Goal: Task Accomplishment & Management: Manage account settings

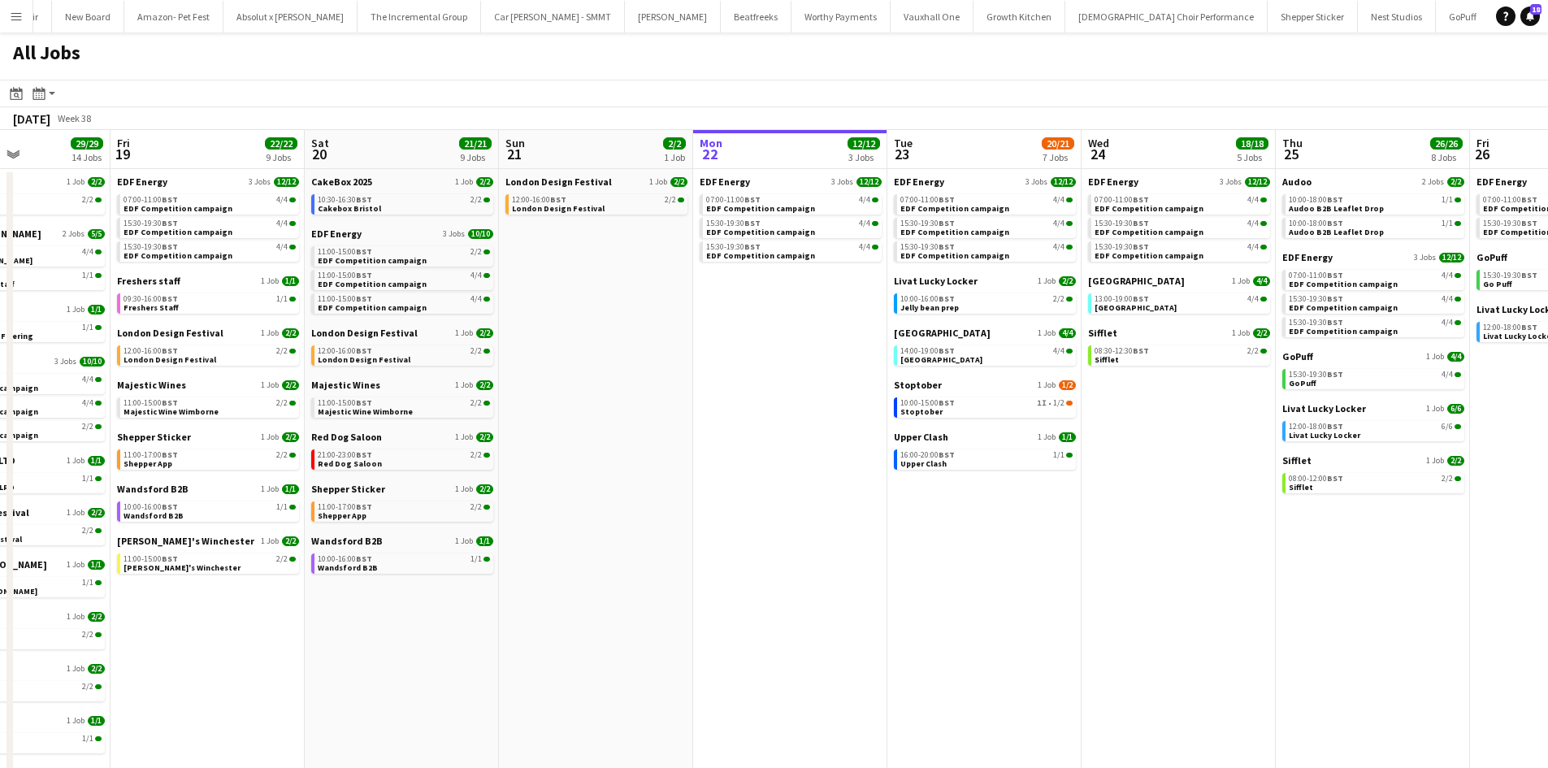
scroll to position [0, 366]
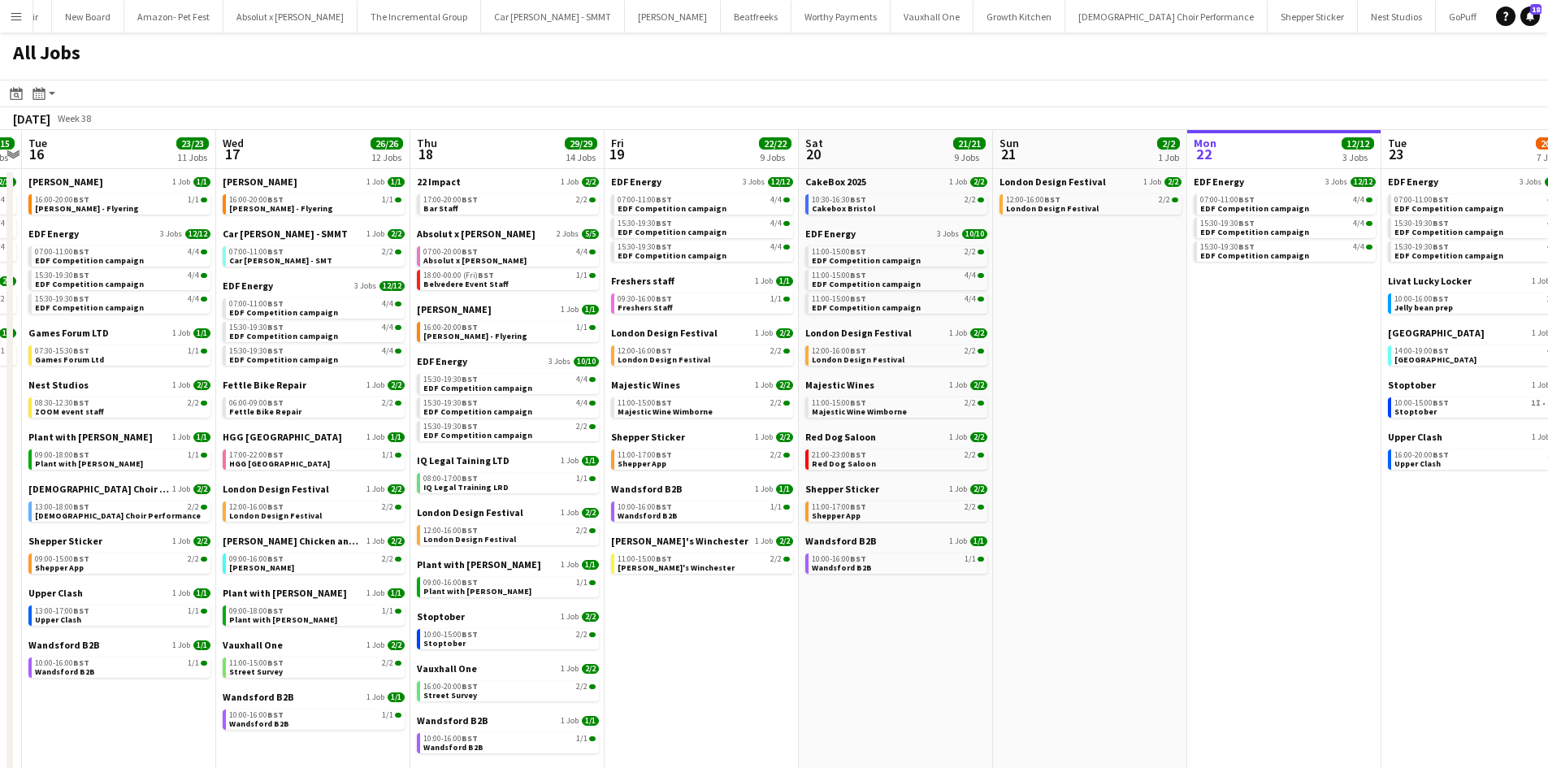
drag, startPoint x: 442, startPoint y: 427, endPoint x: 936, endPoint y: 425, distance: 494.0
click at [936, 425] on app-calendar-viewport "Sun 14 10/13 4 Jobs Mon 15 15/15 5 Jobs Tue 16 23/23 11 Jobs Wed 17 26/26 12 Jo…" at bounding box center [774, 492] width 1548 height 724
click at [903, 411] on link "11:00-15:00 BST 2/2 Majestic Wine Wimborne" at bounding box center [898, 406] width 172 height 19
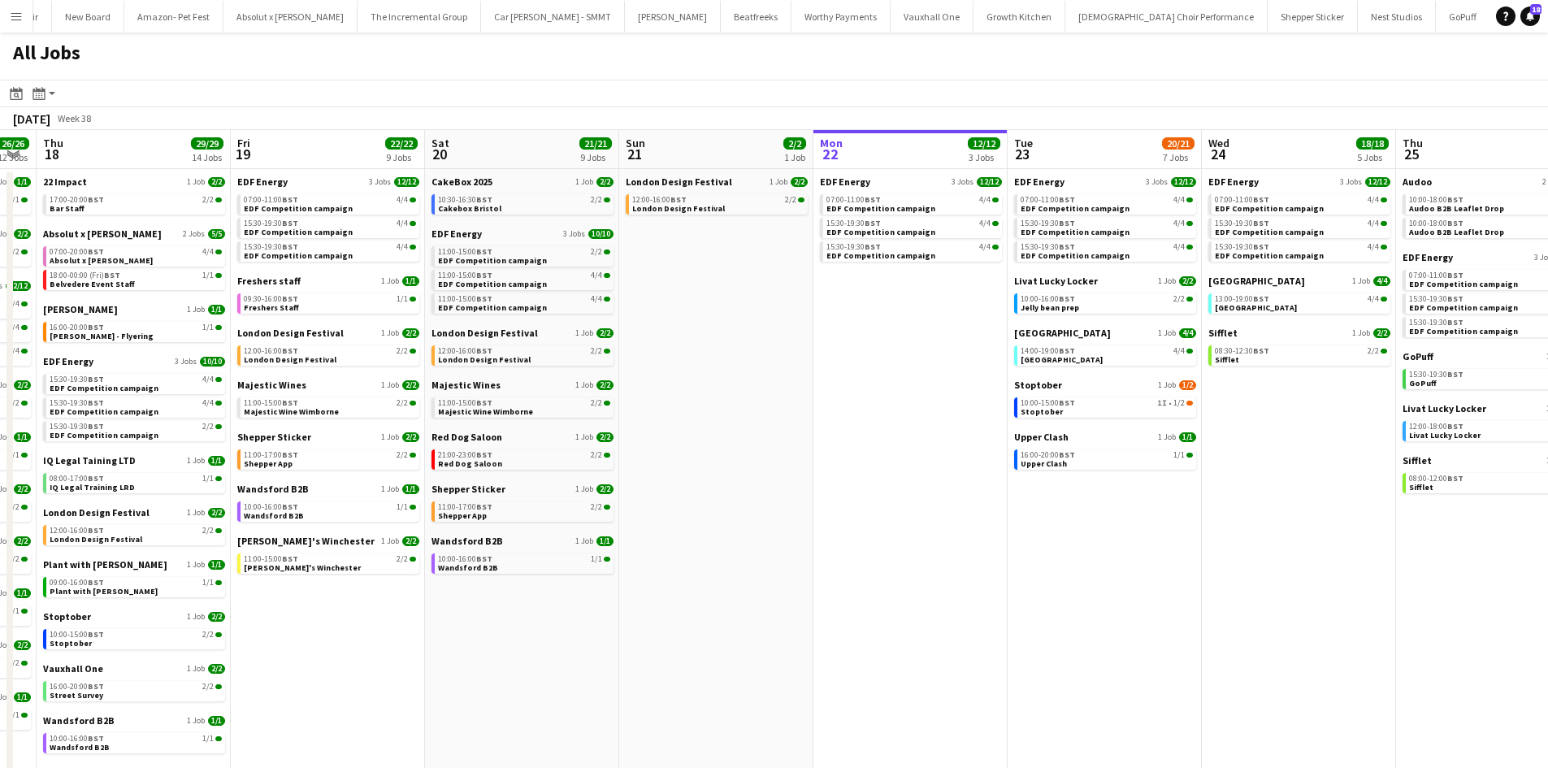
drag, startPoint x: 1237, startPoint y: 487, endPoint x: 925, endPoint y: 442, distance: 315.2
click at [917, 435] on app-calendar-viewport "Mon 15 15/15 5 Jobs Tue 16 23/23 11 Jobs Wed 17 26/26 12 Jobs Thu 18 29/29 14 J…" at bounding box center [774, 492] width 1548 height 724
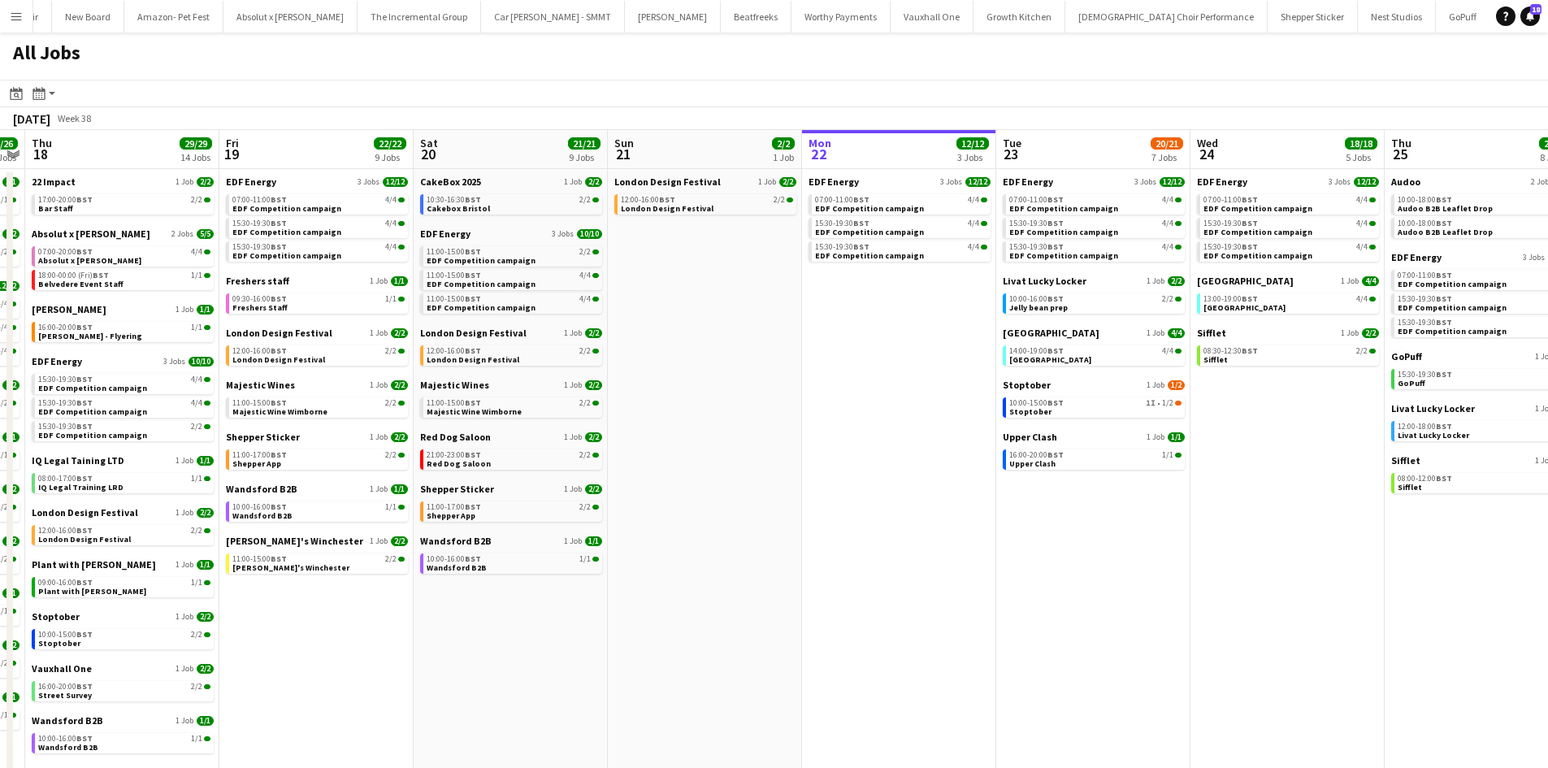
scroll to position [0, 489]
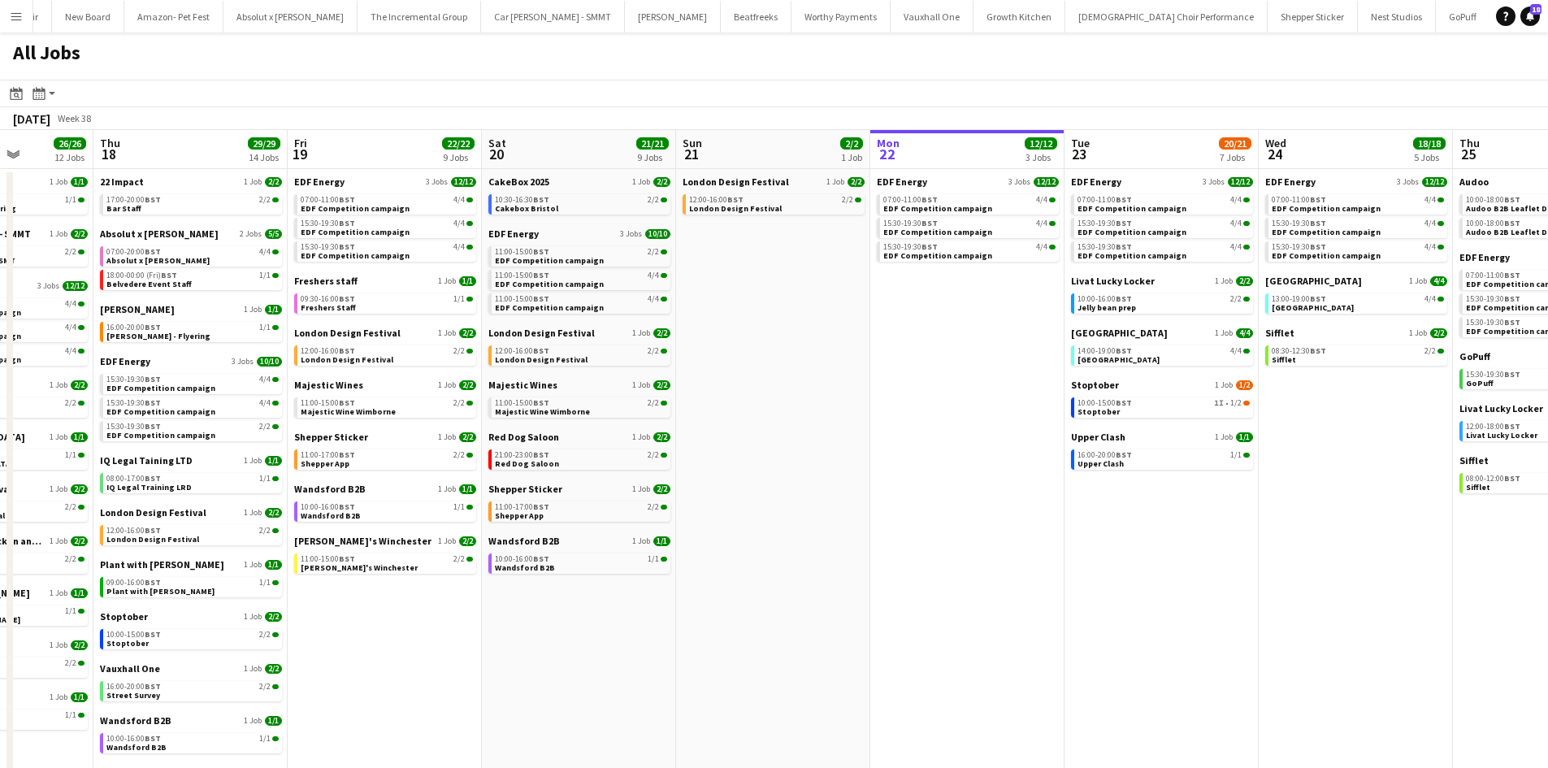
drag, startPoint x: 994, startPoint y: 470, endPoint x: 674, endPoint y: 390, distance: 329.9
click at [674, 390] on app-calendar-viewport "Mon 15 15/15 5 Jobs Tue 16 23/23 11 Jobs Wed 17 26/26 12 Jobs Thu 18 29/29 14 J…" at bounding box center [774, 492] width 1548 height 724
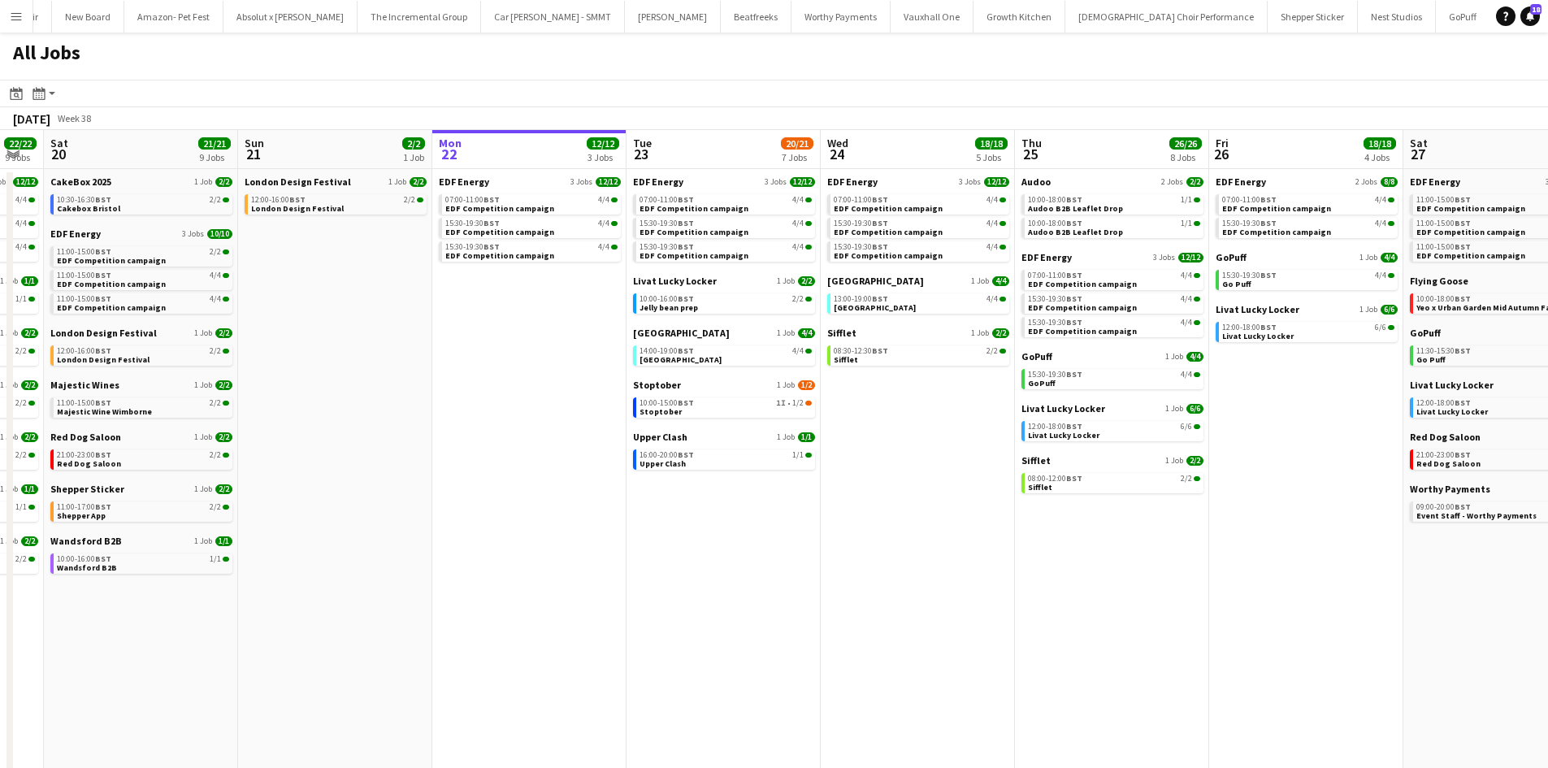
drag, startPoint x: 745, startPoint y: 506, endPoint x: 692, endPoint y: 518, distance: 54.0
click at [694, 517] on app-calendar-viewport "Wed 17 26/26 12 Jobs Thu 18 29/29 14 Jobs Fri 19 22/22 9 Jobs Sat 20 21/21 9 Jo…" at bounding box center [774, 492] width 1548 height 724
click at [714, 414] on link "10:00-15:00 BST 1I • 1/2 Stoptober" at bounding box center [724, 406] width 172 height 19
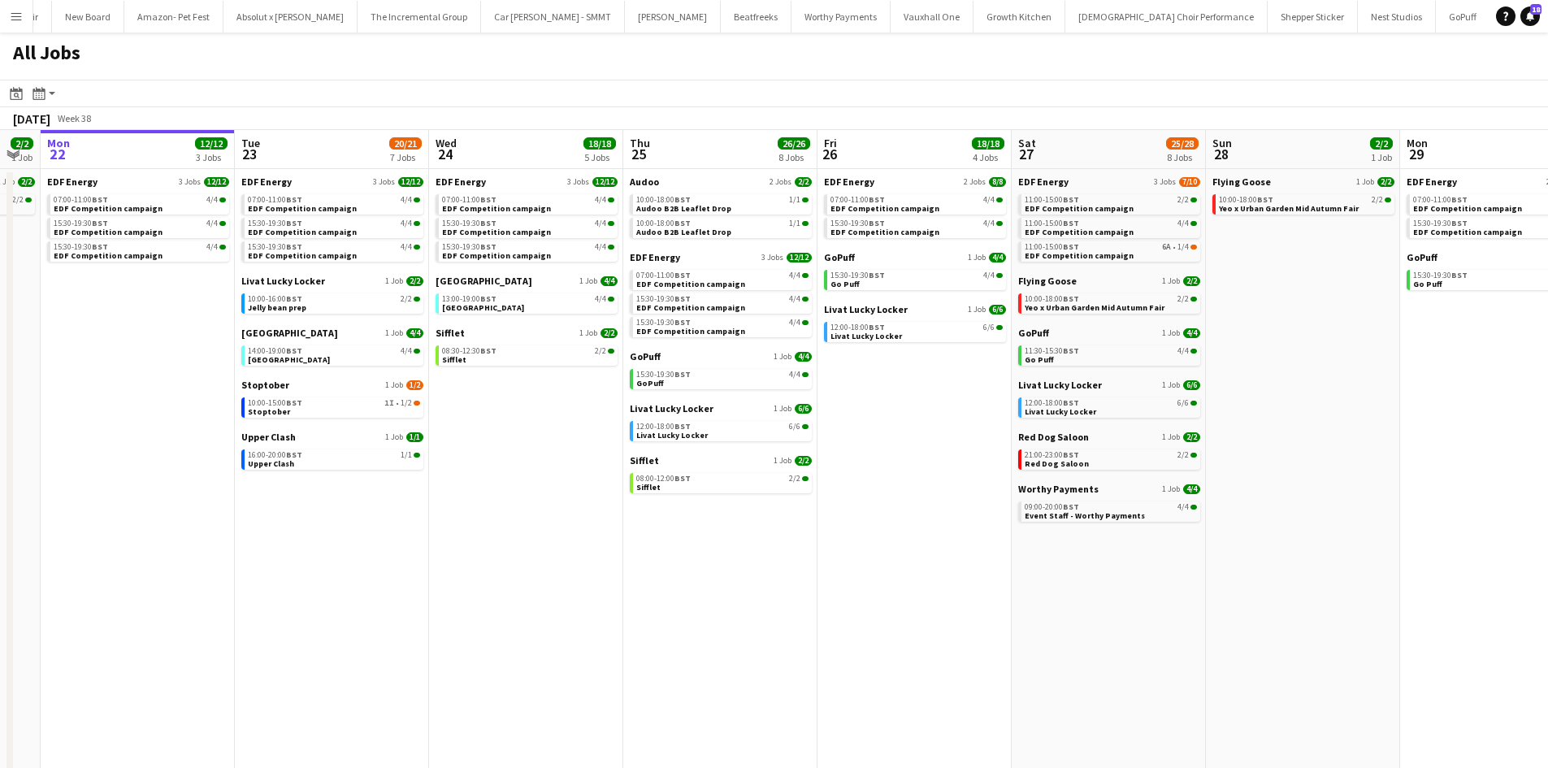
scroll to position [0, 584]
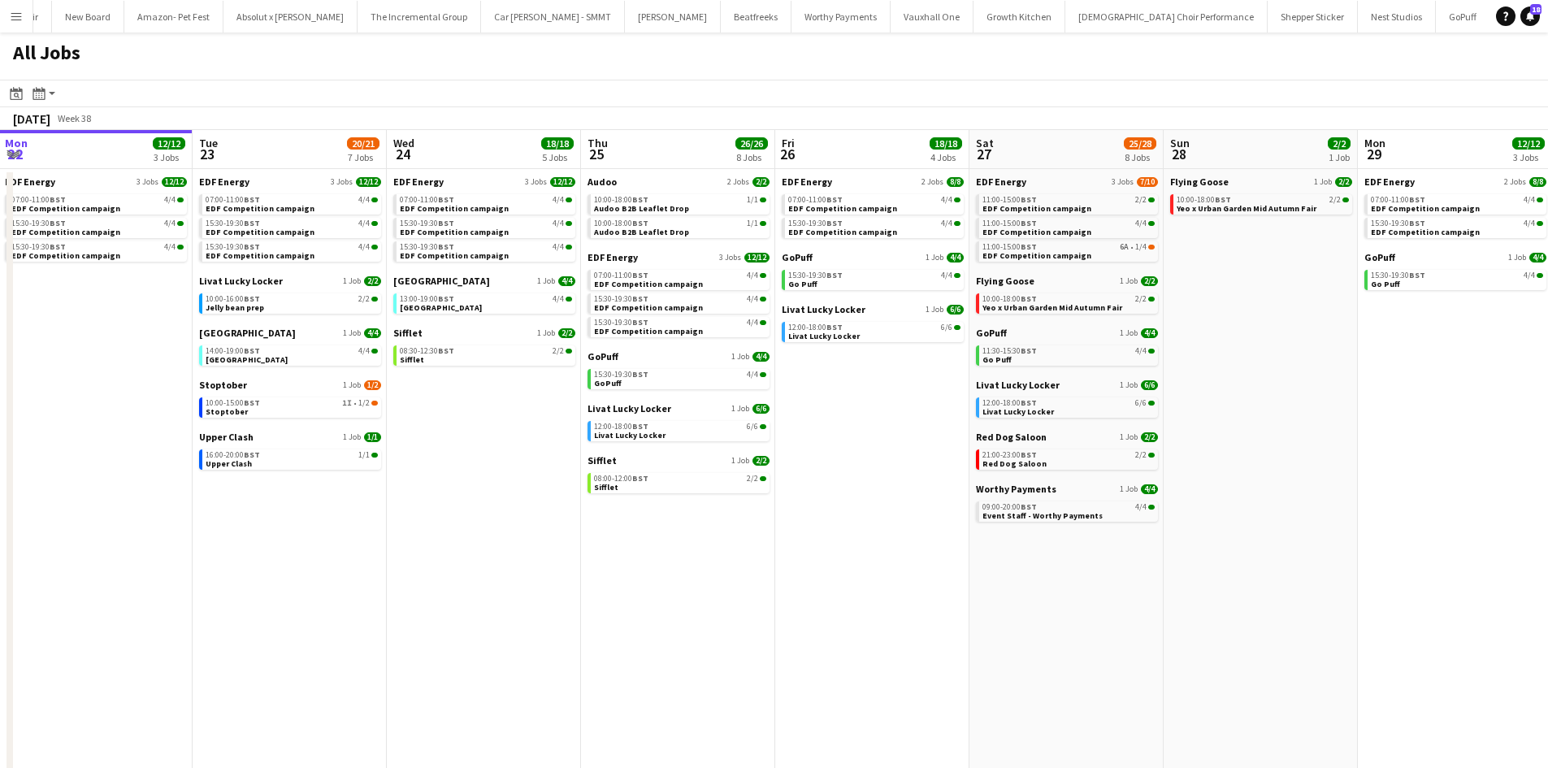
drag, startPoint x: 1246, startPoint y: 402, endPoint x: 960, endPoint y: 293, distance: 306.0
click at [845, 312] on app-calendar-viewport "Fri 19 22/22 9 Jobs Sat 20 21/21 9 Jobs Sun 21 2/2 1 Job Mon 22 12/12 3 Jobs Tu…" at bounding box center [774, 492] width 1548 height 724
click at [1078, 206] on span "EDF Competition campaign" at bounding box center [1036, 208] width 109 height 11
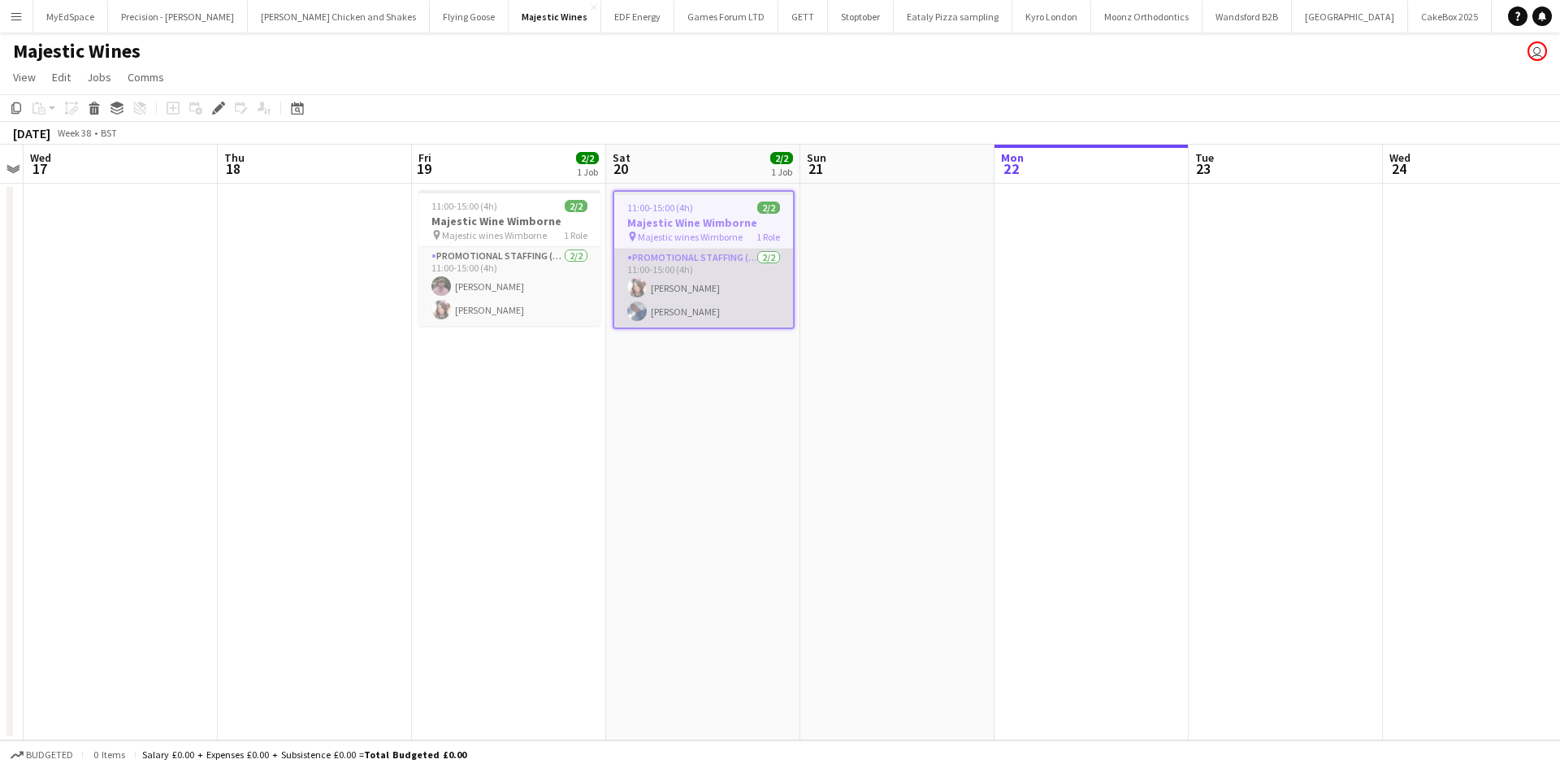
click at [674, 317] on app-card-role "Promotional Staffing (Flyering Staff) 2/2 11:00-15:00 (4h) Barbara Dixon Rosie …" at bounding box center [703, 288] width 179 height 79
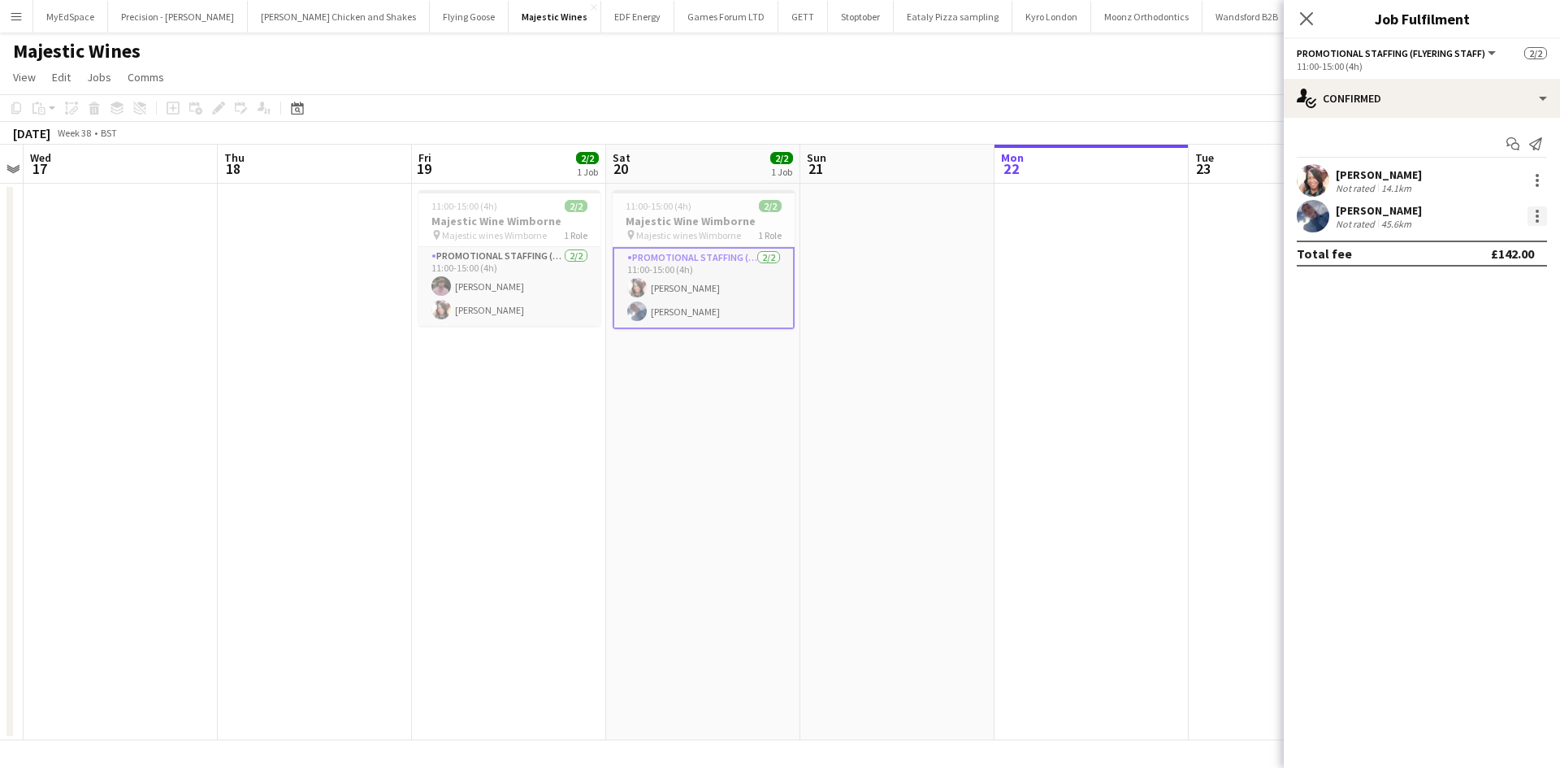
click at [1540, 215] on div at bounding box center [1536, 215] width 19 height 19
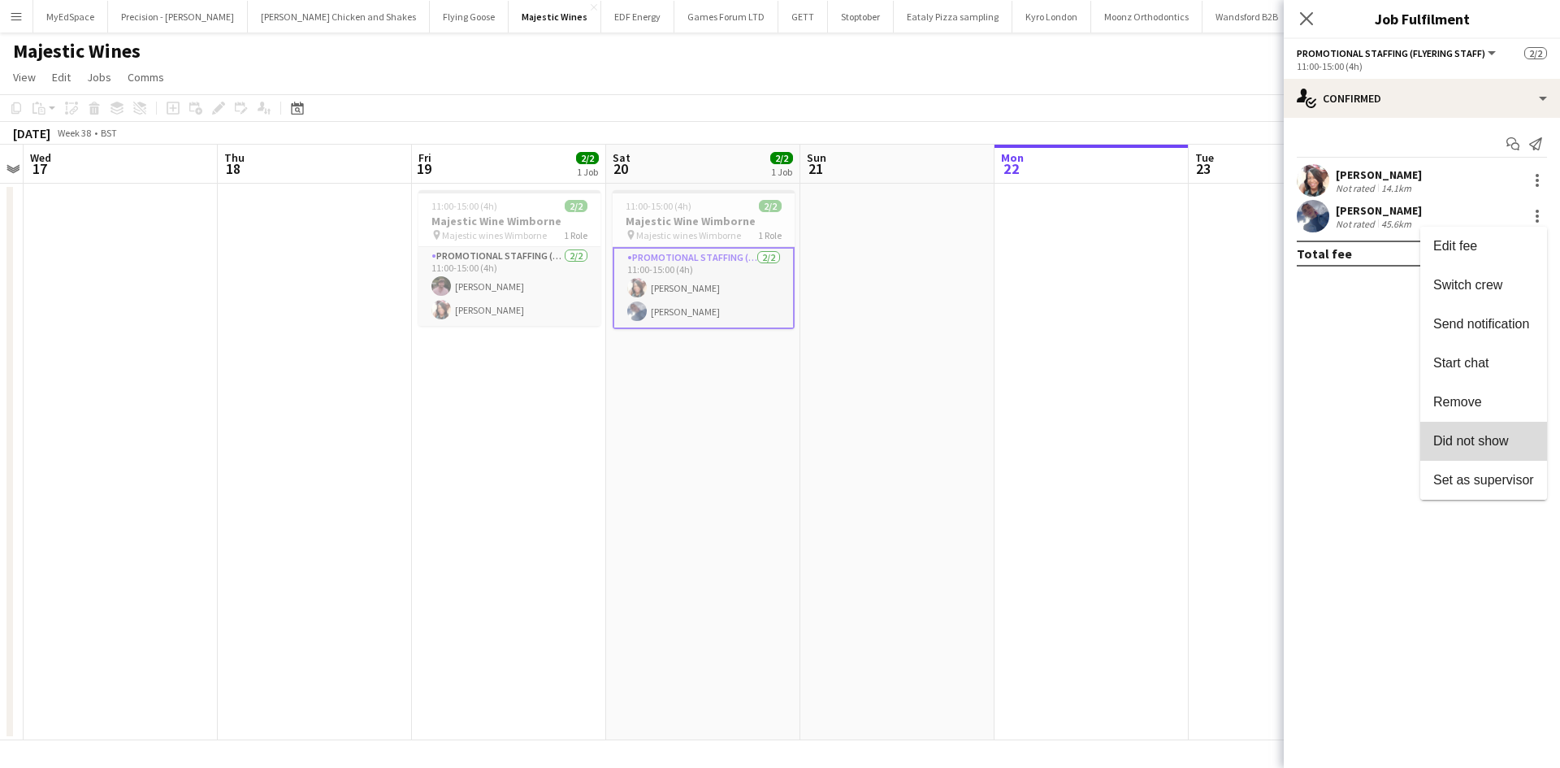
click at [1504, 439] on span "Did not show" at bounding box center [1471, 441] width 76 height 14
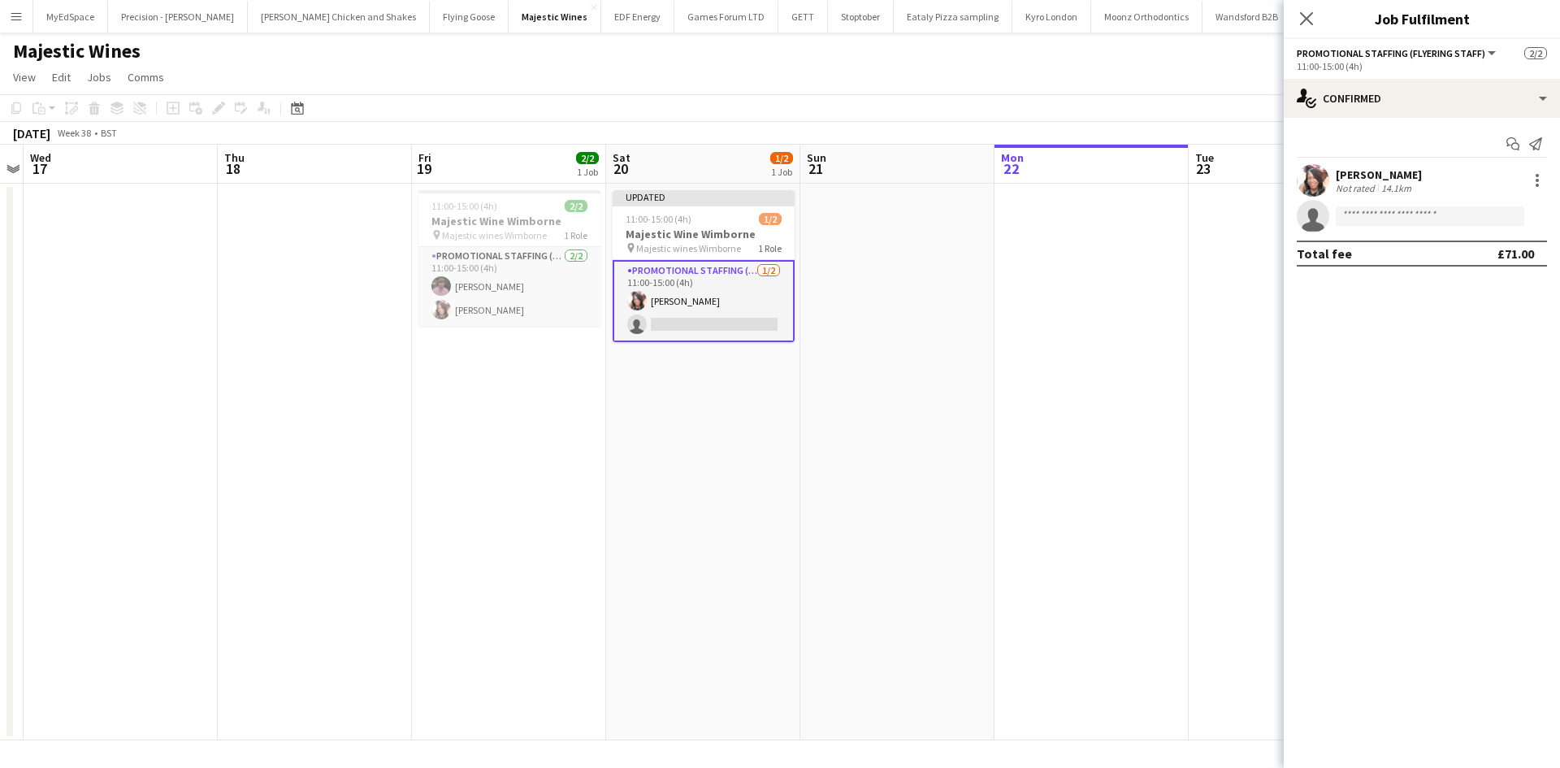
click at [1010, 295] on app-date-cell at bounding box center [1091, 462] width 194 height 557
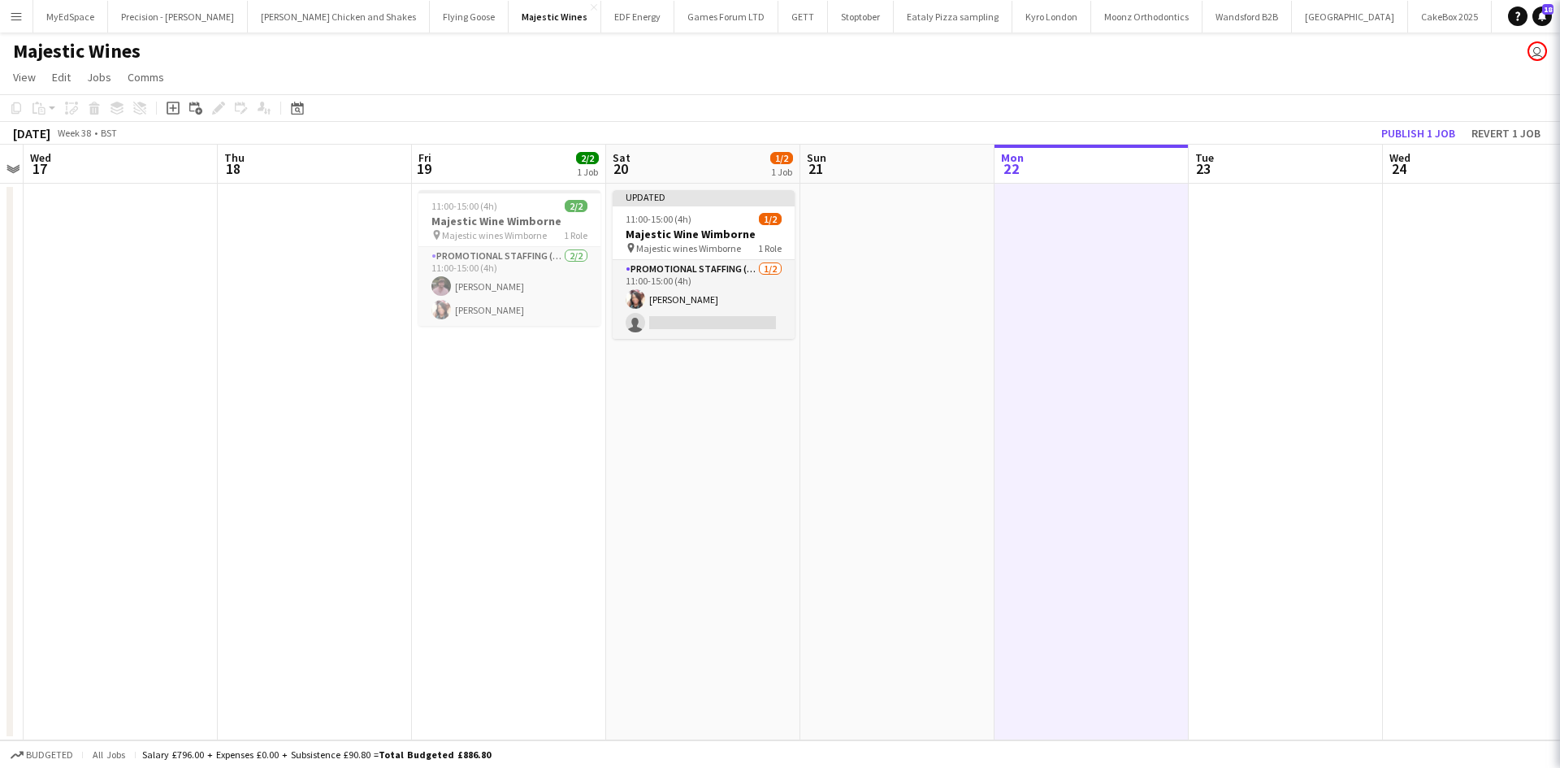
scroll to position [0, 557]
click at [1422, 133] on button "Publish 1 job" at bounding box center [1418, 133] width 87 height 21
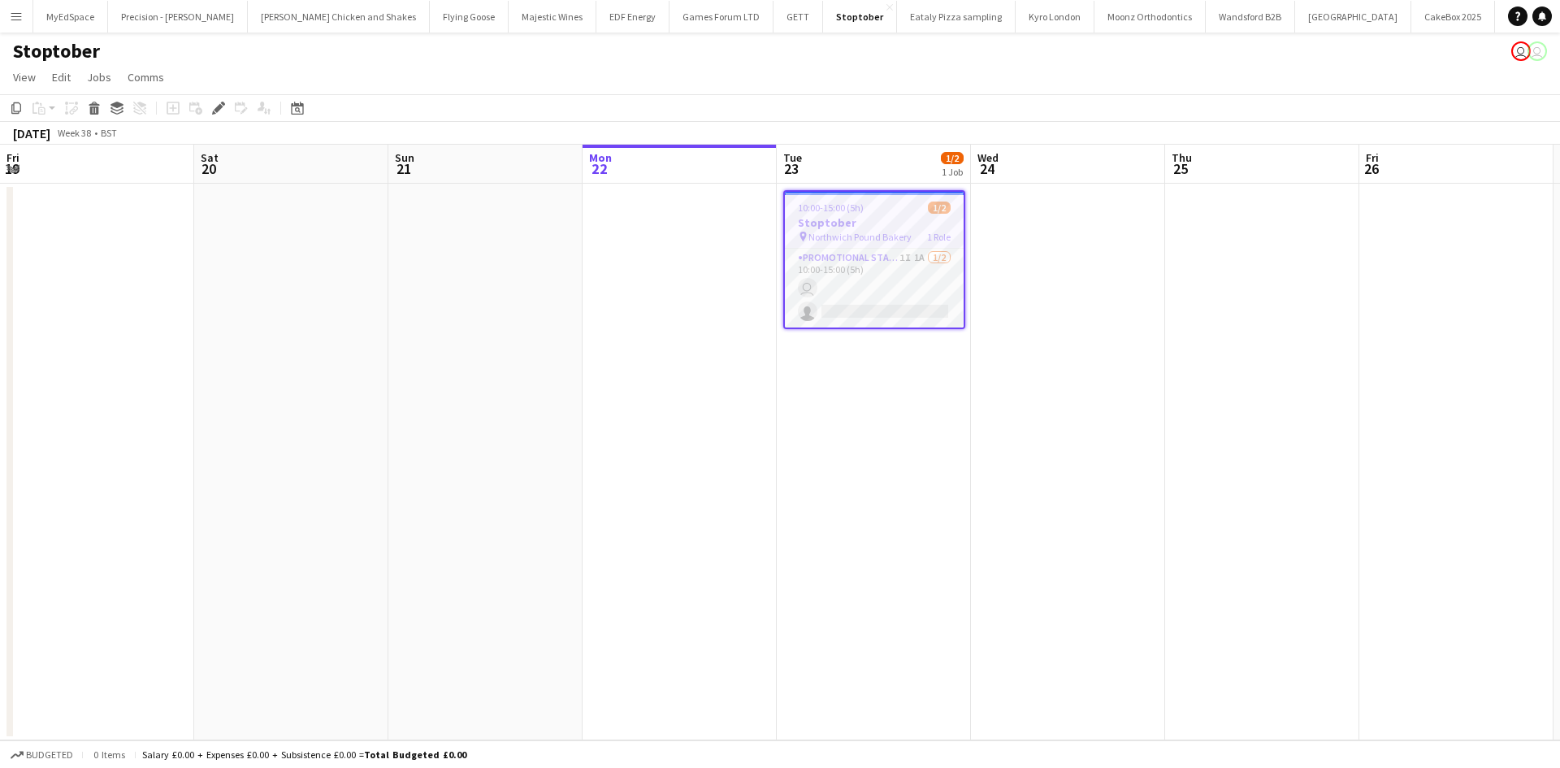
scroll to position [0, 559]
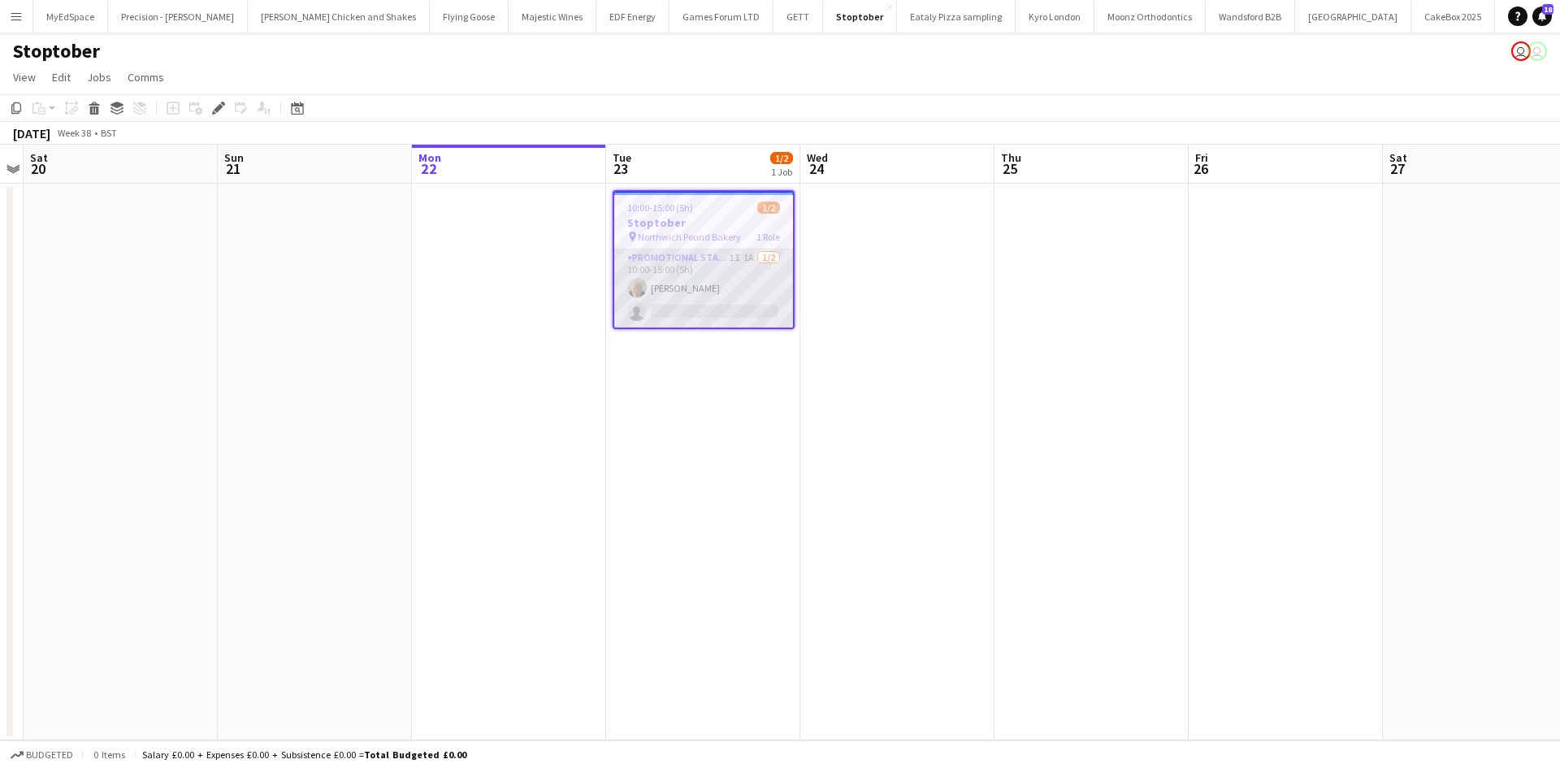
click at [749, 257] on app-card-role "Promotional Staffing (Brand Ambassadors) 1I 1A 1/2 10:00-15:00 (5h) Joanne Full…" at bounding box center [703, 288] width 179 height 79
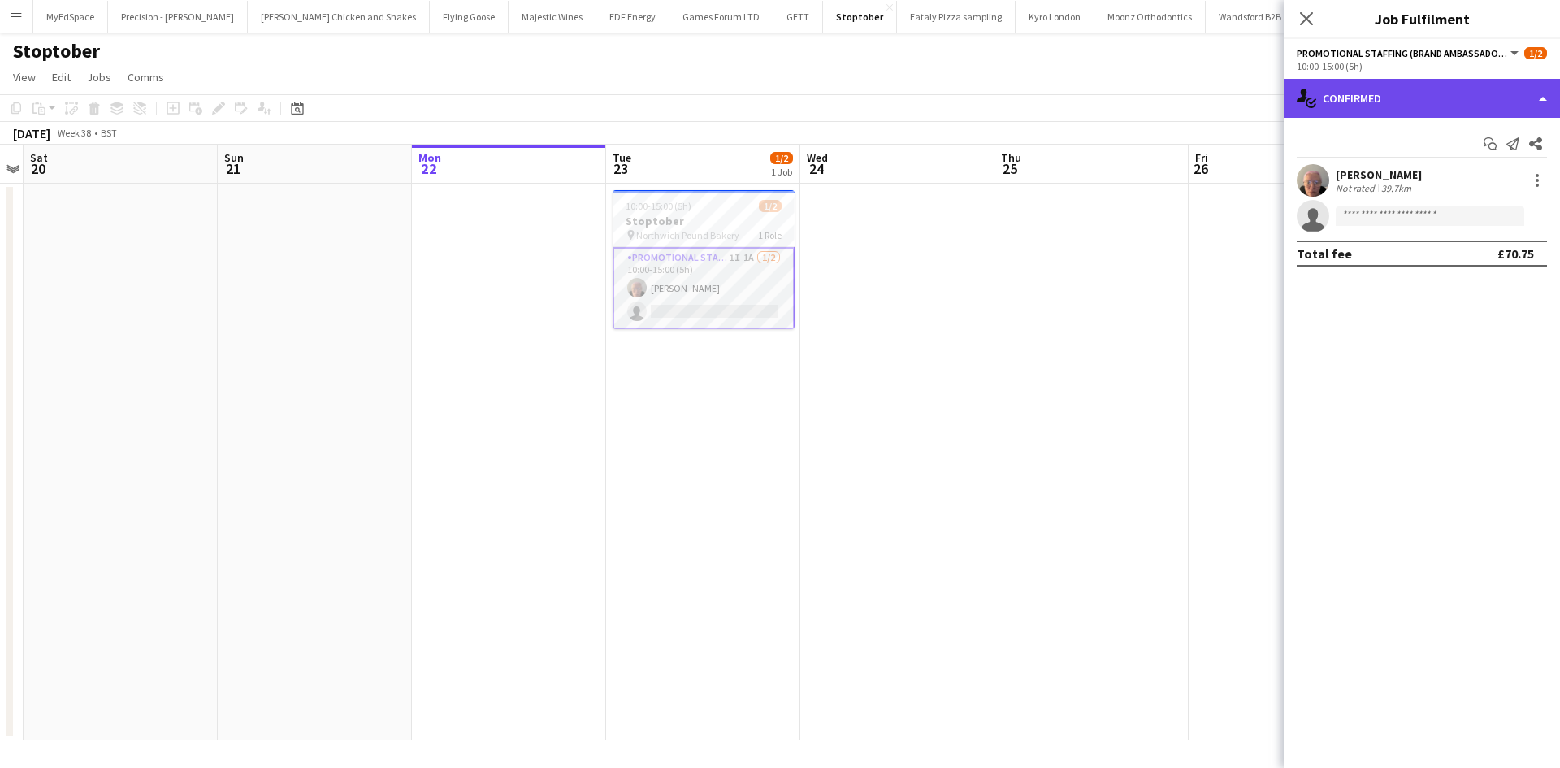
drag, startPoint x: 1500, startPoint y: 106, endPoint x: 1484, endPoint y: 97, distance: 19.0
click at [1499, 106] on div "single-neutral-actions-check-2 Confirmed" at bounding box center [1422, 98] width 276 height 39
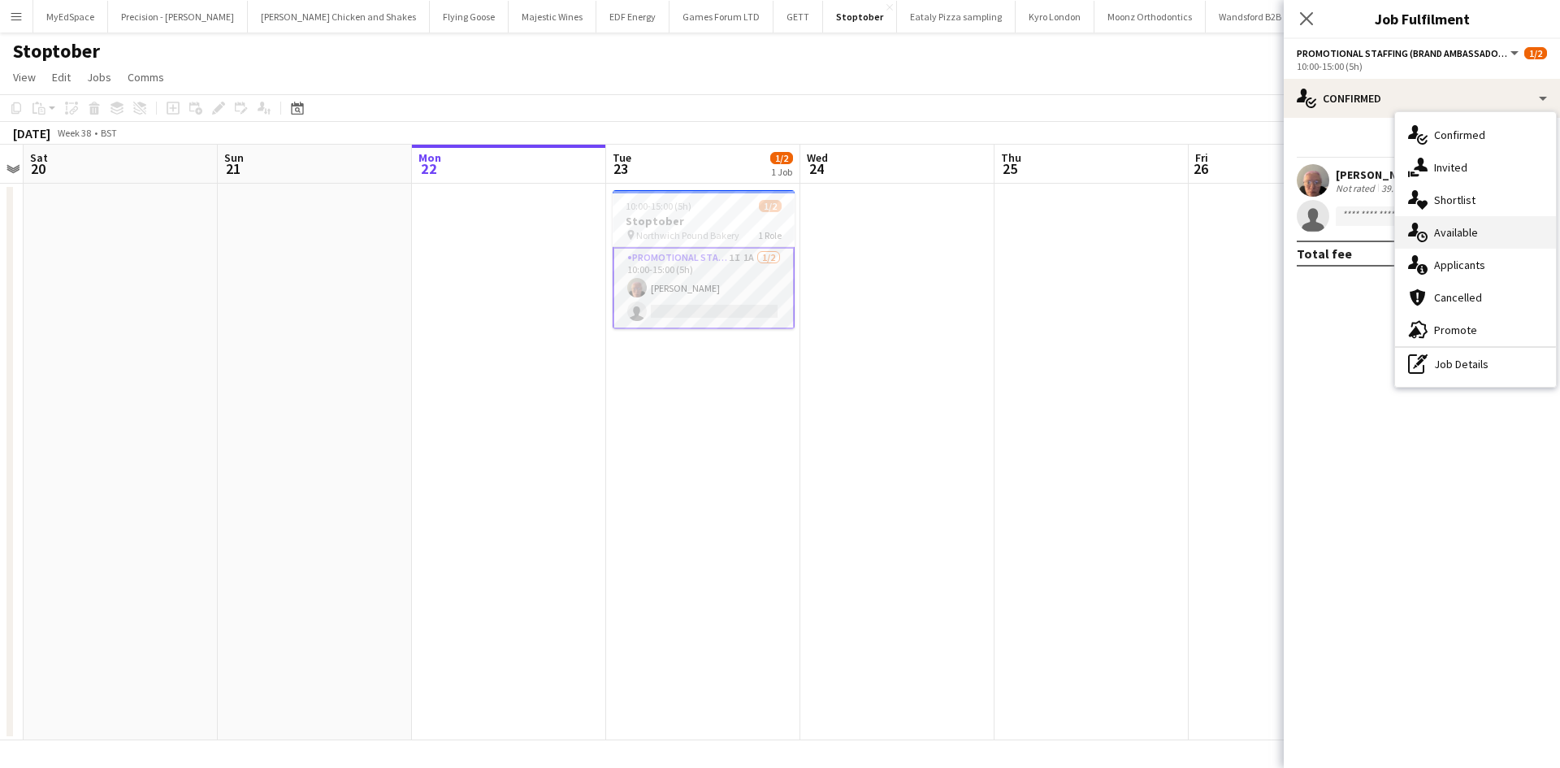
click at [1484, 229] on div "single-neutral-actions-upload Available" at bounding box center [1475, 232] width 161 height 32
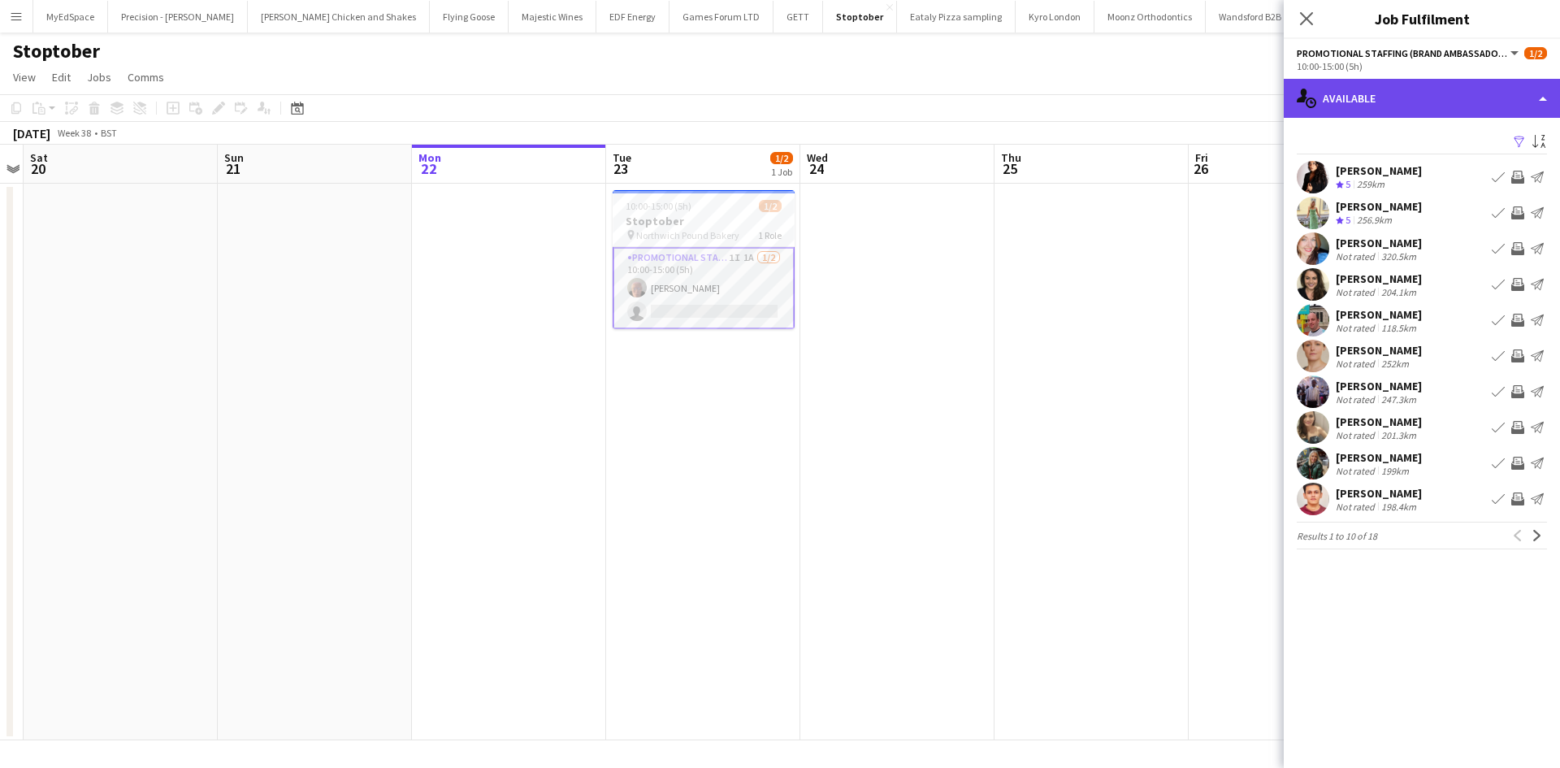
click at [1407, 100] on div "single-neutral-actions-upload Available" at bounding box center [1422, 98] width 276 height 39
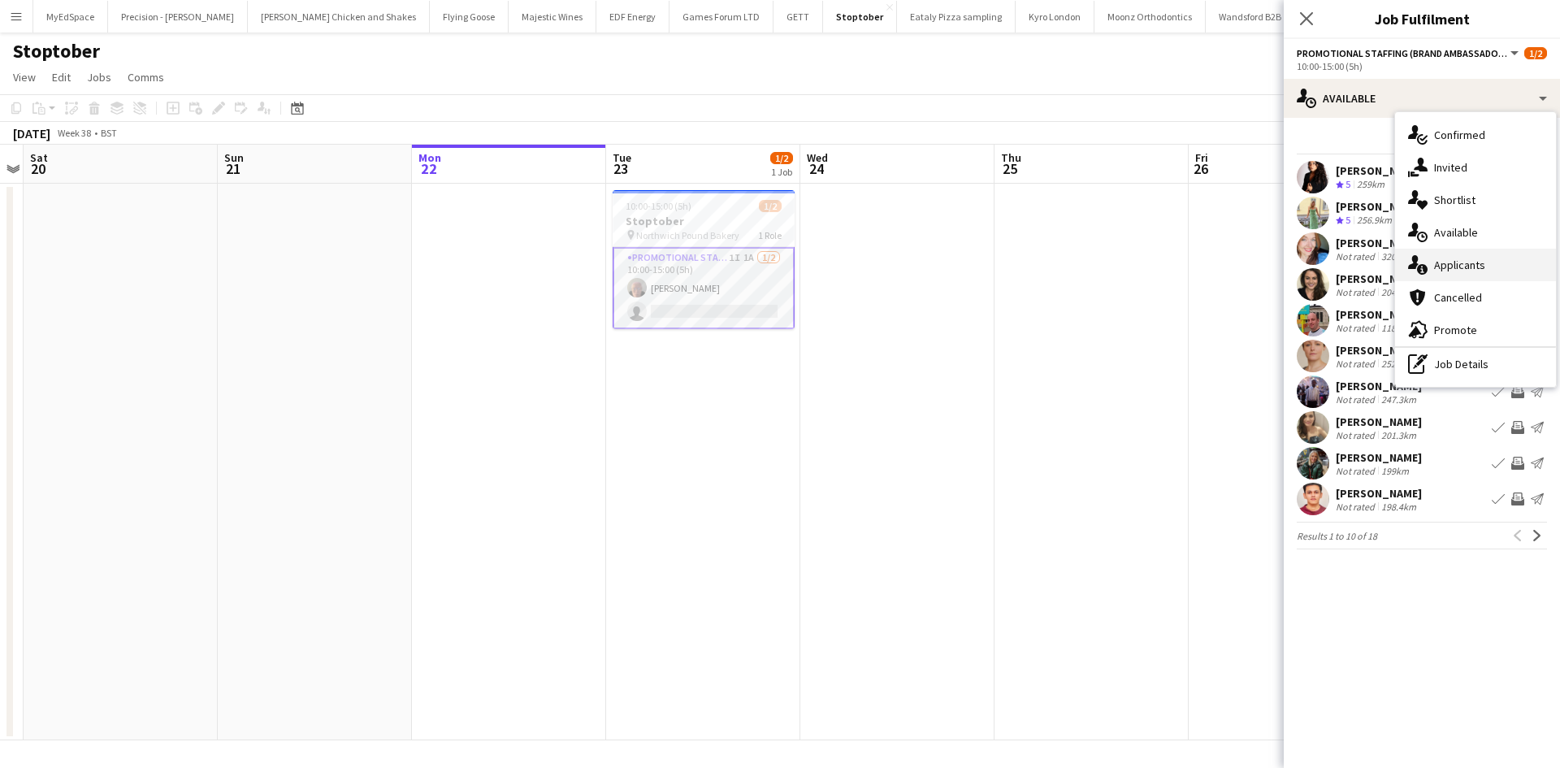
click at [1486, 260] on div "single-neutral-actions-information Applicants" at bounding box center [1475, 265] width 161 height 32
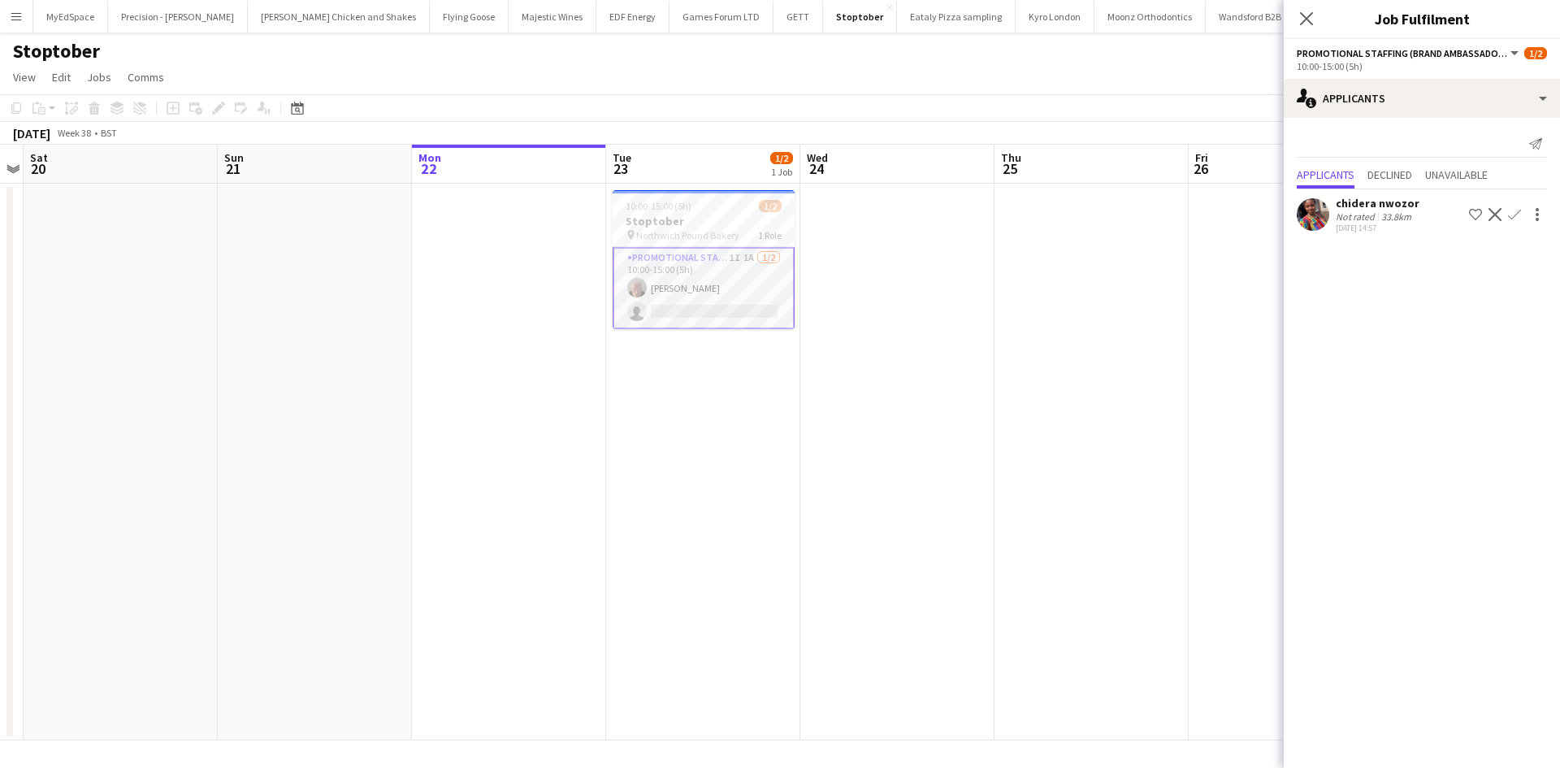
click at [1521, 214] on button "Confirm" at bounding box center [1514, 214] width 19 height 19
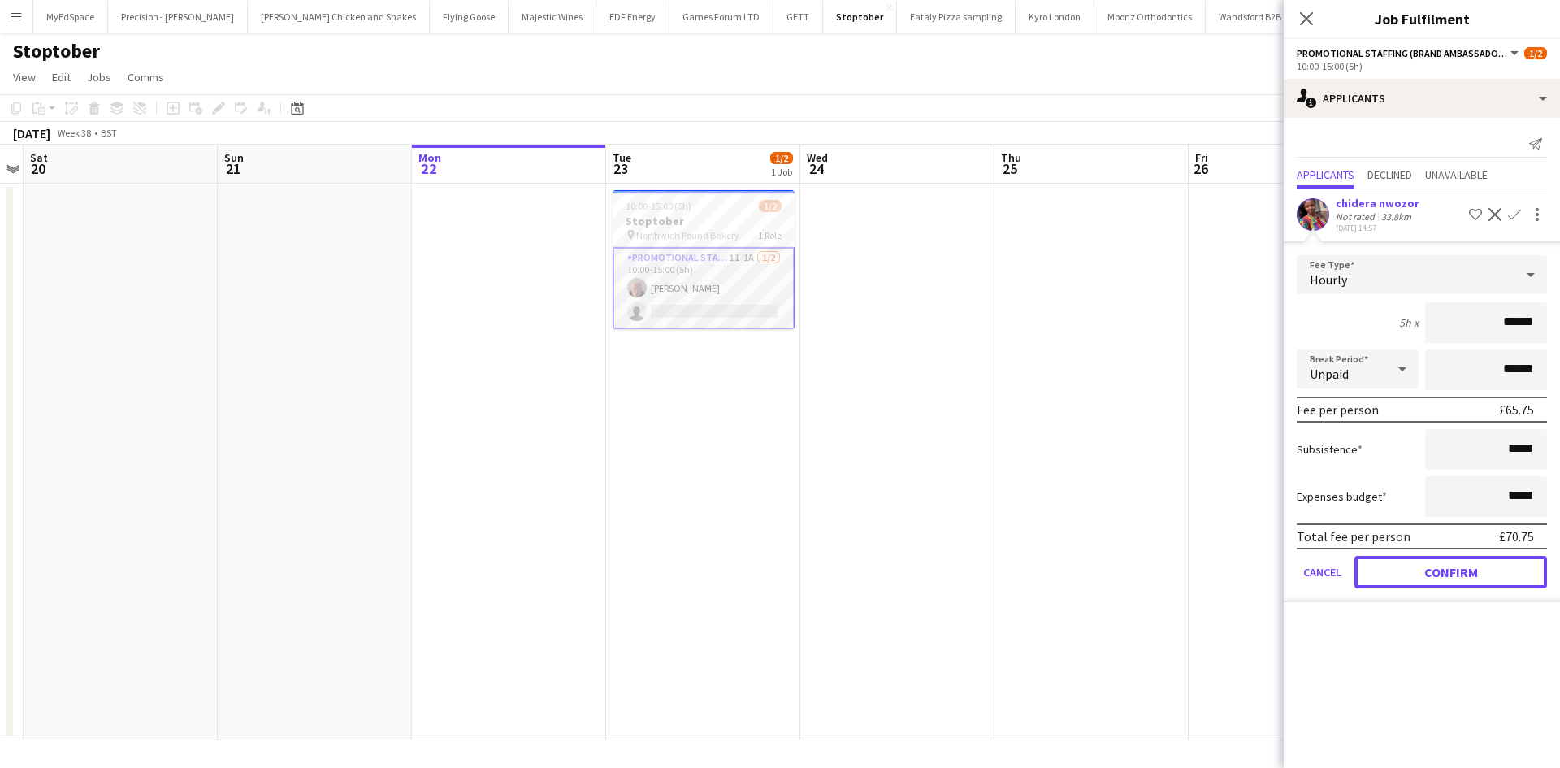
click at [1483, 577] on button "Confirm" at bounding box center [1450, 572] width 193 height 32
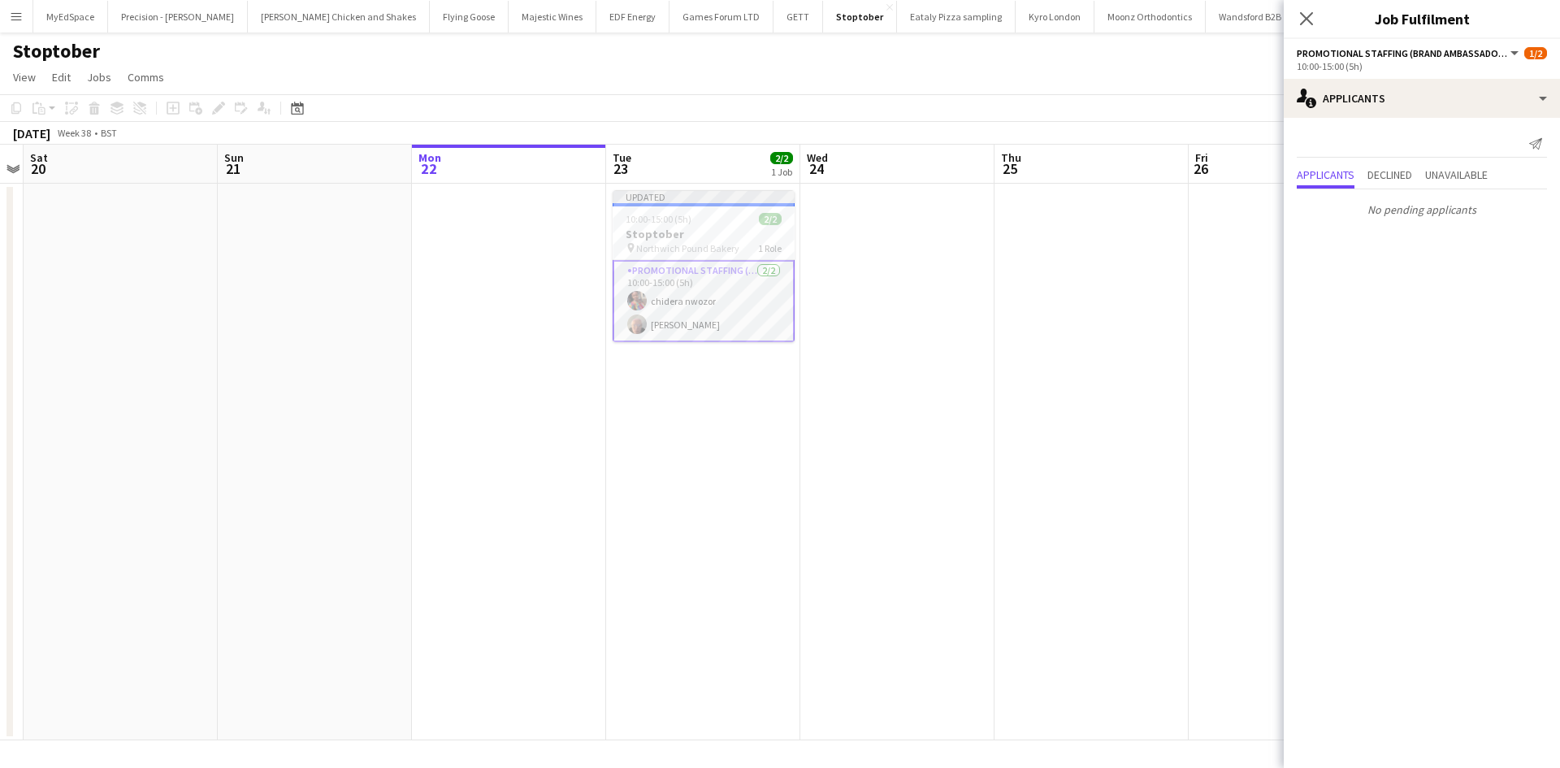
drag, startPoint x: 1192, startPoint y: 504, endPoint x: 1214, endPoint y: 471, distance: 39.2
click at [1196, 492] on app-date-cell at bounding box center [1286, 462] width 194 height 557
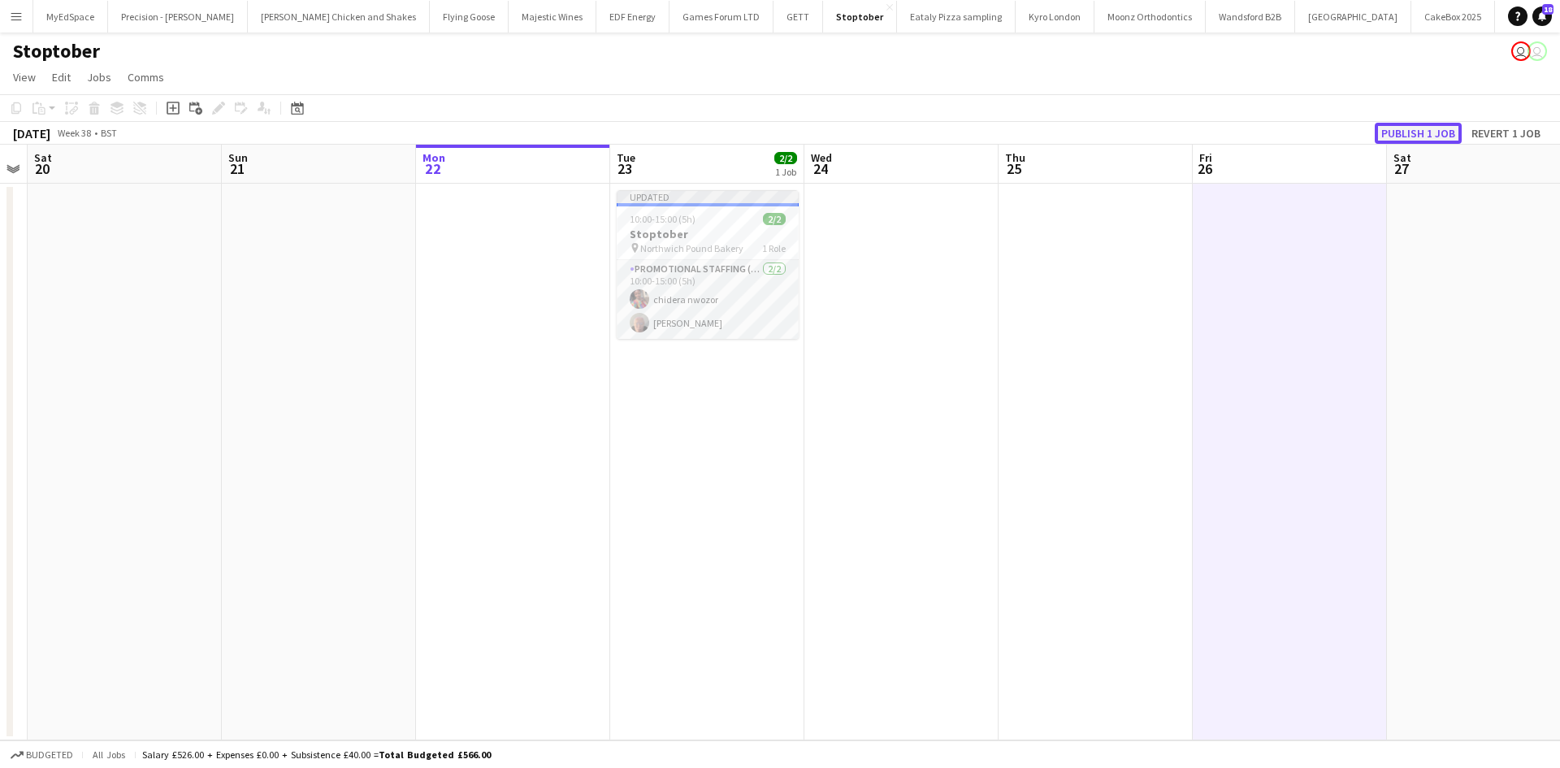
click at [1409, 137] on button "Publish 1 job" at bounding box center [1418, 133] width 87 height 21
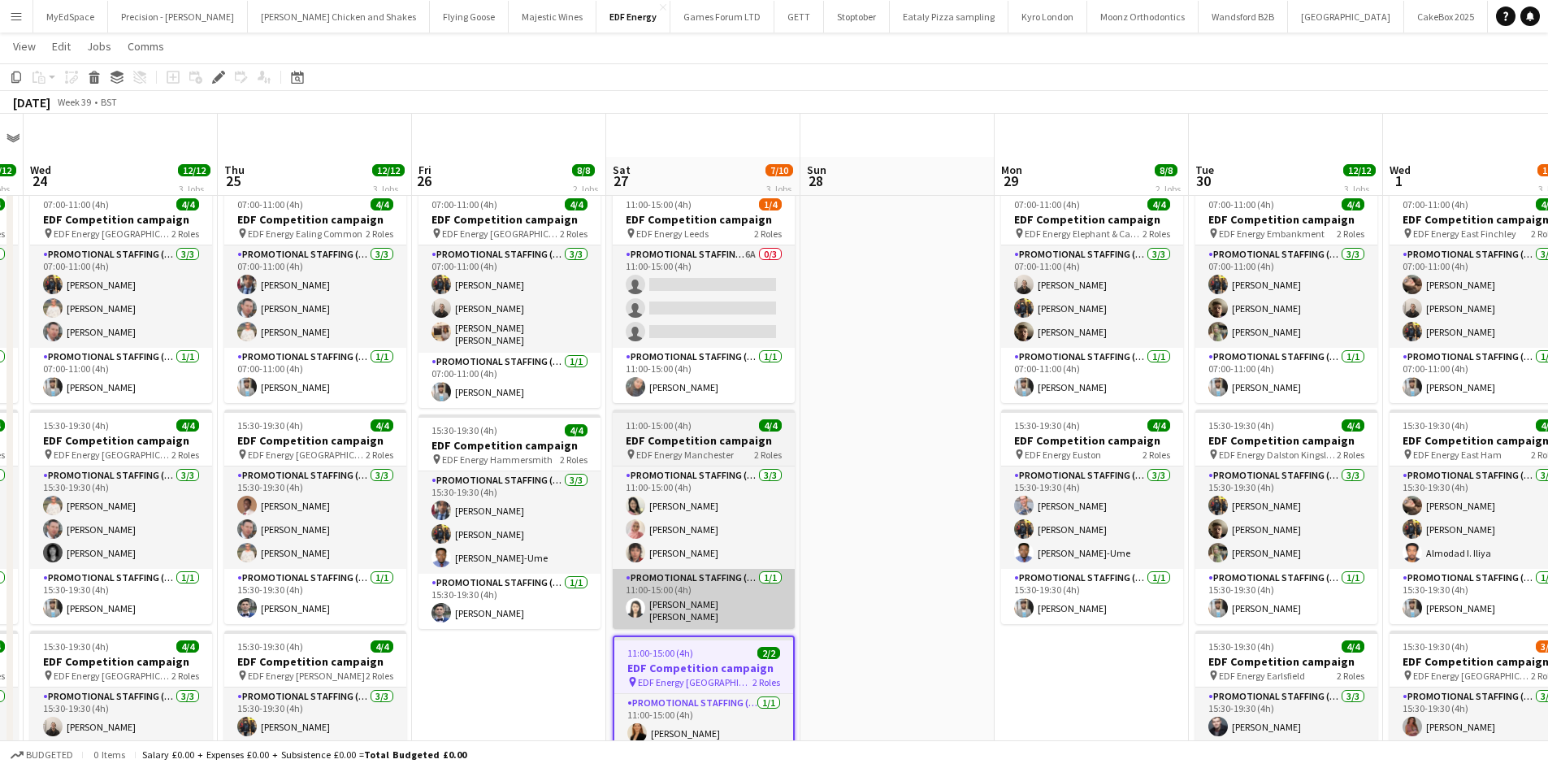
scroll to position [162, 0]
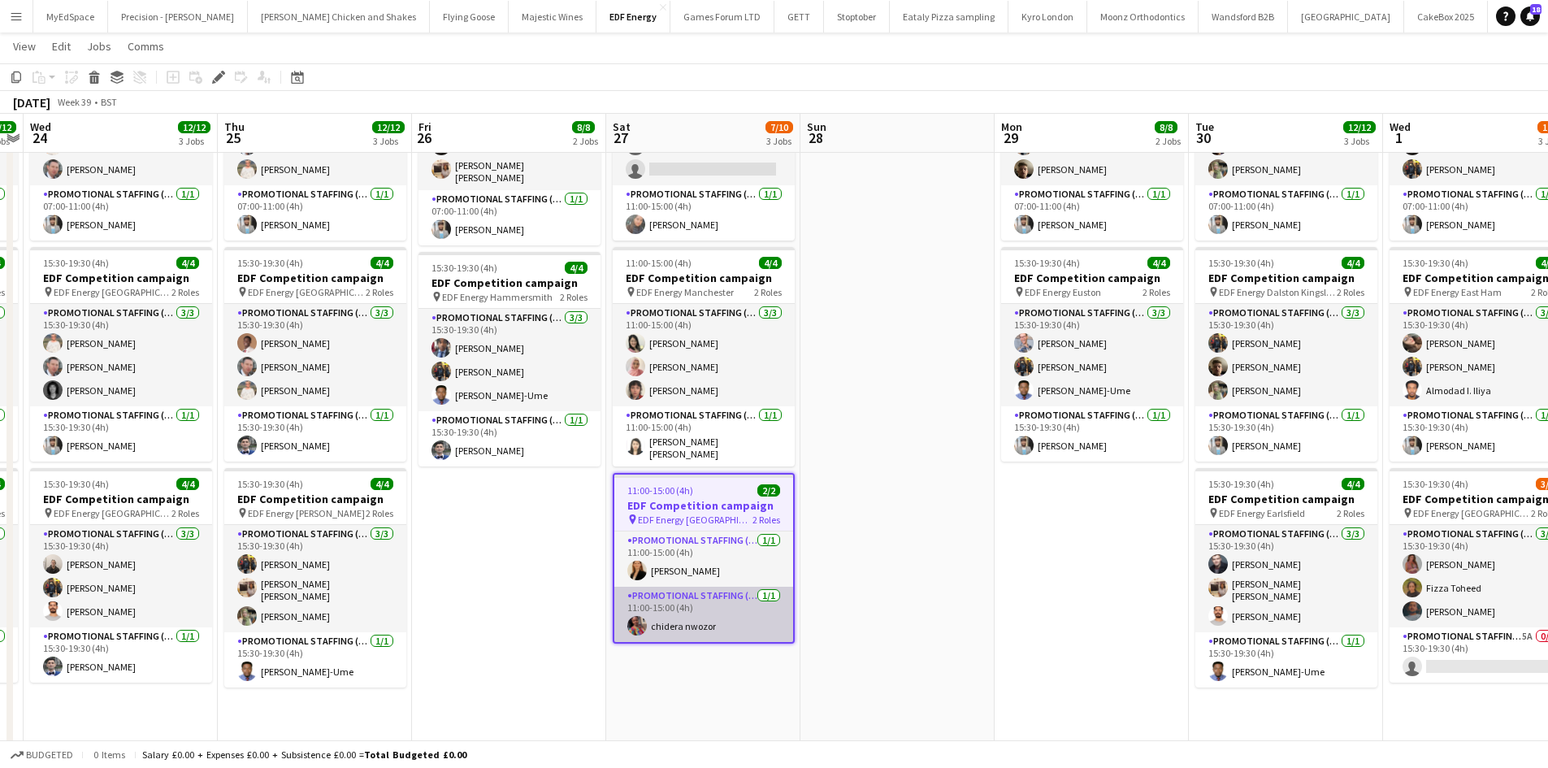
drag, startPoint x: 683, startPoint y: 618, endPoint x: 676, endPoint y: 627, distance: 11.5
click at [683, 617] on app-card-role "Promotional Staffing (Team Leader) 1/1 11:00-15:00 (4h) chidera nwozor" at bounding box center [703, 614] width 179 height 55
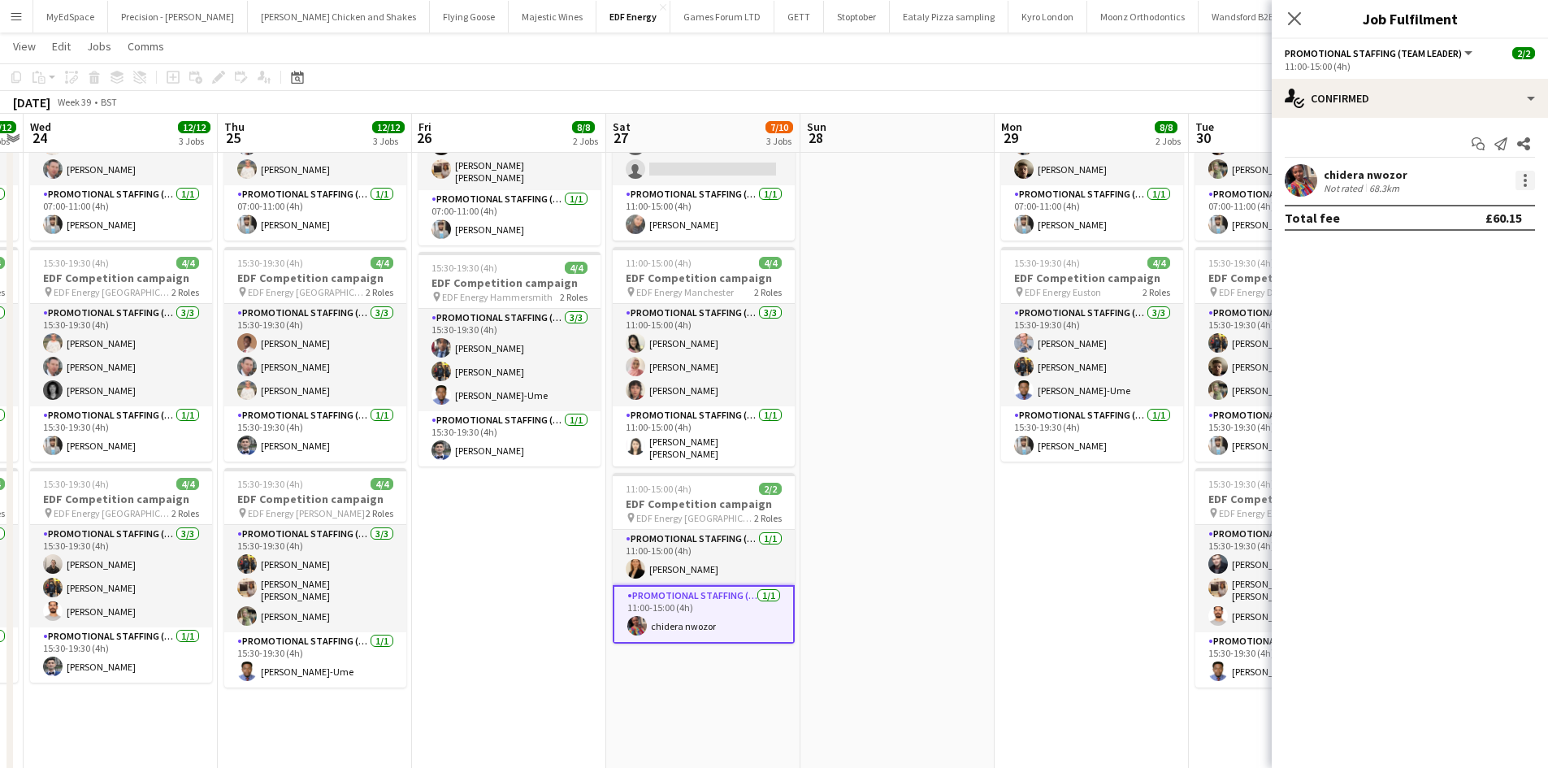
click at [1523, 182] on div at bounding box center [1524, 180] width 19 height 19
click at [1464, 389] on button "Set as supervisor" at bounding box center [1471, 405] width 127 height 39
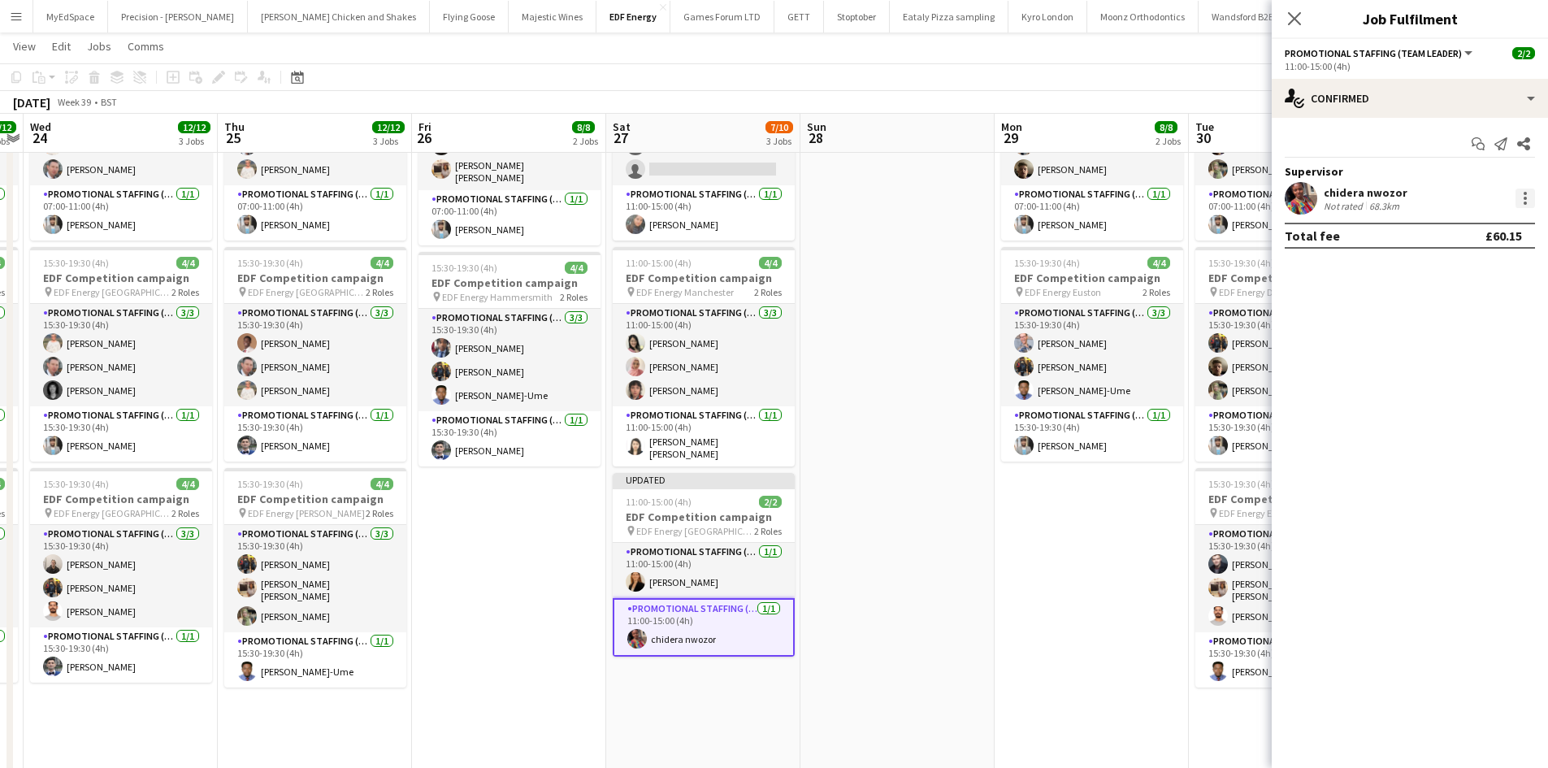
click at [1533, 189] on div at bounding box center [1524, 197] width 19 height 19
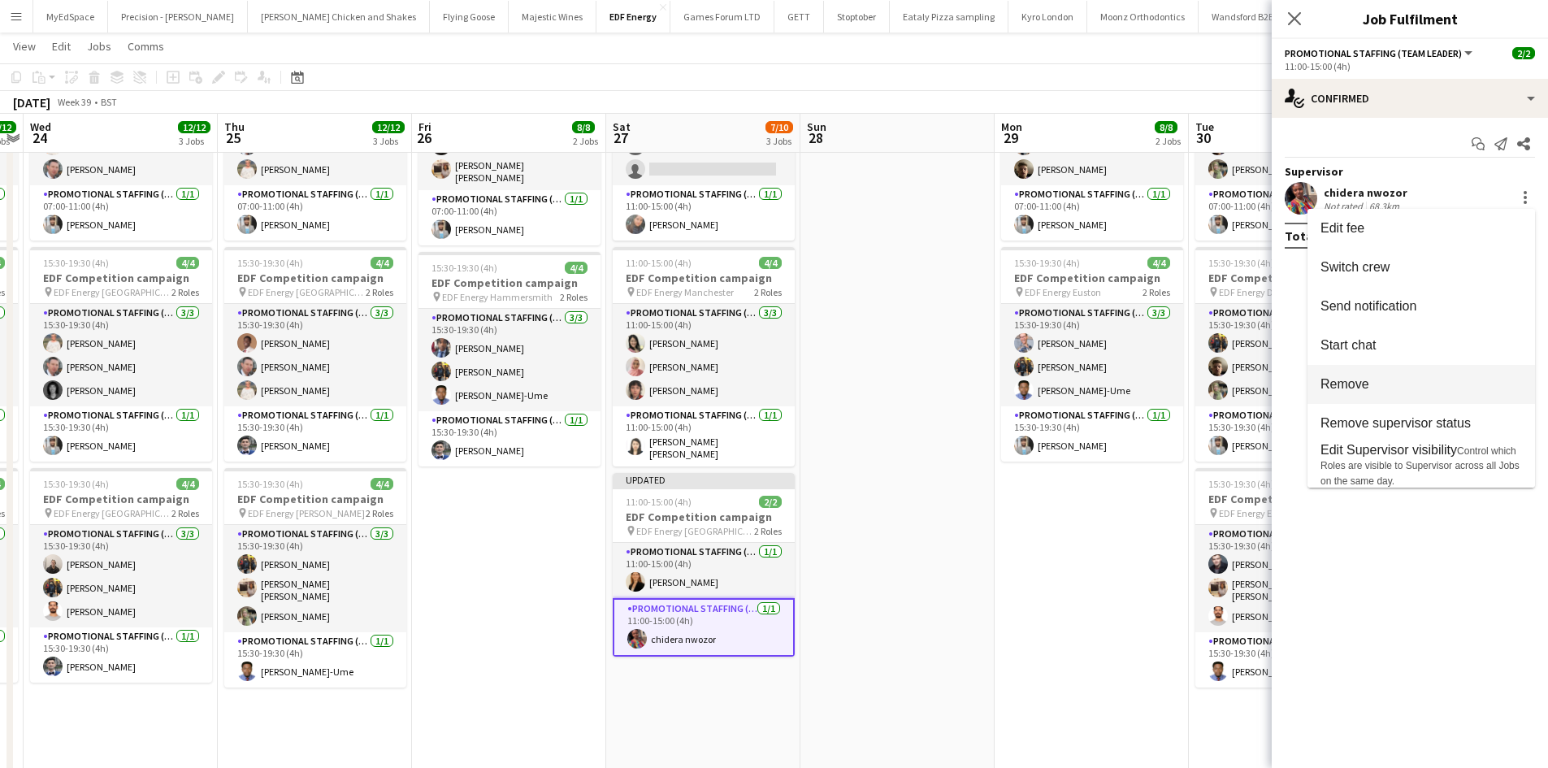
click at [1391, 390] on span "Remove" at bounding box center [1420, 384] width 201 height 15
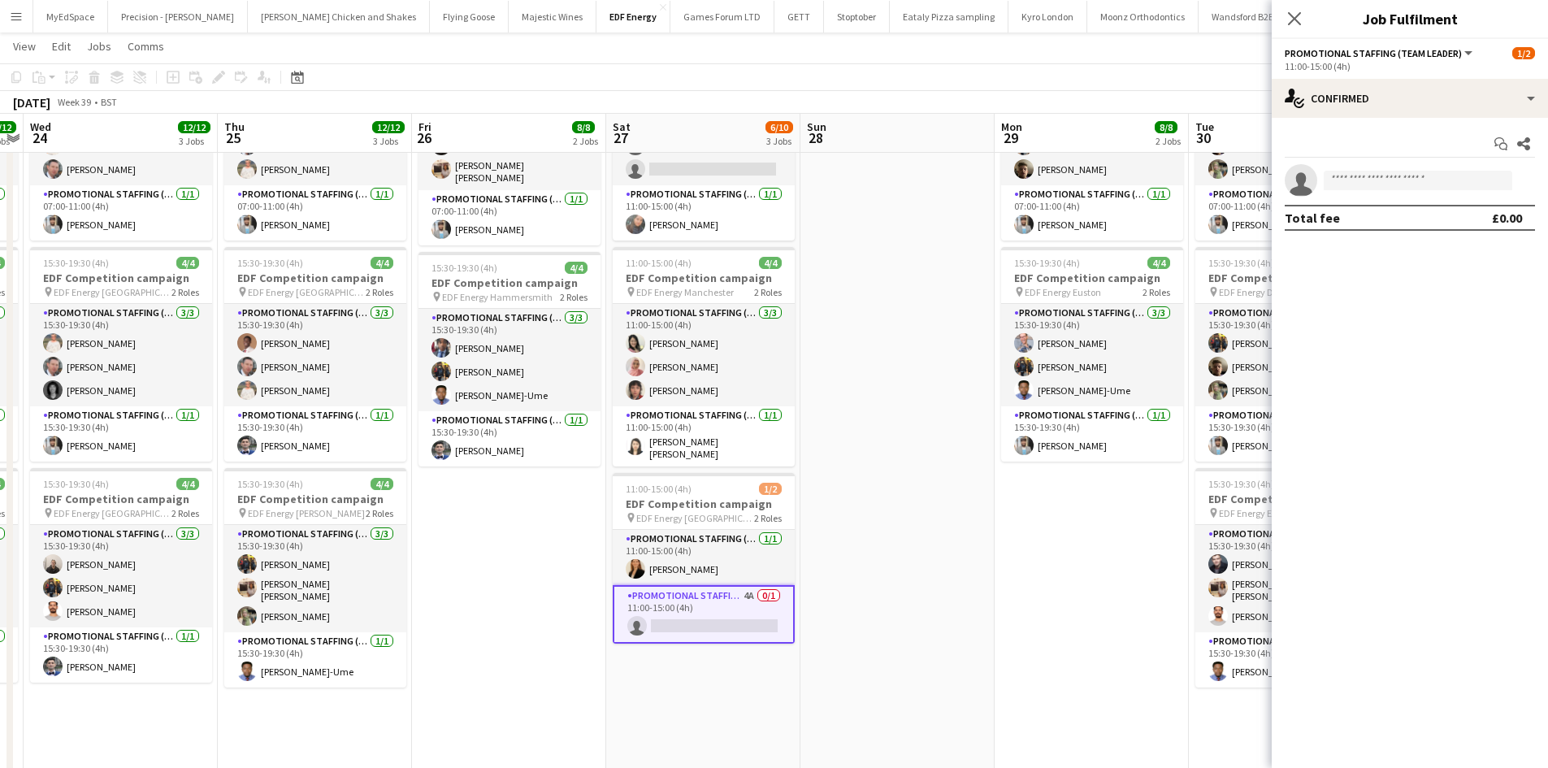
drag, startPoint x: 1031, startPoint y: 624, endPoint x: 1087, endPoint y: 573, distance: 75.9
click at [1034, 621] on app-date-cell "07:00-11:00 (4h) 4/4 EDF Competition campaign pin EDF Energy Elephant & Castle …" at bounding box center [1091, 395] width 194 height 753
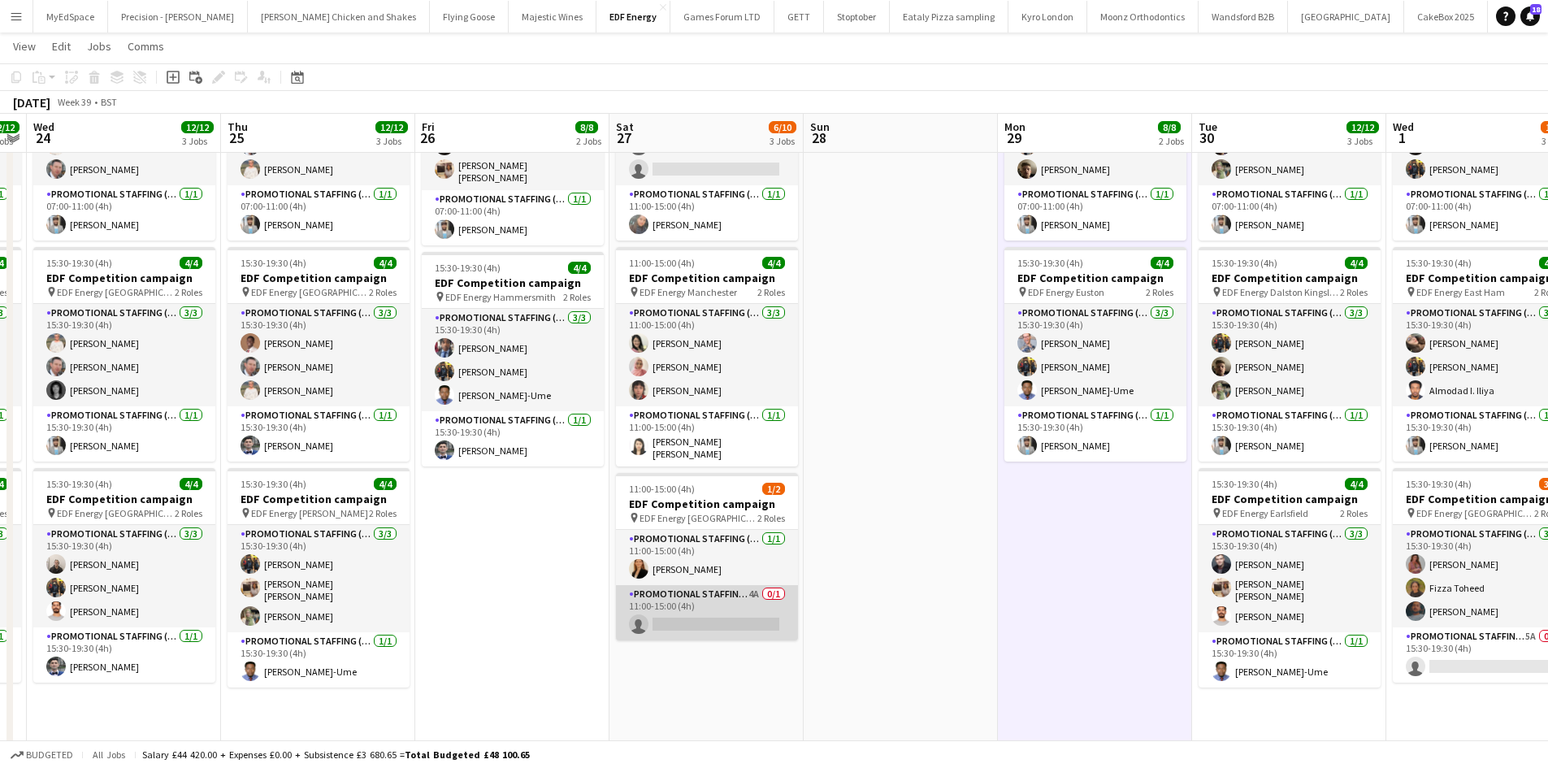
click at [752, 589] on app-card-role "Promotional Staffing (Team Leader) 4A 0/1 11:00-15:00 (4h) single-neutral-actio…" at bounding box center [707, 612] width 182 height 55
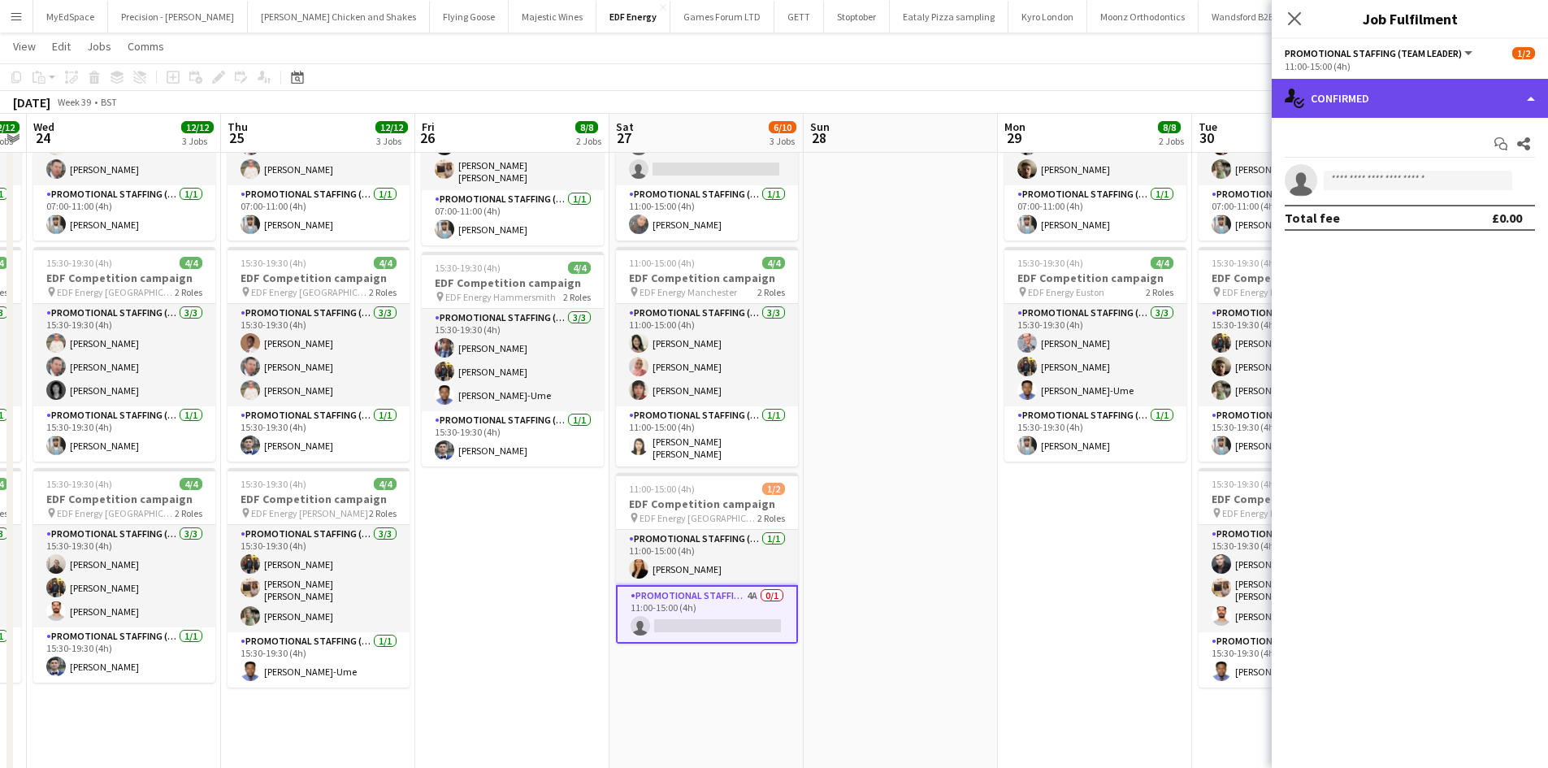
click at [1436, 106] on div "single-neutral-actions-check-2 Confirmed" at bounding box center [1410, 98] width 276 height 39
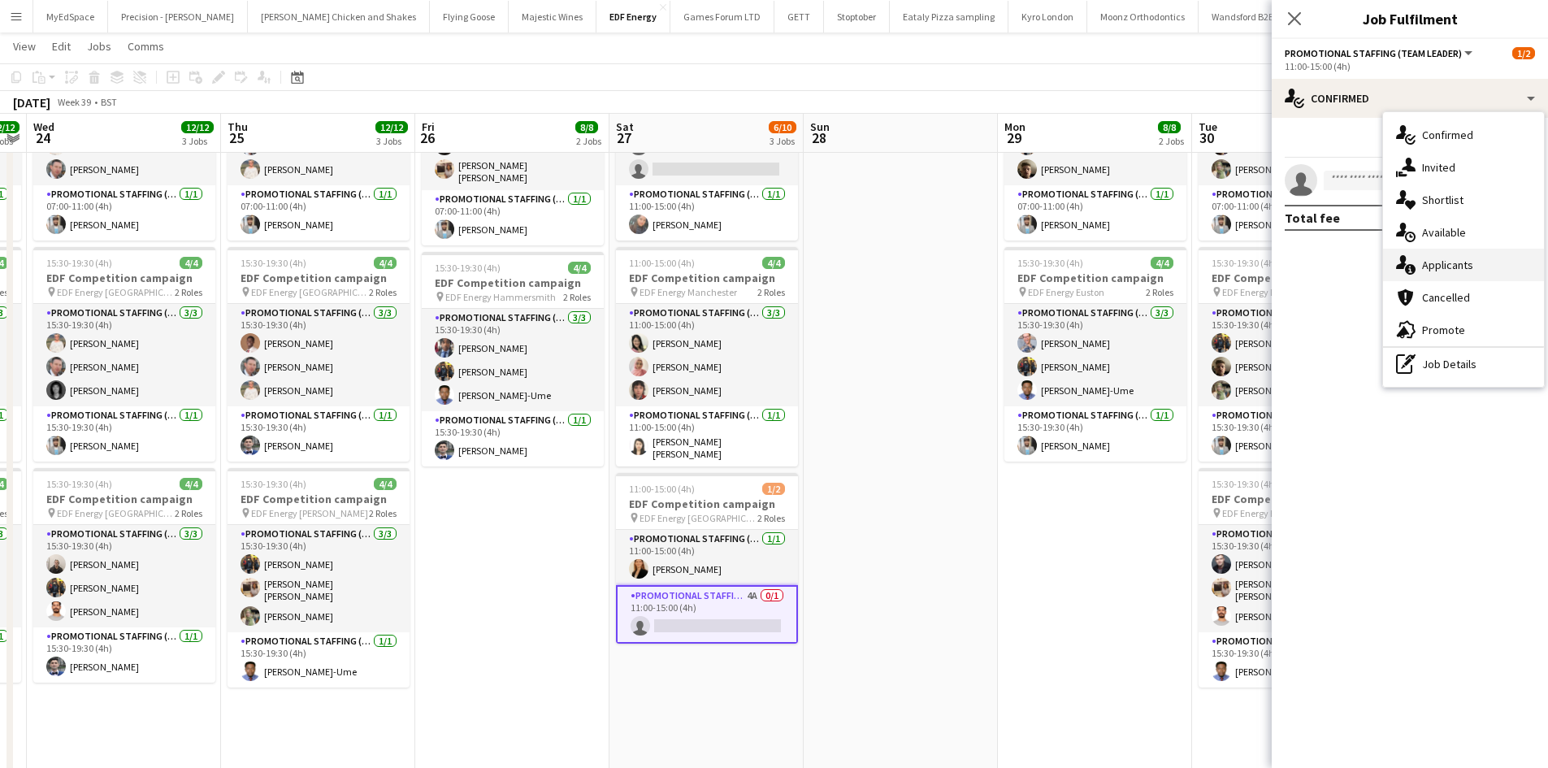
click at [1454, 258] on span "Applicants" at bounding box center [1447, 265] width 51 height 15
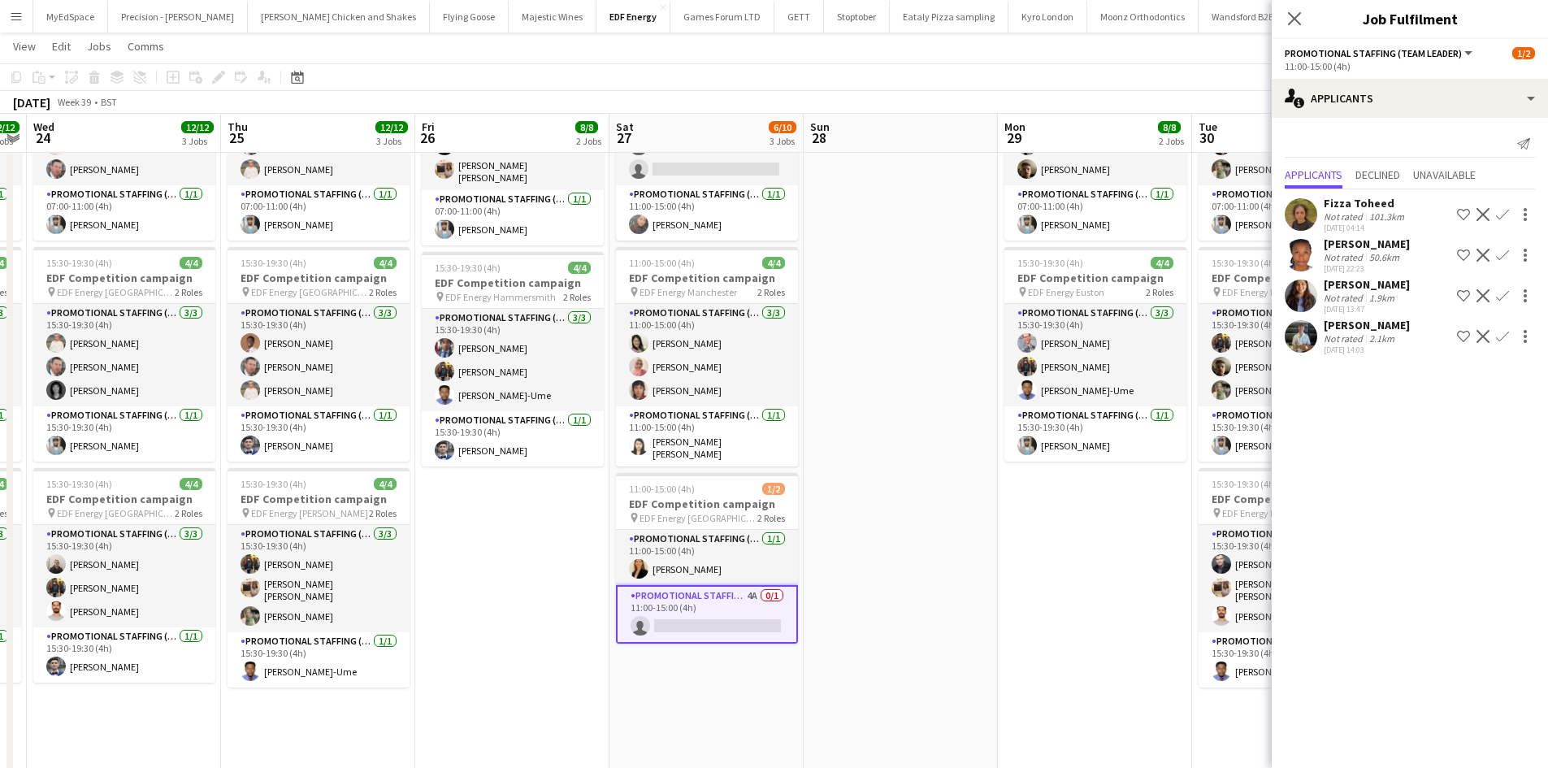
click at [1506, 298] on app-icon "Confirm" at bounding box center [1502, 295] width 13 height 13
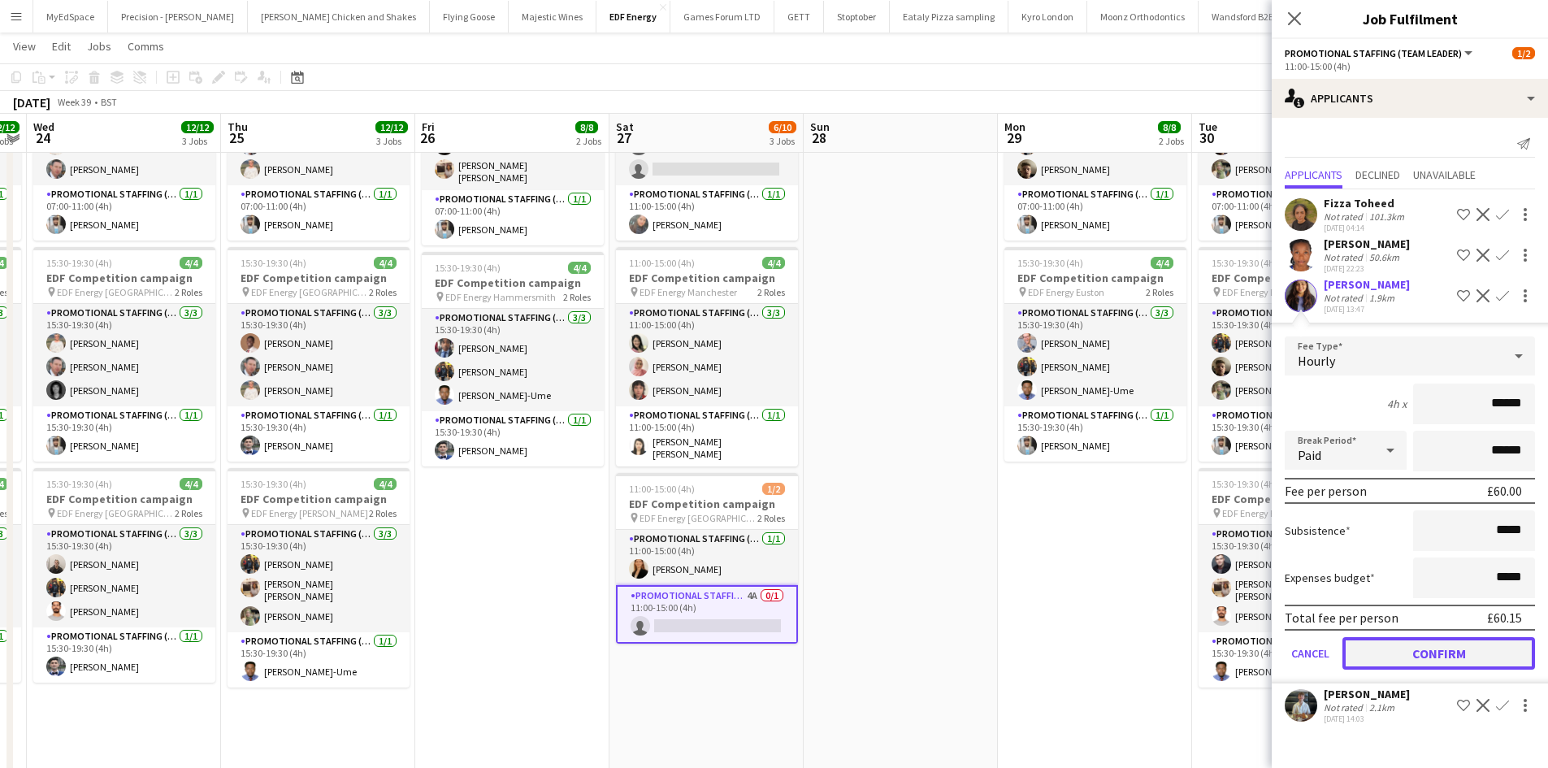
click at [1455, 657] on button "Confirm" at bounding box center [1438, 653] width 193 height 32
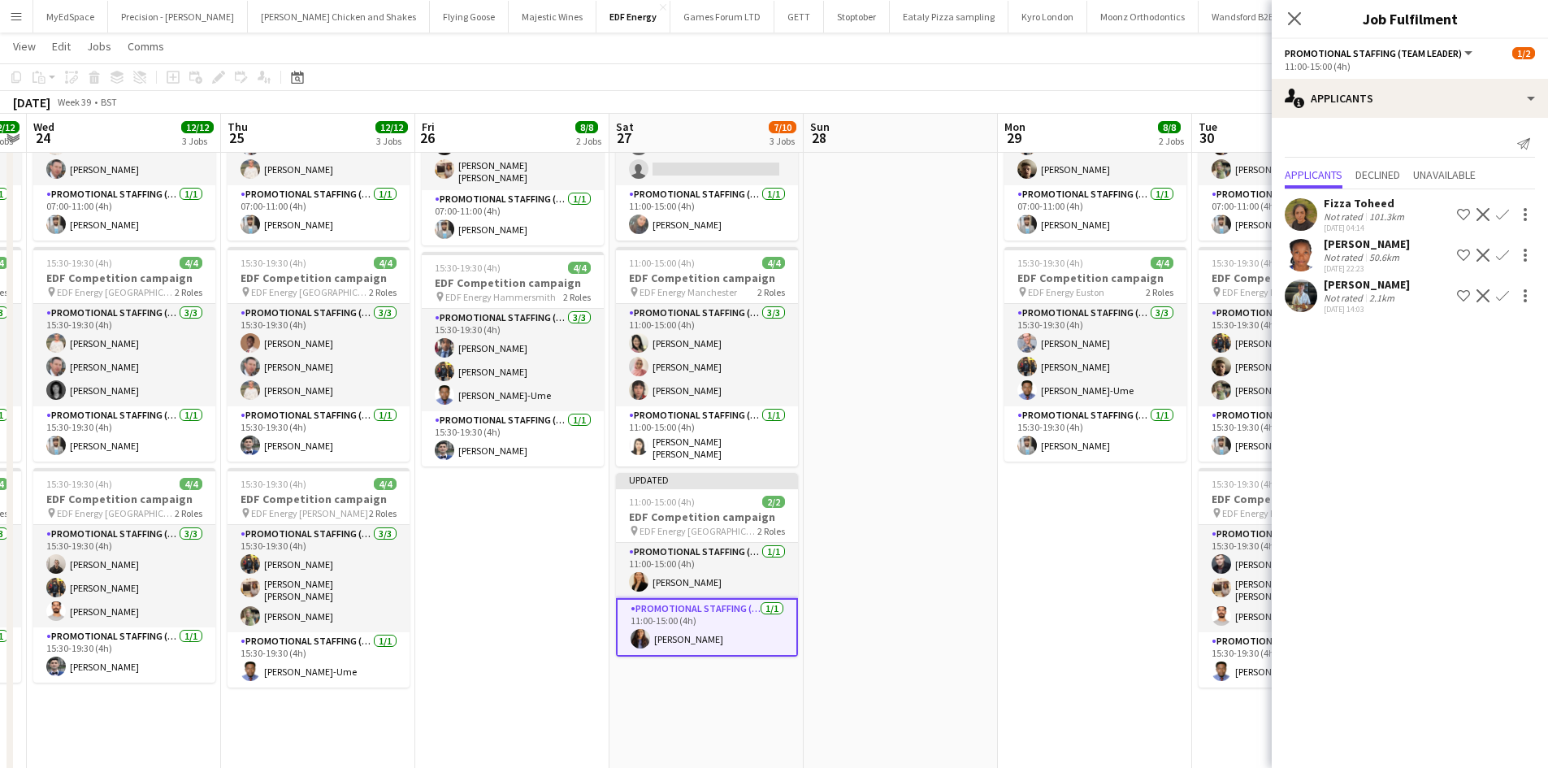
click at [1136, 640] on app-date-cell "07:00-11:00 (4h) 4/4 EDF Competition campaign pin EDF Energy Elephant & Castle …" at bounding box center [1095, 395] width 194 height 753
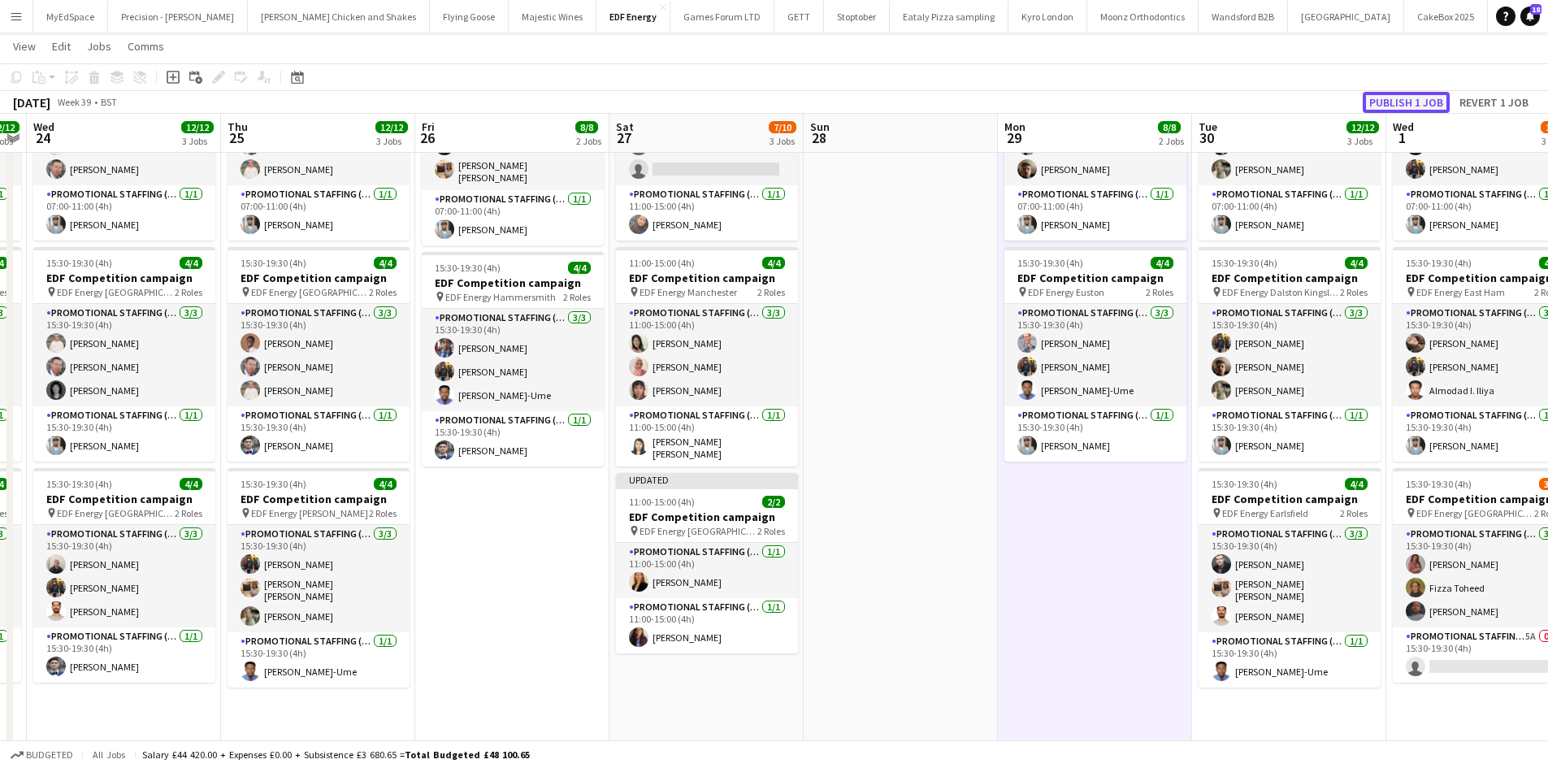
click at [1404, 103] on button "Publish 1 job" at bounding box center [1406, 102] width 87 height 21
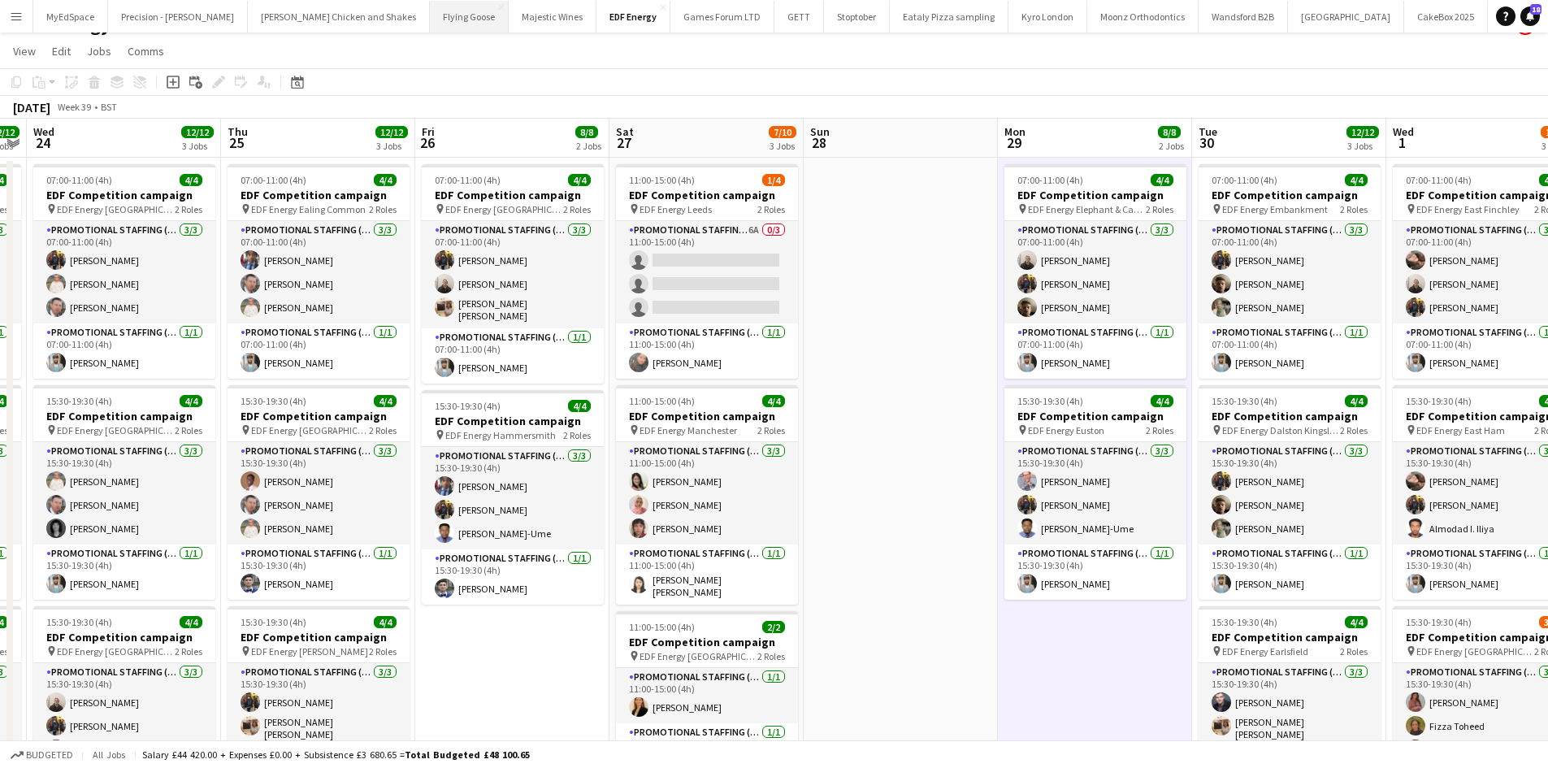
scroll to position [0, 0]
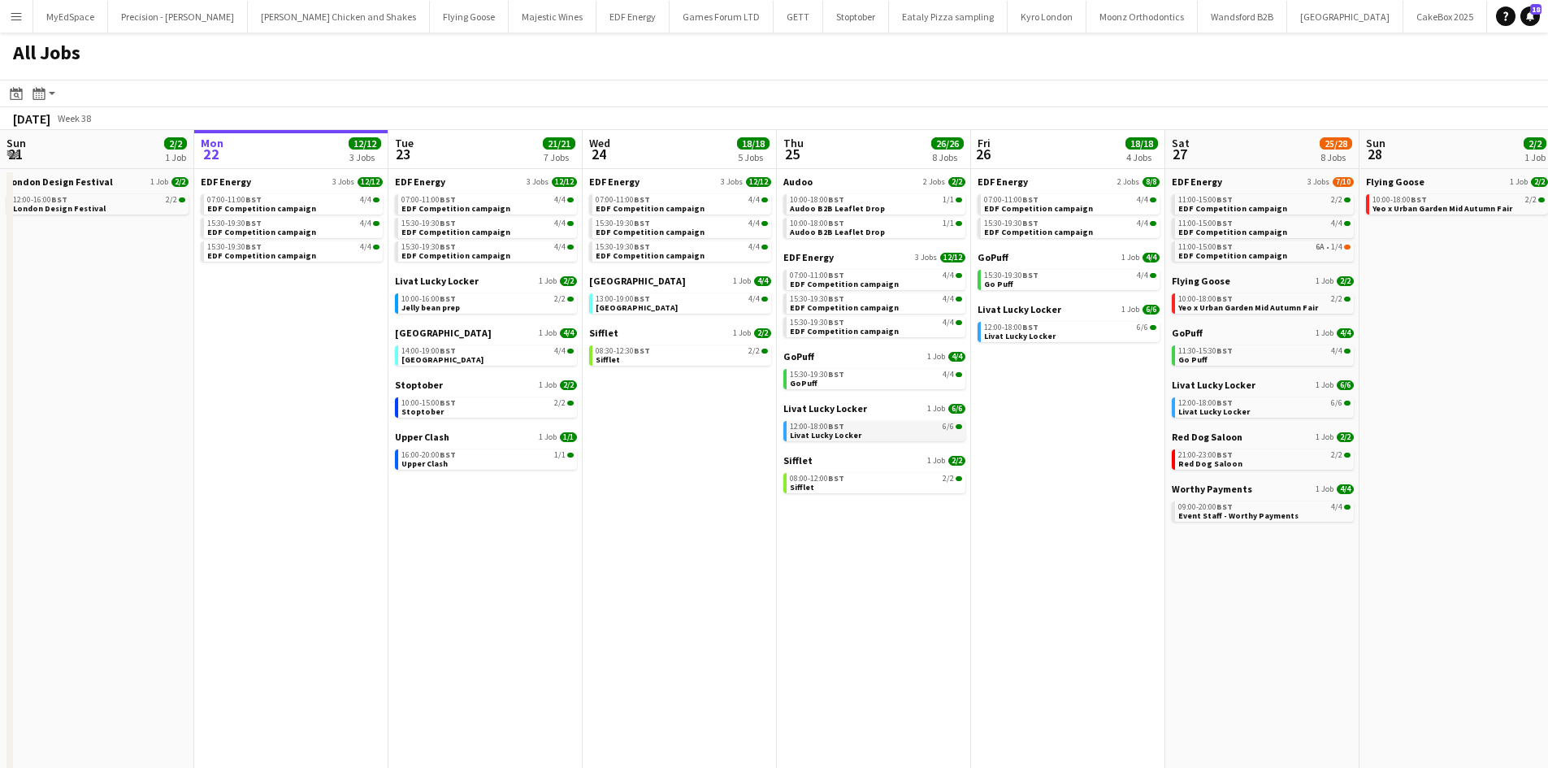
click at [855, 435] on span "Livat Lucky Locker" at bounding box center [825, 435] width 71 height 11
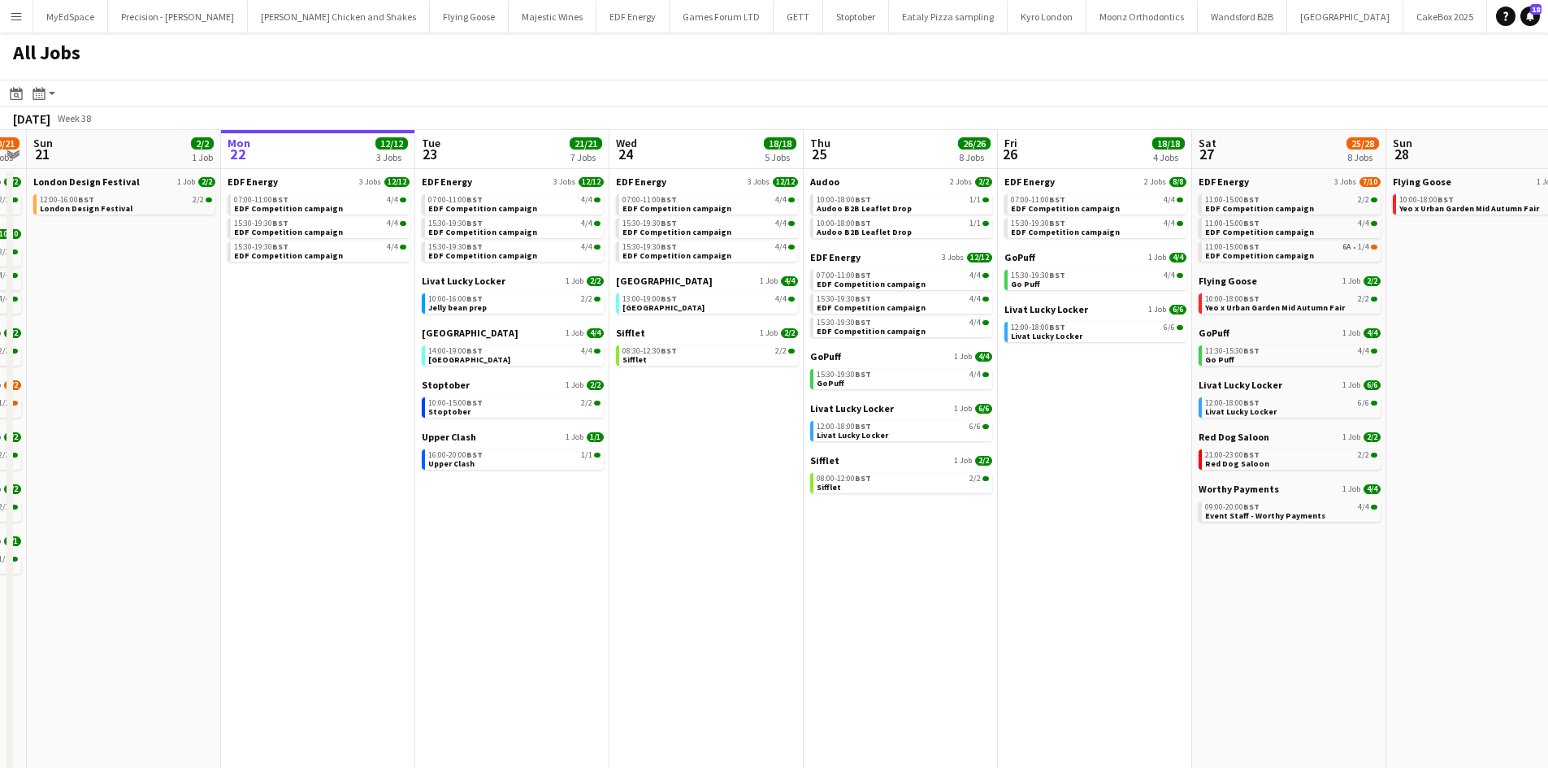
drag, startPoint x: 616, startPoint y: 516, endPoint x: 640, endPoint y: 516, distance: 24.4
click at [640, 516] on app-calendar-viewport "Fri 19 22/22 9 Jobs Sat 20 20/21 9 Jobs Sun 21 2/2 1 Job Mon 22 12/12 3 Jobs Tu…" at bounding box center [774, 492] width 1548 height 724
click at [752, 360] on link "08:30-12:30 BST 2/2 Sifflet" at bounding box center [708, 354] width 172 height 19
click at [517, 200] on div "07:00-11:00 BST 4/4" at bounding box center [514, 200] width 172 height 8
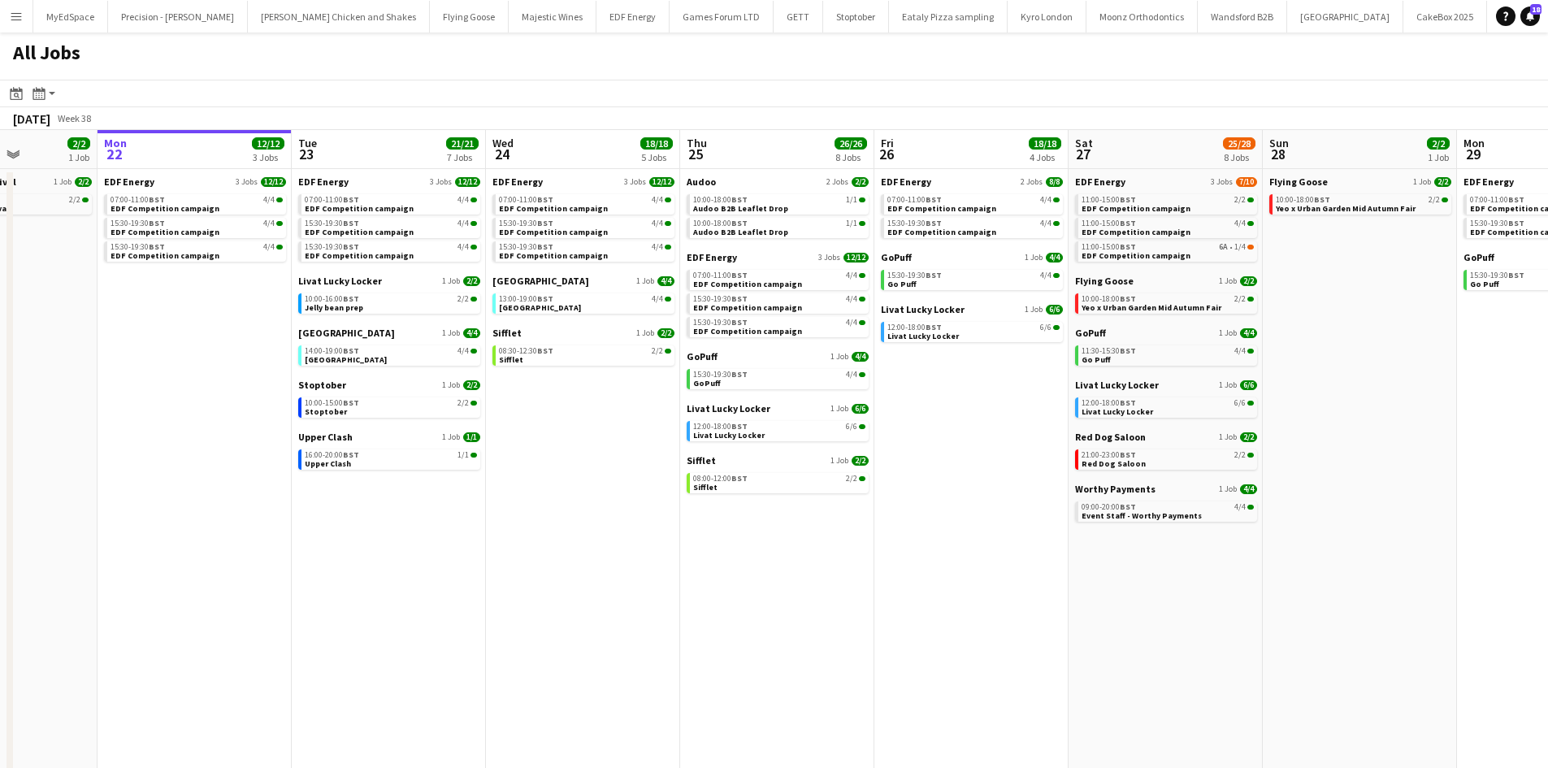
scroll to position [0, 526]
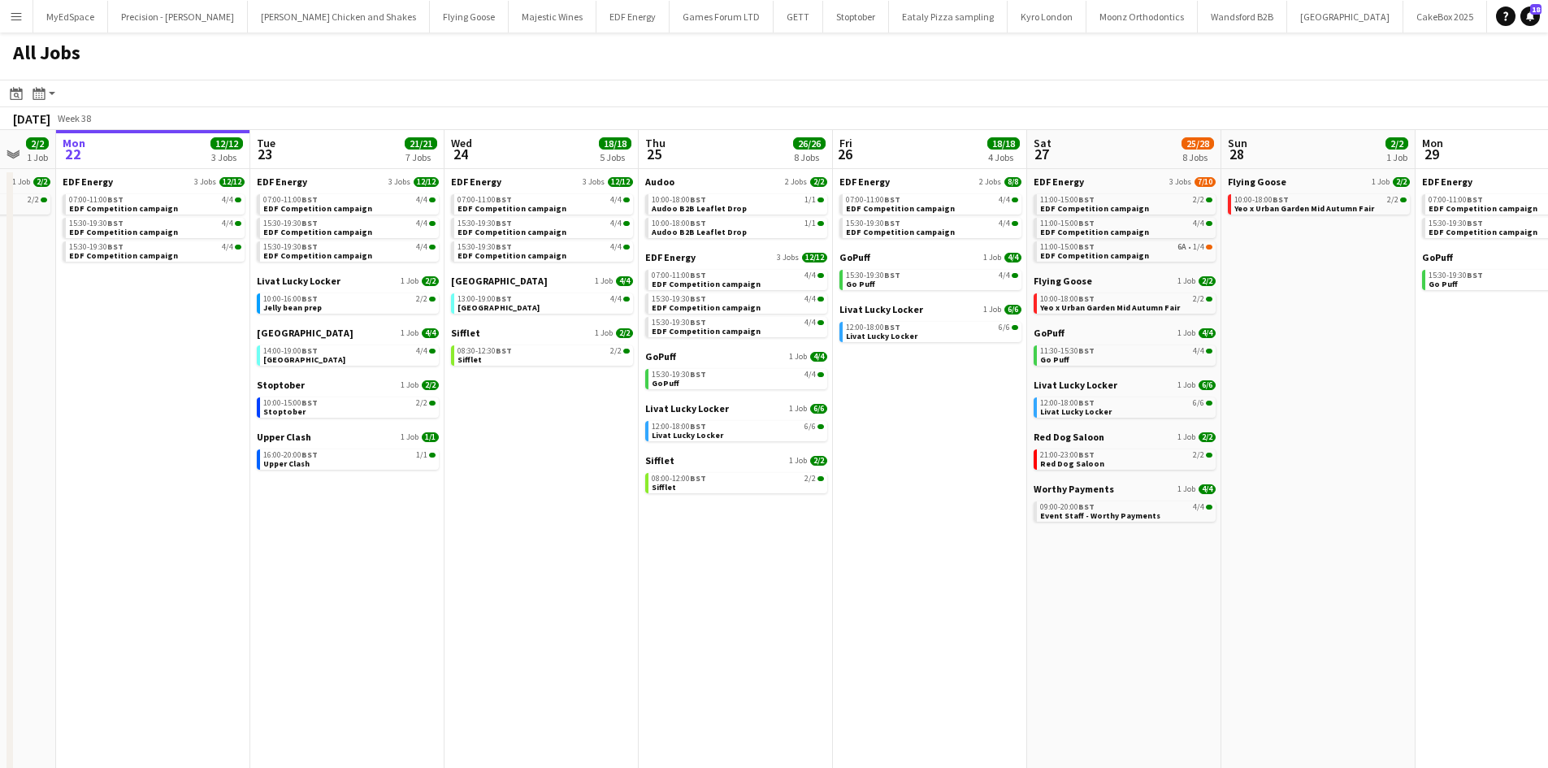
drag, startPoint x: 897, startPoint y: 522, endPoint x: 874, endPoint y: 520, distance: 22.8
click at [874, 520] on app-calendar-viewport "Fri 19 22/22 9 Jobs Sat 20 20/21 9 Jobs Sun 21 2/2 1 Job Mon 22 12/12 3 Jobs Tu…" at bounding box center [774, 492] width 1548 height 724
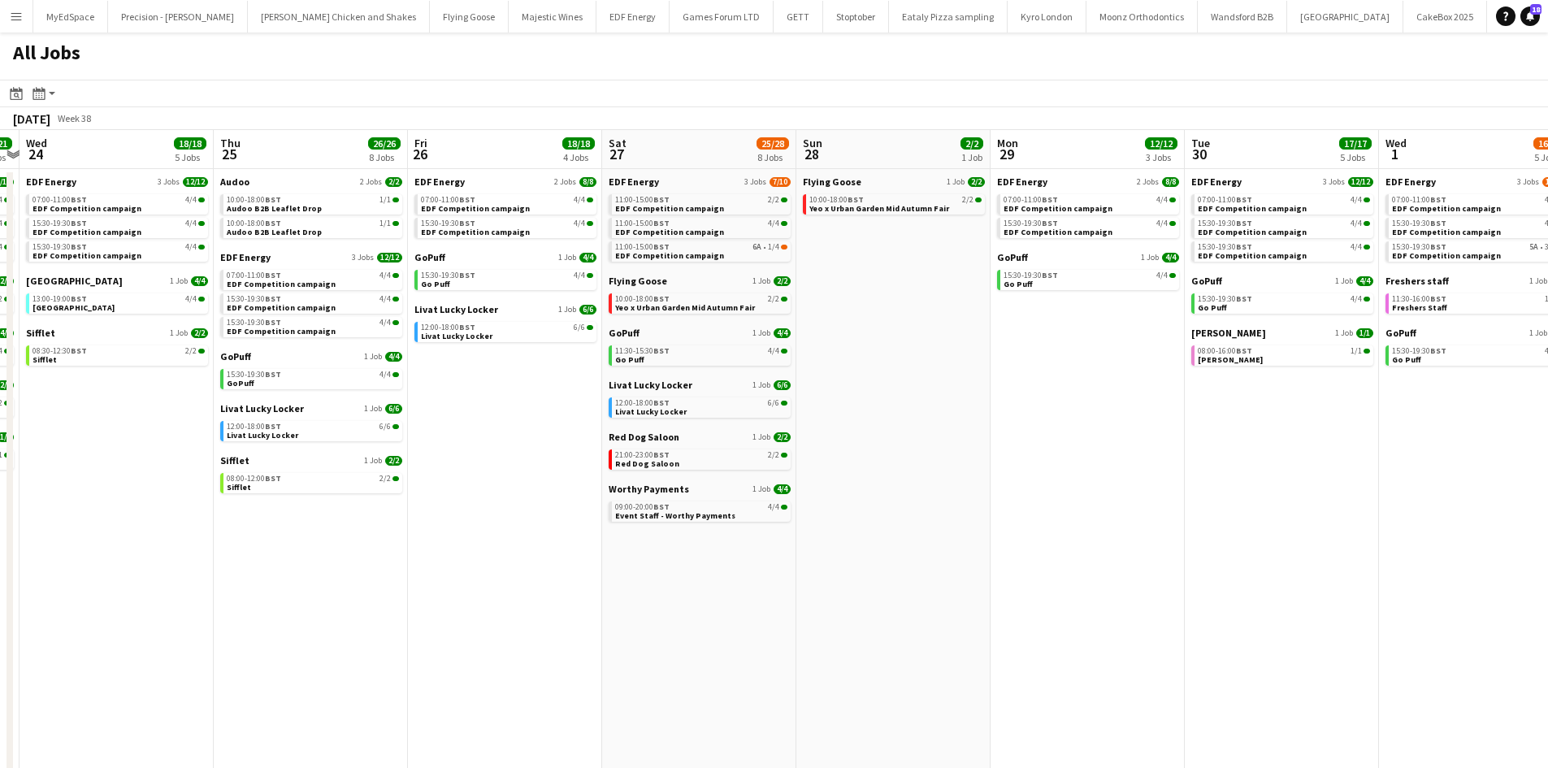
drag, startPoint x: 1369, startPoint y: 396, endPoint x: 978, endPoint y: 415, distance: 391.3
click at [942, 408] on app-calendar-viewport "Sun 21 2/2 1 Job Mon 22 12/12 3 Jobs Tue 23 21/21 7 Jobs Wed 24 18/18 5 Jobs Th…" at bounding box center [774, 492] width 1548 height 724
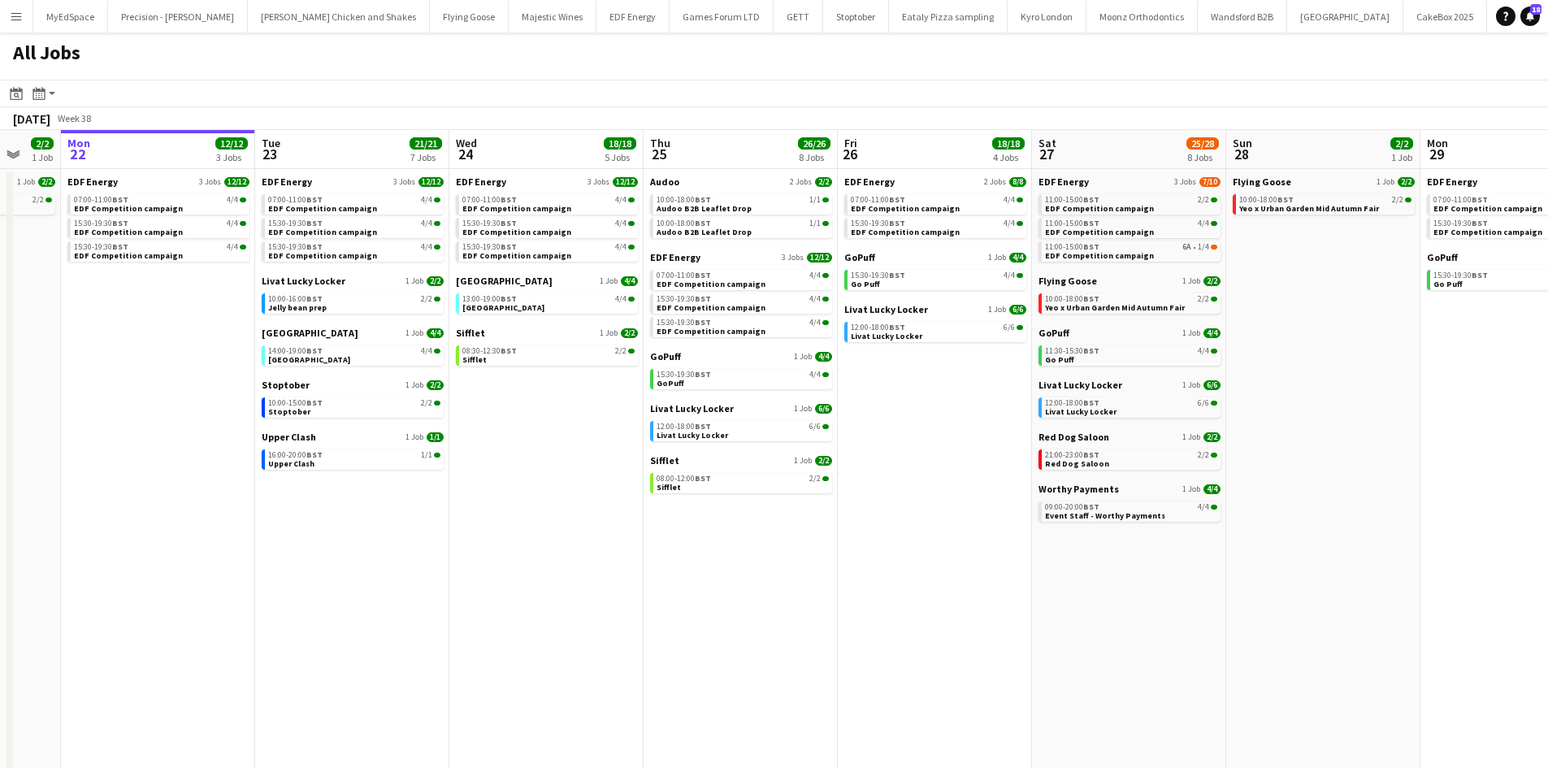
scroll to position [0, 470]
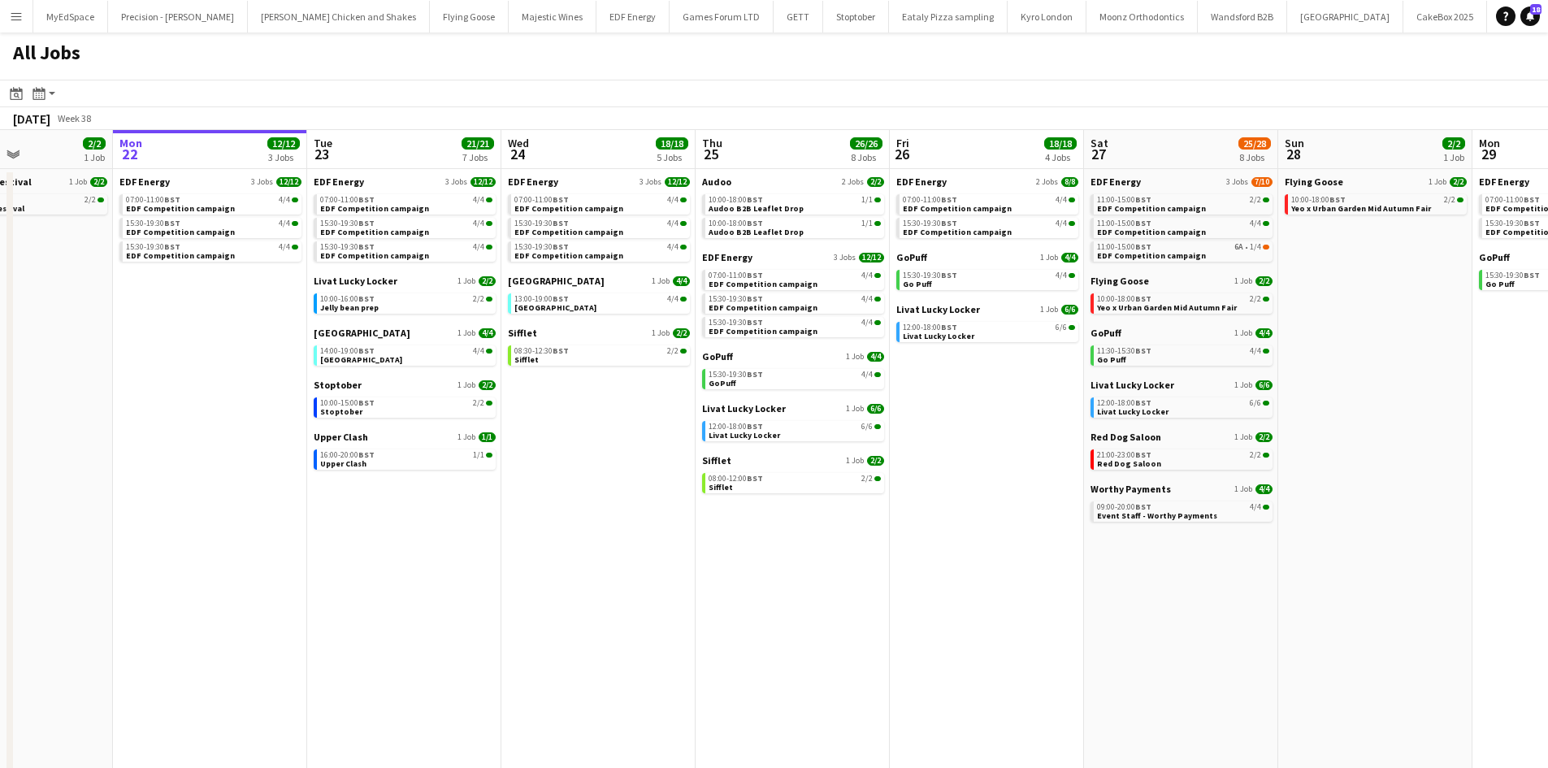
drag, startPoint x: 976, startPoint y: 466, endPoint x: 1460, endPoint y: 431, distance: 485.5
click at [1460, 431] on app-calendar-viewport "Fri 19 22/22 9 Jobs Sat 20 20/21 9 Jobs Sun 21 2/2 1 Job Mon 22 12/12 3 Jobs Tu…" at bounding box center [774, 492] width 1548 height 724
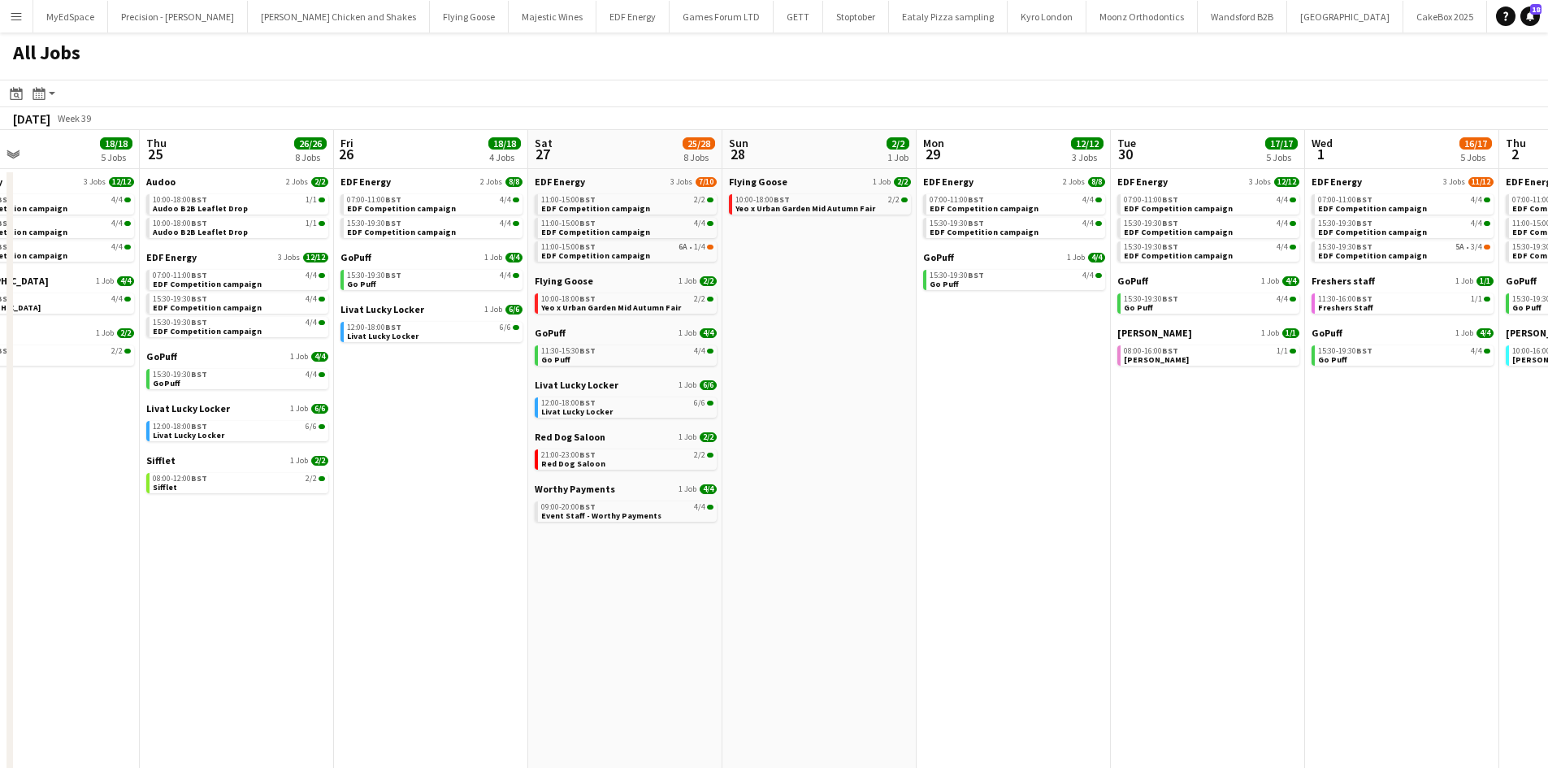
drag, startPoint x: 1172, startPoint y: 400, endPoint x: 801, endPoint y: 358, distance: 372.8
click at [801, 358] on app-calendar-viewport "Sun 21 2/2 1 Job Mon 22 12/12 3 Jobs Tue 23 21/21 7 Jobs Wed 24 18/18 5 Jobs Th…" at bounding box center [774, 492] width 1548 height 724
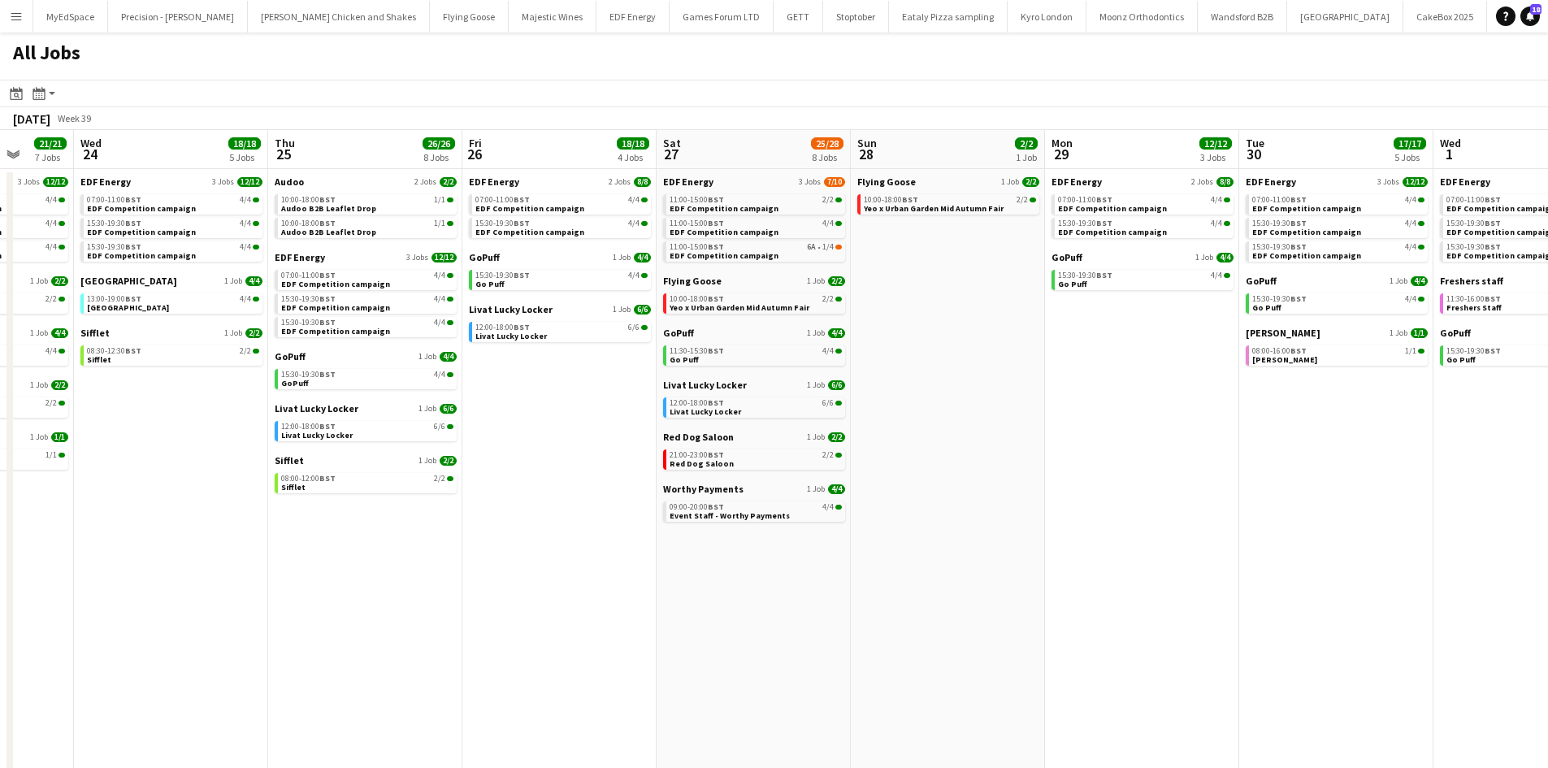
click at [1004, 483] on app-all-jobs "All Jobs Date picker [DATE] [DATE] [DATE] M [DATE] T [DATE] W [DATE] T [DATE] F…" at bounding box center [774, 442] width 1548 height 821
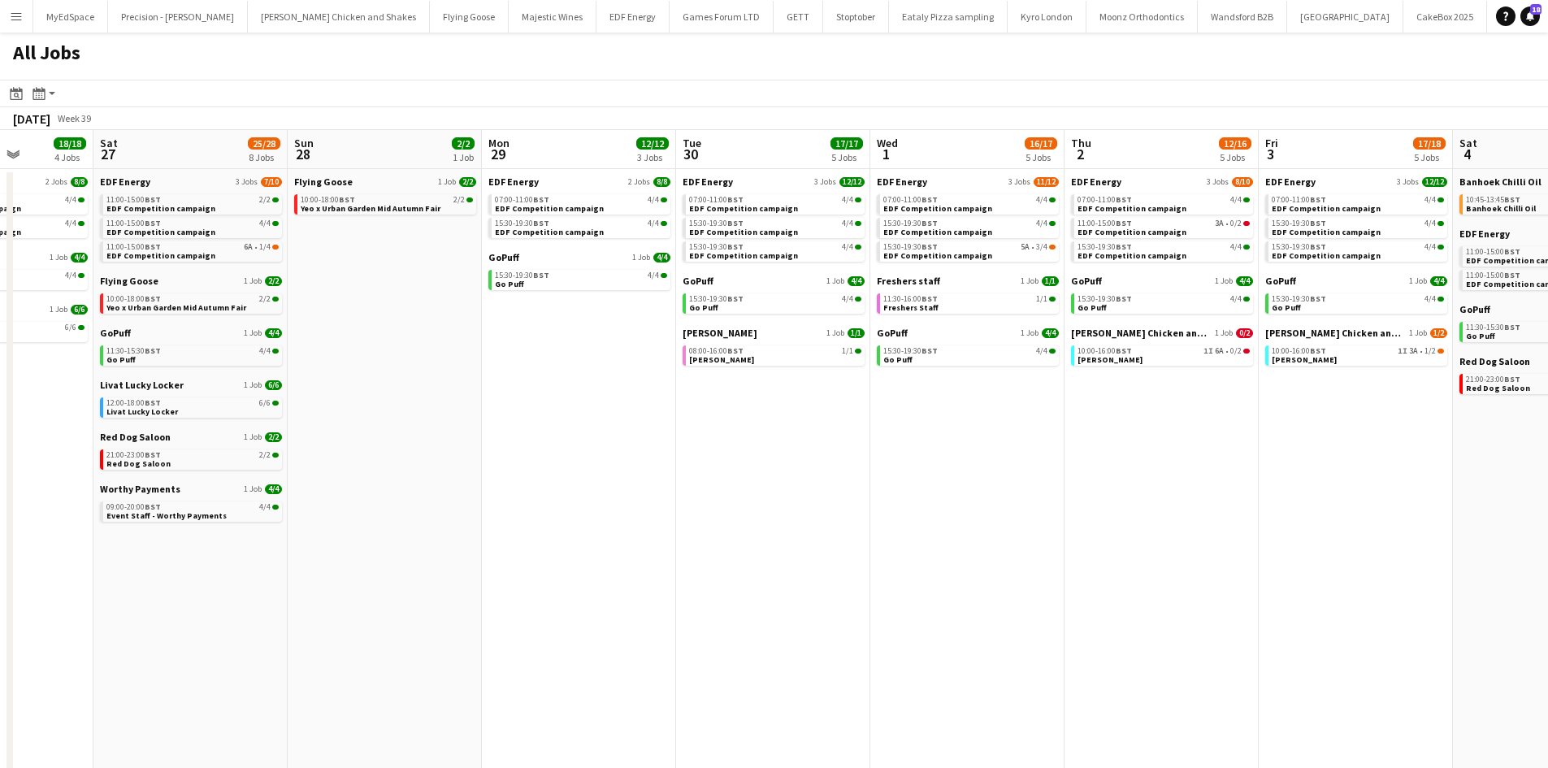
drag, startPoint x: 1280, startPoint y: 479, endPoint x: 1163, endPoint y: 458, distance: 117.9
click at [1163, 458] on app-calendar-viewport "Tue 23 21/21 7 Jobs Wed 24 18/18 5 Jobs Thu 25 26/26 8 Jobs Fri 26 18/18 4 Jobs…" at bounding box center [774, 492] width 1548 height 724
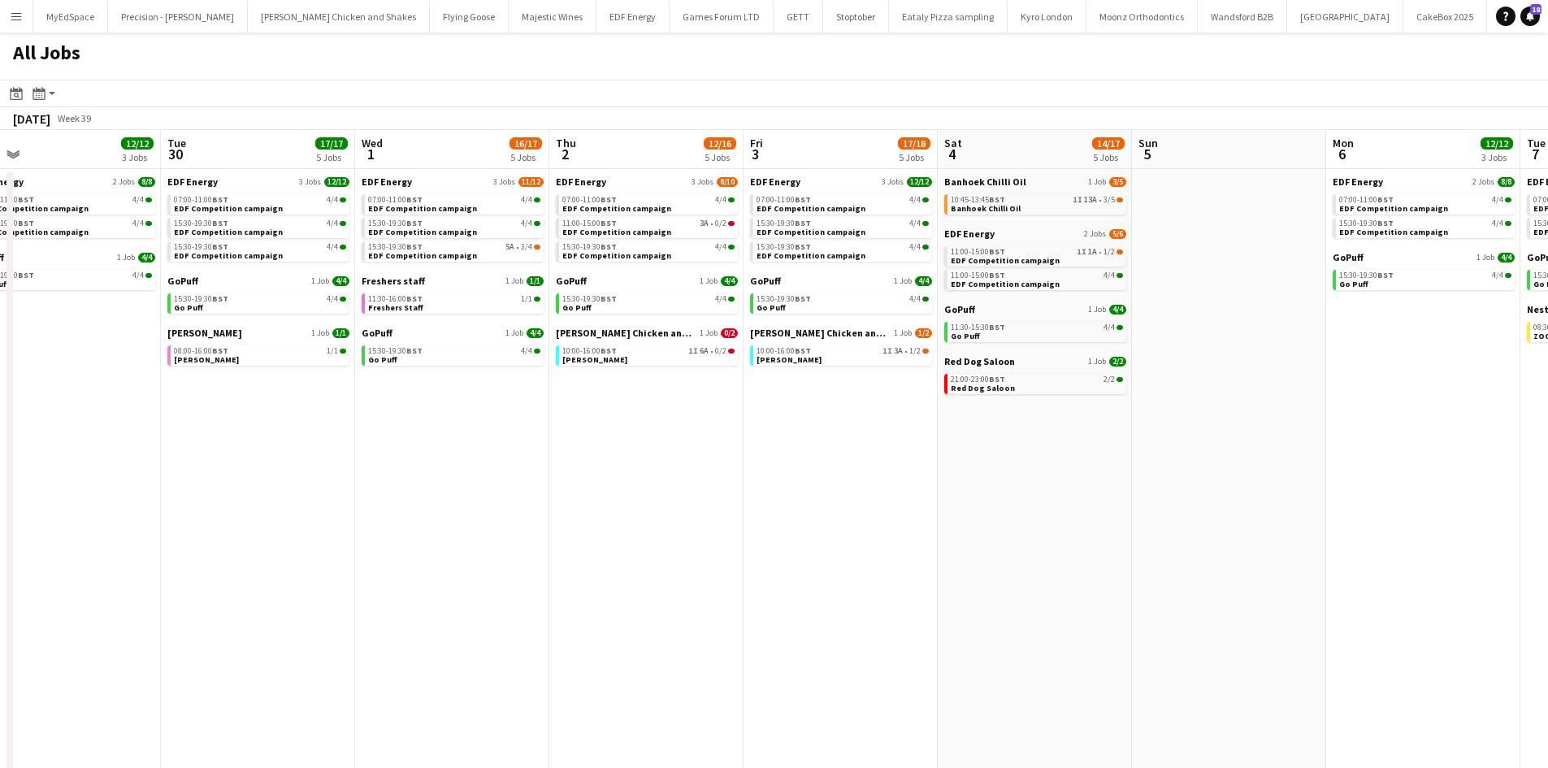
scroll to position [0, 464]
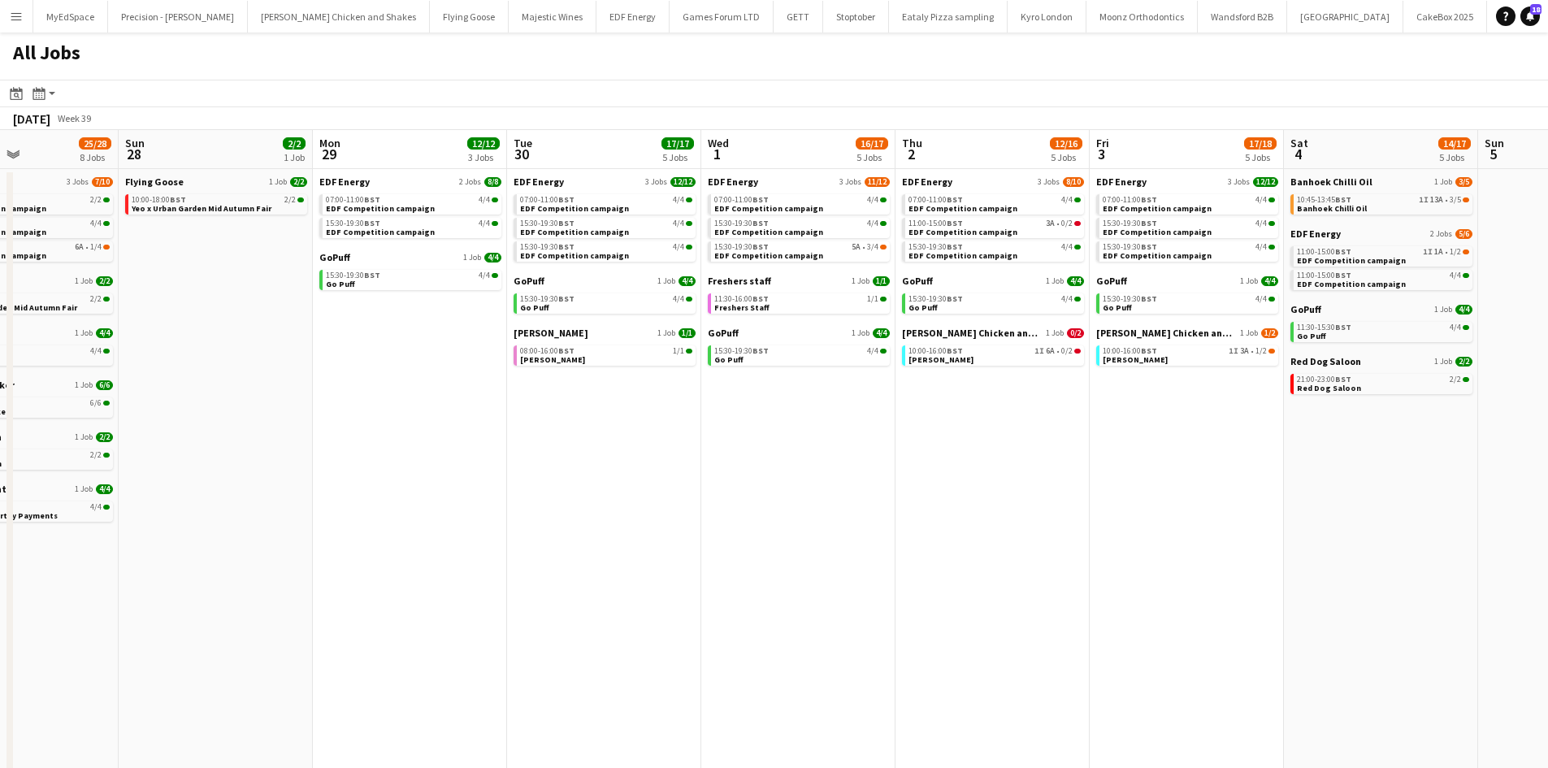
drag, startPoint x: 1228, startPoint y: 483, endPoint x: 1104, endPoint y: 468, distance: 124.4
click at [1104, 468] on app-calendar-viewport "Thu 25 26/26 8 Jobs Fri 26 18/18 4 Jobs Sat 27 25/28 8 Jobs Sun 28 2/2 1 Job Mo…" at bounding box center [774, 492] width 1548 height 724
click at [1384, 201] on div "10:45-13:45 BST 1I 13A • 3/5" at bounding box center [1383, 200] width 172 height 8
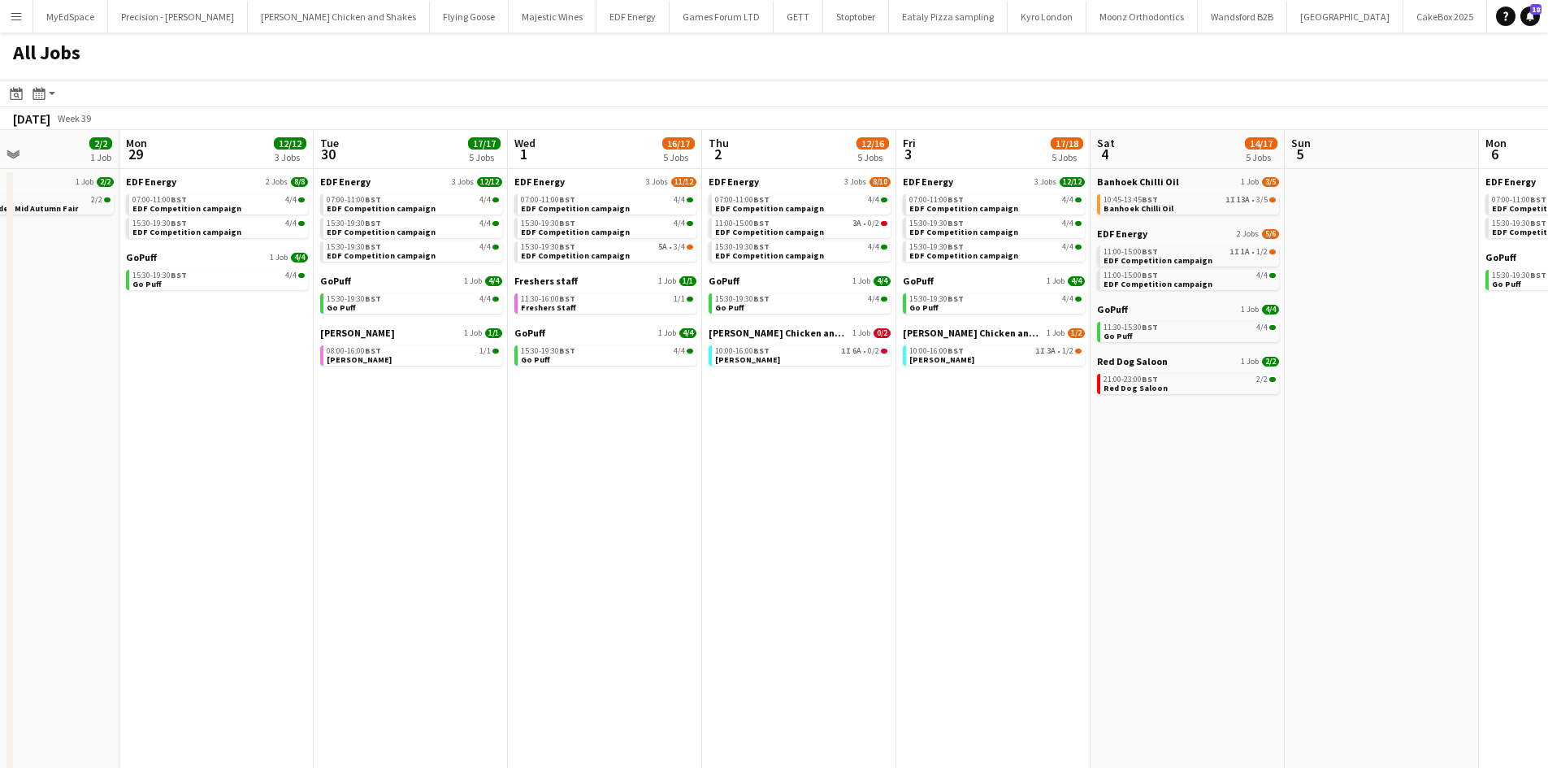
scroll to position [0, 673]
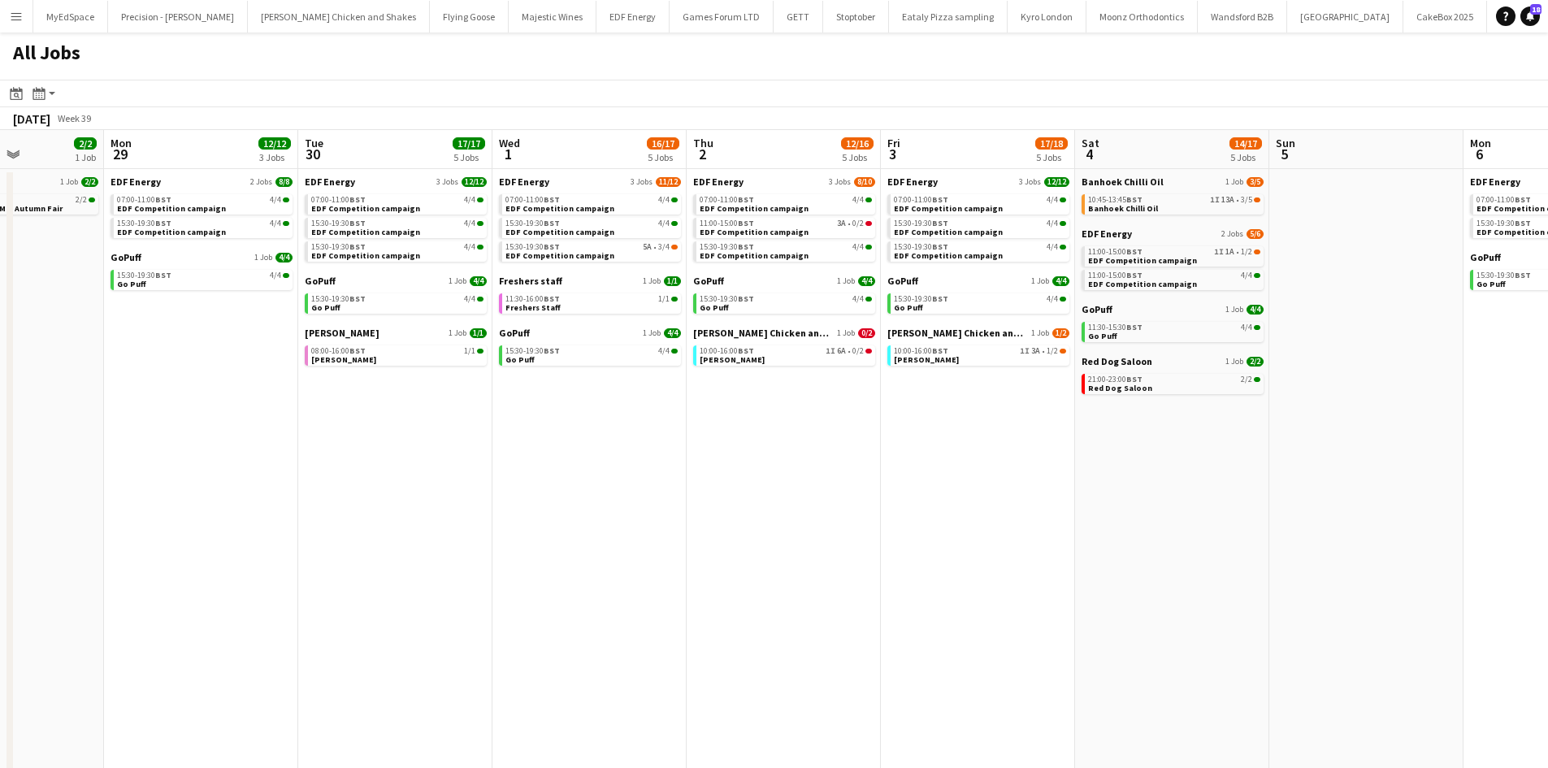
drag, startPoint x: 1143, startPoint y: 503, endPoint x: 934, endPoint y: 490, distance: 209.2
click at [934, 490] on app-calendar-viewport "Thu 25 26/26 8 Jobs Fri 26 18/18 4 Jobs Sat 27 25/28 8 Jobs Sun 28 2/2 1 Job Mo…" at bounding box center [774, 492] width 1548 height 724
click at [795, 429] on app-all-jobs "All Jobs Date picker [DATE] [DATE] [DATE] M [DATE] T [DATE] W [DATE] T [DATE] F…" at bounding box center [774, 442] width 1548 height 821
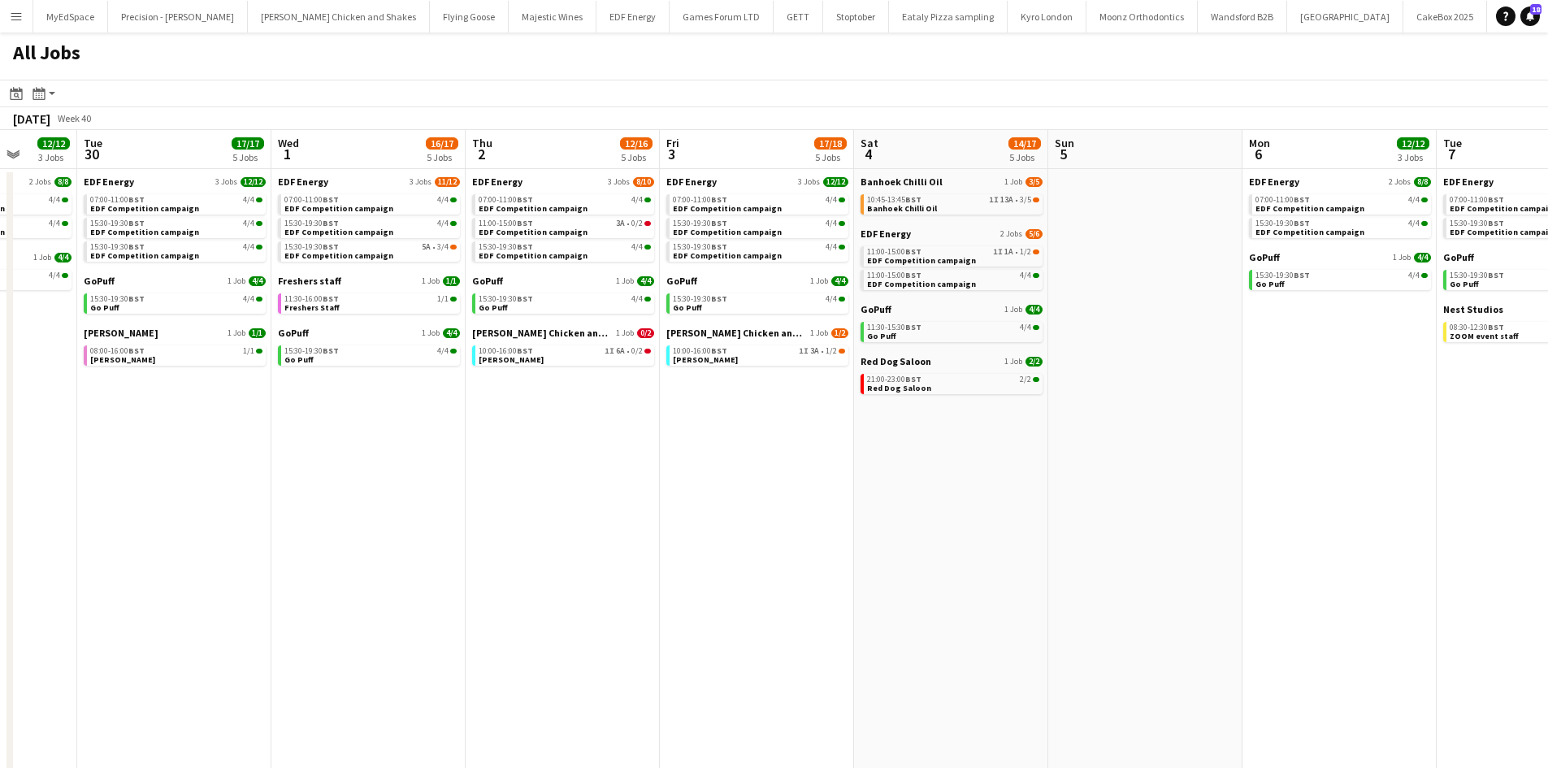
drag, startPoint x: 814, startPoint y: 438, endPoint x: 941, endPoint y: 464, distance: 129.4
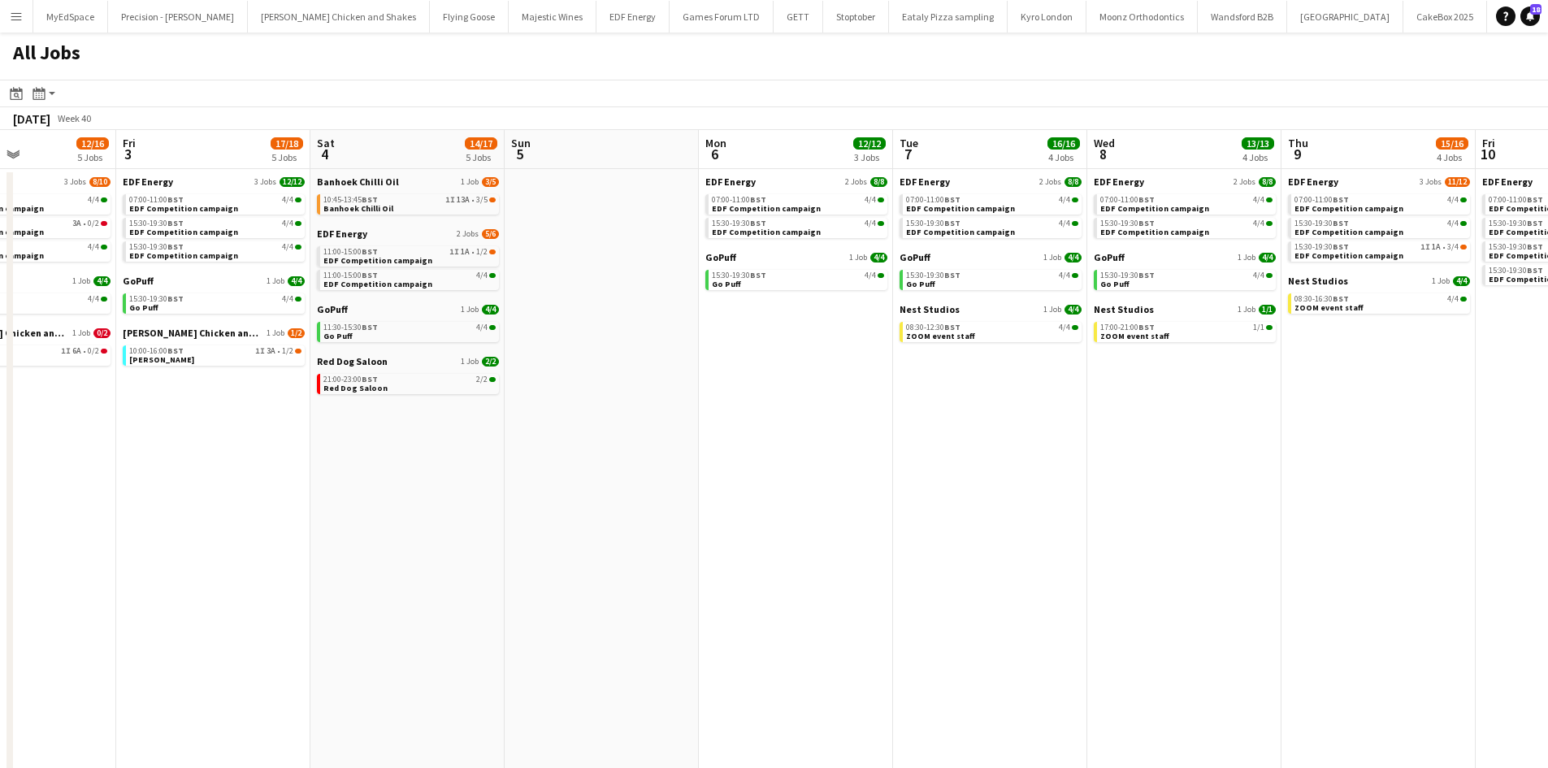
drag, startPoint x: 1294, startPoint y: 563, endPoint x: 913, endPoint y: 493, distance: 387.4
click at [706, 461] on app-calendar-viewport "Mon 29 12/12 3 Jobs Tue 30 17/17 5 Jobs Wed 1 16/17 5 Jobs Thu 2 12/16 5 Jobs F…" at bounding box center [774, 492] width 1548 height 724
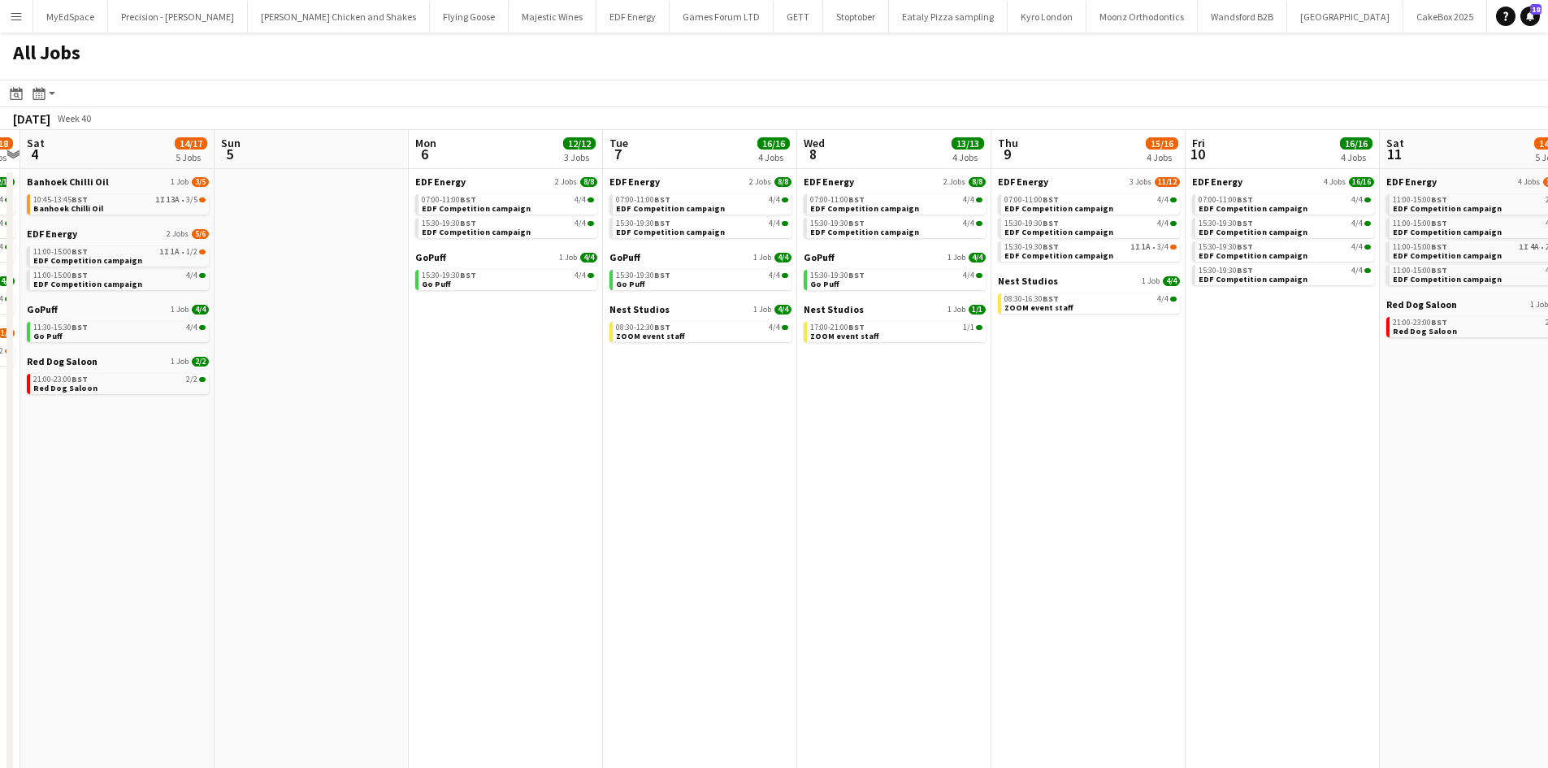
drag, startPoint x: 1162, startPoint y: 474, endPoint x: 934, endPoint y: 421, distance: 233.5
click at [934, 421] on app-calendar-viewport "Wed 1 16/17 5 Jobs Thu 2 12/16 5 Jobs Fri 3 17/18 5 Jobs Sat 4 14/17 5 Jobs Sun…" at bounding box center [774, 492] width 1548 height 724
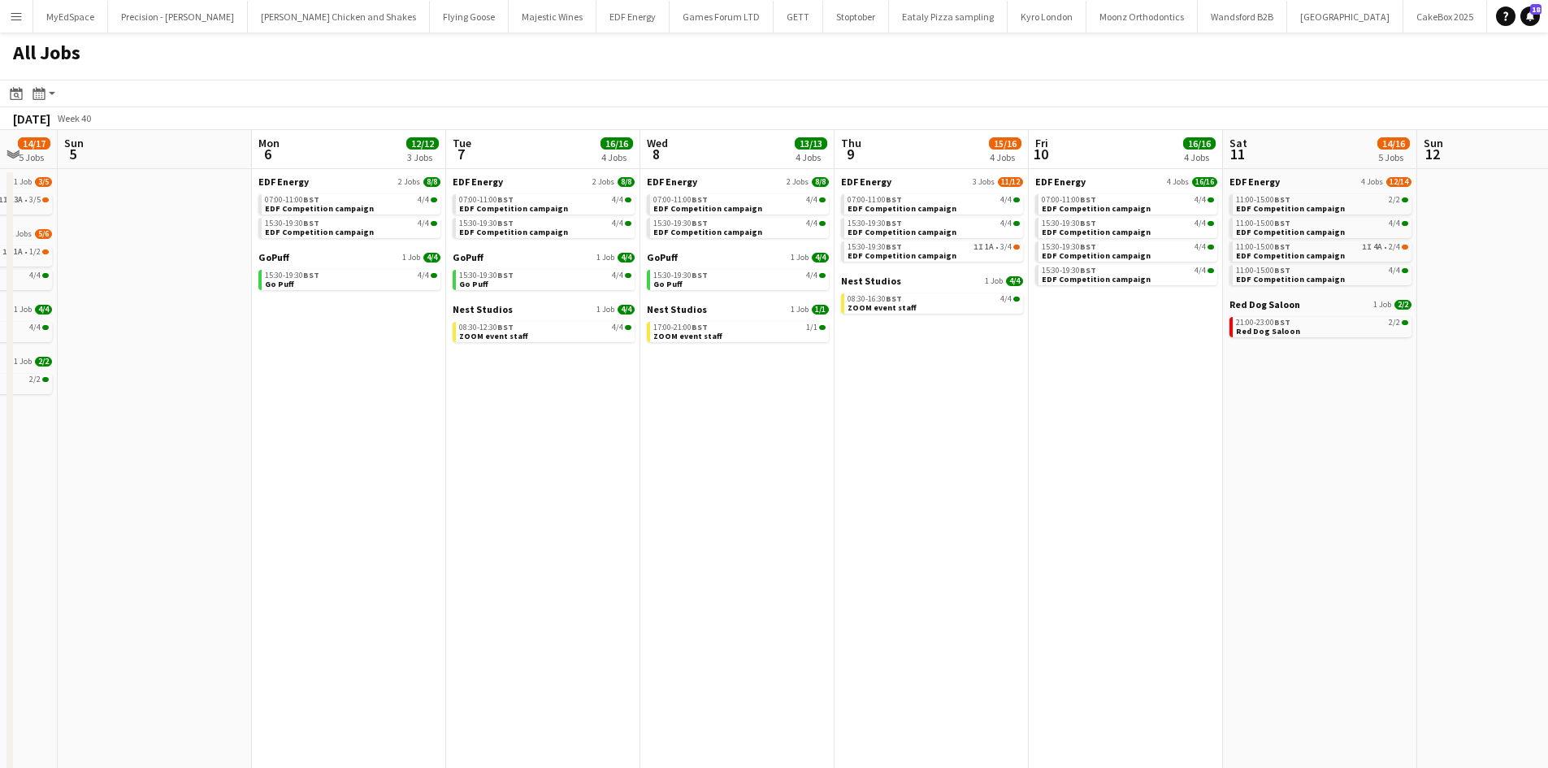
scroll to position [0, 751]
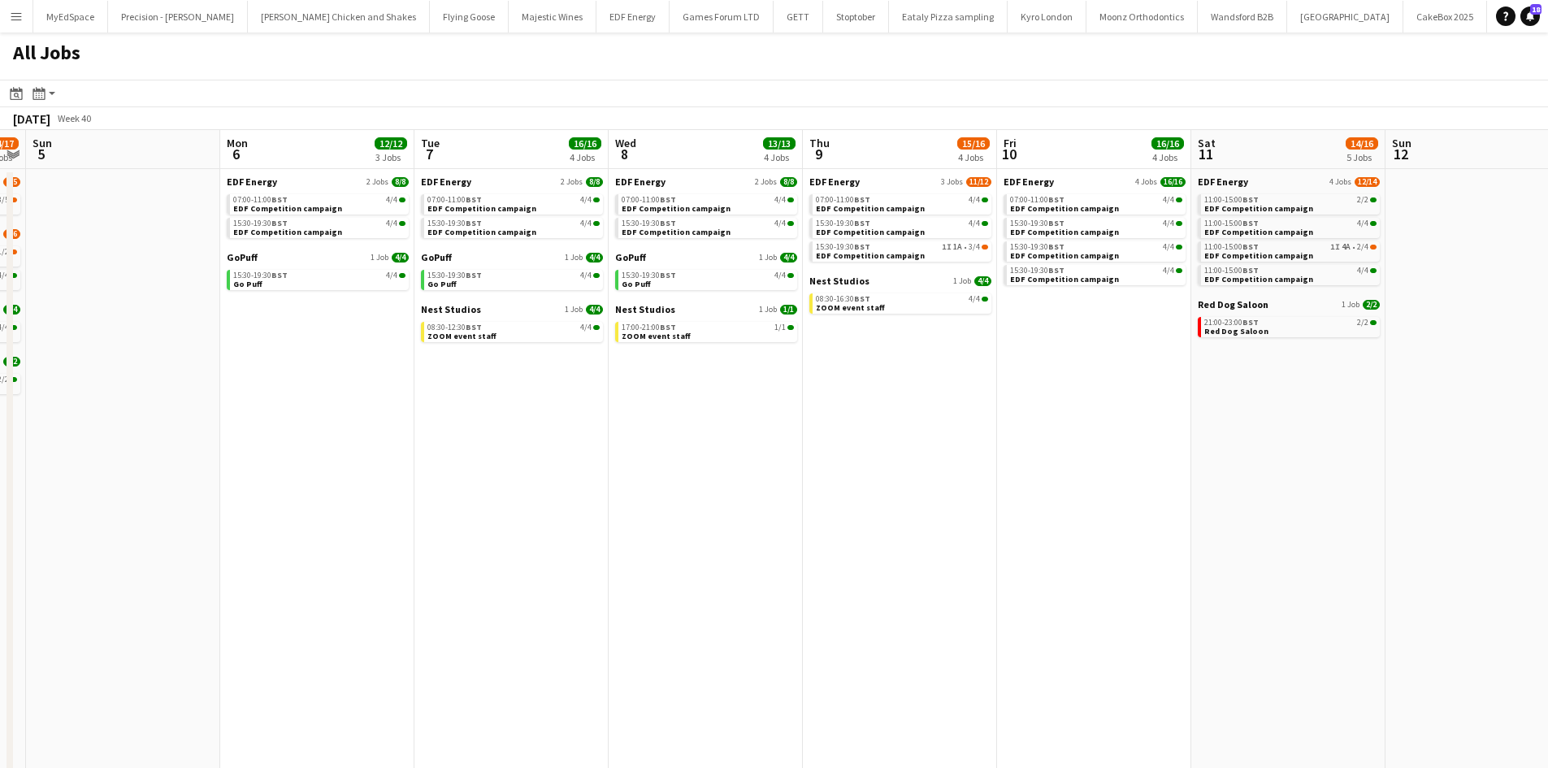
drag, startPoint x: 1088, startPoint y: 451, endPoint x: 1056, endPoint y: 446, distance: 32.1
click at [1056, 446] on app-calendar-viewport "Wed 1 16/17 5 Jobs Thu 2 12/16 5 Jobs Fri 3 17/18 5 Jobs Sat 4 14/17 5 Jobs Sun…" at bounding box center [774, 492] width 1548 height 724
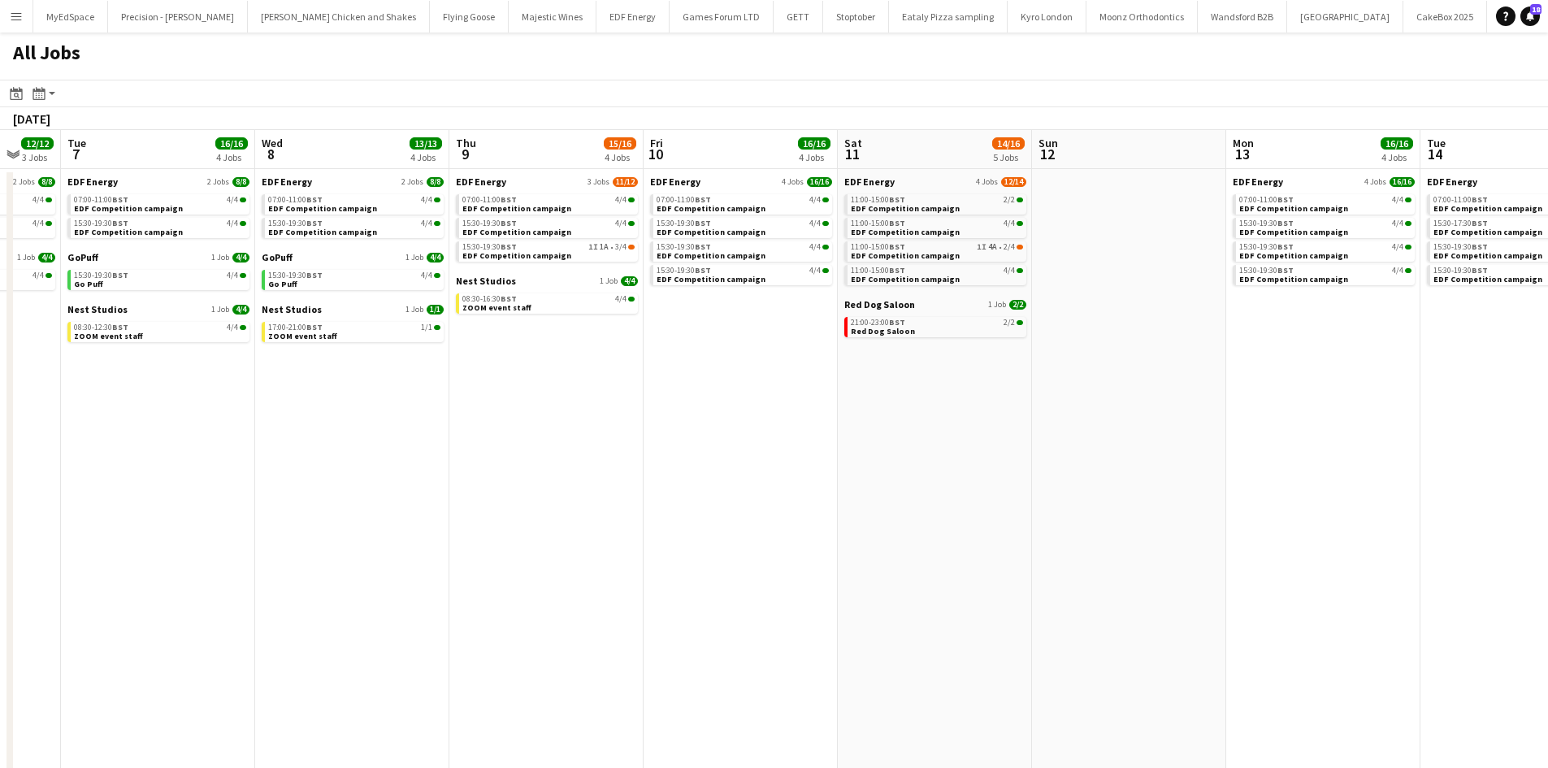
drag, startPoint x: 999, startPoint y: 444, endPoint x: 650, endPoint y: 412, distance: 350.8
click at [650, 412] on app-calendar-viewport "Fri 3 17/18 5 Jobs Sat 4 14/17 5 Jobs Sun 5 Mon 6 12/12 3 Jobs Tue 7 16/16 4 Jo…" at bounding box center [774, 492] width 1548 height 724
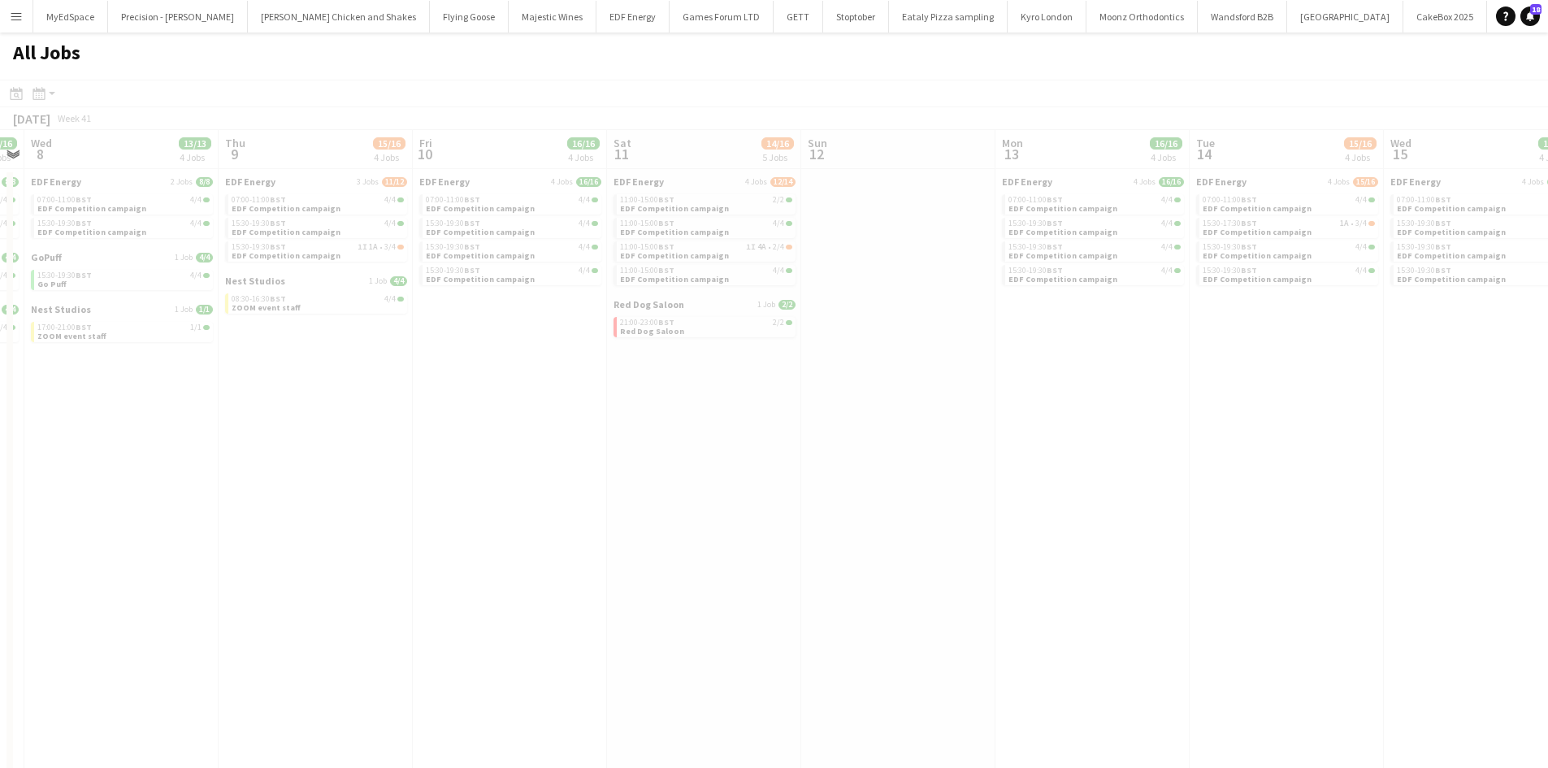
drag, startPoint x: 1240, startPoint y: 490, endPoint x: 1090, endPoint y: 469, distance: 151.8
click at [740, 419] on app-all-jobs "All Jobs Date picker SEP 2025 SEP 2025 Monday M Tuesday T Wednesday W Thursday …" at bounding box center [774, 442] width 1548 height 821
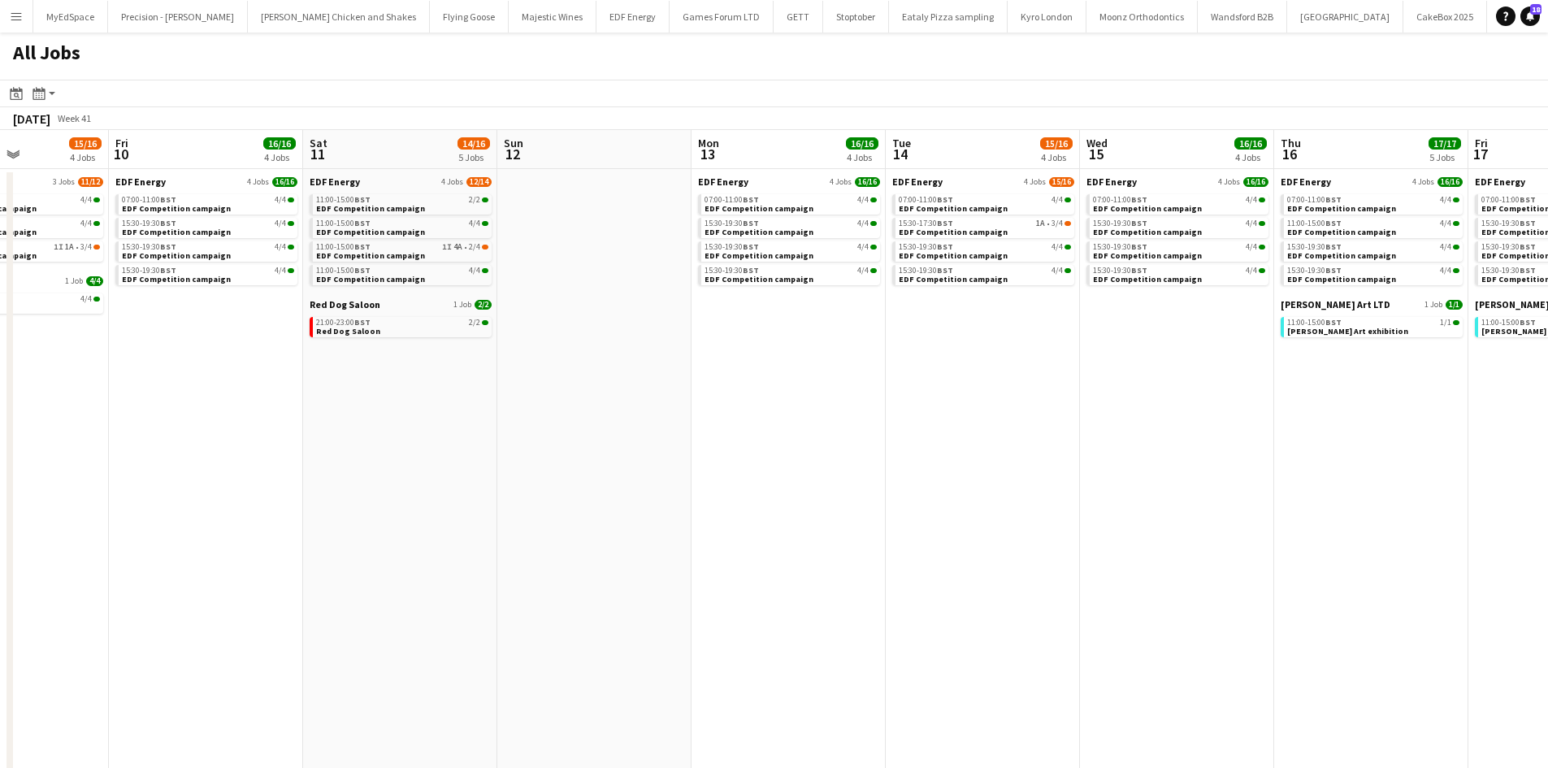
drag, startPoint x: 1171, startPoint y: 427, endPoint x: 890, endPoint y: 415, distance: 281.4
click at [886, 408] on app-calendar-viewport "Tue 7 16/16 4 Jobs Wed 8 13/13 4 Jobs Thu 9 15/16 4 Jobs Fri 10 16/16 4 Jobs Sa…" at bounding box center [774, 492] width 1548 height 724
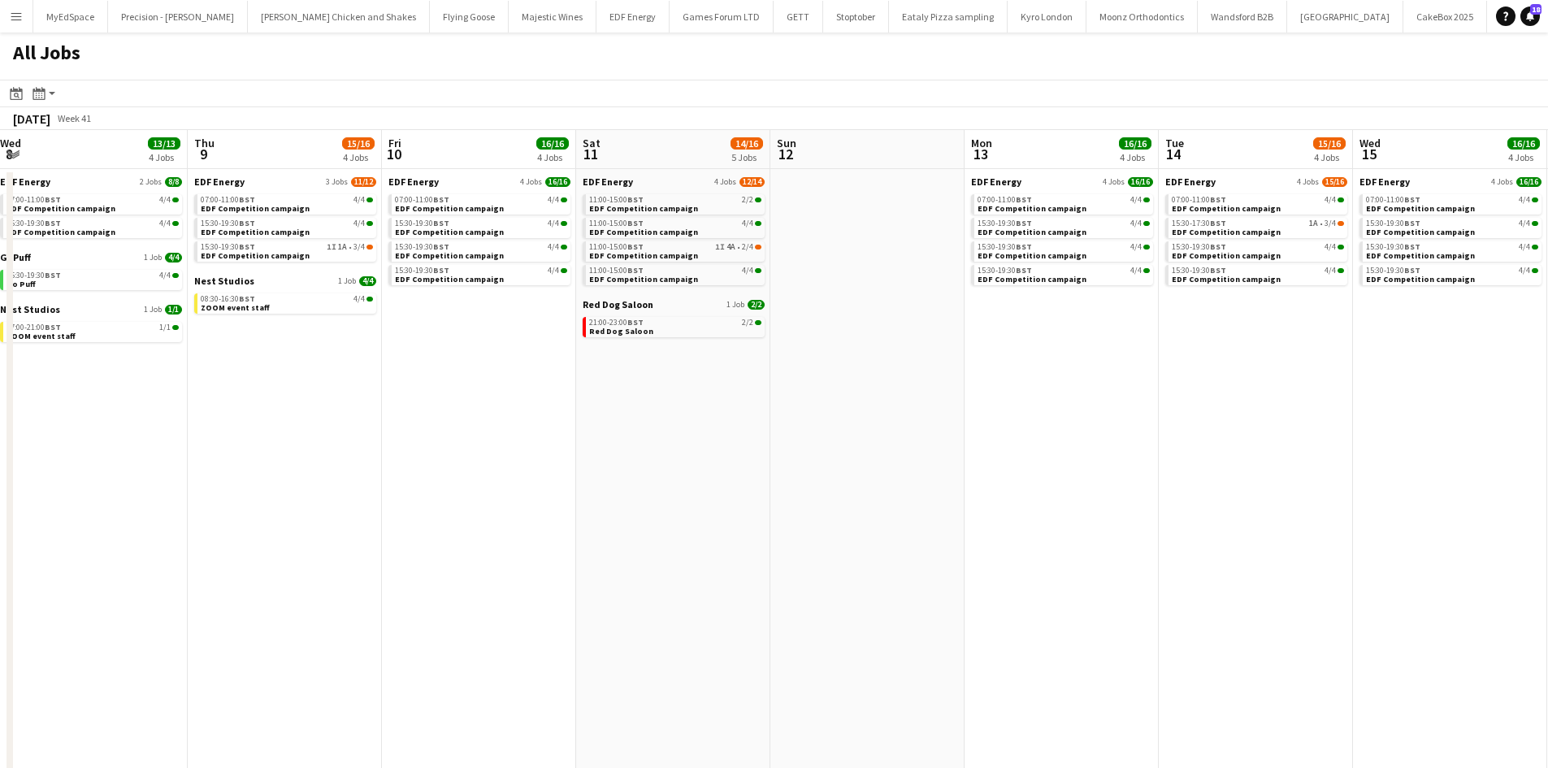
drag, startPoint x: 942, startPoint y: 514, endPoint x: 1052, endPoint y: 509, distance: 109.8
click at [1059, 512] on app-calendar-viewport "Mon 6 12/12 3 Jobs Tue 7 16/16 4 Jobs Wed 8 13/13 4 Jobs Thu 9 15/16 4 Jobs Fri…" at bounding box center [774, 492] width 1548 height 724
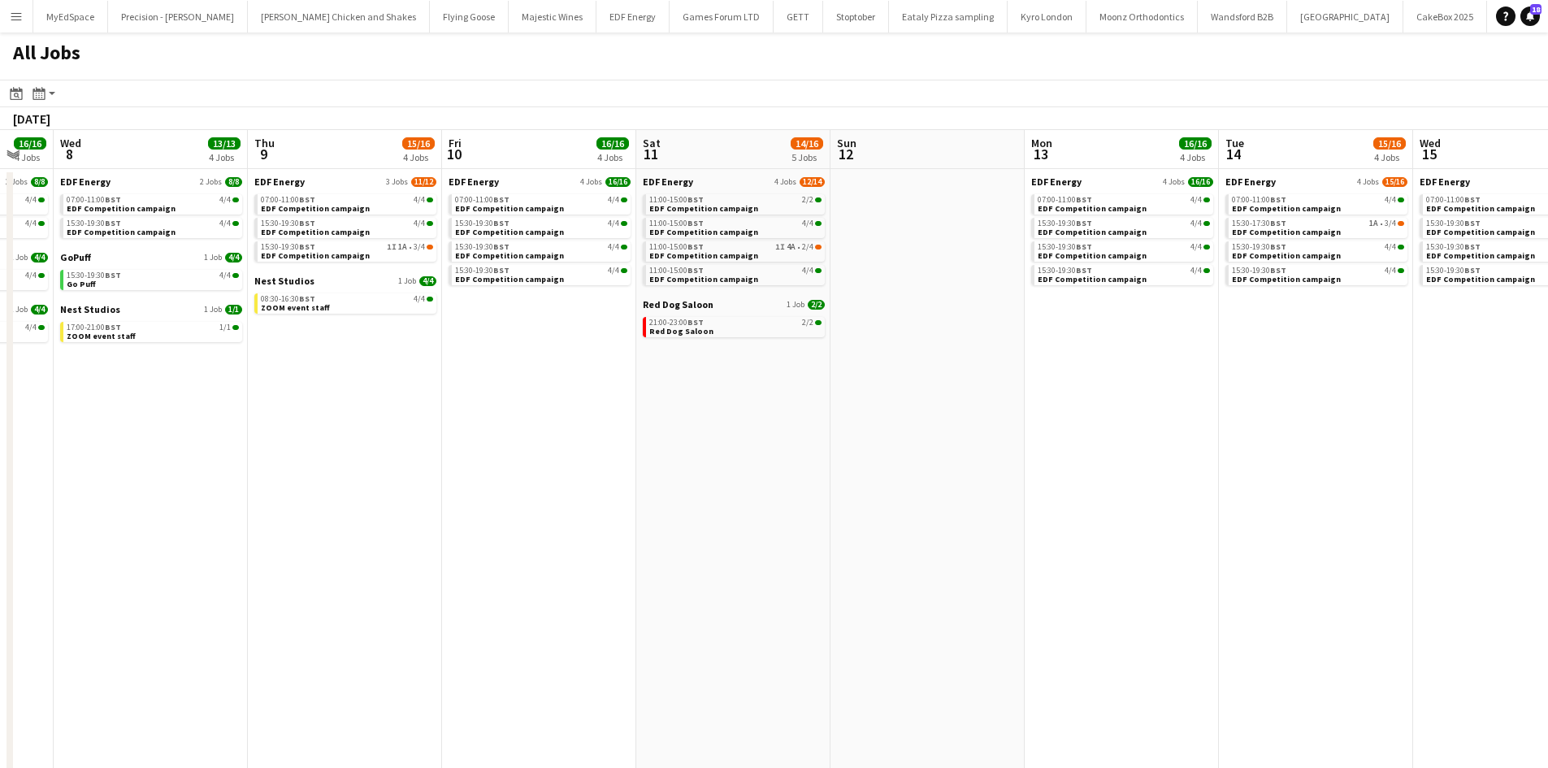
drag, startPoint x: 568, startPoint y: 486, endPoint x: 1005, endPoint y: 519, distance: 438.4
click at [1050, 515] on app-calendar-viewport "Mon 6 12/12 3 Jobs Tue 7 16/16 4 Jobs Wed 8 13/13 4 Jobs Thu 9 15/16 4 Jobs Fri…" at bounding box center [774, 492] width 1548 height 724
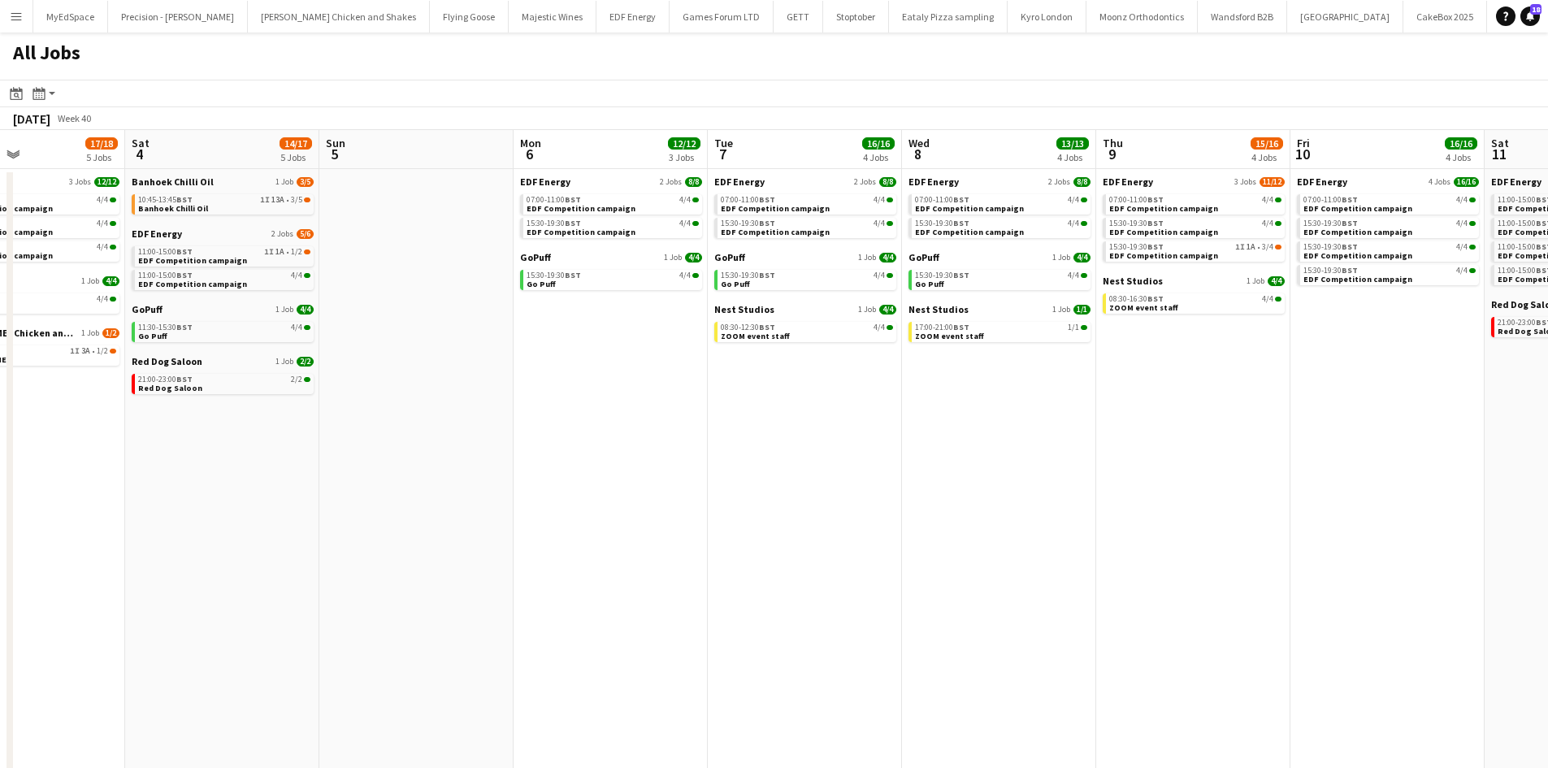
drag, startPoint x: 555, startPoint y: 500, endPoint x: 1002, endPoint y: 500, distance: 446.9
click at [1001, 500] on app-calendar-viewport "Wed 1 16/17 5 Jobs Thu 2 12/16 5 Jobs Fri 3 17/18 5 Jobs Sat 4 14/17 5 Jobs Sun…" at bounding box center [774, 492] width 1548 height 724
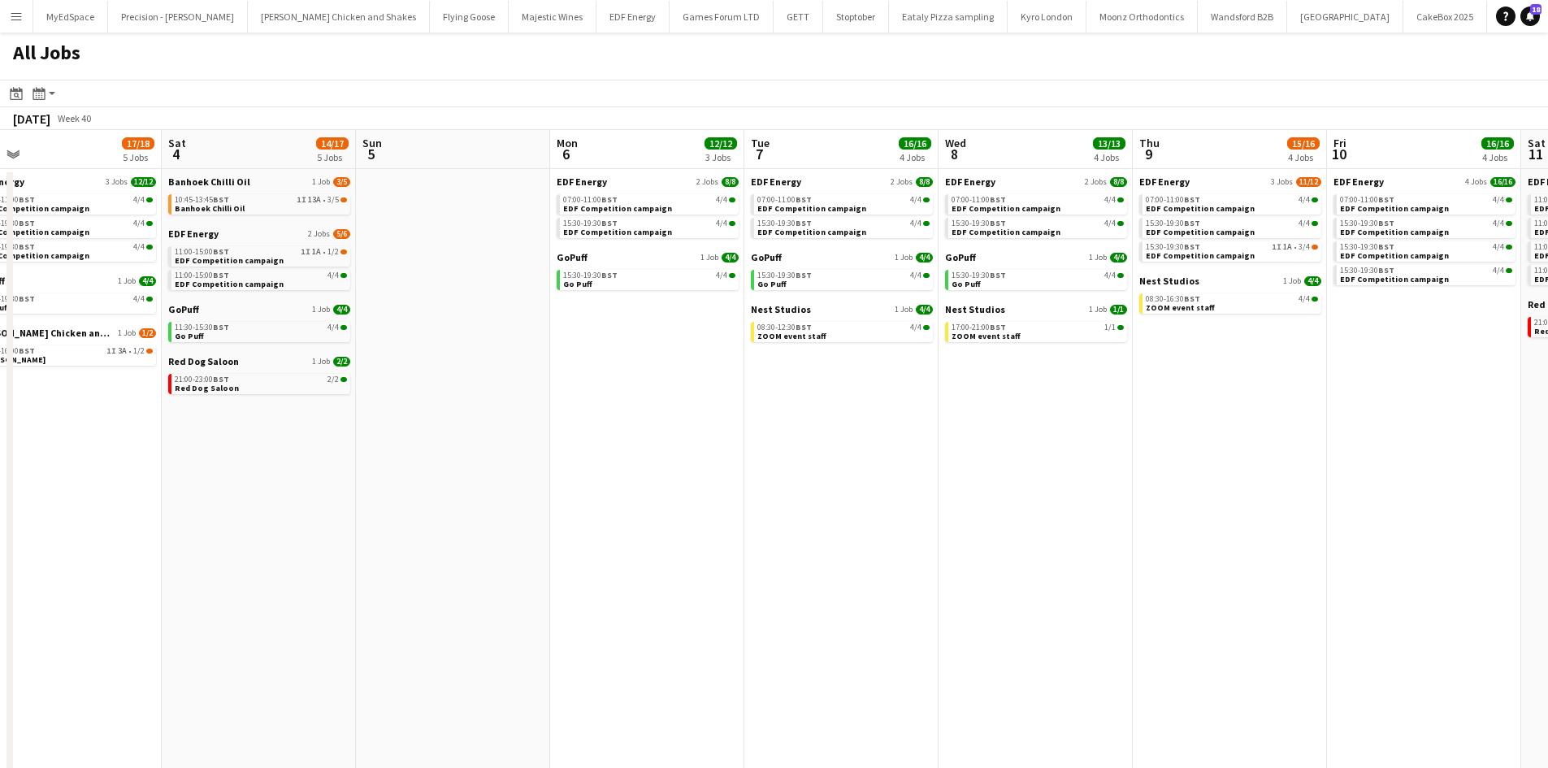
drag, startPoint x: 1006, startPoint y: 450, endPoint x: 1127, endPoint y: 449, distance: 121.1
click at [1059, 450] on app-calendar-viewport "Wed 1 16/17 5 Jobs Thu 2 12/16 5 Jobs Fri 3 17/18 5 Jobs Sat 4 14/17 5 Jobs Sun…" at bounding box center [774, 492] width 1548 height 724
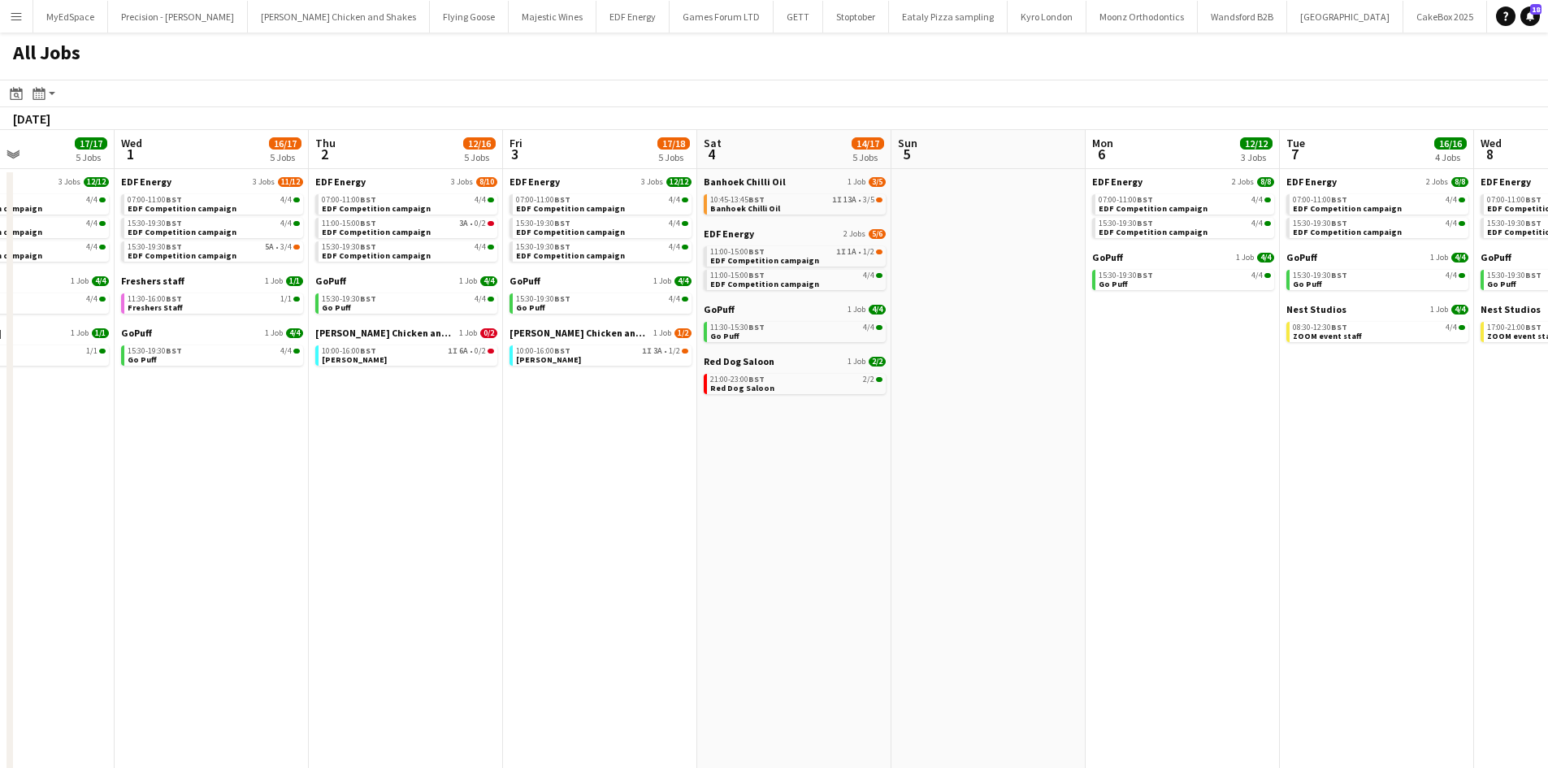
drag, startPoint x: 535, startPoint y: 292, endPoint x: 1185, endPoint y: 334, distance: 651.4
click at [1175, 329] on app-calendar-viewport "Mon 29 12/12 3 Jobs Tue 30 17/17 5 Jobs Wed 1 16/17 5 Jobs Thu 2 12/16 5 Jobs F…" at bounding box center [774, 492] width 1548 height 724
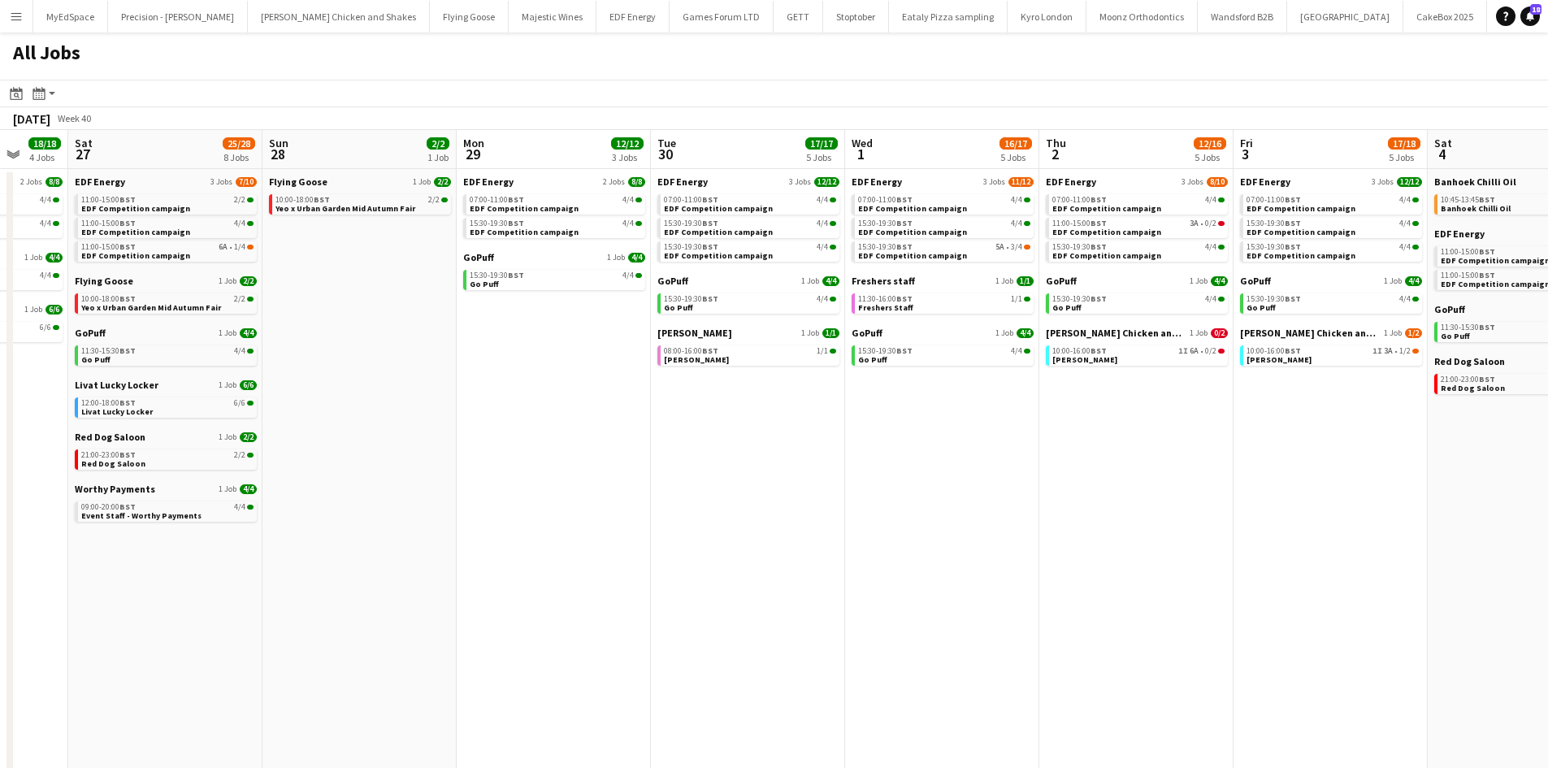
drag, startPoint x: 741, startPoint y: 391, endPoint x: 1137, endPoint y: 411, distance: 396.2
click at [1135, 412] on app-calendar-viewport "Thu 25 26/26 8 Jobs Fri 26 18/18 4 Jobs Sat 27 25/28 8 Jobs Sun 28 2/2 1 Job Mo…" at bounding box center [774, 492] width 1548 height 724
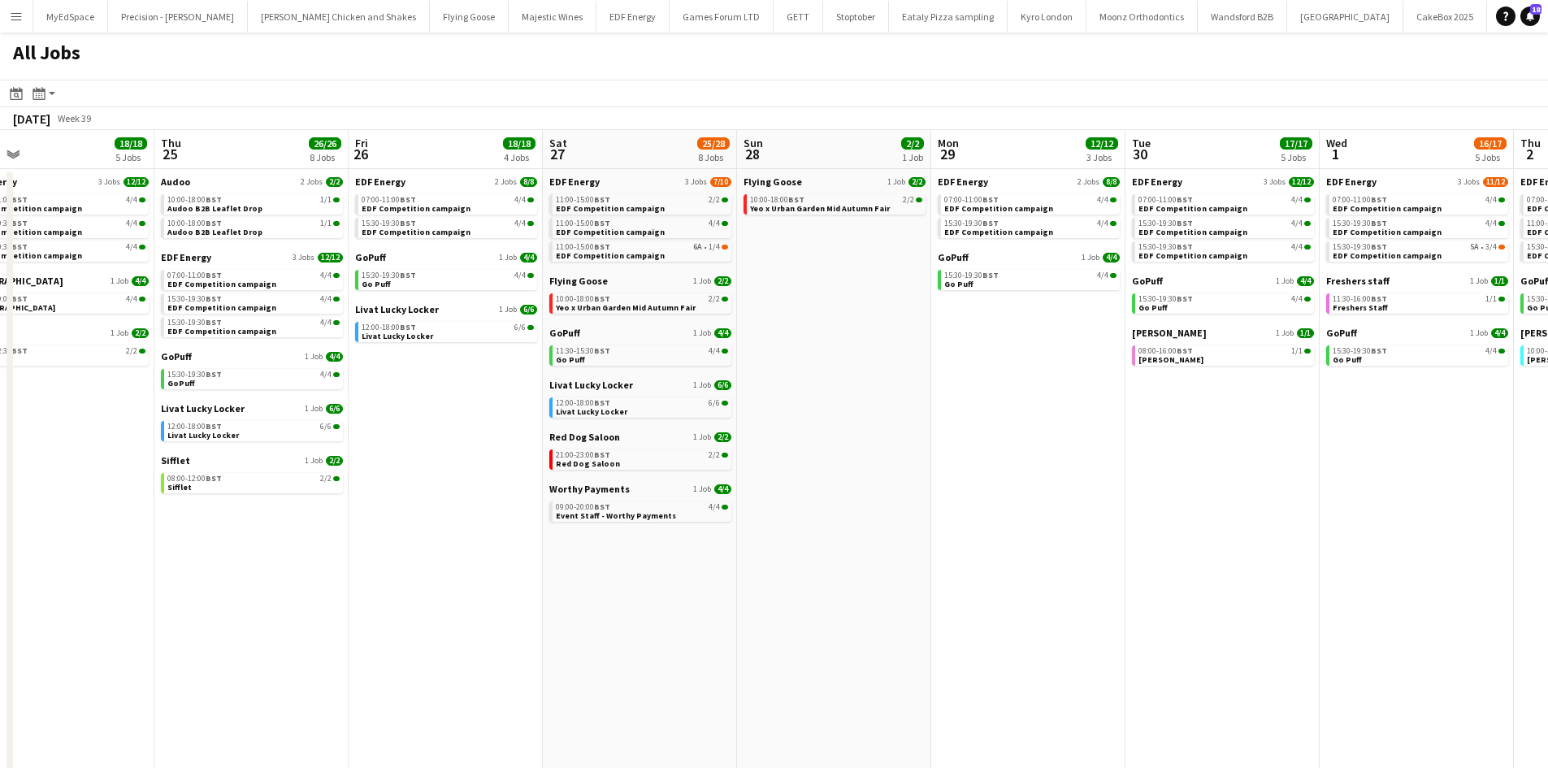
drag, startPoint x: 758, startPoint y: 406, endPoint x: 1058, endPoint y: 408, distance: 299.8
click at [1058, 408] on app-calendar-viewport "Mon 22 12/12 3 Jobs Tue 23 21/21 7 Jobs Wed 24 18/18 5 Jobs Thu 25 26/26 8 Jobs…" at bounding box center [774, 492] width 1548 height 724
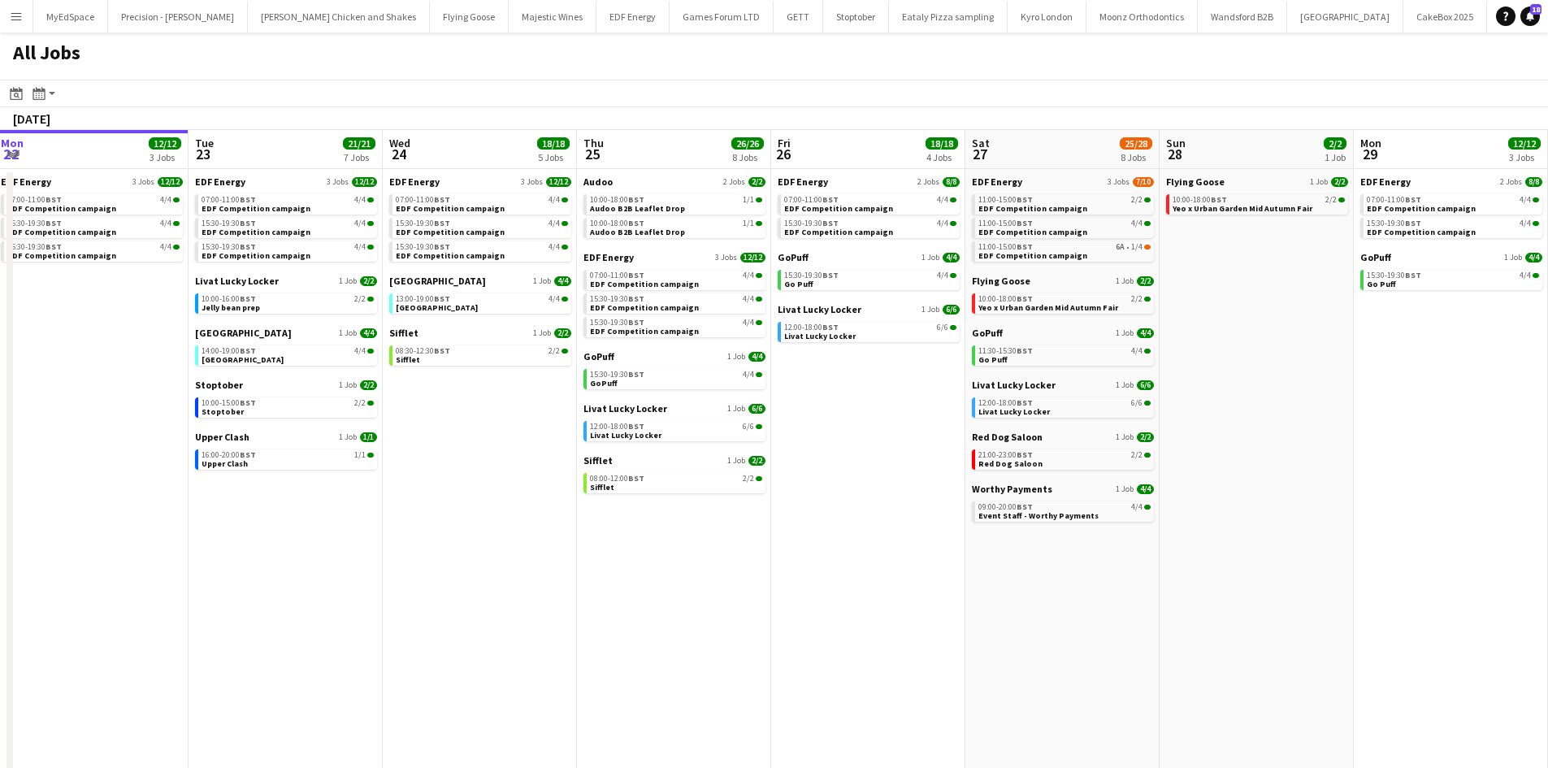
scroll to position [0, 383]
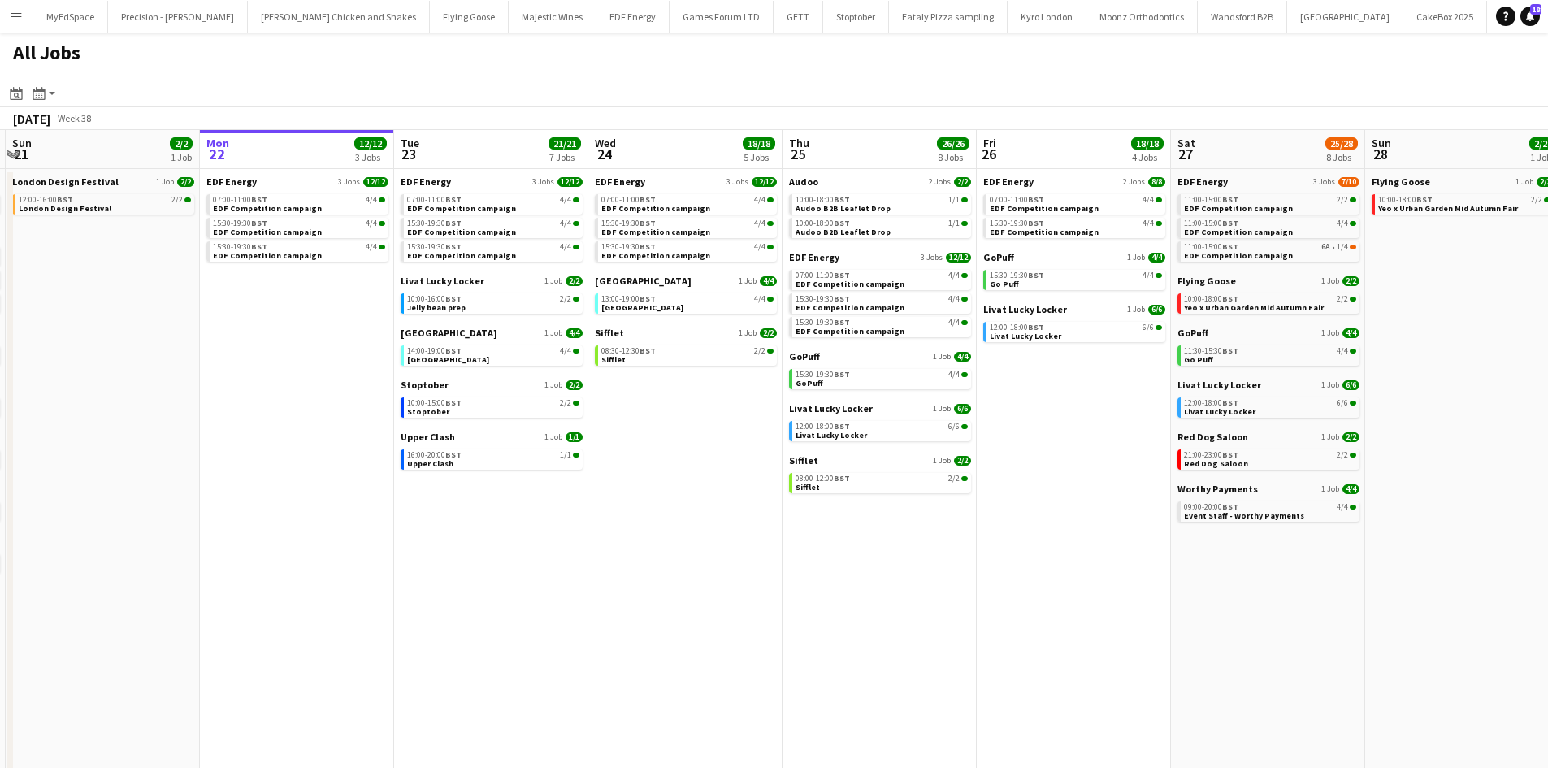
drag, startPoint x: 782, startPoint y: 362, endPoint x: 791, endPoint y: 363, distance: 9.1
click at [791, 363] on app-calendar-viewport "Fri 19 22/22 9 Jobs Sat 20 20/21 9 Jobs Sun 21 2/2 1 Job Mon 22 12/12 3 Jobs Tu…" at bounding box center [774, 492] width 1548 height 724
click at [1263, 212] on span "EDF Competition campaign" at bounding box center [1238, 208] width 109 height 11
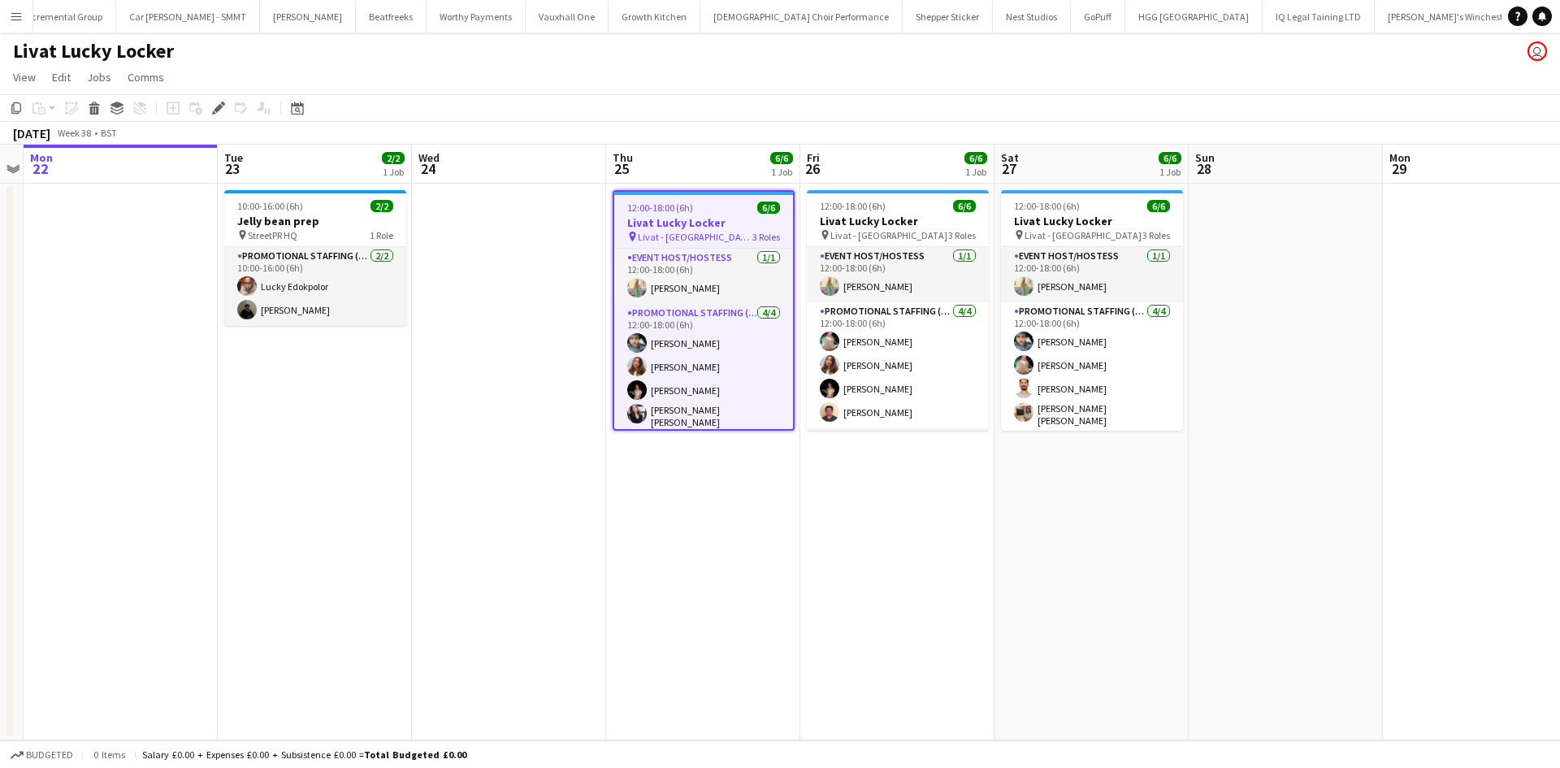
scroll to position [0, 2781]
click at [681, 236] on span "Livat - [GEOGRAPHIC_DATA]" at bounding box center [695, 237] width 115 height 12
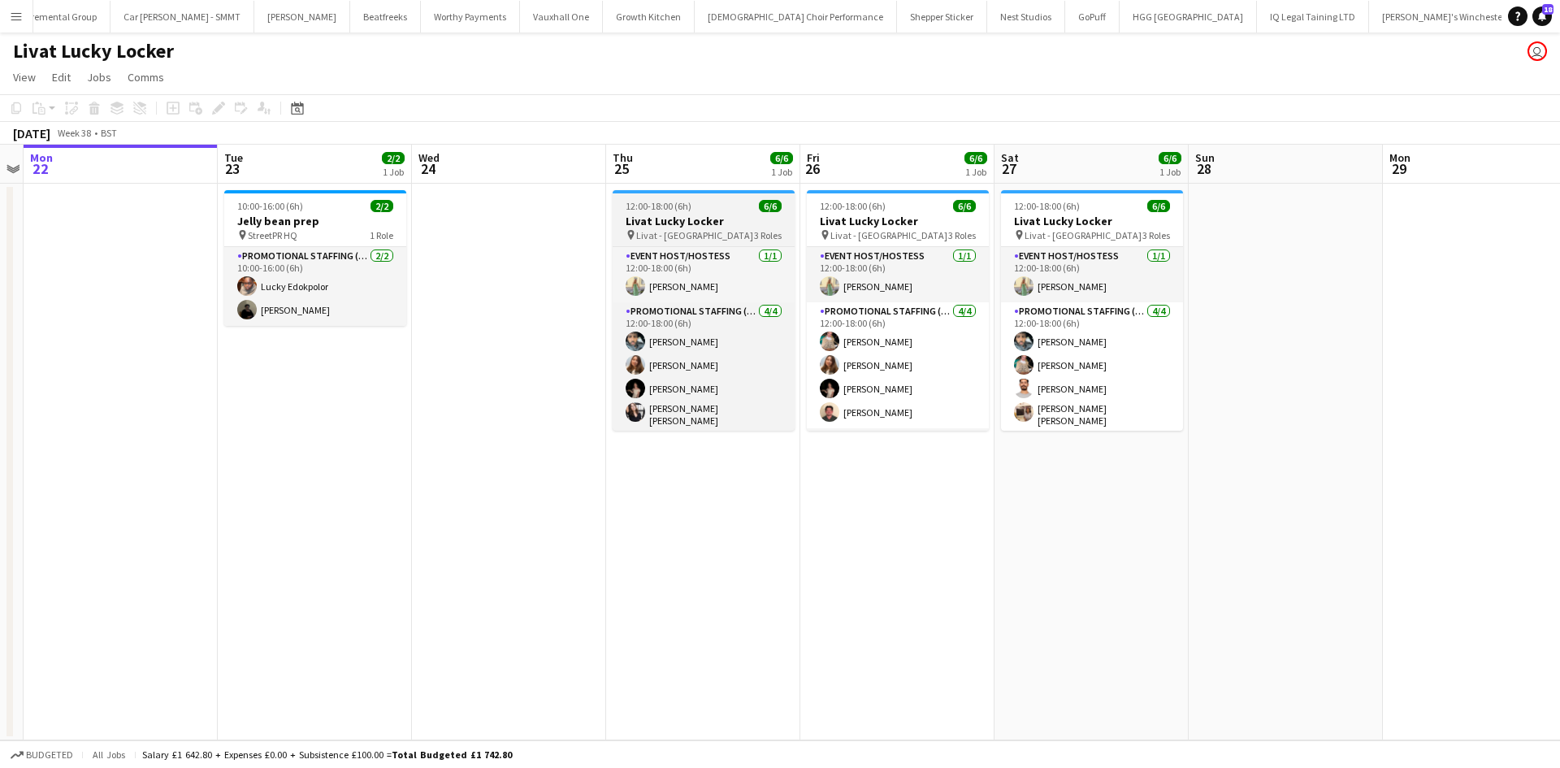
drag, startPoint x: 679, startPoint y: 238, endPoint x: 672, endPoint y: 228, distance: 12.2
click at [674, 230] on app-calendar-viewport "Fri 19 Sat 20 Sun 21 Mon 22 Tue 23 2/2 1 Job Wed 24 Thu 25 6/6 1 Job Fri 26 6/6…" at bounding box center [780, 443] width 1560 height 596
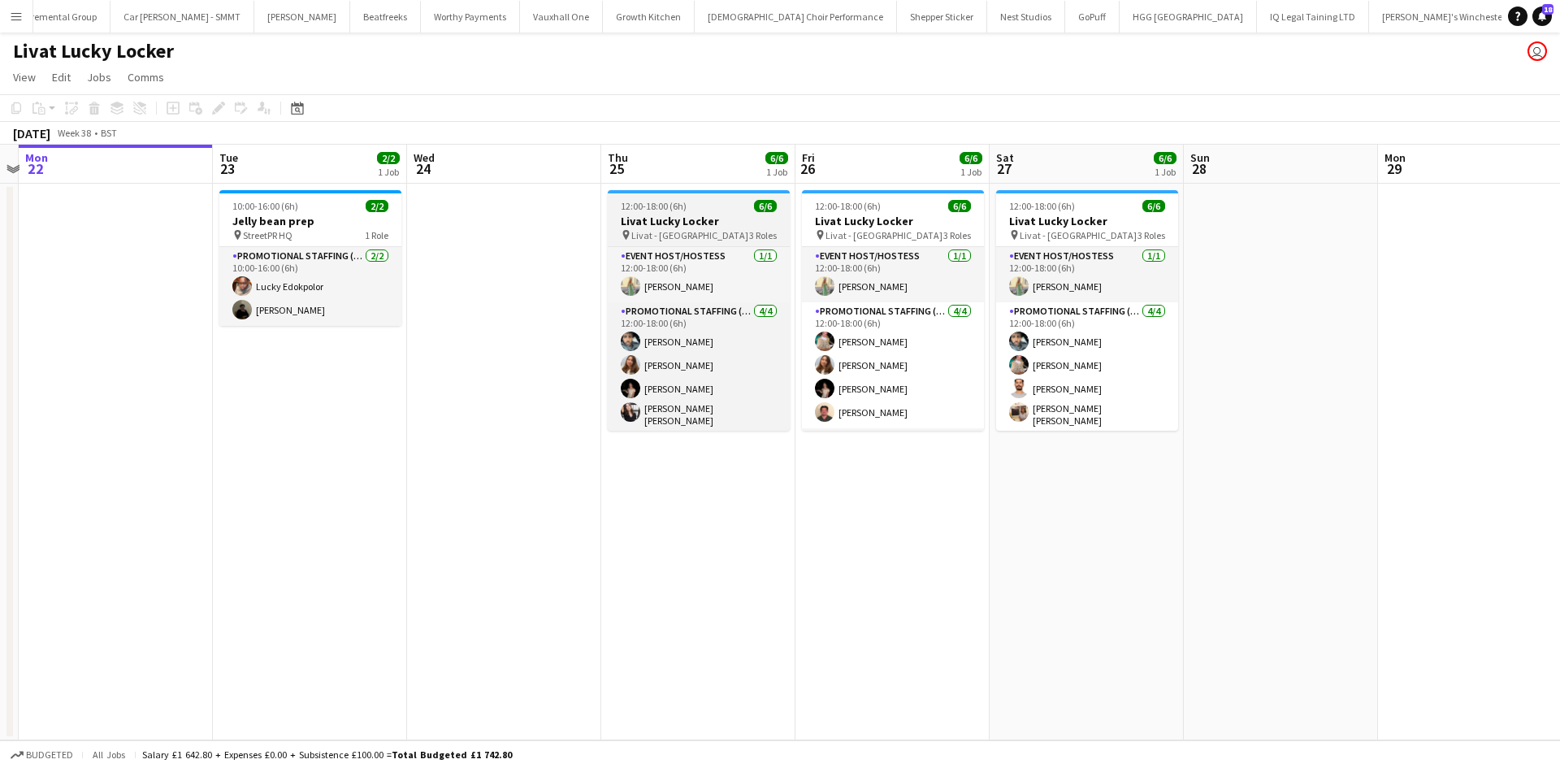
click at [714, 239] on div "pin Livat - King Street 3 Roles" at bounding box center [699, 234] width 182 height 13
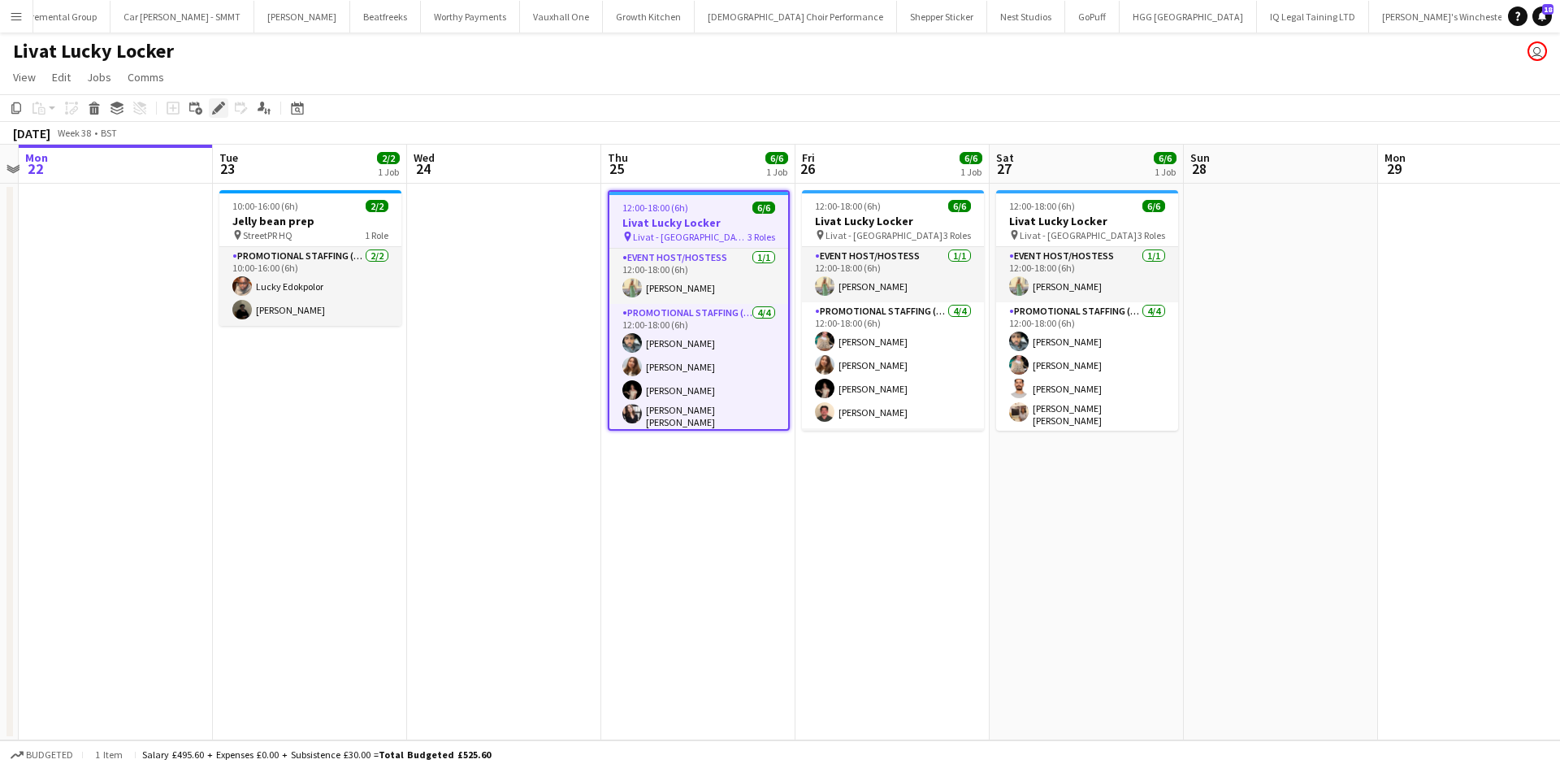
click at [219, 106] on icon "Edit" at bounding box center [218, 108] width 13 height 13
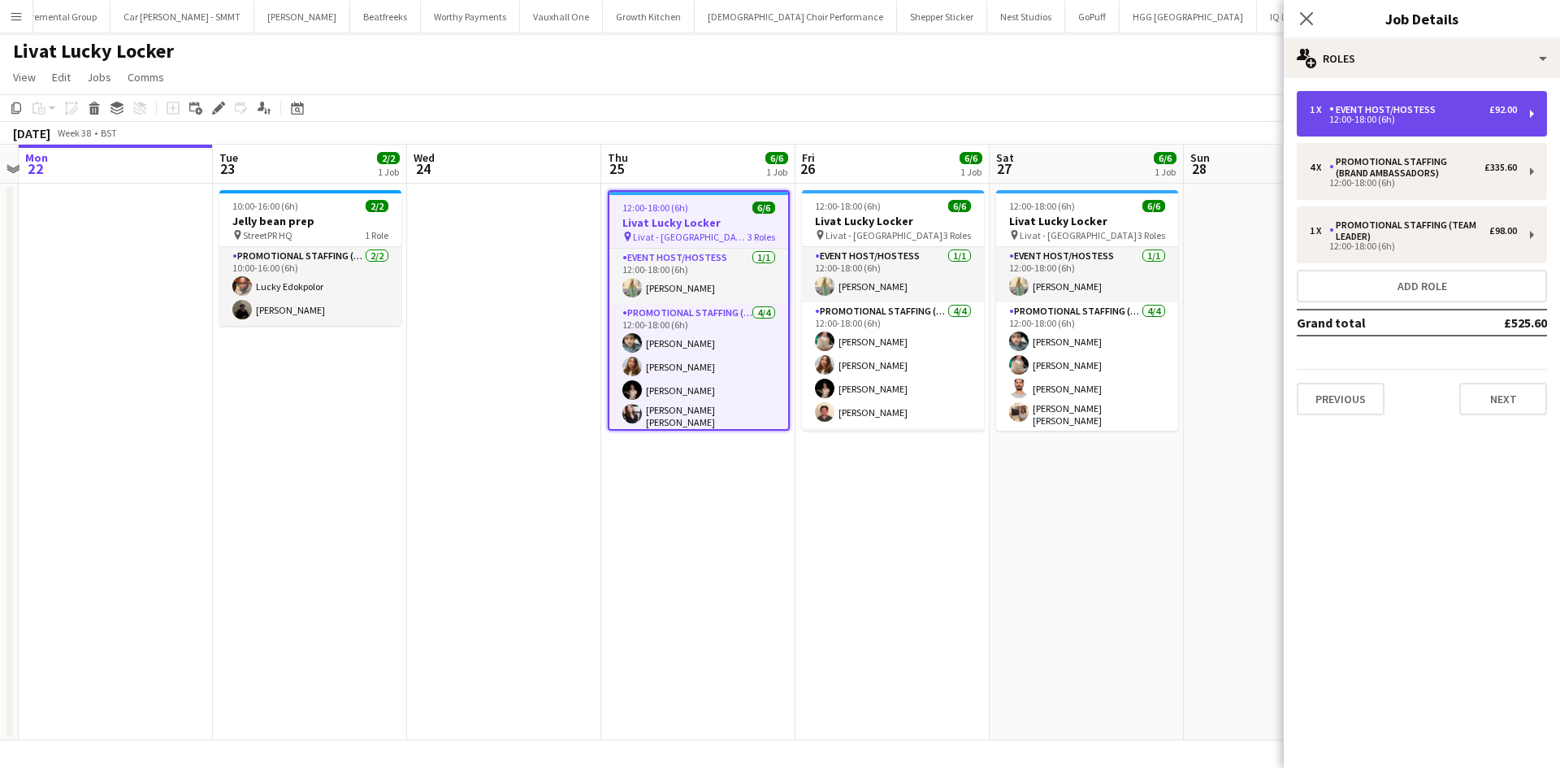
click at [1393, 112] on div "Event Host/Hostess" at bounding box center [1385, 109] width 113 height 11
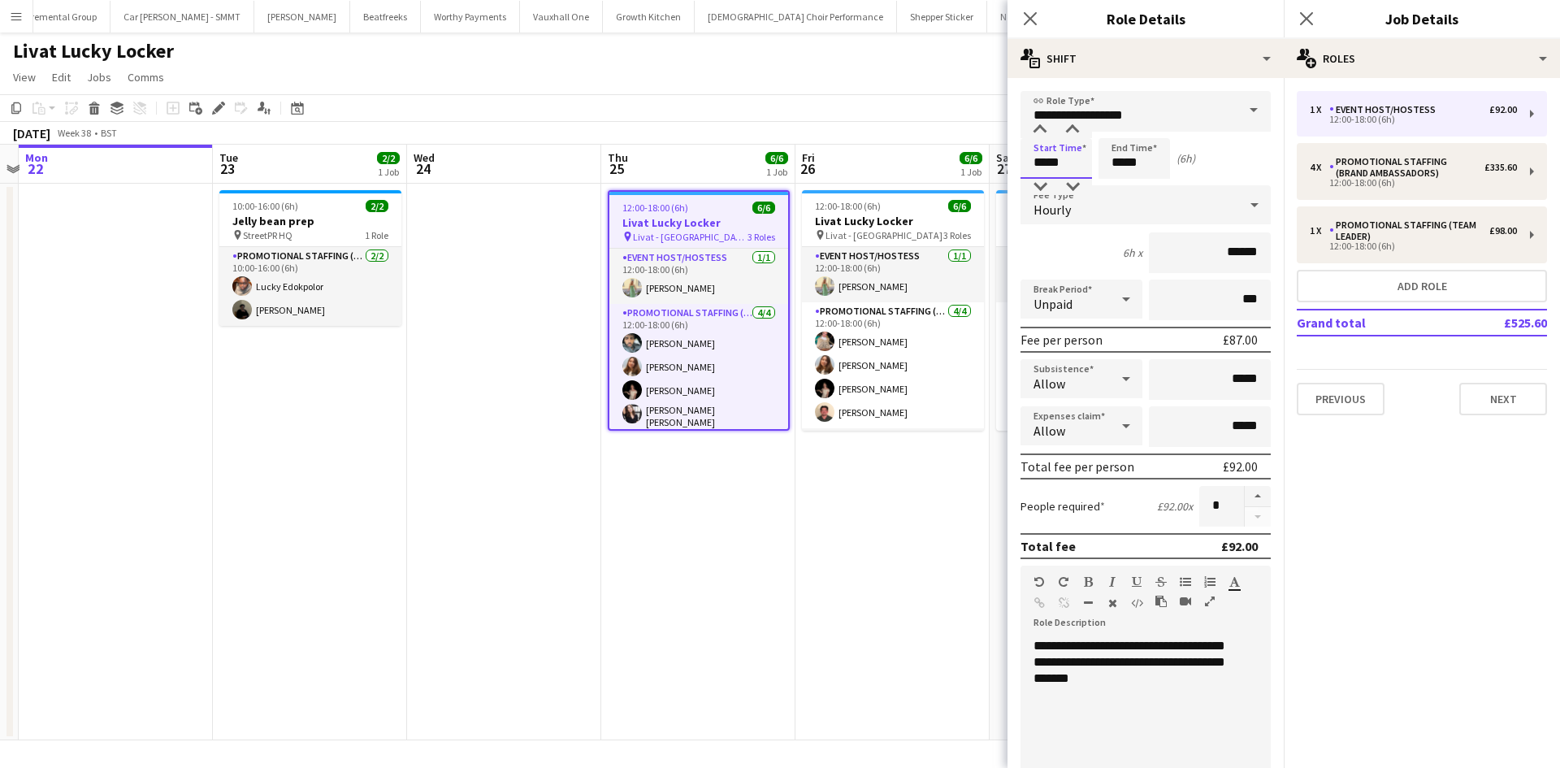
click at [1055, 157] on input "*****" at bounding box center [1055, 158] width 71 height 41
click at [1078, 180] on div at bounding box center [1072, 187] width 32 height 16
click at [1072, 185] on div at bounding box center [1072, 187] width 32 height 16
type input "*****"
click at [1044, 192] on div at bounding box center [1040, 187] width 32 height 16
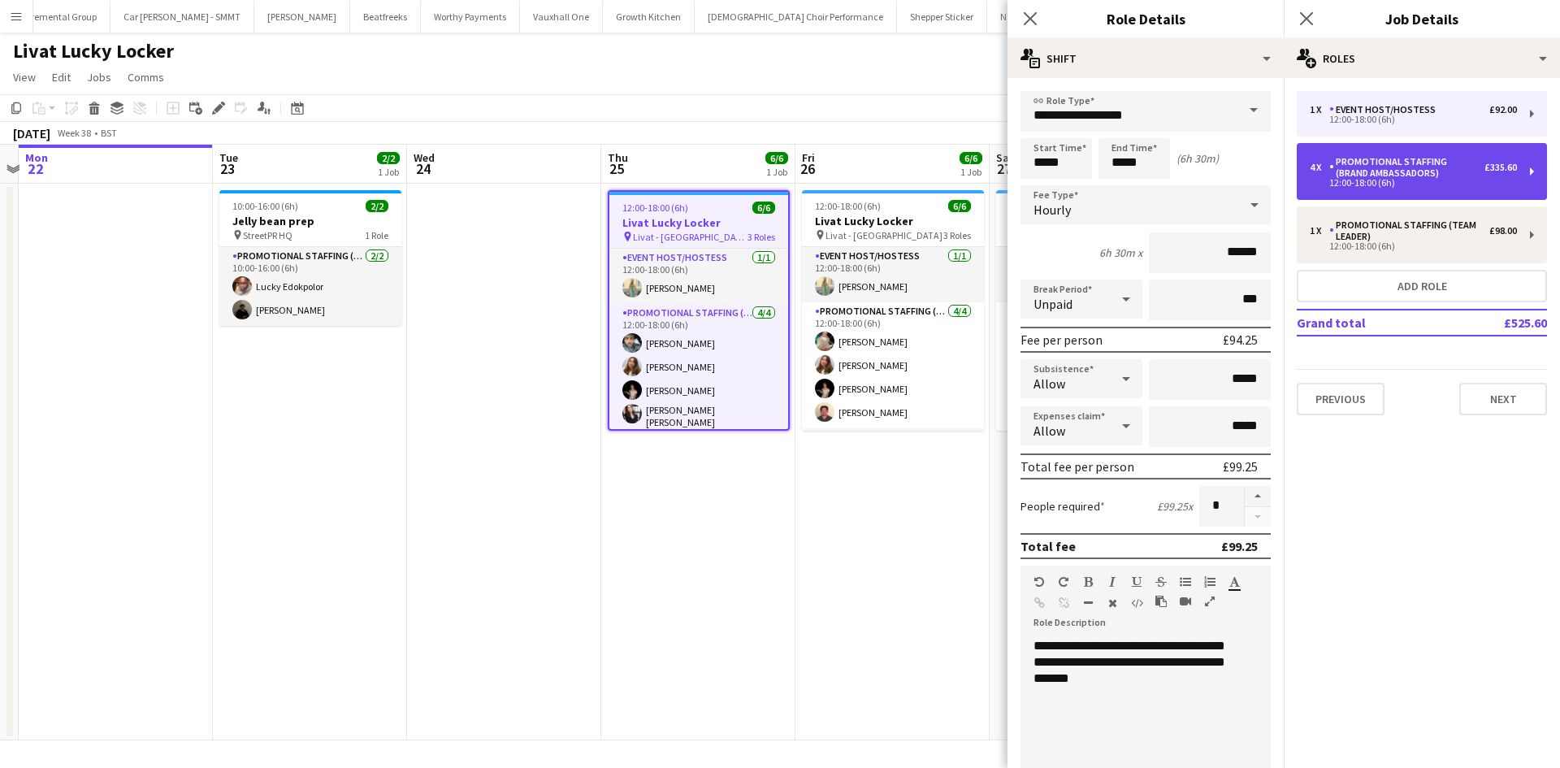
click at [1357, 166] on div "Promotional Staffing (Brand Ambassadors)" at bounding box center [1406, 167] width 155 height 23
type input "**********"
type input "*****"
type input "******"
type input "*"
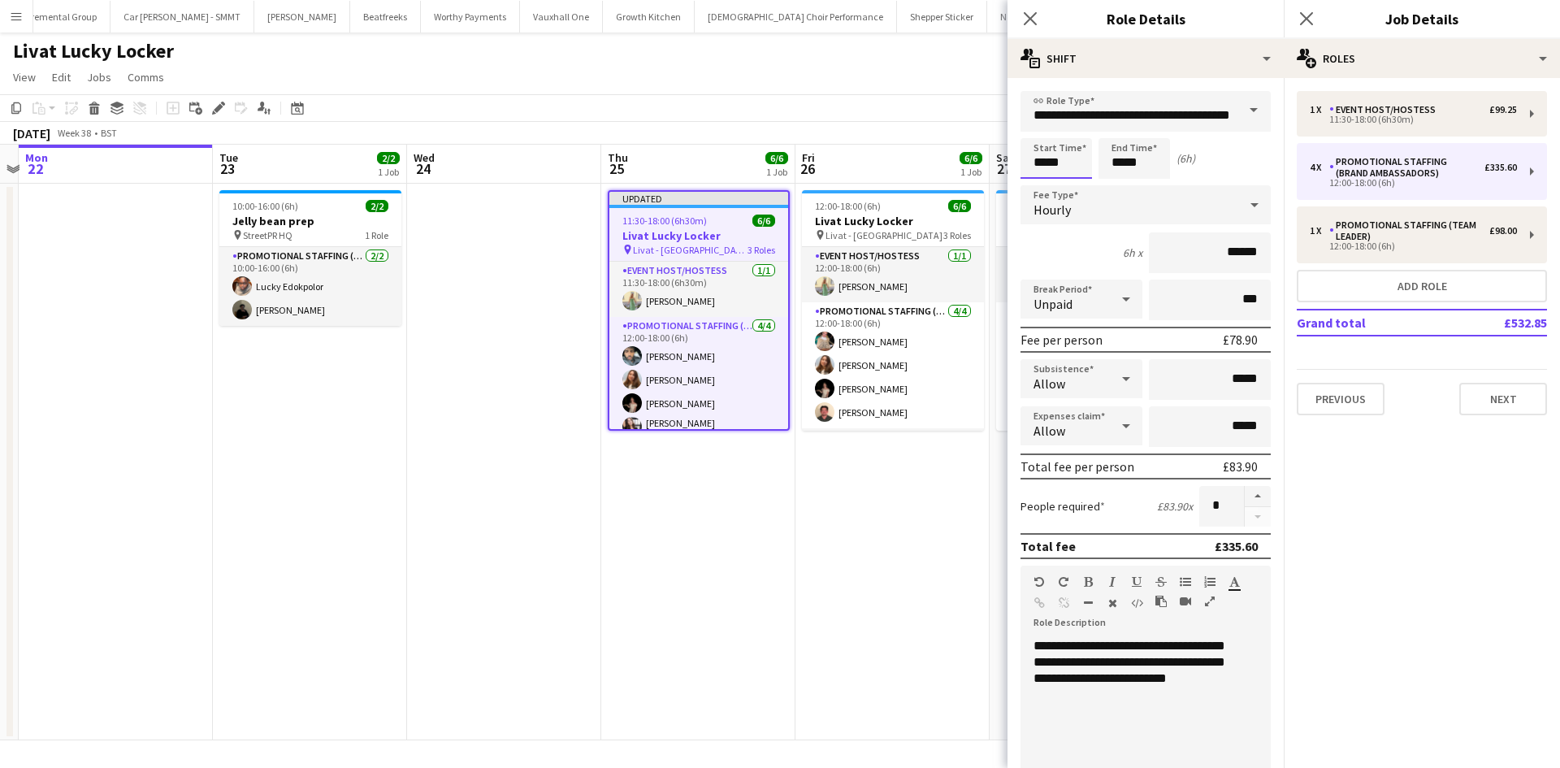
click at [1036, 158] on input "*****" at bounding box center [1055, 158] width 71 height 41
click at [1042, 188] on div at bounding box center [1040, 187] width 32 height 16
click at [1062, 179] on div at bounding box center [1072, 187] width 32 height 16
type input "*****"
click at [1070, 180] on div at bounding box center [1072, 187] width 32 height 16
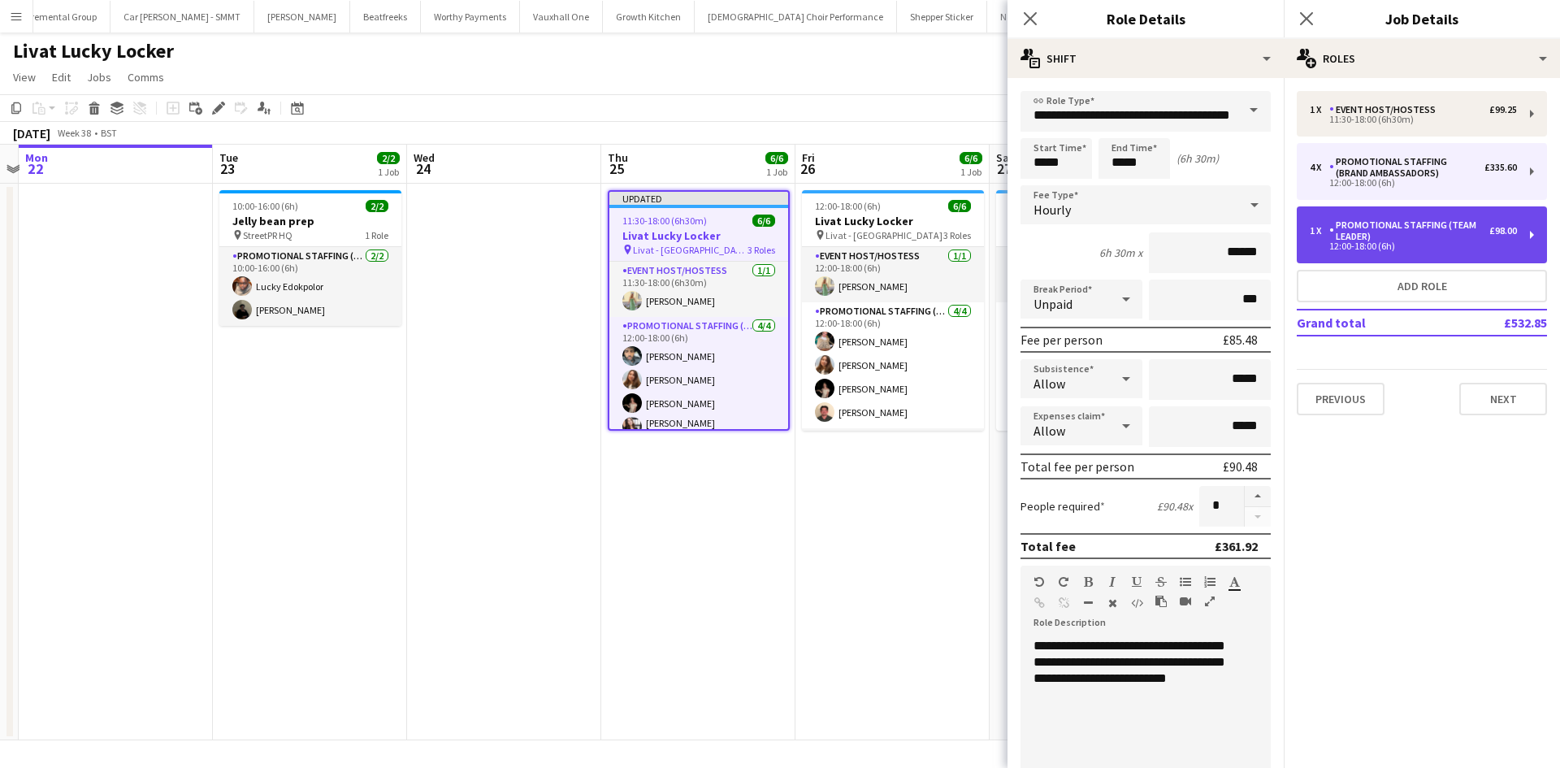
drag, startPoint x: 1333, startPoint y: 215, endPoint x: 1197, endPoint y: 210, distance: 136.6
click at [1332, 215] on div "1 x Promotional Staffing (Team Leader) £98.00 12:00-18:00 (6h)" at bounding box center [1422, 234] width 250 height 57
type input "**********"
type input "*****"
type input "******"
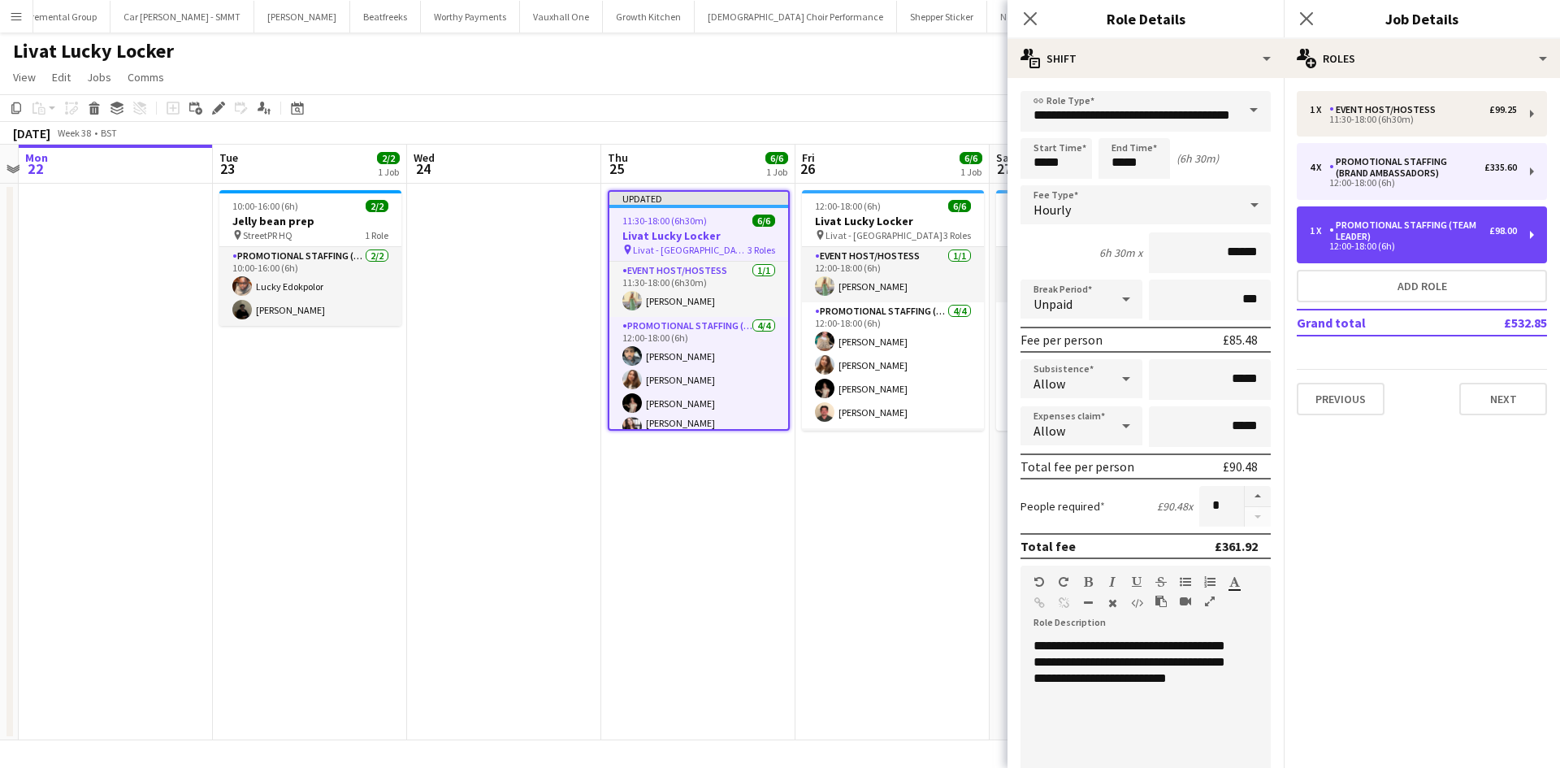
type input "*"
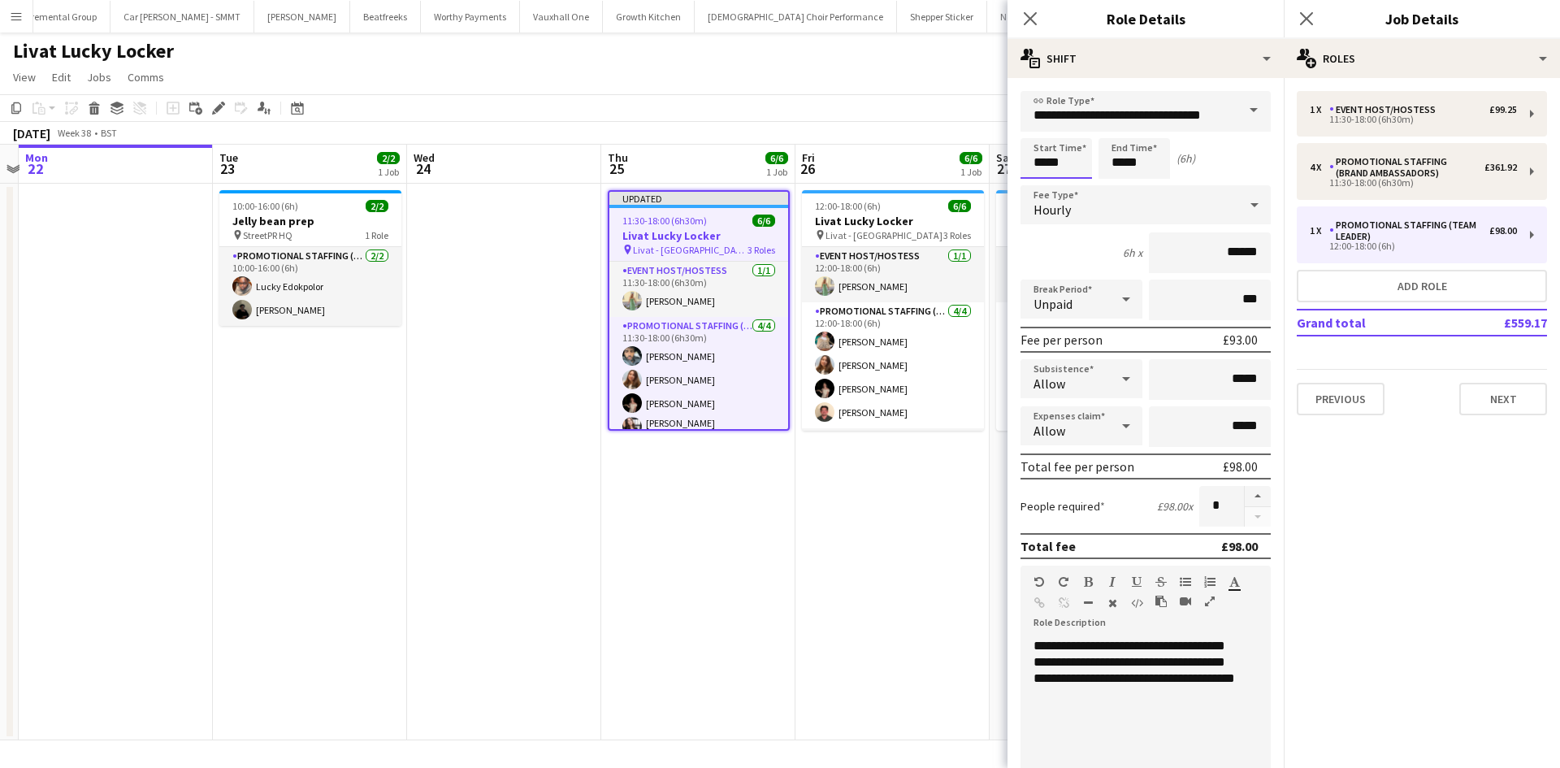
click at [1048, 152] on input "*****" at bounding box center [1055, 158] width 71 height 41
click at [1037, 188] on div at bounding box center [1040, 187] width 32 height 16
click at [1064, 184] on div at bounding box center [1072, 187] width 32 height 16
type input "*****"
click at [1072, 186] on div at bounding box center [1072, 187] width 32 height 16
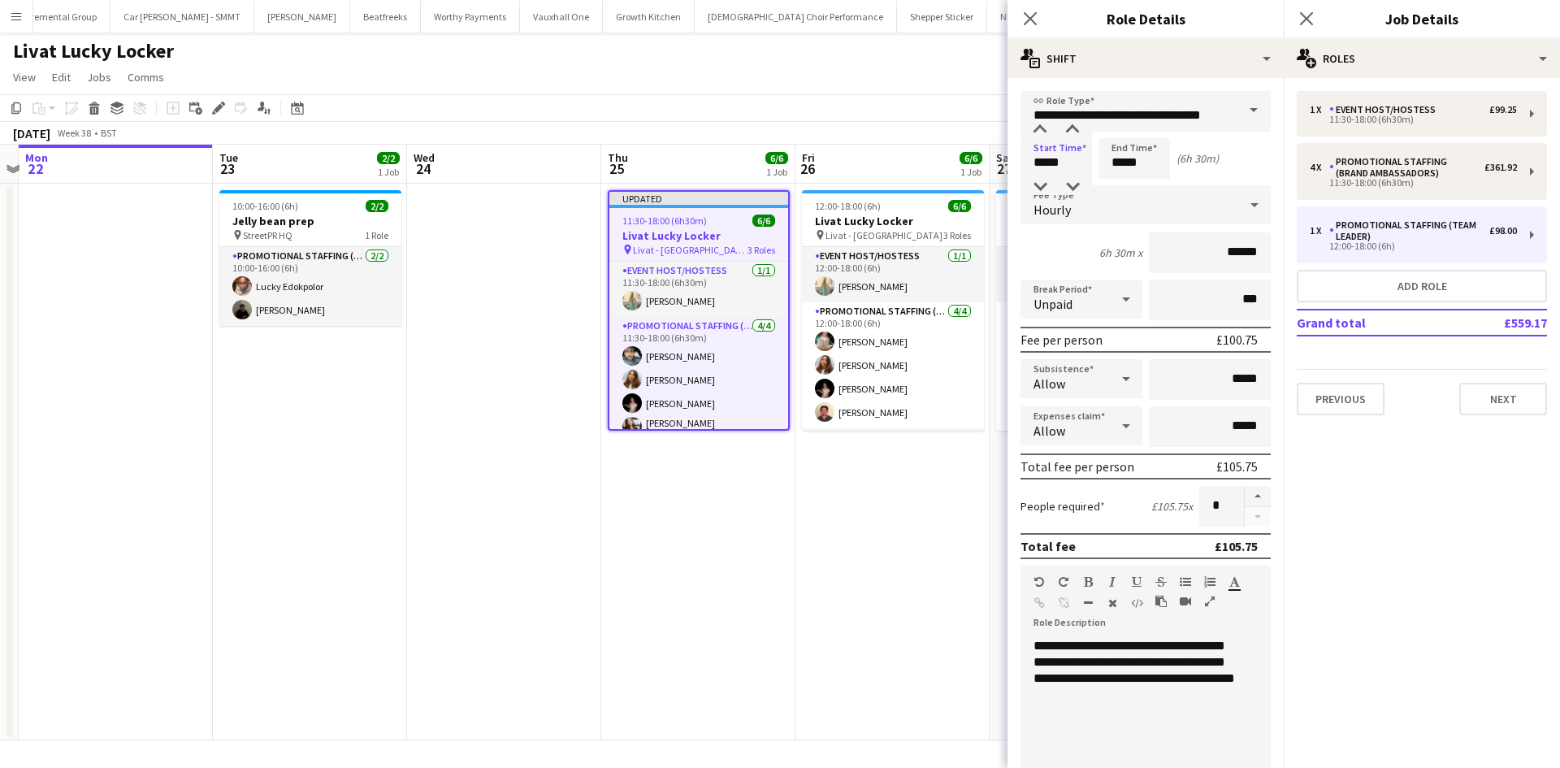
click at [856, 561] on app-date-cell "12:00-18:00 (6h) 6/6 Livat Lucky Locker pin Livat - King Street 3 Roles Event H…" at bounding box center [892, 462] width 194 height 557
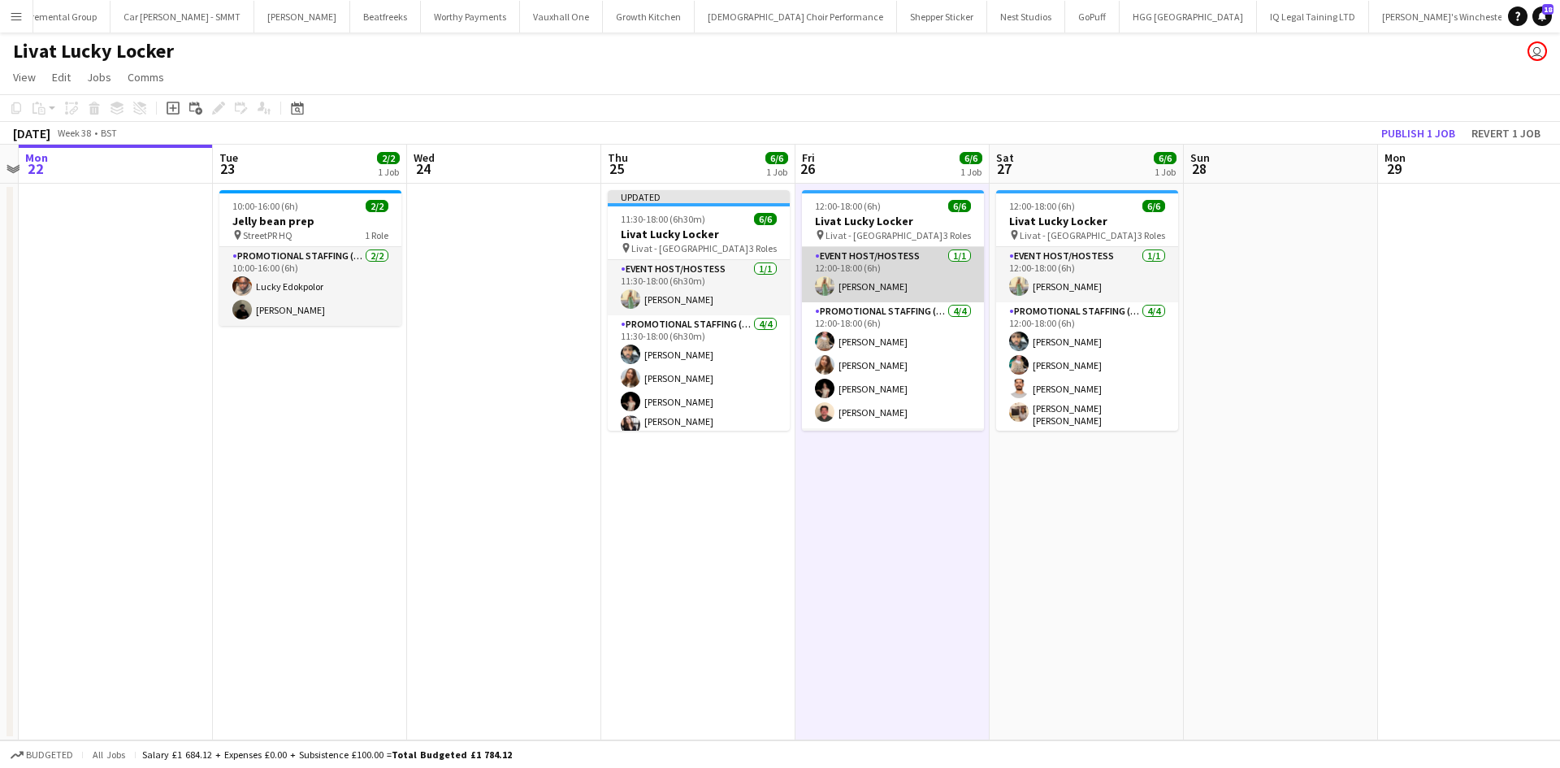
click at [868, 283] on app-card-role "Event Host/Hostess 1/1 12:00-18:00 (6h) Rachel Hickman" at bounding box center [893, 274] width 182 height 55
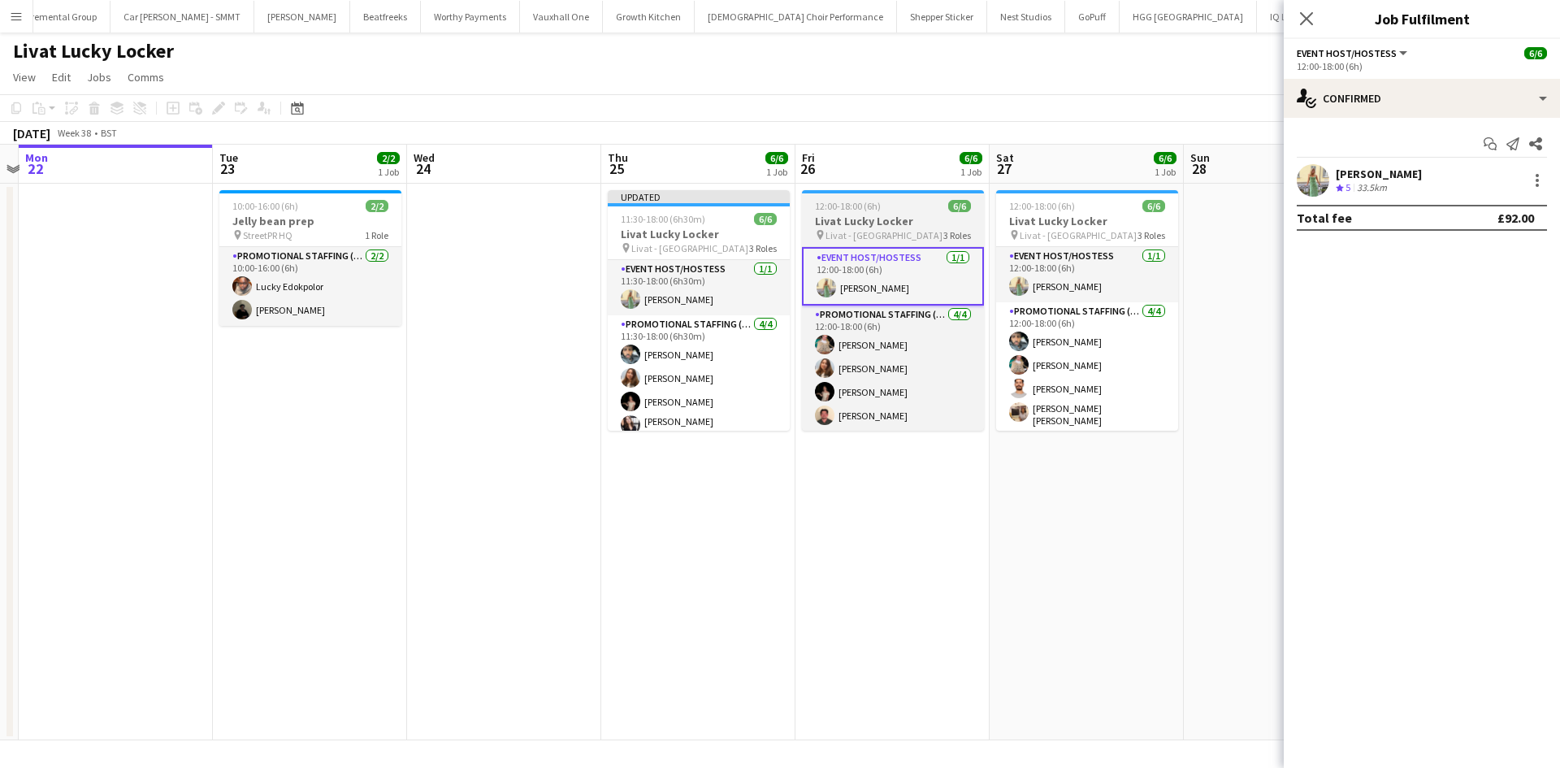
click at [894, 232] on span "Livat - King Street" at bounding box center [883, 235] width 117 height 12
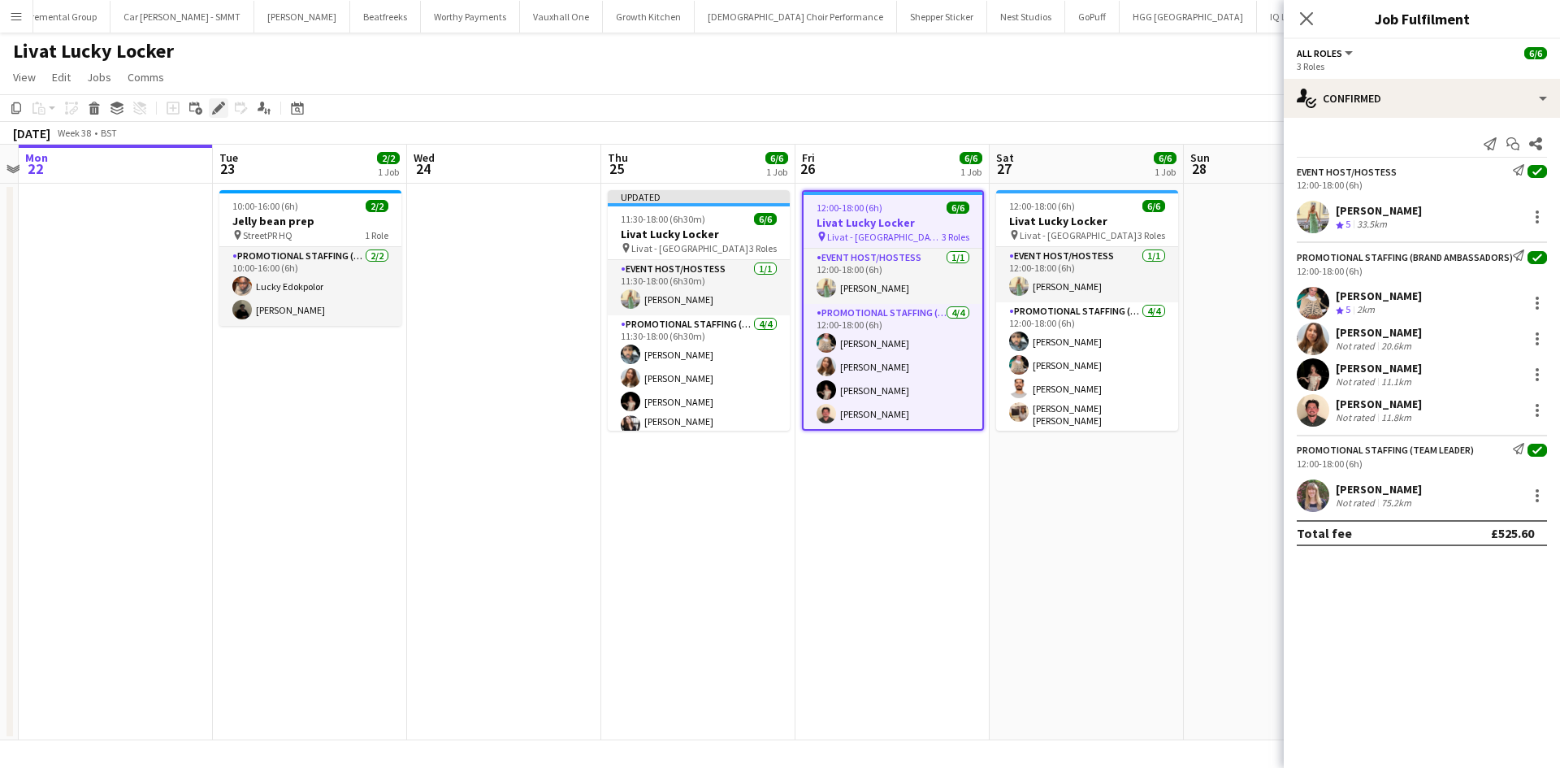
click at [217, 110] on icon at bounding box center [218, 108] width 9 height 9
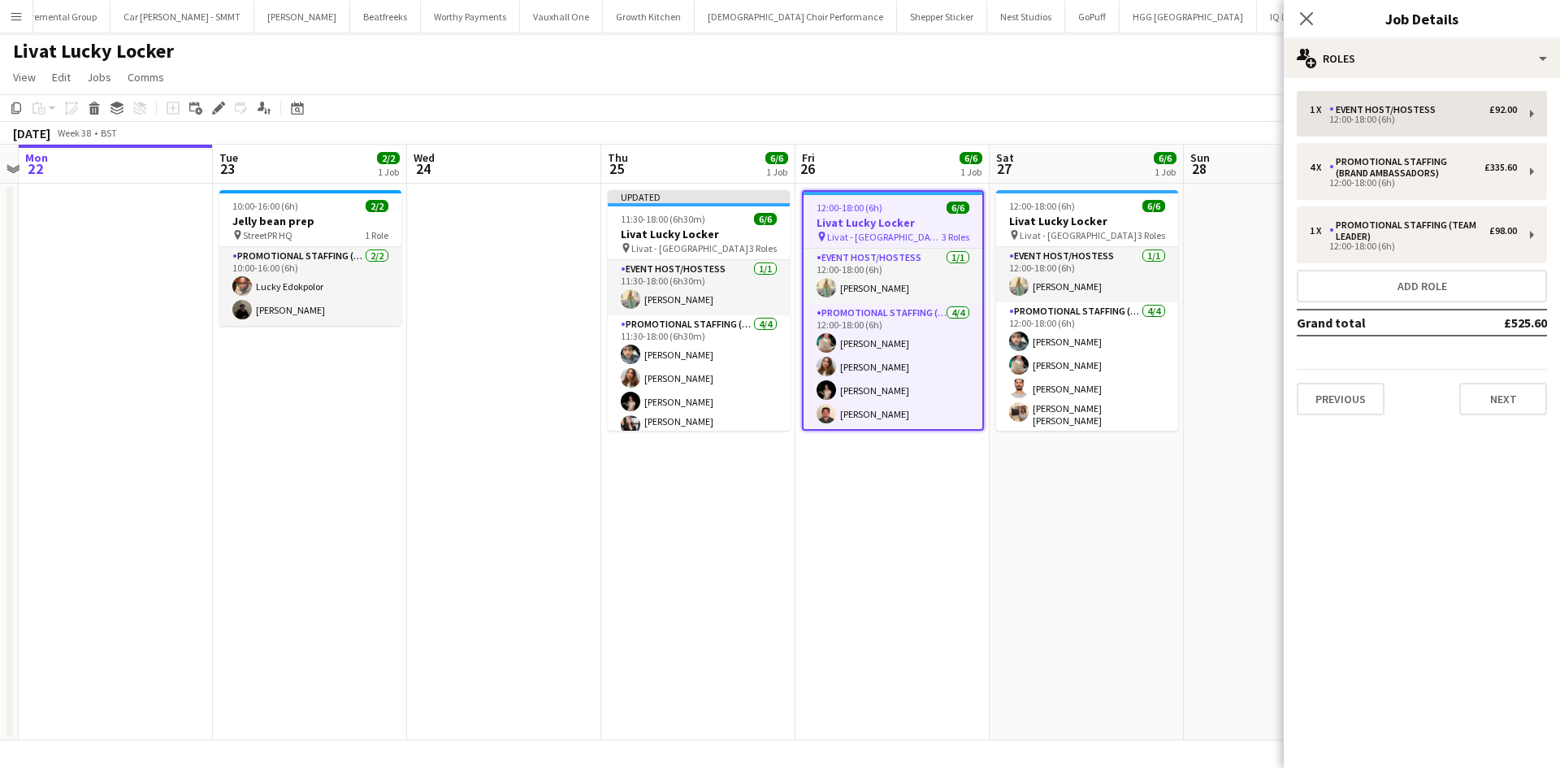
click at [1404, 136] on div "1 x Event Host/Hostess £92.00 12:00-18:00 (6h) 4 x Promotional Staffing (Brand …" at bounding box center [1422, 253] width 276 height 324
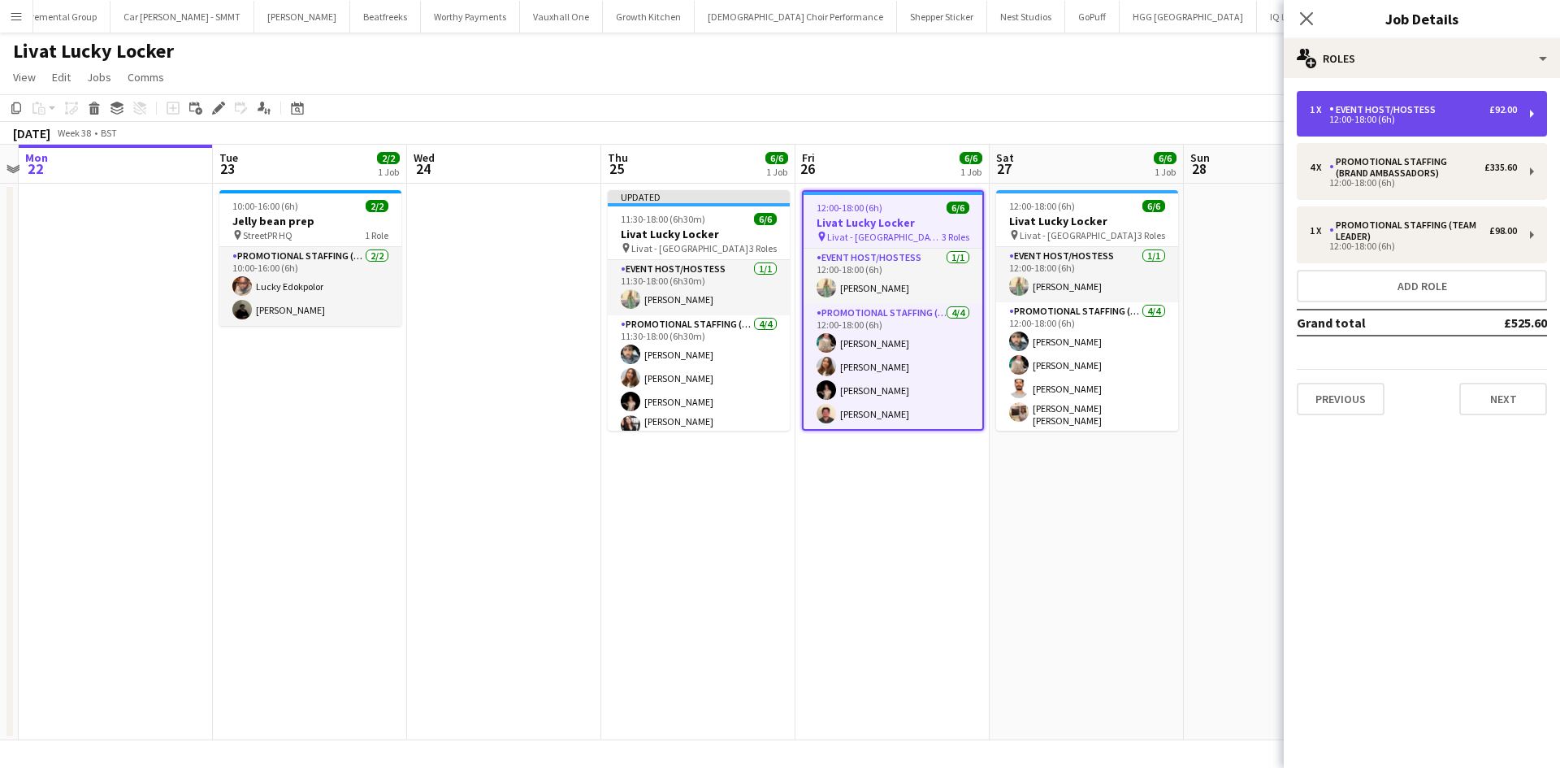
click at [1407, 122] on div "12:00-18:00 (6h)" at bounding box center [1413, 119] width 207 height 8
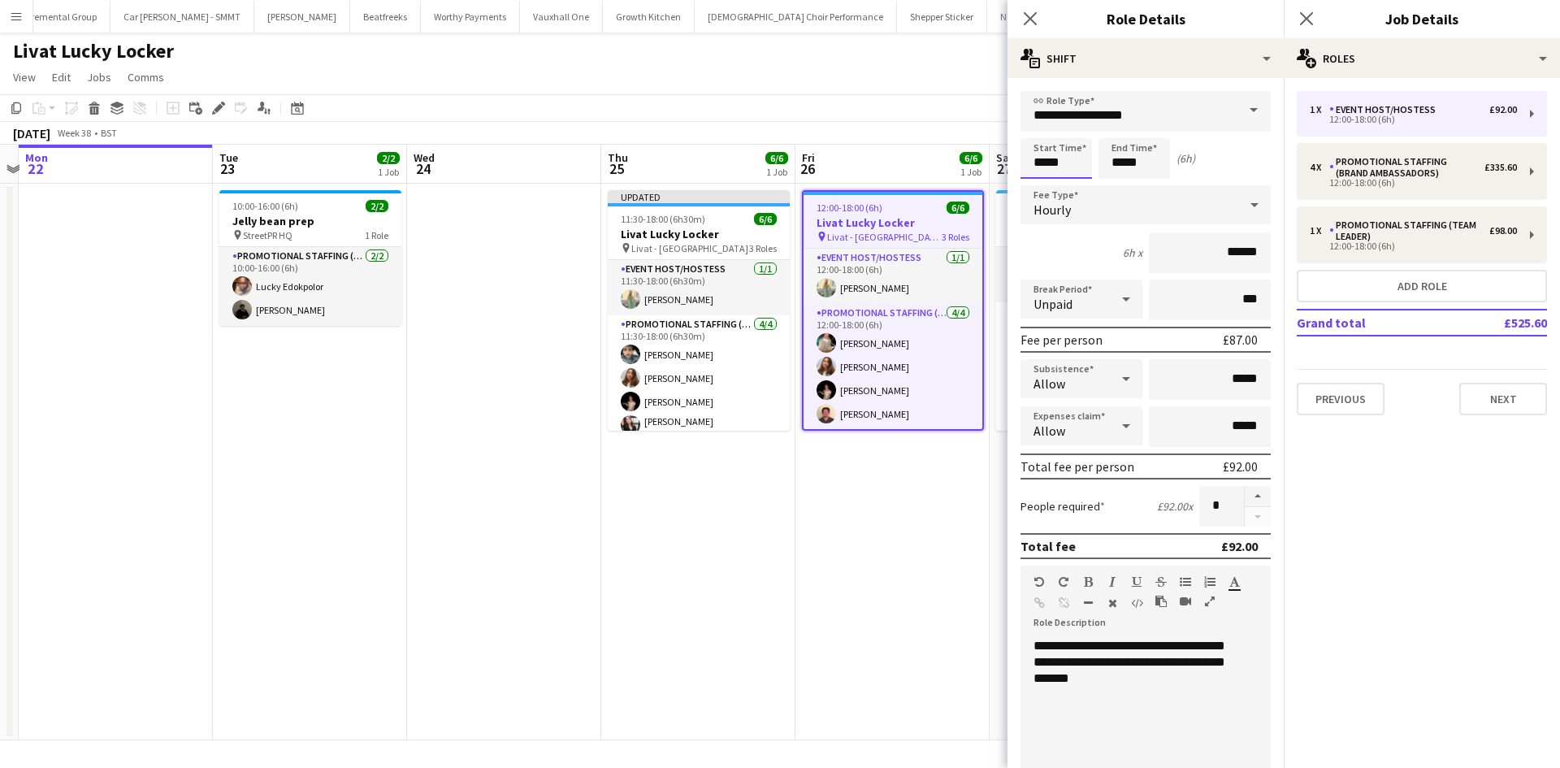
click at [1053, 169] on input "*****" at bounding box center [1055, 158] width 71 height 41
click at [1073, 127] on div at bounding box center [1072, 130] width 32 height 16
type input "*****"
click at [1046, 183] on div at bounding box center [1040, 187] width 32 height 16
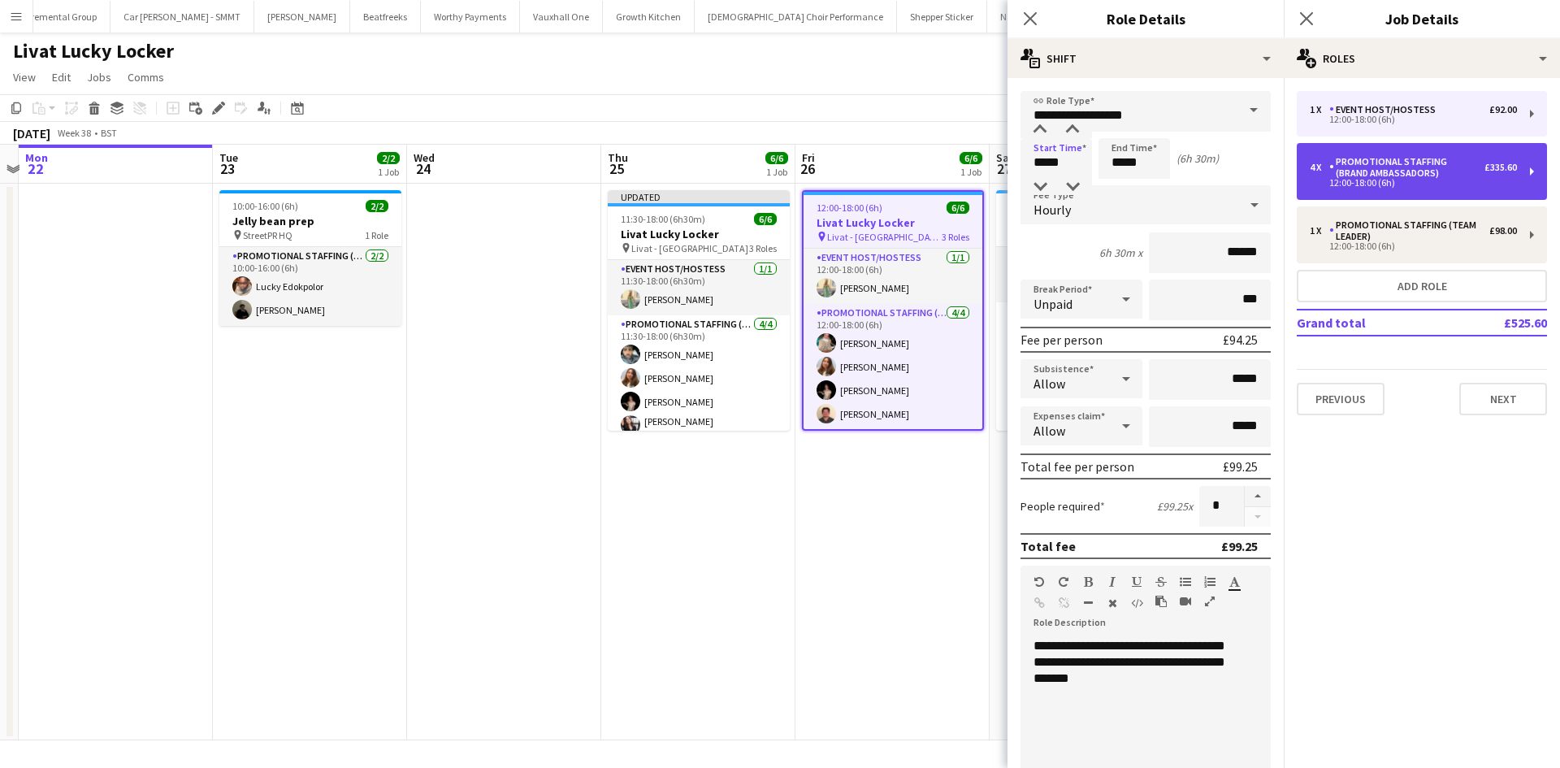
click at [1404, 173] on div "Promotional Staffing (Brand Ambassadors)" at bounding box center [1406, 167] width 155 height 23
type input "**********"
type input "*****"
type input "******"
type input "*"
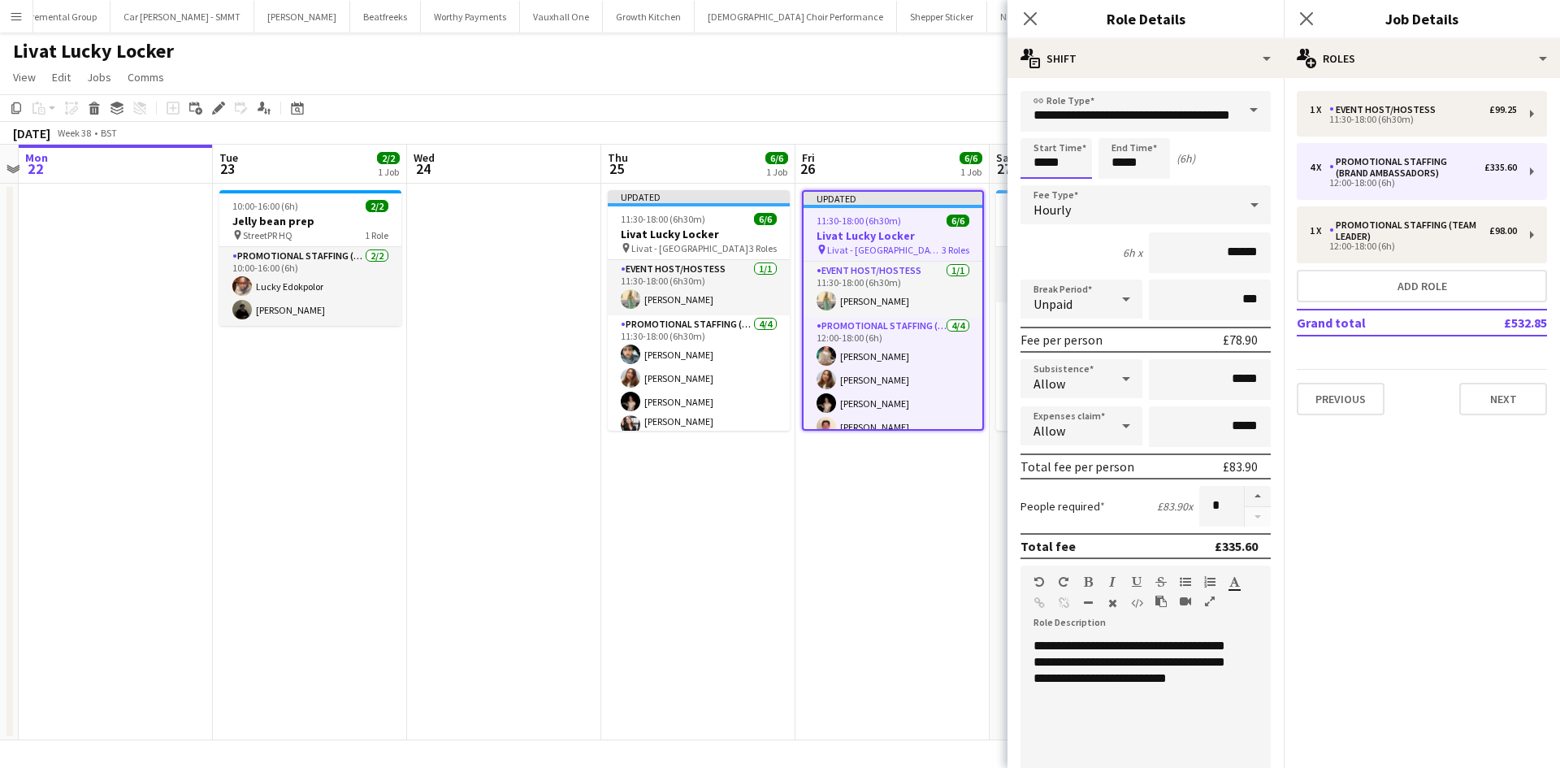
click at [1036, 160] on input "*****" at bounding box center [1055, 158] width 71 height 41
click at [1035, 180] on div at bounding box center [1040, 187] width 32 height 16
click at [1071, 124] on div at bounding box center [1072, 130] width 32 height 16
type input "*****"
click at [1071, 124] on div at bounding box center [1072, 130] width 32 height 16
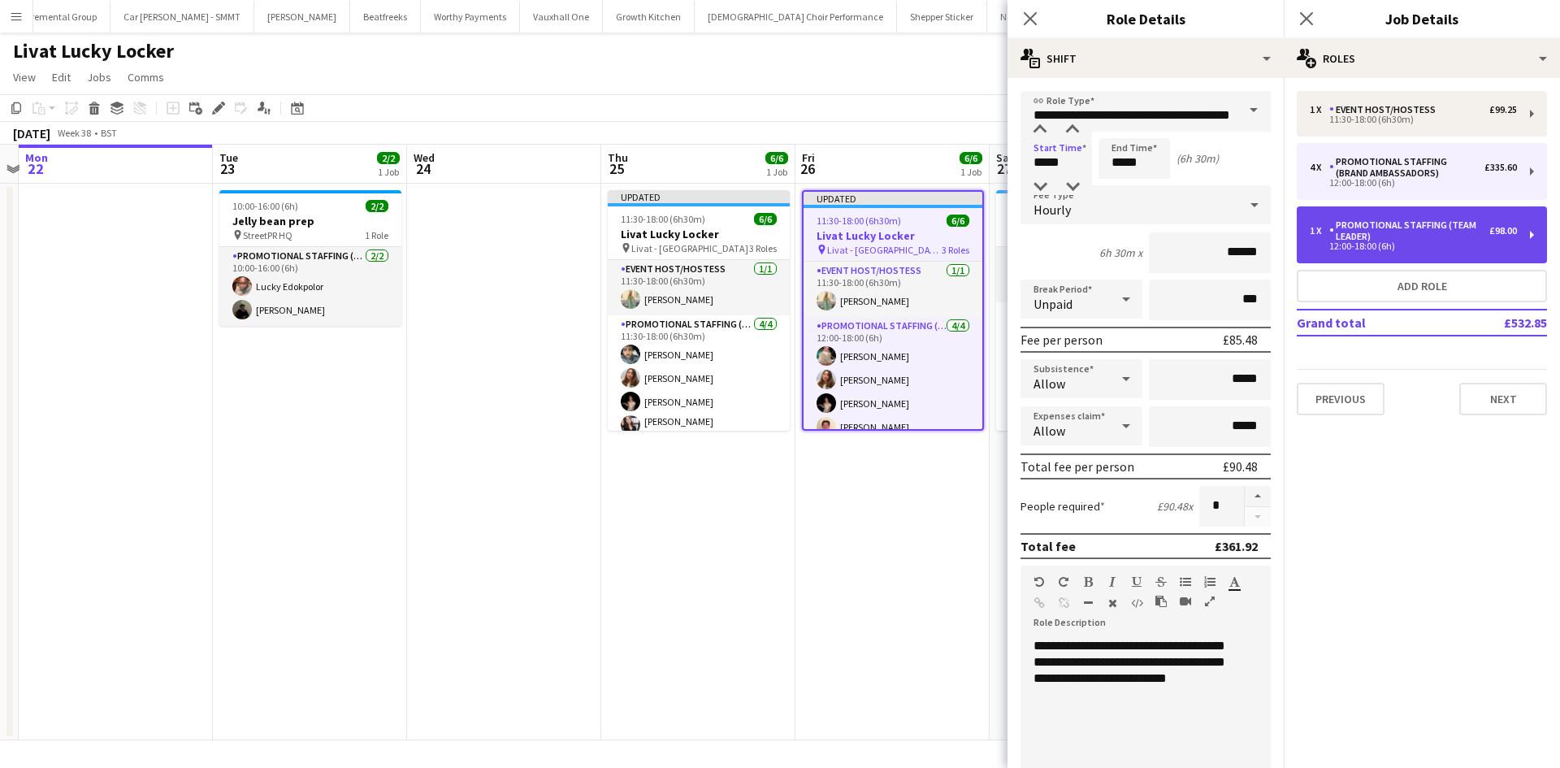
click at [1356, 239] on div "Promotional Staffing (Team Leader)" at bounding box center [1409, 230] width 160 height 23
type input "**********"
type input "*****"
type input "******"
type input "*"
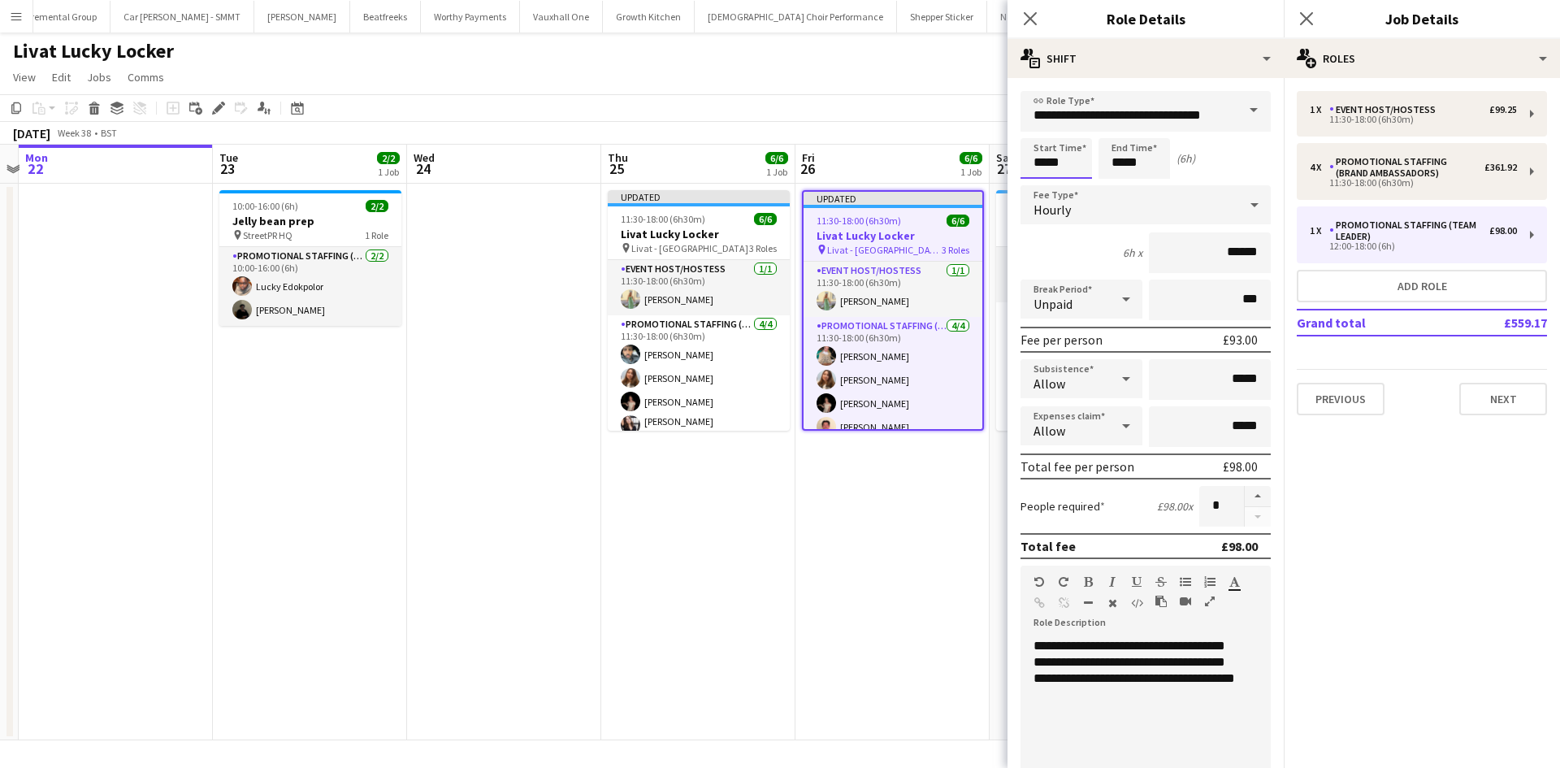
click at [1046, 154] on input "*****" at bounding box center [1055, 158] width 71 height 41
click at [1043, 187] on div at bounding box center [1040, 187] width 32 height 16
click at [1070, 124] on div at bounding box center [1072, 130] width 32 height 16
type input "*****"
click at [1070, 124] on div at bounding box center [1072, 130] width 32 height 16
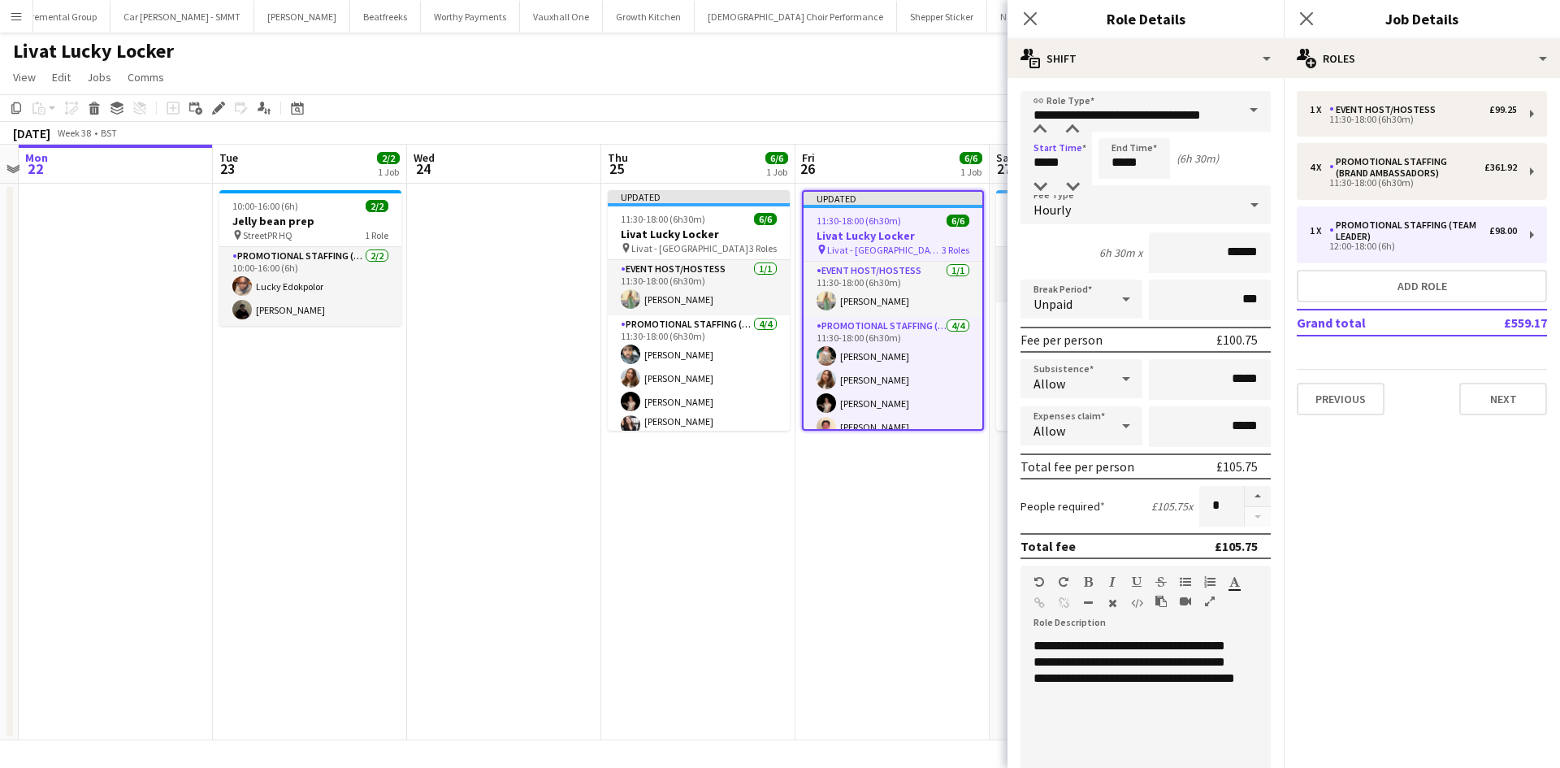
click at [914, 561] on app-date-cell "Updated 11:30-18:00 (6h30m) 6/6 Livat Lucky Locker pin Livat - King Street 3 Ro…" at bounding box center [892, 462] width 194 height 557
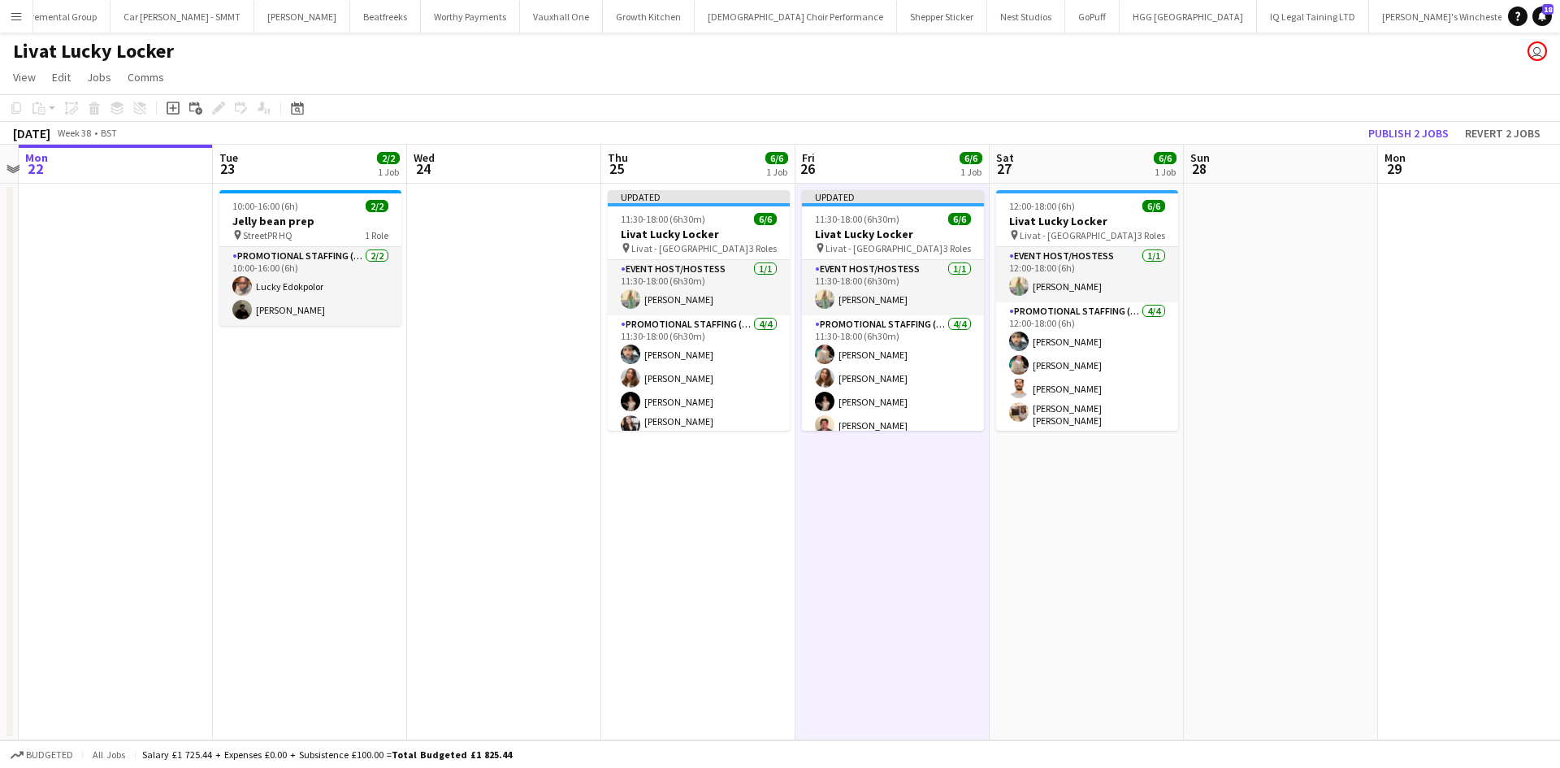
click at [1072, 232] on span "Livat - King Street" at bounding box center [1078, 235] width 117 height 12
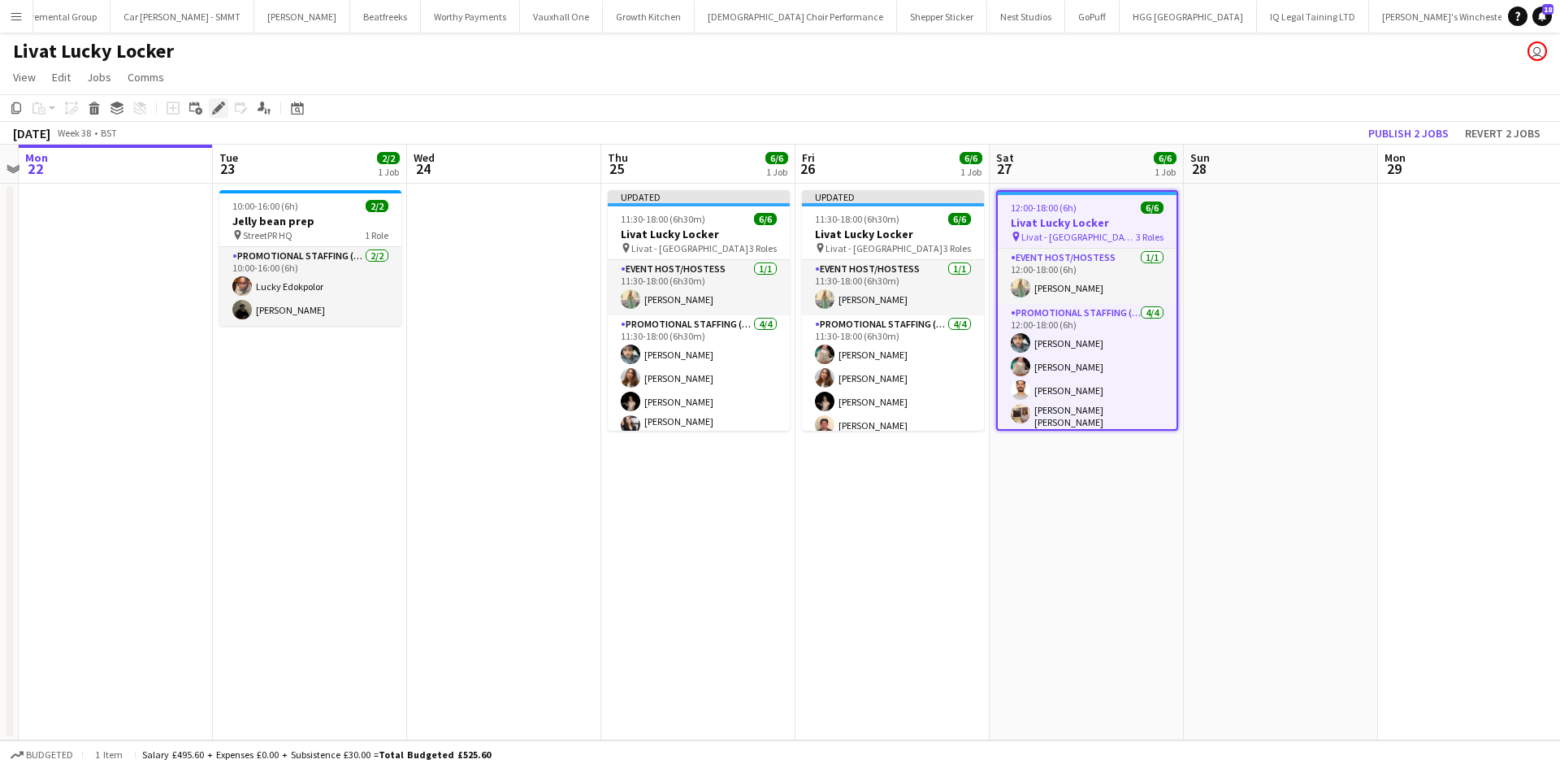
click at [225, 105] on div "Edit" at bounding box center [218, 107] width 19 height 19
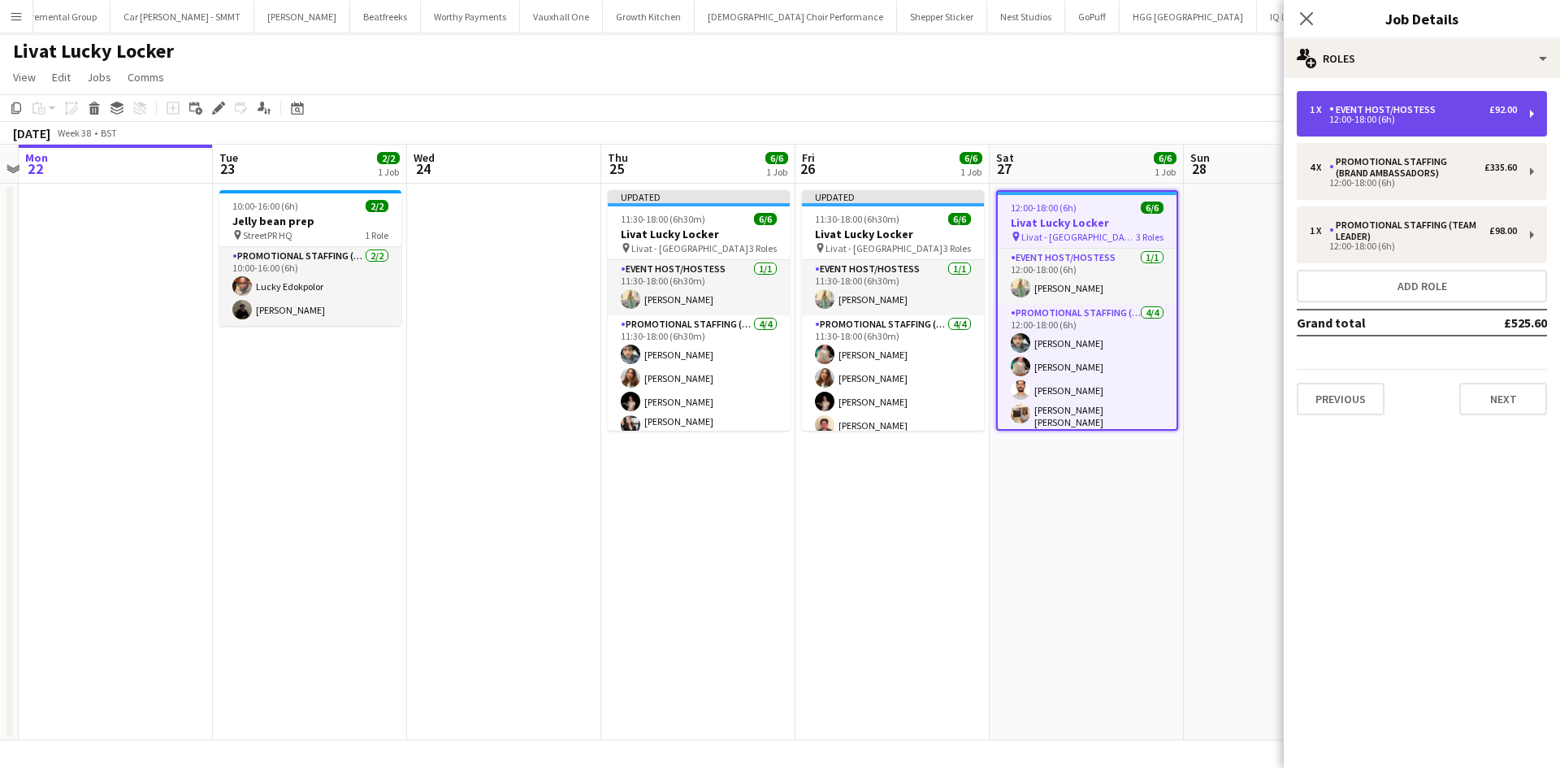
click at [1391, 117] on div "12:00-18:00 (6h)" at bounding box center [1413, 119] width 207 height 8
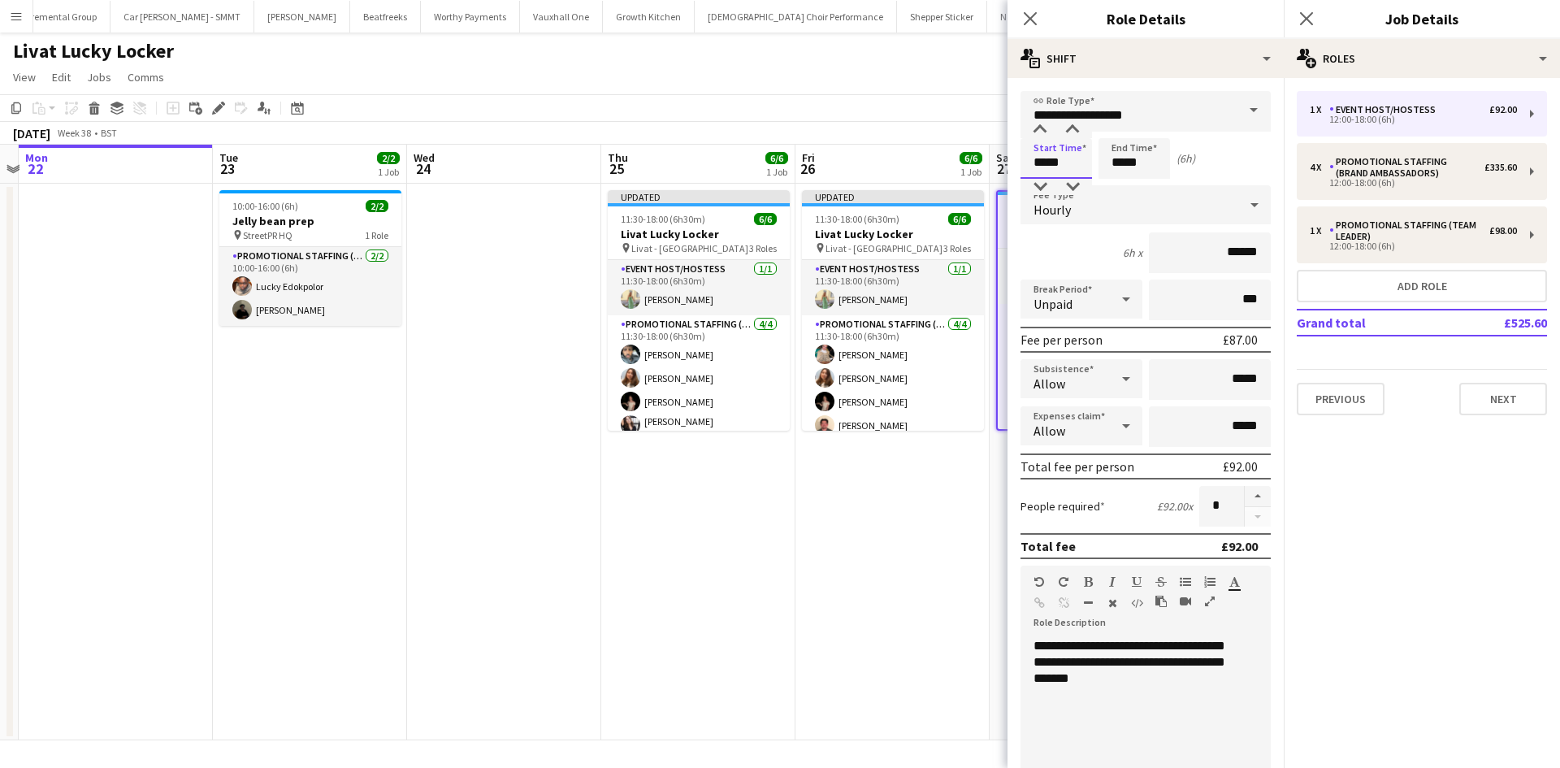
click at [1042, 161] on input "*****" at bounding box center [1055, 158] width 71 height 41
click at [1038, 185] on div at bounding box center [1040, 187] width 32 height 16
click at [1071, 121] on input "**********" at bounding box center [1145, 111] width 250 height 41
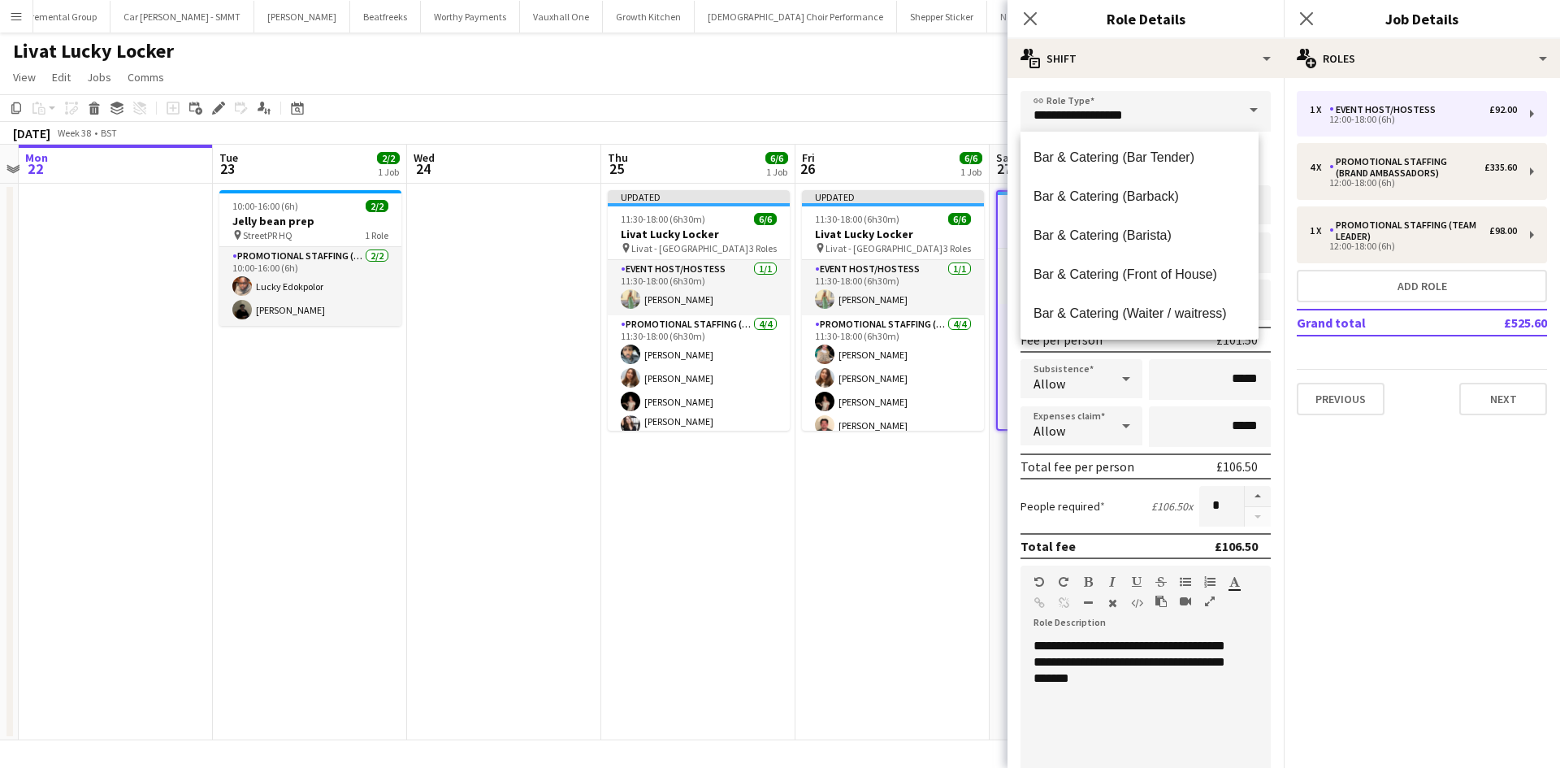
click at [1110, 87] on div "**********" at bounding box center [1145, 589] width 276 height 1023
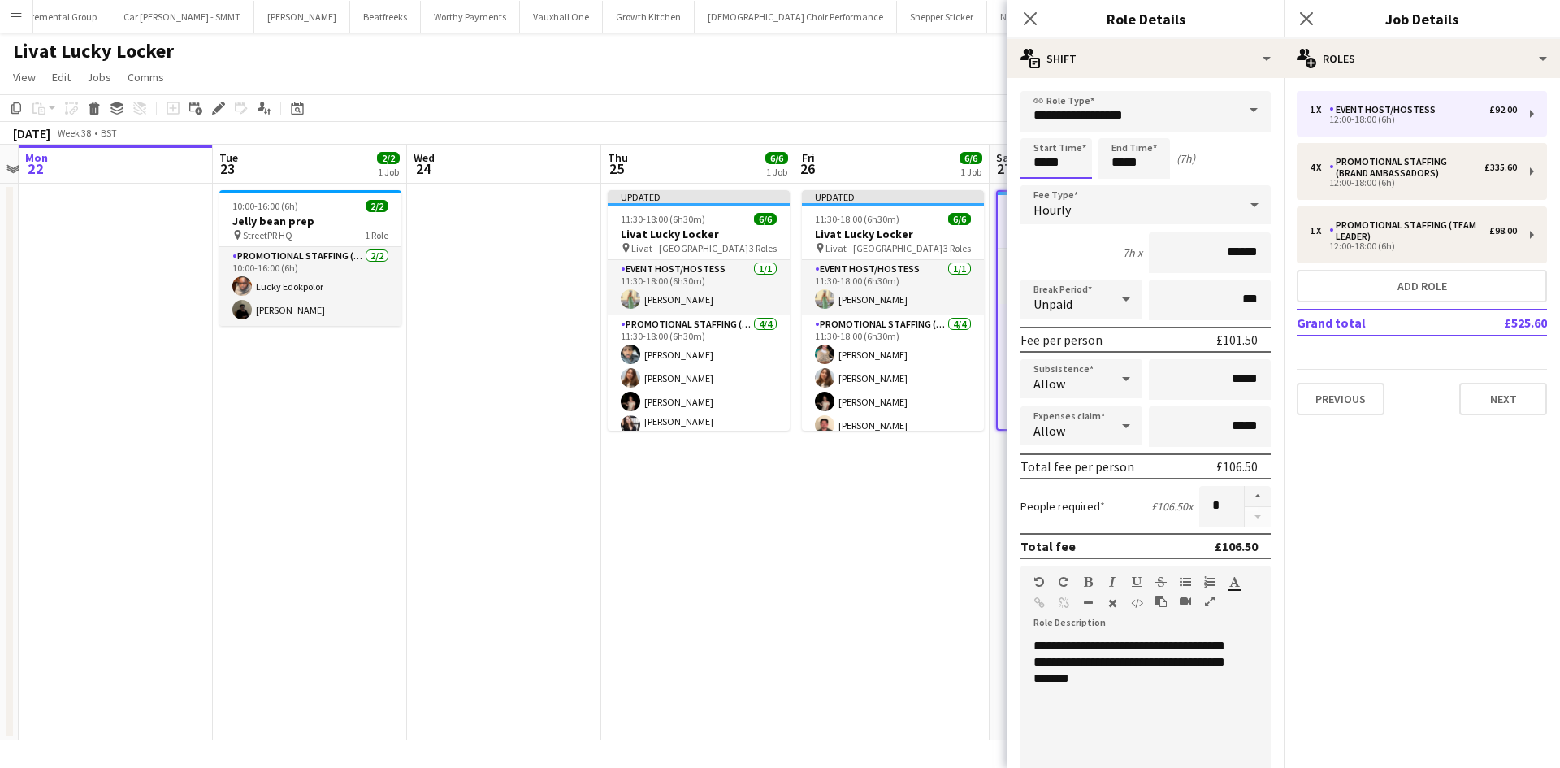
click at [1070, 166] on input "*****" at bounding box center [1055, 158] width 71 height 41
click at [1072, 128] on div at bounding box center [1072, 130] width 32 height 16
type input "*****"
click at [1072, 128] on div at bounding box center [1072, 130] width 32 height 16
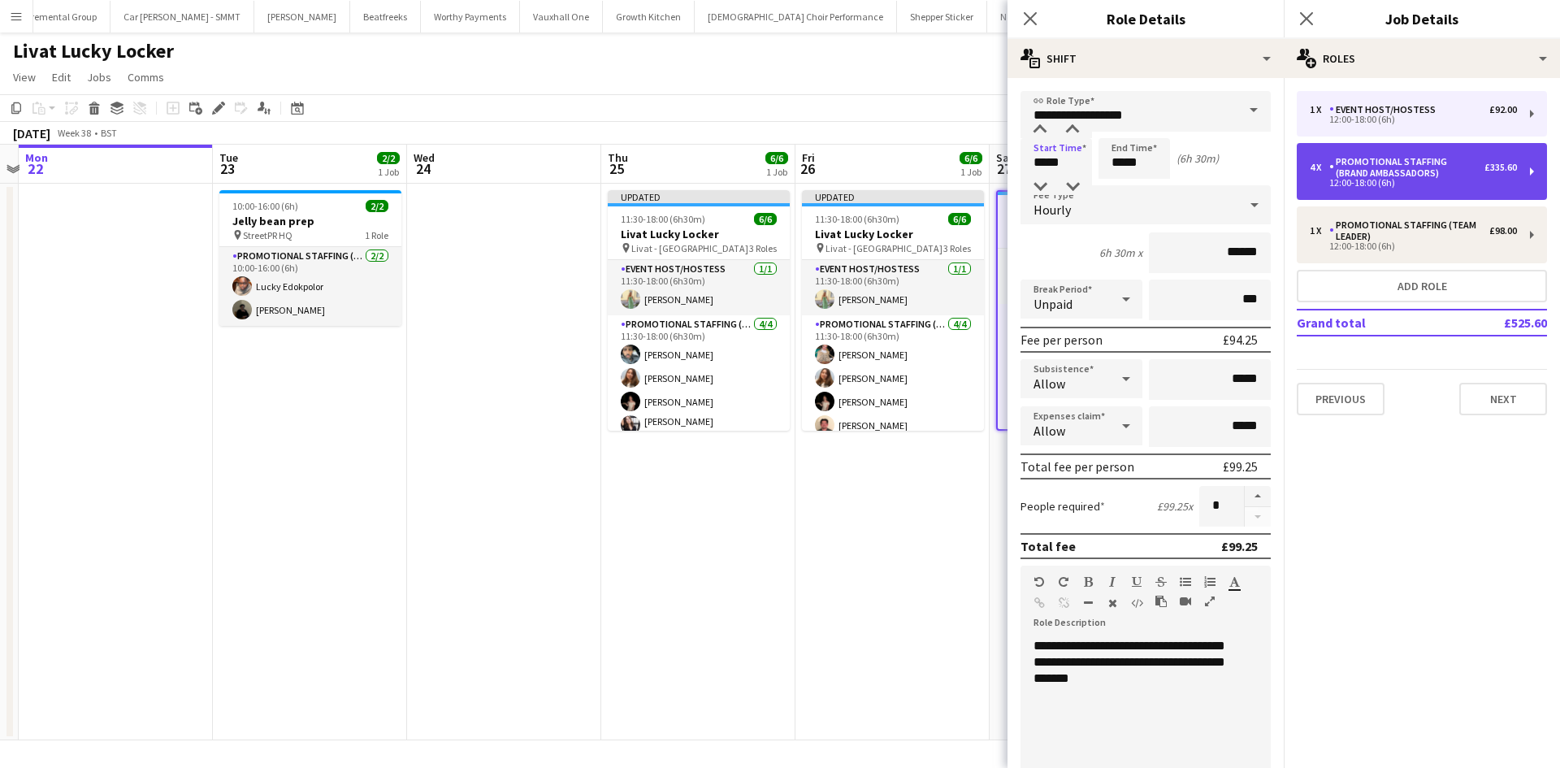
drag, startPoint x: 1394, startPoint y: 169, endPoint x: 1193, endPoint y: 151, distance: 202.3
click at [1393, 170] on div "Promotional Staffing (Brand Ambassadors)" at bounding box center [1406, 167] width 155 height 23
type input "**********"
type input "*****"
type input "******"
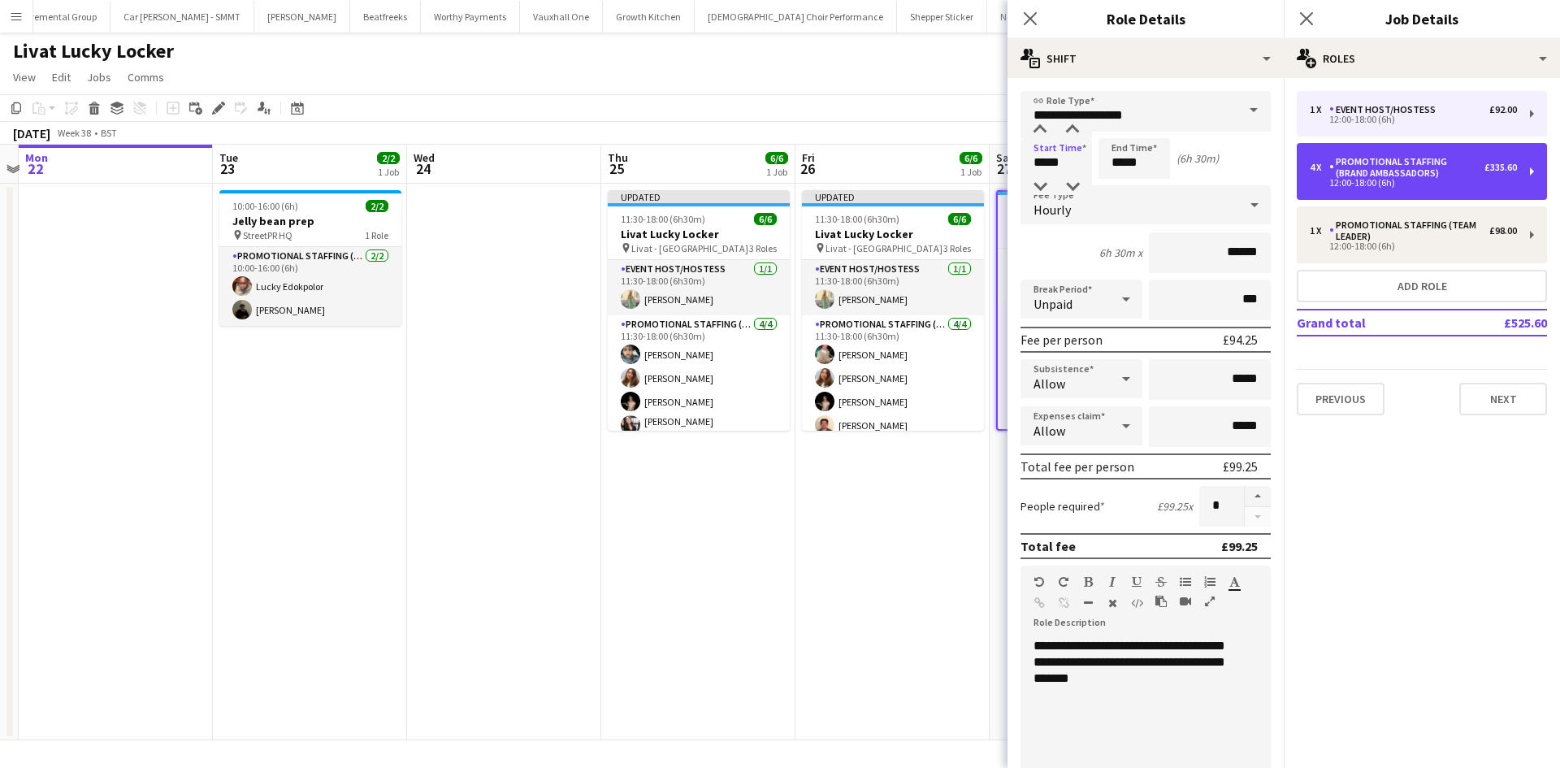
type input "*"
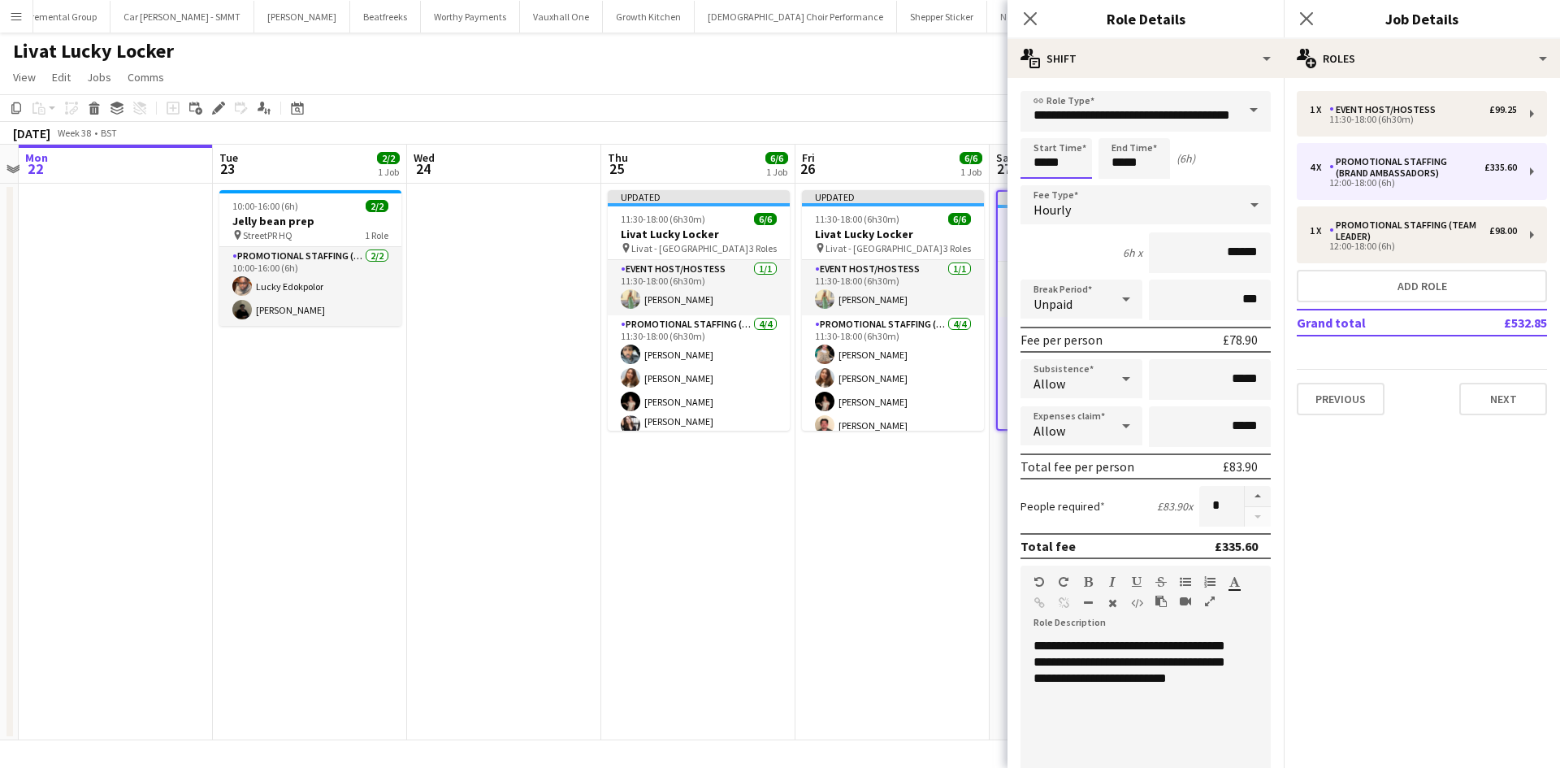
click at [1041, 170] on input "*****" at bounding box center [1055, 158] width 71 height 41
click at [1042, 128] on div at bounding box center [1040, 130] width 32 height 16
click at [1041, 184] on div at bounding box center [1040, 187] width 32 height 16
click at [1077, 132] on div at bounding box center [1072, 130] width 32 height 16
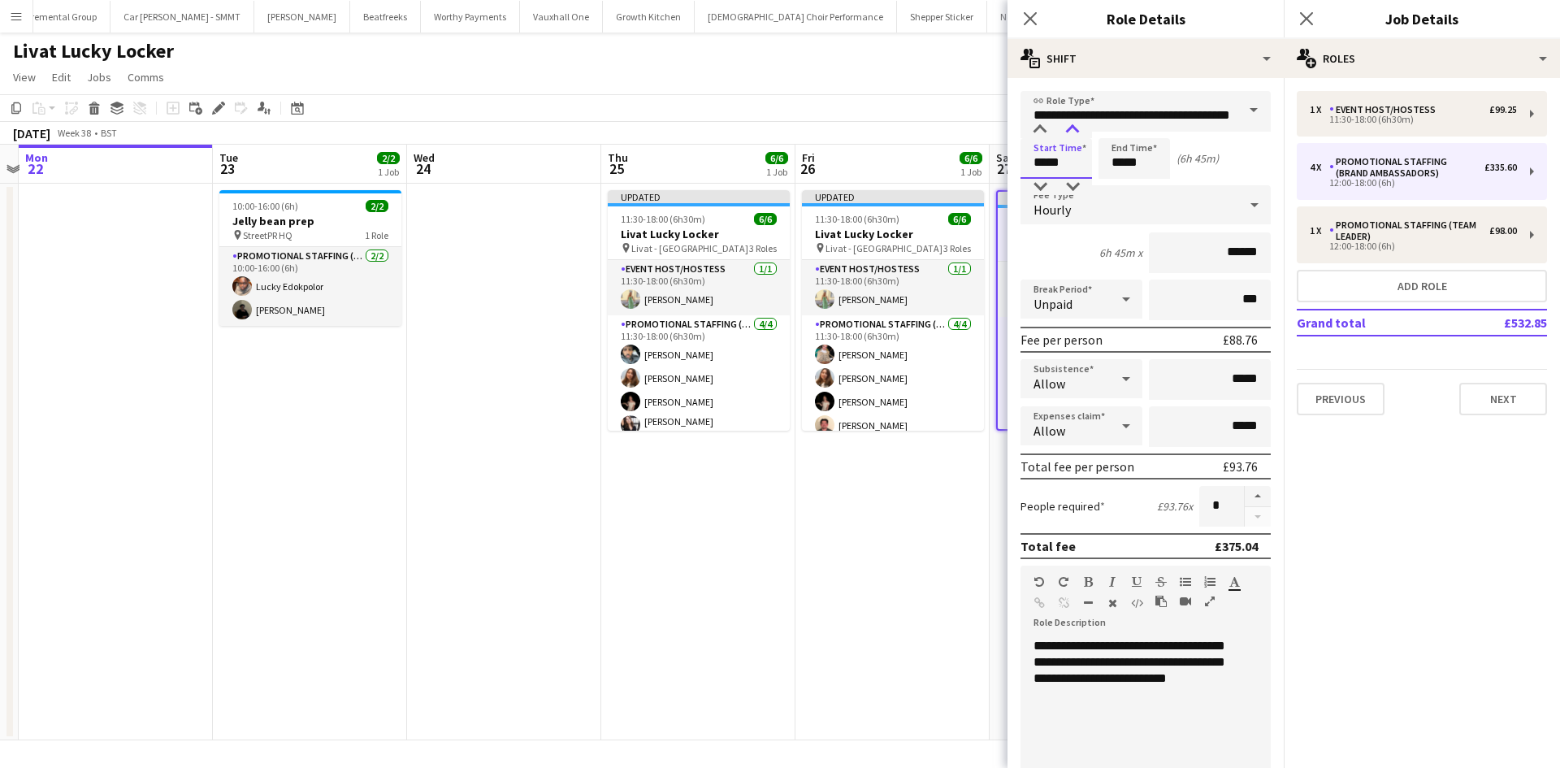
type input "*****"
click at [1077, 132] on div at bounding box center [1072, 130] width 32 height 16
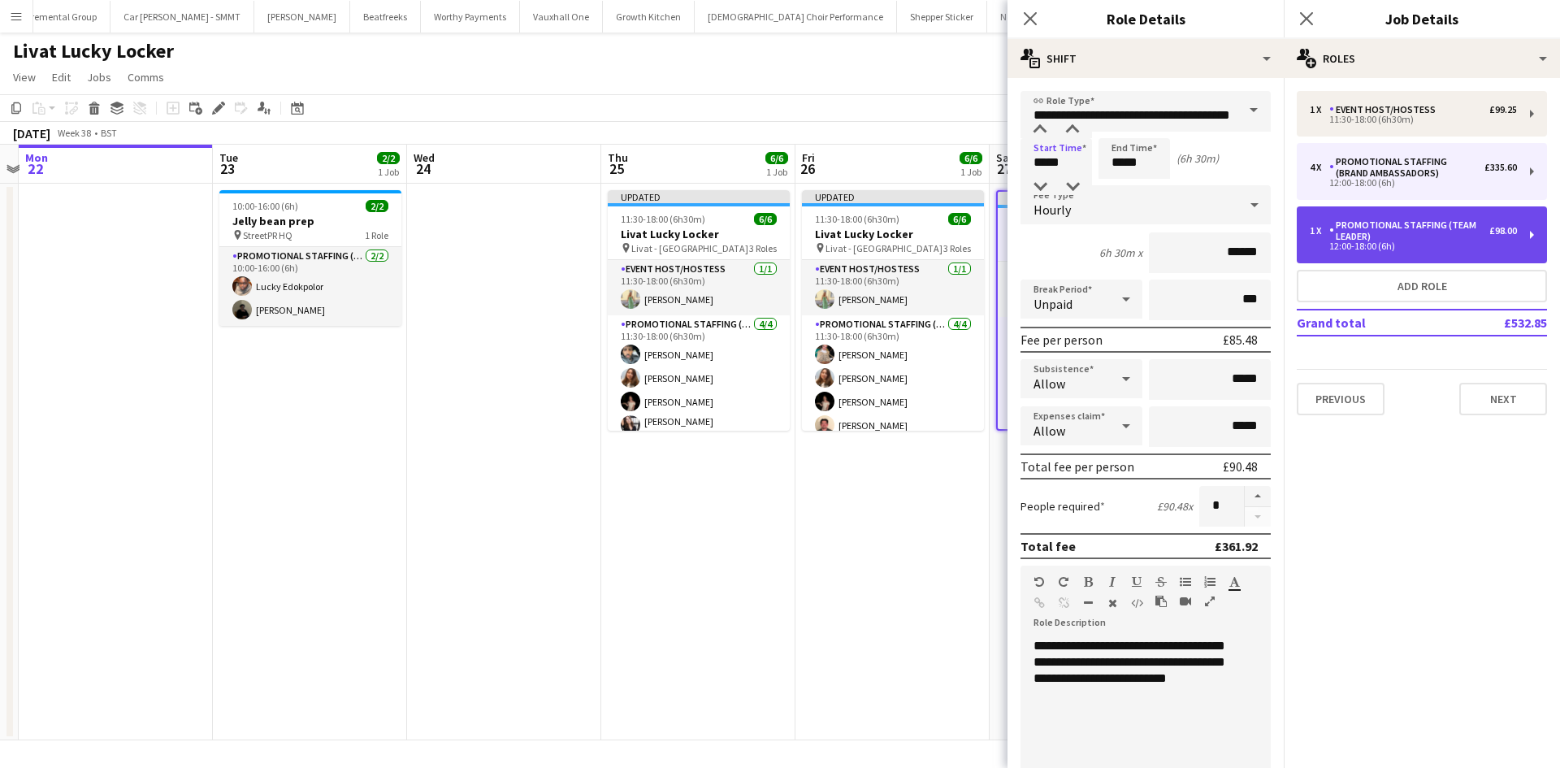
click at [1395, 232] on div "Promotional Staffing (Team Leader)" at bounding box center [1409, 230] width 160 height 23
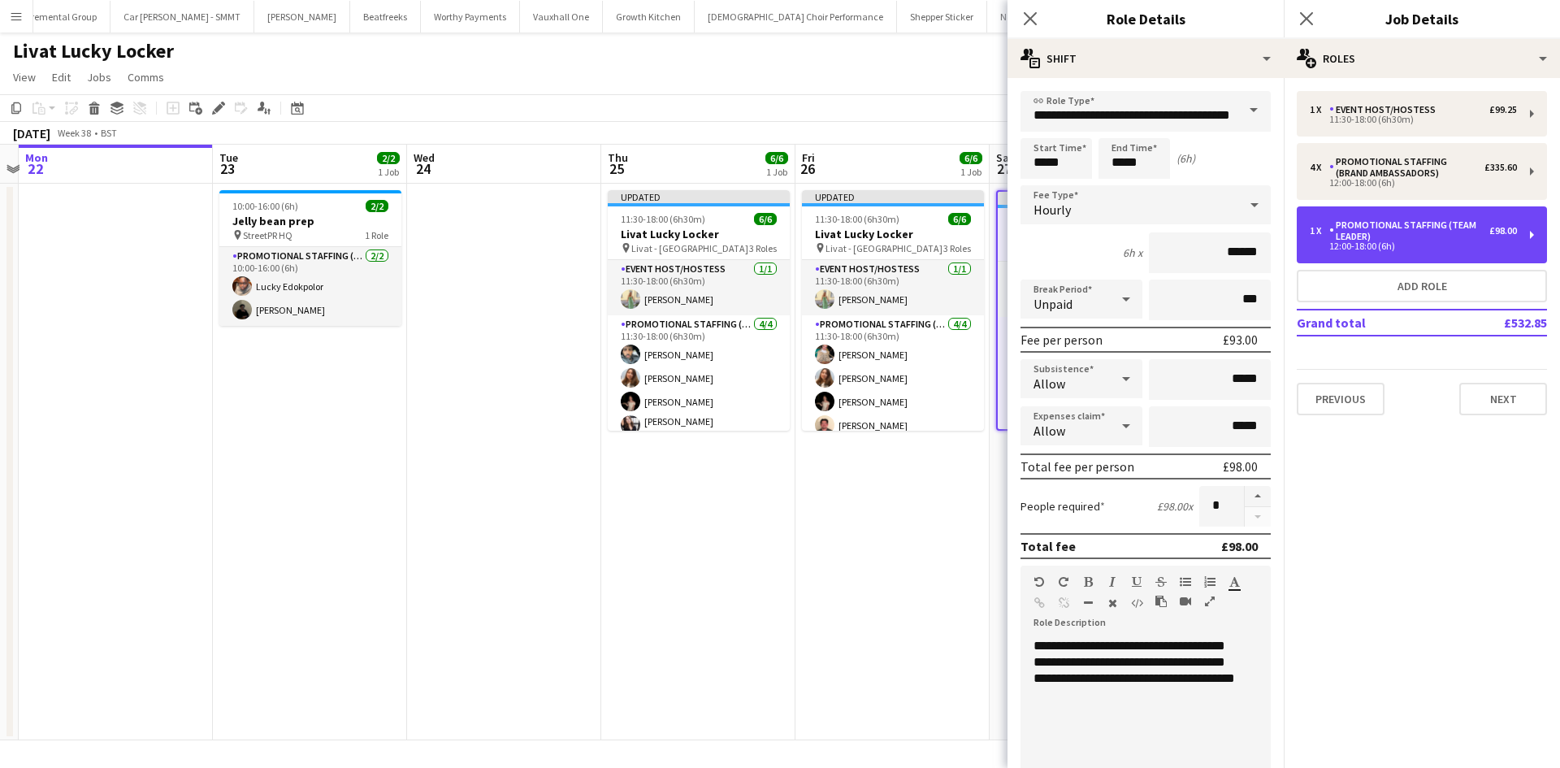
type input "**********"
type input "*****"
type input "******"
type input "*"
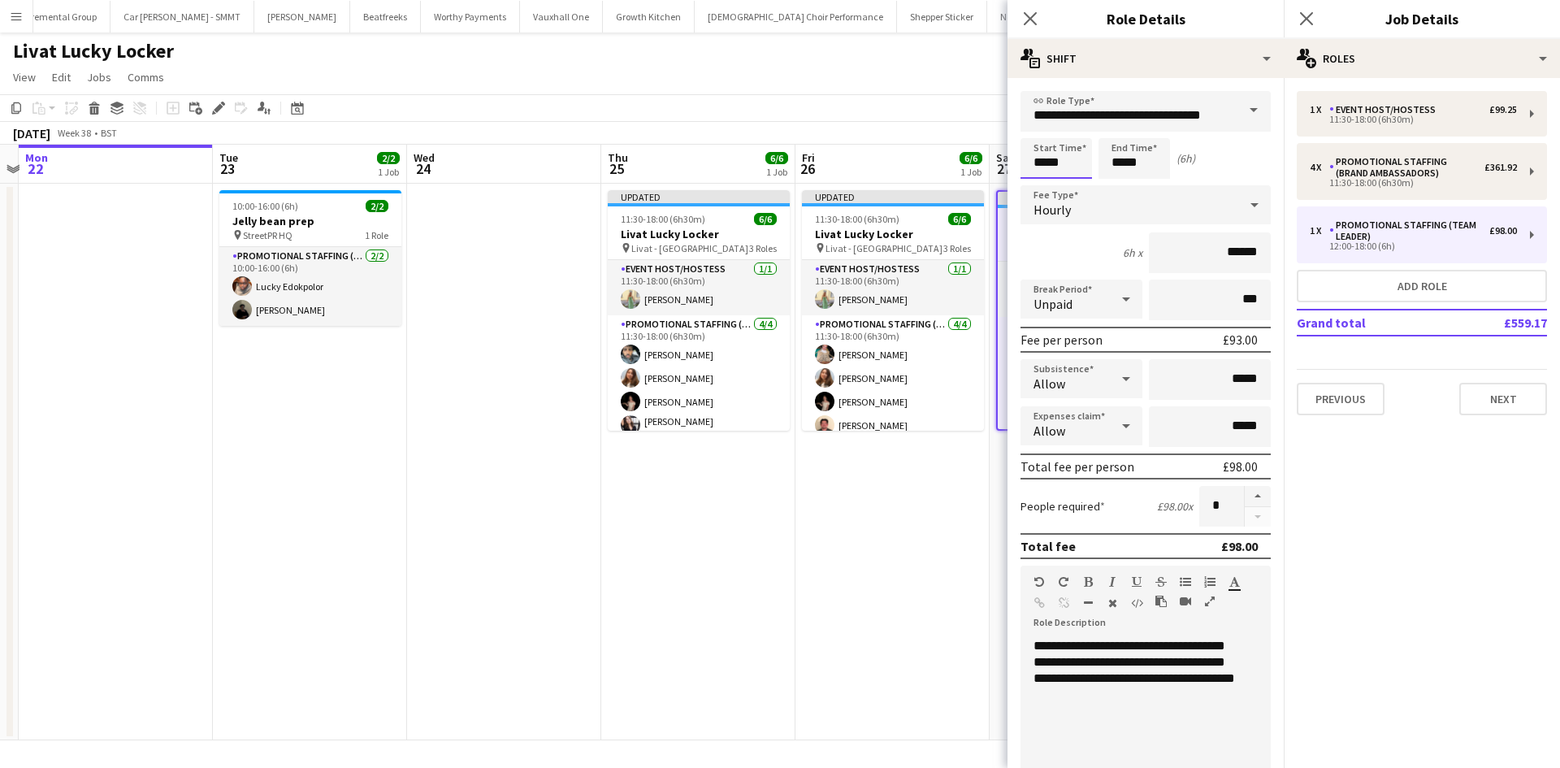
click at [1048, 169] on input "*****" at bounding box center [1055, 158] width 71 height 41
click at [1041, 186] on div at bounding box center [1040, 187] width 32 height 16
click at [1070, 129] on div at bounding box center [1072, 130] width 32 height 16
type input "*****"
click at [1070, 129] on div at bounding box center [1072, 130] width 32 height 16
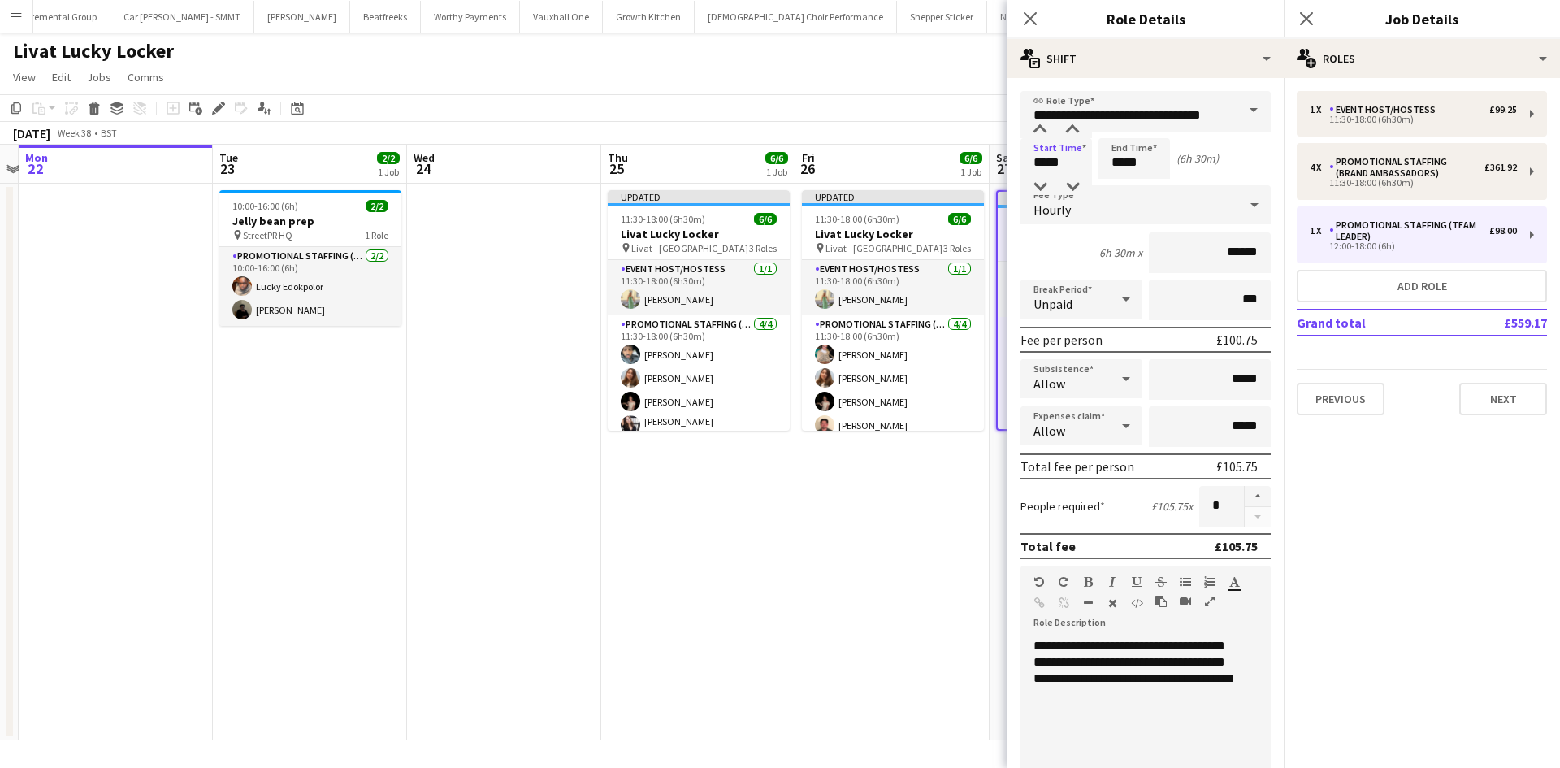
click at [943, 479] on app-date-cell "Updated 11:30-18:00 (6h30m) 6/6 Livat Lucky Locker pin Livat - King Street 3 Ro…" at bounding box center [892, 462] width 194 height 557
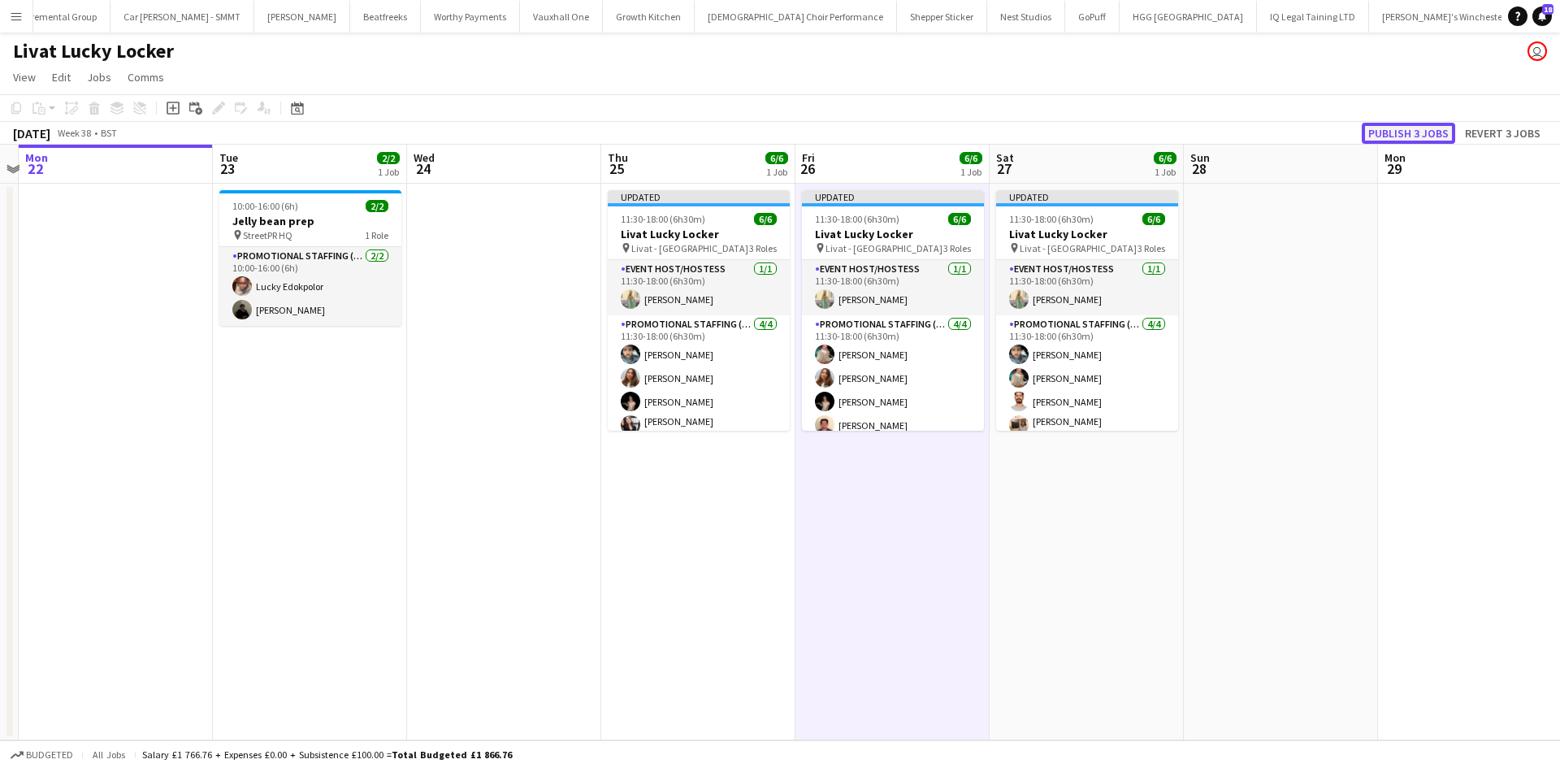
click at [1397, 136] on button "Publish 3 jobs" at bounding box center [1408, 133] width 93 height 21
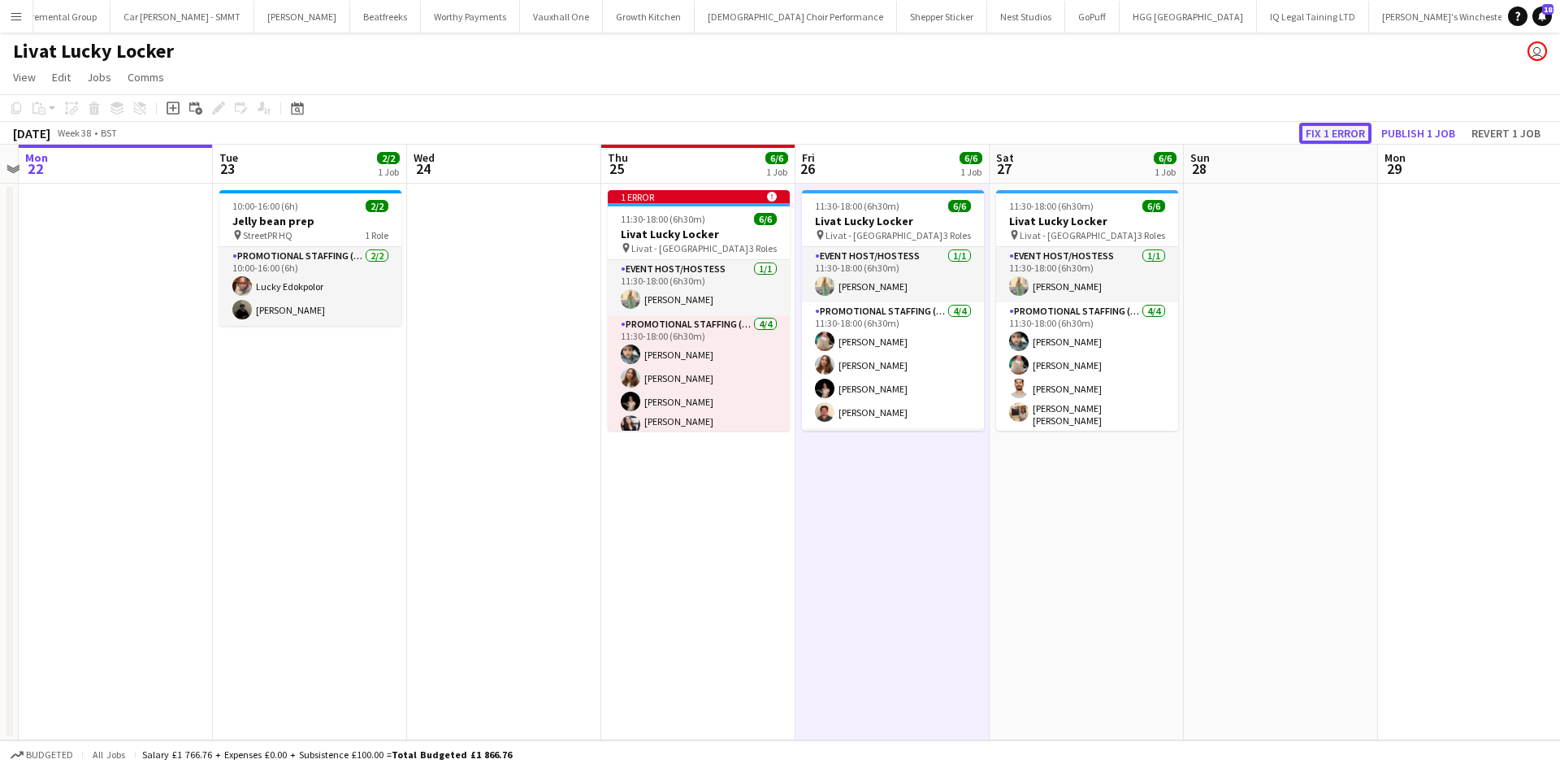
click at [1333, 132] on button "Fix 1 error" at bounding box center [1335, 133] width 72 height 21
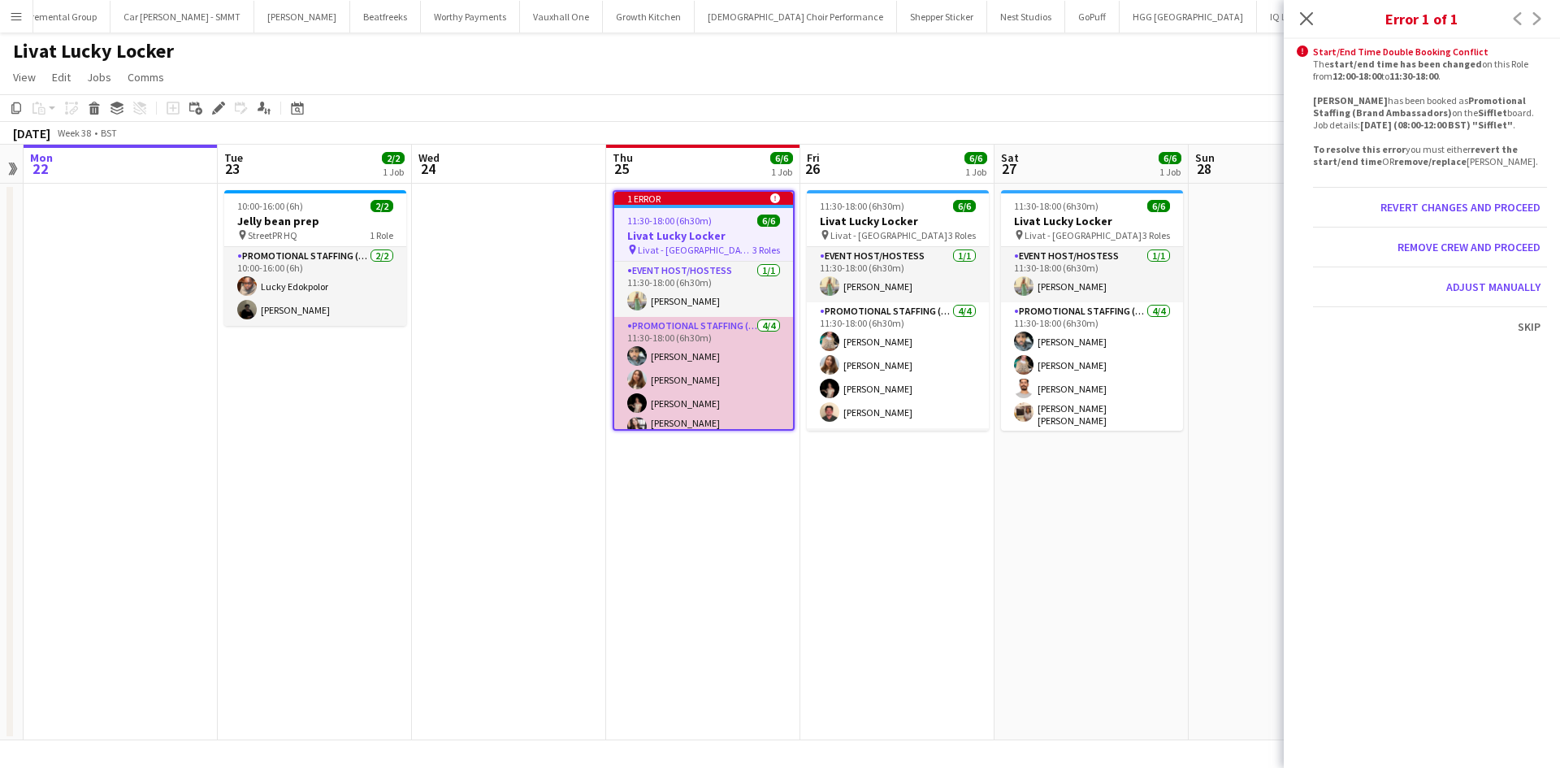
click at [705, 350] on app-card-role "Promotional Staffing (Brand Ambassadors) 4/4 11:30-18:00 (6h30m) Abdul Wahhab A…" at bounding box center [703, 382] width 179 height 131
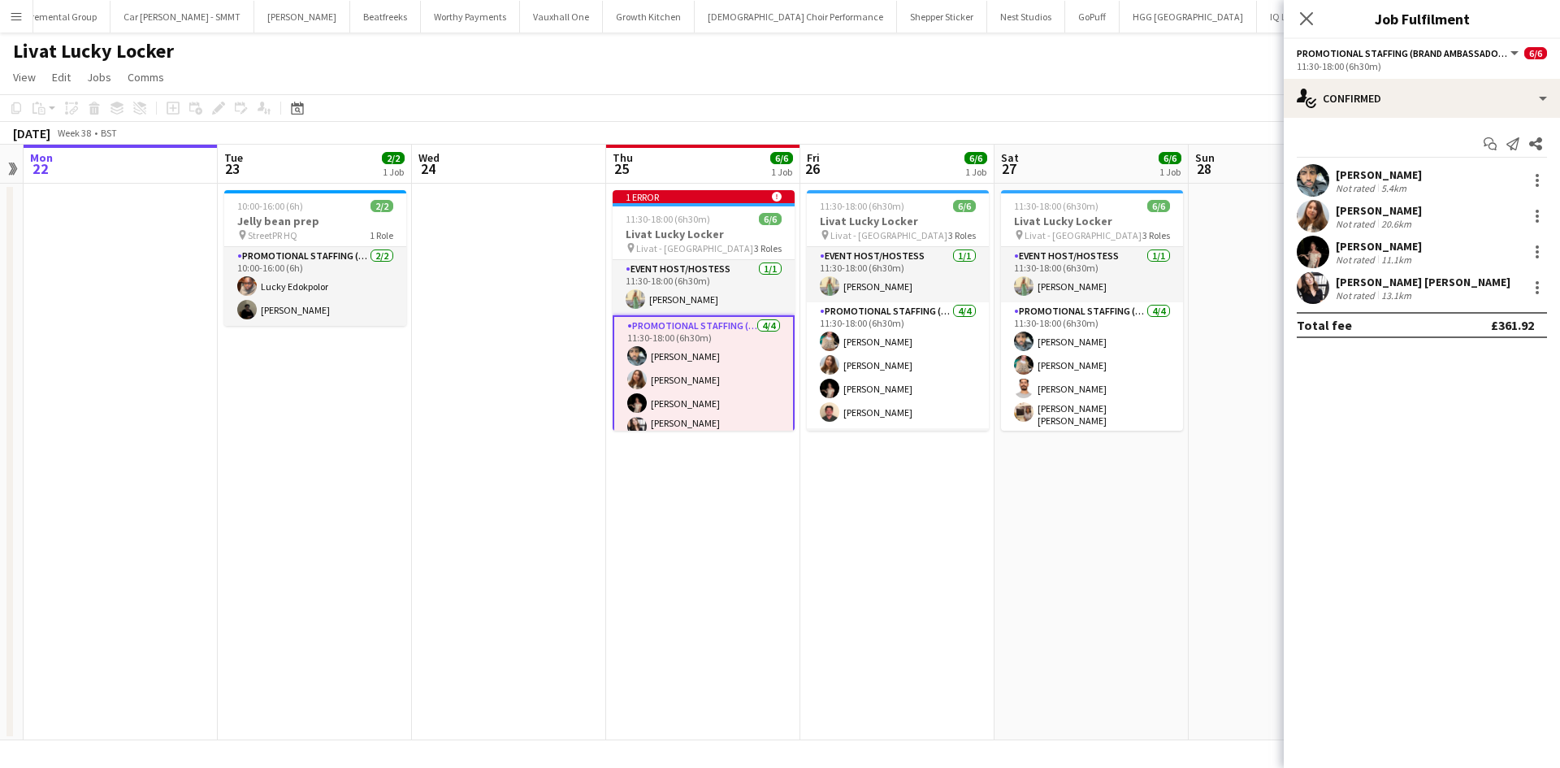
click at [1411, 170] on div "Abdul Wahhab Ahmad" at bounding box center [1379, 174] width 86 height 15
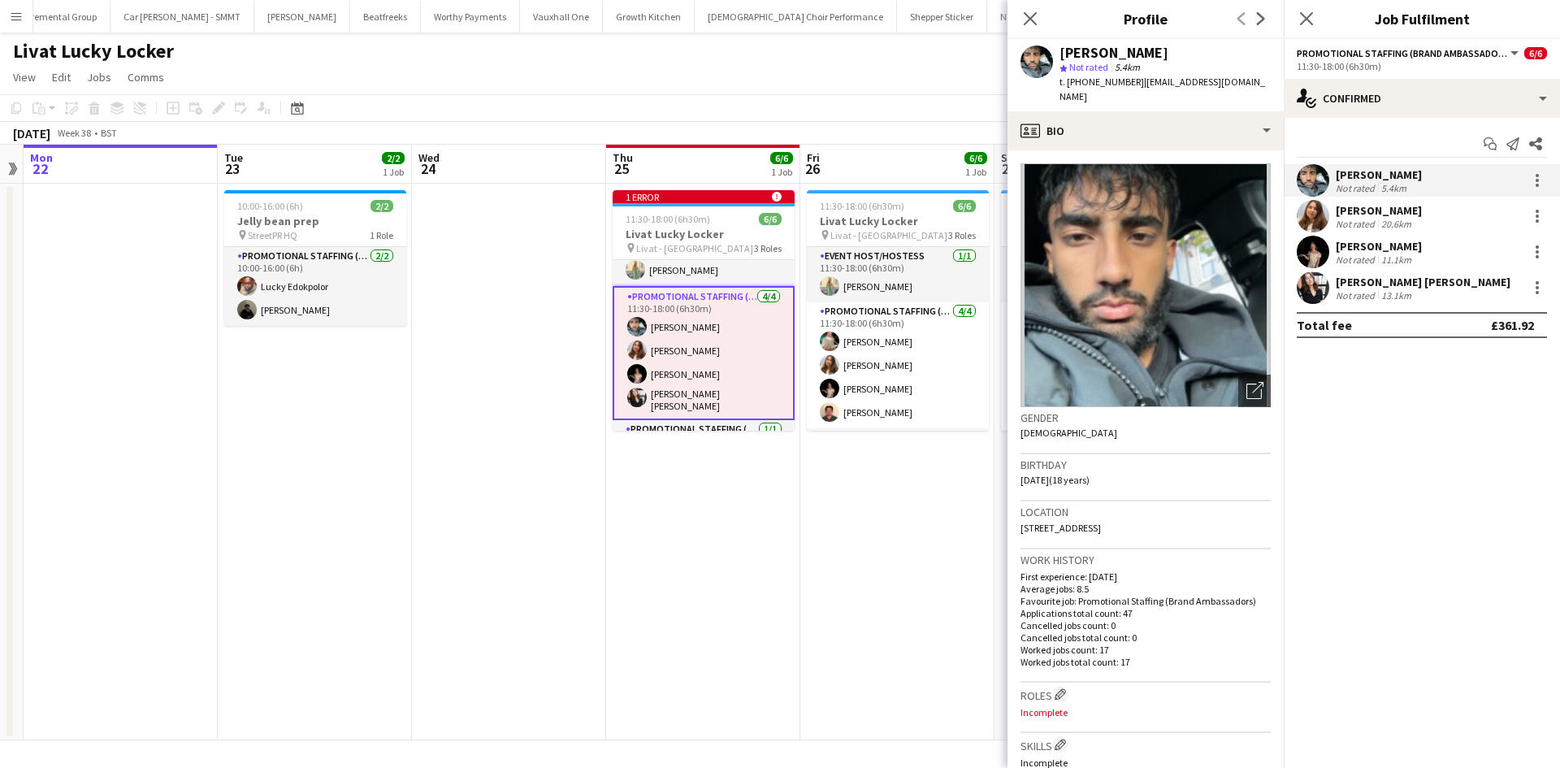
scroll to position [0, 0]
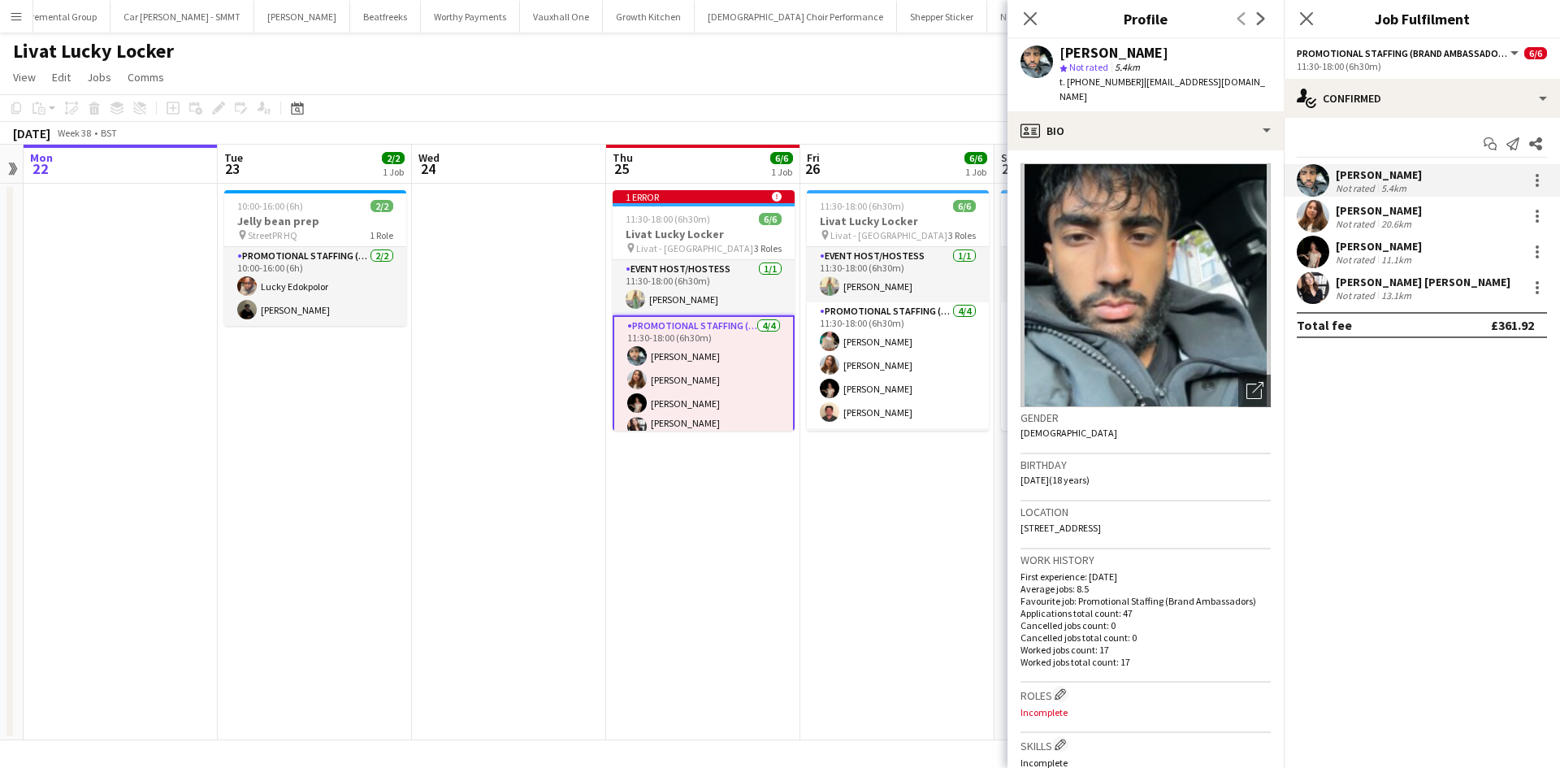
click at [859, 494] on app-date-cell "11:30-18:00 (6h30m) 6/6 Livat Lucky Locker pin Livat - King Street 3 Roles Even…" at bounding box center [897, 462] width 194 height 557
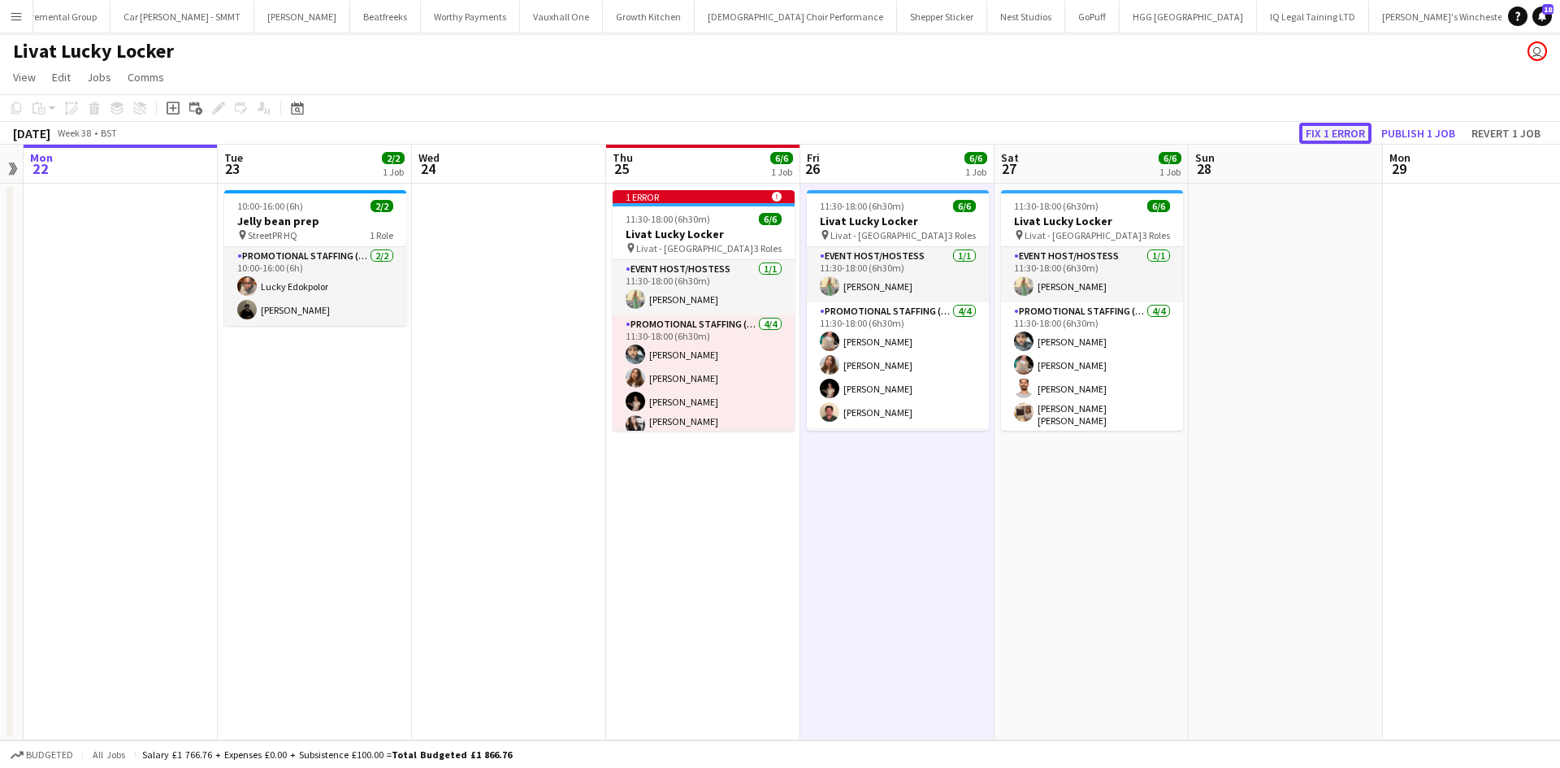
click at [1331, 137] on button "Fix 1 error" at bounding box center [1335, 133] width 72 height 21
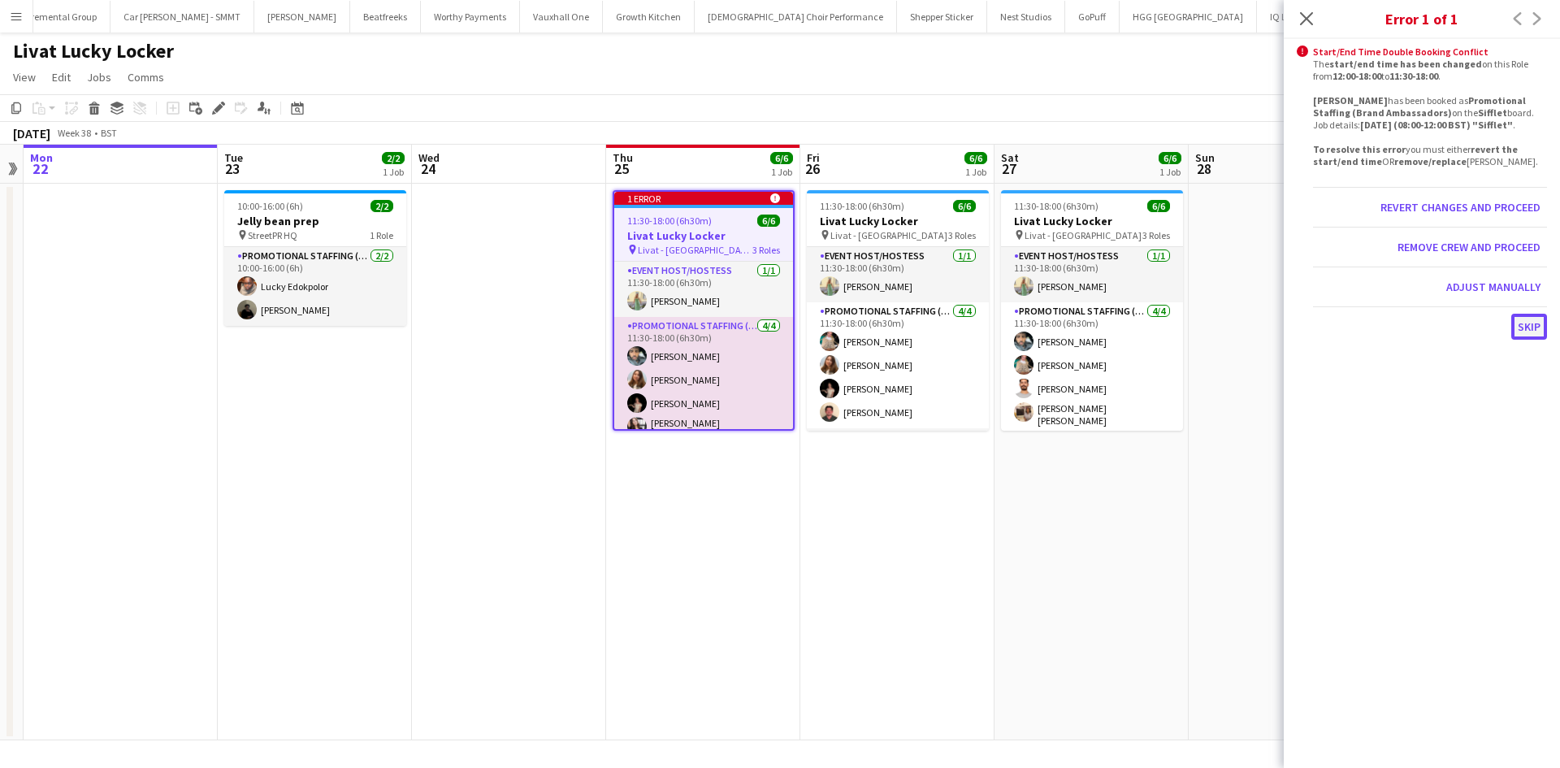
click at [1528, 340] on button "Skip" at bounding box center [1529, 327] width 36 height 26
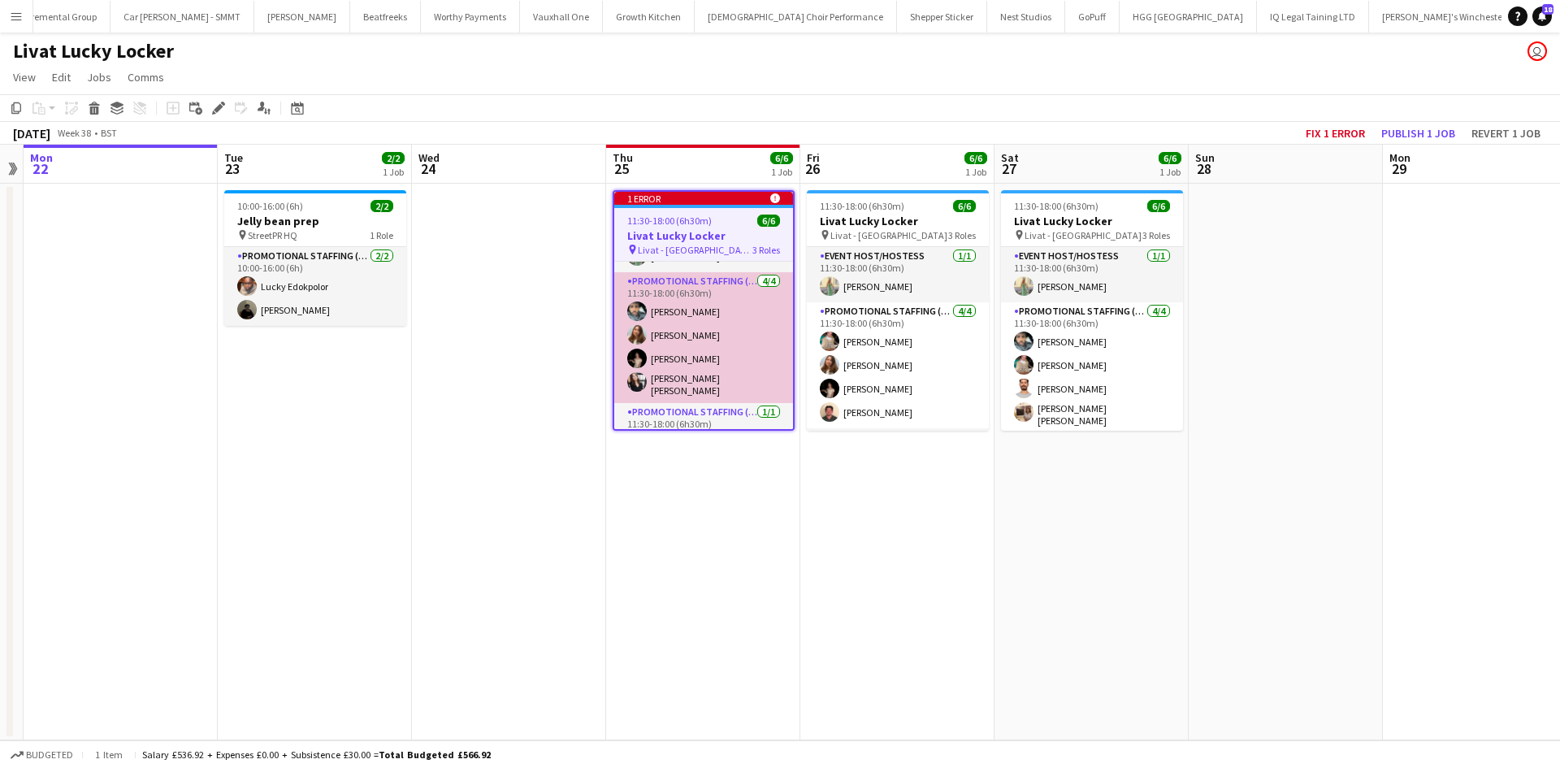
scroll to position [69, 0]
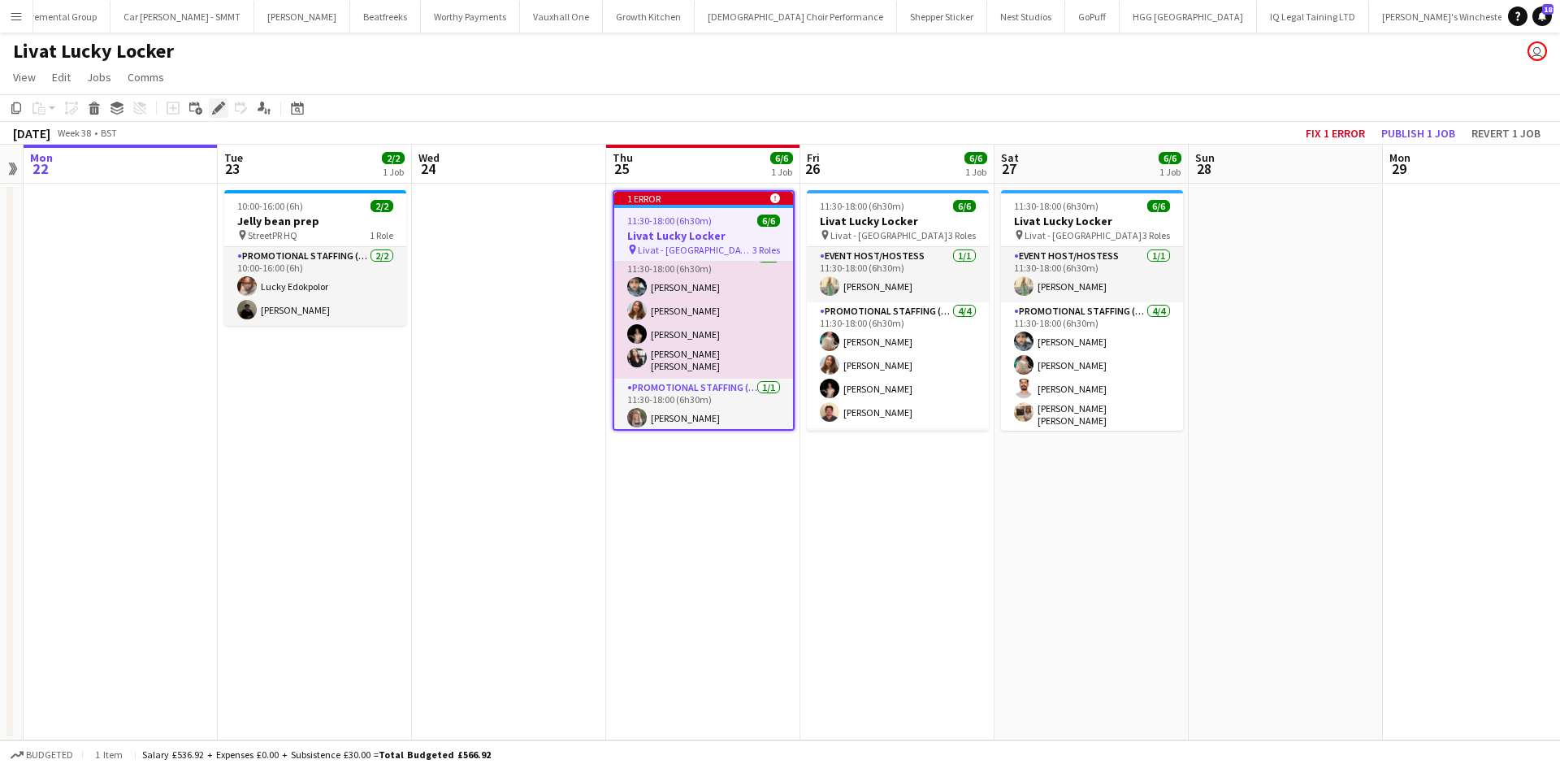
click at [226, 109] on div "Edit" at bounding box center [218, 107] width 19 height 19
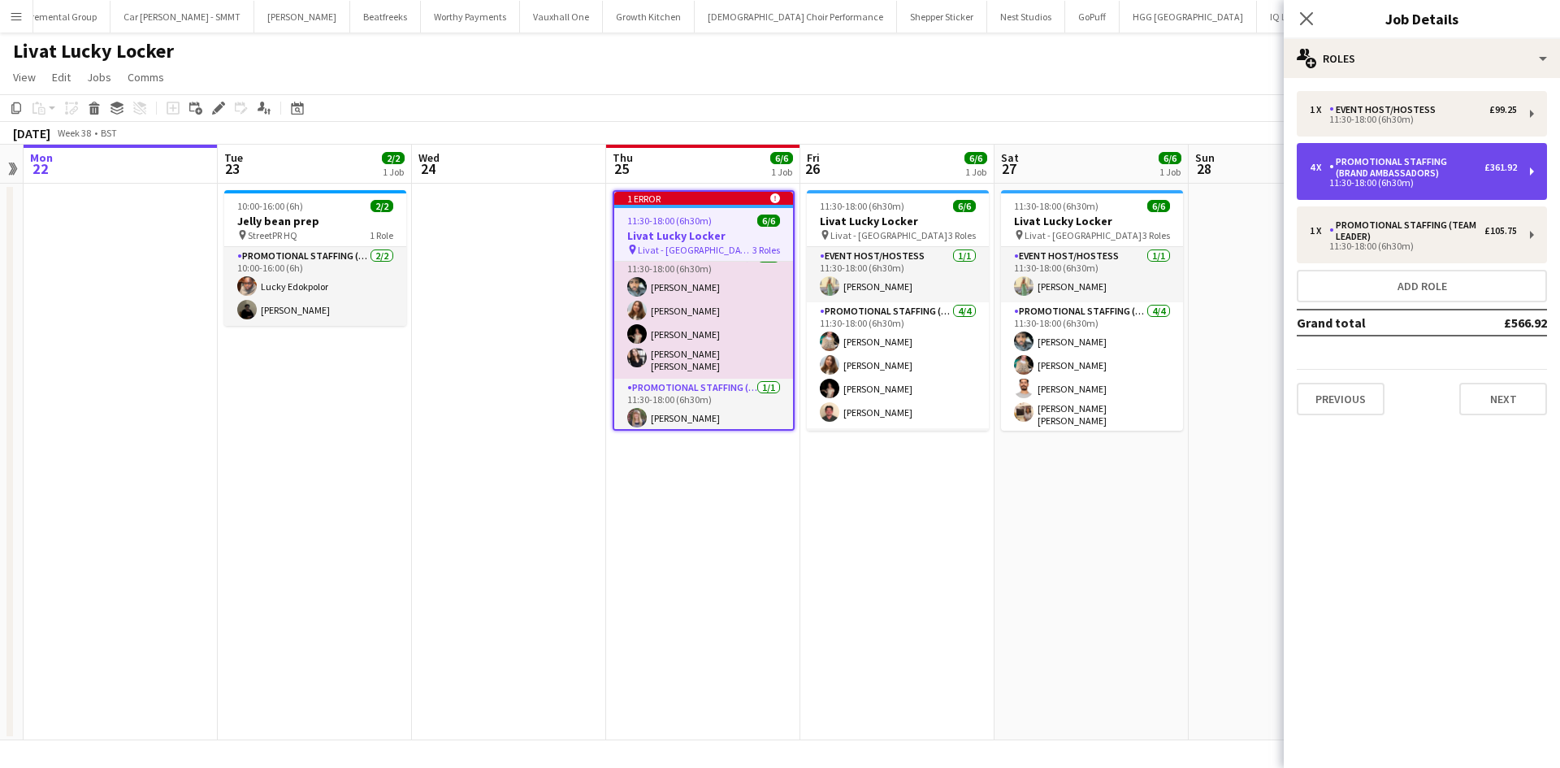
click at [1407, 182] on div "11:30-18:00 (6h30m)" at bounding box center [1413, 183] width 207 height 8
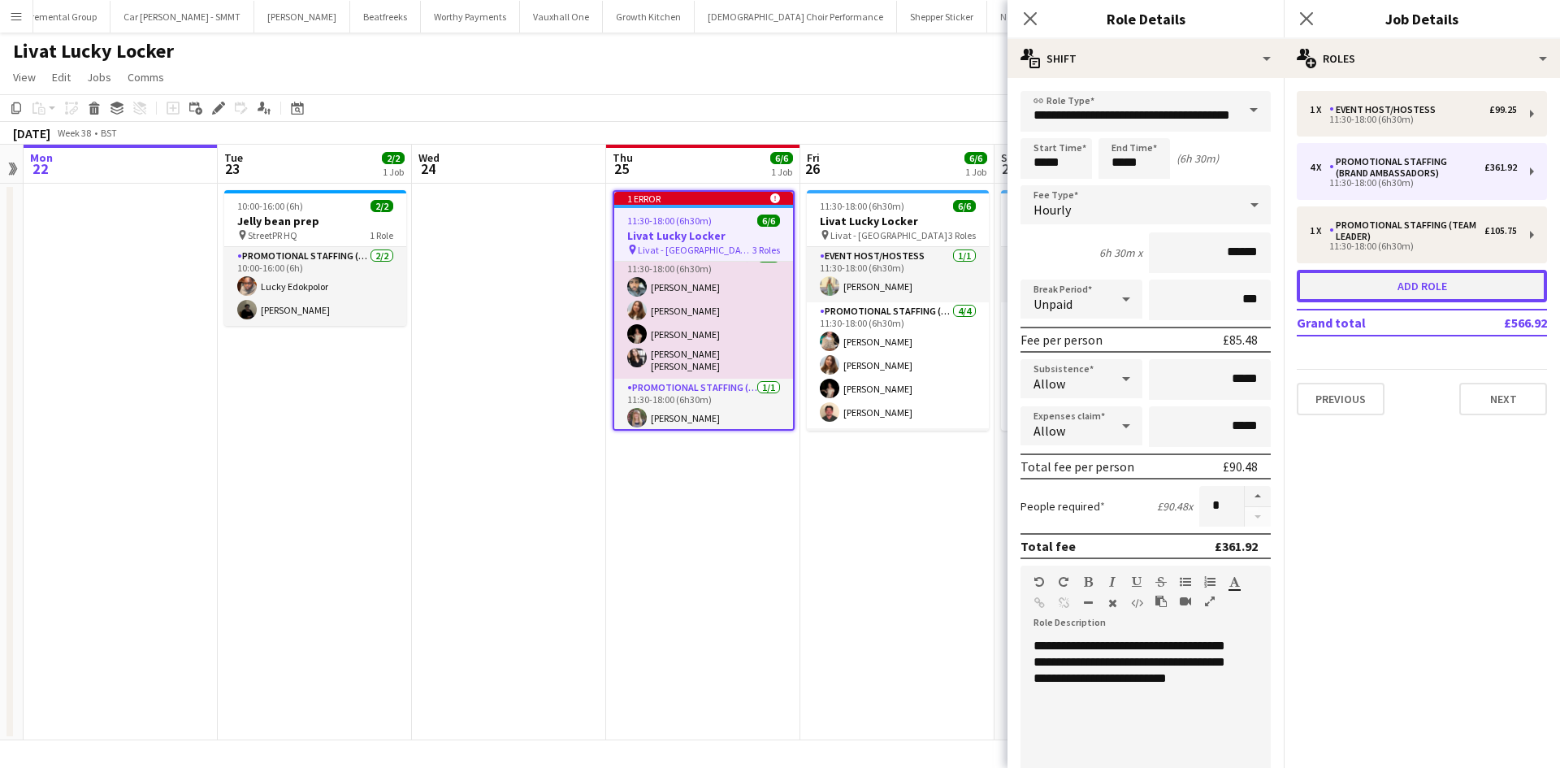
click at [1436, 286] on button "Add role" at bounding box center [1422, 286] width 250 height 32
type input "**********"
type input "*****"
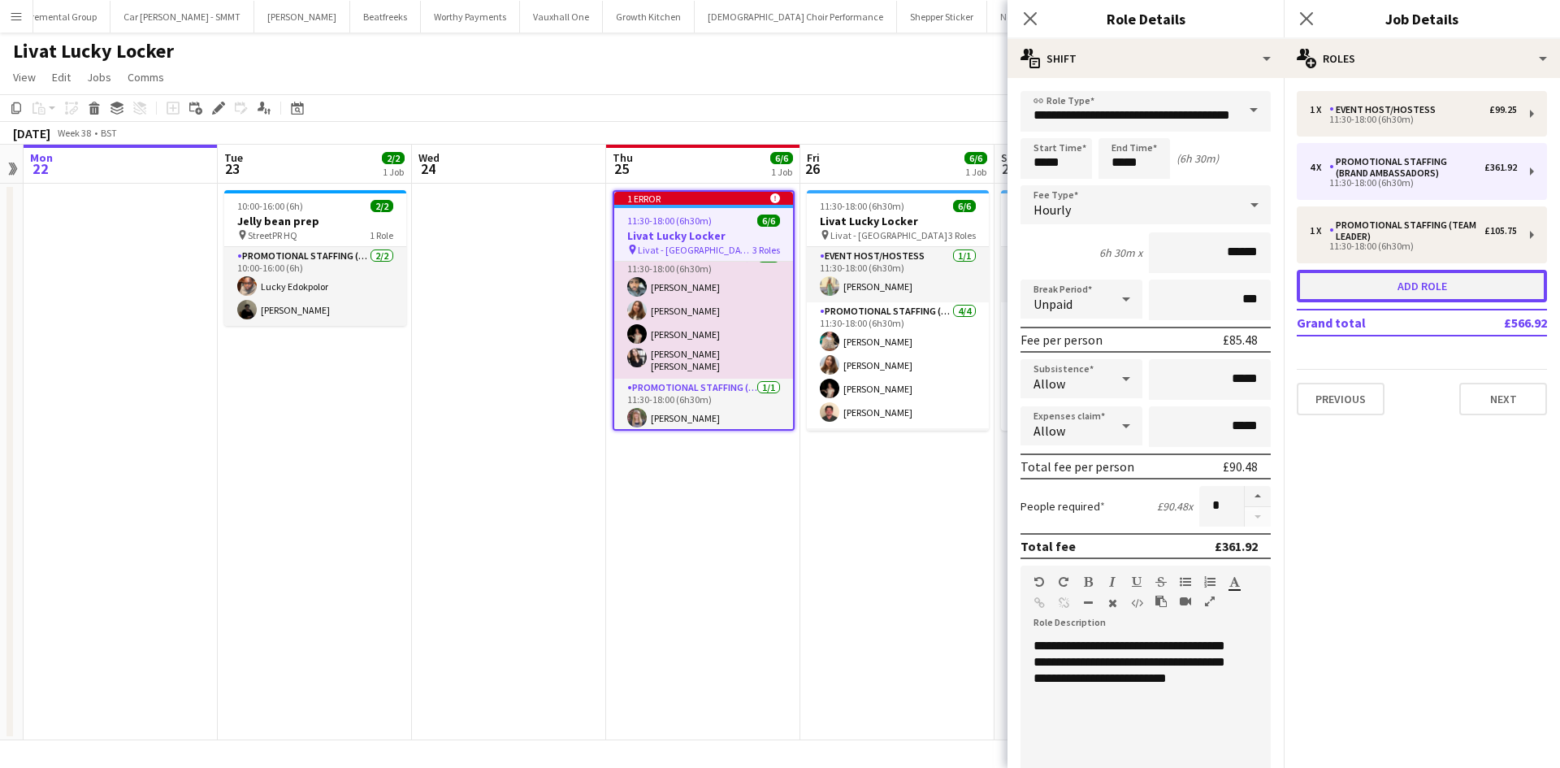
type input "*****"
type input "*"
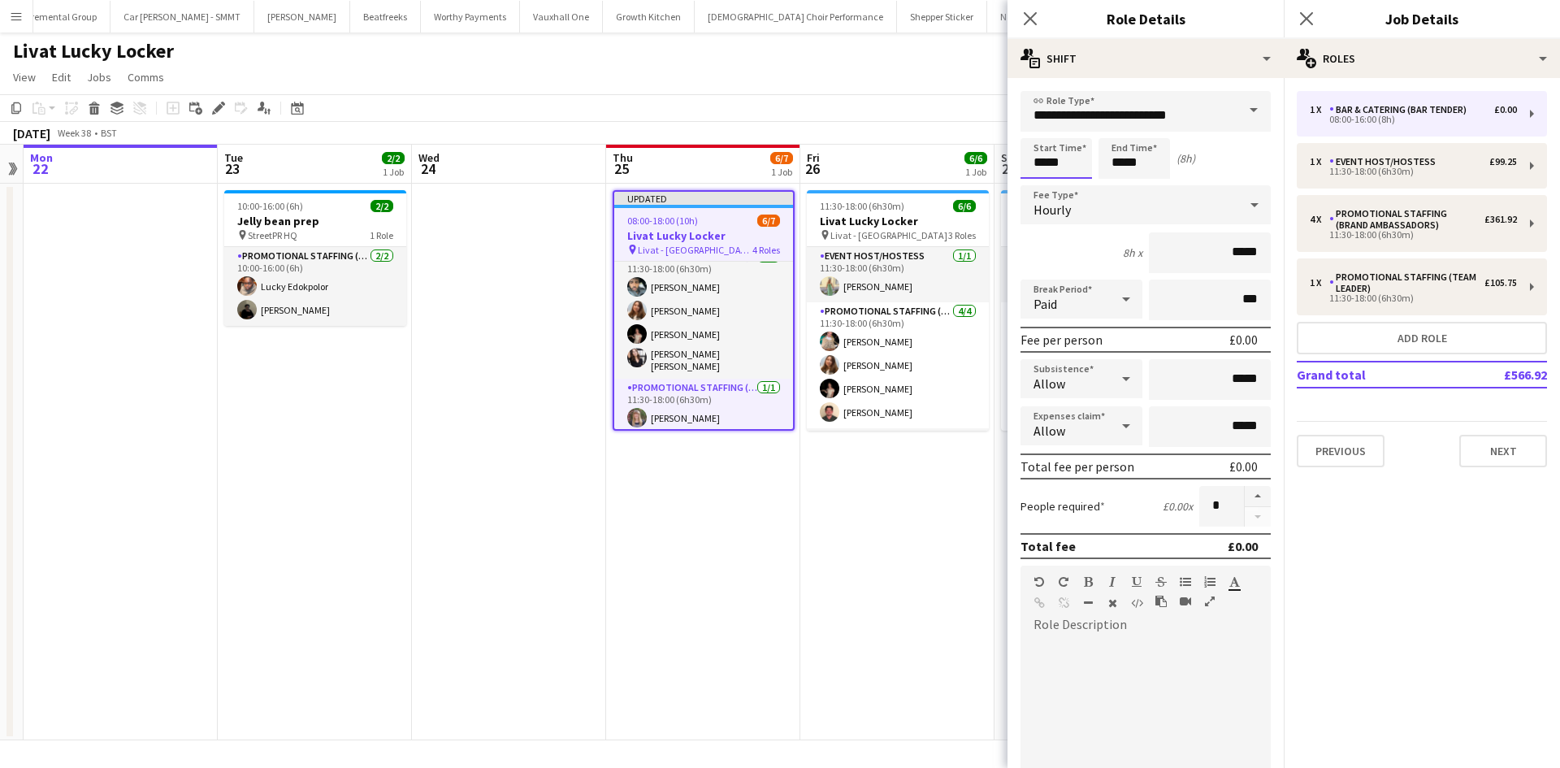
click at [1047, 162] on input "*****" at bounding box center [1055, 158] width 71 height 41
click at [1036, 125] on div at bounding box center [1040, 130] width 32 height 16
type input "*****"
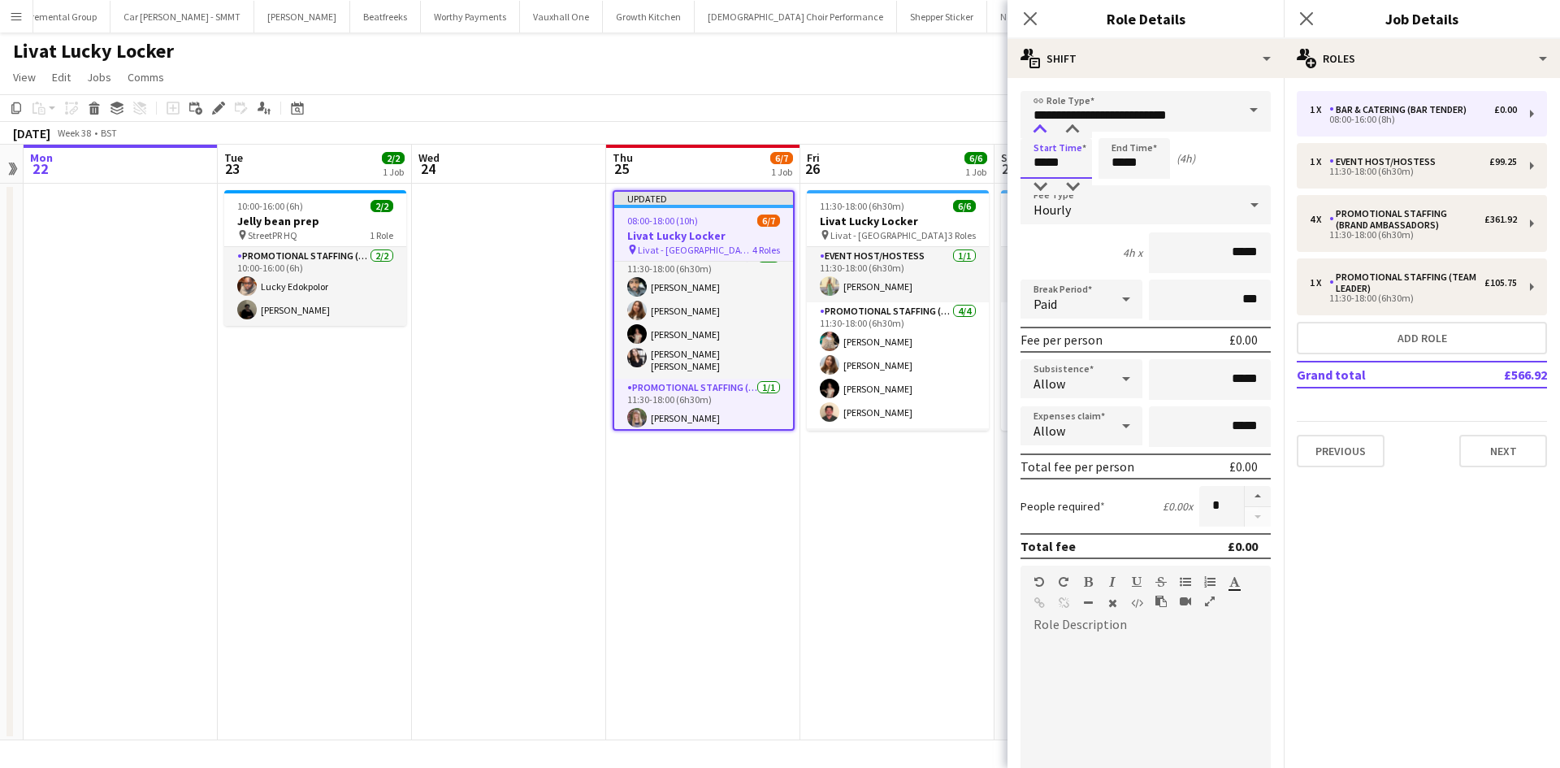
click at [1036, 125] on div at bounding box center [1040, 130] width 32 height 16
click at [1137, 162] on input "*****" at bounding box center [1133, 158] width 71 height 41
click at [1120, 128] on div at bounding box center [1118, 130] width 32 height 16
type input "*****"
click at [1120, 128] on div at bounding box center [1118, 130] width 32 height 16
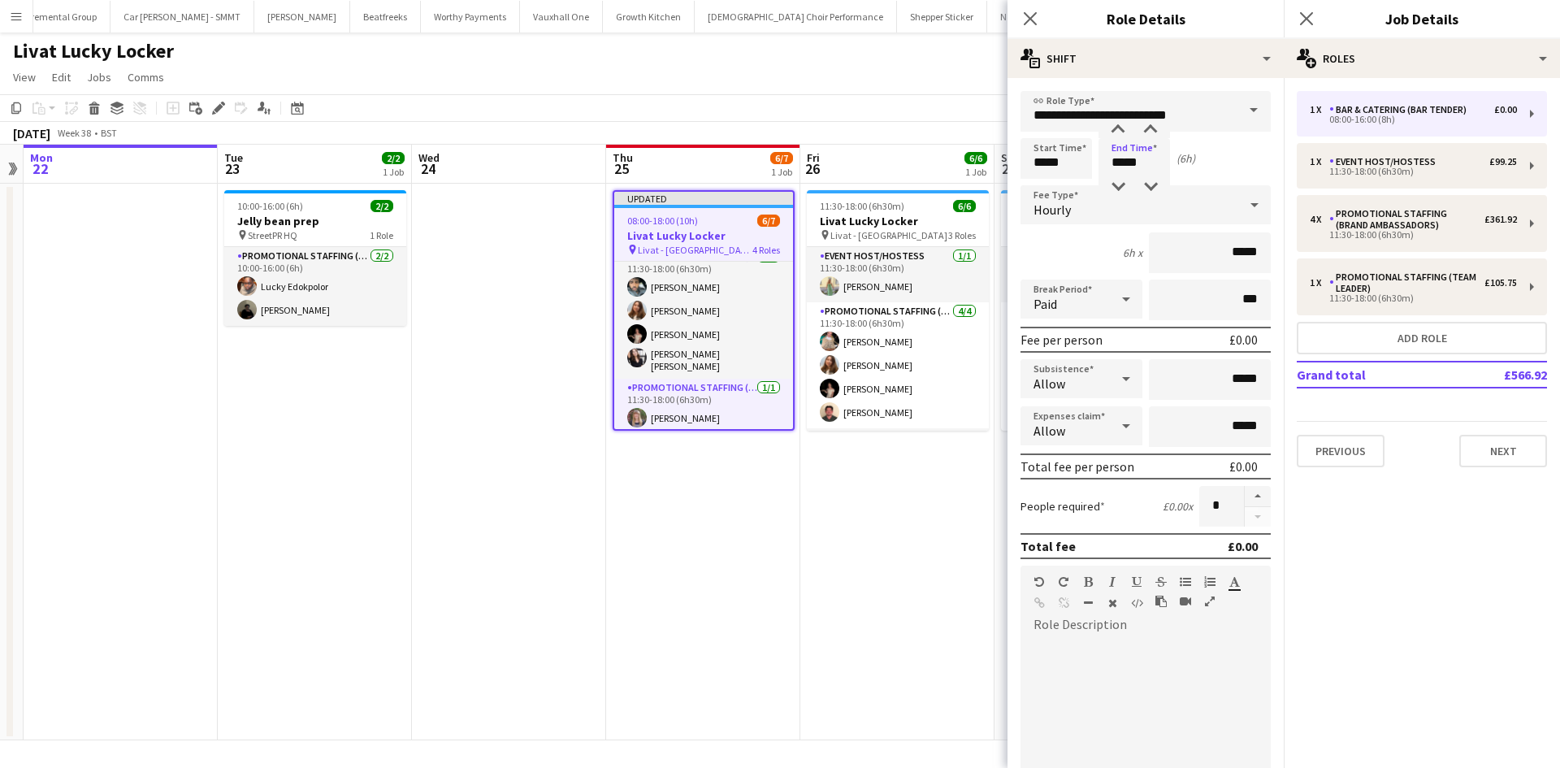
click at [1075, 301] on div "Paid" at bounding box center [1064, 298] width 89 height 39
click at [1094, 383] on span "Unpaid" at bounding box center [1078, 385] width 90 height 15
click at [1248, 251] on input "*****" at bounding box center [1210, 252] width 122 height 41
click at [1247, 253] on input "*****" at bounding box center [1210, 252] width 122 height 41
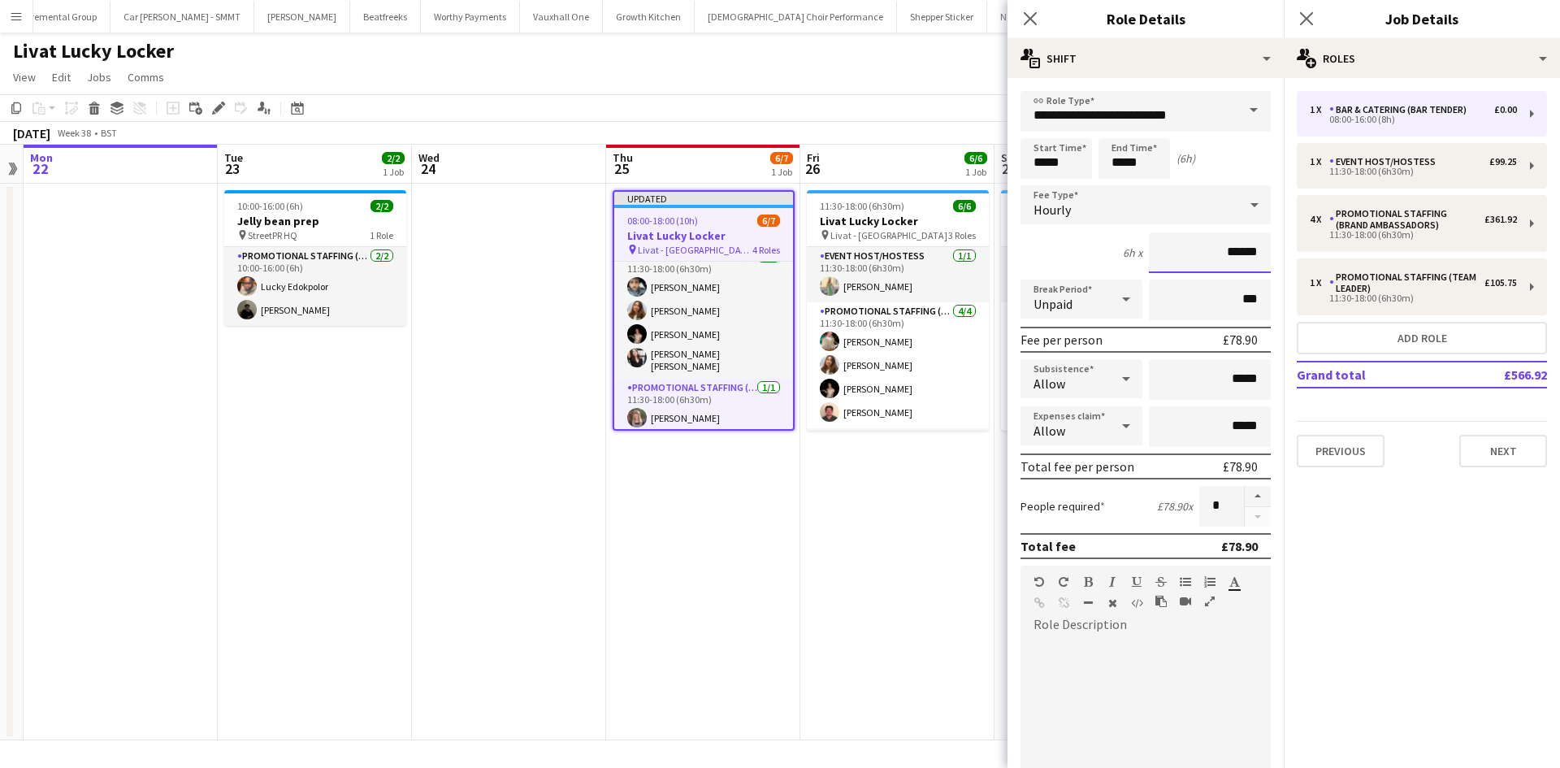
type input "******"
click at [1228, 383] on input "*****" at bounding box center [1210, 379] width 122 height 41
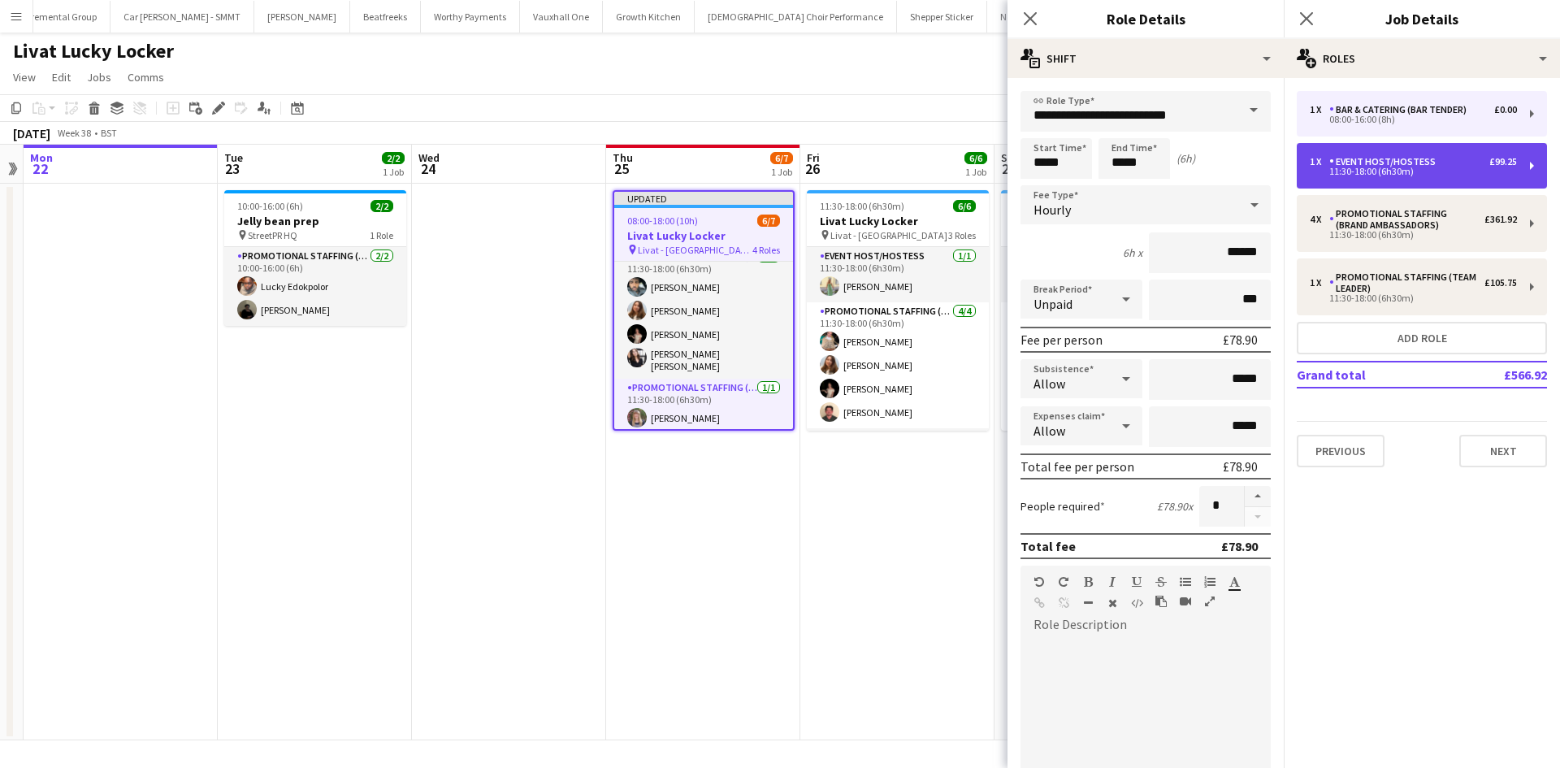
click at [1517, 158] on div "1 x Event Host/Hostess £99.25 11:30-18:00 (6h30m)" at bounding box center [1422, 165] width 250 height 45
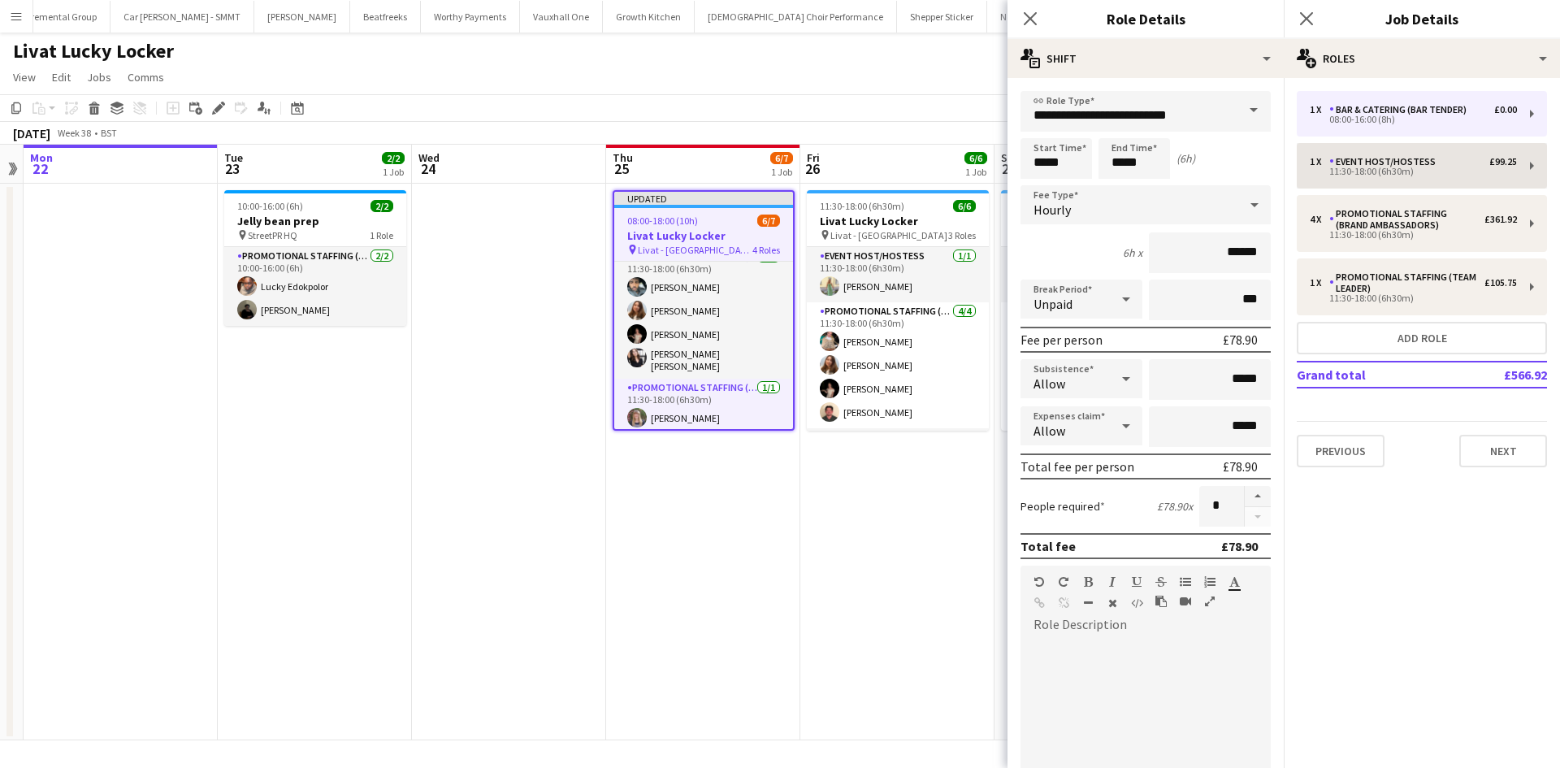
type input "**********"
type input "*****"
type input "******"
type input "*****"
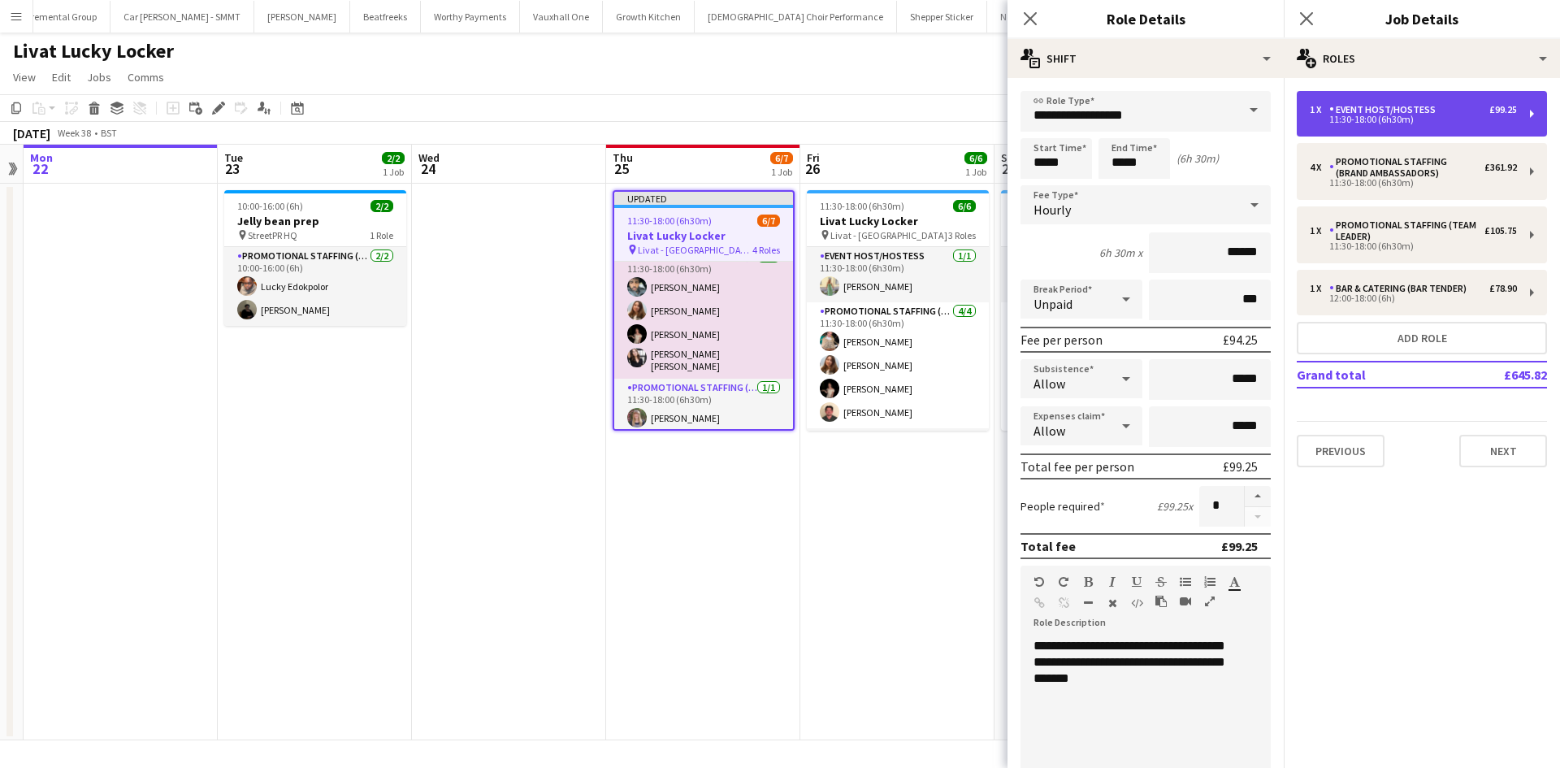
click at [1512, 131] on div "1 x Event Host/Hostess £99.25 11:30-18:00 (6h30m)" at bounding box center [1422, 113] width 250 height 45
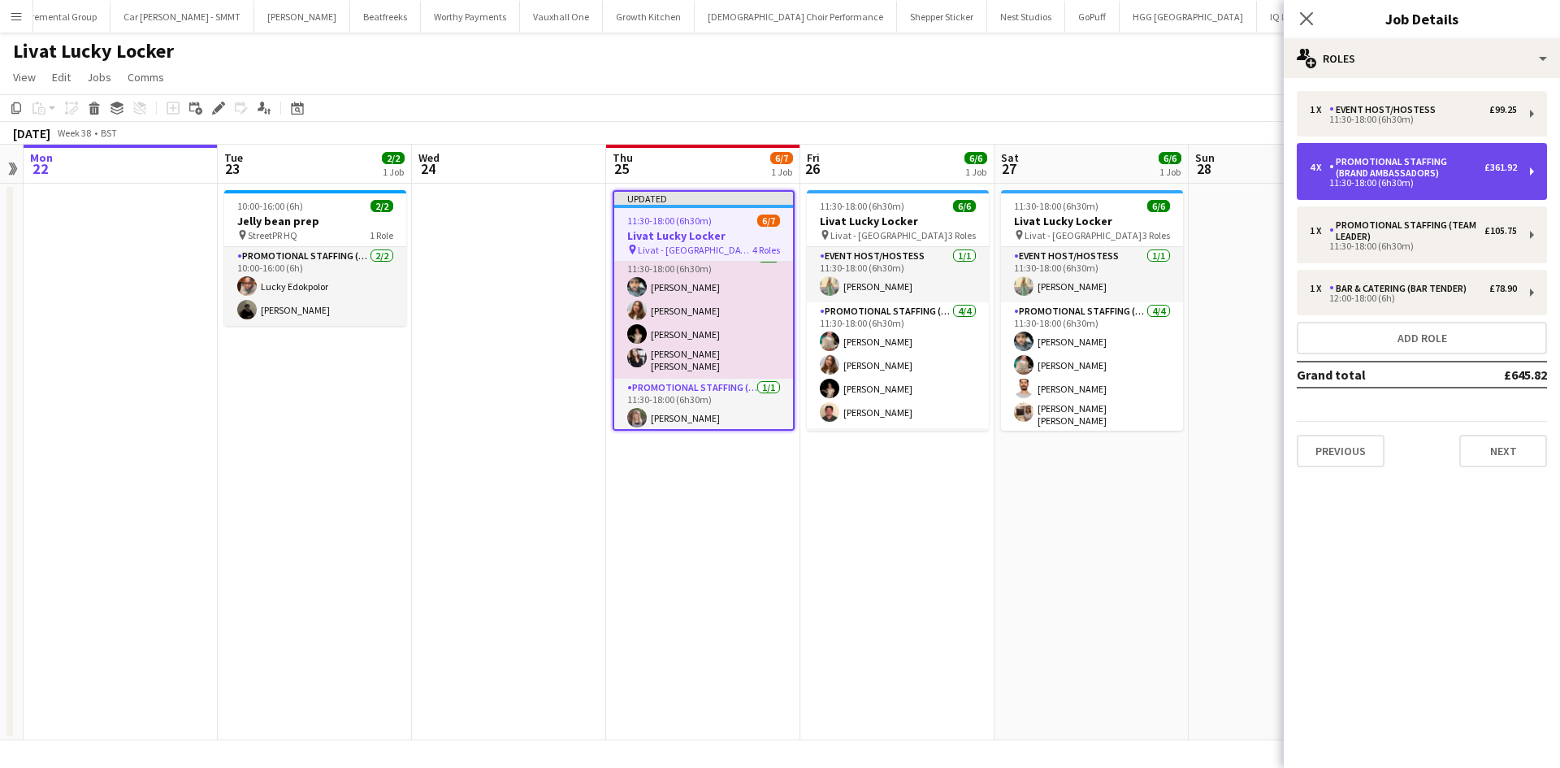
click at [1455, 163] on div "Promotional Staffing (Brand Ambassadors)" at bounding box center [1406, 167] width 155 height 23
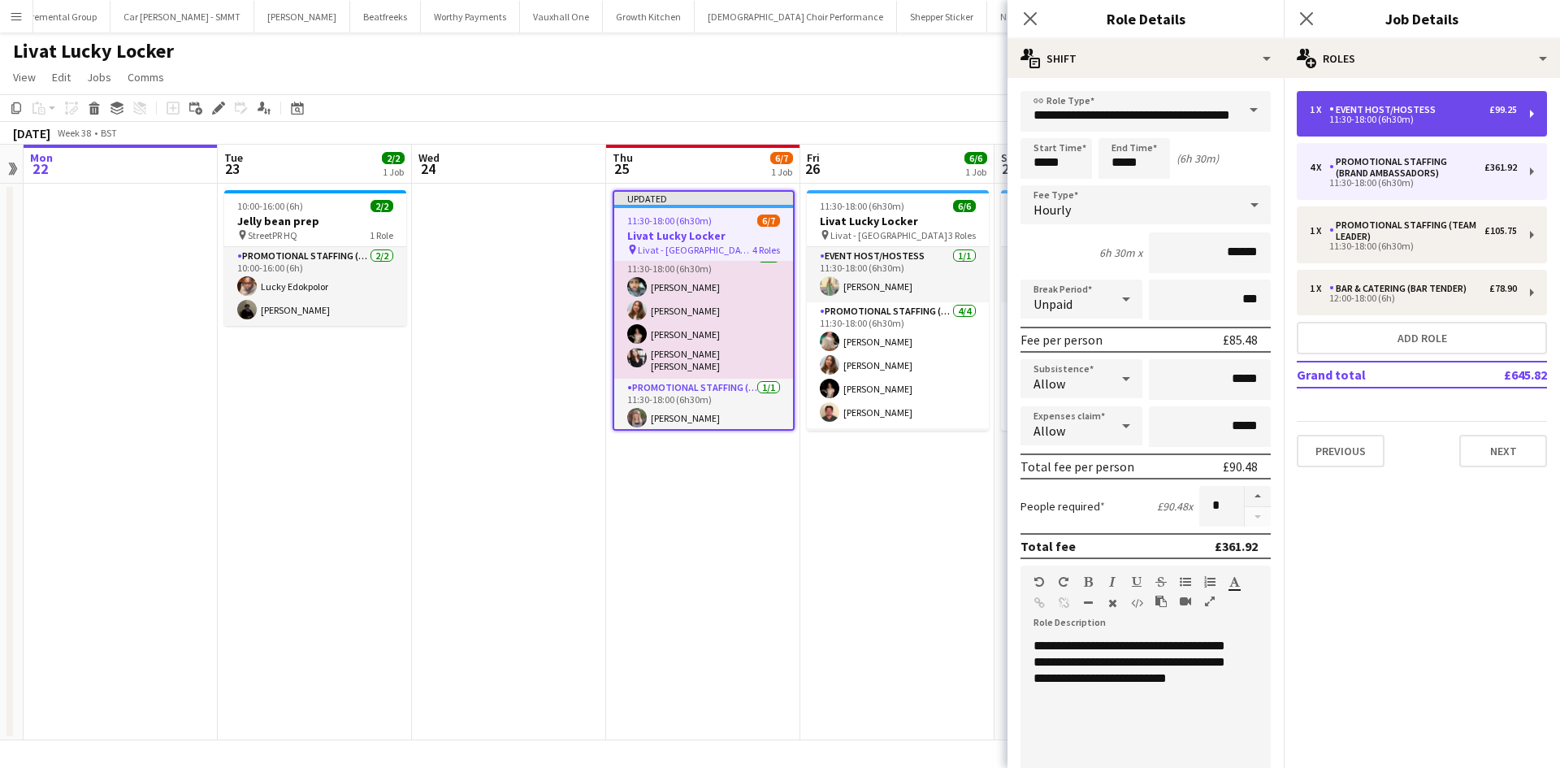
click at [1421, 110] on div "Event Host/Hostess" at bounding box center [1385, 109] width 113 height 11
type input "**********"
type input "******"
type input "*"
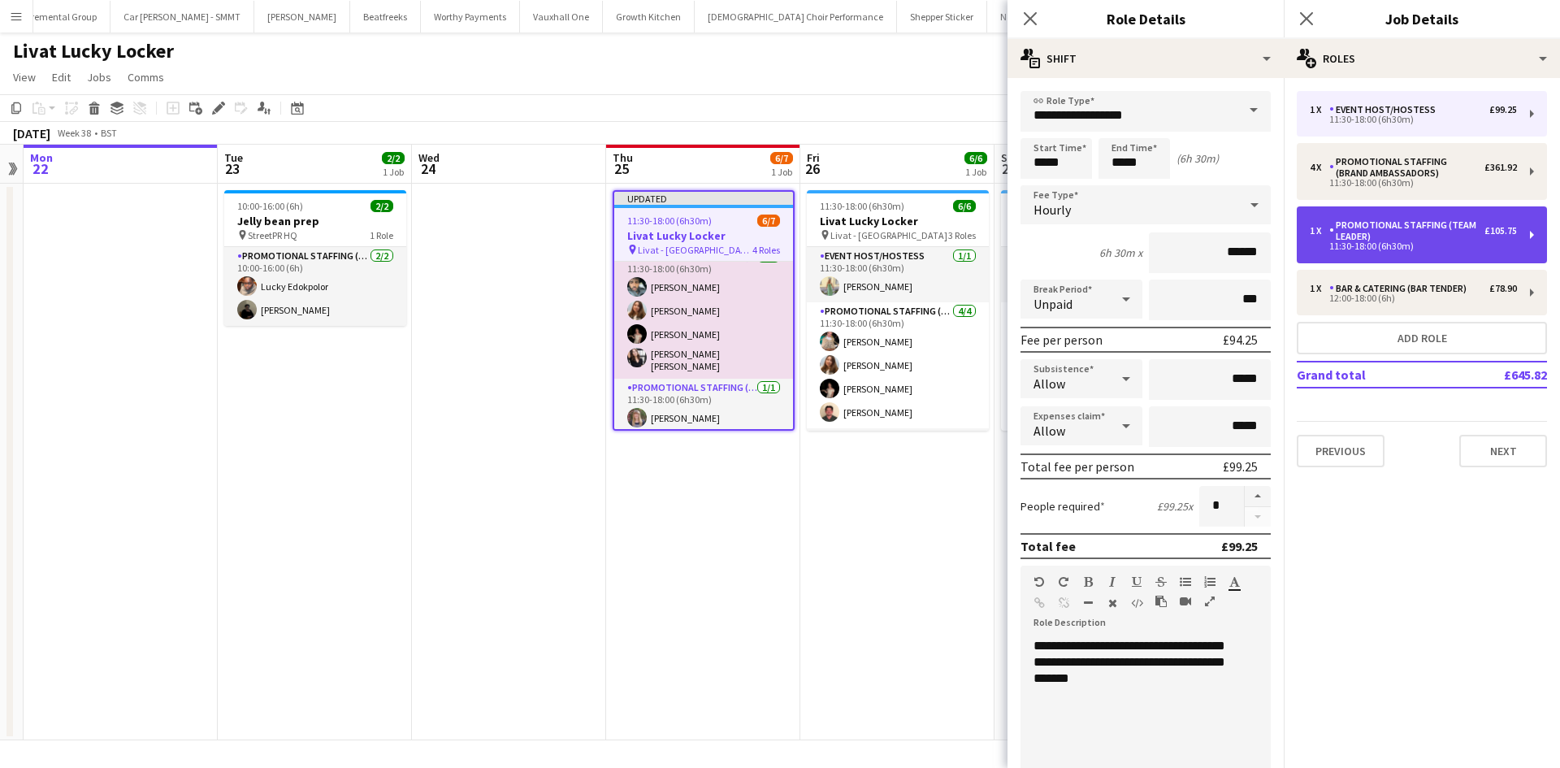
click at [1444, 228] on div "Promotional Staffing (Team Leader)" at bounding box center [1406, 230] width 155 height 23
type input "**********"
type input "******"
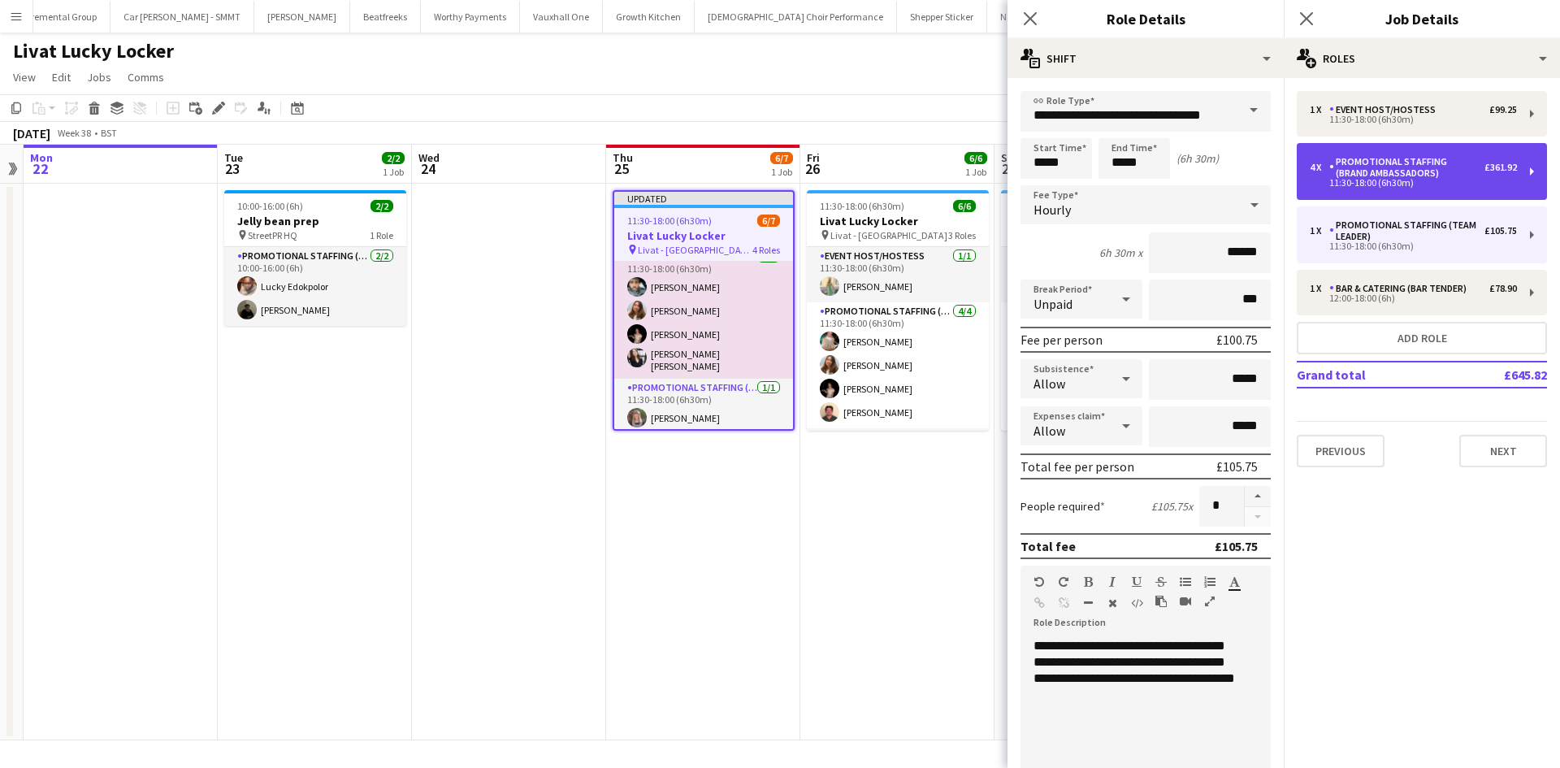
click at [1440, 173] on div "Promotional Staffing (Brand Ambassadors)" at bounding box center [1406, 167] width 155 height 23
type input "**********"
type input "******"
type input "*"
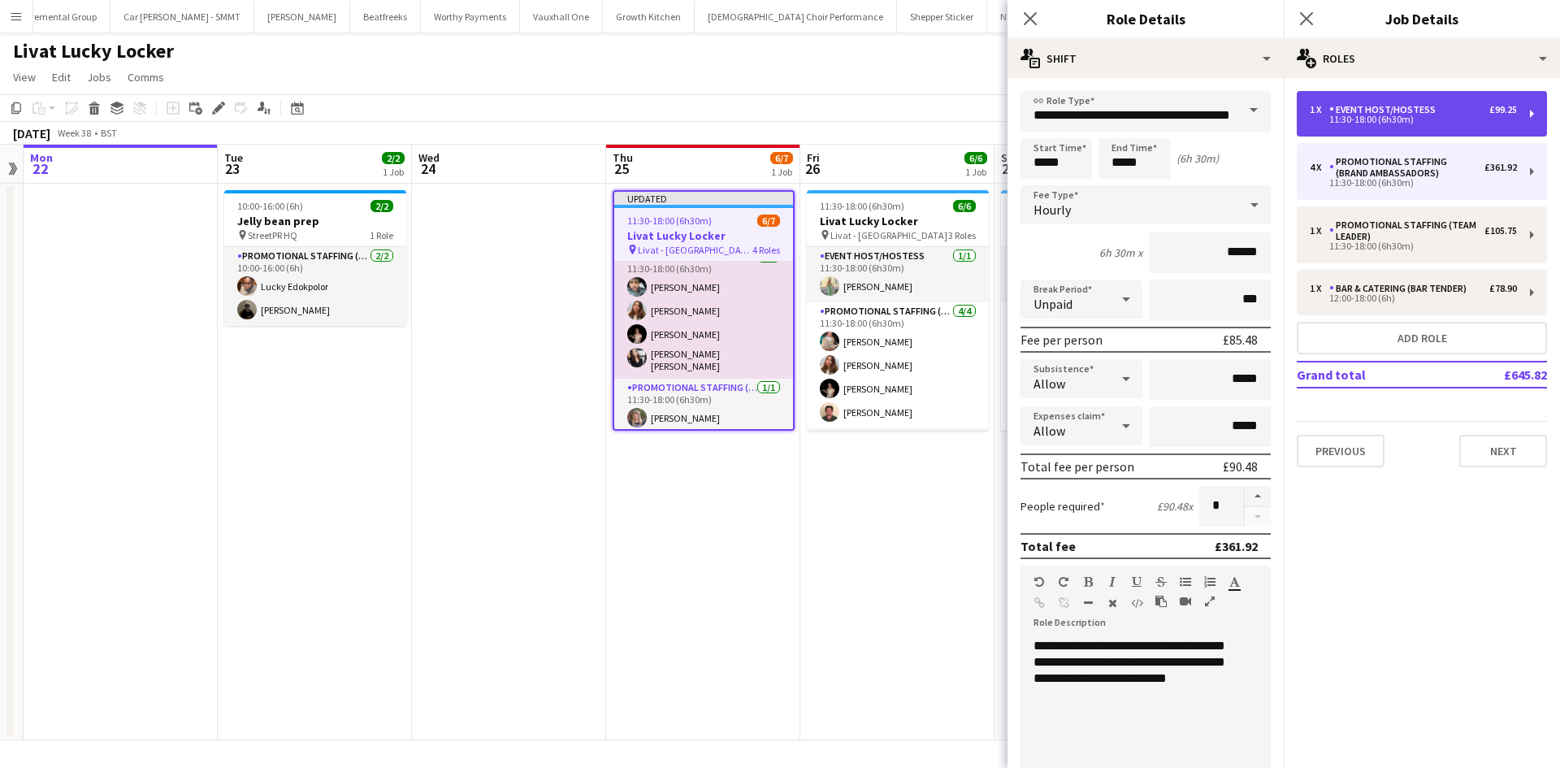
click at [1439, 115] on div "1 x Event Host/Hostess £99.25" at bounding box center [1413, 109] width 207 height 11
type input "**********"
type input "******"
type input "*"
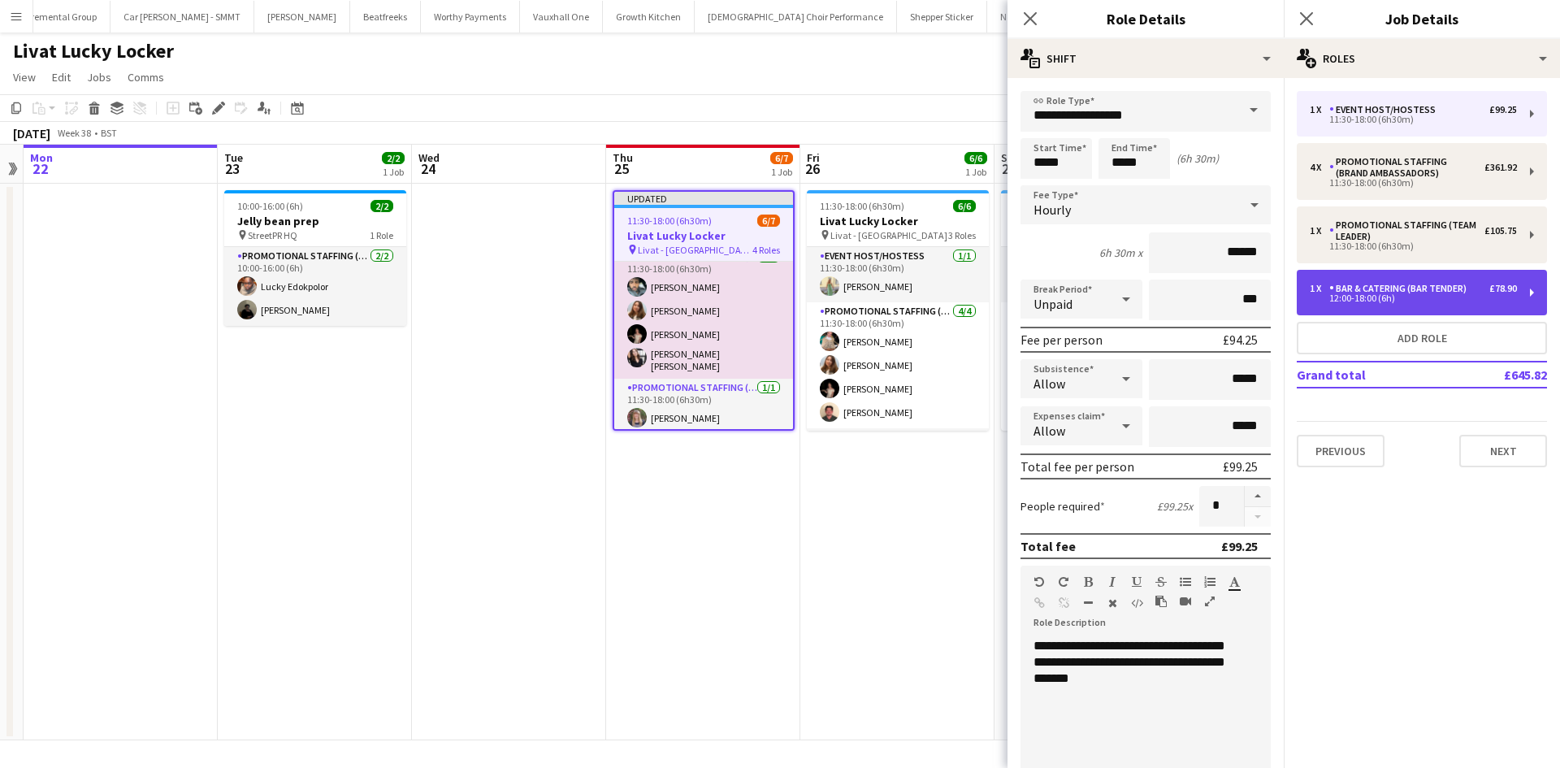
click at [1441, 287] on div "Bar & Catering (Bar Tender)" at bounding box center [1401, 288] width 144 height 11
type input "**********"
type input "*****"
type input "******"
type input "*****"
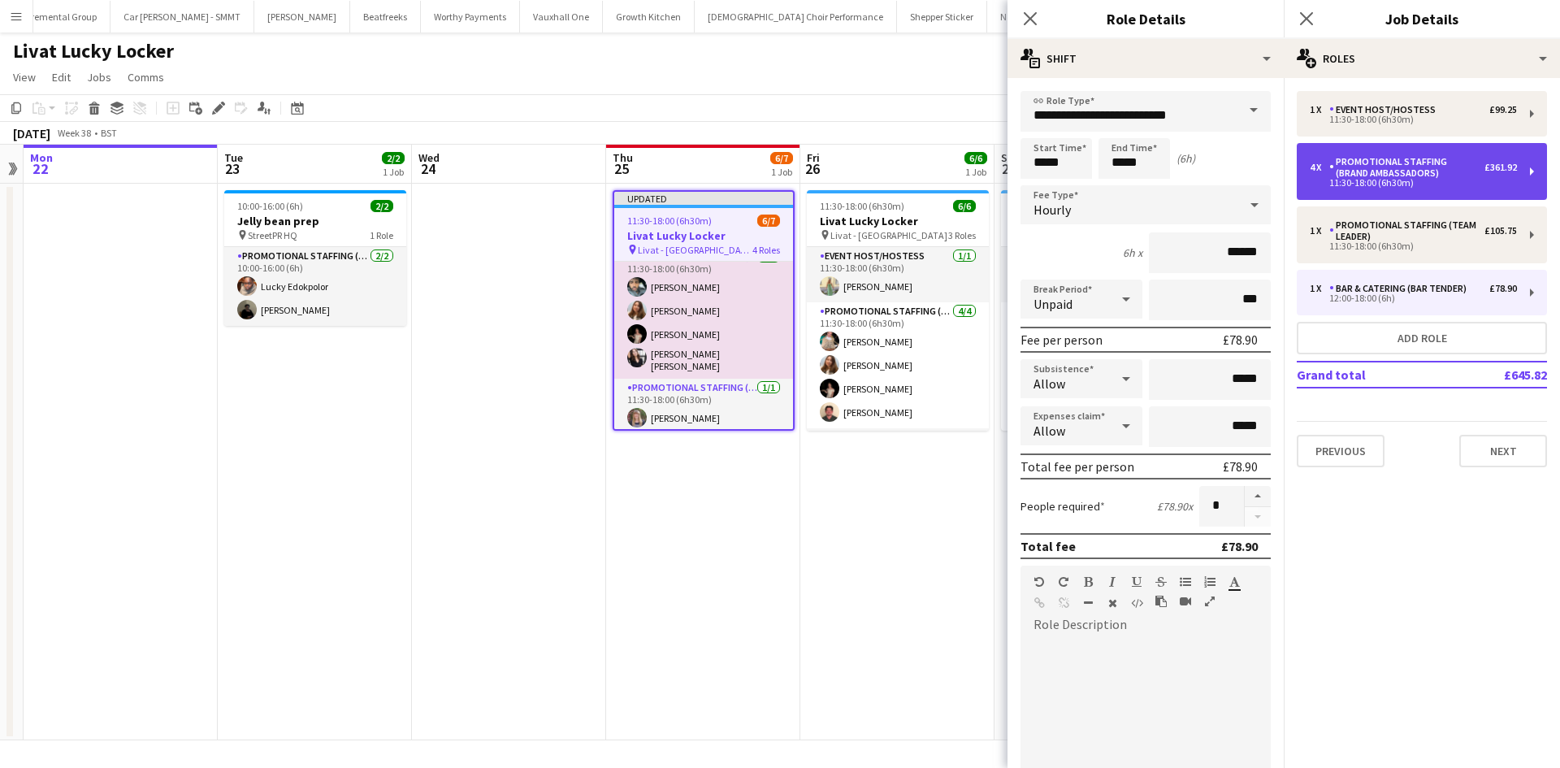
click at [1442, 185] on div "11:30-18:00 (6h30m)" at bounding box center [1413, 183] width 207 height 8
type input "**********"
type input "*****"
type input "*"
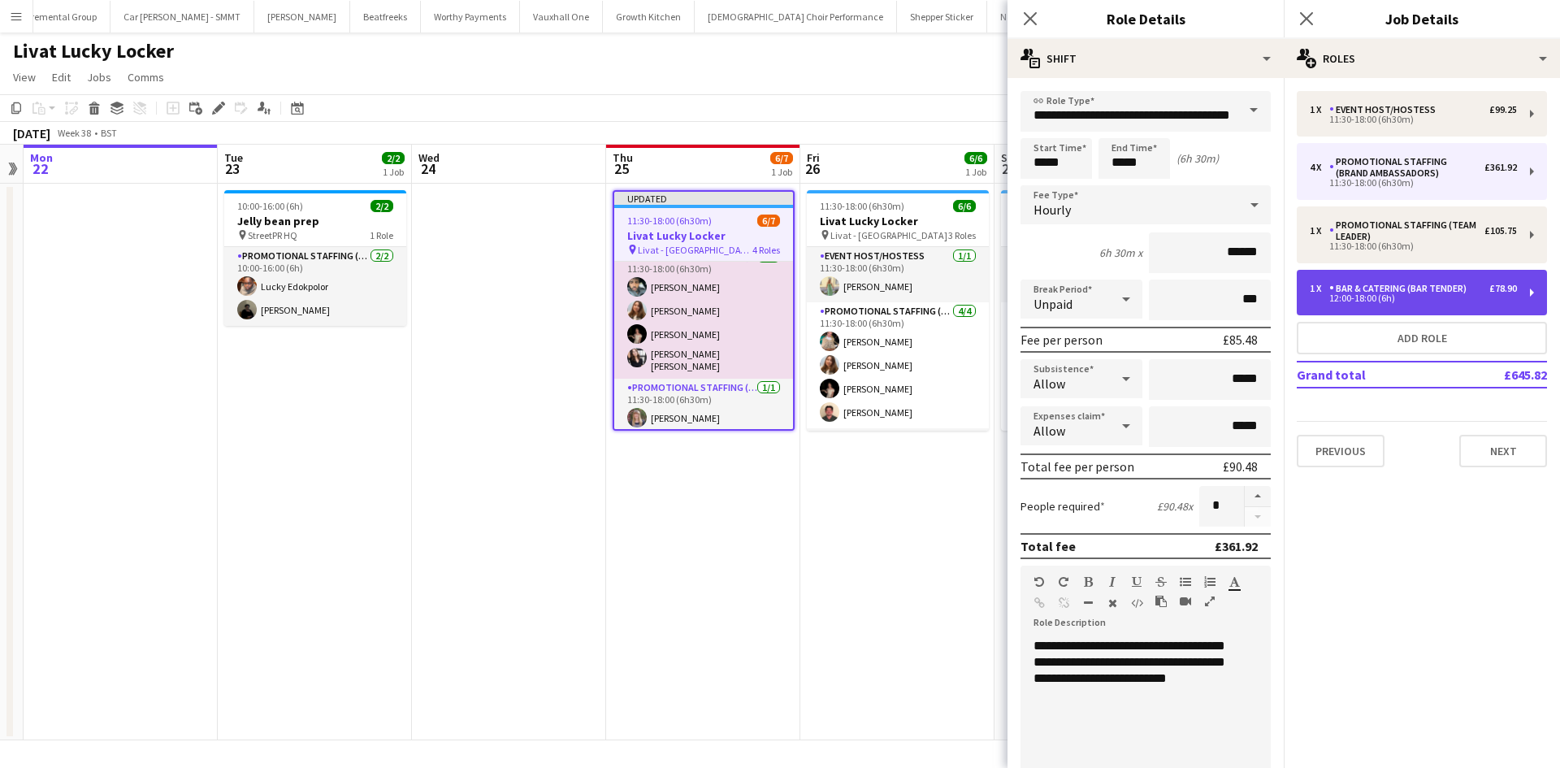
click at [1436, 295] on div "12:00-18:00 (6h)" at bounding box center [1413, 298] width 207 height 8
type input "**********"
type input "*****"
type input "*"
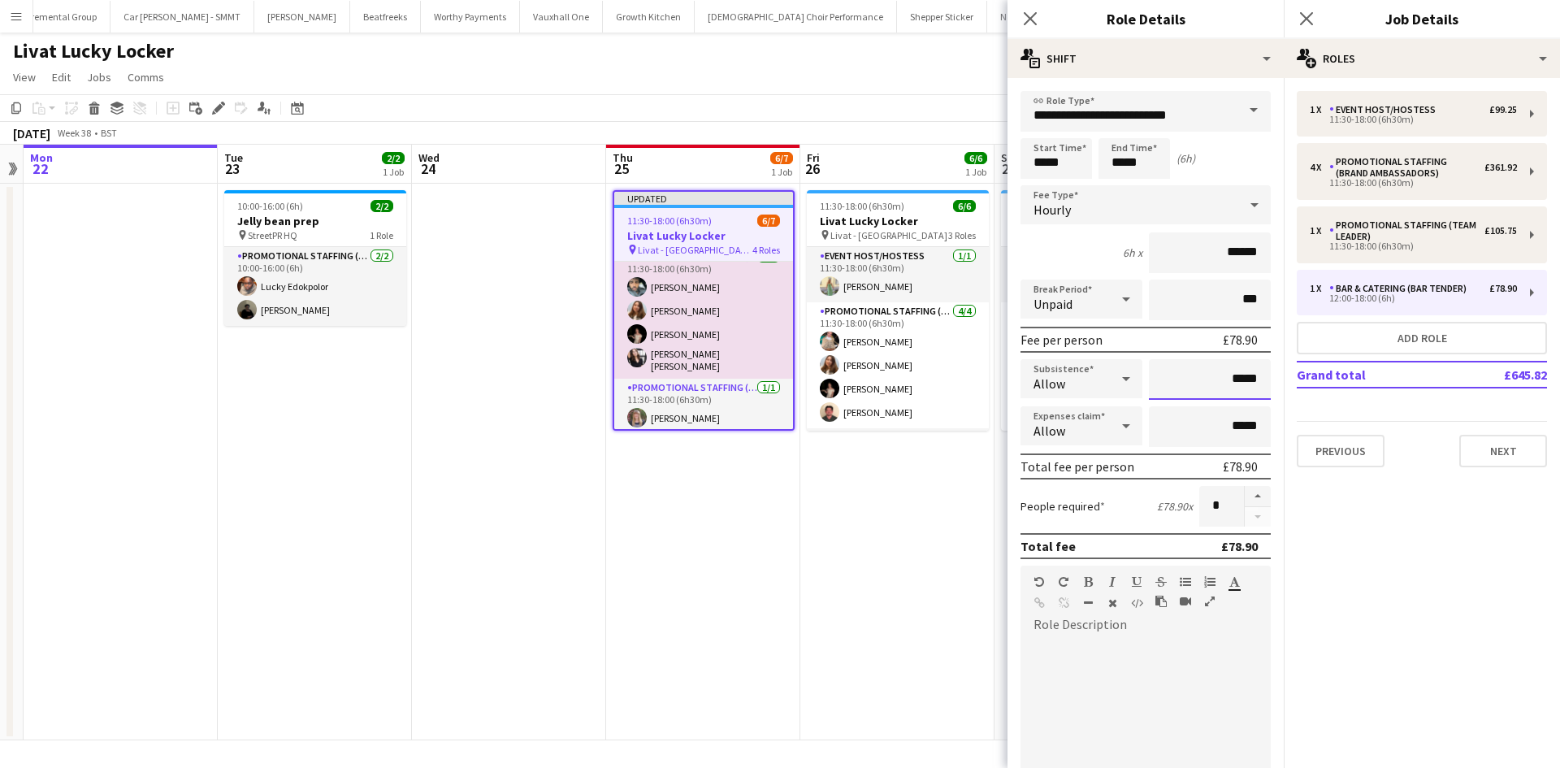
click at [1221, 379] on input "*****" at bounding box center [1210, 379] width 122 height 41
click at [1225, 372] on input "*****" at bounding box center [1210, 379] width 122 height 41
type input "*****"
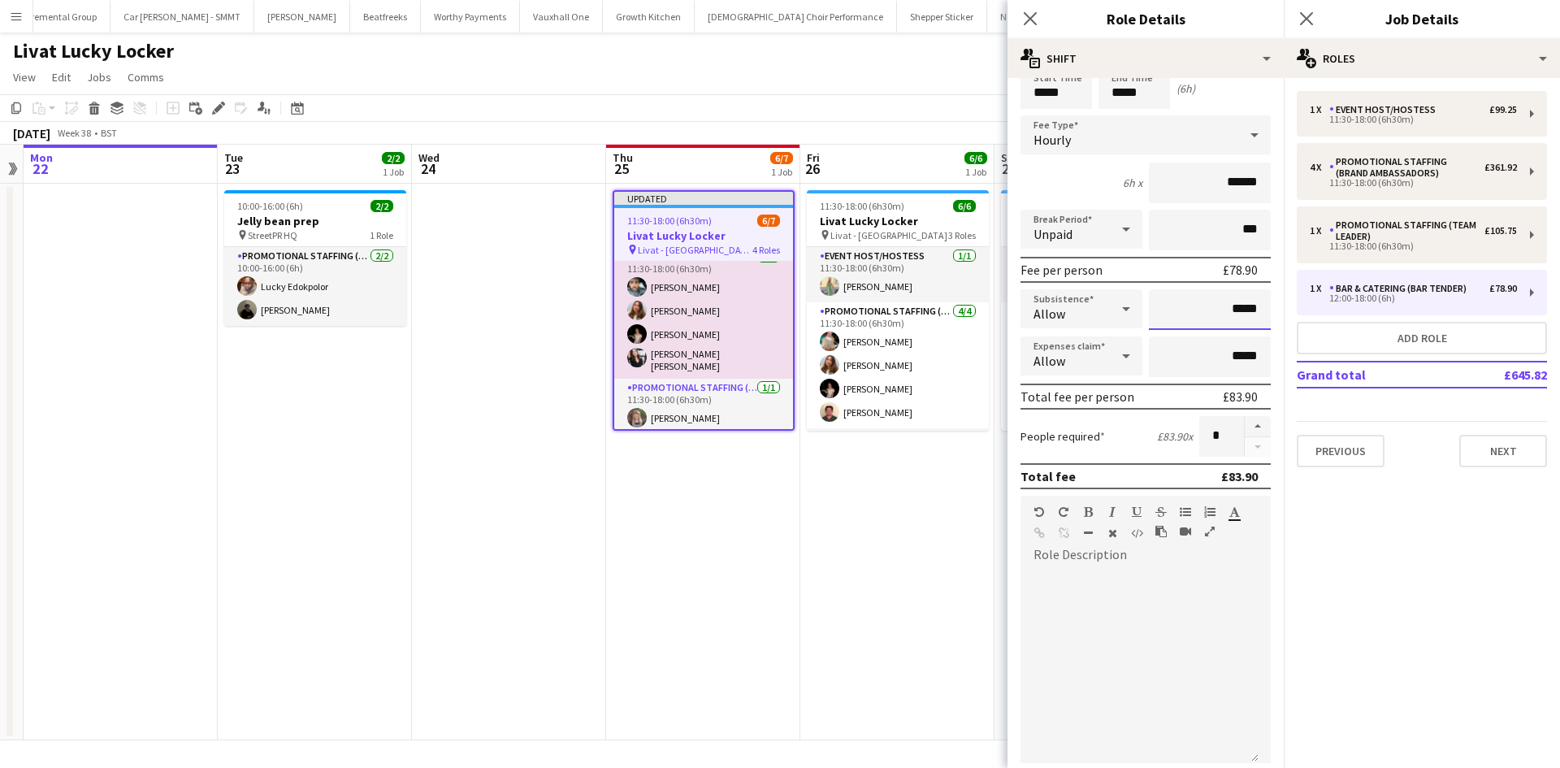
scroll to position [333, 0]
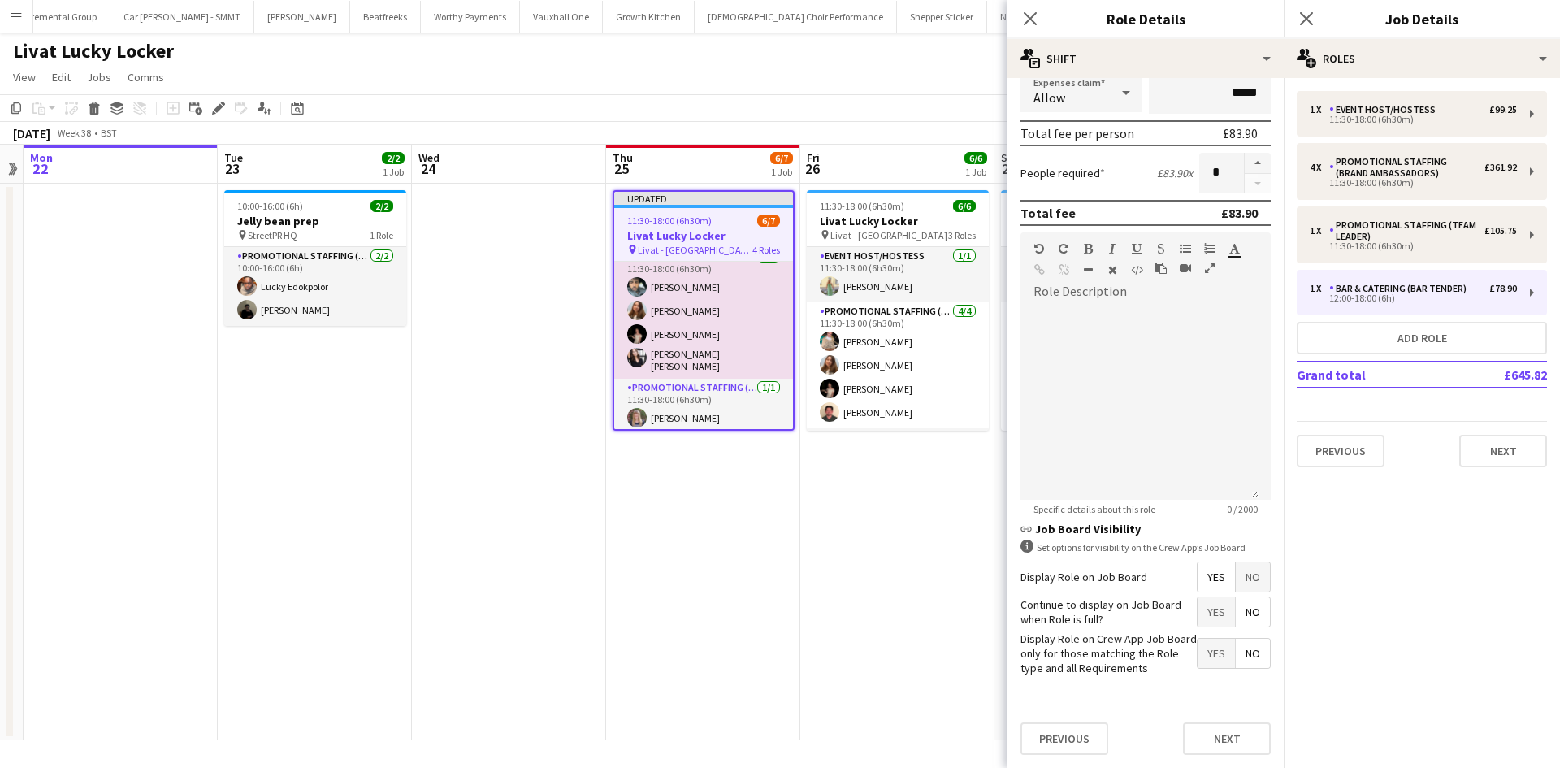
click at [1201, 614] on span "Yes" at bounding box center [1216, 611] width 37 height 29
click at [1224, 738] on button "Next" at bounding box center [1227, 738] width 88 height 32
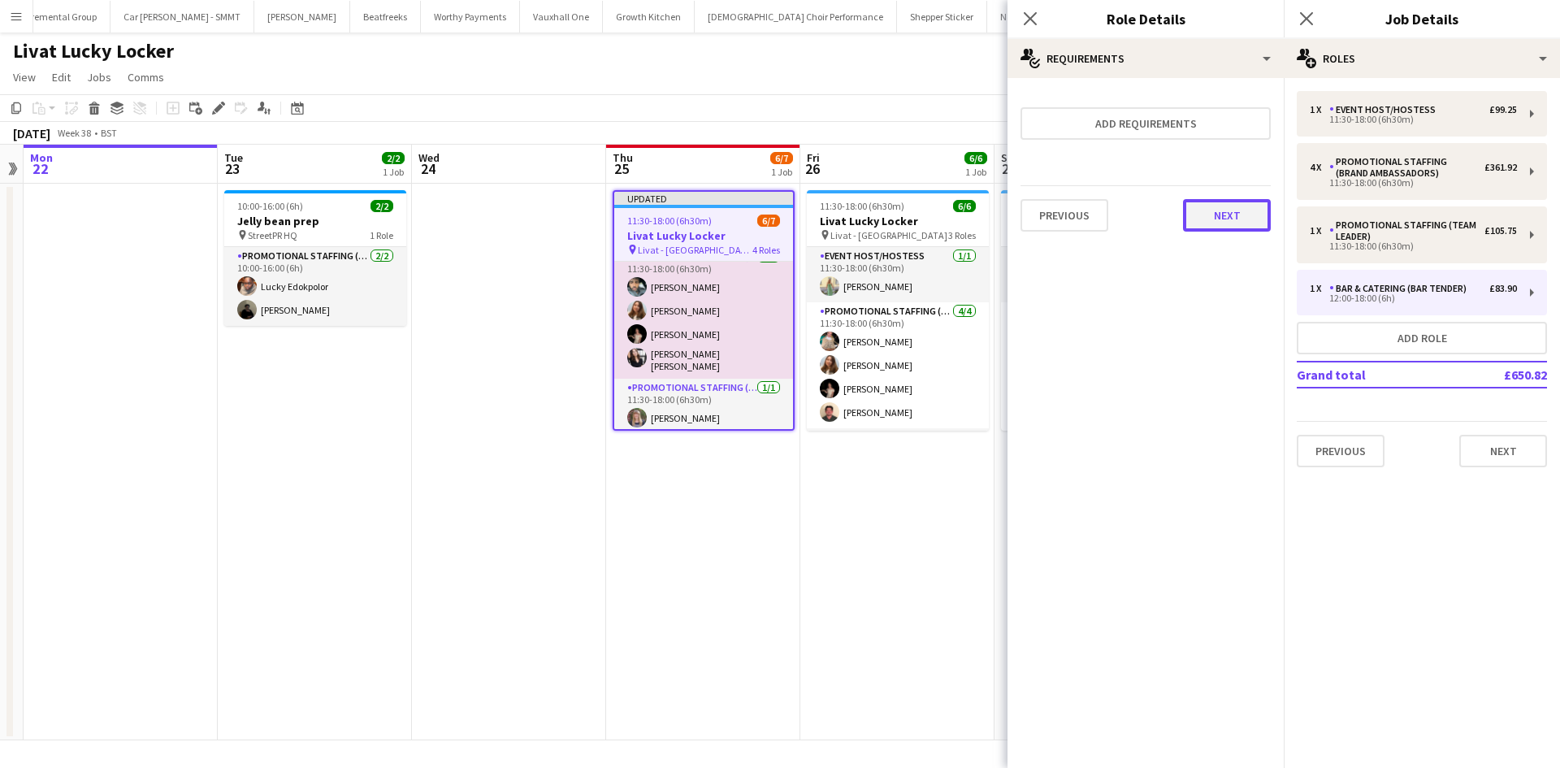
click at [1229, 212] on button "Next" at bounding box center [1227, 215] width 88 height 32
click at [1234, 213] on button "Finish" at bounding box center [1240, 217] width 61 height 32
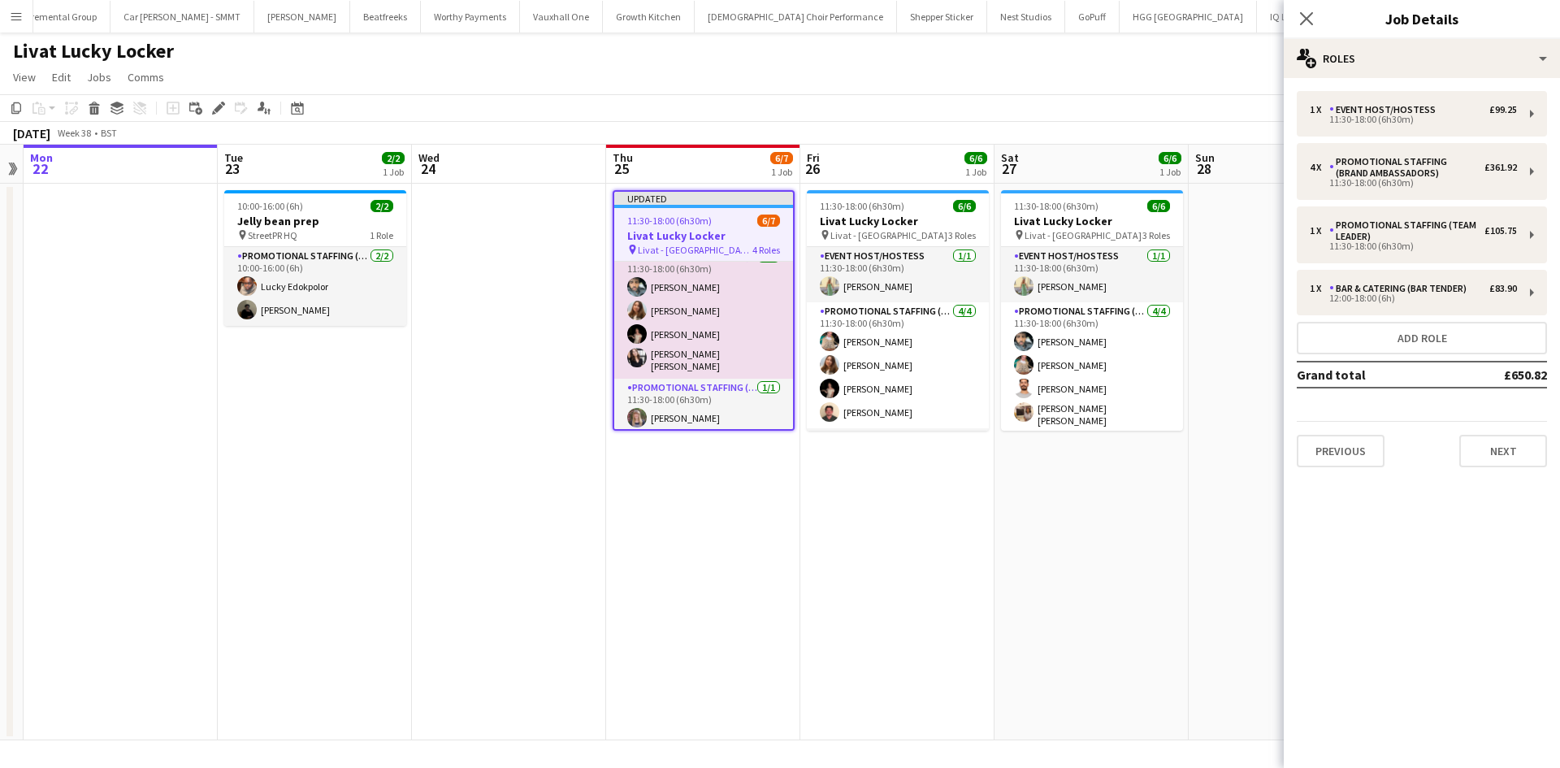
click at [774, 500] on app-date-cell "Updated 11:30-18:00 (6h30m) 6/7 Livat Lucky Locker pin Livat - King Street 4 Ro…" at bounding box center [703, 462] width 194 height 557
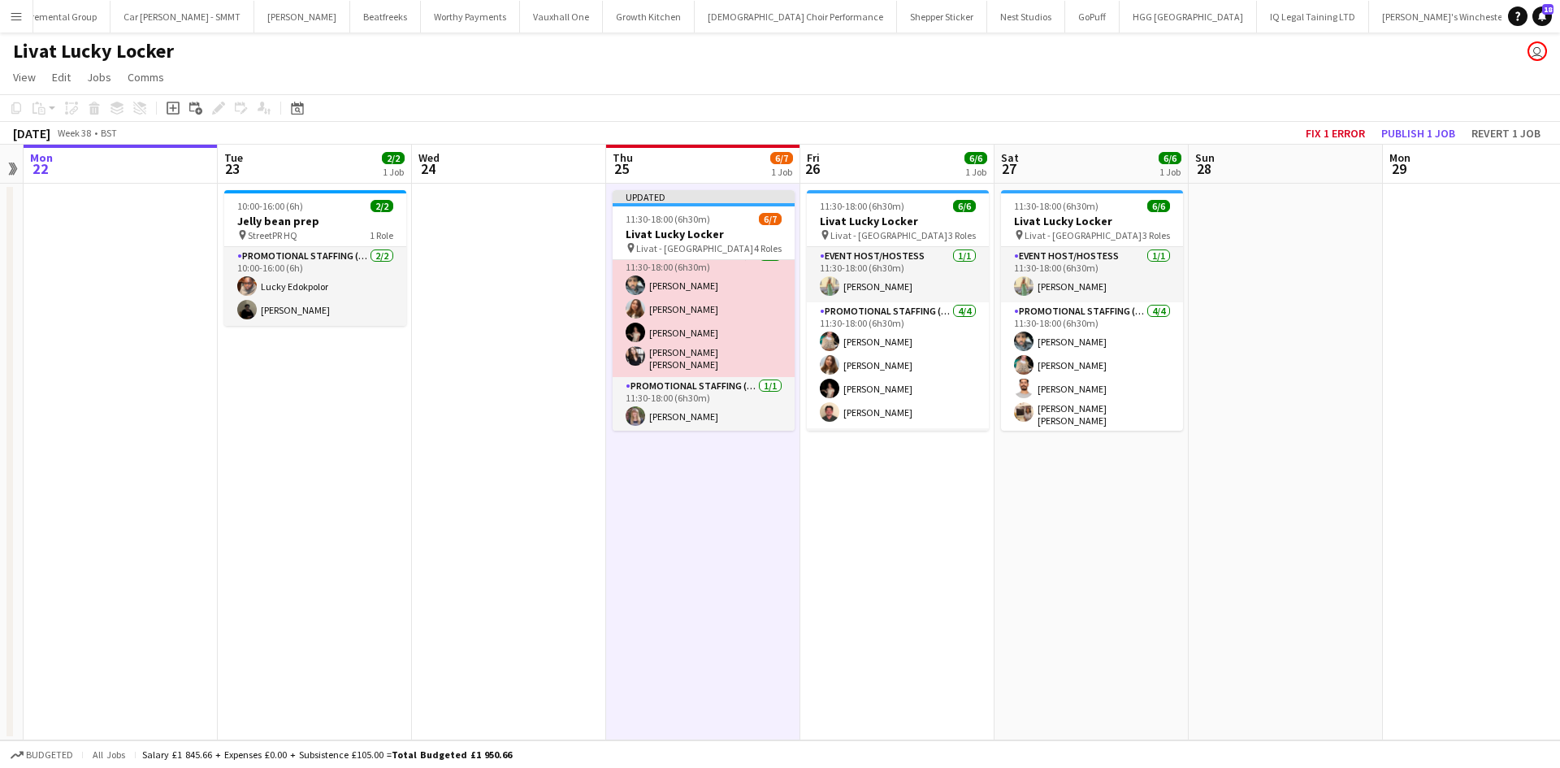
click at [674, 284] on app-card-role "Promotional Staffing (Brand Ambassadors) 4/4 11:30-18:00 (6h30m) Abdul Wahhab A…" at bounding box center [704, 311] width 182 height 131
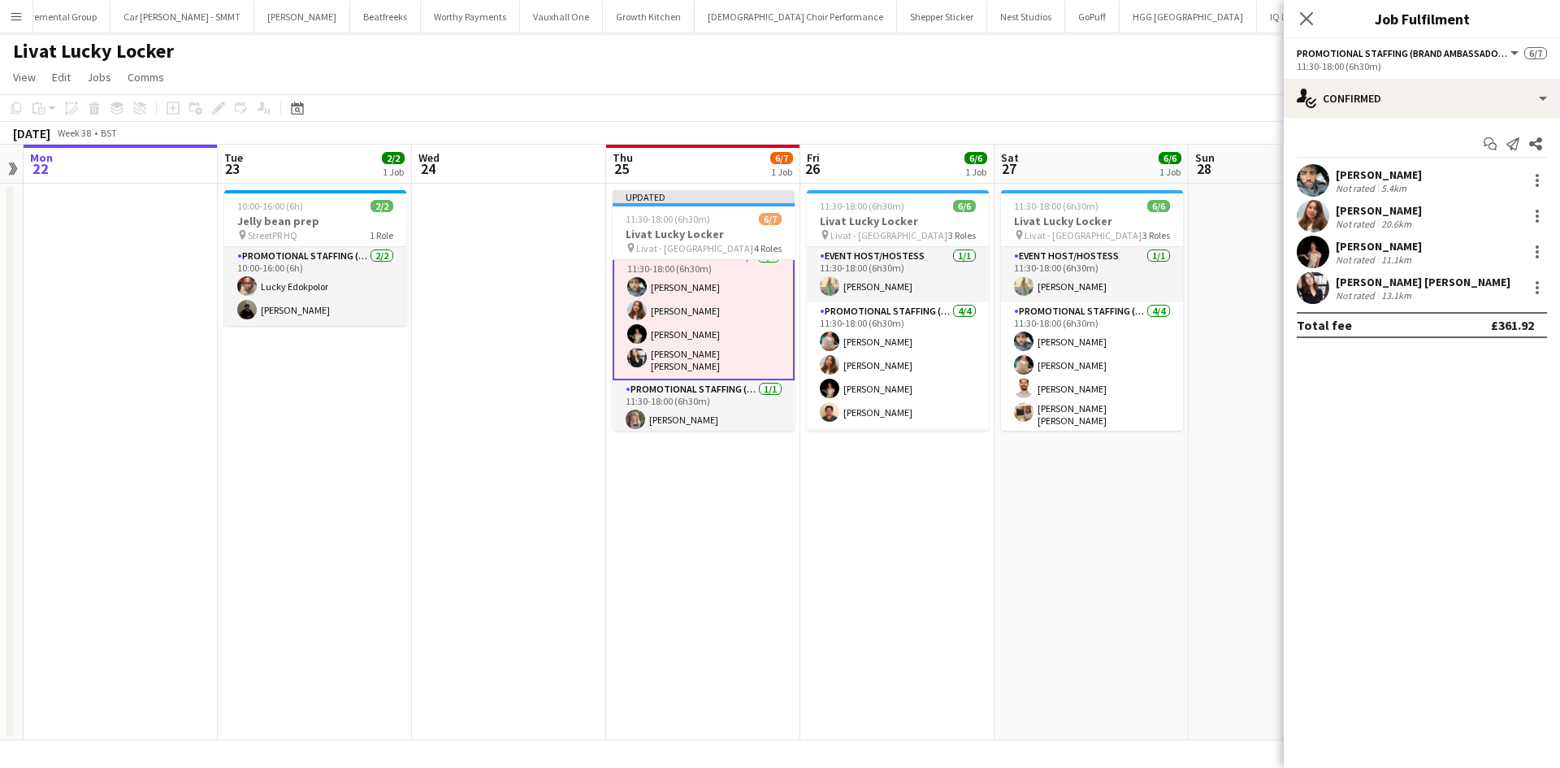
scroll to position [71, 0]
click at [1540, 176] on div at bounding box center [1536, 180] width 19 height 19
click at [1479, 362] on span "Remove" at bounding box center [1457, 366] width 49 height 14
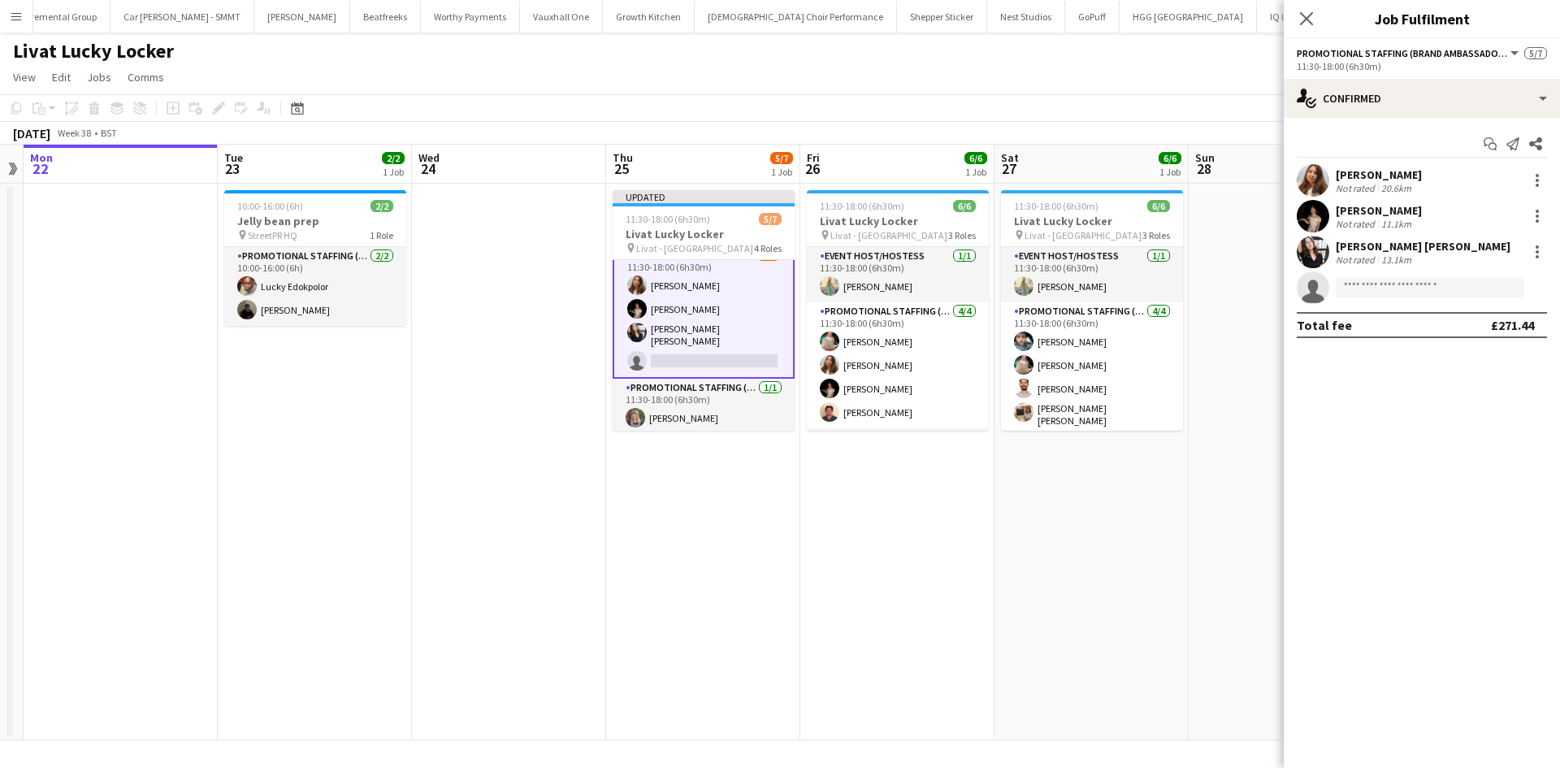
click at [1167, 549] on app-date-cell "11:30-18:00 (6h30m) 6/6 Livat Lucky Locker pin Livat - King Street 3 Roles Even…" at bounding box center [1091, 462] width 194 height 557
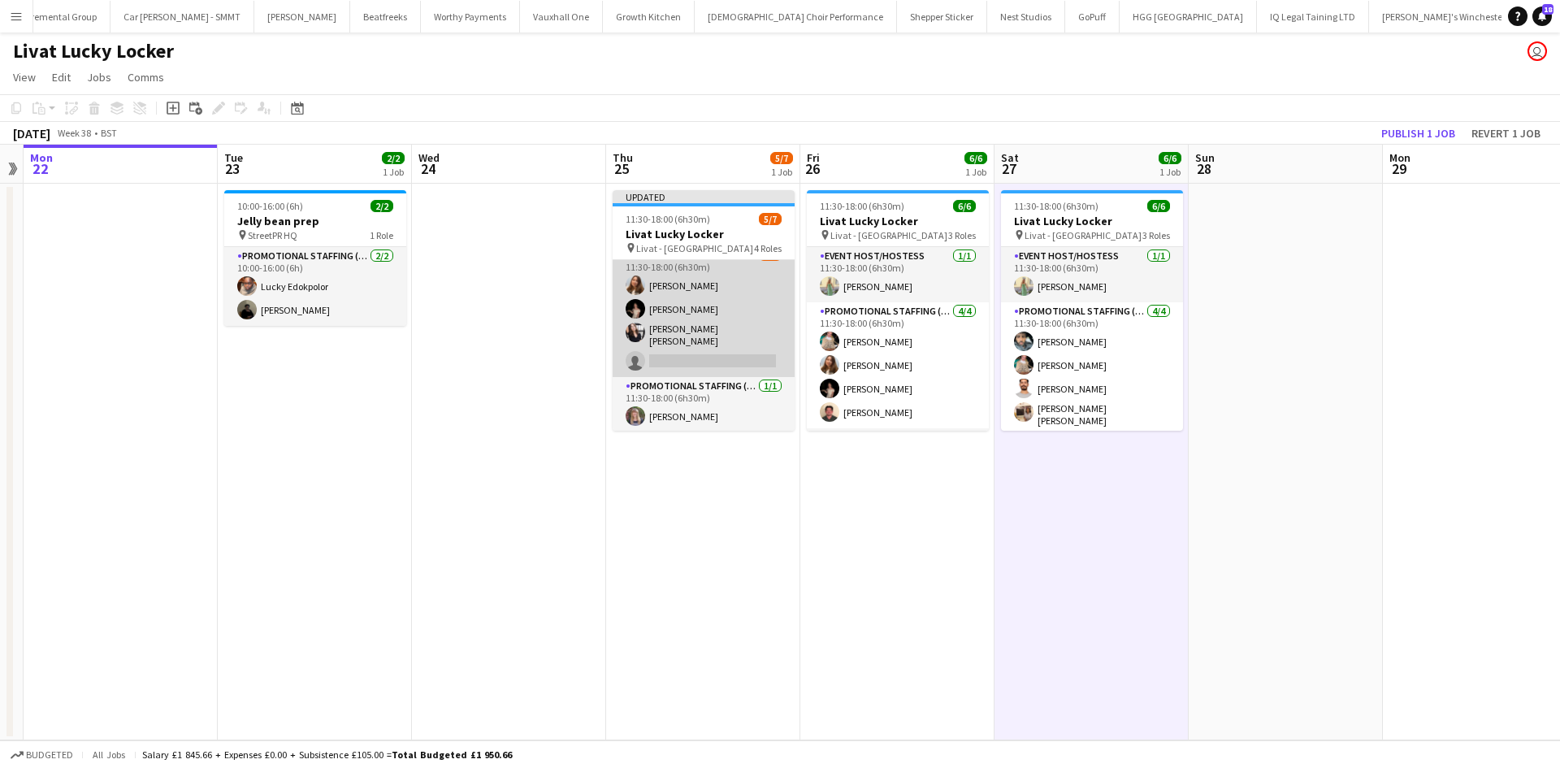
click at [718, 297] on app-card-role "Promotional Staffing (Brand Ambassadors) 13A 3/4 11:30-18:00 (6h30m) Tetiana Ge…" at bounding box center [704, 311] width 182 height 131
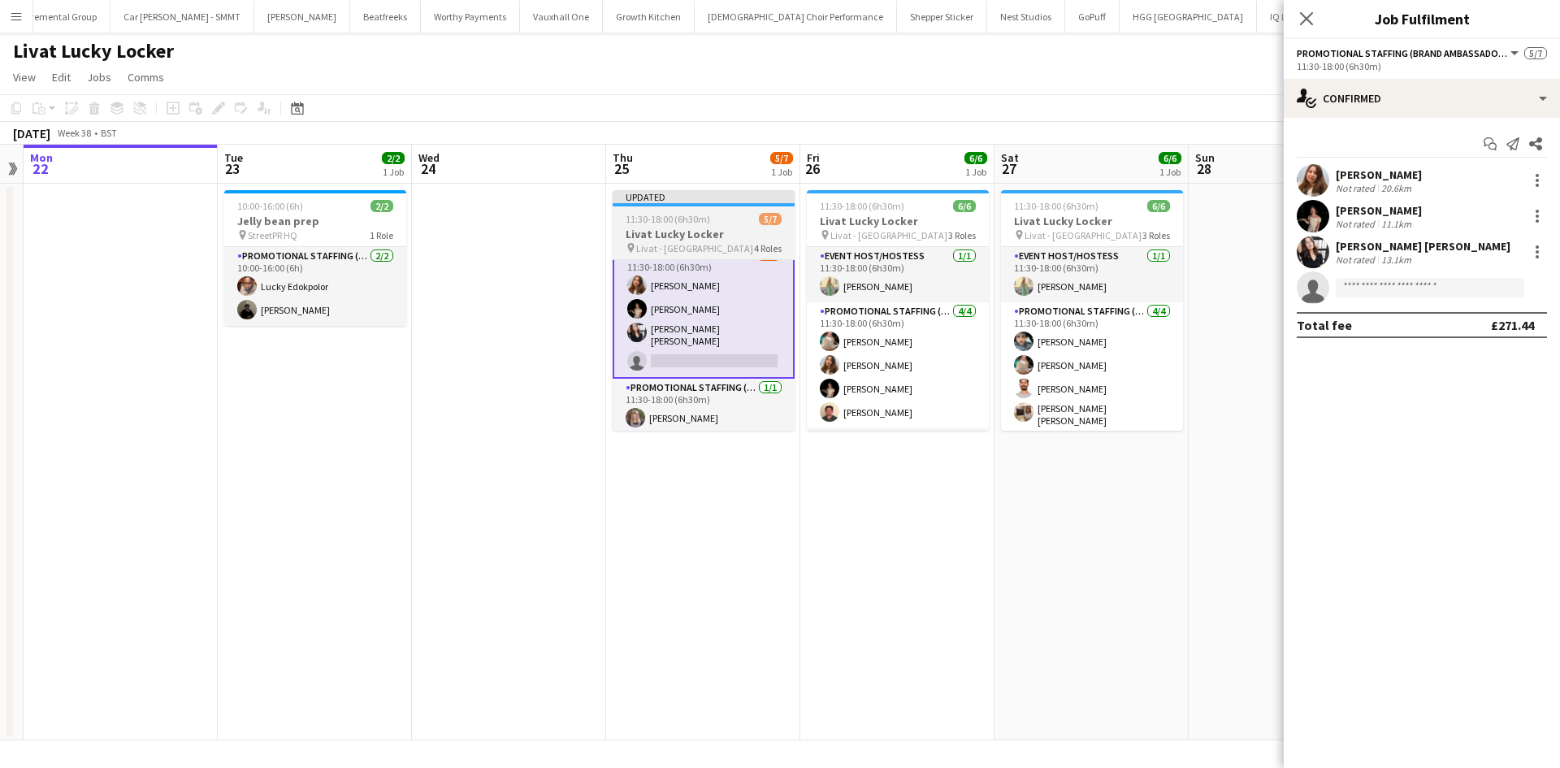
click at [677, 232] on h3 "Livat Lucky Locker" at bounding box center [704, 234] width 182 height 15
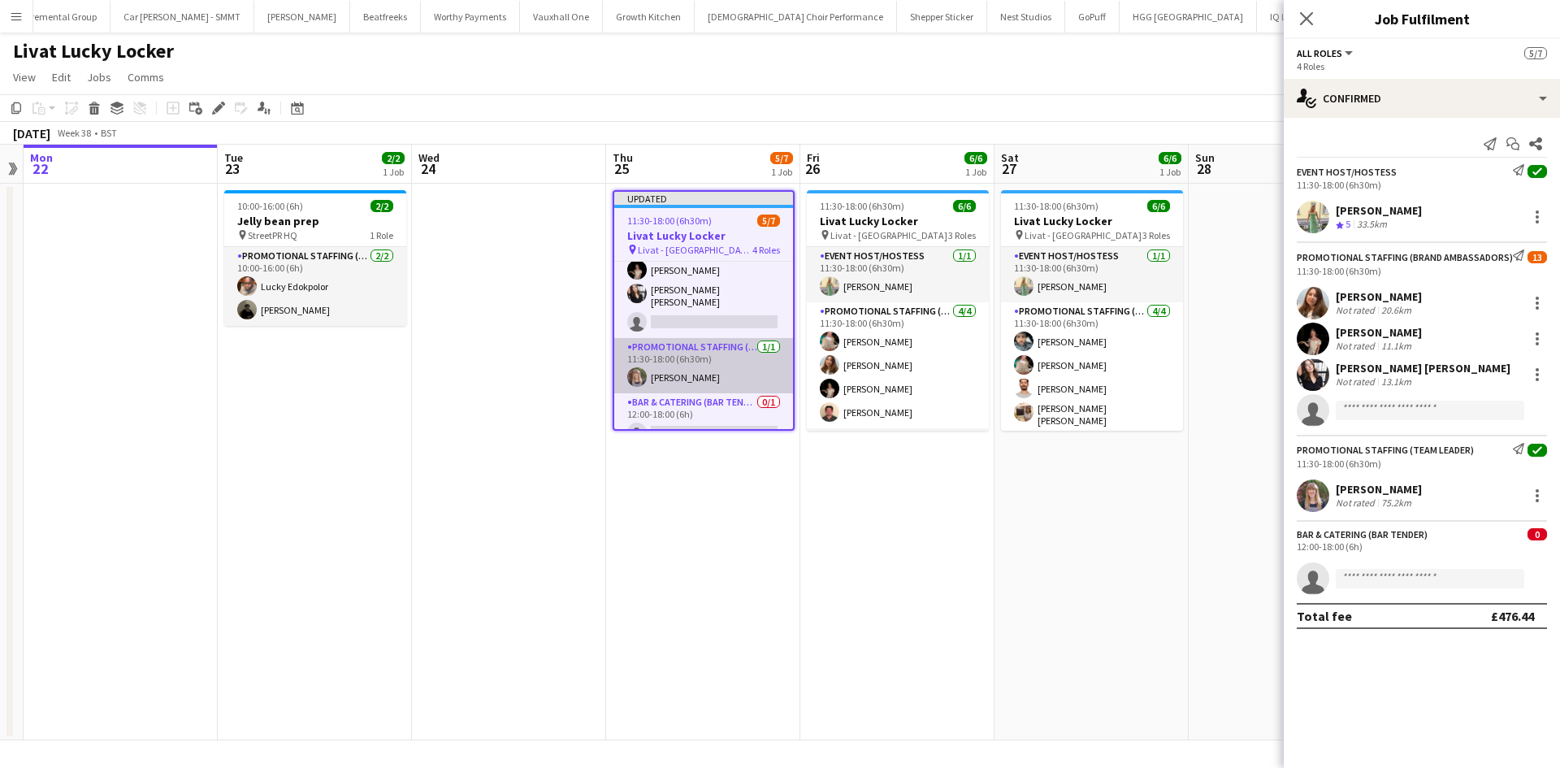
scroll to position [124, 0]
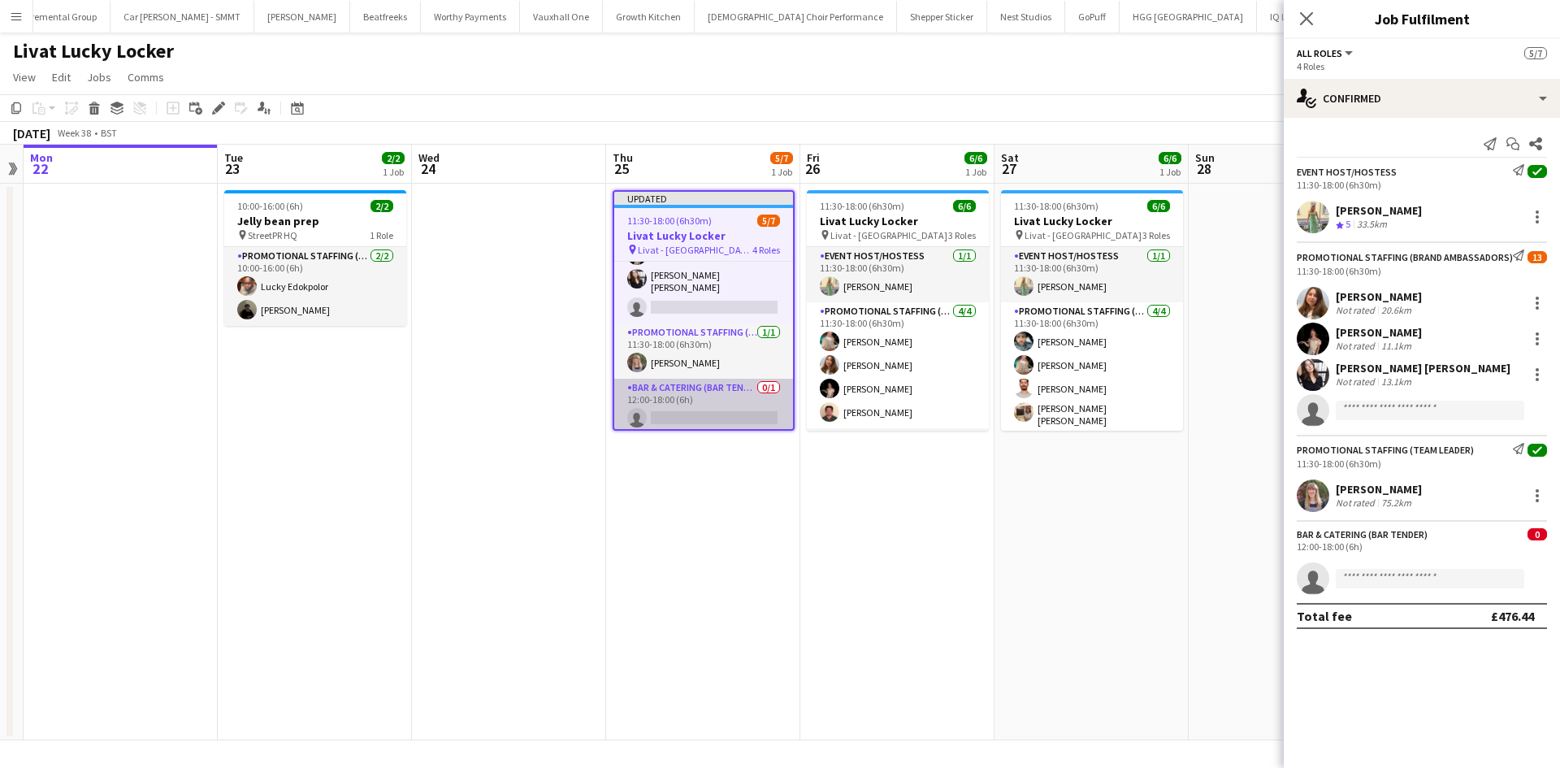
click at [694, 413] on app-card-role "Bar & Catering (Bar Tender) 0/1 12:00-18:00 (6h) single-neutral-actions" at bounding box center [703, 406] width 179 height 55
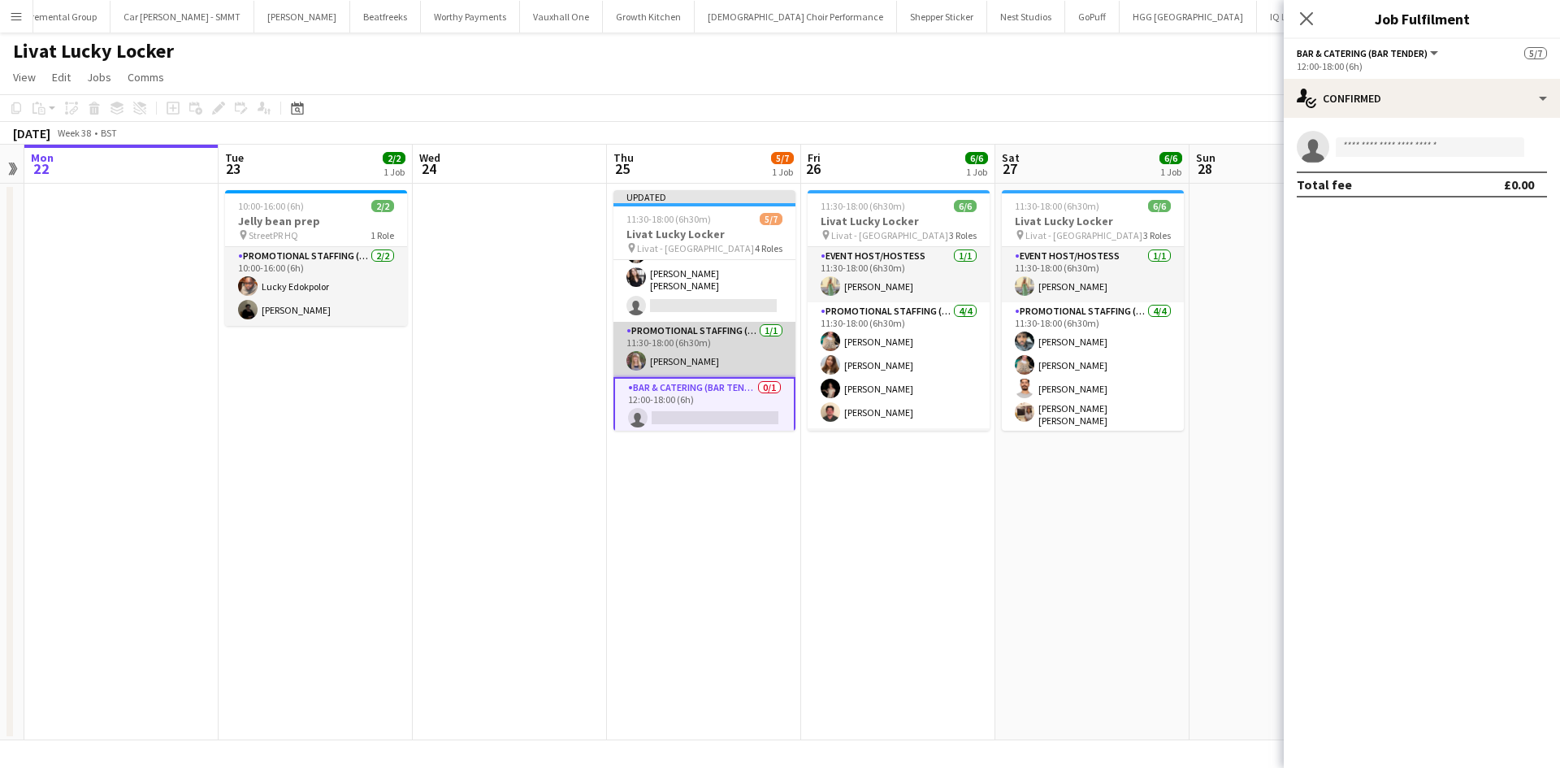
scroll to position [0, 0]
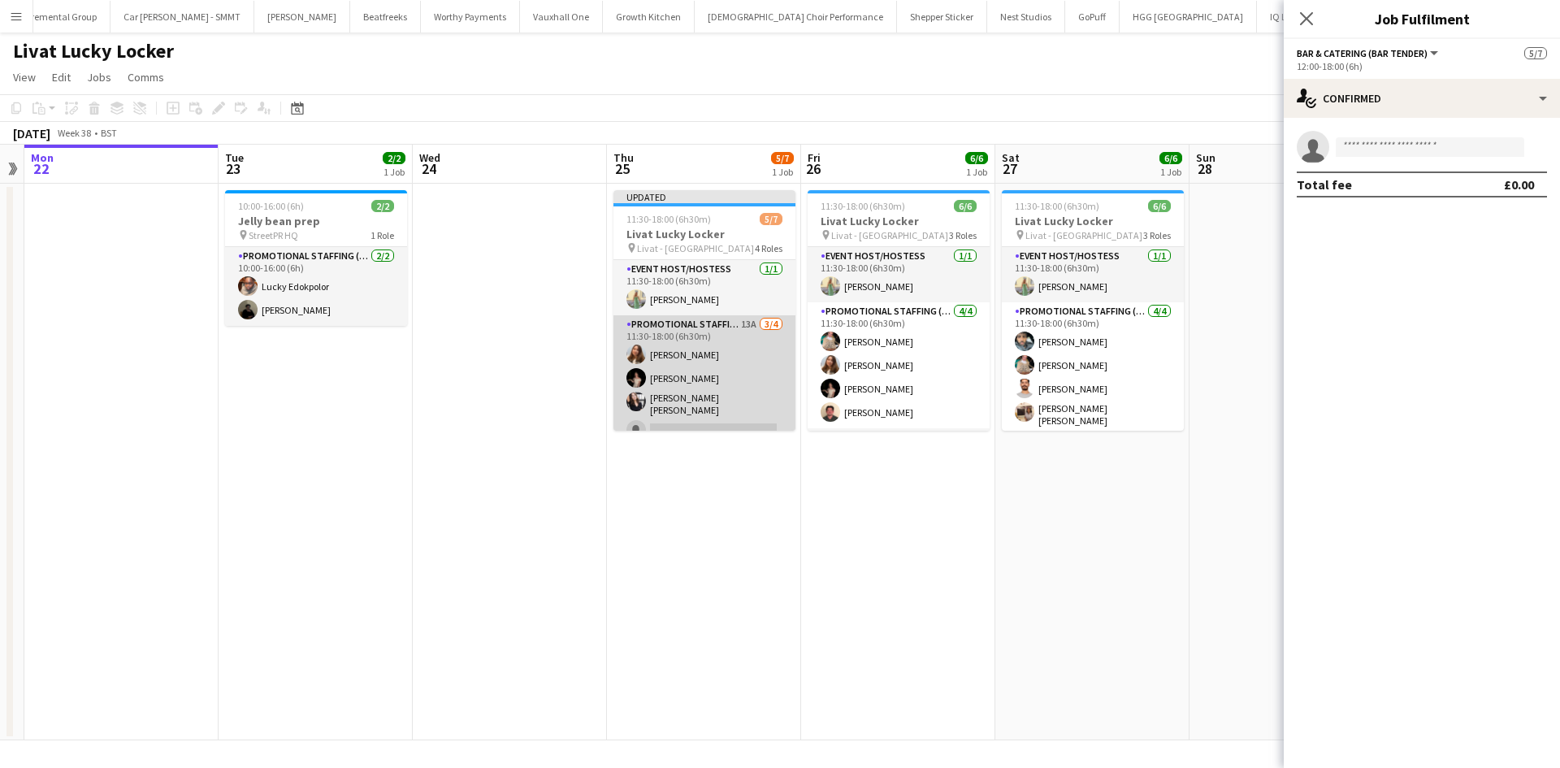
click at [715, 375] on app-card-role "Promotional Staffing (Brand Ambassadors) 13A 3/4 11:30-18:00 (6h30m) Tetiana Ge…" at bounding box center [704, 380] width 182 height 131
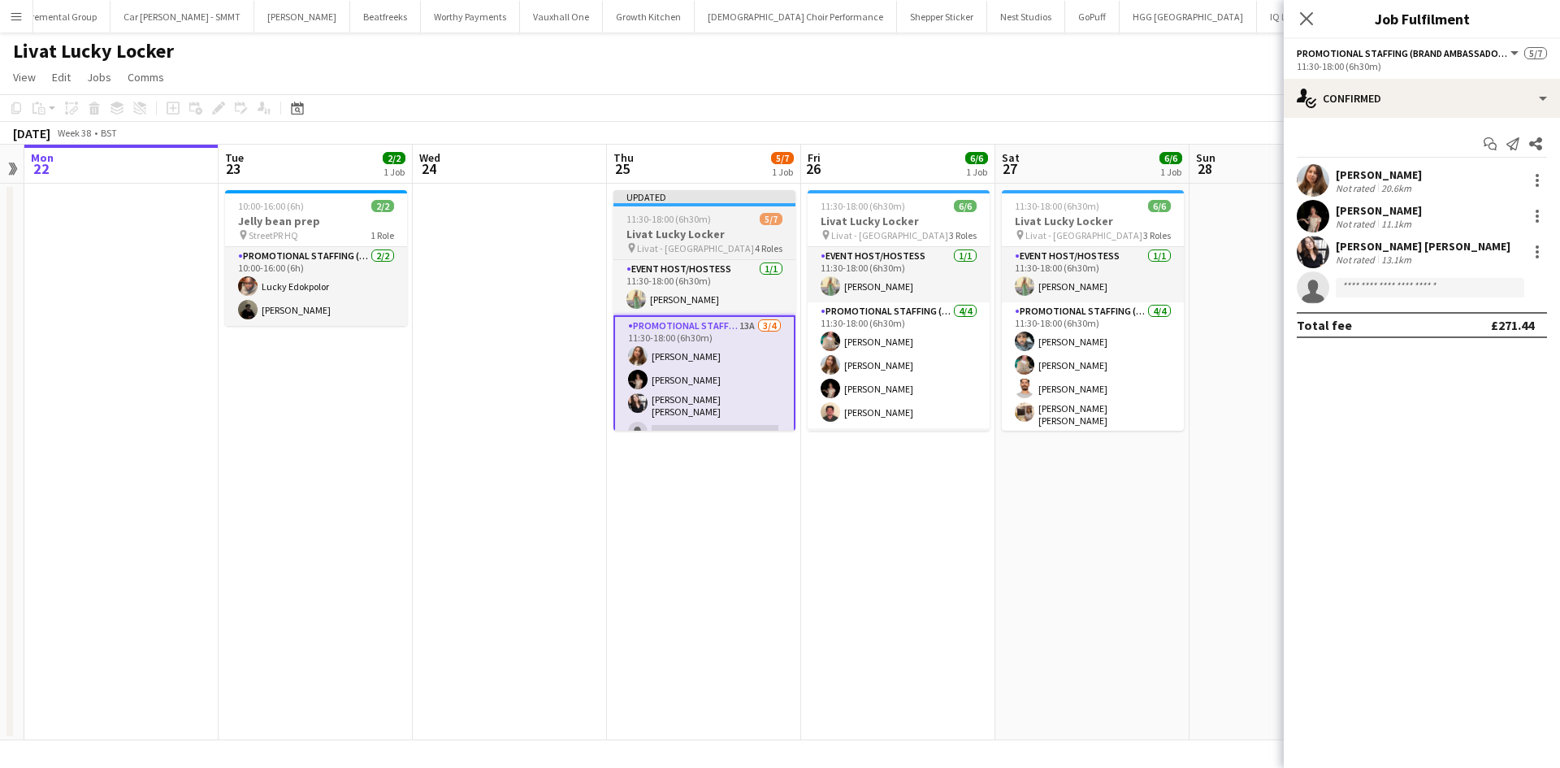
click at [656, 233] on h3 "Livat Lucky Locker" at bounding box center [704, 234] width 182 height 15
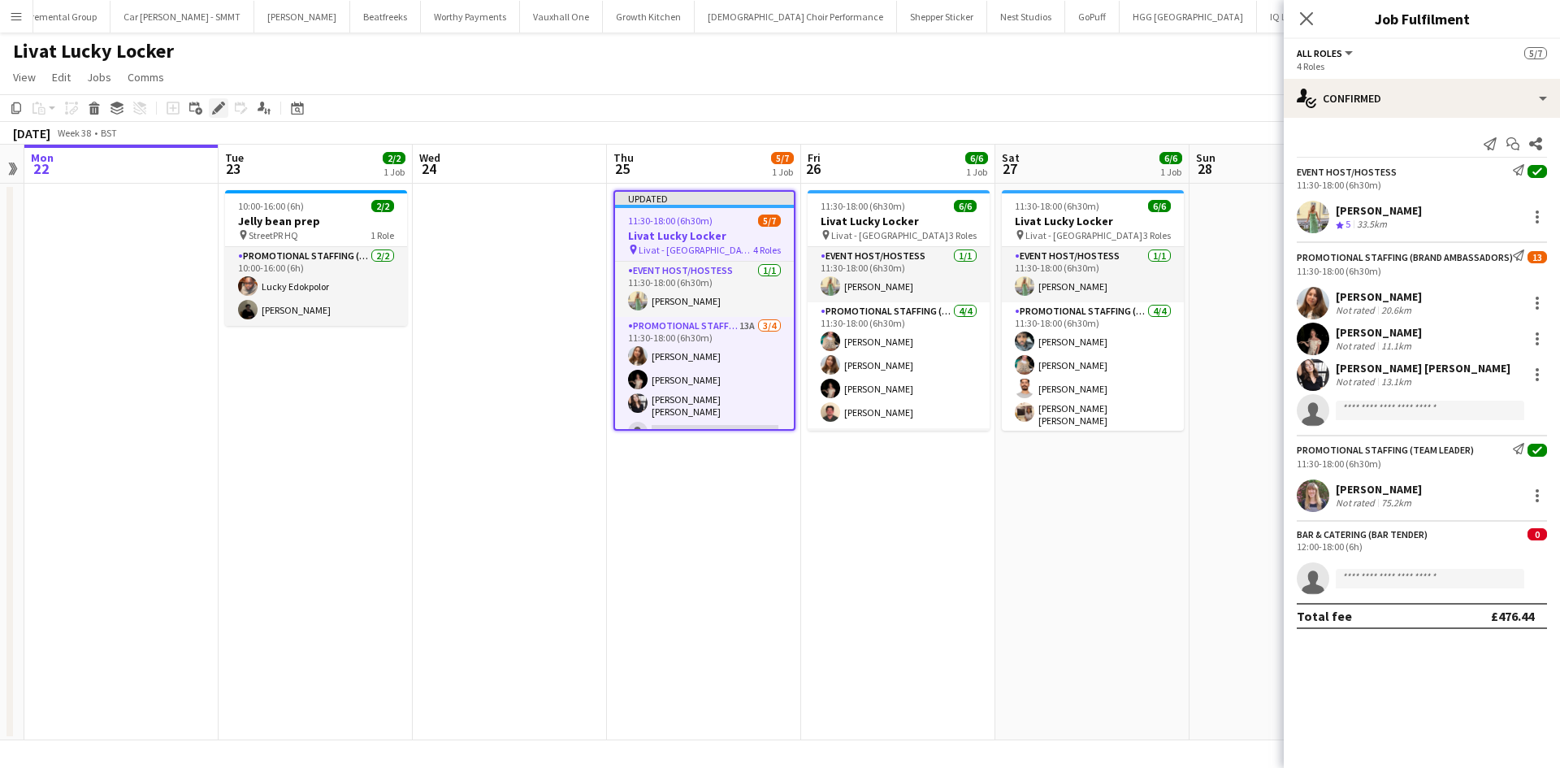
click at [216, 110] on icon at bounding box center [218, 108] width 9 height 9
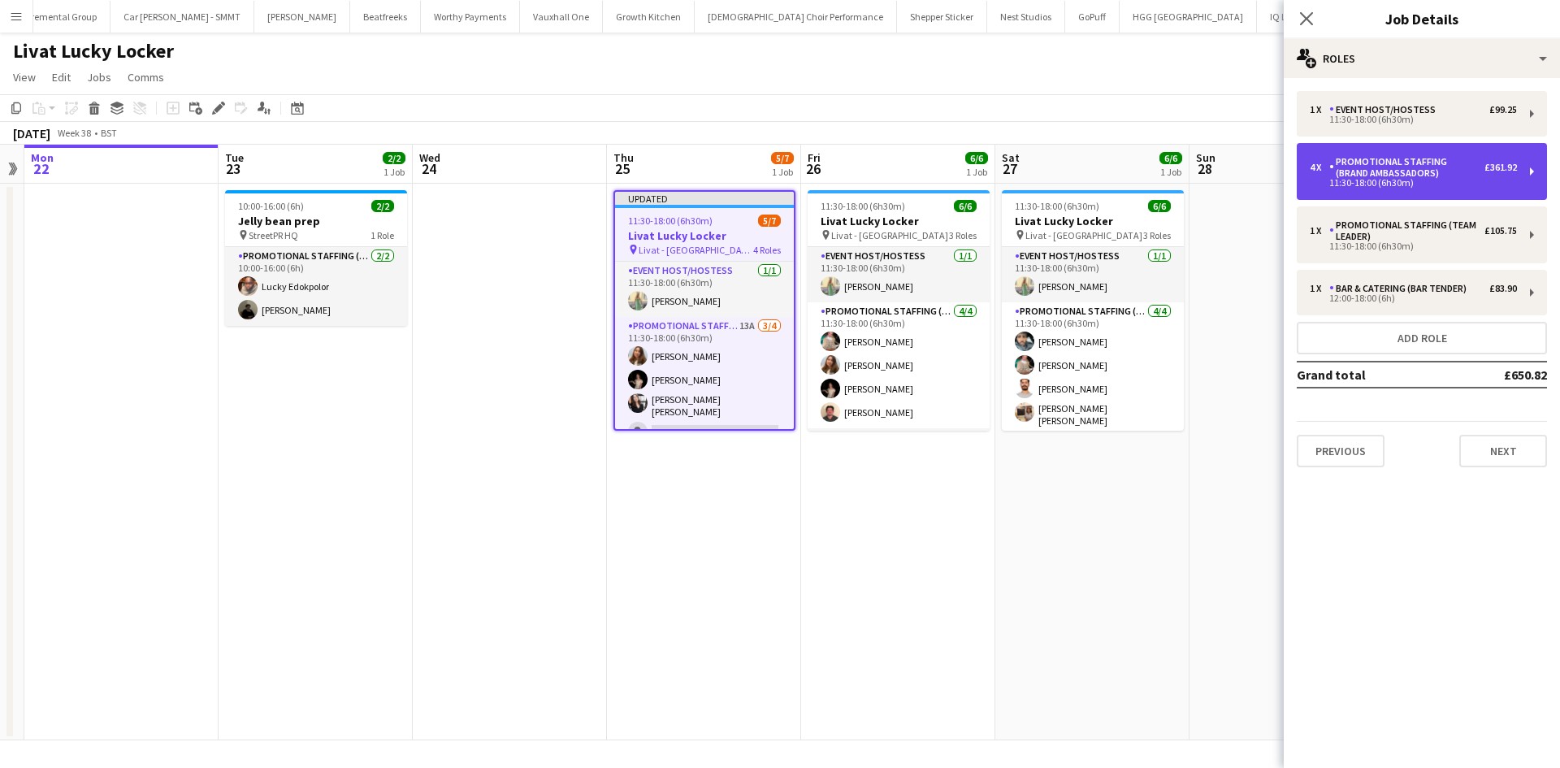
click at [1436, 181] on div "11:30-18:00 (6h30m)" at bounding box center [1413, 183] width 207 height 8
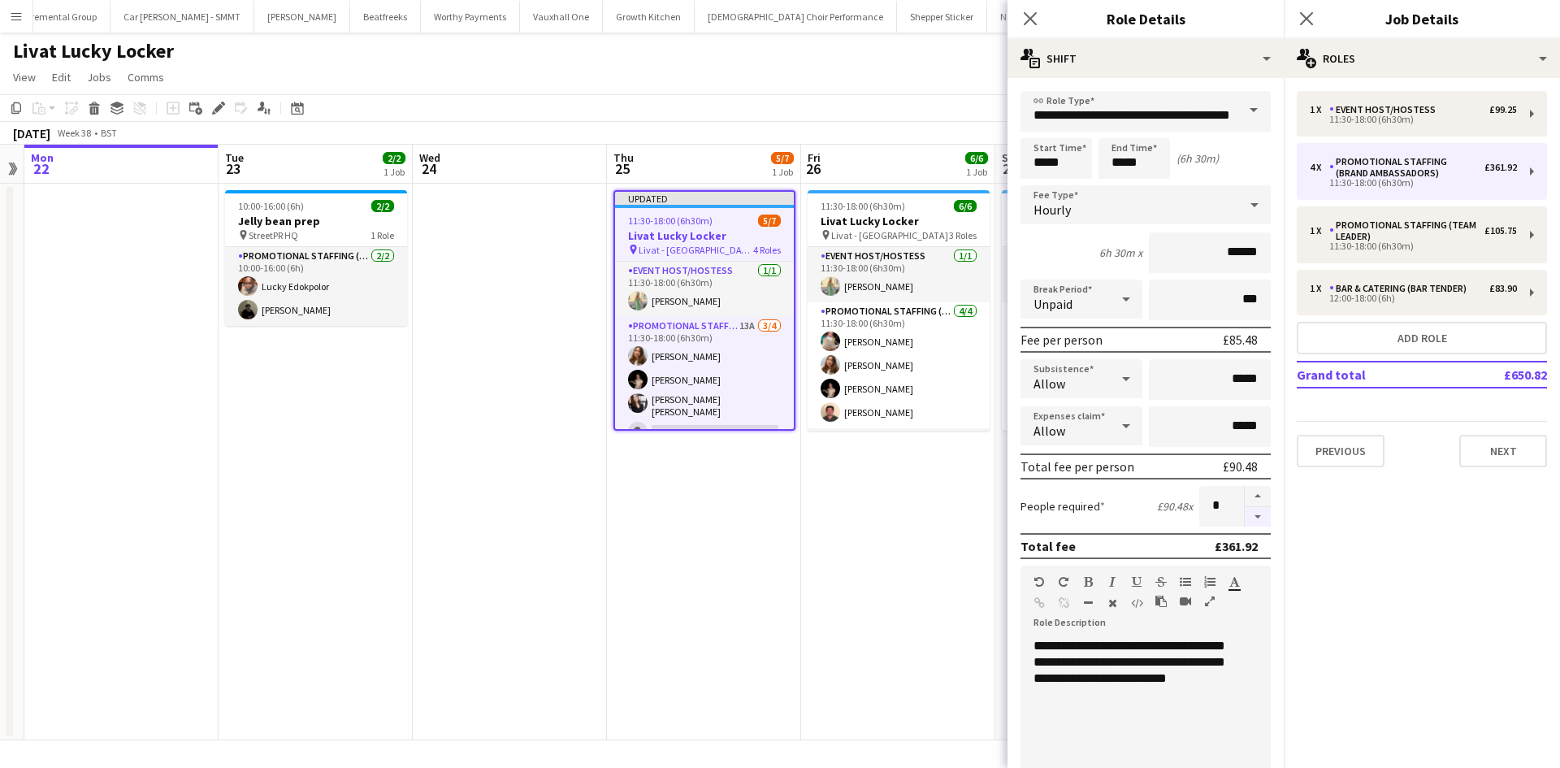
click at [1245, 516] on button "button" at bounding box center [1258, 517] width 26 height 20
click at [1245, 495] on button "button" at bounding box center [1258, 496] width 26 height 21
drag, startPoint x: 1242, startPoint y: 522, endPoint x: 1182, endPoint y: 522, distance: 60.1
click at [1245, 522] on button "button" at bounding box center [1258, 517] width 26 height 20
type input "*"
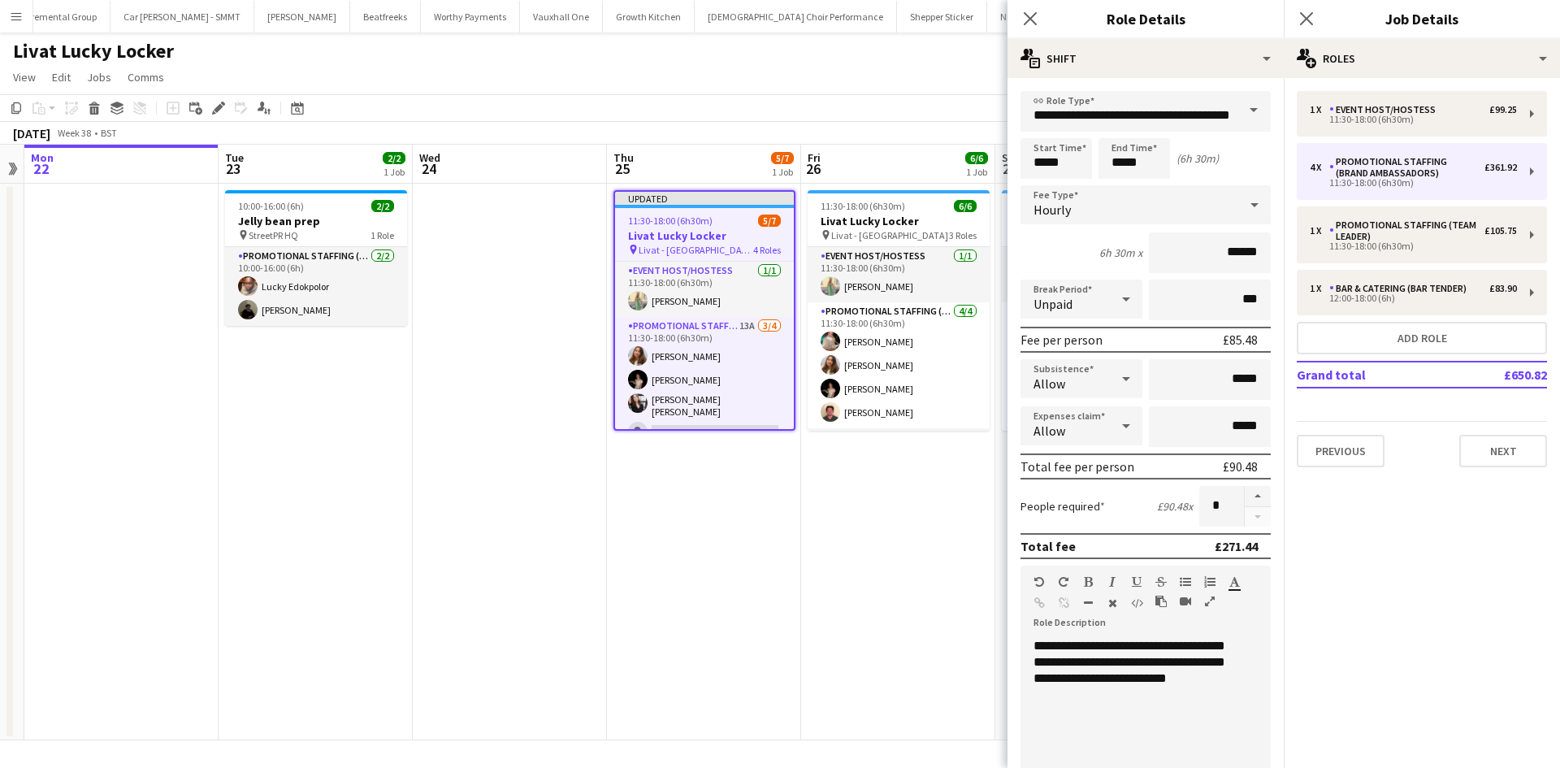
click at [951, 544] on app-date-cell "11:30-18:00 (6h30m) 6/6 Livat Lucky Locker pin Livat - King Street 3 Roles Even…" at bounding box center [898, 462] width 194 height 557
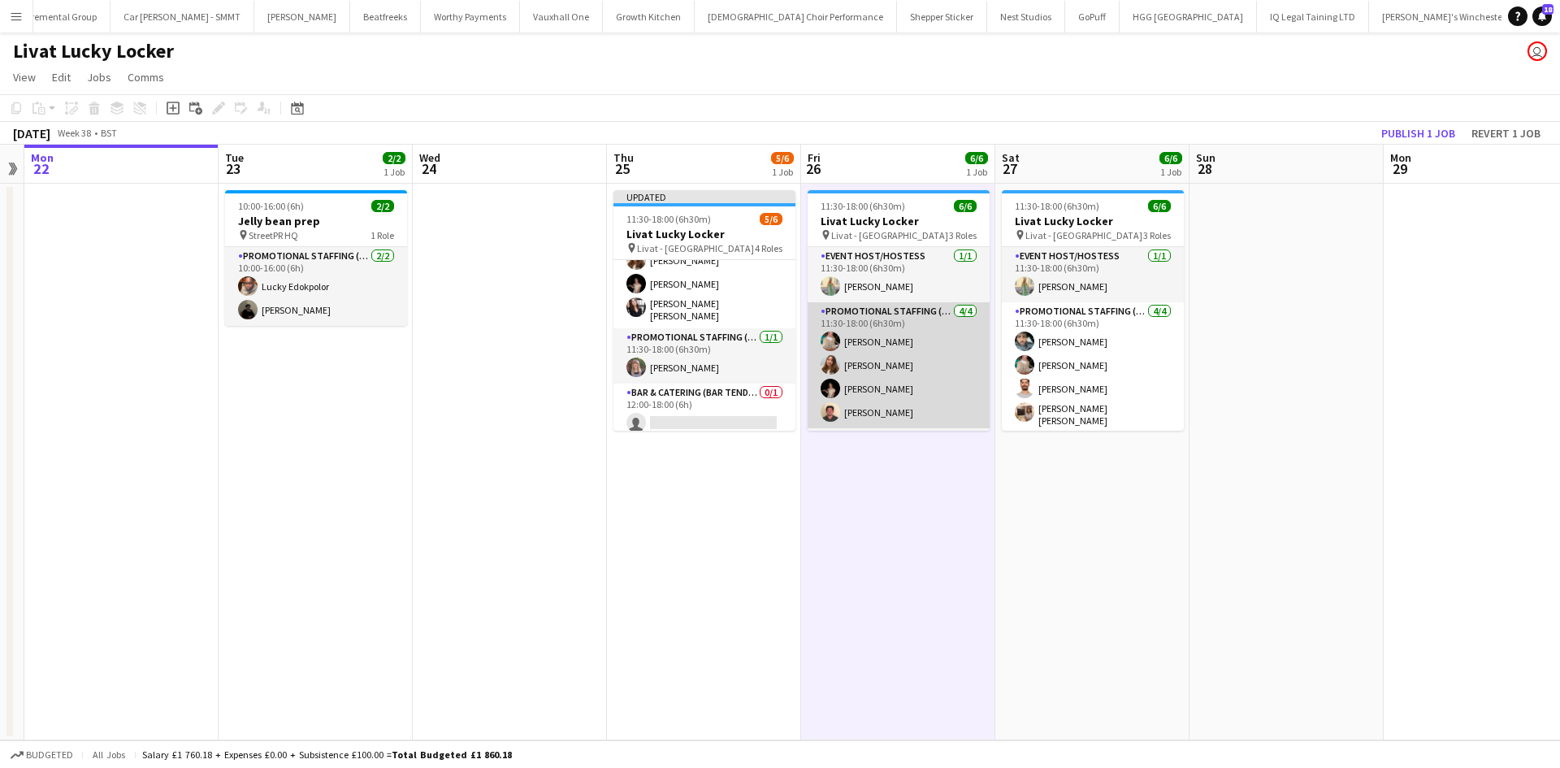
scroll to position [97, 0]
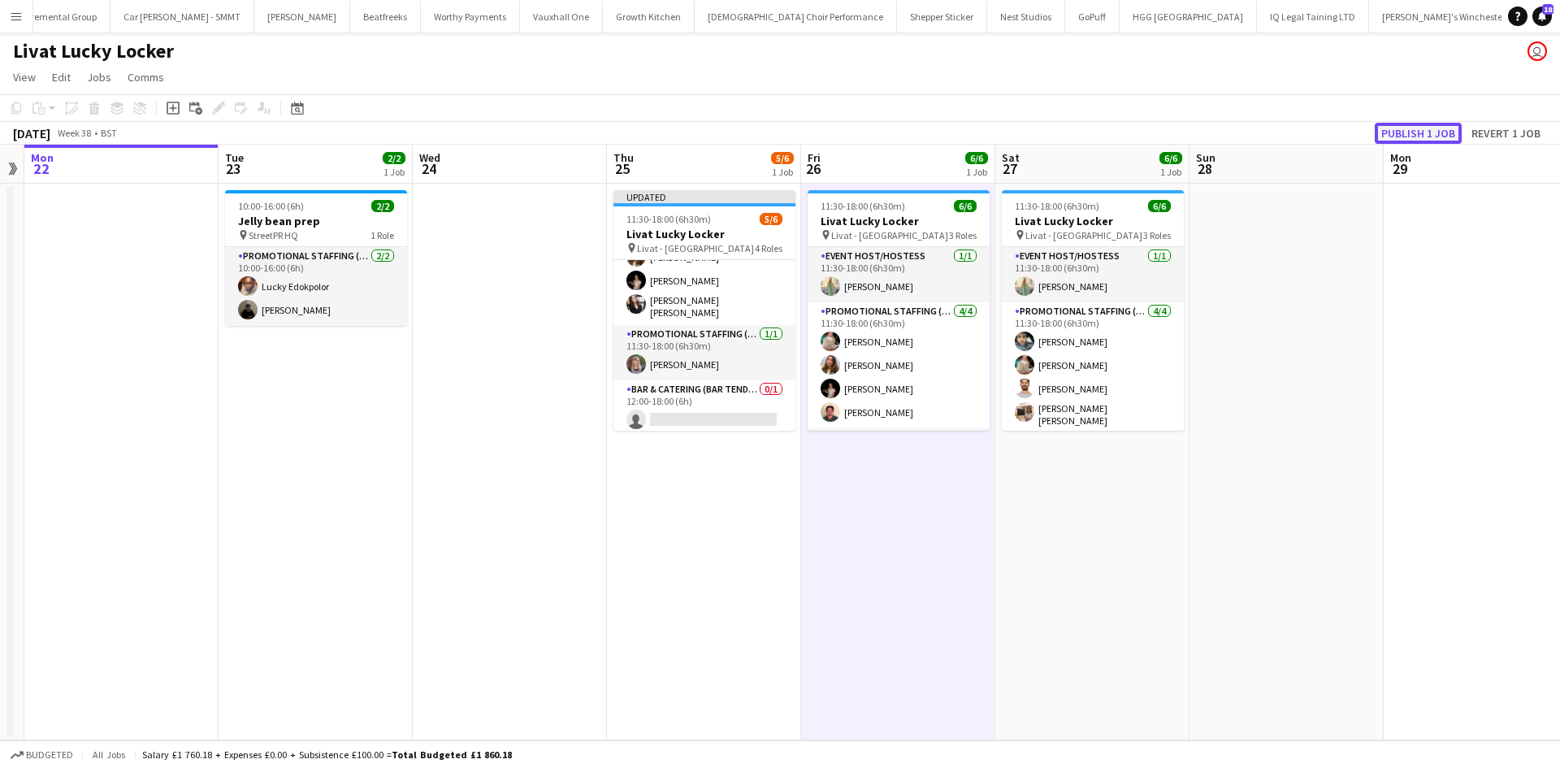
click at [1379, 136] on button "Publish 1 job" at bounding box center [1418, 133] width 87 height 21
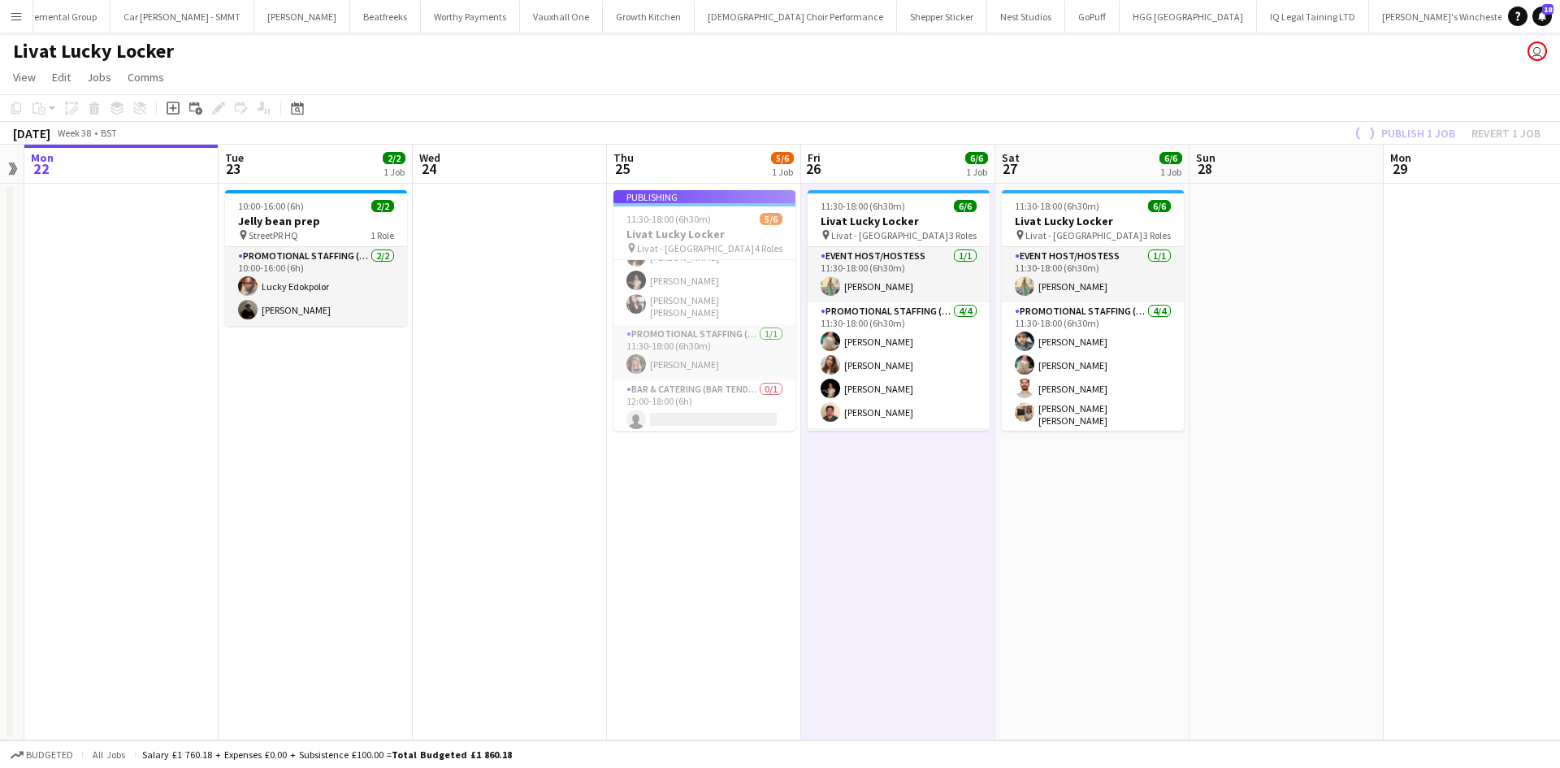
scroll to position [84, 0]
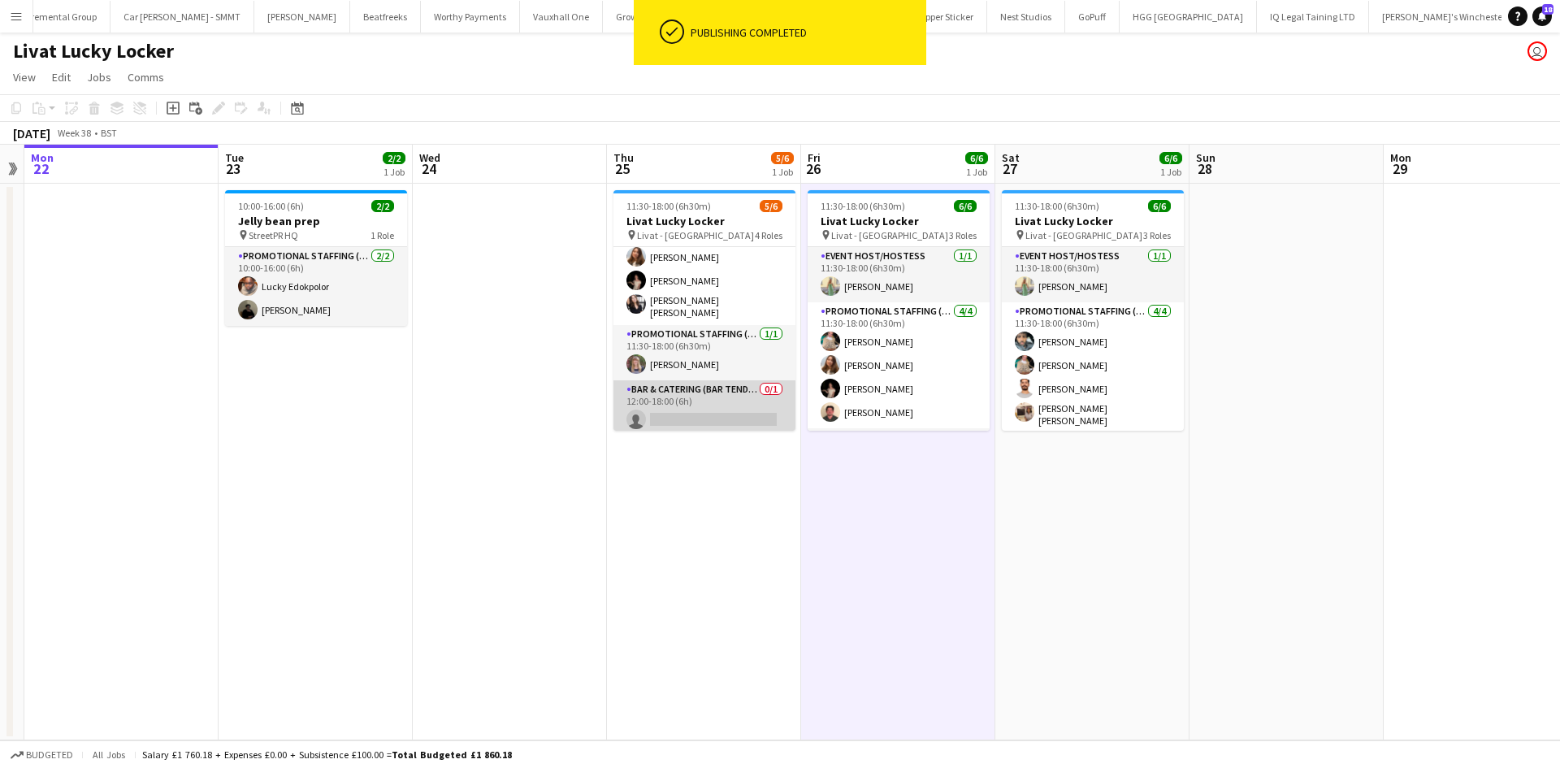
click at [728, 409] on app-card-role "Bar & Catering (Bar Tender) 0/1 12:00-18:00 (6h) single-neutral-actions" at bounding box center [704, 407] width 182 height 55
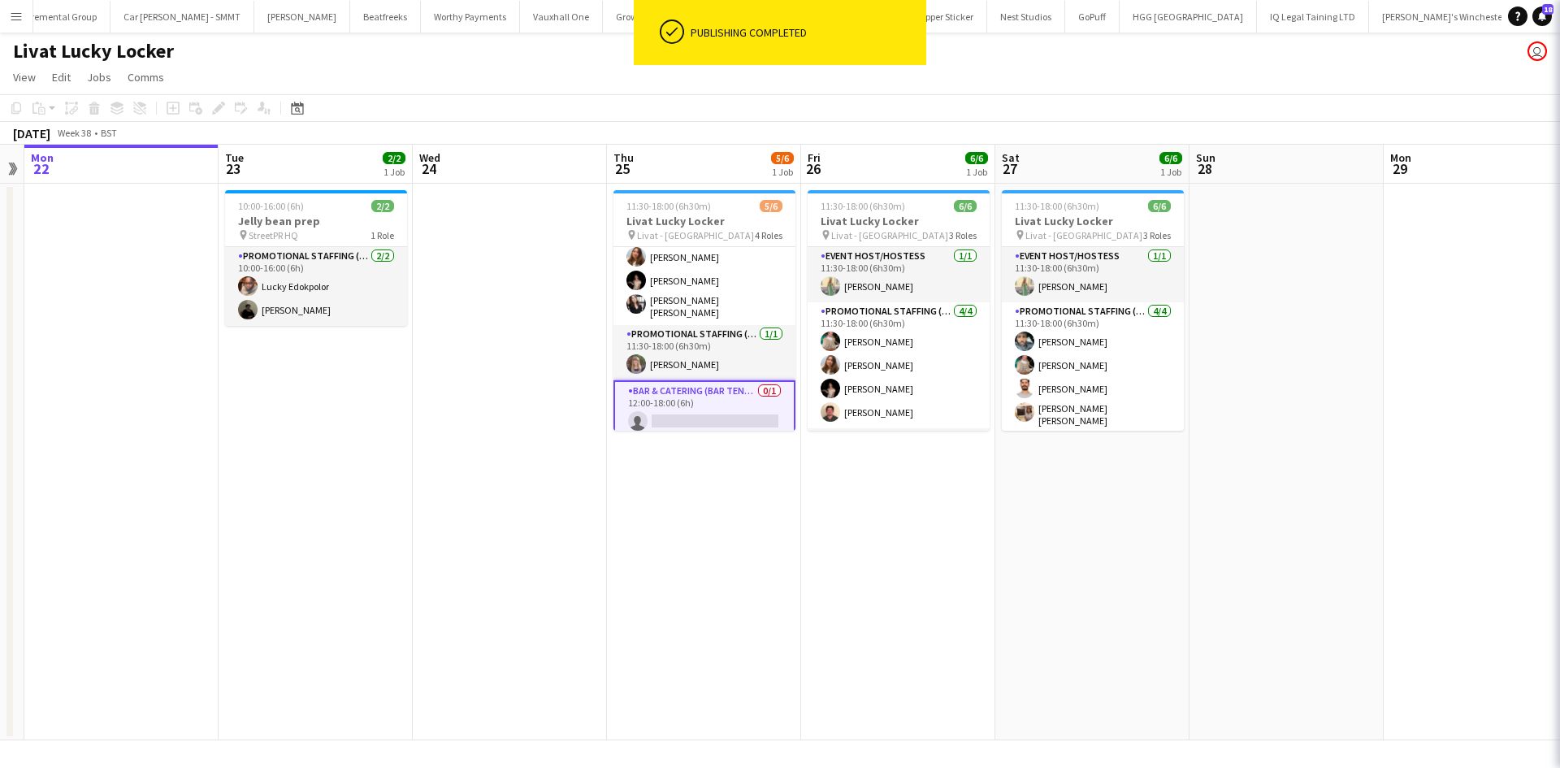
scroll to position [0, 557]
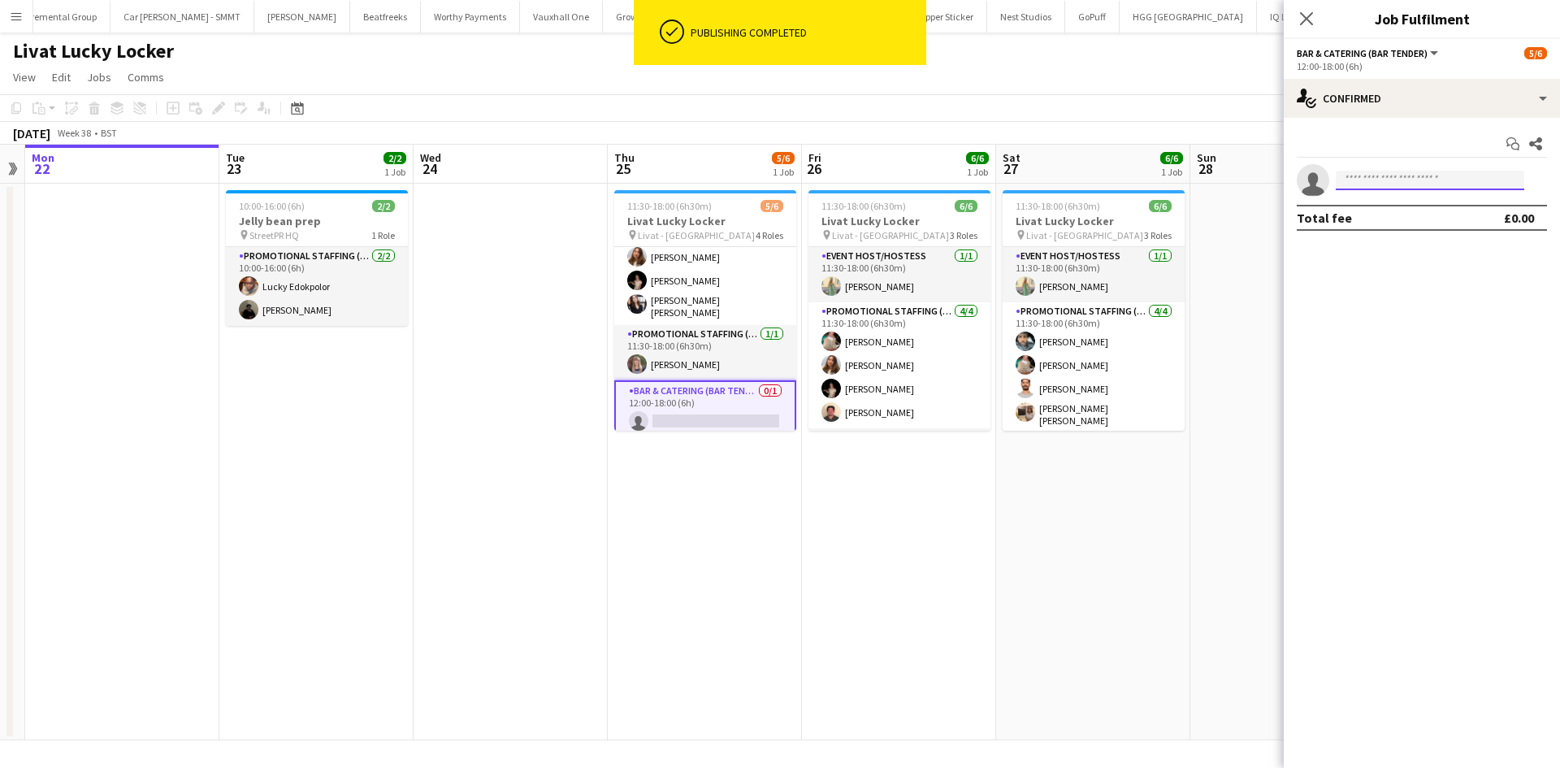
drag, startPoint x: 1432, startPoint y: 176, endPoint x: 1435, endPoint y: 187, distance: 10.8
click at [1432, 181] on input at bounding box center [1430, 180] width 188 height 19
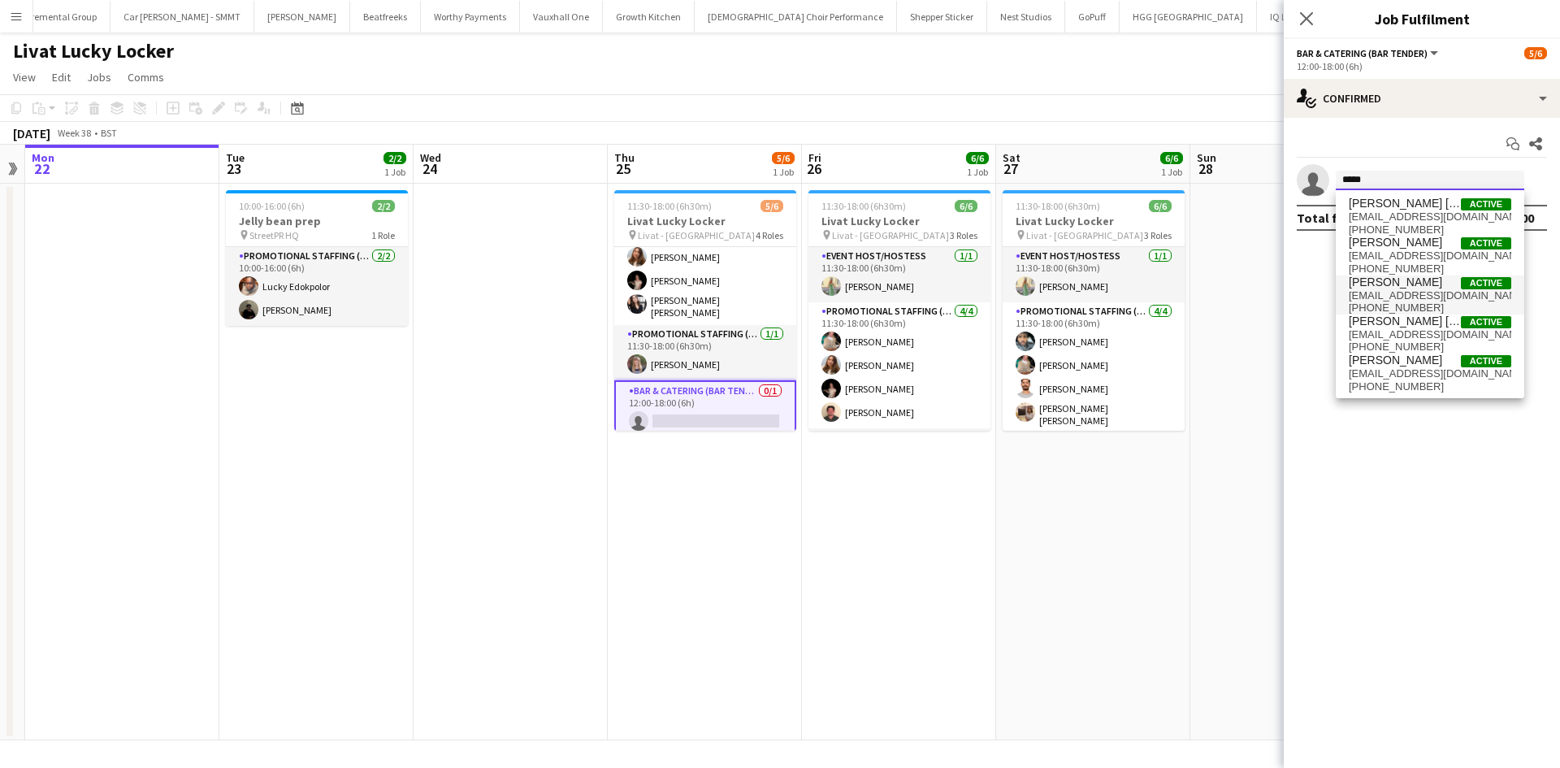
type input "*****"
click at [1418, 292] on span "wahhab4321@gmail.com" at bounding box center [1430, 295] width 162 height 13
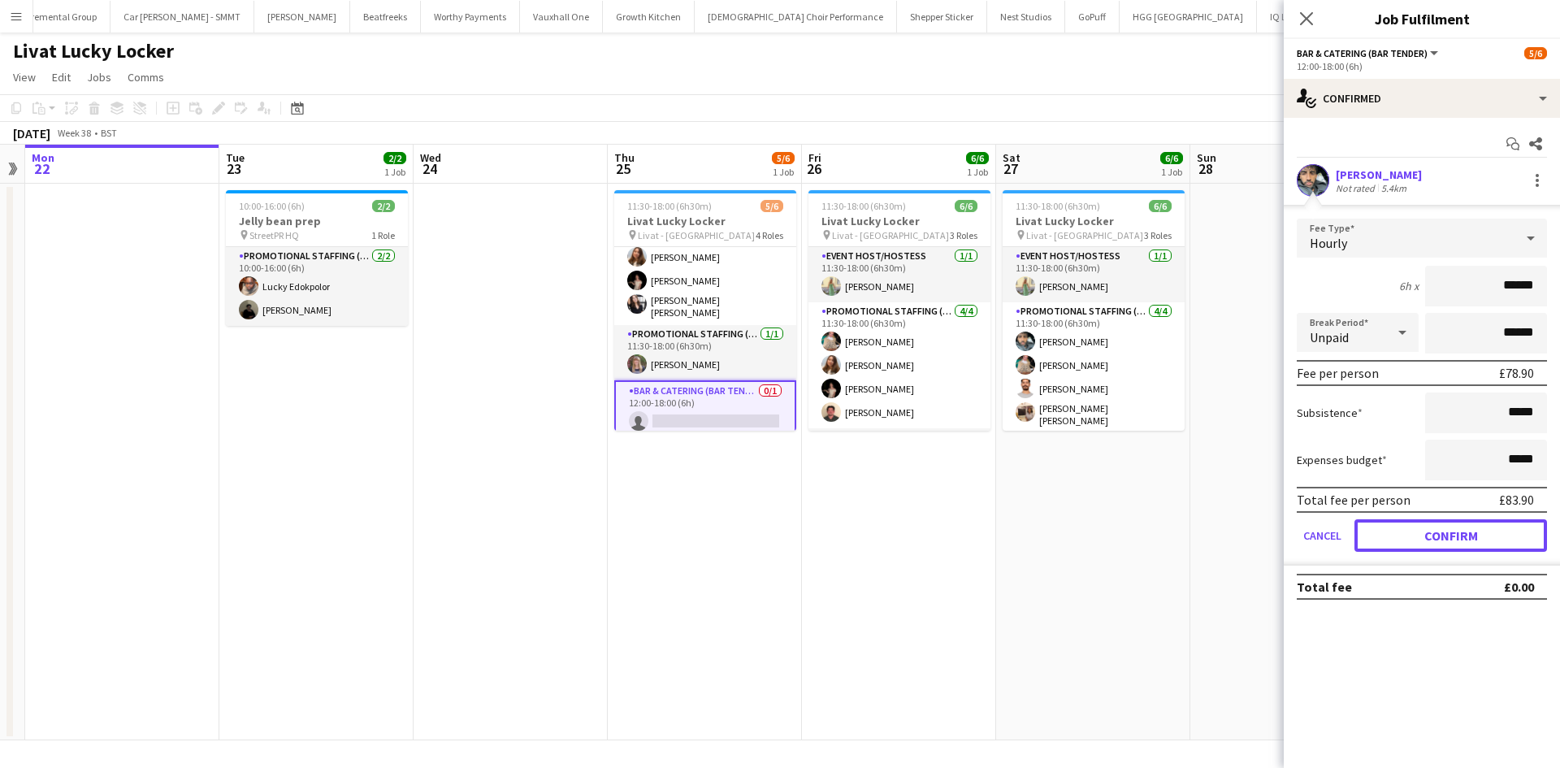
click at [1449, 543] on button "Confirm" at bounding box center [1450, 535] width 193 height 32
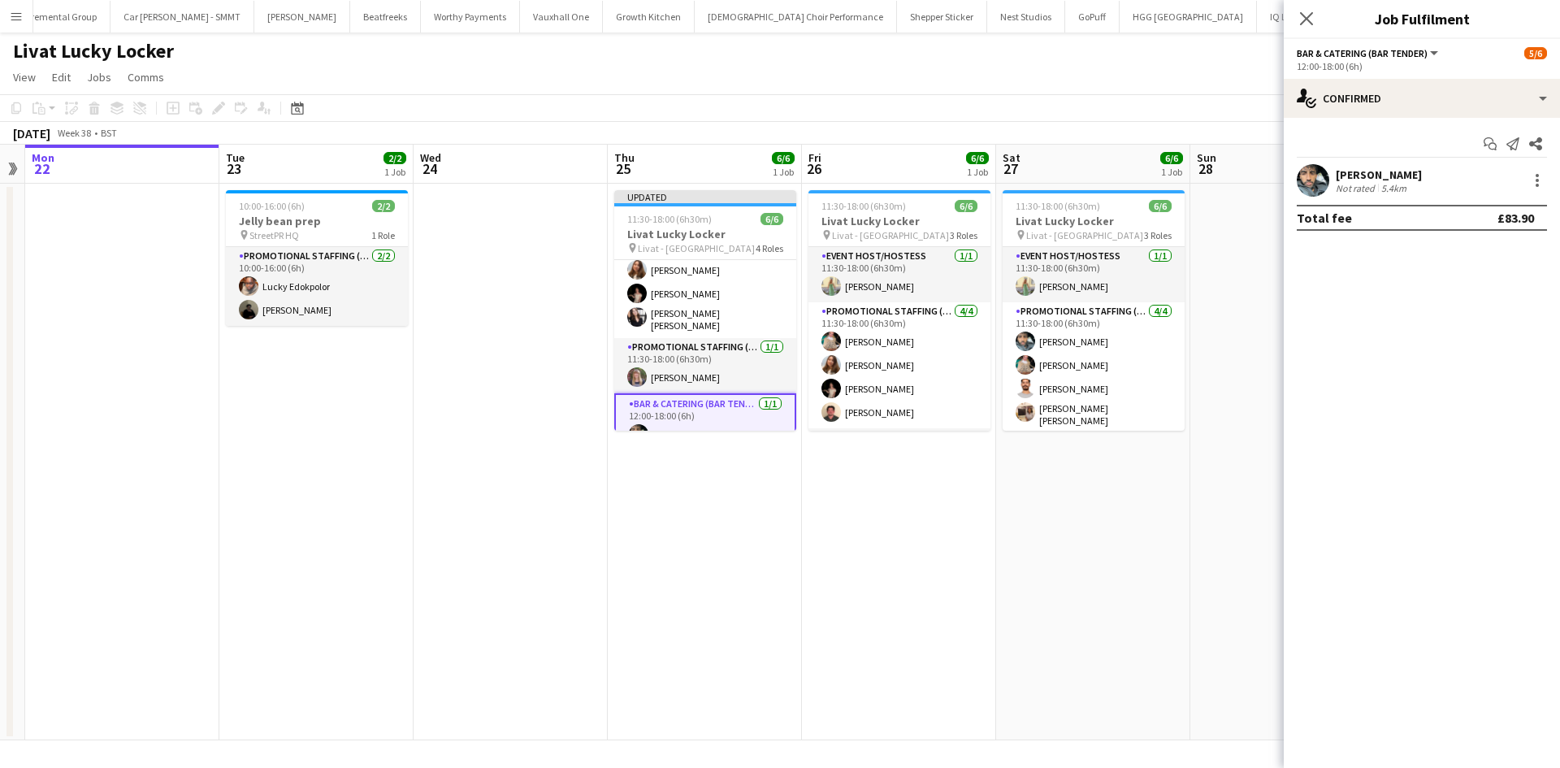
drag, startPoint x: 671, startPoint y: 227, endPoint x: 279, endPoint y: 123, distance: 405.2
click at [667, 227] on h3 "Livat Lucky Locker" at bounding box center [705, 234] width 182 height 15
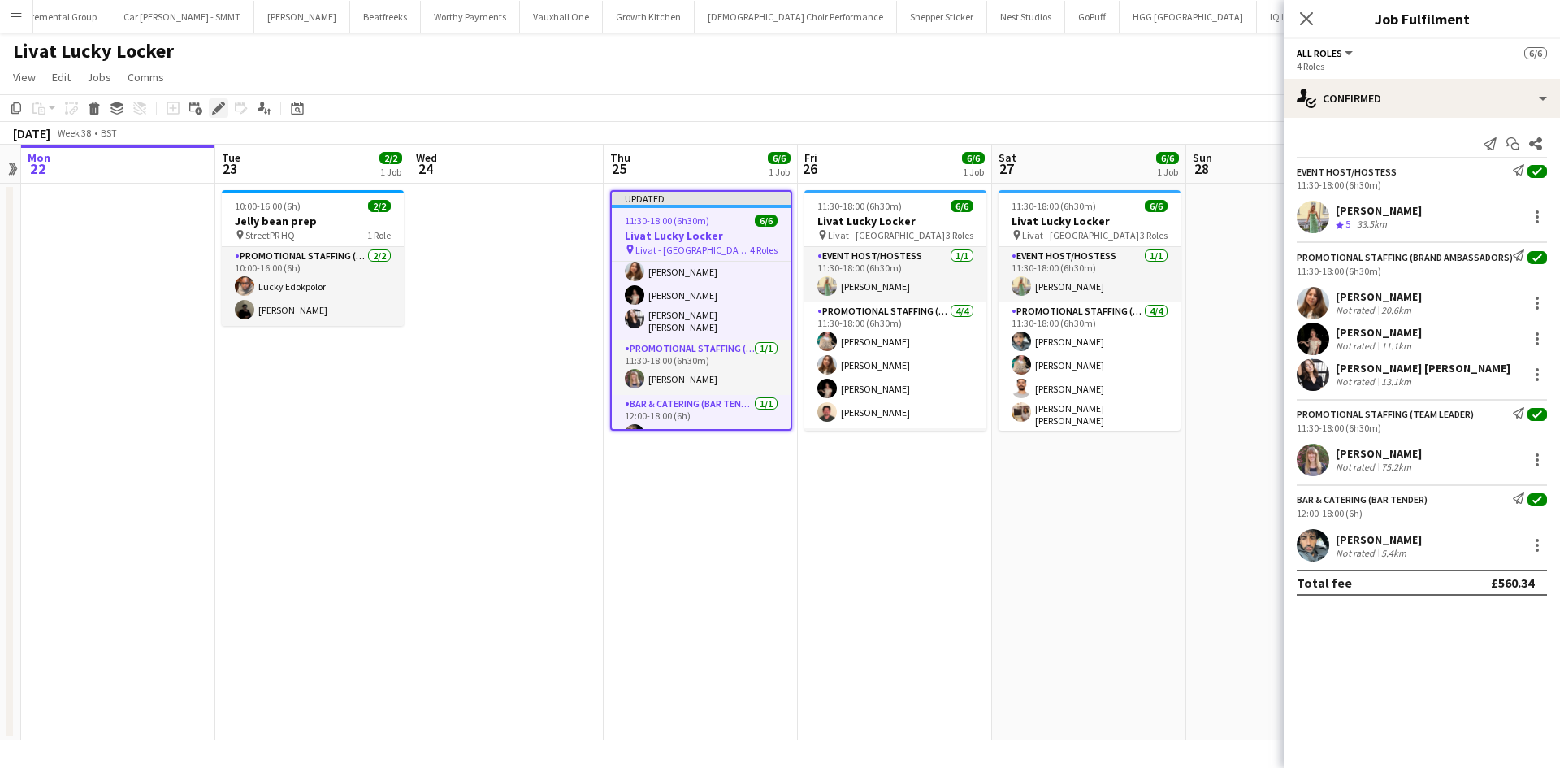
click at [217, 106] on icon "Edit" at bounding box center [218, 108] width 13 height 13
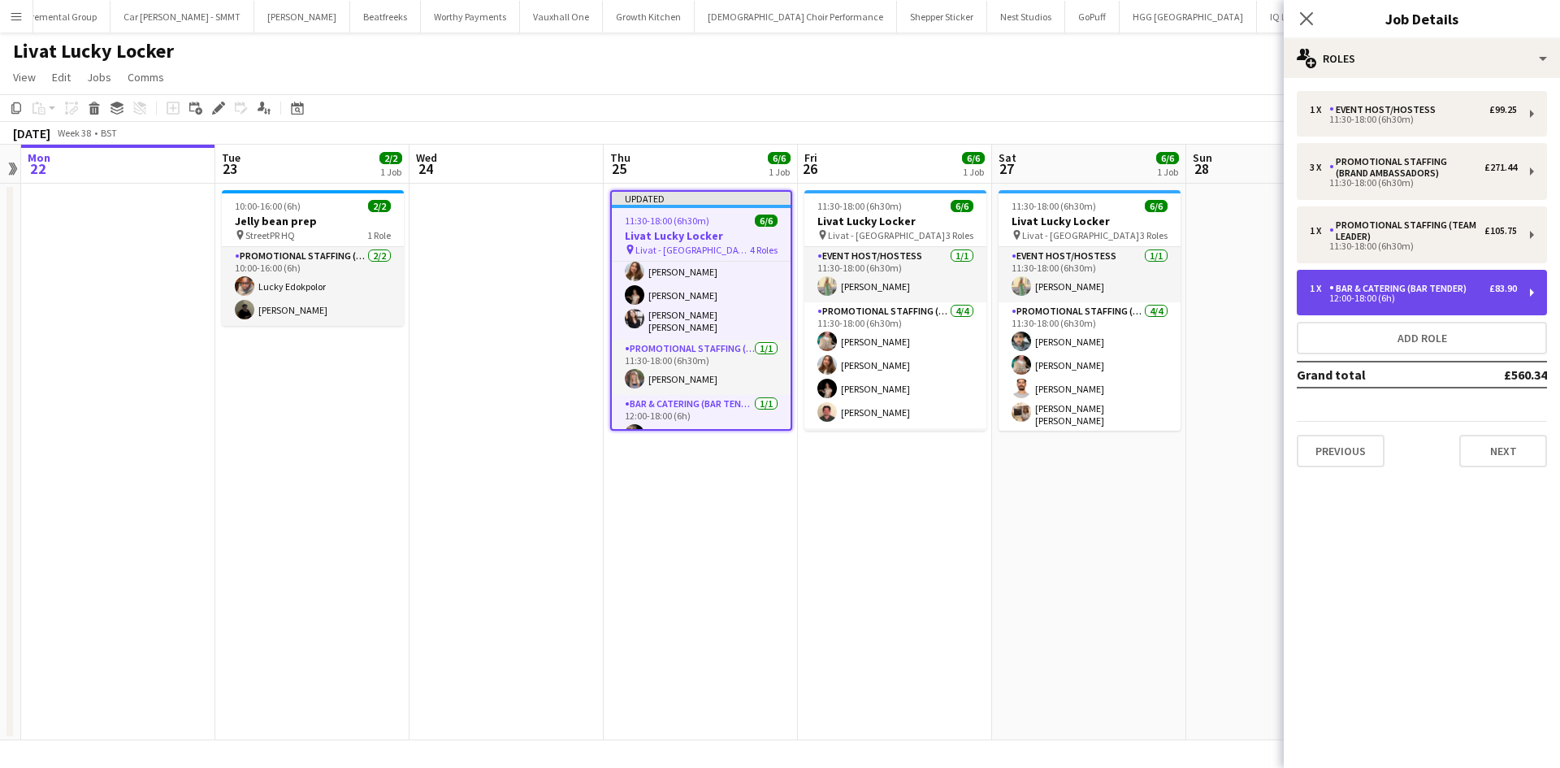
click at [1449, 305] on div "1 x Bar & Catering (Bar Tender) £83.90 12:00-18:00 (6h)" at bounding box center [1422, 292] width 250 height 45
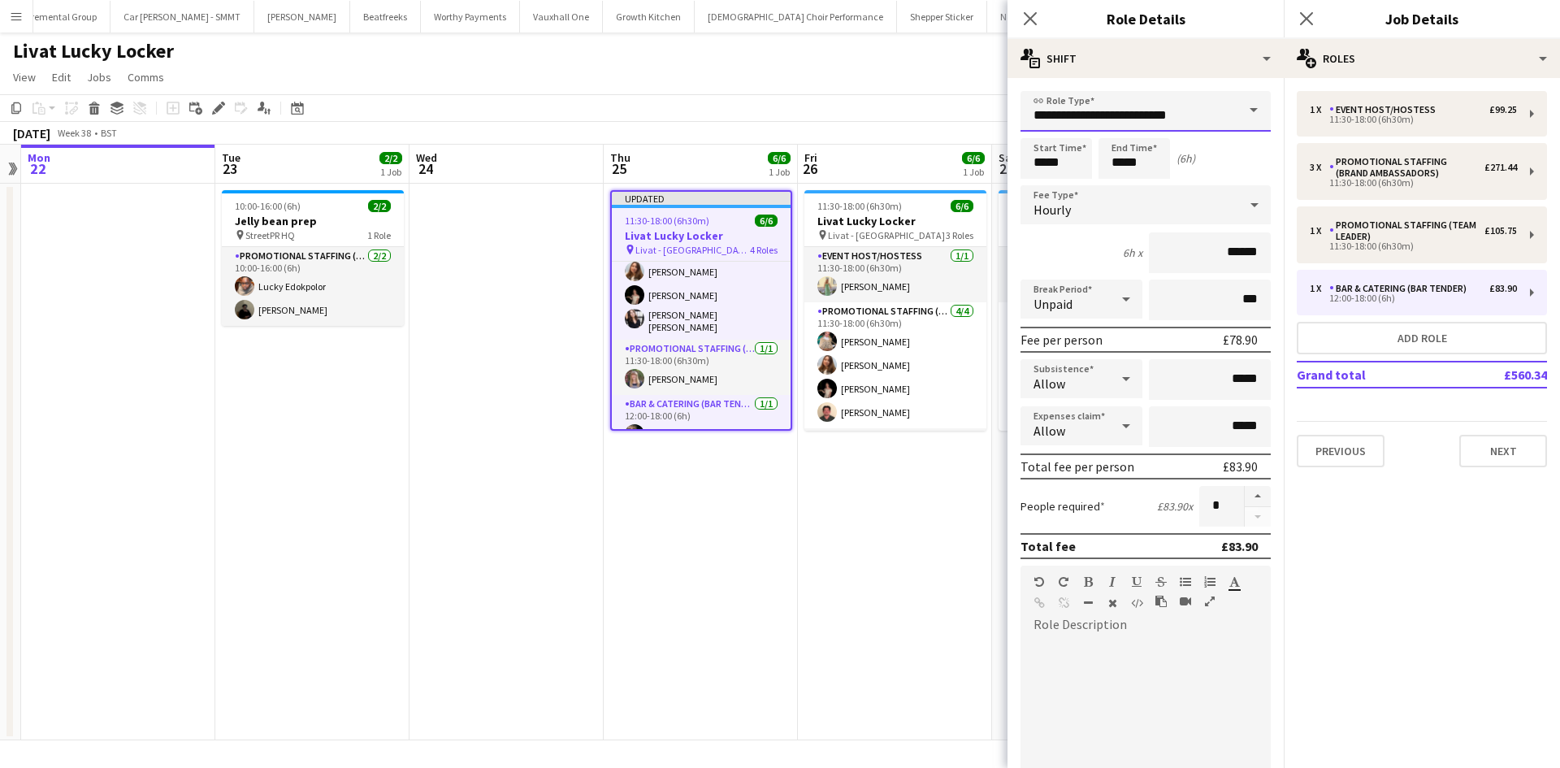
click at [1158, 110] on input "**********" at bounding box center [1145, 111] width 250 height 41
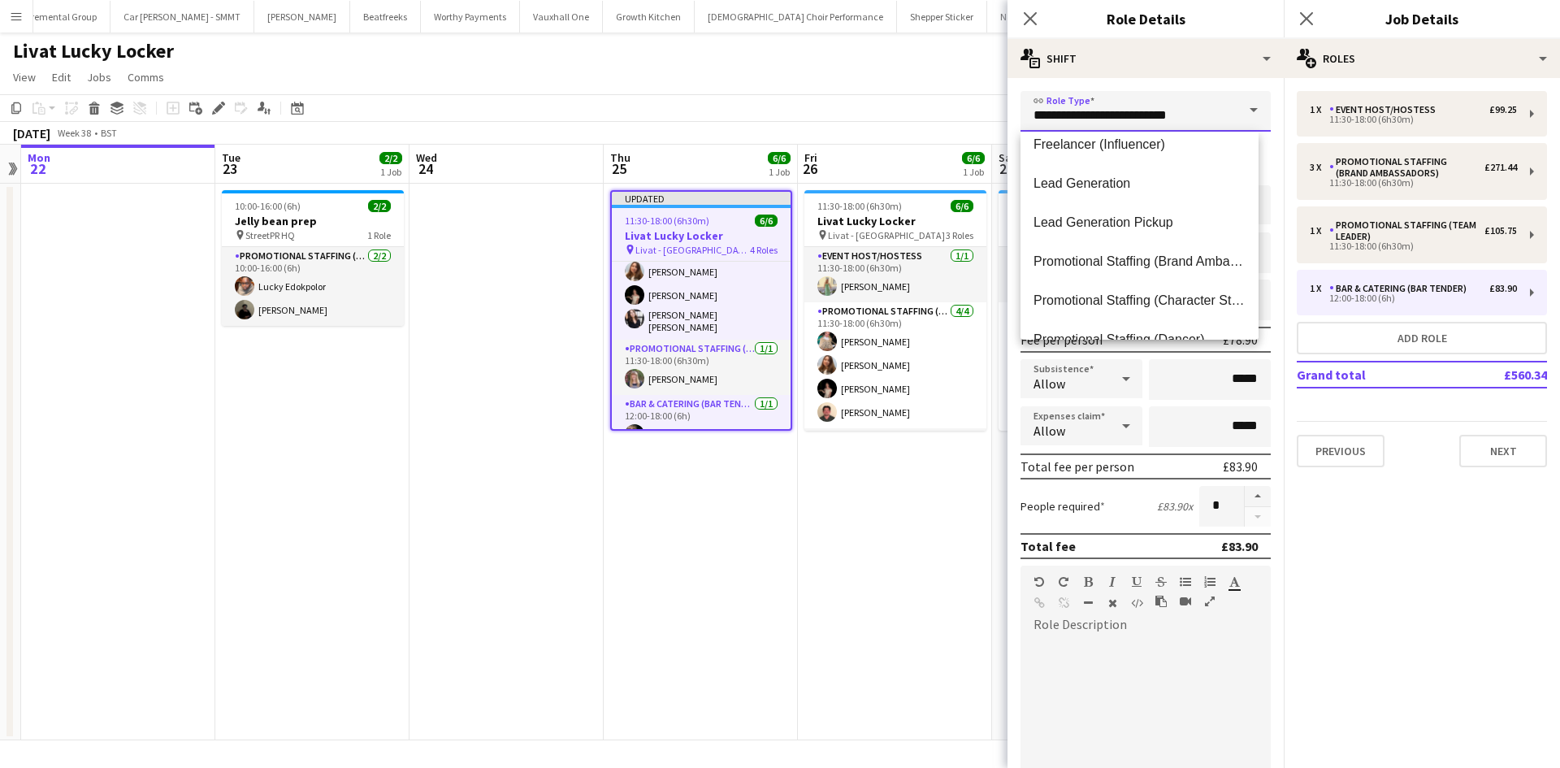
scroll to position [731, 0]
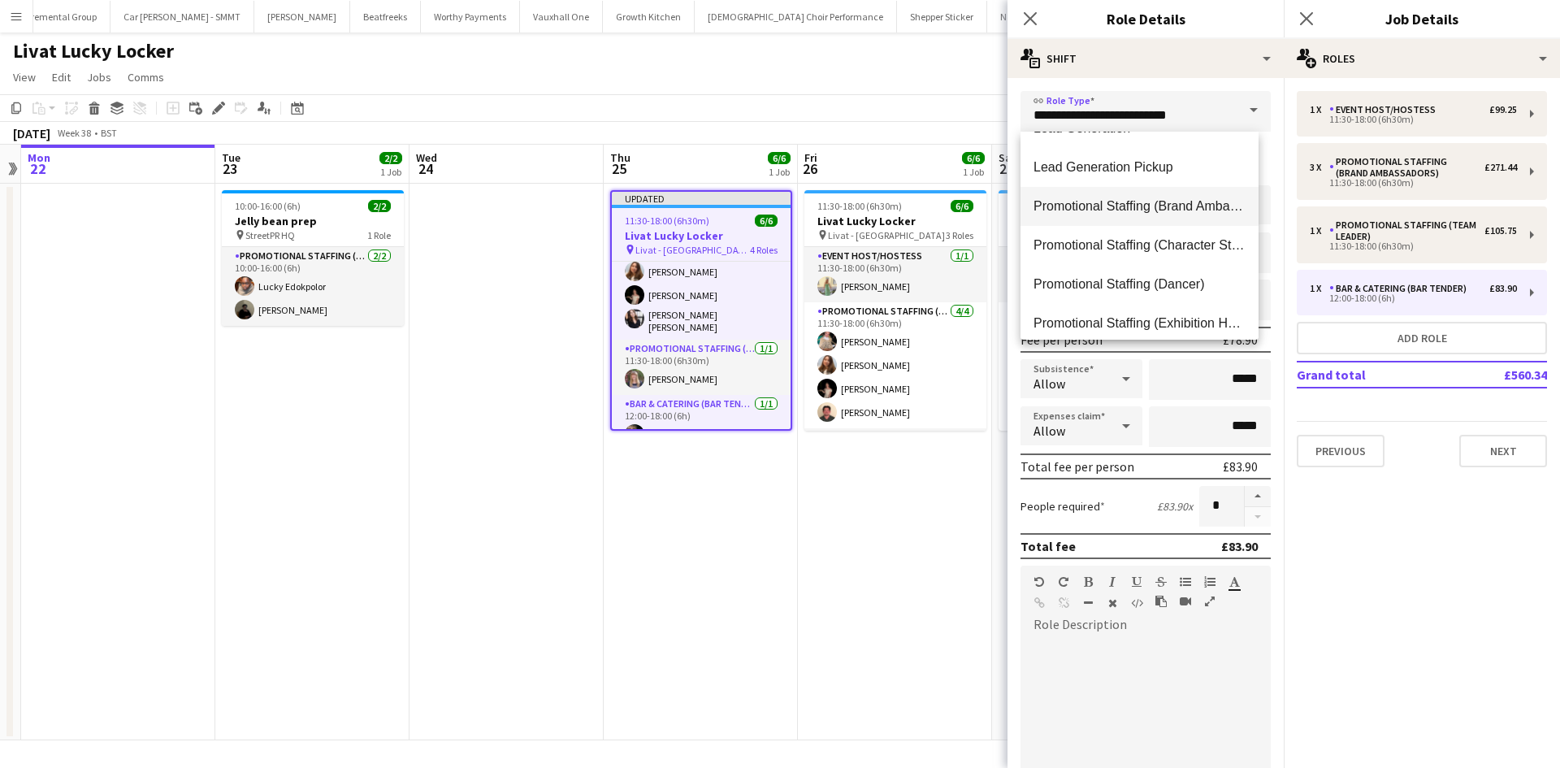
click at [1176, 206] on span "Promotional Staffing (Brand Ambassadors)" at bounding box center [1139, 205] width 212 height 15
type input "**********"
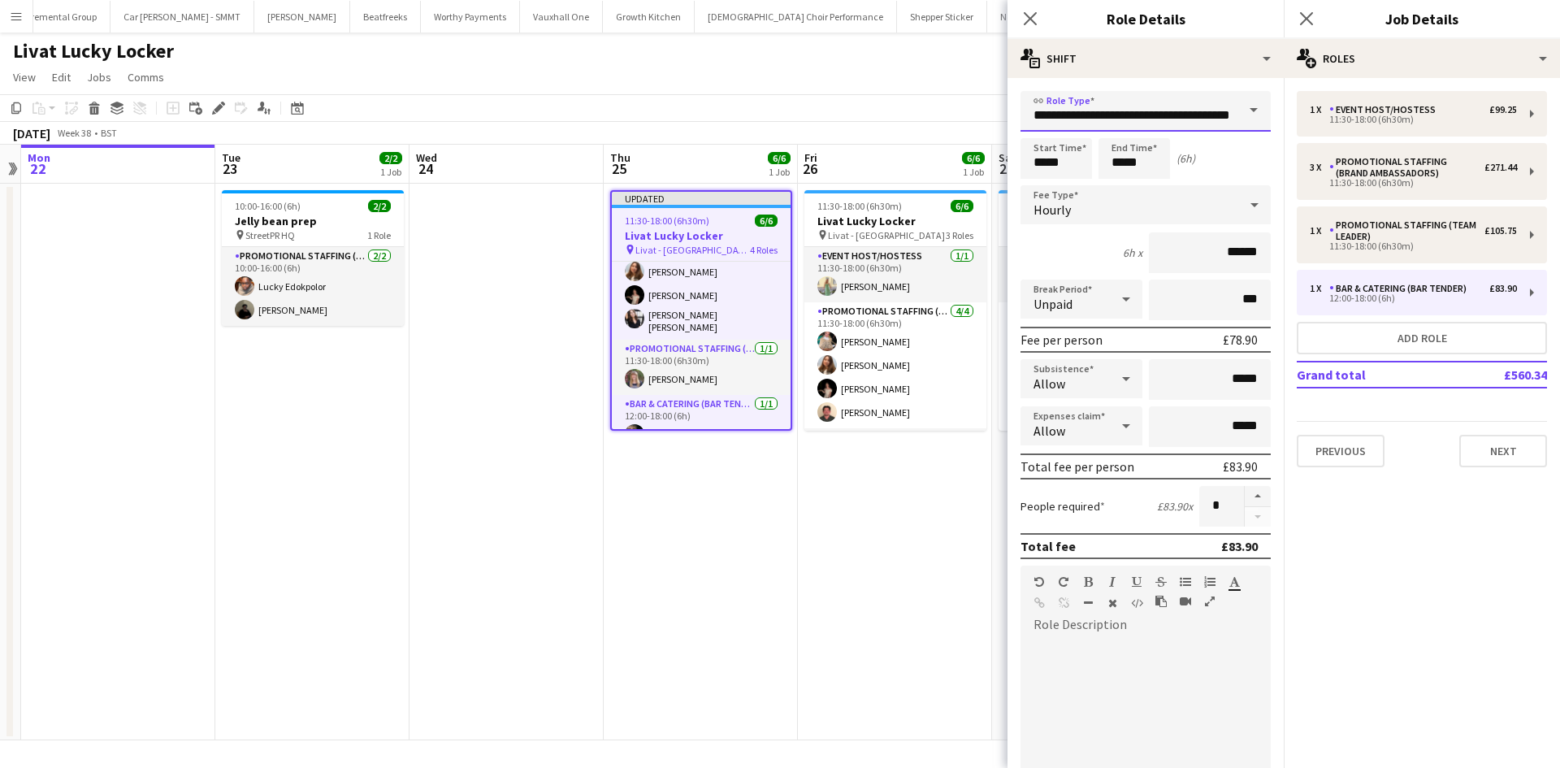
scroll to position [0, 40]
click at [945, 483] on app-date-cell "11:30-18:00 (6h30m) 6/6 Livat Lucky Locker pin Livat - King Street 3 Roles Even…" at bounding box center [895, 462] width 194 height 557
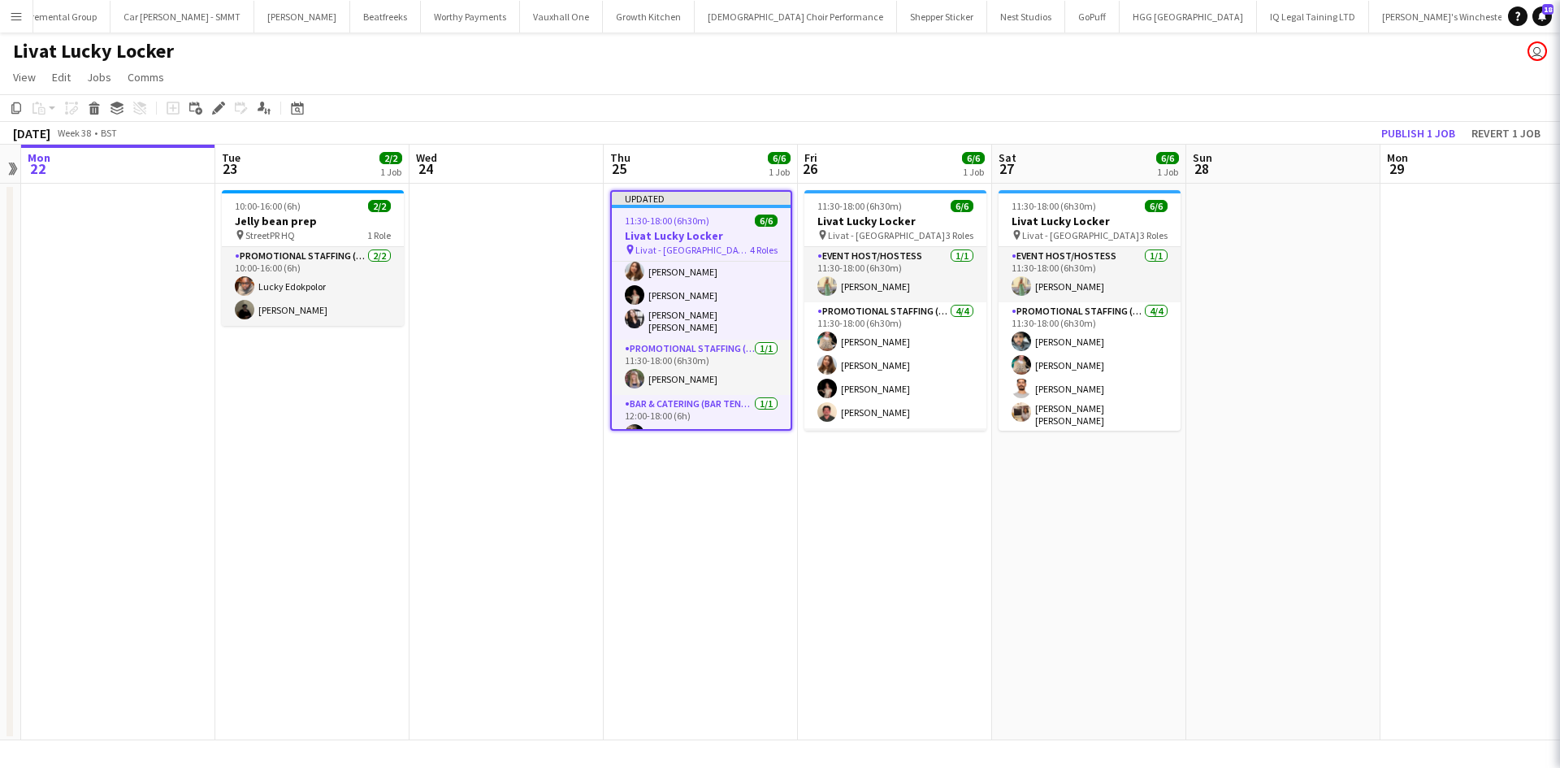
scroll to position [0, 0]
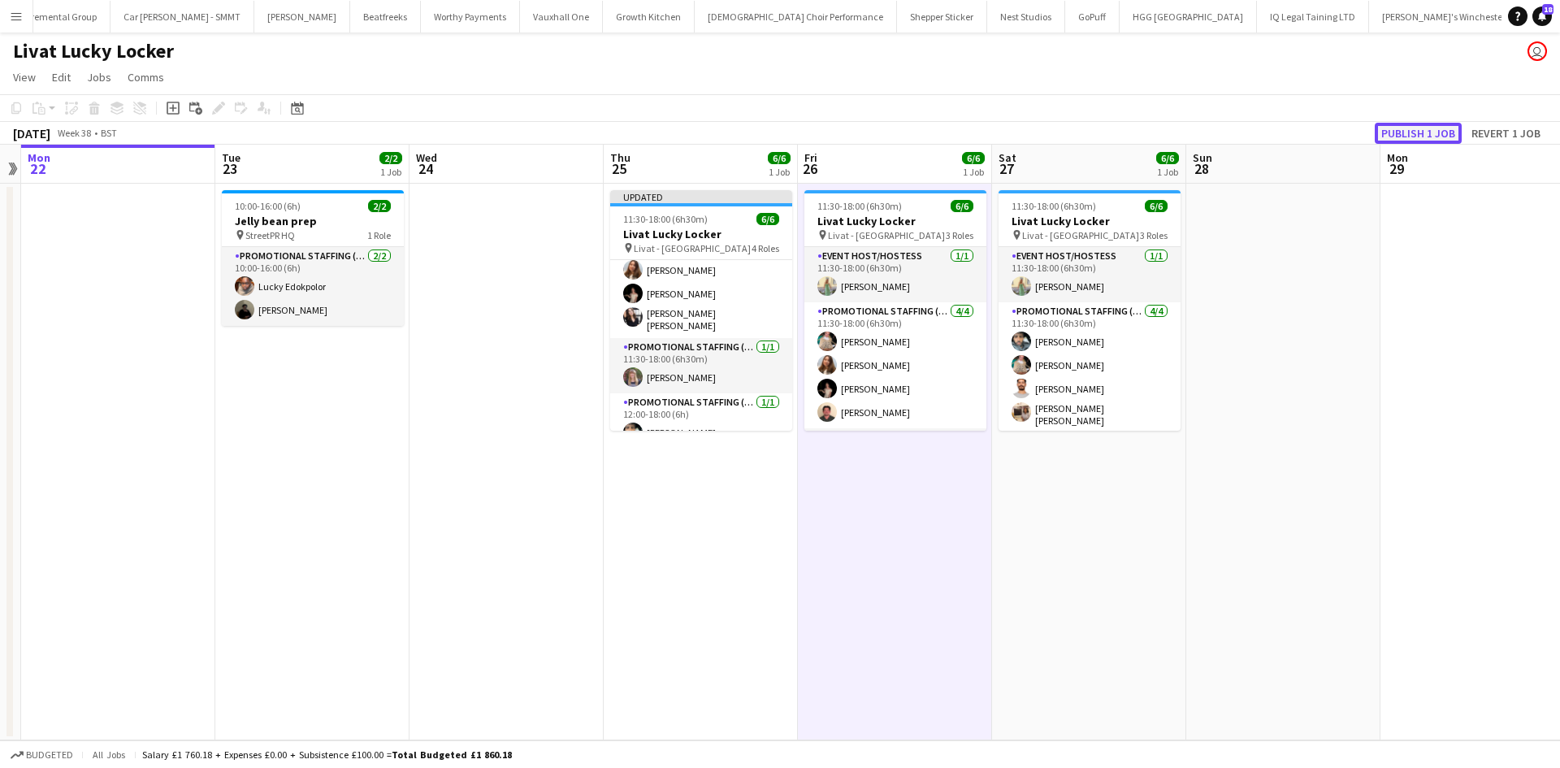
click at [1389, 130] on button "Publish 1 job" at bounding box center [1418, 133] width 87 height 21
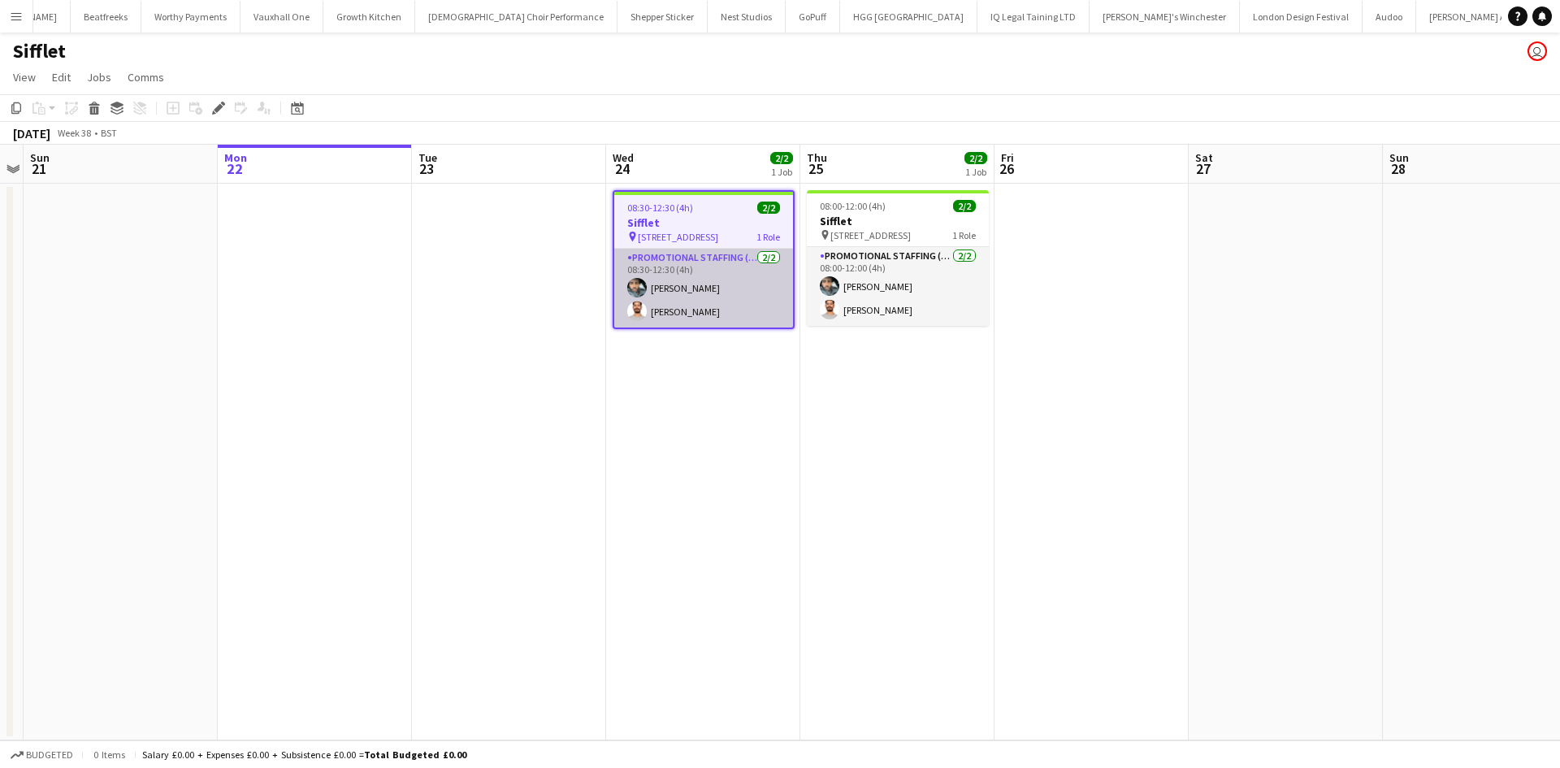
scroll to position [0, 3066]
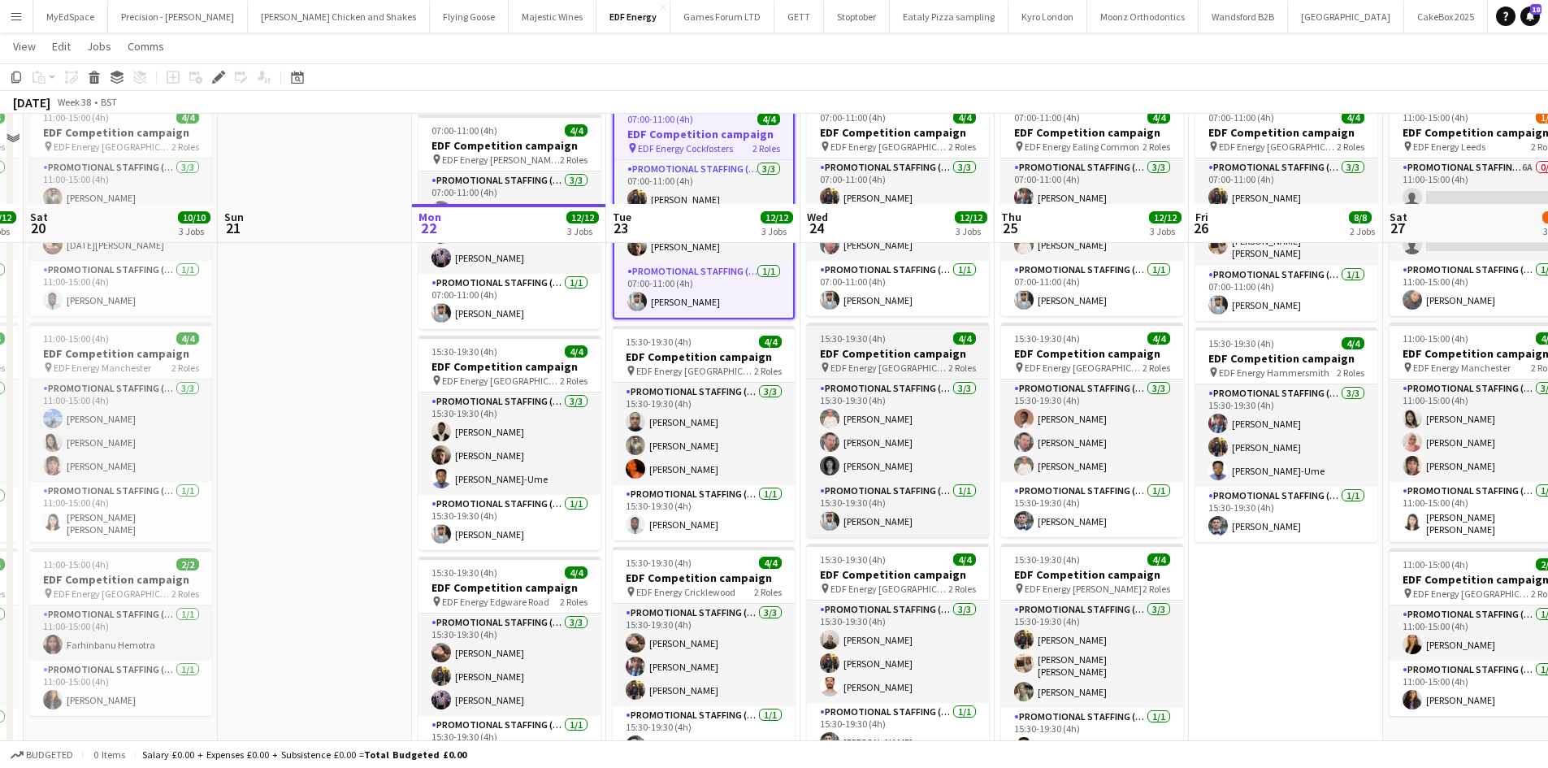
scroll to position [195, 0]
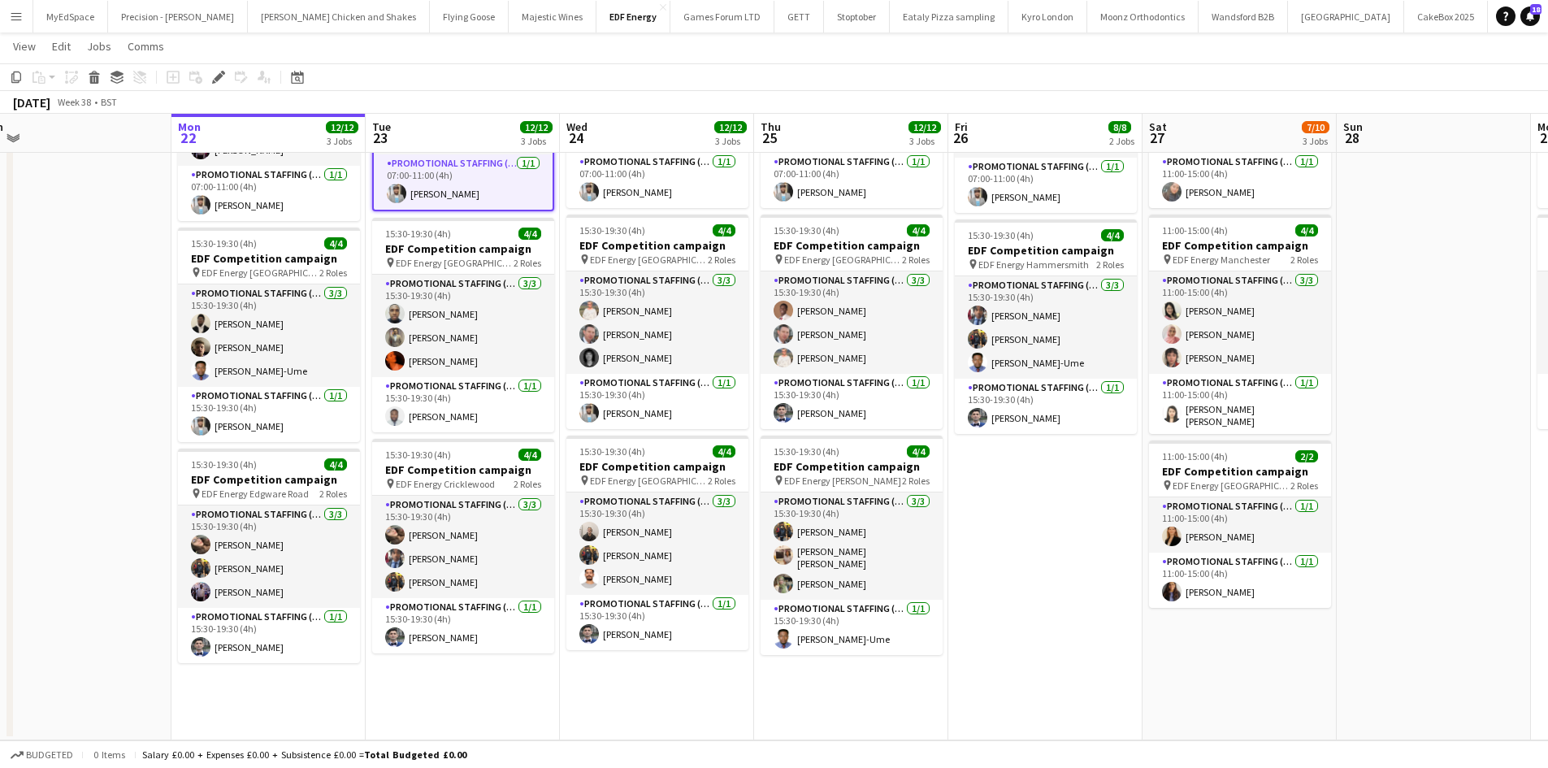
drag, startPoint x: 1309, startPoint y: 566, endPoint x: 1114, endPoint y: 578, distance: 195.4
click at [1114, 578] on app-calendar-viewport "Wed 17 12/12 3 Jobs Thu 18 10/10 3 Jobs Fri 19 12/12 3 Jobs Sat 20 10/10 3 Jobs…" at bounding box center [774, 304] width 1548 height 872
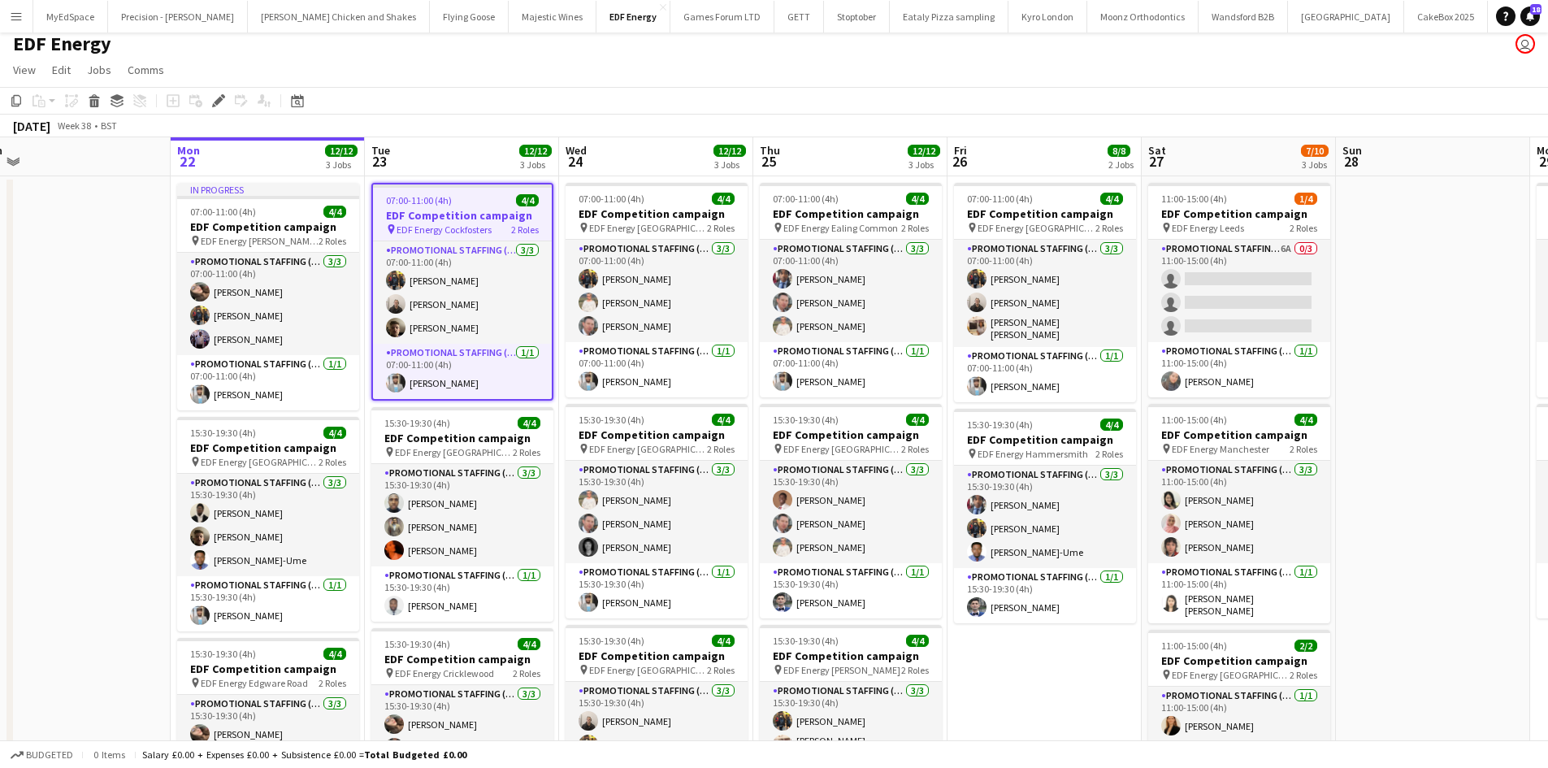
scroll to position [0, 0]
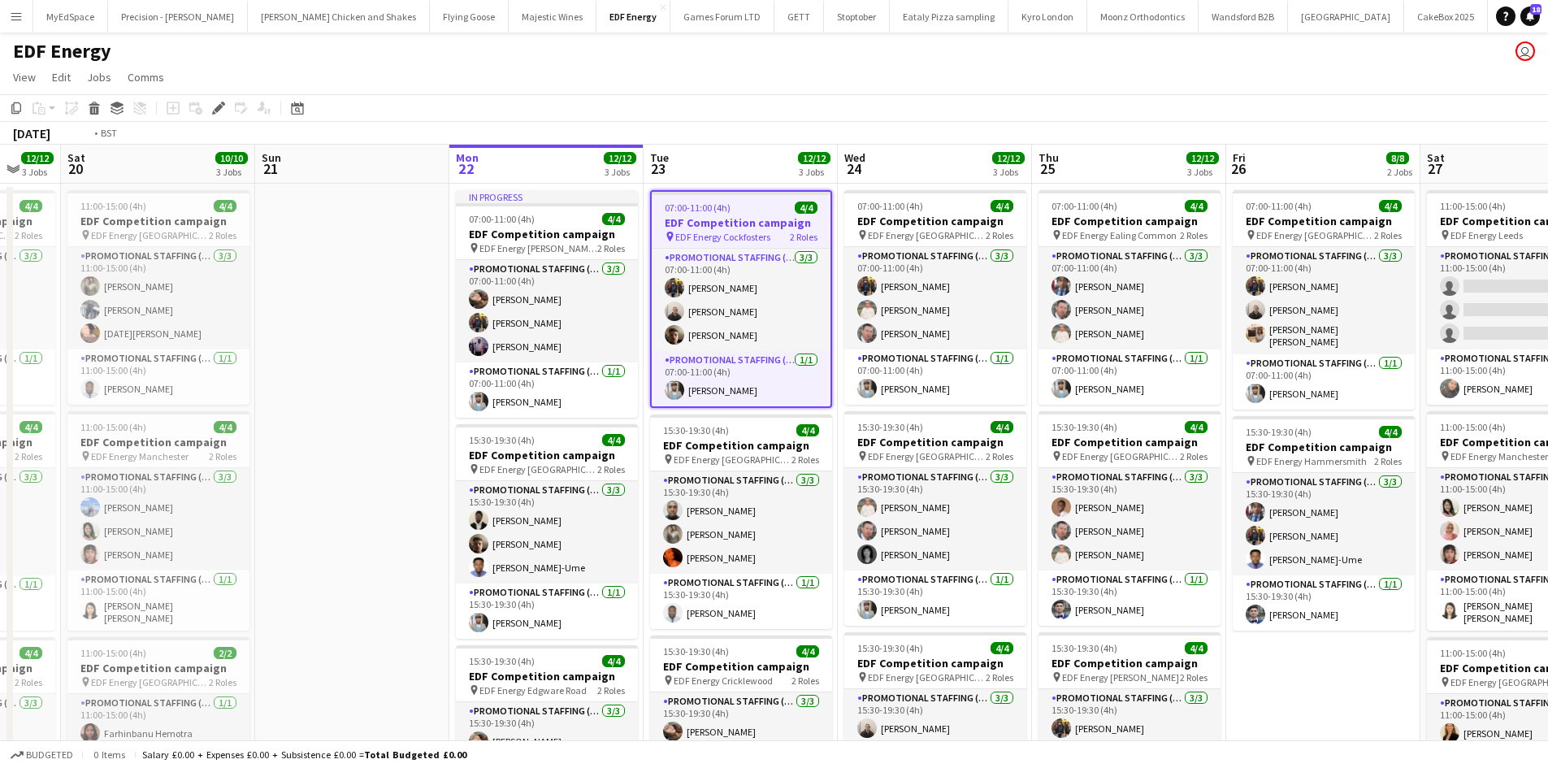
drag, startPoint x: 1438, startPoint y: 550, endPoint x: 745, endPoint y: 457, distance: 699.3
click at [743, 456] on app-calendar-viewport "Wed 17 12/12 3 Jobs Thu 18 10/10 3 Jobs Fri 19 12/12 3 Jobs Sat 20 10/10 3 Jobs…" at bounding box center [774, 541] width 1548 height 792
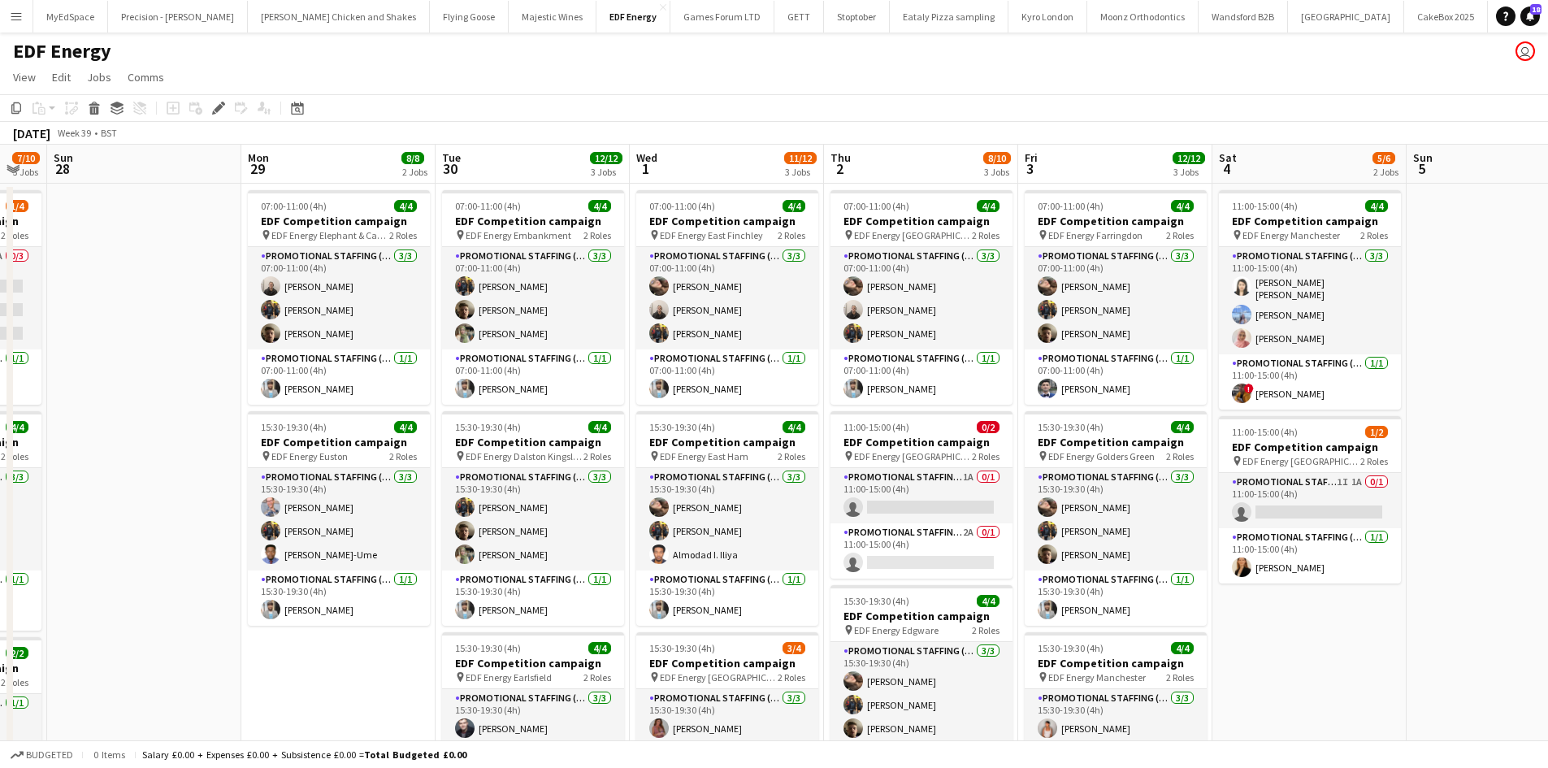
drag, startPoint x: 1172, startPoint y: 512, endPoint x: 806, endPoint y: 465, distance: 369.4
click at [806, 466] on app-calendar-viewport "Wed 24 12/12 3 Jobs Thu 25 12/12 3 Jobs Fri 26 8/8 2 Jobs Sat 27 7/10 3 Jobs Su…" at bounding box center [774, 541] width 1548 height 792
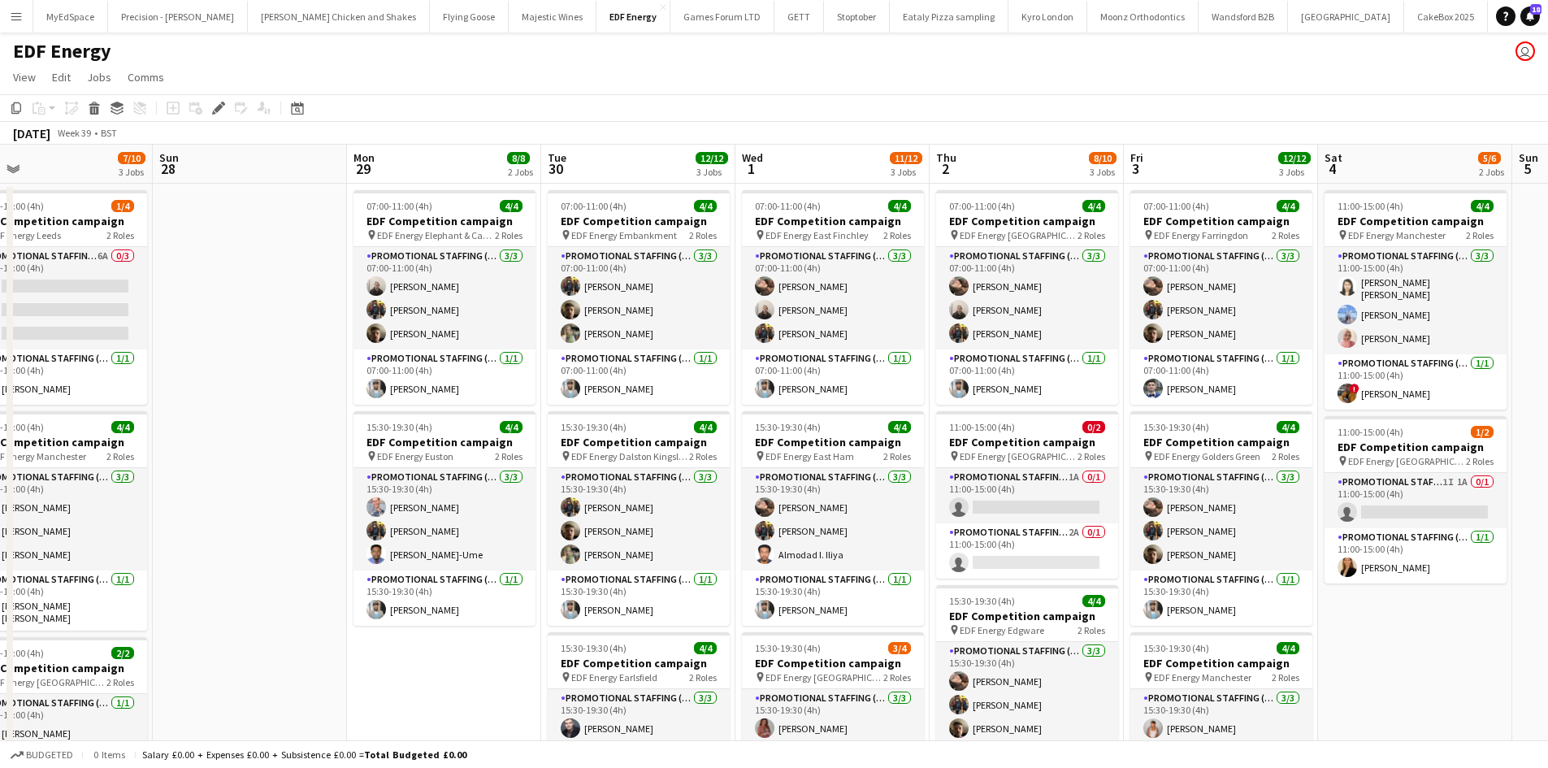
scroll to position [0, 614]
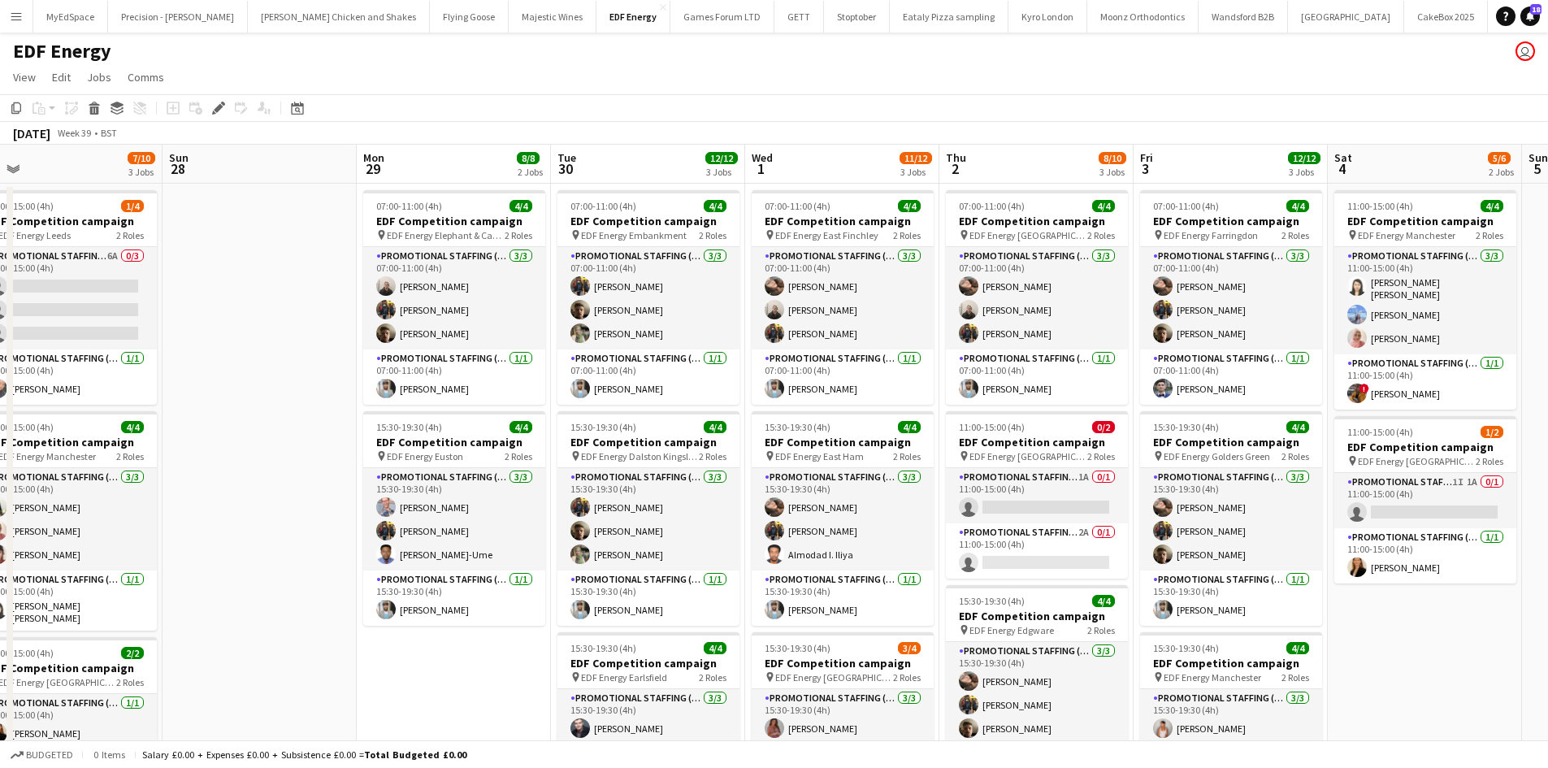
drag, startPoint x: 1442, startPoint y: 608, endPoint x: 1391, endPoint y: 587, distance: 55.4
click at [1391, 587] on app-calendar-viewport "Wed 24 12/12 3 Jobs Thu 25 12/12 3 Jobs Fri 26 8/8 2 Jobs Sat 27 7/10 3 Jobs Su…" at bounding box center [774, 541] width 1548 height 792
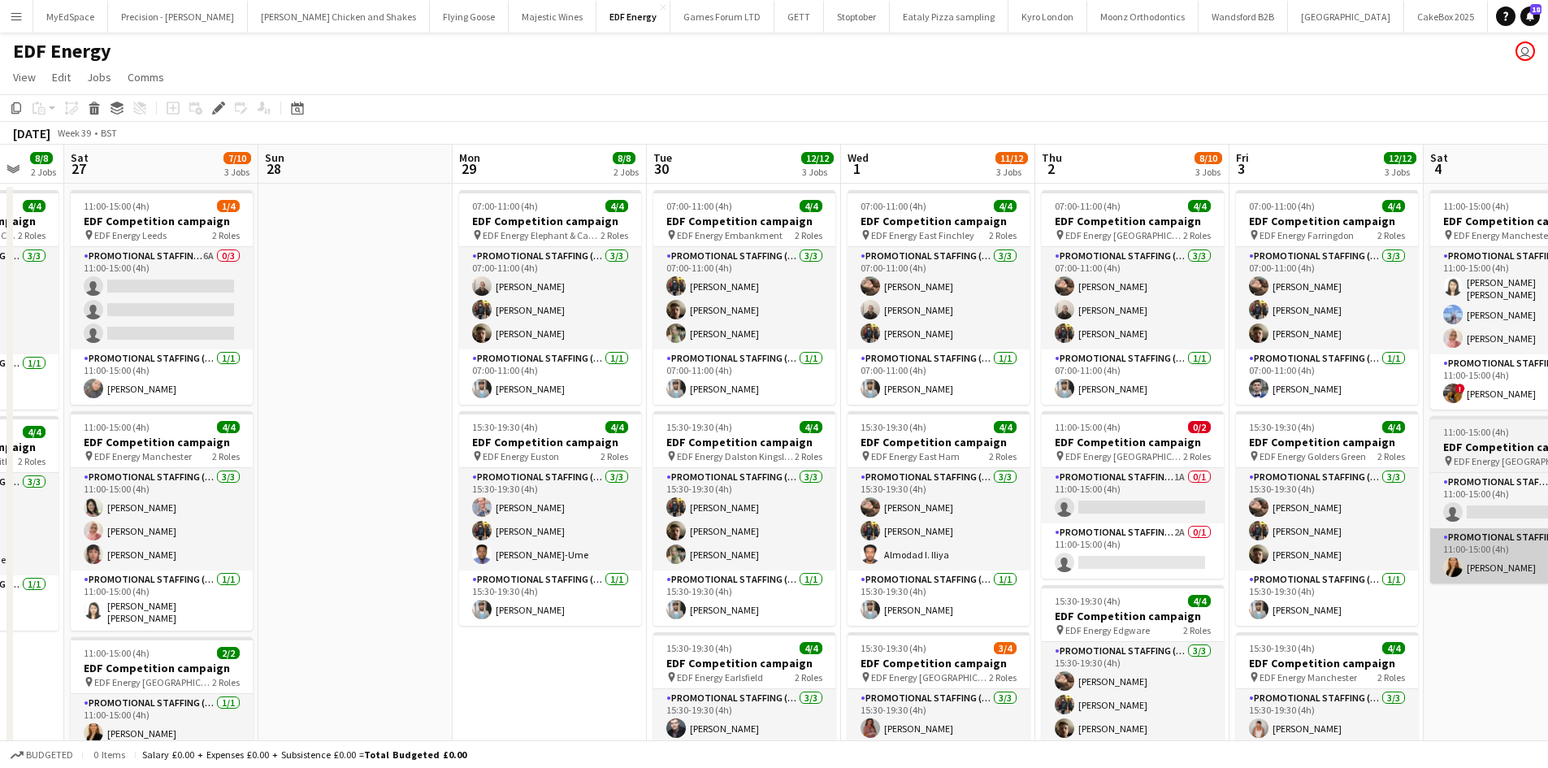
drag, startPoint x: 1275, startPoint y: 583, endPoint x: 1076, endPoint y: 551, distance: 201.6
click at [1028, 540] on app-calendar-viewport "Wed 24 12/12 3 Jobs Thu 25 12/12 3 Jobs Fri 26 8/8 2 Jobs Sat 27 7/10 3 Jobs Su…" at bounding box center [774, 541] width 1548 height 792
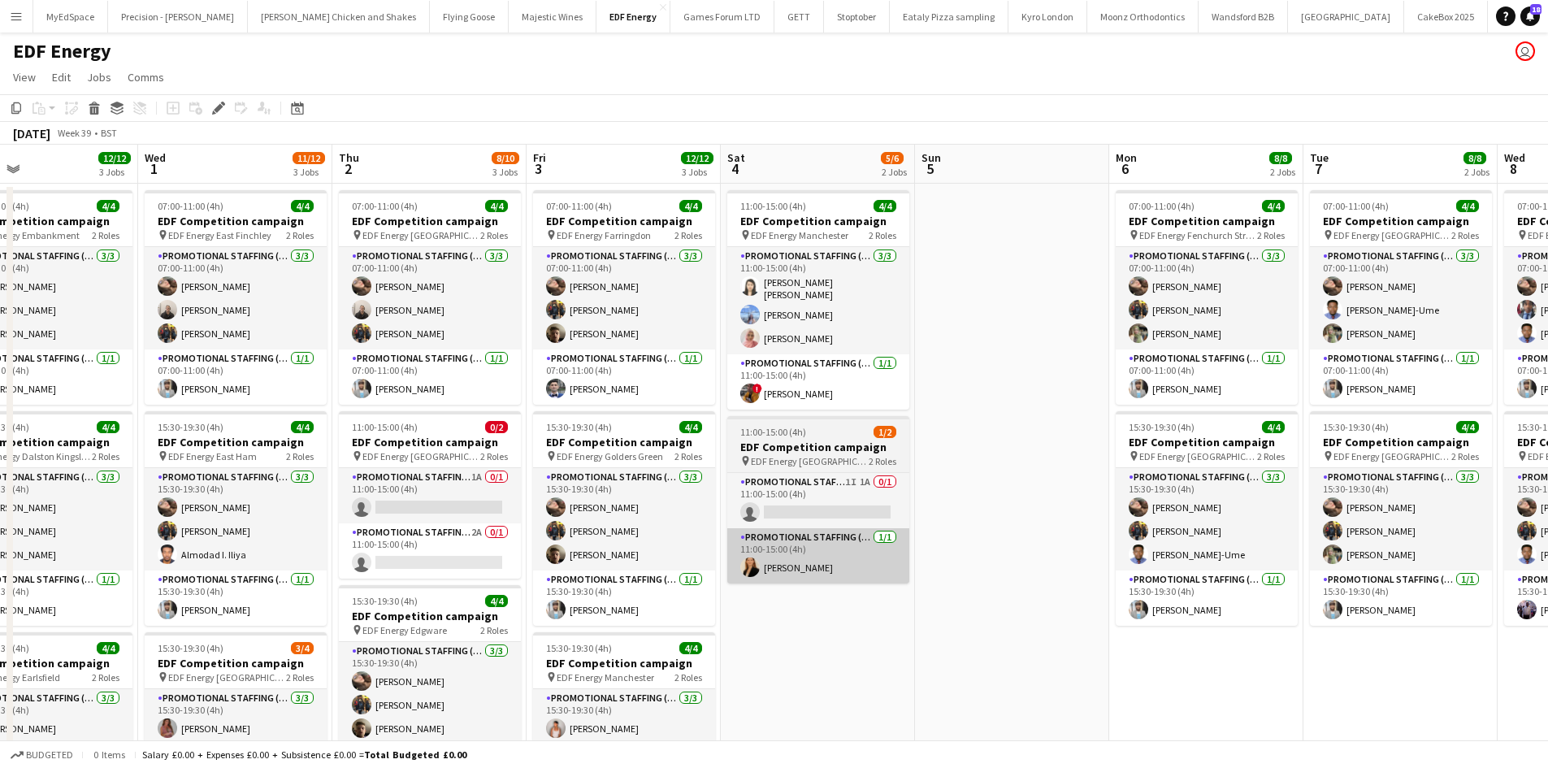
drag, startPoint x: 1194, startPoint y: 576, endPoint x: 916, endPoint y: 574, distance: 278.7
click at [912, 572] on app-calendar-viewport "Fri 26 8/8 2 Jobs Sat 27 7/10 3 Jobs Sun 28 Mon 29 8/8 2 Jobs Tue 30 12/12 3 Jo…" at bounding box center [774, 541] width 1548 height 792
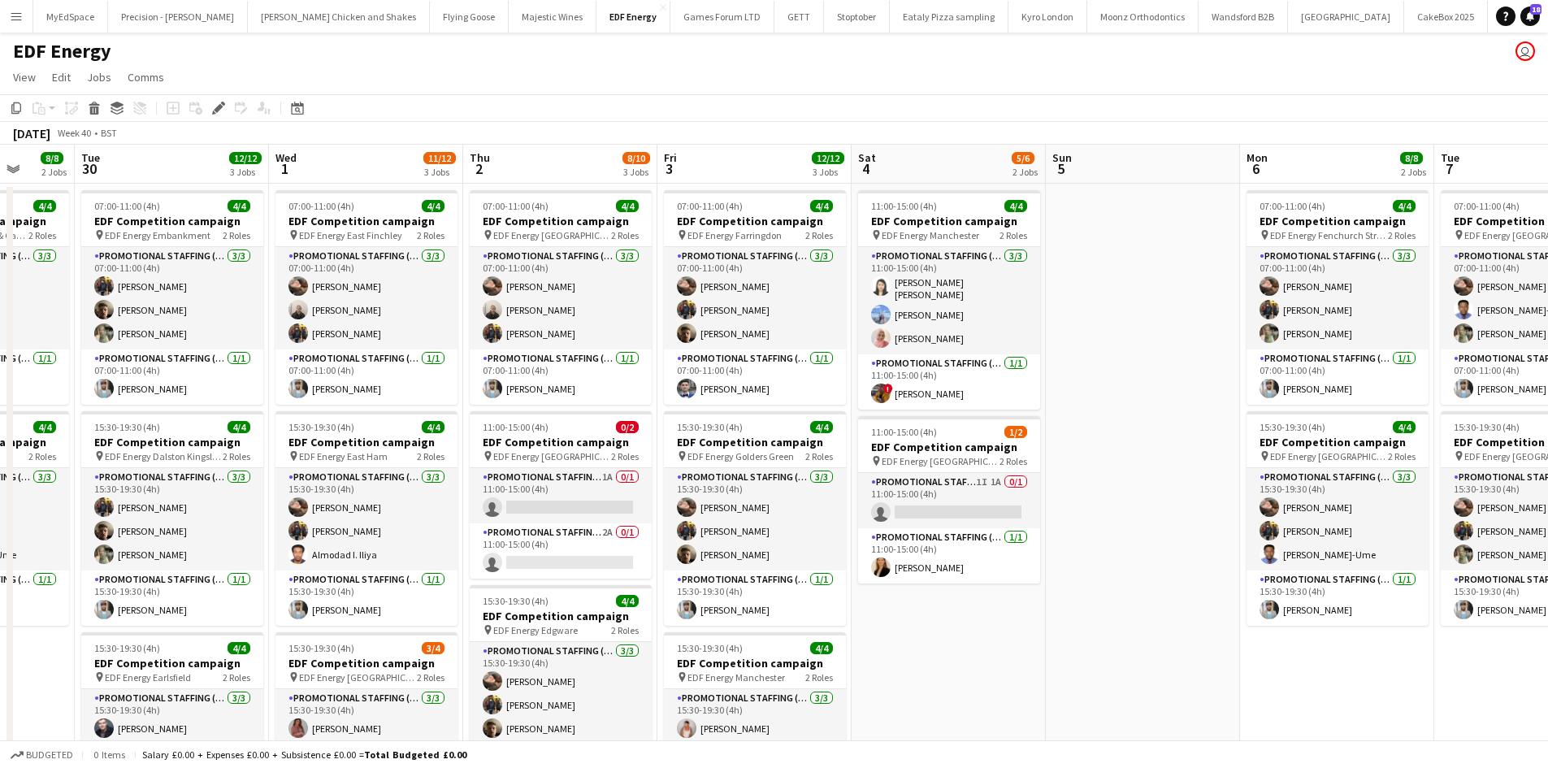
drag, startPoint x: 1122, startPoint y: 630, endPoint x: 620, endPoint y: 540, distance: 510.1
click at [619, 540] on app-calendar-viewport "Fri 26 8/8 2 Jobs Sat 27 7/10 3 Jobs Sun 28 Mon 29 8/8 2 Jobs Tue 30 12/12 3 Jo…" at bounding box center [774, 541] width 1548 height 792
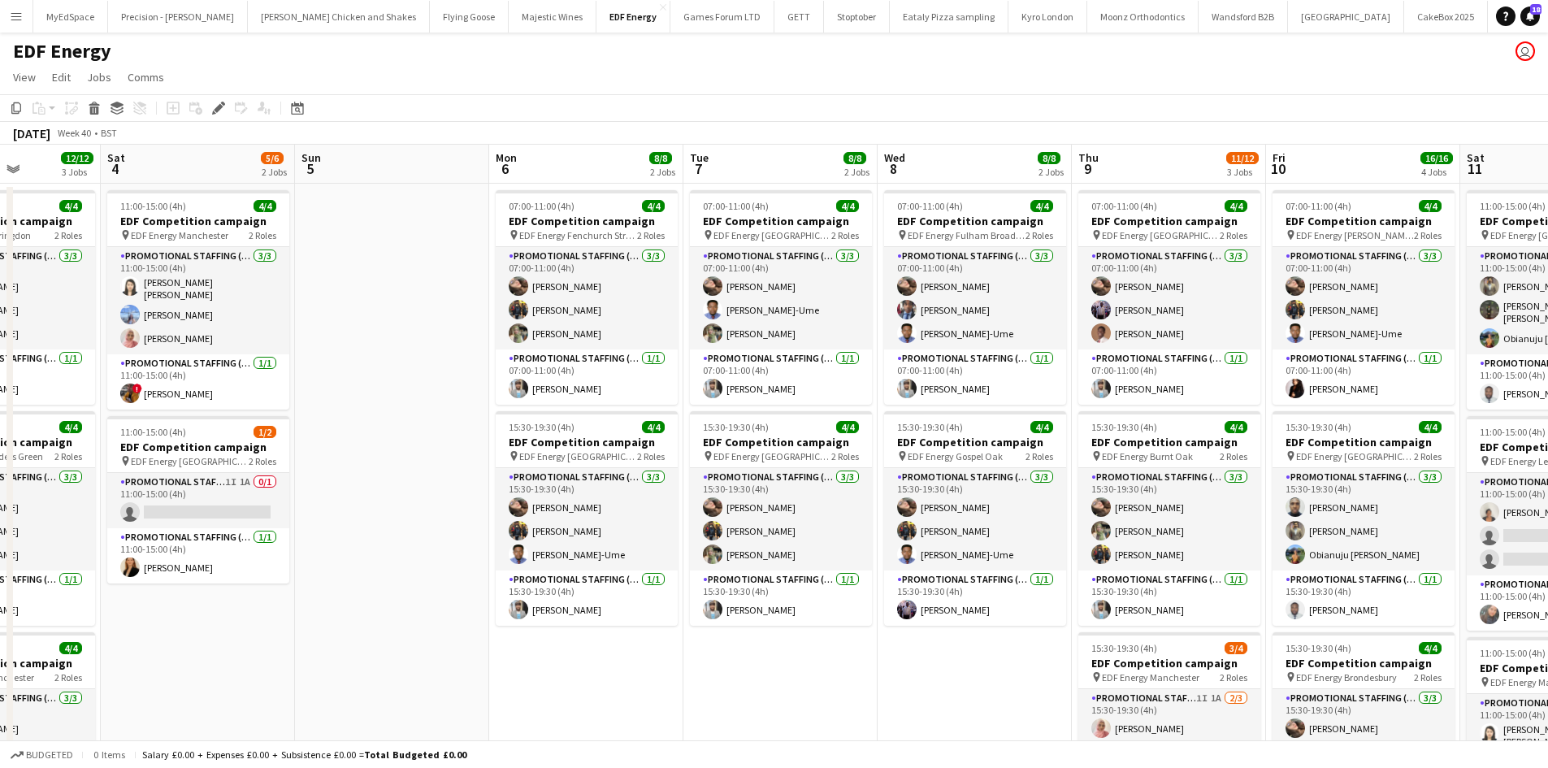
drag, startPoint x: 1010, startPoint y: 607, endPoint x: 634, endPoint y: 549, distance: 380.6
click at [634, 549] on app-calendar-viewport "Tue 30 12/12 3 Jobs Wed 1 11/12 3 Jobs Thu 2 8/10 3 Jobs Fri 3 12/12 3 Jobs Sat…" at bounding box center [774, 654] width 1548 height 1019
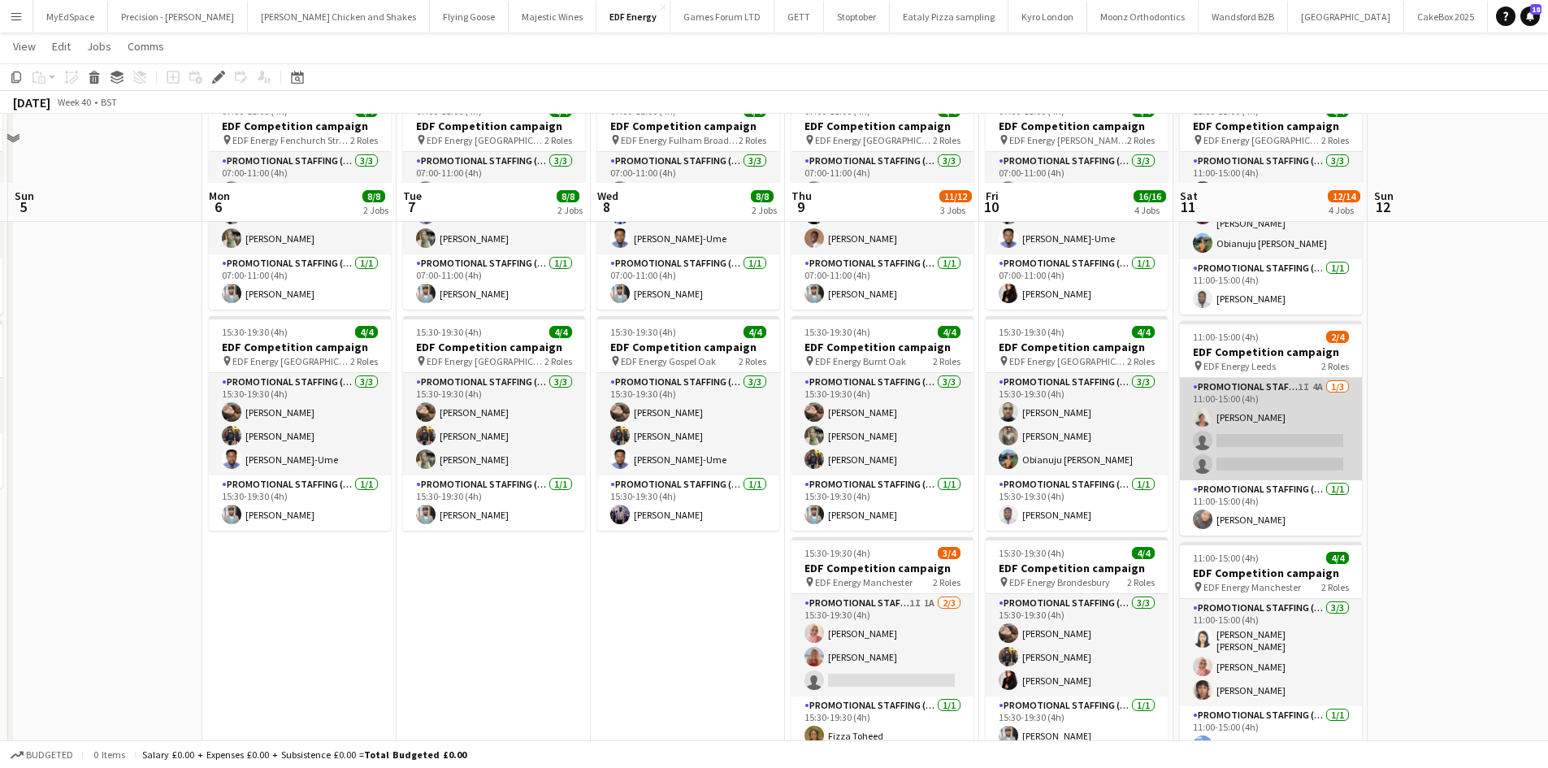
scroll to position [0, 0]
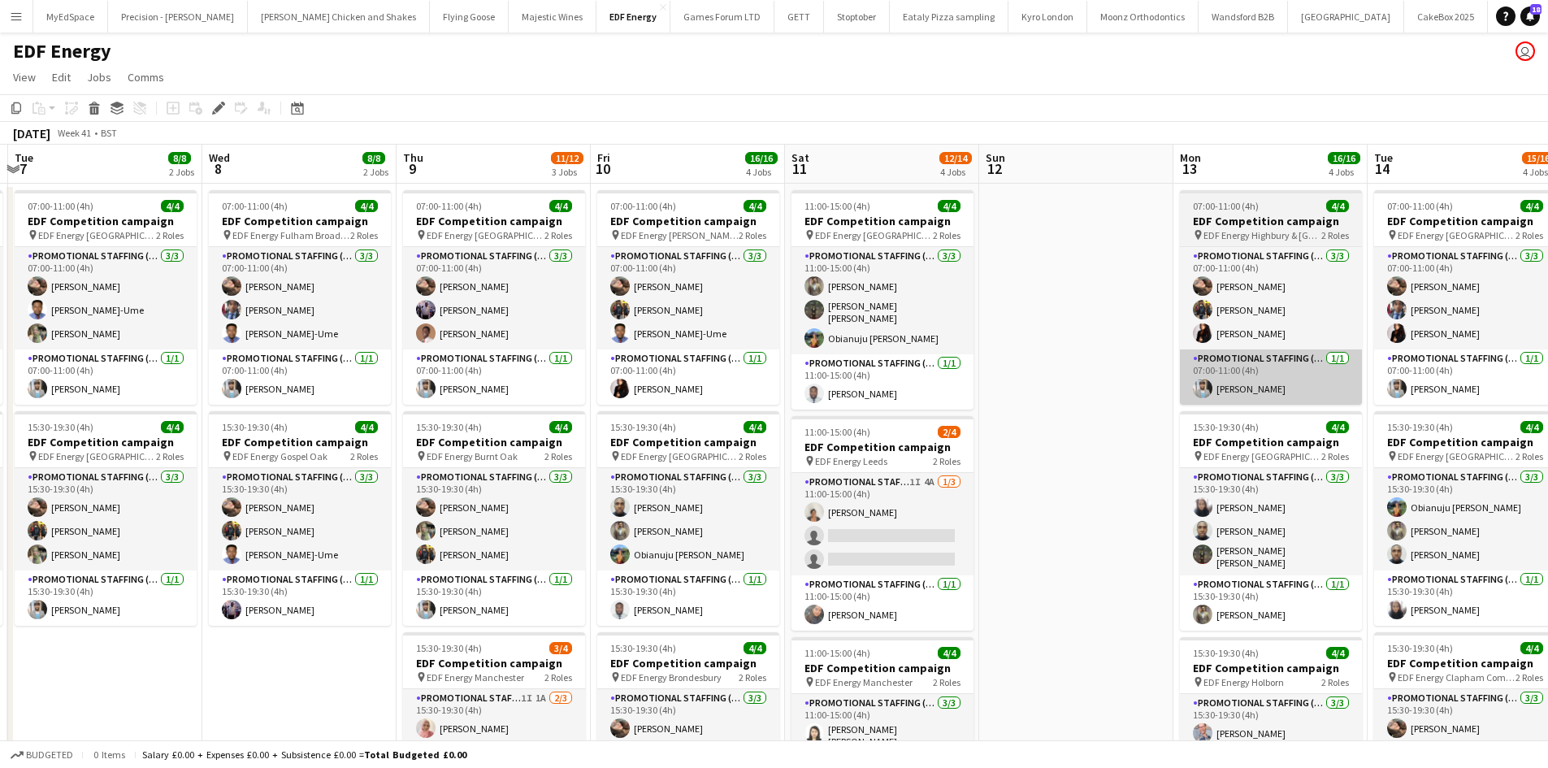
drag, startPoint x: 1405, startPoint y: 448, endPoint x: 812, endPoint y: 404, distance: 594.8
click at [639, 375] on app-calendar-viewport "Sat 4 5/6 2 Jobs Sun 5 Mon 6 8/8 2 Jobs Tue 7 8/8 2 Jobs Wed 8 8/8 2 Jobs Thu 9…" at bounding box center [774, 654] width 1548 height 1019
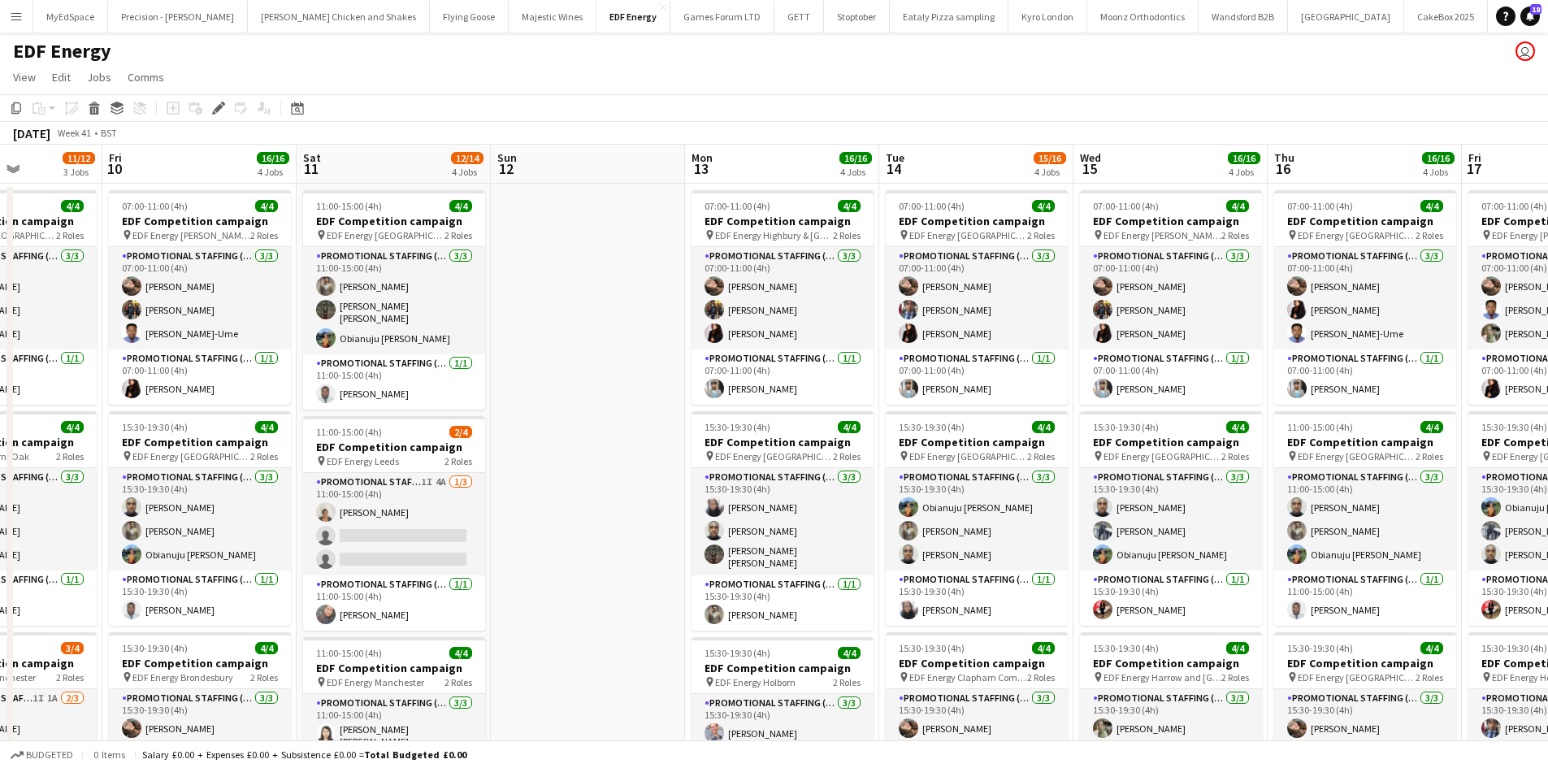
drag, startPoint x: 926, startPoint y: 411, endPoint x: 551, endPoint y: 357, distance: 379.2
click at [530, 356] on app-calendar-viewport "Mon 6 8/8 2 Jobs Tue 7 8/8 2 Jobs Wed 8 8/8 2 Jobs Thu 9 11/12 3 Jobs Fri 10 16…" at bounding box center [774, 654] width 1548 height 1019
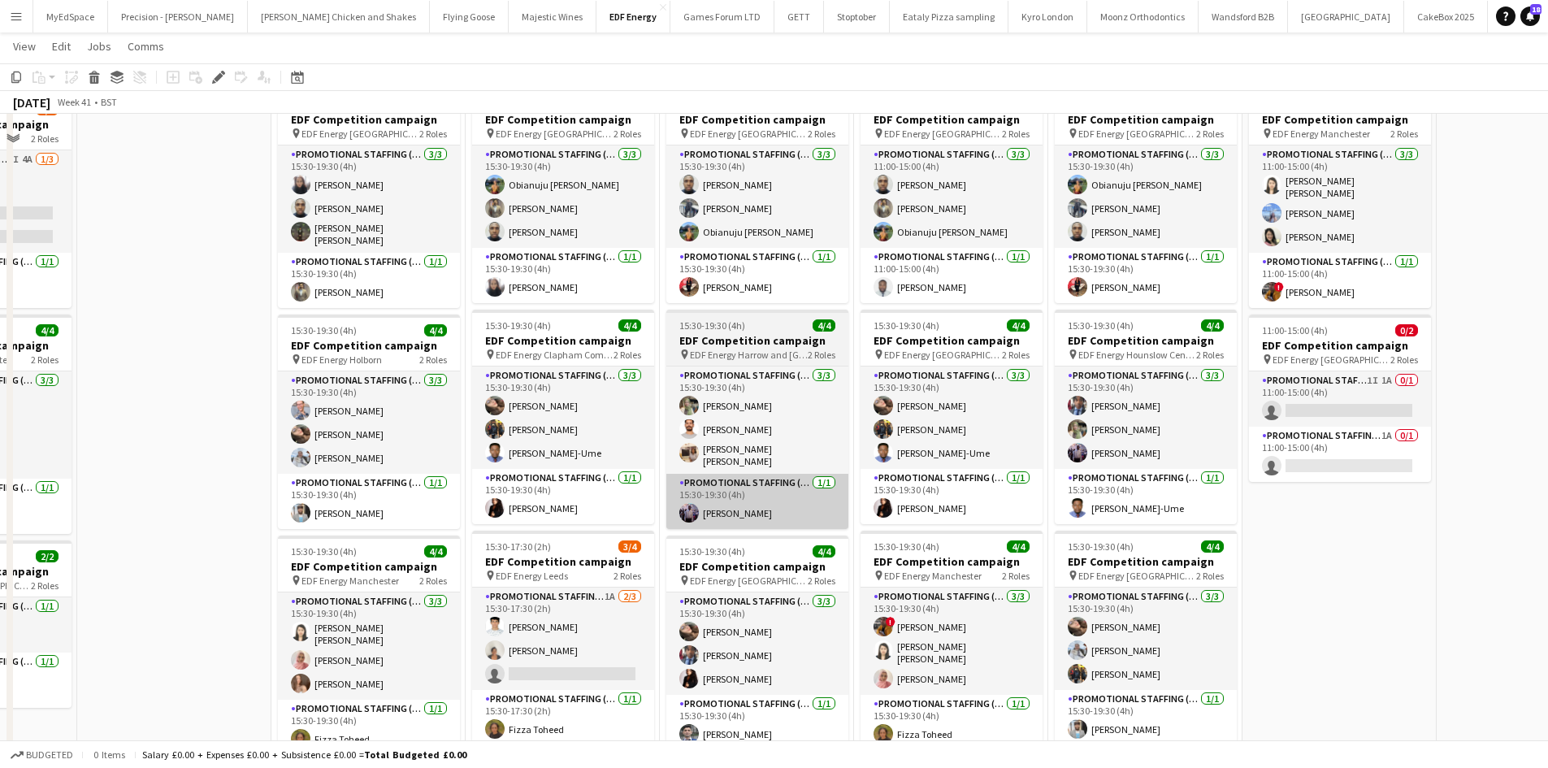
scroll to position [406, 0]
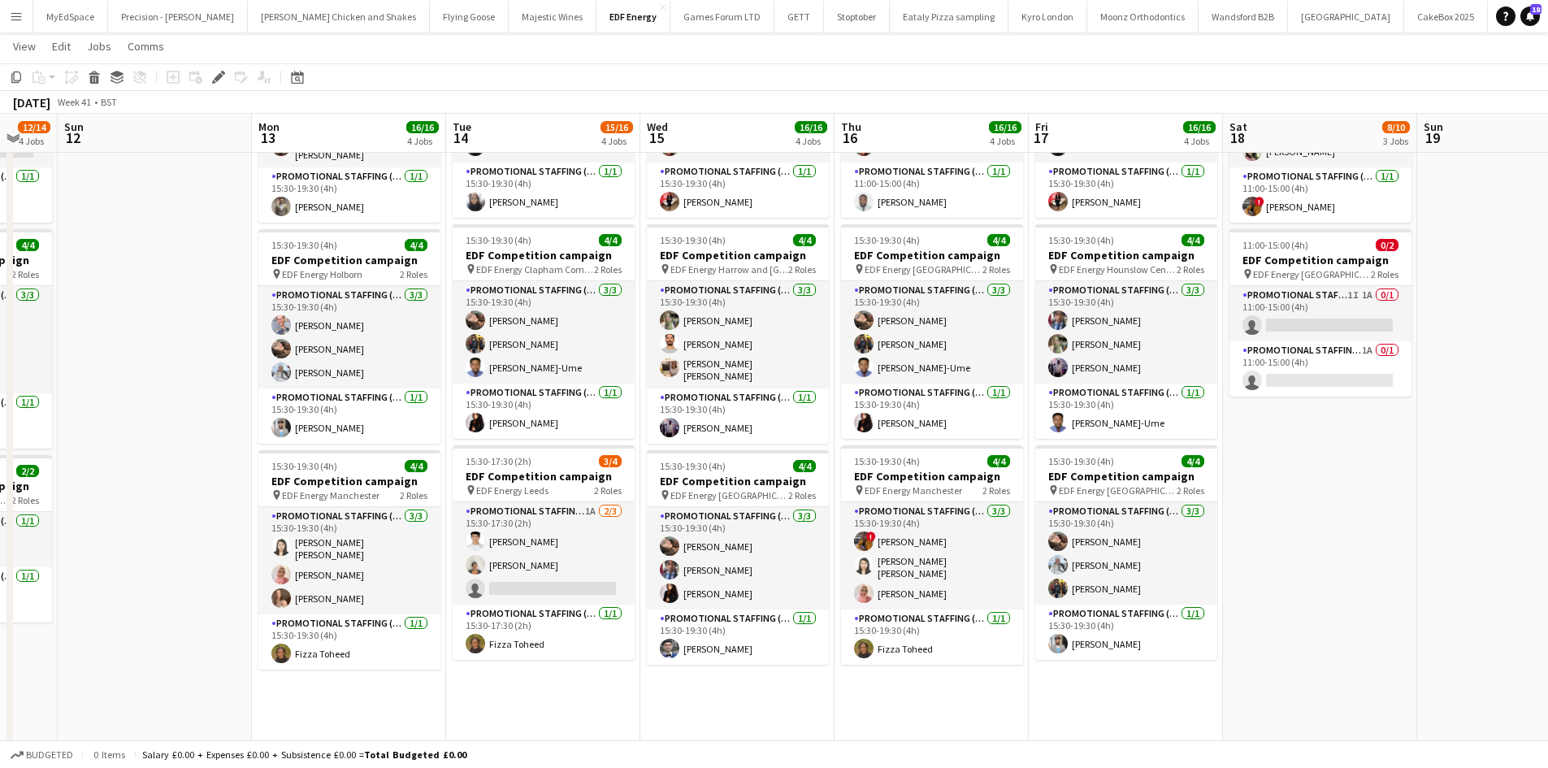
drag, startPoint x: 756, startPoint y: 388, endPoint x: 660, endPoint y: 377, distance: 97.4
click at [660, 377] on app-calendar-viewport "Wed 8 8/8 2 Jobs Thu 9 11/12 3 Jobs Fri 10 16/16 4 Jobs Sat 11 12/14 4 Jobs Sun…" at bounding box center [774, 206] width 1548 height 1098
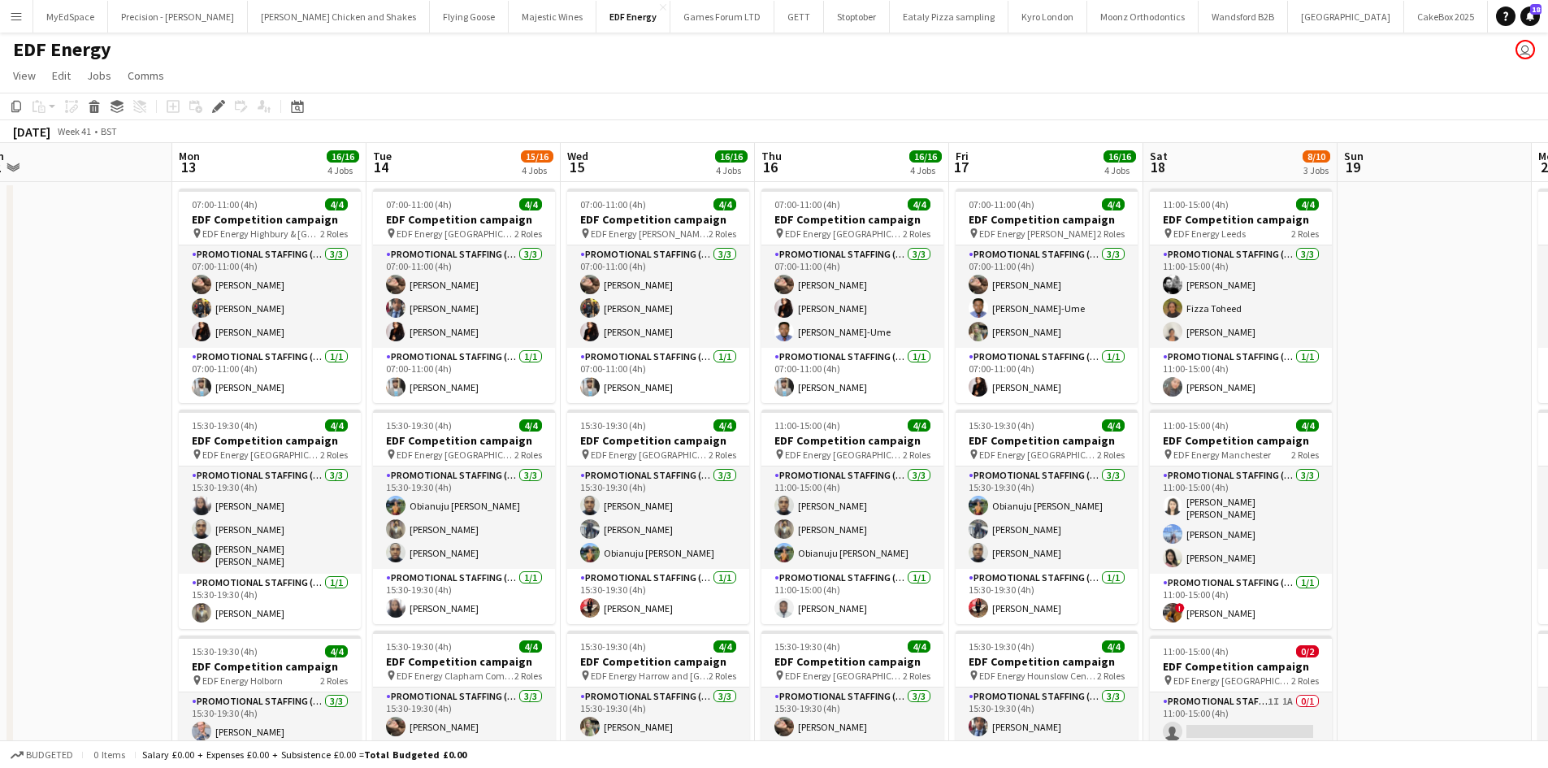
scroll to position [0, 0]
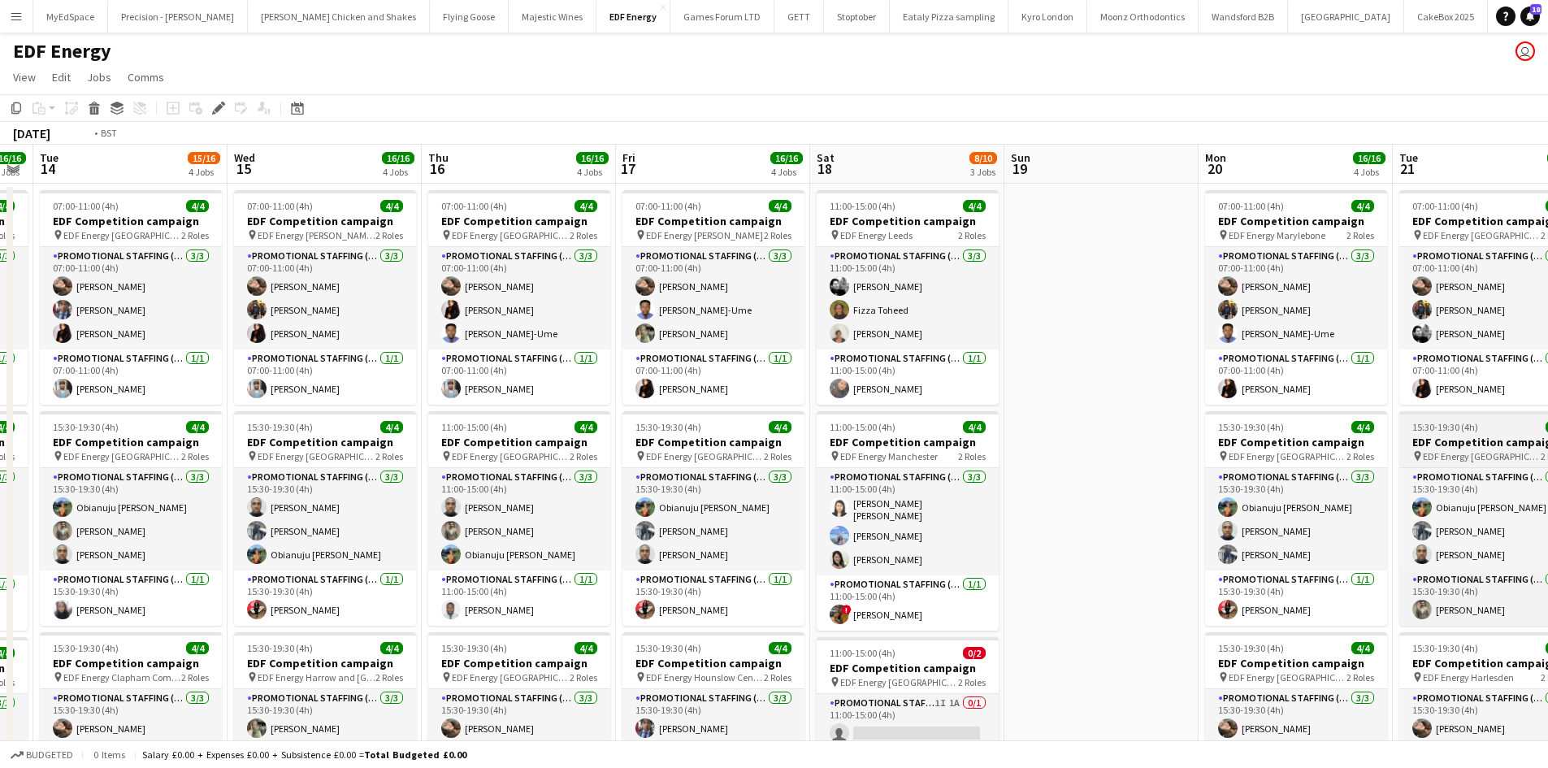
drag, startPoint x: 1462, startPoint y: 515, endPoint x: 938, endPoint y: 448, distance: 528.4
click at [649, 448] on app-calendar-viewport "Fri 10 16/16 4 Jobs Sat 11 12/14 4 Jobs Sun 12 Mon 13 16/16 4 Jobs Tue 14 15/16…" at bounding box center [774, 654] width 1548 height 1019
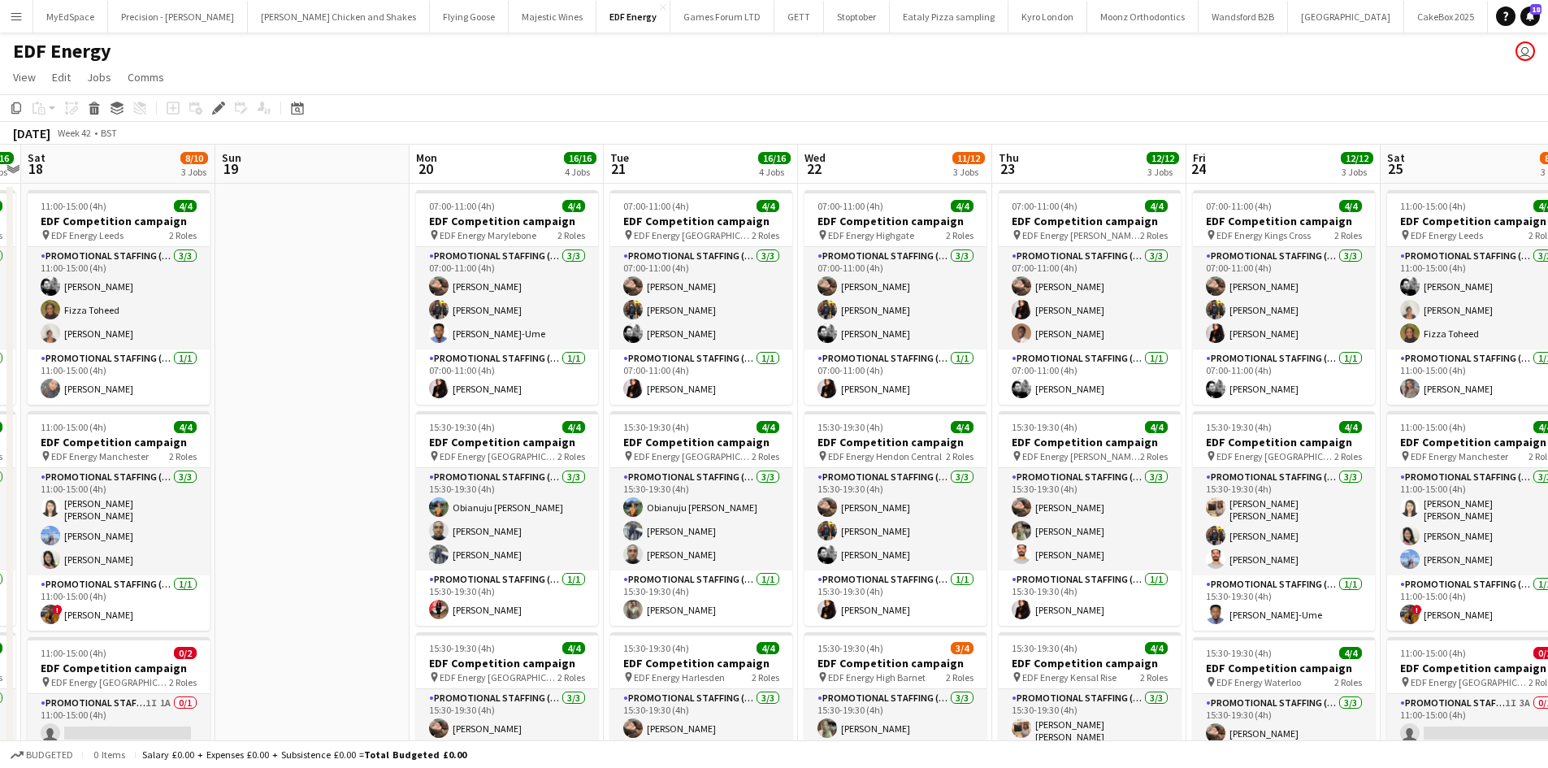
drag, startPoint x: 1176, startPoint y: 455, endPoint x: 877, endPoint y: 432, distance: 300.7
click at [877, 432] on app-calendar-viewport "Wed 15 16/16 4 Jobs Thu 16 16/16 4 Jobs Fri 17 16/16 4 Jobs Sat 18 8/10 3 Jobs …" at bounding box center [774, 654] width 1548 height 1019
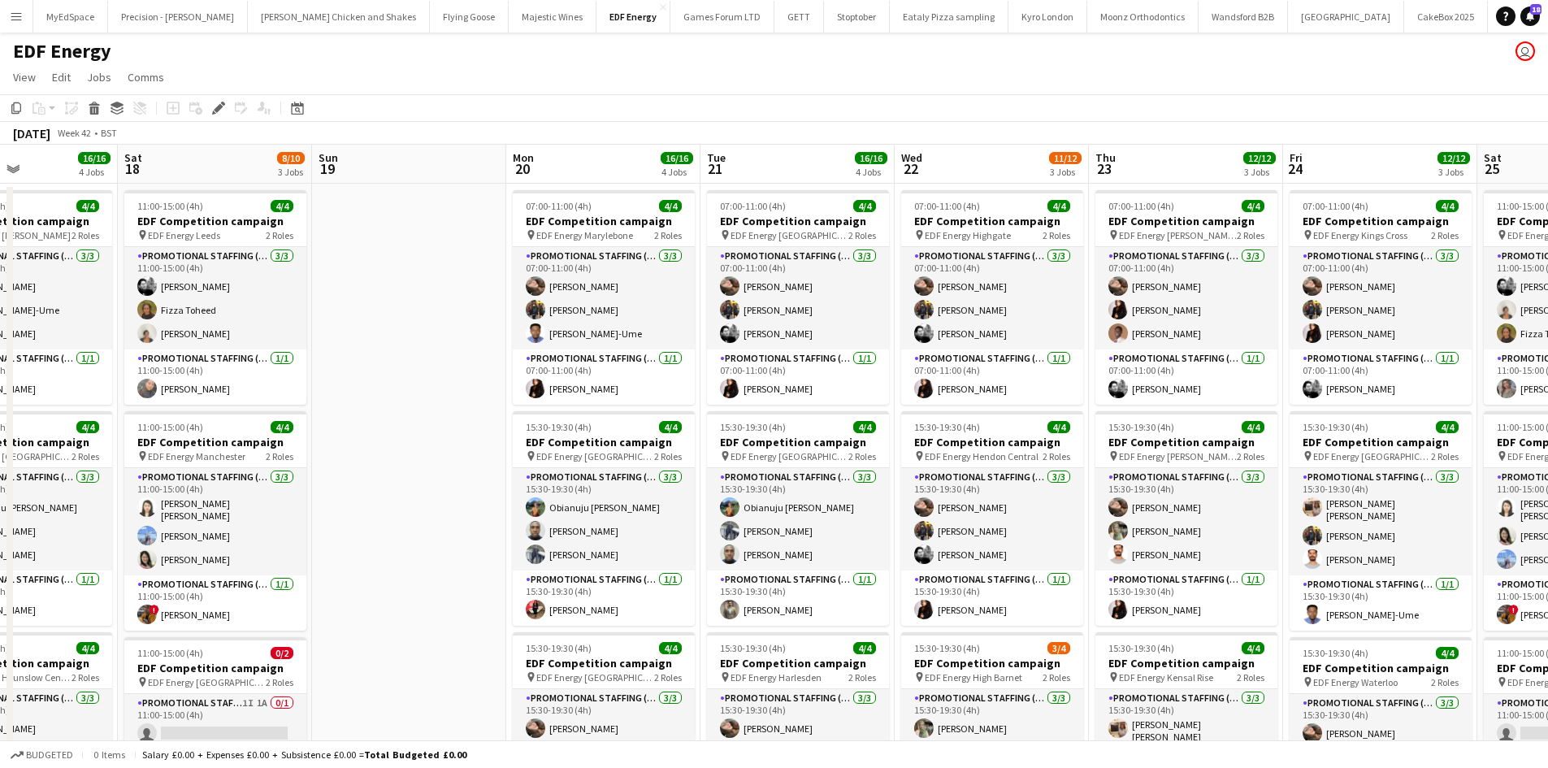
drag, startPoint x: 1250, startPoint y: 422, endPoint x: 957, endPoint y: 401, distance: 293.3
click at [957, 401] on app-calendar-viewport "Wed 15 16/16 4 Jobs Thu 16 16/16 4 Jobs Fri 17 16/16 4 Jobs Sat 18 8/10 3 Jobs …" at bounding box center [774, 654] width 1548 height 1019
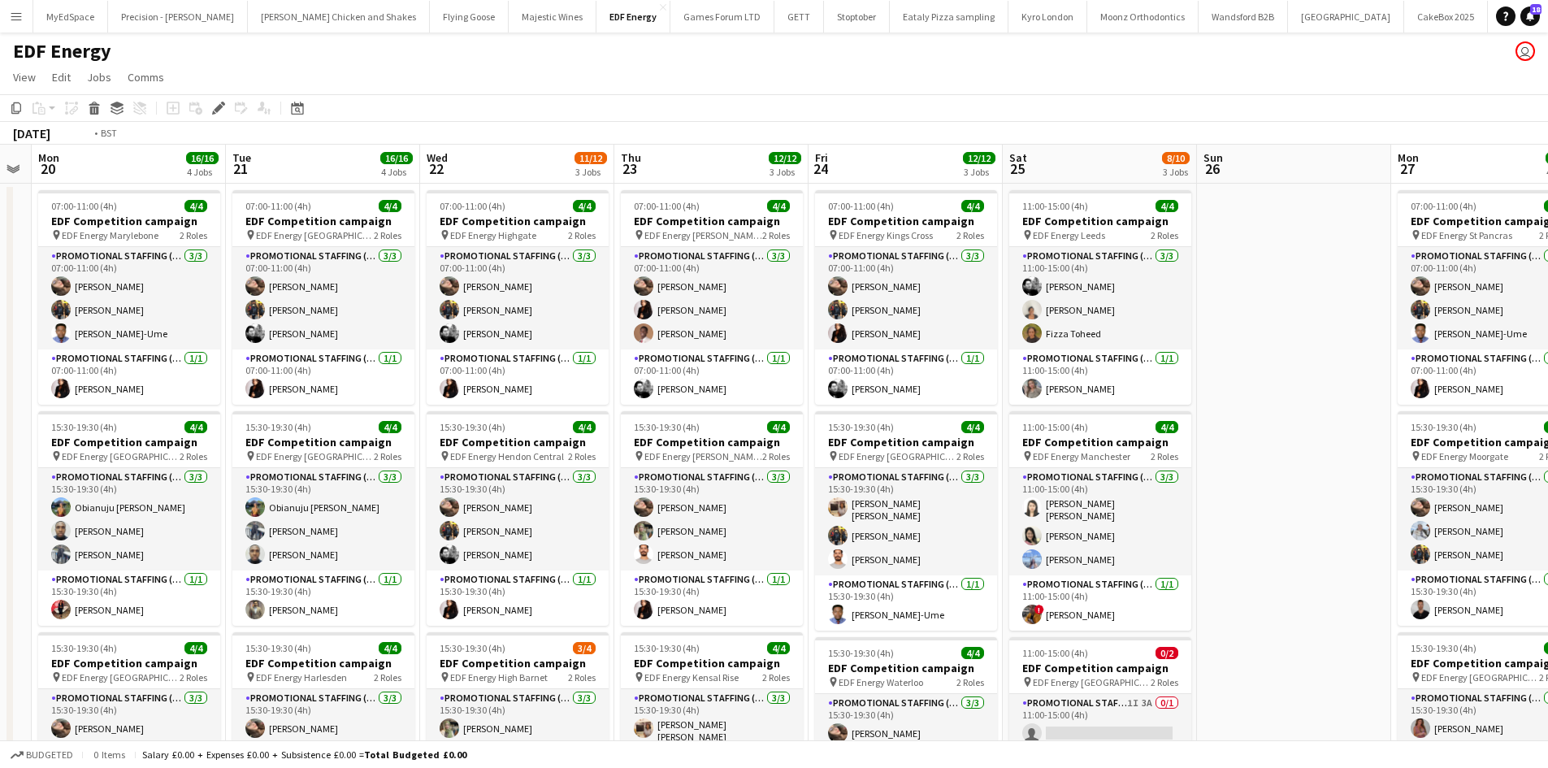
drag, startPoint x: 1345, startPoint y: 432, endPoint x: 896, endPoint y: 378, distance: 452.6
click at [892, 376] on app-calendar-viewport "Fri 17 16/16 4 Jobs Sat 18 8/10 3 Jobs Sun 19 Mon 20 16/16 4 Jobs Tue 21 16/16 …" at bounding box center [774, 654] width 1548 height 1019
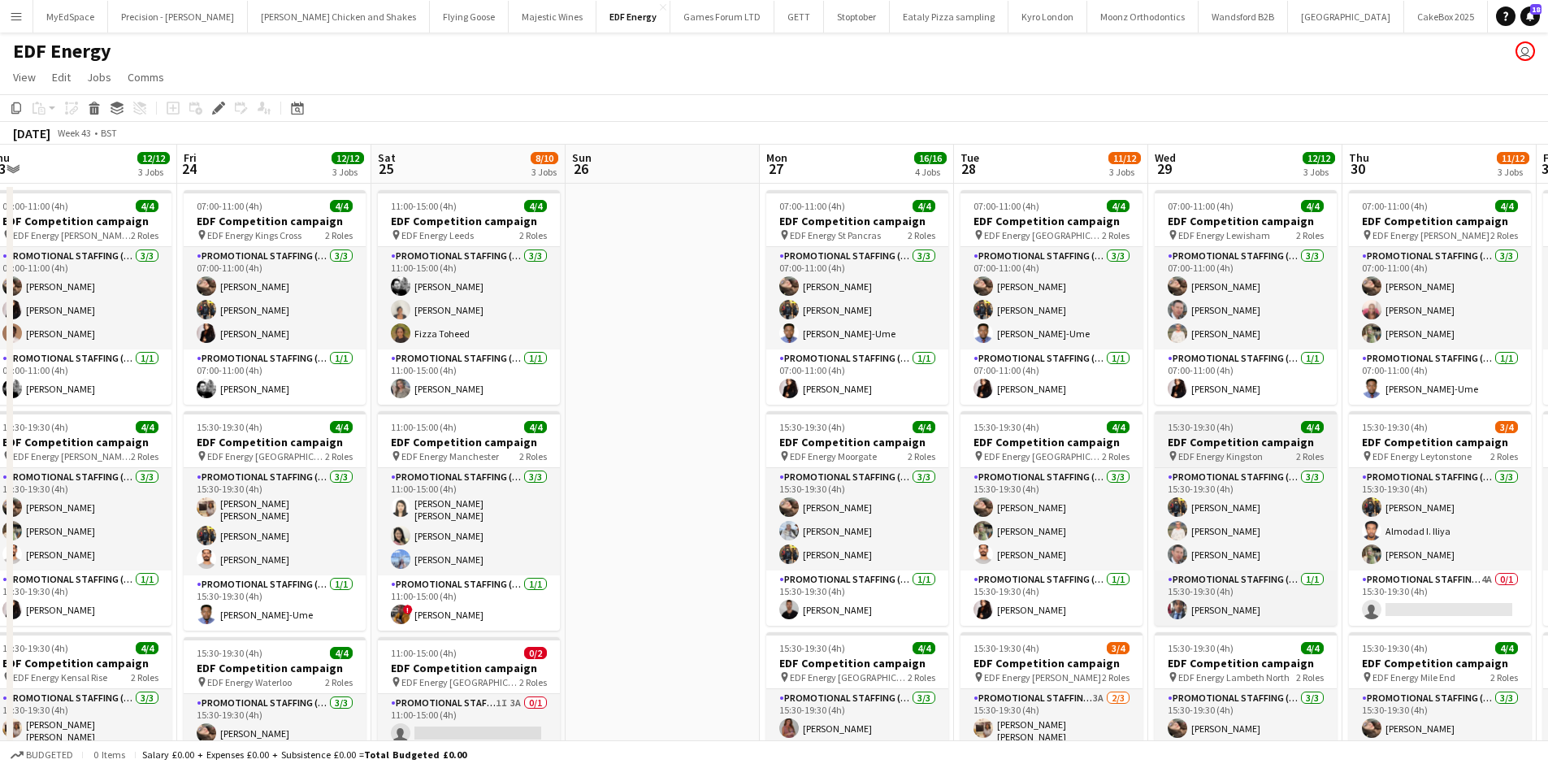
drag, startPoint x: 1346, startPoint y: 442, endPoint x: 1054, endPoint y: 437, distance: 292.5
click at [892, 450] on app-calendar-viewport "Sun 19 Mon 20 16/16 4 Jobs Tue 21 16/16 4 Jobs Wed 22 11/12 3 Jobs Thu 23 12/12…" at bounding box center [774, 654] width 1548 height 1019
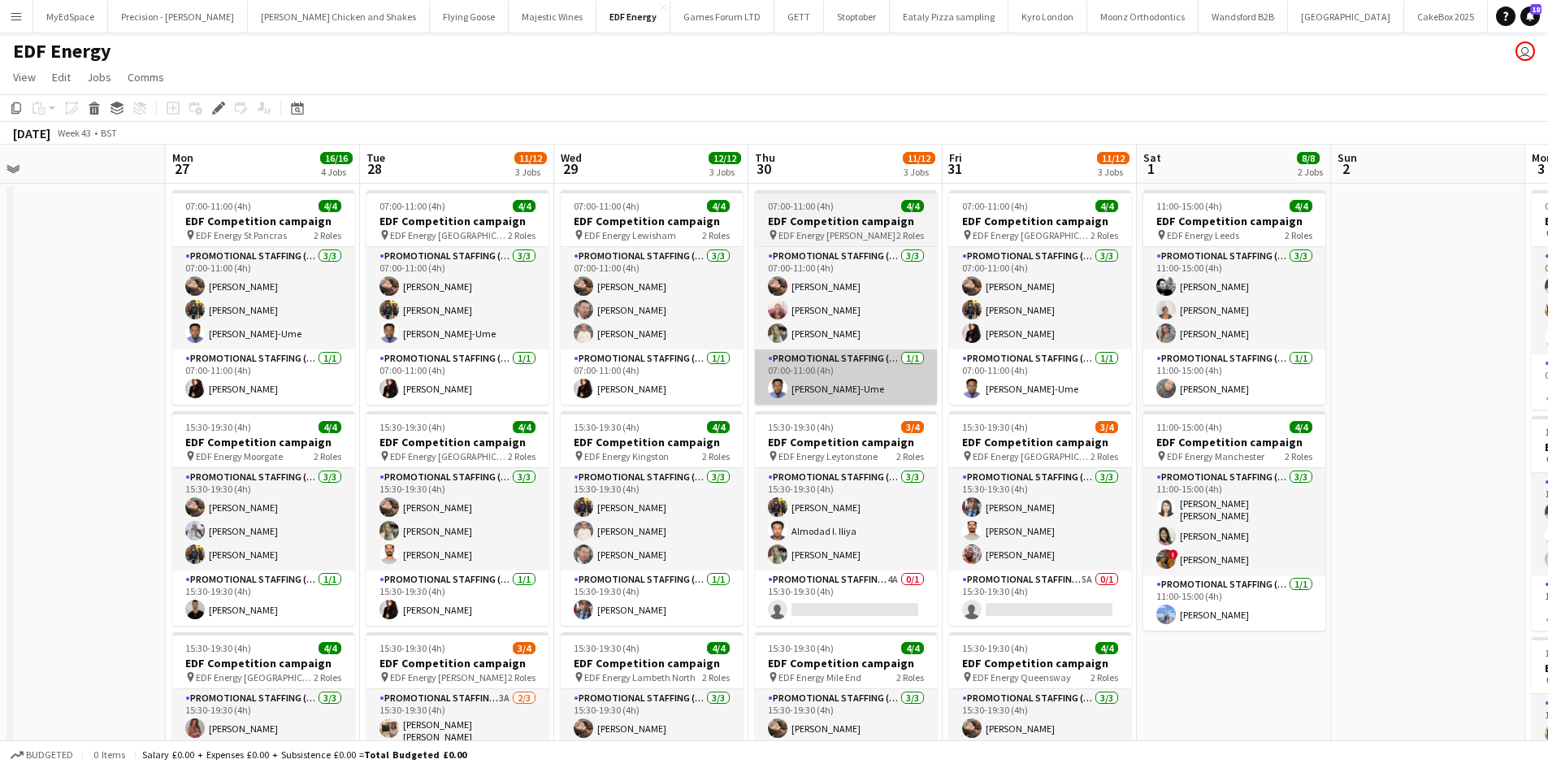
drag, startPoint x: 1117, startPoint y: 420, endPoint x: 875, endPoint y: 395, distance: 243.4
click at [872, 395] on app-calendar-viewport "Thu 23 12/12 3 Jobs Fri 24 12/12 3 Jobs Sat 25 8/10 3 Jobs Sun 26 Mon 27 16/16 …" at bounding box center [774, 654] width 1548 height 1019
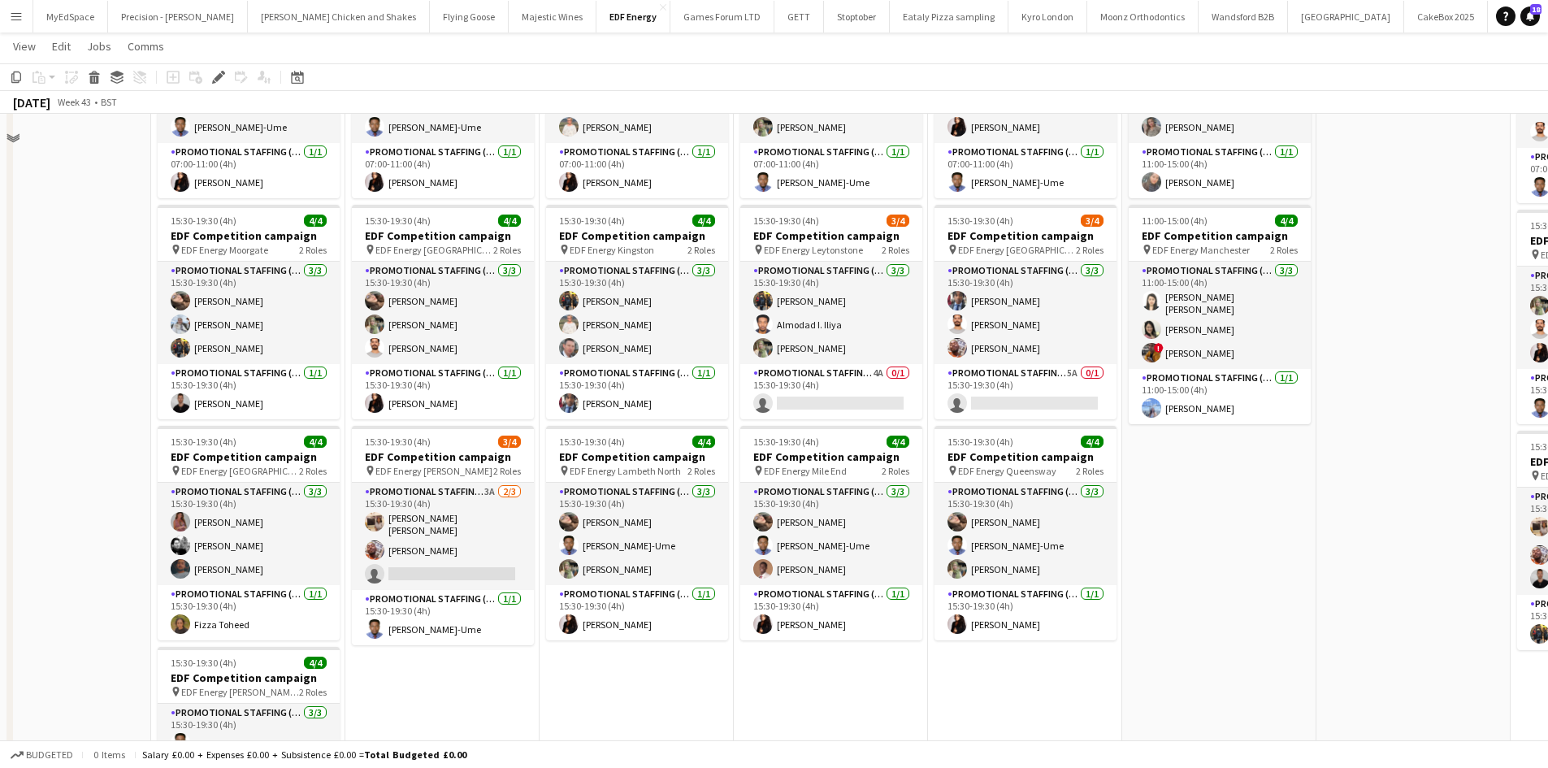
scroll to position [244, 0]
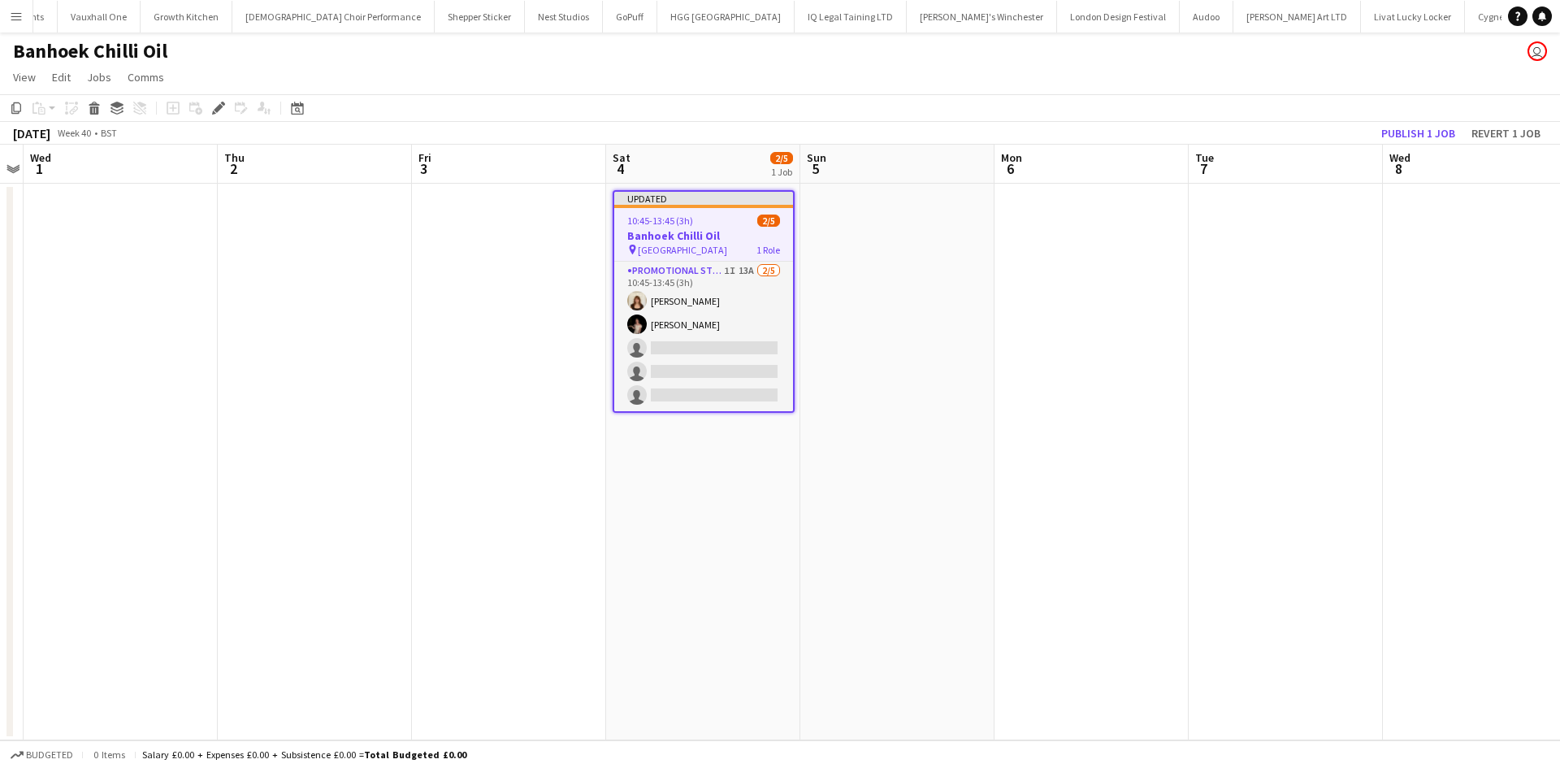
scroll to position [0, 3245]
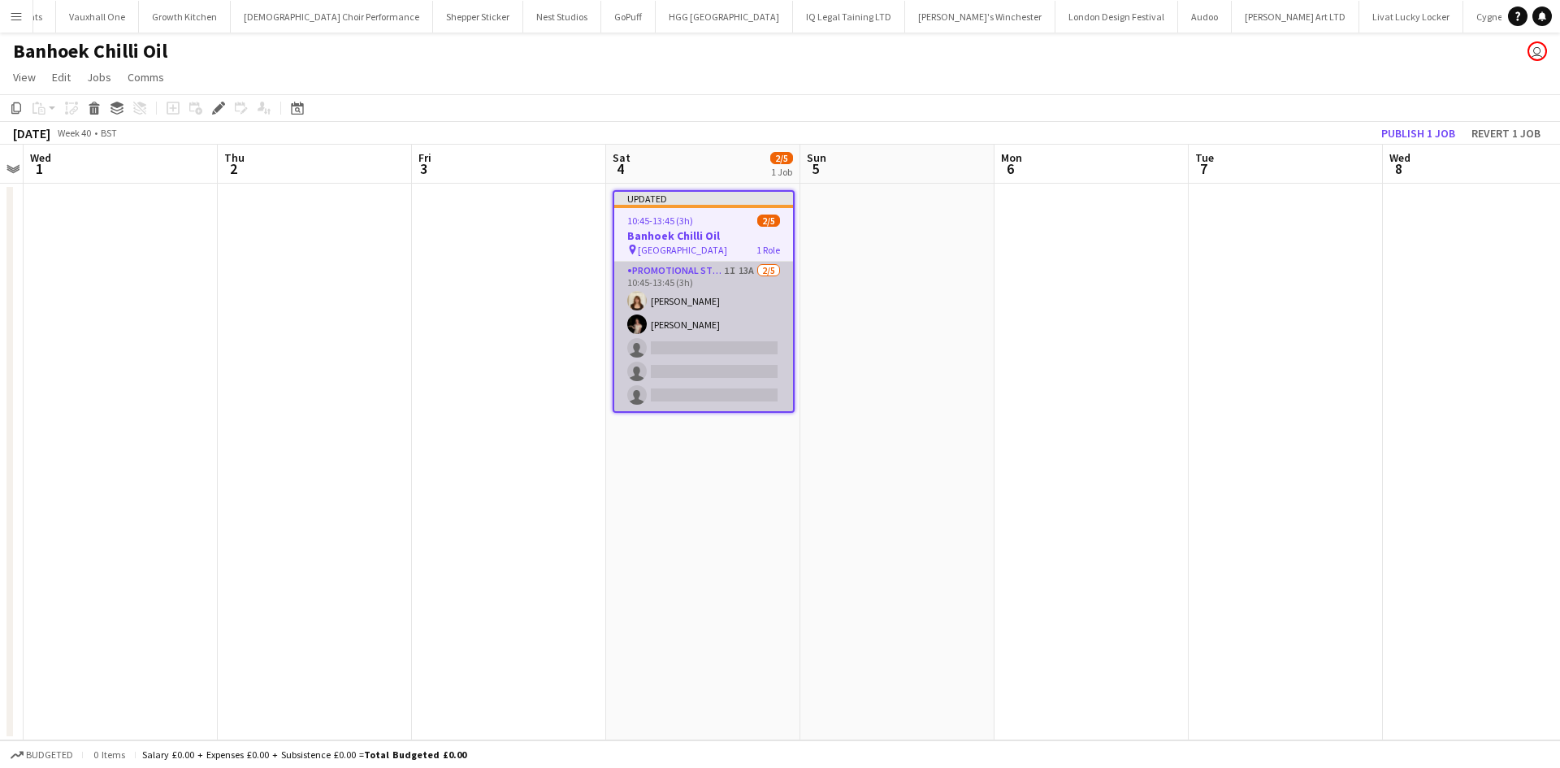
click at [747, 277] on app-card-role "Promotional Staffing (Sampling Staff) 1I 13A [DATE] 10:45-13:45 (3h) [PERSON_NA…" at bounding box center [703, 336] width 179 height 149
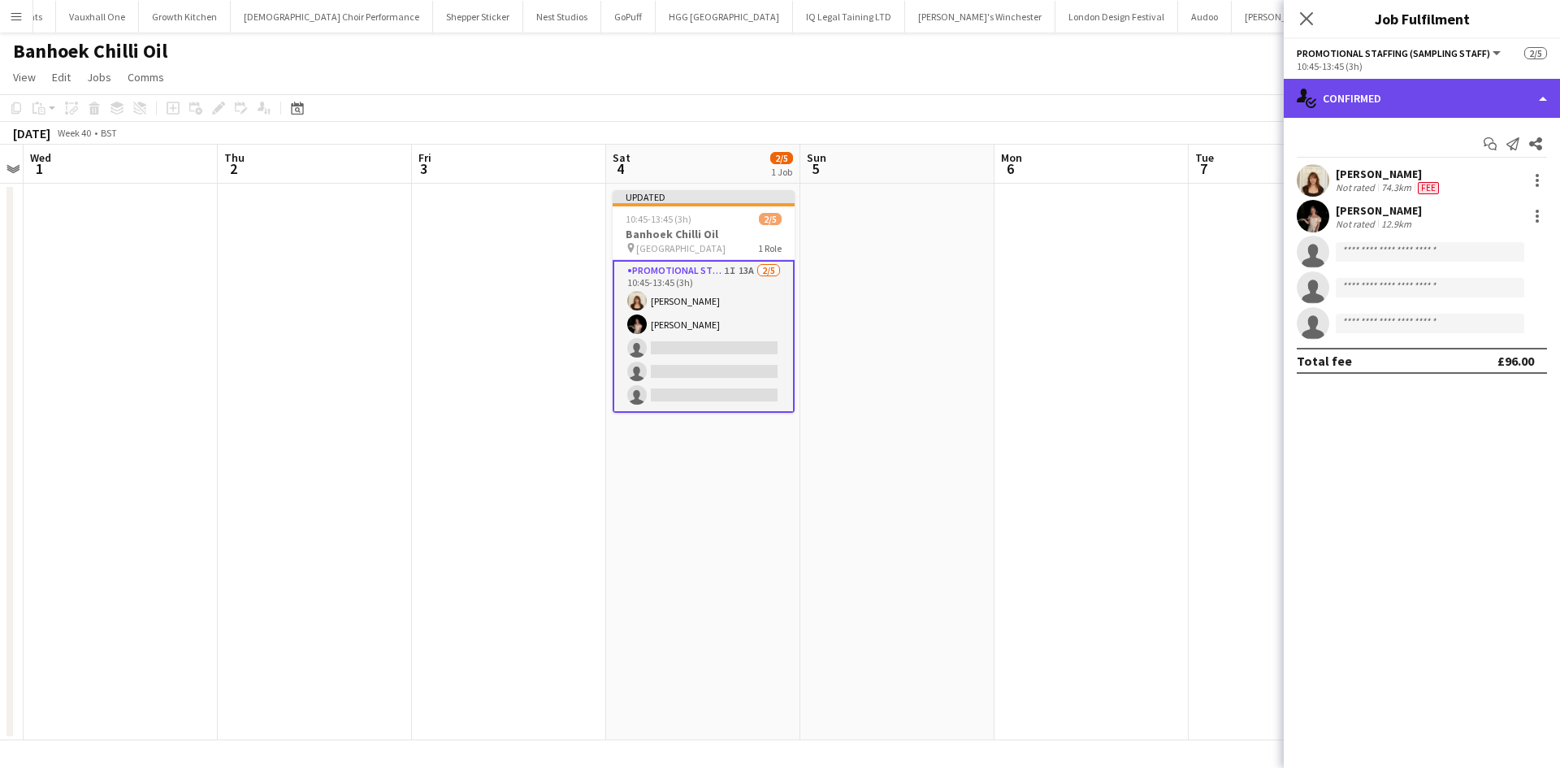
click at [1437, 88] on div "single-neutral-actions-check-2 Confirmed" at bounding box center [1422, 98] width 276 height 39
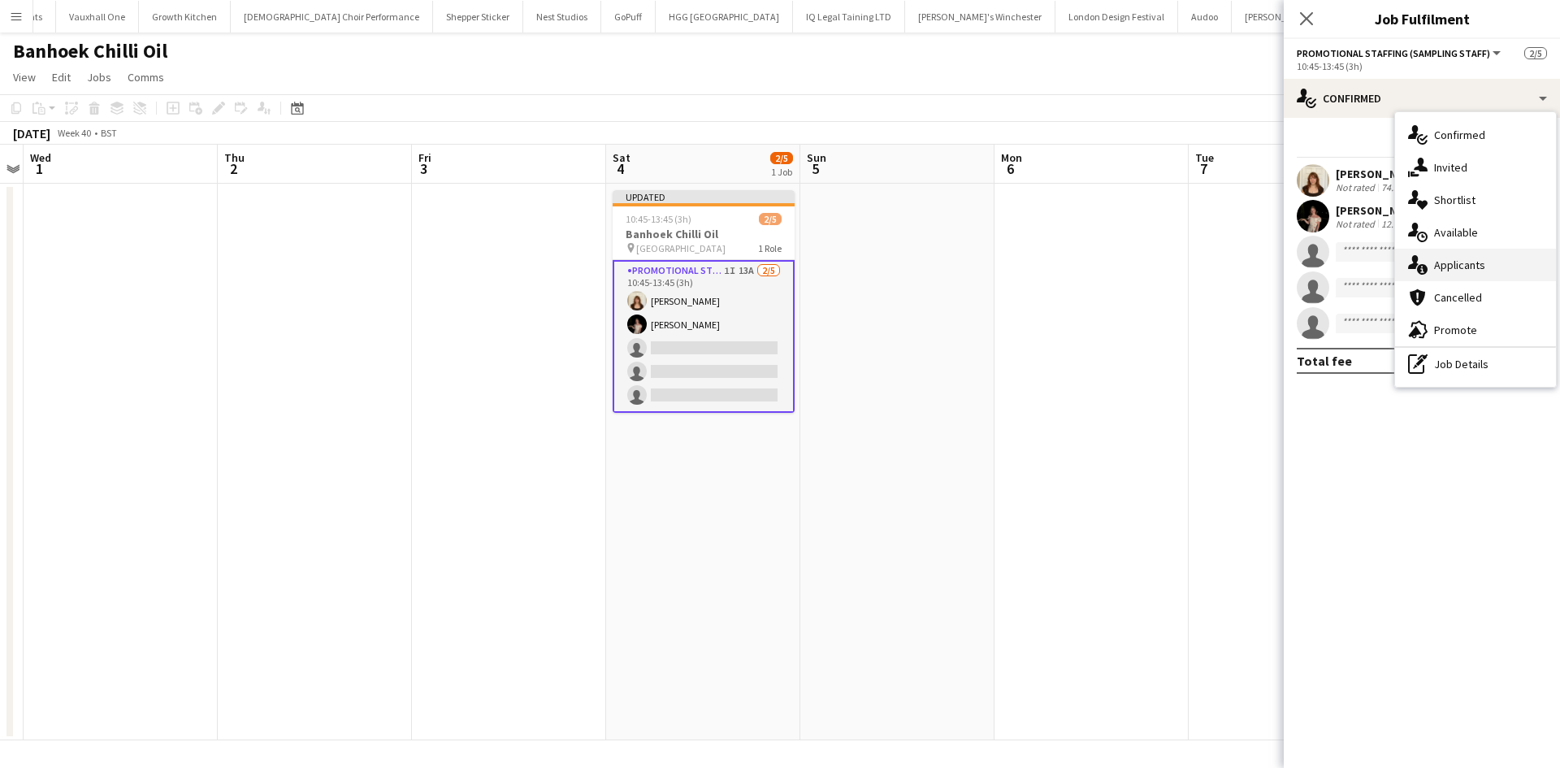
click at [1495, 262] on div "single-neutral-actions-information Applicants" at bounding box center [1475, 265] width 161 height 32
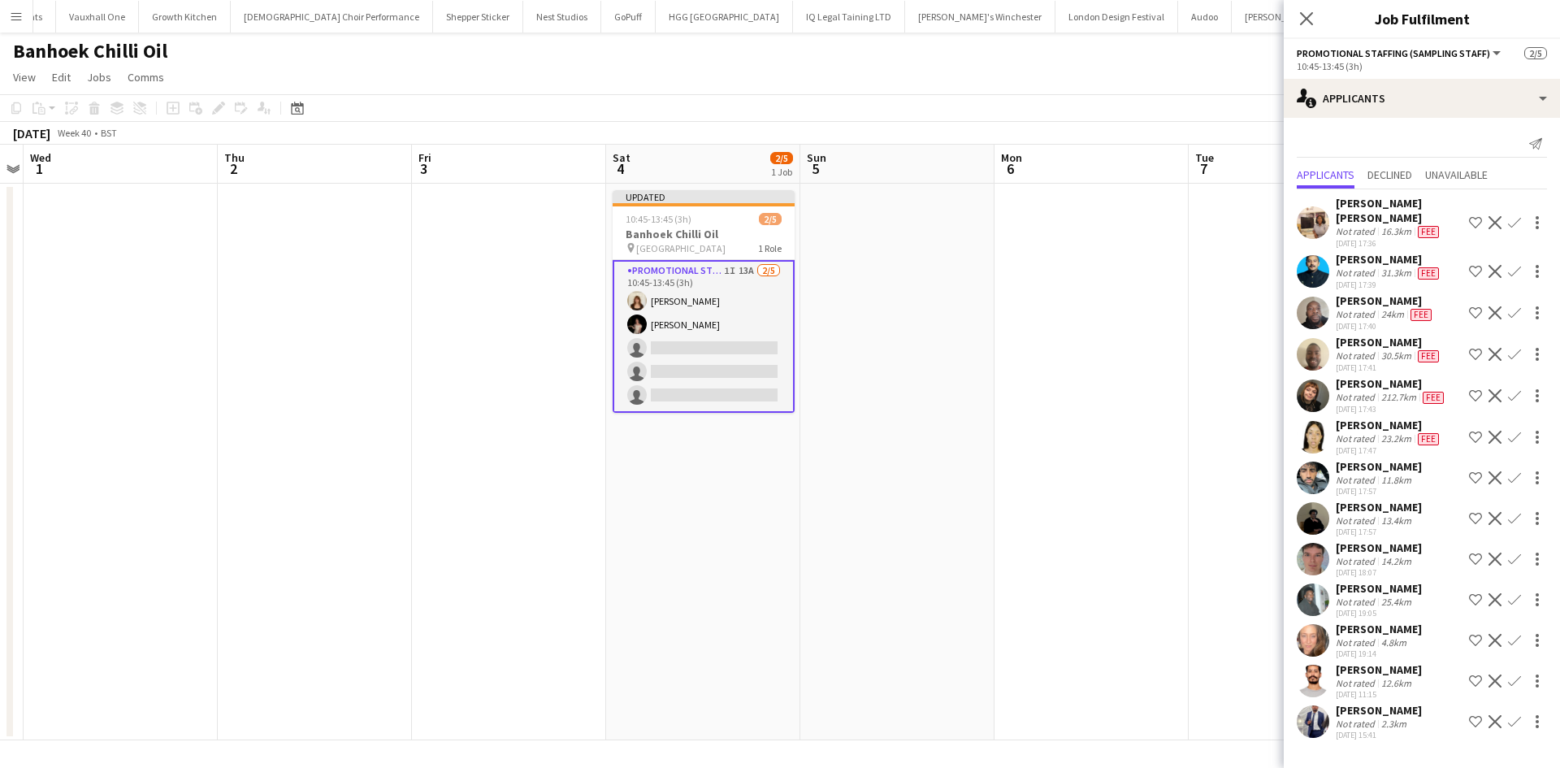
scroll to position [29, 0]
click at [1081, 322] on app-date-cell at bounding box center [1091, 462] width 194 height 557
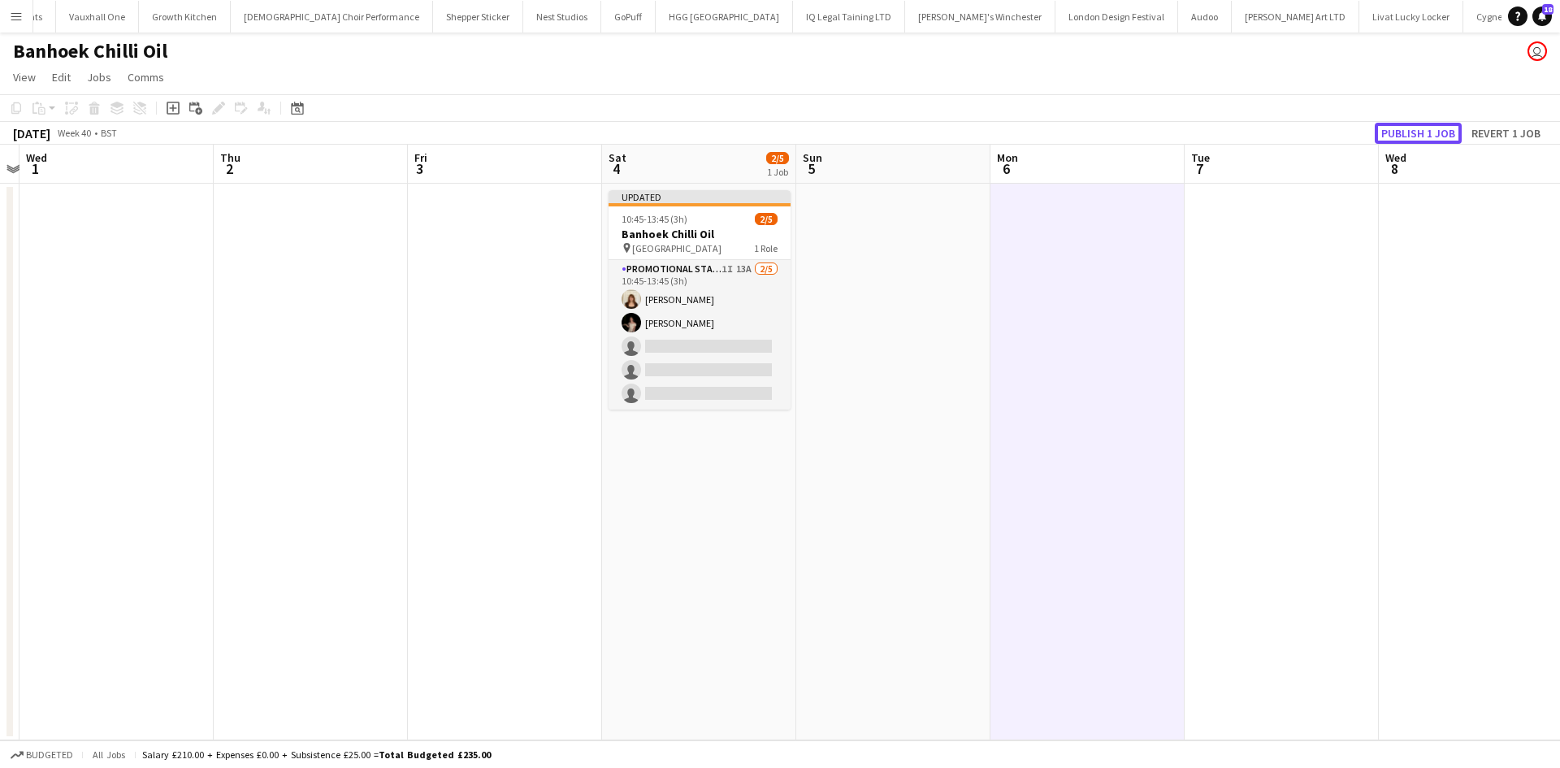
click at [1439, 126] on button "Publish 1 job" at bounding box center [1418, 133] width 87 height 21
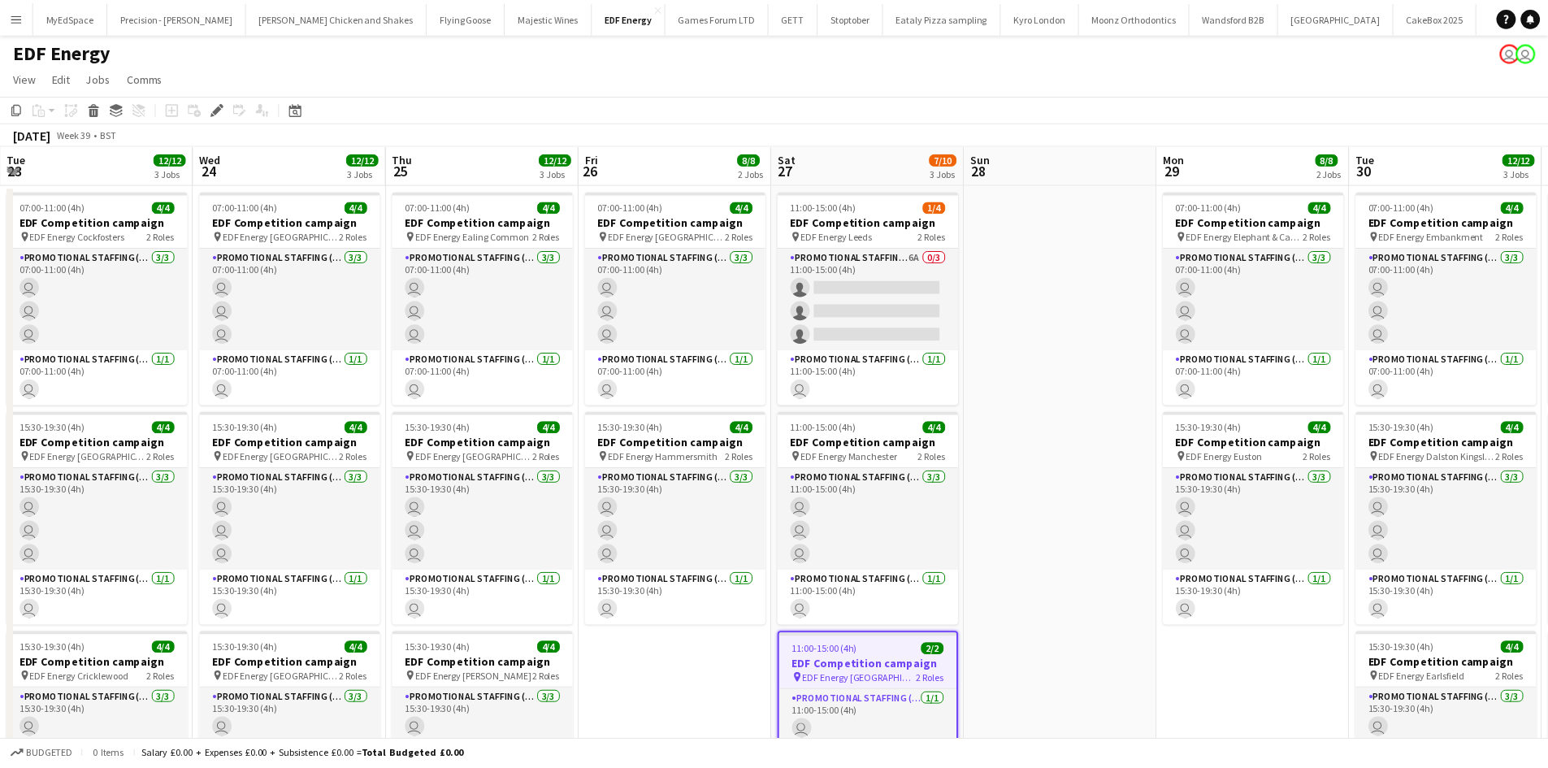
scroll to position [0, 559]
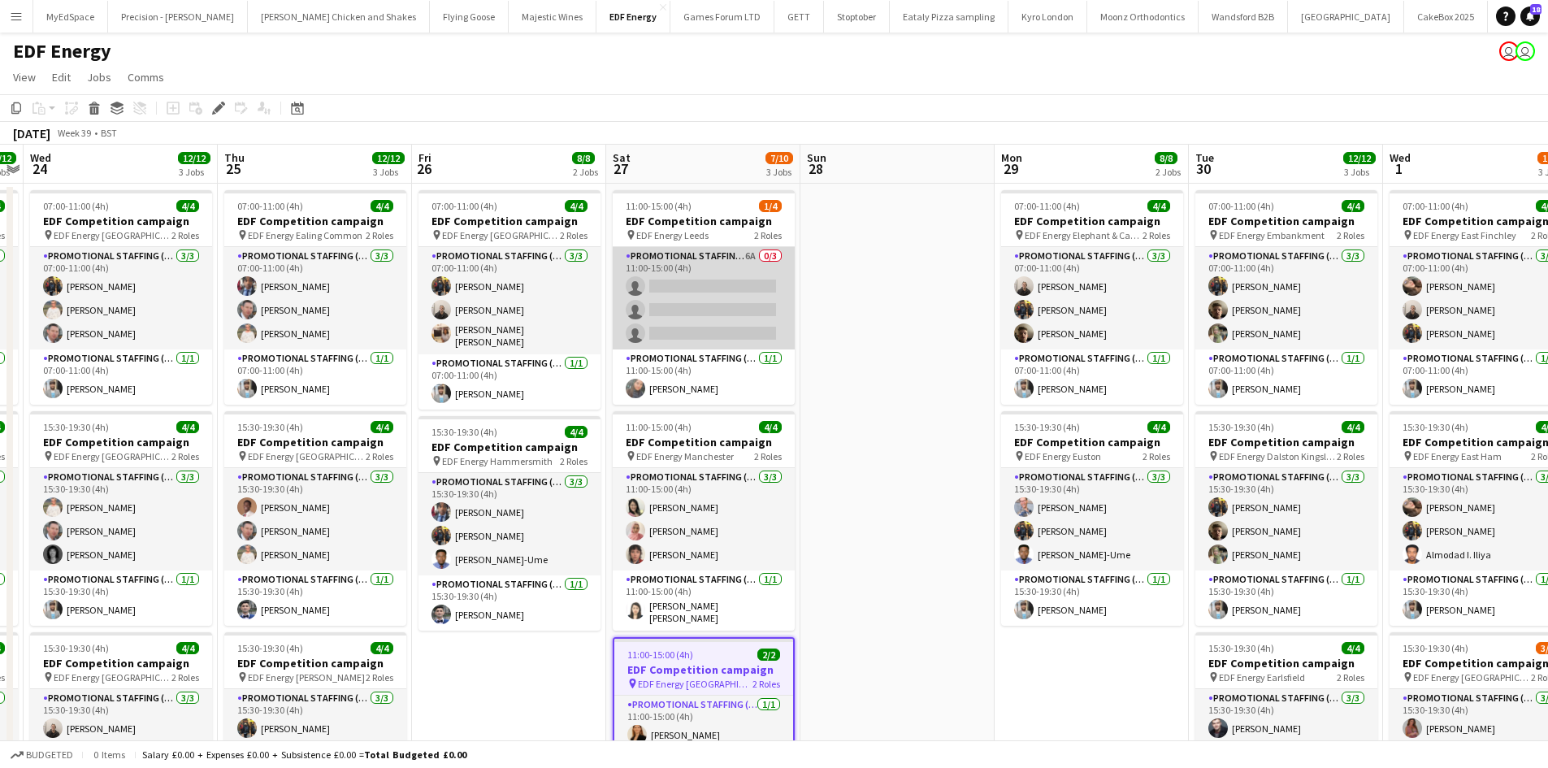
click at [752, 254] on app-card-role "Promotional Staffing (Flyering Staff) 6A 0/3 11:00-15:00 (4h) single-neutral-ac…" at bounding box center [704, 298] width 182 height 102
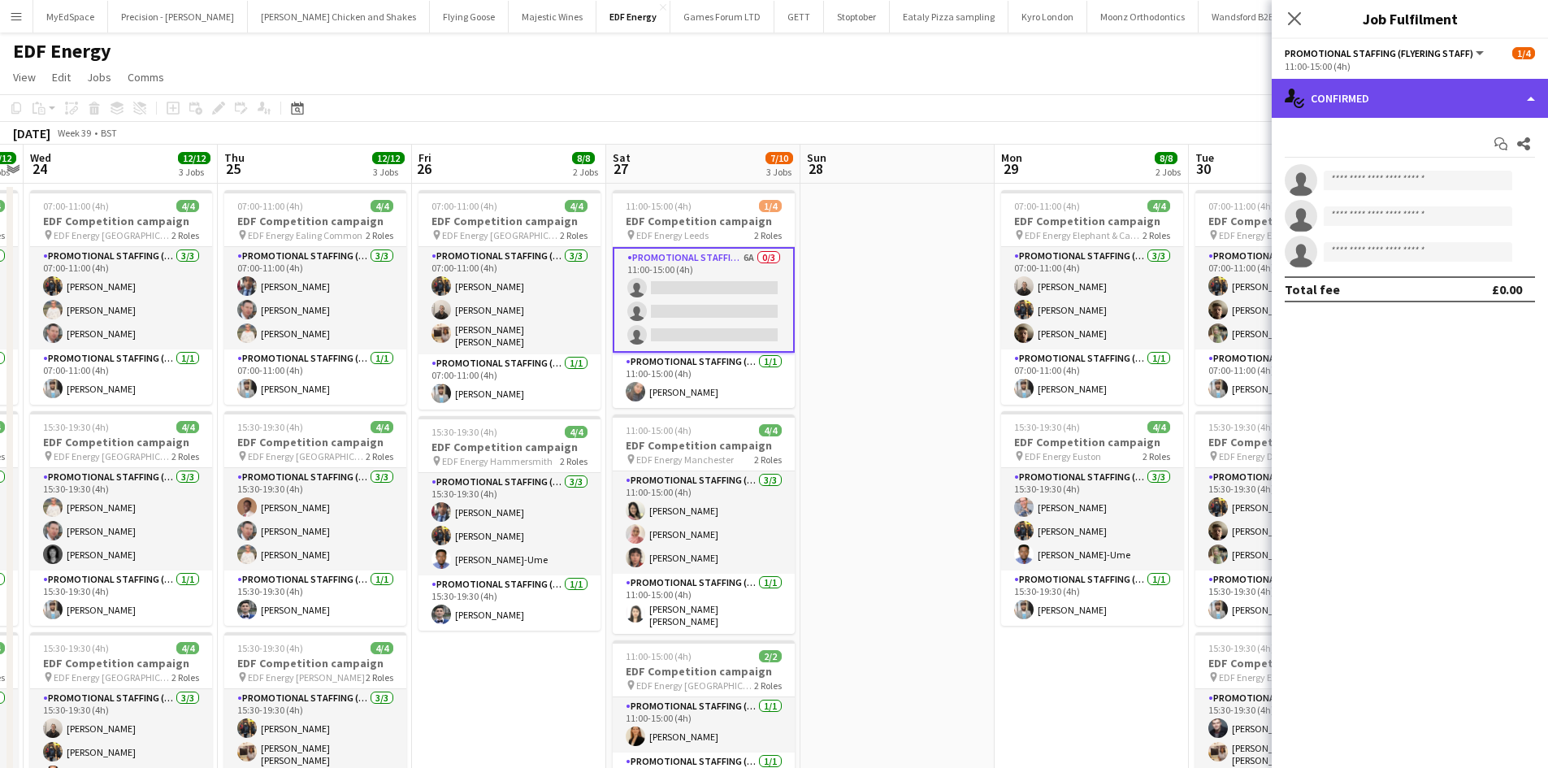
click at [1378, 93] on div "single-neutral-actions-check-2 Confirmed" at bounding box center [1410, 98] width 276 height 39
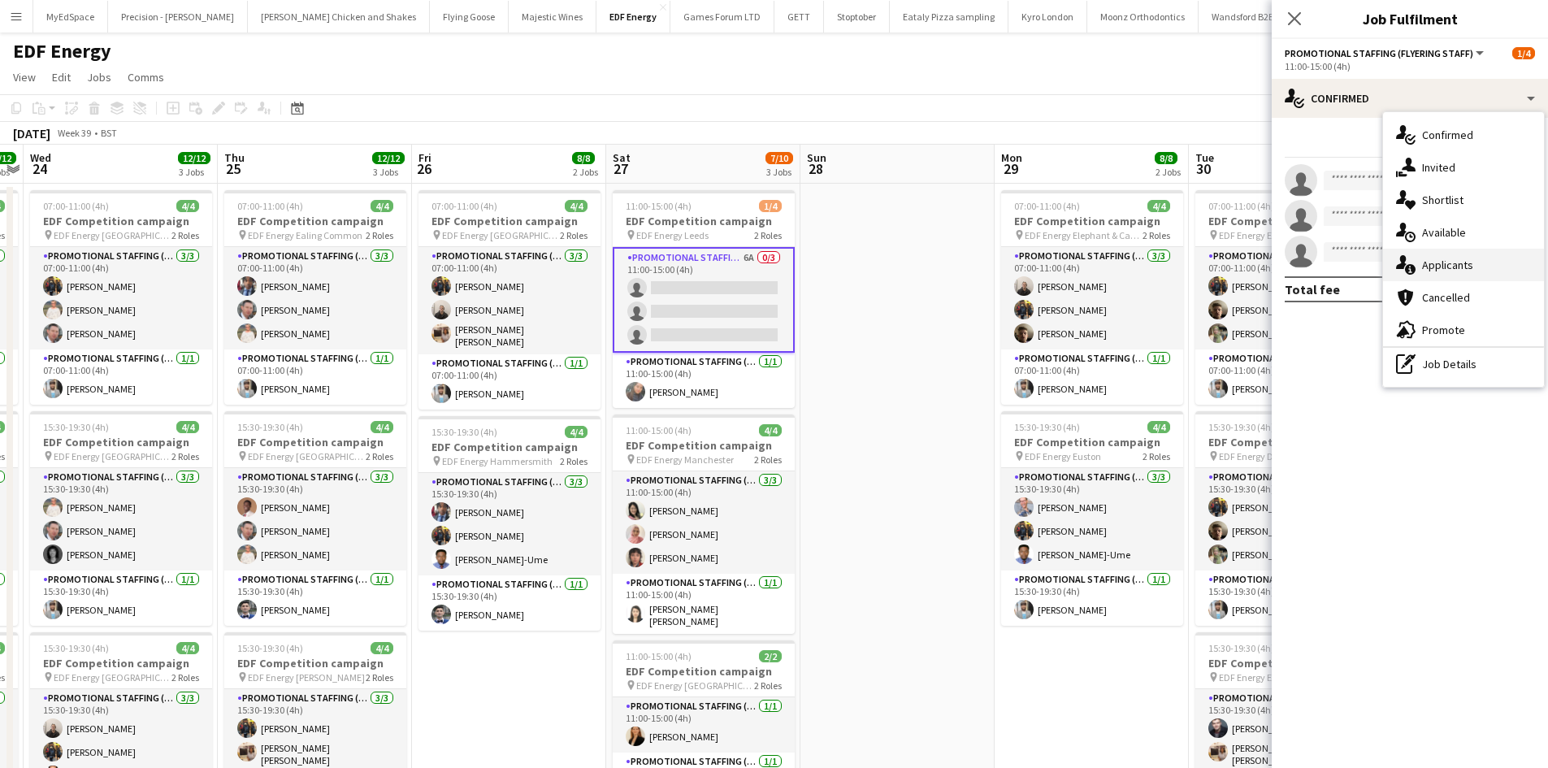
click at [1492, 269] on div "single-neutral-actions-information Applicants" at bounding box center [1463, 265] width 161 height 32
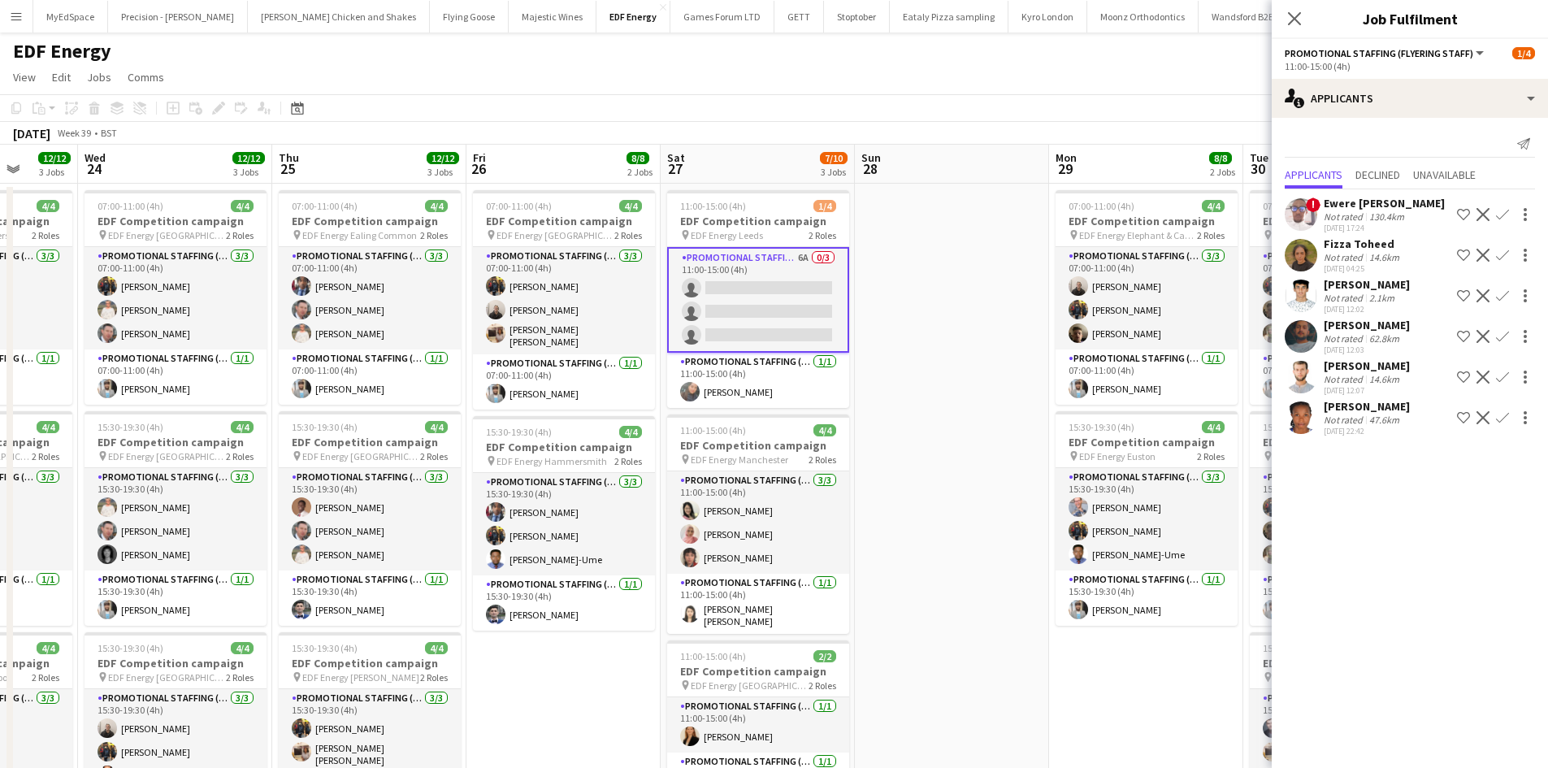
drag, startPoint x: 1136, startPoint y: 635, endPoint x: 914, endPoint y: 591, distance: 225.9
click at [810, 591] on app-calendar-viewport "Sun 21 Mon 22 12/12 3 Jobs Tue 23 12/12 3 Jobs Wed 24 12/12 3 Jobs Thu 25 12/12…" at bounding box center [774, 541] width 1548 height 792
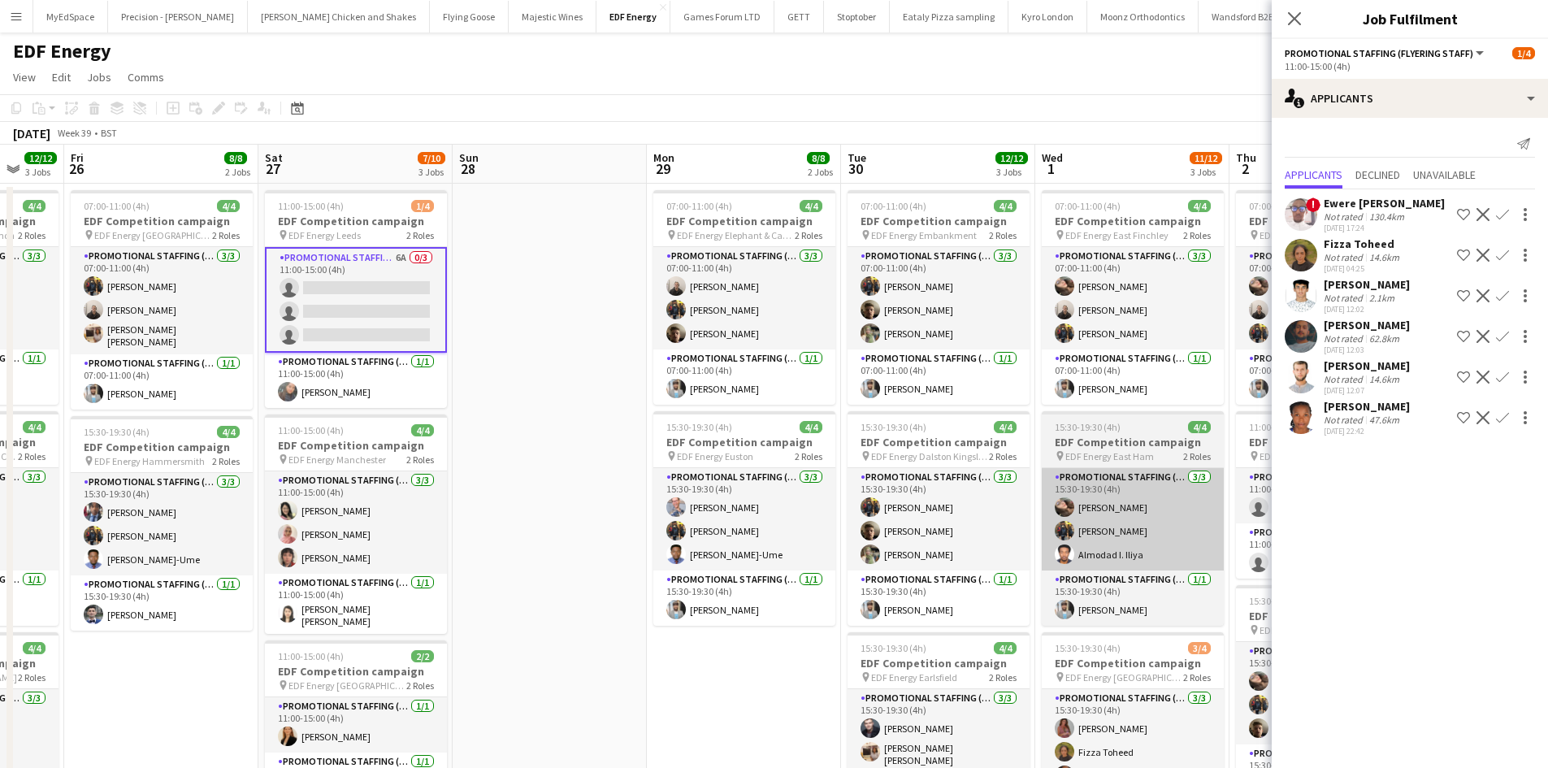
scroll to position [0, 533]
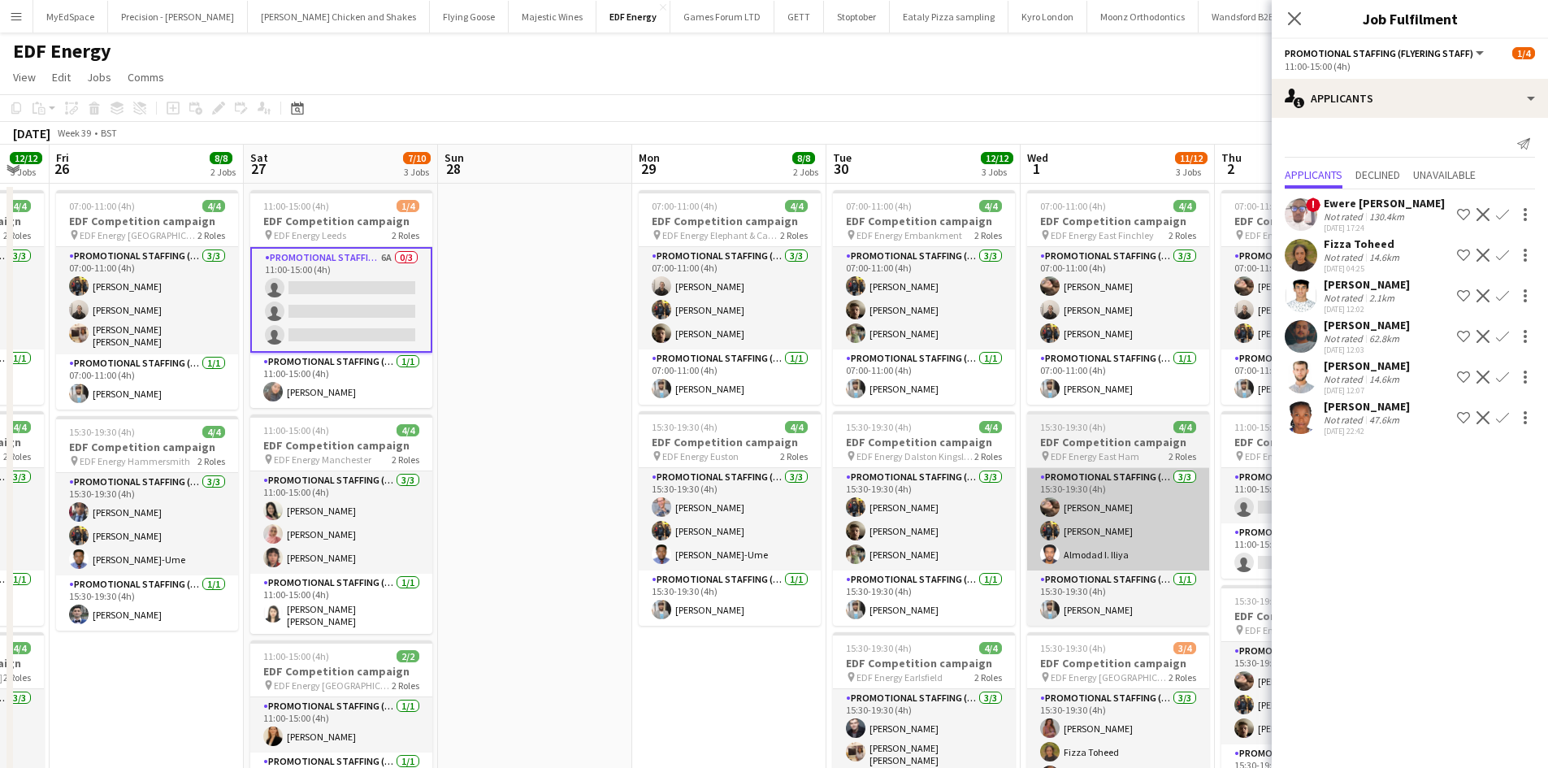
drag, startPoint x: 934, startPoint y: 578, endPoint x: 790, endPoint y: 552, distance: 146.1
click at [754, 552] on app-calendar-viewport "Tue 23 12/12 3 Jobs Wed 24 12/12 3 Jobs Thu 25 12/12 3 Jobs Fri 26 8/8 2 Jobs S…" at bounding box center [774, 541] width 1548 height 792
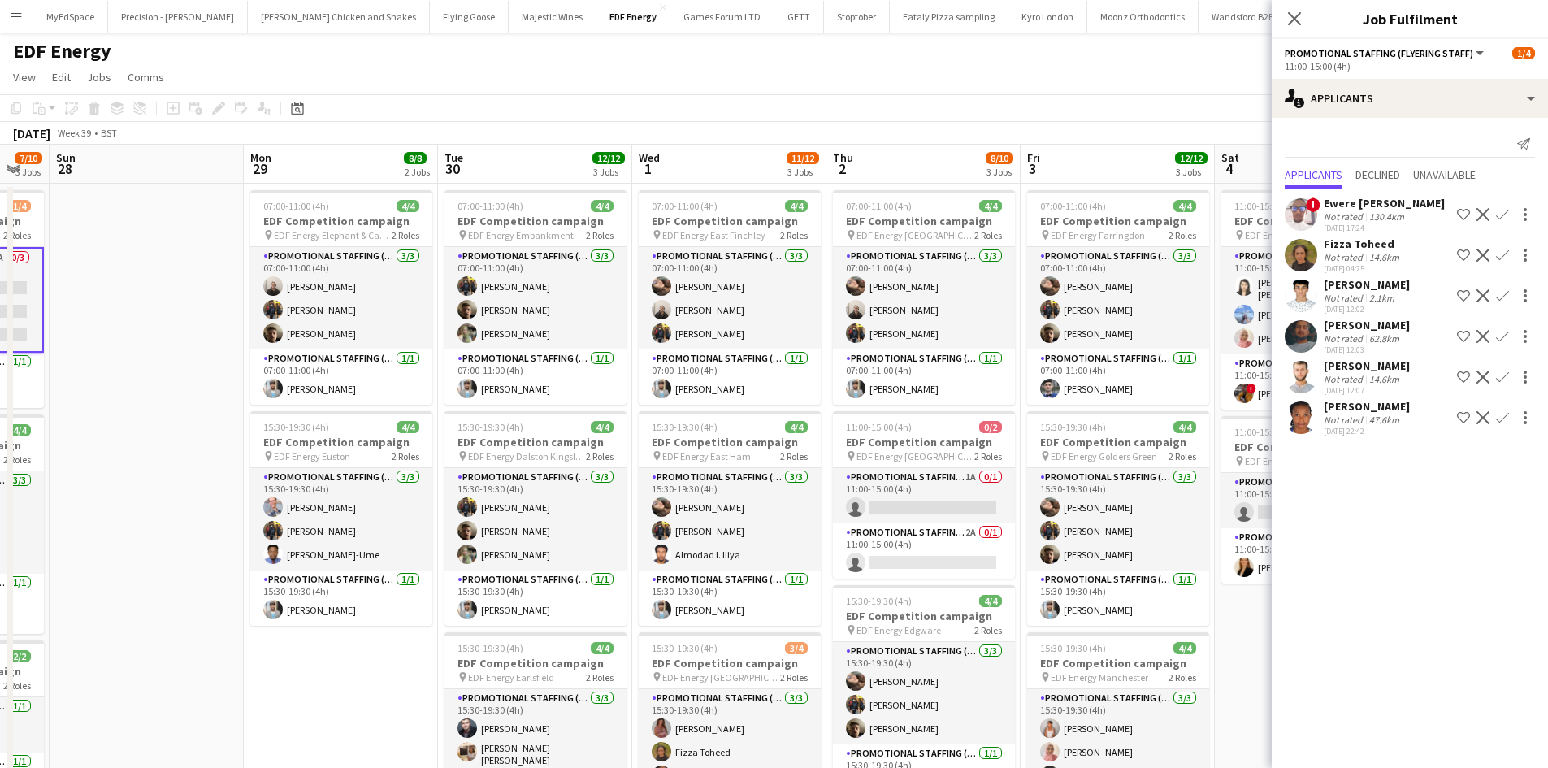
click at [981, 116] on app-toolbar "Copy Paste Paste Ctrl+V Paste with crew Ctrl+Shift+V Paste linked Job Delete Gr…" at bounding box center [774, 108] width 1548 height 28
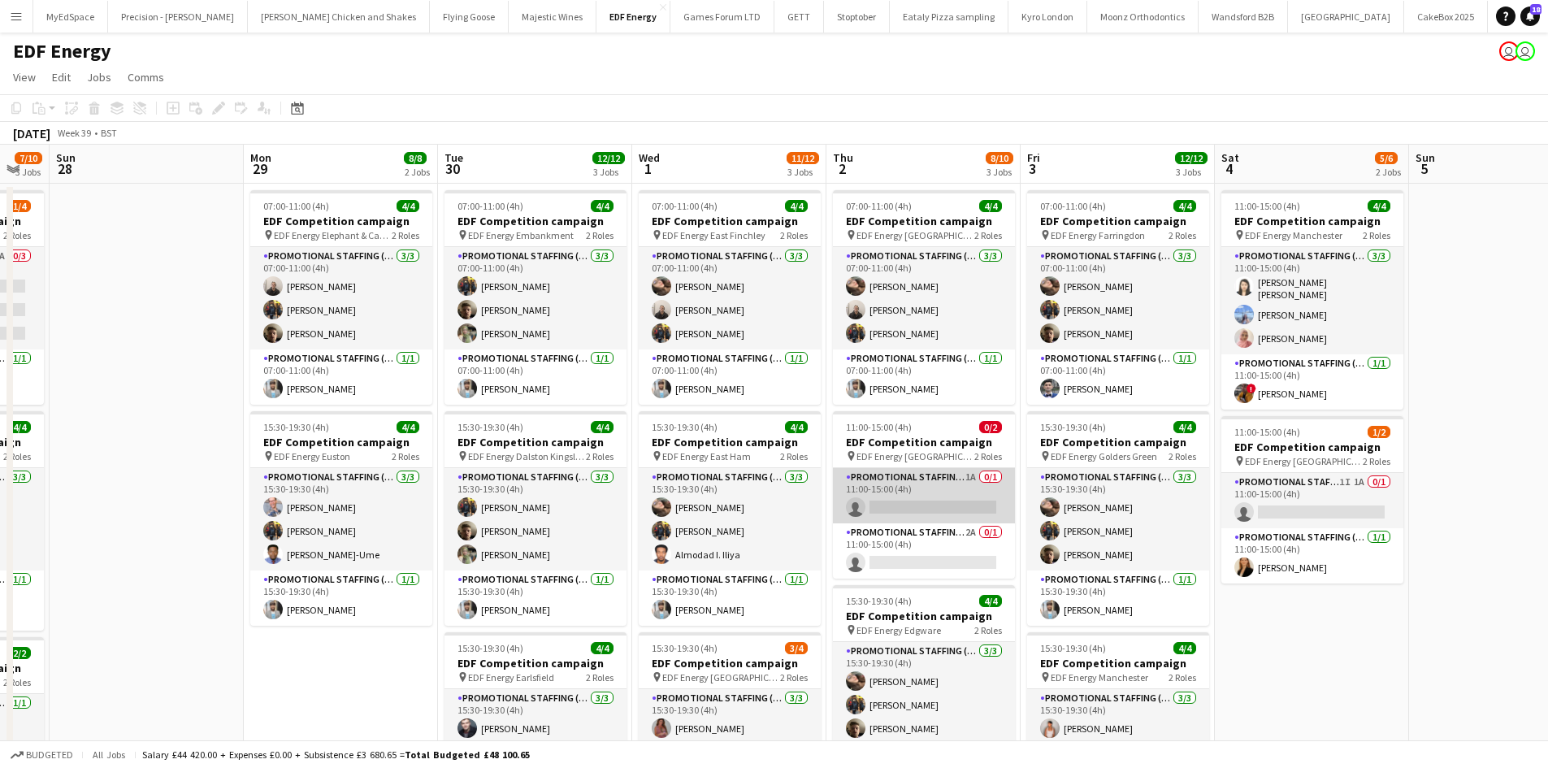
click at [964, 478] on app-card-role "Promotional Staffing (Flyering Staff) 1A 0/1 11:00-15:00 (4h) single-neutral-ac…" at bounding box center [924, 495] width 182 height 55
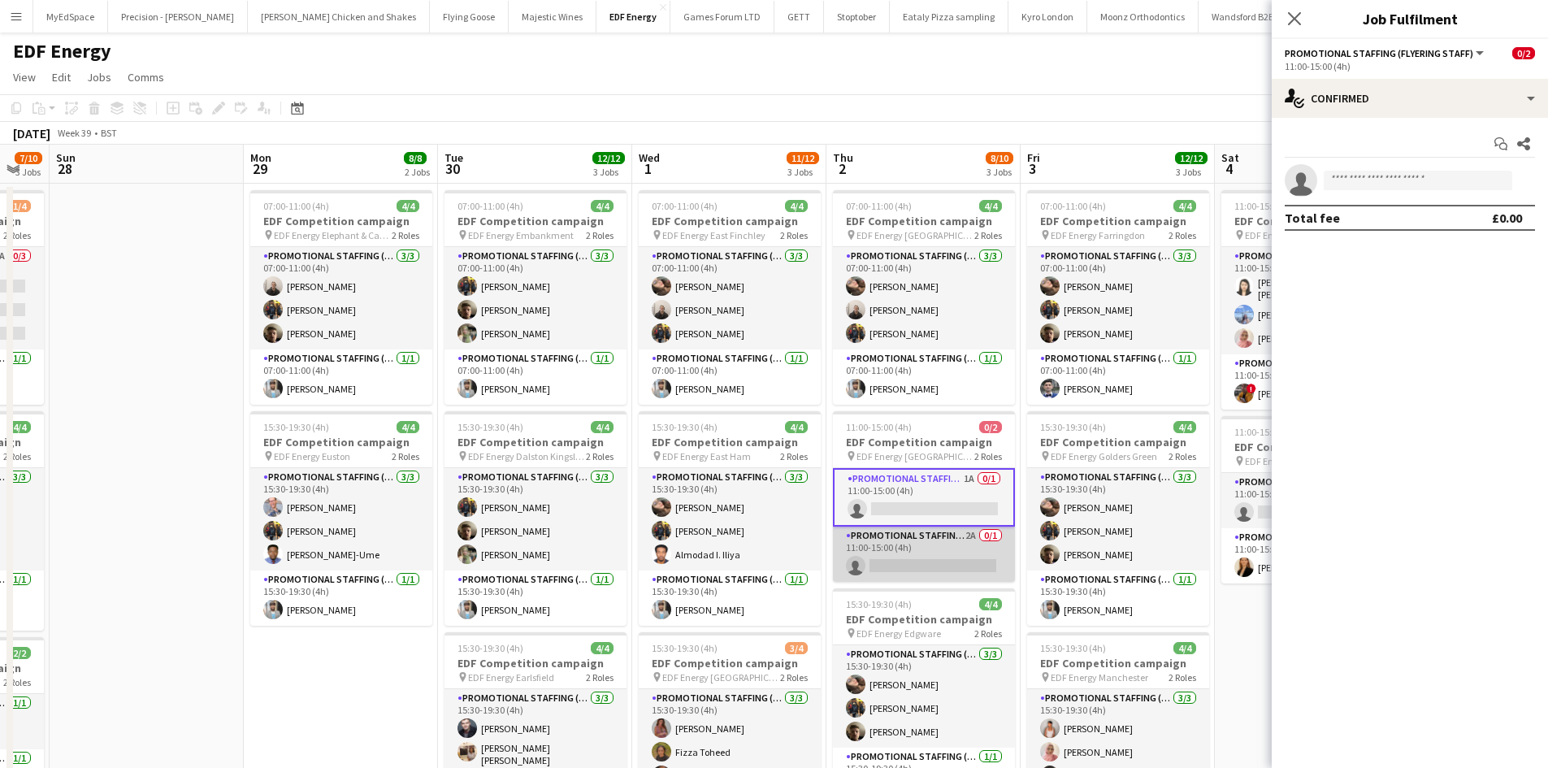
click at [968, 532] on app-card-role "Promotional Staffing (Team Leader) 2A 0/1 11:00-15:00 (4h) single-neutral-actio…" at bounding box center [924, 553] width 182 height 55
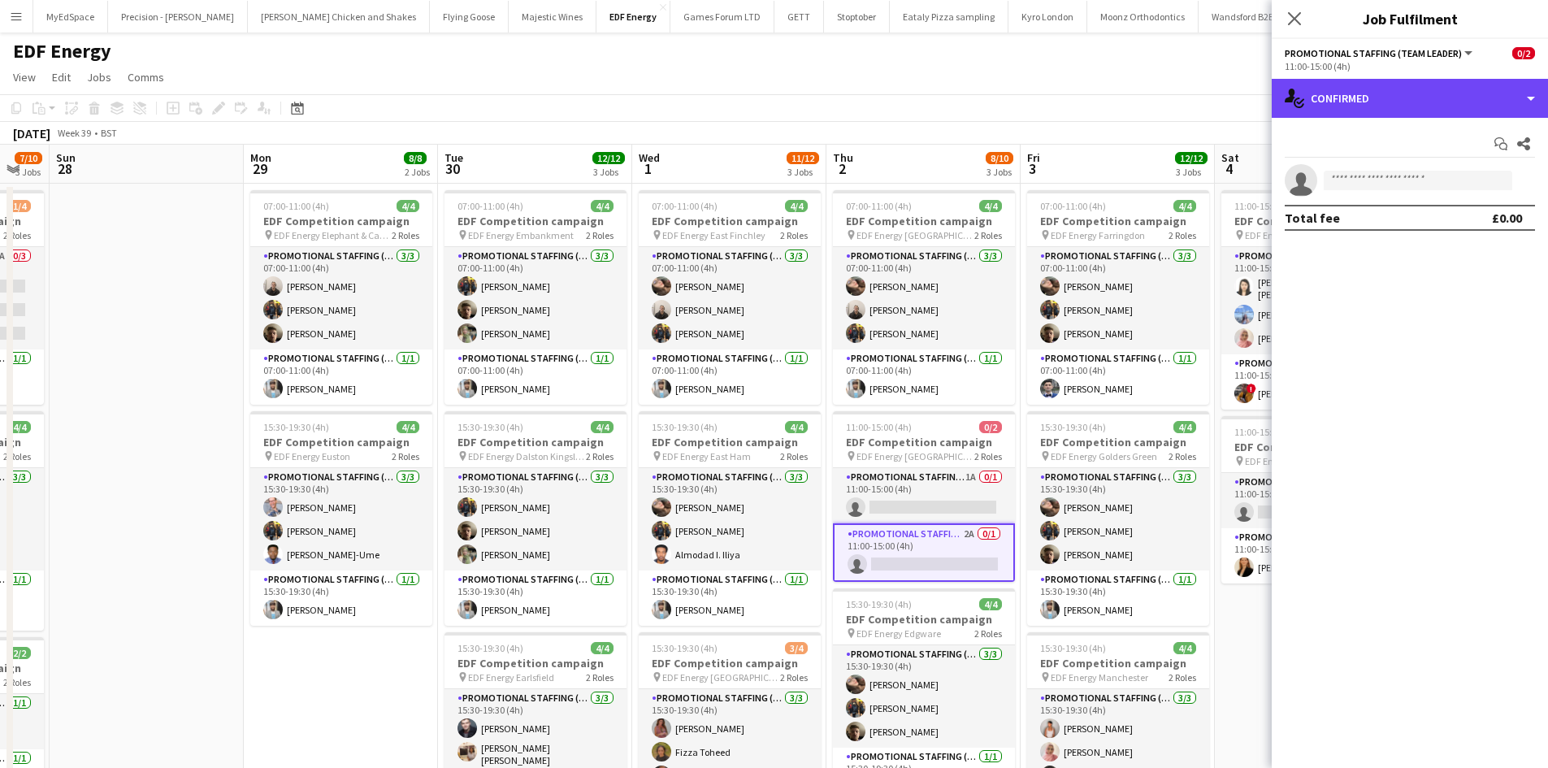
drag, startPoint x: 1410, startPoint y: 86, endPoint x: 1439, endPoint y: 141, distance: 61.4
click at [1410, 89] on div "single-neutral-actions-check-2 Confirmed" at bounding box center [1410, 98] width 276 height 39
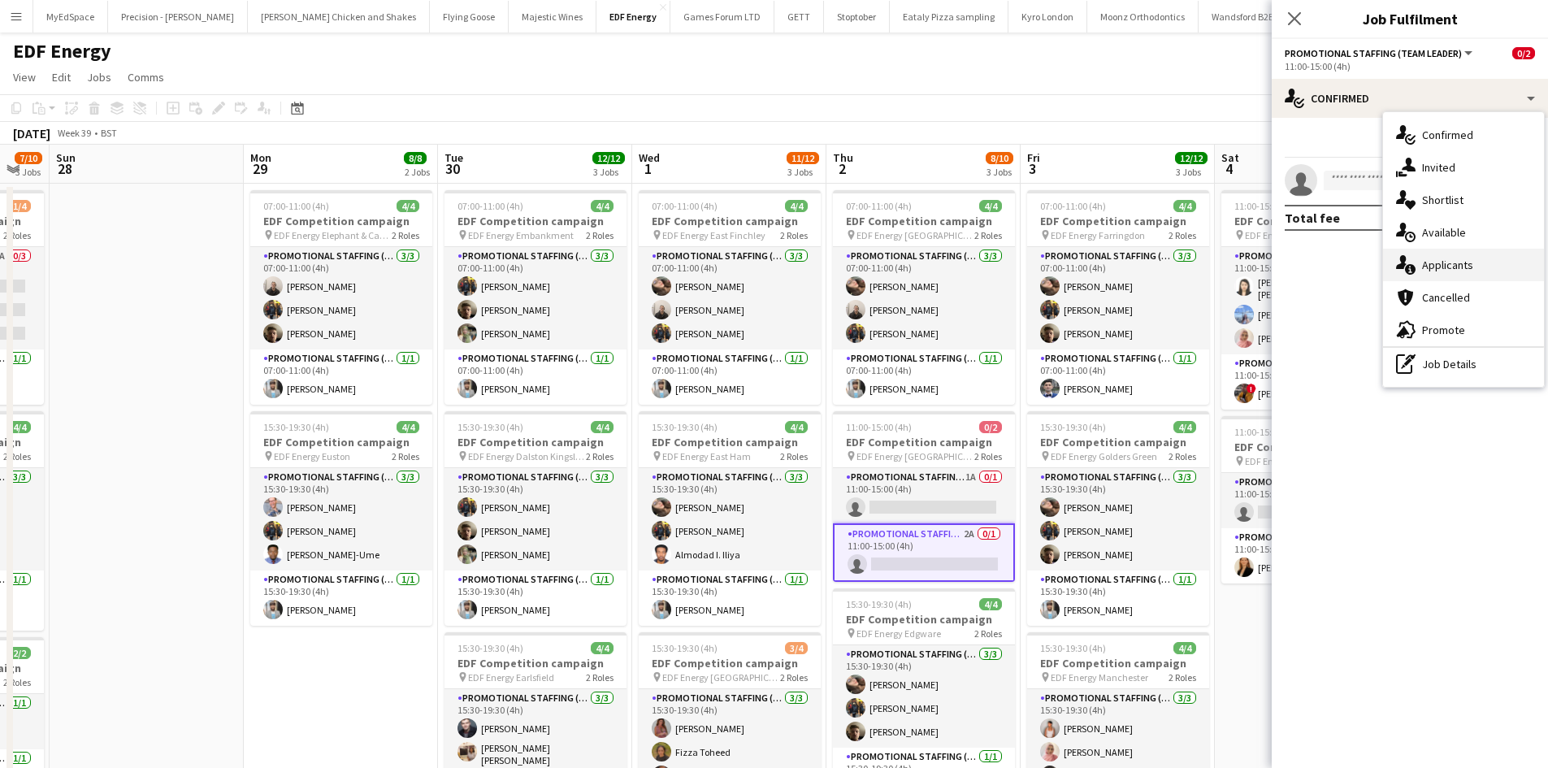
click at [1462, 268] on span "Applicants" at bounding box center [1447, 265] width 51 height 15
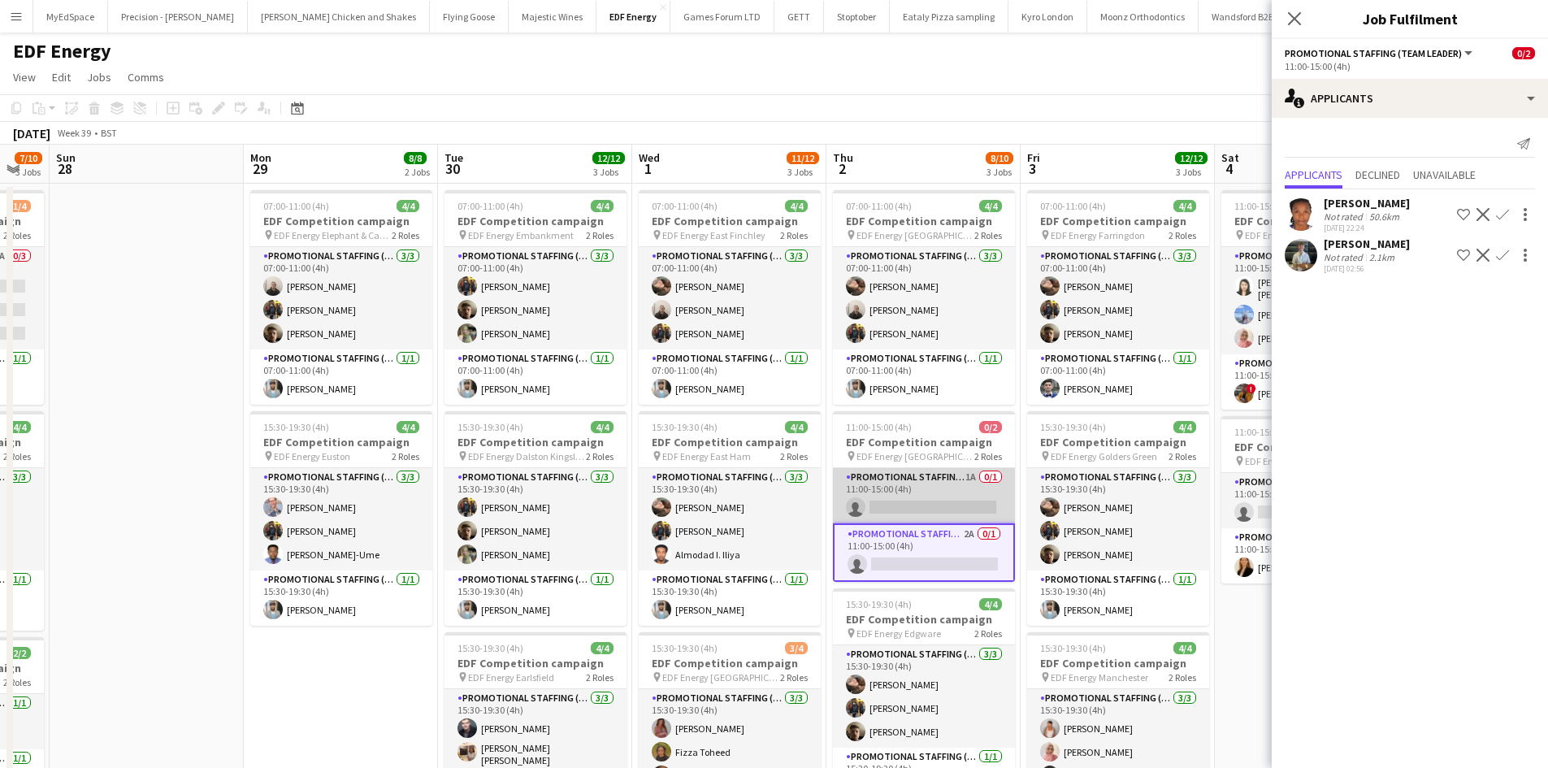
click at [962, 473] on app-card-role "Promotional Staffing (Flyering Staff) 1A 0/1 11:00-15:00 (4h) single-neutral-ac…" at bounding box center [924, 495] width 182 height 55
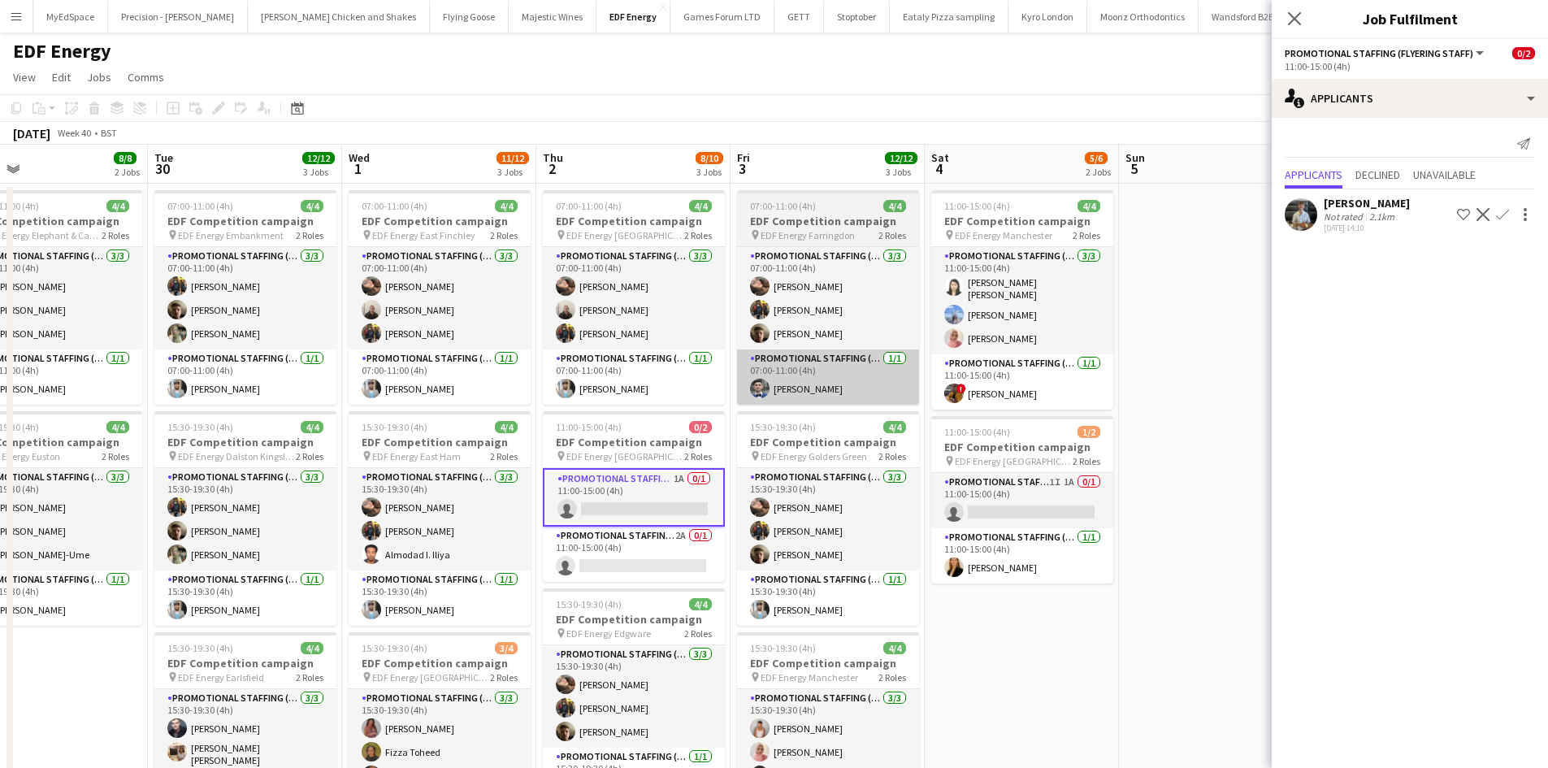
drag, startPoint x: 1063, startPoint y: 458, endPoint x: 859, endPoint y: 401, distance: 211.9
click at [834, 397] on app-calendar-viewport "Thu 25 12/12 3 Jobs Fri 26 8/8 2 Jobs Sat 27 7/10 3 Jobs Sun 28 Mon 29 8/8 2 Jo…" at bounding box center [774, 541] width 1548 height 792
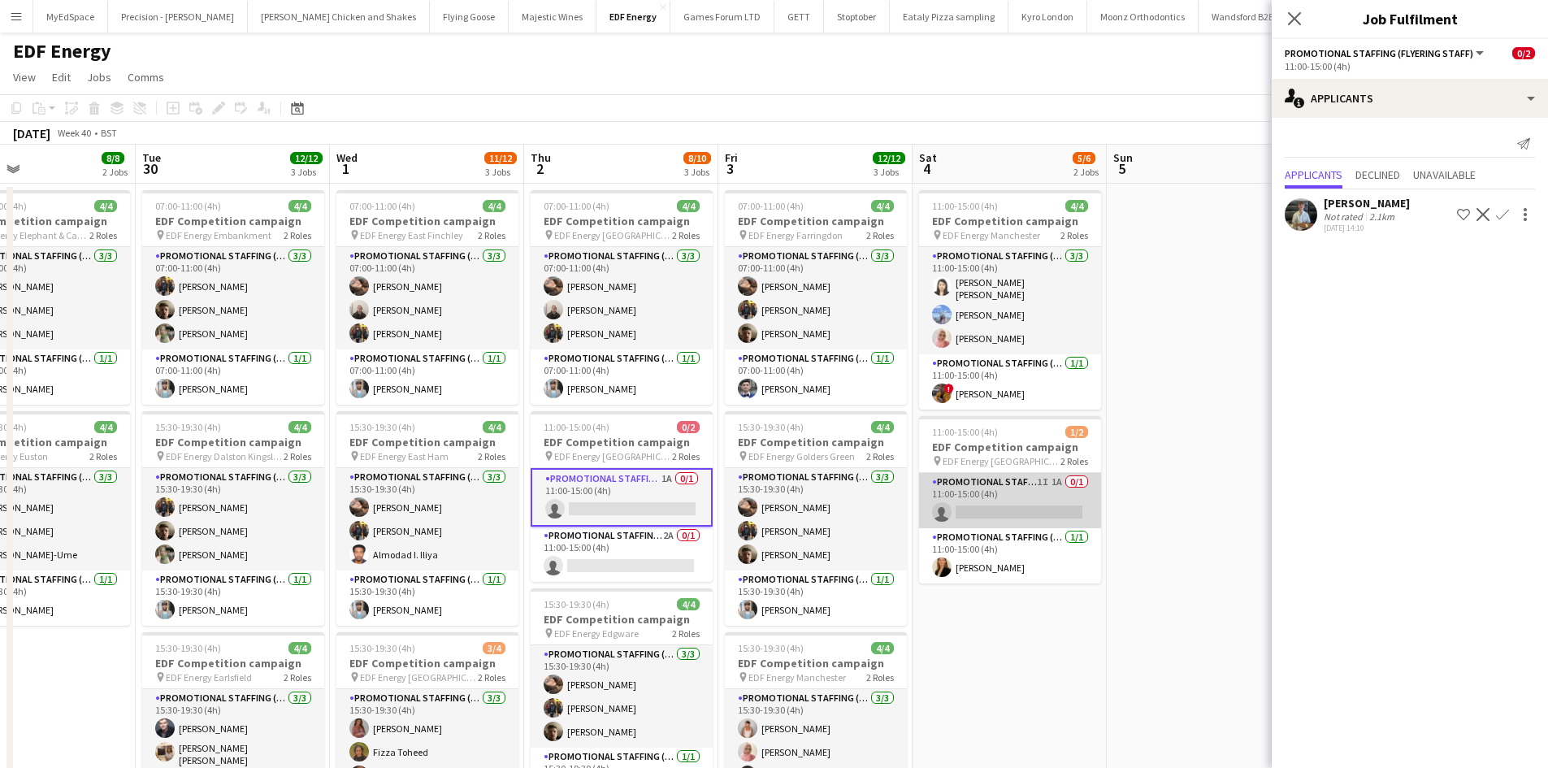
click at [1049, 475] on app-card-role "Promotional Staffing (Flyering Staff) 1I 1A 0/1 11:00-15:00 (4h) single-neutral…" at bounding box center [1010, 500] width 182 height 55
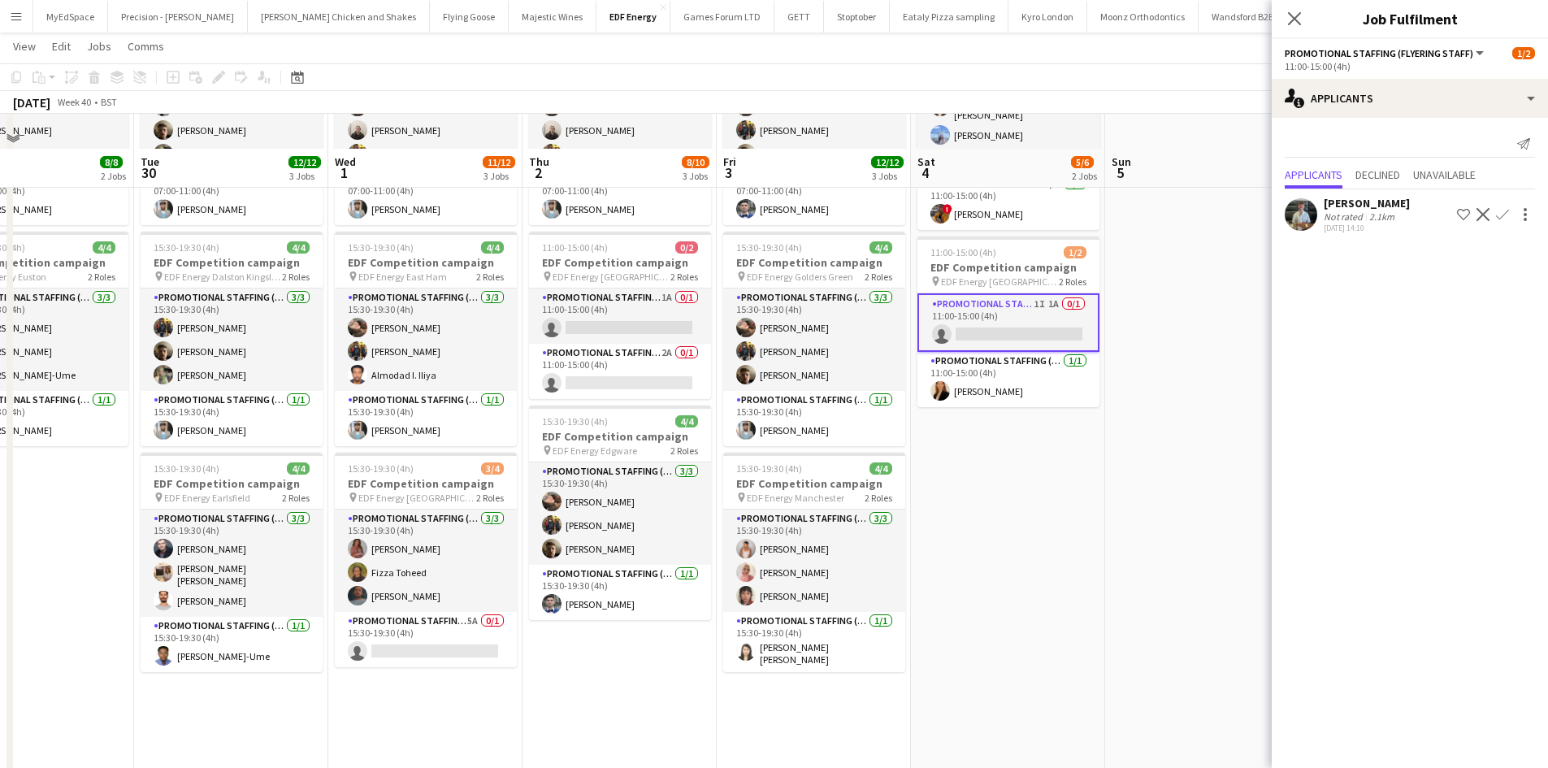
scroll to position [325, 0]
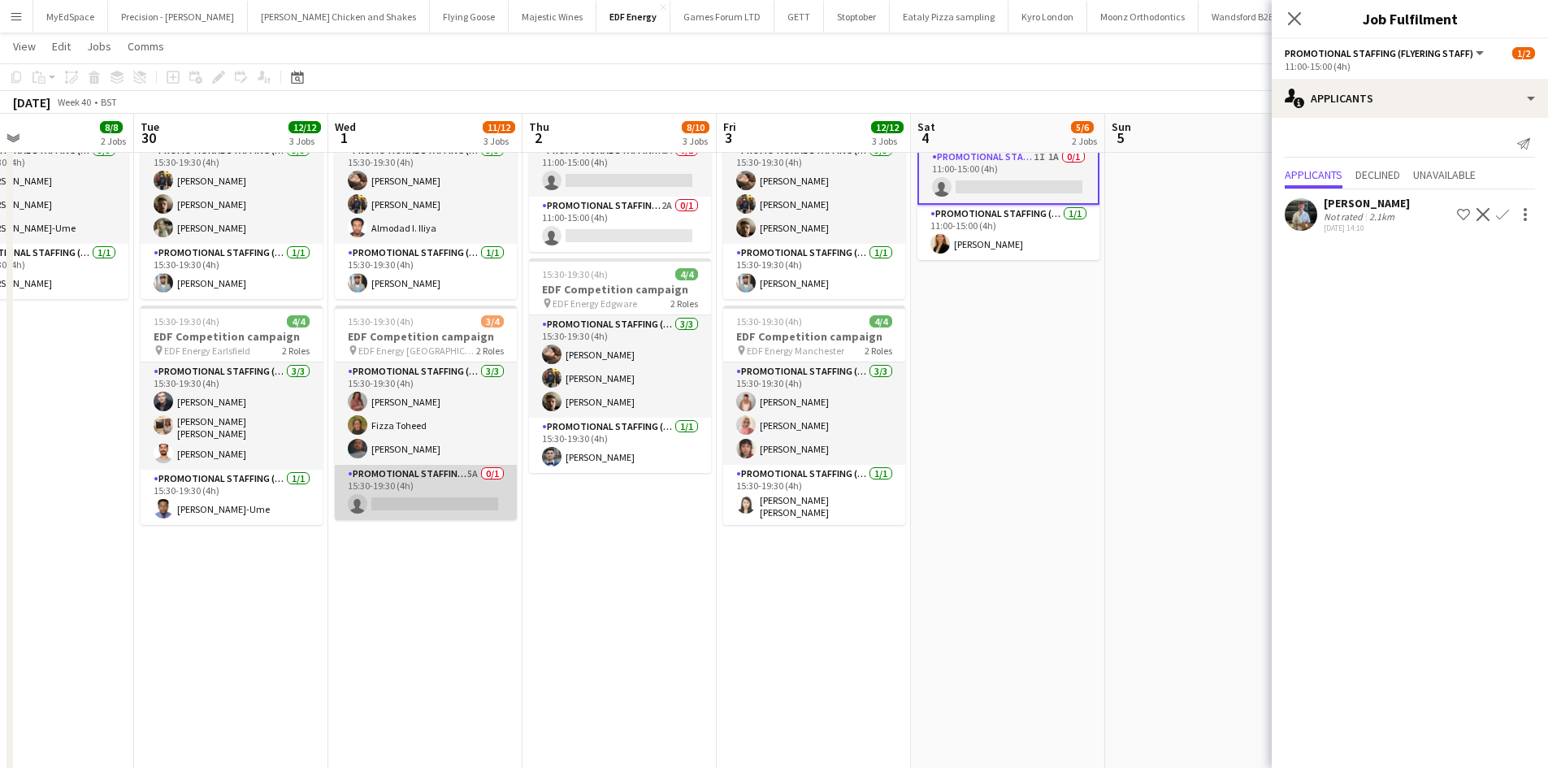
click at [469, 473] on app-card-role "Promotional Staffing (Team Leader) 5A 0/1 15:30-19:30 (4h) single-neutral-actio…" at bounding box center [426, 492] width 182 height 55
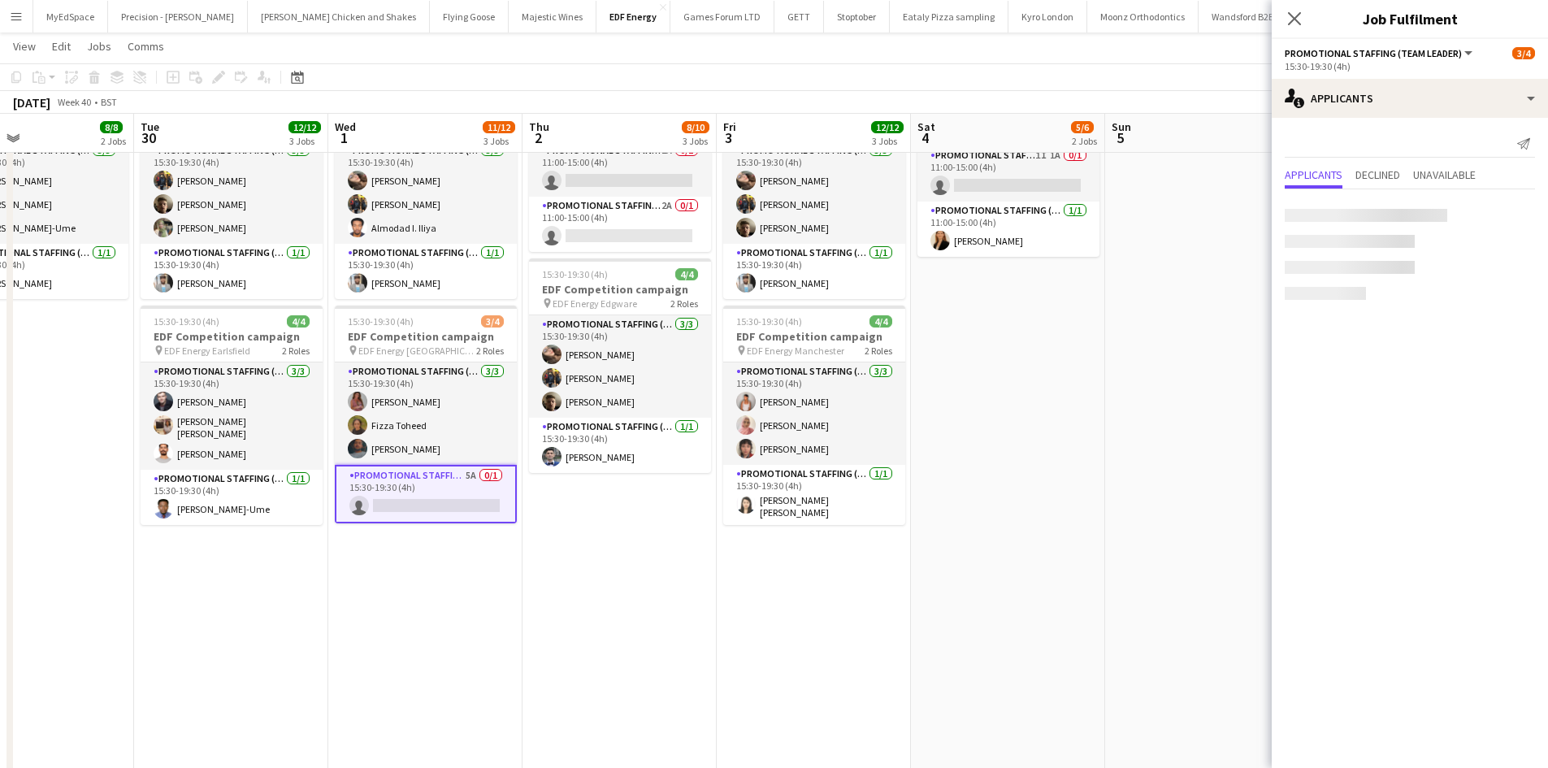
scroll to position [0, 449]
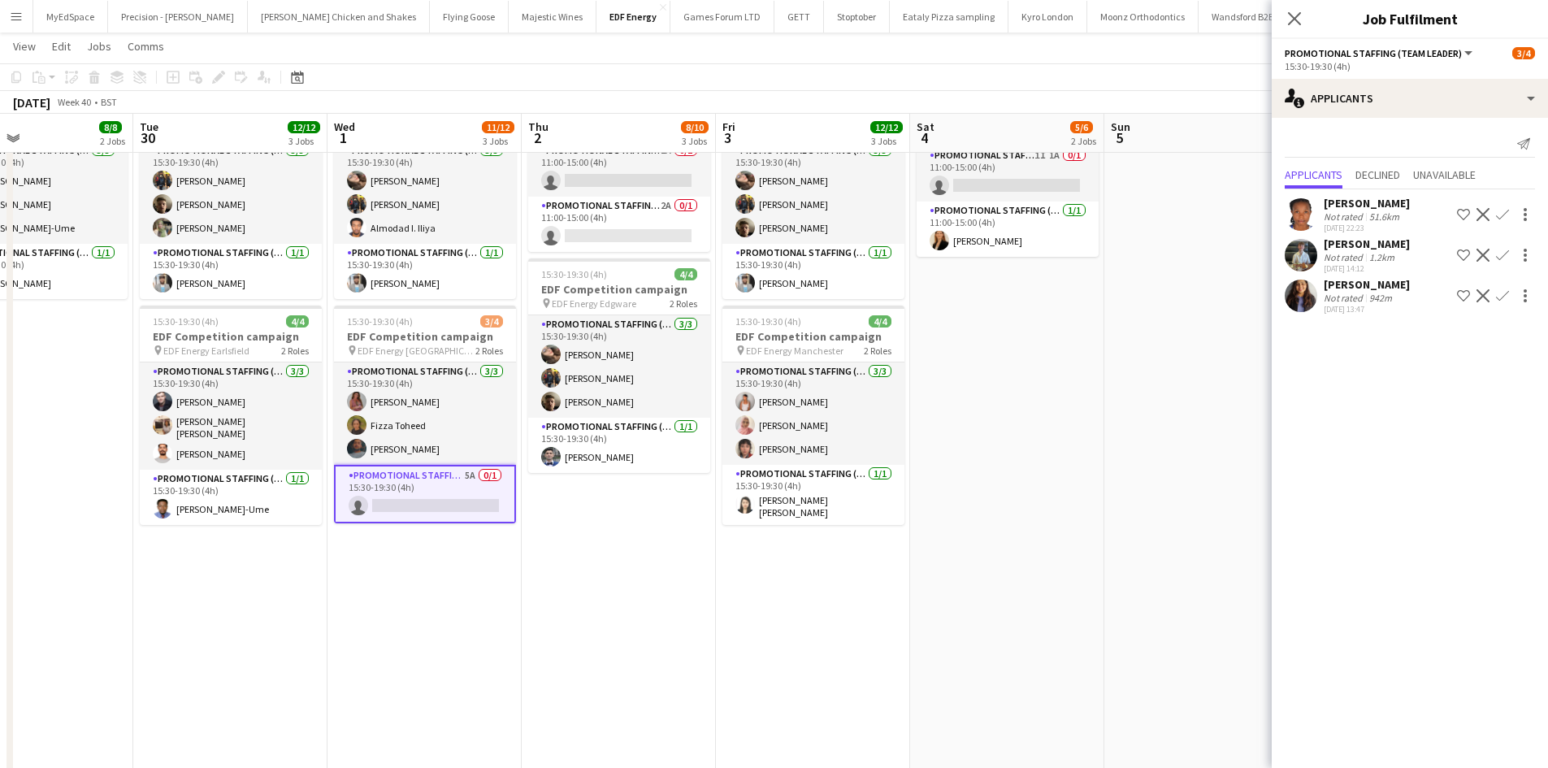
click at [1509, 299] on button "Confirm" at bounding box center [1502, 295] width 19 height 19
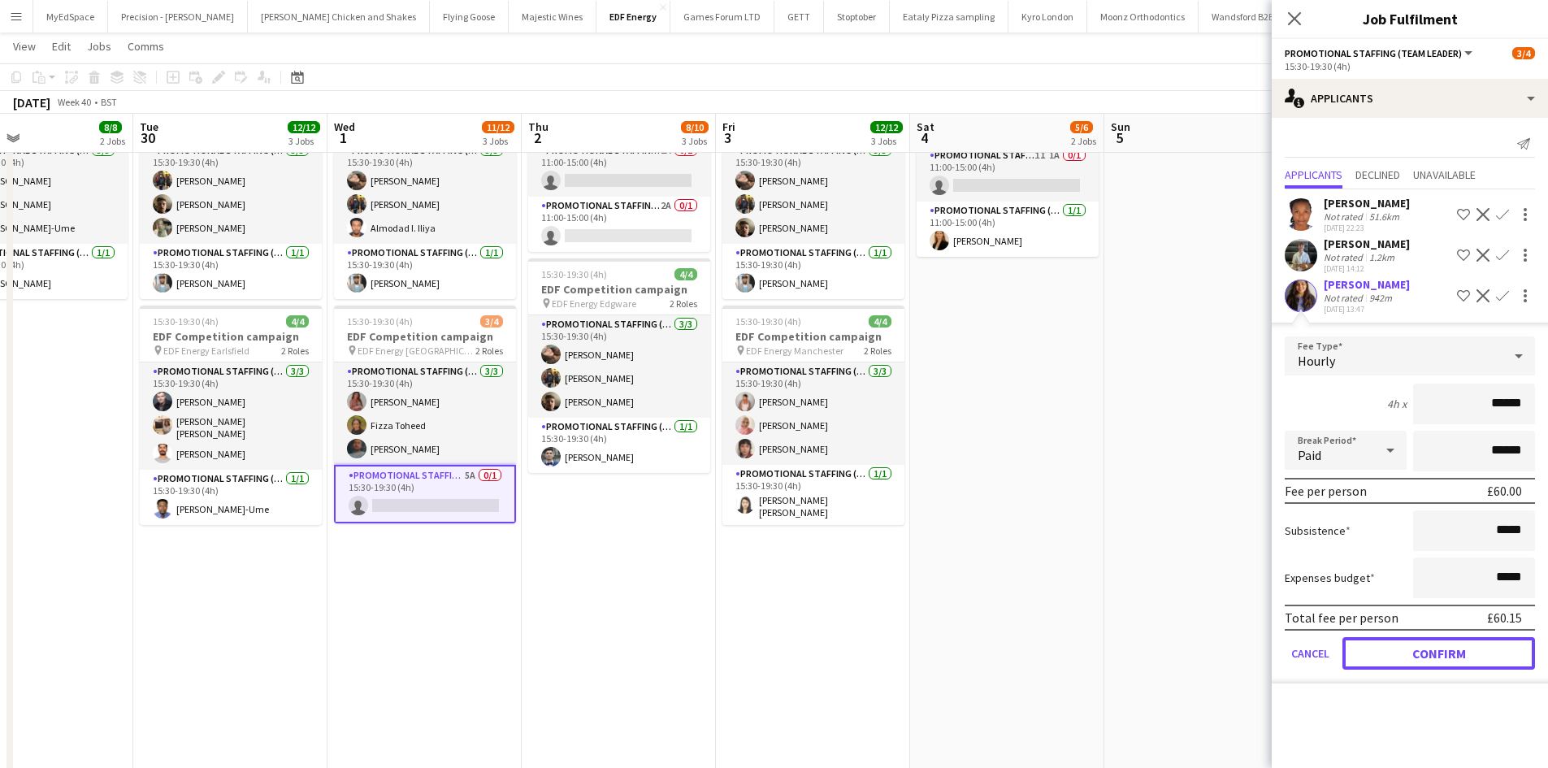
drag, startPoint x: 1407, startPoint y: 663, endPoint x: 1239, endPoint y: 609, distance: 176.5
click at [1408, 661] on button "Confirm" at bounding box center [1438, 653] width 193 height 32
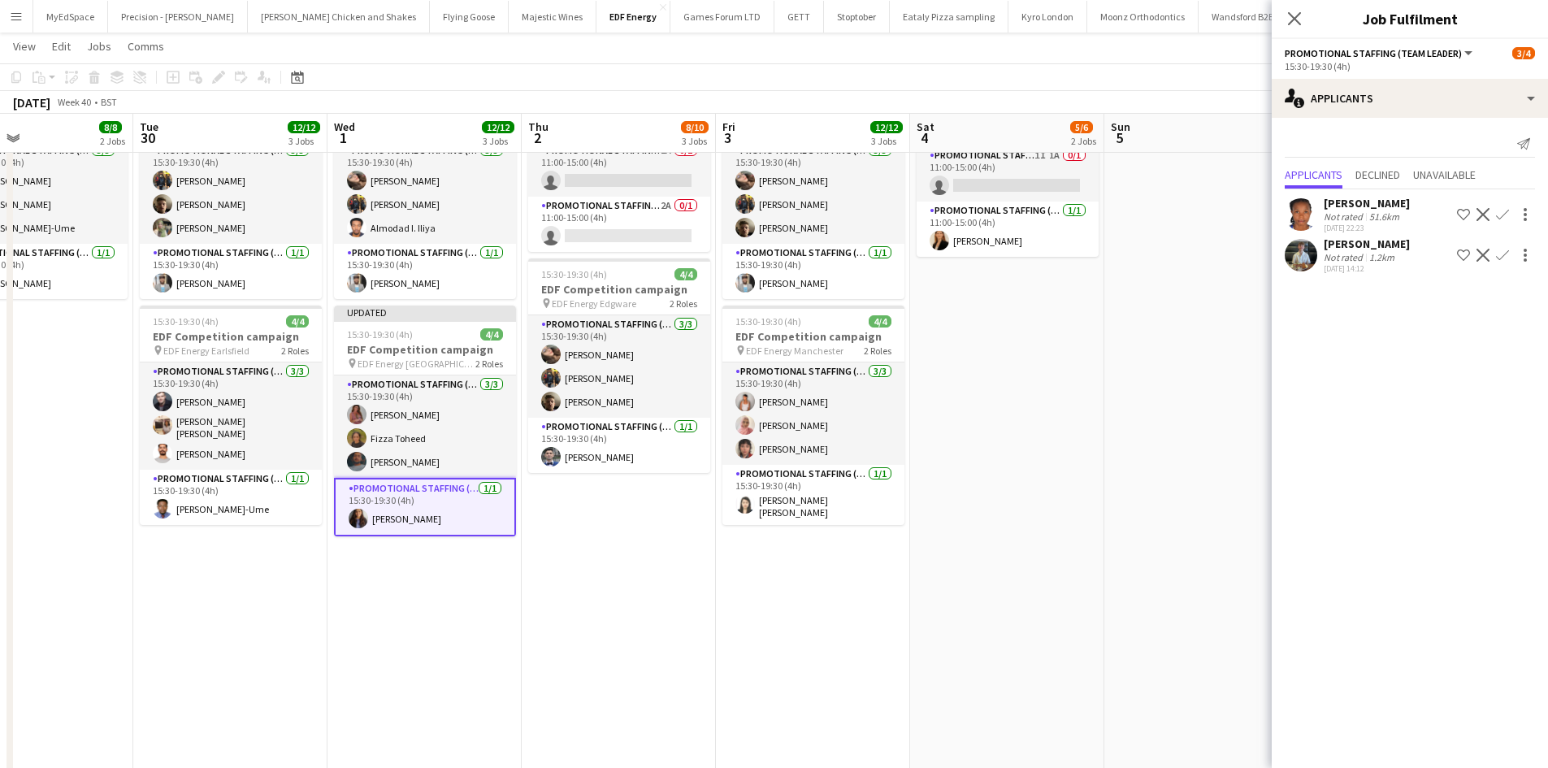
click at [1061, 544] on app-date-cell "11:00-15:00 (4h) 4/4 EDF Competition campaign pin EDF Energy Manchester 2 Roles…" at bounding box center [1007, 347] width 194 height 980
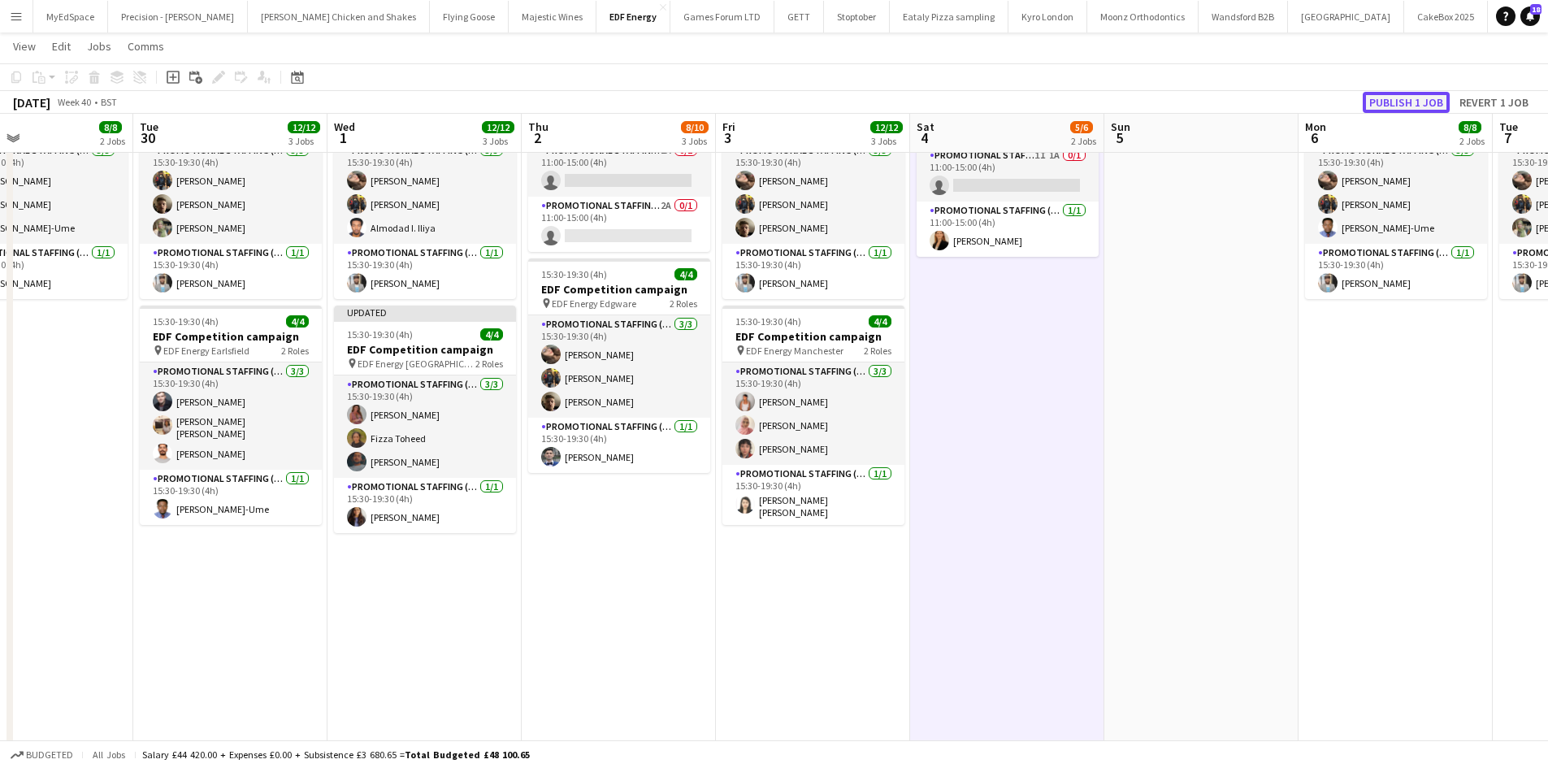
drag, startPoint x: 1415, startPoint y: 98, endPoint x: 1416, endPoint y: 108, distance: 9.8
click at [1415, 97] on button "Publish 1 job" at bounding box center [1406, 102] width 87 height 21
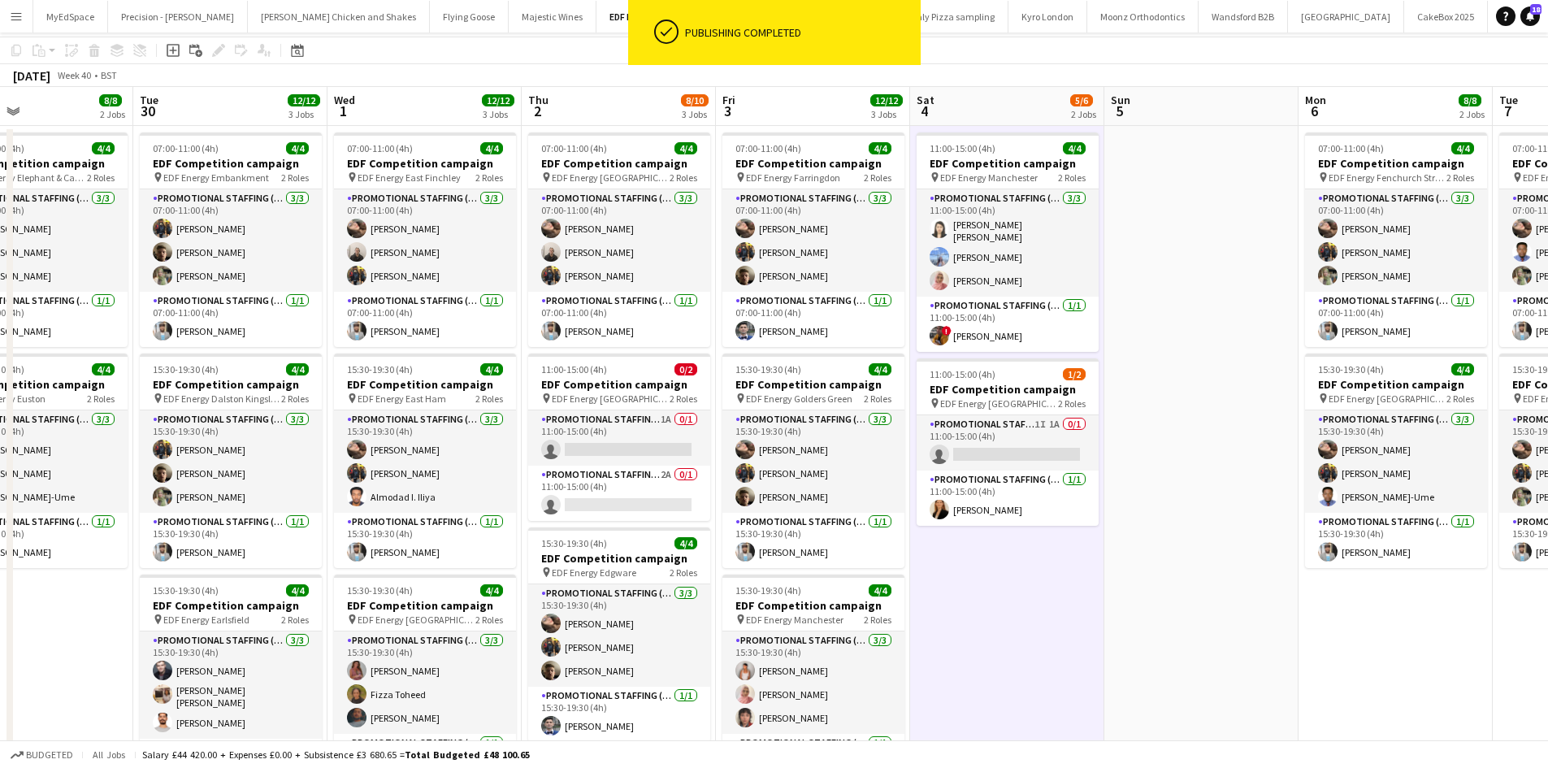
scroll to position [0, 0]
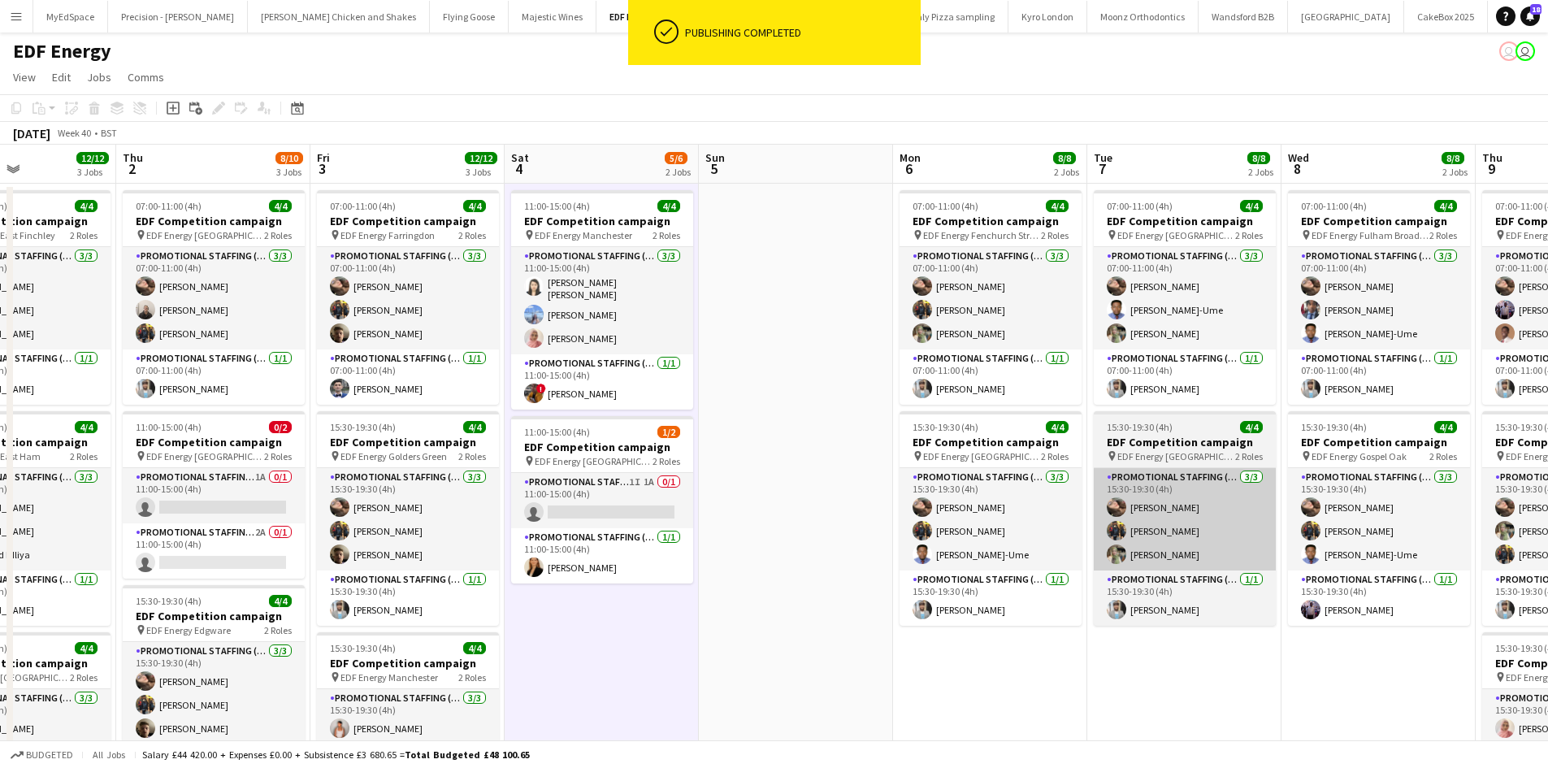
drag, startPoint x: 1411, startPoint y: 643, endPoint x: 953, endPoint y: 561, distance: 465.5
click at [791, 543] on app-calendar-viewport "Sat 27 7/10 3 Jobs Sun 28 Mon 29 8/8 2 Jobs Tue 30 12/12 3 Jobs Wed 1 12/12 3 J…" at bounding box center [774, 654] width 1548 height 1019
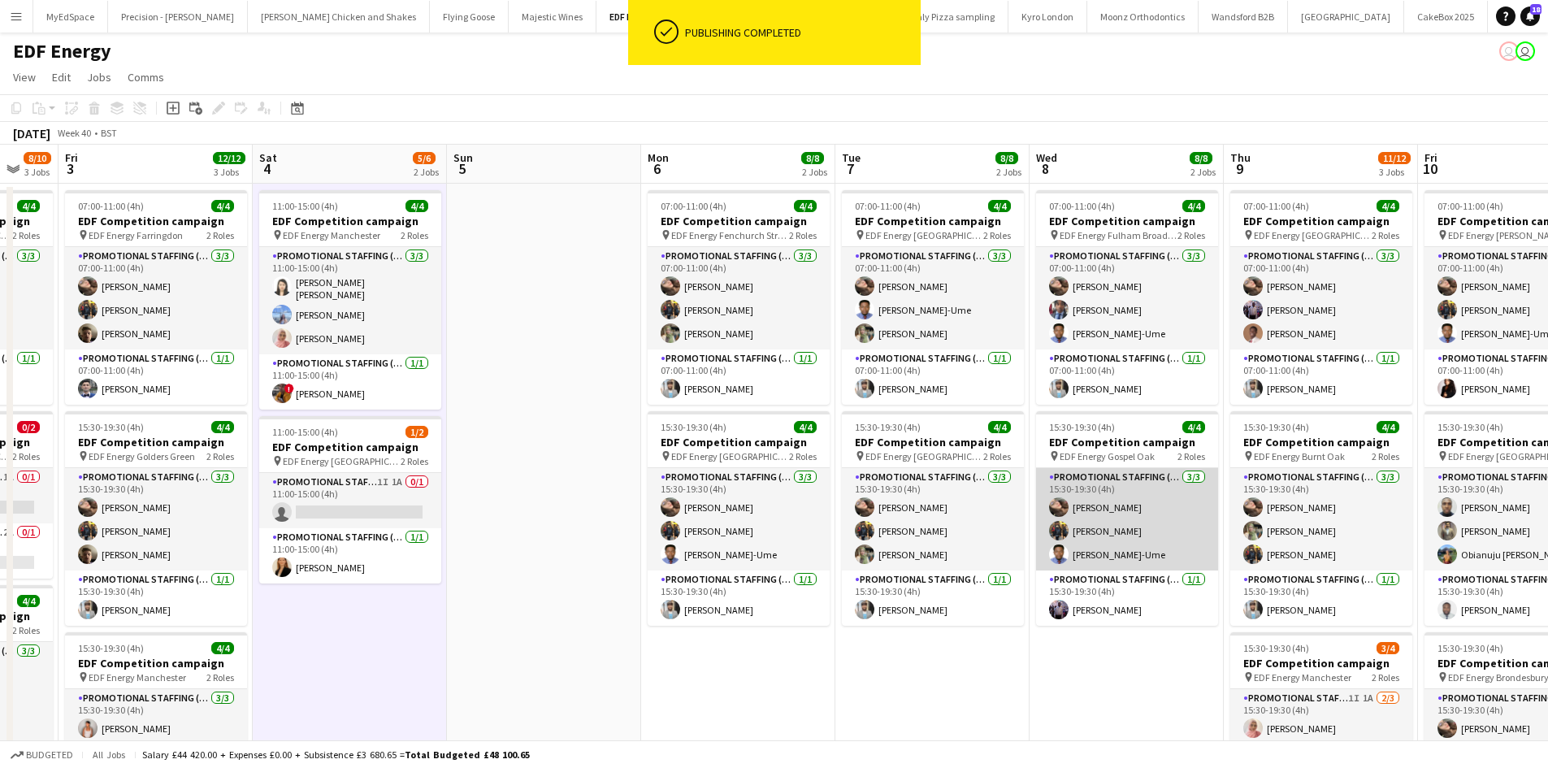
drag, startPoint x: 1150, startPoint y: 561, endPoint x: 886, endPoint y: 525, distance: 266.6
click at [893, 527] on app-calendar-viewport "Mon 29 8/8 2 Jobs Tue 30 12/12 3 Jobs Wed 1 12/12 3 Jobs Thu 2 8/10 3 Jobs Fri …" at bounding box center [774, 654] width 1548 height 1019
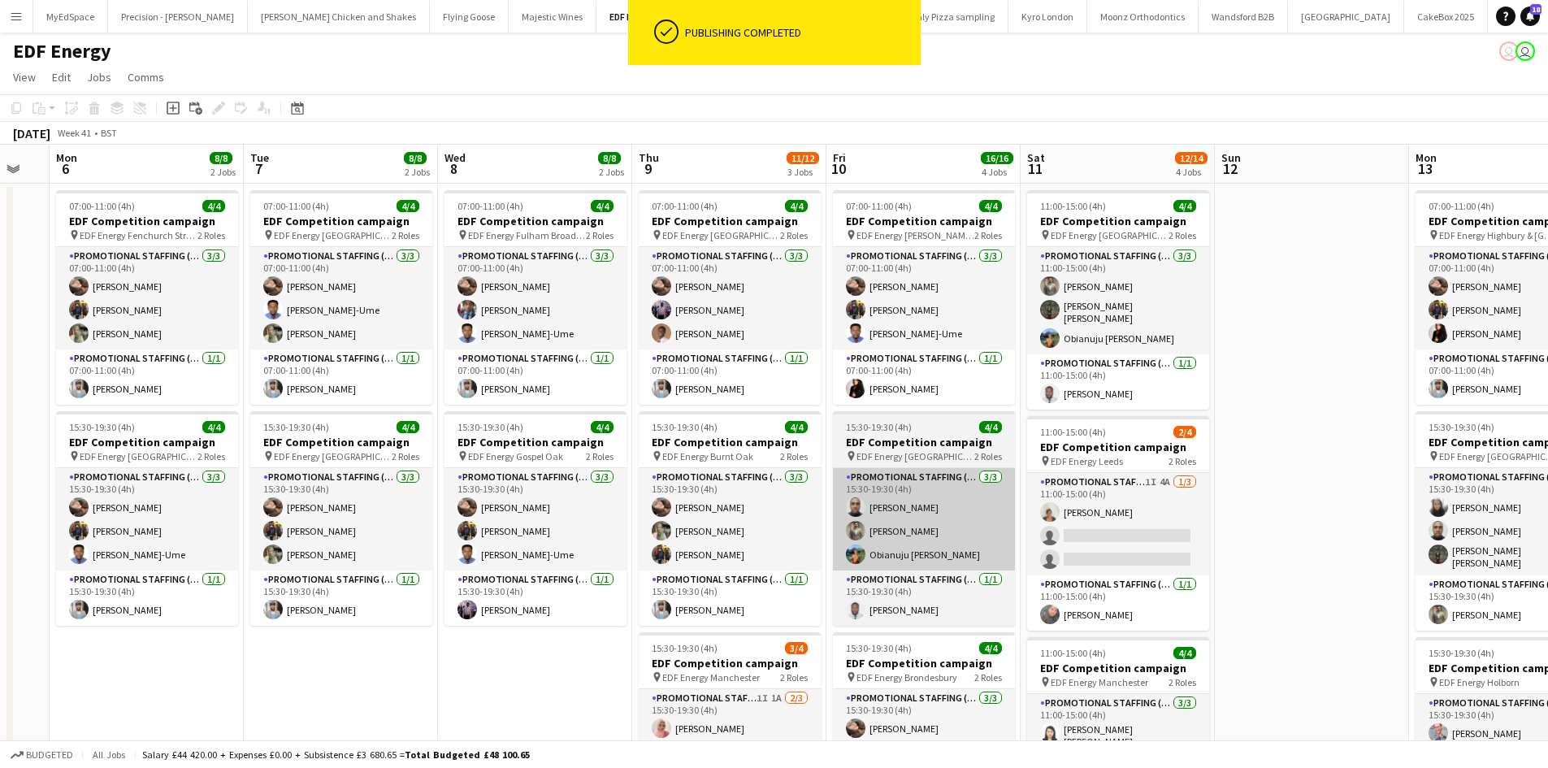
drag, startPoint x: 1194, startPoint y: 496, endPoint x: 921, endPoint y: 487, distance: 273.9
click at [873, 462] on app-calendar-viewport "Fri 3 12/12 3 Jobs Sat 4 5/6 2 Jobs Sun 5 Mon 6 8/8 2 Jobs Tue 7 8/8 2 Jobs Wed…" at bounding box center [774, 654] width 1548 height 1019
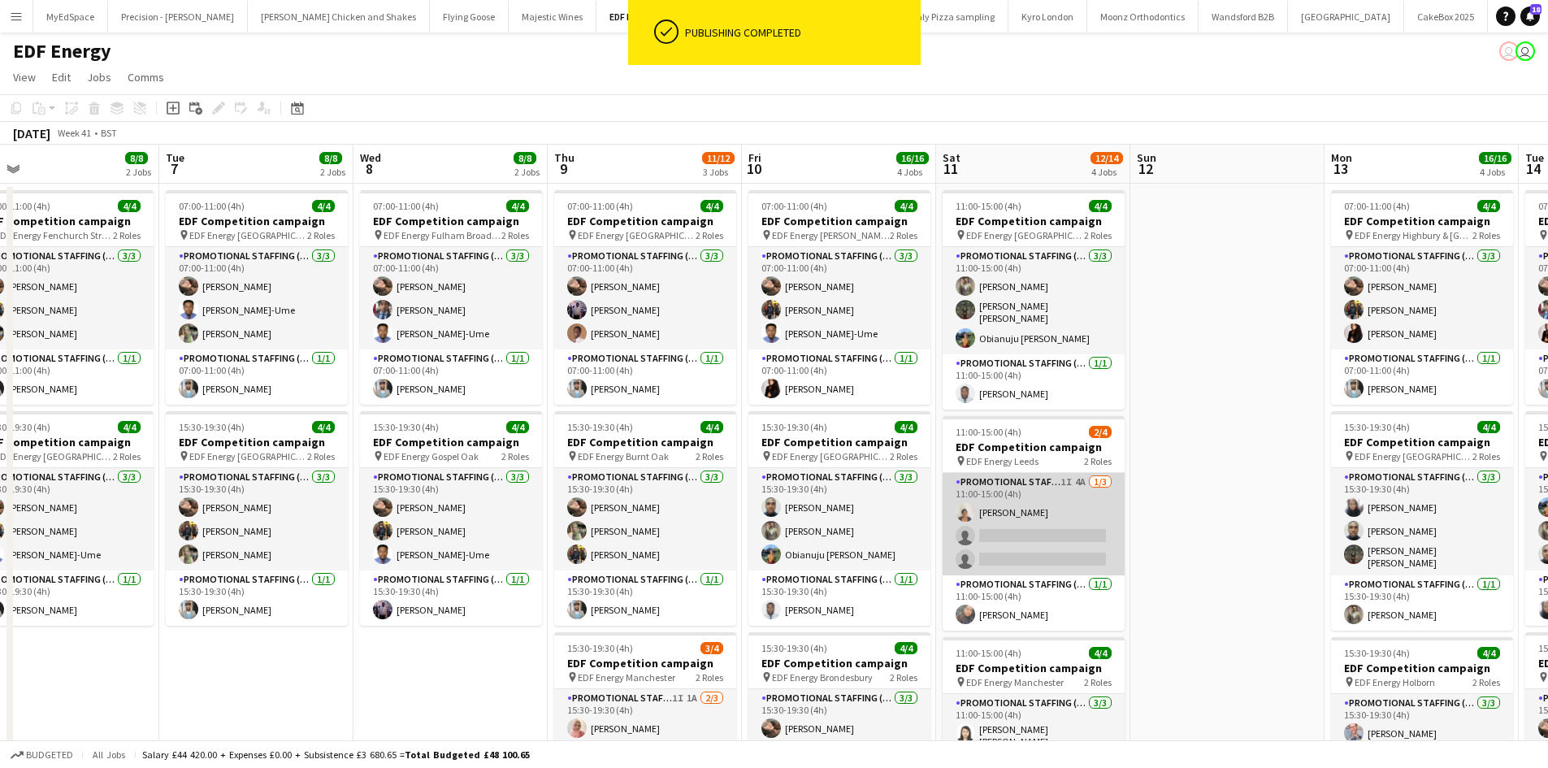
click at [1080, 482] on app-card-role "Promotional Staffing (Flyering Staff) 1I 4A 1/3 11:00-15:00 (4h) Thandeka Masha…" at bounding box center [1033, 524] width 182 height 102
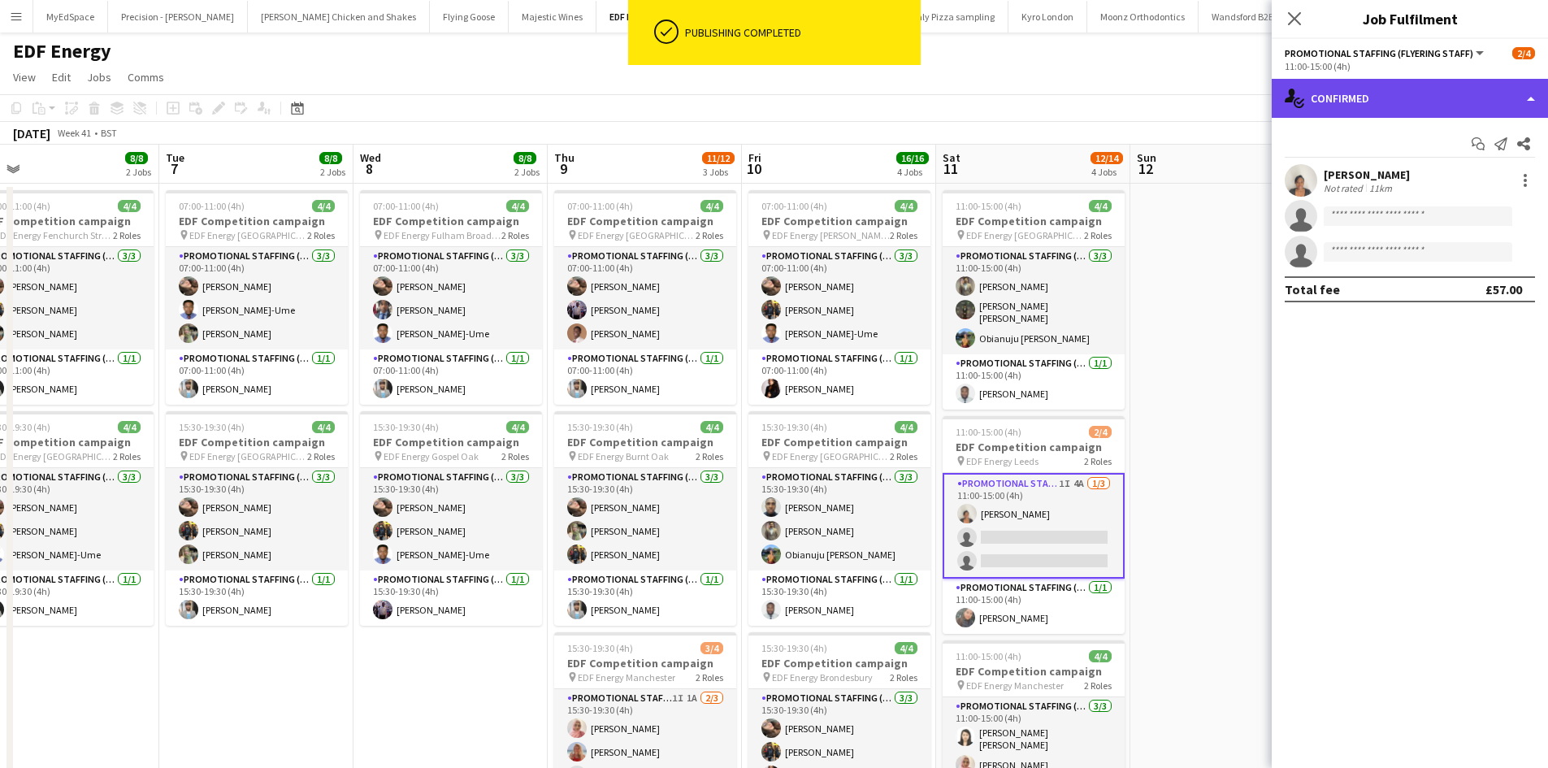
click at [1389, 105] on div "single-neutral-actions-check-2 Confirmed" at bounding box center [1410, 98] width 276 height 39
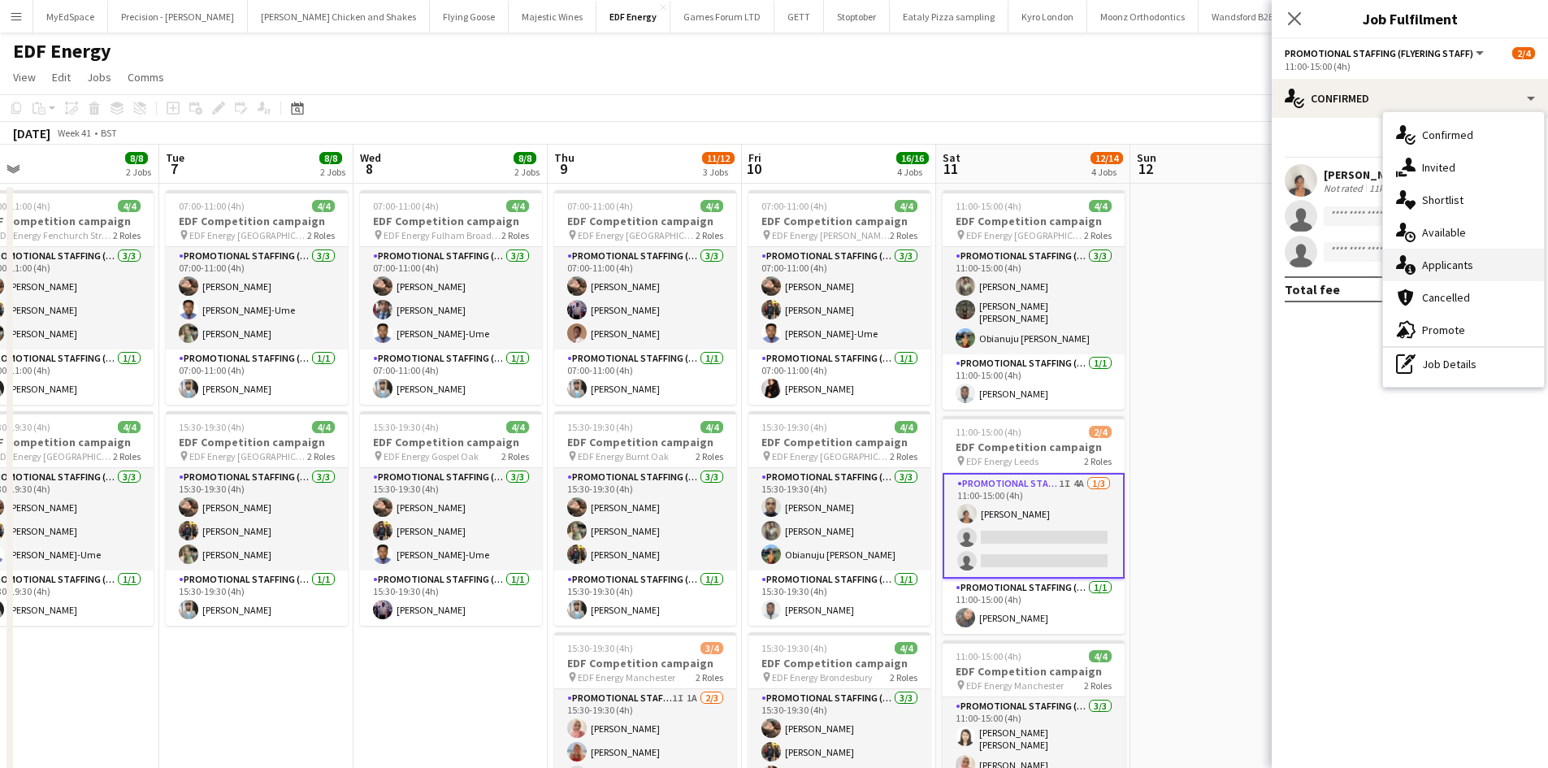
click at [1462, 262] on span "Applicants" at bounding box center [1447, 265] width 51 height 15
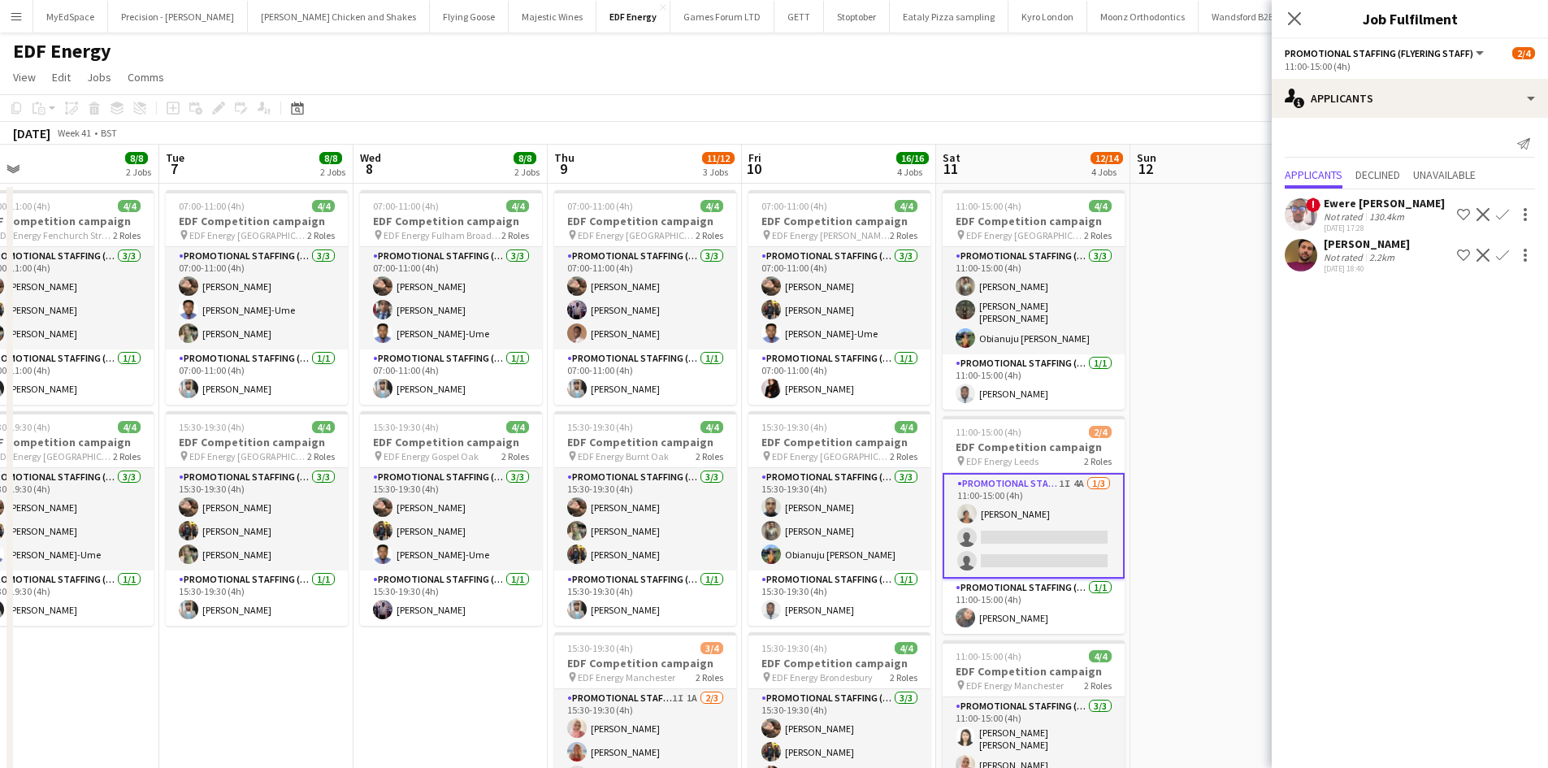
click at [1181, 422] on app-date-cell at bounding box center [1227, 674] width 194 height 980
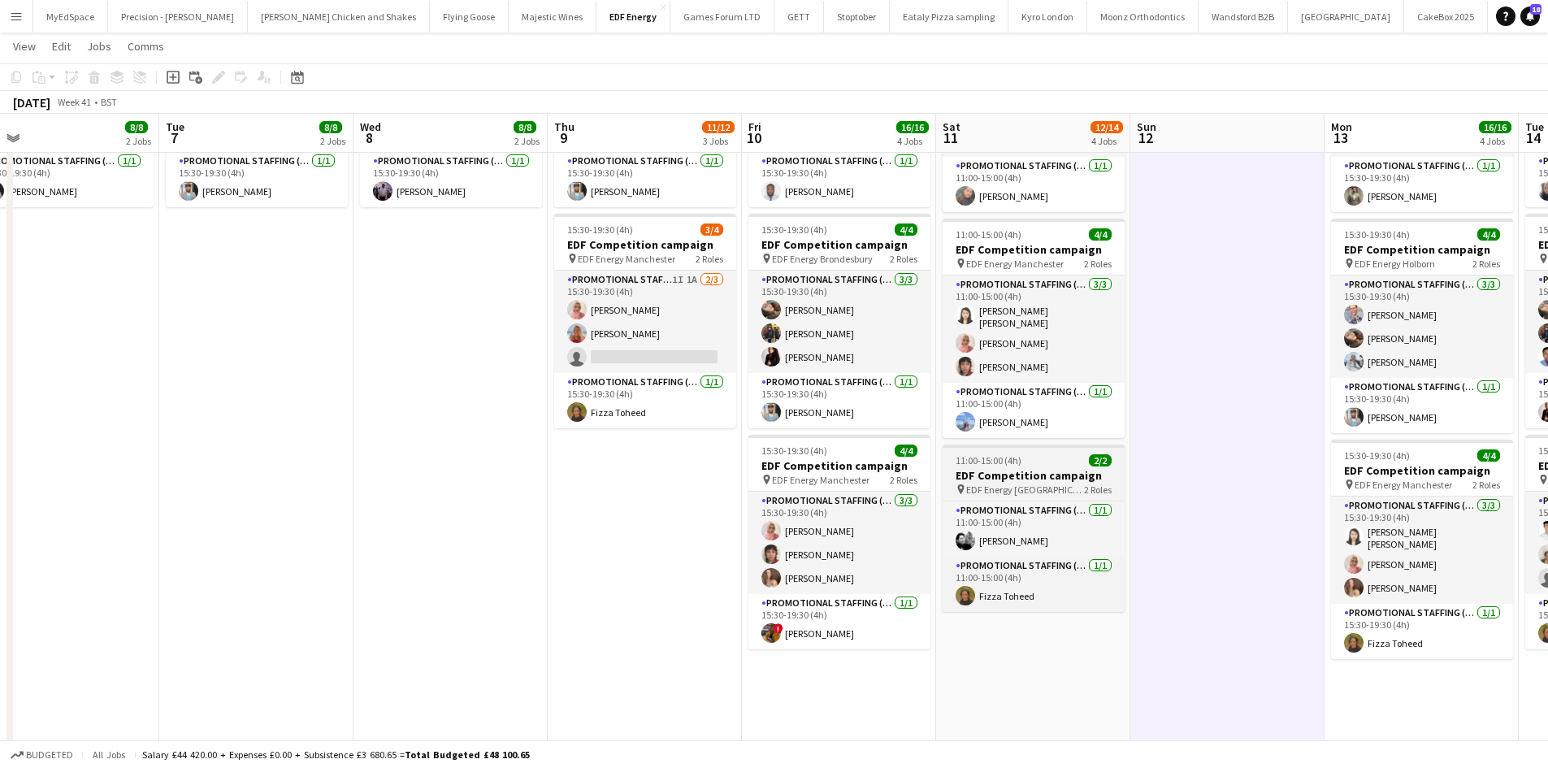
scroll to position [422, 0]
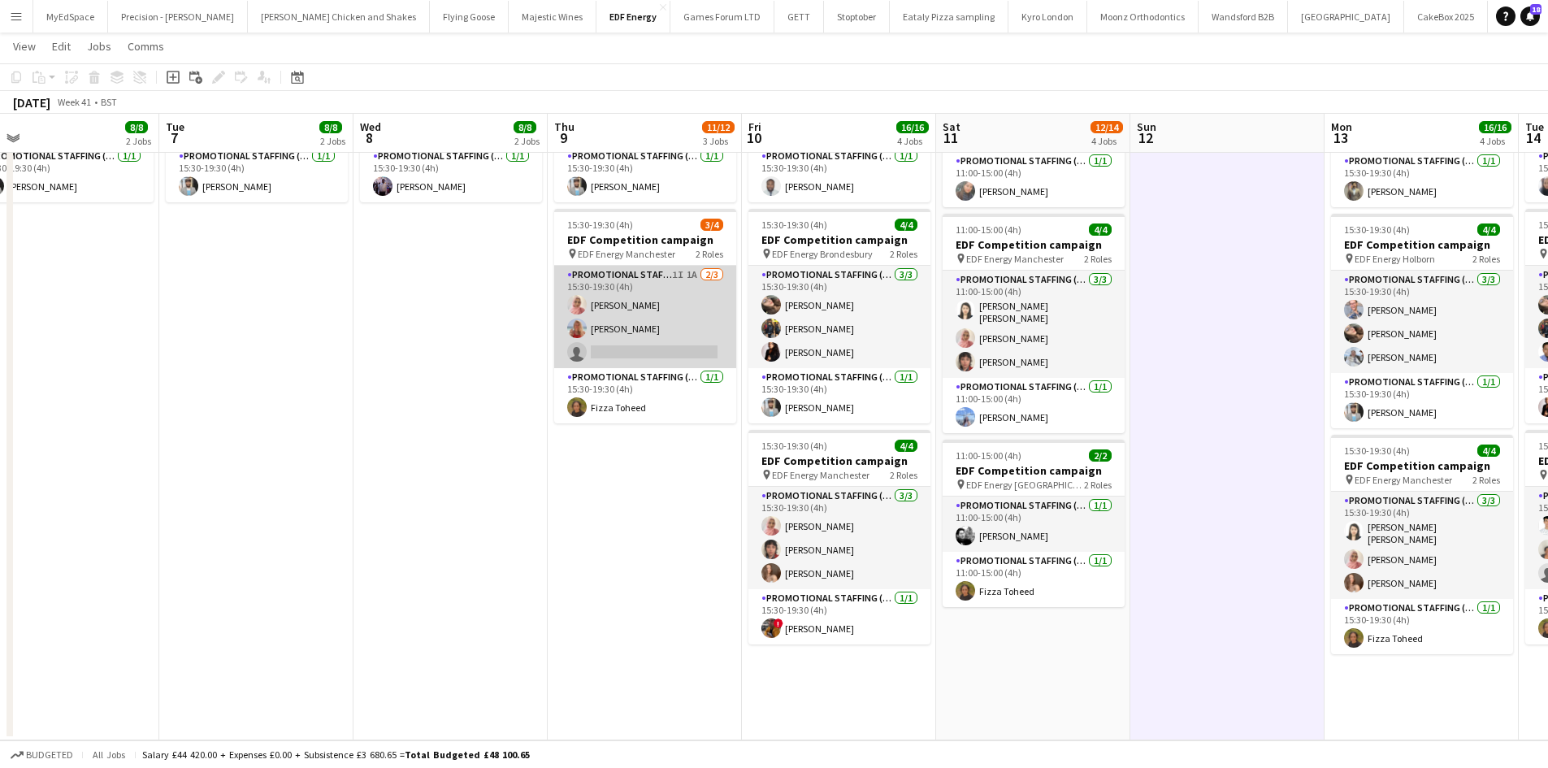
click at [701, 278] on app-card-role "Promotional Staffing (Flyering Staff) 1I 1A 2/3 15:30-19:30 (4h) Shabnam Jallal…" at bounding box center [645, 317] width 182 height 102
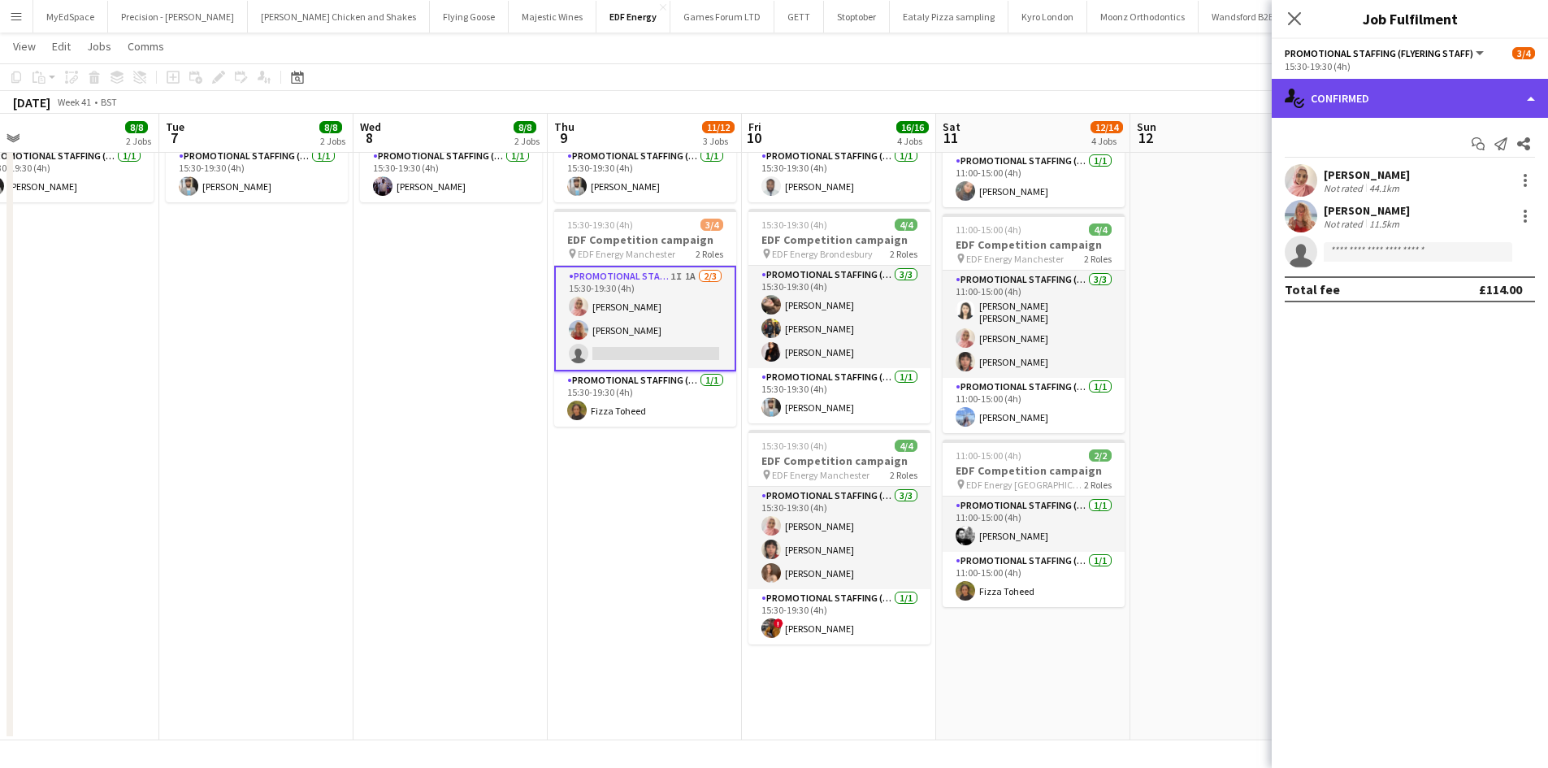
click at [1392, 94] on div "single-neutral-actions-check-2 Confirmed" at bounding box center [1410, 98] width 276 height 39
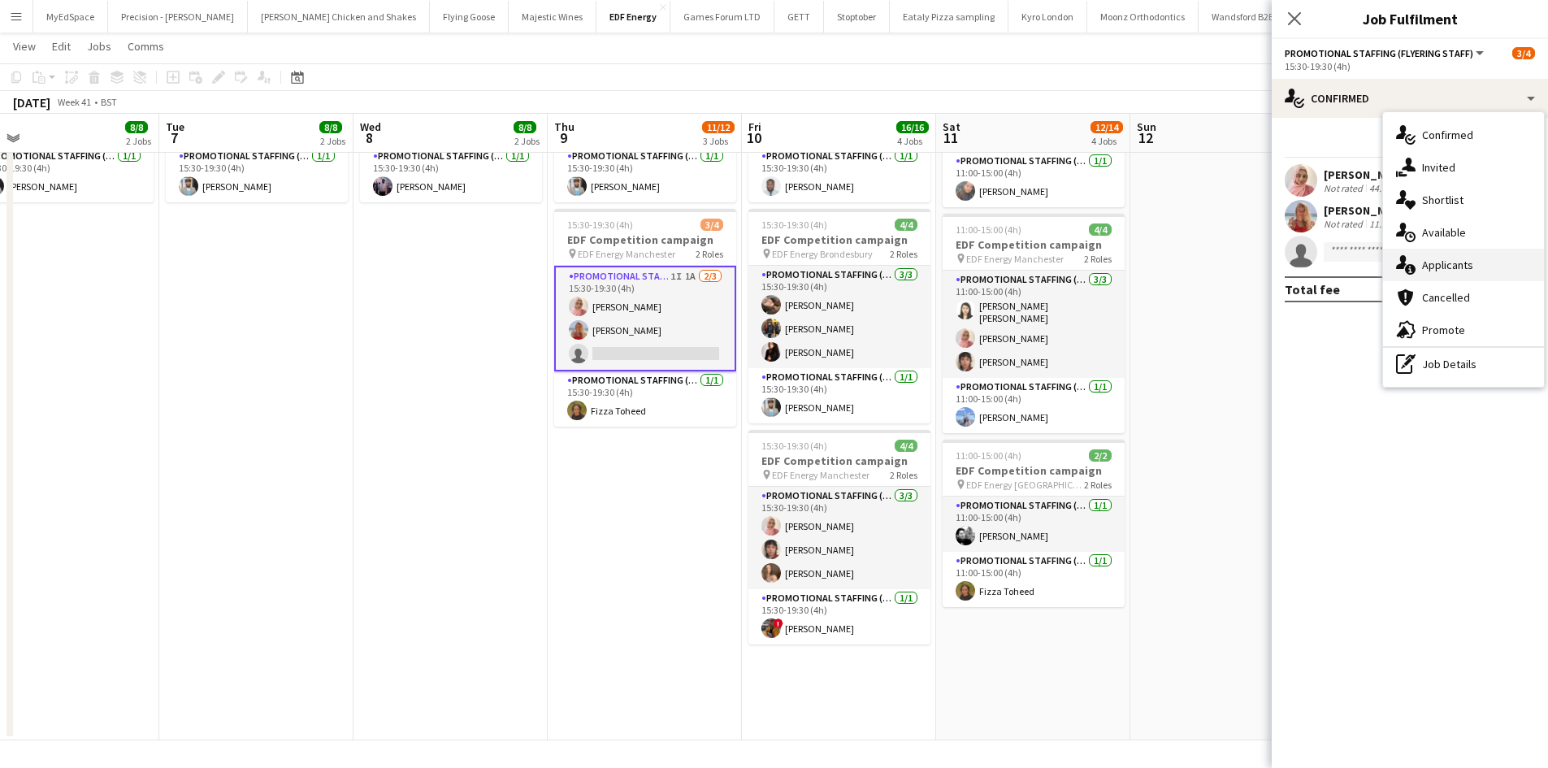
click at [1486, 268] on div "single-neutral-actions-information Applicants" at bounding box center [1463, 265] width 161 height 32
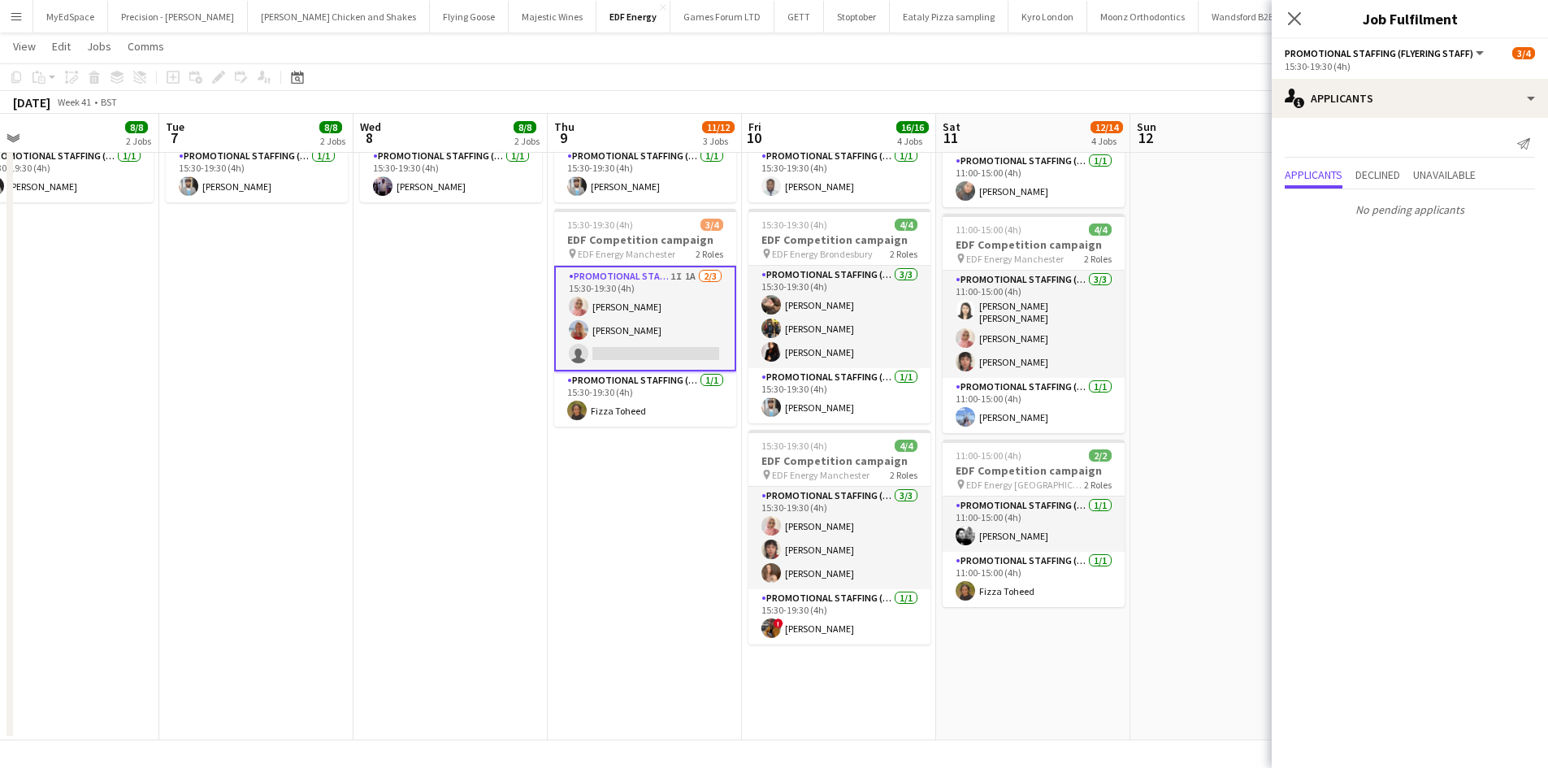
click at [1142, 394] on app-date-cell at bounding box center [1227, 250] width 194 height 980
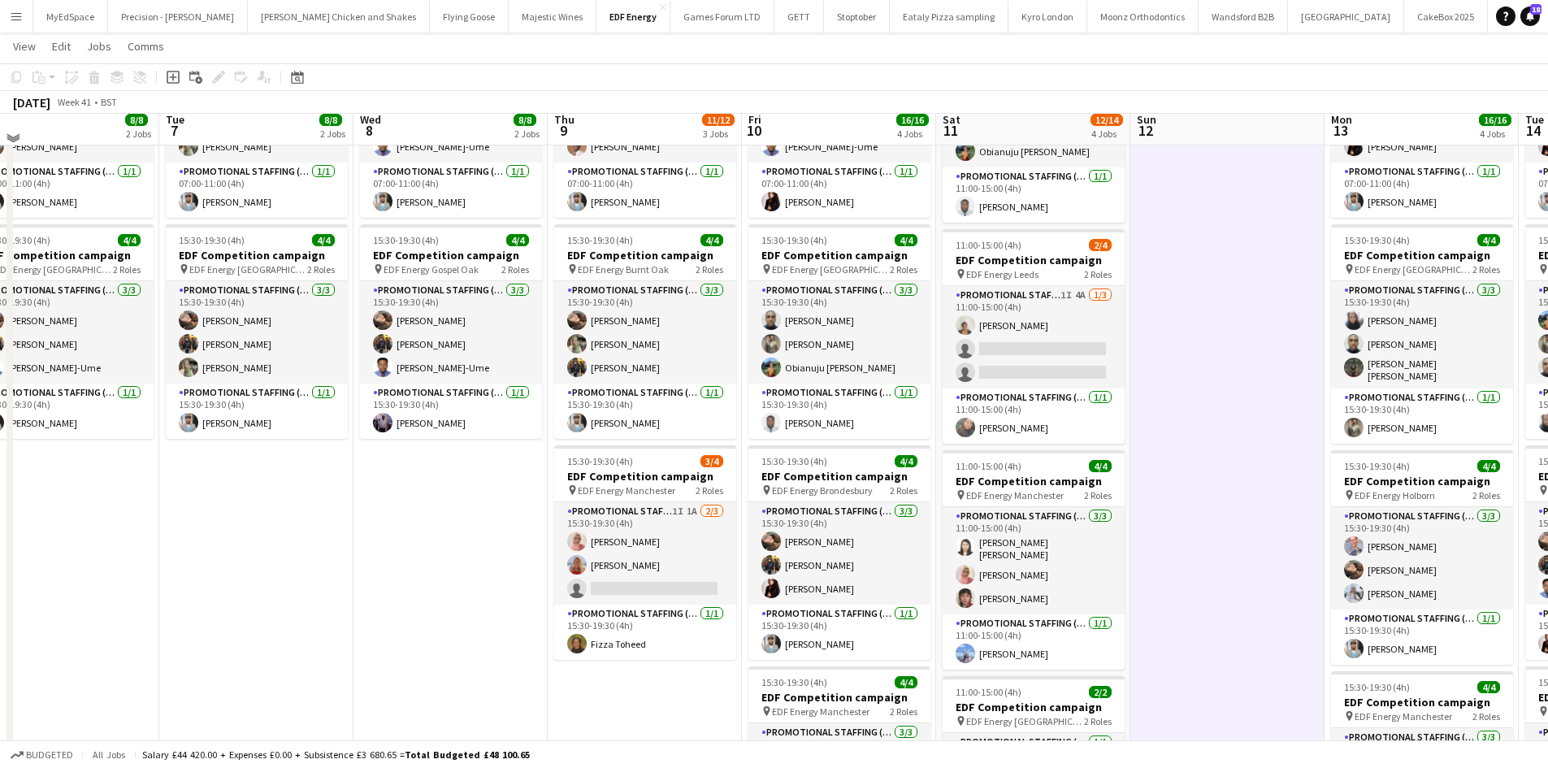
scroll to position [178, 0]
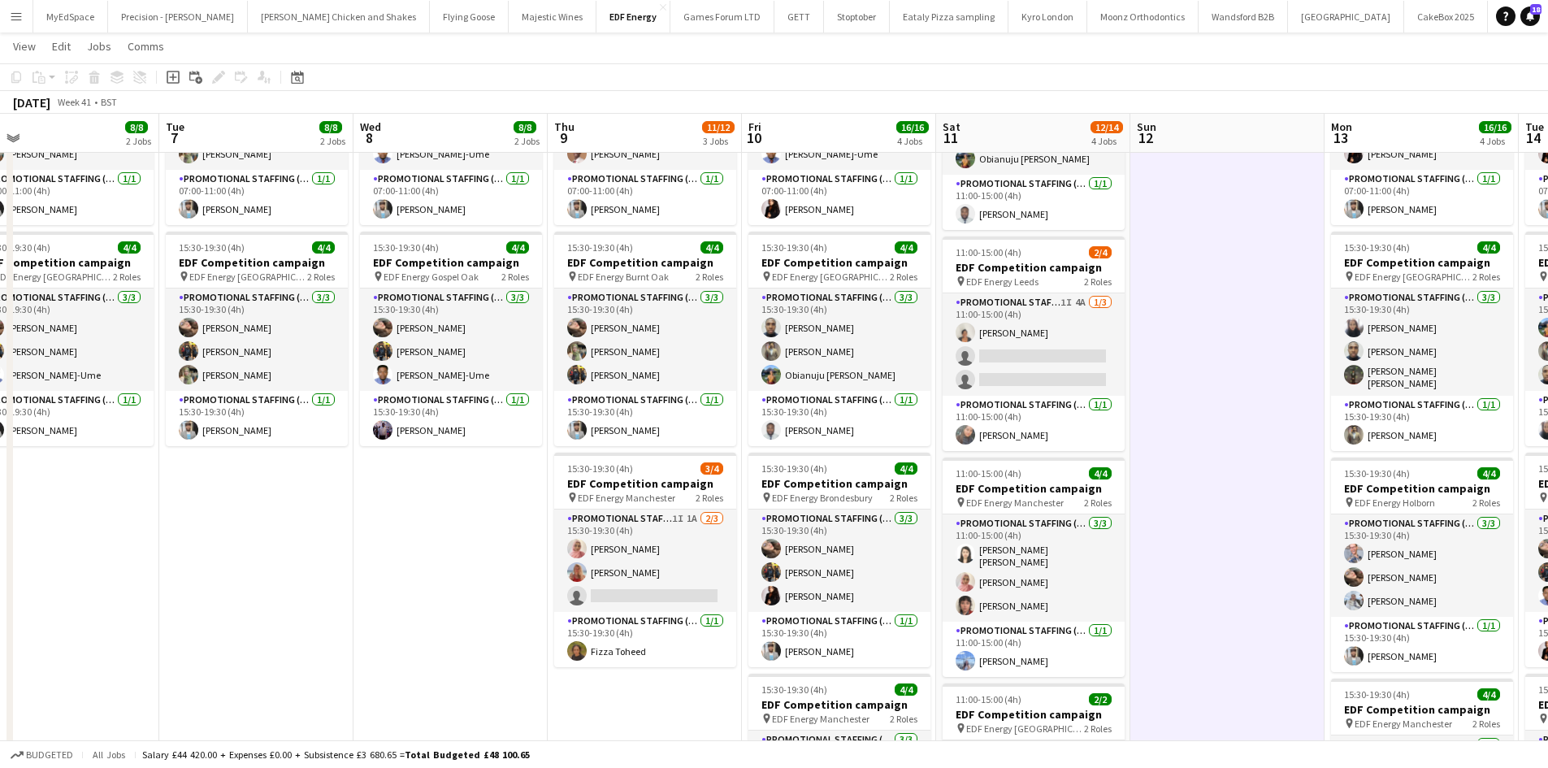
drag, startPoint x: 1221, startPoint y: 385, endPoint x: 334, endPoint y: 199, distance: 906.5
click at [263, 180] on app-calendar-viewport "Fri 3 12/12 3 Jobs Sat 4 5/6 2 Jobs Sun 5 Mon 6 8/8 2 Jobs Tue 7 8/8 2 Jobs Wed…" at bounding box center [774, 434] width 1548 height 1098
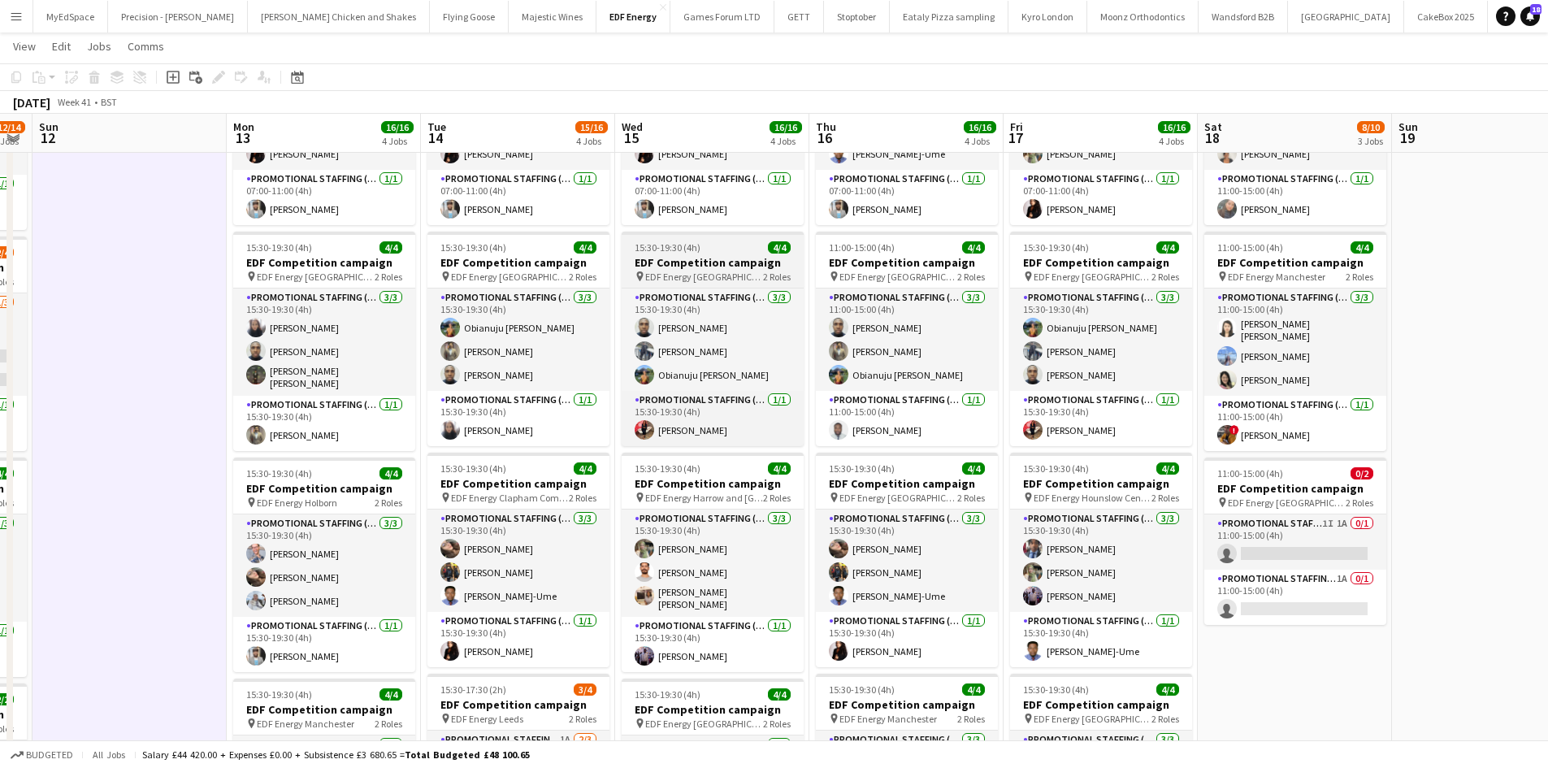
drag, startPoint x: 798, startPoint y: 268, endPoint x: 632, endPoint y: 262, distance: 165.8
click at [609, 255] on app-calendar-viewport "Wed 8 8/8 2 Jobs Thu 9 11/12 3 Jobs Fri 10 16/16 4 Jobs Sat 11 12/14 4 Jobs Sun…" at bounding box center [774, 434] width 1548 height 1098
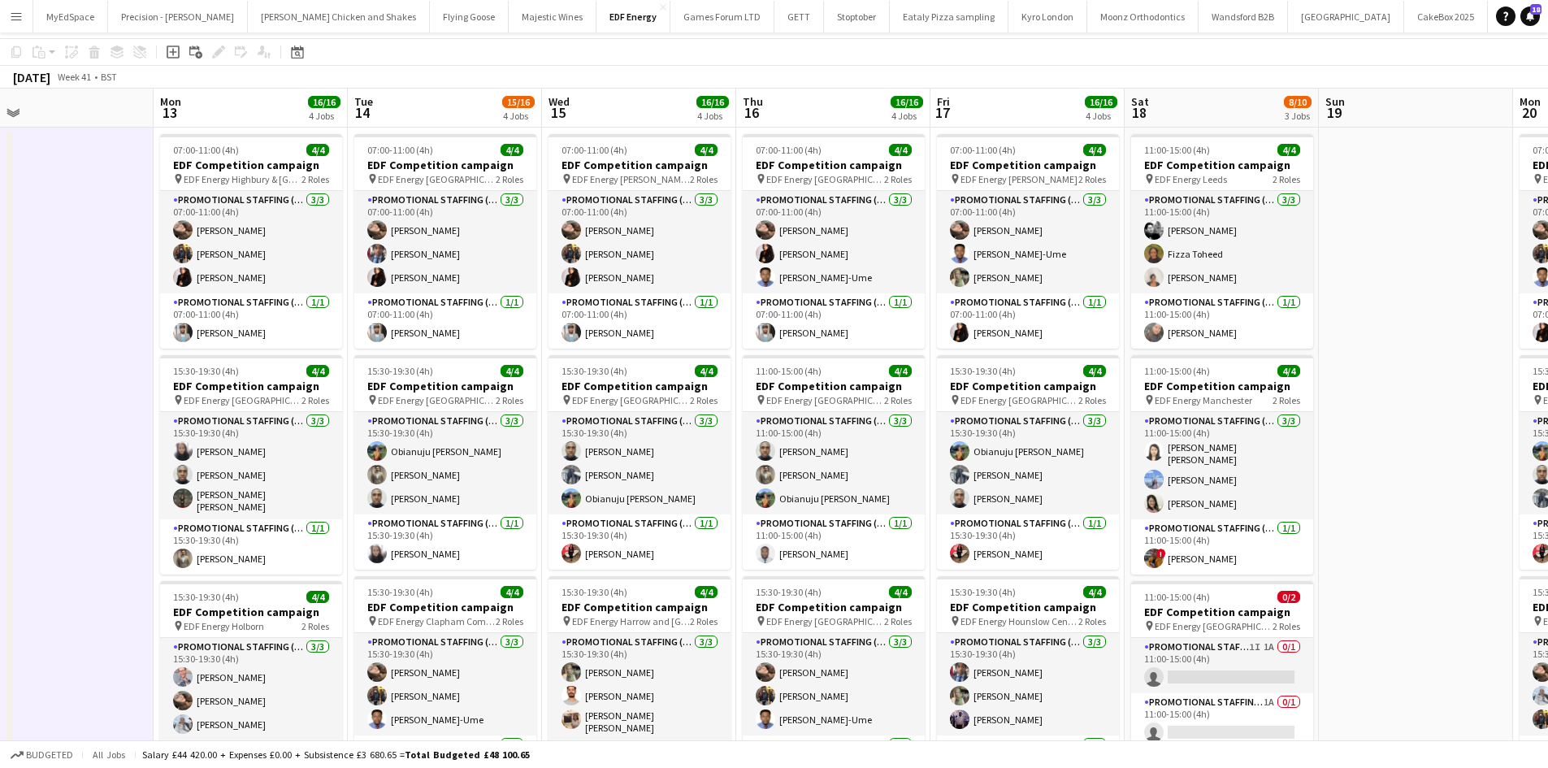
scroll to position [97, 0]
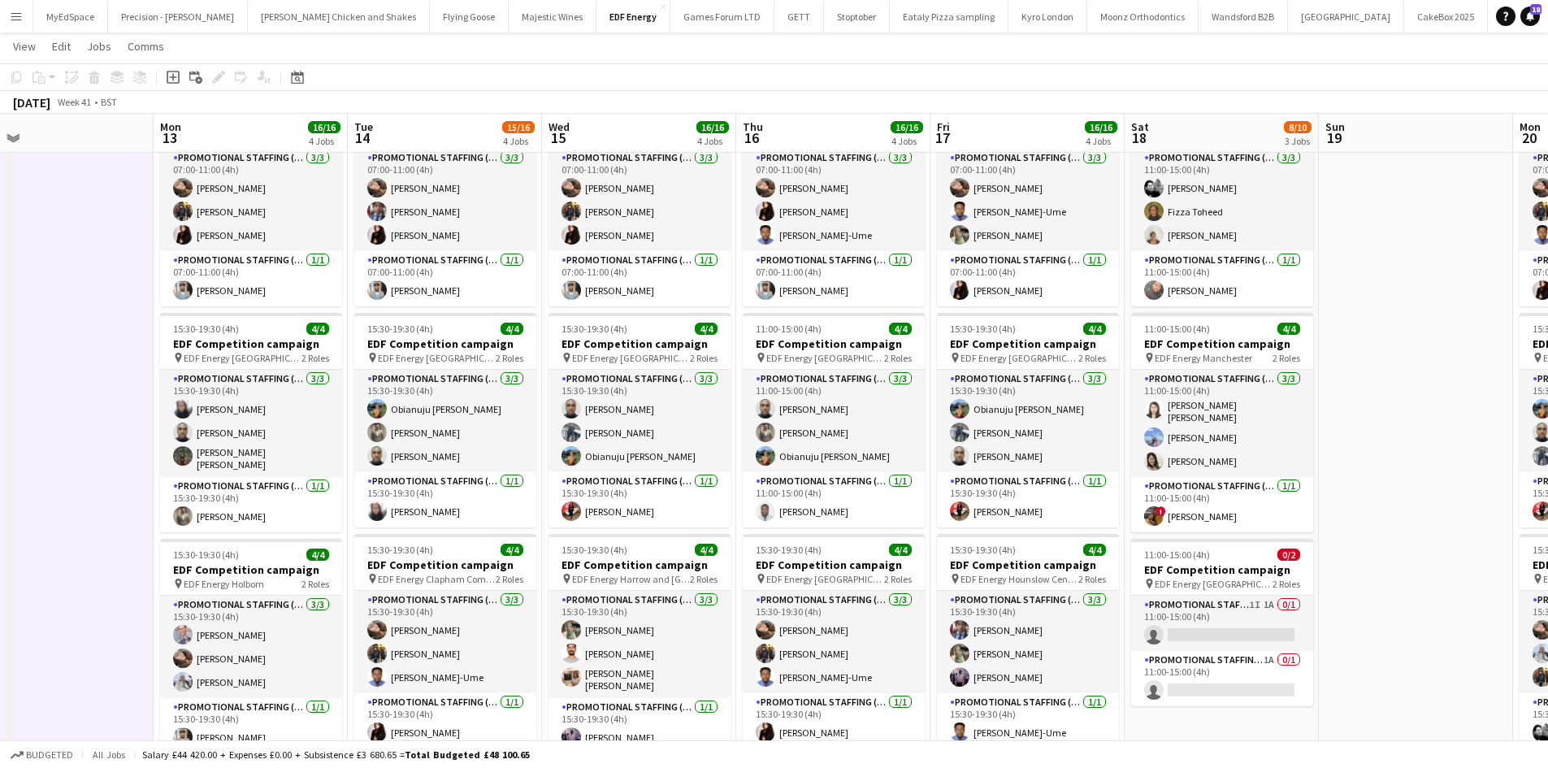
drag, startPoint x: 1276, startPoint y: 655, endPoint x: 1313, endPoint y: 626, distance: 47.0
click at [1275, 655] on app-card-role "Promotional Staffing (Team Leader) 1A 0/1 11:00-15:00 (4h) single-neutral-actio…" at bounding box center [1222, 678] width 182 height 55
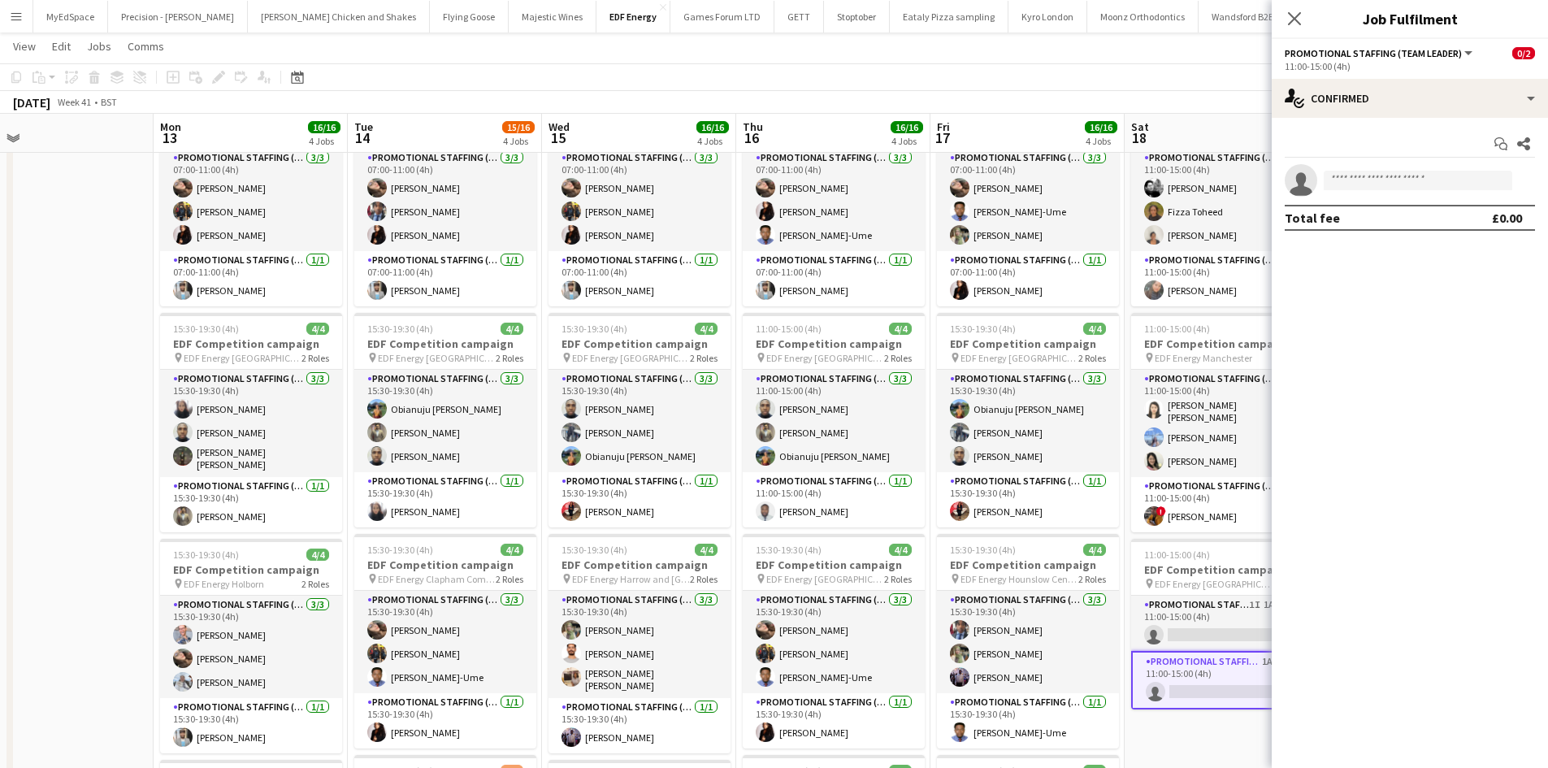
scroll to position [0, 819]
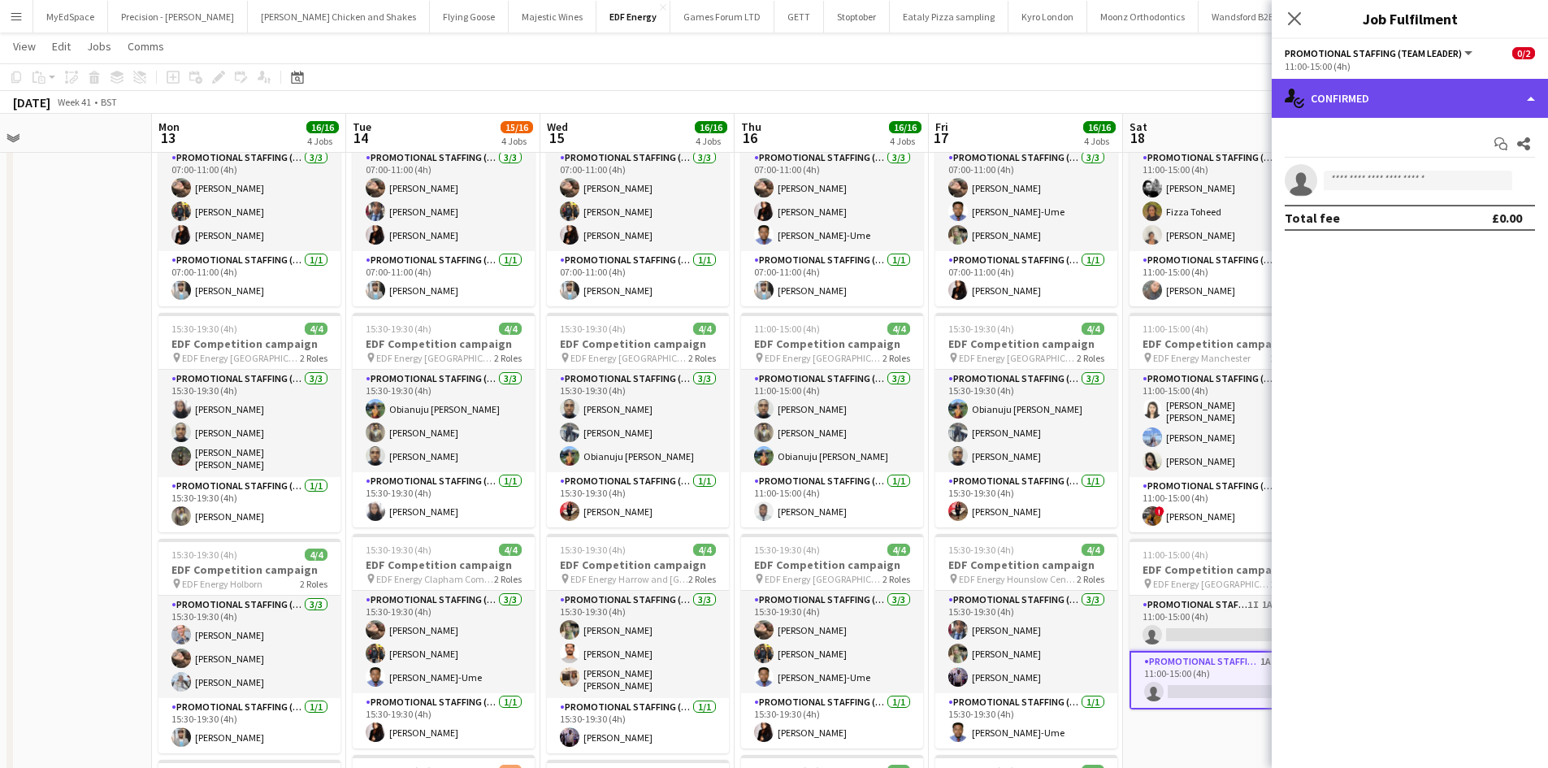
click at [1474, 99] on div "single-neutral-actions-check-2 Confirmed" at bounding box center [1410, 98] width 276 height 39
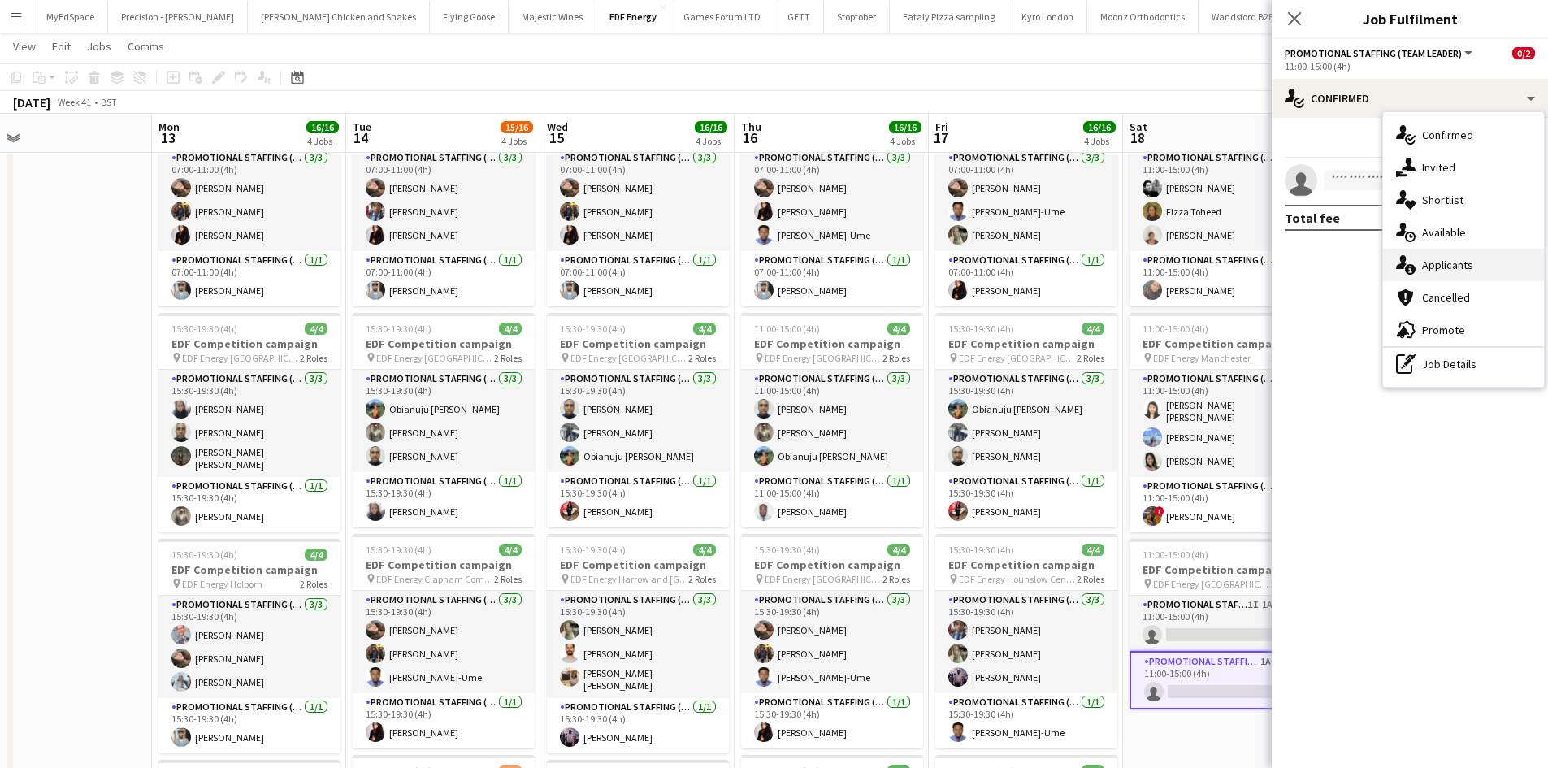
click at [1498, 271] on div "single-neutral-actions-information Applicants" at bounding box center [1463, 265] width 161 height 32
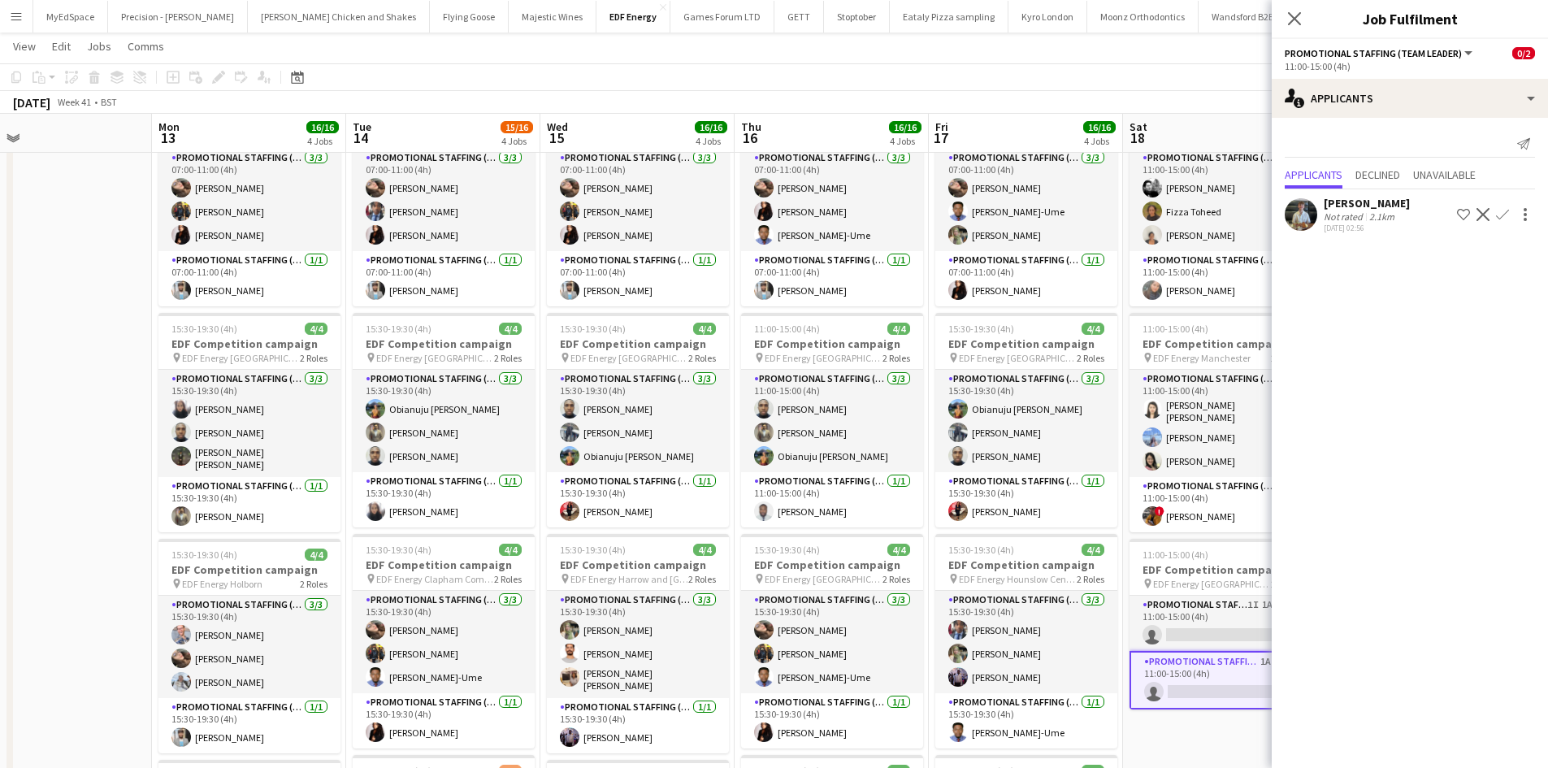
click at [1124, 95] on div "October 2025 Week 41 • BST" at bounding box center [774, 102] width 1548 height 23
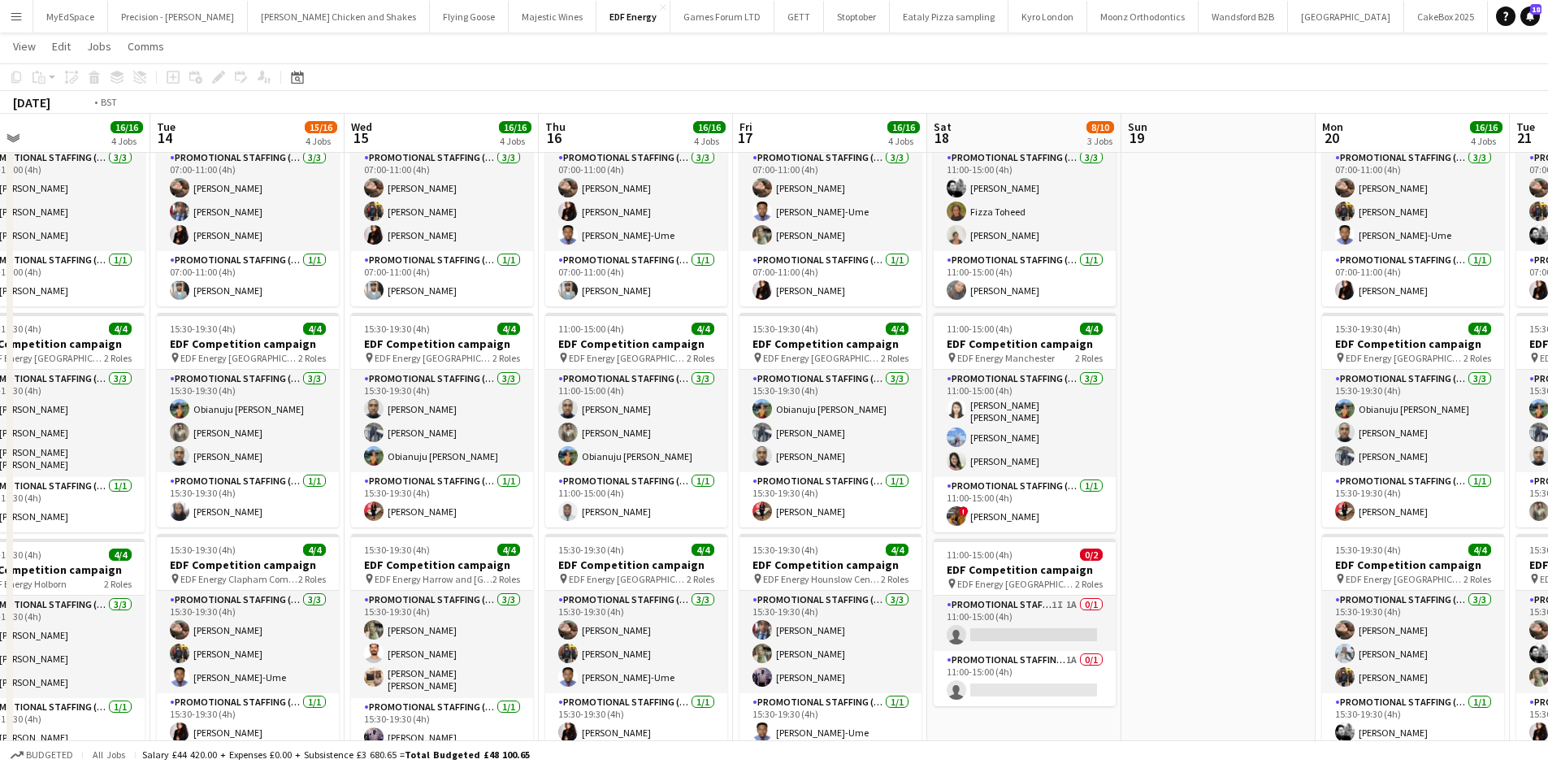
drag, startPoint x: 1187, startPoint y: 336, endPoint x: 897, endPoint y: 280, distance: 295.3
click at [718, 256] on app-calendar-viewport "Fri 10 16/16 4 Jobs Sat 11 12/14 4 Jobs Sun 12 Mon 13 16/16 4 Jobs Tue 14 15/16…" at bounding box center [774, 516] width 1548 height 1098
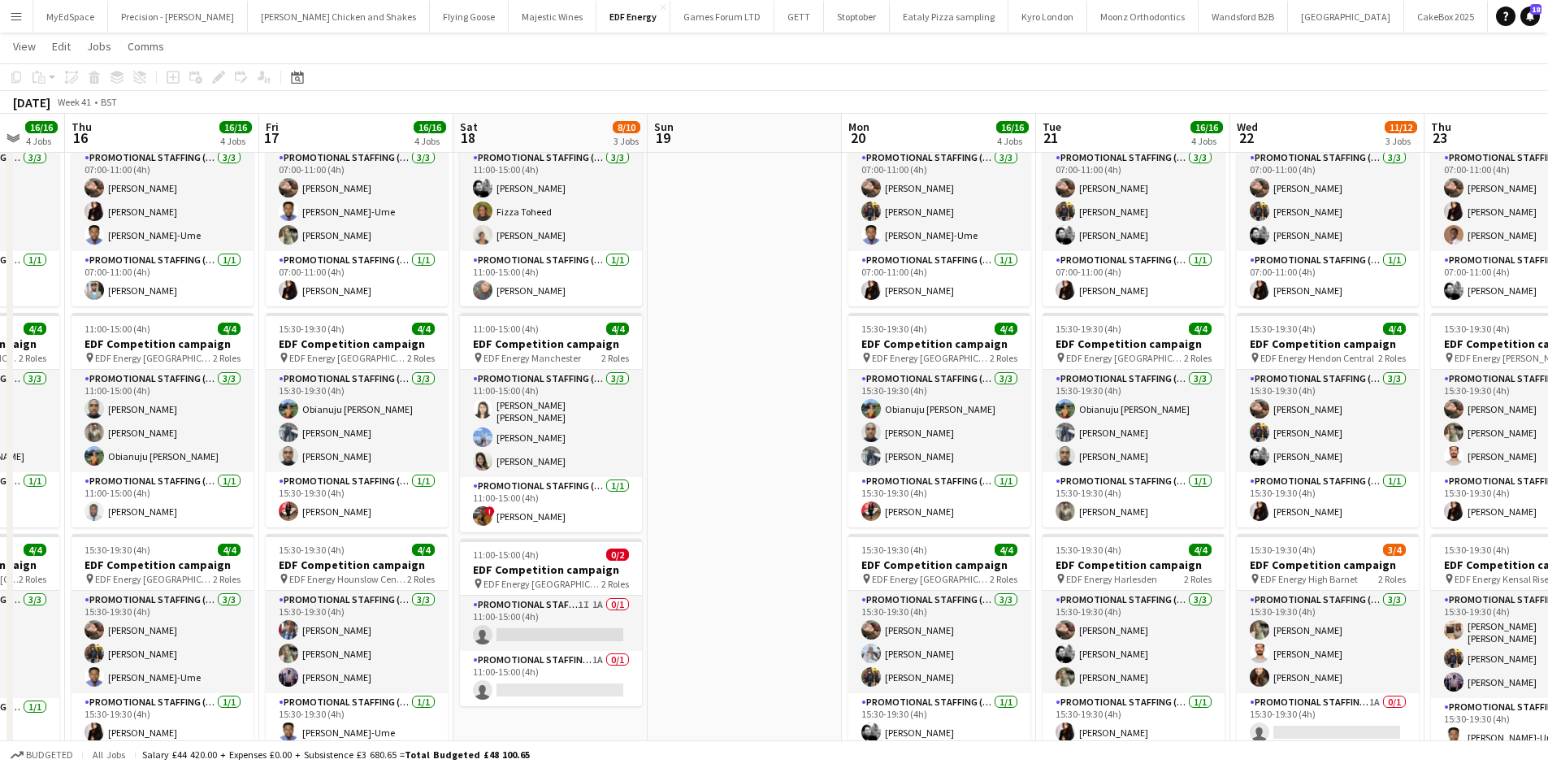
drag, startPoint x: 1134, startPoint y: 306, endPoint x: 901, endPoint y: 262, distance: 237.4
click at [901, 262] on app-calendar-viewport "Sun 12 Mon 13 16/16 4 Jobs Tue 14 15/16 4 Jobs Wed 15 16/16 4 Jobs Thu 16 16/16…" at bounding box center [774, 516] width 1548 height 1098
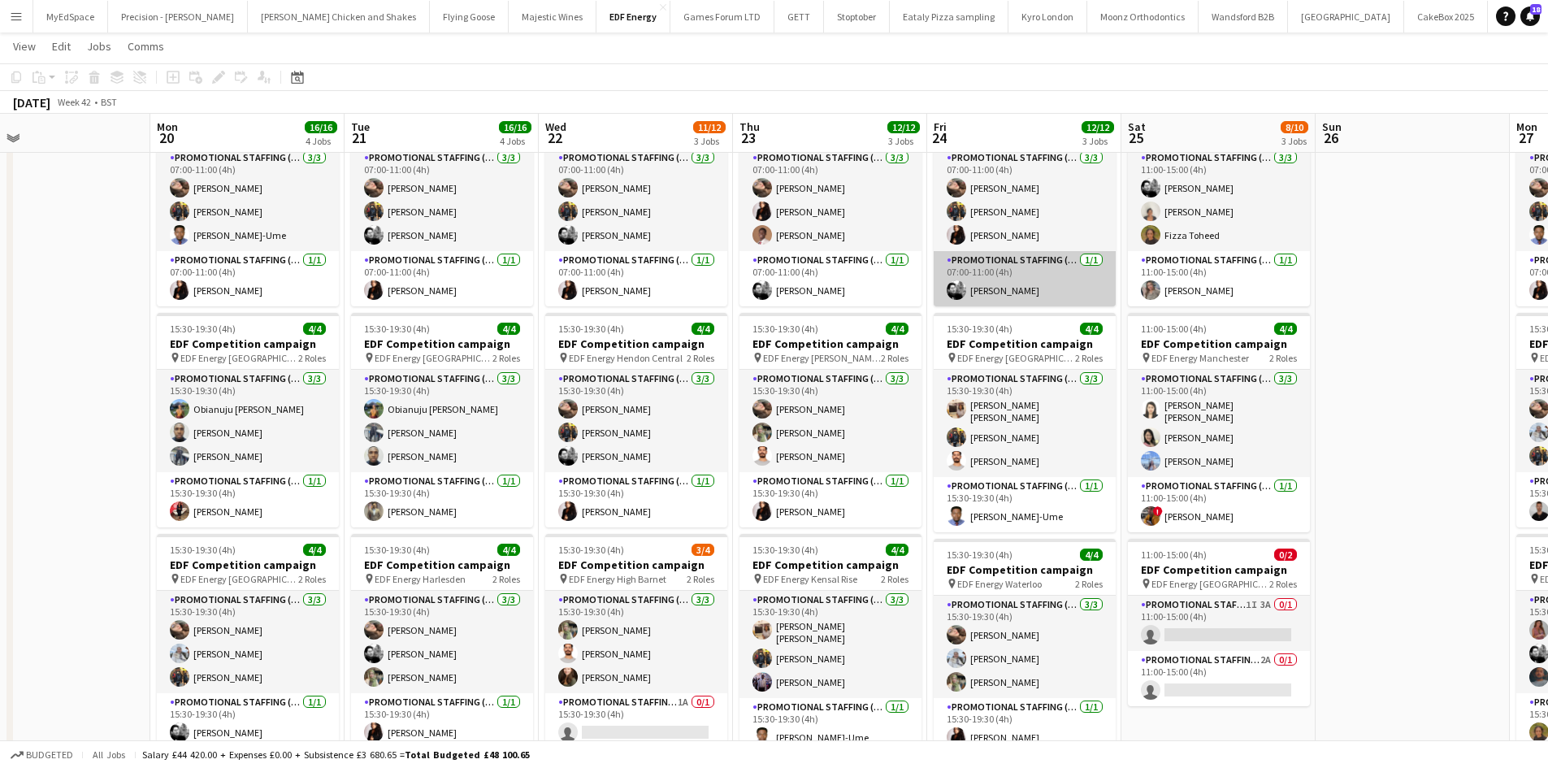
drag, startPoint x: 1261, startPoint y: 301, endPoint x: 1081, endPoint y: 296, distance: 180.5
click at [970, 305] on app-calendar-viewport "Thu 16 16/16 4 Jobs Fri 17 16/16 4 Jobs Sat 18 8/10 3 Jobs Sun 19 Mon 20 16/16 …" at bounding box center [774, 516] width 1548 height 1098
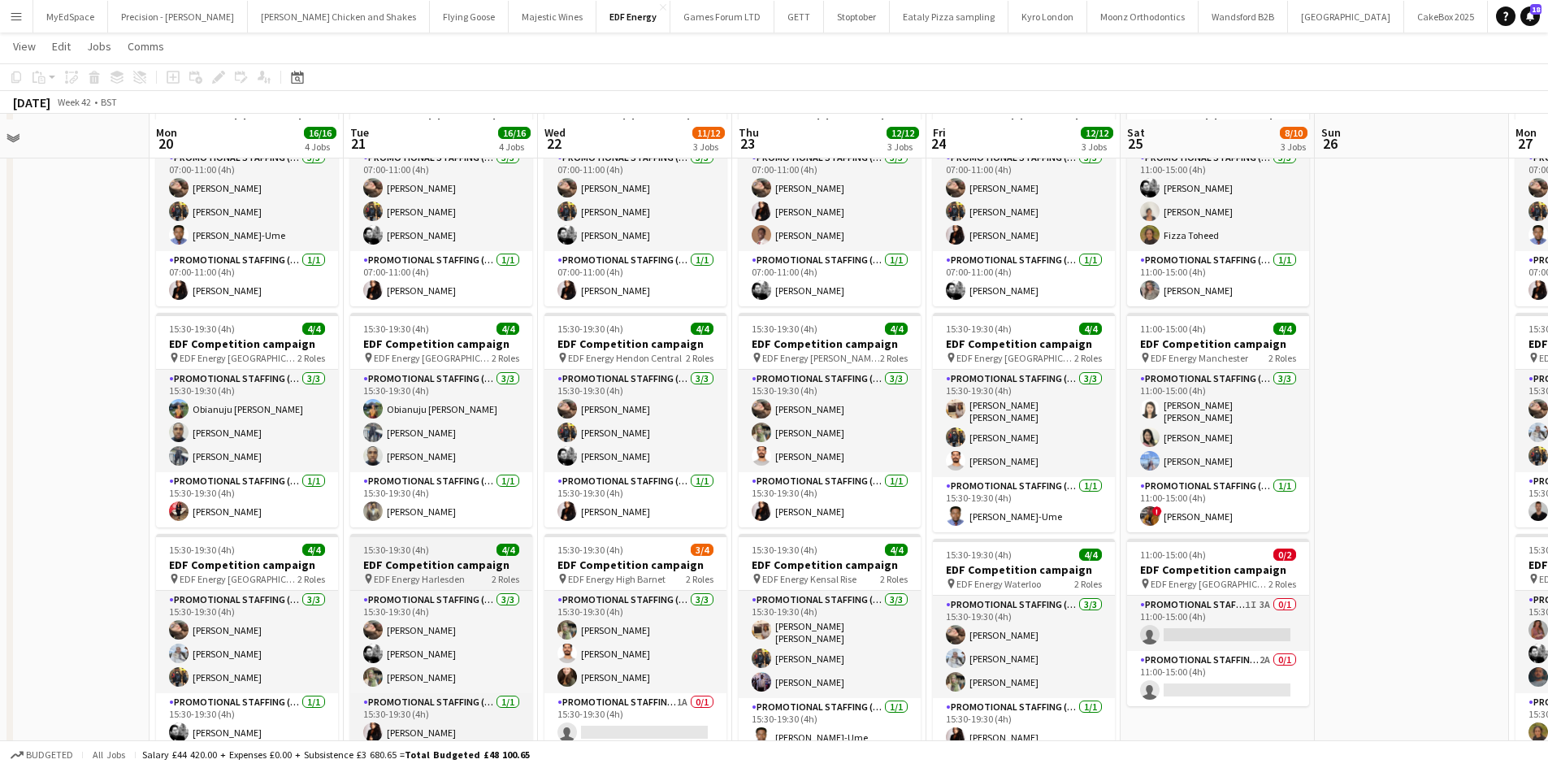
scroll to position [178, 0]
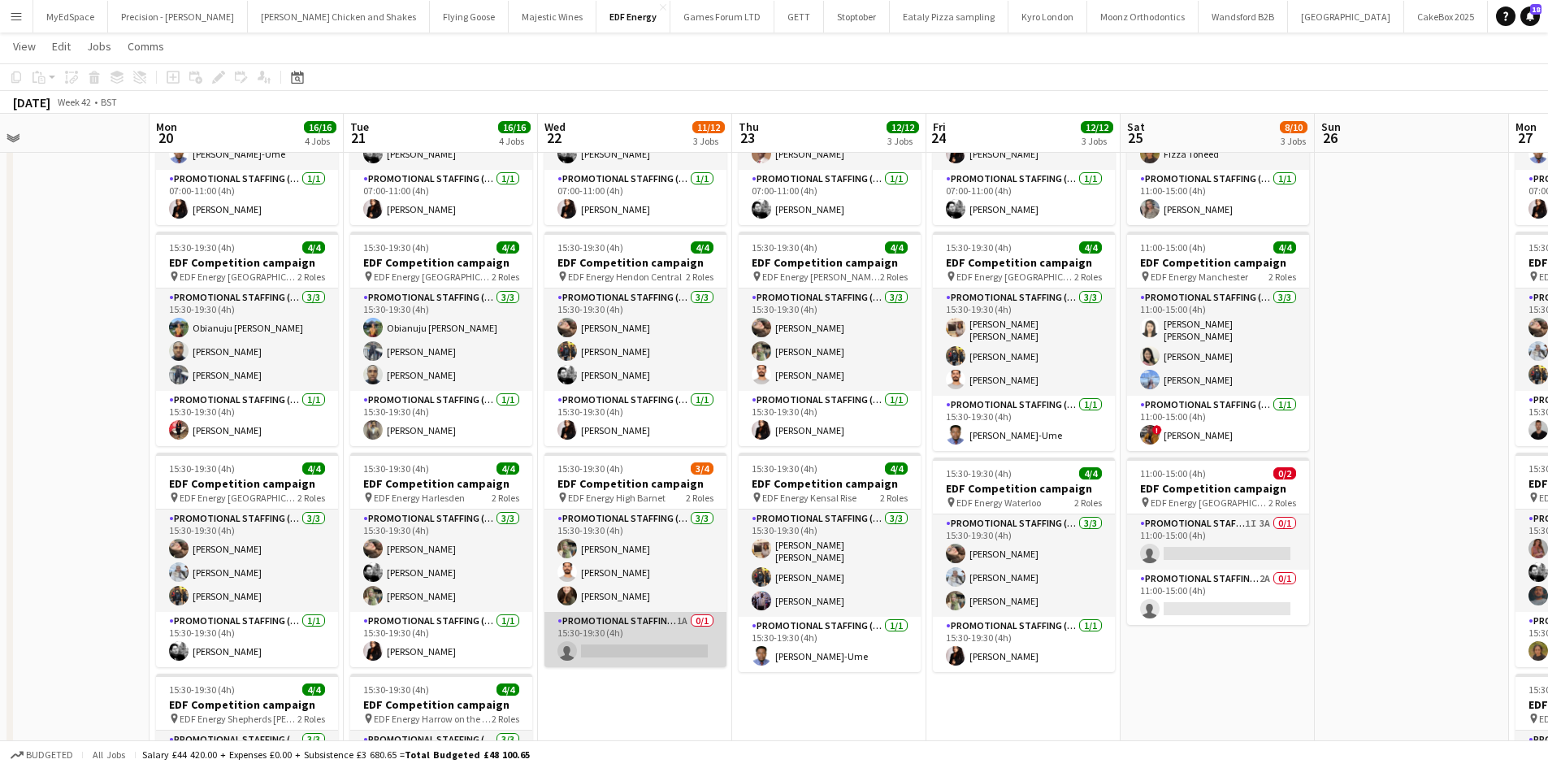
click at [682, 624] on app-card-role "Promotional Staffing (Team Leader) 1A 0/1 15:30-19:30 (4h) single-neutral-actio…" at bounding box center [635, 639] width 182 height 55
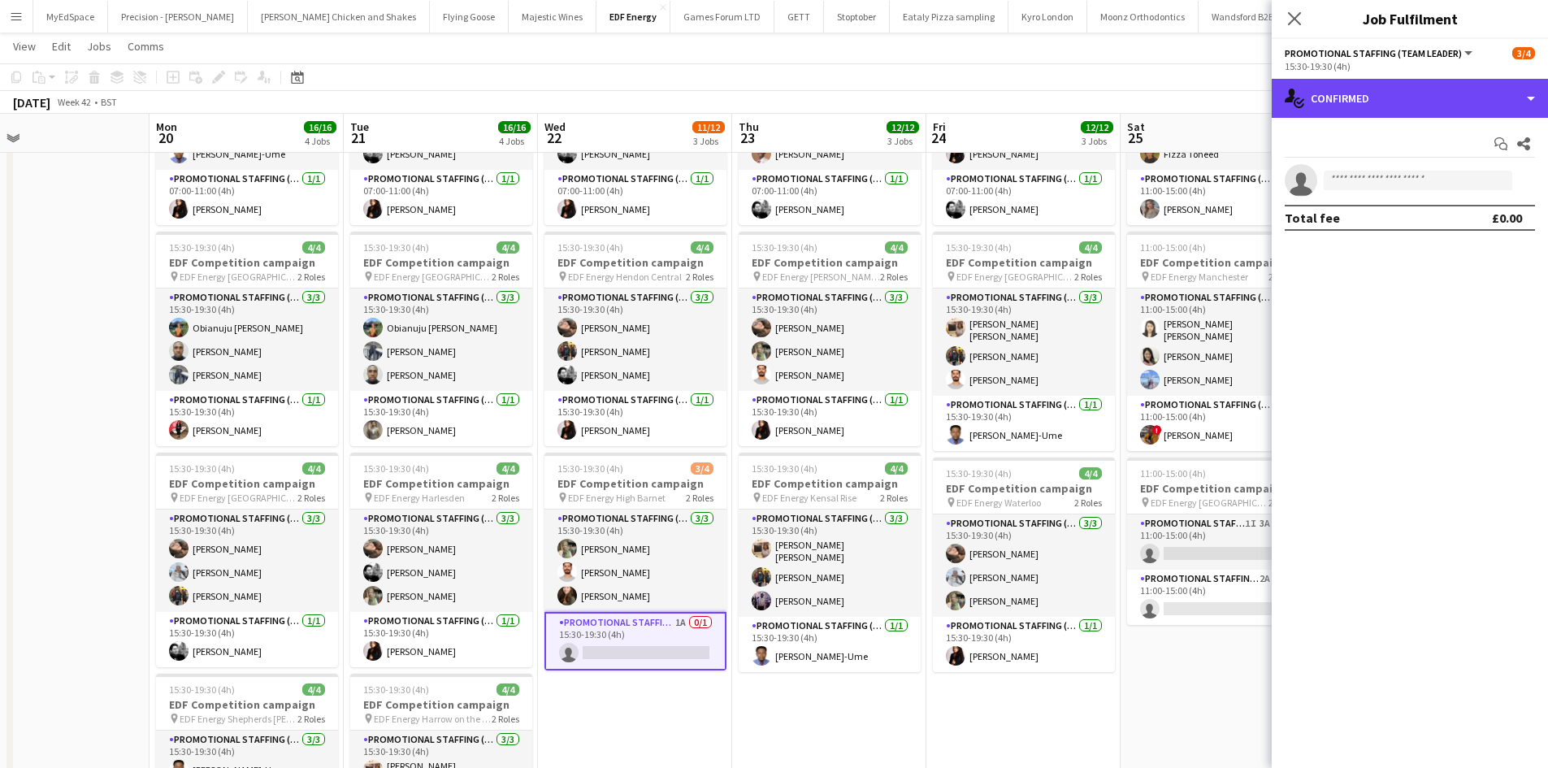
drag, startPoint x: 1393, startPoint y: 103, endPoint x: 1406, endPoint y: 117, distance: 19.0
click at [1393, 105] on div "single-neutral-actions-check-2 Confirmed" at bounding box center [1410, 98] width 276 height 39
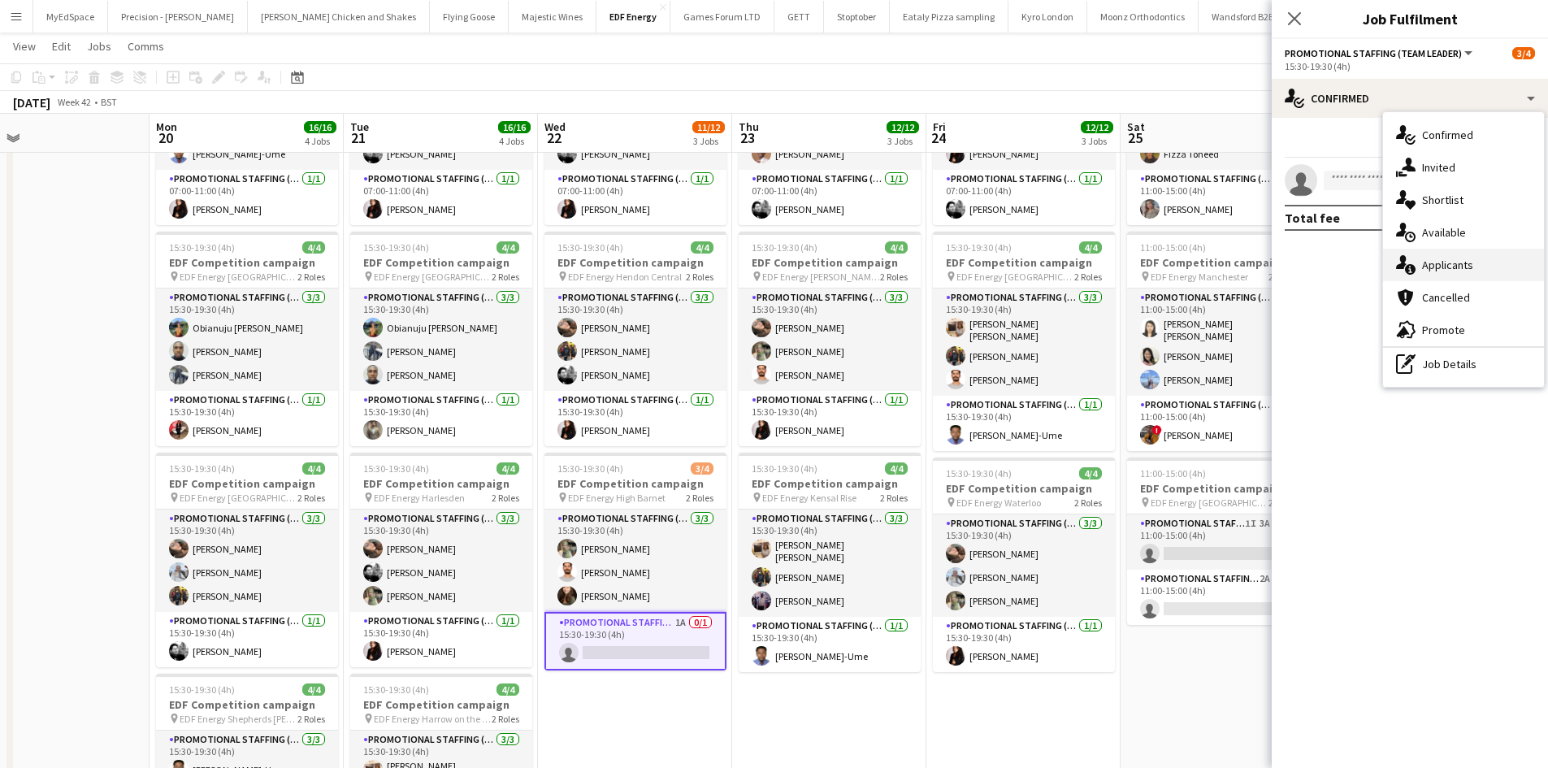
click at [1462, 265] on span "Applicants" at bounding box center [1447, 265] width 51 height 15
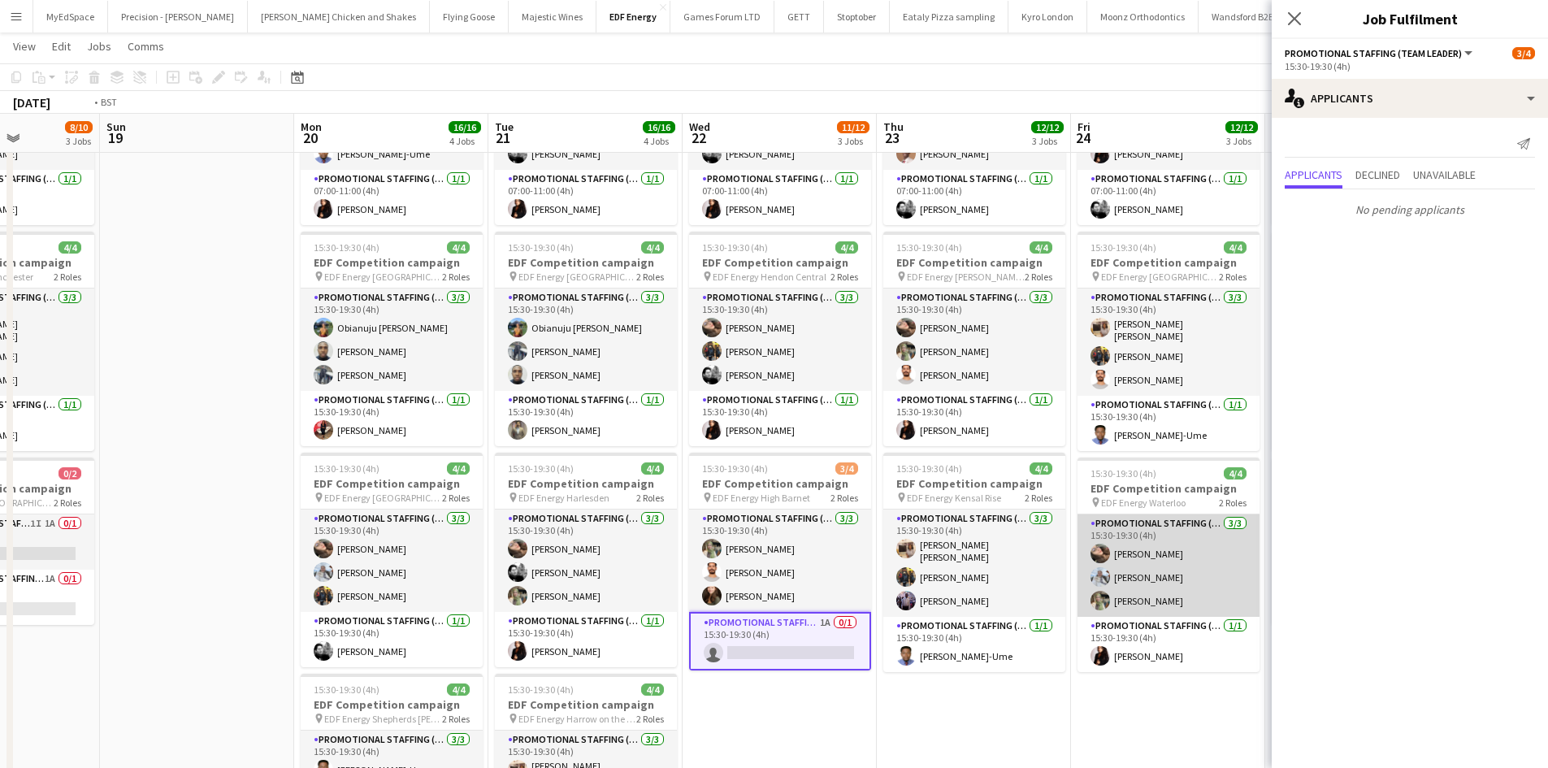
drag, startPoint x: 1103, startPoint y: 639, endPoint x: 665, endPoint y: 539, distance: 449.2
click at [661, 539] on app-calendar-viewport "Thu 16 16/16 4 Jobs Fri 17 16/16 4 Jobs Sat 18 8/10 3 Jobs Sun 19 Mon 20 16/16 …" at bounding box center [774, 434] width 1548 height 1098
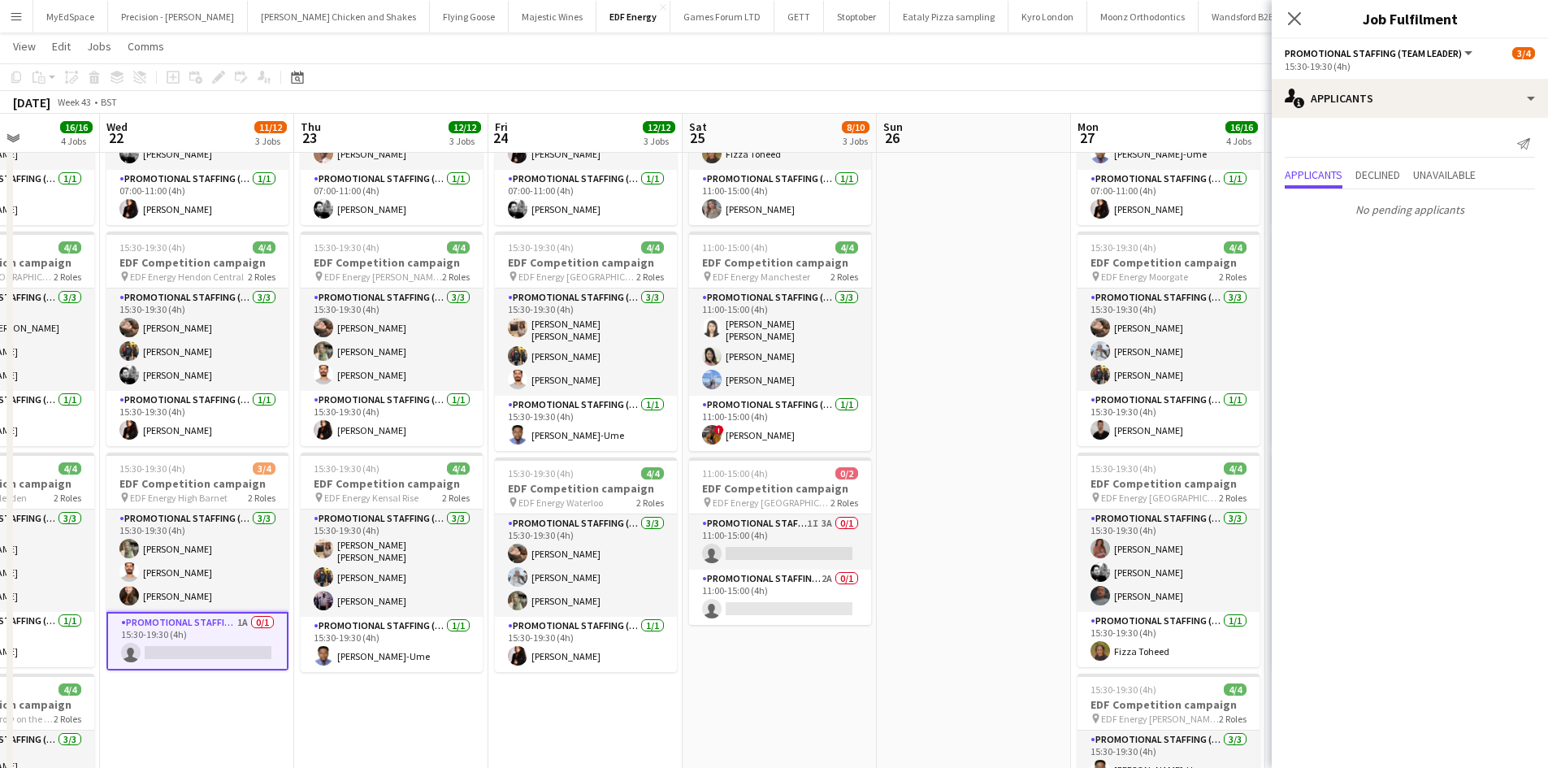
scroll to position [0, 487]
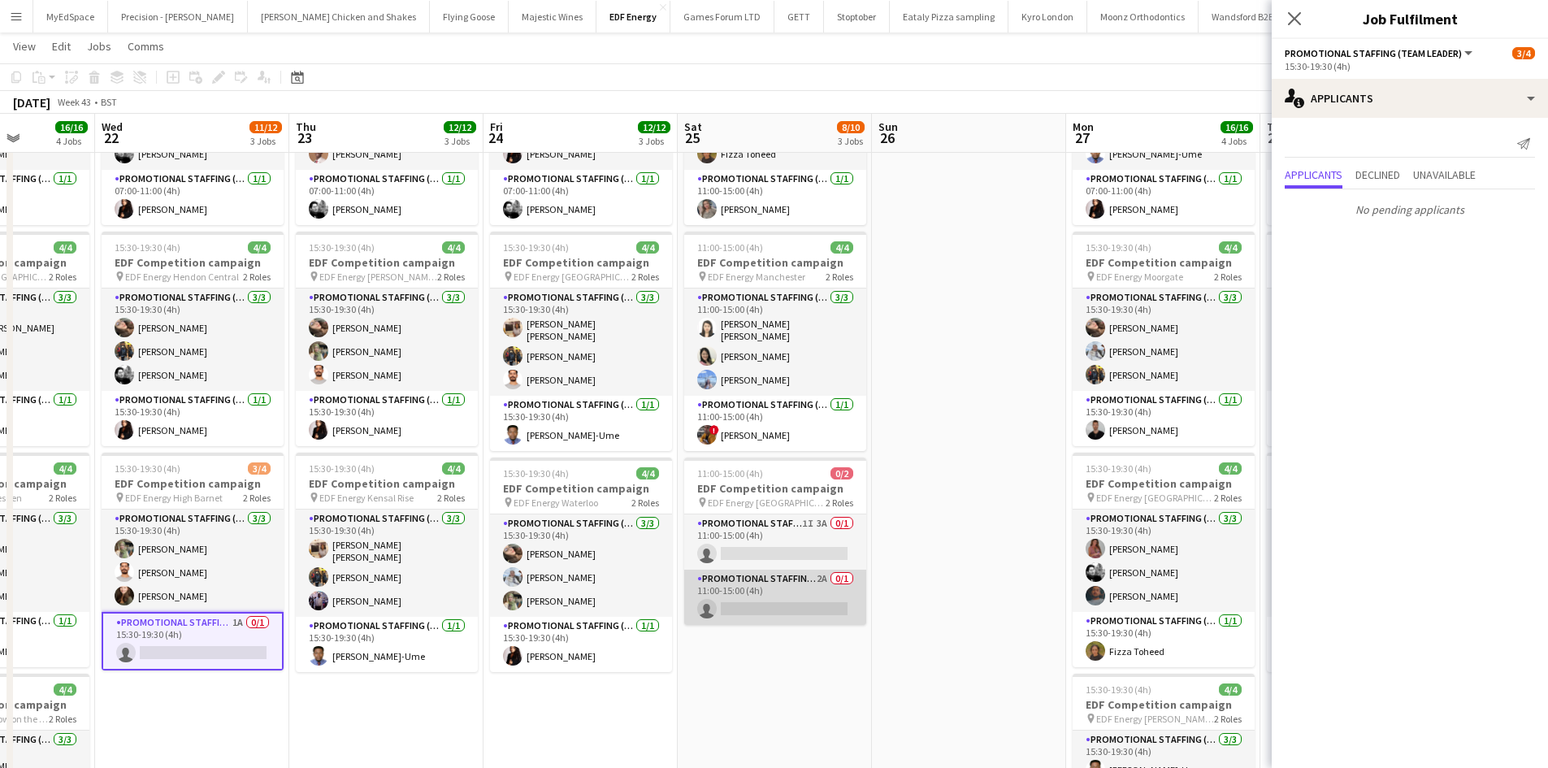
click at [824, 570] on app-card-role "Promotional Staffing (Team Leader) 2A 0/1 11:00-15:00 (4h) single-neutral-actio…" at bounding box center [775, 597] width 182 height 55
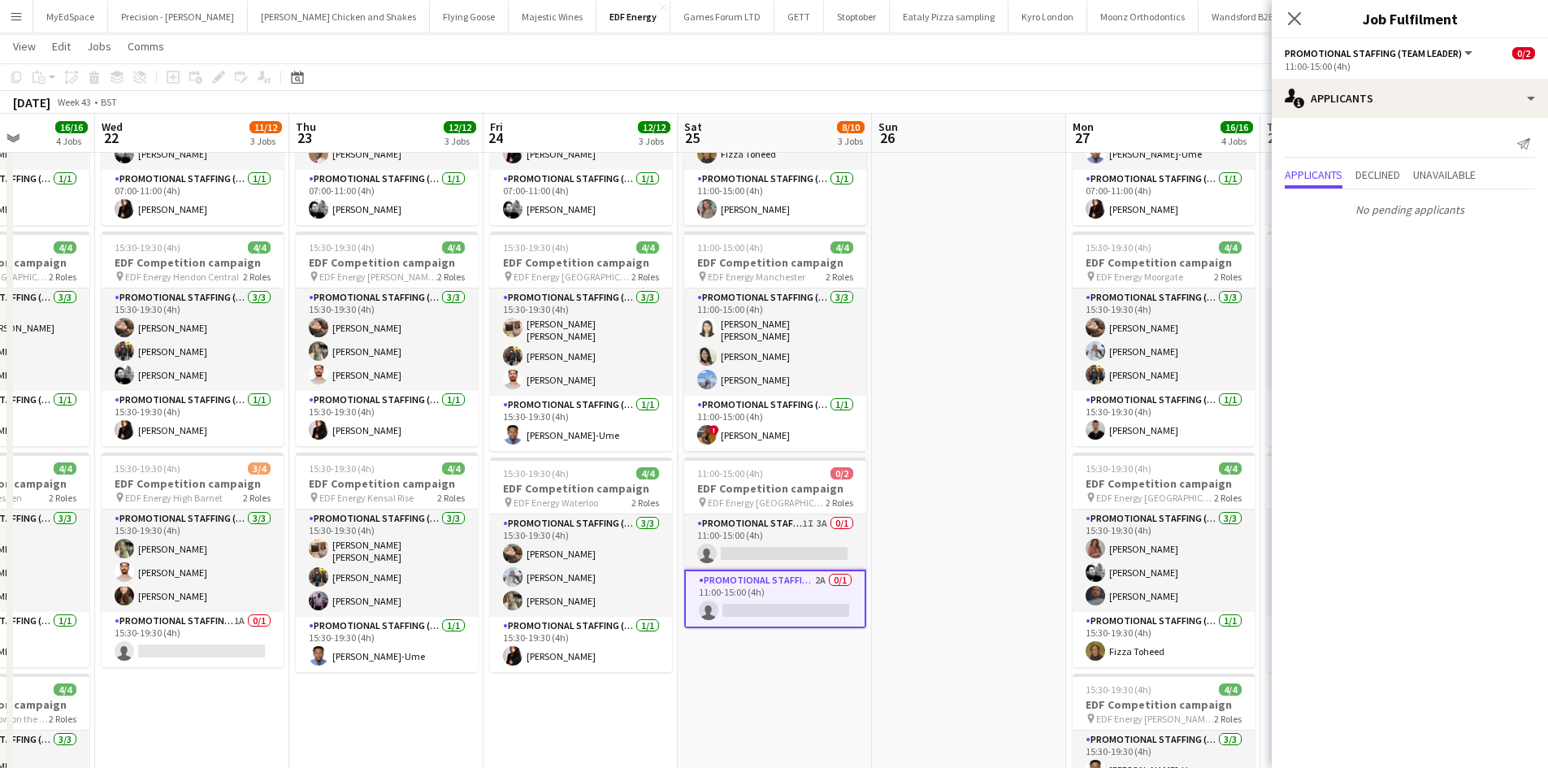
click at [977, 539] on app-date-cell at bounding box center [969, 494] width 194 height 980
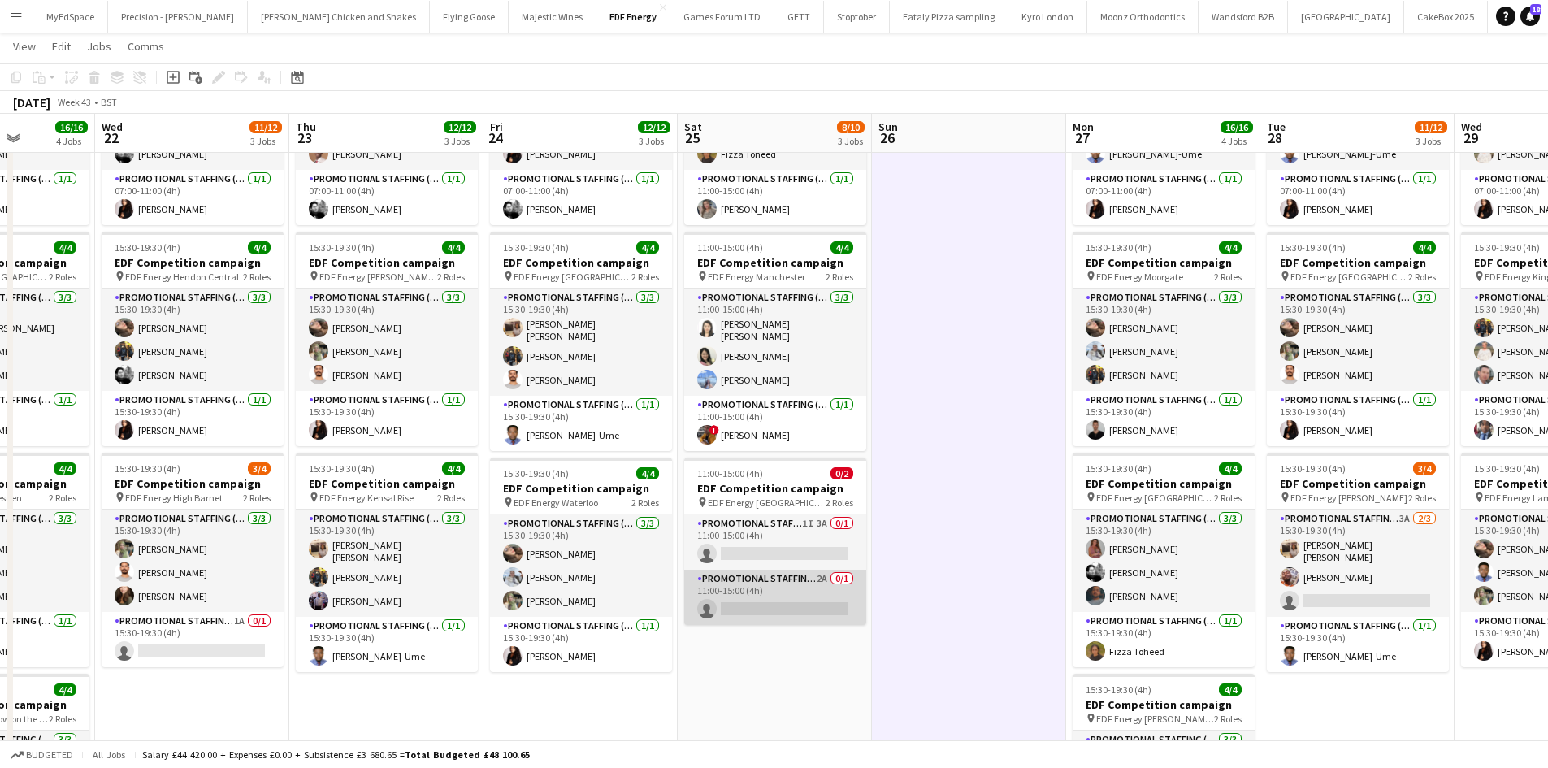
click at [830, 578] on app-card-role "Promotional Staffing (Team Leader) 2A 0/1 11:00-15:00 (4h) single-neutral-actio…" at bounding box center [775, 597] width 182 height 55
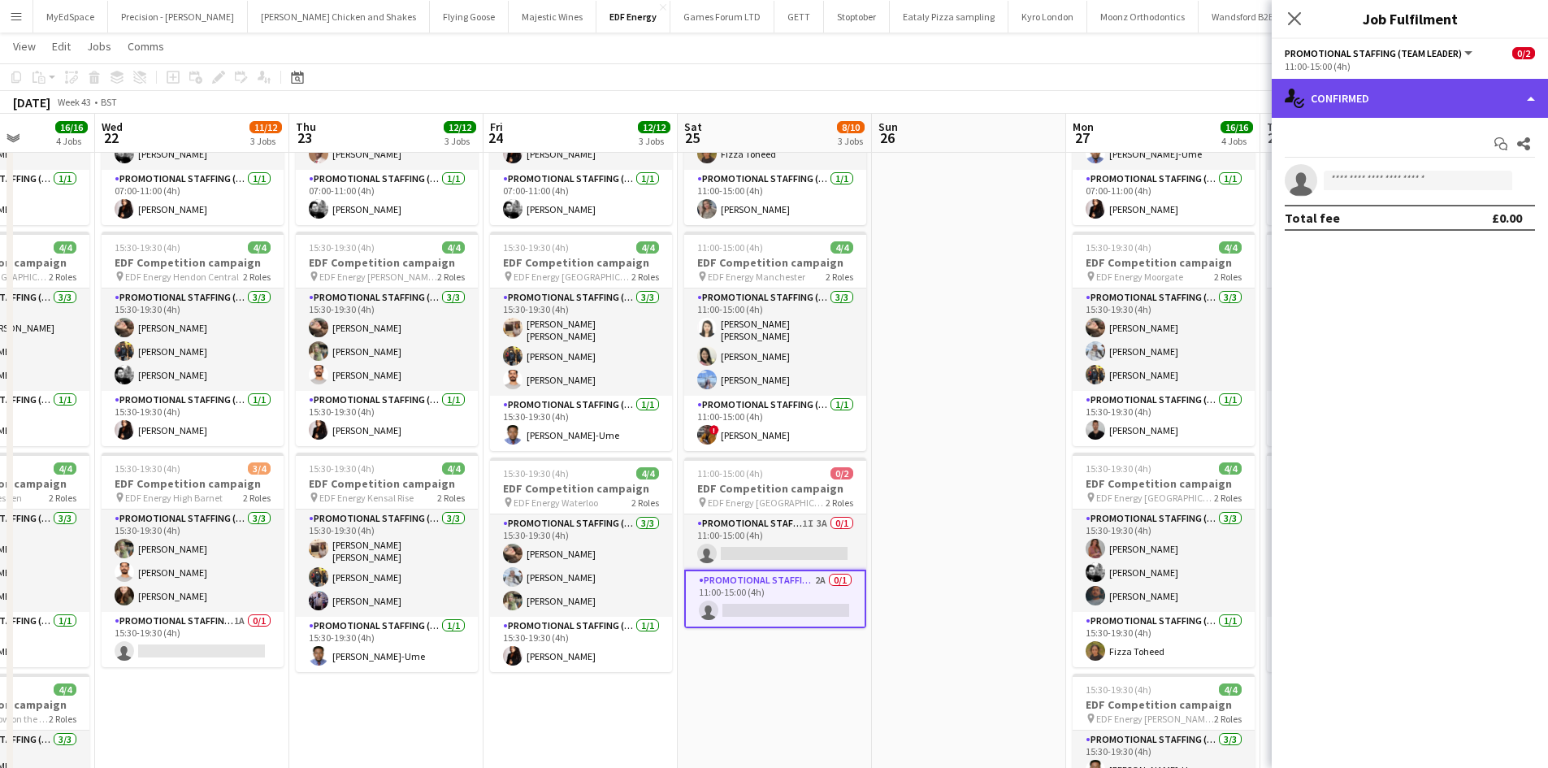
click at [1420, 91] on div "single-neutral-actions-check-2 Confirmed" at bounding box center [1410, 98] width 276 height 39
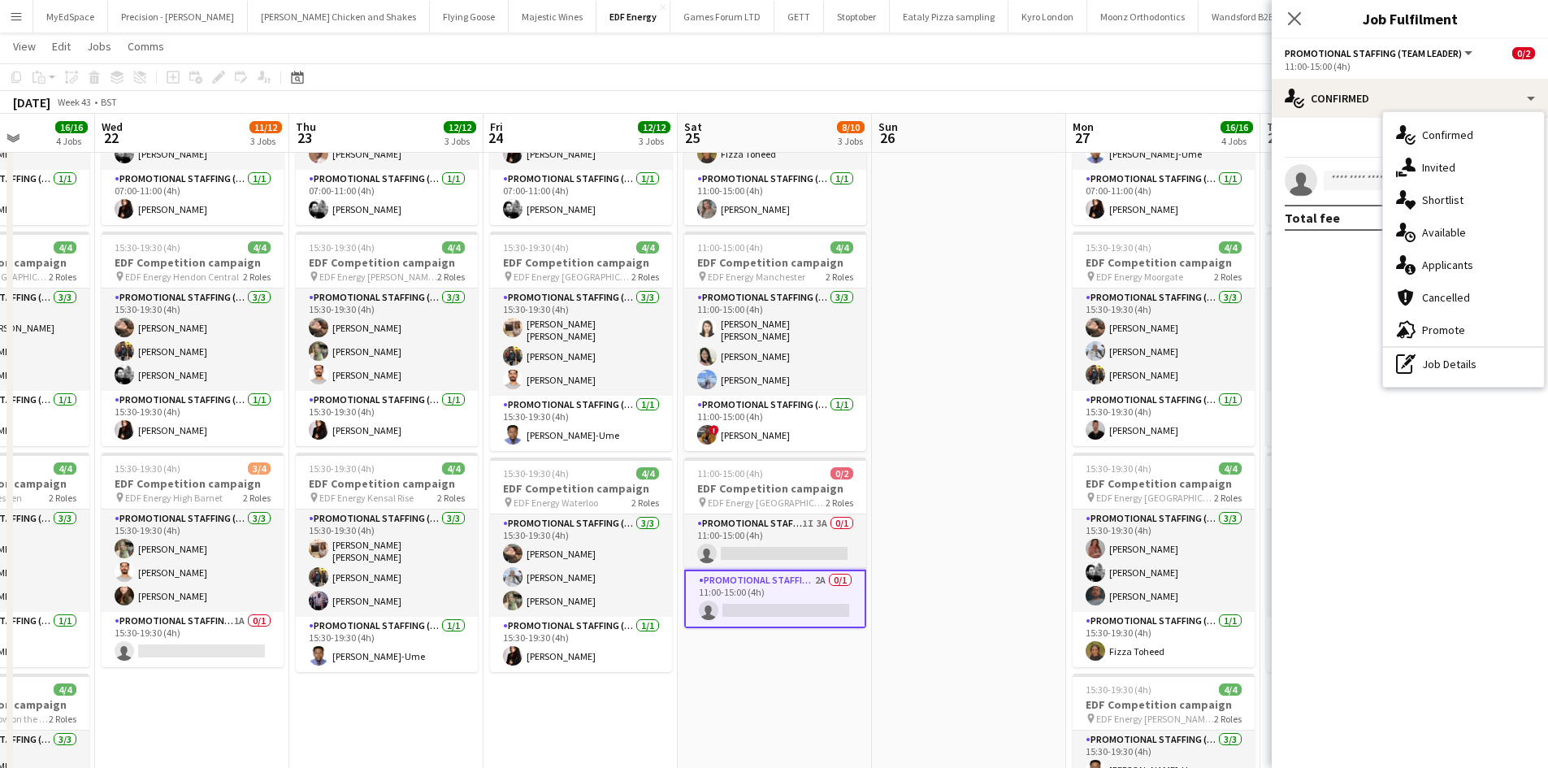
click at [1464, 274] on div "single-neutral-actions-information Applicants" at bounding box center [1463, 265] width 161 height 32
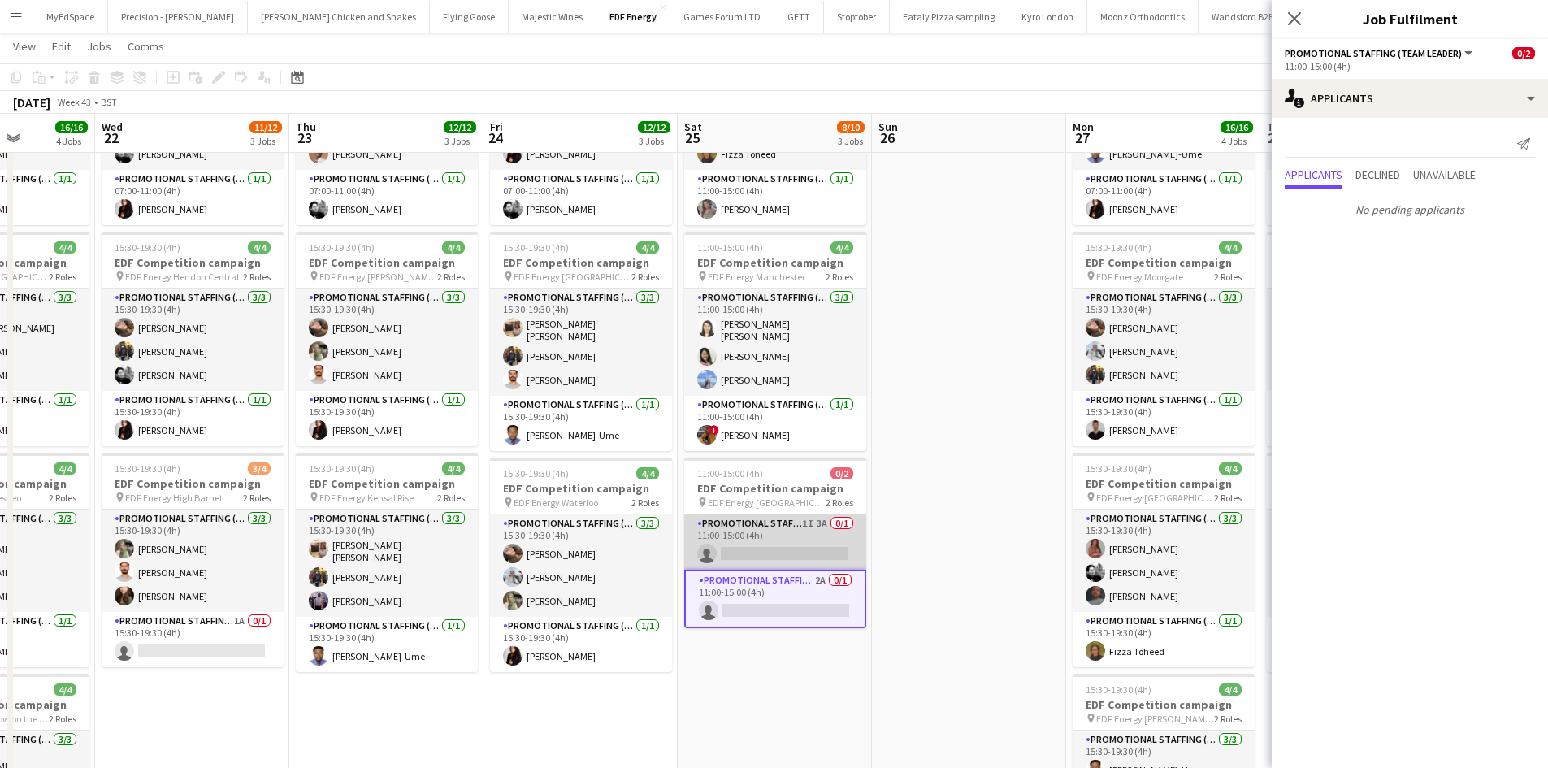
click at [830, 518] on app-card-role "Promotional Staffing (Flyering Staff) 1I 3A 0/1 11:00-15:00 (4h) single-neutral…" at bounding box center [775, 541] width 182 height 55
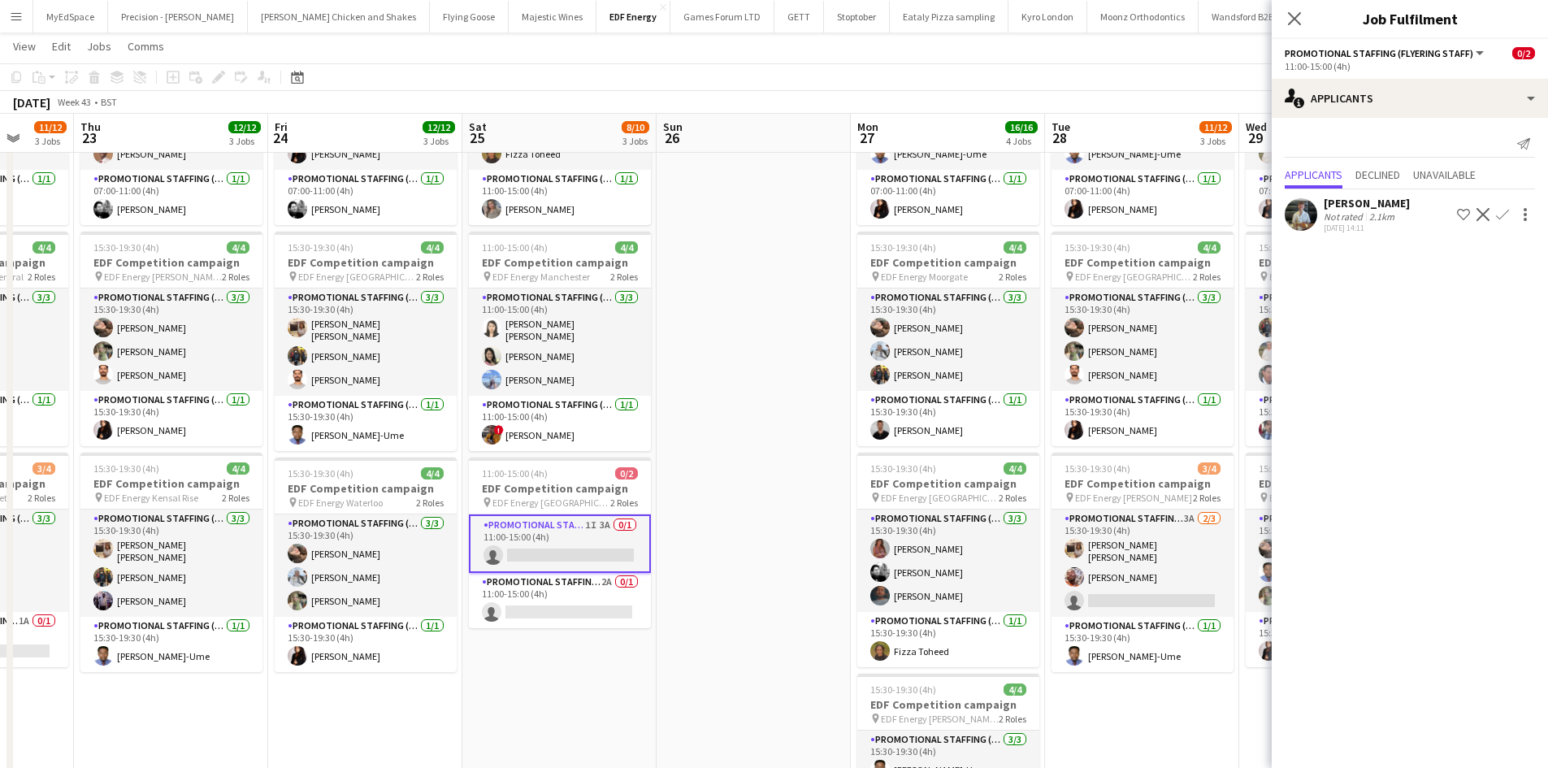
drag, startPoint x: 994, startPoint y: 417, endPoint x: 563, endPoint y: 359, distance: 434.5
click at [563, 359] on app-calendar-viewport "Sun 19 Mon 20 16/16 4 Jobs Tue 21 16/16 4 Jobs Wed 22 11/12 3 Jobs Thu 23 12/12…" at bounding box center [774, 434] width 1548 height 1098
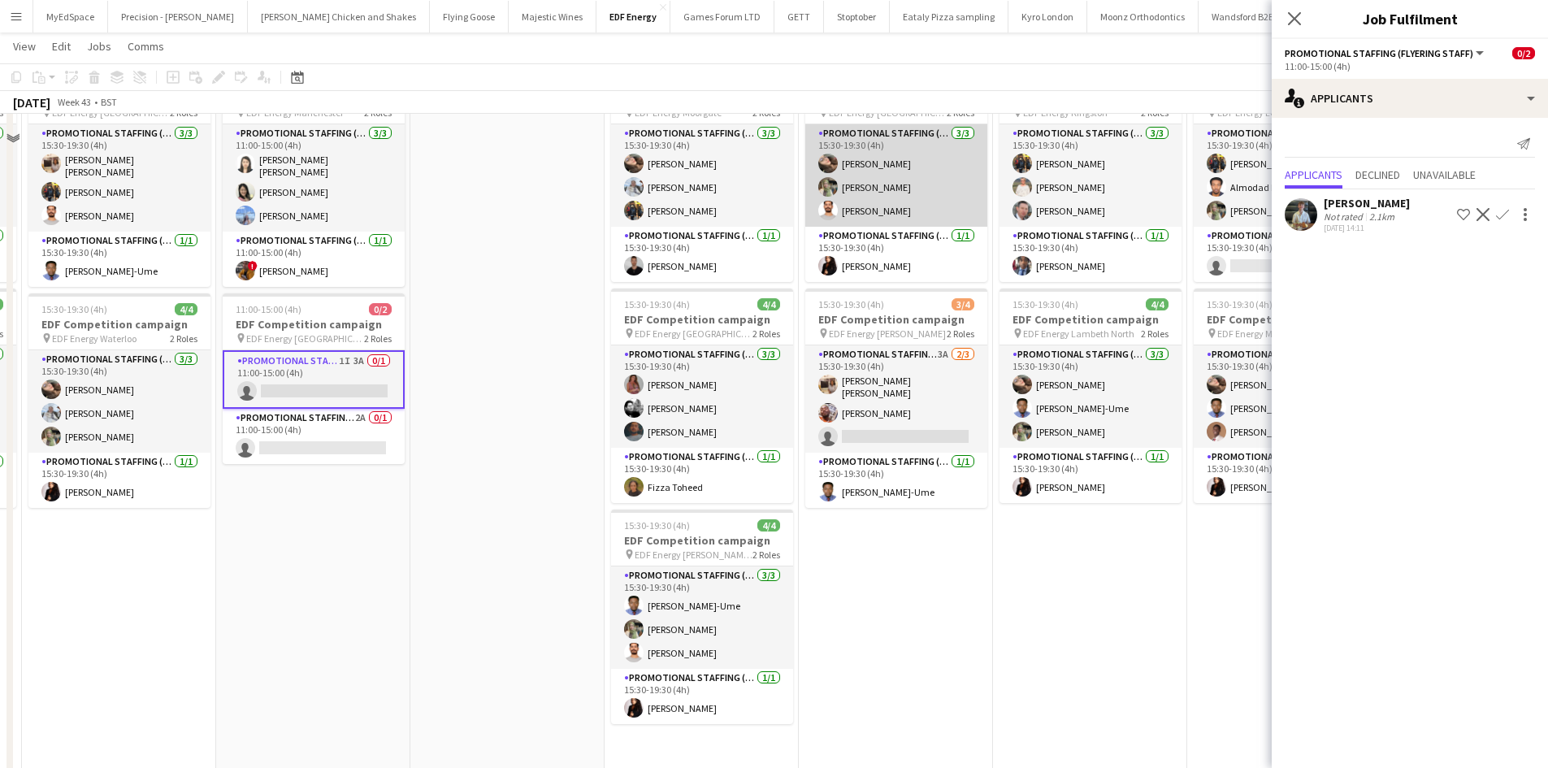
scroll to position [97, 0]
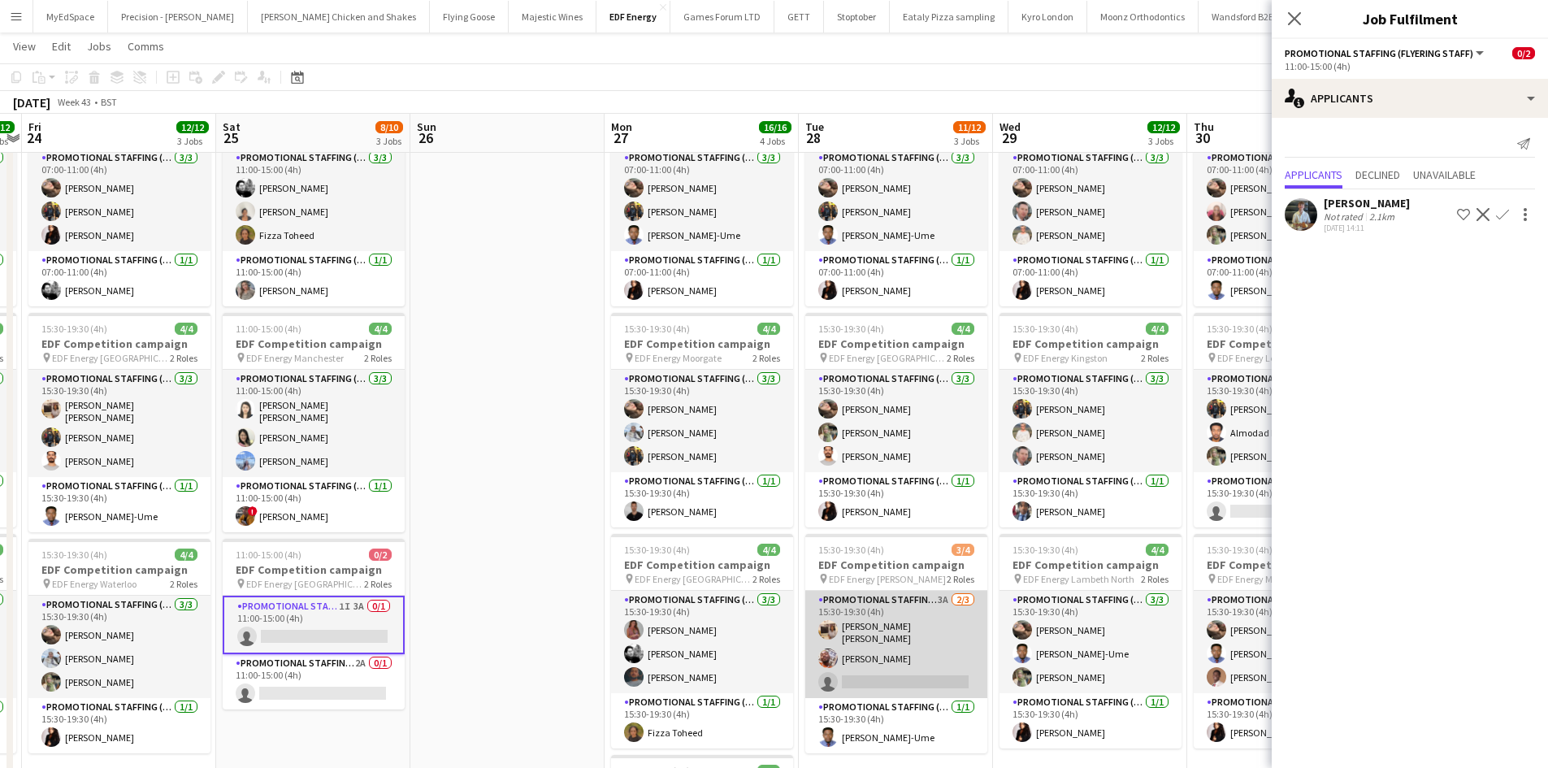
click at [942, 593] on app-card-role "Promotional Staffing (Flyering Staff) 3A 2/3 15:30-19:30 (4h) Annie Dan Flavio …" at bounding box center [896, 644] width 182 height 107
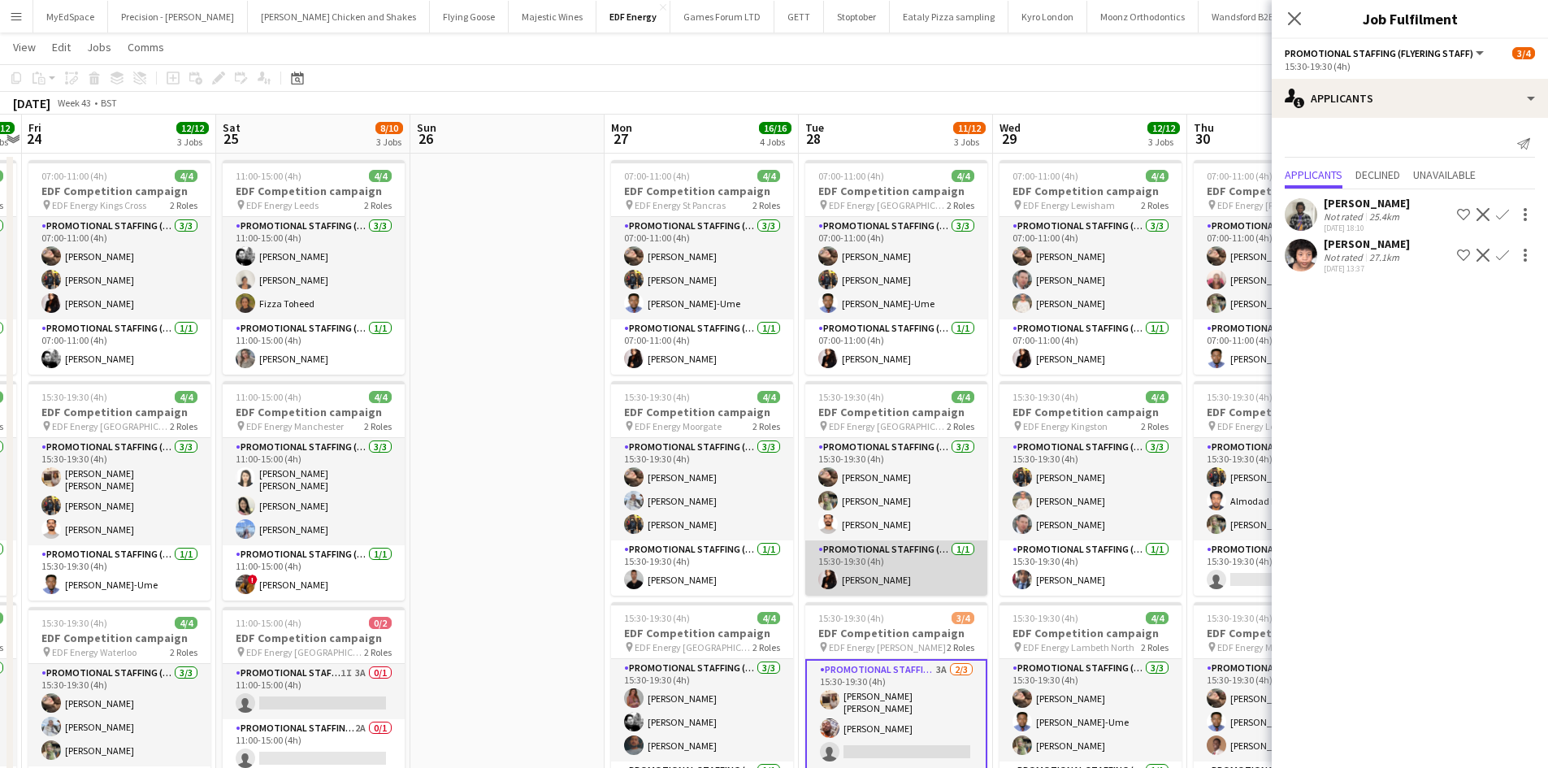
scroll to position [0, 0]
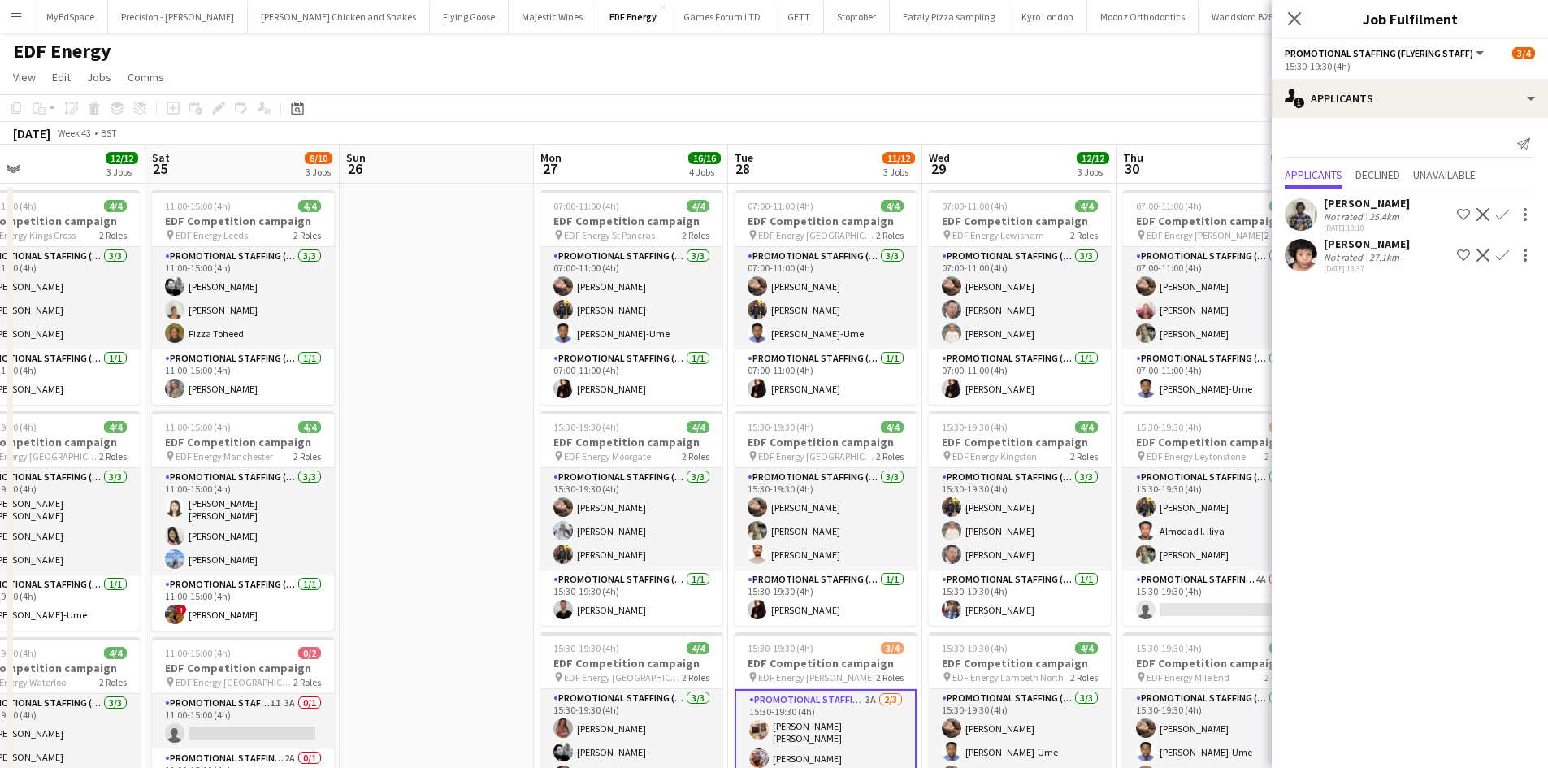
drag, startPoint x: 1025, startPoint y: 537, endPoint x: 683, endPoint y: 488, distance: 344.7
click at [611, 483] on app-calendar-viewport "Tue 21 16/16 4 Jobs Wed 22 11/12 3 Jobs Thu 23 12/12 3 Jobs Fri 24 12/12 3 Jobs…" at bounding box center [774, 654] width 1548 height 1019
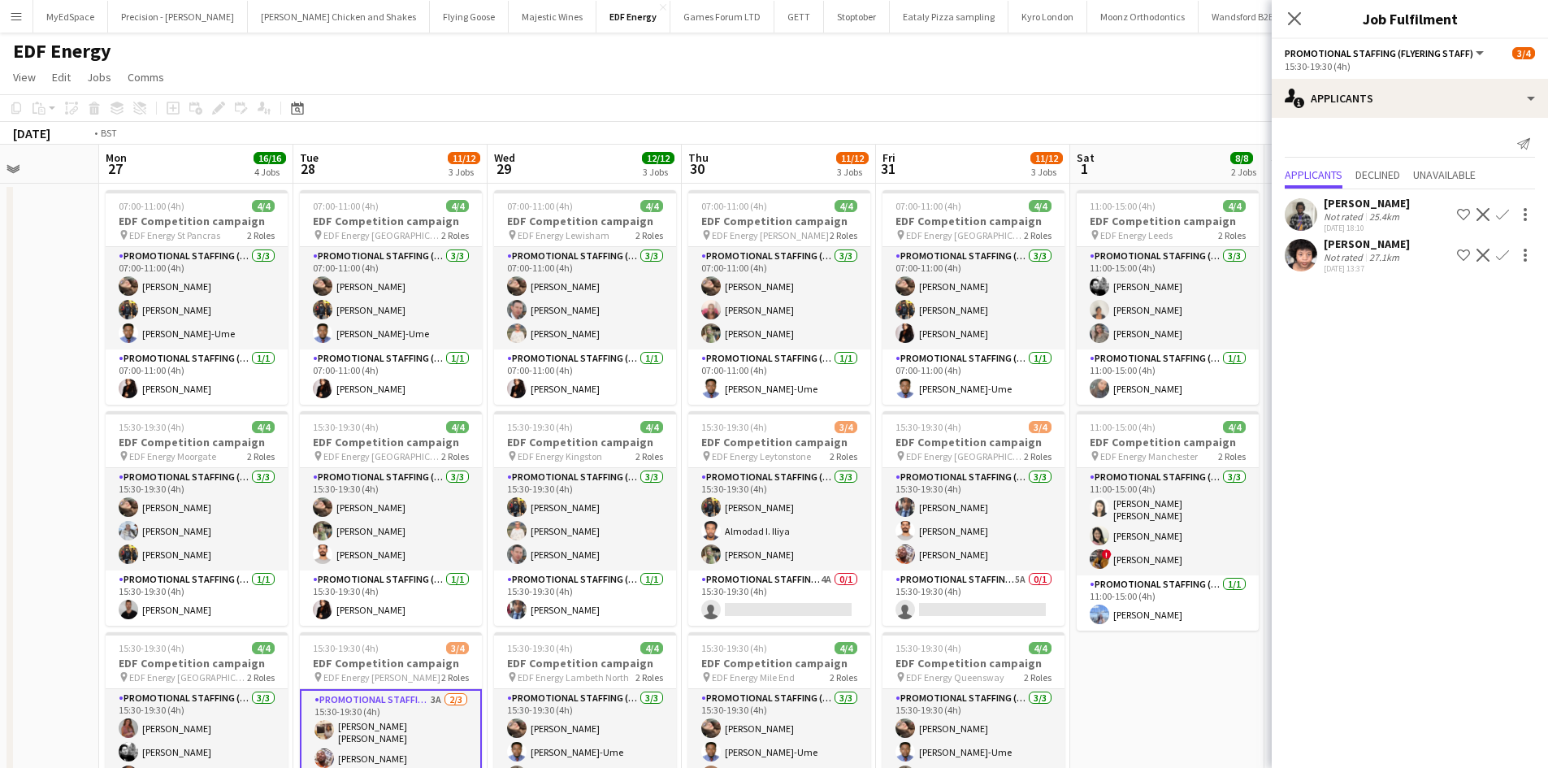
drag, startPoint x: 1020, startPoint y: 543, endPoint x: 645, endPoint y: 493, distance: 377.8
click at [646, 493] on app-calendar-viewport "Thu 23 12/12 3 Jobs Fri 24 12/12 3 Jobs Sat 25 8/10 3 Jobs Sun 26 Mon 27 16/16 …" at bounding box center [774, 654] width 1548 height 1019
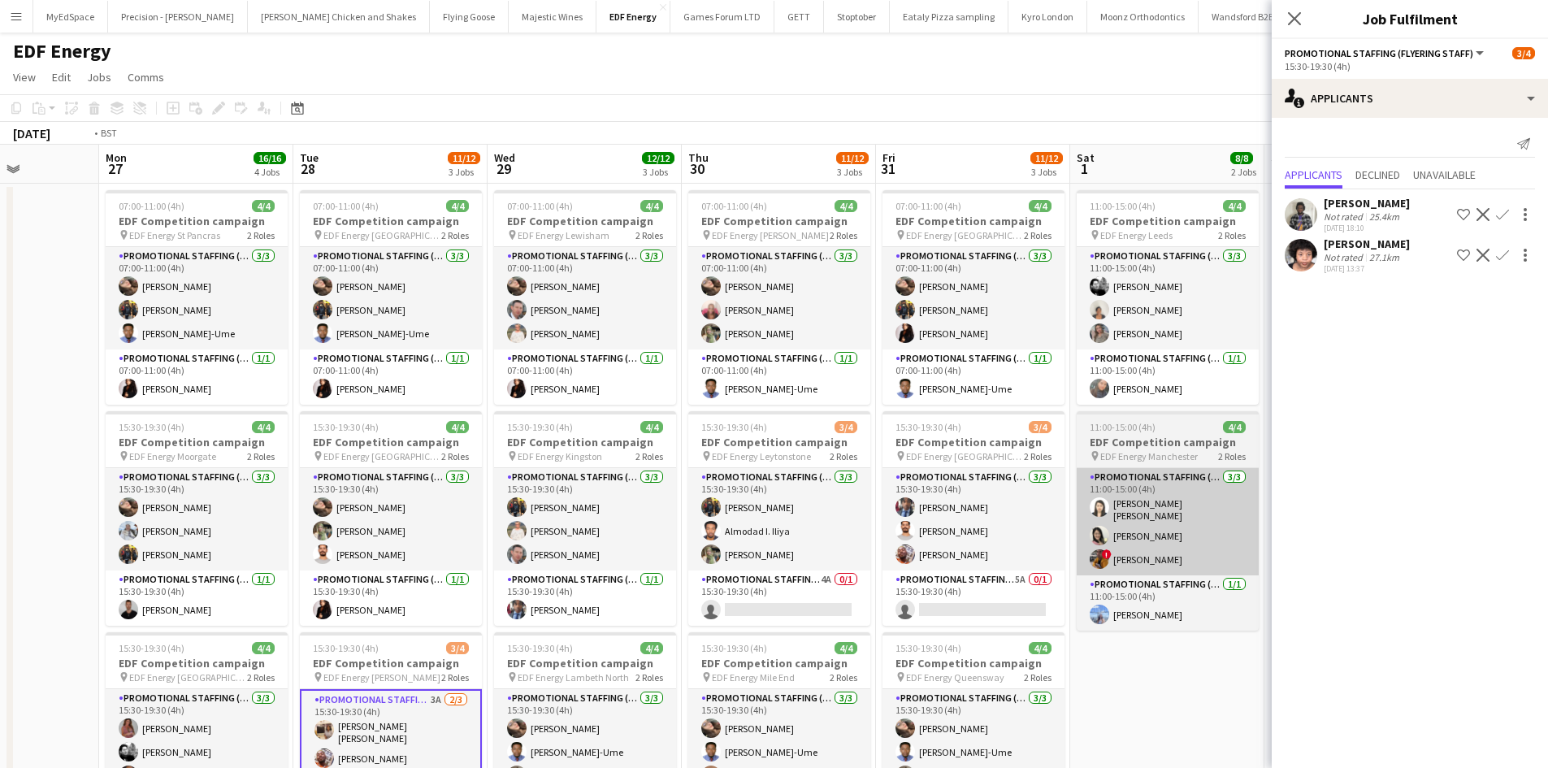
scroll to position [0, 704]
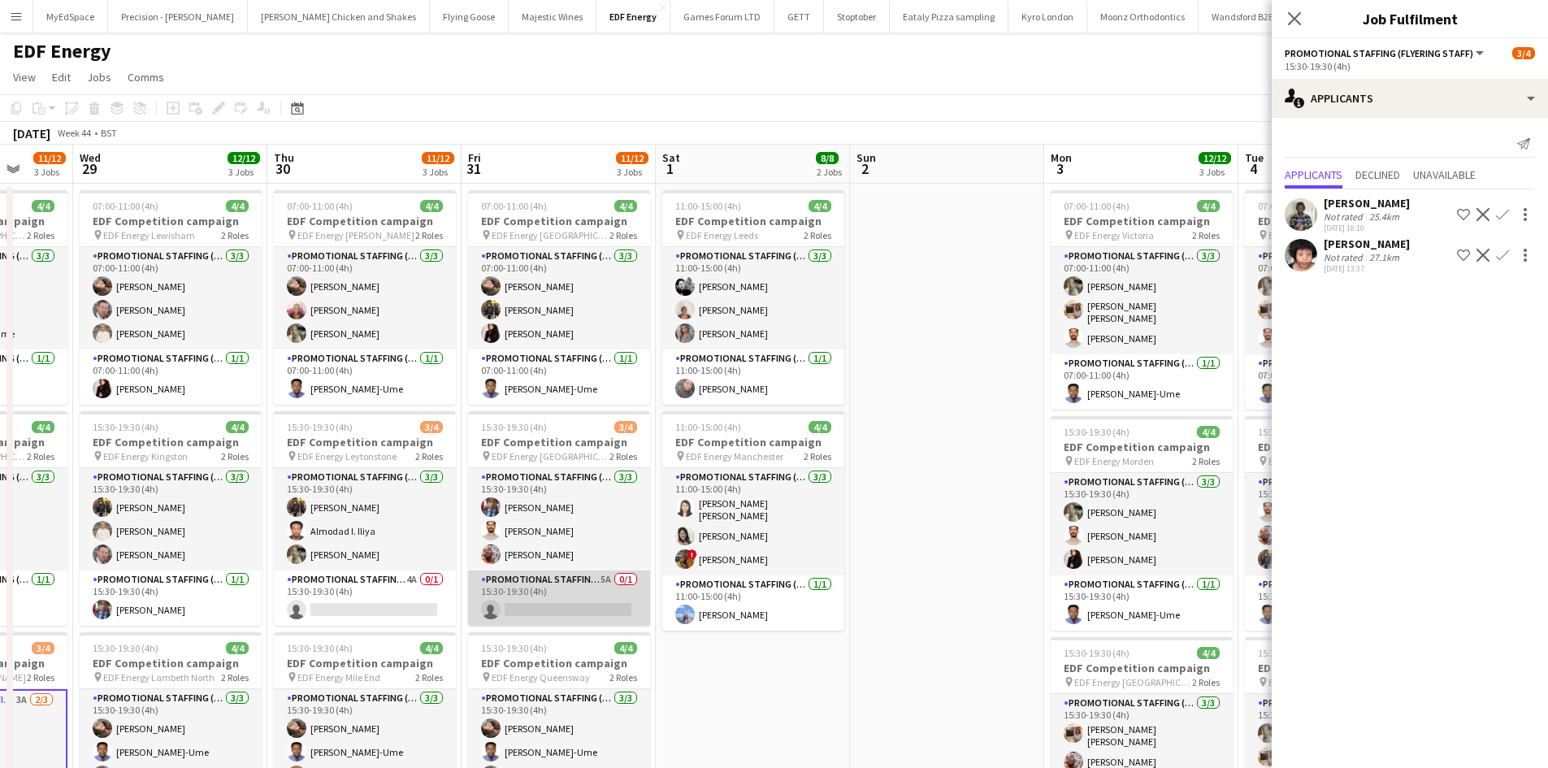
click at [609, 580] on app-card-role "Promotional Staffing (Team Leader) 5A 0/1 15:30-19:30 (4h) single-neutral-actio…" at bounding box center [559, 597] width 182 height 55
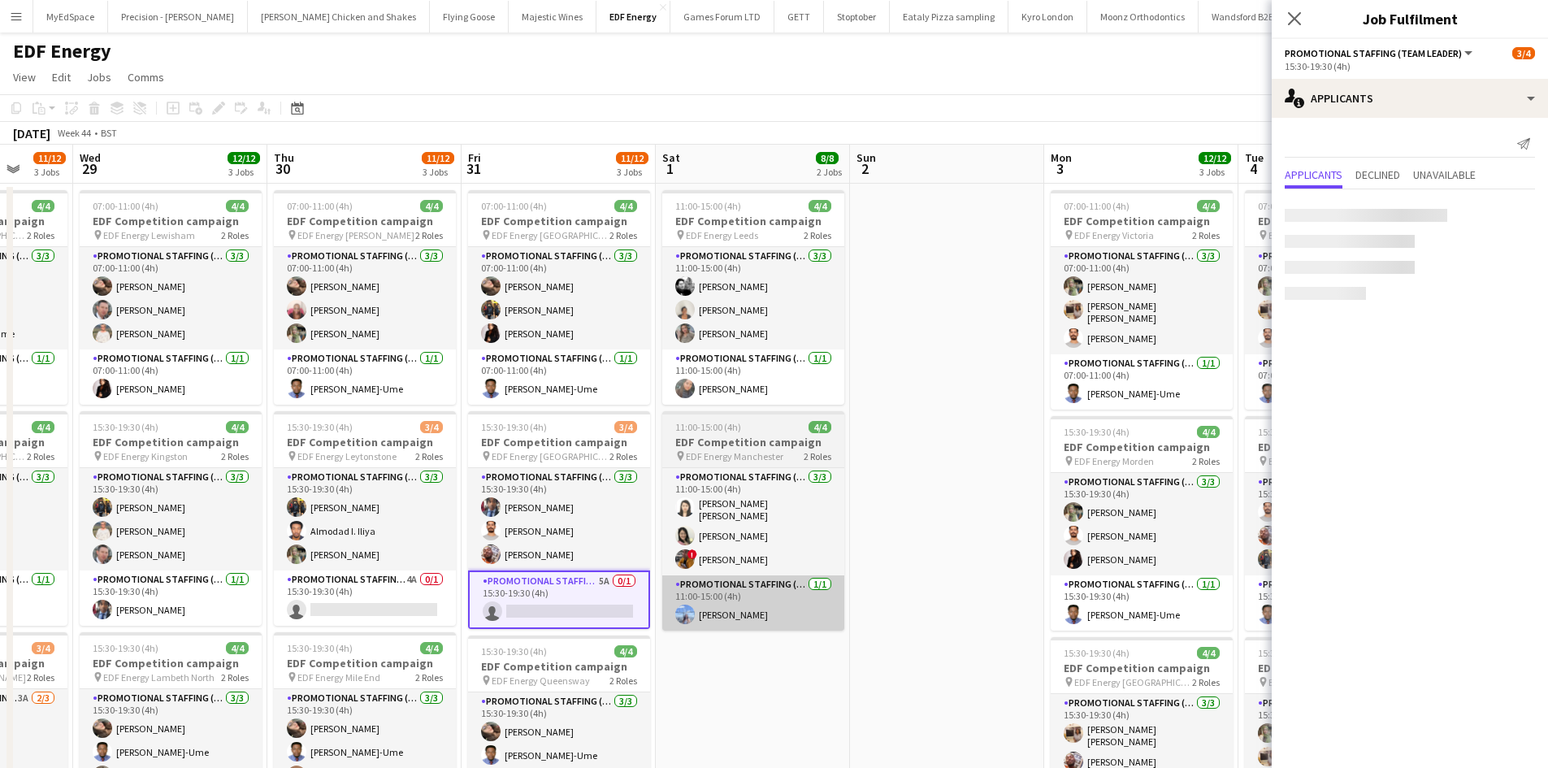
scroll to position [0, 700]
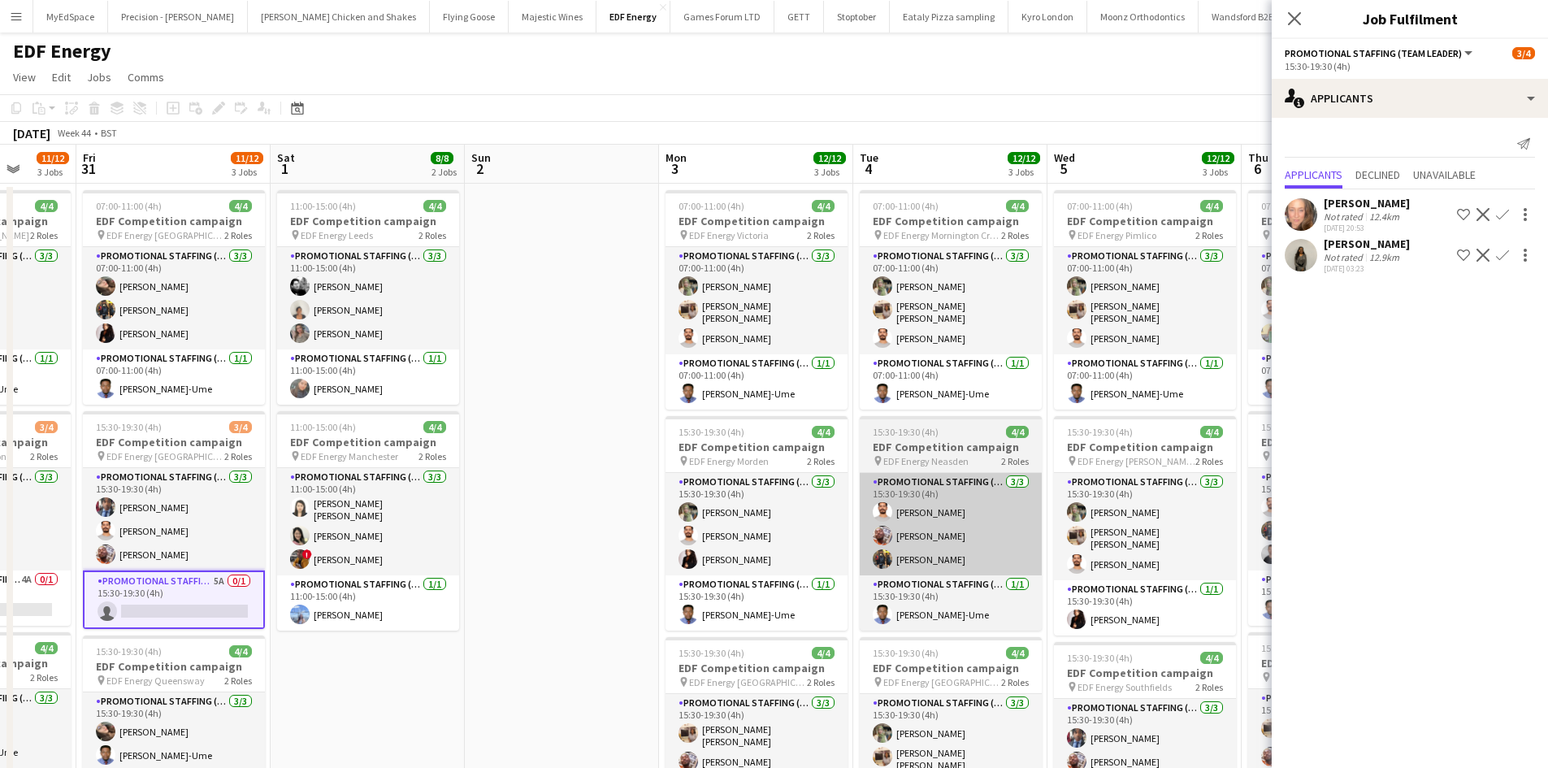
drag, startPoint x: 617, startPoint y: 441, endPoint x: 823, endPoint y: 478, distance: 208.8
click at [548, 435] on app-calendar-viewport "Mon 27 16/16 4 Jobs Tue 28 11/12 3 Jobs Wed 29 12/12 3 Jobs Thu 30 11/12 3 Jobs…" at bounding box center [774, 654] width 1548 height 1019
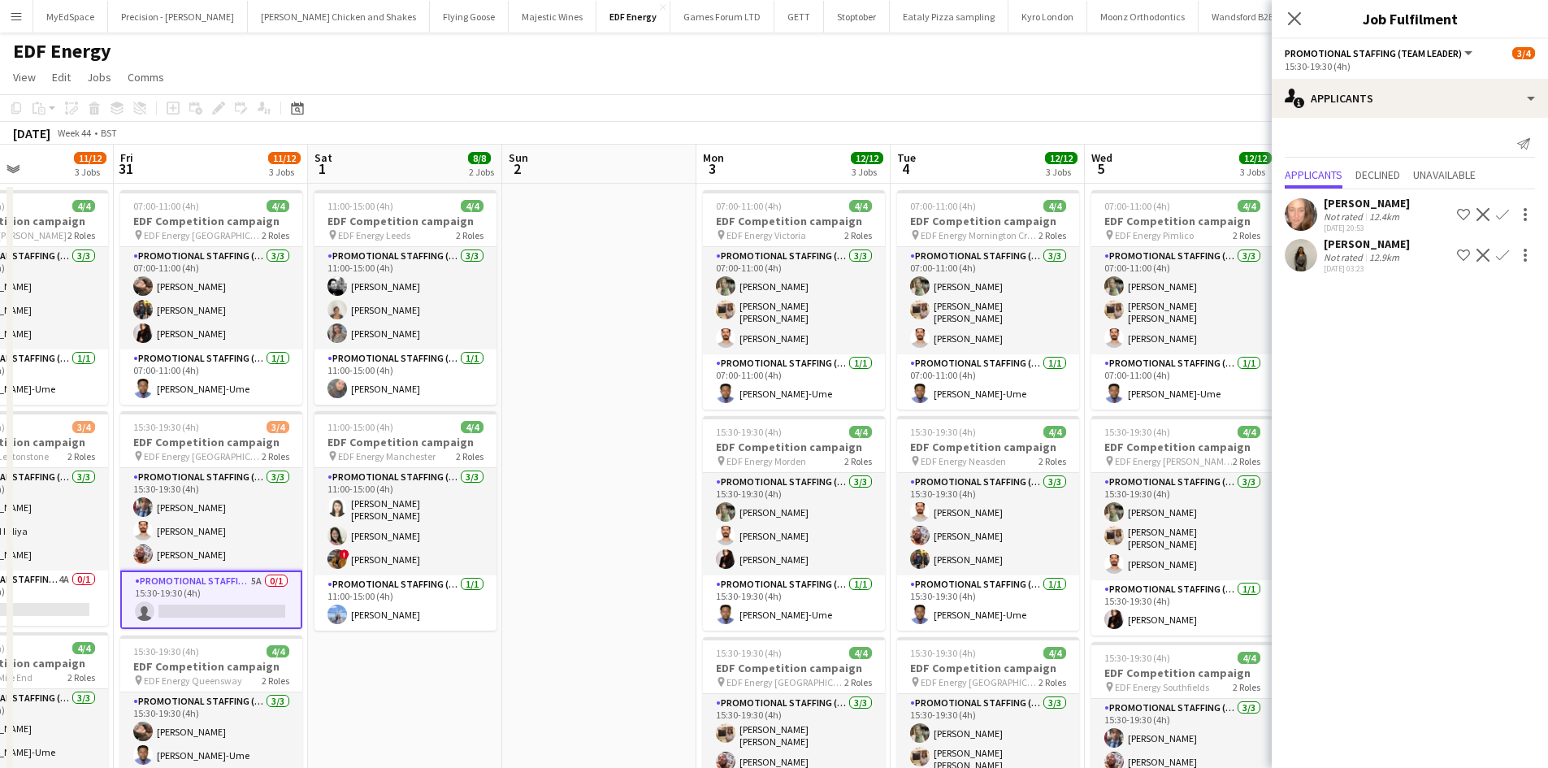
drag, startPoint x: 1033, startPoint y: 509, endPoint x: 643, endPoint y: 434, distance: 396.3
click at [643, 434] on app-calendar-viewport "Mon 27 16/16 4 Jobs Tue 28 11/12 3 Jobs Wed 29 12/12 3 Jobs Thu 30 11/12 3 Jobs…" at bounding box center [774, 654] width 1548 height 1019
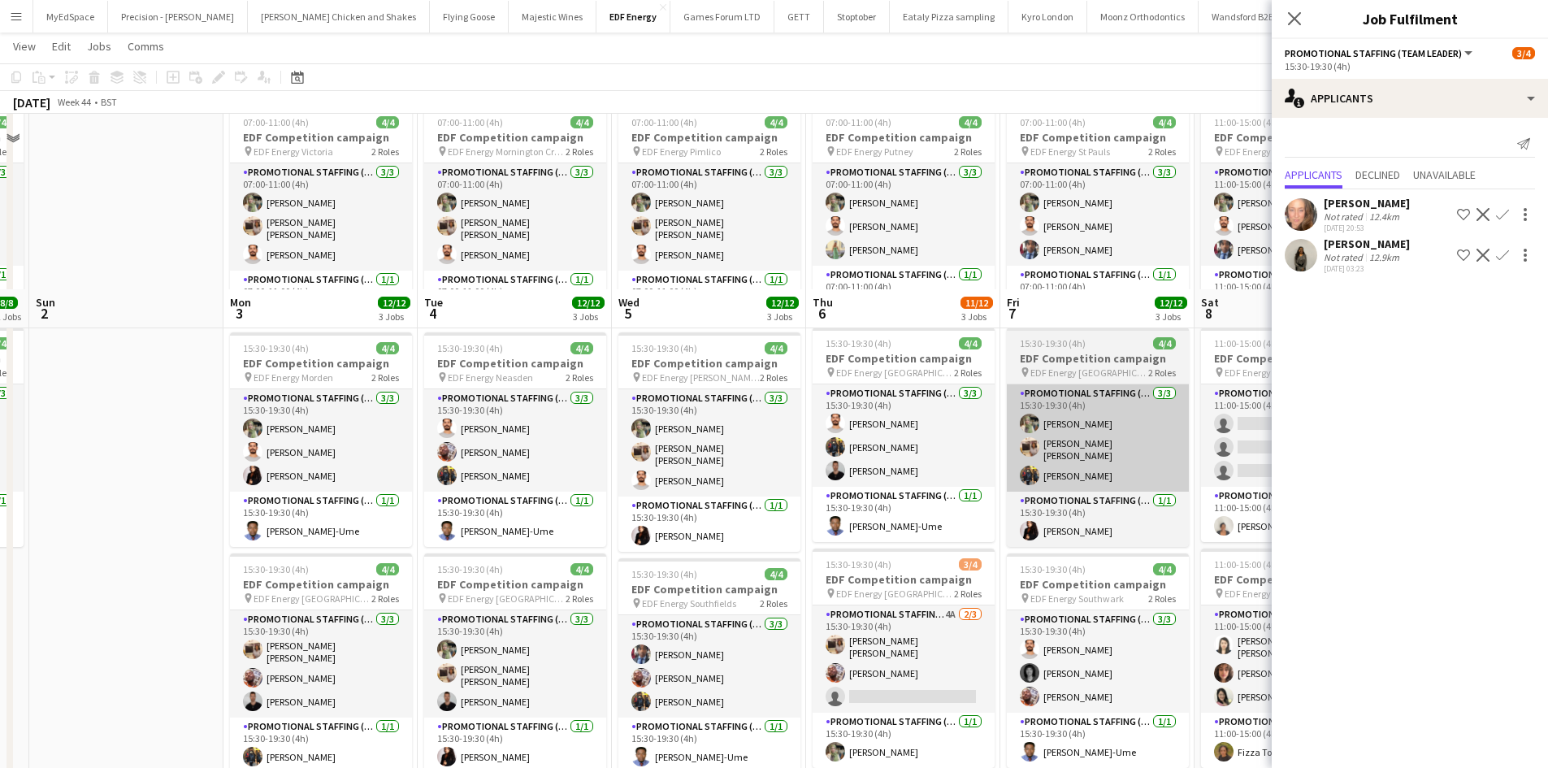
scroll to position [81, 0]
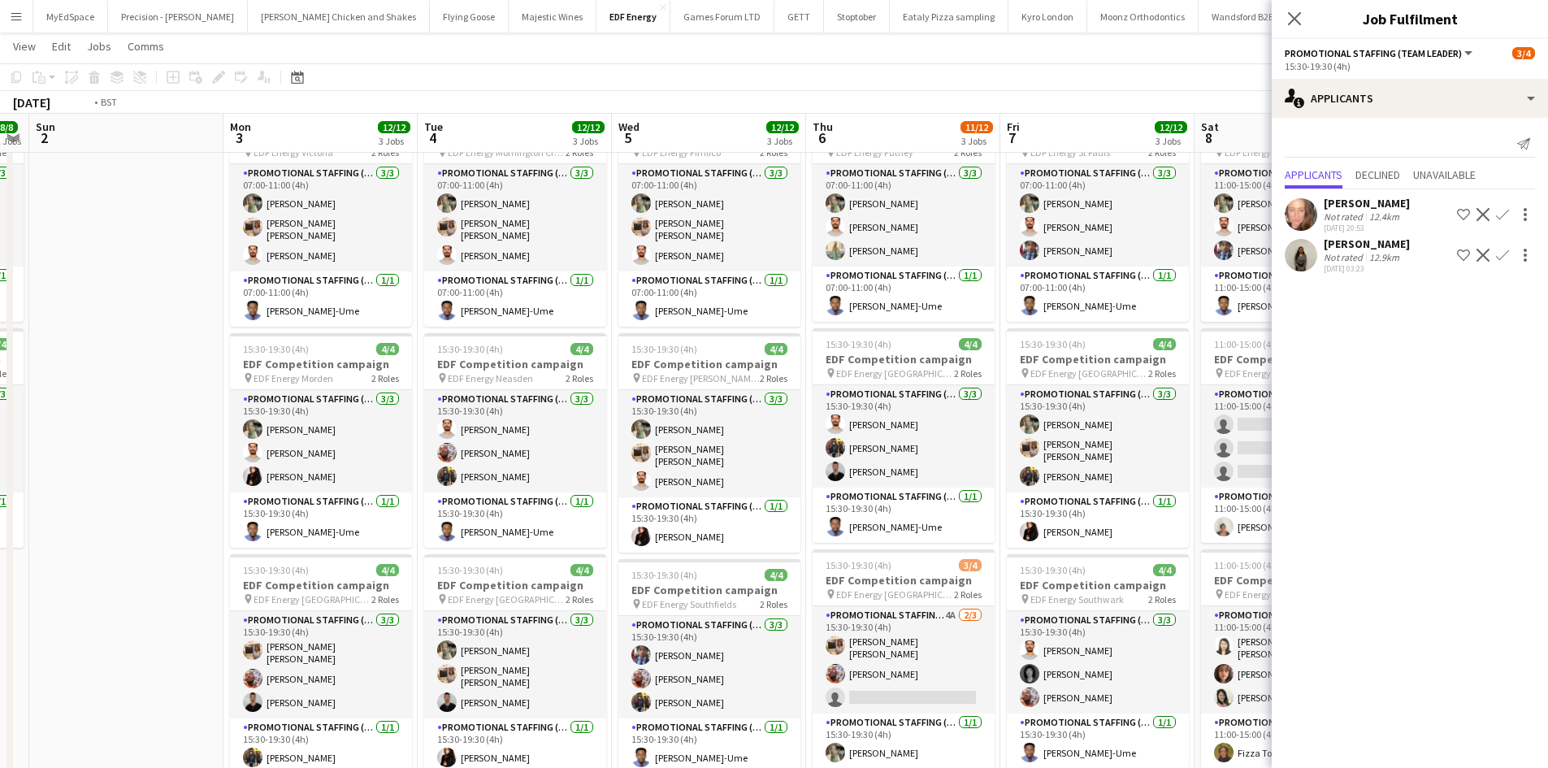
drag, startPoint x: 1098, startPoint y: 385, endPoint x: 518, endPoint y: 317, distance: 584.1
click at [397, 301] on app-calendar-viewport "Wed 29 12/12 3 Jobs Thu 30 11/12 3 Jobs Fri 31 11/12 3 Jobs Sat 1 8/8 2 Jobs Su…" at bounding box center [774, 531] width 1548 height 1098
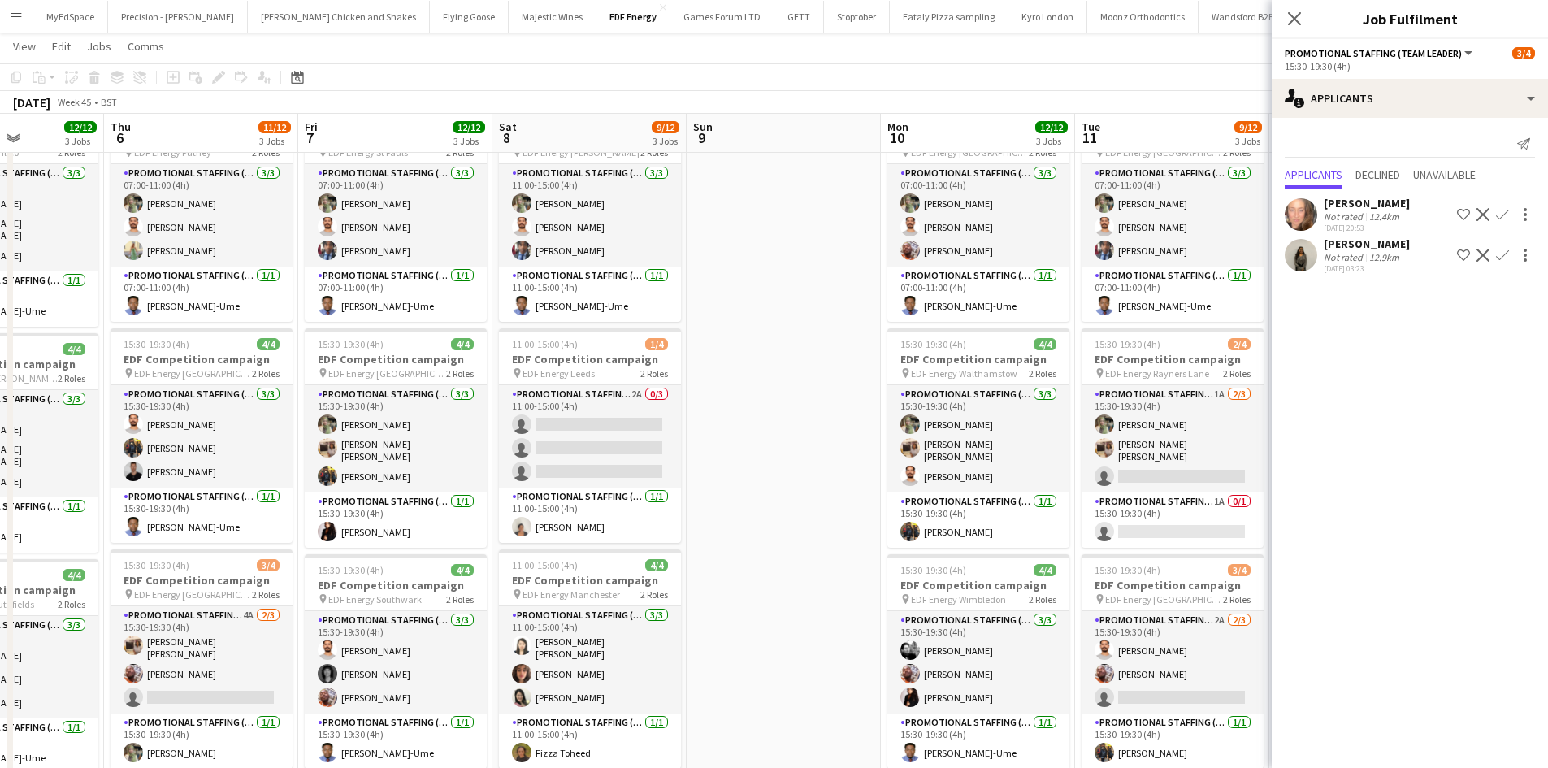
scroll to position [0, 534]
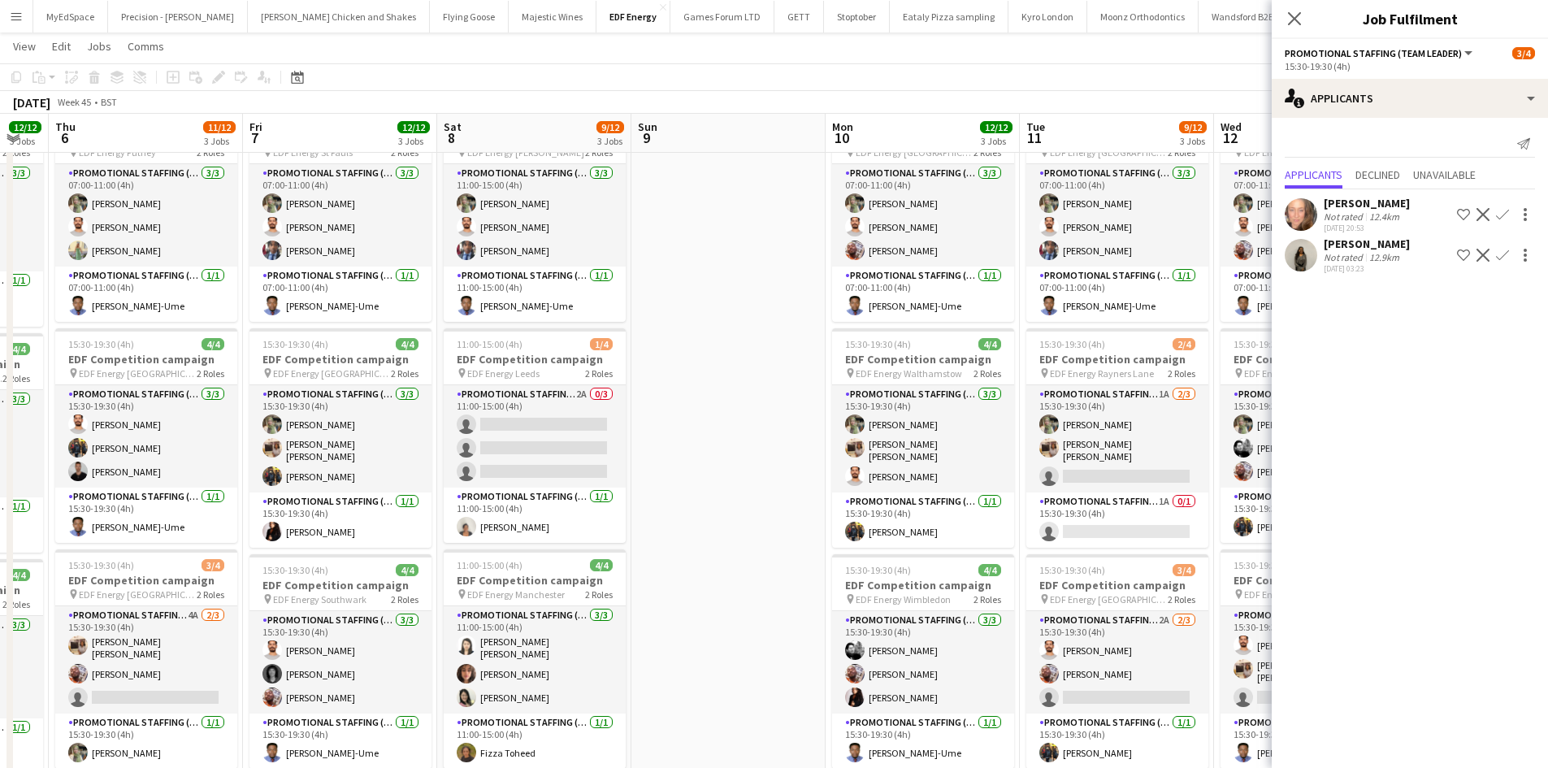
drag, startPoint x: 808, startPoint y: 357, endPoint x: 782, endPoint y: 352, distance: 26.5
click at [782, 352] on app-calendar-viewport "Mon 3 12/12 3 Jobs Tue 4 12/12 3 Jobs Wed 5 12/12 3 Jobs Thu 6 11/12 3 Jobs Fri…" at bounding box center [774, 531] width 1548 height 1098
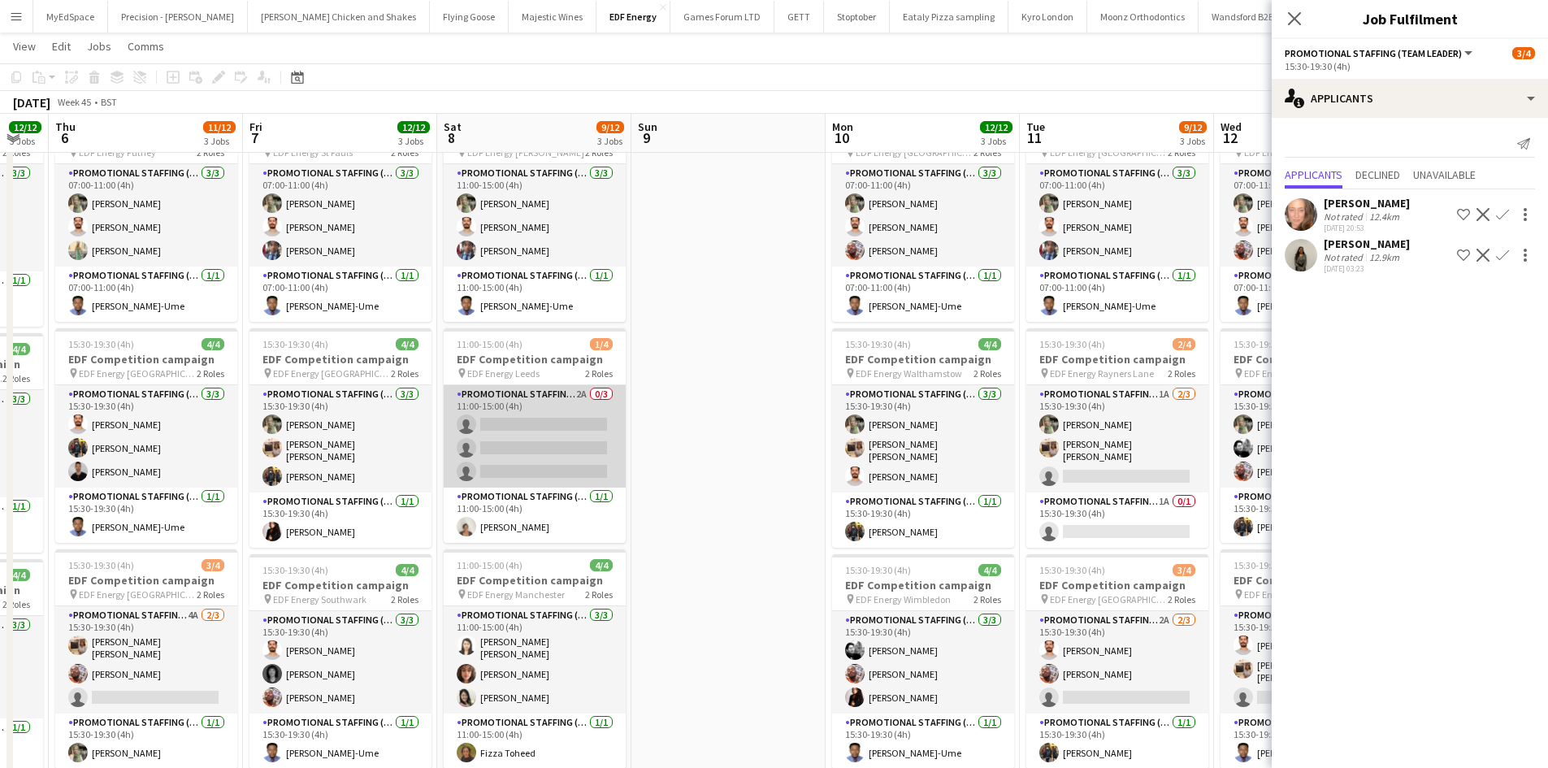
click at [581, 392] on app-card-role "Promotional Staffing (Flyering Staff) 2A 0/3 11:00-15:00 (4h) single-neutral-ac…" at bounding box center [535, 436] width 182 height 102
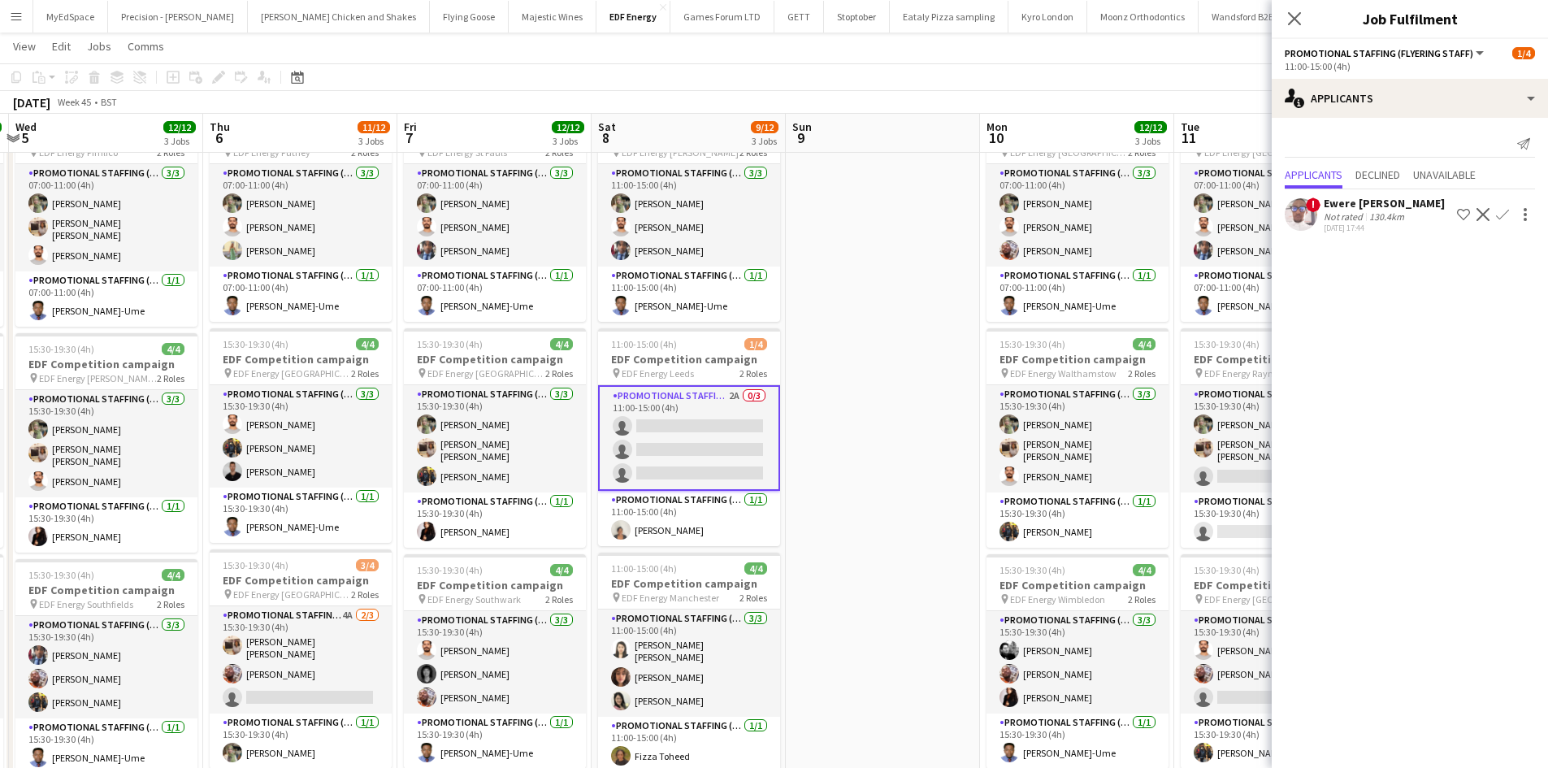
drag, startPoint x: 709, startPoint y: 403, endPoint x: 855, endPoint y: 409, distance: 145.6
click at [860, 409] on app-calendar-viewport "Mon 3 12/12 3 Jobs Tue 4 12/12 3 Jobs Wed 5 12/12 3 Jobs Thu 6 11/12 3 Jobs Fri…" at bounding box center [774, 531] width 1548 height 1098
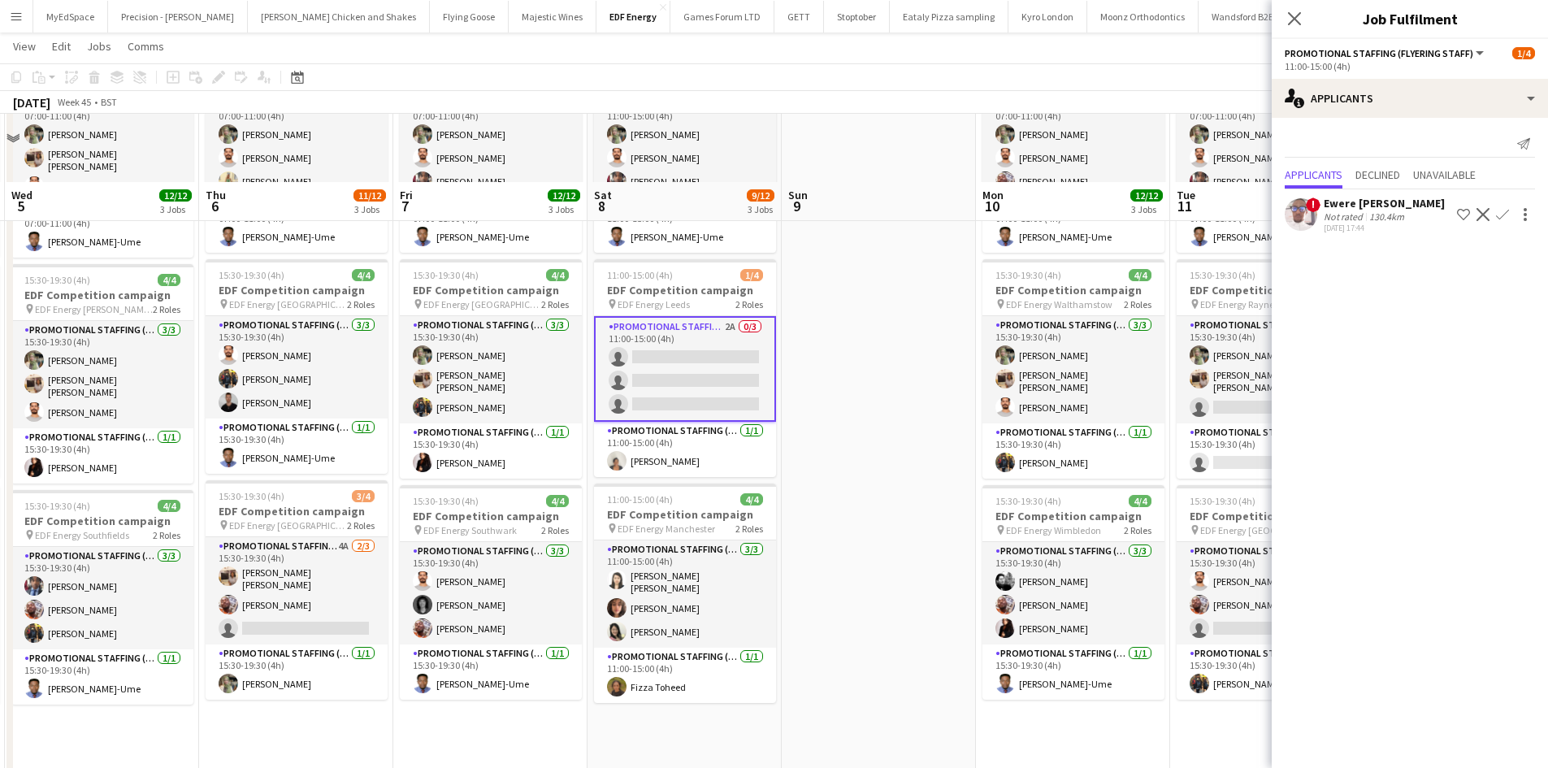
scroll to position [0, 0]
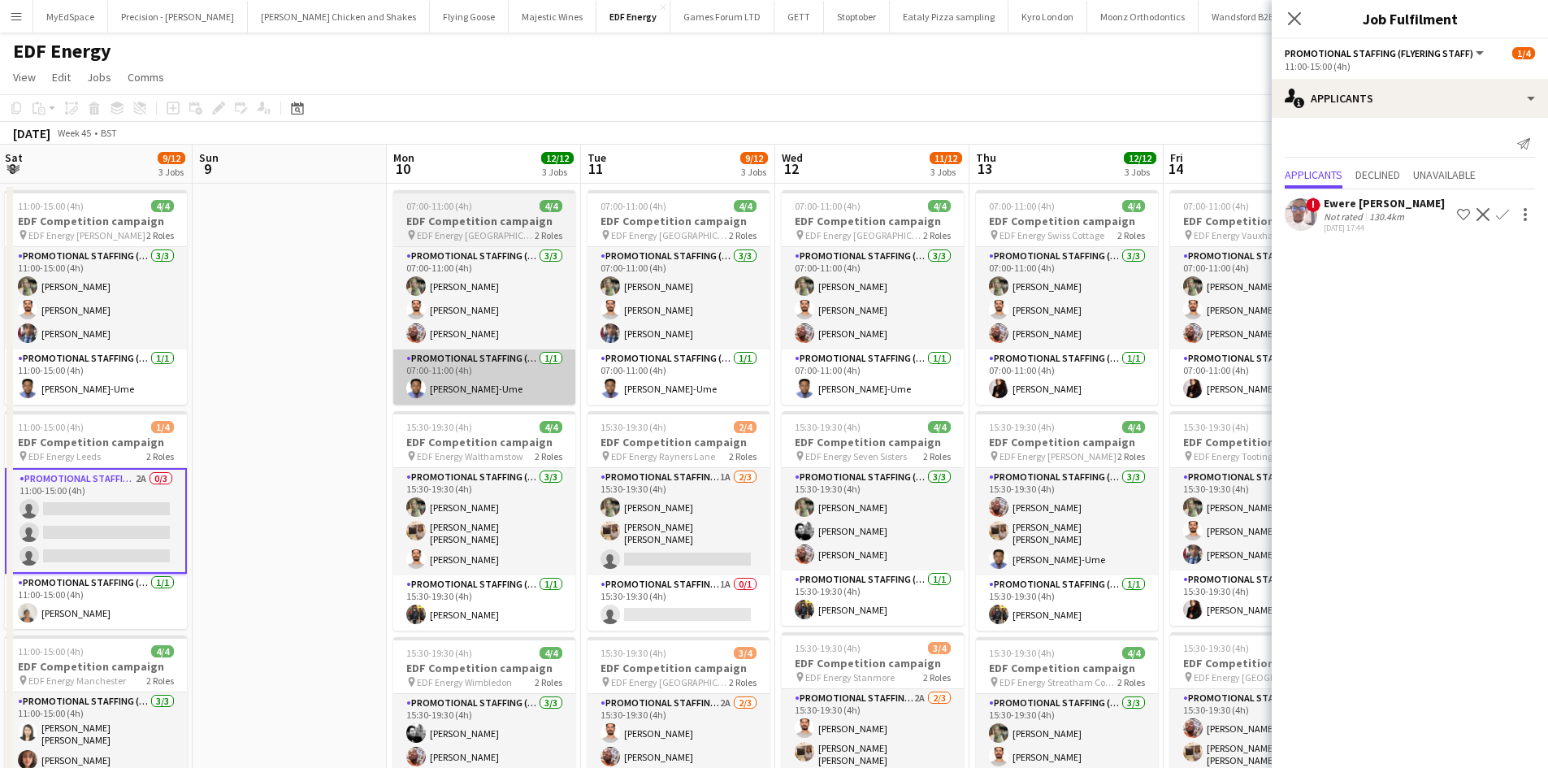
drag, startPoint x: 680, startPoint y: 388, endPoint x: 599, endPoint y: 365, distance: 84.4
click at [418, 354] on app-calendar-viewport "Wed 5 12/12 3 Jobs Thu 6 11/12 3 Jobs Fri 7 12/12 3 Jobs Sat 8 9/12 3 Jobs Sun …" at bounding box center [774, 654] width 1548 height 1019
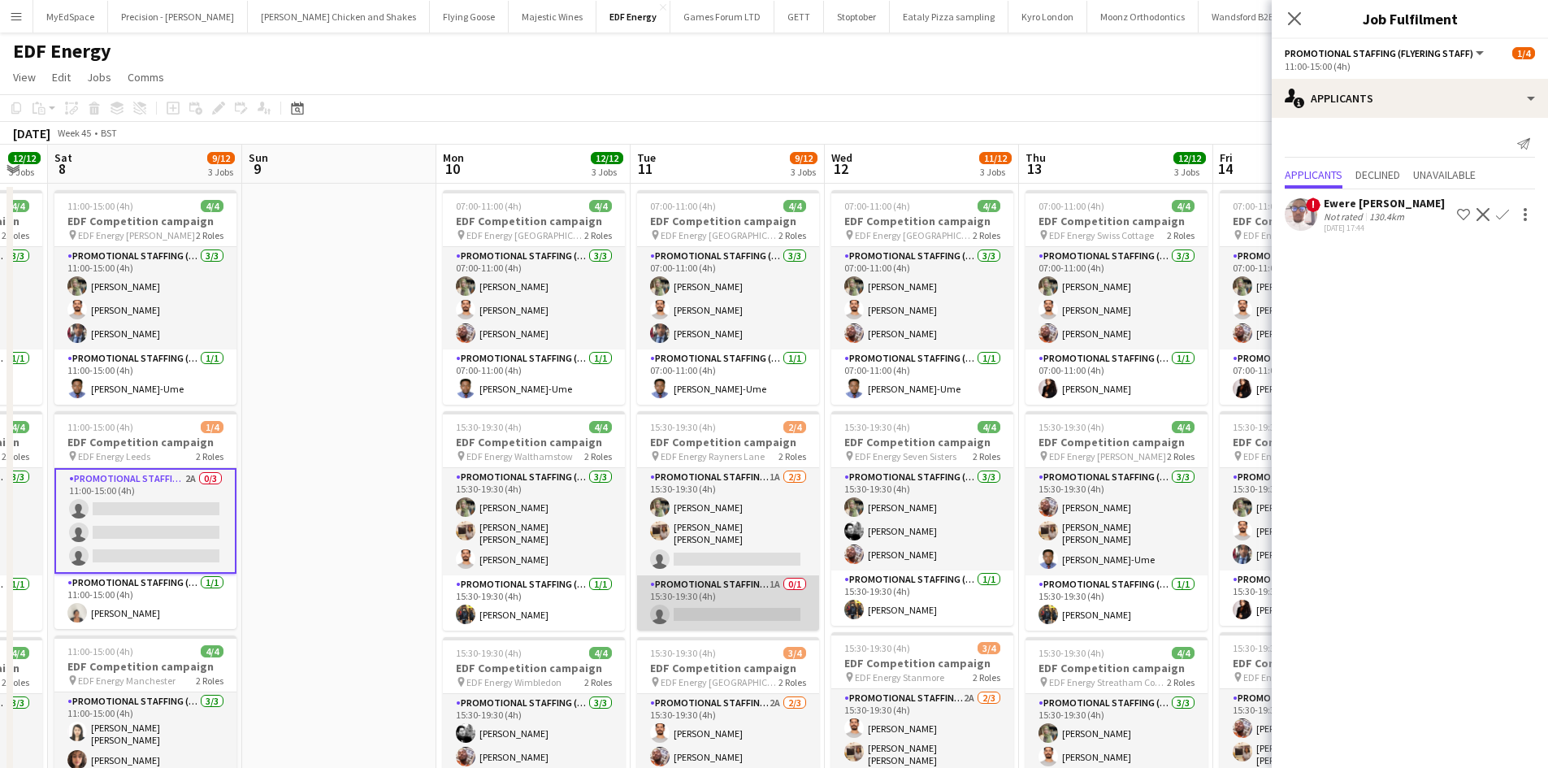
click at [776, 581] on app-card-role "Promotional Staffing (Team Leader) 1A 0/1 15:30-19:30 (4h) single-neutral-actio…" at bounding box center [728, 602] width 182 height 55
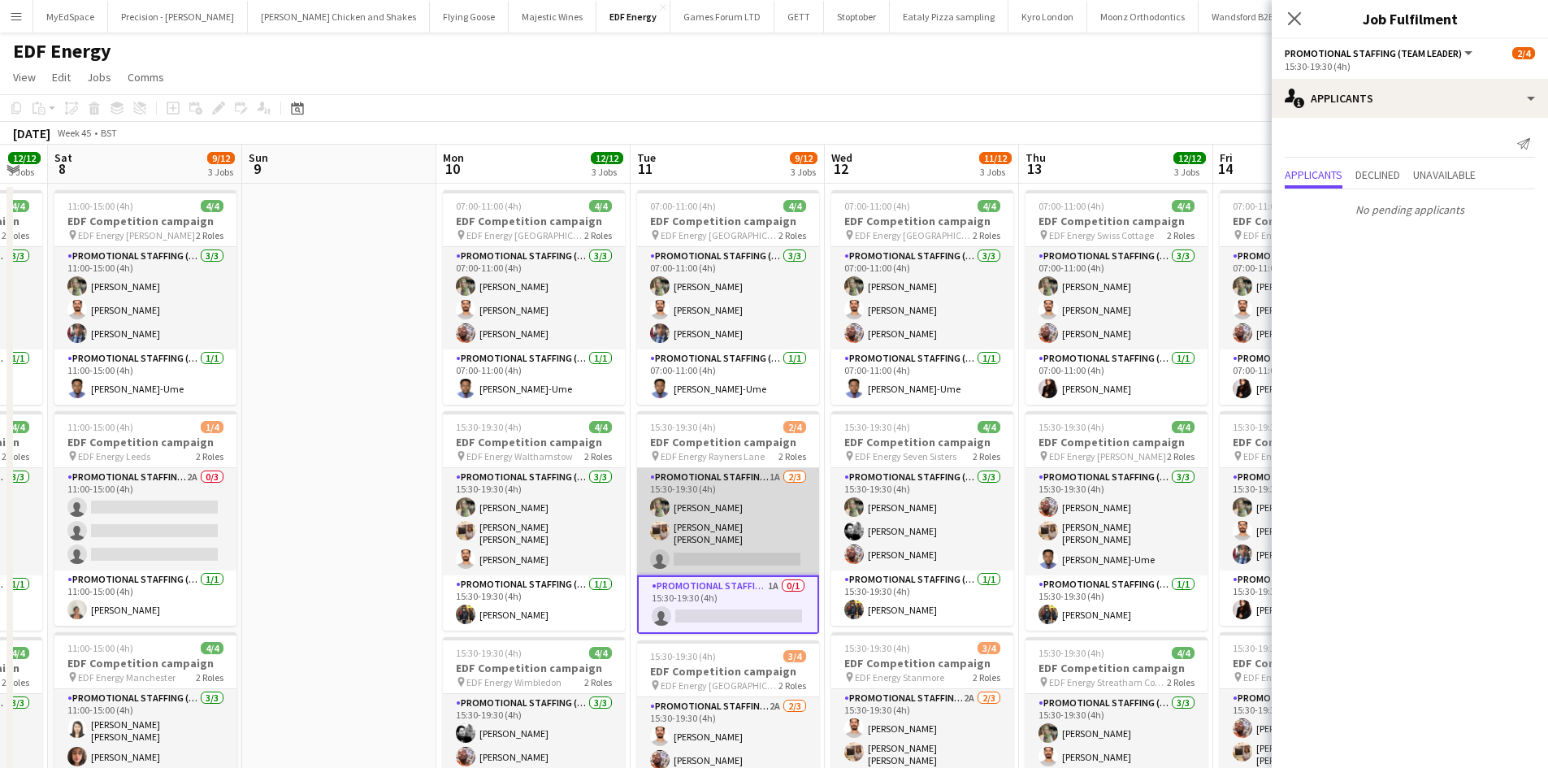
click at [773, 473] on app-card-role "Promotional Staffing (Flyering Staff) 1A 2/3 15:30-19:30 (4h) Aliya Kazmi Annie…" at bounding box center [728, 521] width 182 height 107
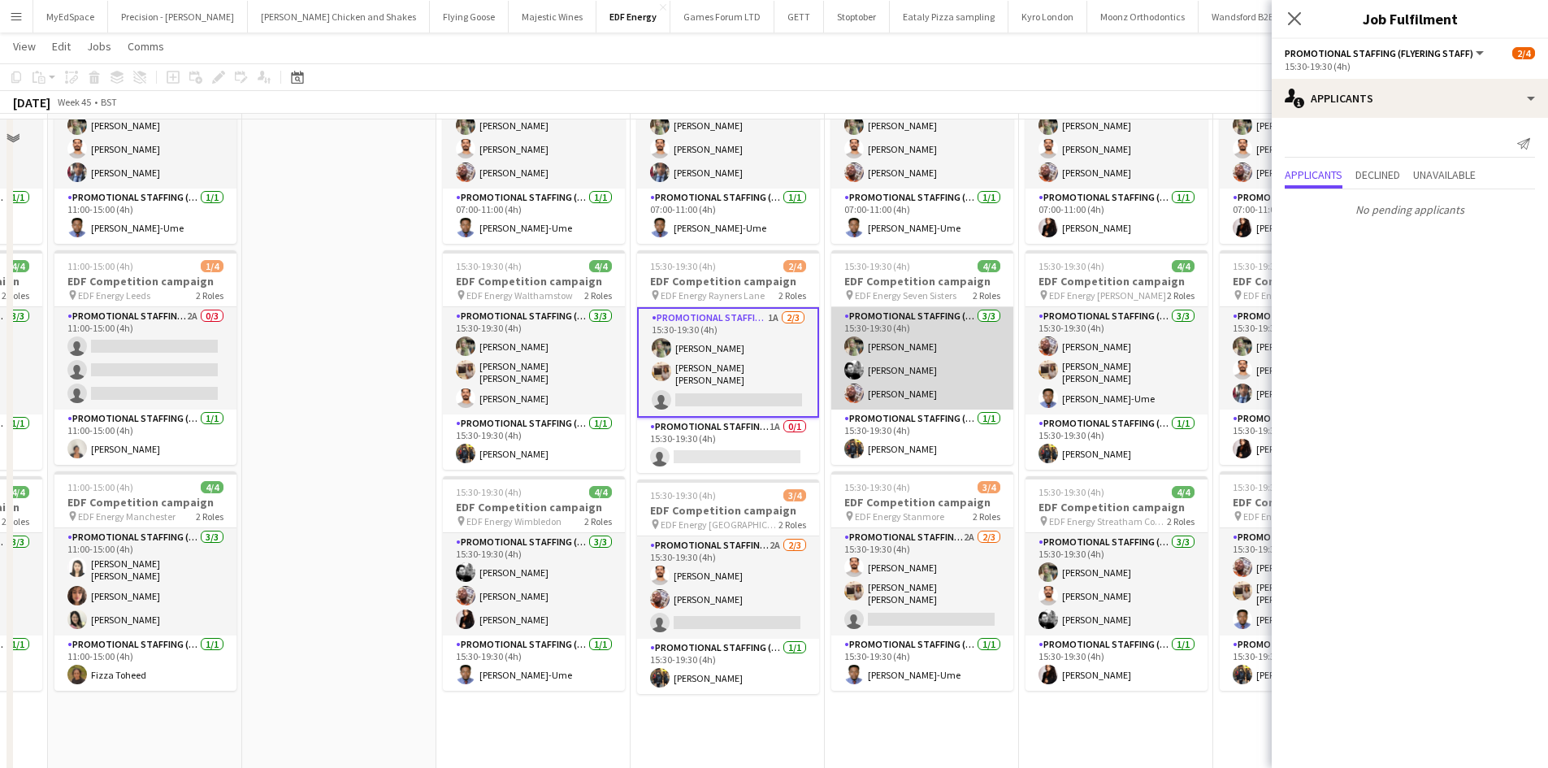
scroll to position [162, 0]
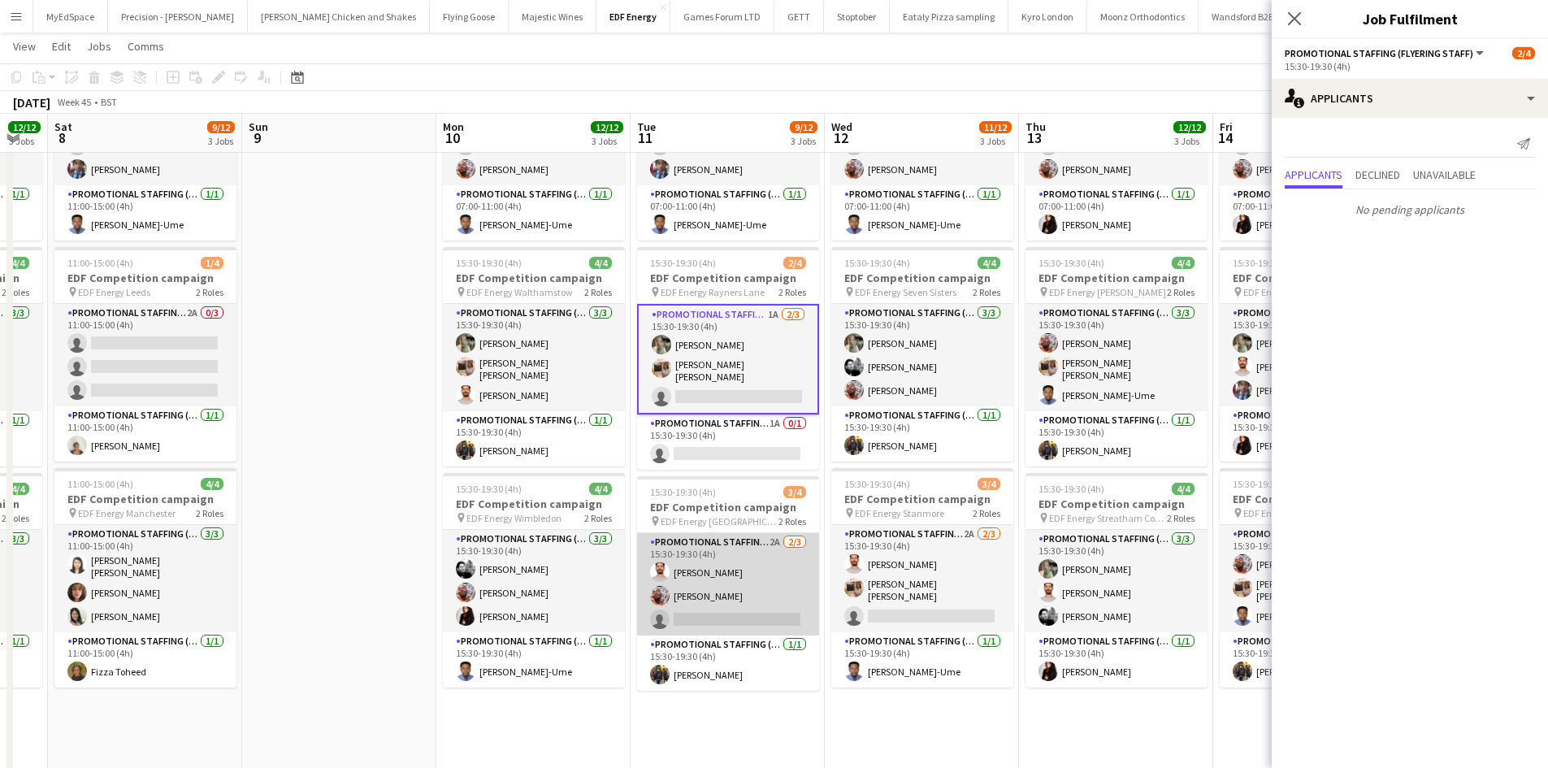
click at [772, 539] on app-card-role "Promotional Staffing (Flyering Staff) 2A 2/3 15:30-19:30 (4h) Arjun Varma Flavi…" at bounding box center [728, 584] width 182 height 102
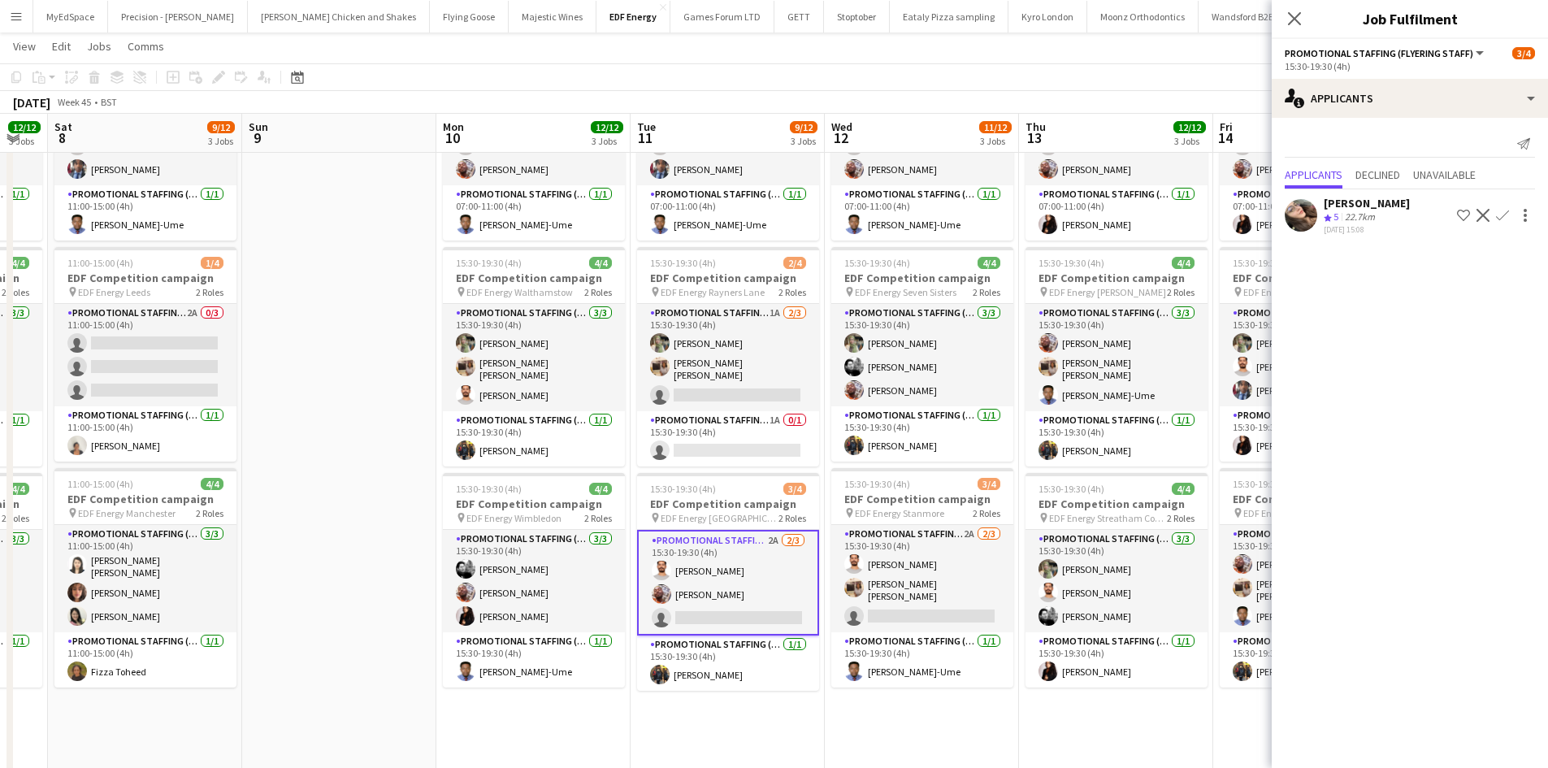
click at [1500, 206] on button "Confirm" at bounding box center [1502, 215] width 19 height 19
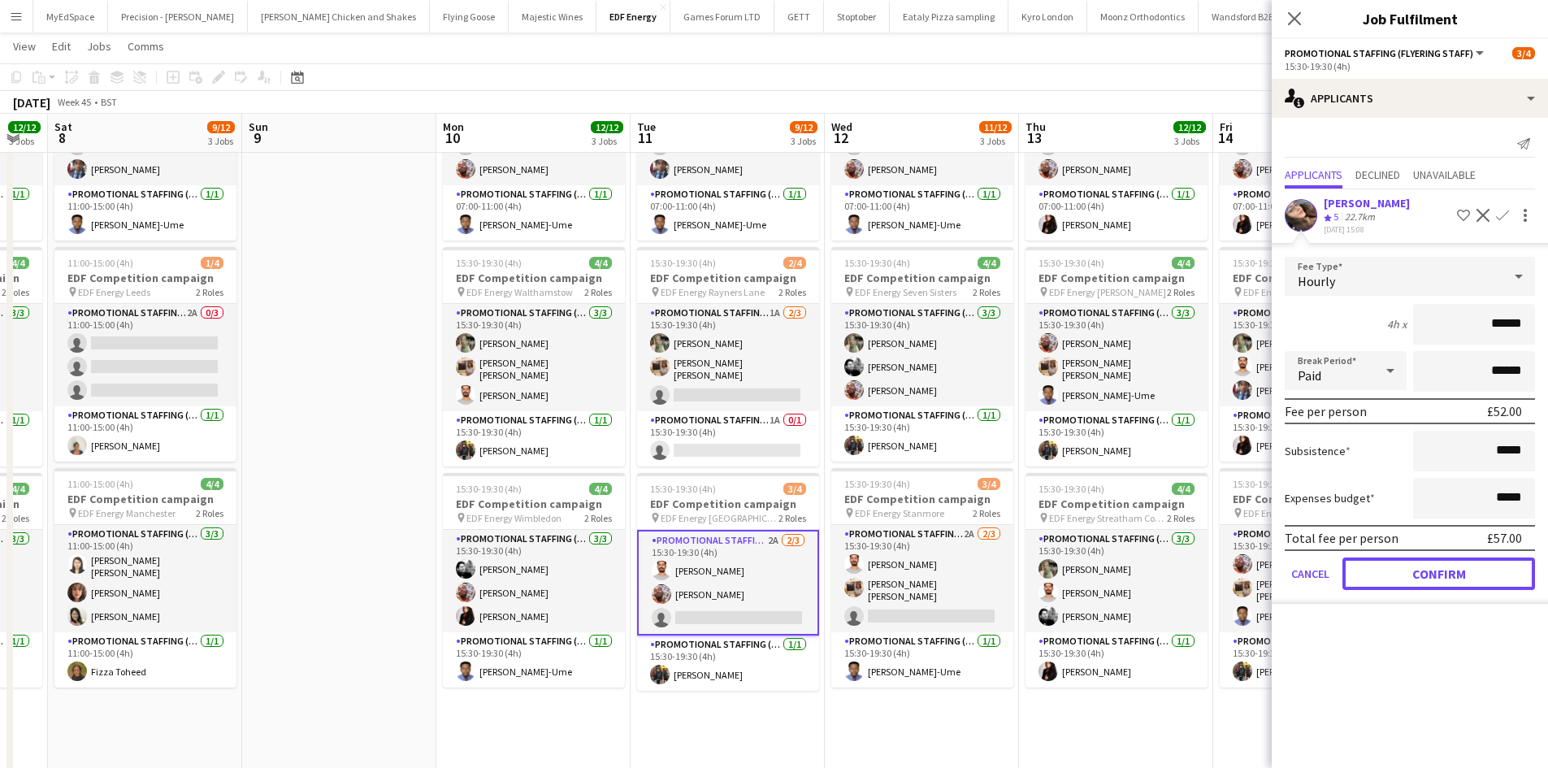
click at [1427, 574] on button "Confirm" at bounding box center [1438, 573] width 193 height 32
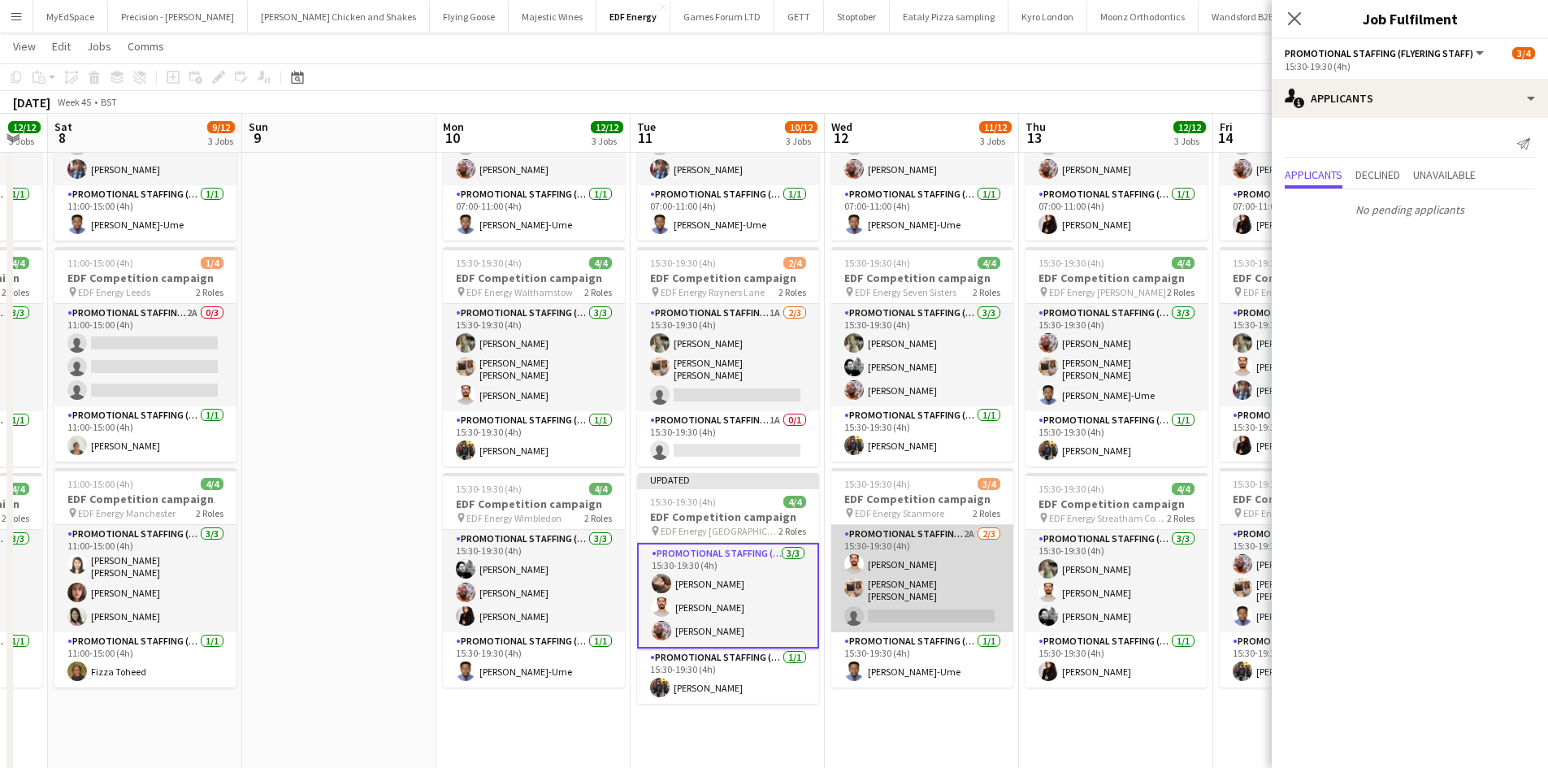
click at [967, 531] on app-card-role "Promotional Staffing (Flyering Staff) 2A 2/3 15:30-19:30 (4h) Arjun Varma Annie…" at bounding box center [922, 578] width 182 height 107
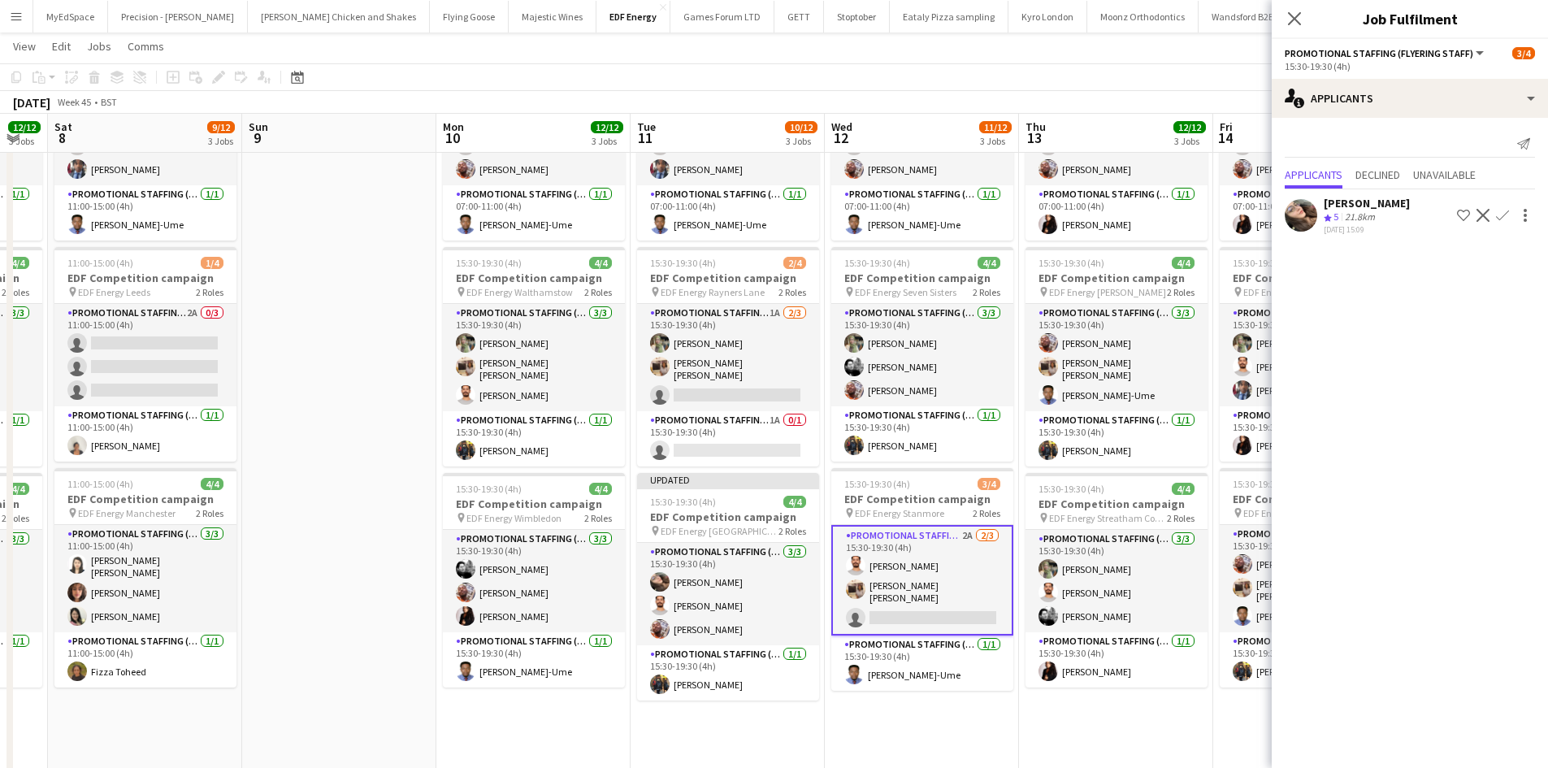
click at [1508, 210] on app-icon "Confirm" at bounding box center [1502, 215] width 13 height 13
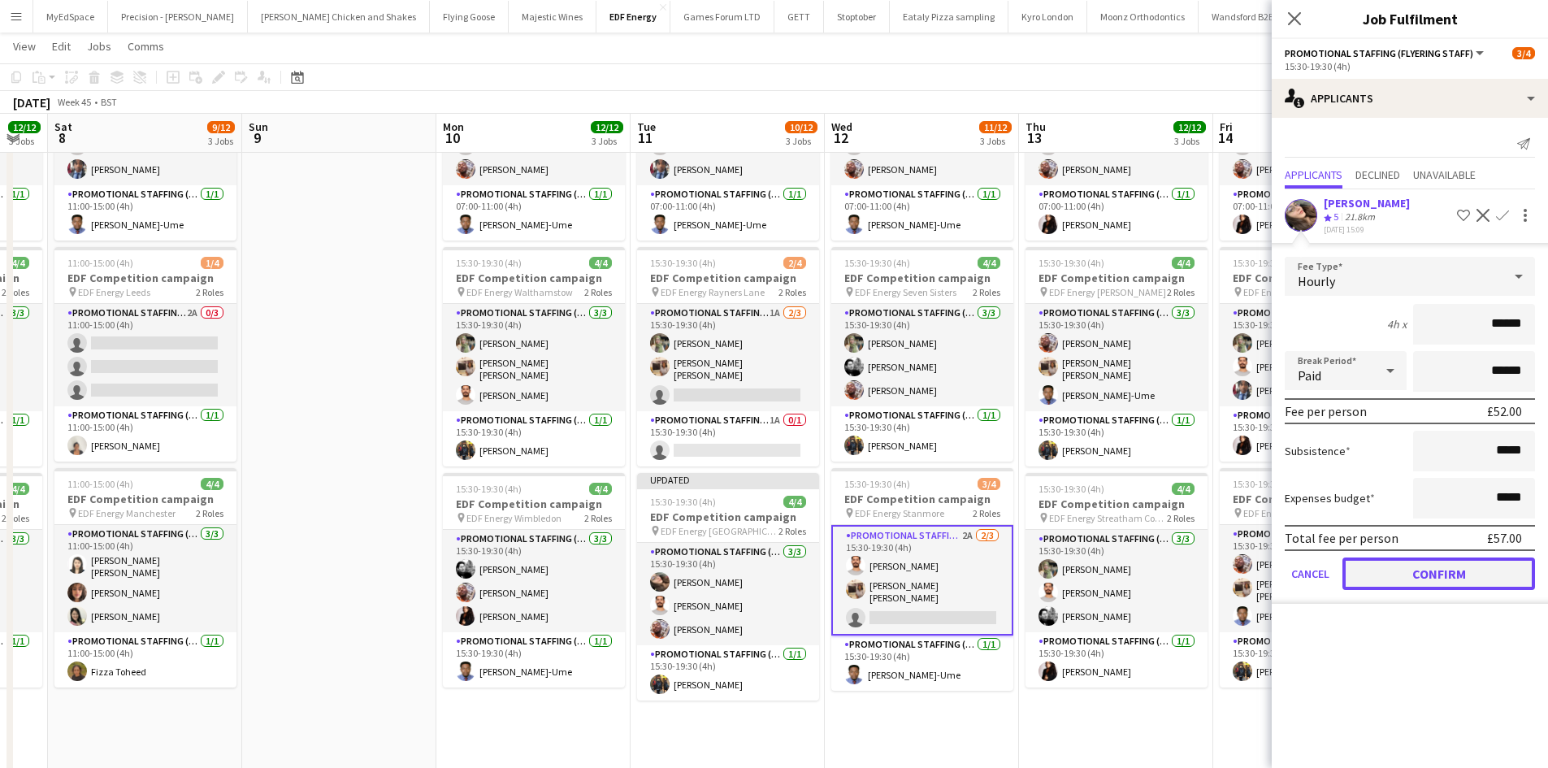
click at [1438, 570] on button "Confirm" at bounding box center [1438, 573] width 193 height 32
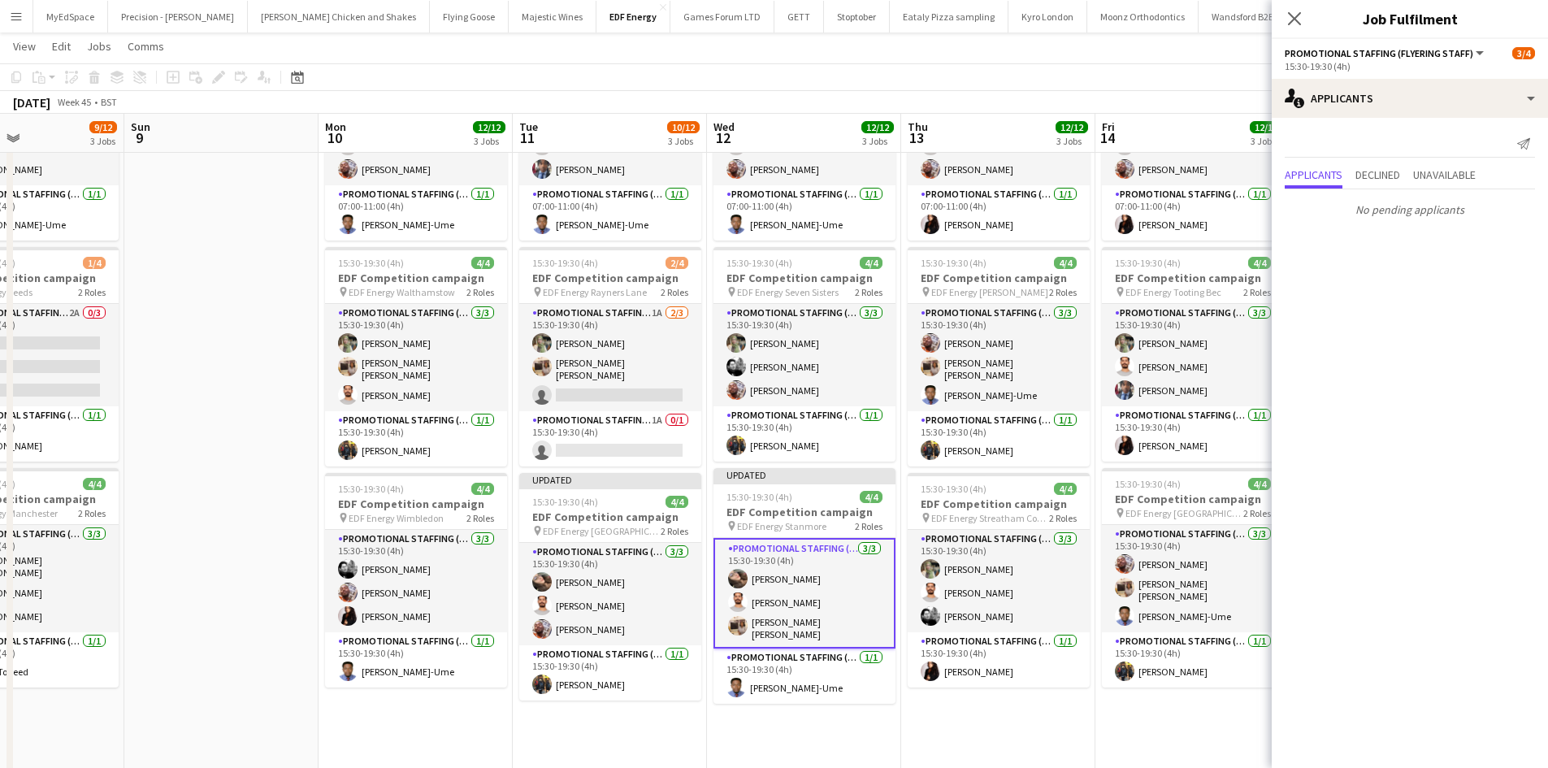
drag, startPoint x: 1120, startPoint y: 431, endPoint x: 968, endPoint y: 414, distance: 153.8
click at [967, 412] on app-calendar-viewport "Wed 5 12/12 3 Jobs Thu 6 11/12 3 Jobs Fri 7 12/12 3 Jobs Sat 8 9/12 3 Jobs Sun …" at bounding box center [774, 450] width 1548 height 1098
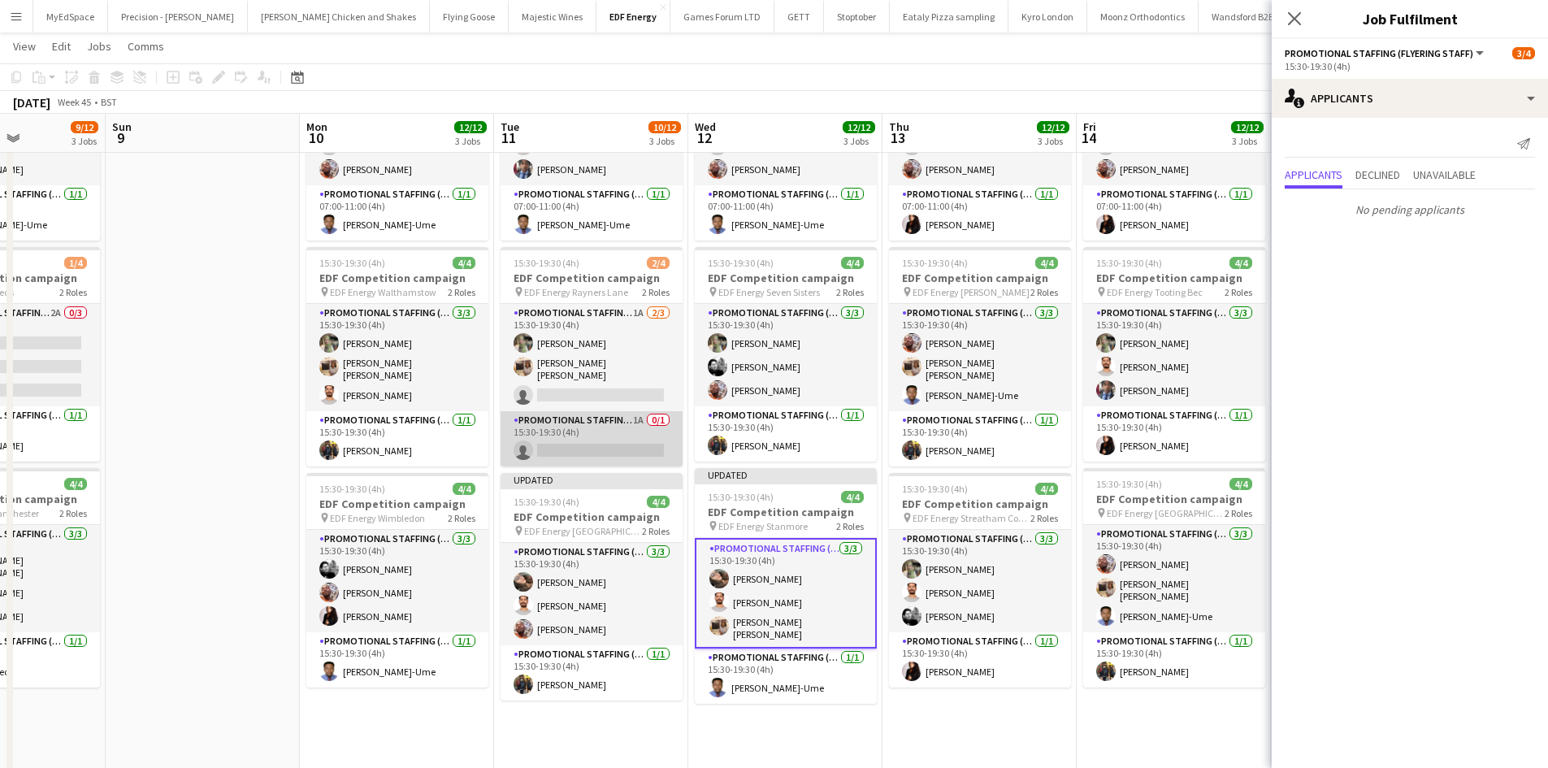
click at [640, 417] on app-card-role "Promotional Staffing (Team Leader) 1A 0/1 15:30-19:30 (4h) single-neutral-actio…" at bounding box center [591, 438] width 182 height 55
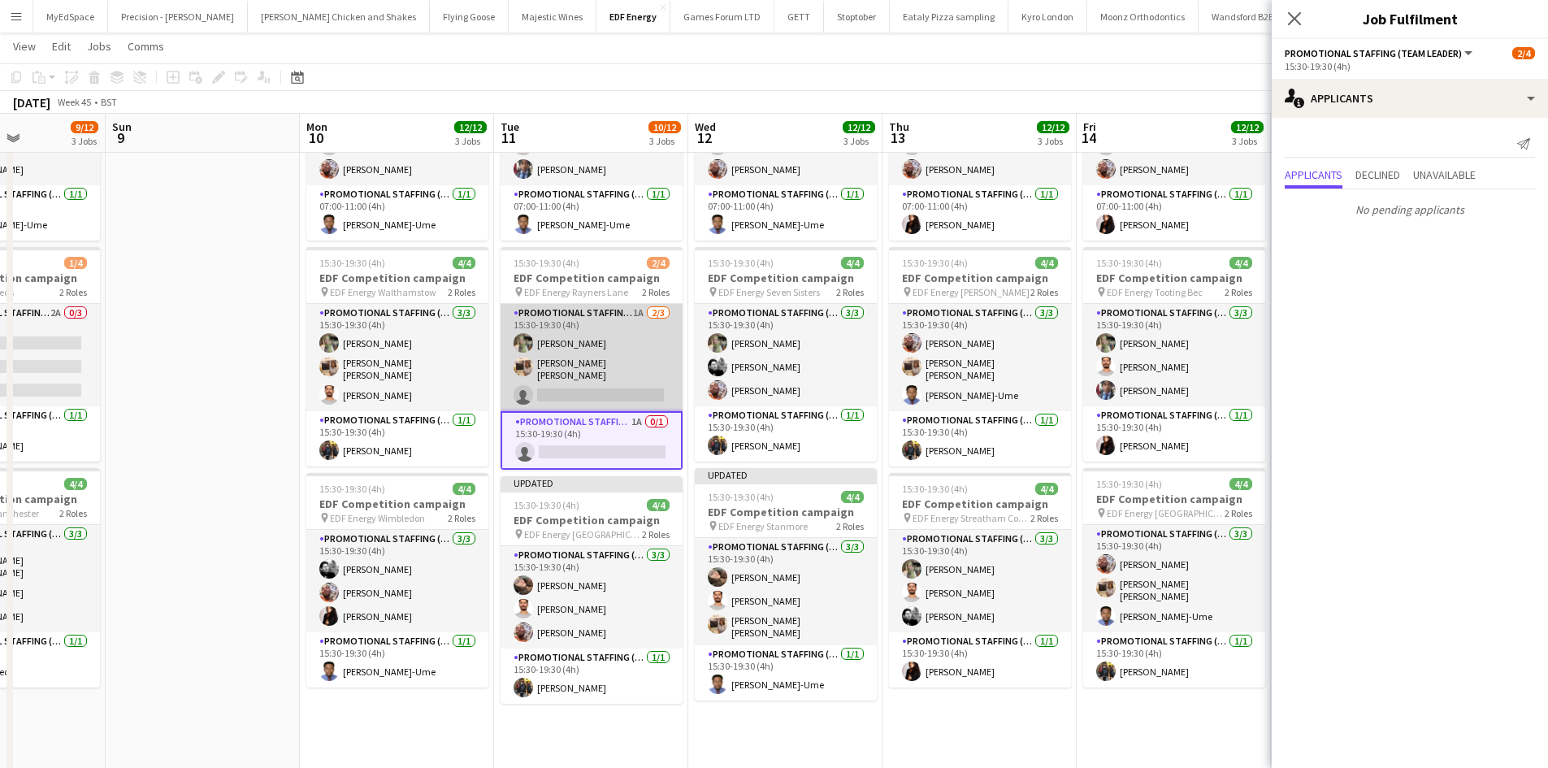
click at [633, 315] on app-card-role "Promotional Staffing (Flyering Staff) 1A 2/3 15:30-19:30 (4h) Aliya Kazmi Annie…" at bounding box center [591, 357] width 182 height 107
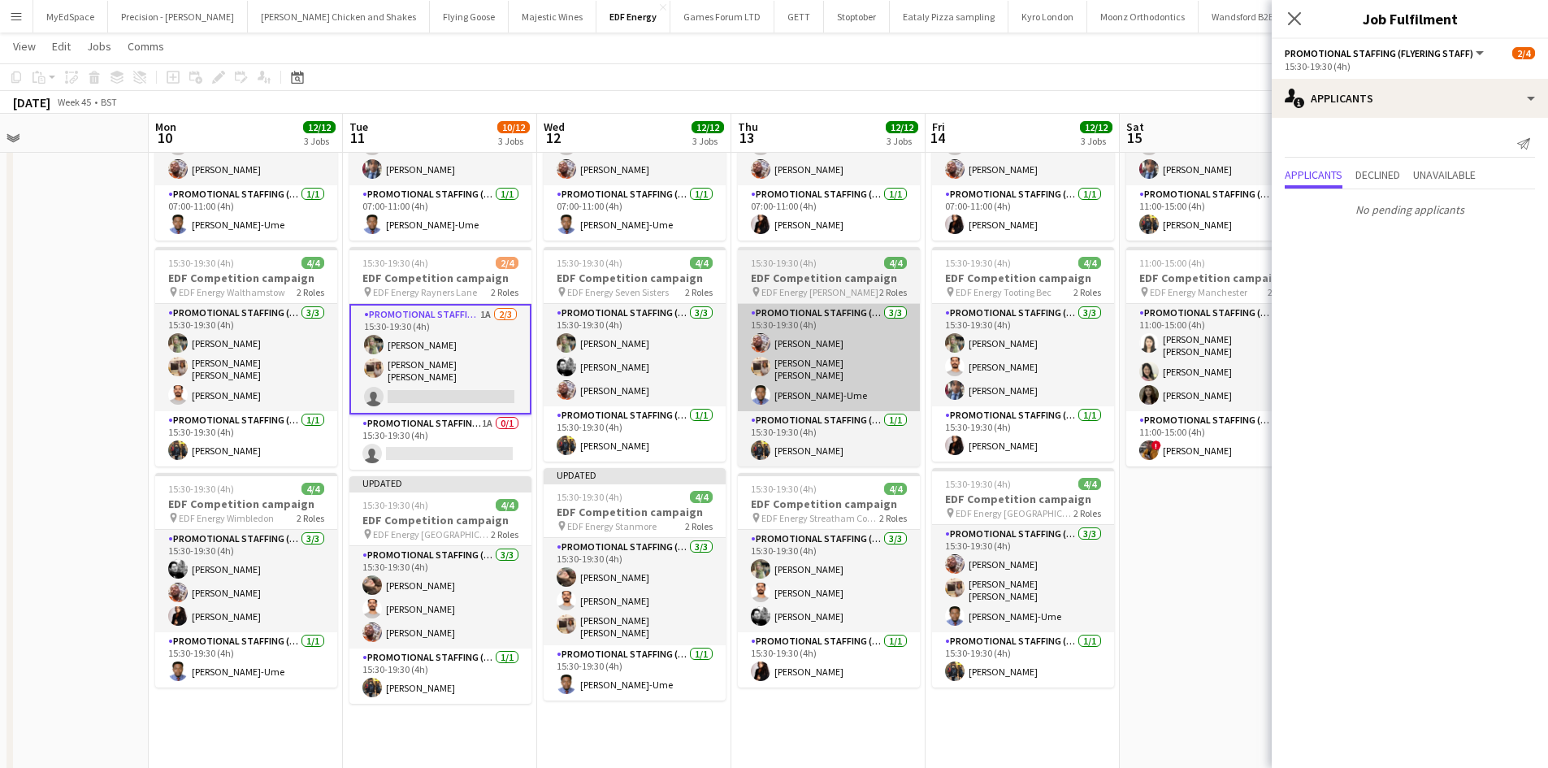
drag, startPoint x: 930, startPoint y: 344, endPoint x: 821, endPoint y: 344, distance: 109.7
click at [686, 318] on app-calendar-viewport "Wed 5 12/12 3 Jobs Thu 6 11/12 3 Jobs Fri 7 12/12 3 Jobs Sat 8 9/12 3 Jobs Sun …" at bounding box center [774, 450] width 1548 height 1098
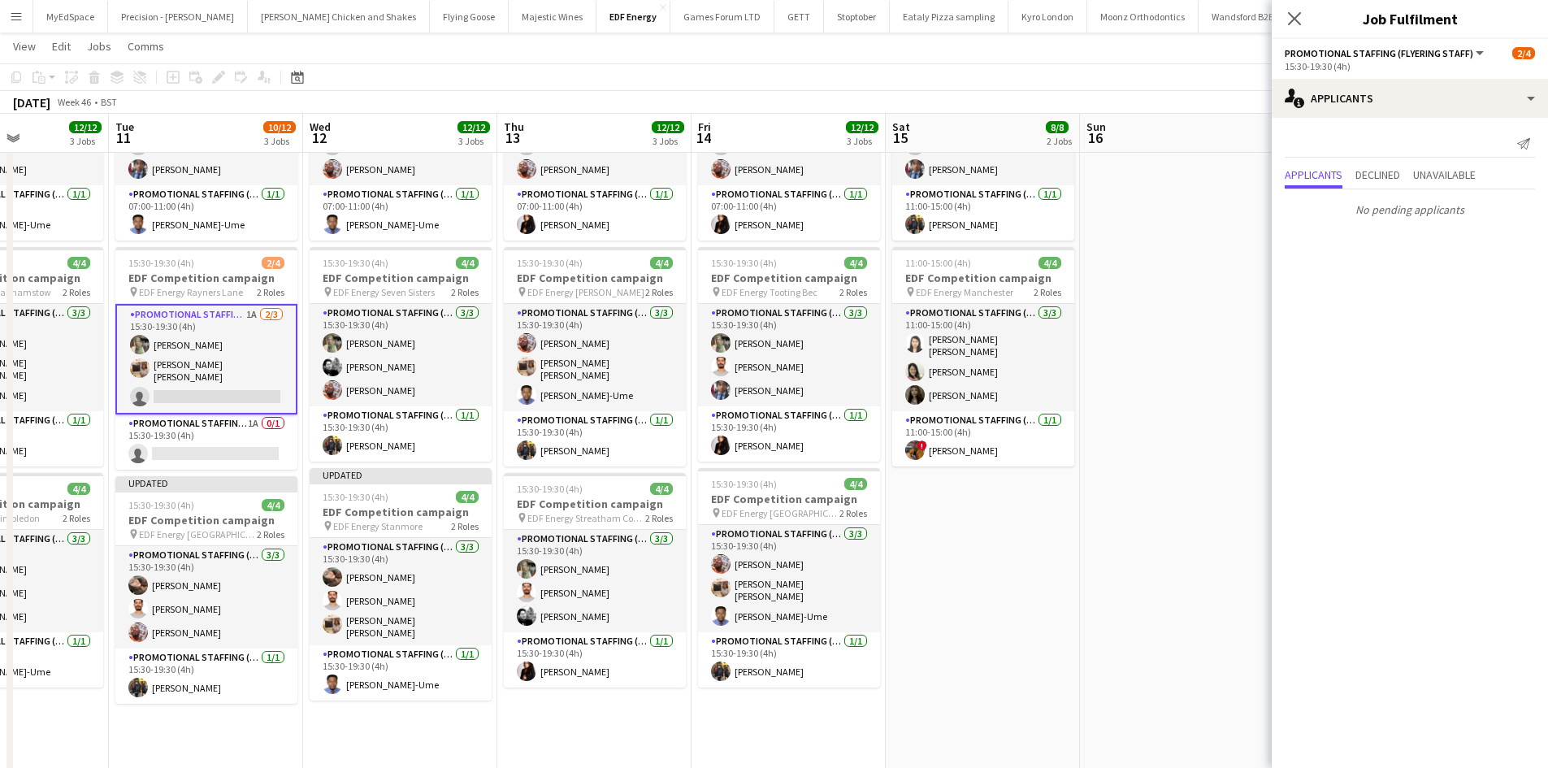
drag, startPoint x: 943, startPoint y: 366, endPoint x: 814, endPoint y: 349, distance: 130.4
click at [814, 349] on app-calendar-viewport "Fri 7 12/12 3 Jobs Sat 8 9/12 3 Jobs Sun 9 Mon 10 12/12 3 Jobs Tue 11 10/12 3 J…" at bounding box center [774, 450] width 1548 height 1098
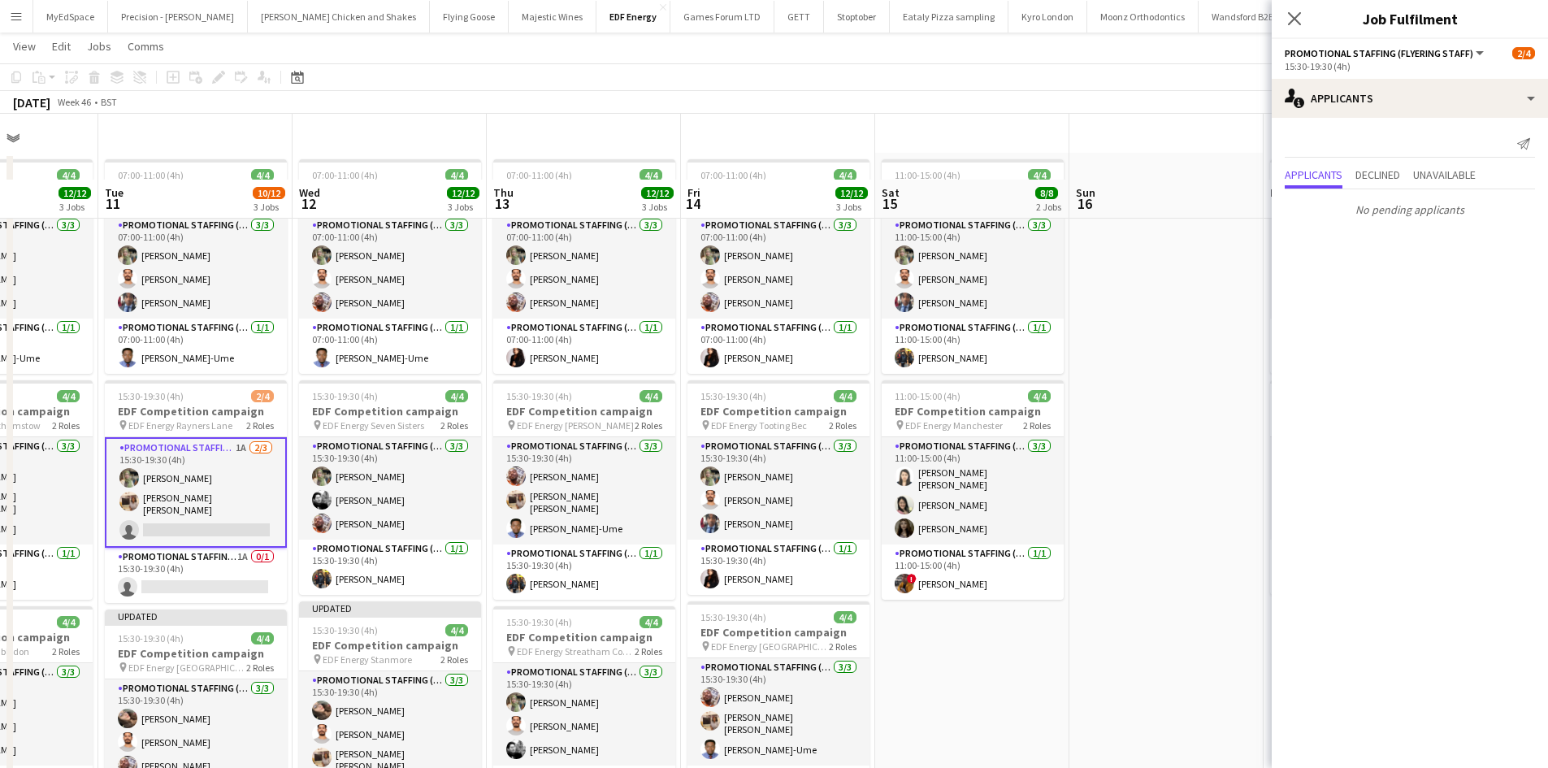
scroll to position [0, 0]
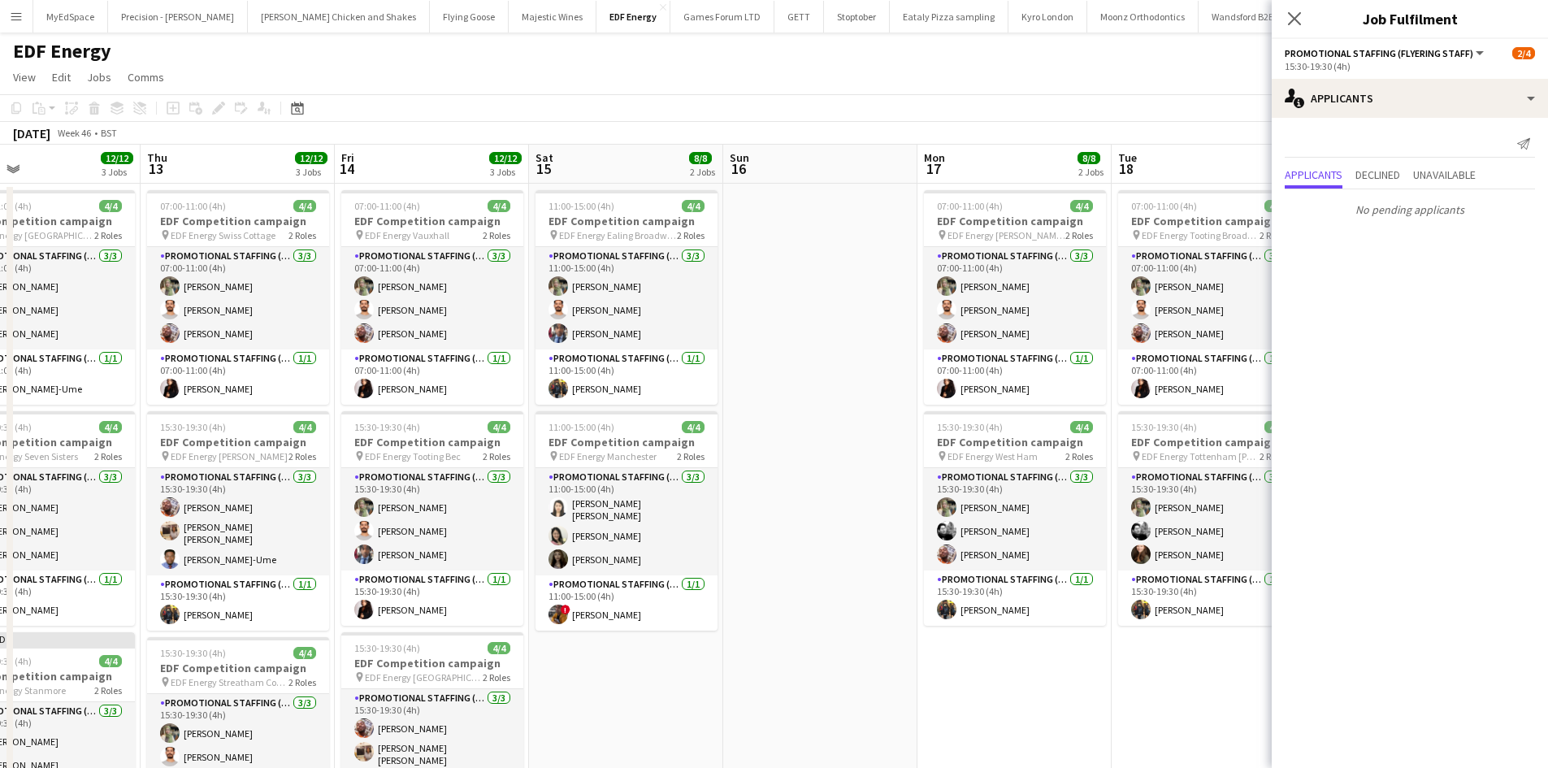
drag, startPoint x: 1070, startPoint y: 369, endPoint x: 544, endPoint y: 262, distance: 536.5
click at [542, 260] on app-calendar-viewport "Sun 9 Mon 10 12/12 3 Jobs Tue 11 10/12 3 Jobs Wed 12 12/12 3 Jobs Thu 13 12/12 …" at bounding box center [774, 654] width 1548 height 1019
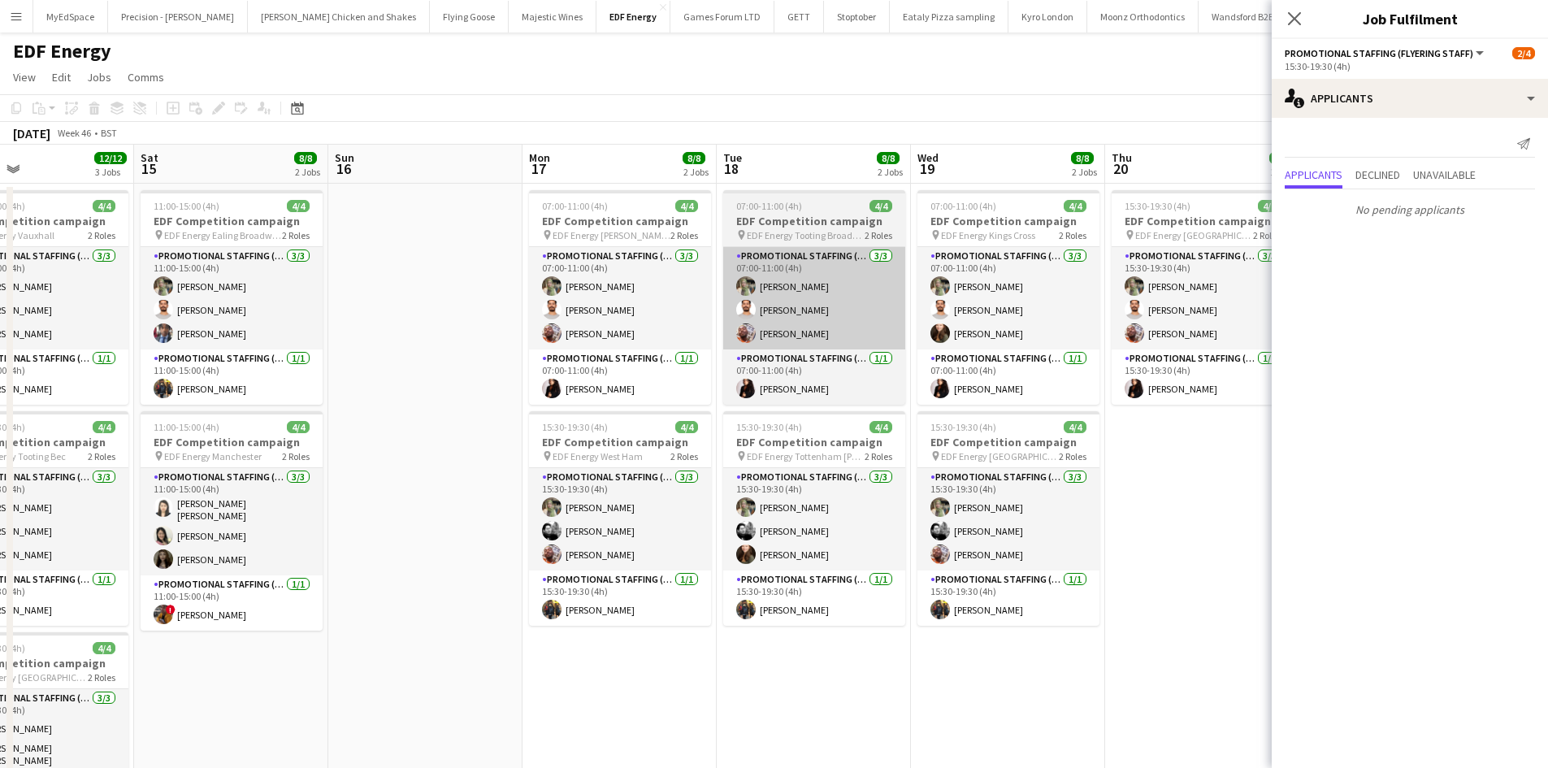
drag, startPoint x: 989, startPoint y: 347, endPoint x: 750, endPoint y: 348, distance: 238.9
click at [713, 310] on app-calendar-viewport "Tue 11 10/12 3 Jobs Wed 12 12/12 3 Jobs Thu 13 12/12 3 Jobs Fri 14 12/12 3 Jobs…" at bounding box center [774, 654] width 1548 height 1019
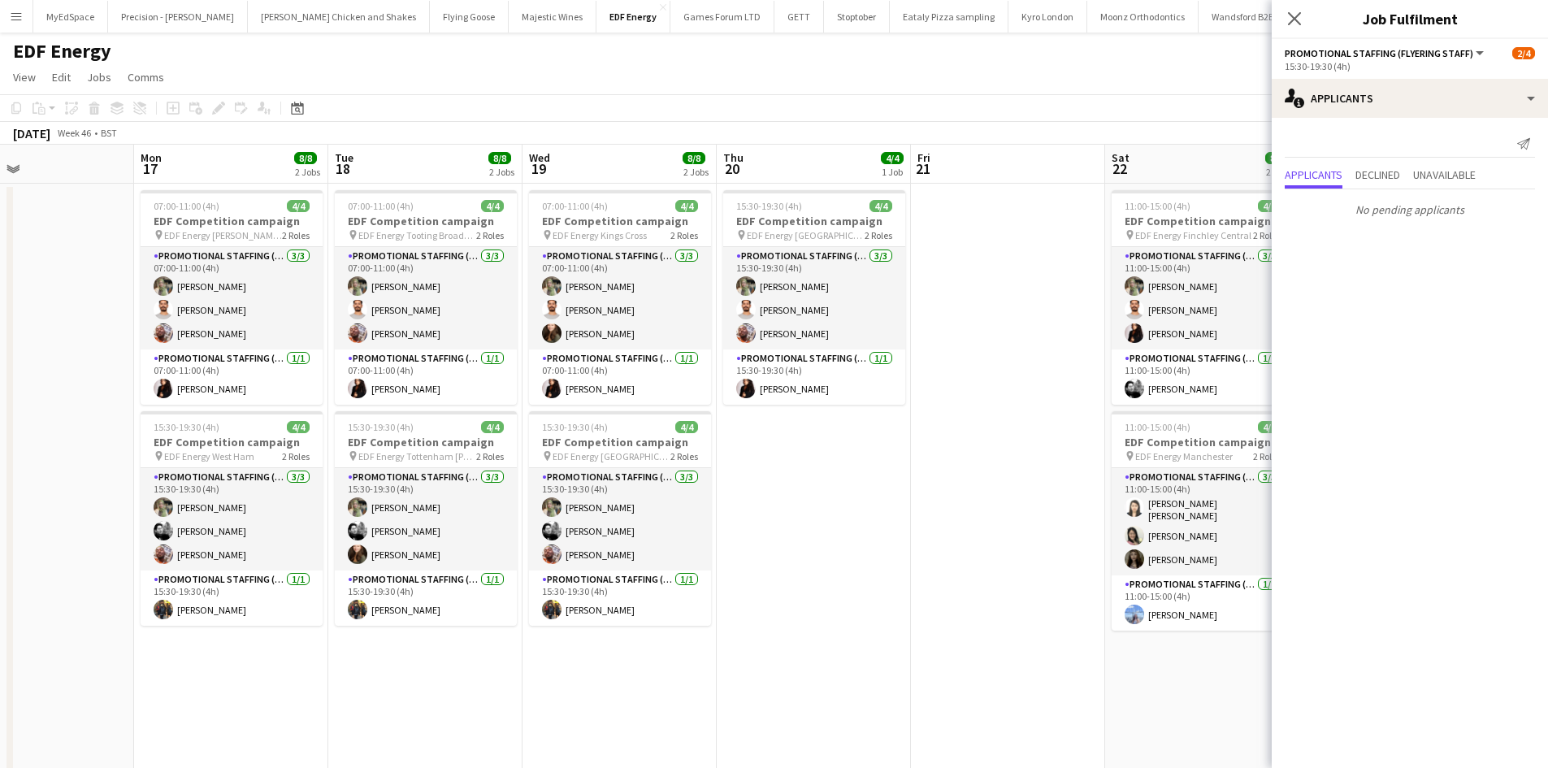
drag, startPoint x: 1020, startPoint y: 423, endPoint x: 1037, endPoint y: 466, distance: 46.3
click at [715, 388] on app-calendar-viewport "Thu 13 12/12 3 Jobs Fri 14 12/12 3 Jobs Sat 15 8/8 2 Jobs Sun 16 Mon 17 8/8 2 J…" at bounding box center [774, 654] width 1548 height 1019
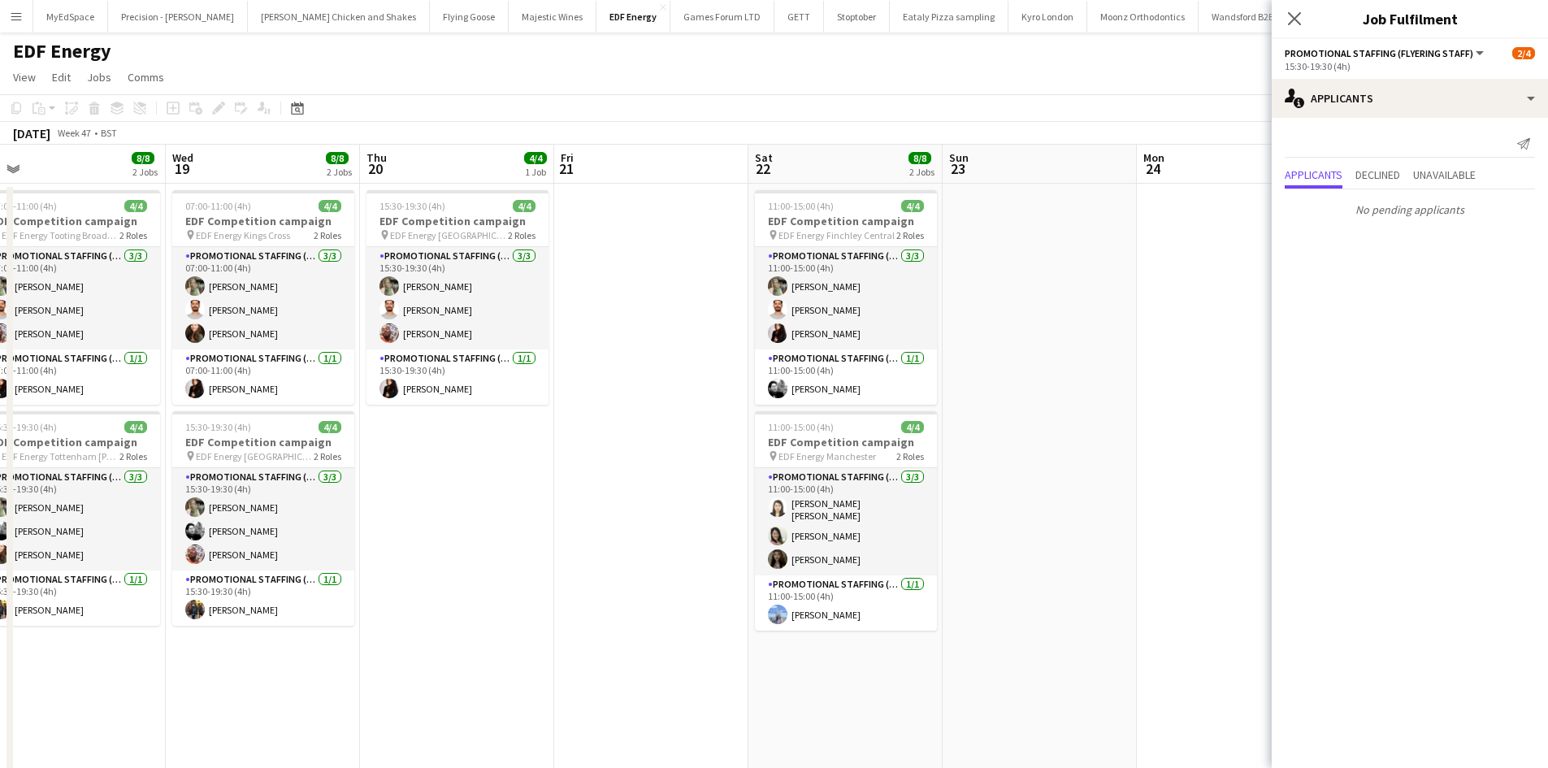
drag, startPoint x: 959, startPoint y: 461, endPoint x: 668, endPoint y: 422, distance: 293.4
click at [668, 422] on app-calendar-viewport "Sat 15 8/8 2 Jobs Sun 16 Mon 17 8/8 2 Jobs Tue 18 8/8 2 Jobs Wed 19 8/8 2 Jobs …" at bounding box center [774, 654] width 1548 height 1019
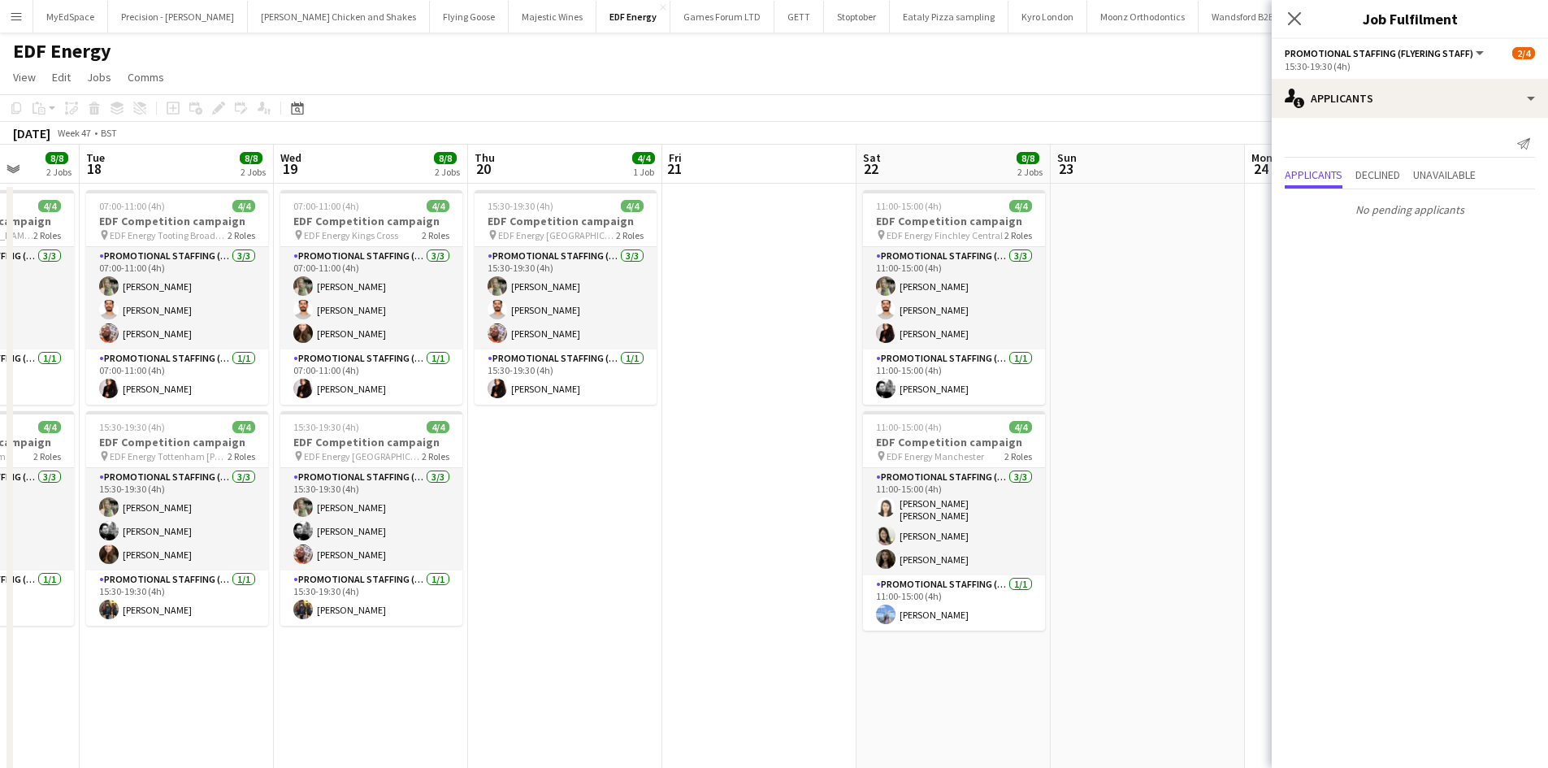
drag, startPoint x: 1006, startPoint y: 463, endPoint x: 786, endPoint y: 430, distance: 222.7
click at [786, 430] on app-calendar-viewport "Sat 15 8/8 2 Jobs Sun 16 Mon 17 8/8 2 Jobs Tue 18 8/8 2 Jobs Wed 19 8/8 2 Jobs …" at bounding box center [774, 654] width 1548 height 1019
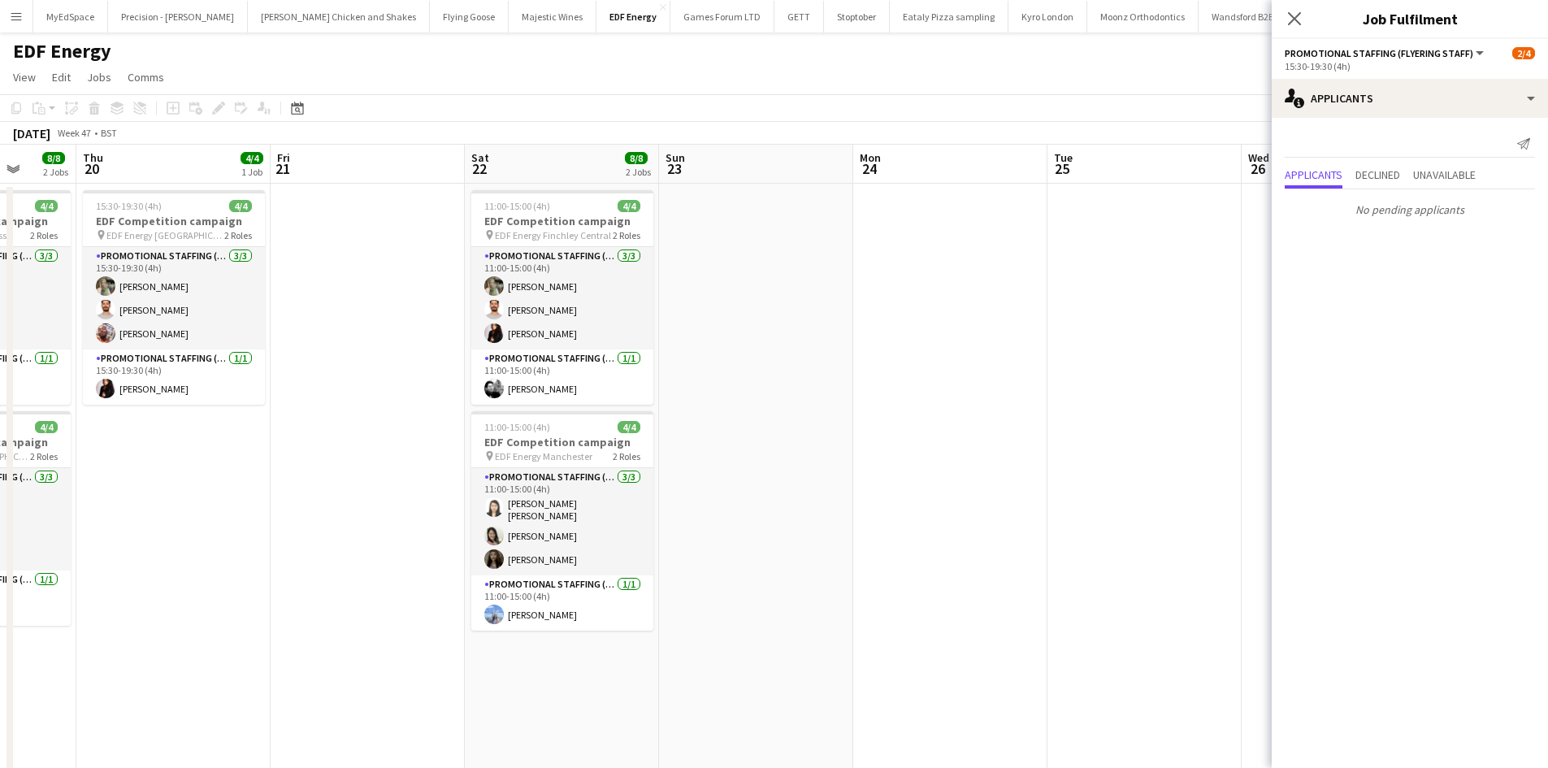
click at [1047, 418] on app-date-cell at bounding box center [1144, 674] width 194 height 980
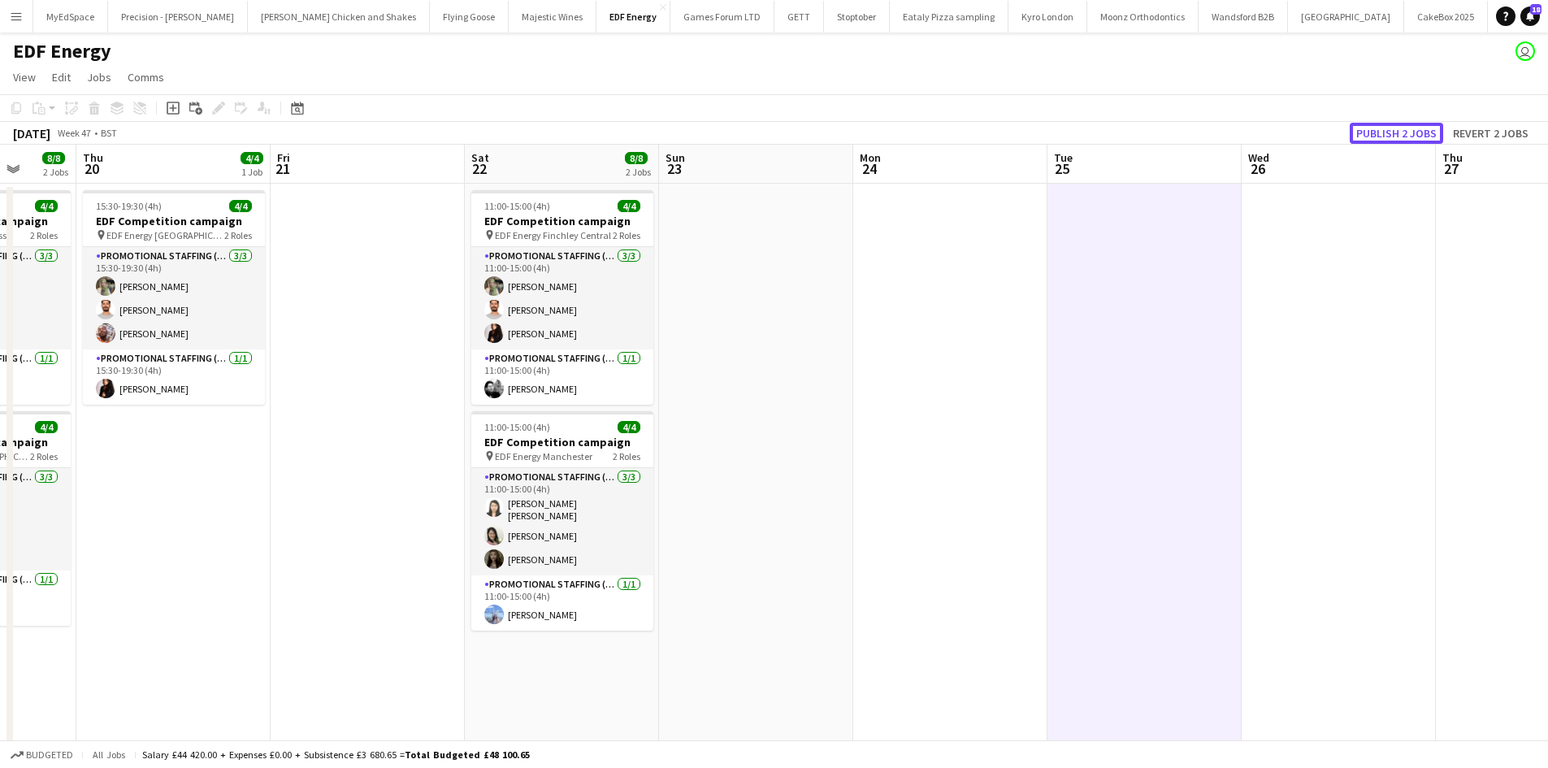
click at [1393, 125] on button "Publish 2 jobs" at bounding box center [1396, 133] width 93 height 21
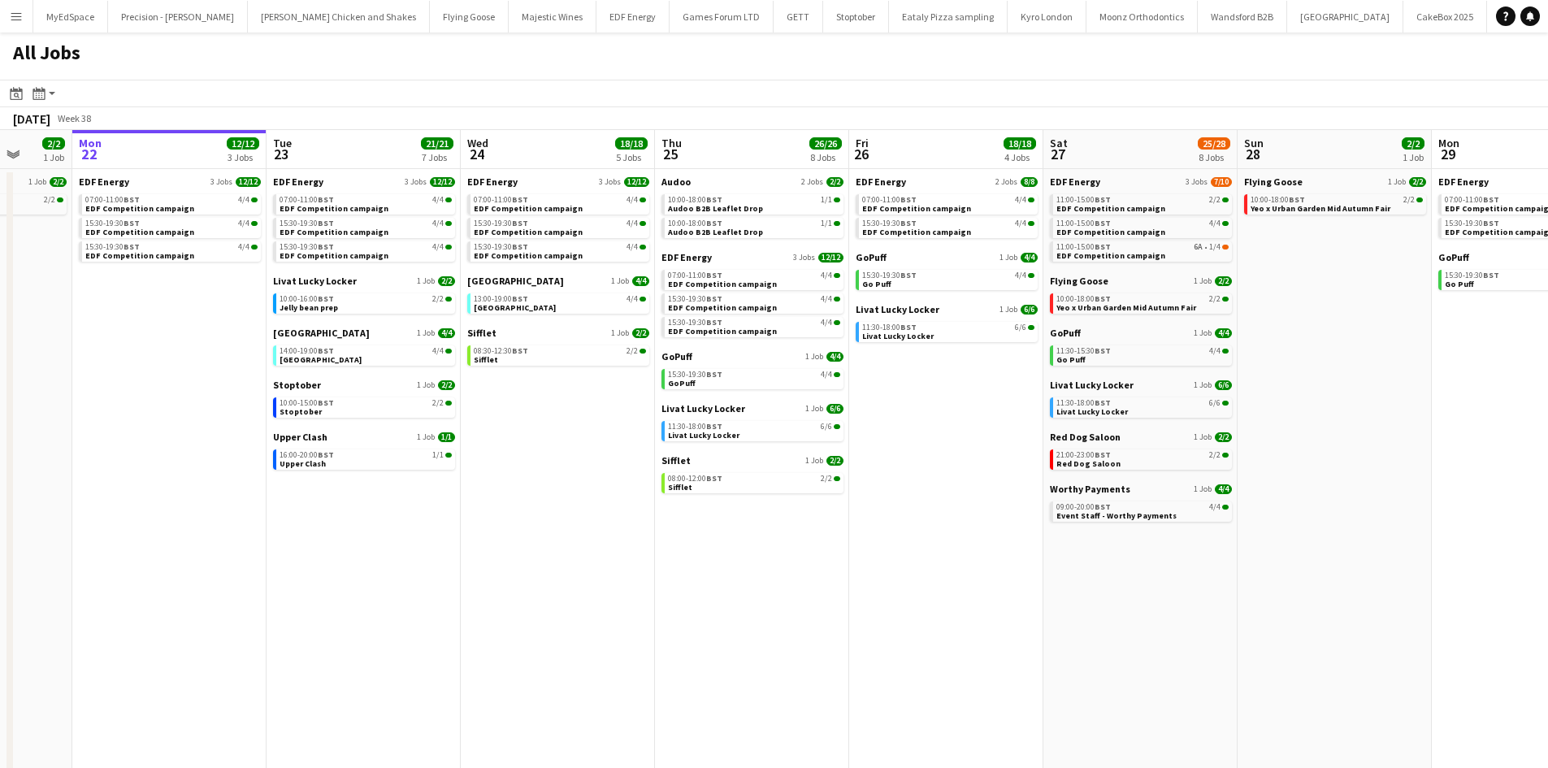
scroll to position [0, 549]
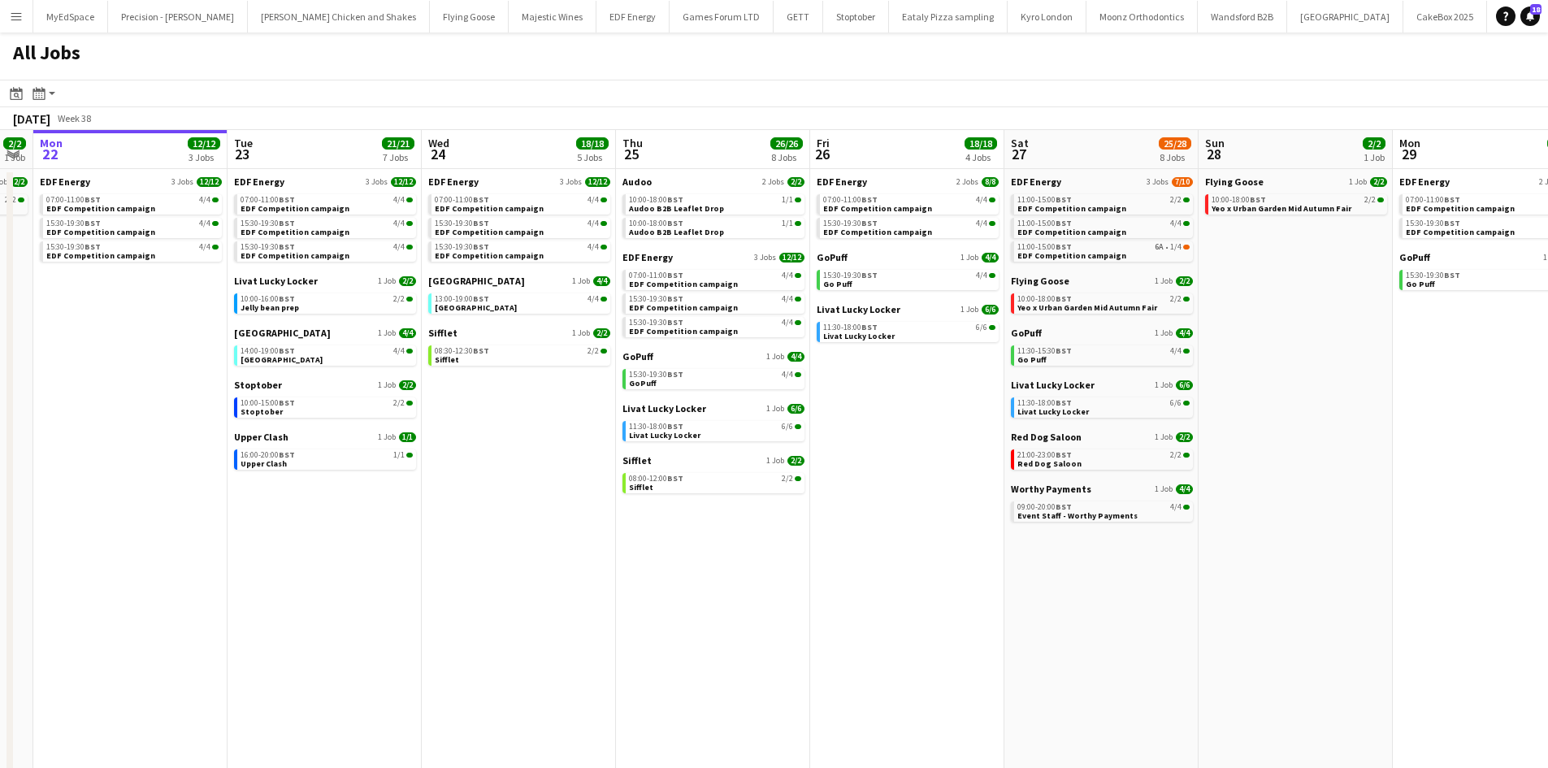
drag, startPoint x: 1073, startPoint y: 370, endPoint x: 912, endPoint y: 349, distance: 162.1
click at [912, 349] on app-calendar-viewport "Fri 19 22/22 9 Jobs Sat 20 20/21 9 Jobs Sun 21 2/2 1 Job Mon 22 12/12 3 Jobs Tu…" at bounding box center [774, 492] width 1548 height 724
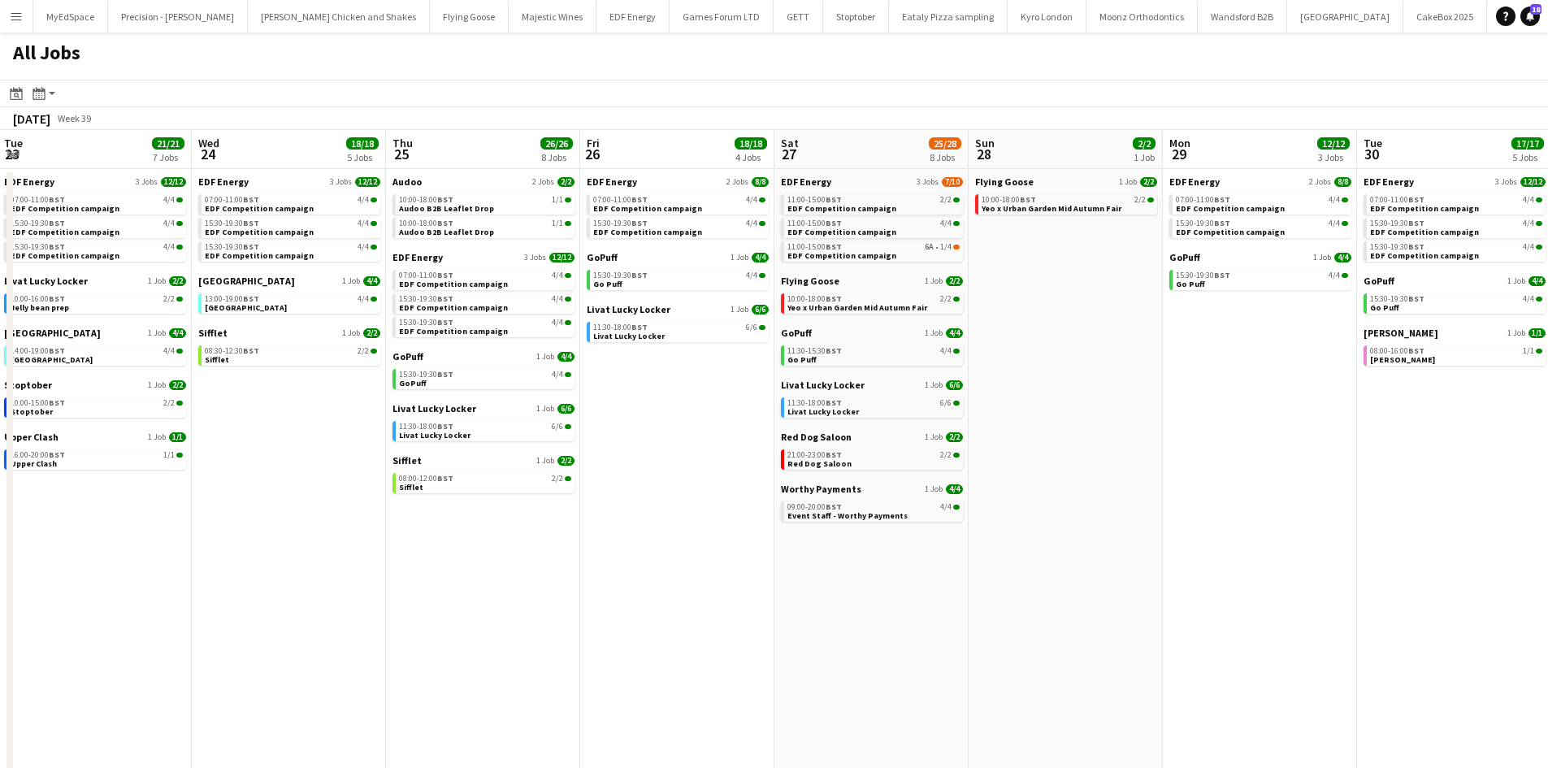
scroll to position [0, 532]
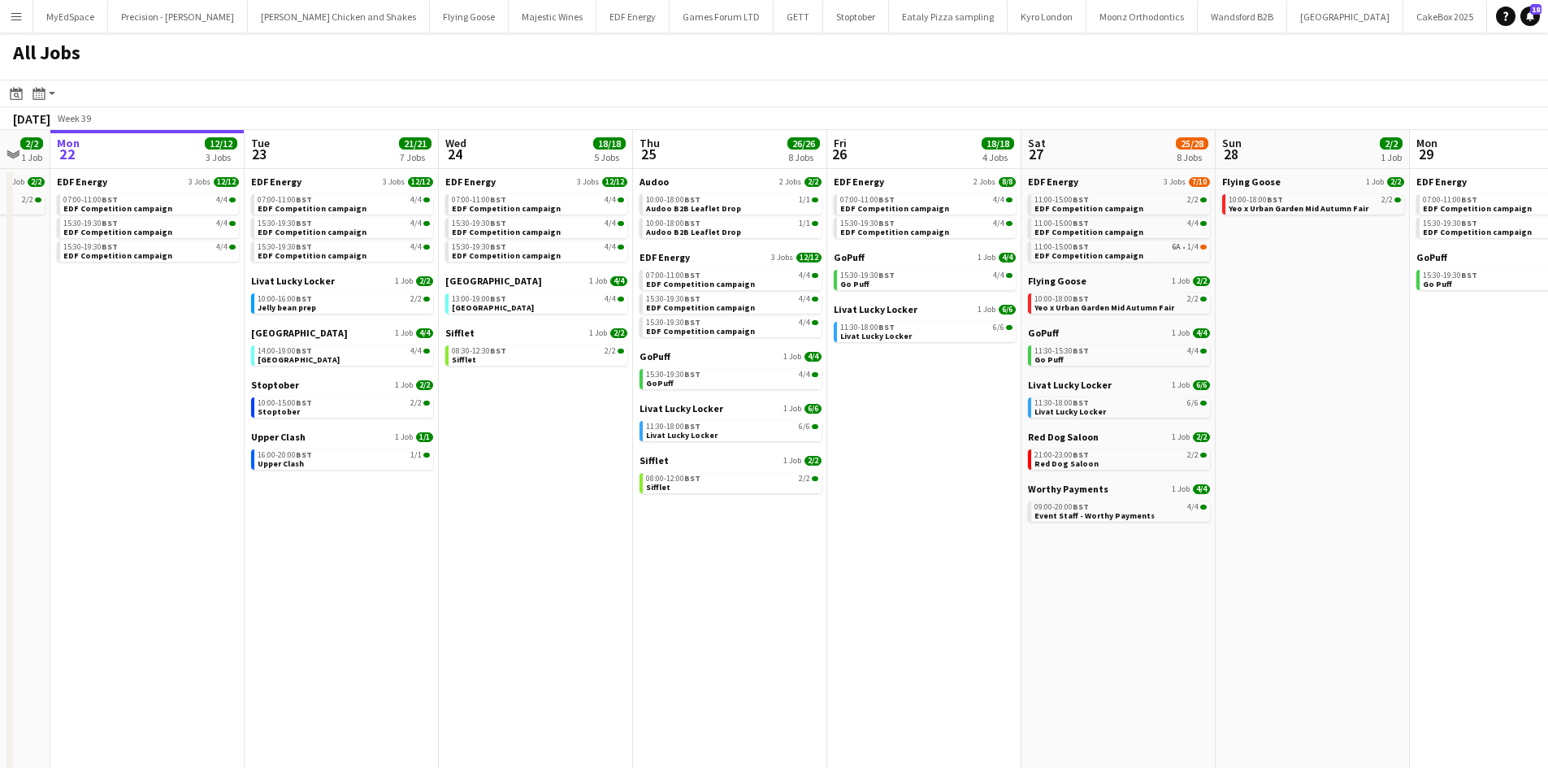
drag, startPoint x: 1164, startPoint y: 327, endPoint x: 882, endPoint y: 310, distance: 283.3
click at [882, 310] on app-calendar-viewport "Fri 19 22/22 9 Jobs Sat 20 20/21 9 Jobs Sun 21 2/2 1 Job Mon 22 12/12 3 Jobs Tu…" at bounding box center [774, 492] width 1548 height 724
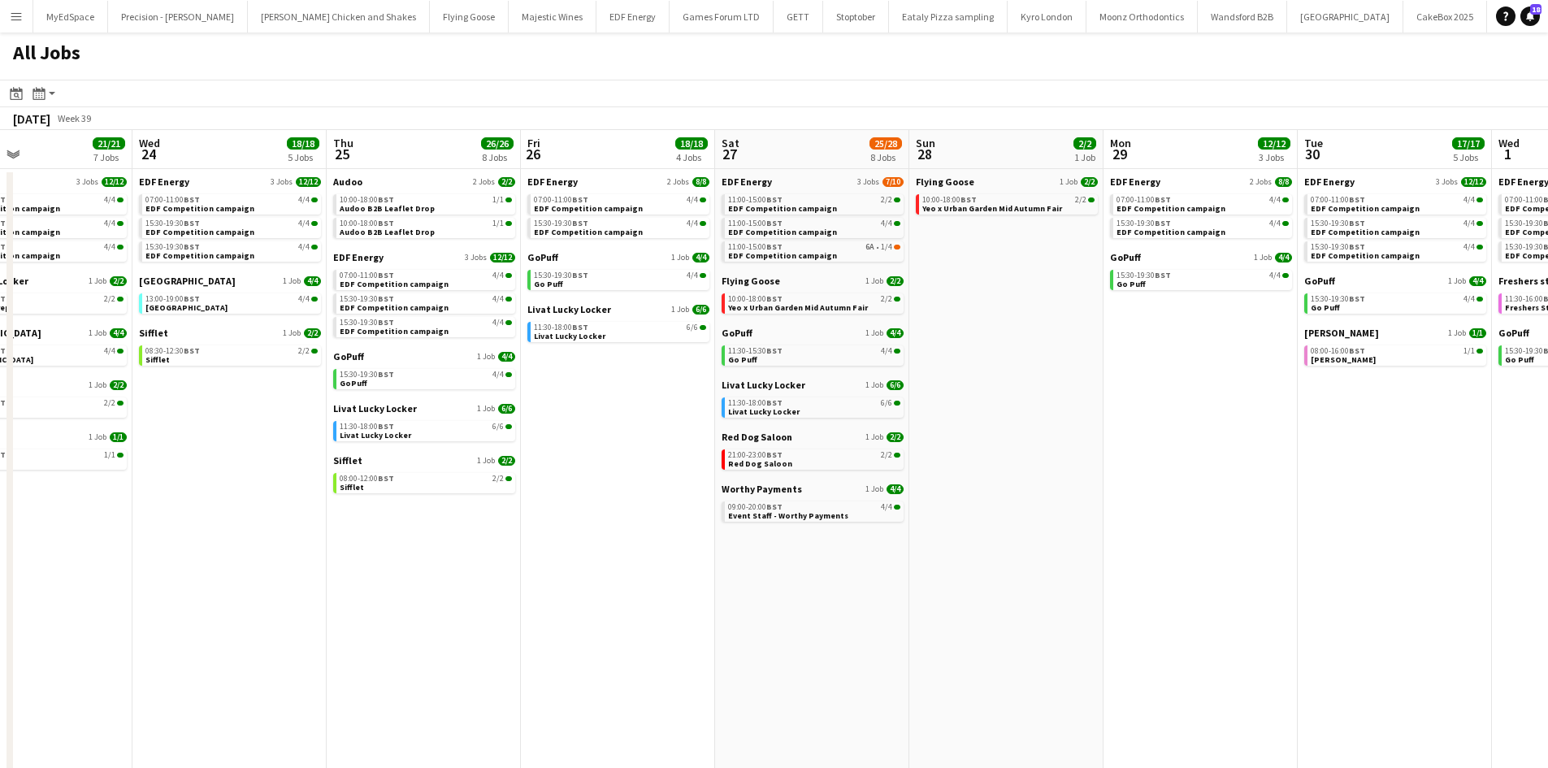
click at [830, 347] on app-all-jobs "All Jobs Date picker [DATE] [DATE] [DATE] M [DATE] T [DATE] W [DATE] T [DATE] F…" at bounding box center [774, 442] width 1548 height 821
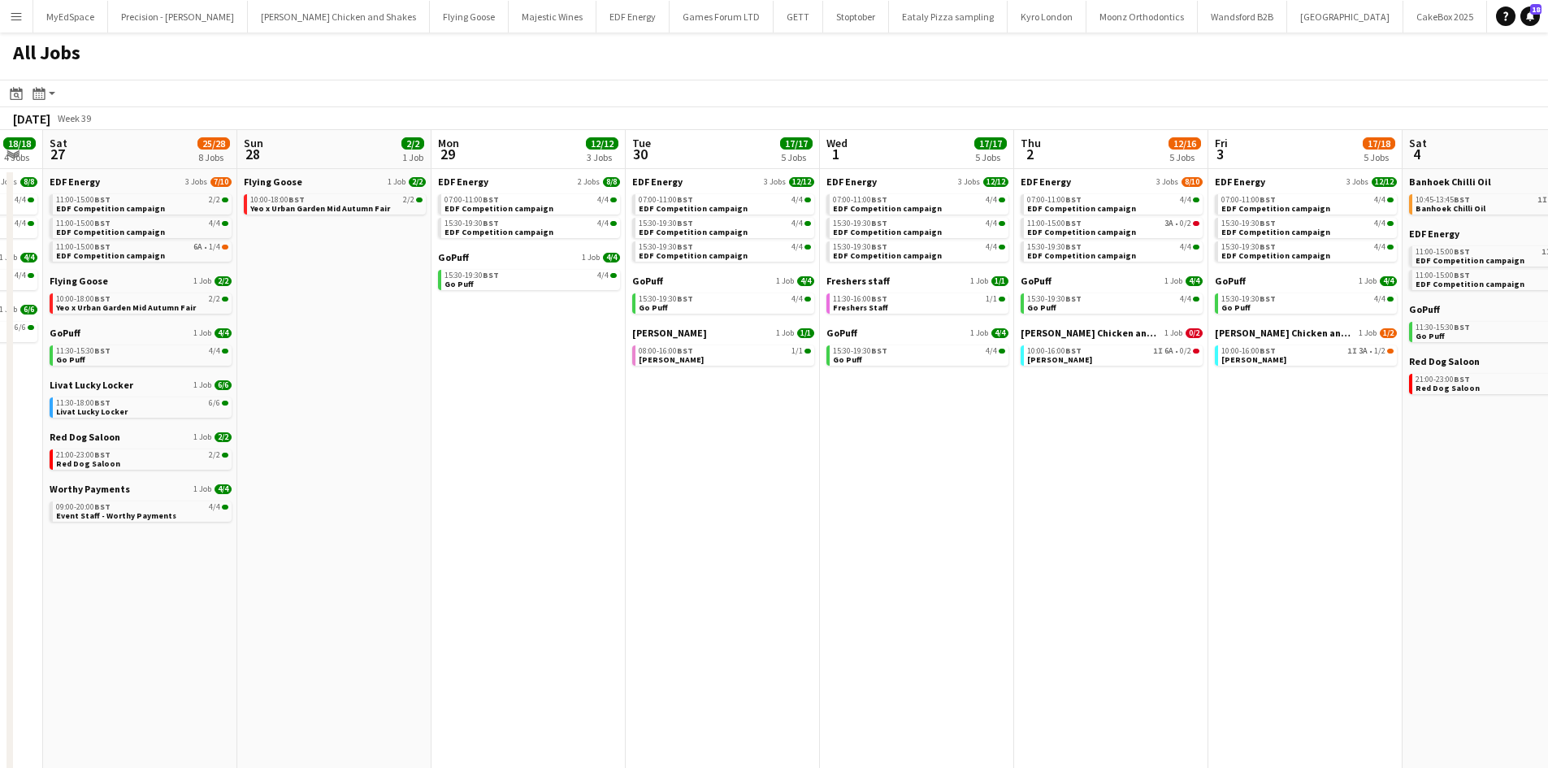
scroll to position [0, 815]
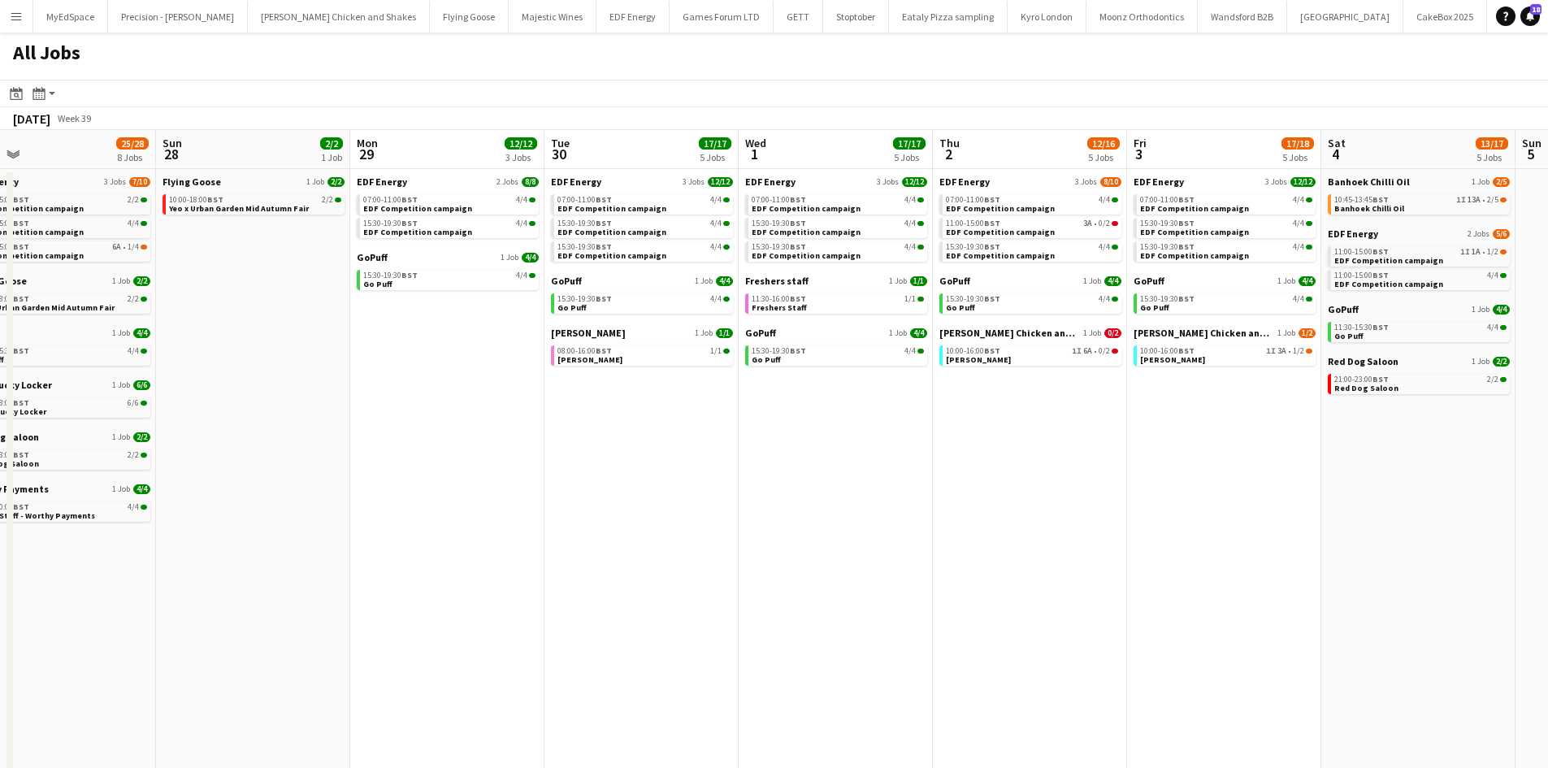
drag, startPoint x: 1089, startPoint y: 486, endPoint x: 911, endPoint y: 461, distance: 179.7
click at [911, 461] on app-calendar-viewport "Tue 23 21/21 7 Jobs Wed 24 18/18 5 Jobs Thu 25 26/26 8 Jobs Fri 26 18/18 4 Jobs…" at bounding box center [774, 492] width 1548 height 724
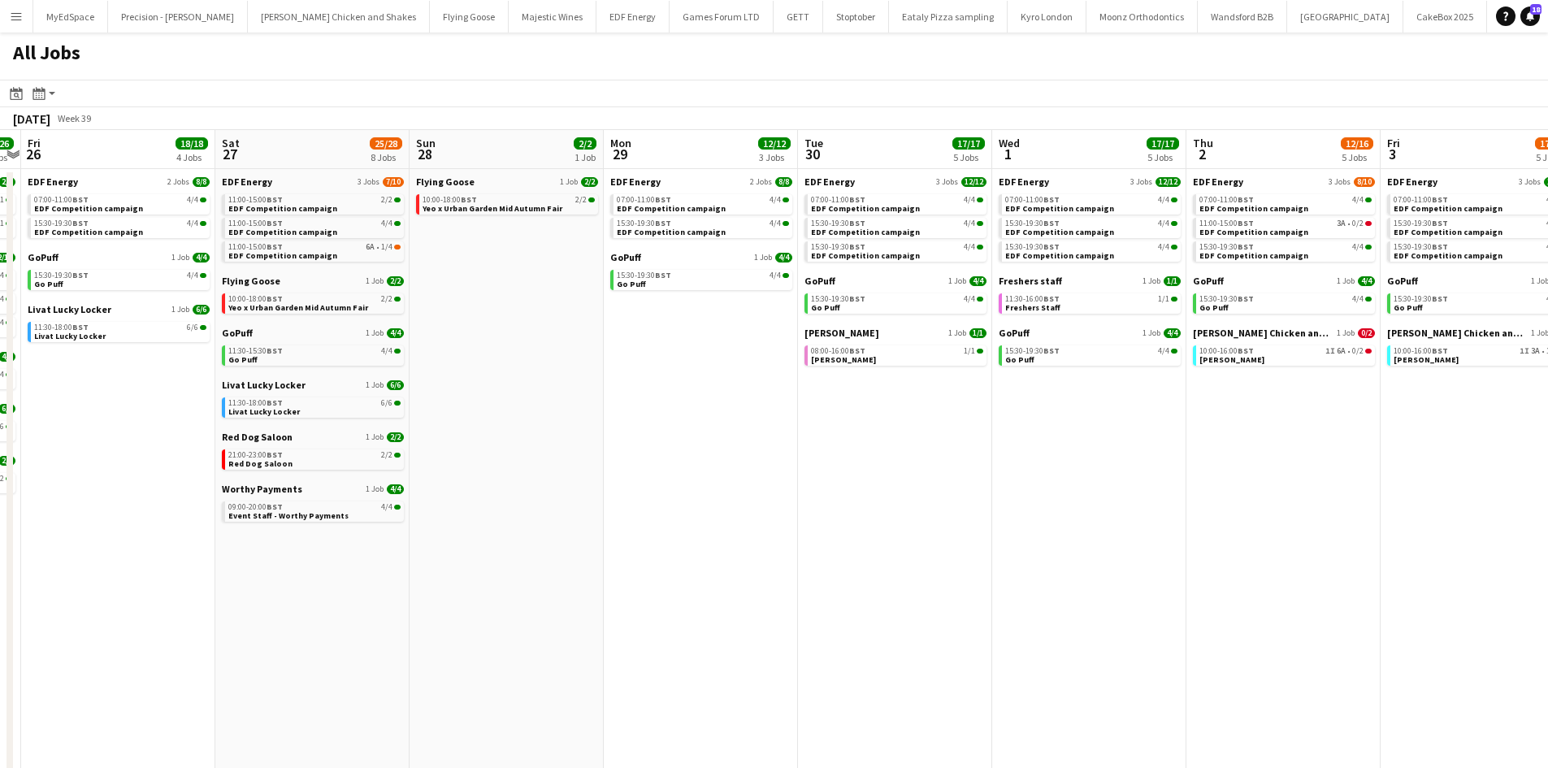
drag, startPoint x: 1116, startPoint y: 436, endPoint x: 975, endPoint y: 385, distance: 149.6
click at [975, 385] on app-calendar-viewport "Tue 23 21/21 7 Jobs Wed 24 18/18 5 Jobs Thu 25 26/26 8 Jobs Fri 26 18/18 4 Jobs…" at bounding box center [774, 492] width 1548 height 724
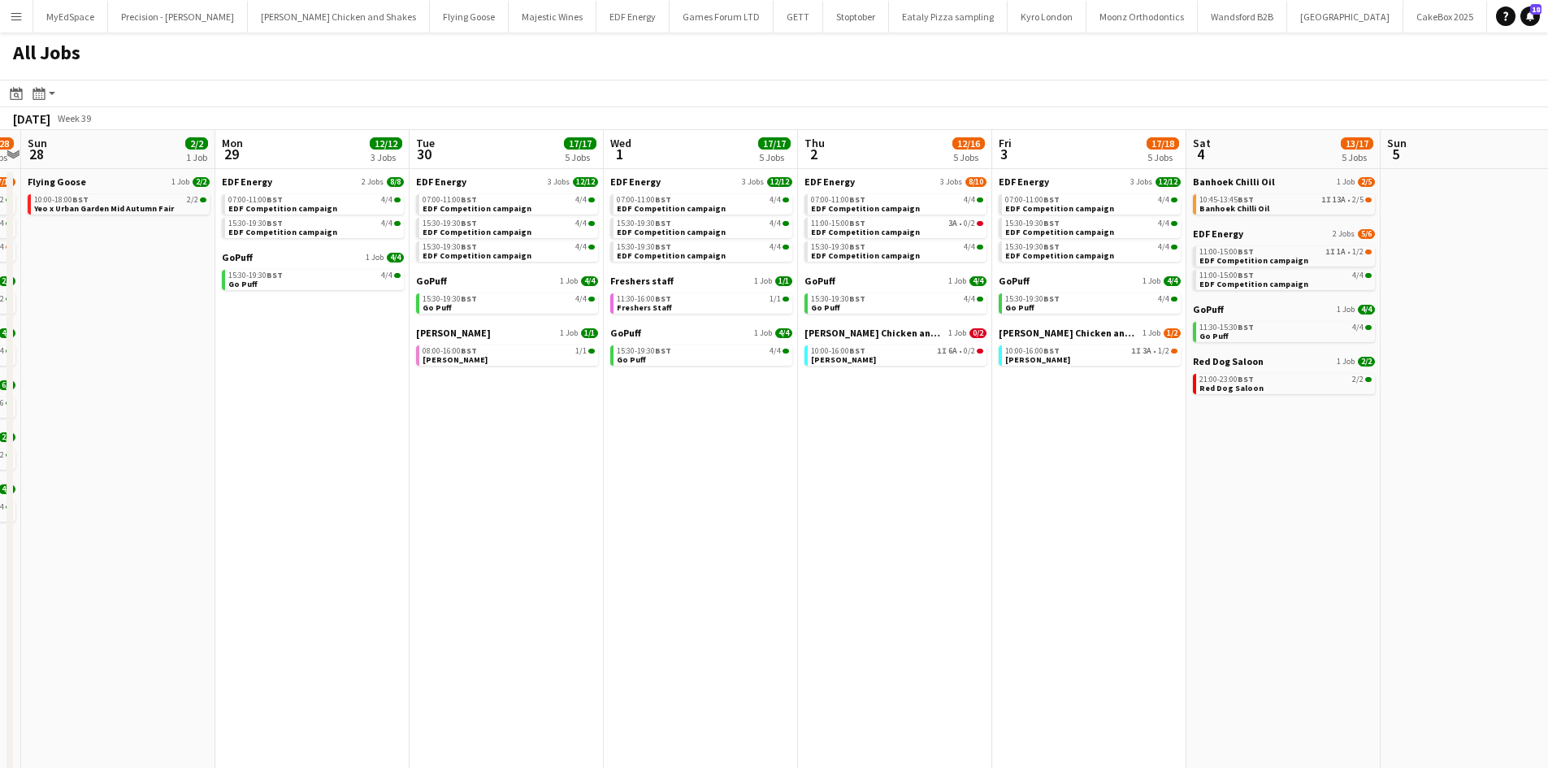
scroll to position [0, 564]
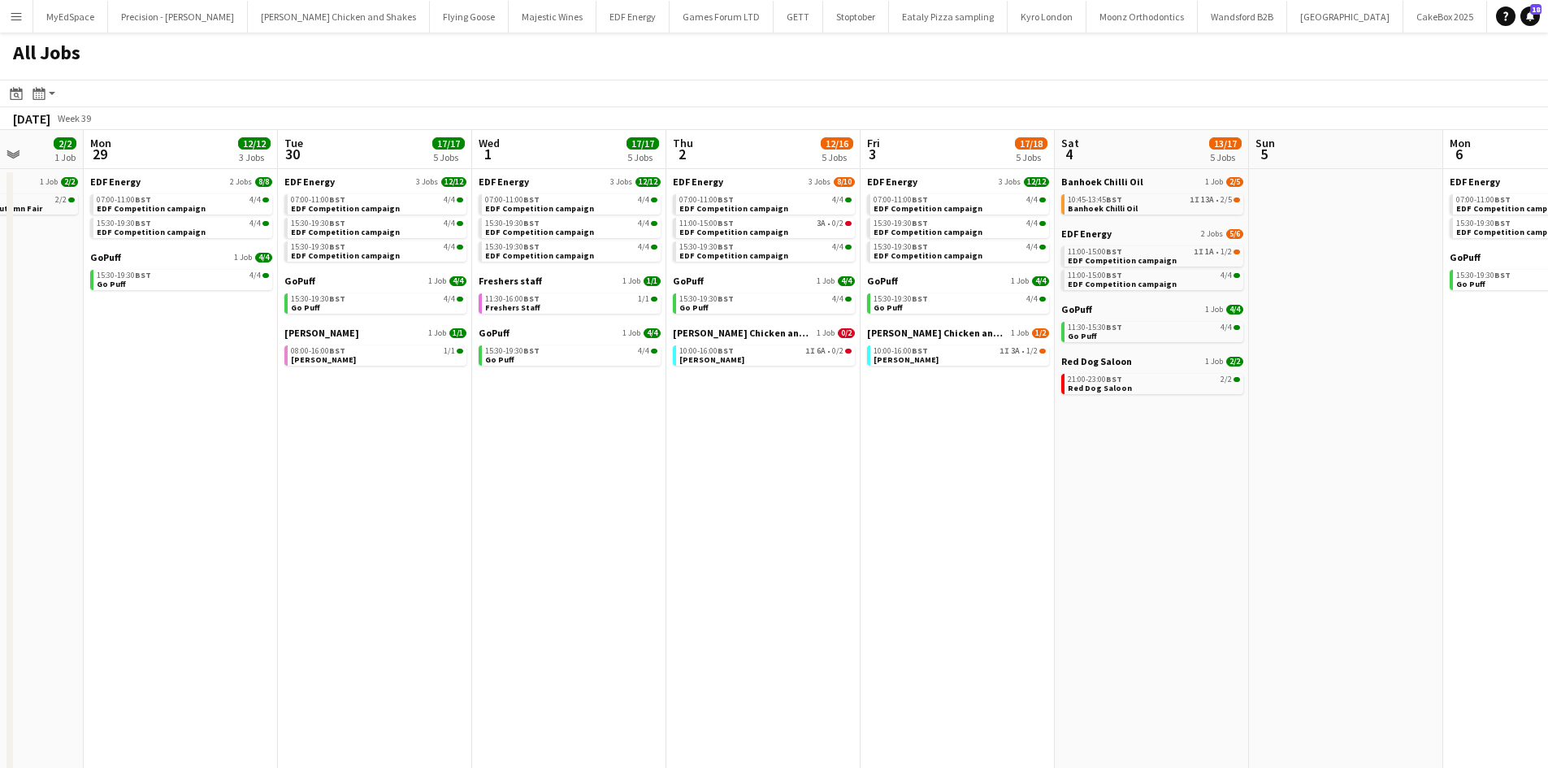
drag, startPoint x: 1163, startPoint y: 448, endPoint x: 1034, endPoint y: 423, distance: 131.5
click at [1034, 423] on app-calendar-viewport "Thu 25 26/26 8 Jobs Fri 26 18/18 4 Jobs Sat 27 25/28 8 Jobs Sun 28 2/2 1 Job Mo…" at bounding box center [774, 492] width 1548 height 724
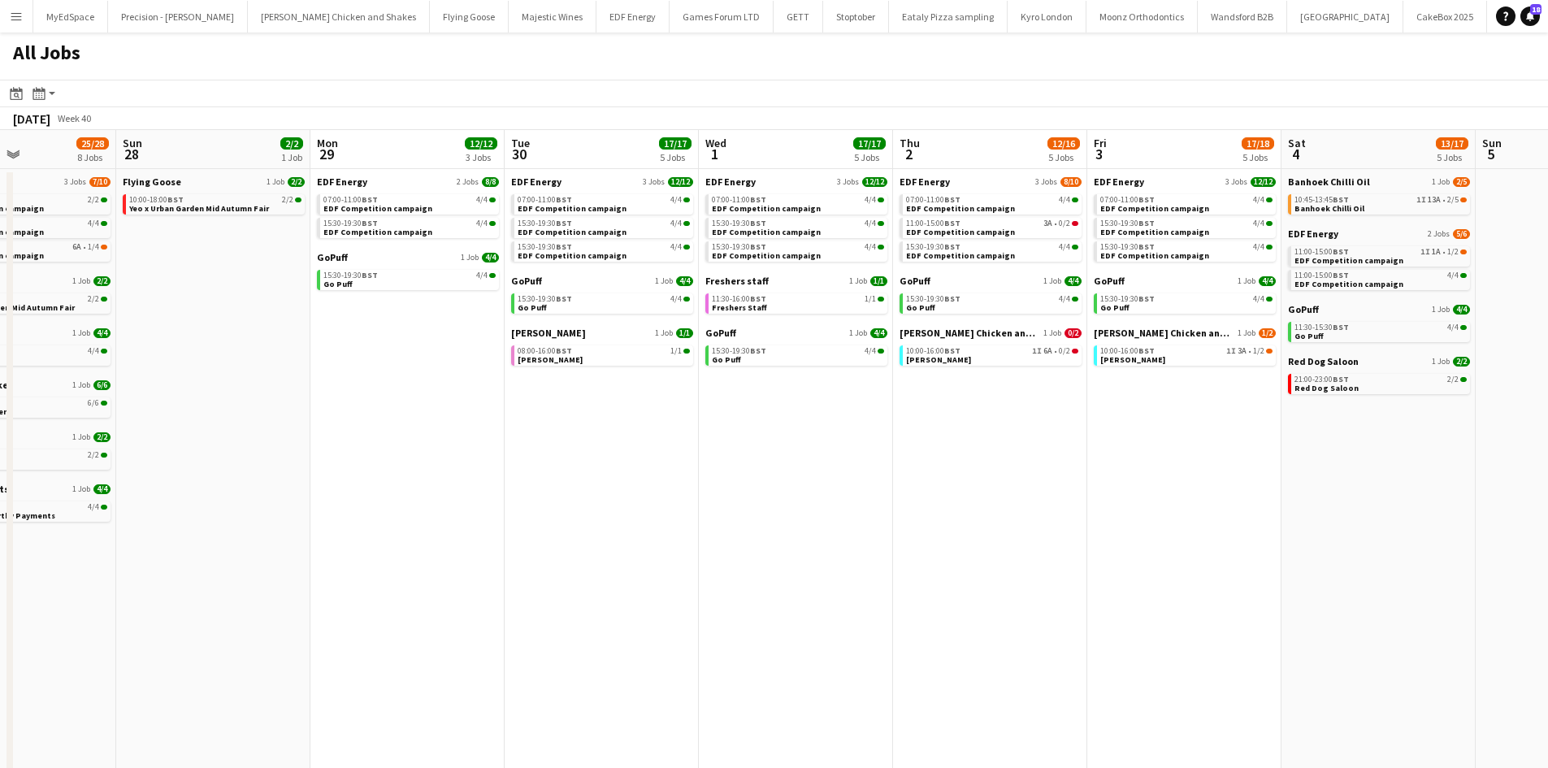
click at [798, 429] on app-all-jobs "All Jobs Date picker [DATE] [DATE] [DATE] M [DATE] T [DATE] W [DATE] T [DATE] F…" at bounding box center [774, 442] width 1548 height 821
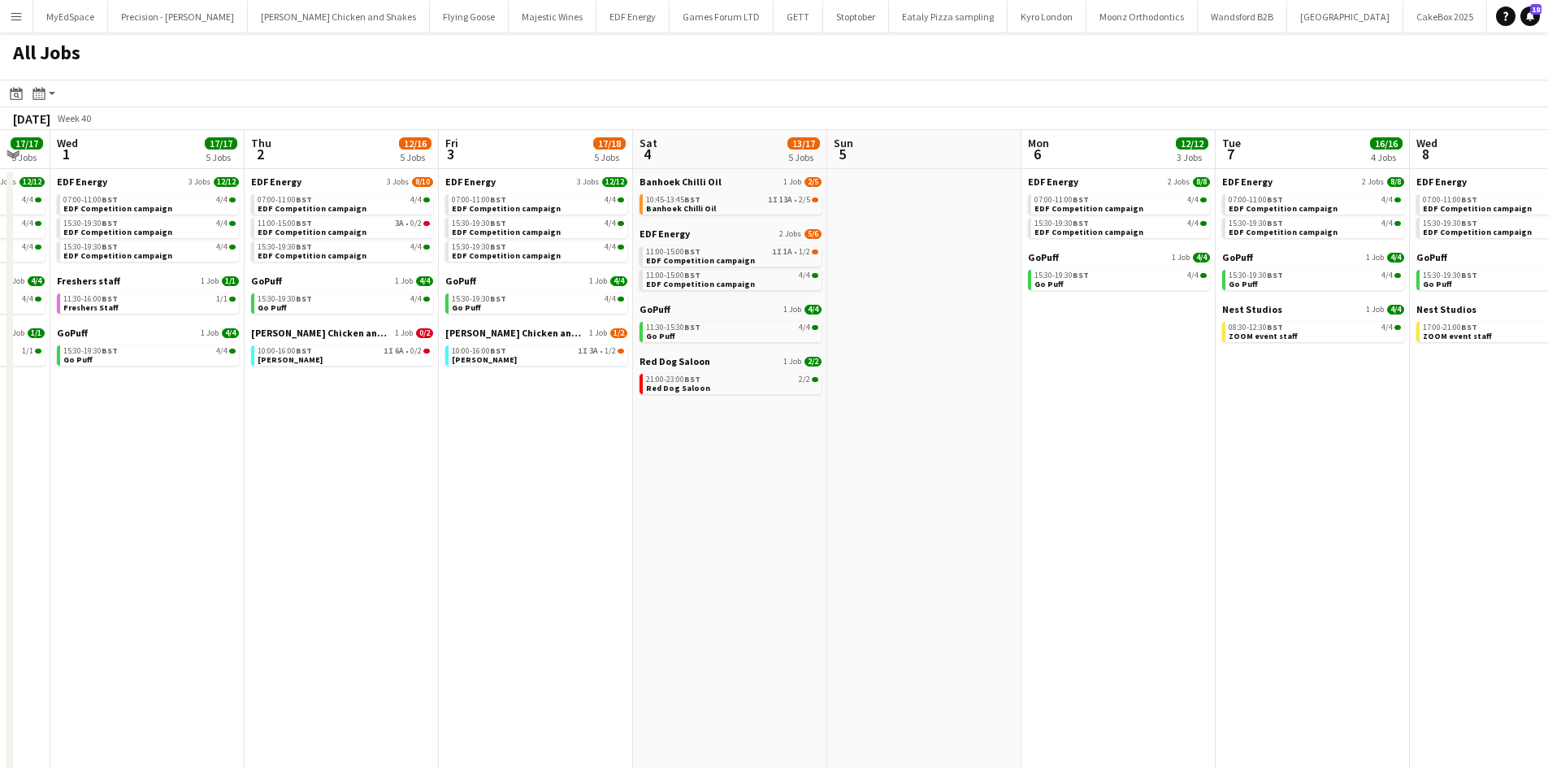
click at [1088, 460] on app-calendar-viewport "Sat 27 25/28 8 Jobs Sun 28 2/2 1 Job Mon 29 12/12 3 Jobs Tue 30 17/17 5 Jobs We…" at bounding box center [774, 492] width 1548 height 724
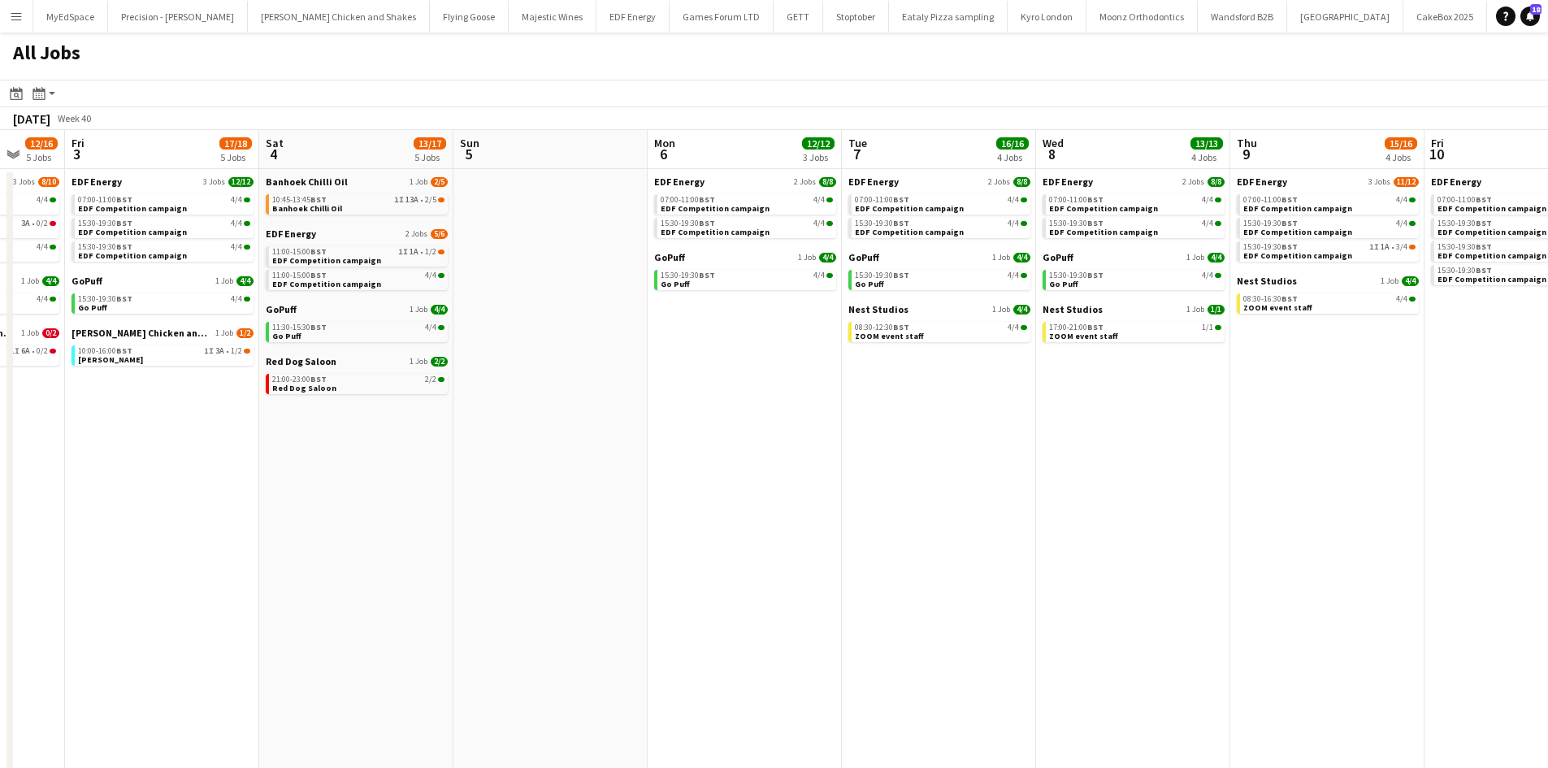
drag, startPoint x: 1191, startPoint y: 466, endPoint x: 900, endPoint y: 423, distance: 293.9
click at [900, 423] on app-calendar-viewport "Mon 29 12/12 3 Jobs Tue 30 17/17 5 Jobs Wed 1 17/17 5 Jobs Thu 2 12/16 5 Jobs F…" at bounding box center [774, 492] width 1548 height 724
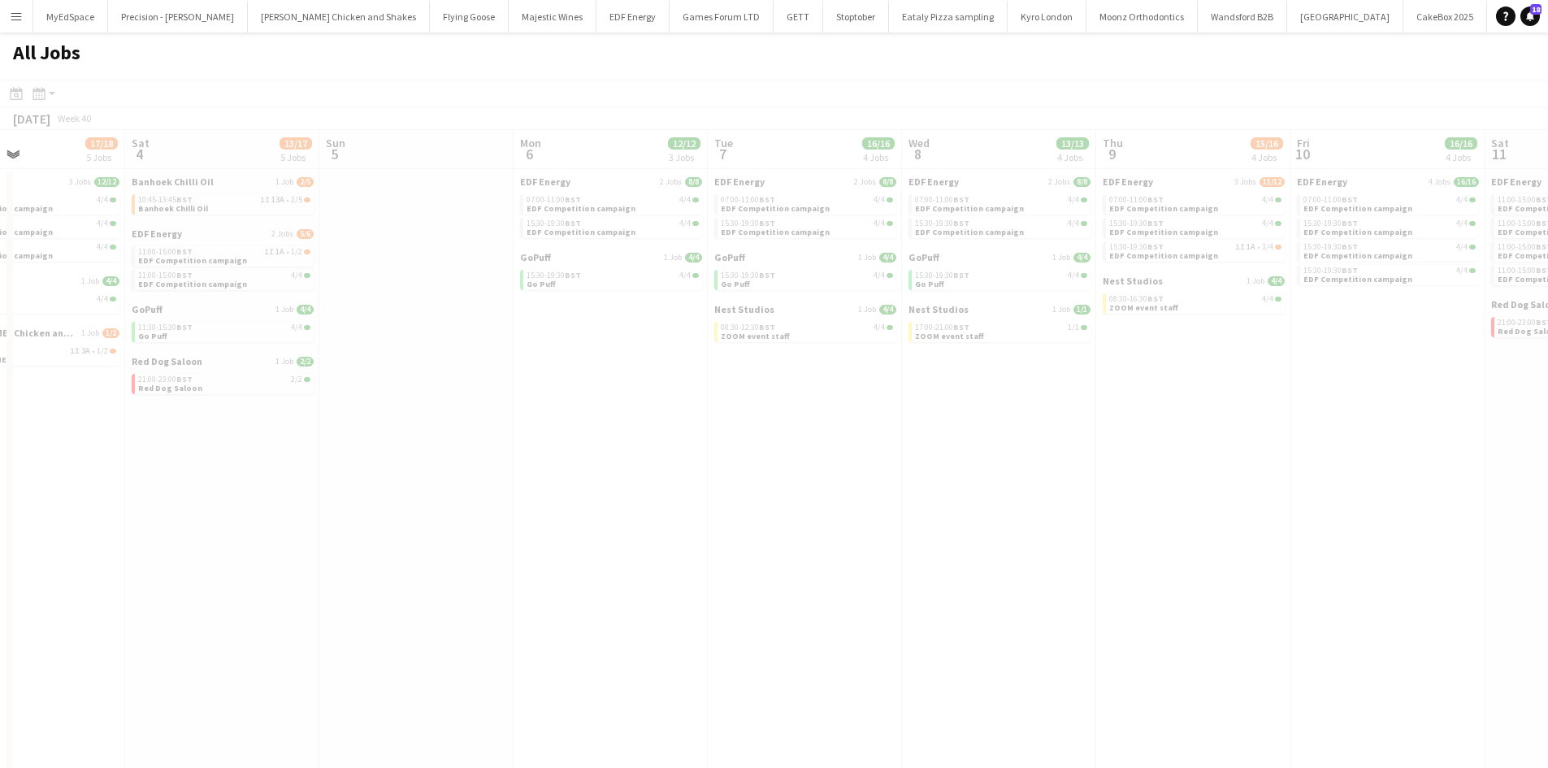
drag, startPoint x: 1320, startPoint y: 420, endPoint x: 1173, endPoint y: 391, distance: 149.9
click at [1174, 391] on app-all-jobs "All Jobs Date picker [DATE] [DATE] [DATE] M [DATE] T [DATE] W [DATE] T [DATE] F…" at bounding box center [774, 442] width 1548 height 821
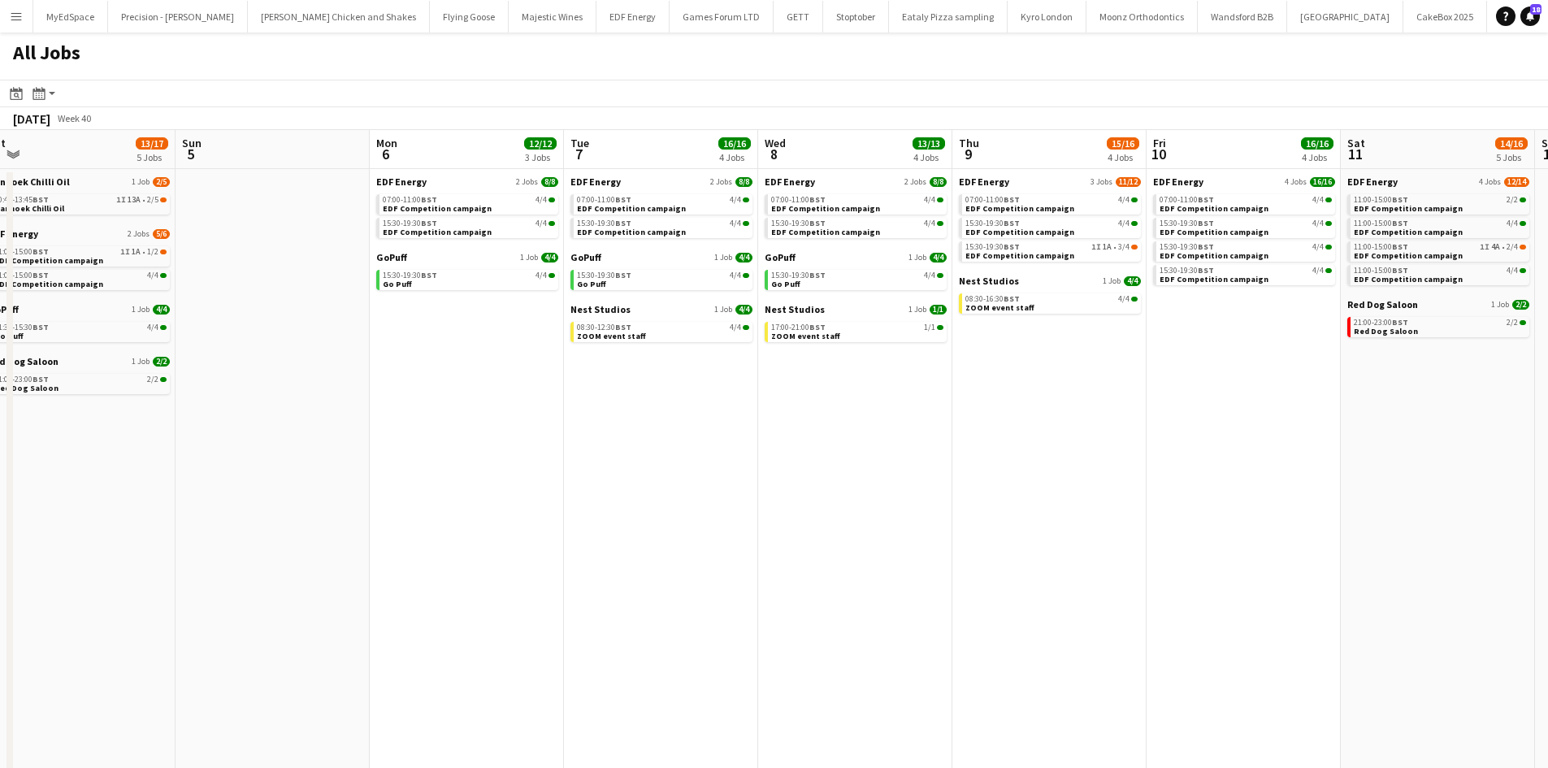
scroll to position [0, 652]
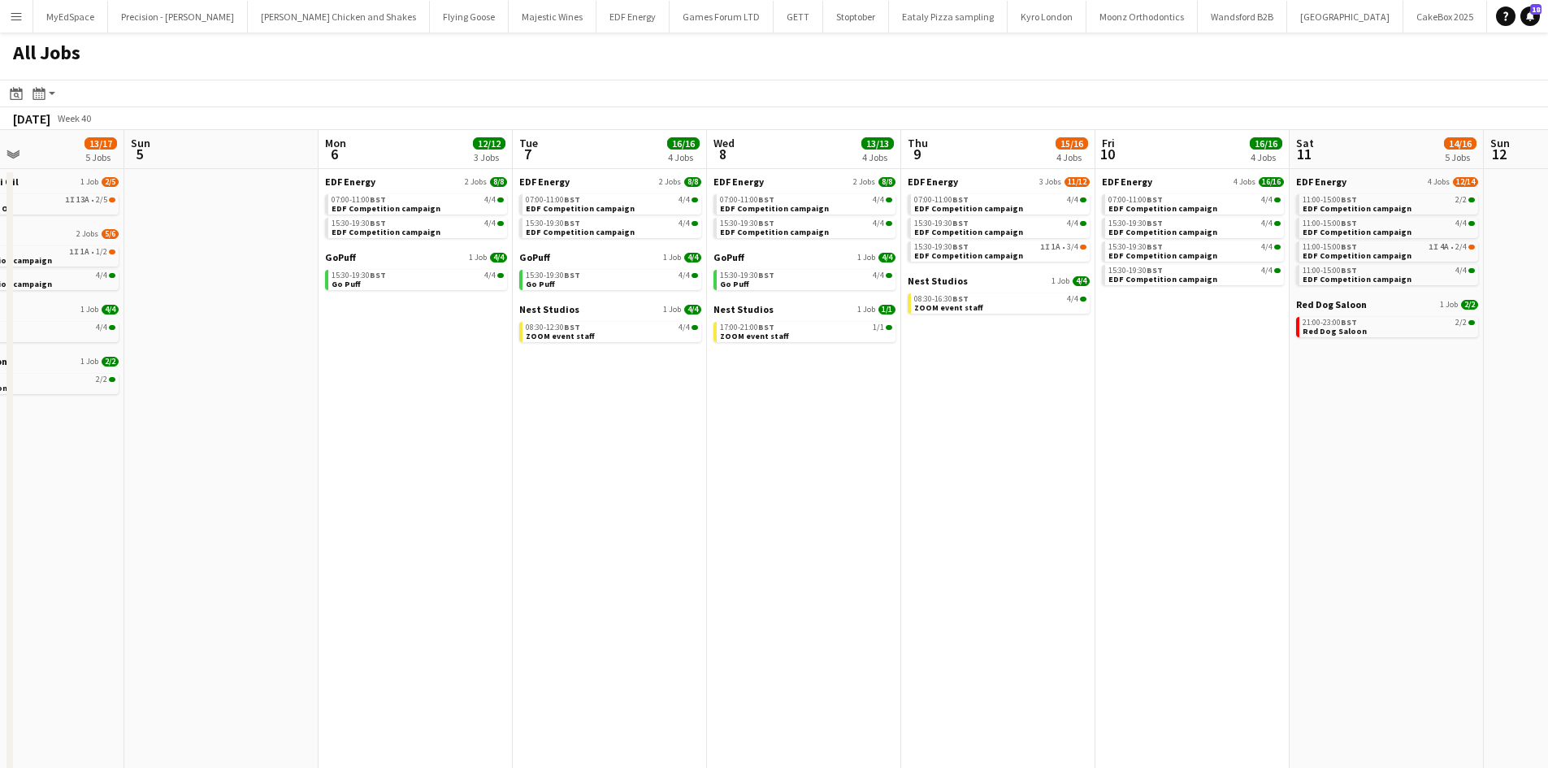
drag, startPoint x: 1441, startPoint y: 412, endPoint x: 1246, endPoint y: 389, distance: 196.3
click at [1246, 389] on app-calendar-viewport "Wed 1 17/17 5 Jobs Thu 2 12/16 5 Jobs Fri 3 17/18 5 Jobs Sat 4 13/17 5 Jobs Sun…" at bounding box center [774, 492] width 1548 height 724
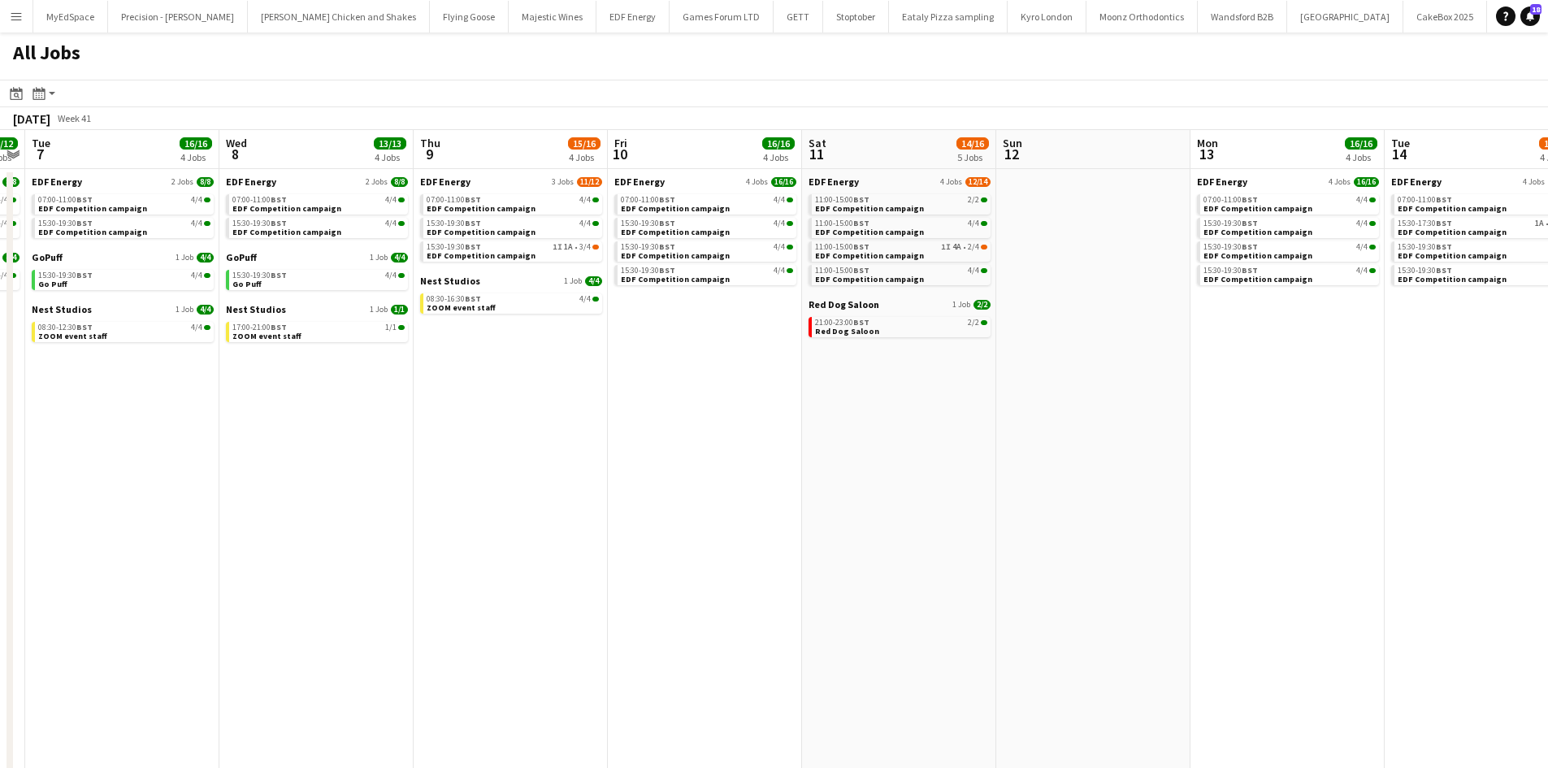
drag, startPoint x: 1055, startPoint y: 414, endPoint x: 707, endPoint y: 396, distance: 349.0
click at [694, 395] on app-calendar-viewport "Fri 3 17/18 5 Jobs Sat 4 13/17 5 Jobs Sun 5 Mon 6 12/12 3 Jobs Tue 7 16/16 4 Jo…" at bounding box center [774, 492] width 1548 height 724
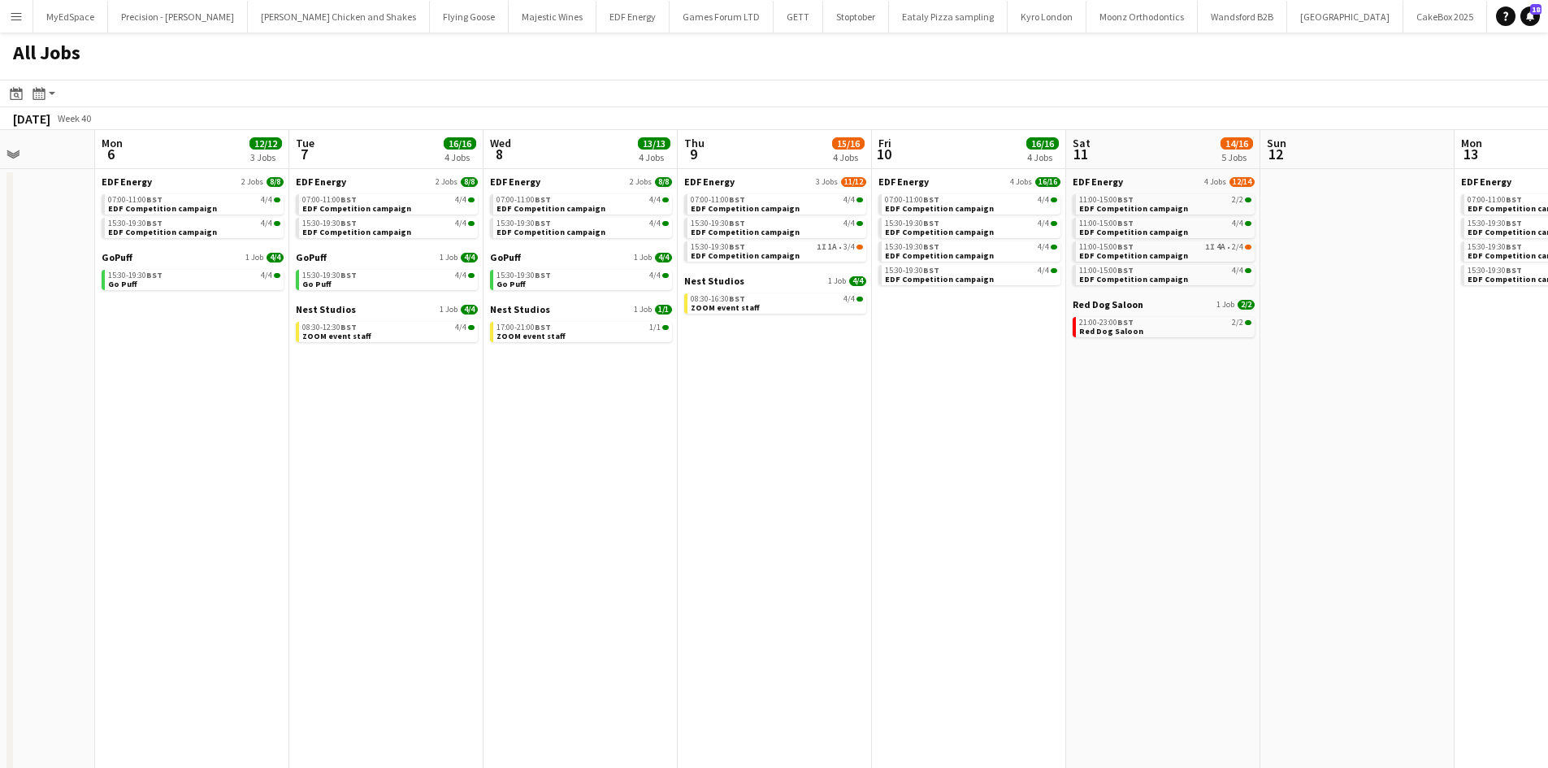
click at [691, 434] on app-all-jobs "All Jobs Date picker [DATE] [DATE] [DATE] M [DATE] T [DATE] W [DATE] T [DATE] F…" at bounding box center [774, 442] width 1548 height 821
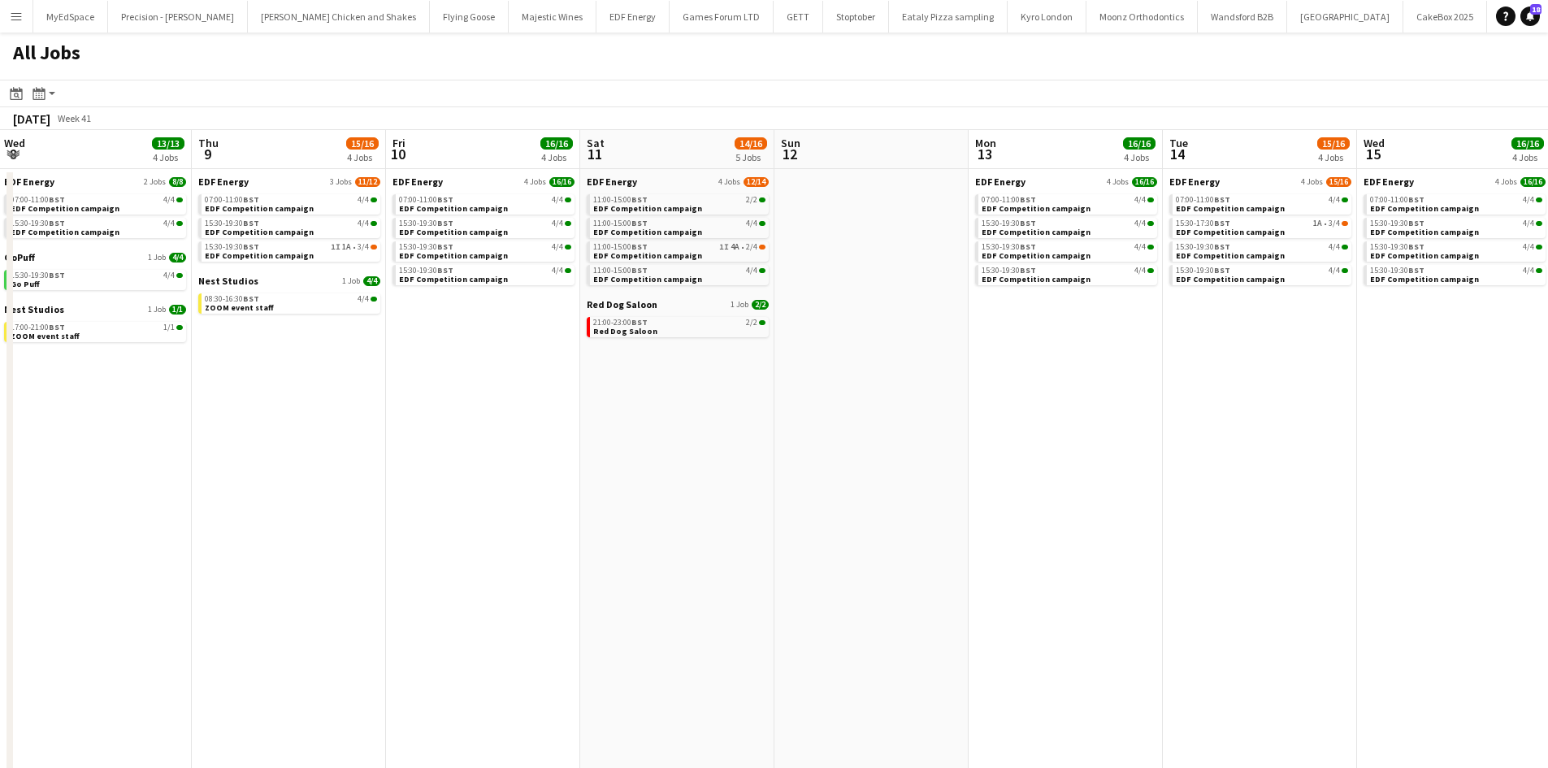
drag, startPoint x: 994, startPoint y: 406, endPoint x: 622, endPoint y: 412, distance: 372.2
click at [588, 408] on app-calendar-viewport "Sun 5 Mon 6 12/12 3 Jobs Tue 7 16/16 4 Jobs Wed 8 13/13 4 Jobs Thu 9 15/16 4 Jo…" at bounding box center [774, 492] width 1548 height 724
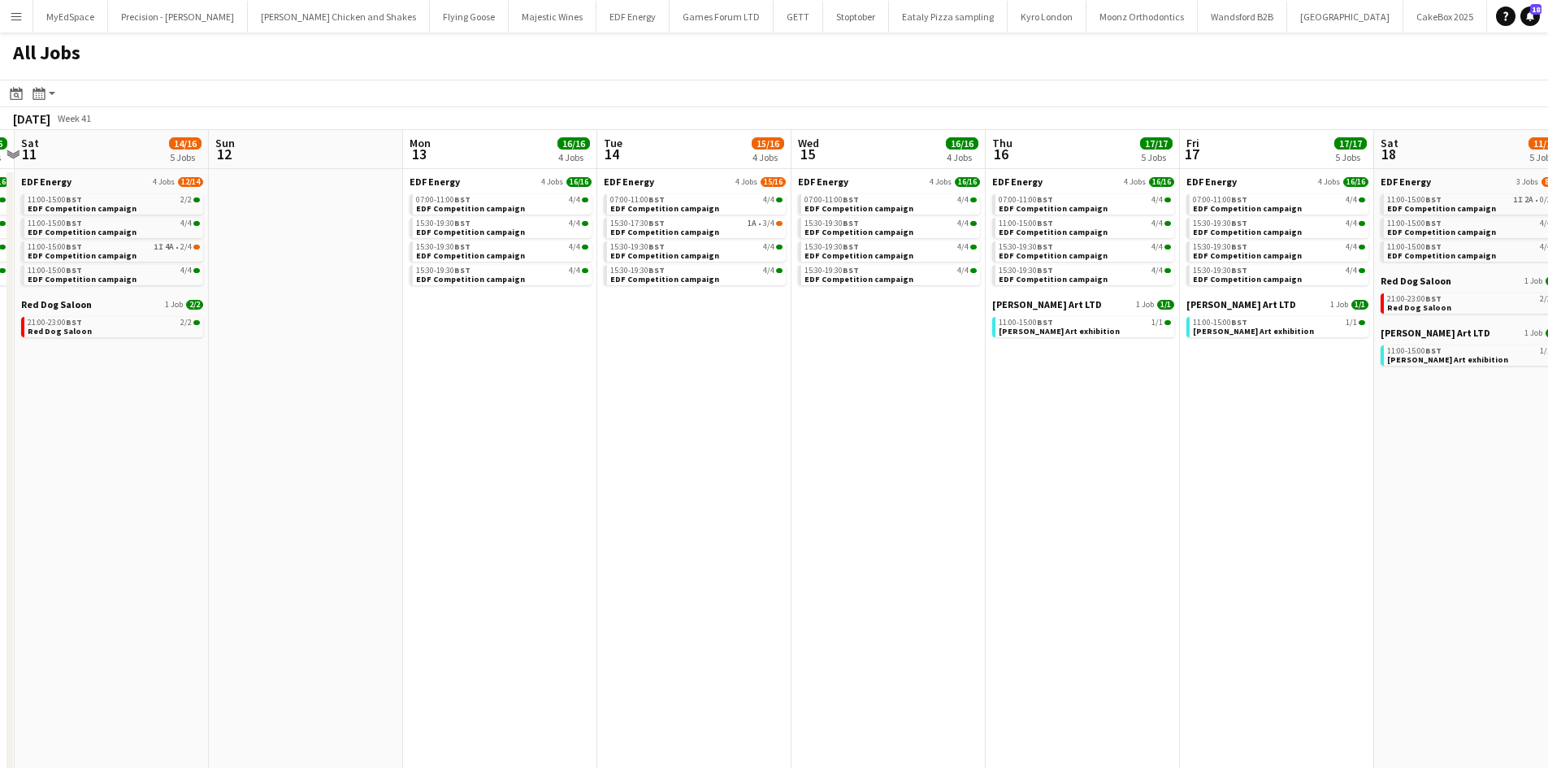
scroll to position [0, 543]
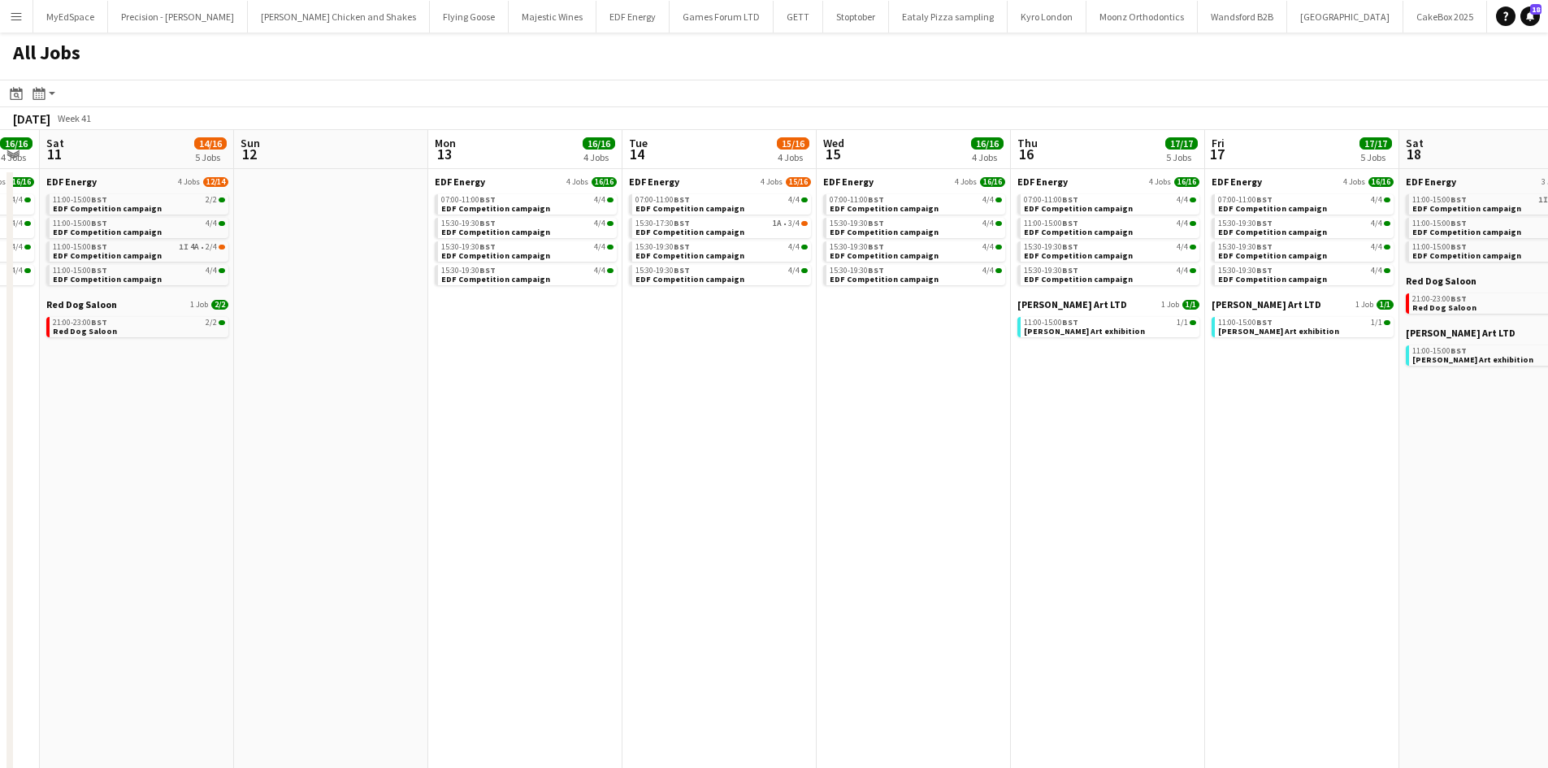
click at [735, 400] on app-all-jobs "All Jobs Date picker [DATE] [DATE] [DATE] M [DATE] T [DATE] W [DATE] T [DATE] F…" at bounding box center [774, 442] width 1548 height 821
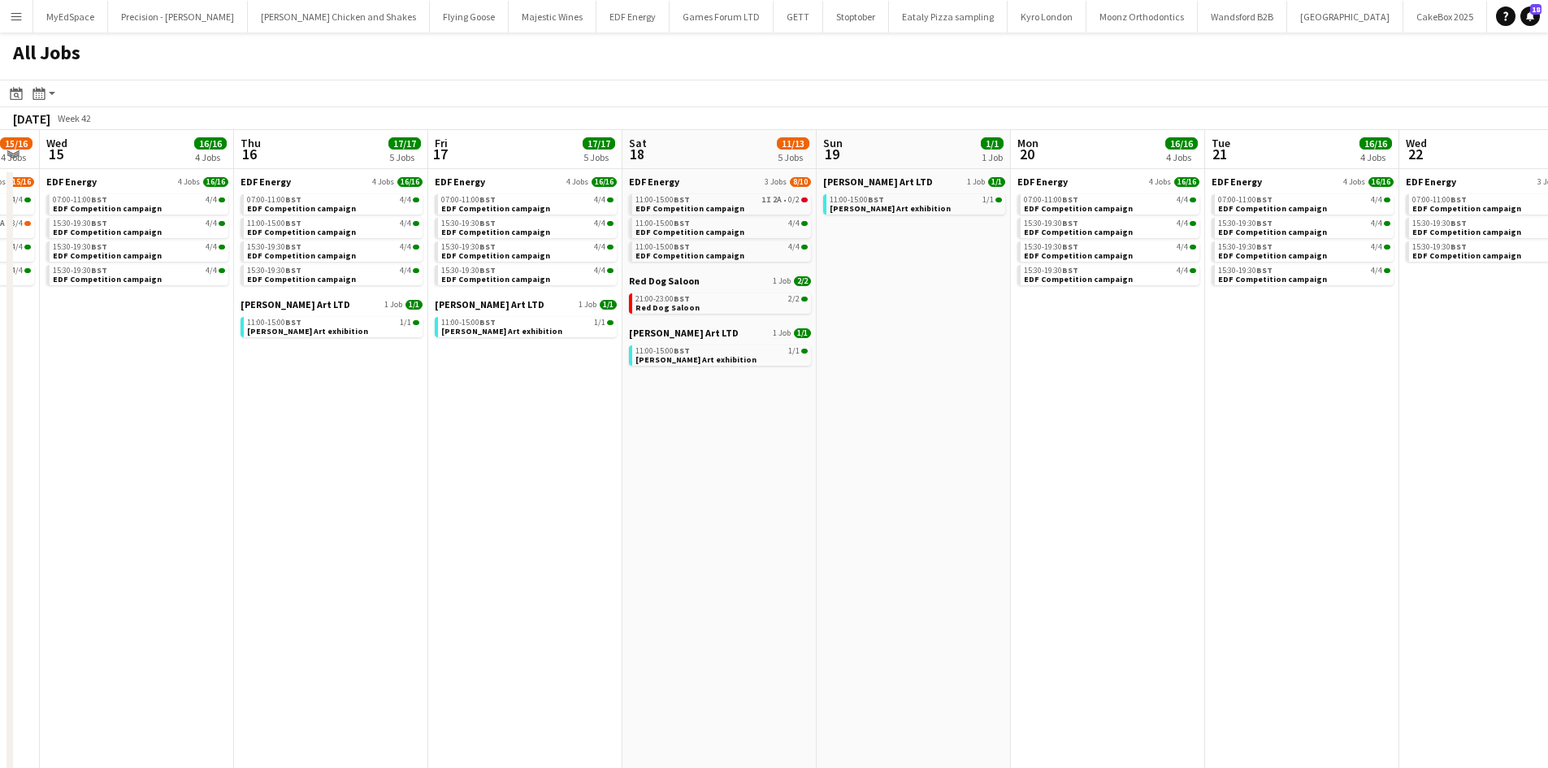
scroll to position [0, 672]
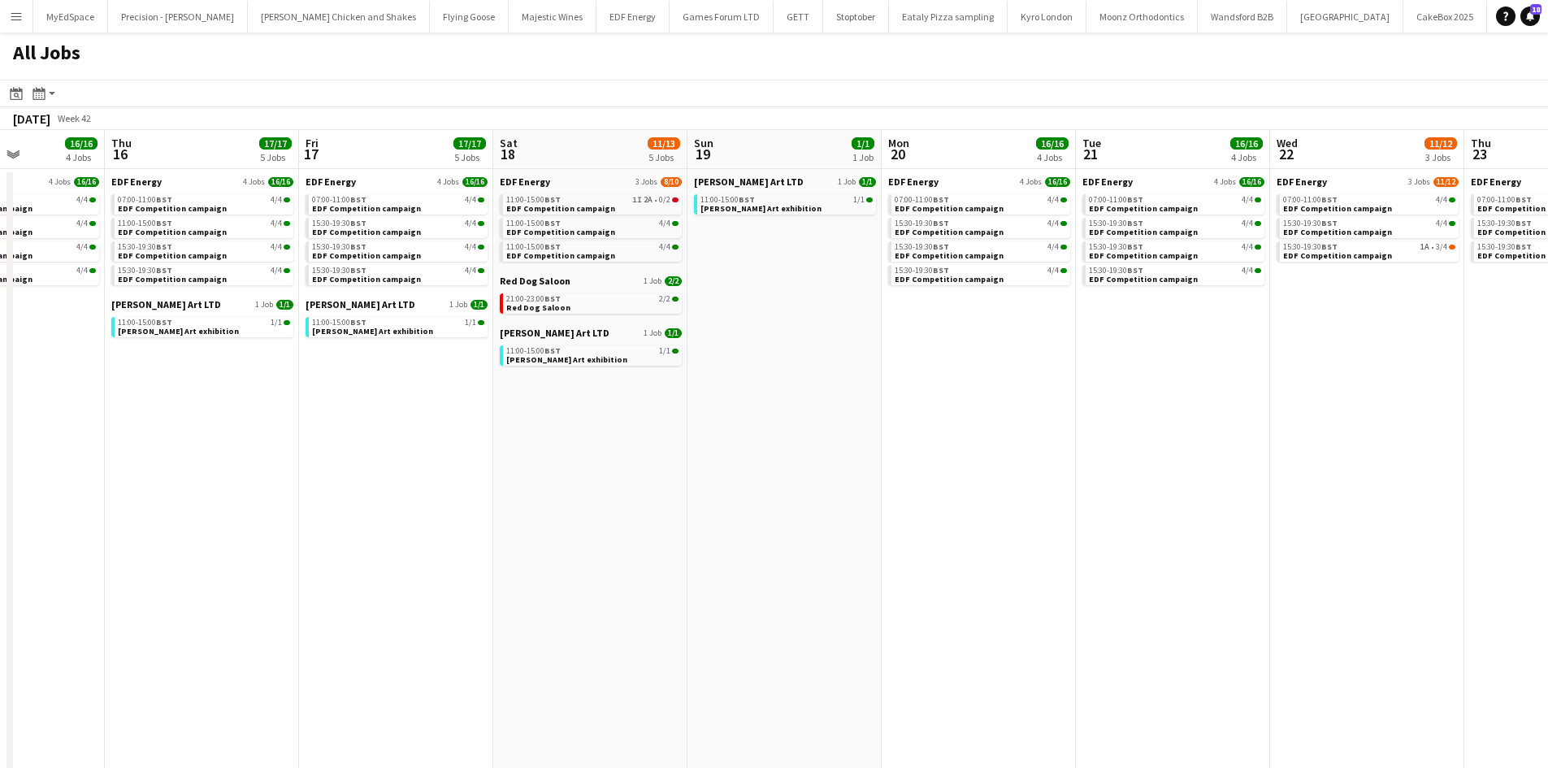
drag, startPoint x: 673, startPoint y: 406, endPoint x: 568, endPoint y: 397, distance: 105.2
click at [568, 397] on app-calendar-viewport "Sun 12 Mon 13 16/16 4 Jobs Tue 14 15/16 4 Jobs Wed 15 16/16 4 Jobs Thu 16 17/17…" at bounding box center [774, 492] width 1548 height 724
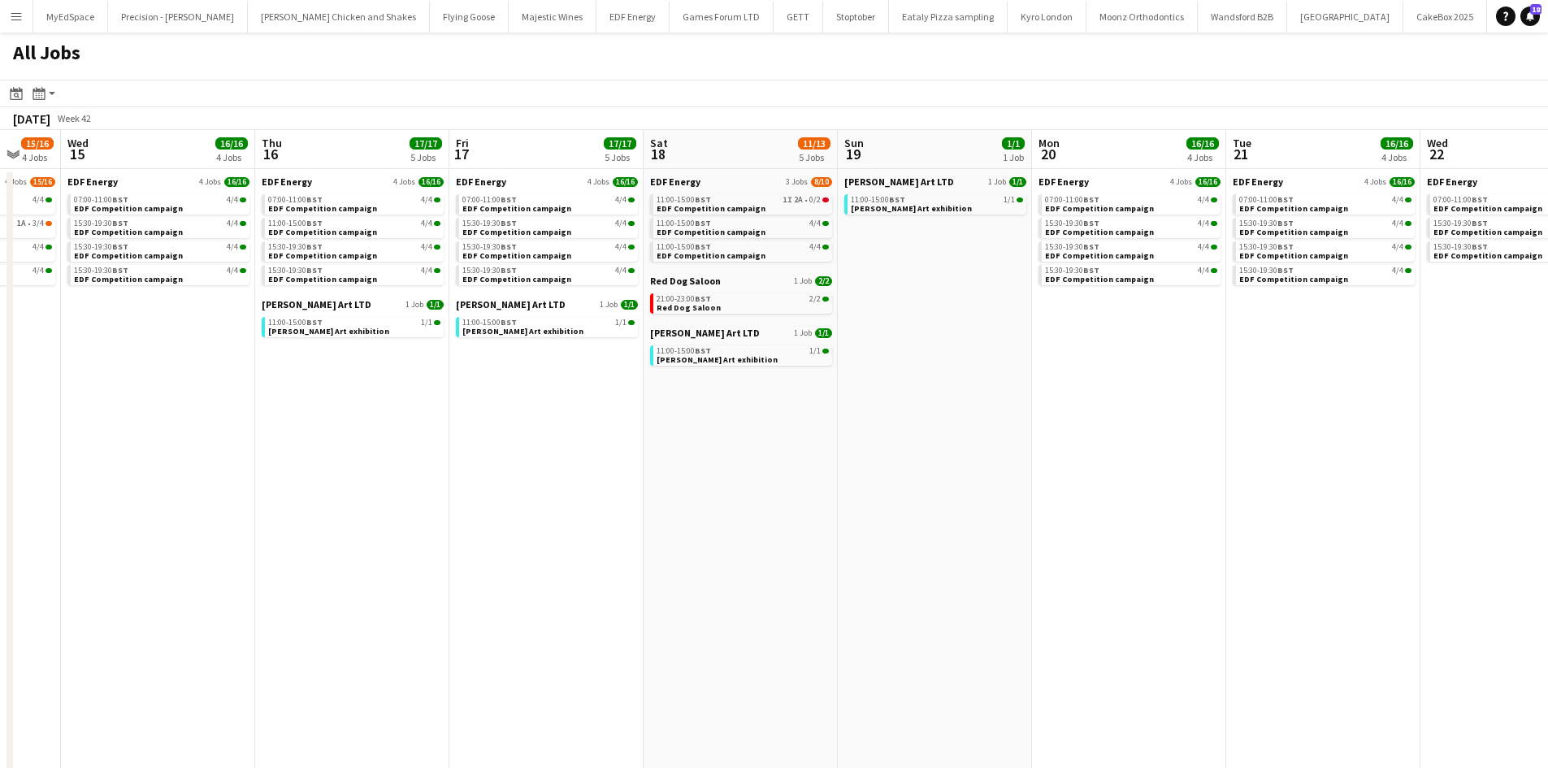
click at [526, 373] on app-all-jobs "All Jobs Date picker [DATE] [DATE] [DATE] M [DATE] T [DATE] W [DATE] T [DATE] F…" at bounding box center [774, 442] width 1548 height 821
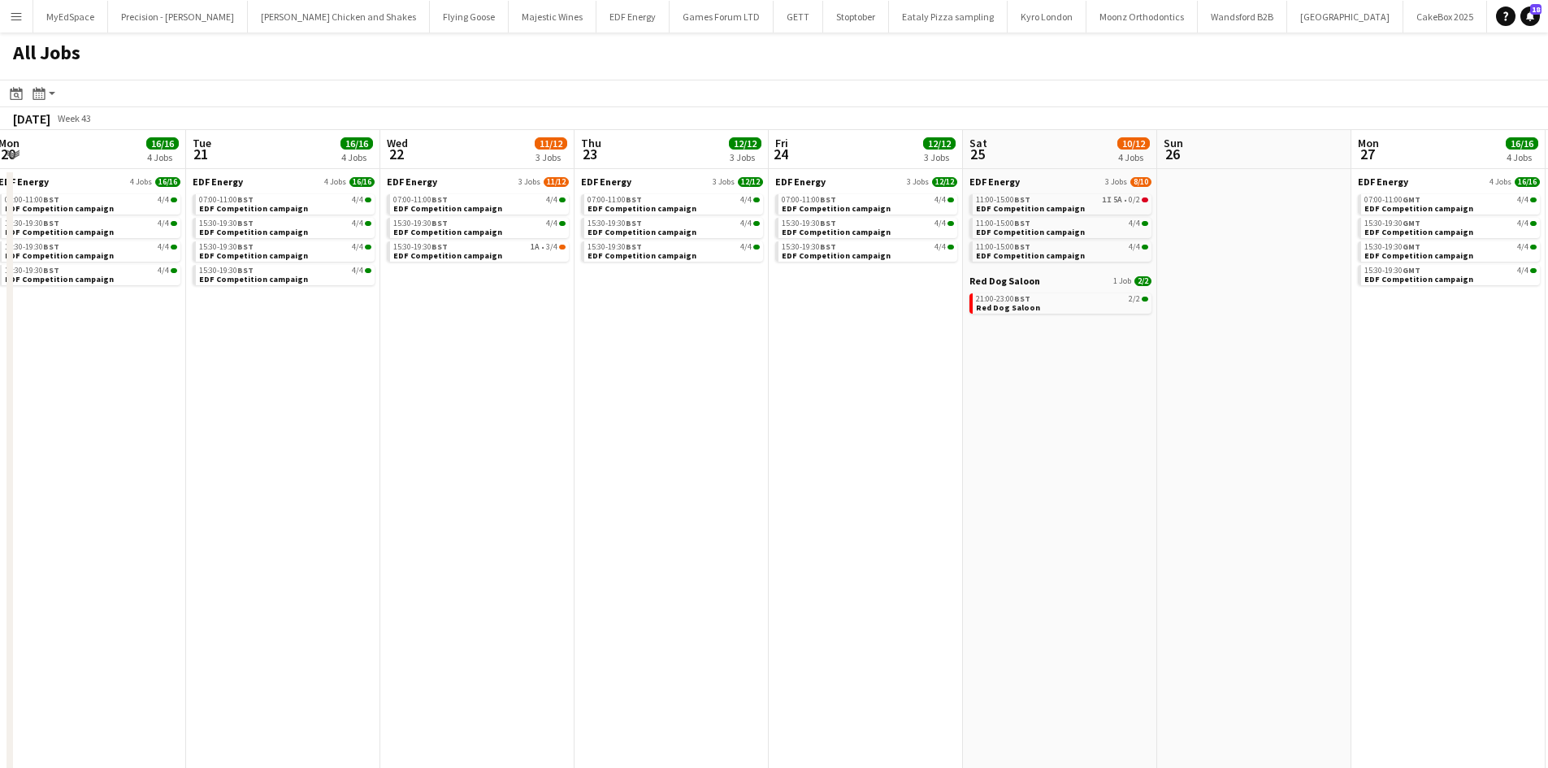
drag, startPoint x: 1047, startPoint y: 420, endPoint x: 444, endPoint y: 376, distance: 604.5
click at [404, 368] on app-calendar-viewport "Thu 16 17/17 5 Jobs Fri 17 17/17 5 Jobs Sat 18 11/13 5 Jobs Sun 19 1/1 1 Job Mo…" at bounding box center [774, 492] width 1548 height 724
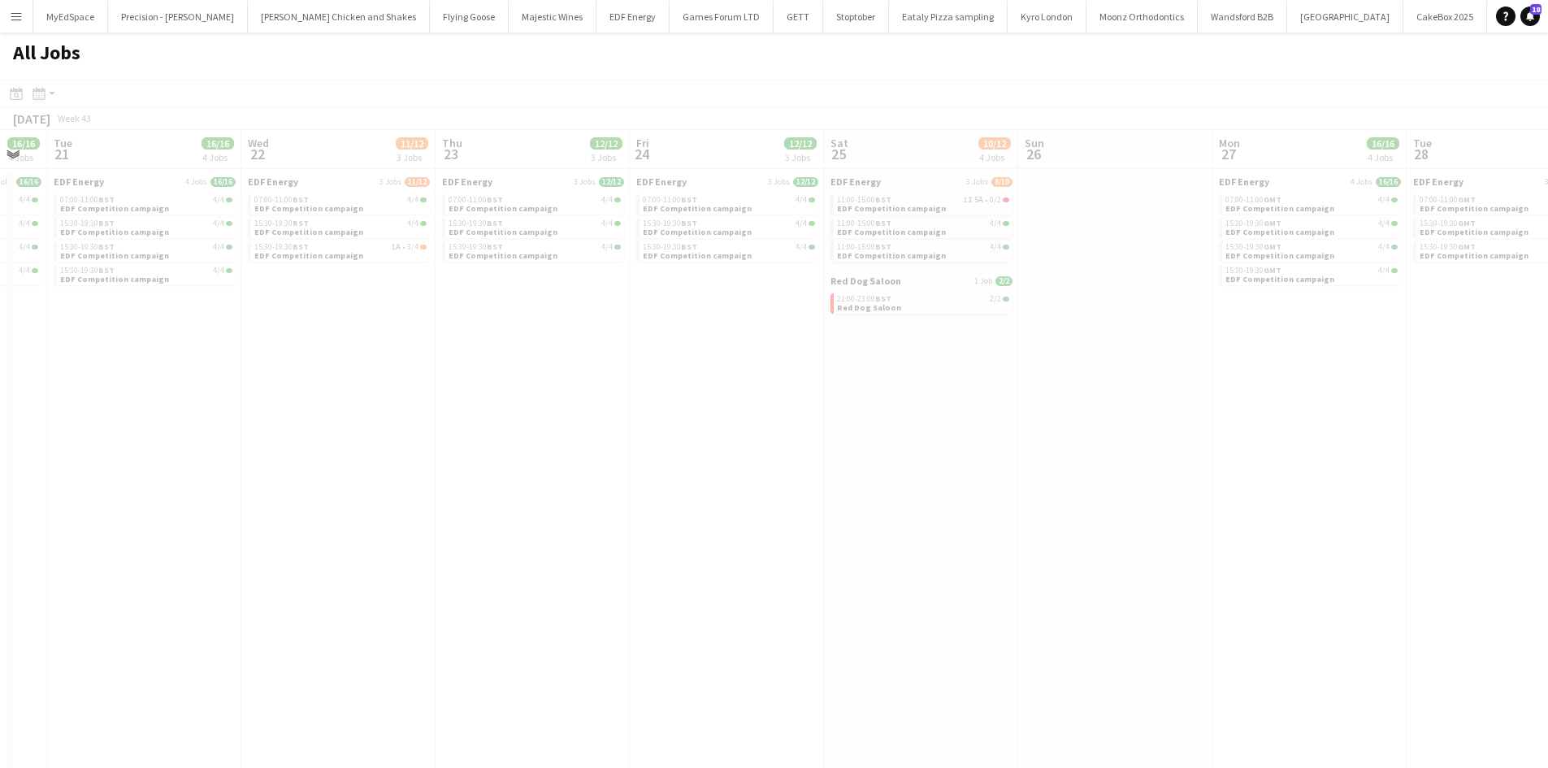
drag, startPoint x: 970, startPoint y: 382, endPoint x: 660, endPoint y: 343, distance: 312.8
click at [660, 343] on app-all-jobs "All Jobs Date picker [DATE] [DATE] [DATE] M [DATE] T [DATE] W [DATE] T [DATE] F…" at bounding box center [774, 442] width 1548 height 821
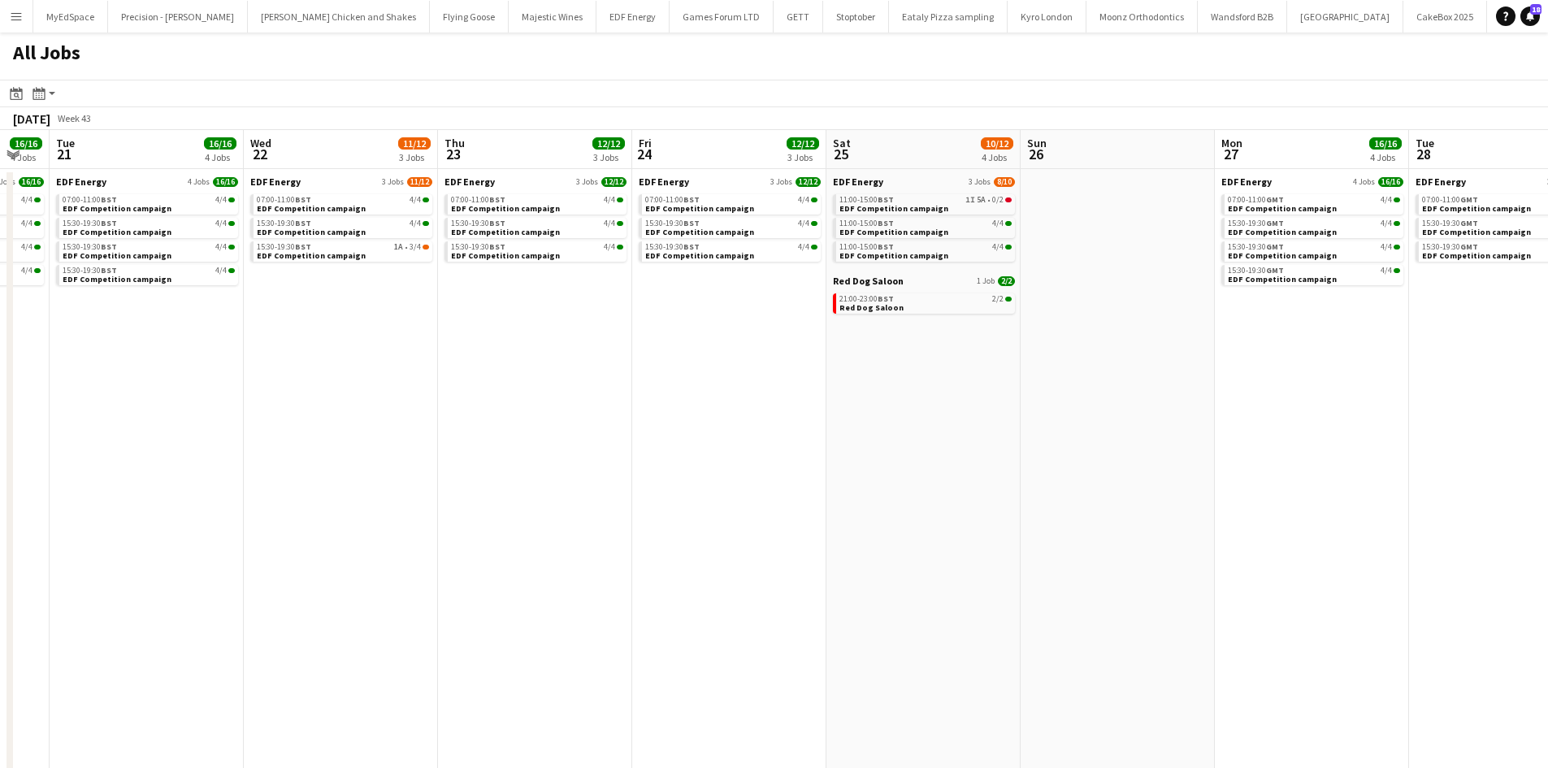
drag, startPoint x: 999, startPoint y: 398, endPoint x: 518, endPoint y: 387, distance: 480.3
click at [439, 351] on app-calendar-viewport "Sat 18 11/13 5 Jobs Sun 19 1/1 1 Job Mon 20 16/16 4 Jobs Tue 21 16/16 4 Jobs We…" at bounding box center [774, 492] width 1548 height 724
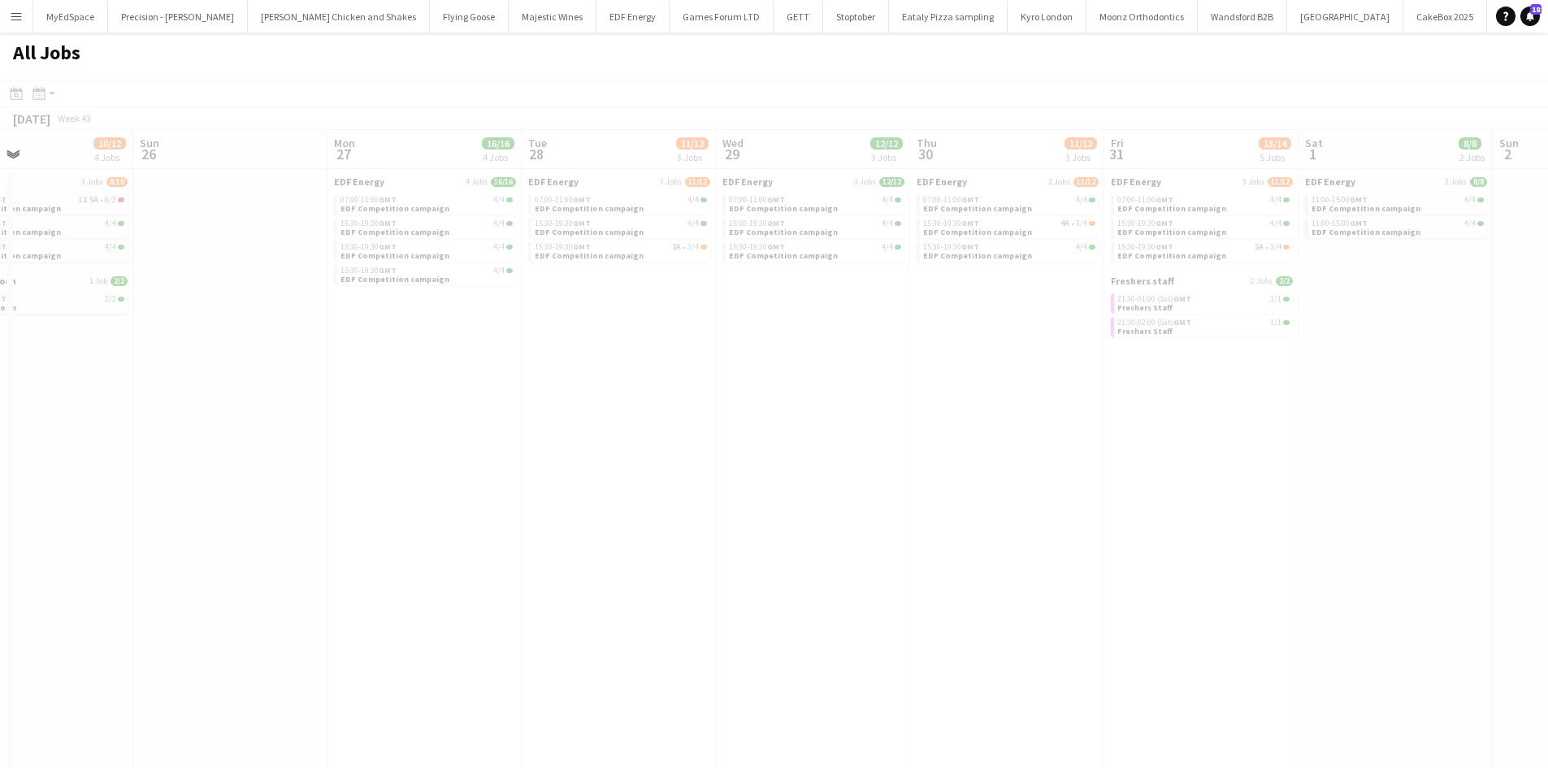
drag, startPoint x: 755, startPoint y: 447, endPoint x: 760, endPoint y: 461, distance: 14.9
click at [569, 445] on app-all-jobs "All Jobs Date picker [DATE] [DATE] [DATE] M [DATE] T [DATE] W [DATE] T [DATE] F…" at bounding box center [774, 442] width 1548 height 821
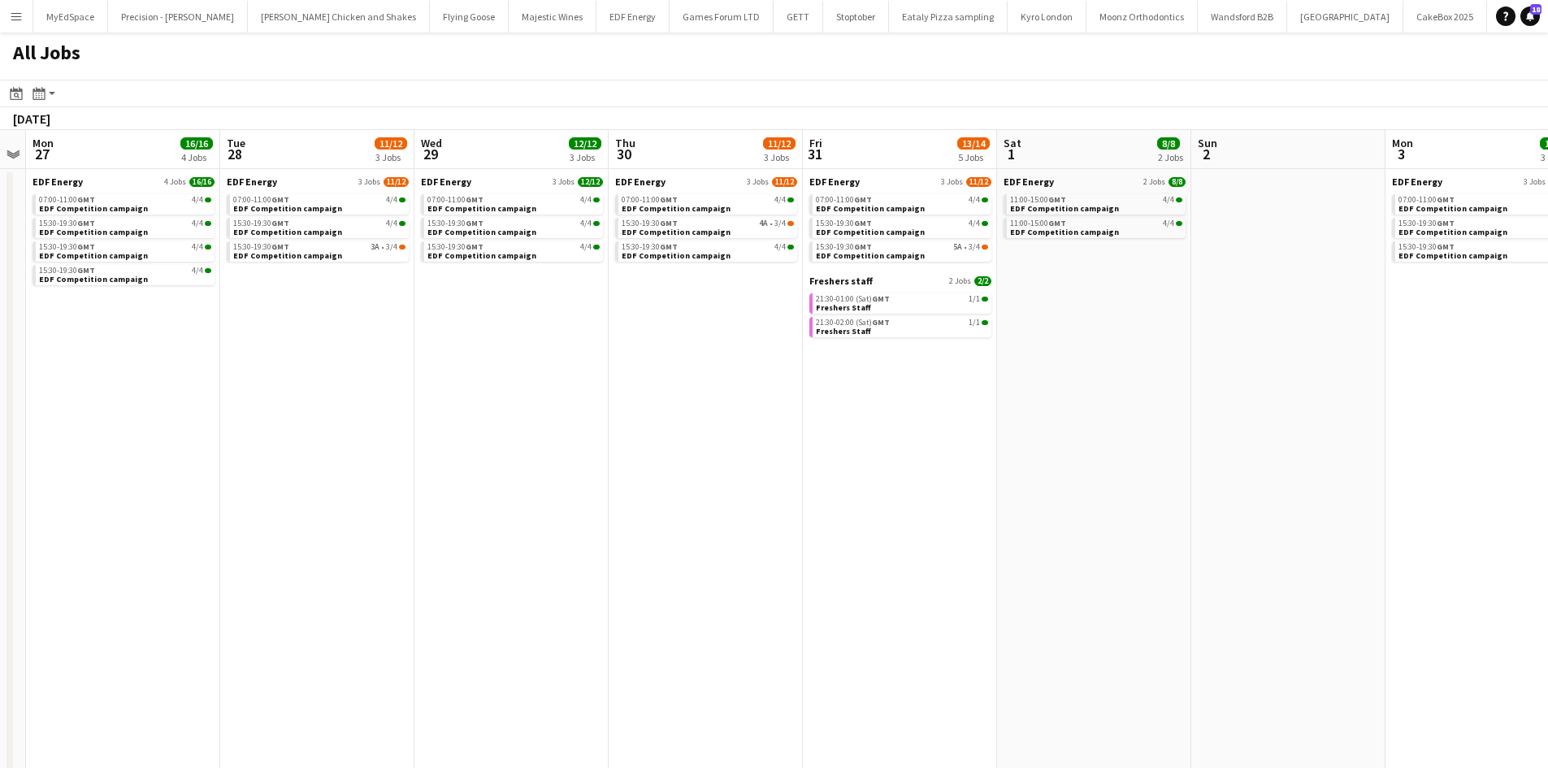
scroll to position [0, 782]
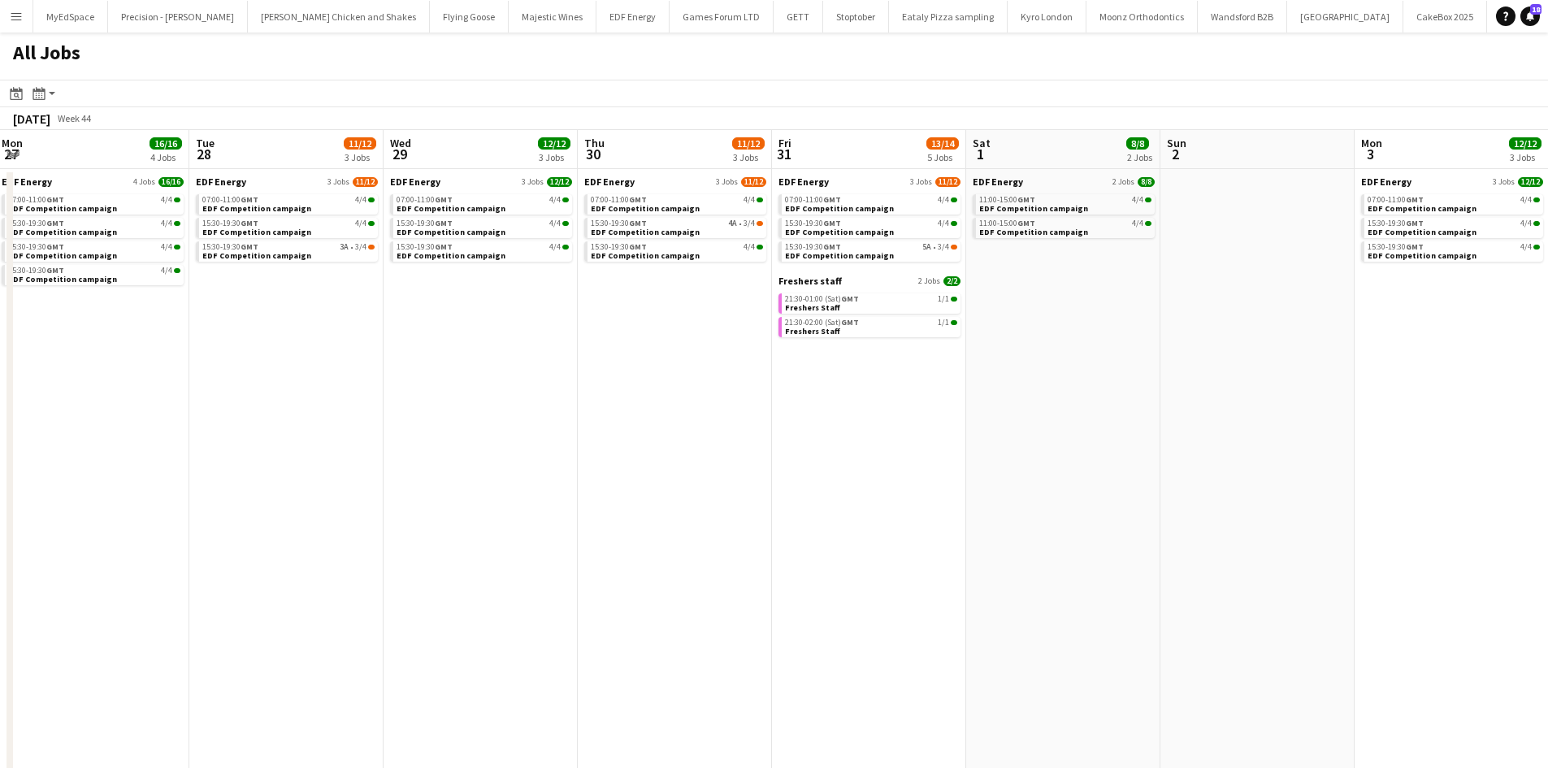
drag, startPoint x: 974, startPoint y: 462, endPoint x: 643, endPoint y: 411, distance: 334.6
click at [642, 412] on app-calendar-viewport "Thu 23 12/12 3 Jobs Fri 24 12/12 3 Jobs Sat 25 10/12 4 Jobs Sun 26 Mon 27 16/16…" at bounding box center [774, 492] width 1548 height 724
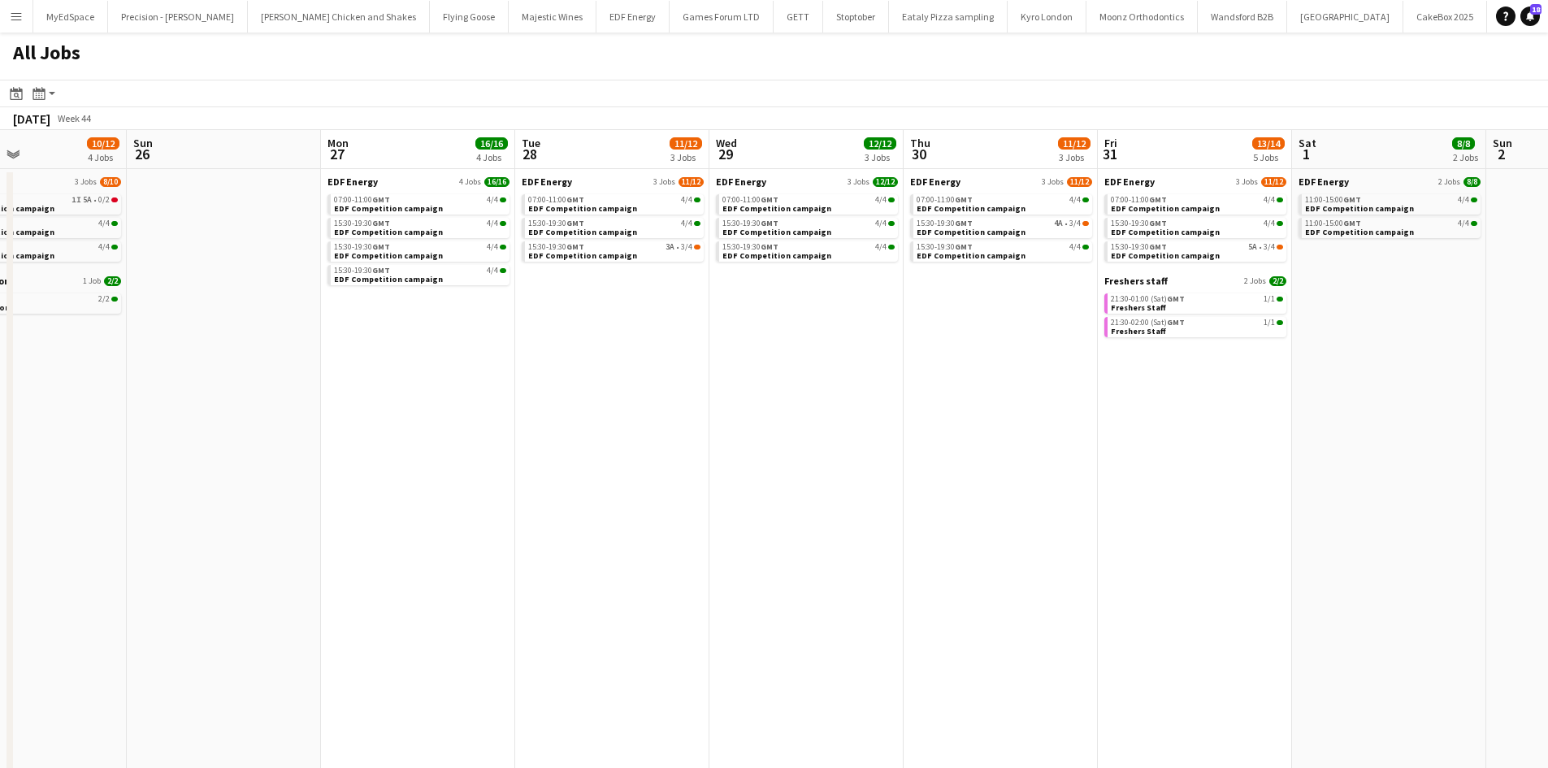
click at [784, 344] on app-all-jobs "All Jobs Date picker [DATE] [DATE] [DATE] M [DATE] T [DATE] W [DATE] T [DATE] F…" at bounding box center [774, 442] width 1548 height 821
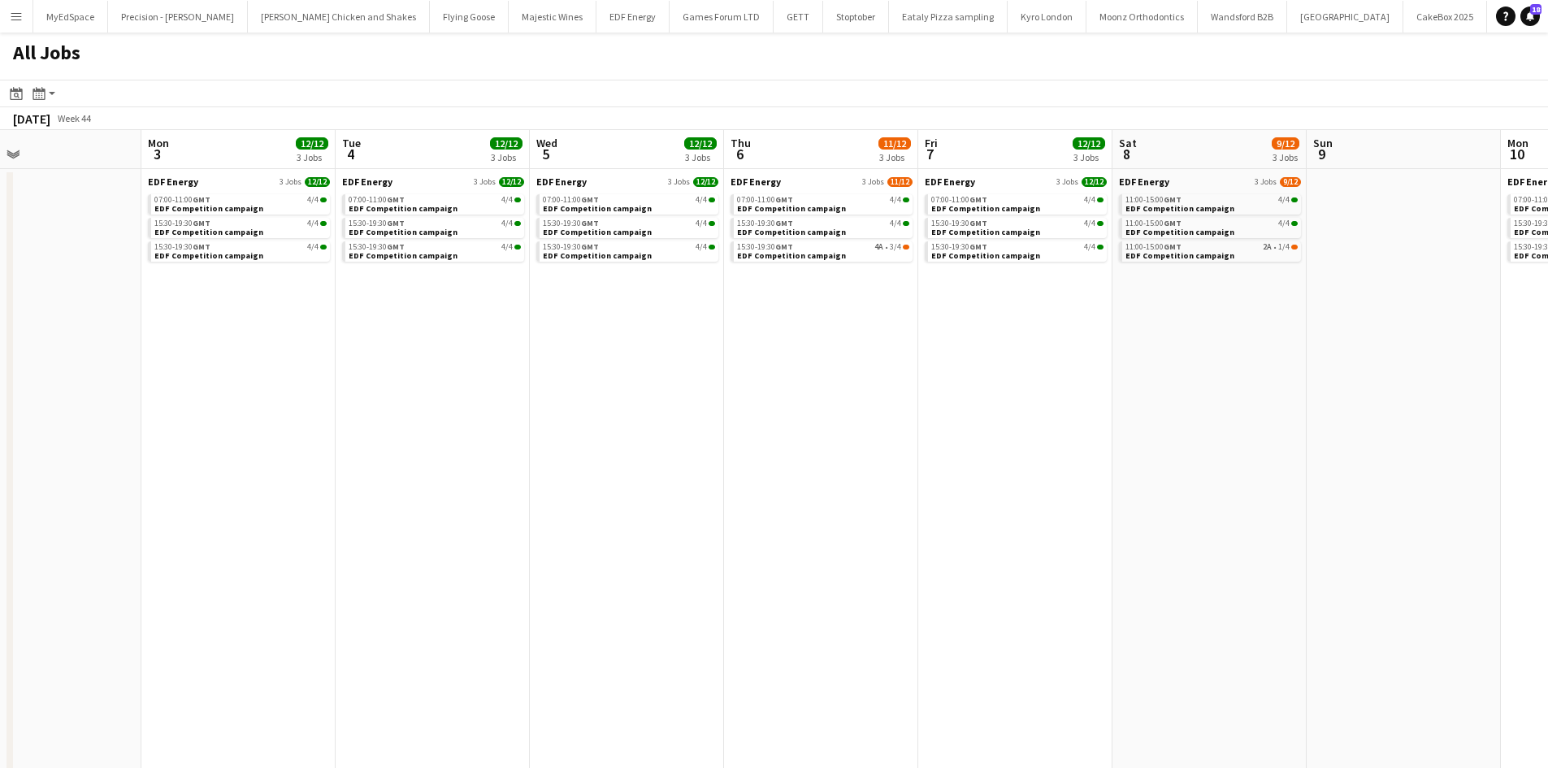
drag, startPoint x: 835, startPoint y: 380, endPoint x: 968, endPoint y: 416, distance: 138.0
click at [413, 390] on app-calendar-viewport "Thu 30 11/12 3 Jobs Fri 31 13/14 5 Jobs Sat 1 8/8 2 Jobs Sun 2 Mon 3 12/12 3 Jo…" at bounding box center [774, 492] width 1548 height 724
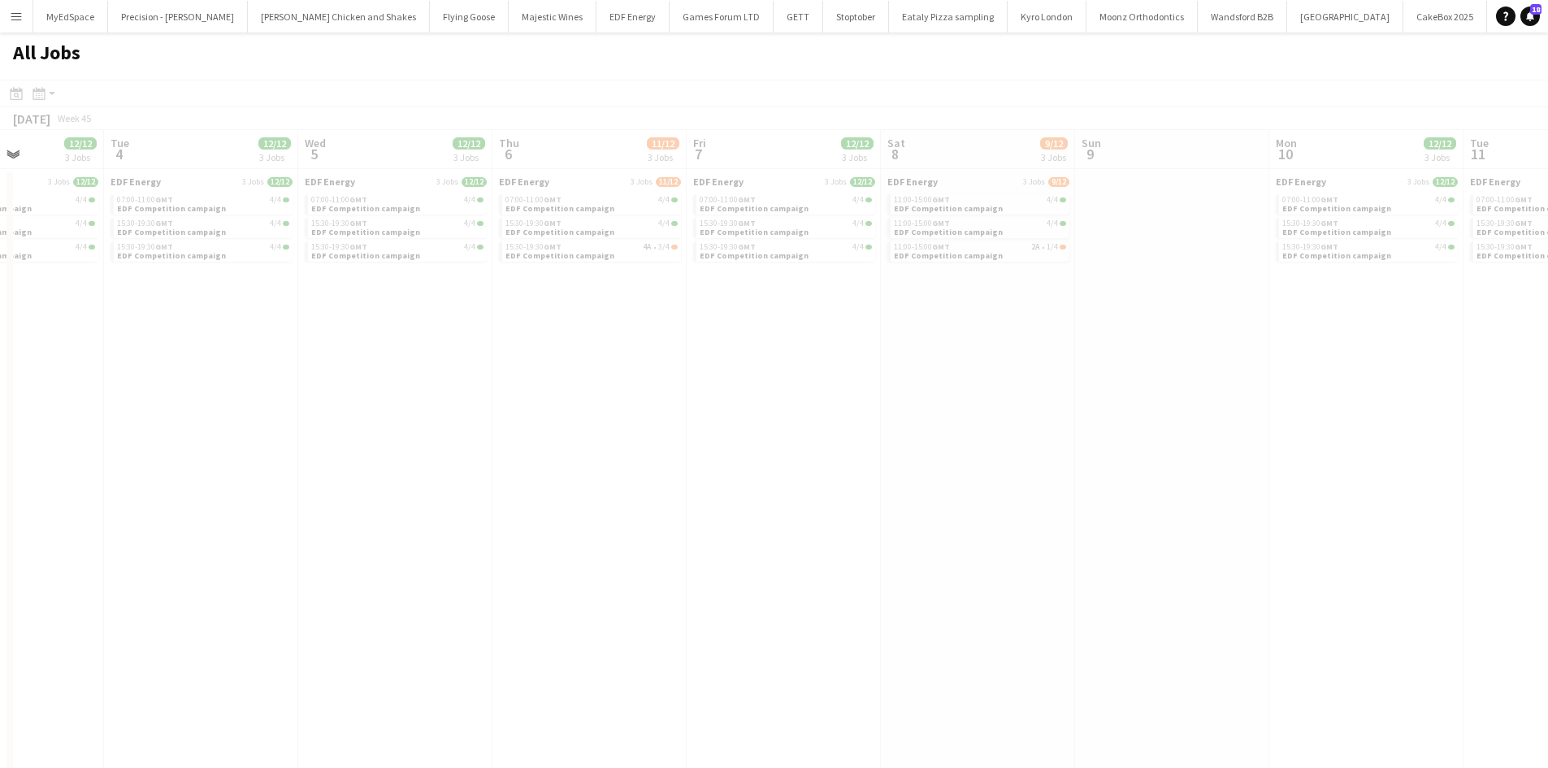
drag, startPoint x: 1004, startPoint y: 420, endPoint x: 1011, endPoint y: 427, distance: 9.2
click at [761, 410] on app-all-jobs "All Jobs Date picker [DATE] [DATE] [DATE] M [DATE] T [DATE] W [DATE] T [DATE] F…" at bounding box center [774, 442] width 1548 height 821
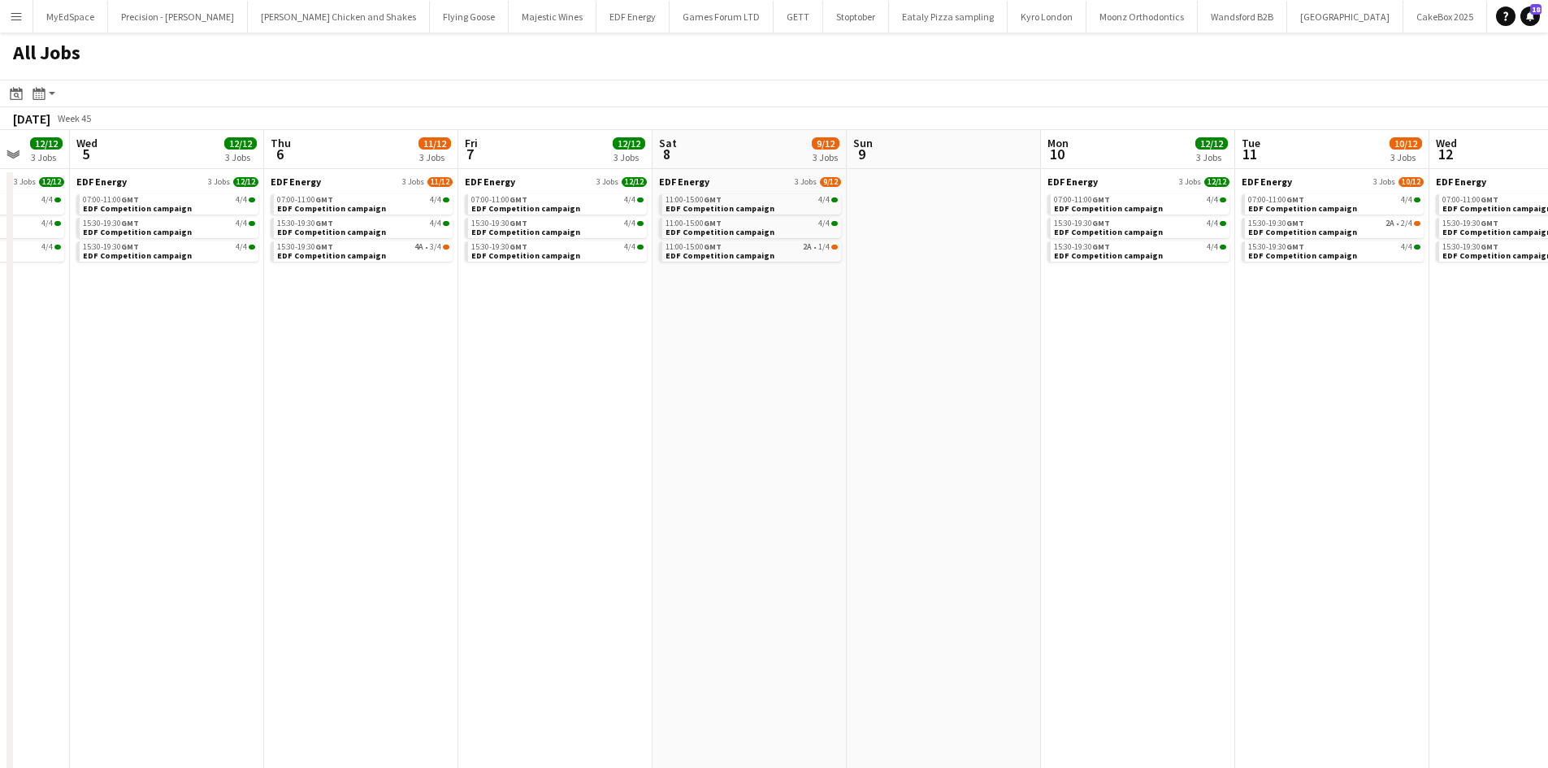
drag, startPoint x: 912, startPoint y: 411, endPoint x: 268, endPoint y: 364, distance: 645.2
click at [268, 364] on app-calendar-viewport "Sat 1 8/8 2 Jobs Sun 2 Mon 3 12/12 3 Jobs Tue 4 12/12 3 Jobs Wed 5 12/12 3 Jobs…" at bounding box center [774, 492] width 1548 height 724
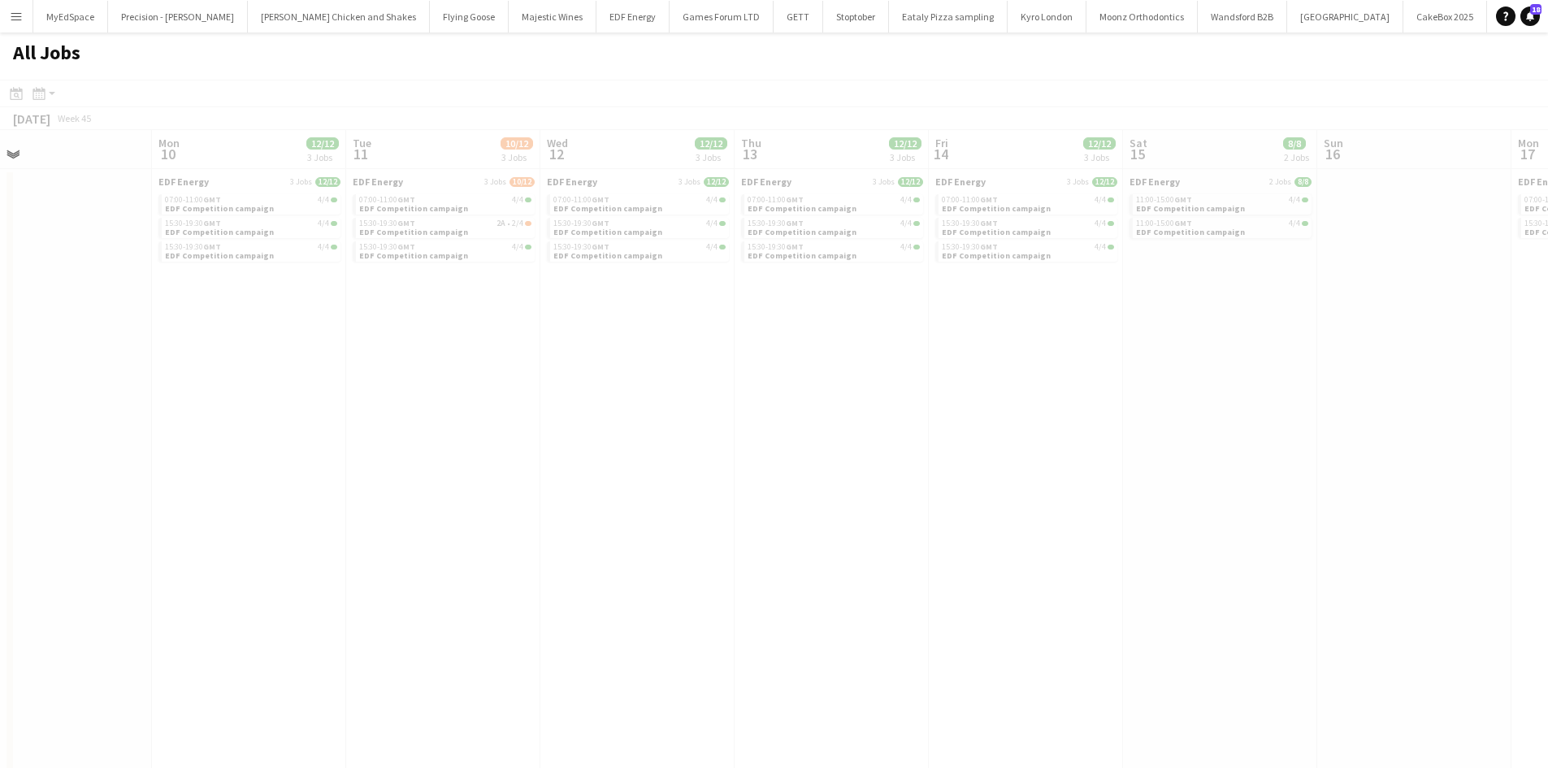
scroll to position [0, 446]
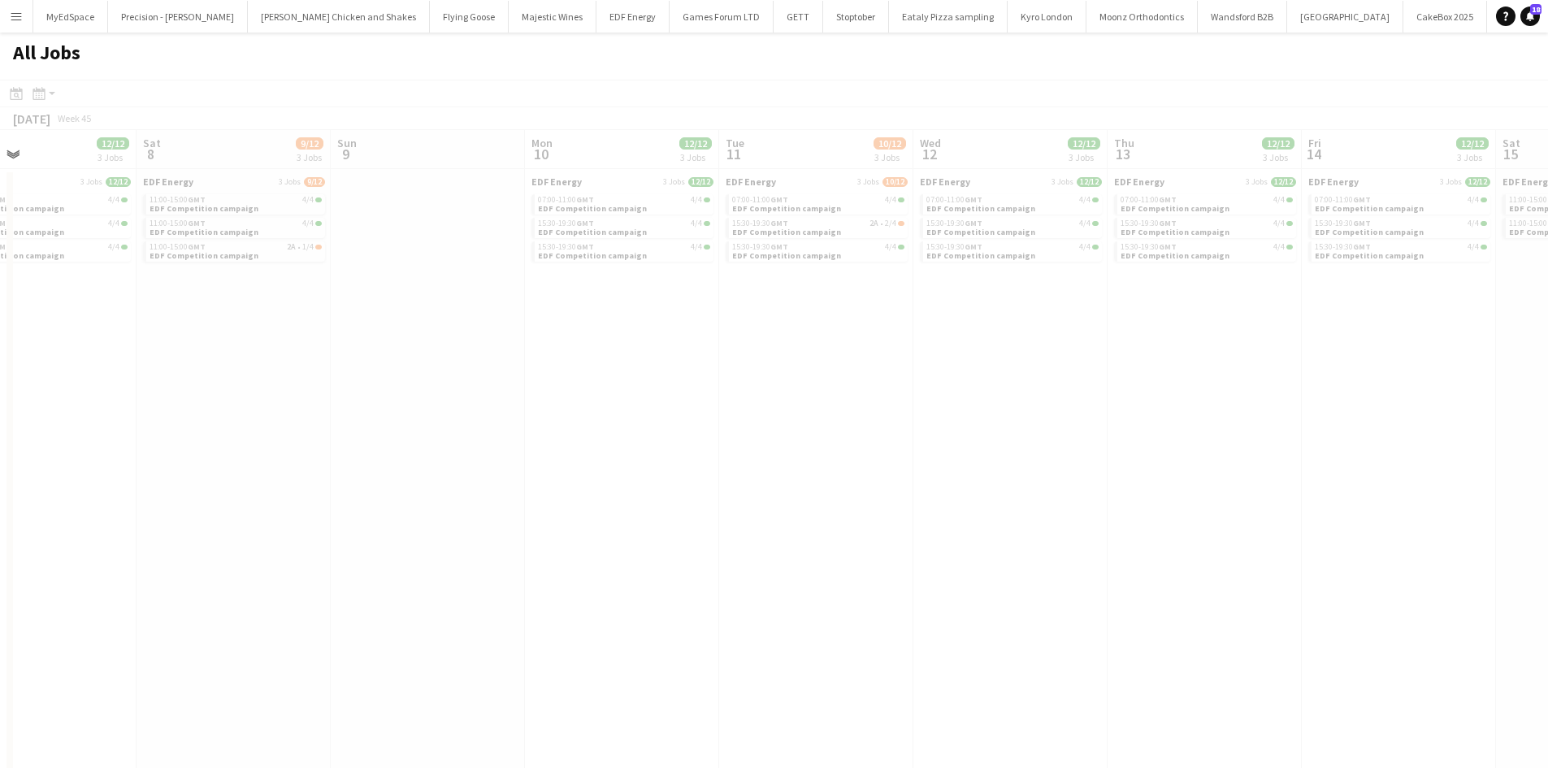
drag, startPoint x: 912, startPoint y: 376, endPoint x: 470, endPoint y: 323, distance: 445.1
click at [466, 314] on app-all-jobs "All Jobs Date picker [DATE] [DATE] [DATE] M [DATE] T [DATE] W [DATE] T [DATE] F…" at bounding box center [774, 442] width 1548 height 821
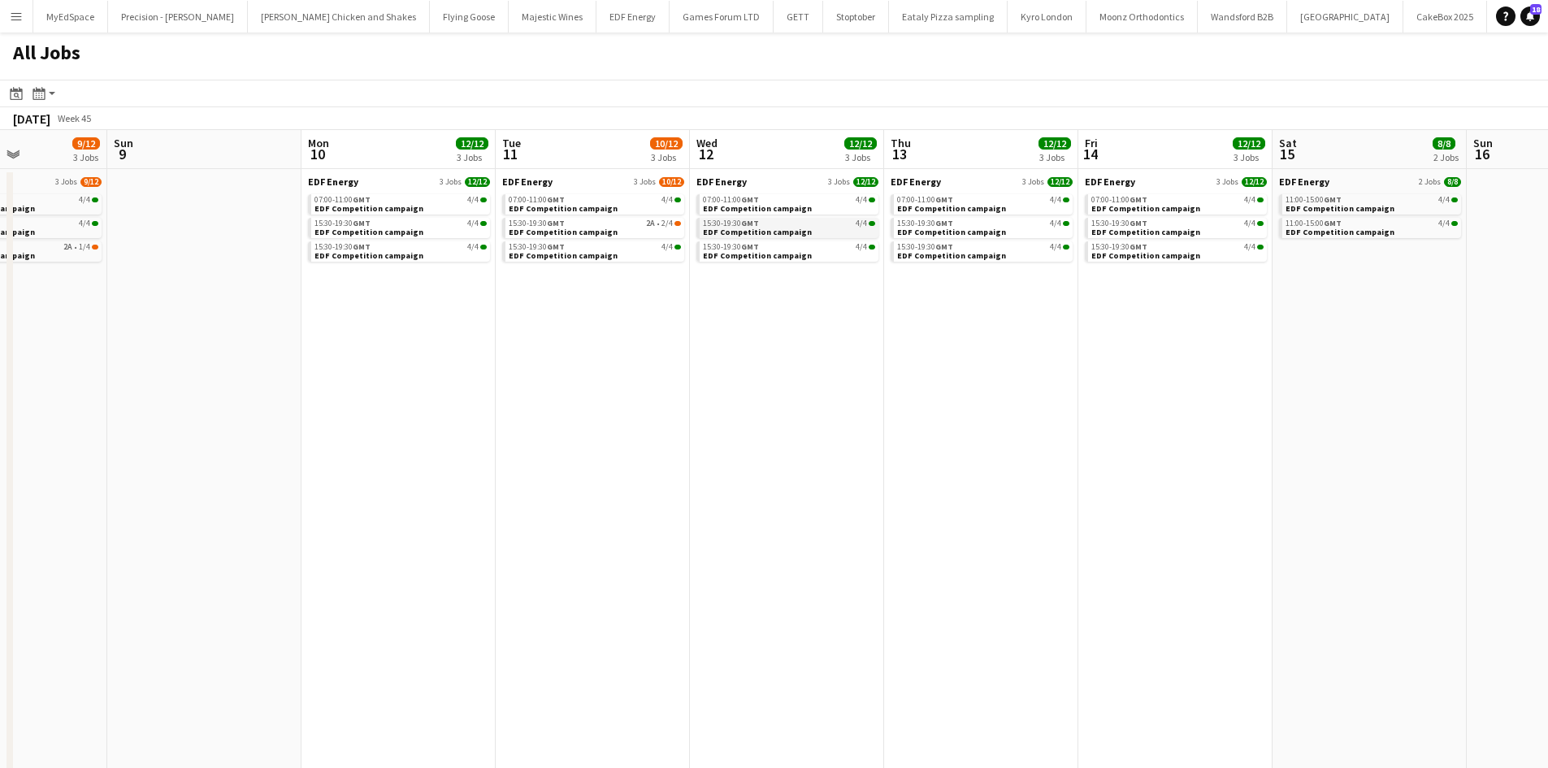
drag, startPoint x: 897, startPoint y: 270, endPoint x: 444, endPoint y: 236, distance: 454.6
click at [440, 231] on app-calendar-viewport "Wed 5 12/12 3 Jobs Thu 6 11/12 3 Jobs Fri 7 12/12 3 Jobs Sat 8 9/12 3 Jobs Sun …" at bounding box center [774, 492] width 1548 height 724
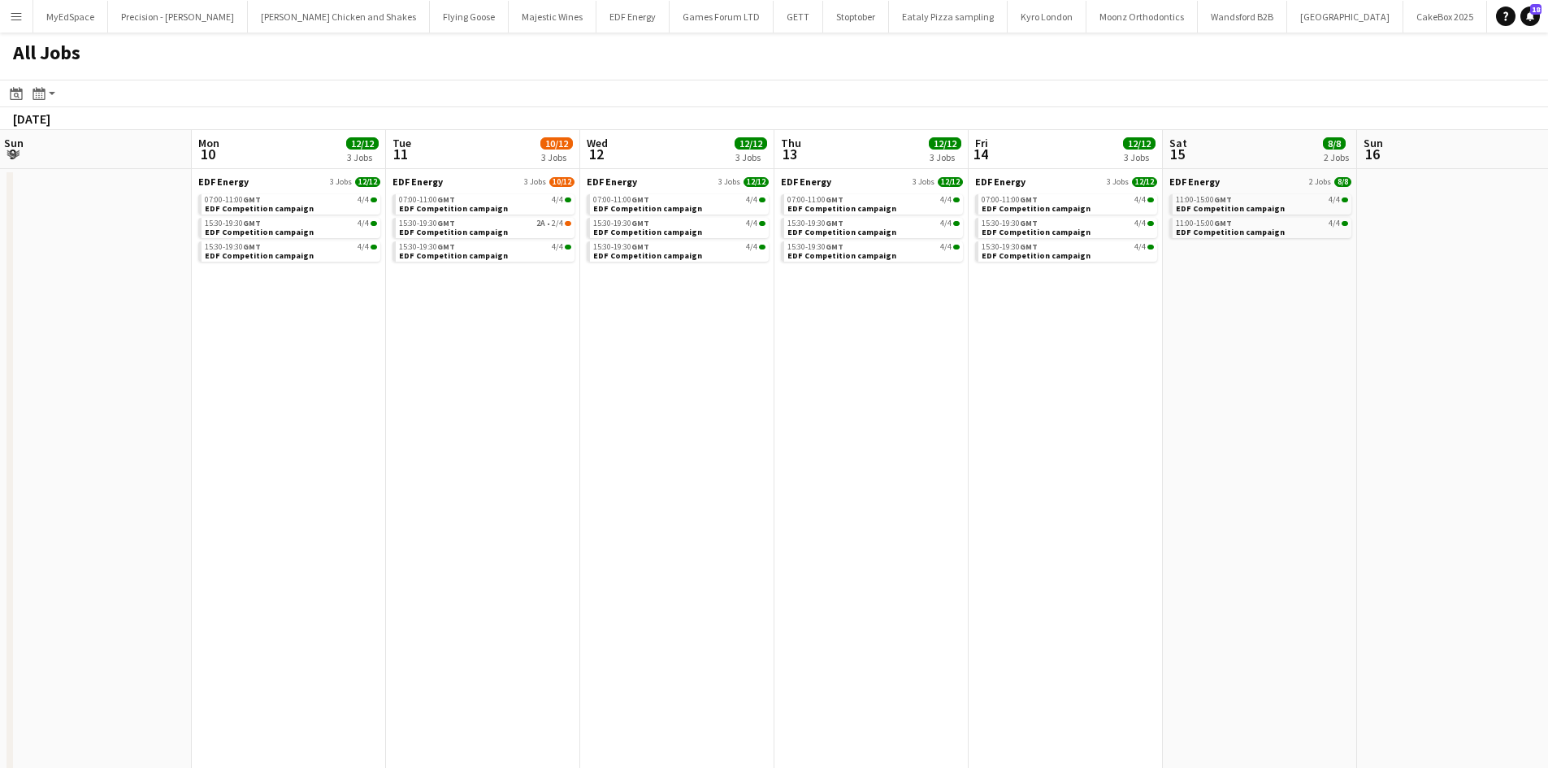
click at [425, 249] on app-all-jobs "All Jobs Date picker [DATE] [DATE] [DATE] M [DATE] T [DATE] W [DATE] T [DATE] F…" at bounding box center [774, 442] width 1548 height 821
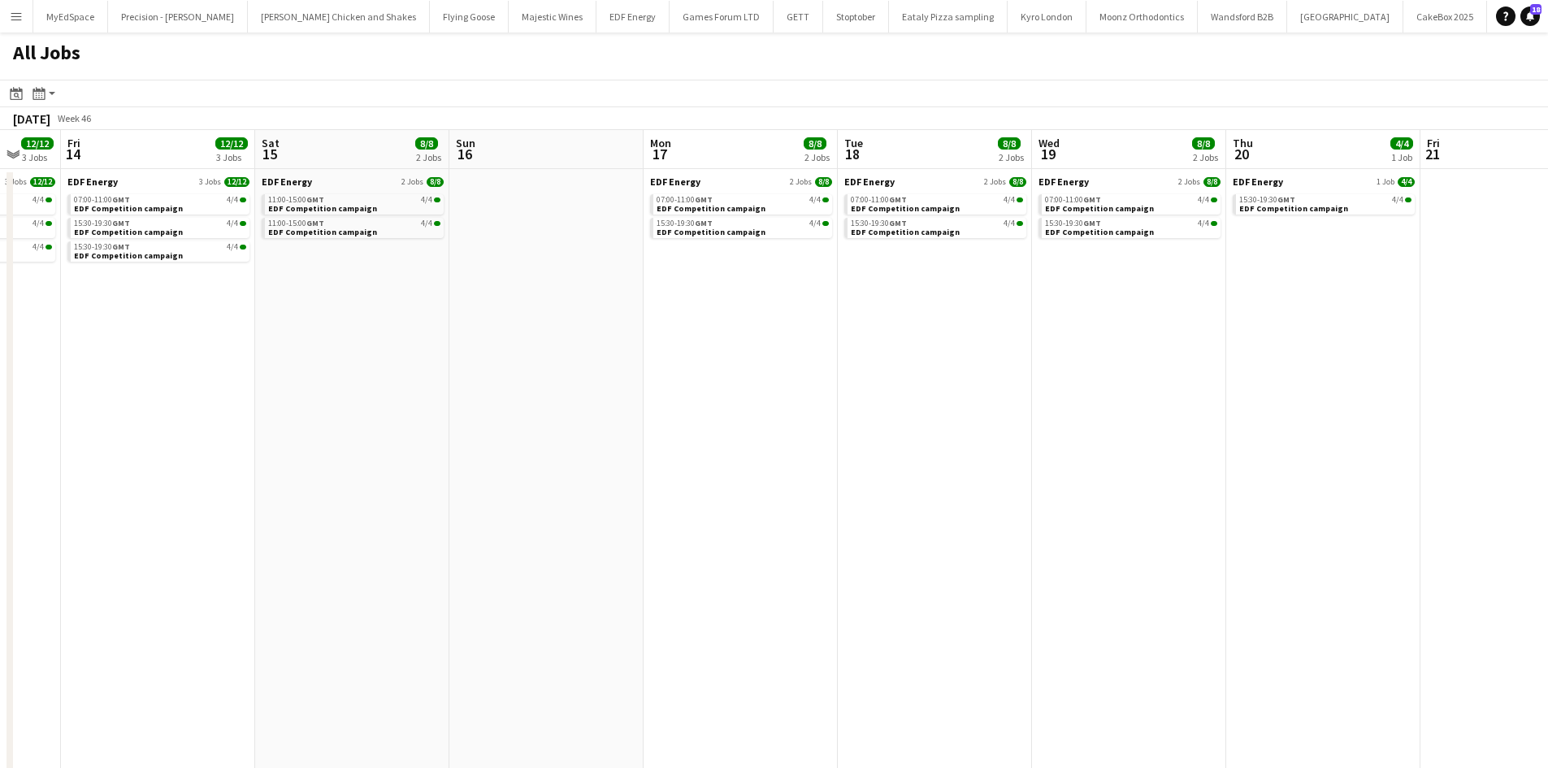
drag, startPoint x: 1104, startPoint y: 375, endPoint x: 609, endPoint y: 292, distance: 501.6
click at [401, 262] on app-calendar-viewport "Mon 10 12/12 3 Jobs Tue 11 10/12 3 Jobs Wed 12 12/12 3 Jobs Thu 13 12/12 3 Jobs…" at bounding box center [774, 492] width 1548 height 724
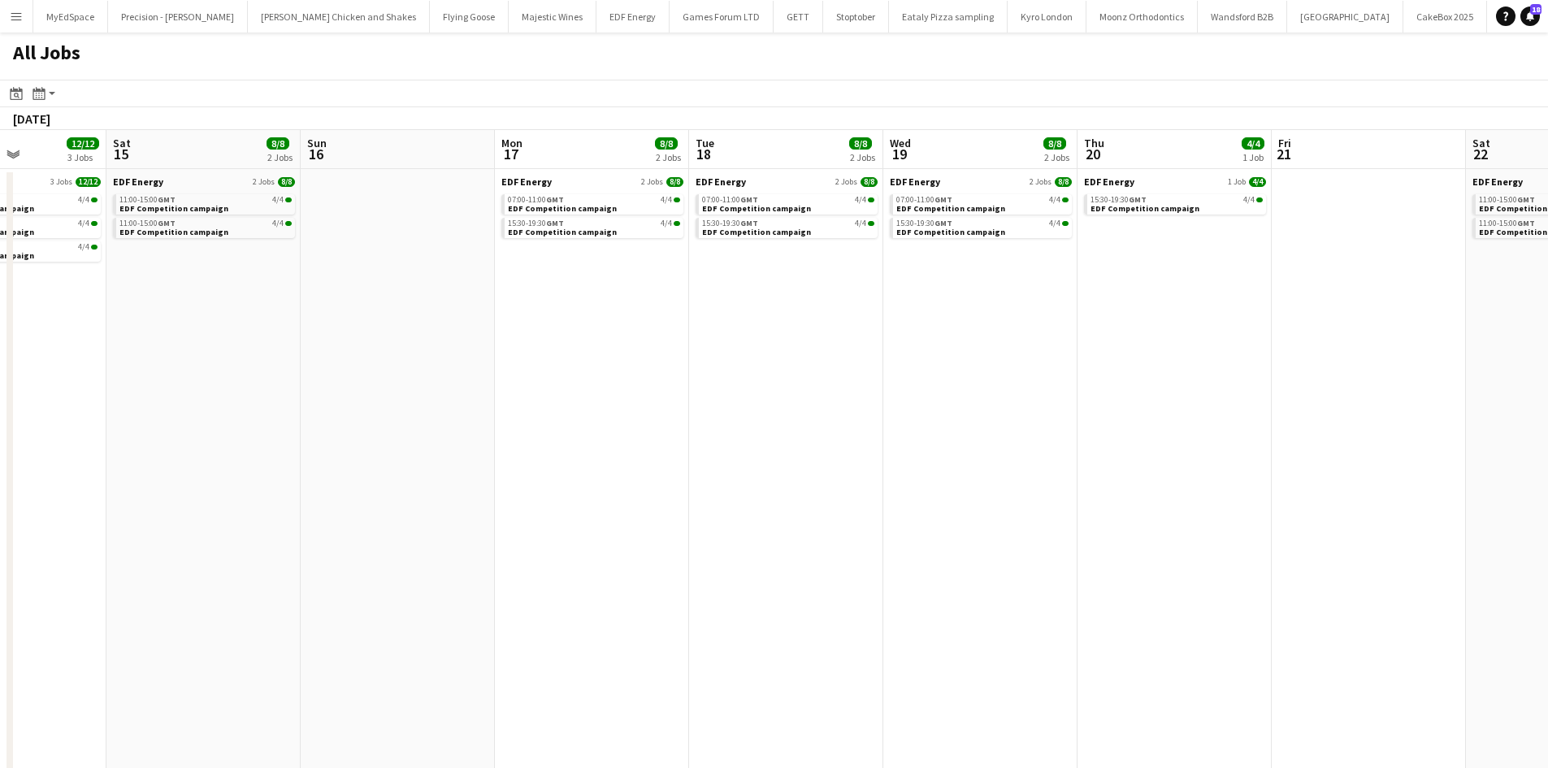
drag, startPoint x: 851, startPoint y: 340, endPoint x: 643, endPoint y: 362, distance: 209.1
click at [628, 357] on app-calendar-viewport "Wed 12 12/12 3 Jobs Thu 13 12/12 3 Jobs Fri 14 12/12 3 Jobs Sat 15 8/8 2 Jobs S…" at bounding box center [774, 492] width 1548 height 724
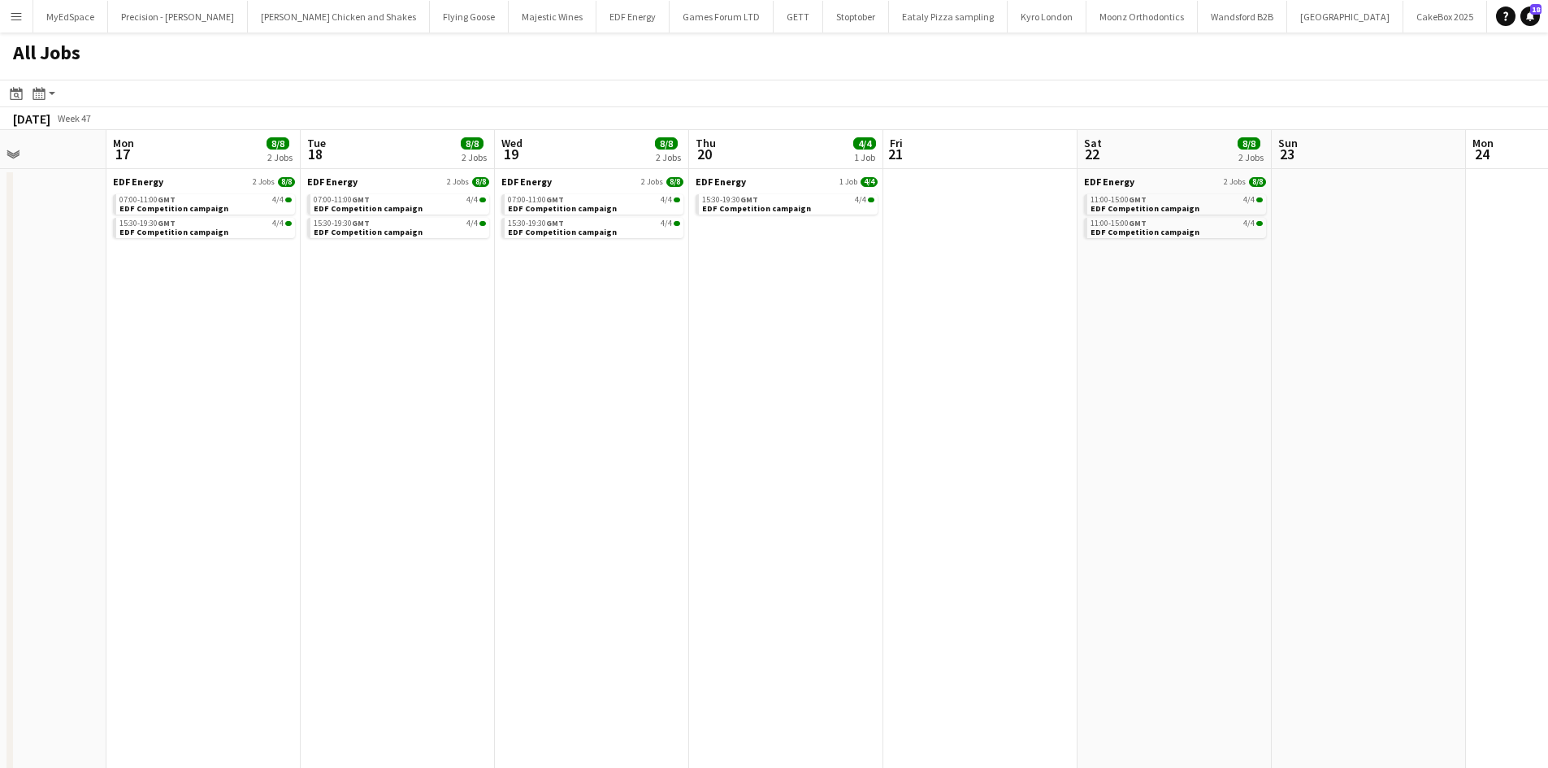
scroll to position [0, 661]
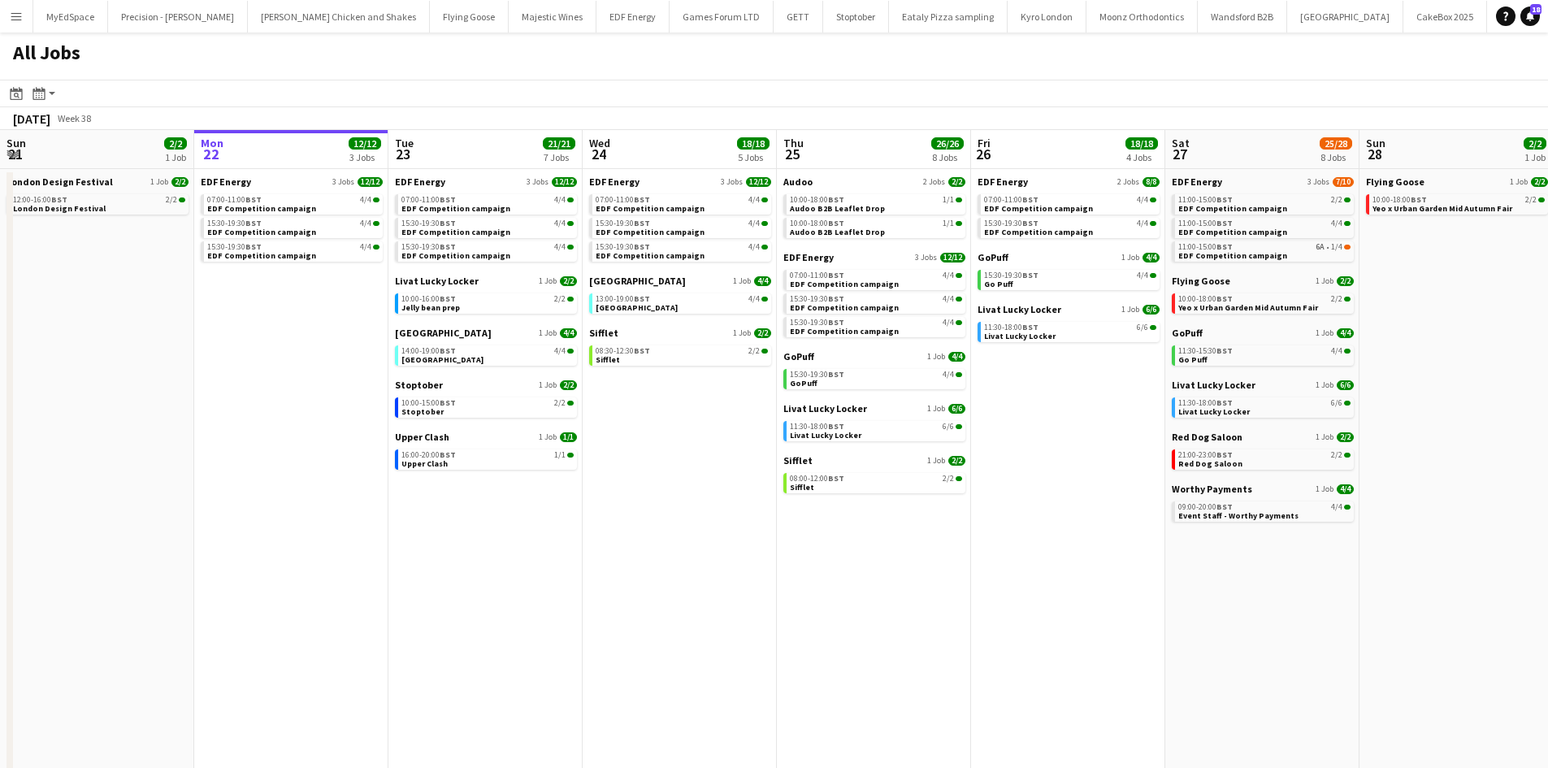
scroll to position [0, 389]
drag, startPoint x: 665, startPoint y: 667, endPoint x: 1189, endPoint y: 522, distance: 543.6
click at [1192, 526] on app-date-cell "EDF Energy 3 Jobs [DATE] 11:00-15:00 BST 2/2 EDF Competition campaign 11:00-15:…" at bounding box center [1261, 511] width 194 height 685
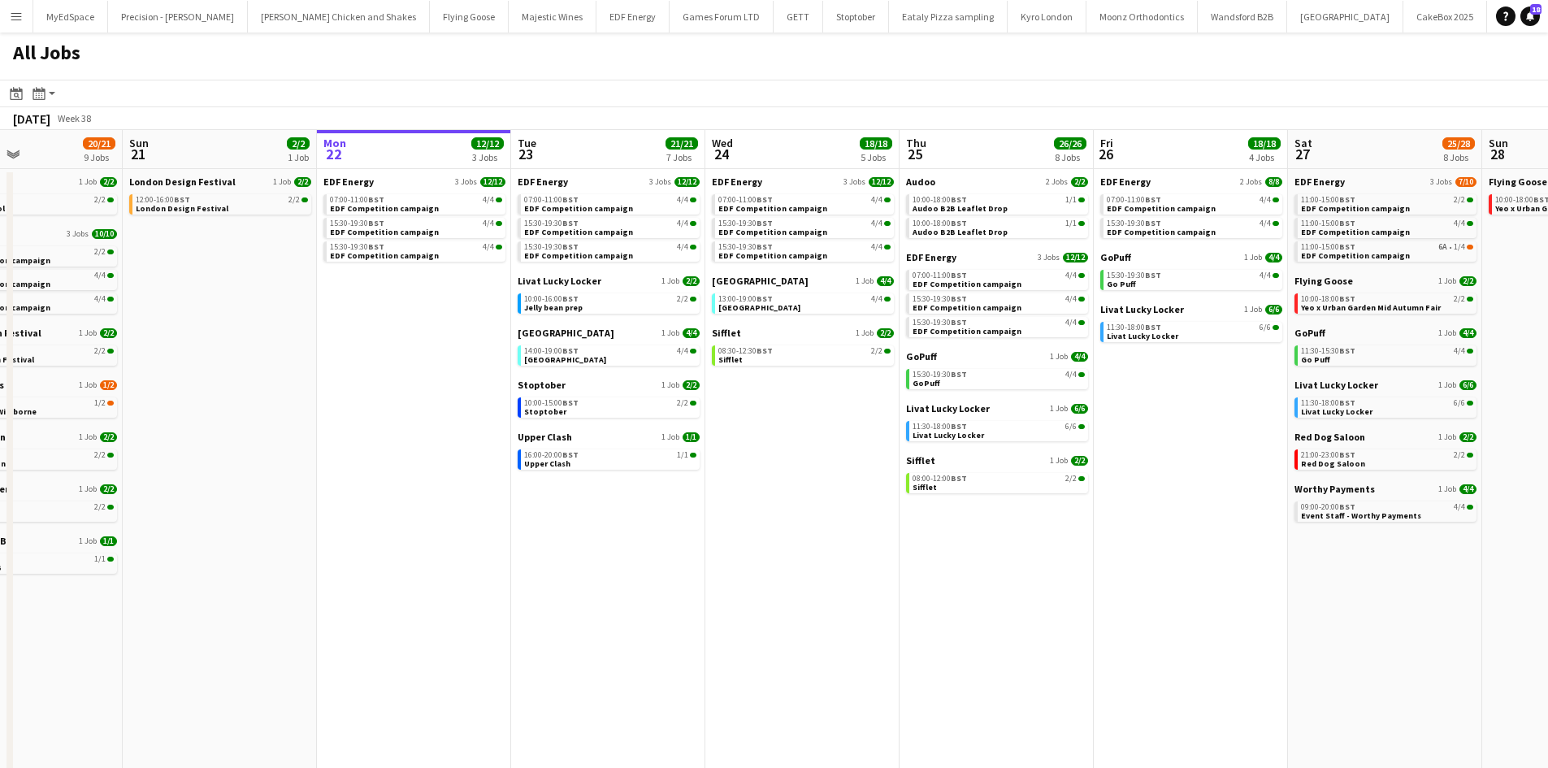
click at [849, 642] on app-calendar-viewport "Thu 18 29/29 14 Jobs Fri 19 22/22 9 Jobs Sat 20 20/21 9 Jobs Sun 21 2/2 1 Job M…" at bounding box center [774, 492] width 1548 height 724
click at [442, 215] on app-calendar-brief-board "EDF Energy 3 Jobs [DATE] 07:00-11:00 BST 4/4 EDF Competition campaign 15:30-19:…" at bounding box center [414, 218] width 182 height 86
click at [437, 199] on div "07:00-11:00 BST 4/4" at bounding box center [416, 200] width 172 height 8
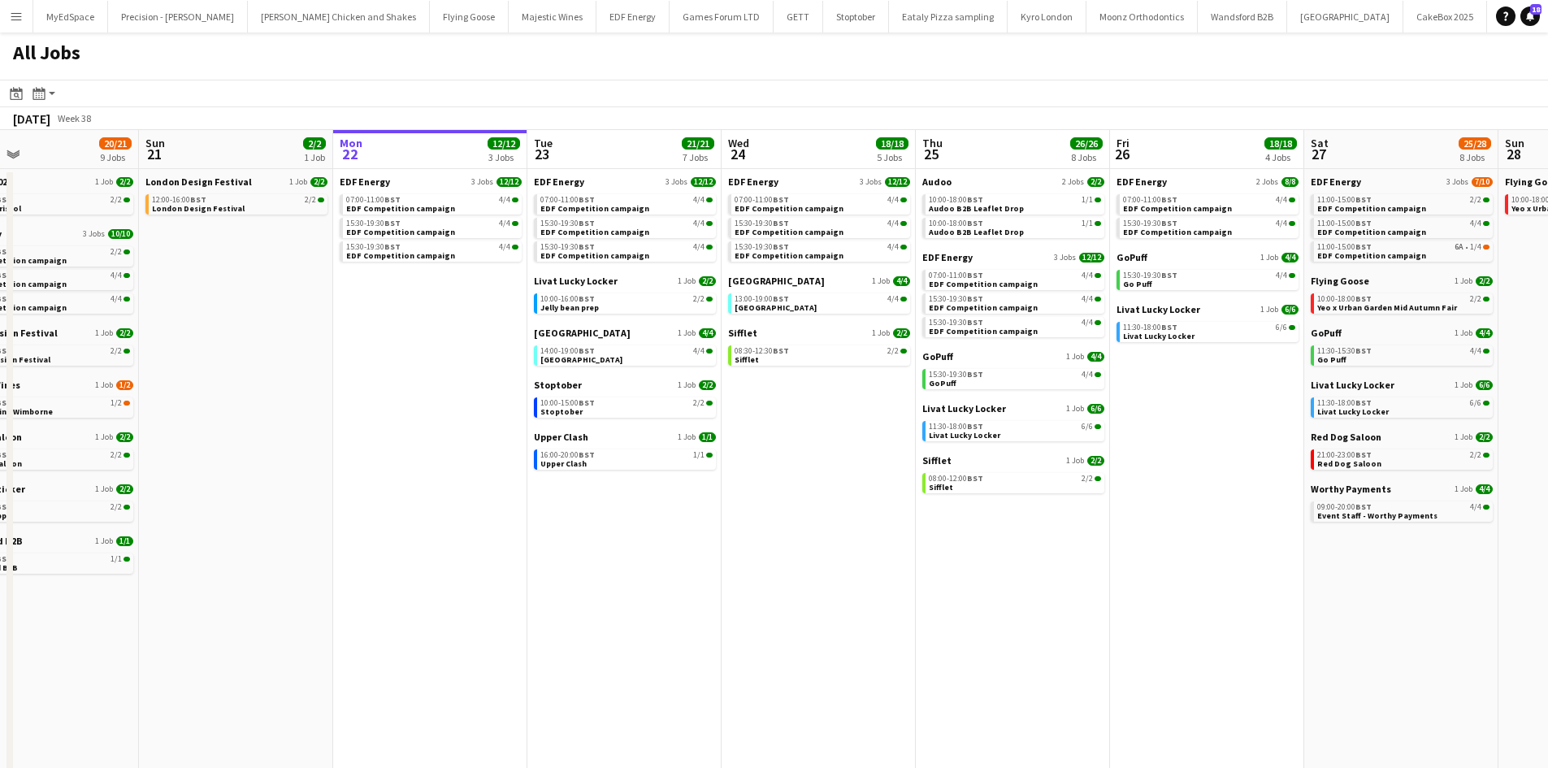
drag, startPoint x: 601, startPoint y: 518, endPoint x: 623, endPoint y: 514, distance: 22.2
click at [623, 514] on app-calendar-viewport "Thu 18 29/29 14 Jobs Fri 19 22/22 9 Jobs Sat 20 20/21 9 Jobs Sun 21 2/2 1 Job M…" at bounding box center [774, 492] width 1548 height 724
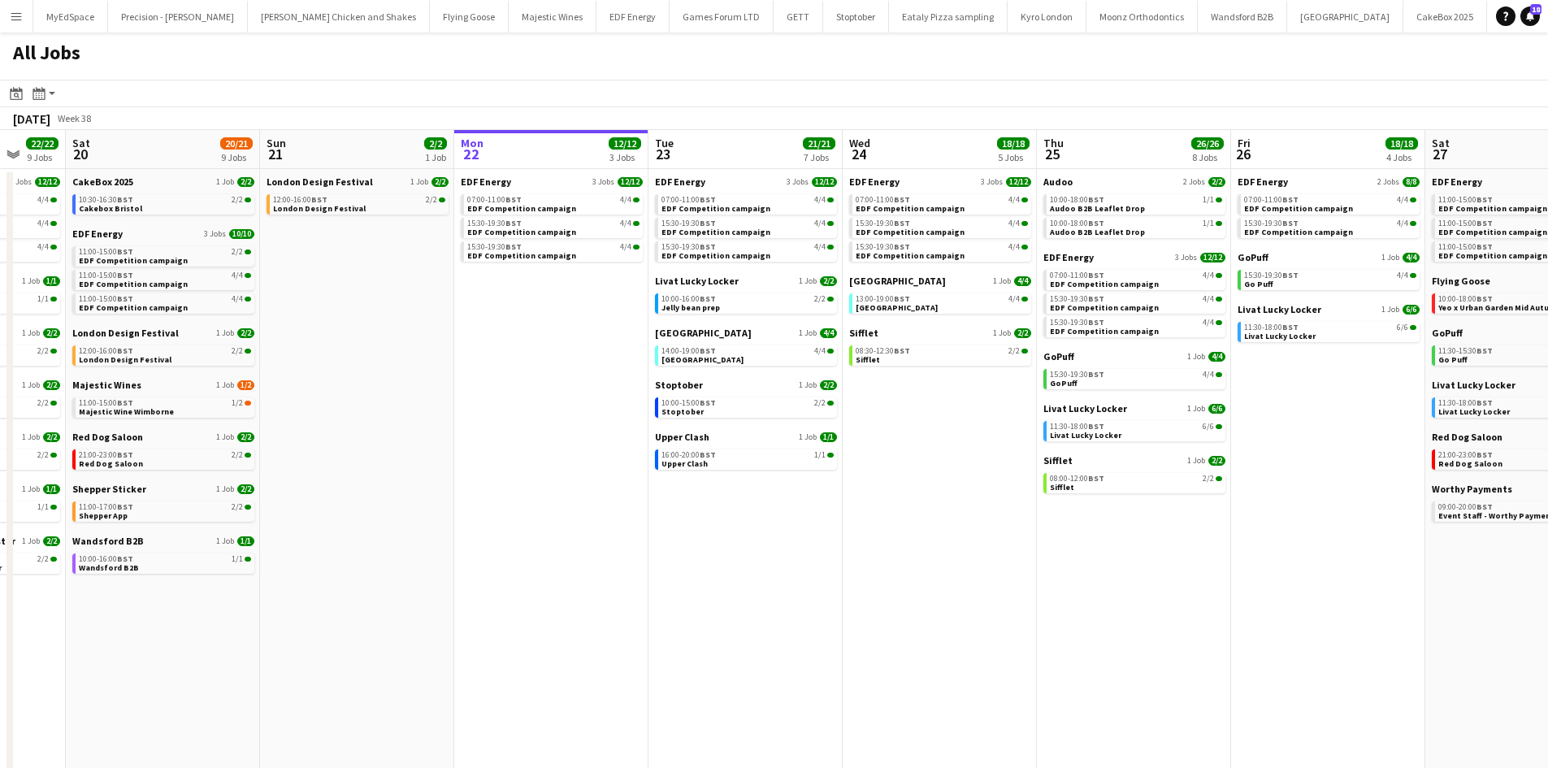
drag, startPoint x: 596, startPoint y: 539, endPoint x: 716, endPoint y: 557, distance: 120.8
click at [716, 557] on app-calendar-viewport "Thu 18 29/29 14 Jobs Fri 19 22/22 9 Jobs Sat 20 20/21 9 Jobs Sun 21 2/2 1 Job M…" at bounding box center [774, 492] width 1548 height 724
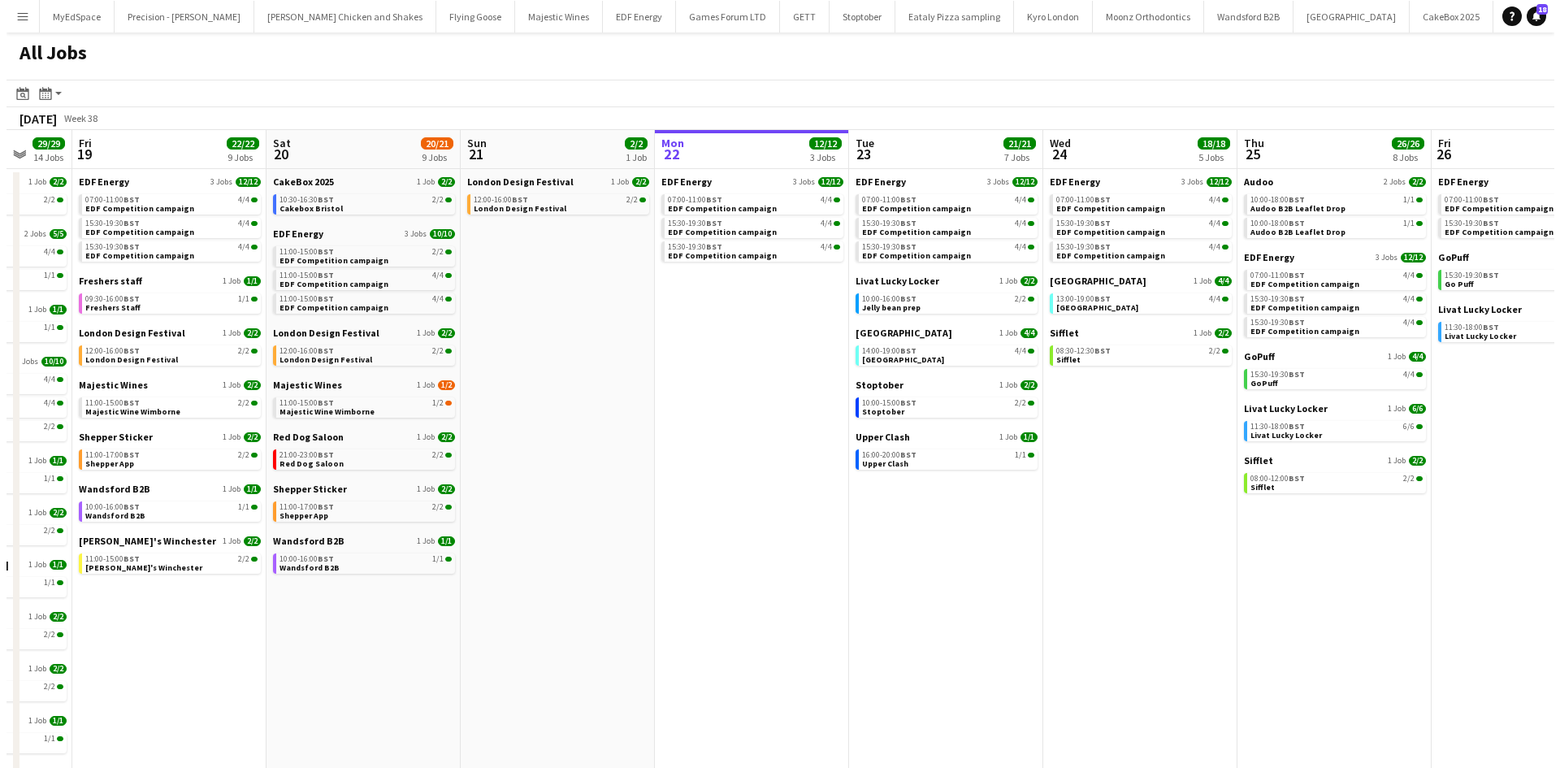
scroll to position [0, 502]
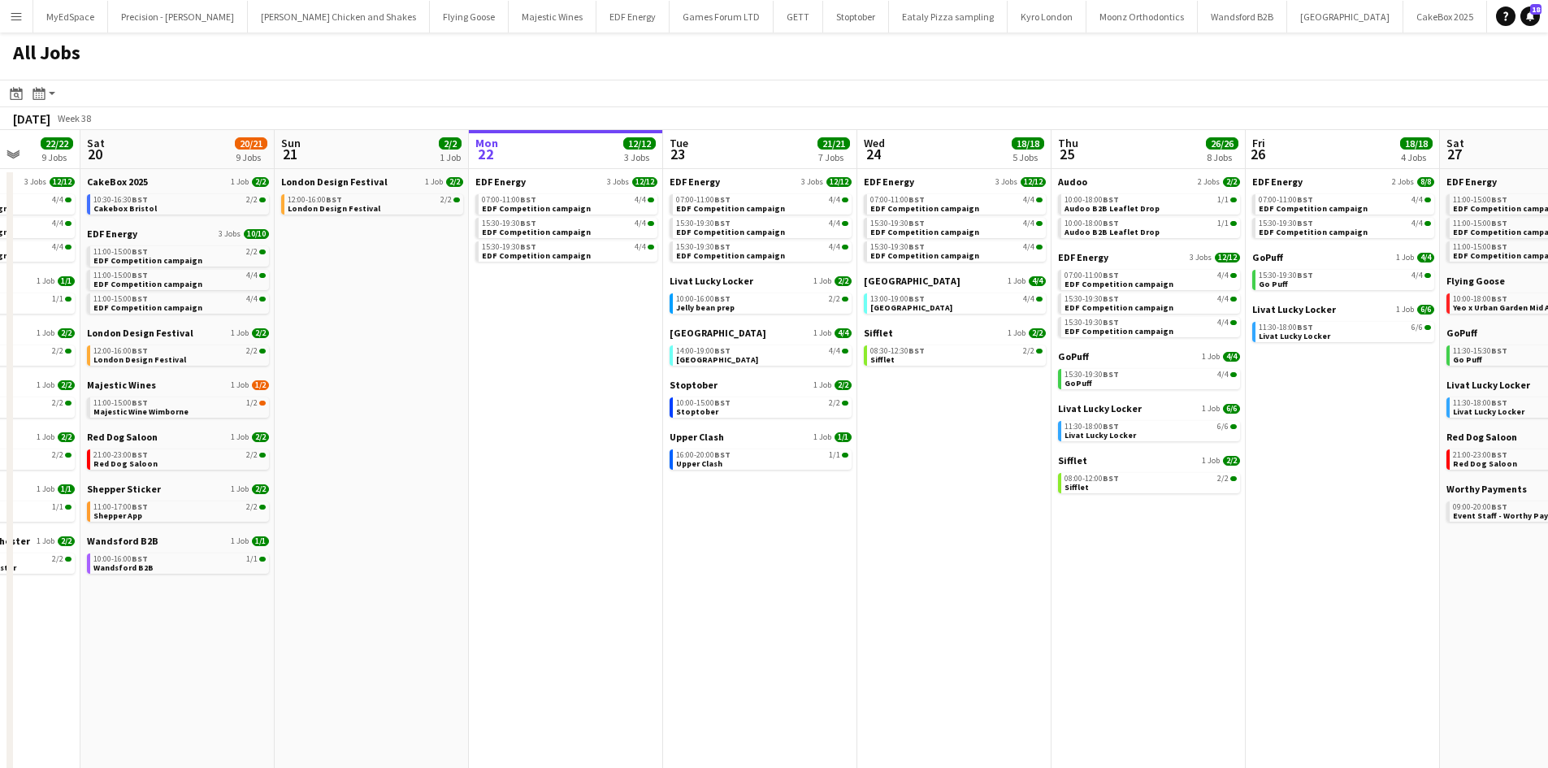
click at [15, 21] on app-icon "Menu" at bounding box center [16, 16] width 13 height 13
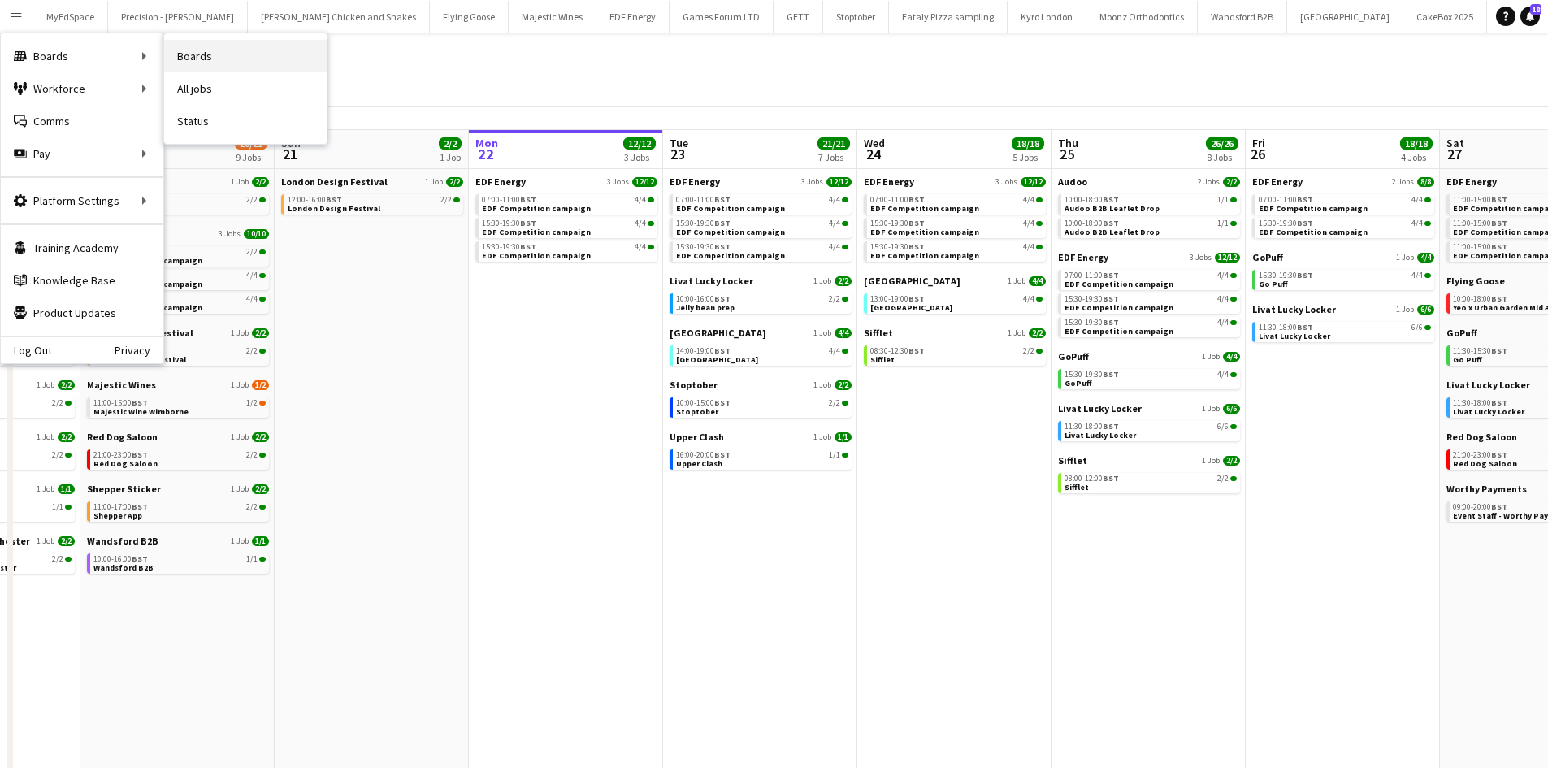
click at [188, 55] on link "Boards" at bounding box center [245, 56] width 162 height 32
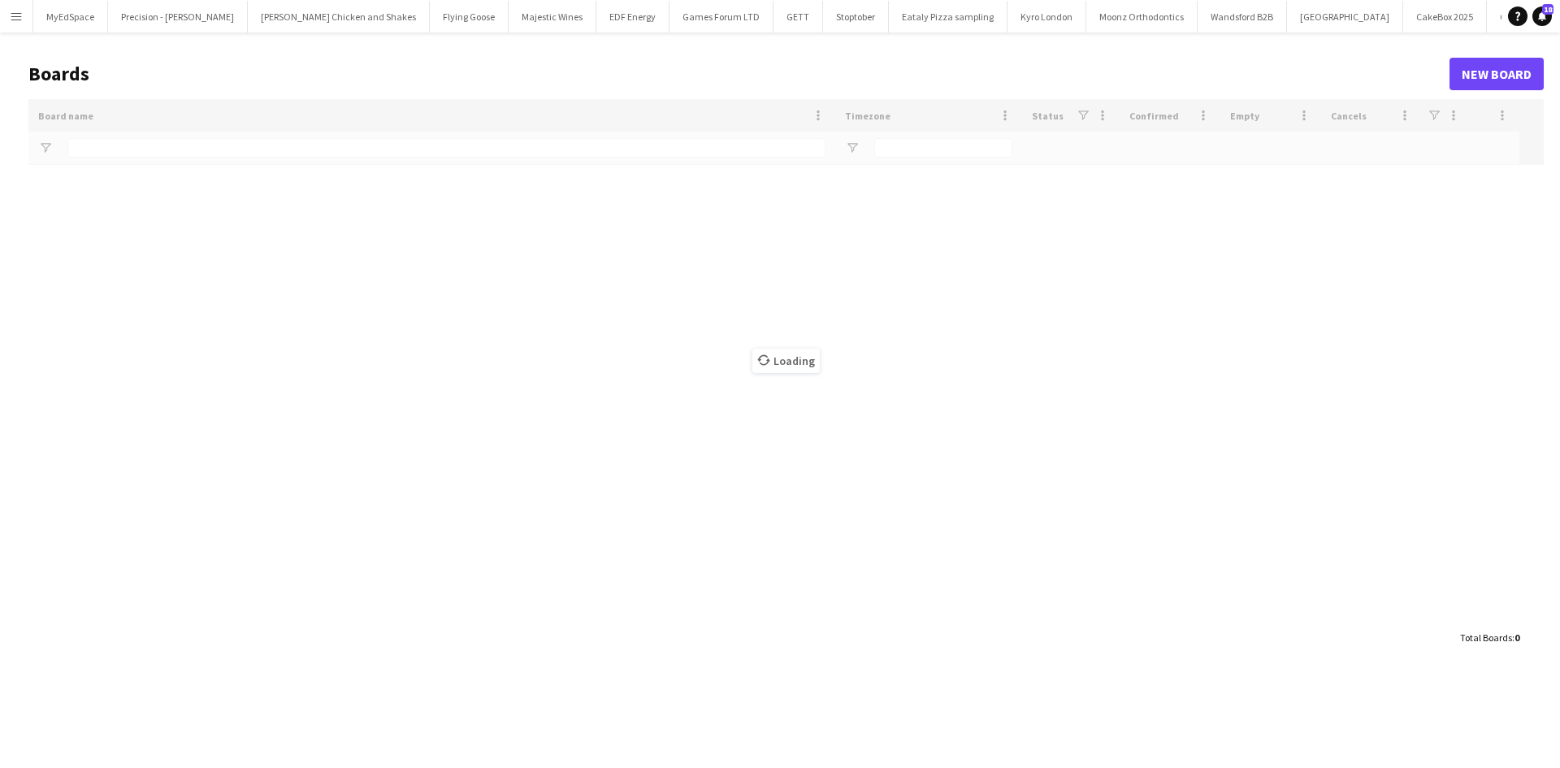
type input "*****"
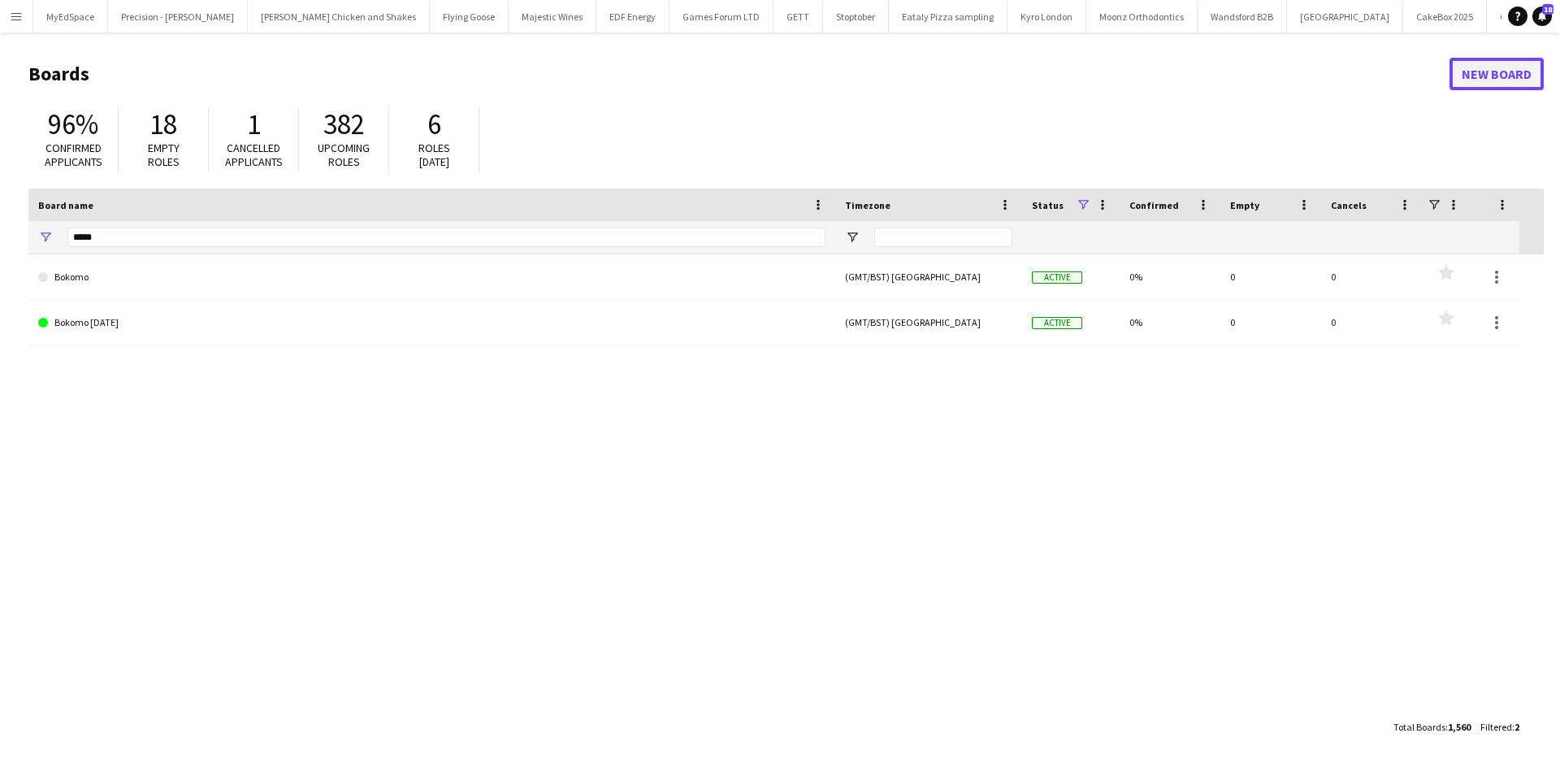
click at [1501, 76] on link "New Board" at bounding box center [1496, 74] width 94 height 32
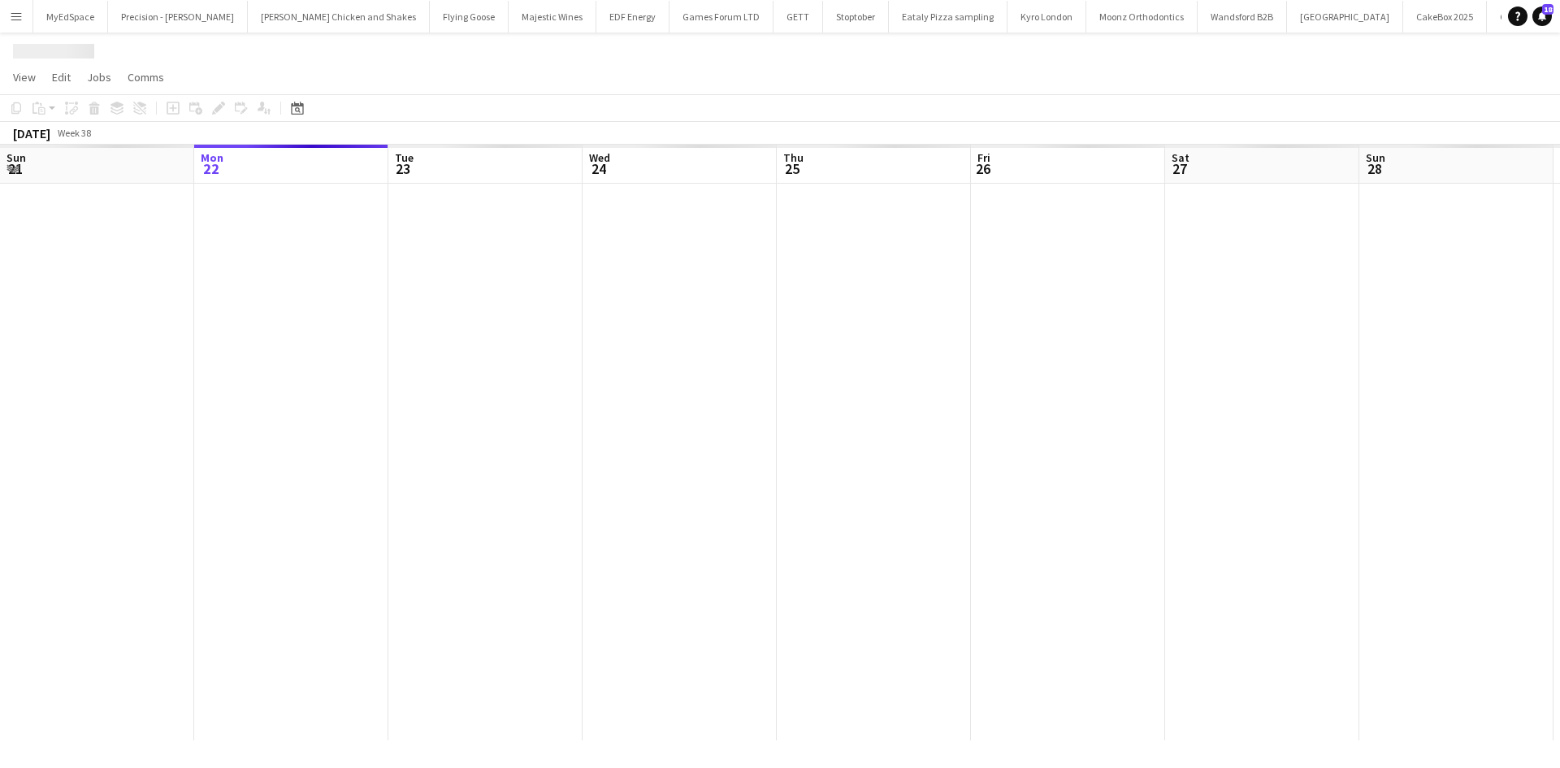
scroll to position [0, 3395]
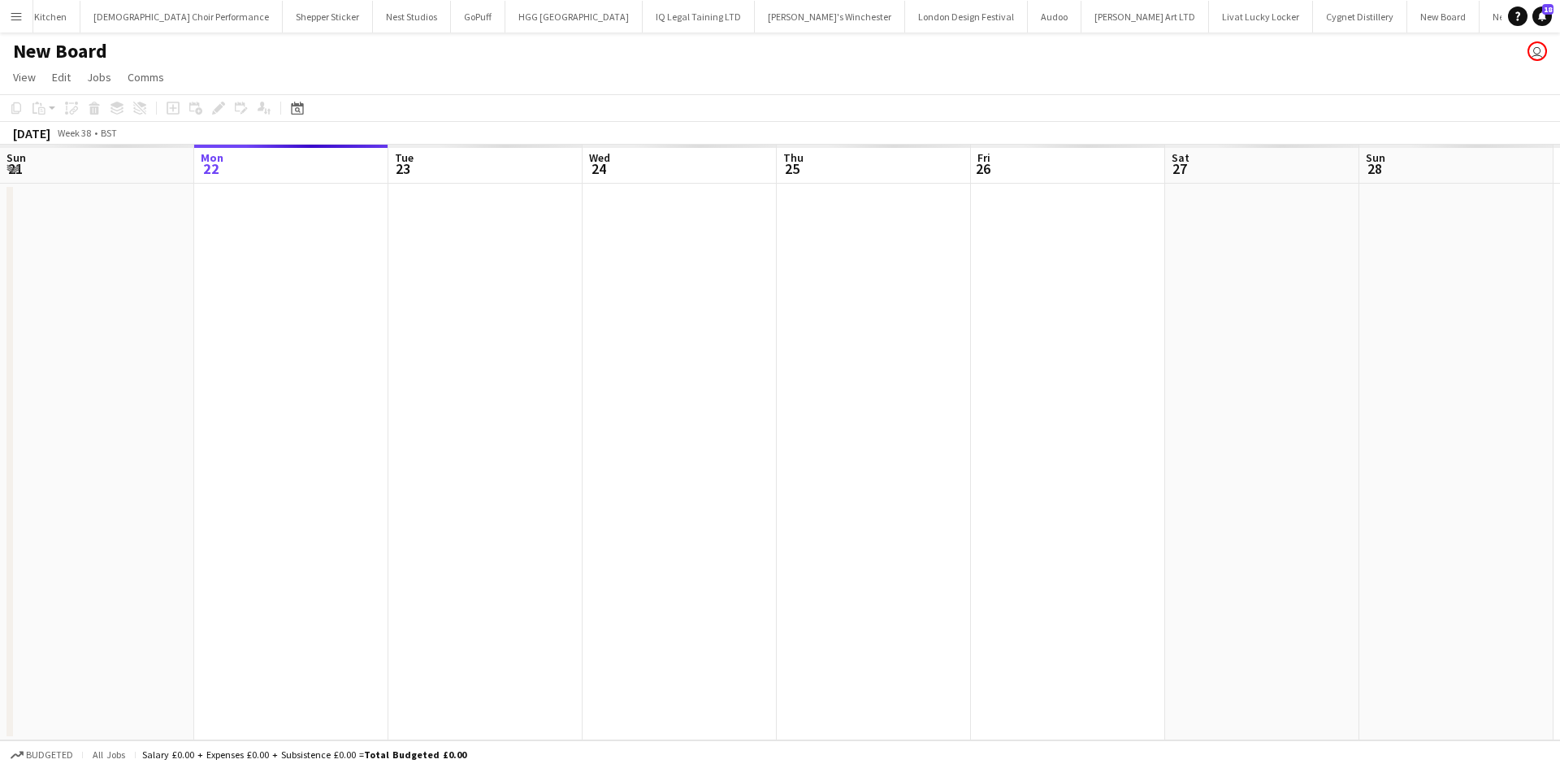
click at [500, 219] on app-date-cell at bounding box center [485, 462] width 194 height 557
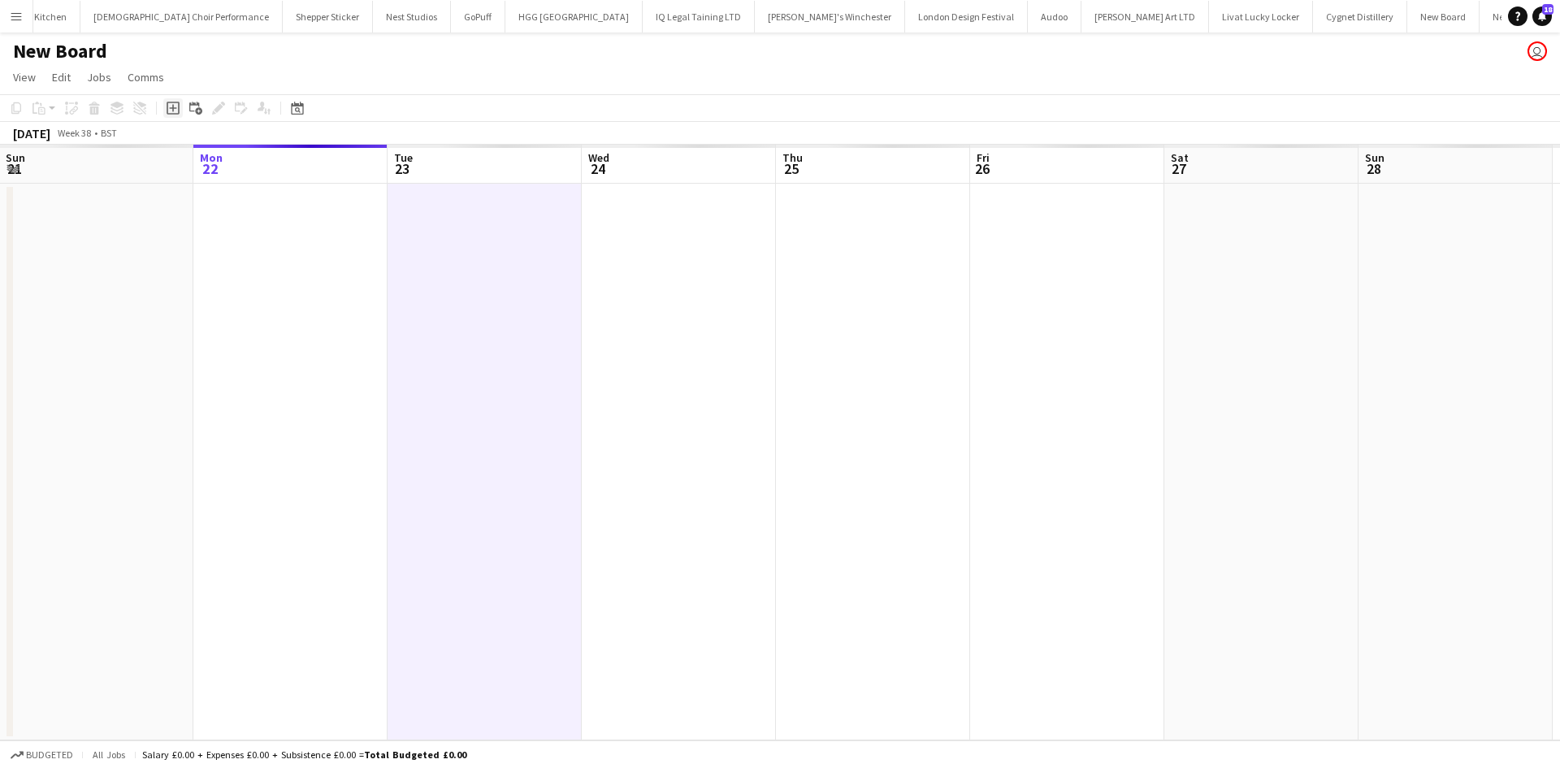
click at [171, 110] on icon "Add job" at bounding box center [173, 108] width 13 height 13
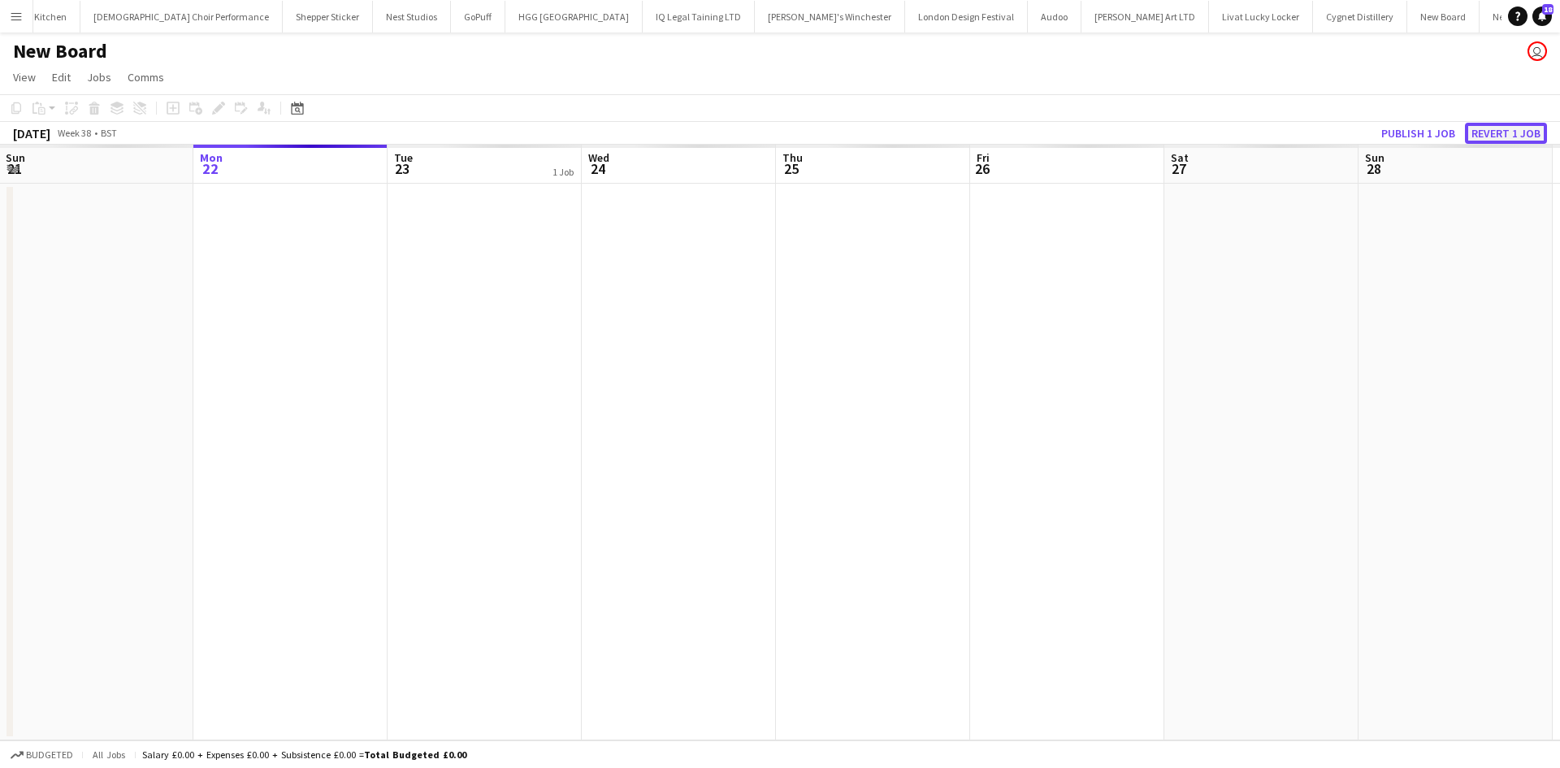
click at [1514, 132] on button "Revert 1 job" at bounding box center [1506, 133] width 82 height 21
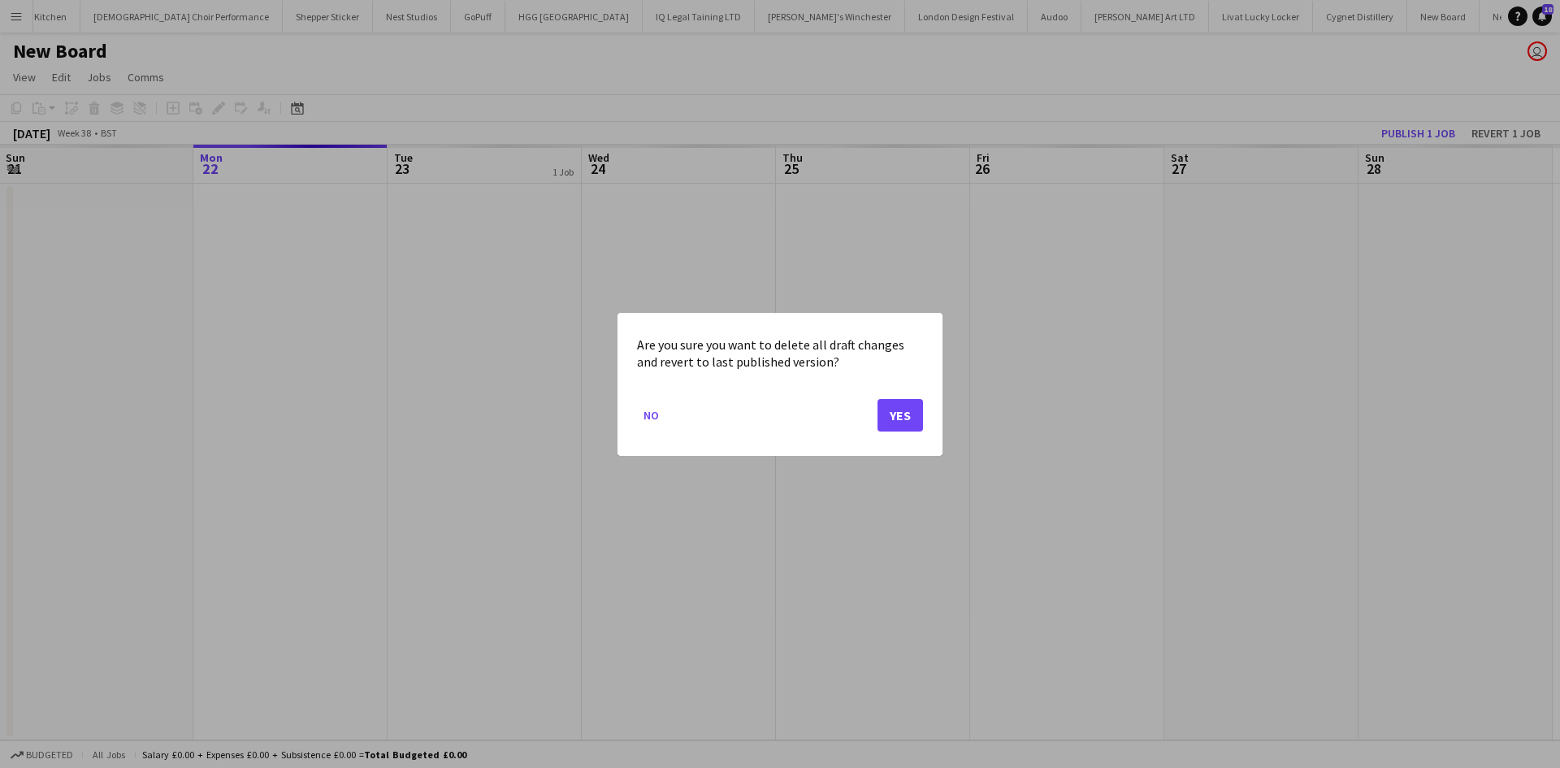
drag, startPoint x: 918, startPoint y: 412, endPoint x: 853, endPoint y: 371, distance: 76.6
click at [916, 412] on div "Are you sure you want to delete all draft changes and revert to last published …" at bounding box center [779, 384] width 325 height 143
drag, startPoint x: 888, startPoint y: 395, endPoint x: 856, endPoint y: 370, distance: 40.0
click at [888, 396] on mat-dialog-actions "No Yes" at bounding box center [780, 420] width 286 height 69
click at [921, 427] on button "Yes" at bounding box center [899, 414] width 45 height 32
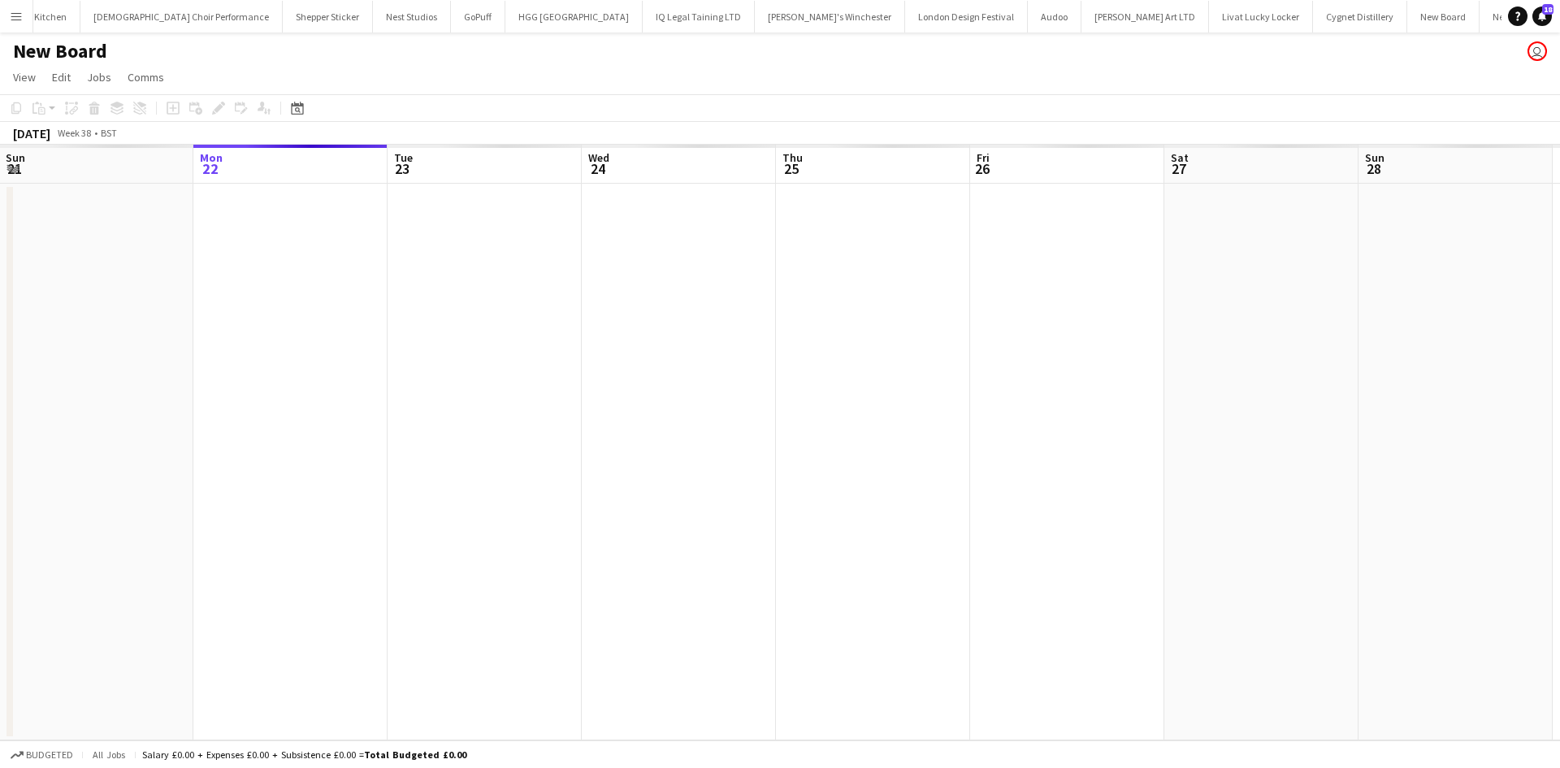
click at [15, 18] on app-icon "Menu" at bounding box center [16, 16] width 13 height 13
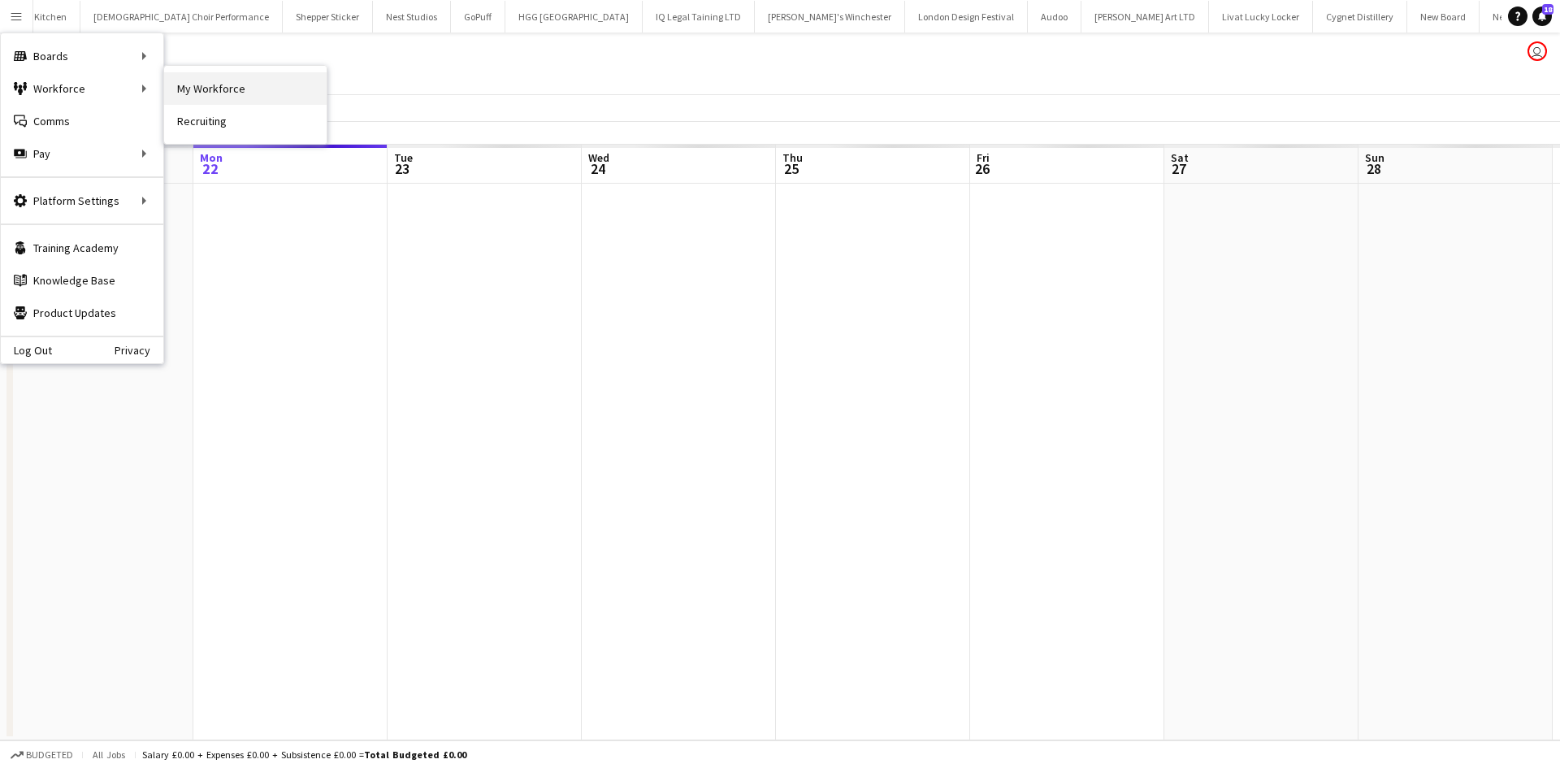
click at [185, 92] on link "My Workforce" at bounding box center [245, 88] width 162 height 32
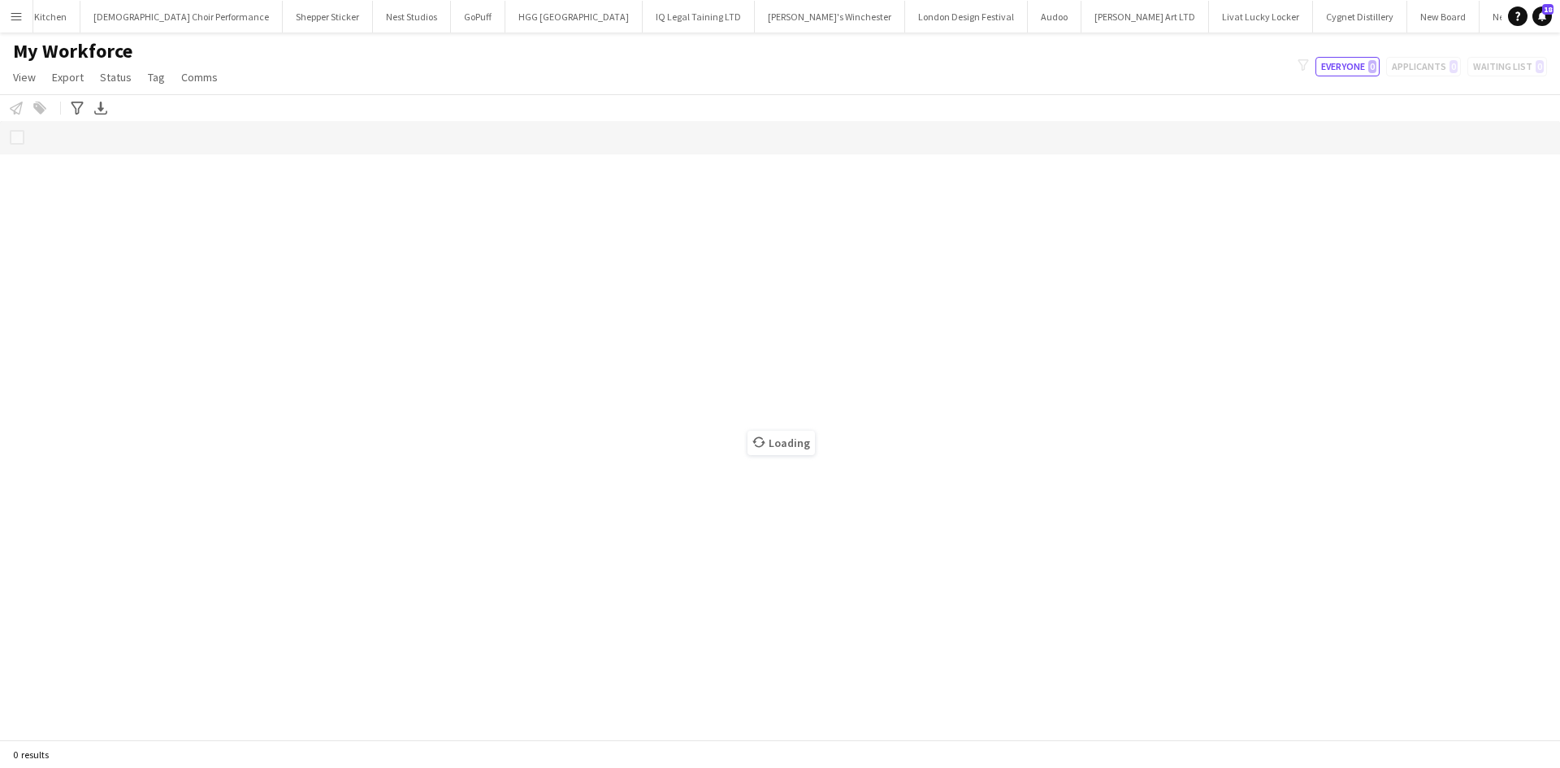
scroll to position [0, 3395]
click at [17, 15] on app-icon "Menu" at bounding box center [16, 16] width 13 height 13
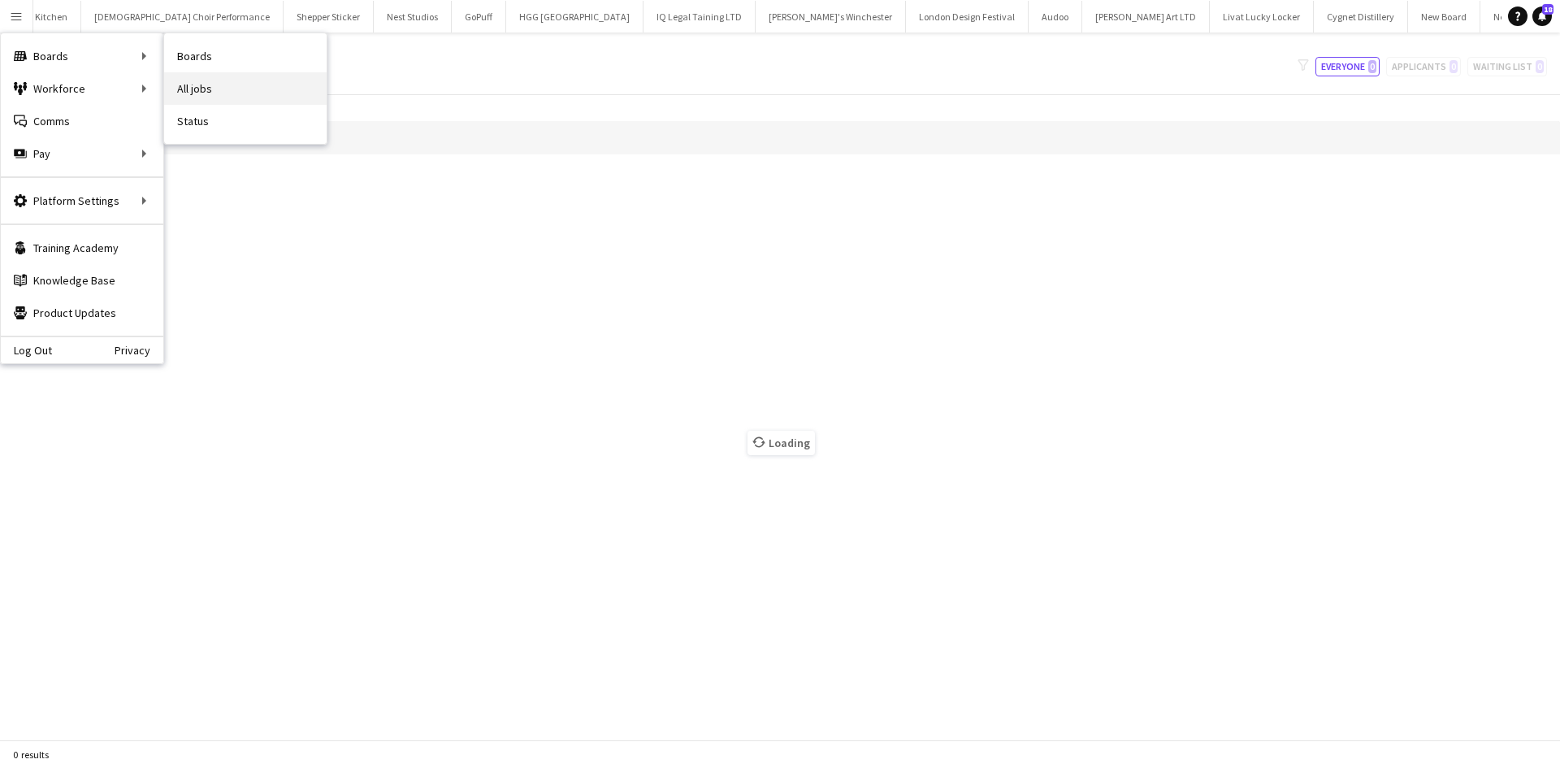
click at [186, 80] on link "All jobs" at bounding box center [245, 88] width 162 height 32
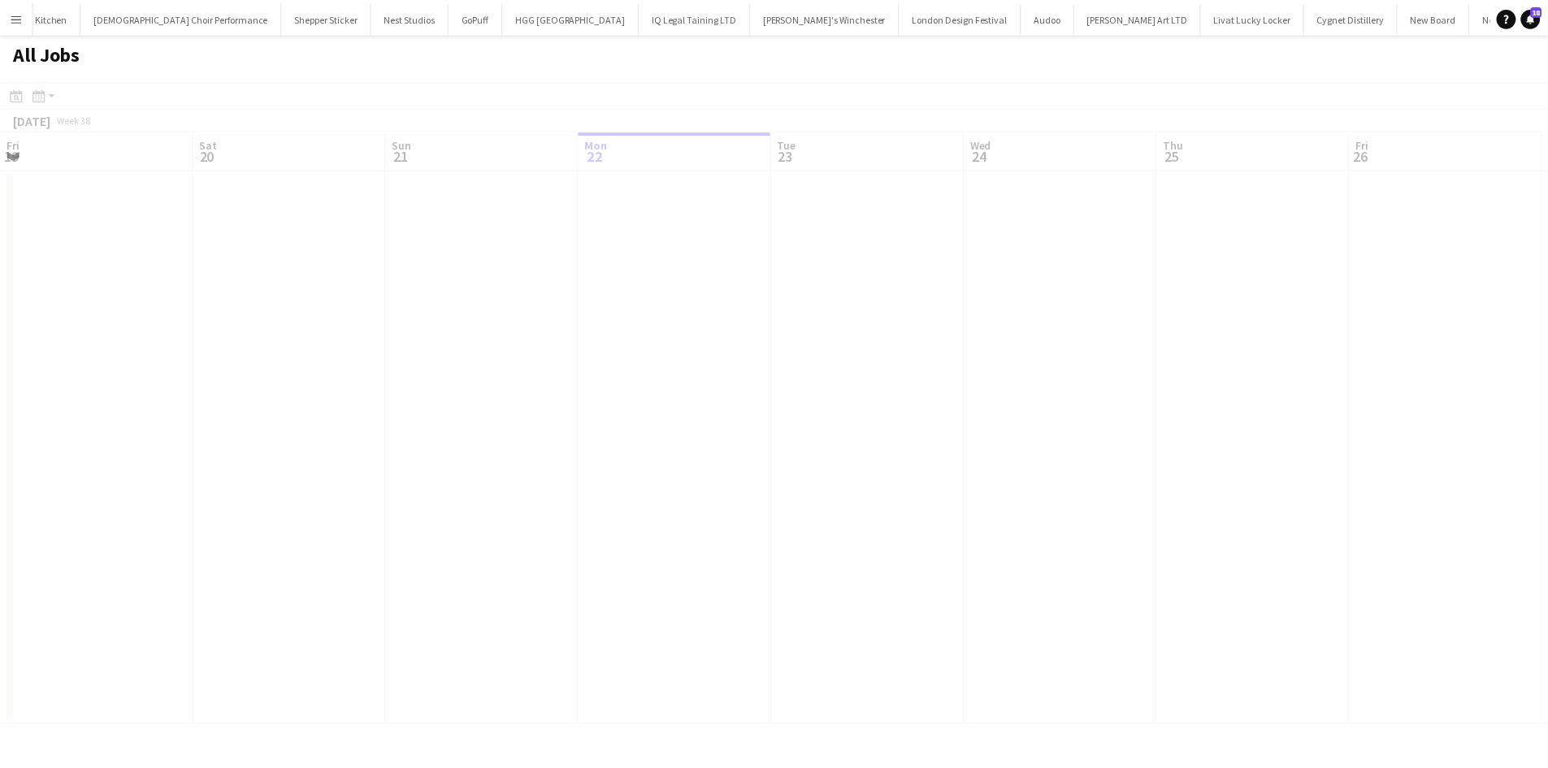
scroll to position [0, 388]
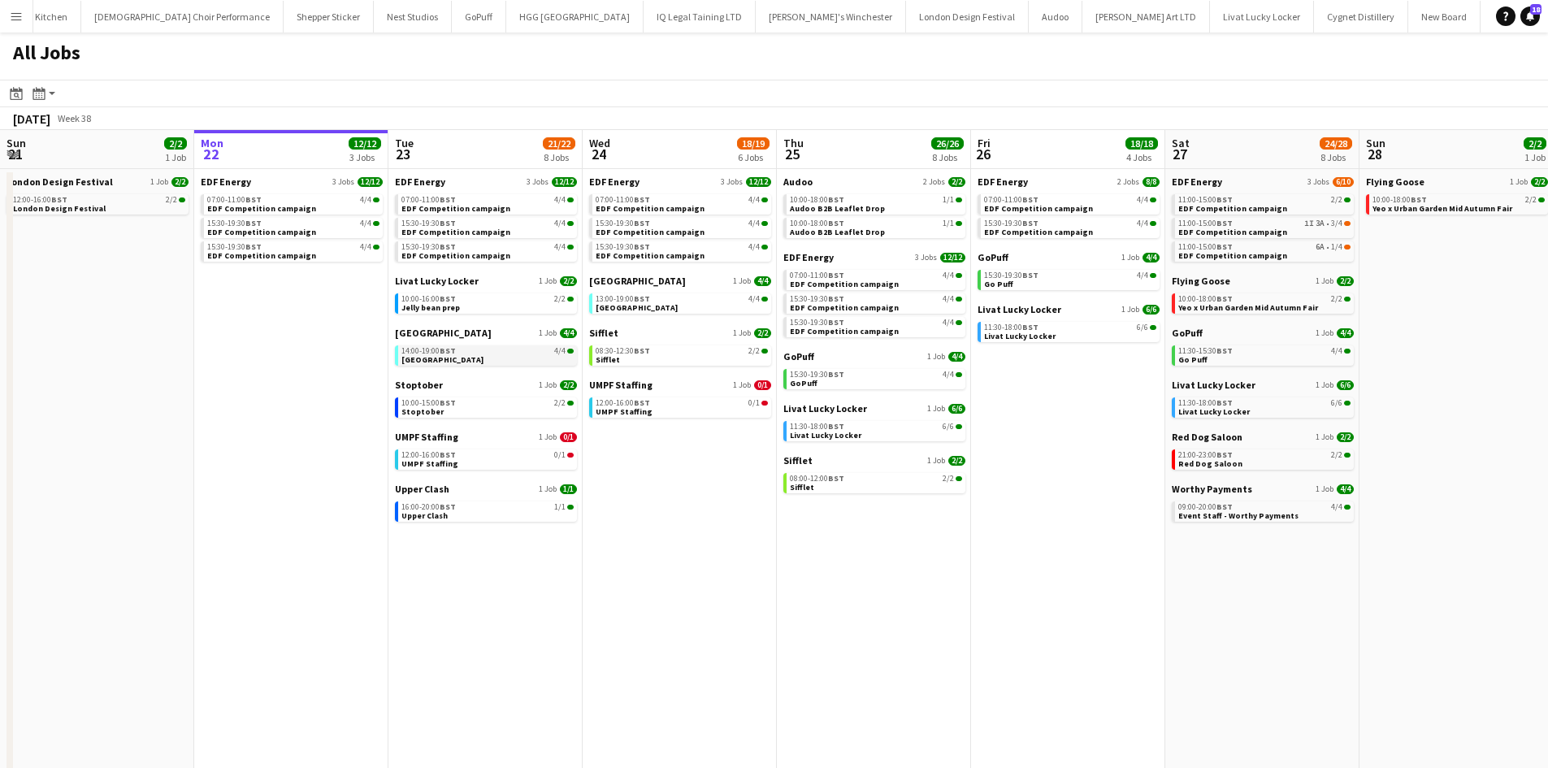
click at [492, 352] on div "14:00-19:00 BST 4/4" at bounding box center [487, 351] width 172 height 8
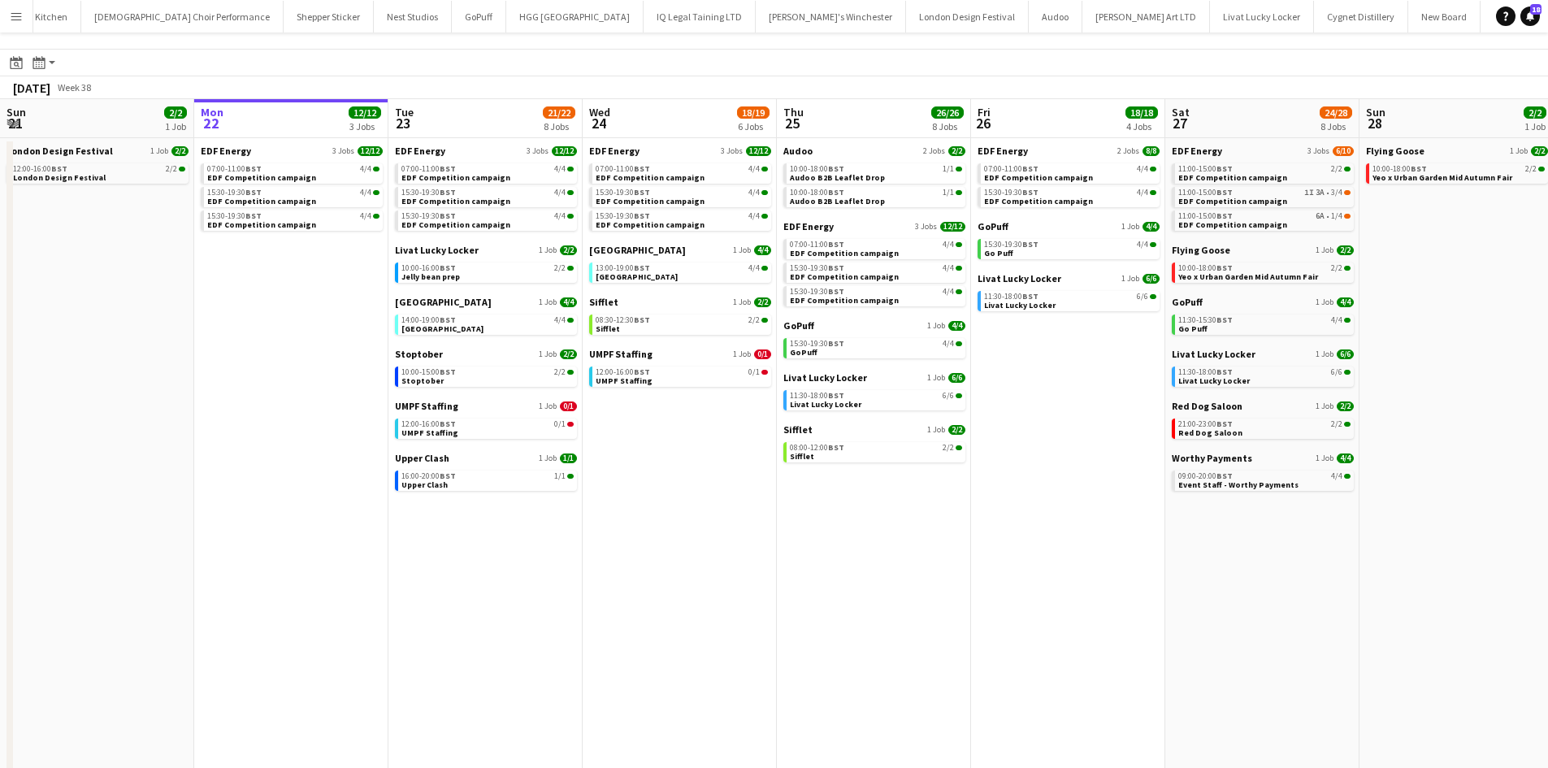
scroll to position [0, 0]
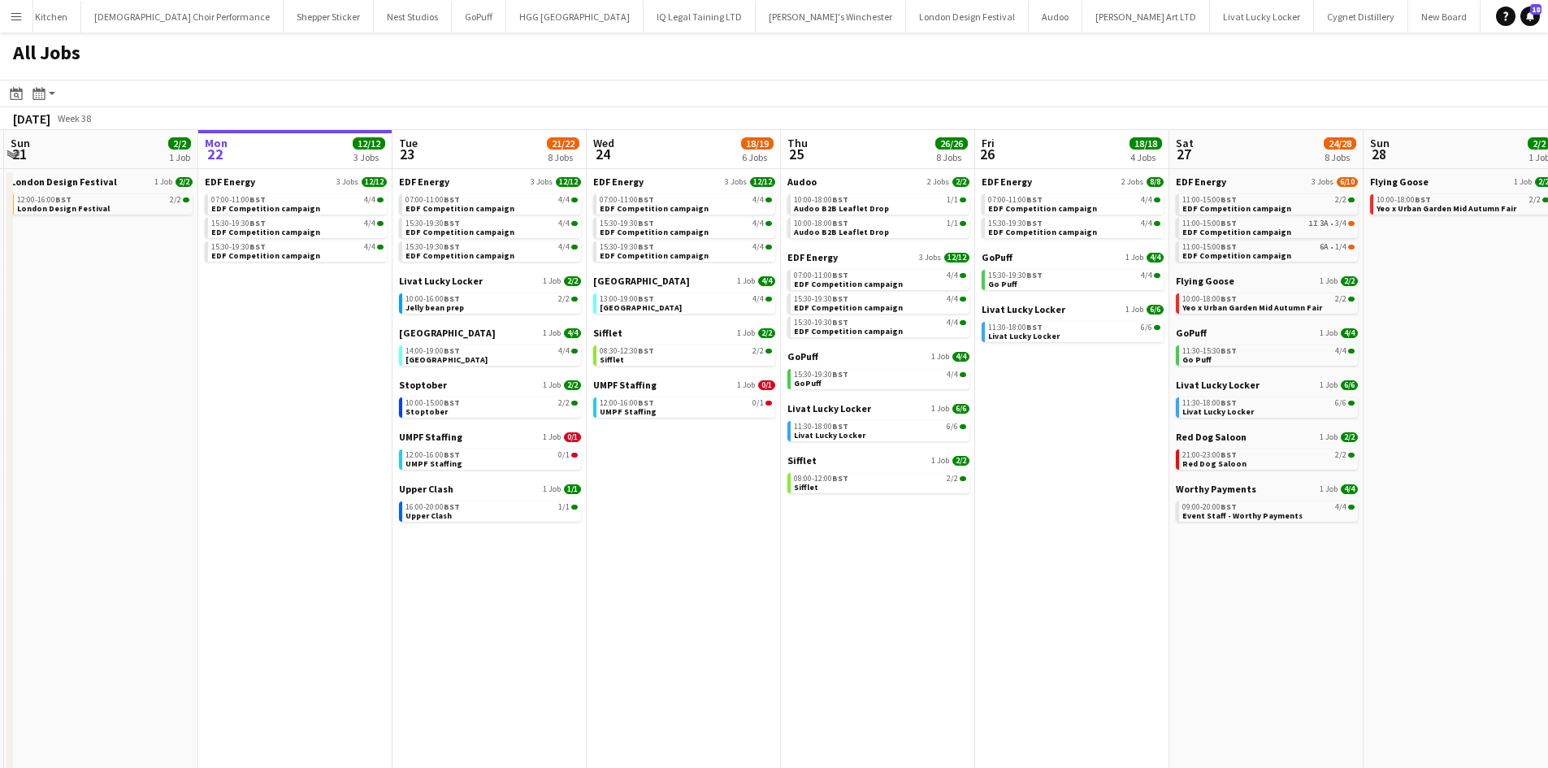
drag, startPoint x: 658, startPoint y: 572, endPoint x: 808, endPoint y: 604, distance: 153.0
click at [881, 583] on app-calendar-viewport "Fri 19 22/22 9 Jobs Sat 20 20/21 9 Jobs Sun 21 2/2 1 Job Mon 22 12/12 3 Jobs Tu…" at bounding box center [774, 492] width 1548 height 724
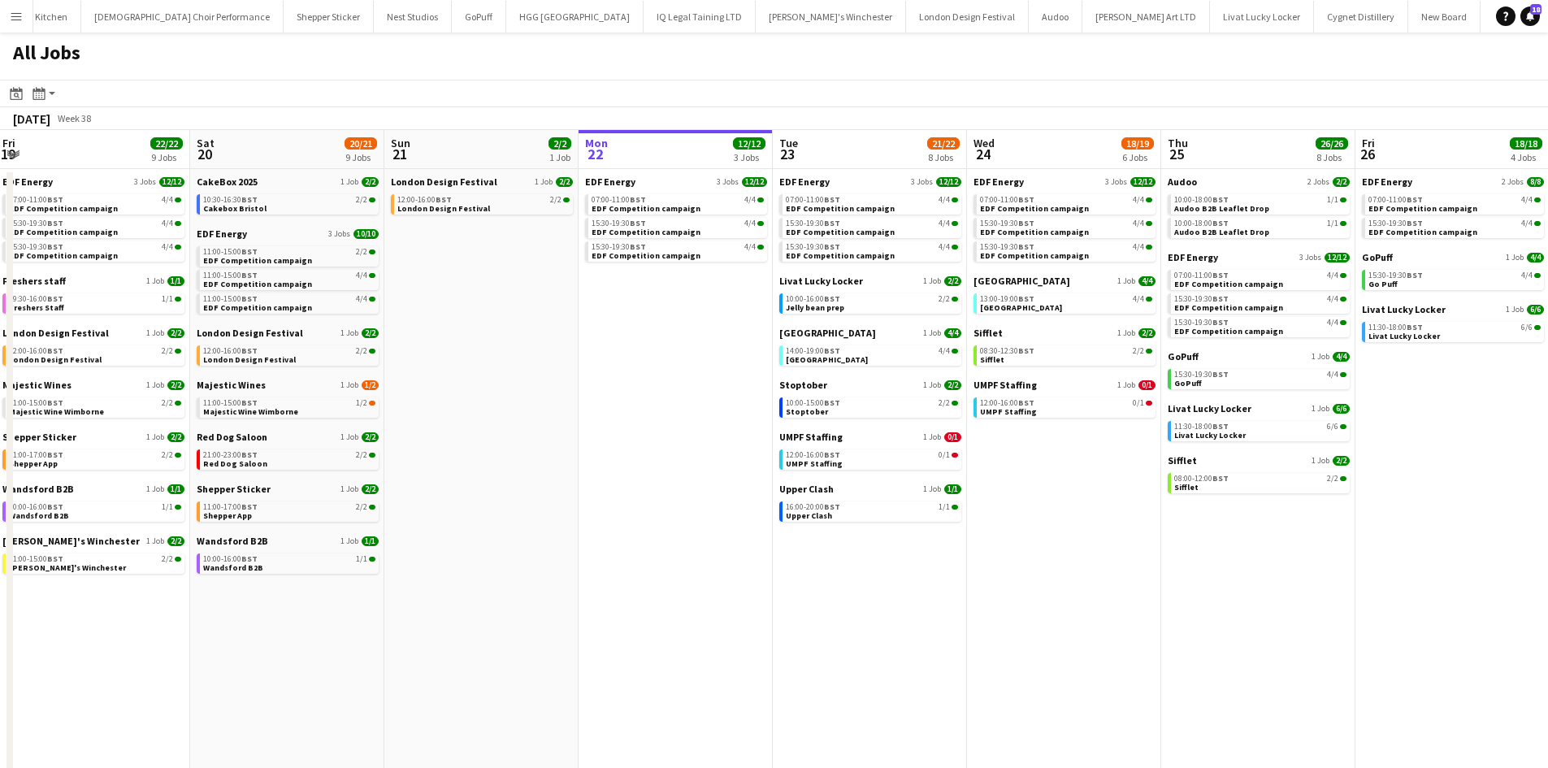
drag, startPoint x: 607, startPoint y: 680, endPoint x: 776, endPoint y: 639, distance: 173.8
click at [776, 642] on app-calendar-viewport "Wed 17 26/26 12 Jobs Thu 18 29/29 14 Jobs Fri 19 22/22 9 Jobs Sat 20 20/21 9 Jo…" at bounding box center [774, 492] width 1548 height 724
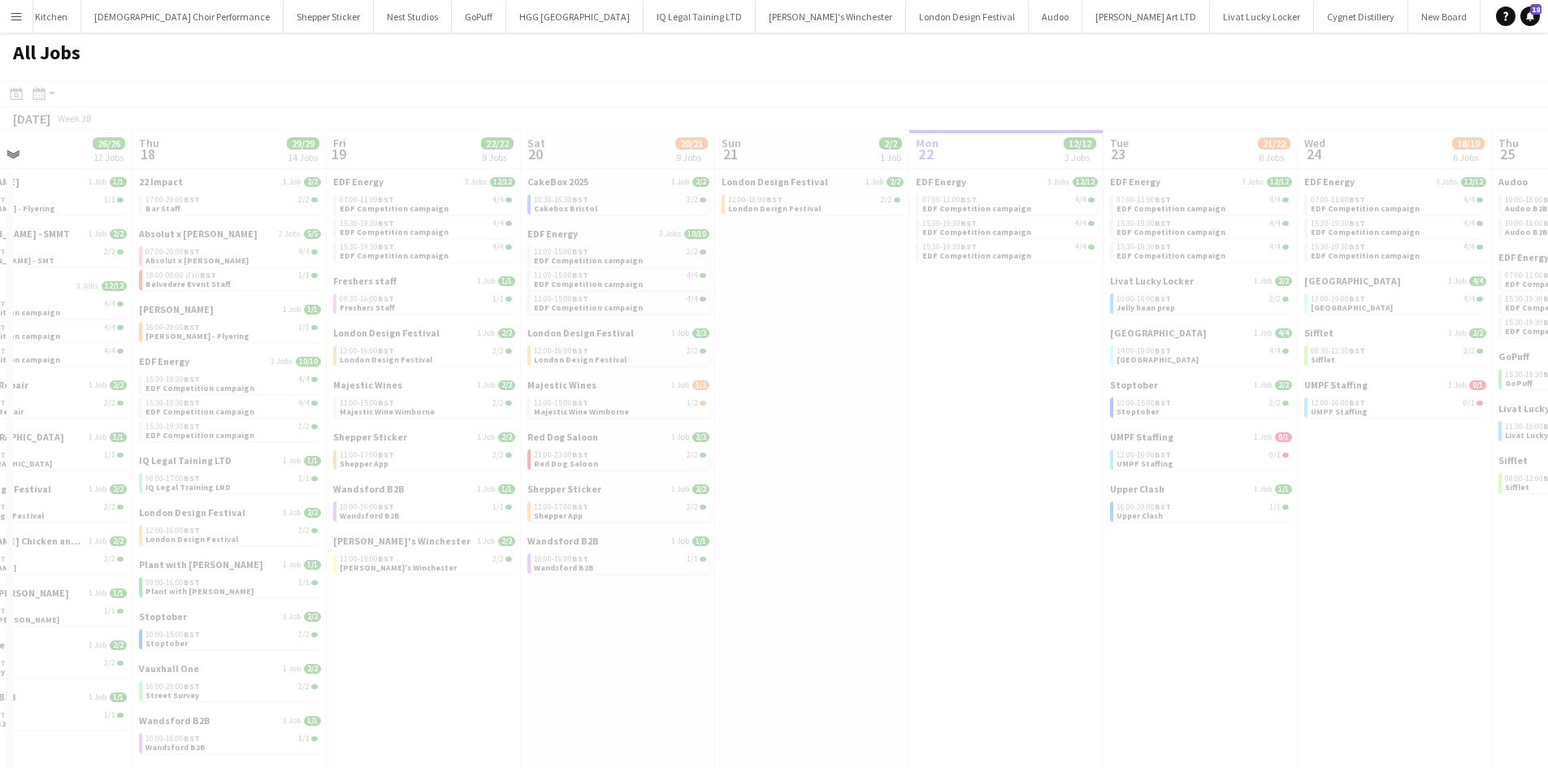
drag, startPoint x: 700, startPoint y: 511, endPoint x: 669, endPoint y: 644, distance: 136.8
click at [896, 491] on app-all-jobs "All Jobs Date picker SEP 2025 SEP 2025 Monday M Tuesday T Wednesday W Thursday …" at bounding box center [774, 442] width 1548 height 821
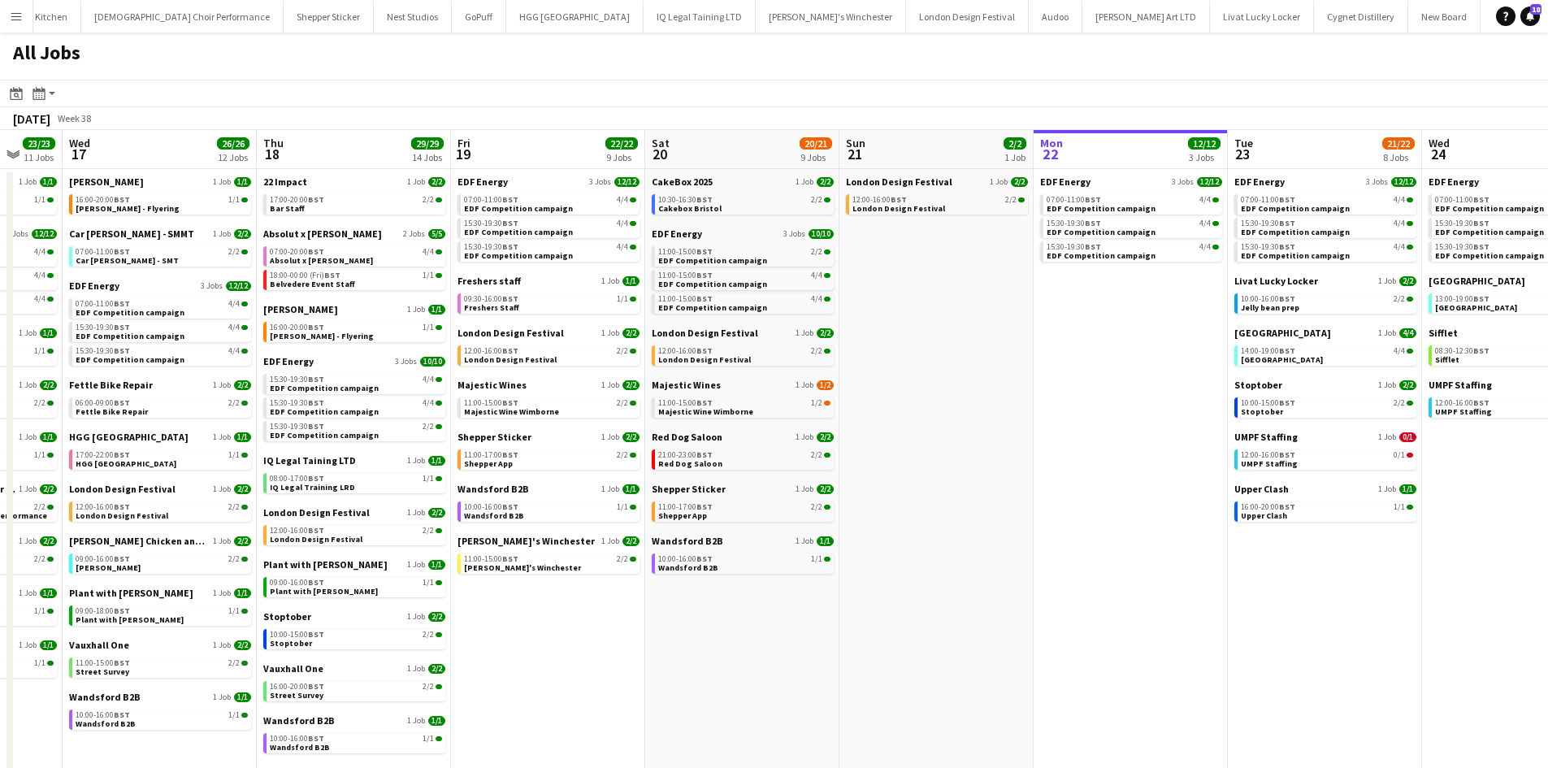
drag, startPoint x: 737, startPoint y: 630, endPoint x: 826, endPoint y: 604, distance: 93.1
click at [831, 616] on app-calendar-viewport "Mon 15 15/15 5 Jobs Tue 16 23/23 11 Jobs Wed 17 26/26 12 Jobs Thu 18 29/29 14 J…" at bounding box center [774, 492] width 1548 height 724
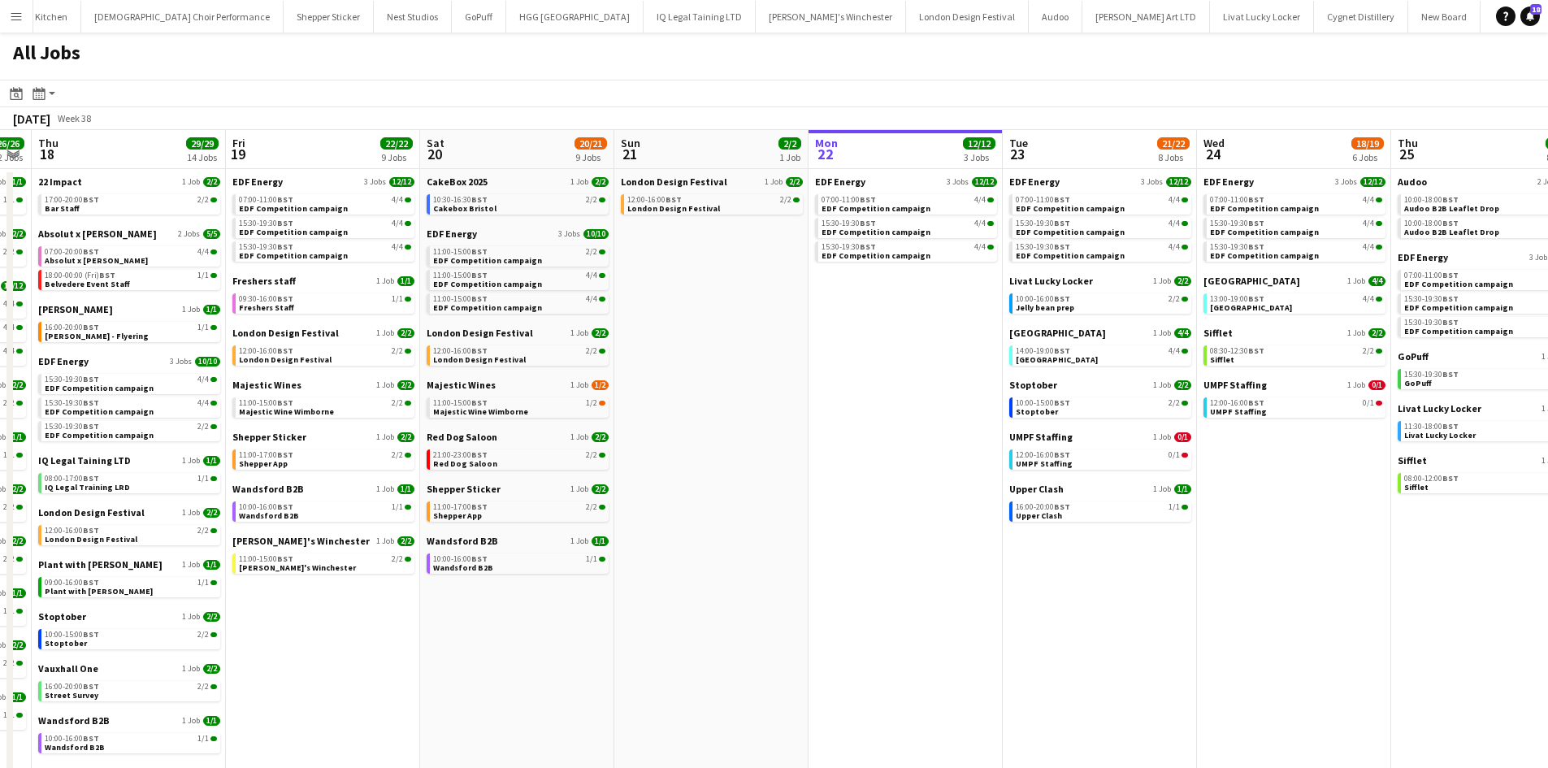
drag, startPoint x: 1397, startPoint y: 595, endPoint x: 1354, endPoint y: 544, distance: 66.9
click at [1172, 535] on app-calendar-viewport "Sun 14 10/13 4 Jobs Mon 15 15/15 5 Jobs Tue 16 23/23 11 Jobs Wed 17 26/26 12 Jo…" at bounding box center [774, 492] width 1548 height 724
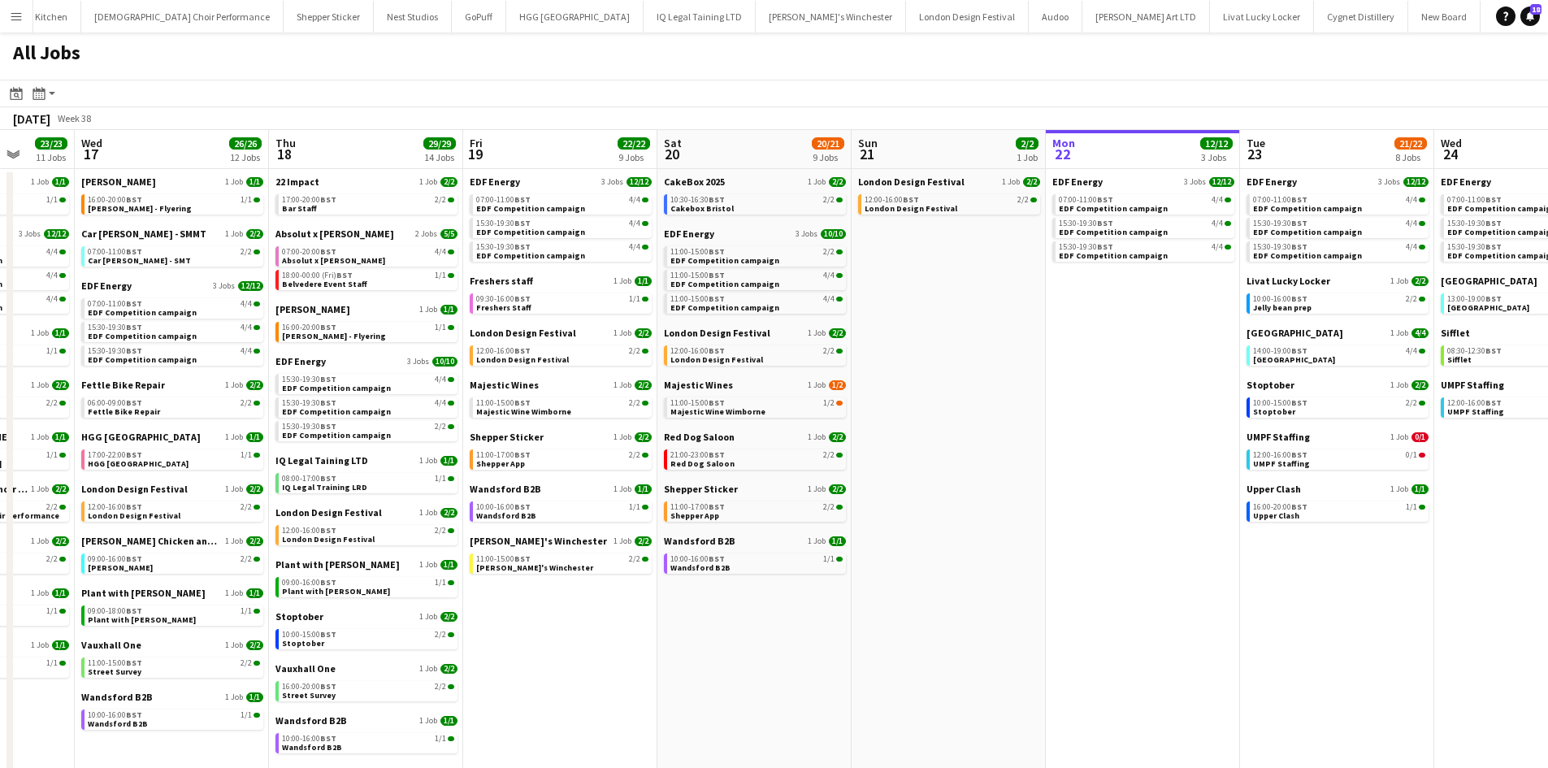
drag, startPoint x: 1362, startPoint y: 546, endPoint x: 1345, endPoint y: 585, distance: 42.6
click at [1198, 542] on app-calendar-viewport "Sun 14 10/13 4 Jobs Mon 15 15/15 5 Jobs Tue 16 23/23 11 Jobs Wed 17 26/26 12 Jo…" at bounding box center [774, 492] width 1548 height 724
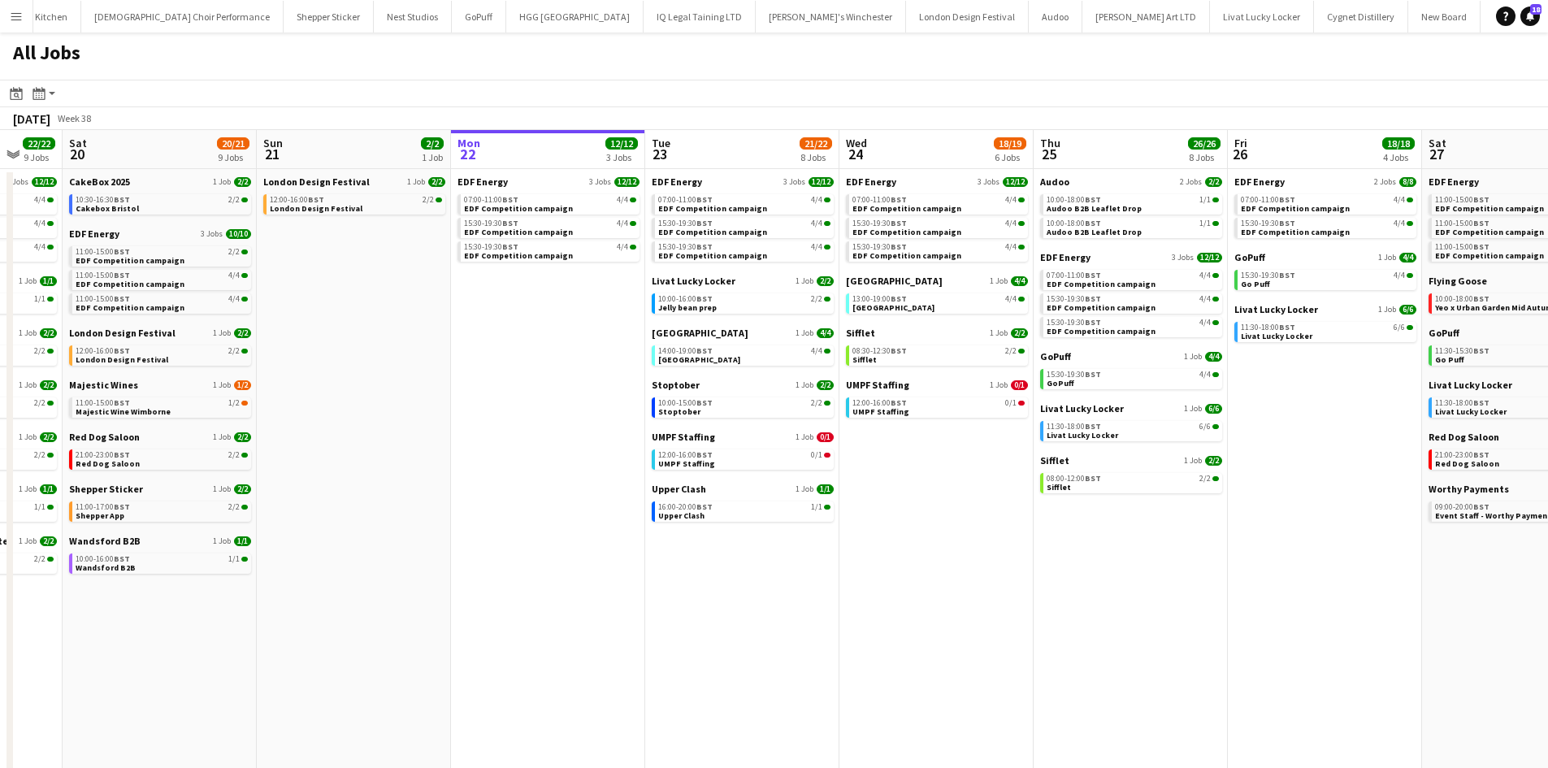
drag, startPoint x: 1397, startPoint y: 600, endPoint x: 1215, endPoint y: 581, distance: 183.8
click at [1215, 581] on app-calendar-viewport "Tue 16 23/23 11 Jobs Wed 17 26/26 12 Jobs Thu 18 29/29 14 Jobs Fri 19 22/22 9 J…" at bounding box center [774, 492] width 1548 height 724
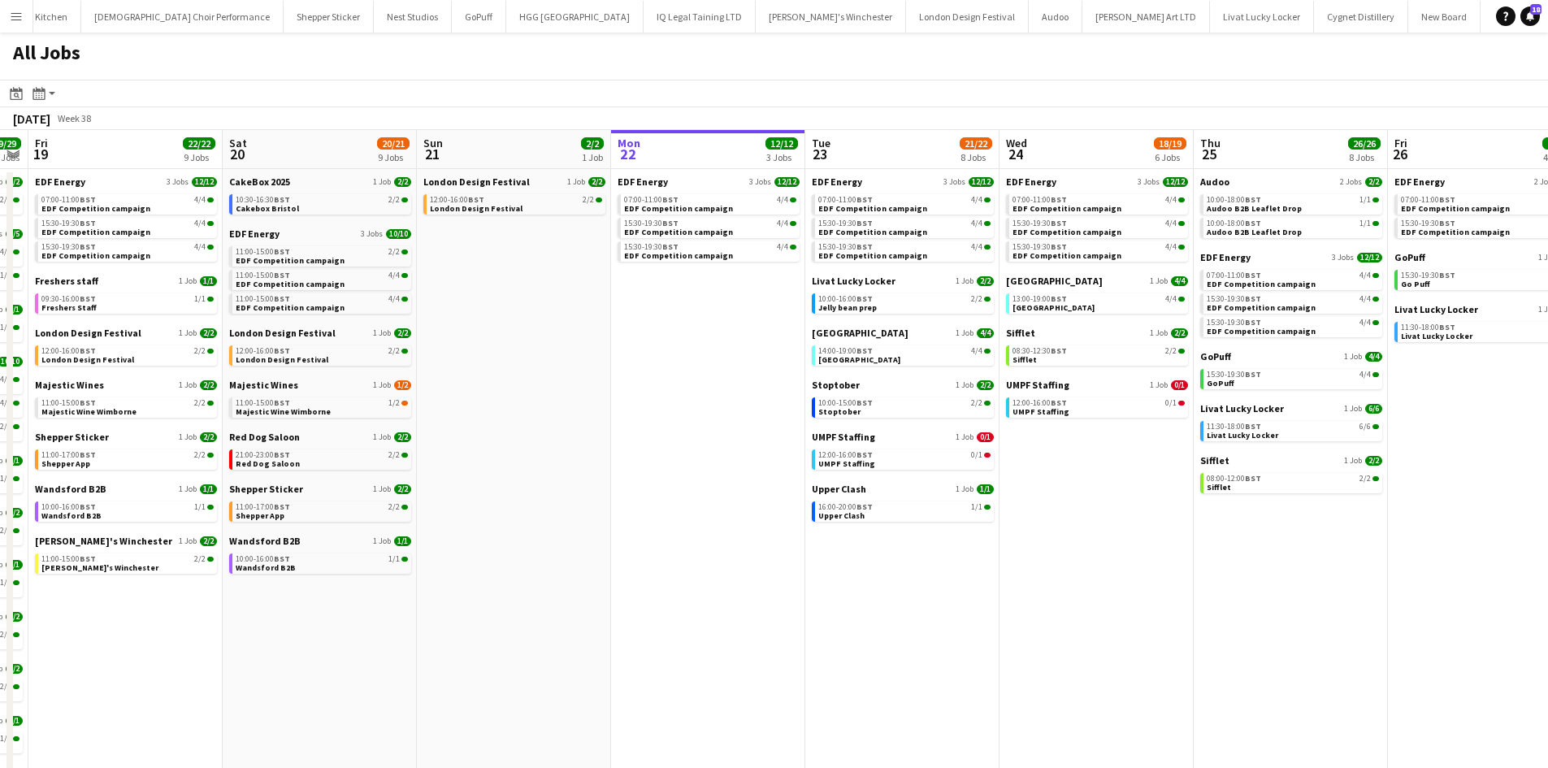
drag, startPoint x: 1427, startPoint y: 596, endPoint x: 1467, endPoint y: 617, distance: 45.8
click at [1178, 563] on app-calendar-viewport "Tue 16 23/23 11 Jobs Wed 17 26/26 12 Jobs Thu 18 29/29 14 Jobs Fri 19 22/22 9 J…" at bounding box center [774, 492] width 1548 height 724
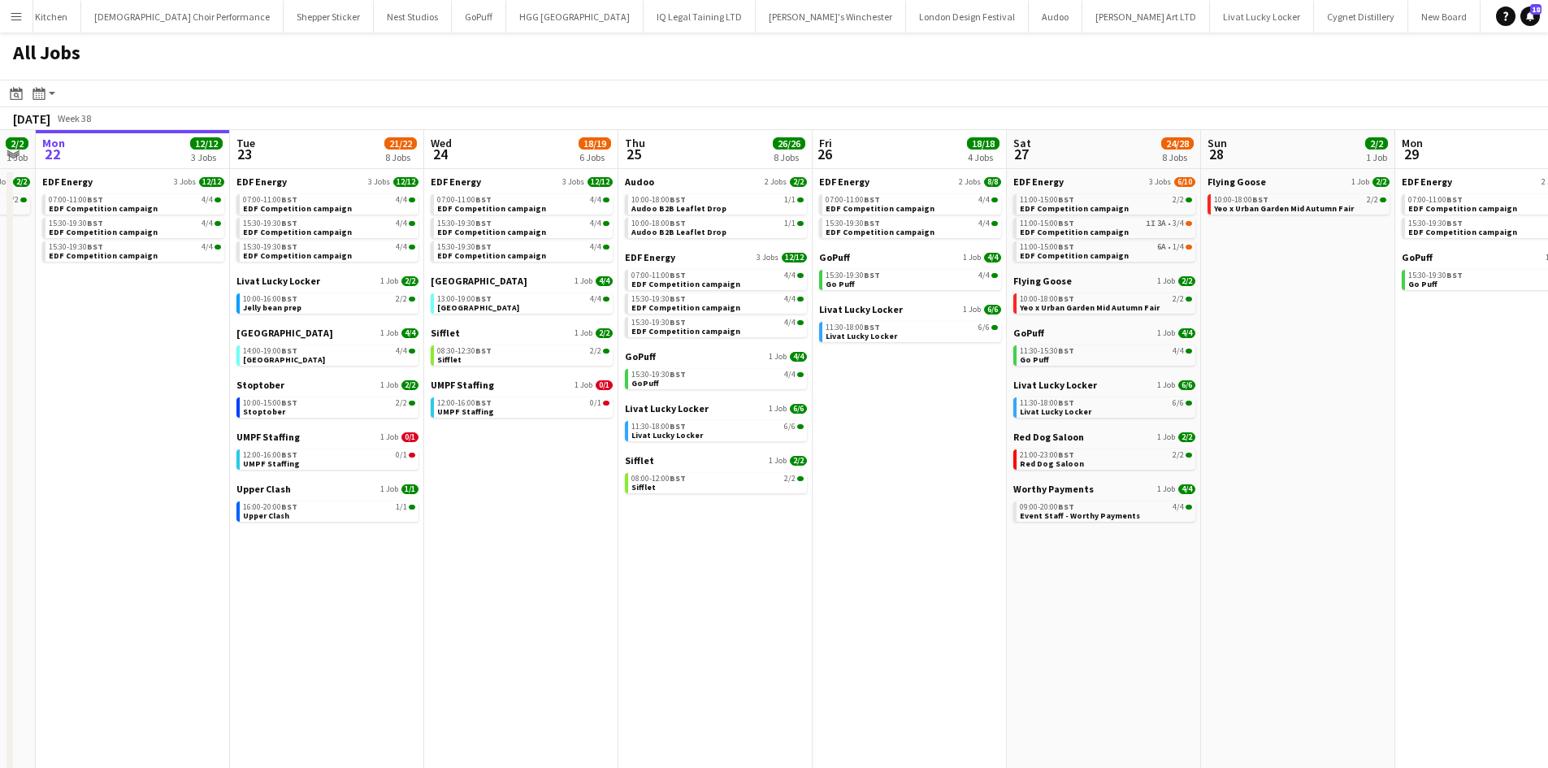
scroll to position [0, 753]
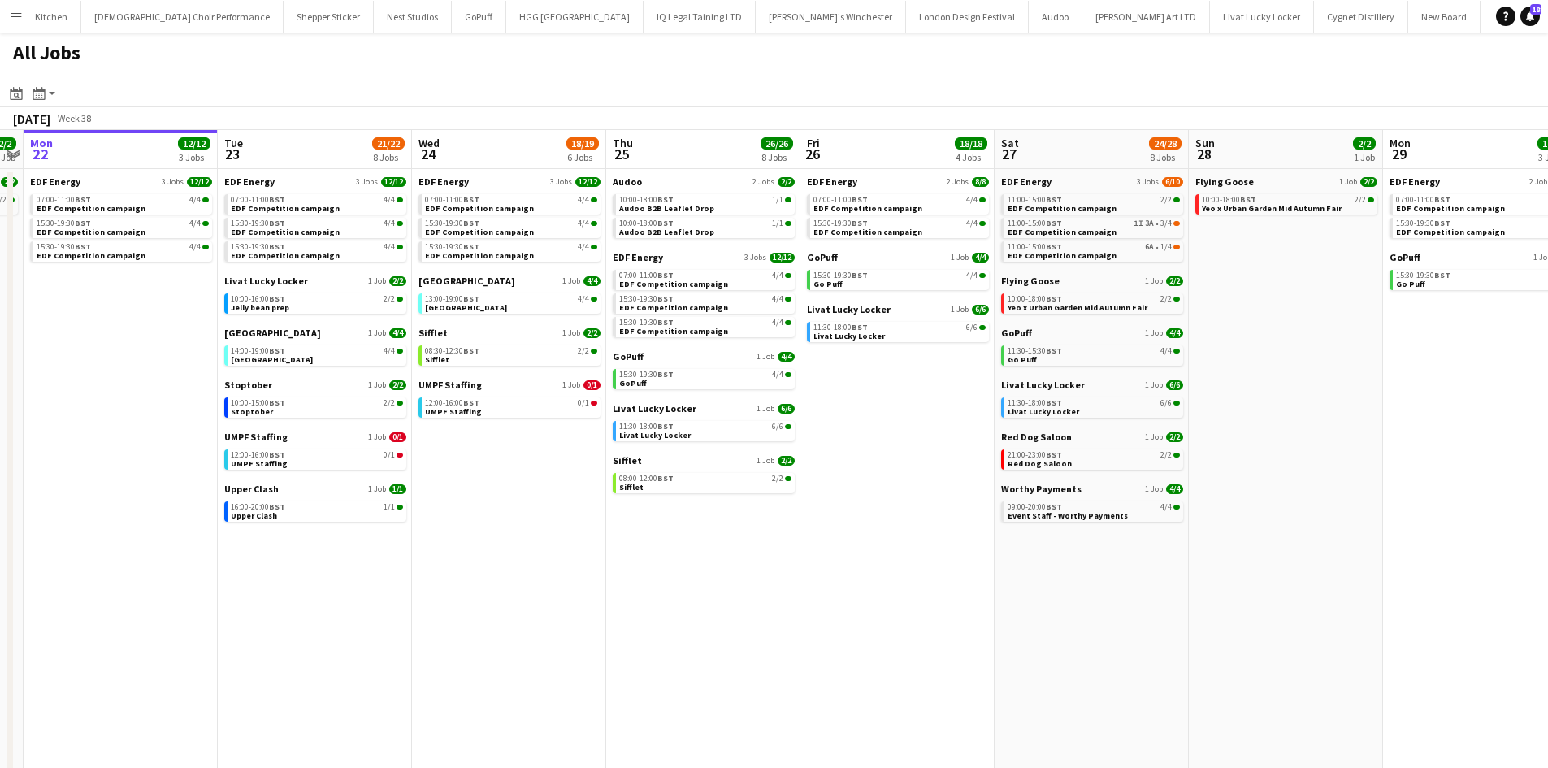
drag, startPoint x: 1467, startPoint y: 617, endPoint x: 1289, endPoint y: 596, distance: 180.0
click at [1289, 596] on app-calendar-viewport "Thu 18 29/29 14 Jobs Fri 19 22/22 9 Jobs Sat 20 20/21 9 Jobs Sun 21 2/2 1 Job M…" at bounding box center [774, 492] width 1548 height 724
drag, startPoint x: 1376, startPoint y: 544, endPoint x: 1051, endPoint y: 557, distance: 326.1
click at [997, 545] on app-calendar-viewport "Thu 18 29/29 14 Jobs Fri 19 22/22 9 Jobs Sat 20 20/21 9 Jobs Sun 21 2/2 1 Job M…" at bounding box center [774, 492] width 1548 height 724
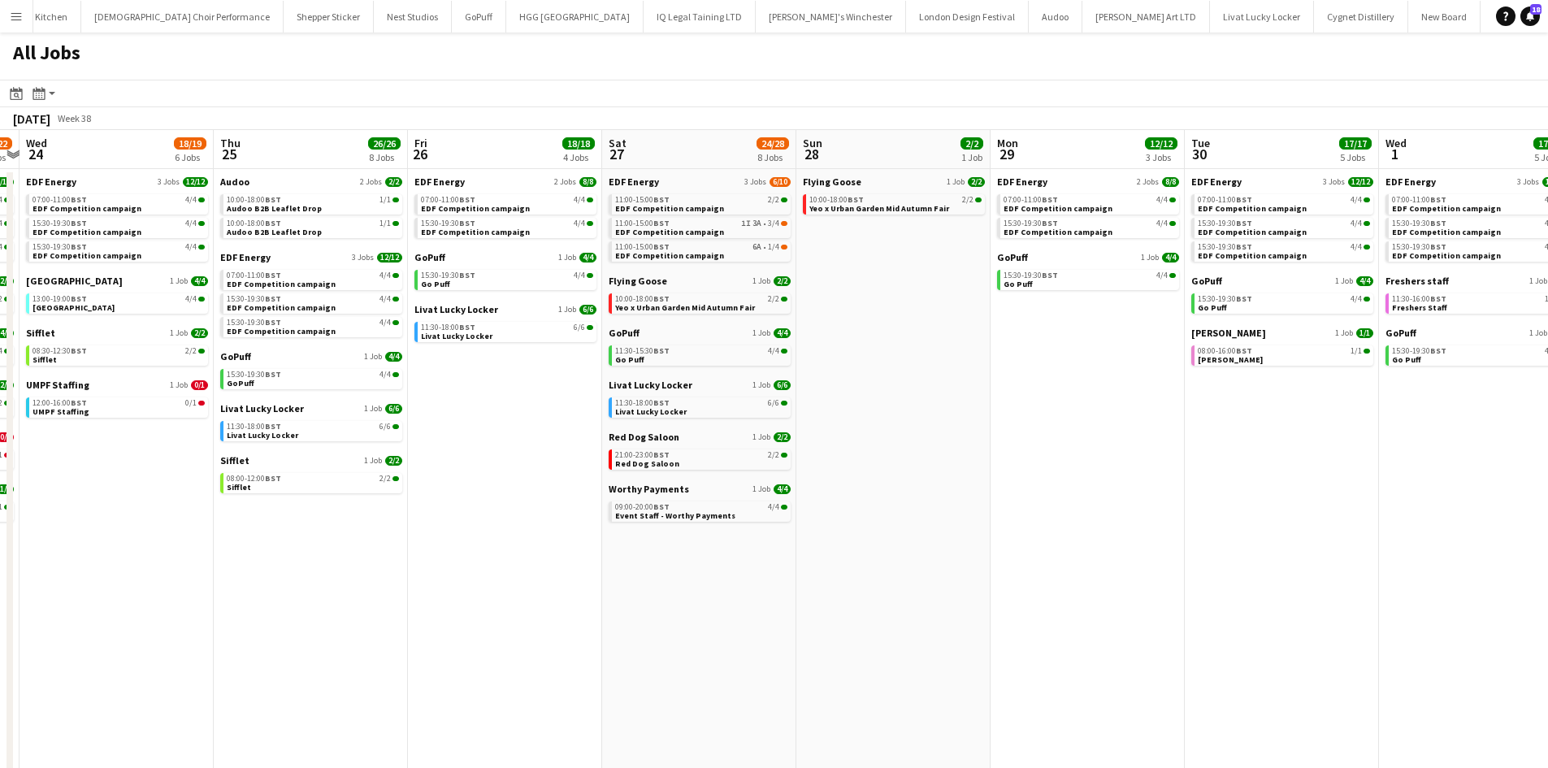
scroll to position [0, 535]
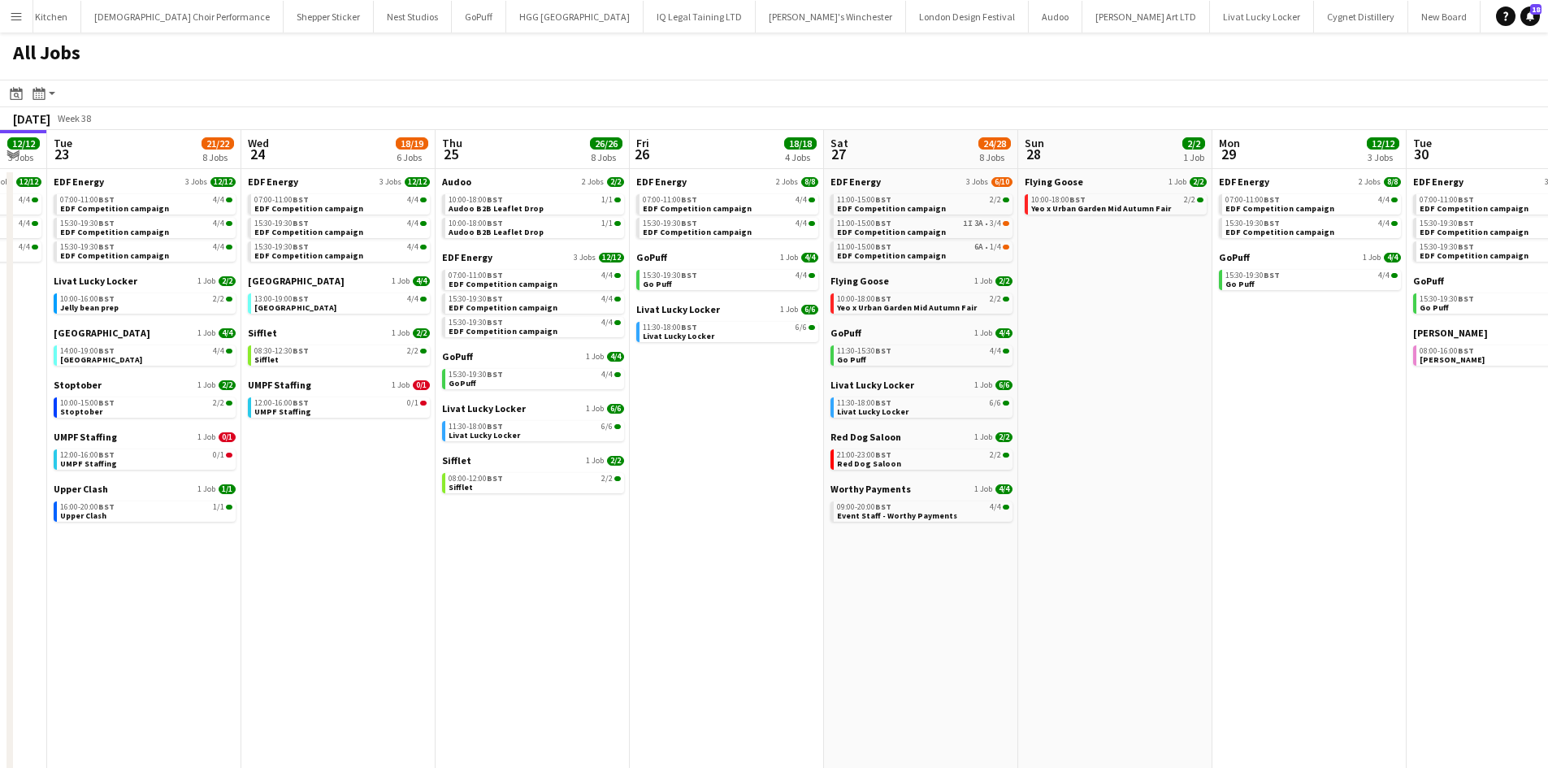
click at [1057, 583] on app-all-jobs "All Jobs Date picker SEP 2025 SEP 2025 Monday M Tuesday T Wednesday W Thursday …" at bounding box center [774, 442] width 1548 height 821
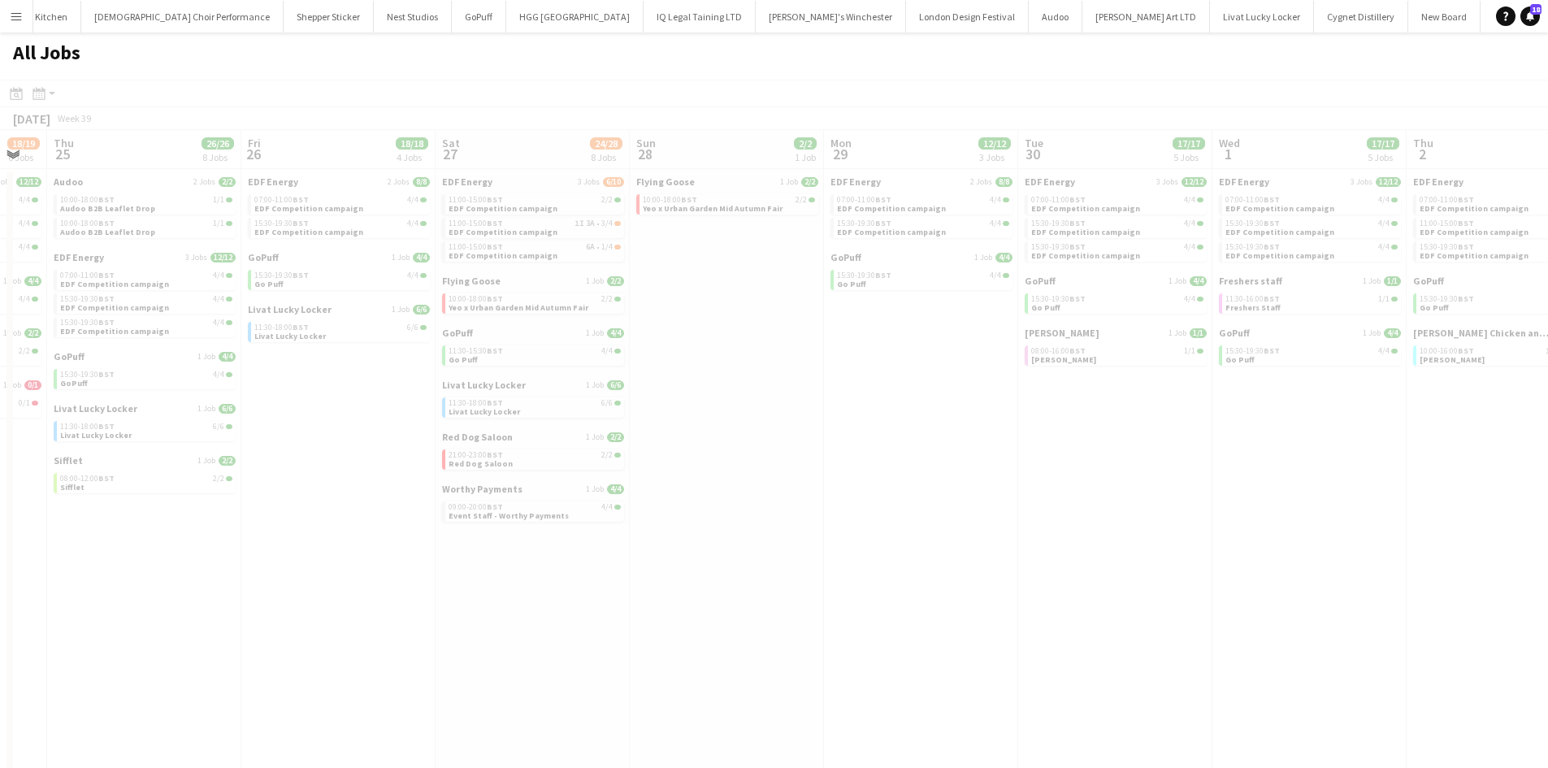
drag, startPoint x: 1151, startPoint y: 580, endPoint x: 1026, endPoint y: 576, distance: 125.2
click at [1001, 577] on div at bounding box center [774, 490] width 1548 height 821
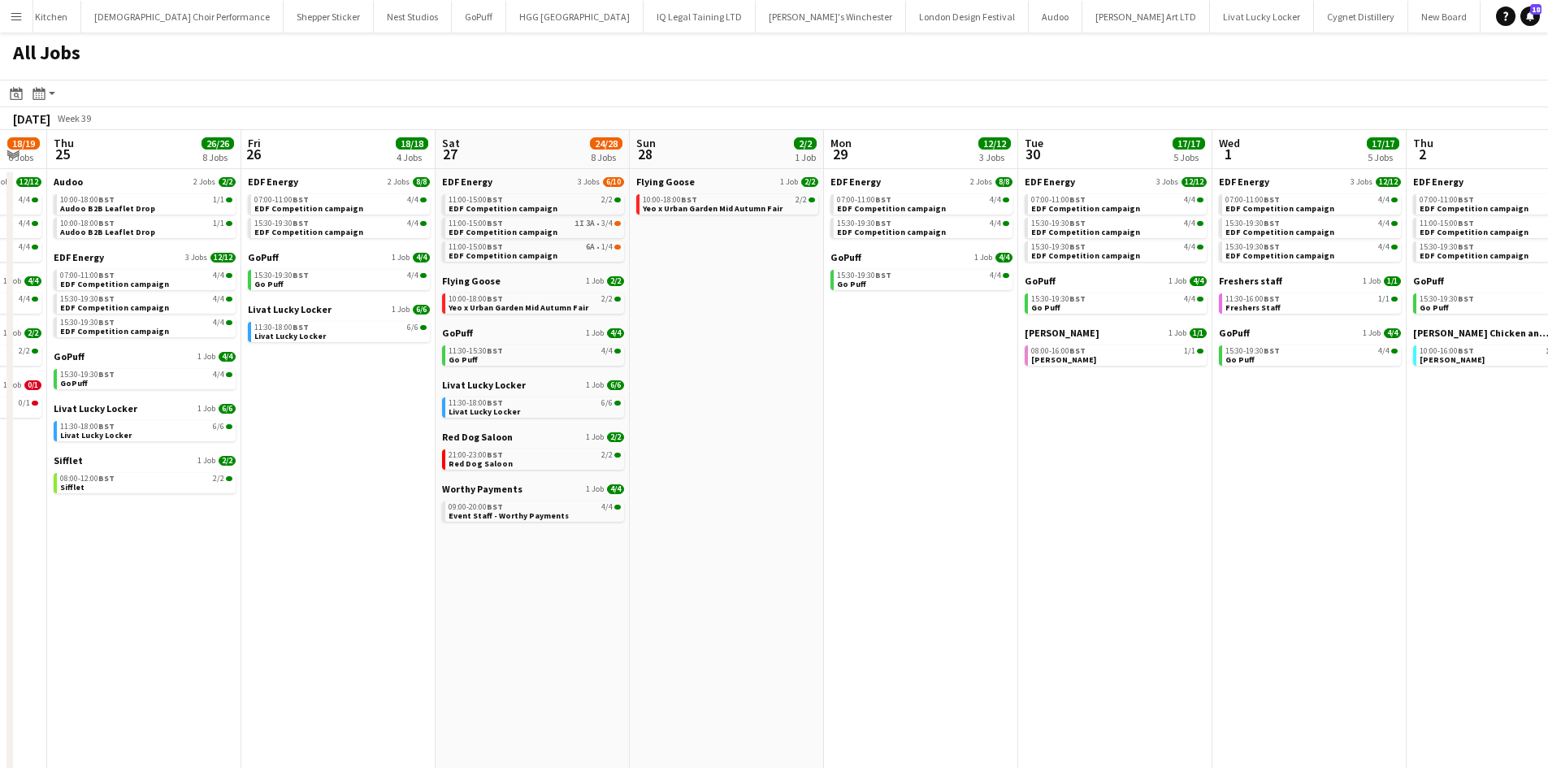
scroll to position [0, 511]
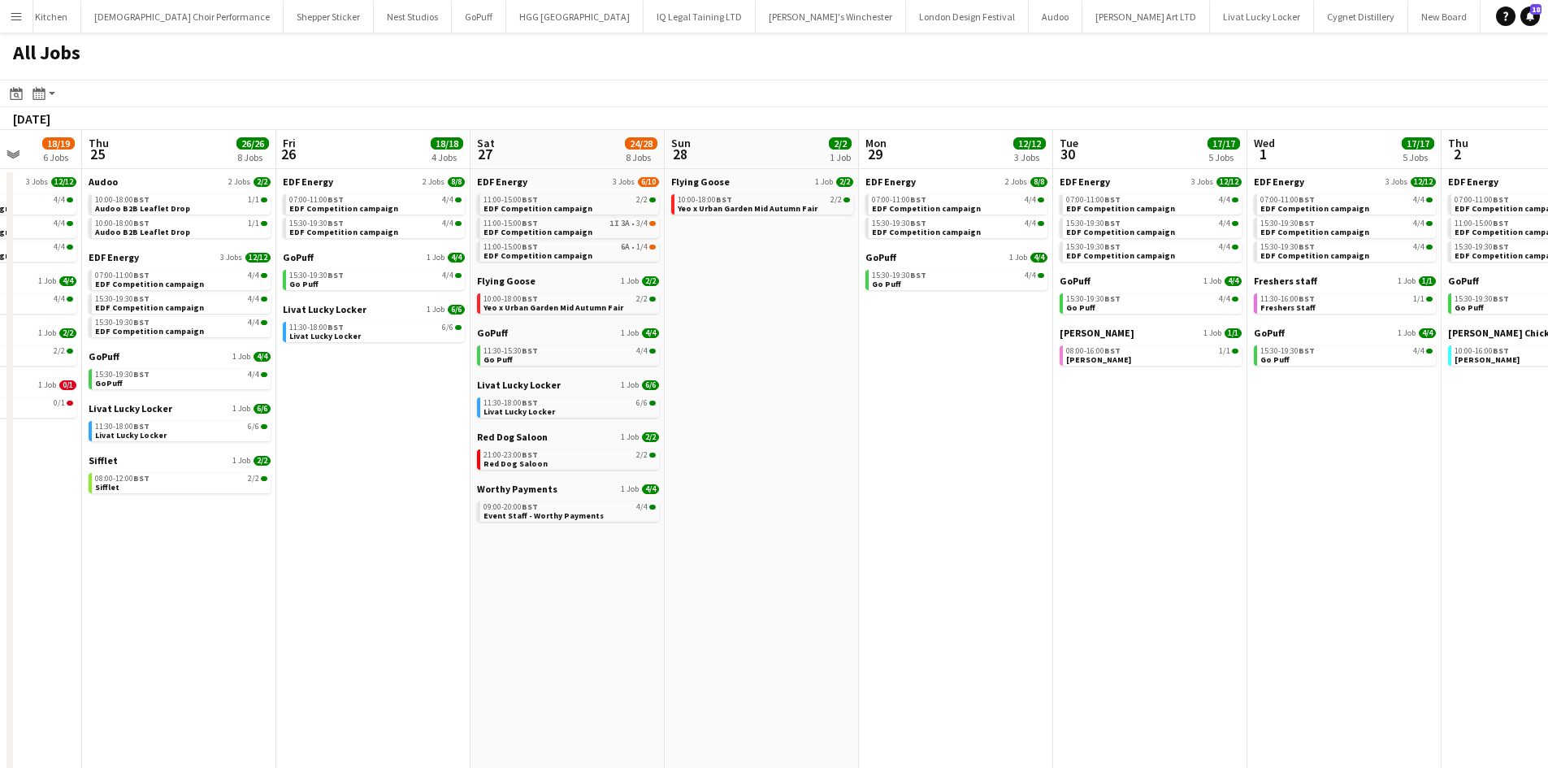
drag, startPoint x: 911, startPoint y: 542, endPoint x: 1402, endPoint y: 517, distance: 491.4
click at [1405, 517] on app-calendar-viewport "Mon 22 12/12 3 Jobs Tue 23 21/22 8 Jobs Wed 24 18/19 6 Jobs Thu 25 26/26 8 Jobs…" at bounding box center [774, 492] width 1548 height 724
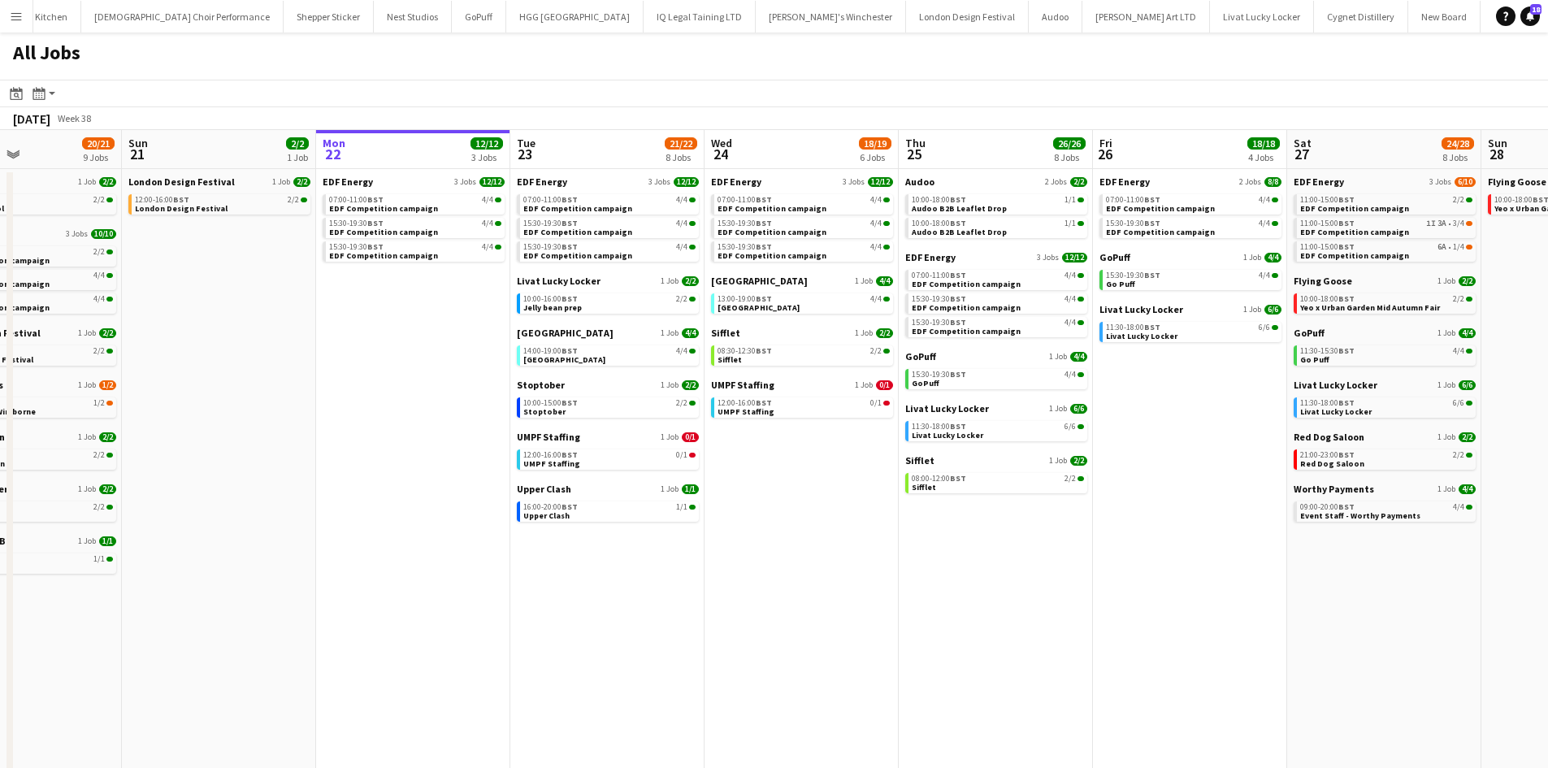
drag, startPoint x: 869, startPoint y: 659, endPoint x: 1305, endPoint y: 639, distance: 436.8
click at [1339, 649] on app-calendar-viewport "Fri 19 22/22 9 Jobs Sat 20 20/21 9 Jobs Sun 21 2/2 1 Job Mon 22 12/12 3 Jobs Tu…" at bounding box center [774, 492] width 1548 height 724
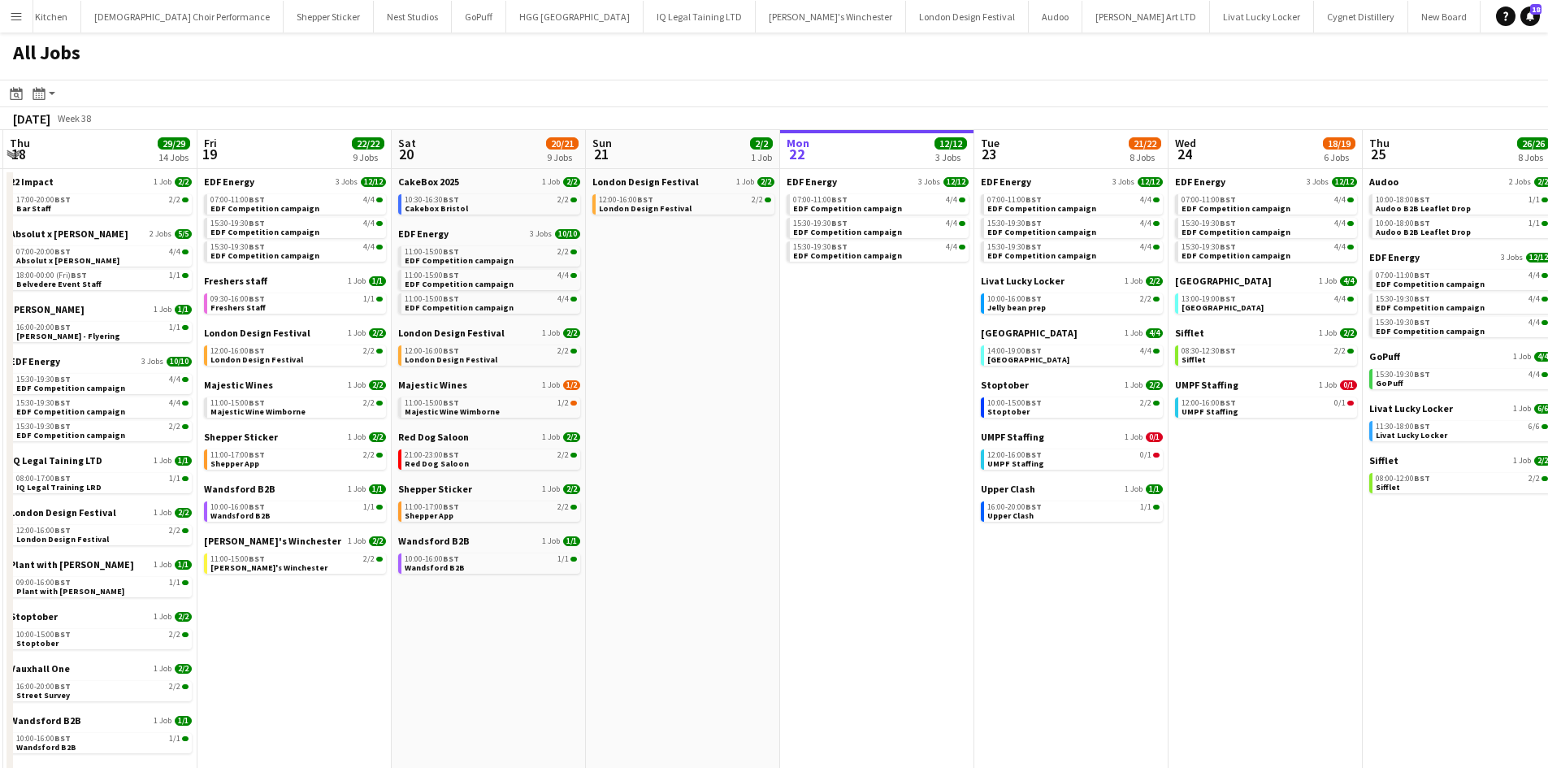
drag, startPoint x: 1008, startPoint y: 609, endPoint x: 1246, endPoint y: 600, distance: 237.4
click at [1248, 606] on app-calendar-viewport "Tue 16 23/23 11 Jobs Wed 17 26/26 12 Jobs Thu 18 29/29 14 Jobs Fri 19 22/22 9 J…" at bounding box center [774, 492] width 1548 height 724
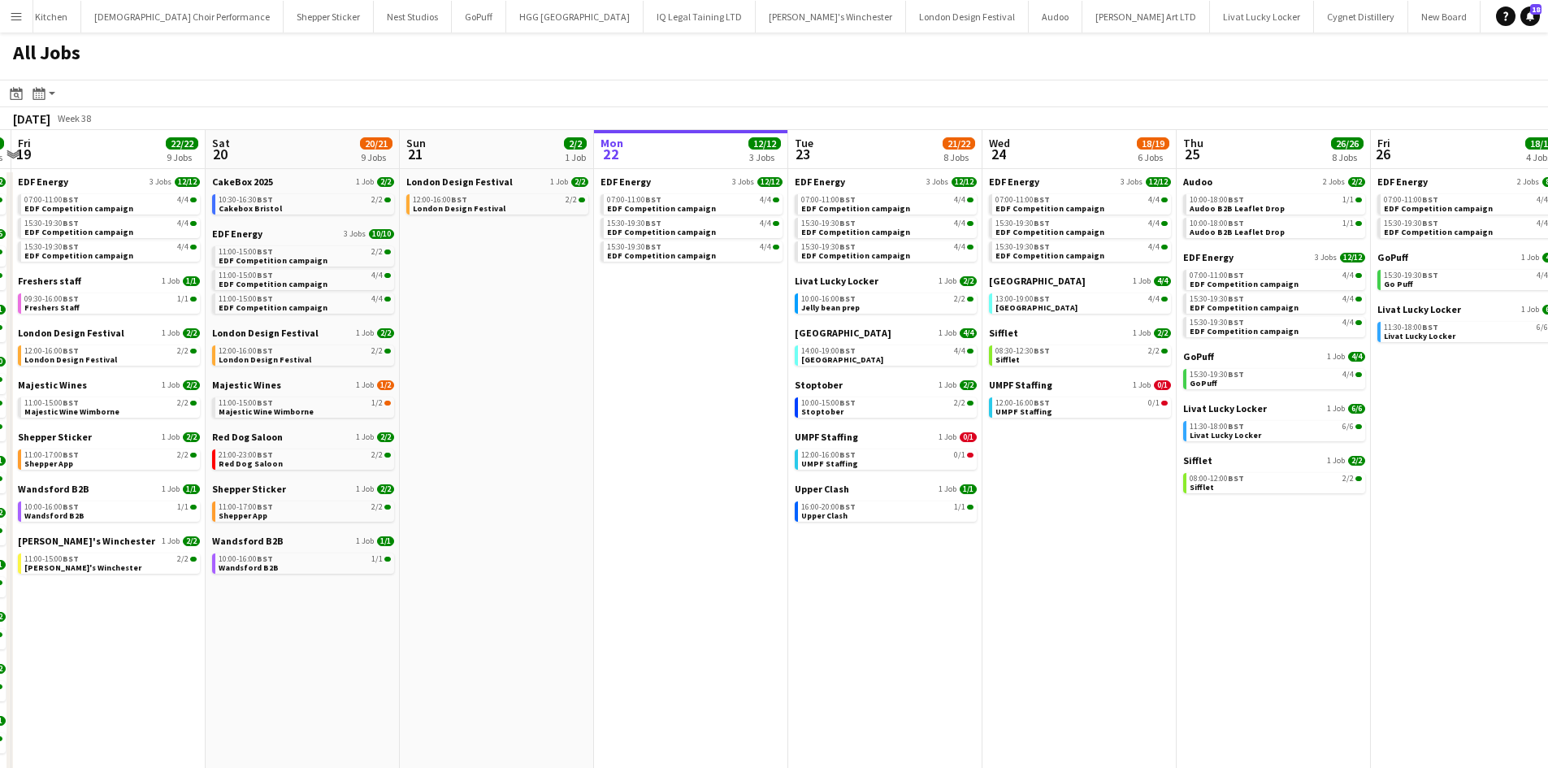
drag, startPoint x: 1275, startPoint y: 572, endPoint x: 1085, endPoint y: 577, distance: 189.4
click at [1086, 576] on app-calendar-viewport "Tue 16 23/23 11 Jobs Wed 17 26/26 12 Jobs Thu 18 29/29 14 Jobs Fri 19 22/22 9 J…" at bounding box center [774, 492] width 1548 height 724
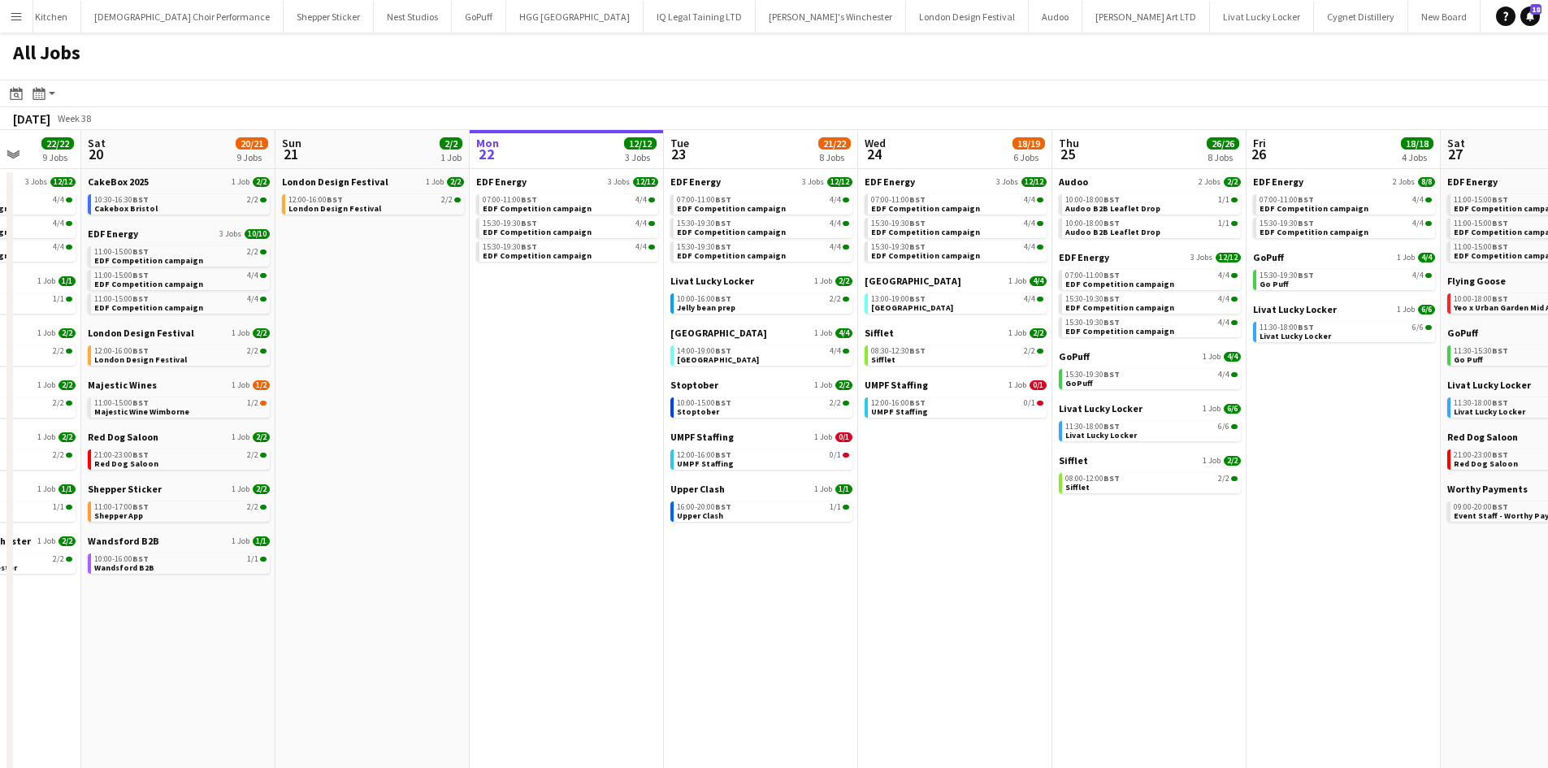
drag, startPoint x: 1358, startPoint y: 617, endPoint x: 1221, endPoint y: 628, distance: 137.0
click at [1221, 628] on app-calendar-viewport "Tue 16 23/23 11 Jobs Wed 17 26/26 12 Jobs Thu 18 29/29 14 Jobs Fri 19 22/22 9 J…" at bounding box center [774, 492] width 1548 height 724
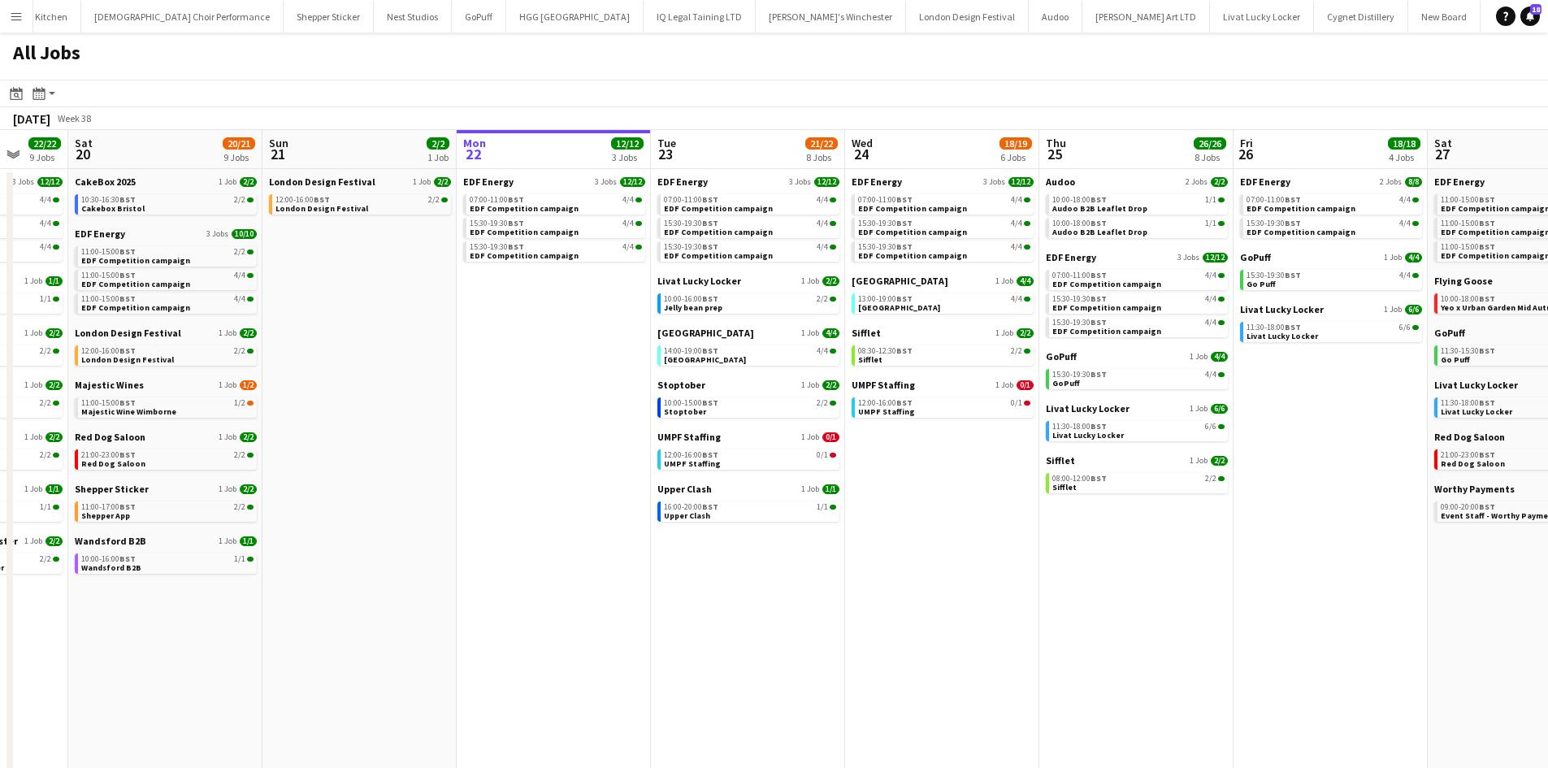
scroll to position [0, 537]
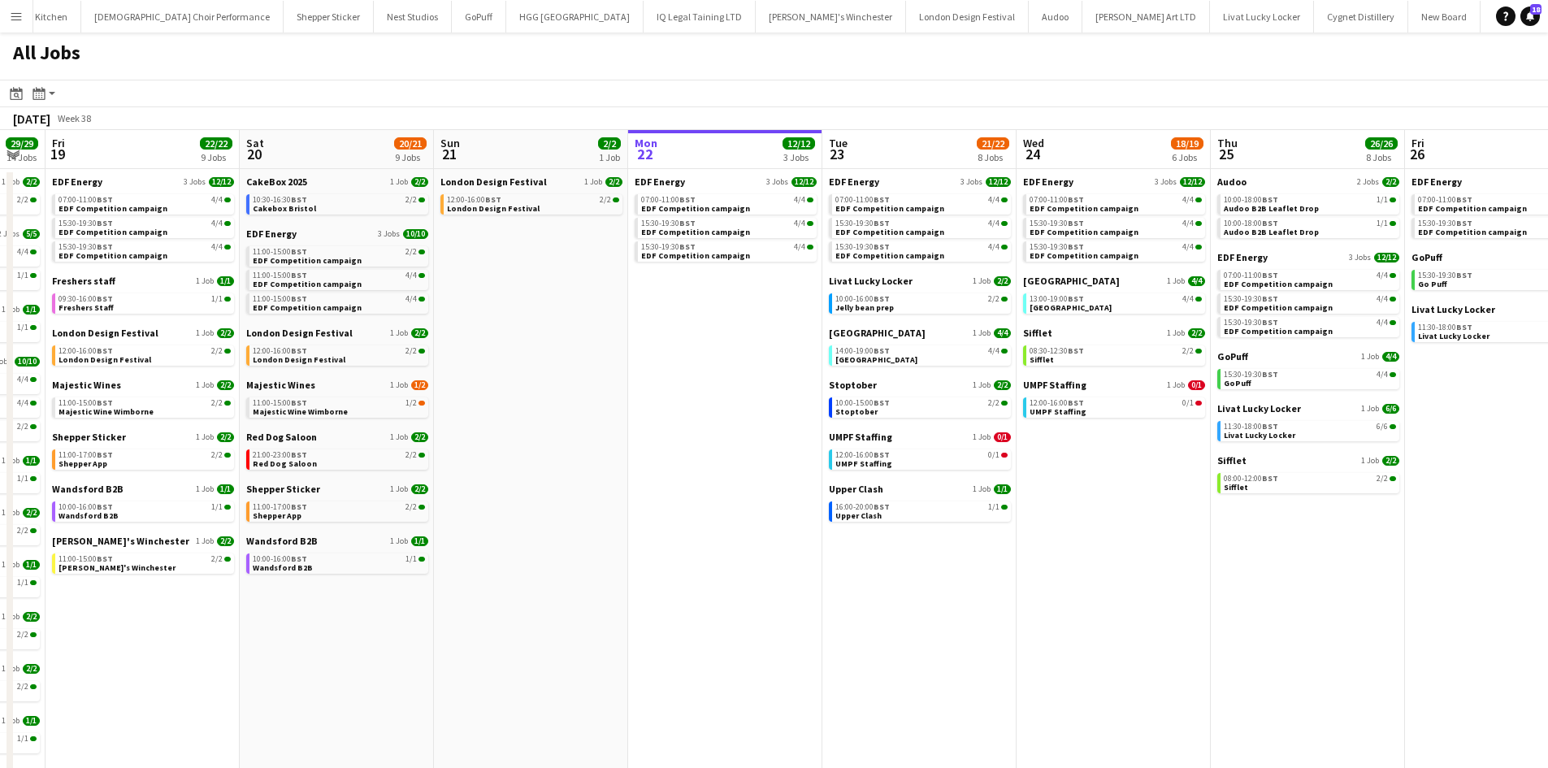
drag, startPoint x: 1337, startPoint y: 620, endPoint x: 1151, endPoint y: 603, distance: 186.0
click at [1151, 603] on app-calendar-viewport "Tue 16 23/23 11 Jobs Wed 17 26/26 12 Jobs Thu 18 29/29 14 Jobs Fri 19 22/22 9 J…" at bounding box center [774, 492] width 1548 height 724
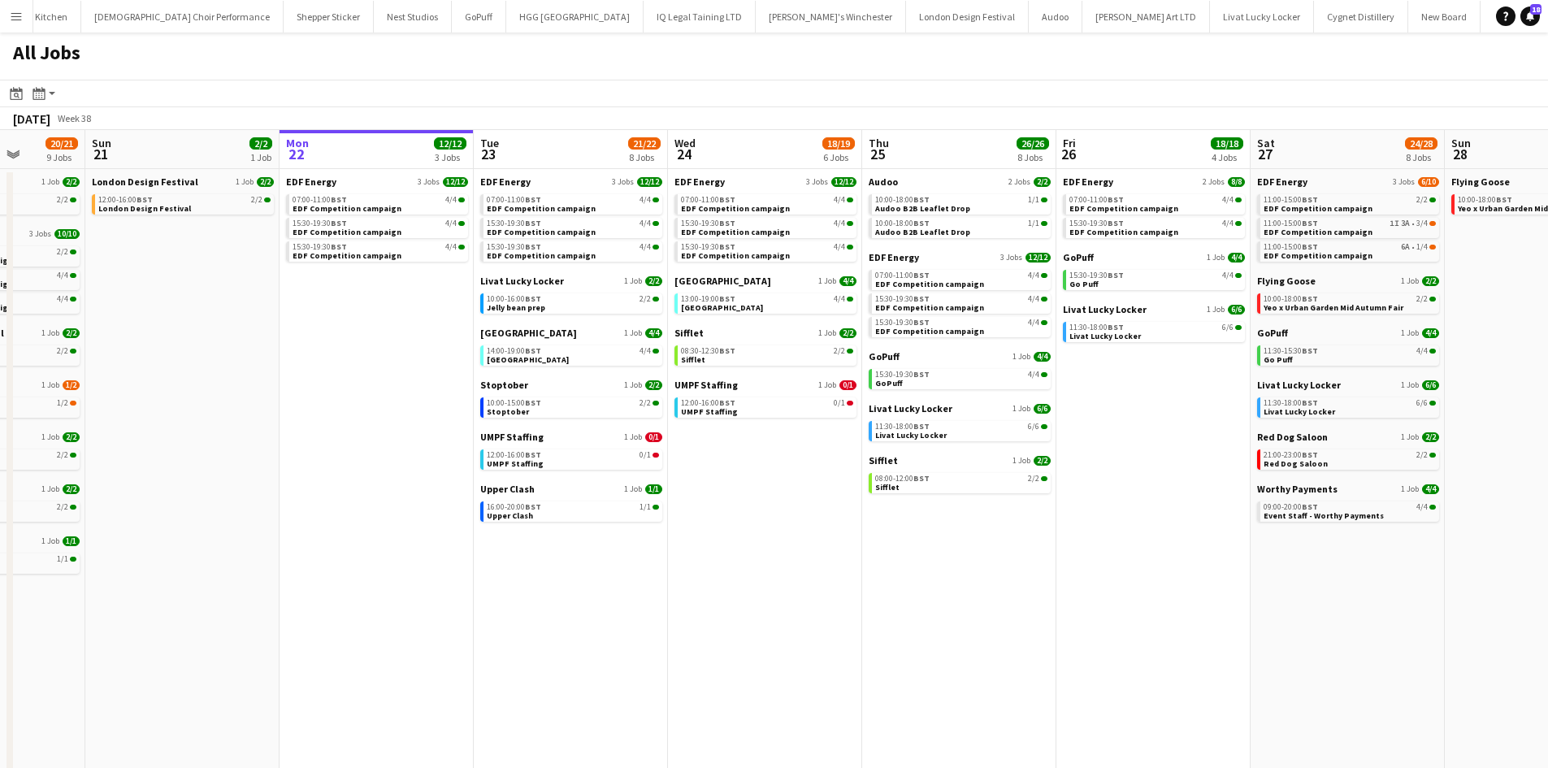
drag, startPoint x: 1020, startPoint y: 596, endPoint x: 1047, endPoint y: 600, distance: 27.1
click at [1057, 600] on app-calendar-viewport "Thu 18 29/29 14 Jobs Fri 19 22/22 9 Jobs Sat 20 20/21 9 Jobs Sun 21 2/2 1 Job M…" at bounding box center [774, 492] width 1548 height 724
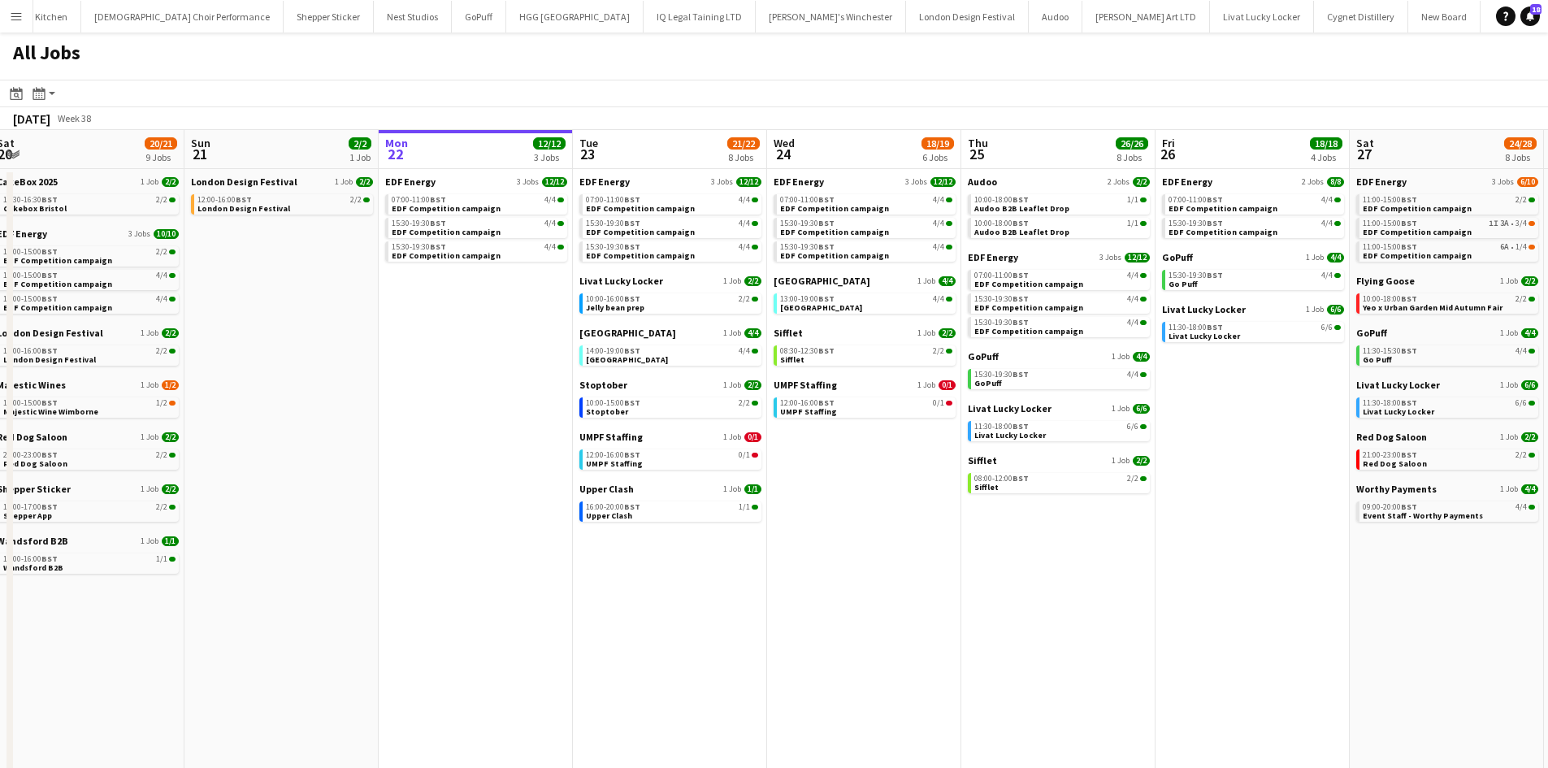
drag, startPoint x: 808, startPoint y: 576, endPoint x: 1079, endPoint y: 535, distance: 273.6
click at [1096, 537] on app-calendar-viewport "Thu 18 29/29 14 Jobs Fri 19 22/22 9 Jobs Sat 20 20/21 9 Jobs Sun 21 2/2 1 Job M…" at bounding box center [774, 492] width 1548 height 724
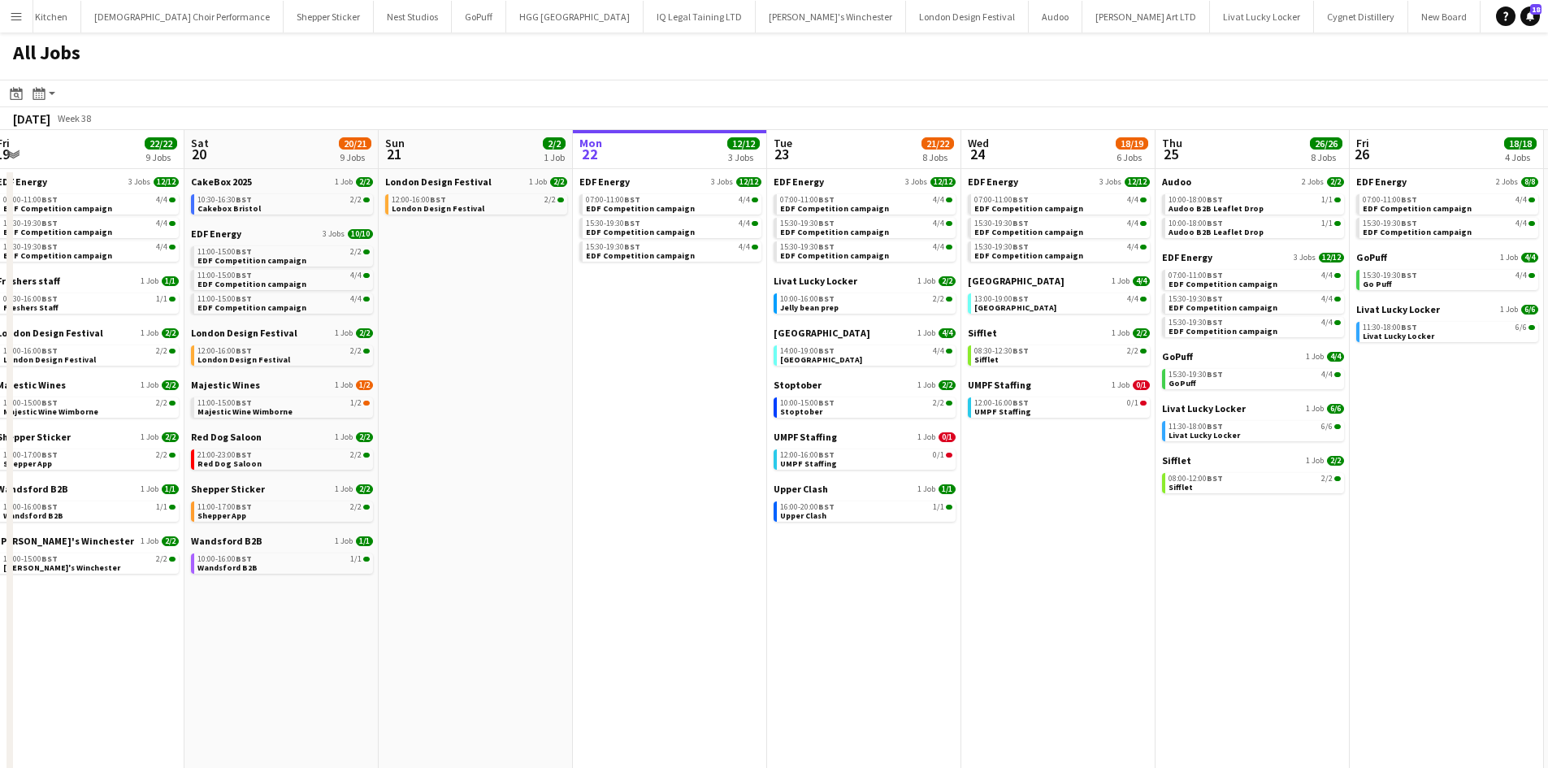
scroll to position [0, 405]
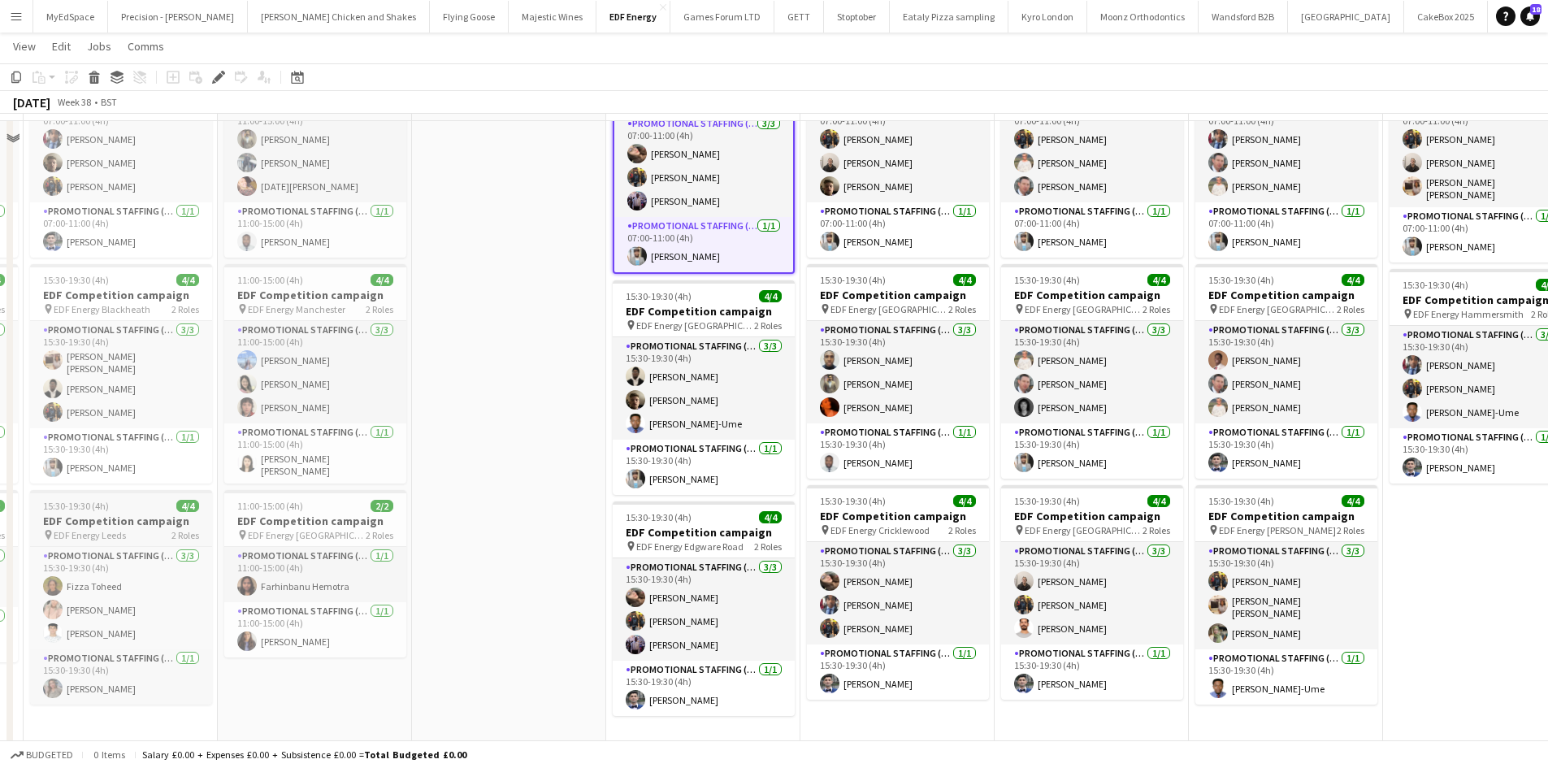
scroll to position [114, 0]
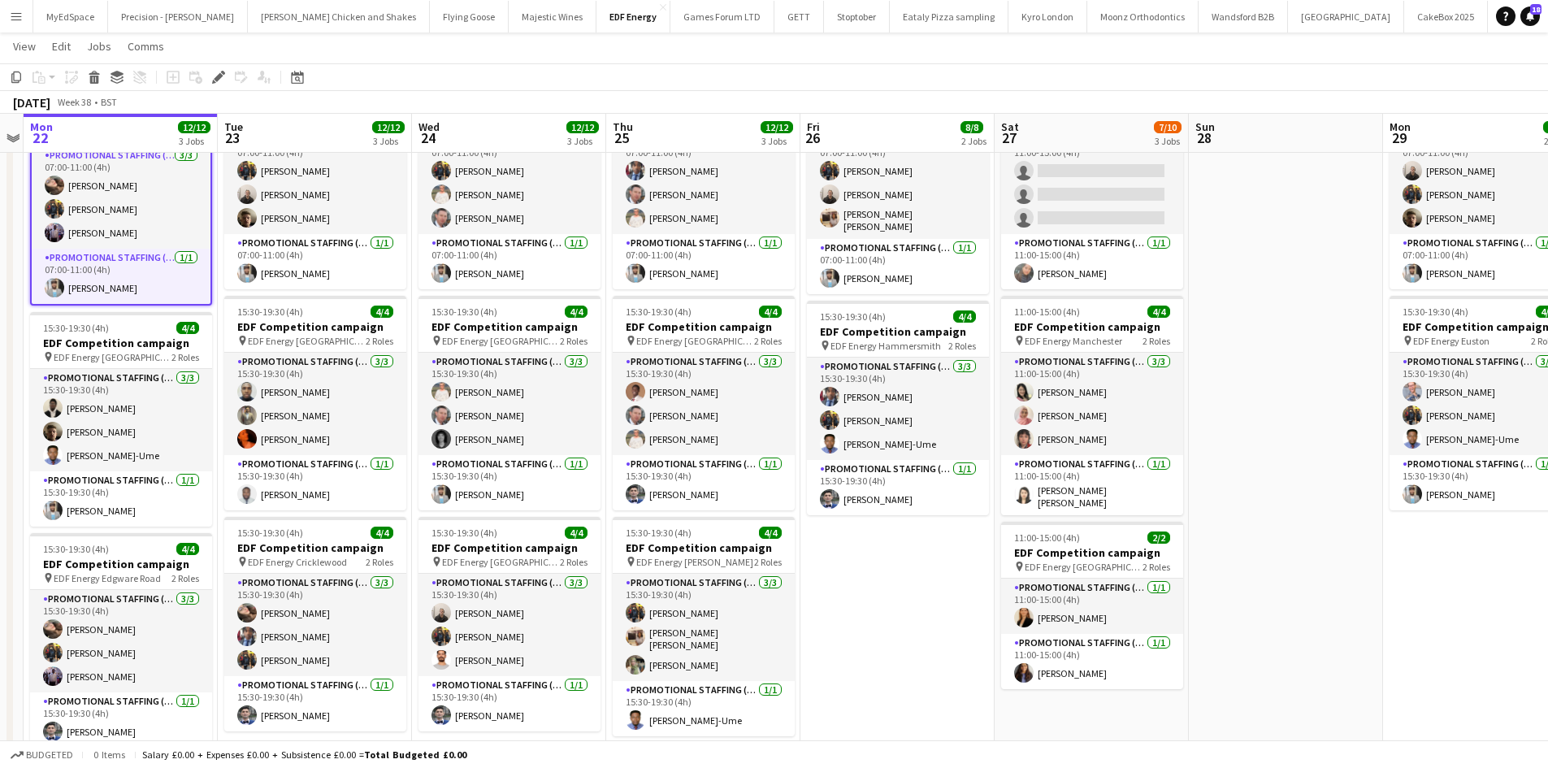
drag, startPoint x: 1150, startPoint y: 422, endPoint x: 721, endPoint y: 422, distance: 428.2
click at [704, 422] on app-calendar-viewport "Fri 19 12/12 3 Jobs Sat 20 10/10 3 Jobs Sun 21 Mon 22 12/12 3 Jobs Tue 23 12/12…" at bounding box center [774, 386] width 1548 height 872
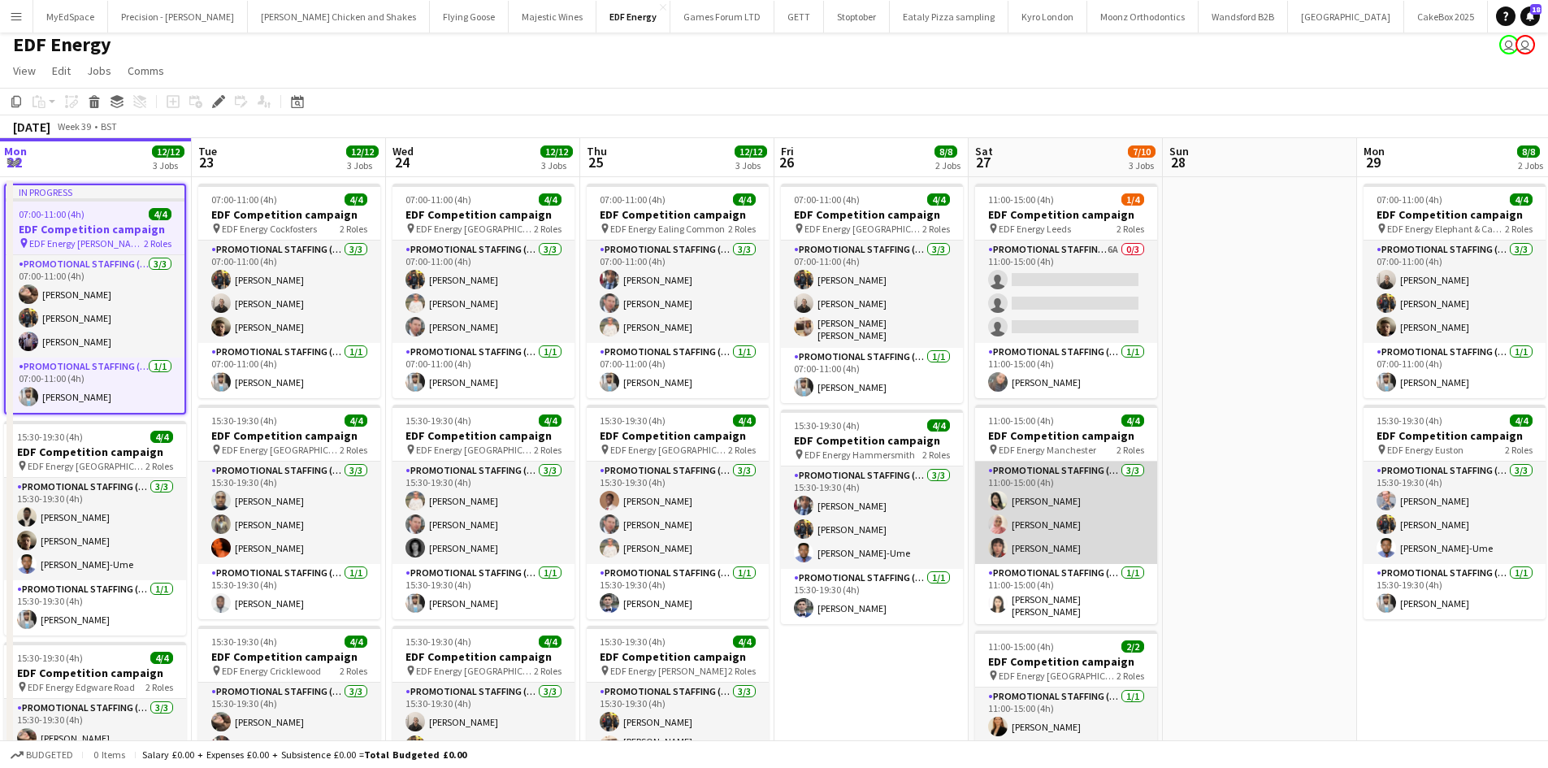
scroll to position [0, 0]
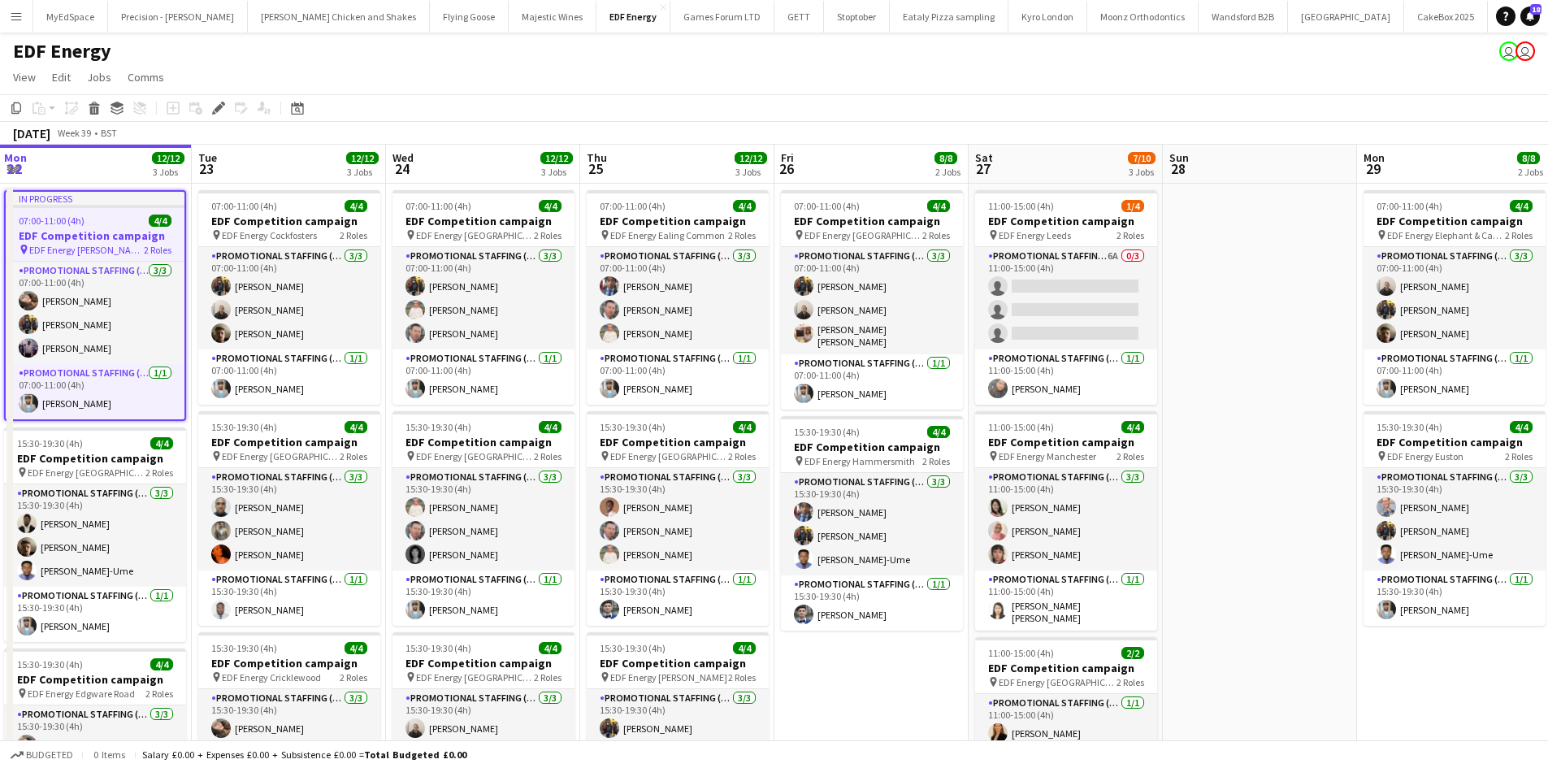
click at [1038, 554] on app-card-role "Promotional Staffing (Flyering Staff) 3/3 11:00-15:00 (4h) Phoebe Ng Shabnam Ja…" at bounding box center [1066, 519] width 182 height 102
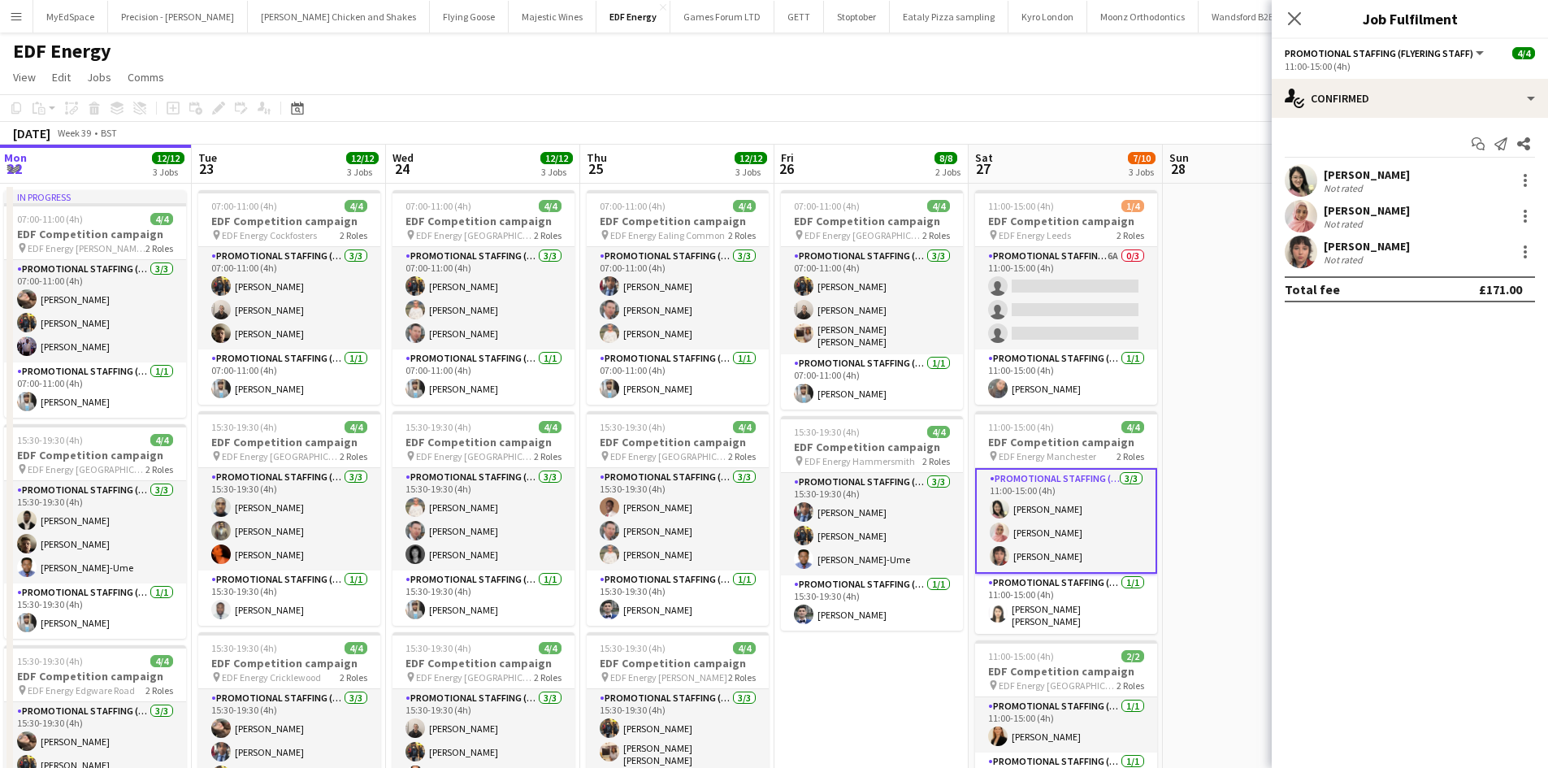
scroll to position [0, 584]
click at [1532, 251] on div at bounding box center [1524, 251] width 19 height 19
click at [1445, 439] on span "Remove" at bounding box center [1445, 438] width 49 height 14
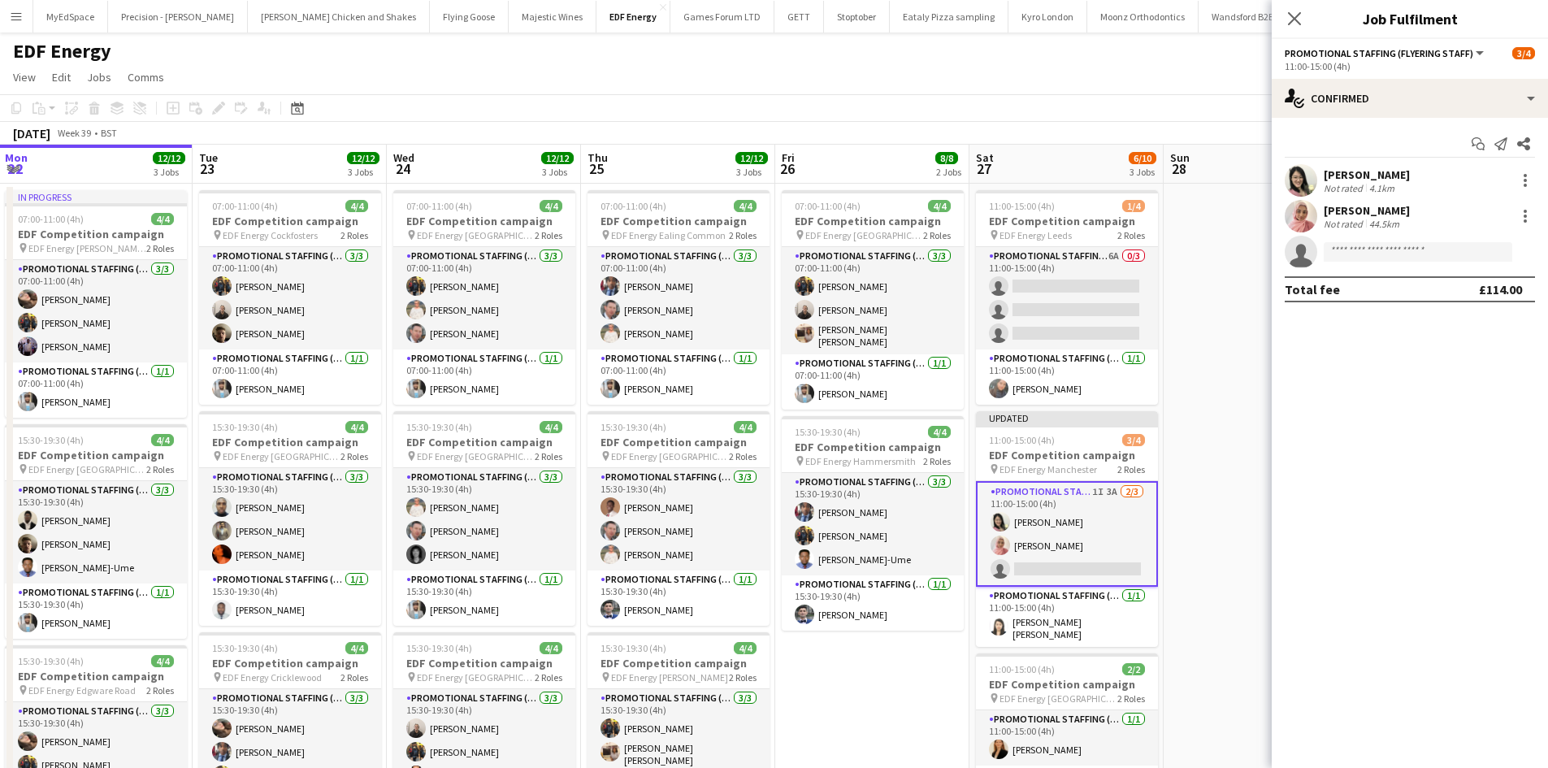
click at [1189, 401] on app-date-cell at bounding box center [1260, 560] width 194 height 753
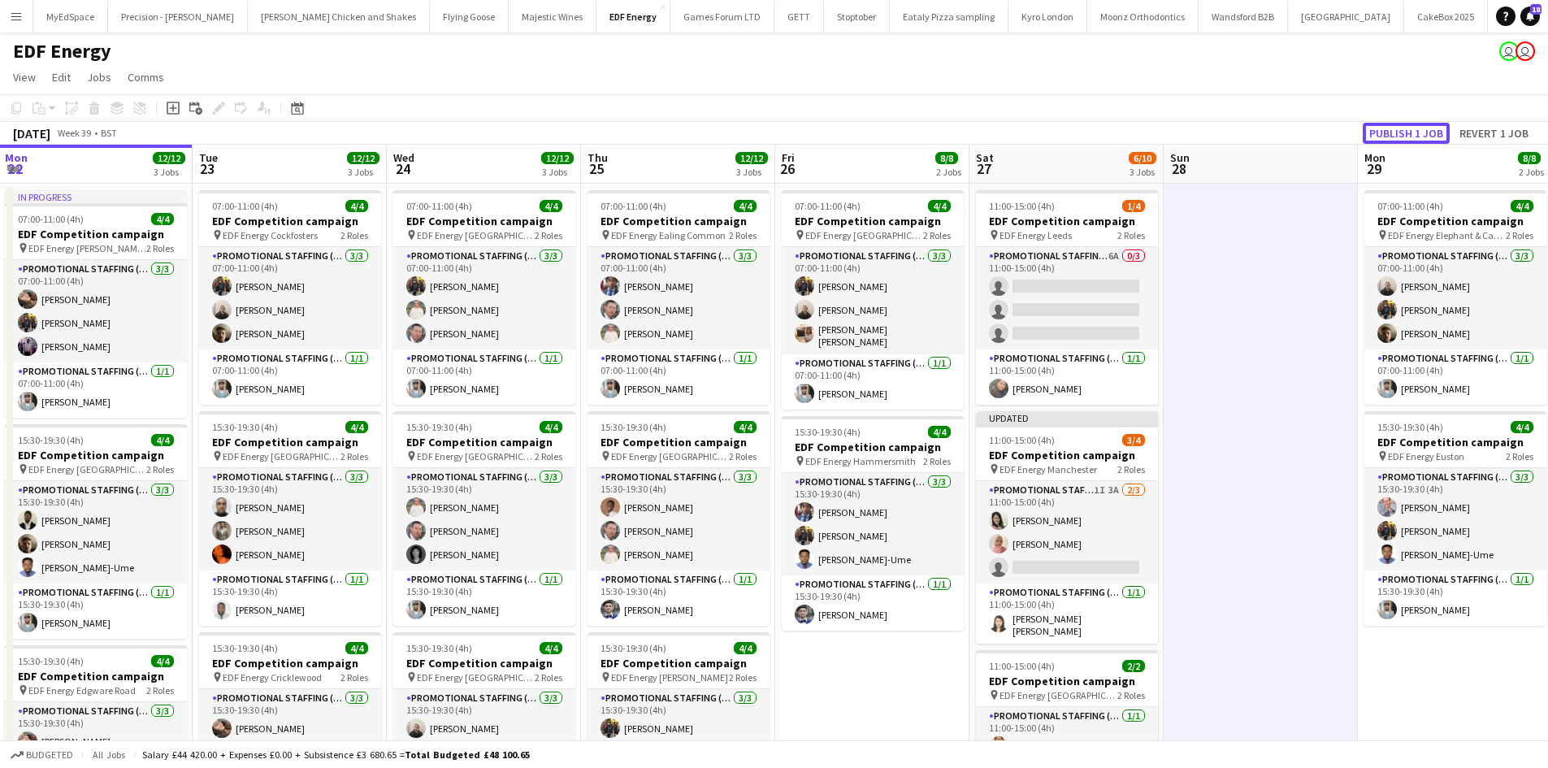
click at [1419, 132] on button "Publish 1 job" at bounding box center [1406, 133] width 87 height 21
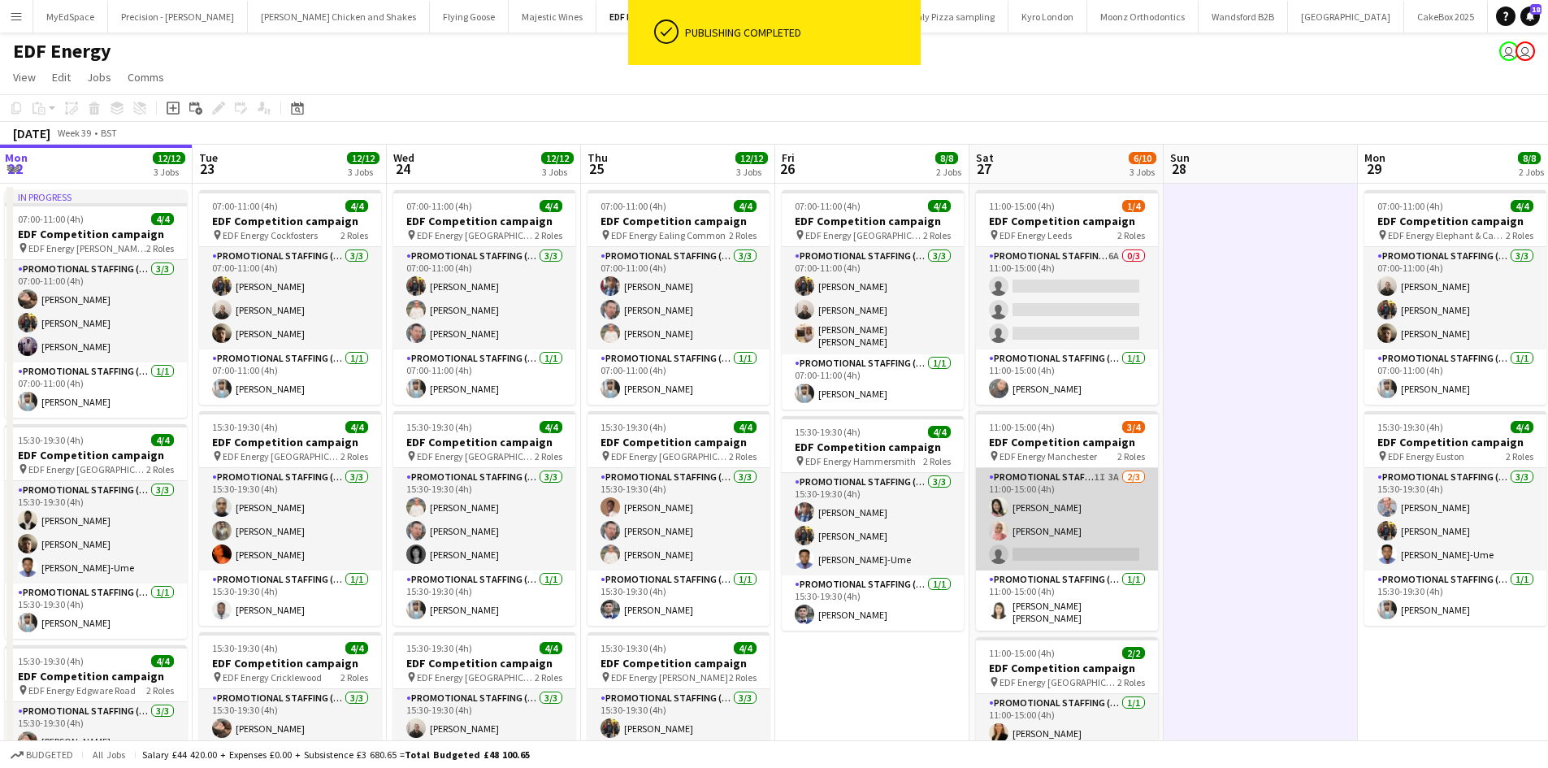
click at [1109, 473] on app-card-role "Promotional Staffing (Flyering Staff) 1I 3A 2/3 11:00-15:00 (4h) Phoebe Ng Shab…" at bounding box center [1067, 519] width 182 height 102
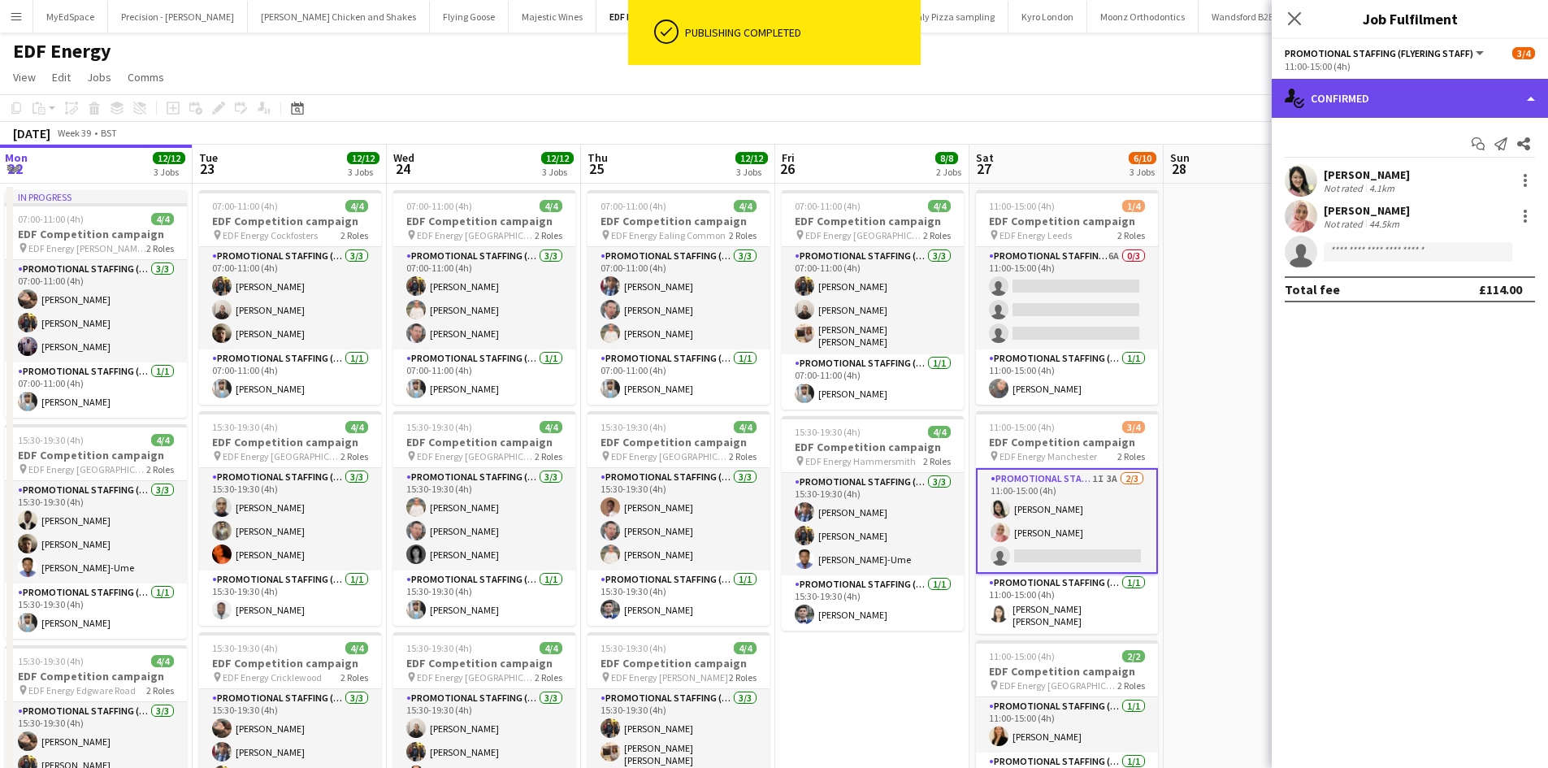
click at [1428, 109] on div "single-neutral-actions-check-2 Confirmed" at bounding box center [1410, 98] width 276 height 39
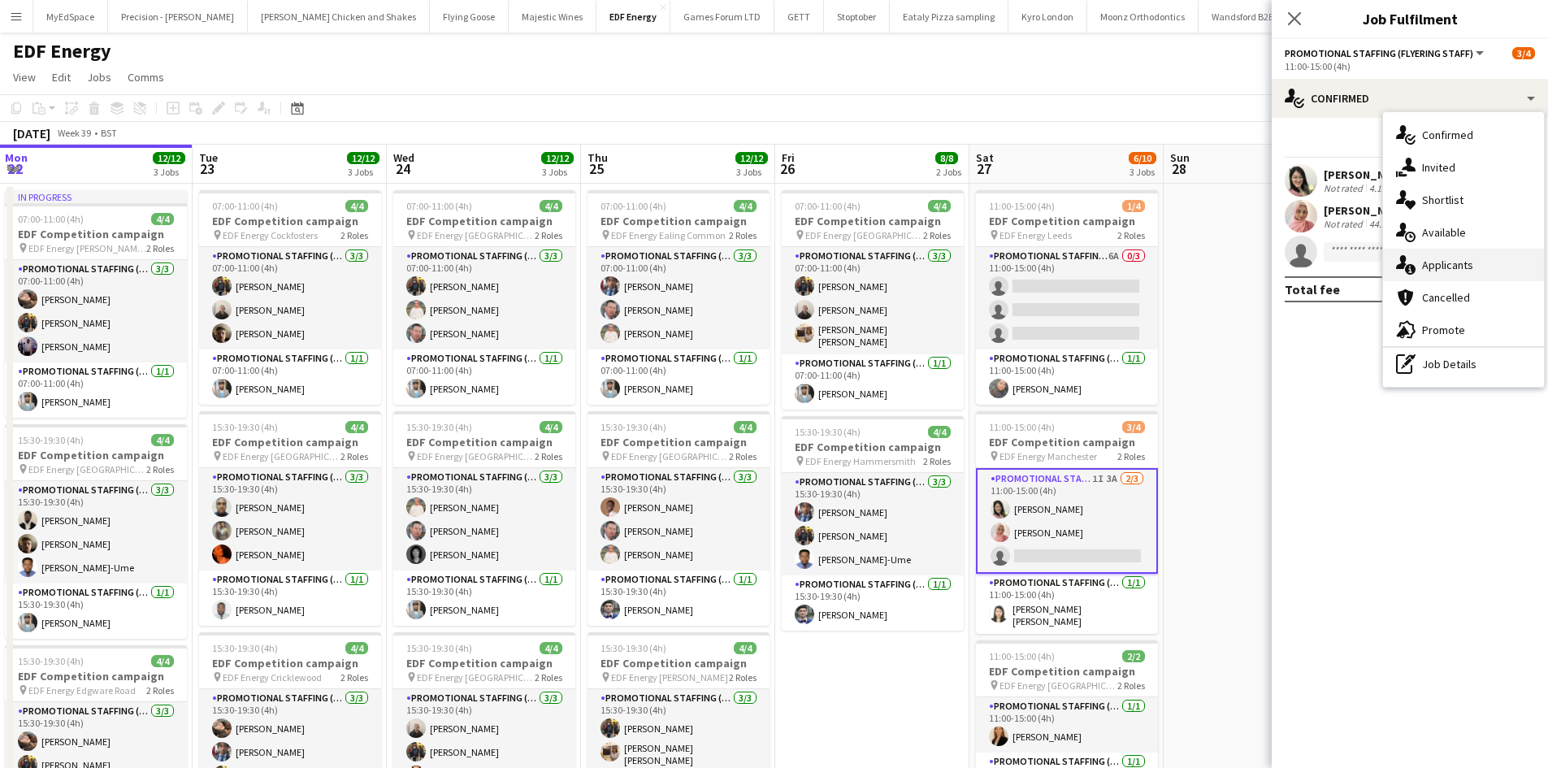
click at [1506, 254] on div "single-neutral-actions-information Applicants" at bounding box center [1463, 265] width 161 height 32
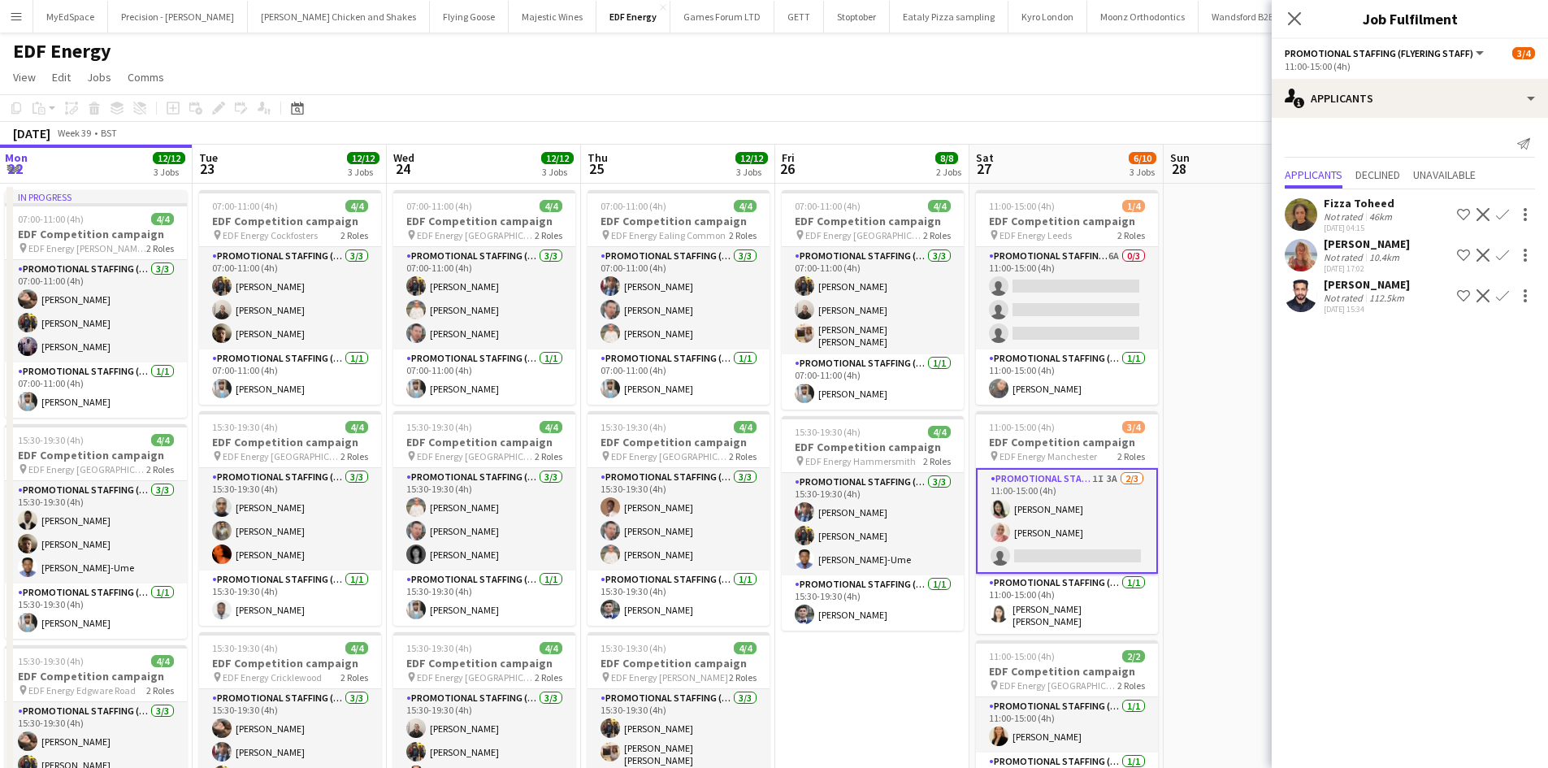
click at [1336, 253] on div "Not rated" at bounding box center [1345, 257] width 42 height 12
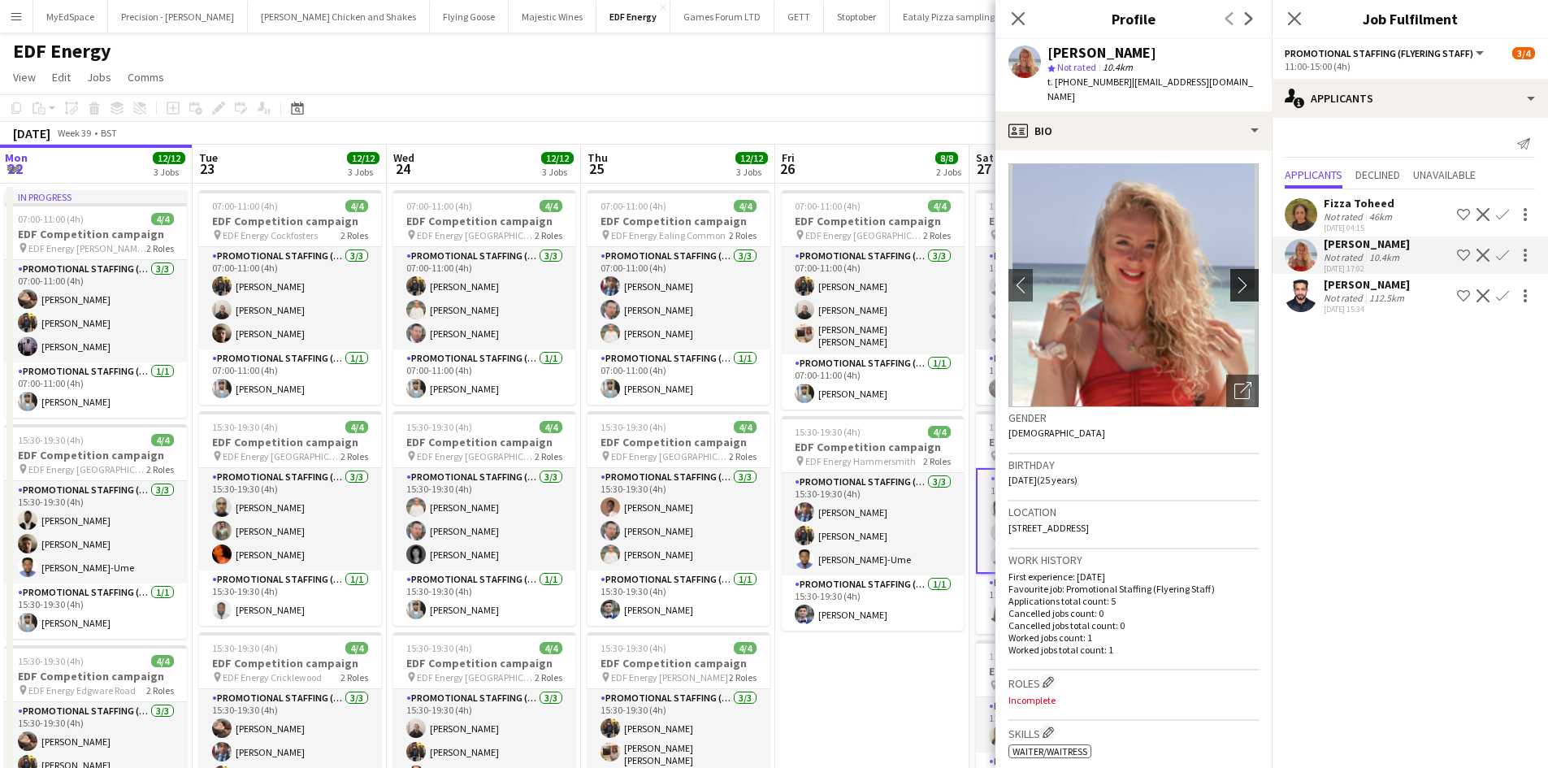
click at [1234, 276] on app-icon "chevron-right" at bounding box center [1246, 284] width 25 height 17
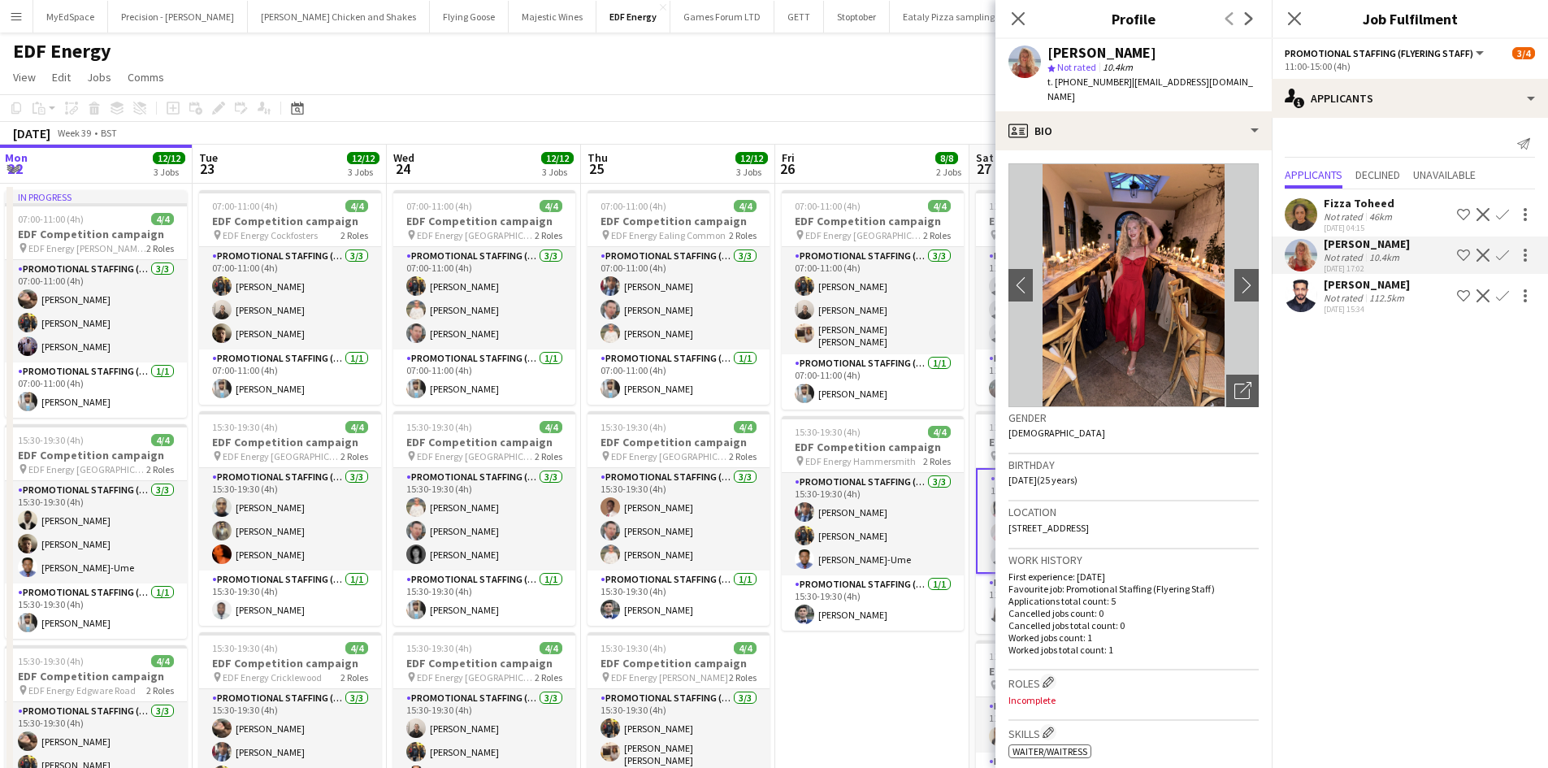
click at [1340, 297] on div "Not rated" at bounding box center [1345, 298] width 42 height 12
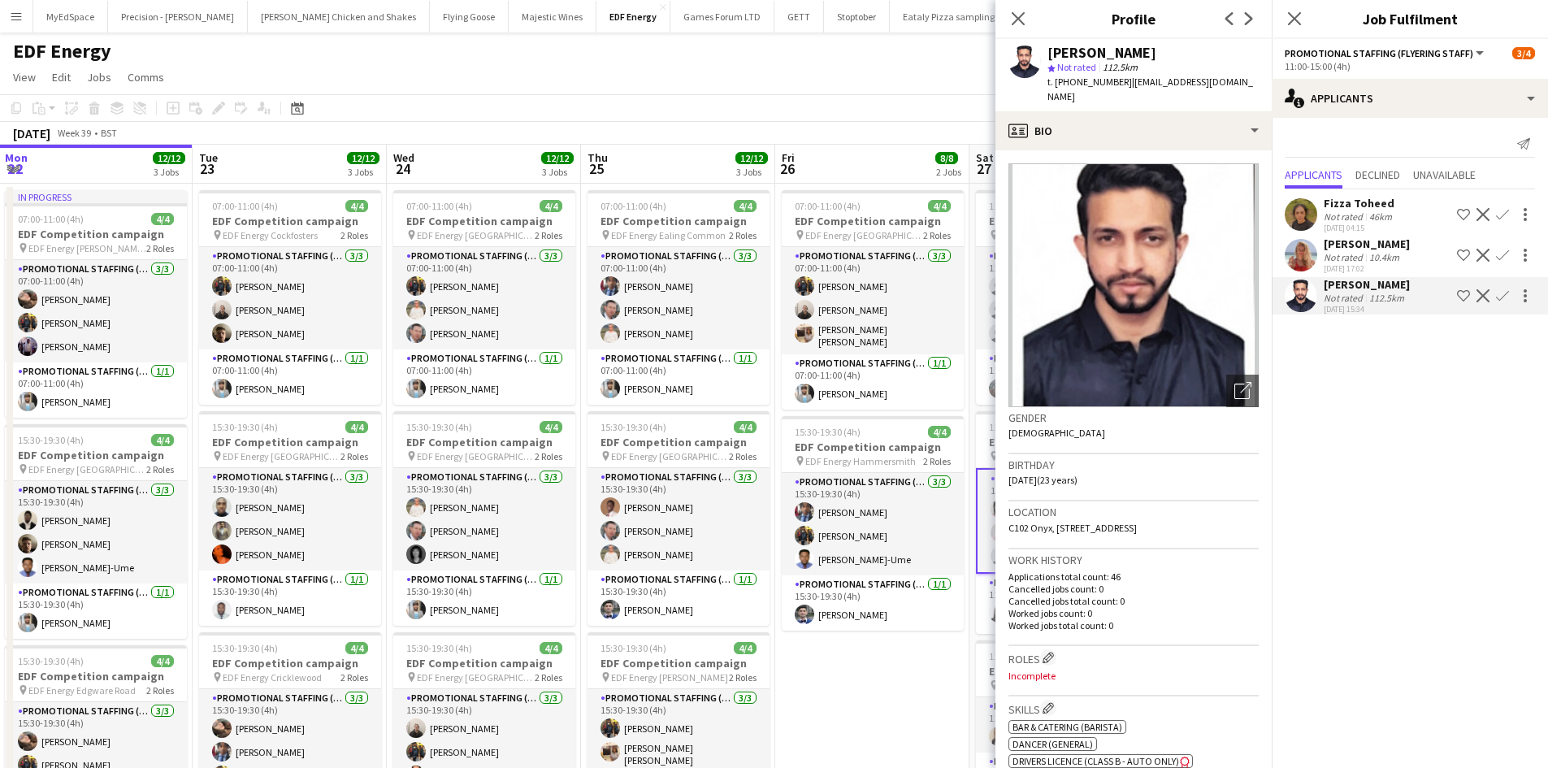
click at [824, 118] on app-toolbar "Copy Paste Paste Ctrl+V Paste with crew Ctrl+Shift+V Paste linked Job Delete Gr…" at bounding box center [774, 108] width 1548 height 28
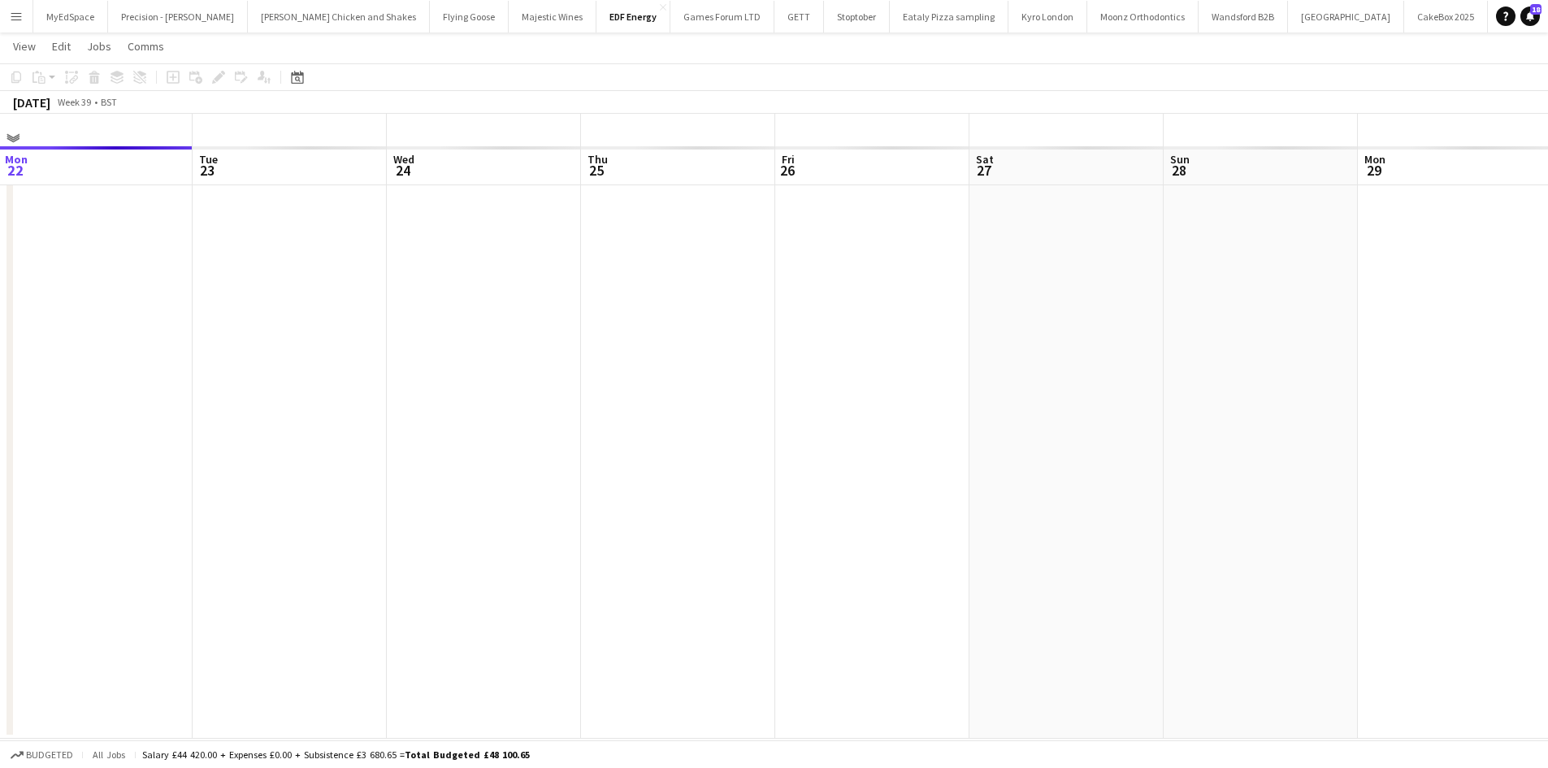
scroll to position [0, 0]
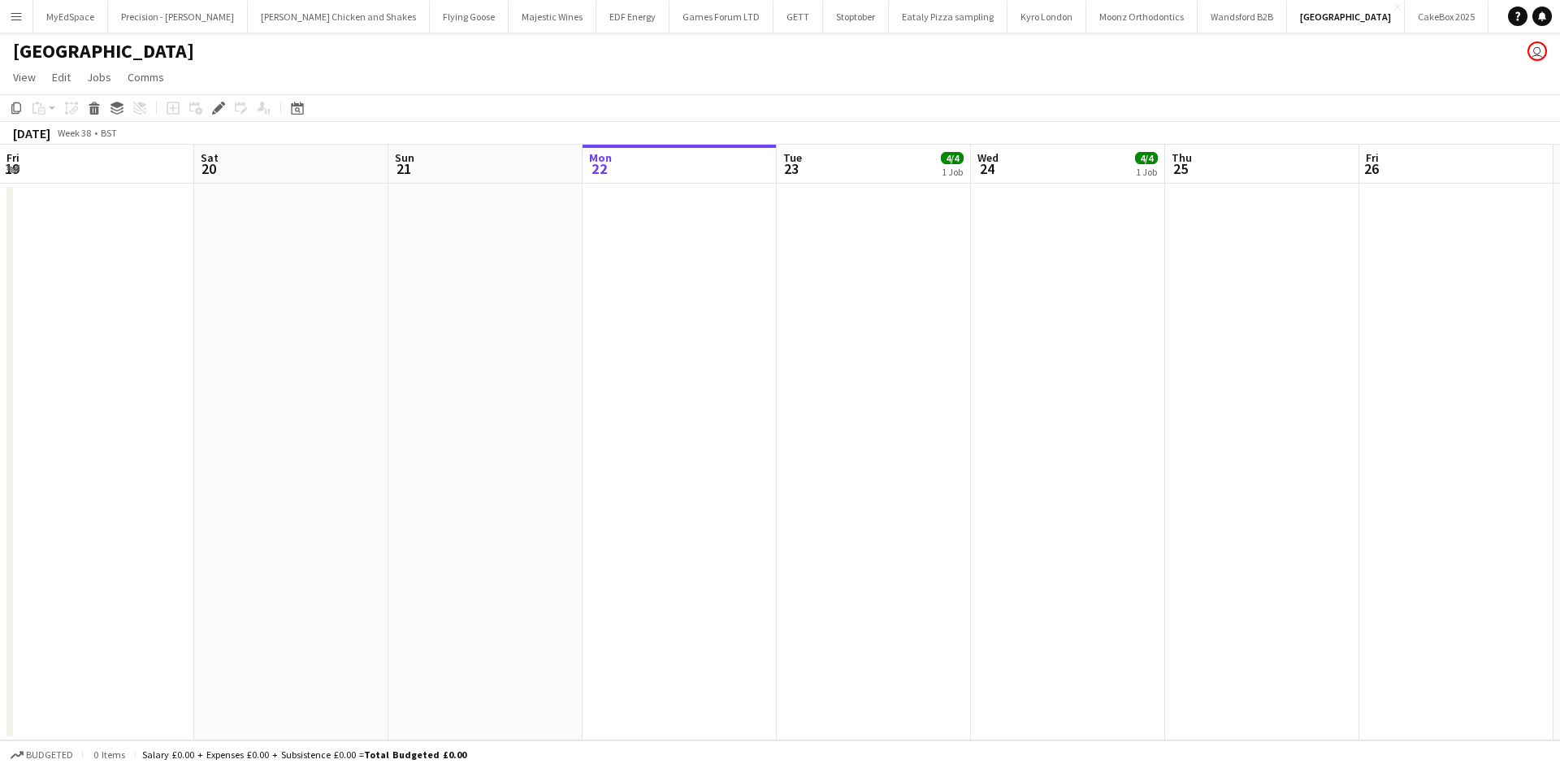
scroll to position [0, 559]
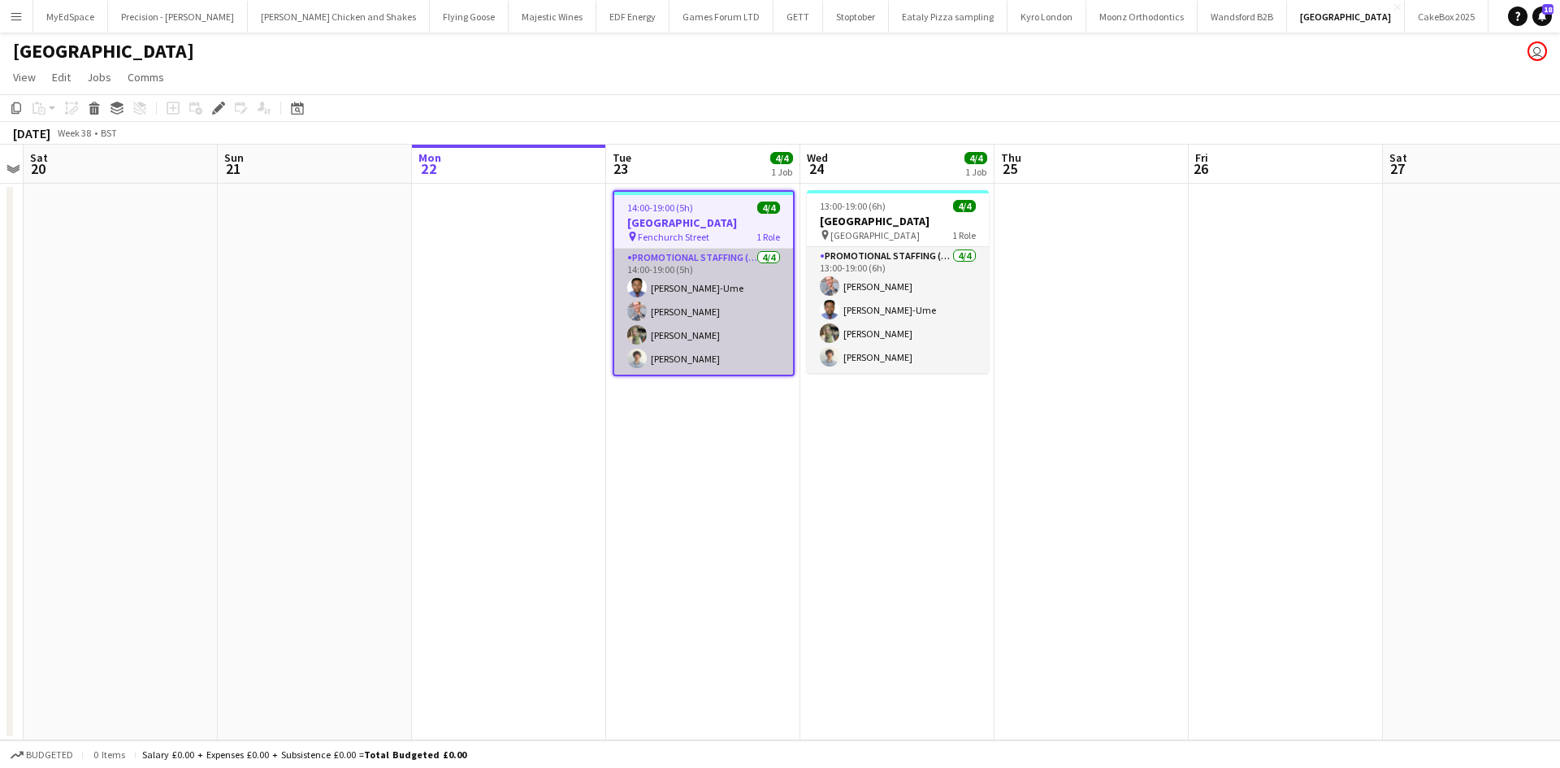
click at [682, 283] on app-card-role "Promotional Staffing (Brand Ambassadors) [DATE] 14:00-19:00 (5h) [PERSON_NAME]-…" at bounding box center [703, 312] width 179 height 126
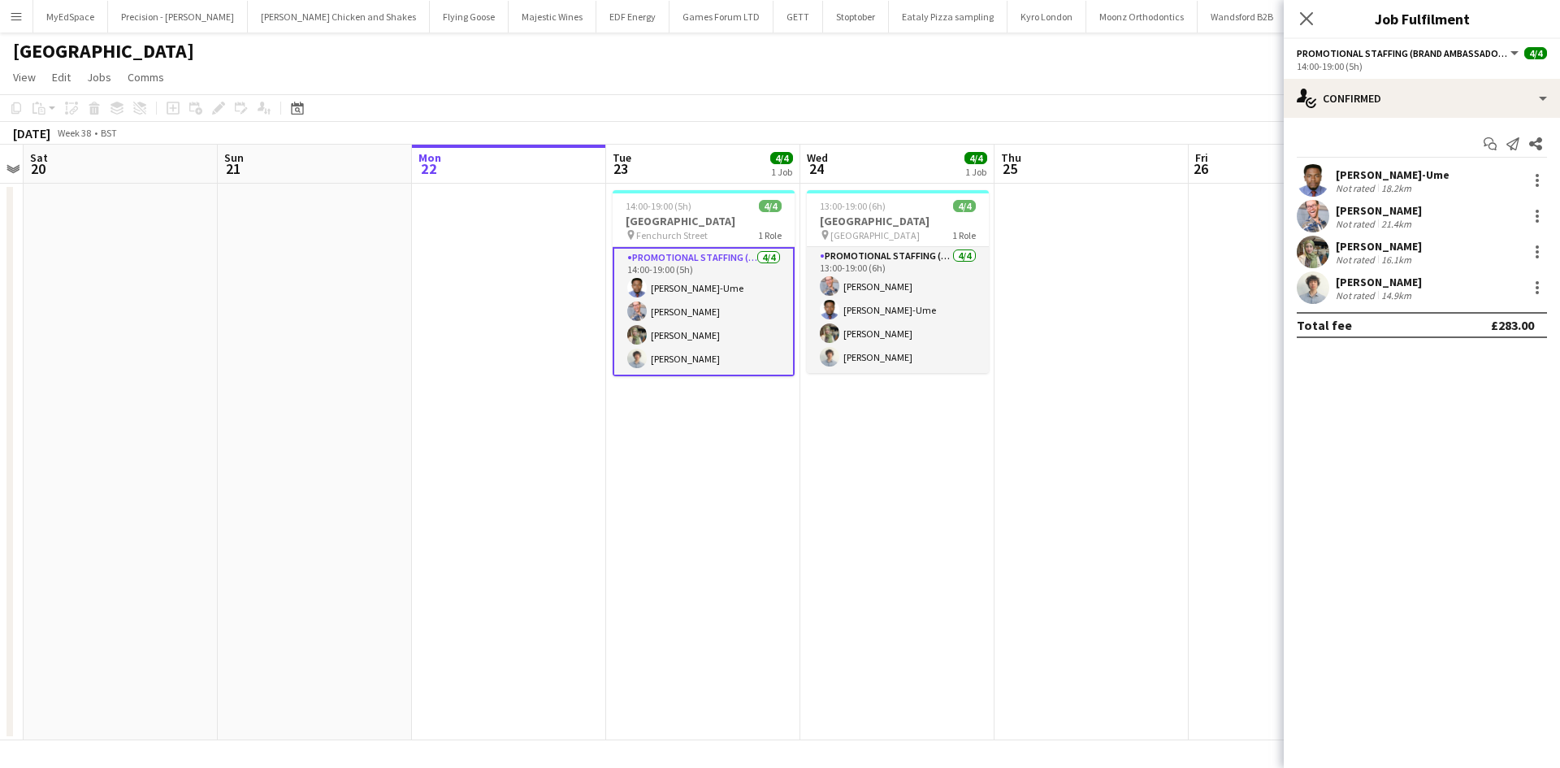
click at [1382, 178] on div "[PERSON_NAME]-Ume" at bounding box center [1393, 174] width 114 height 15
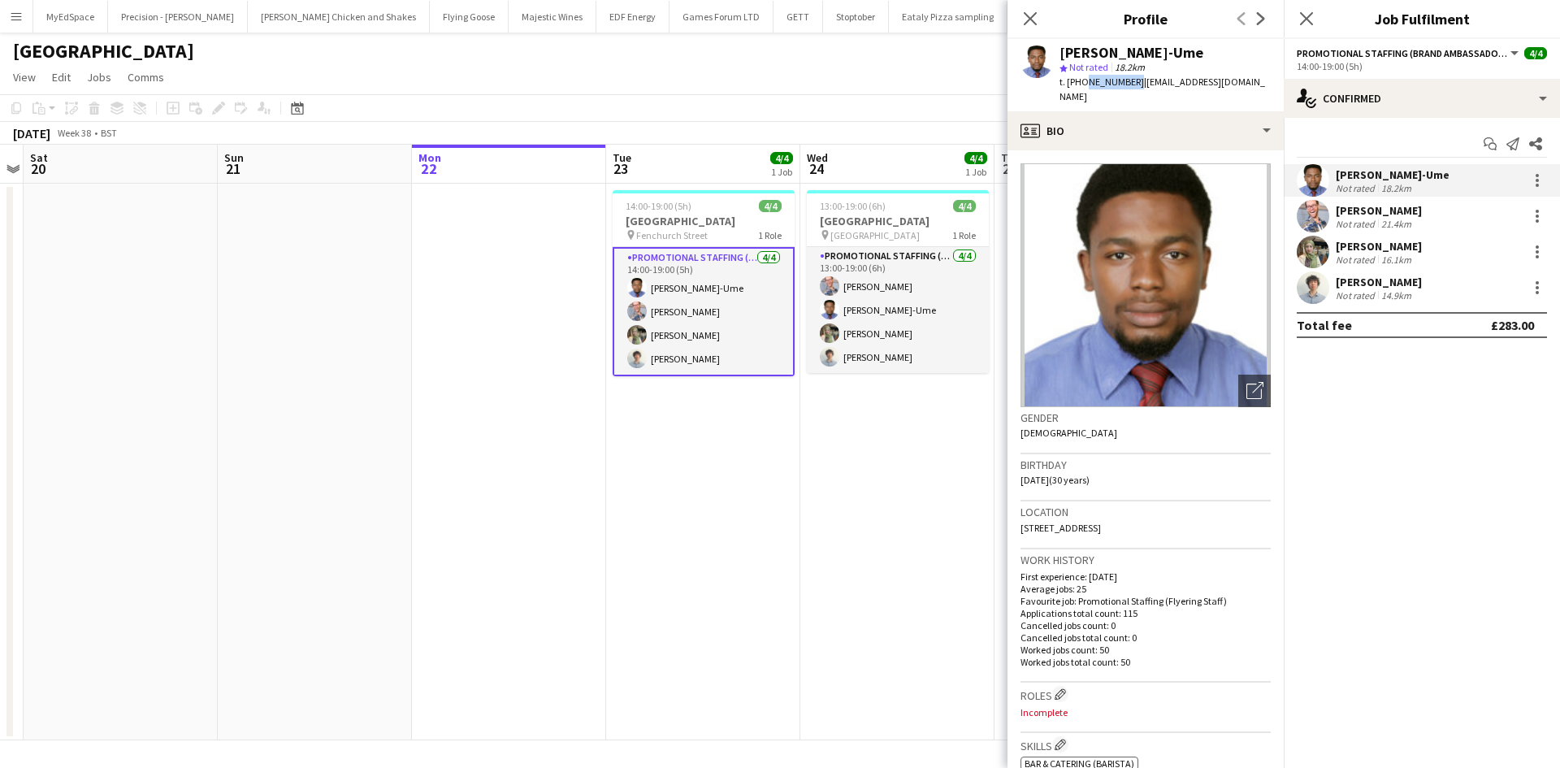
drag, startPoint x: 1081, startPoint y: 80, endPoint x: 1129, endPoint y: 83, distance: 48.0
click at [1129, 83] on span "t. [PHONE_NUMBER]" at bounding box center [1101, 82] width 84 height 12
copy span "7808199364"
click at [1372, 289] on div "Not rated" at bounding box center [1357, 295] width 42 height 12
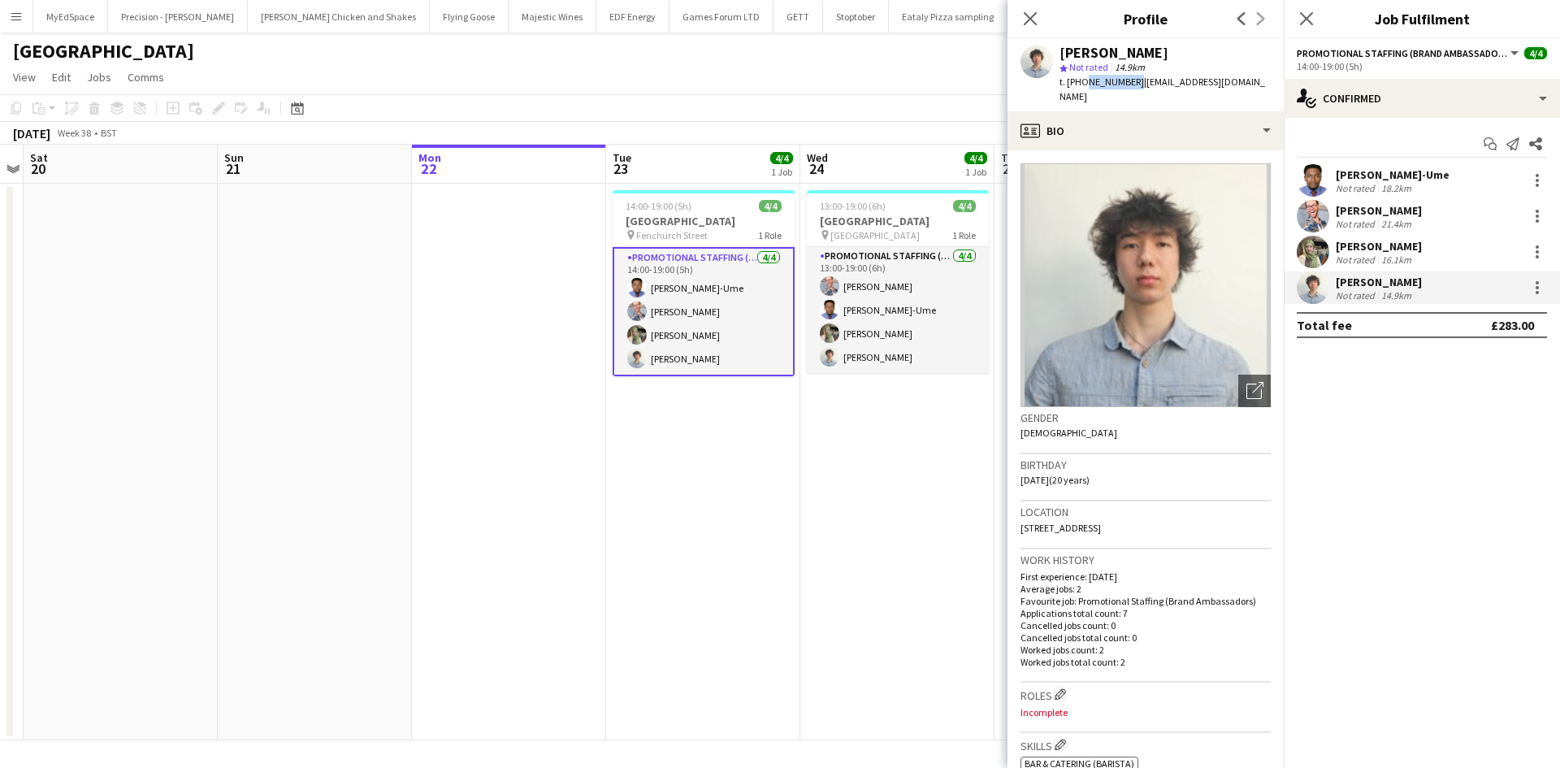
drag, startPoint x: 1082, startPoint y: 80, endPoint x: 1131, endPoint y: 84, distance: 48.9
click at [1131, 84] on span "t. [PHONE_NUMBER]" at bounding box center [1101, 82] width 84 height 12
copy span "7505293031"
click at [691, 215] on h3 "[GEOGRAPHIC_DATA]" at bounding box center [704, 221] width 182 height 15
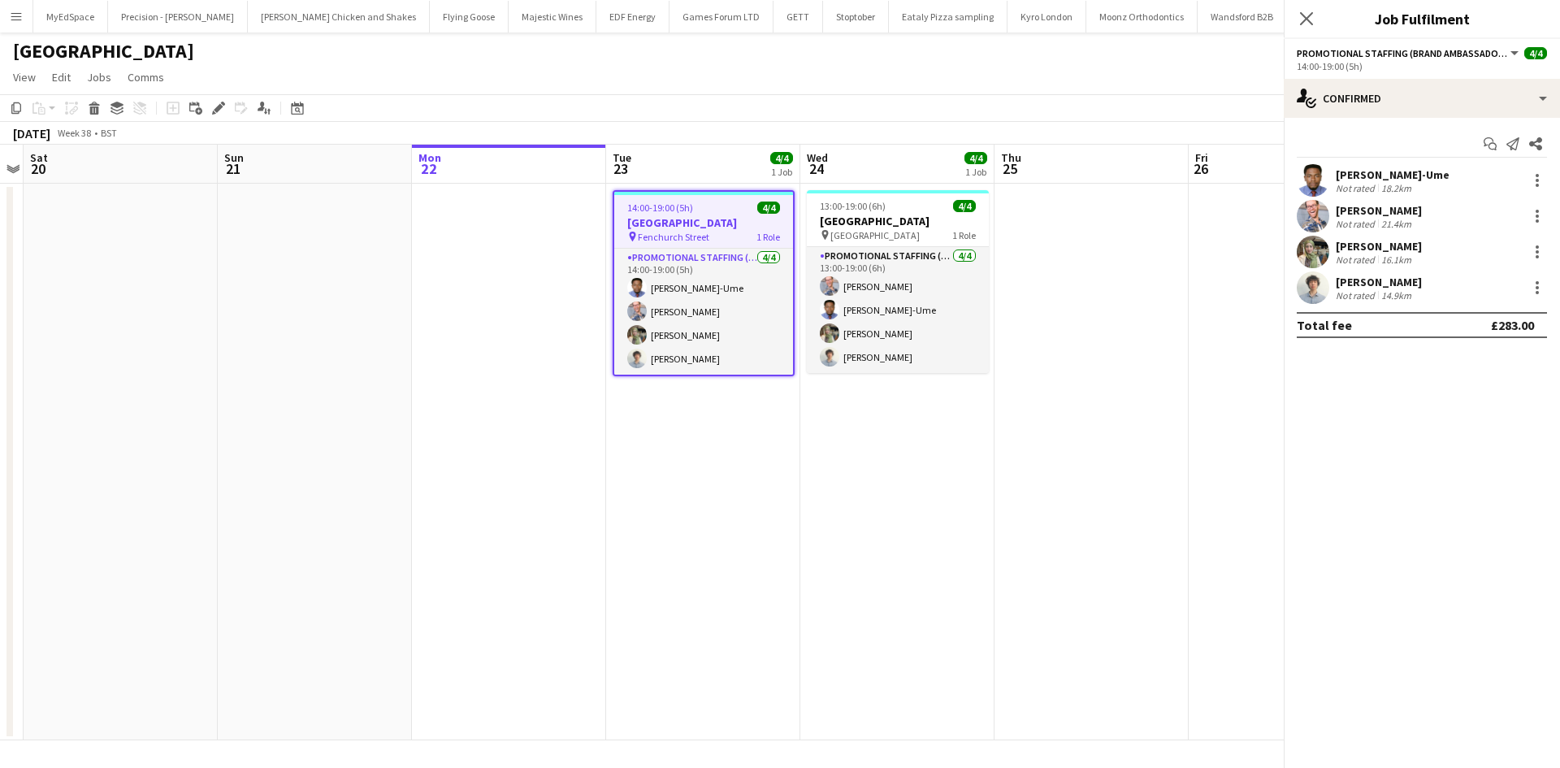
scroll to position [0, 560]
click at [210, 103] on div "Edit" at bounding box center [218, 107] width 19 height 19
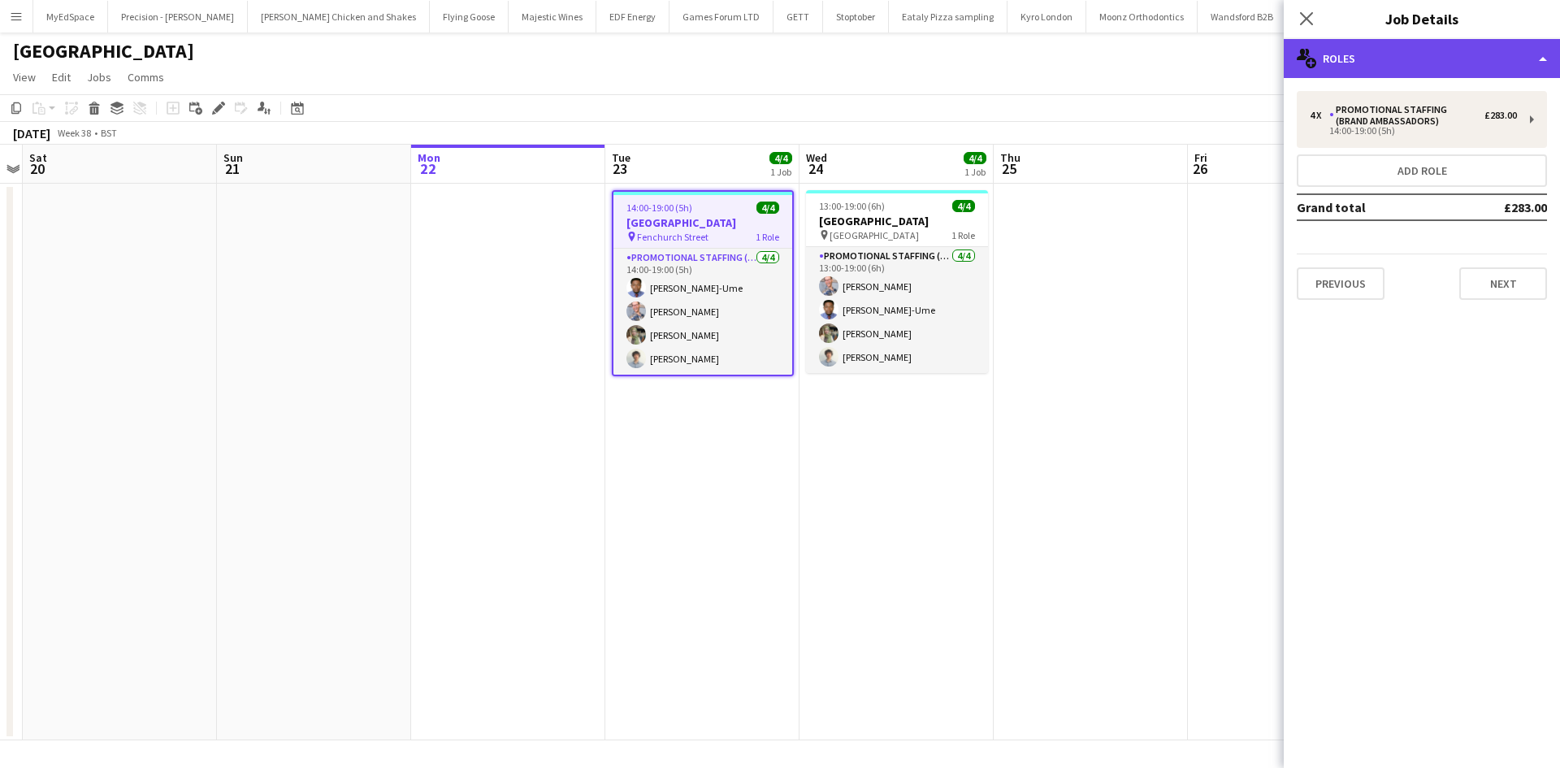
click at [1380, 61] on div "multiple-users-add Roles" at bounding box center [1422, 58] width 276 height 39
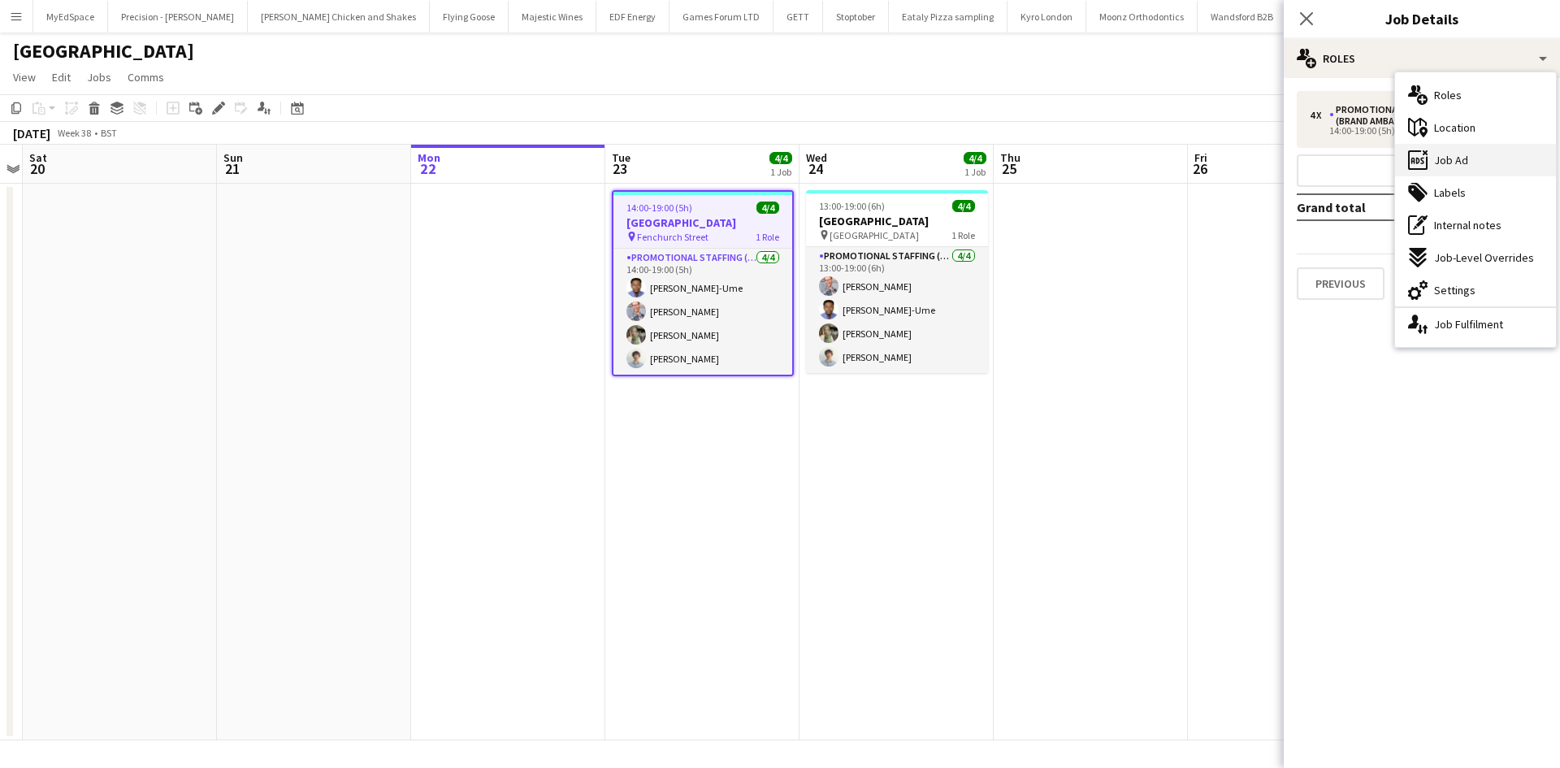
click at [1467, 164] on div "ads-window Job Ad" at bounding box center [1475, 160] width 161 height 32
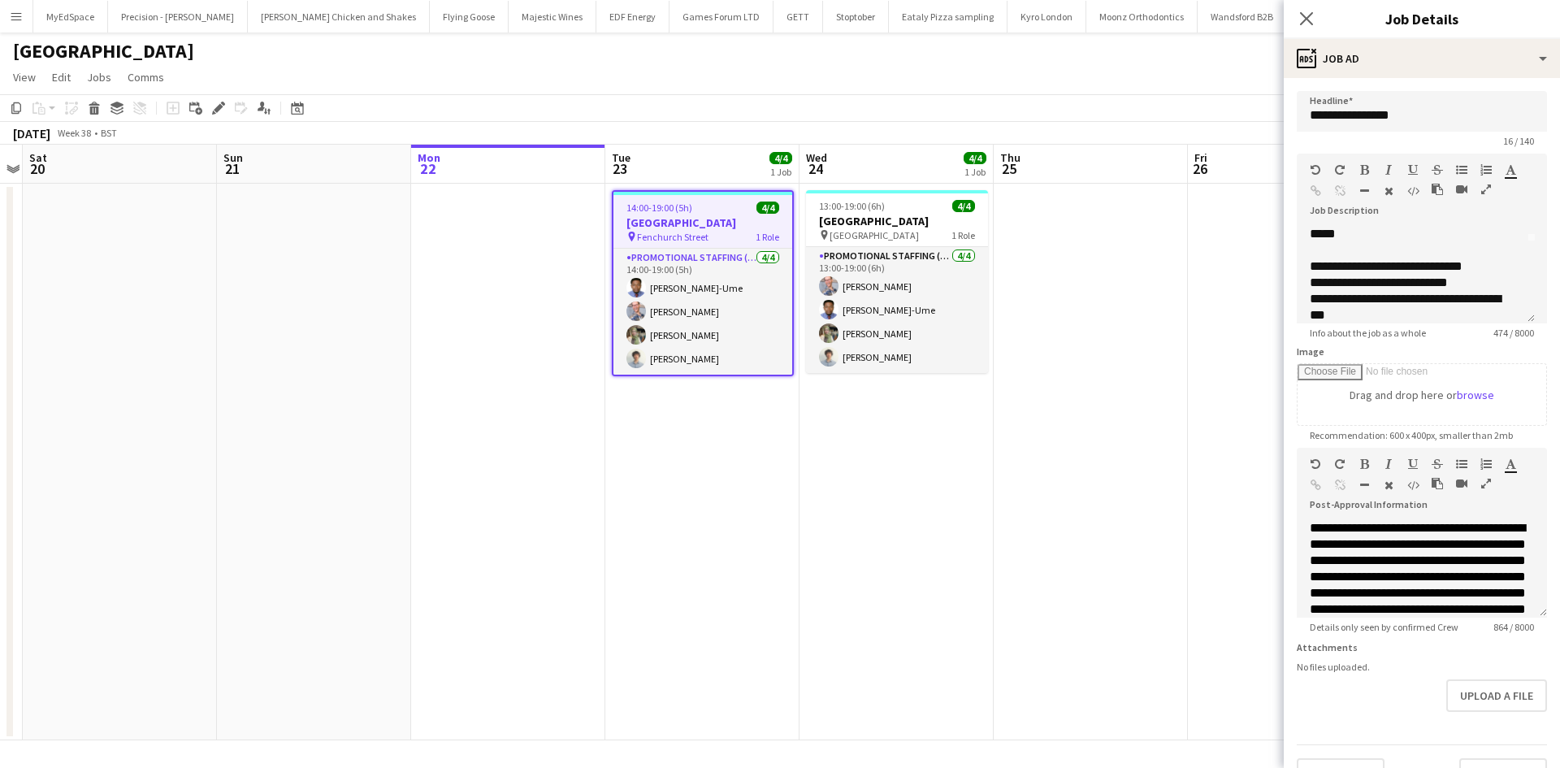
scroll to position [0, 0]
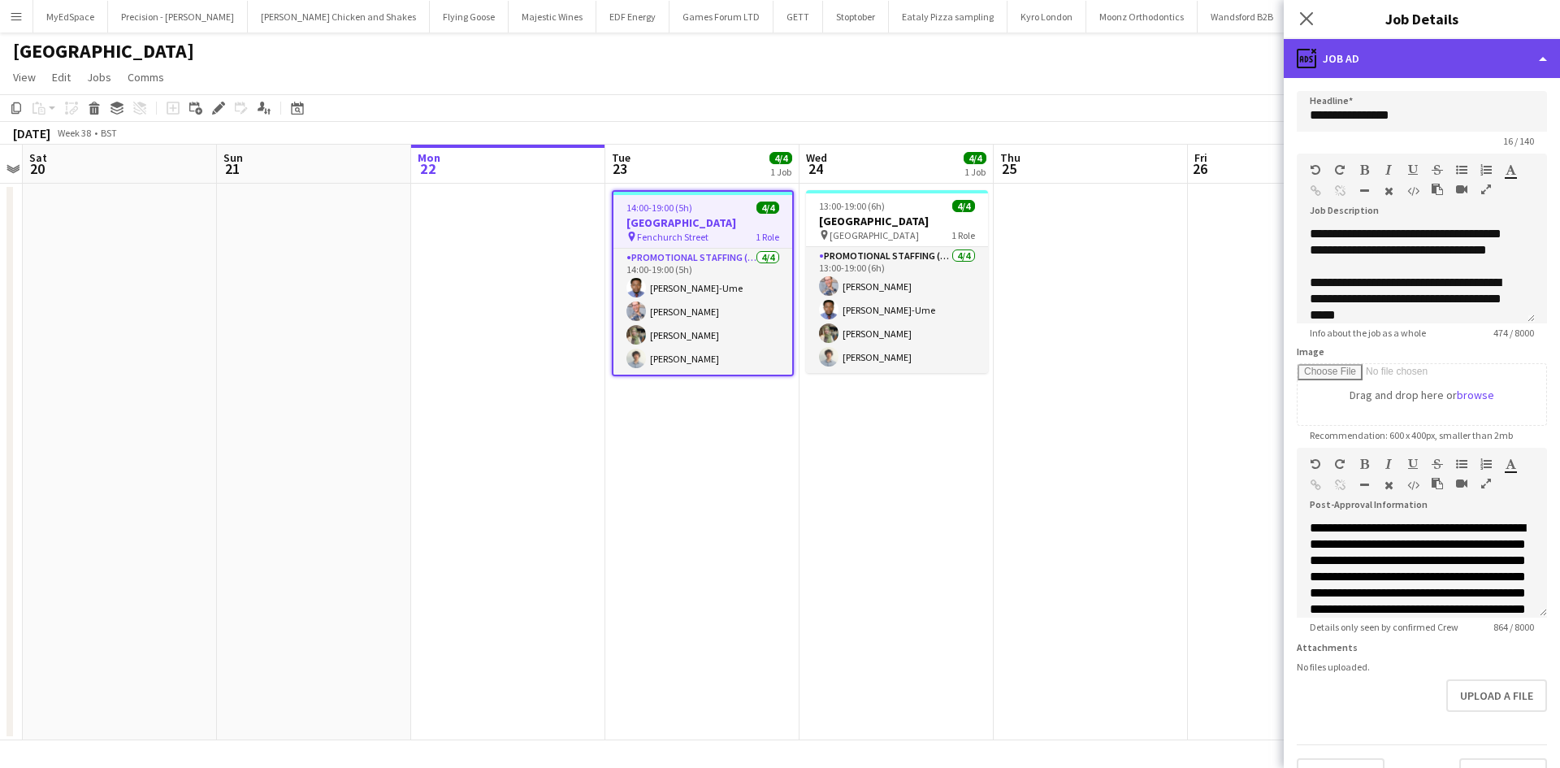
click at [1358, 63] on div "ads-window Job Ad" at bounding box center [1422, 58] width 276 height 39
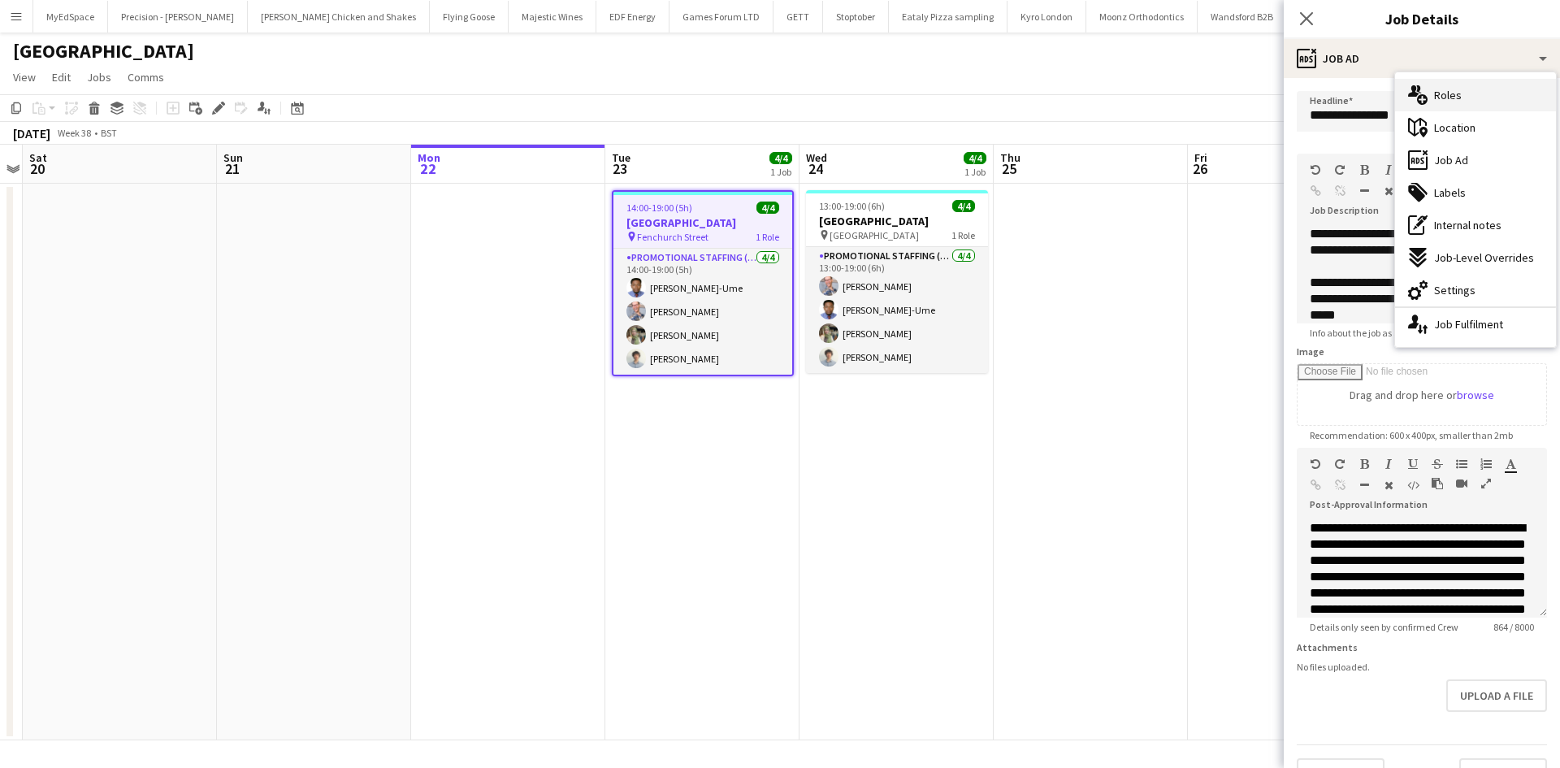
click at [1453, 107] on div "multiple-users-add Roles" at bounding box center [1475, 95] width 161 height 32
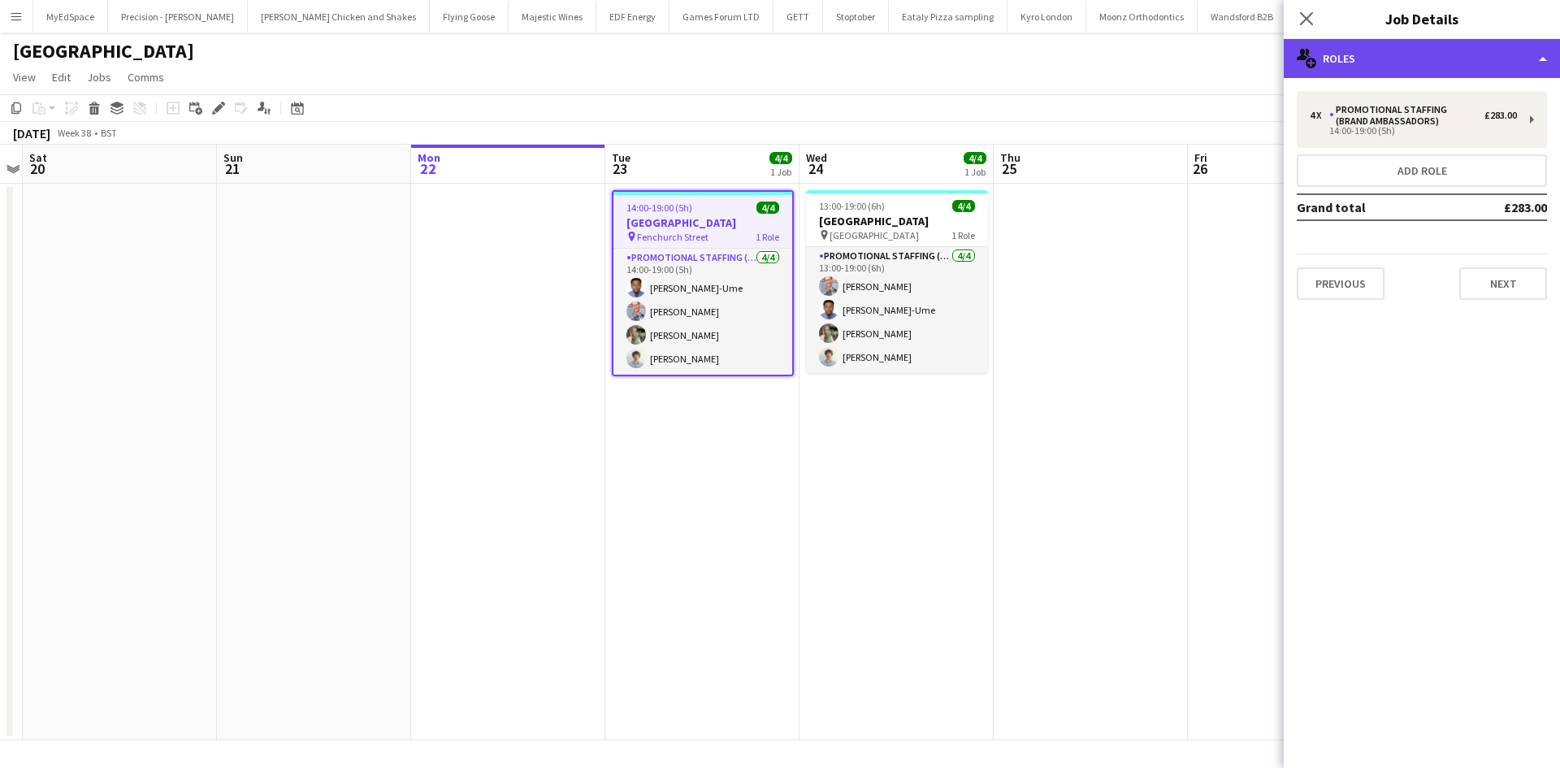
click at [1434, 54] on div "multiple-users-add Roles" at bounding box center [1422, 58] width 276 height 39
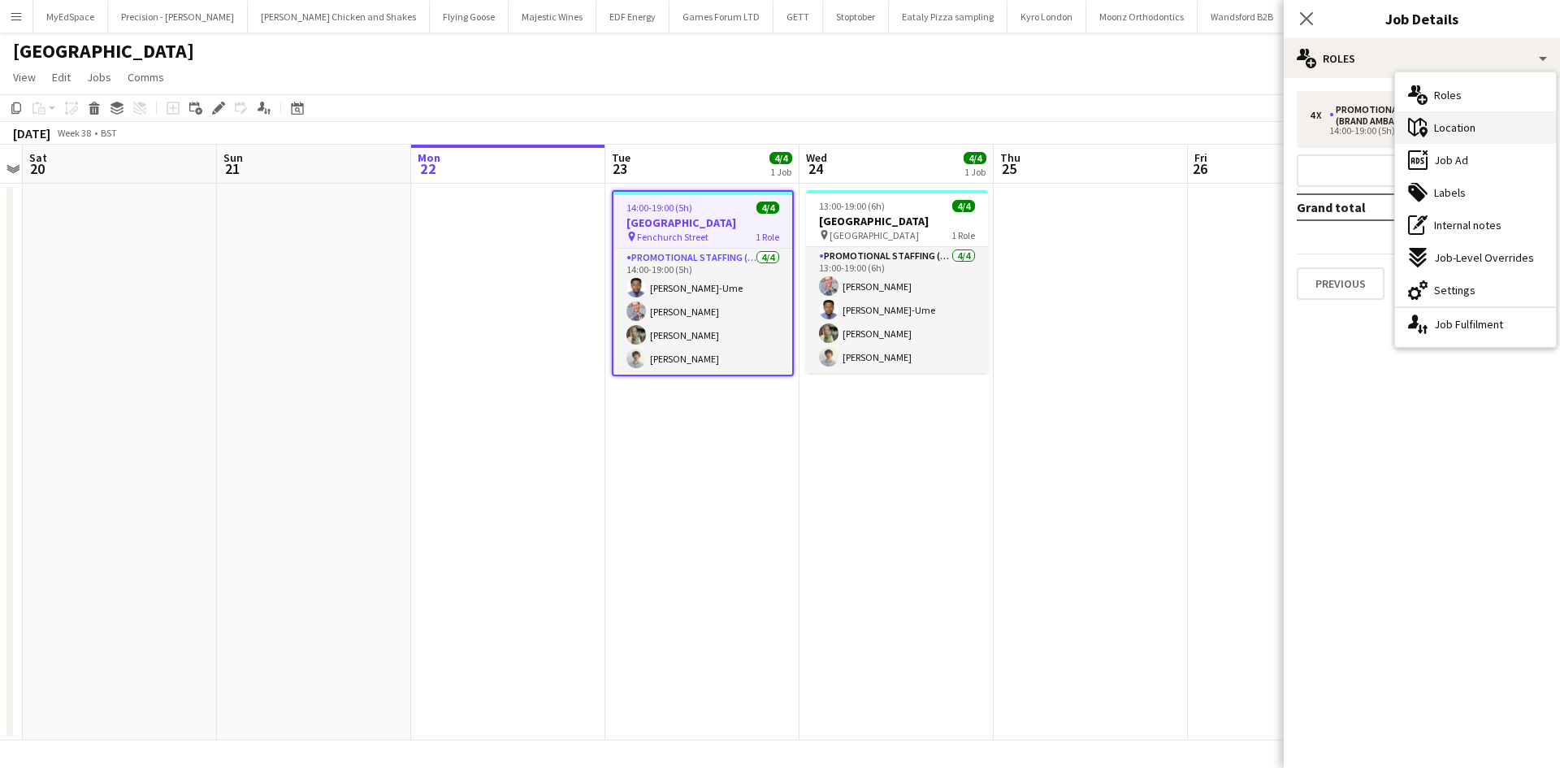
click at [1476, 114] on div "maps-pin-1 Location" at bounding box center [1475, 127] width 161 height 32
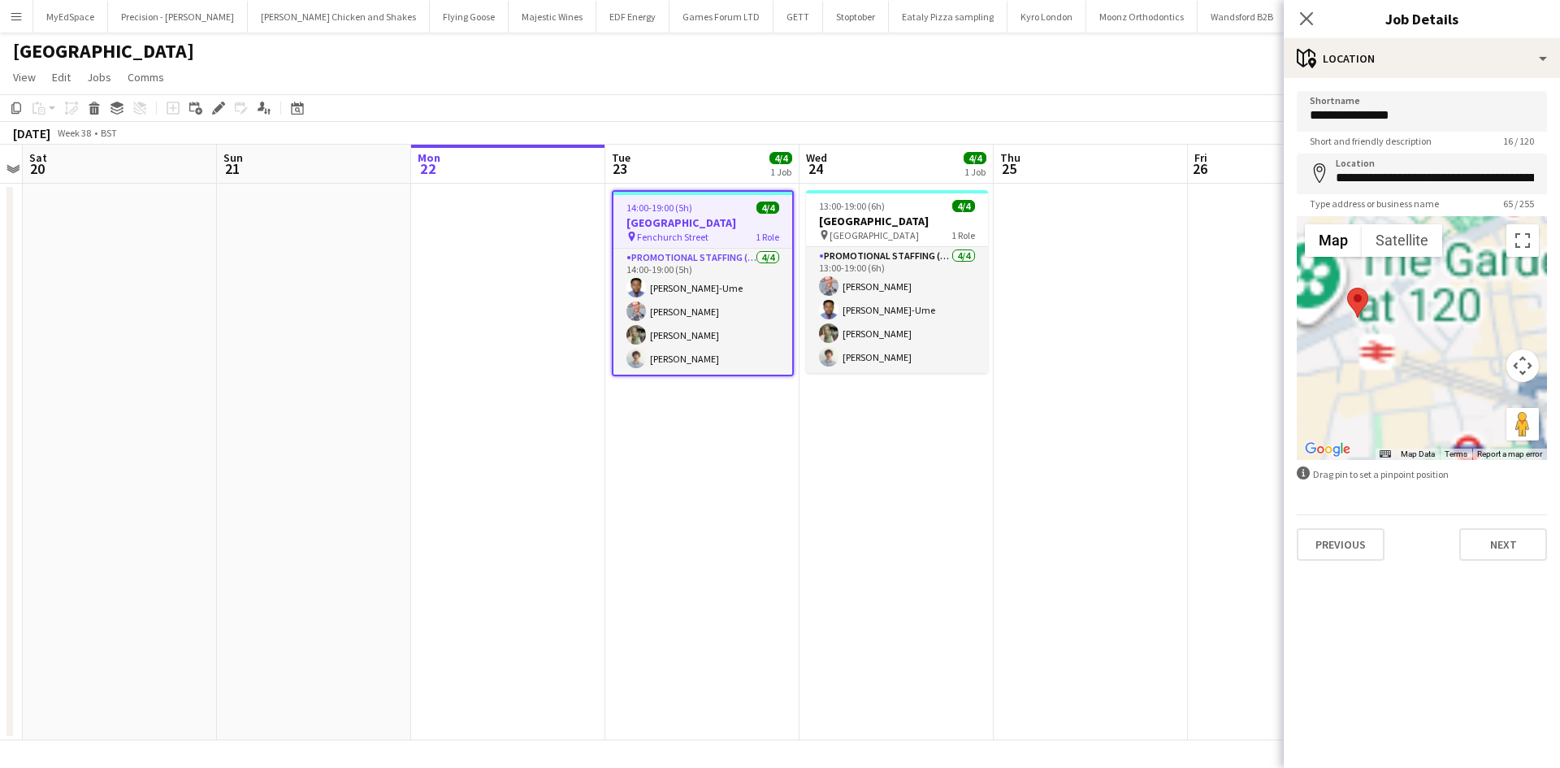
drag, startPoint x: 1411, startPoint y: 283, endPoint x: 1438, endPoint y: 371, distance: 92.5
click at [1442, 370] on div at bounding box center [1422, 338] width 250 height 244
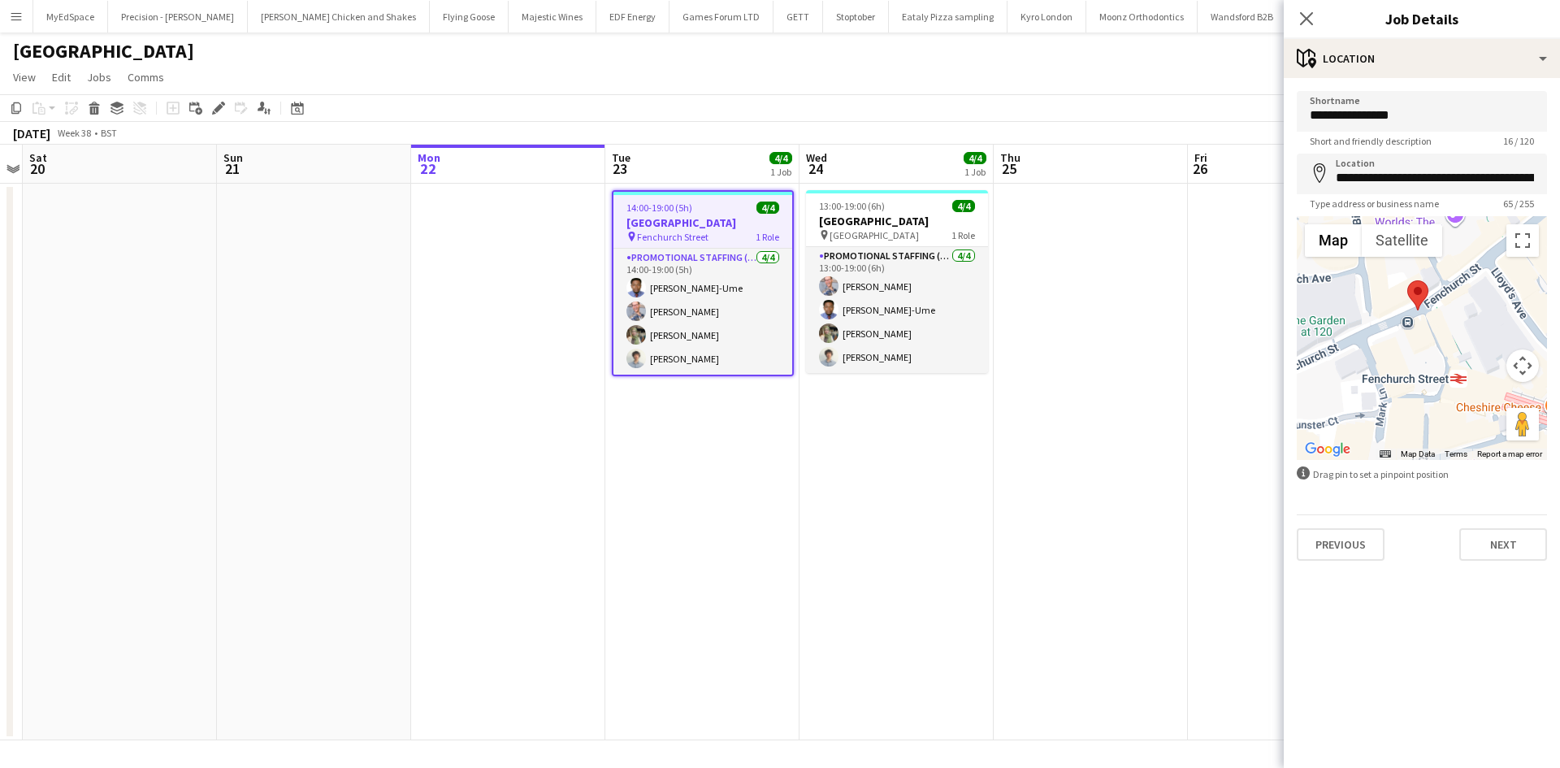
drag, startPoint x: 1389, startPoint y: 336, endPoint x: 1452, endPoint y: 336, distance: 62.6
click at [1452, 336] on div at bounding box center [1422, 338] width 250 height 244
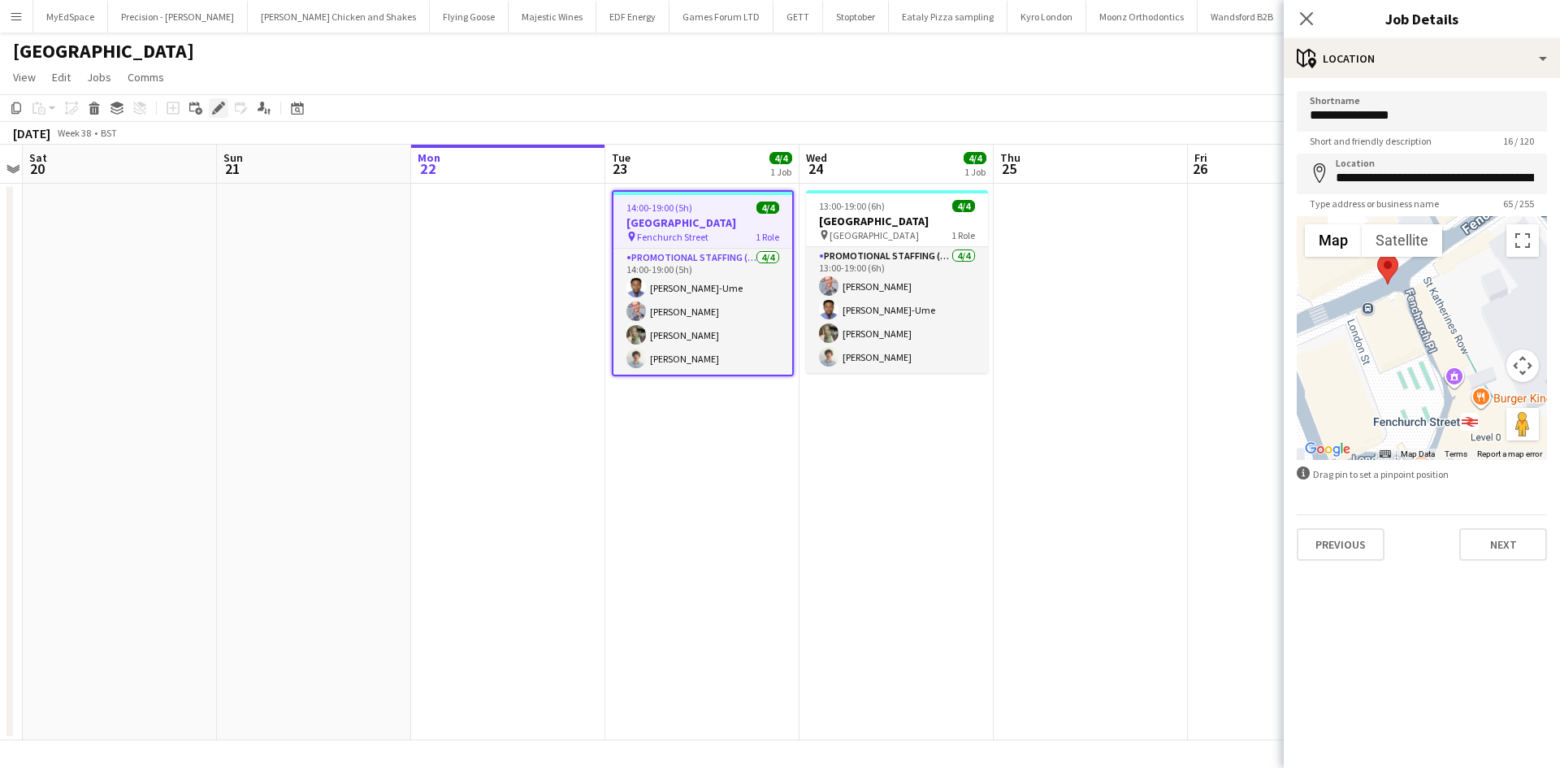
click at [217, 108] on icon at bounding box center [218, 108] width 9 height 9
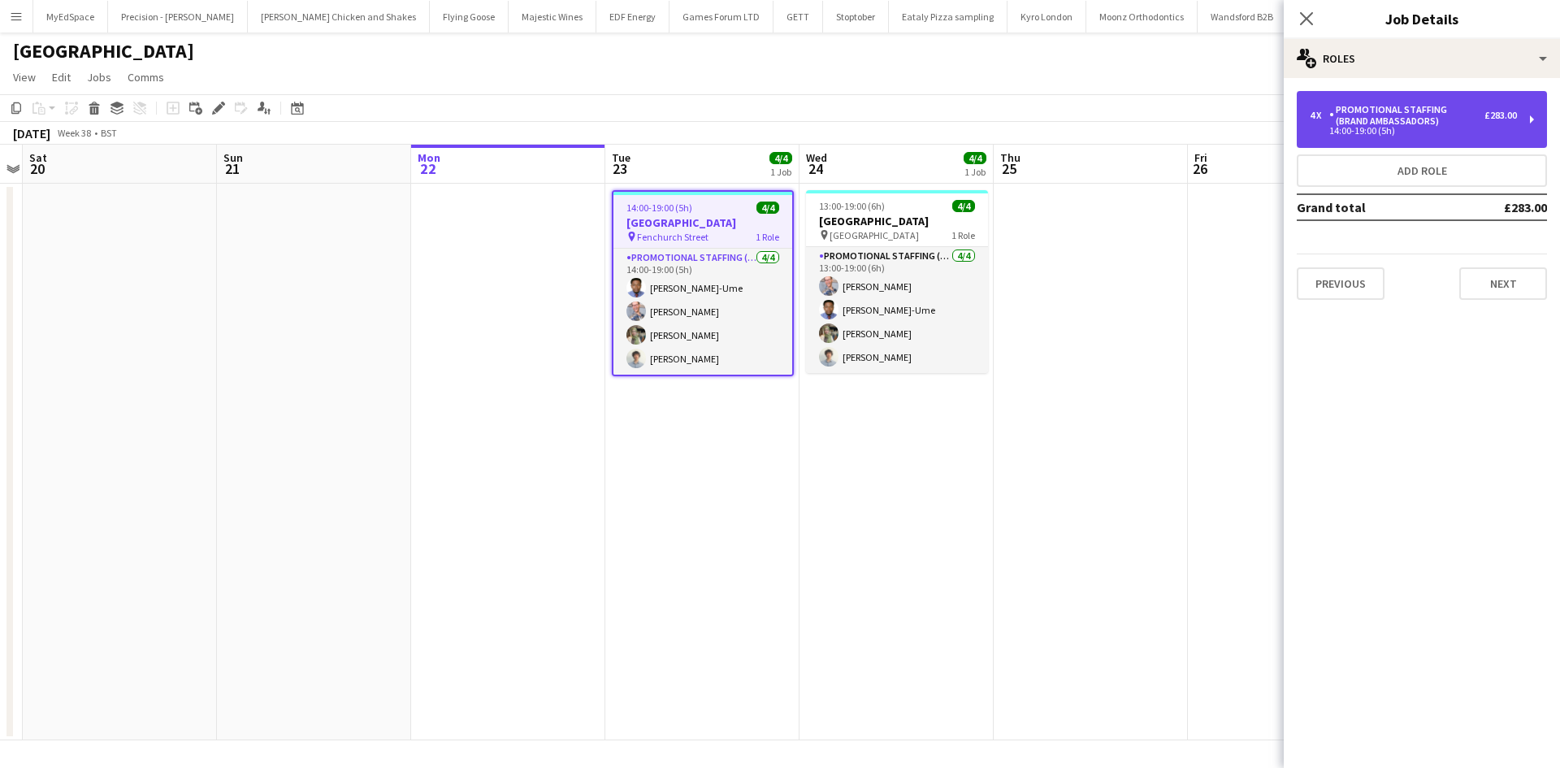
click at [1428, 109] on div "Promotional Staffing (Brand Ambassadors)" at bounding box center [1406, 115] width 155 height 23
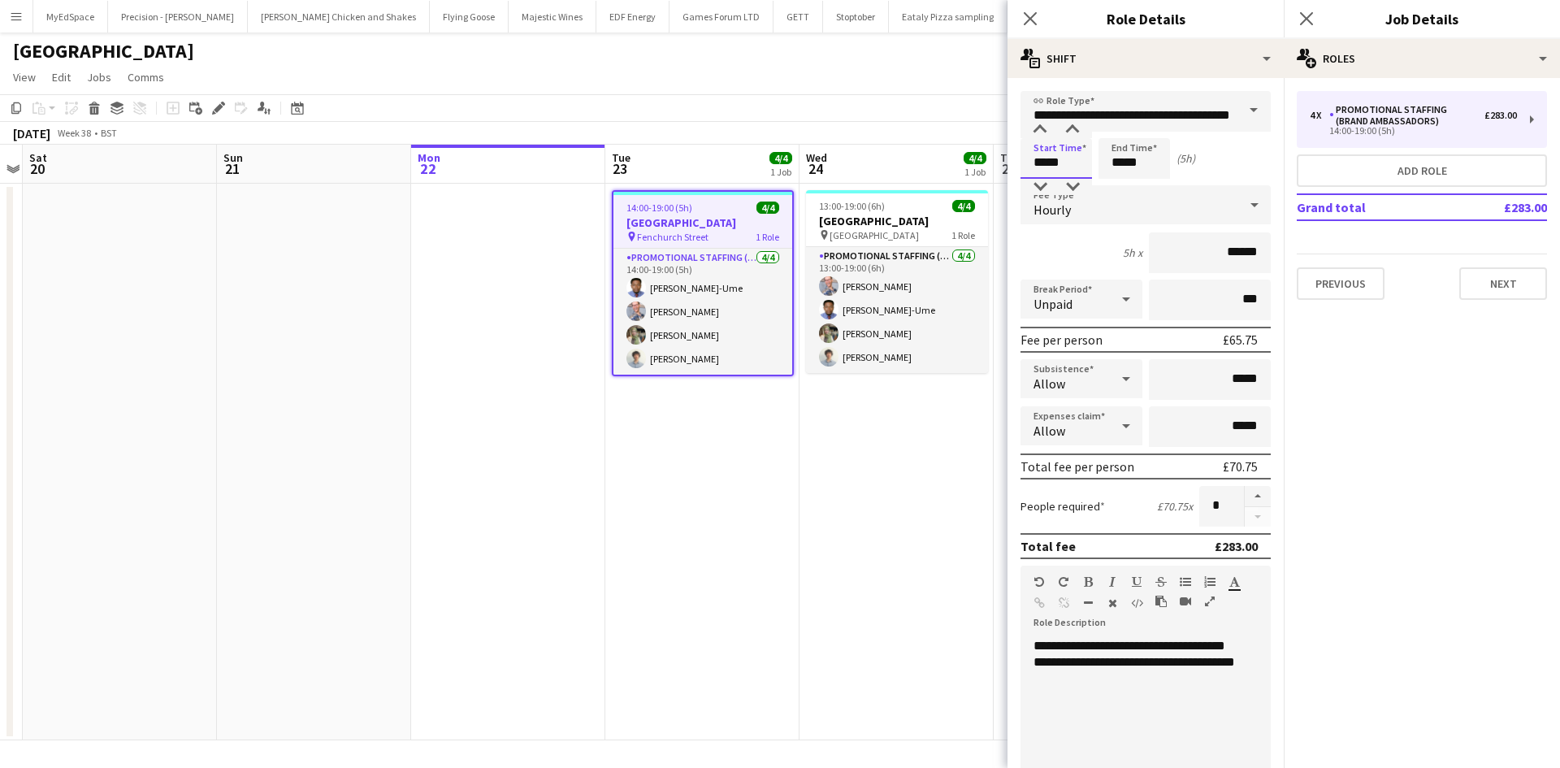
click at [1055, 160] on input "*****" at bounding box center [1055, 158] width 71 height 41
type input "*****"
click at [1038, 188] on div at bounding box center [1040, 187] width 32 height 16
click at [1230, 298] on input "***" at bounding box center [1210, 299] width 122 height 41
click at [1225, 299] on input "***" at bounding box center [1210, 299] width 122 height 41
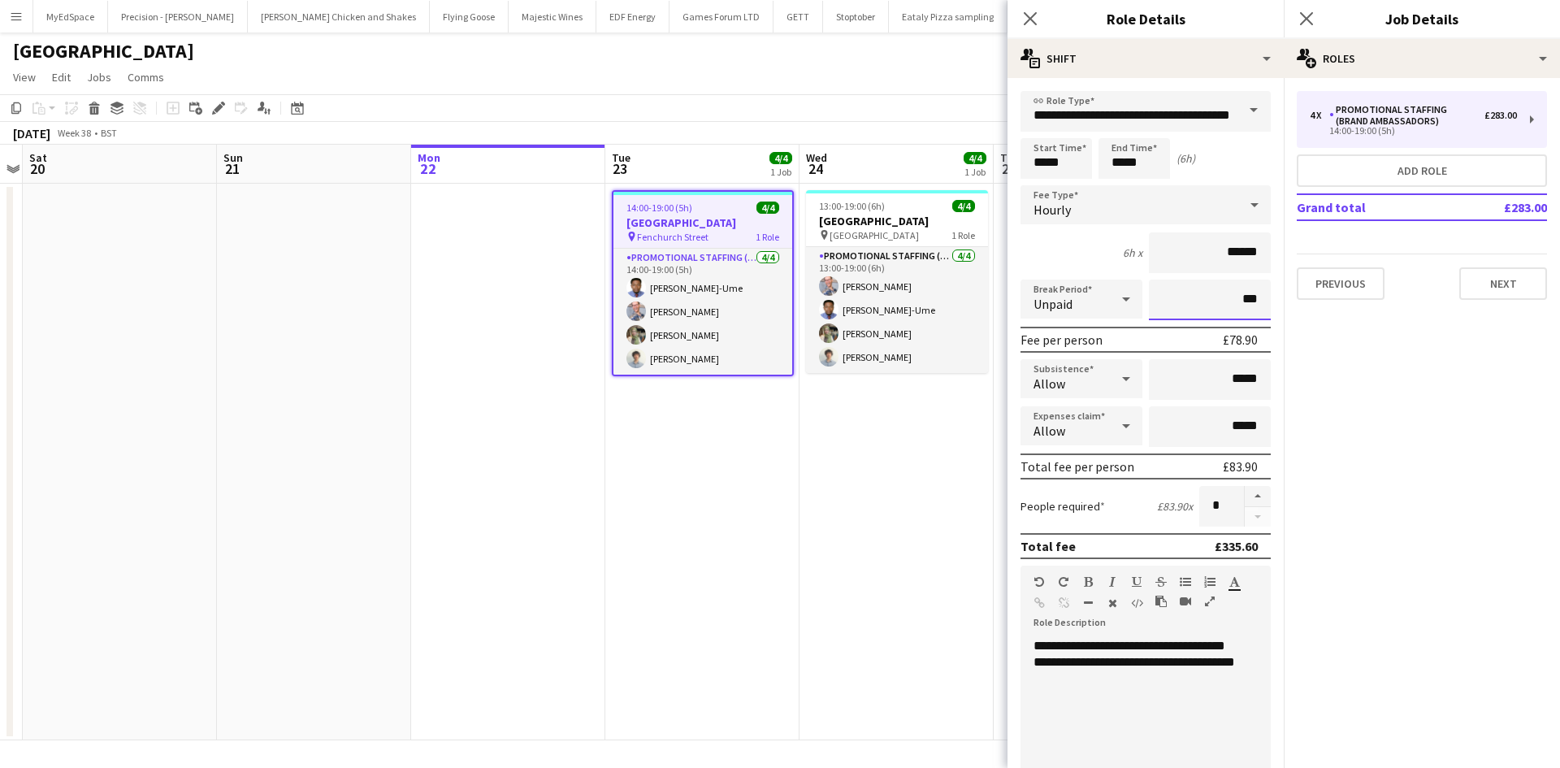
click at [1233, 297] on input "***" at bounding box center [1210, 299] width 122 height 41
click at [1229, 304] on input "***" at bounding box center [1210, 299] width 122 height 41
click at [1228, 301] on input "***" at bounding box center [1210, 299] width 122 height 41
type input "****"
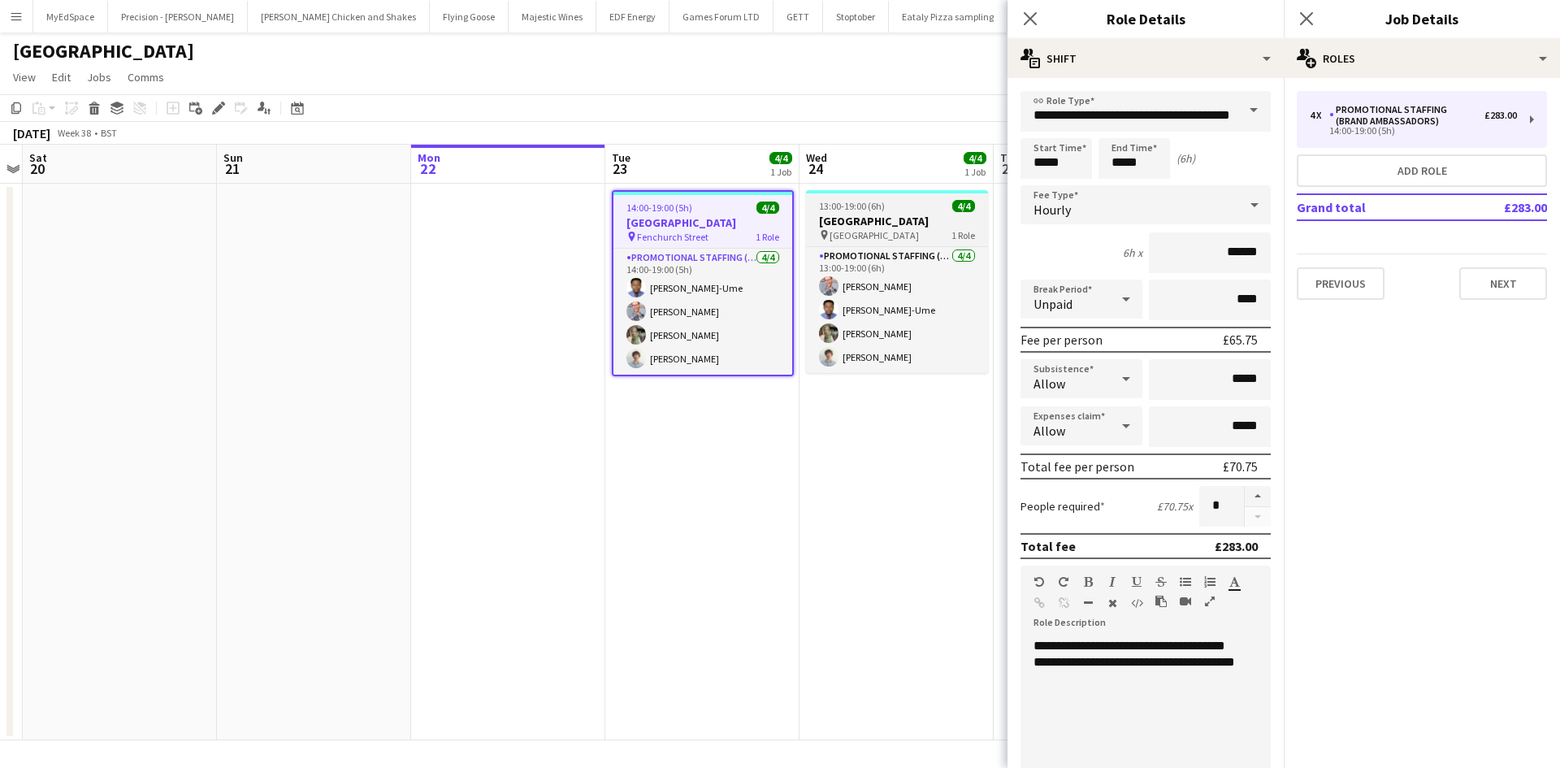
click at [849, 219] on h3 "[GEOGRAPHIC_DATA]" at bounding box center [897, 221] width 182 height 15
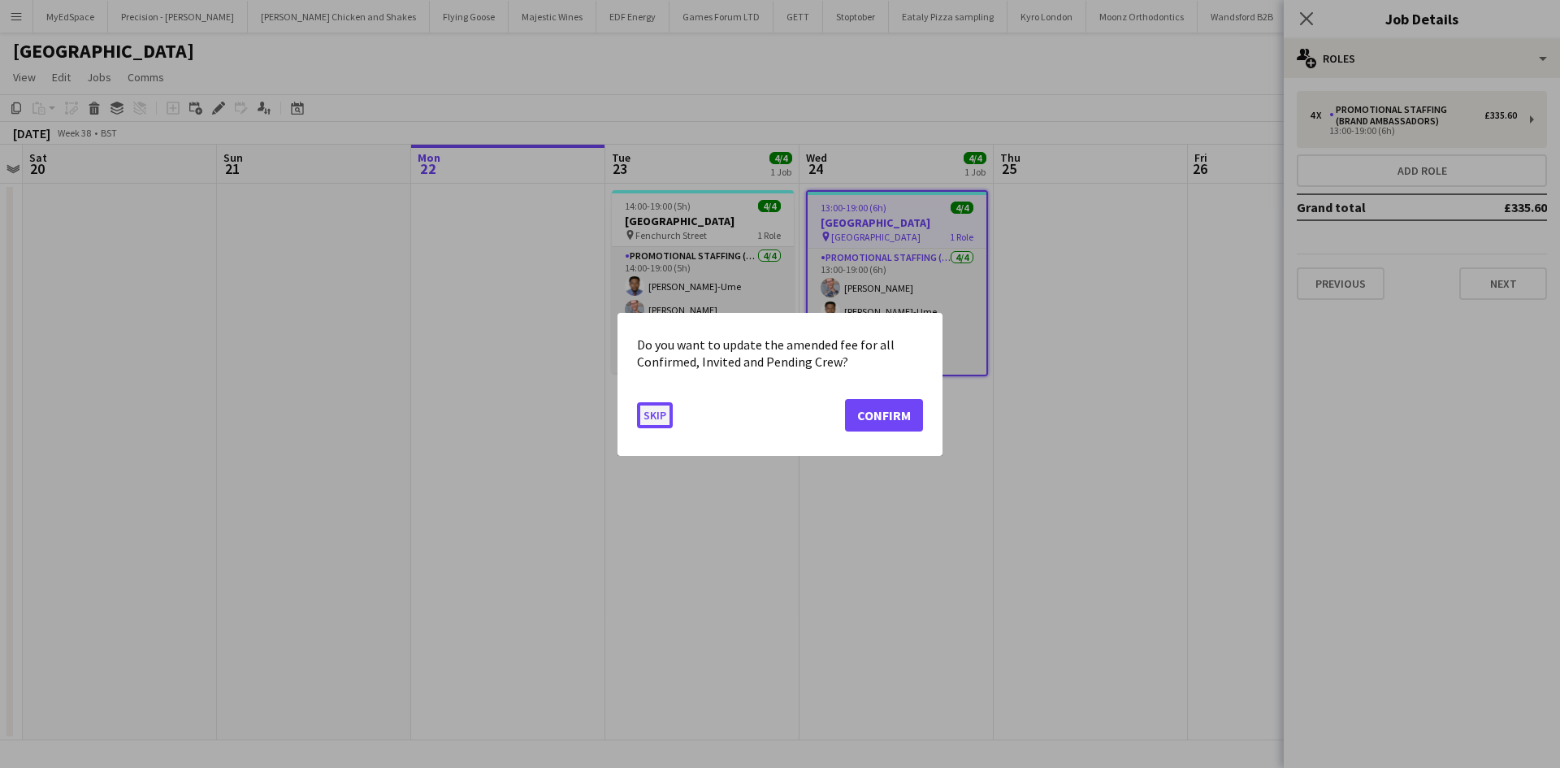
click at [656, 416] on button "Skip" at bounding box center [655, 414] width 36 height 26
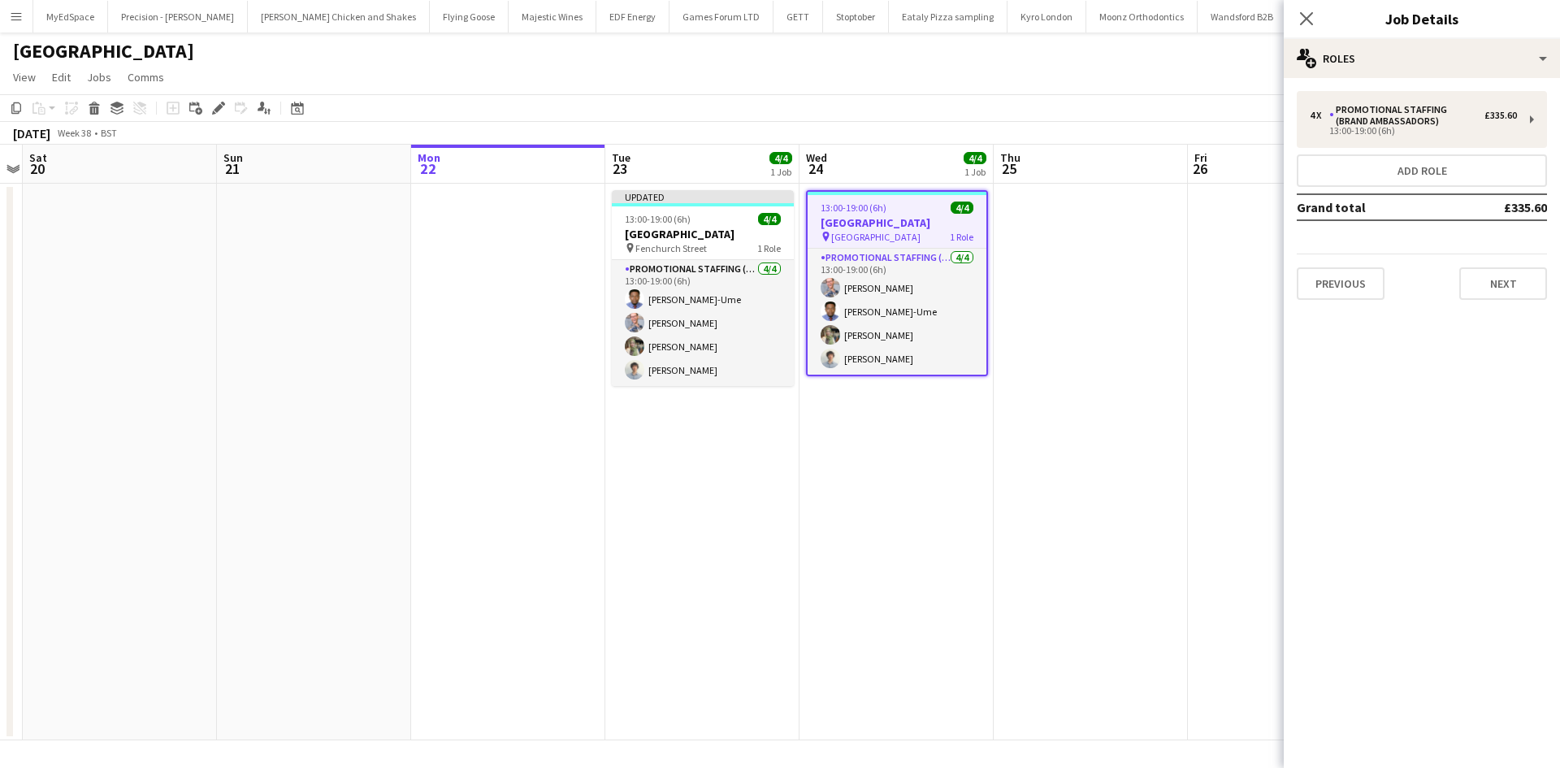
click at [875, 244] on app-job-card "13:00-19:00 (6h) 4/4 [GEOGRAPHIC_DATA] pin Liverpool Street 1 Role Promotional …" at bounding box center [897, 283] width 182 height 186
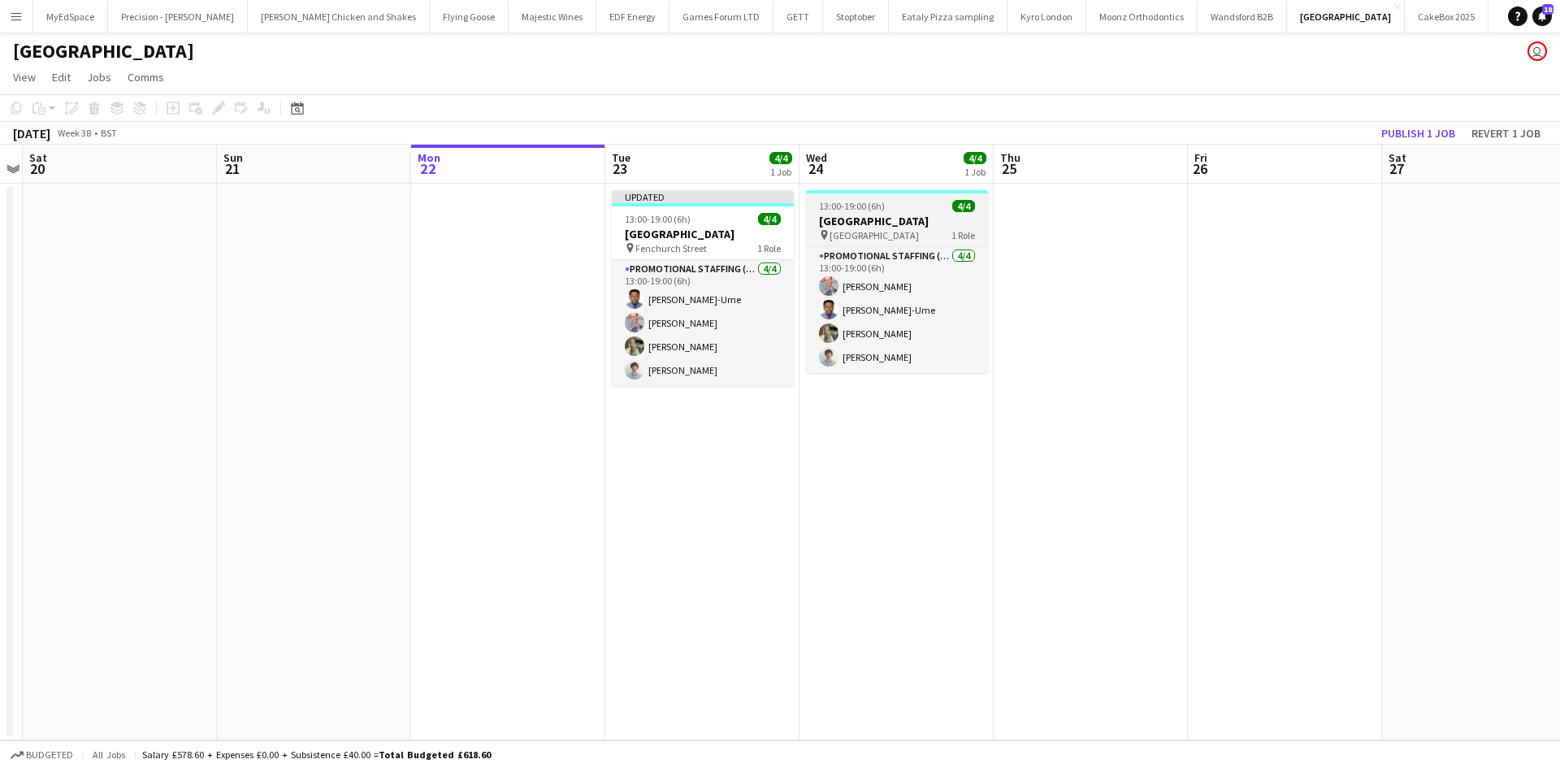
click at [873, 234] on span "[GEOGRAPHIC_DATA]" at bounding box center [874, 235] width 89 height 12
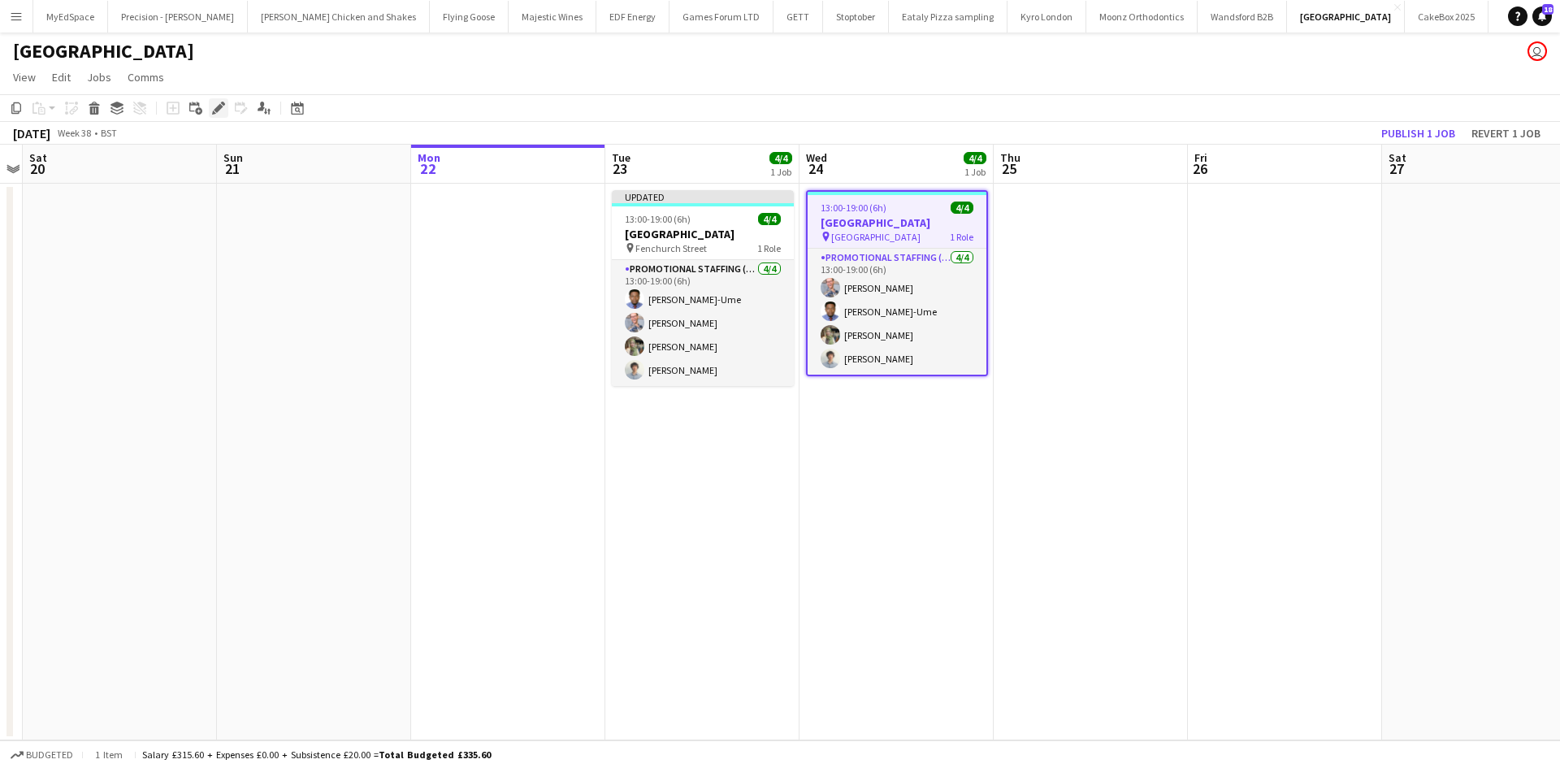
drag, startPoint x: 209, startPoint y: 104, endPoint x: 218, endPoint y: 107, distance: 9.5
click at [211, 106] on div "Edit" at bounding box center [218, 107] width 19 height 19
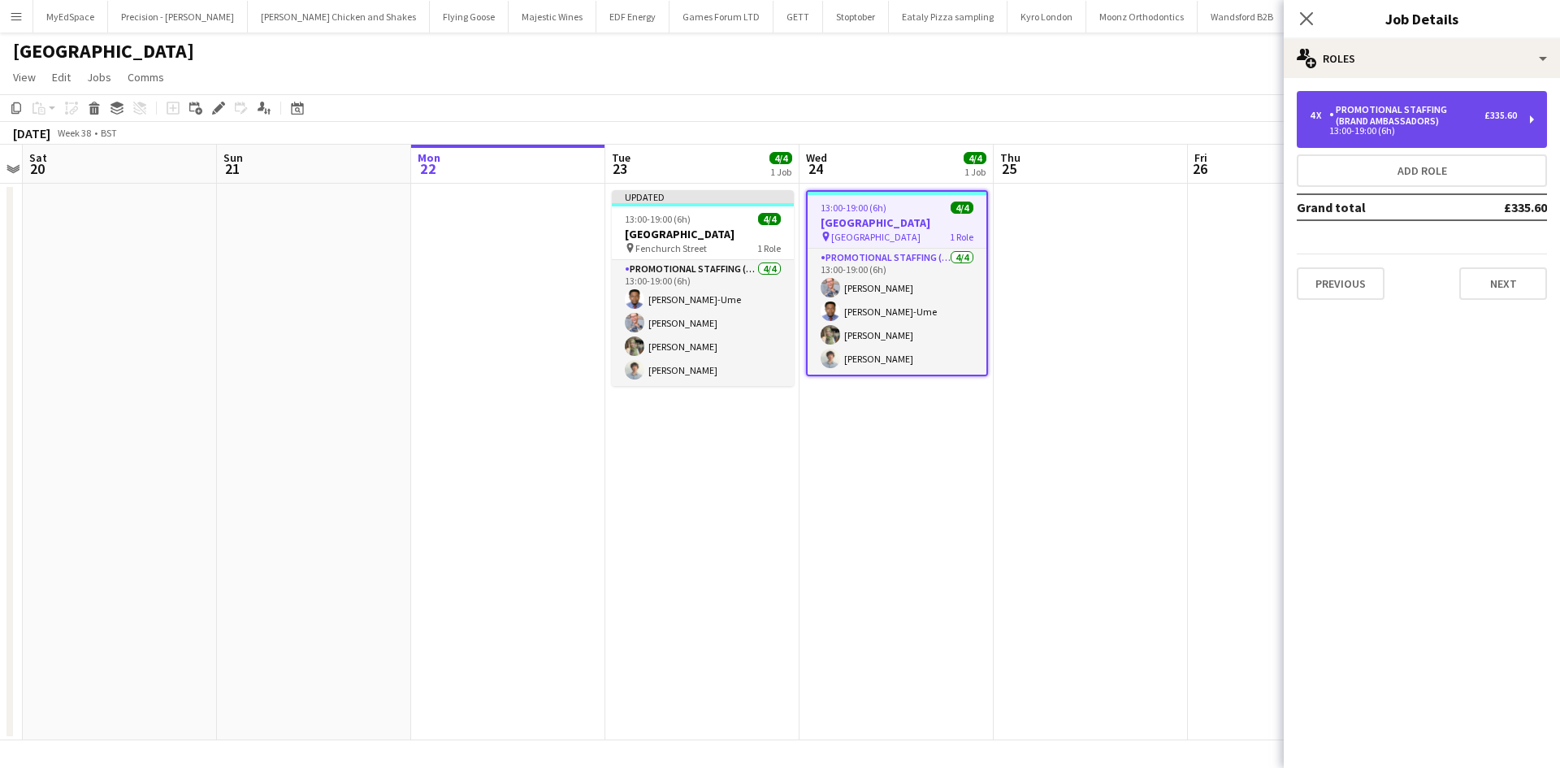
click at [1396, 123] on div "Promotional Staffing (Brand Ambassadors)" at bounding box center [1406, 115] width 155 height 23
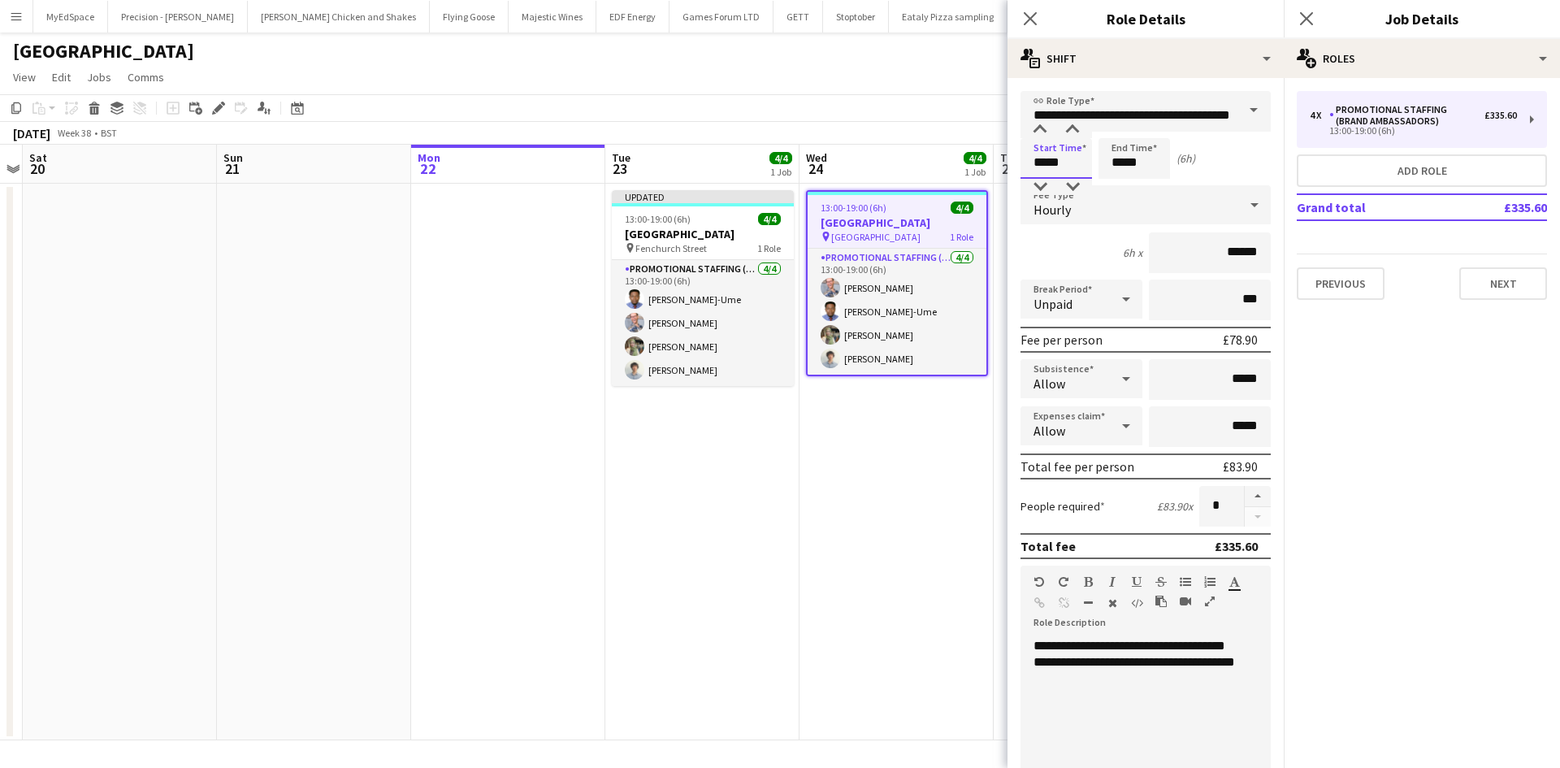
click at [1046, 154] on input "*****" at bounding box center [1055, 158] width 71 height 41
click at [1035, 123] on div at bounding box center [1040, 130] width 32 height 16
click at [1042, 185] on div at bounding box center [1040, 187] width 32 height 16
type input "*****"
click at [1042, 185] on div at bounding box center [1040, 187] width 32 height 16
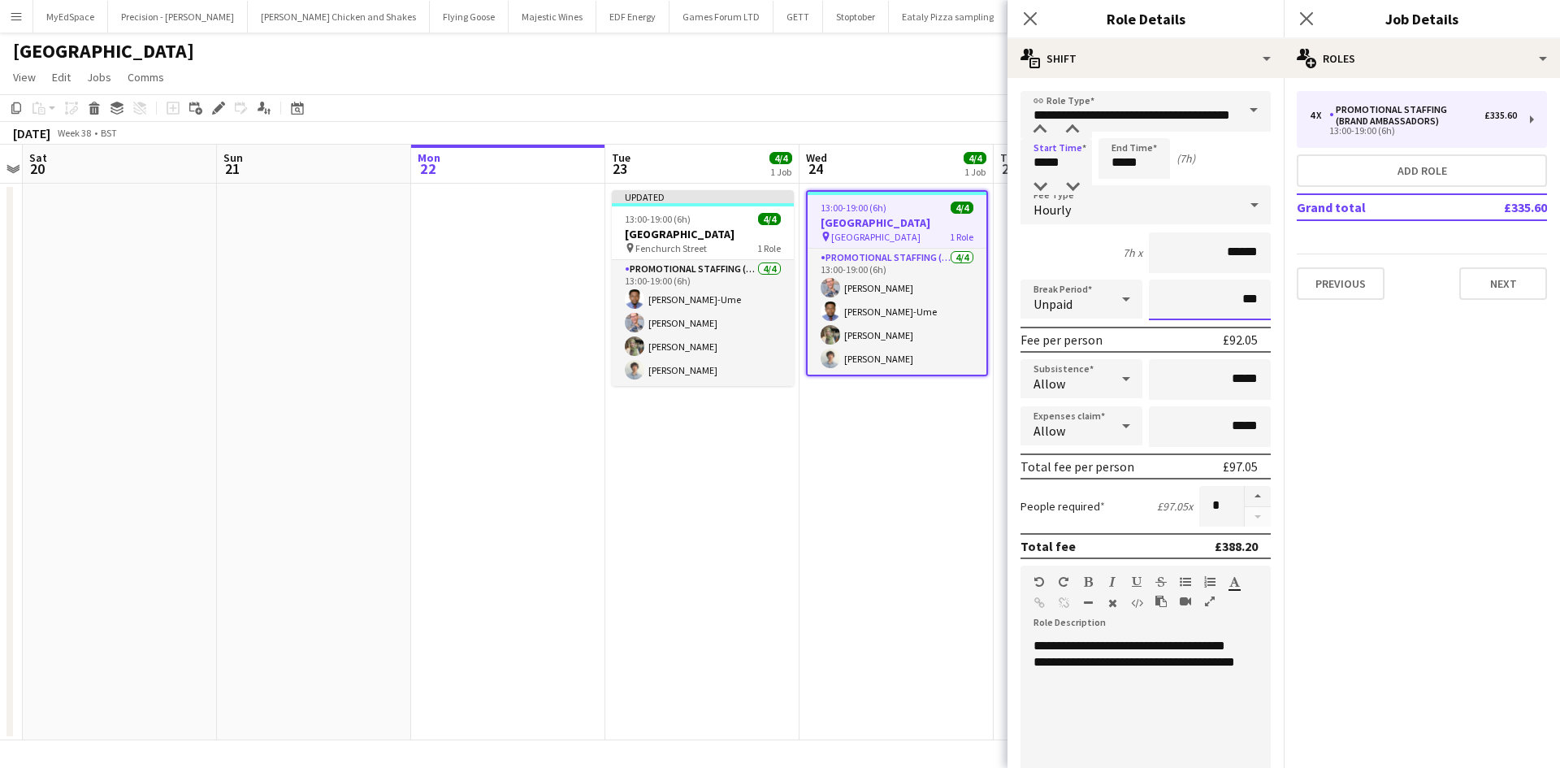
click at [1227, 302] on input "***" at bounding box center [1210, 299] width 122 height 41
click at [1224, 298] on input "****" at bounding box center [1210, 299] width 122 height 41
type input "***"
click at [741, 237] on h3 "[GEOGRAPHIC_DATA]" at bounding box center [703, 234] width 182 height 15
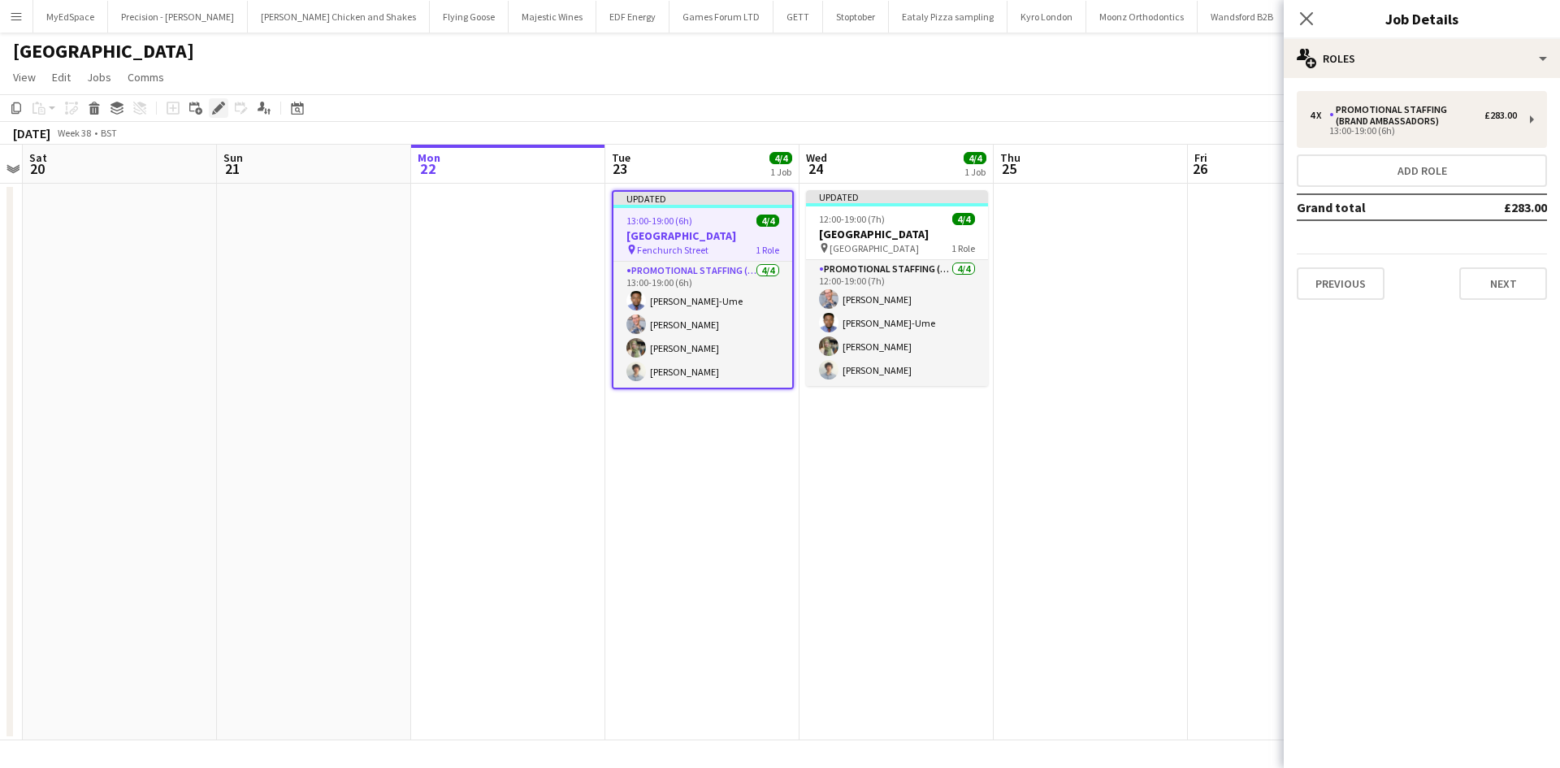
click at [209, 106] on div "Edit" at bounding box center [218, 107] width 19 height 19
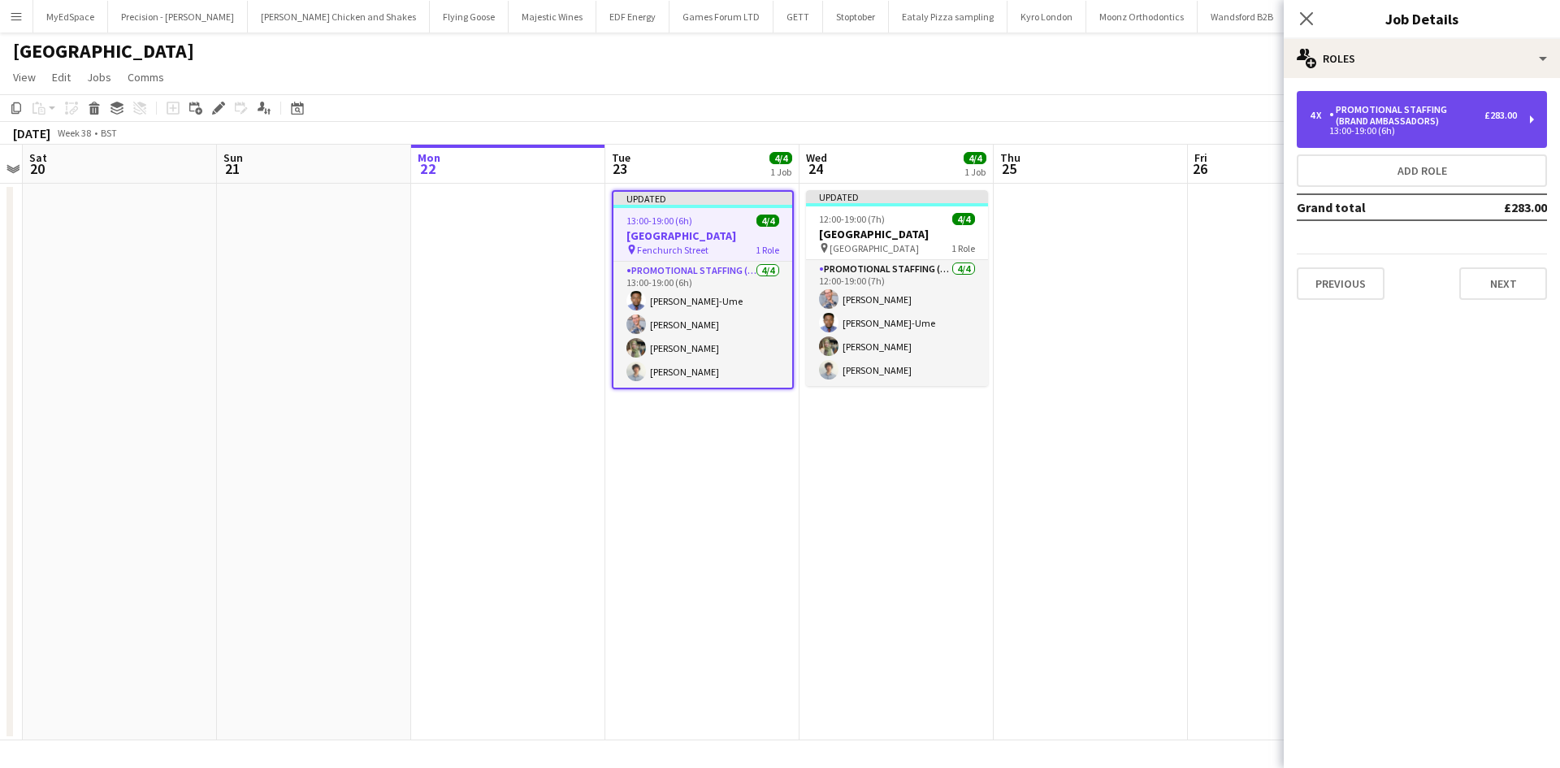
click at [1387, 117] on div "Promotional Staffing (Brand Ambassadors)" at bounding box center [1406, 115] width 155 height 23
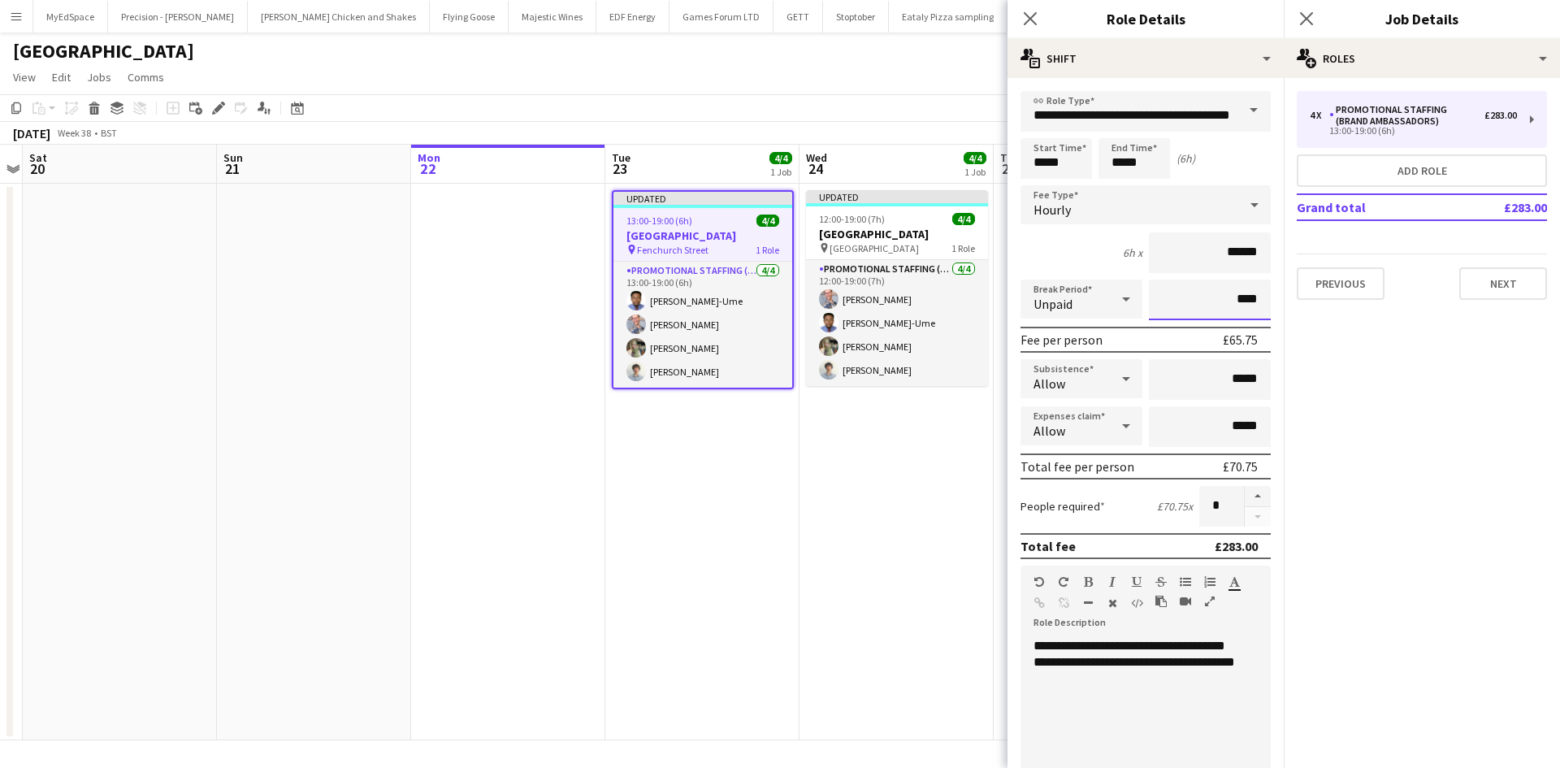
drag, startPoint x: 1226, startPoint y: 297, endPoint x: 1244, endPoint y: 301, distance: 18.5
click at [1227, 297] on input "****" at bounding box center [1210, 299] width 122 height 41
type input "***"
click at [908, 499] on app-date-cell "Updated 12:00-19:00 (7h) 4/4 [GEOGRAPHIC_DATA] pin Liverpool Street 1 Role Prom…" at bounding box center [896, 462] width 194 height 557
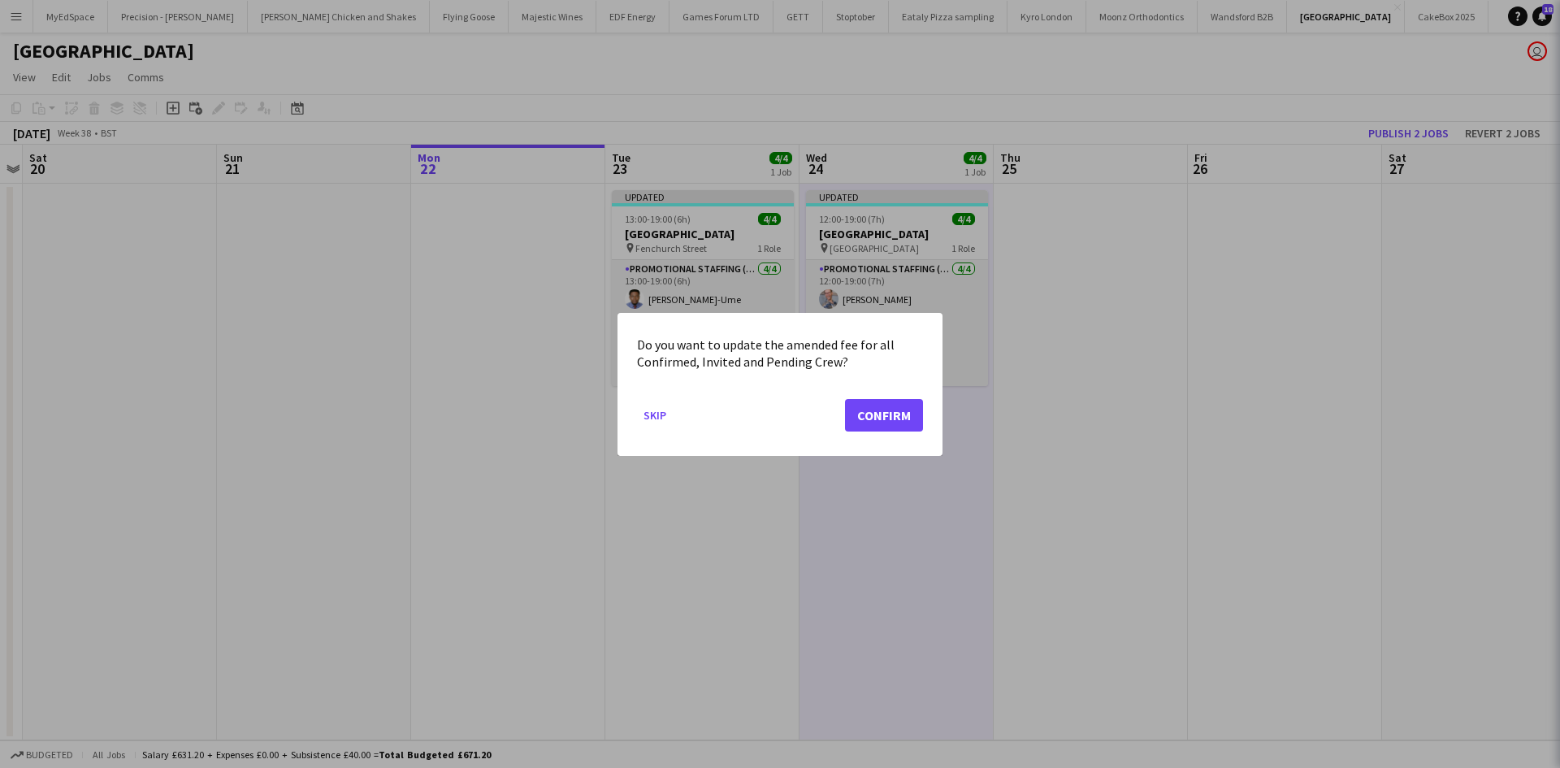
scroll to position [0, 561]
click at [881, 422] on button "Confirm" at bounding box center [884, 414] width 78 height 32
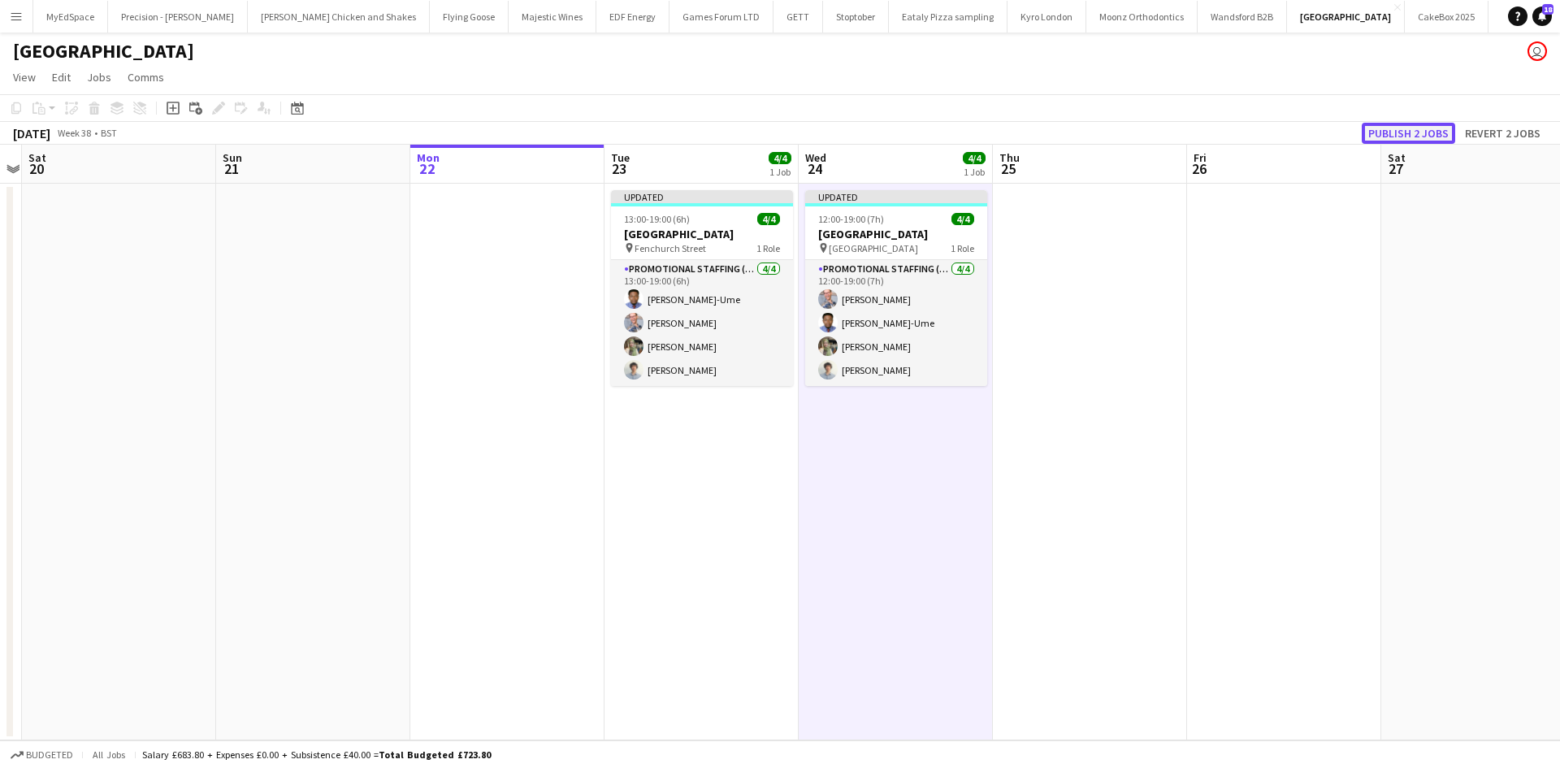
click at [1402, 132] on button "Publish 2 jobs" at bounding box center [1408, 133] width 93 height 21
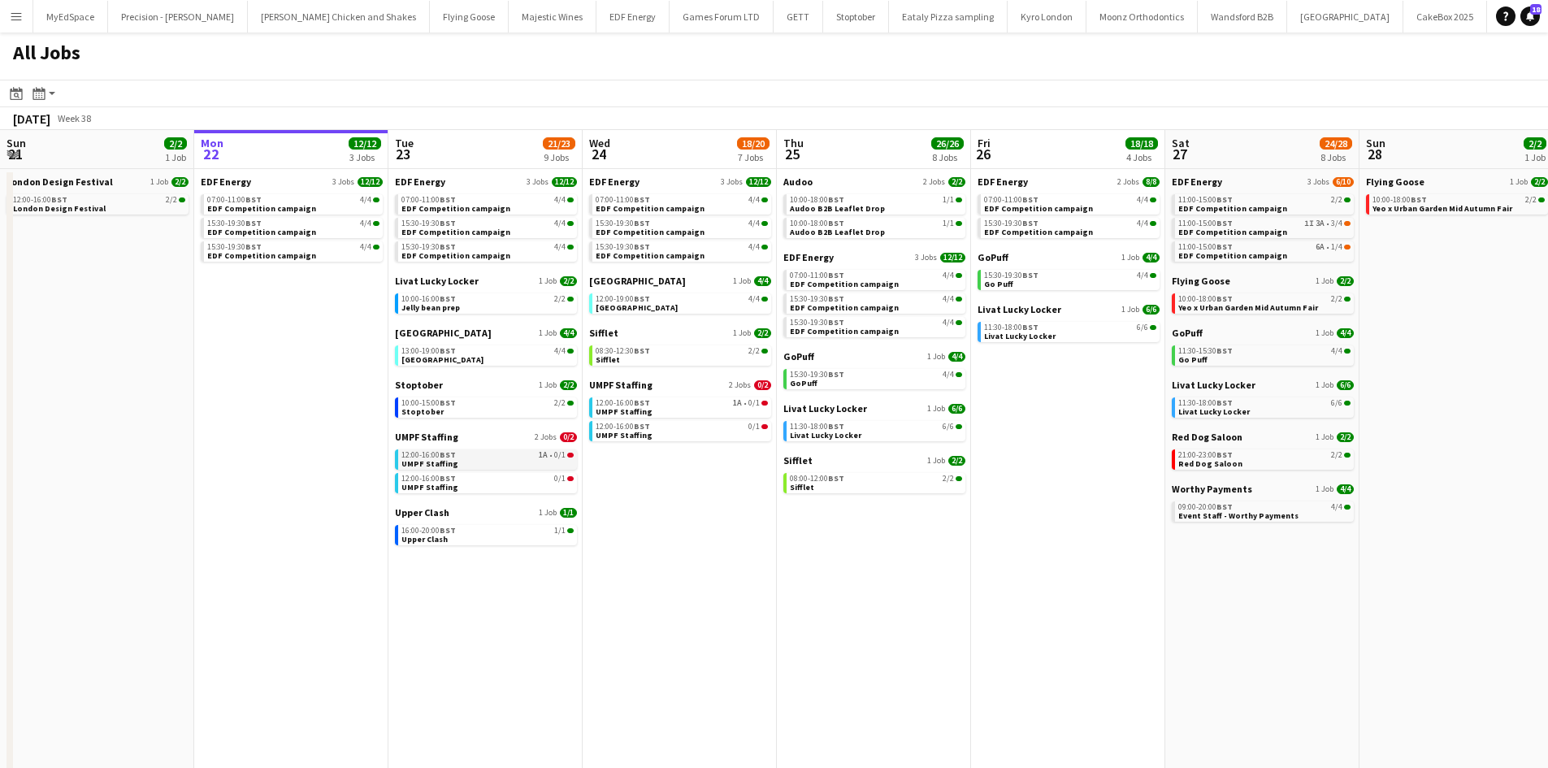
click at [473, 454] on div "12:00-16:00 BST 1A • 0/1" at bounding box center [487, 455] width 172 height 8
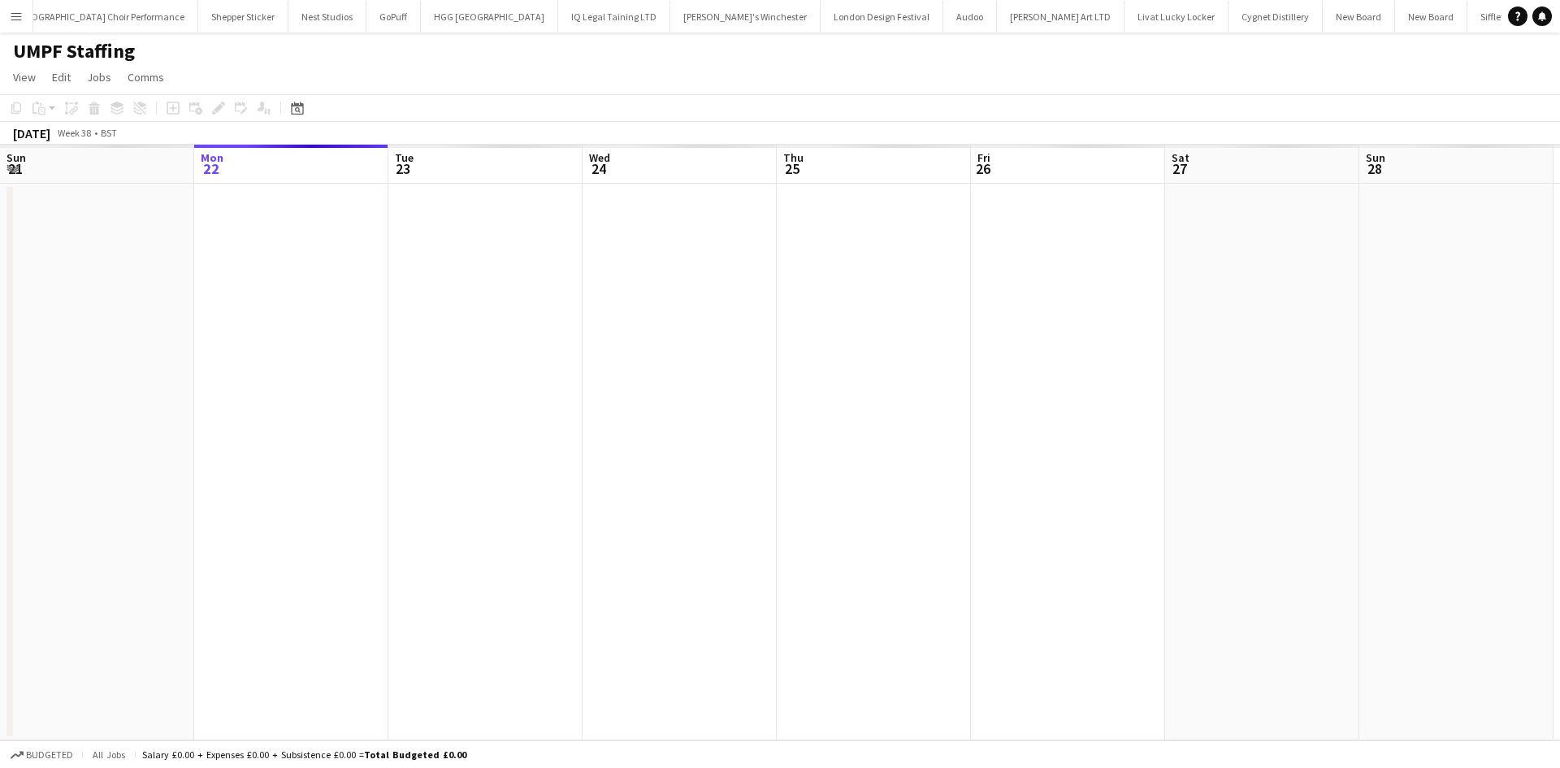
scroll to position [0, 559]
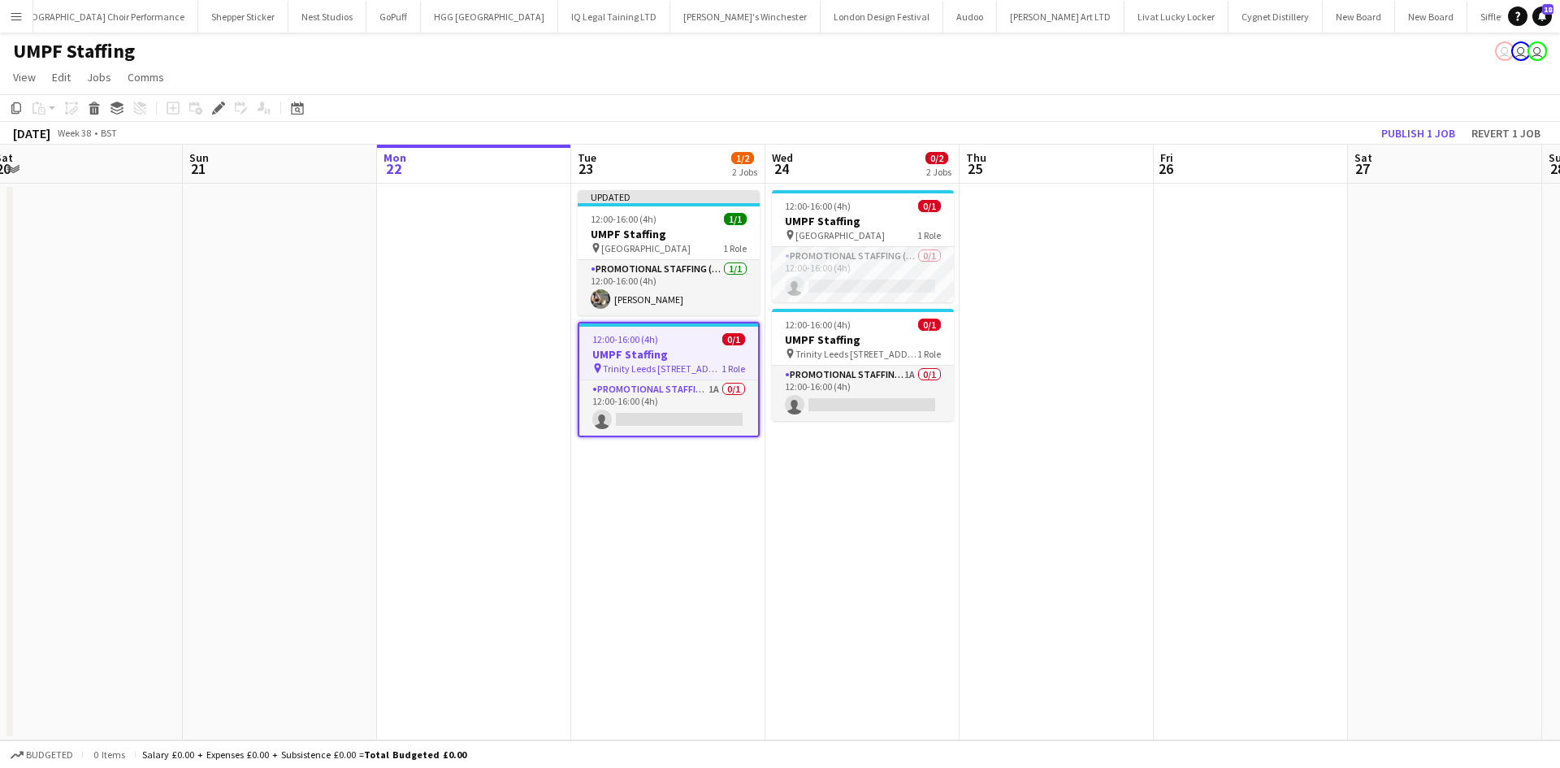
drag, startPoint x: 929, startPoint y: 277, endPoint x: 879, endPoint y: 283, distance: 50.7
click at [879, 283] on app-calendar-viewport "Wed 17 Thu 18 Fri 19 Sat 20 Sun 21 Mon 22 Tue 23 1/2 2 Jobs Wed 24 0/2 2 Jobs T…" at bounding box center [780, 443] width 1560 height 596
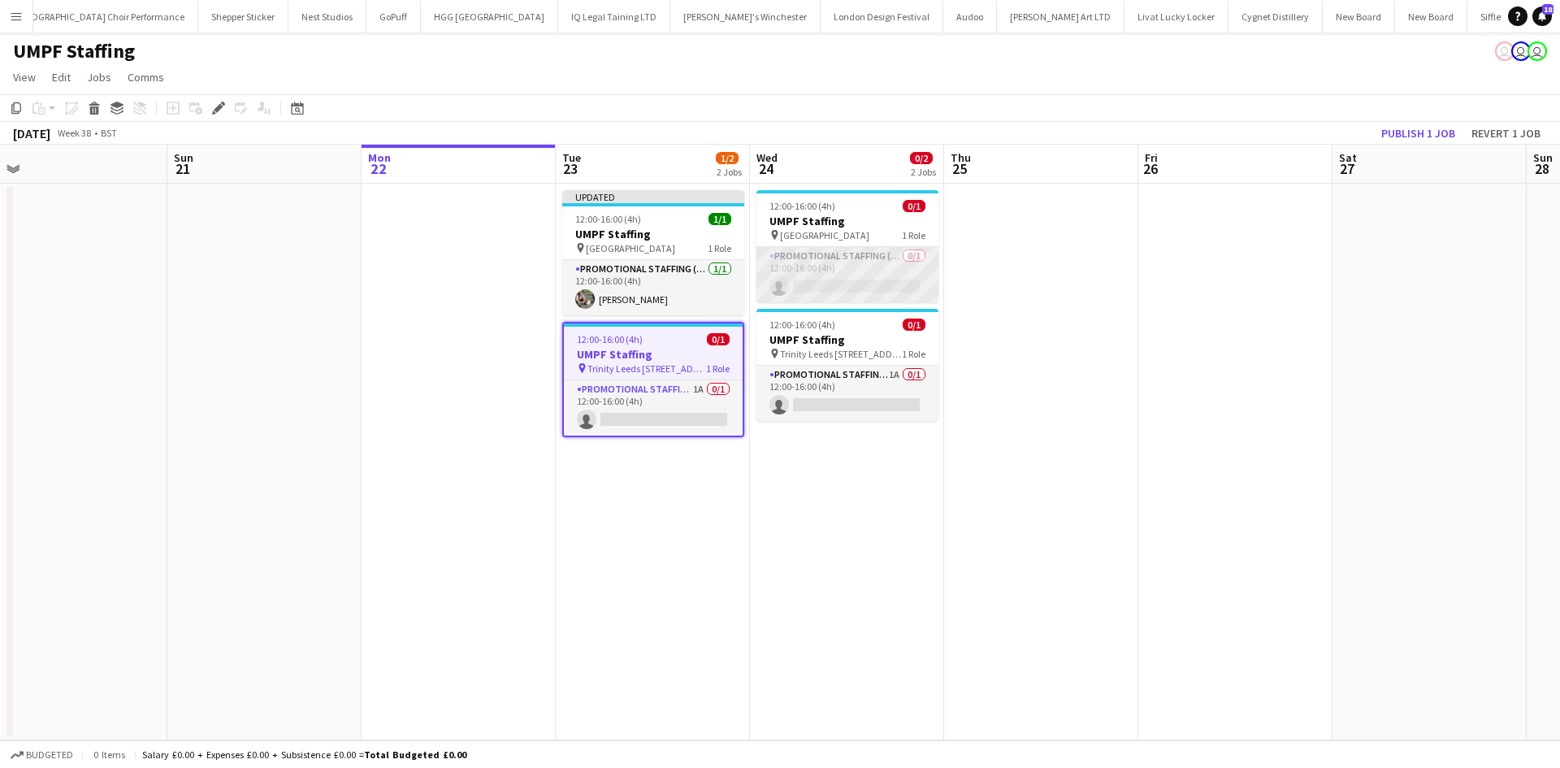
click at [866, 283] on app-card-role "Promotional Staffing (Brand Ambassadors) 0/1 12:00-16:00 (4h) single-neutral-ac…" at bounding box center [847, 274] width 182 height 55
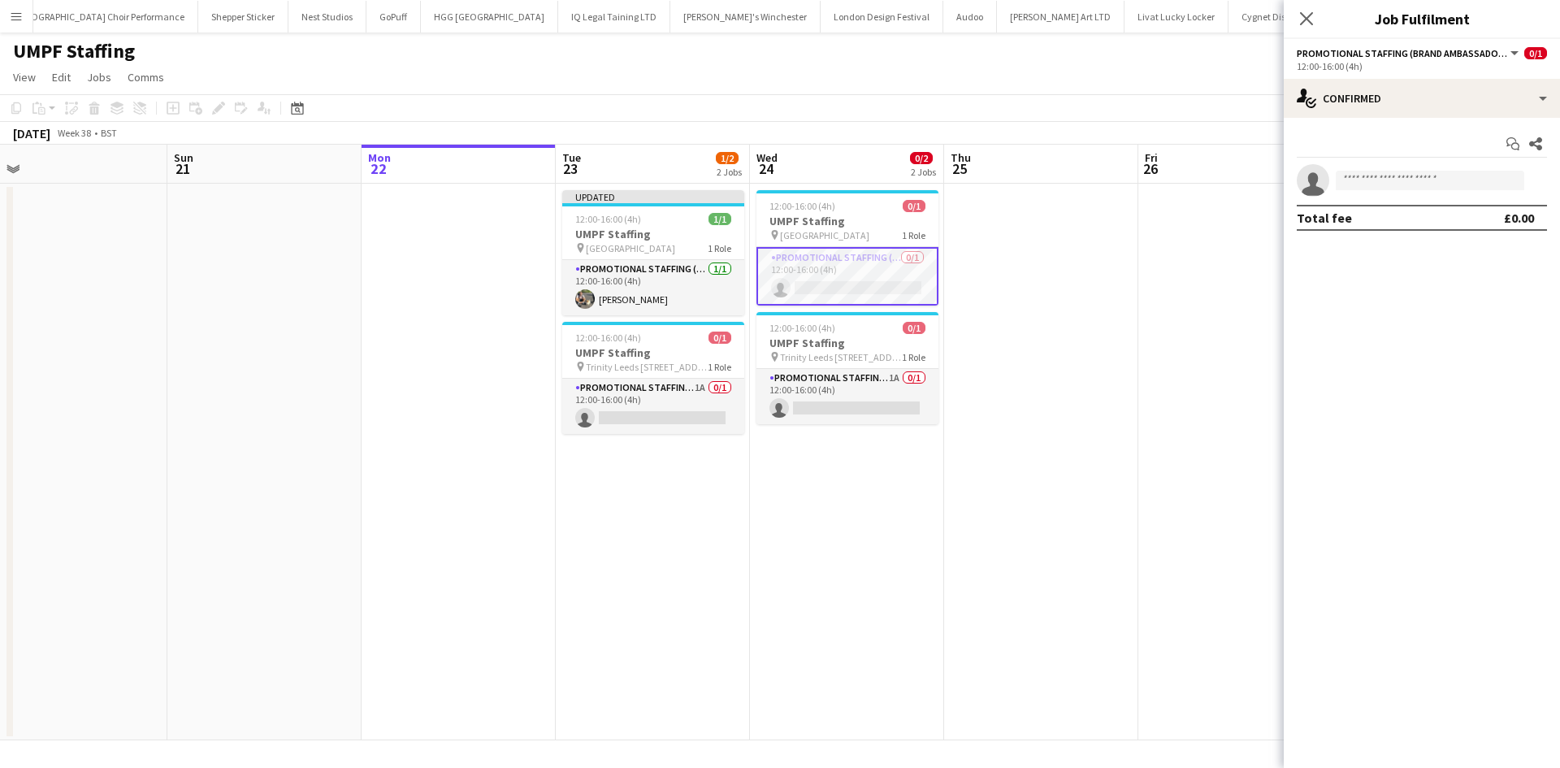
click at [1357, 167] on app-invite-slot "single-neutral-actions" at bounding box center [1422, 180] width 276 height 32
click at [1348, 183] on input at bounding box center [1430, 180] width 188 height 19
type input "****"
click at [1360, 212] on span "[EMAIL_ADDRESS][DOMAIN_NAME]" at bounding box center [1430, 216] width 162 height 13
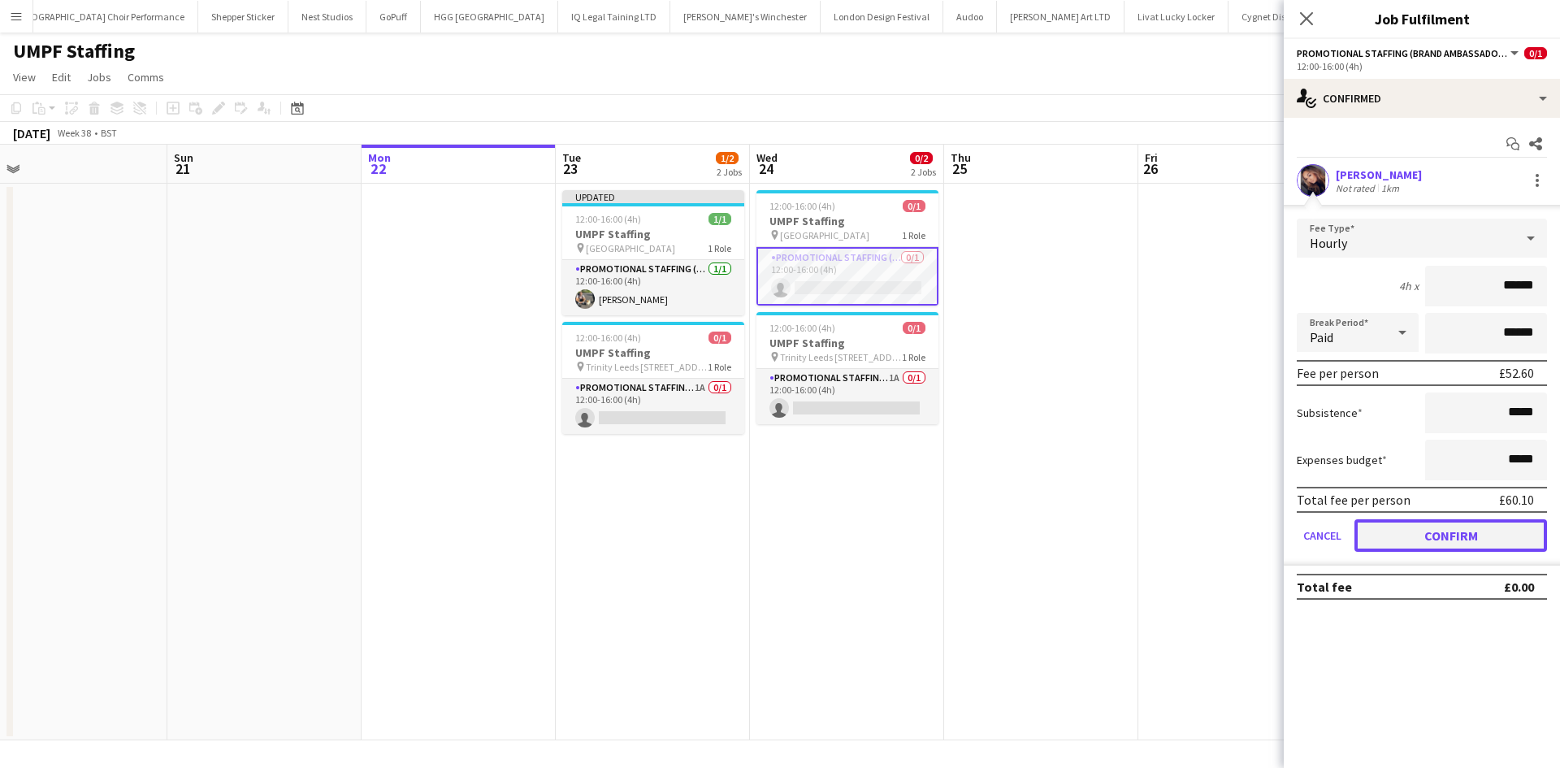
click at [1402, 539] on button "Confirm" at bounding box center [1450, 535] width 193 height 32
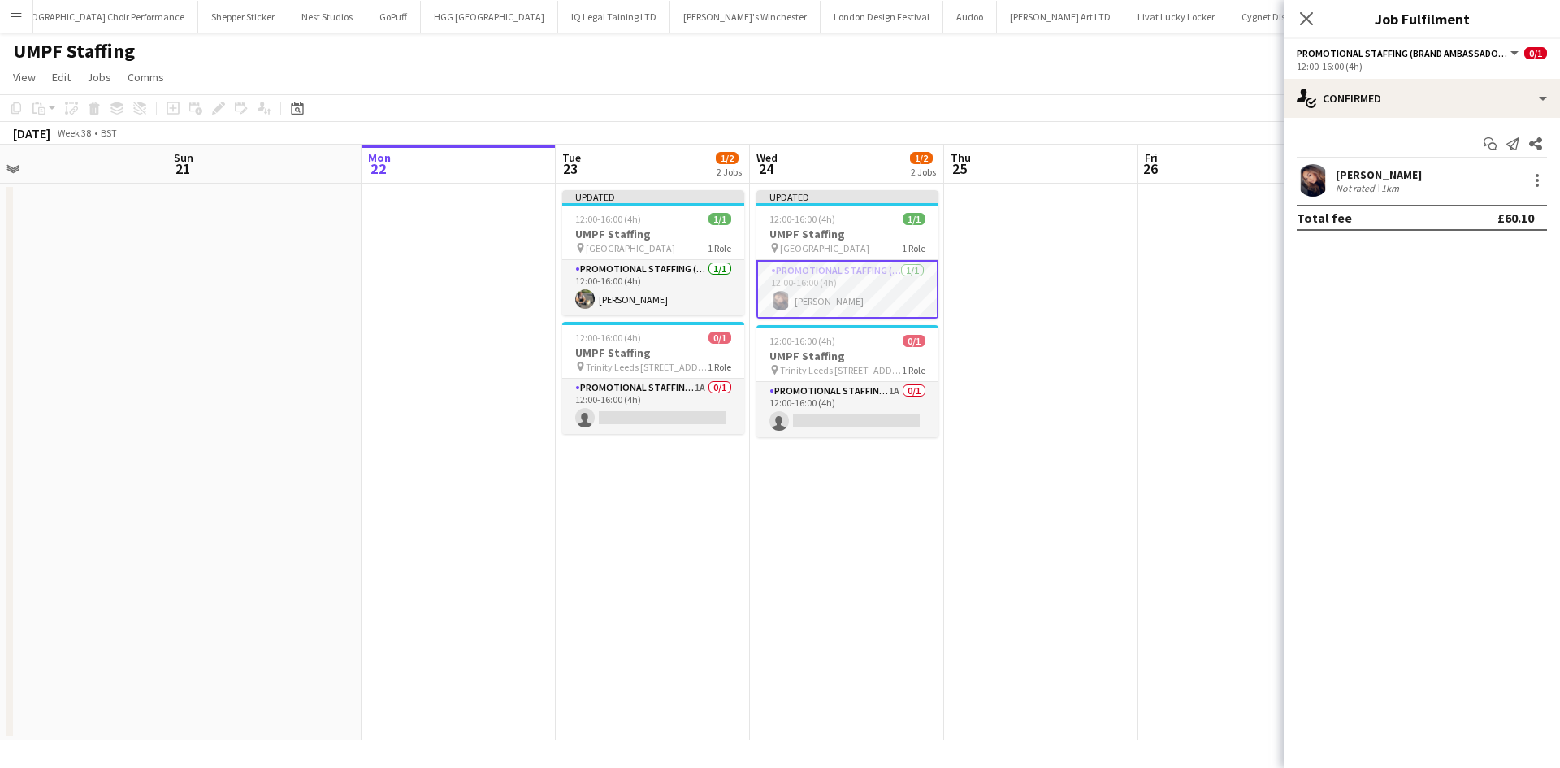
click at [1255, 167] on app-board-header-date "Fri 26" at bounding box center [1235, 164] width 194 height 39
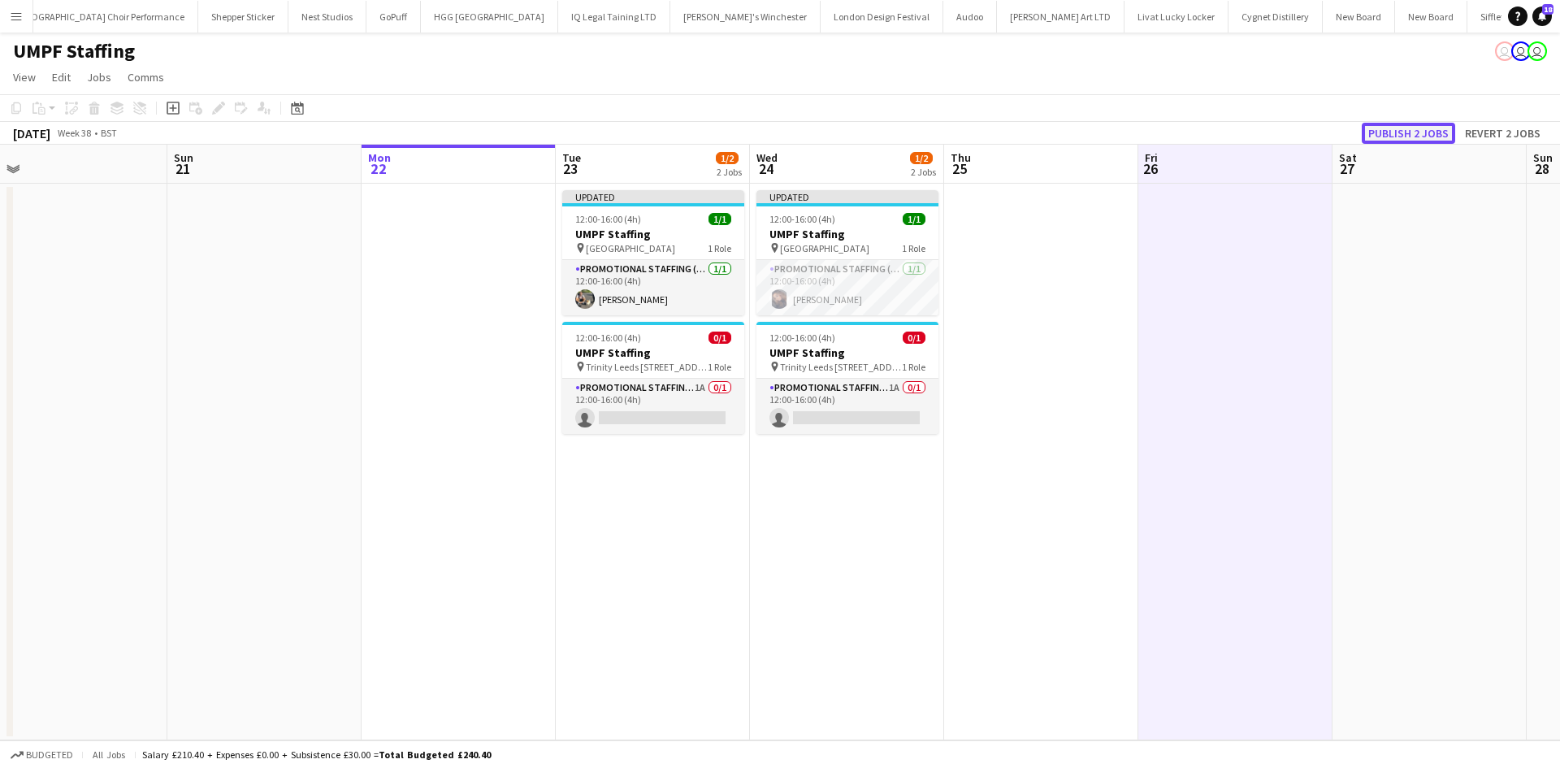
click at [1411, 130] on button "Publish 2 jobs" at bounding box center [1408, 133] width 93 height 21
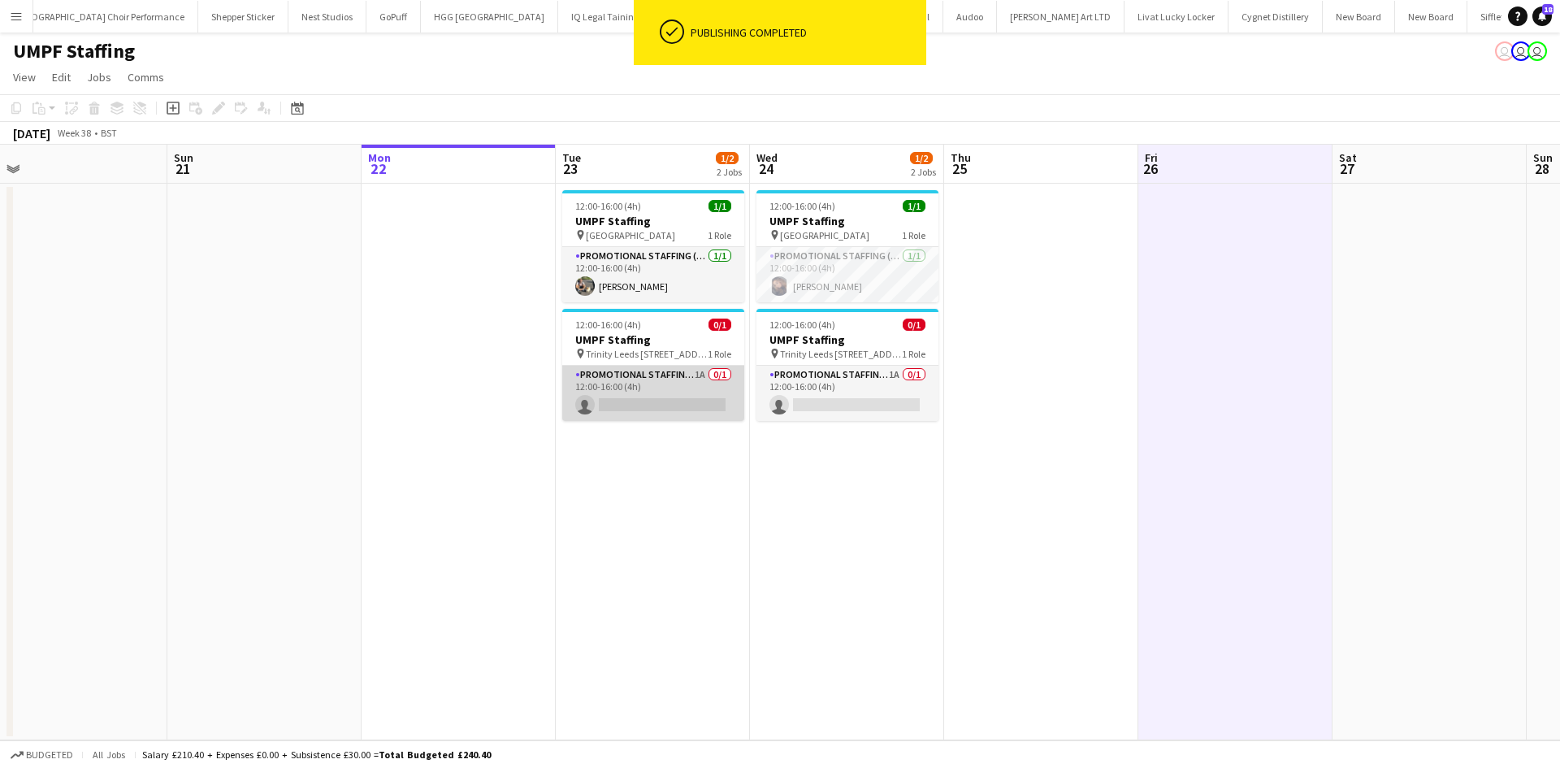
click at [691, 369] on app-card-role "Promotional Staffing (Brand Ambassadors) 1A 0/1 12:00-16:00 (4h) single-neutral…" at bounding box center [653, 393] width 182 height 55
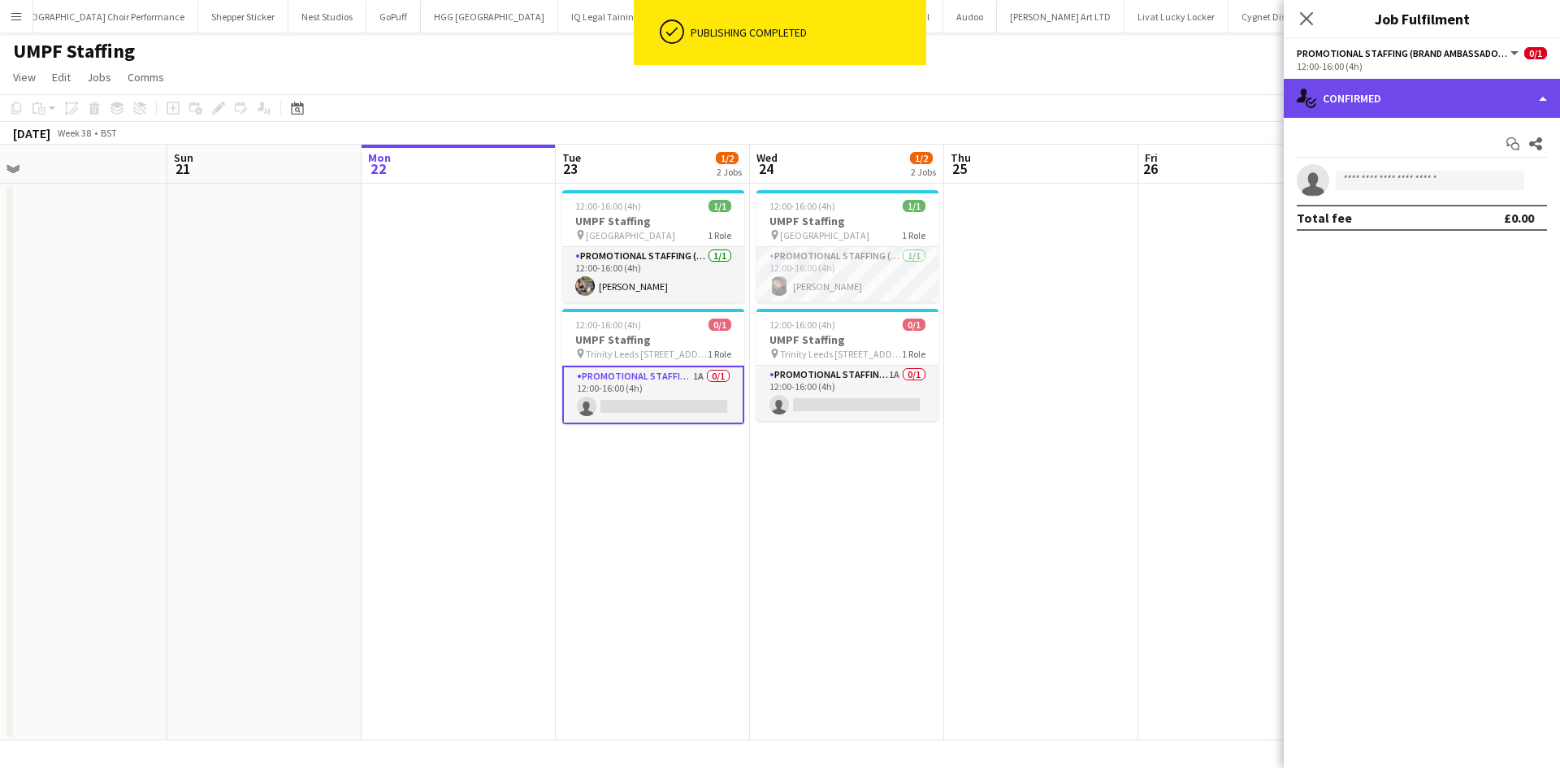
click at [1391, 89] on div "single-neutral-actions-check-2 Confirmed" at bounding box center [1422, 98] width 276 height 39
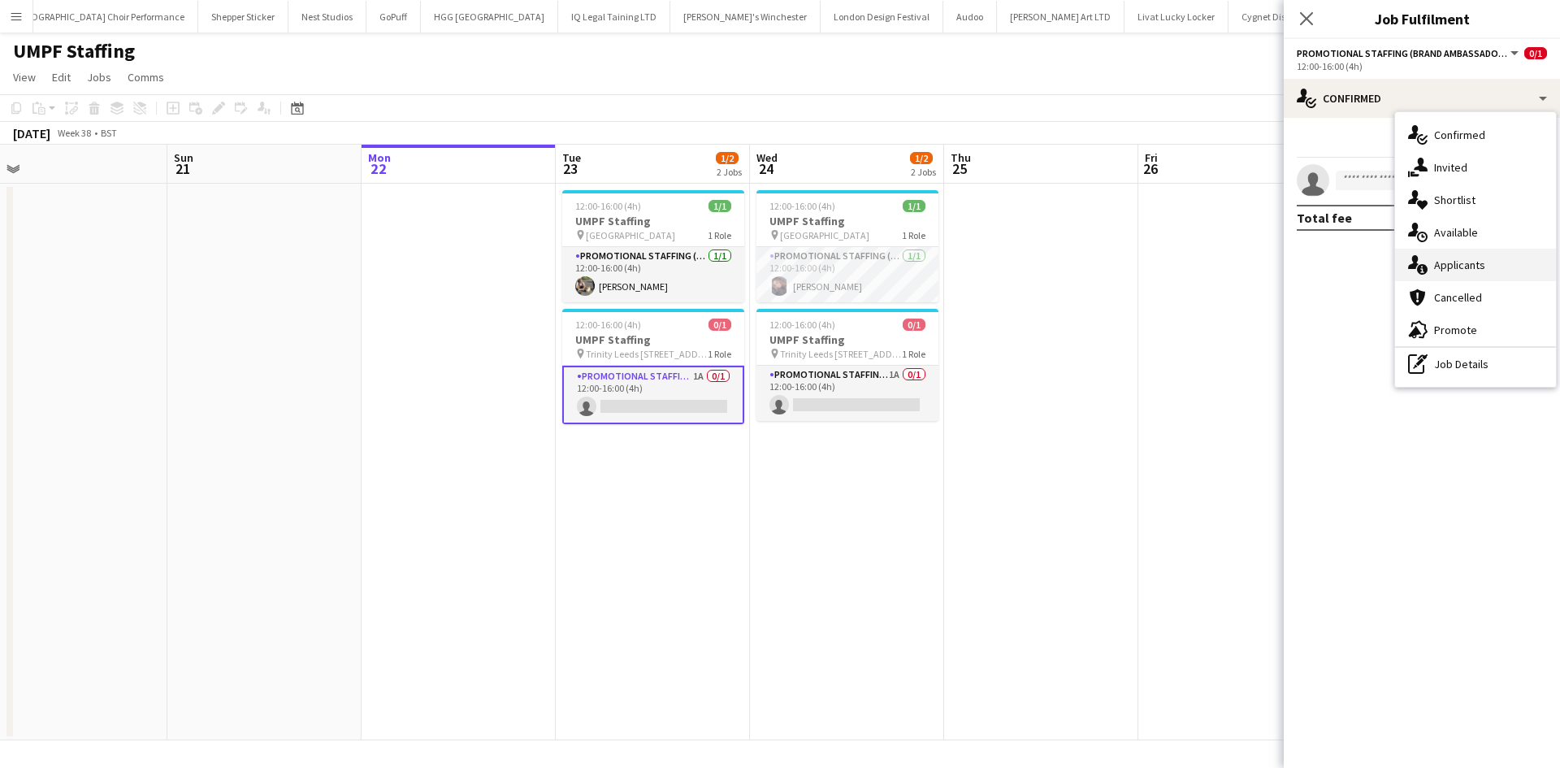
click at [1467, 270] on span "Applicants" at bounding box center [1459, 265] width 51 height 15
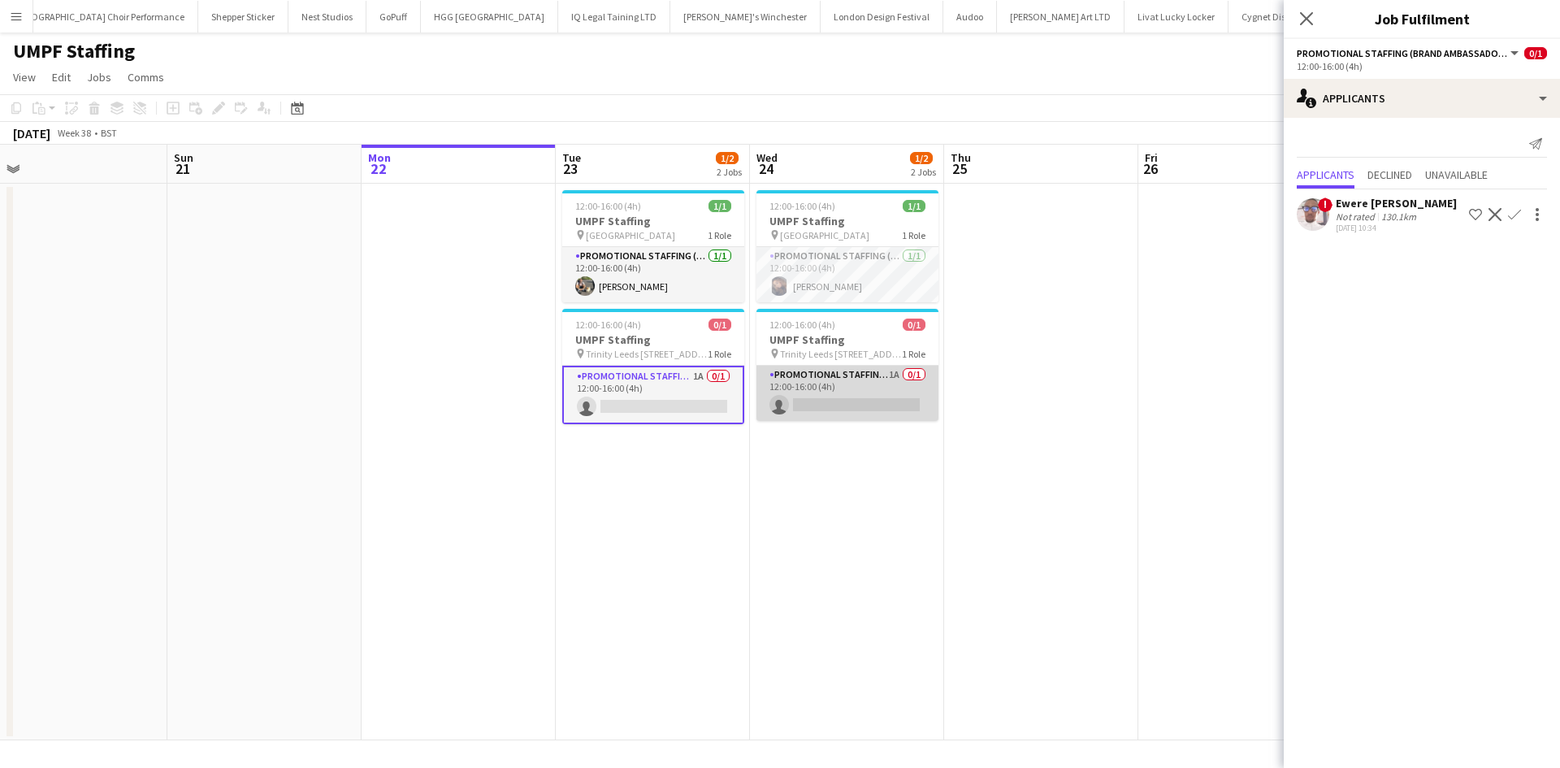
drag, startPoint x: 873, startPoint y: 379, endPoint x: 882, endPoint y: 376, distance: 9.3
click at [877, 377] on app-card-role "Promotional Staffing (Brand Ambassadors) 1A 0/1 12:00-16:00 (4h) single-neutral…" at bounding box center [847, 393] width 182 height 55
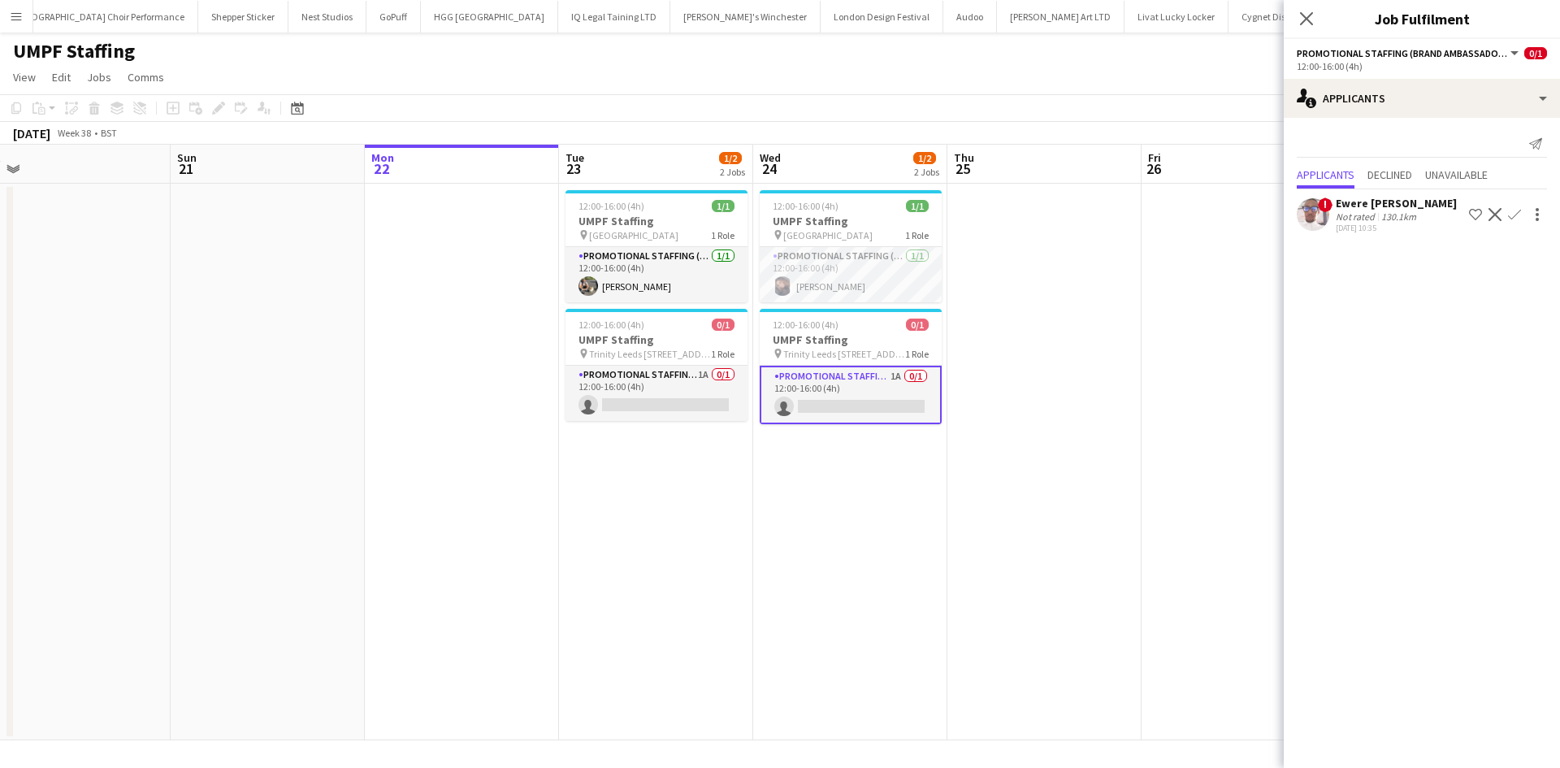
click at [1133, 311] on app-date-cell at bounding box center [1044, 462] width 194 height 557
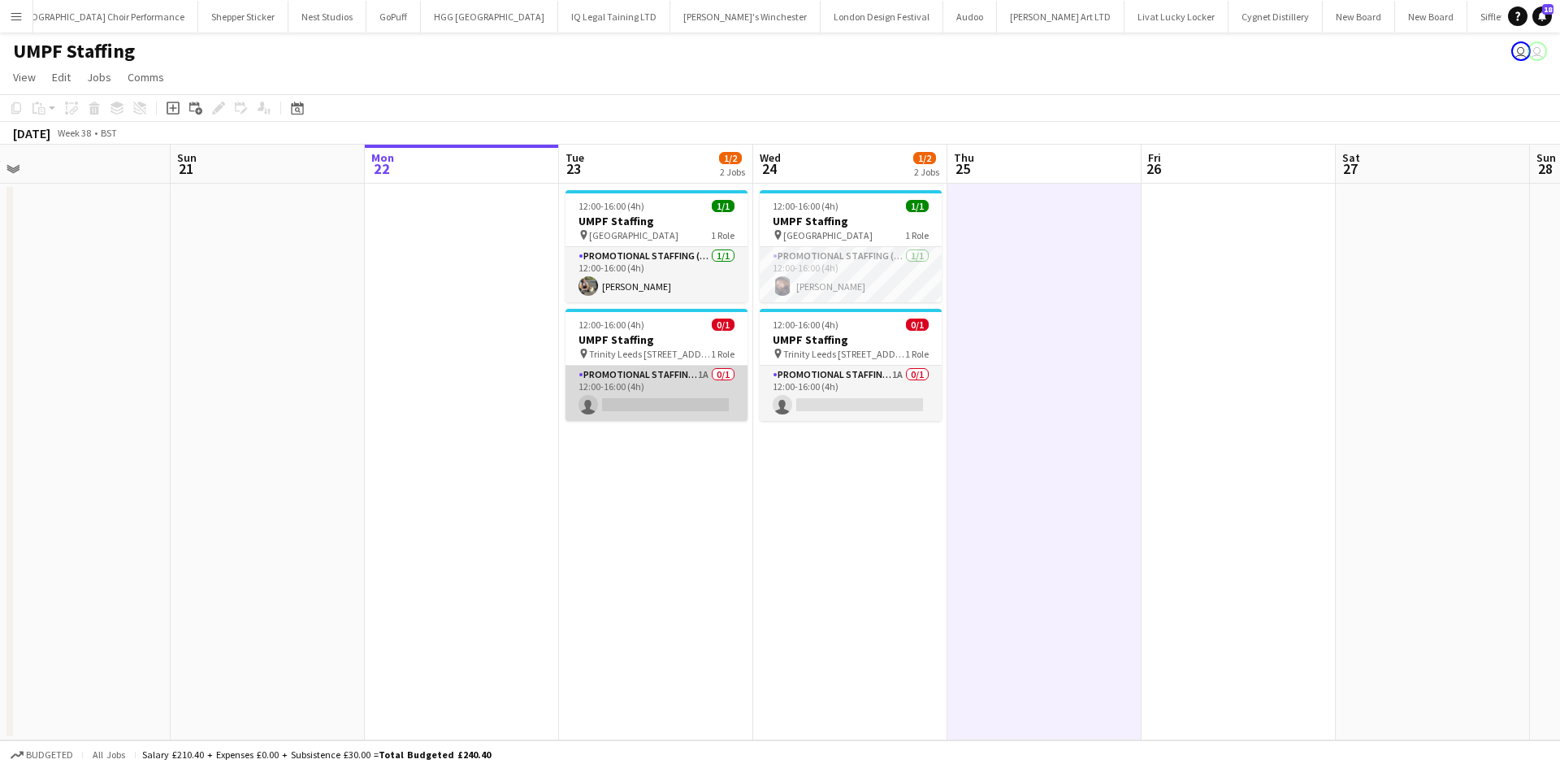
click at [701, 371] on app-card-role "Promotional Staffing (Brand Ambassadors) 1A 0/1 12:00-16:00 (4h) single-neutral…" at bounding box center [656, 393] width 182 height 55
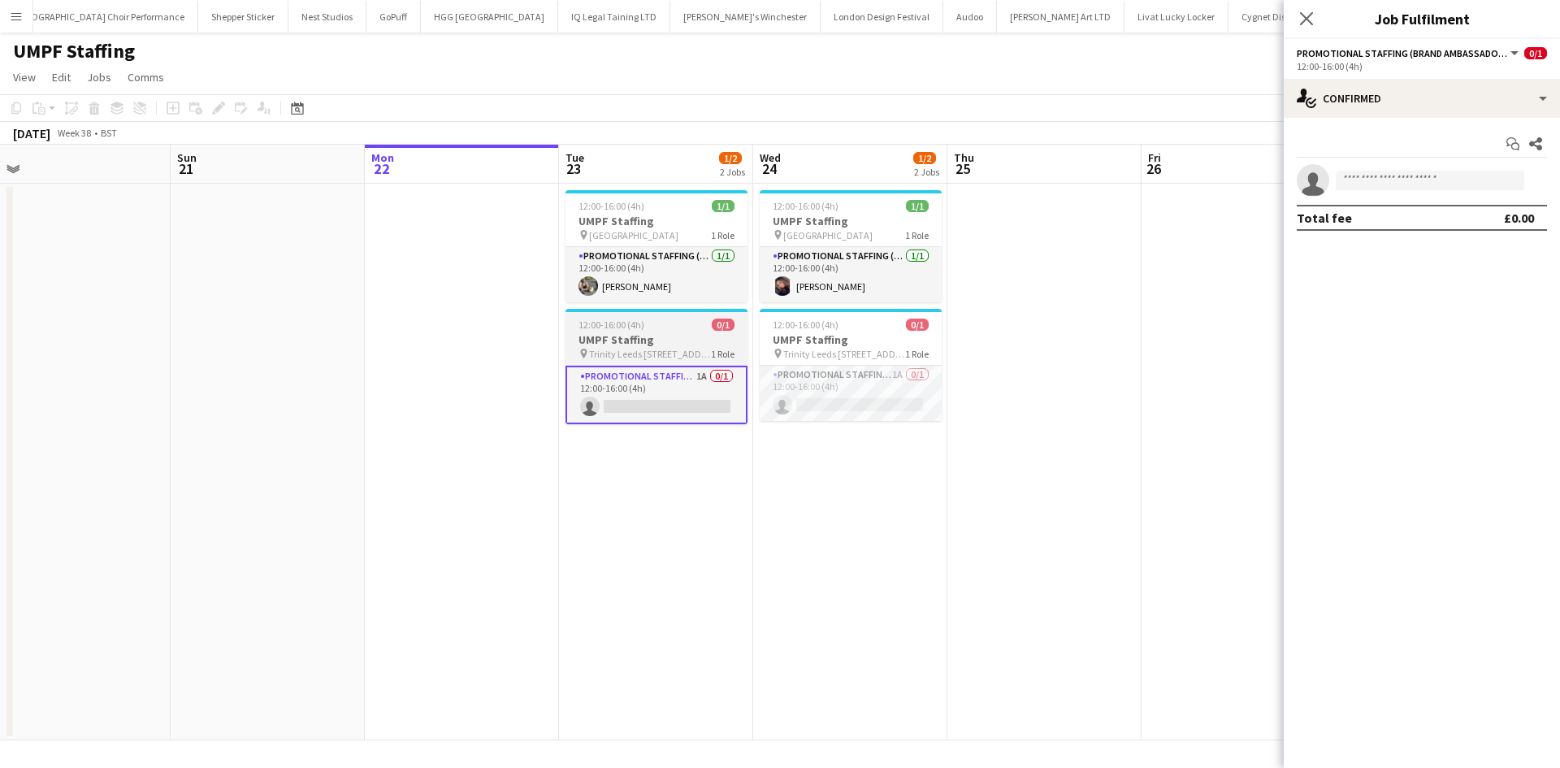
click at [682, 343] on h3 "UMPF Staffing" at bounding box center [656, 339] width 182 height 15
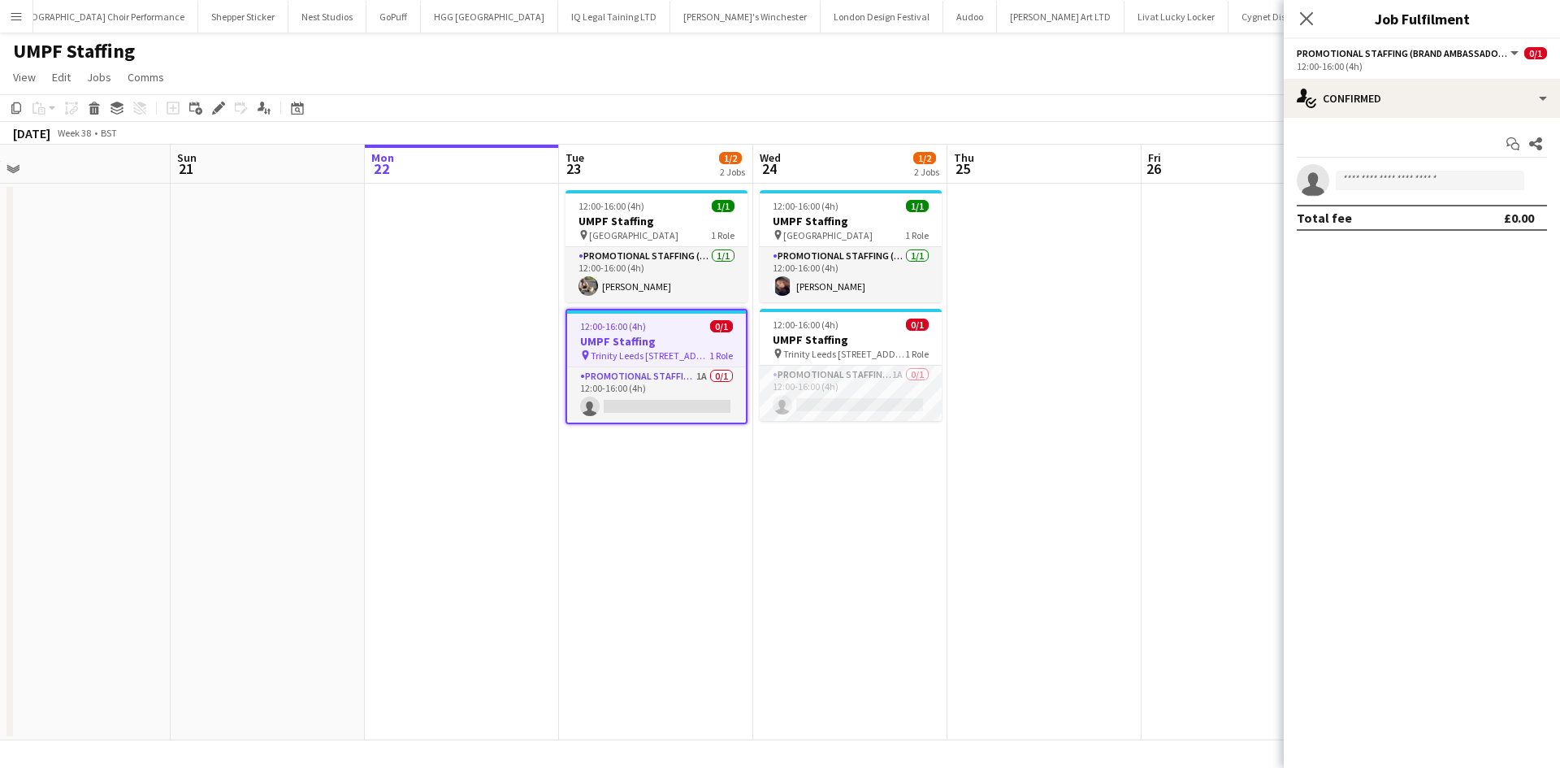
scroll to position [0, 607]
drag, startPoint x: 217, startPoint y: 102, endPoint x: 414, endPoint y: 158, distance: 204.2
click at [217, 102] on icon "Edit" at bounding box center [218, 108] width 13 height 13
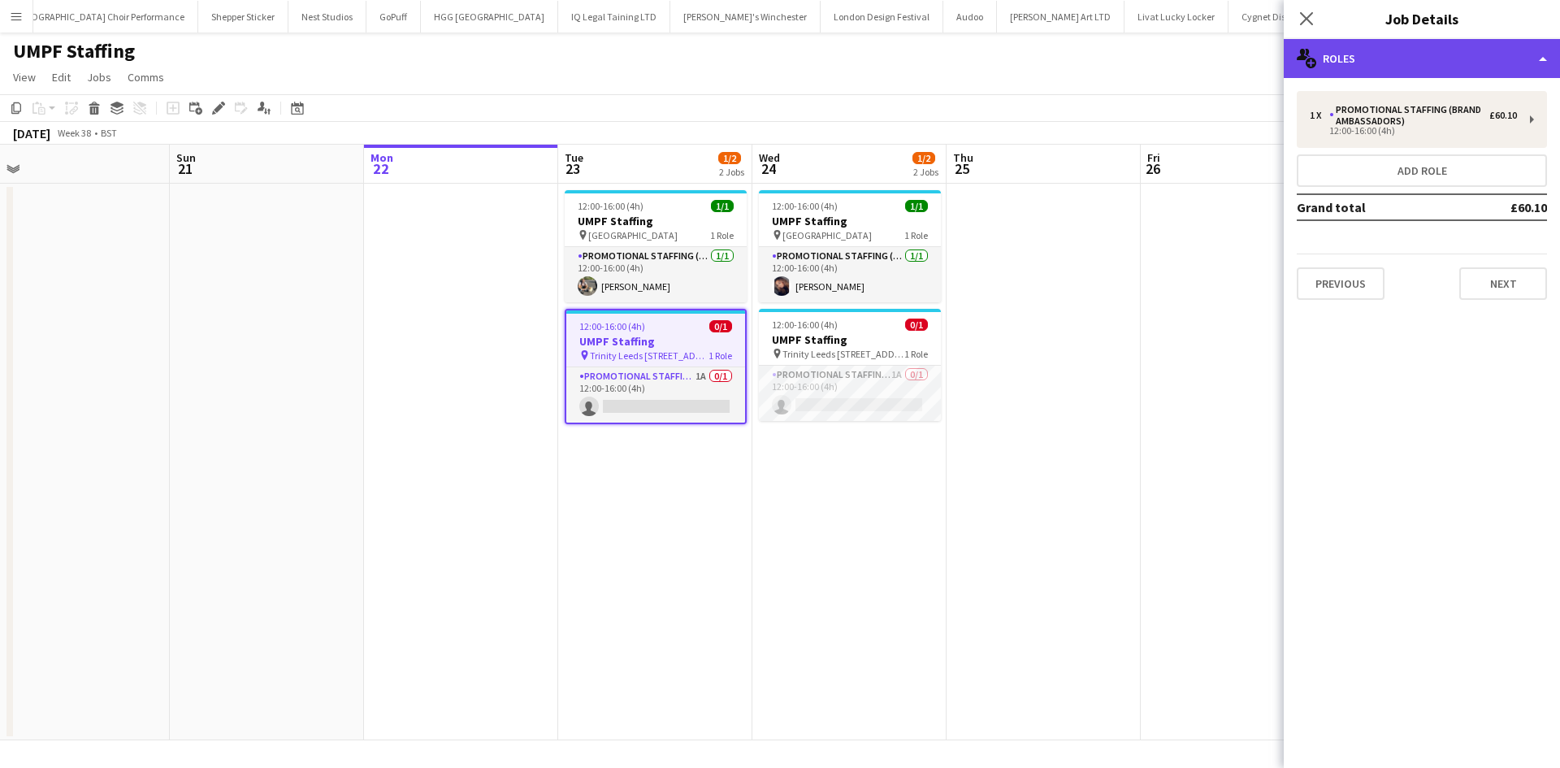
click at [1469, 46] on div "multiple-users-add Roles" at bounding box center [1422, 58] width 276 height 39
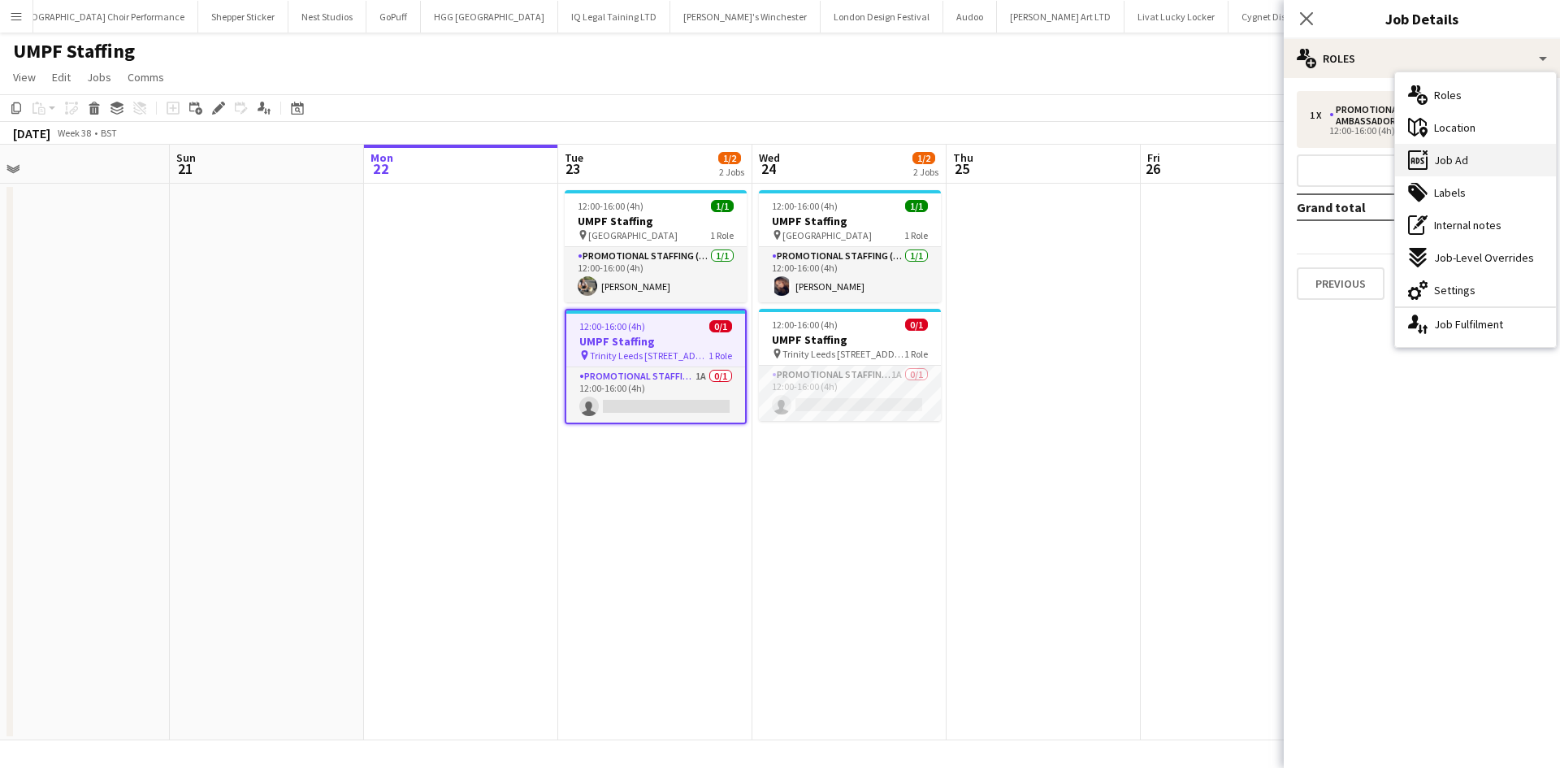
click at [1501, 166] on div "ads-window Job Ad" at bounding box center [1475, 160] width 161 height 32
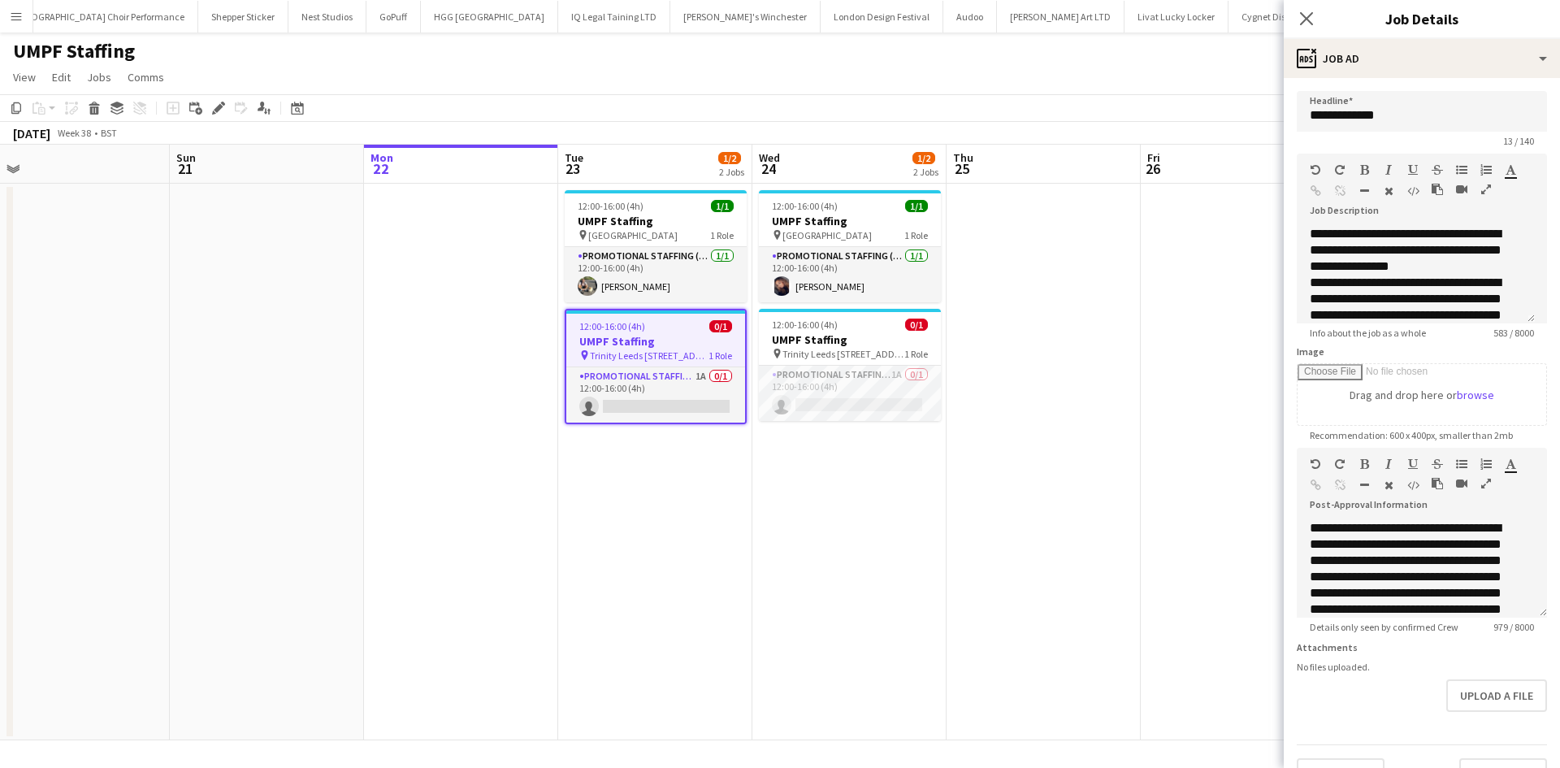
click at [960, 508] on app-date-cell at bounding box center [1044, 462] width 194 height 557
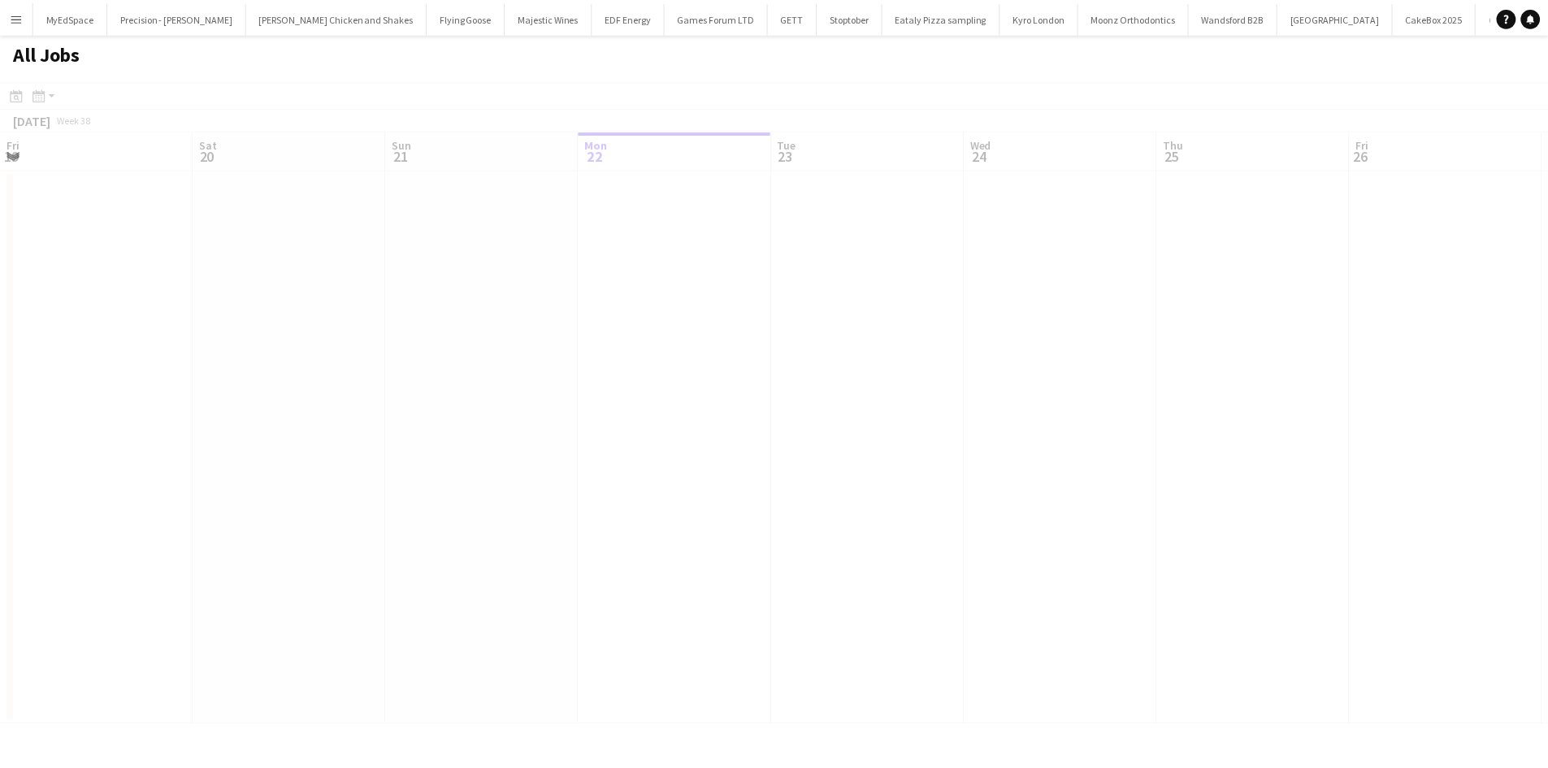
scroll to position [0, 388]
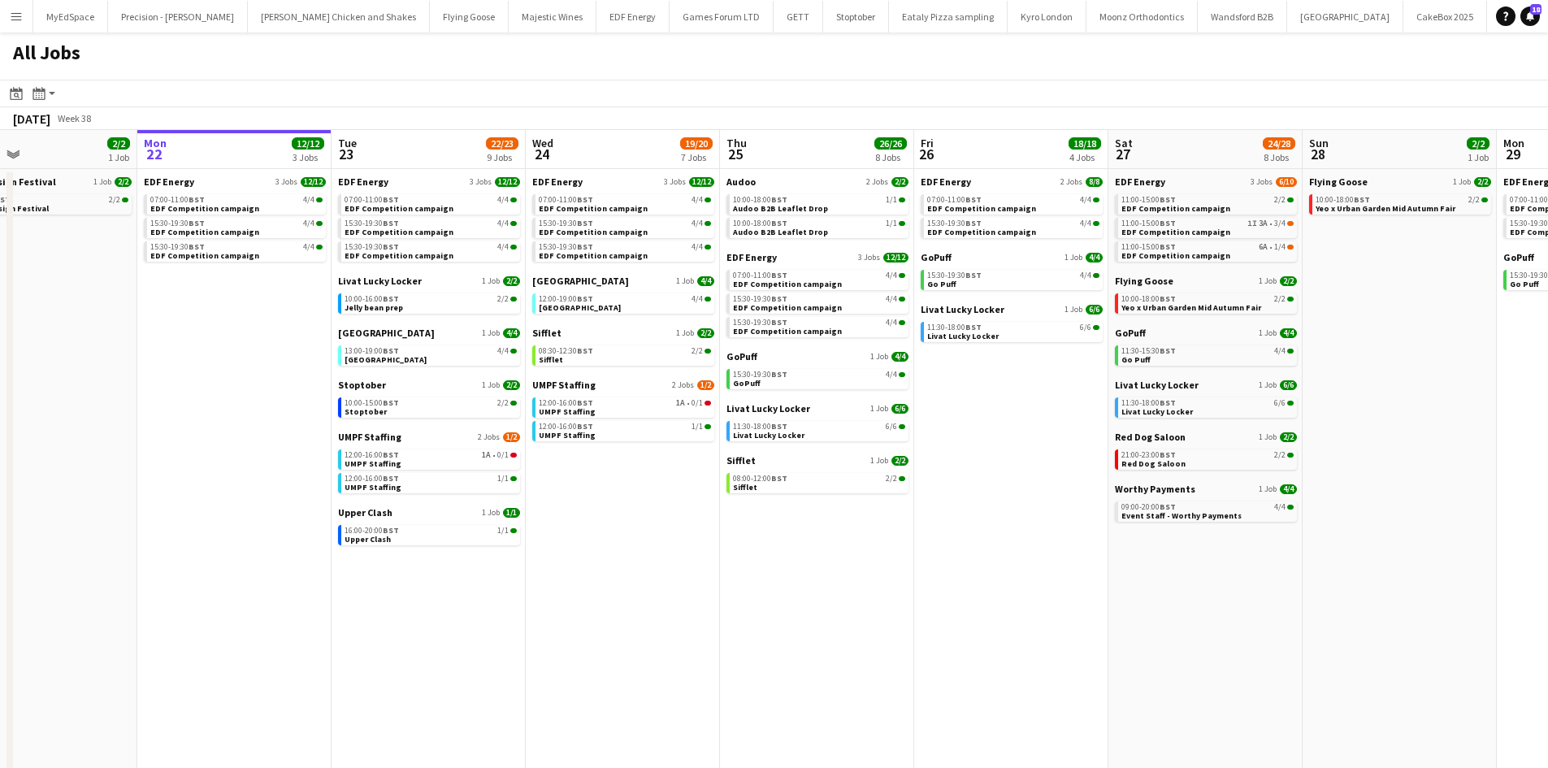
drag, startPoint x: 1036, startPoint y: 557, endPoint x: 1013, endPoint y: 564, distance: 23.9
click at [1014, 563] on app-calendar-viewport "Fri 19 22/22 9 Jobs Sat 20 20/21 9 Jobs Sun 21 2/2 1 Job Mon 22 12/12 3 Jobs Tu…" at bounding box center [774, 492] width 1548 height 724
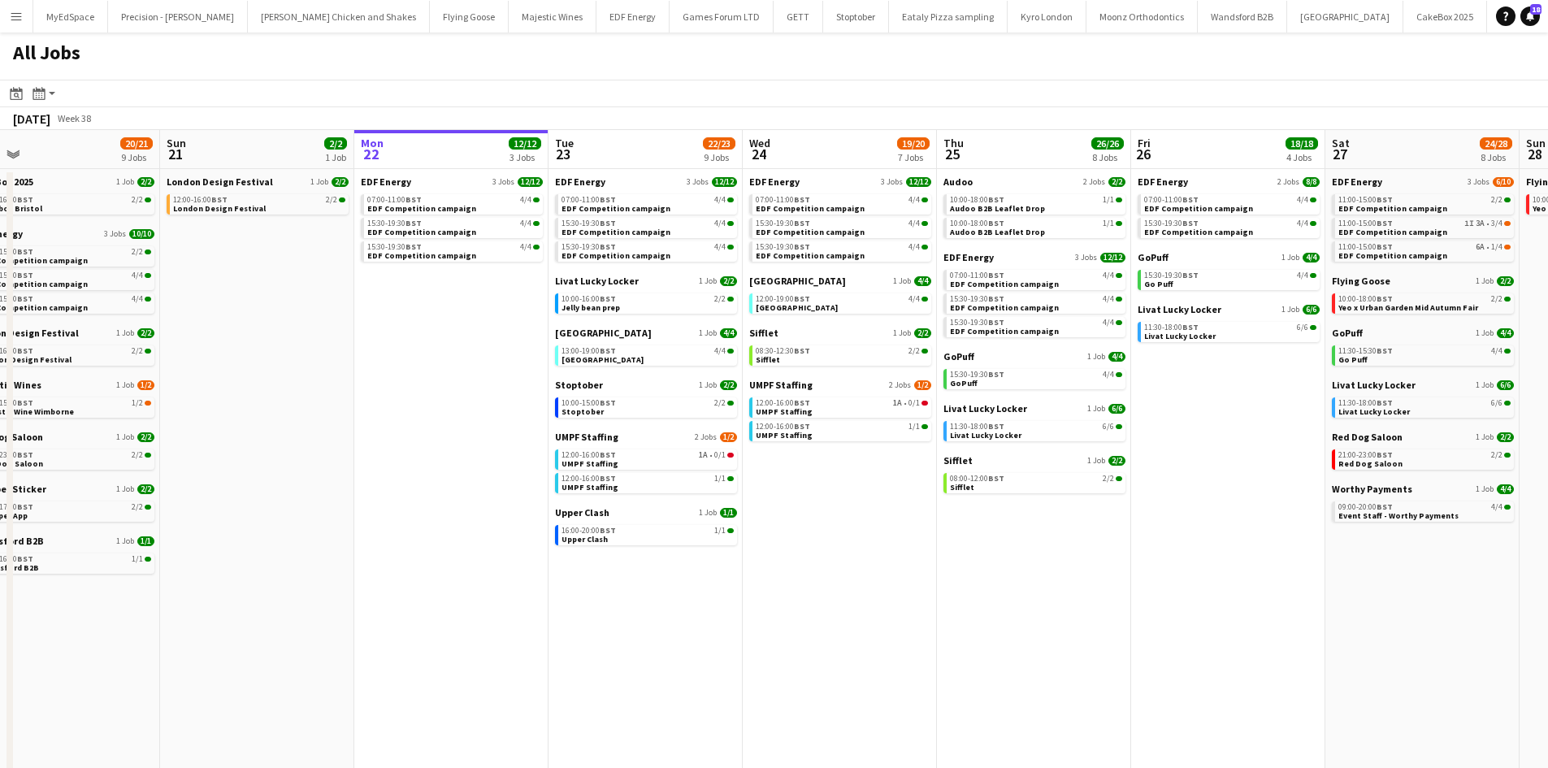
drag, startPoint x: 1073, startPoint y: 546, endPoint x: 1031, endPoint y: 556, distance: 43.4
click at [1077, 546] on app-calendar-viewport "Thu 18 29/29 14 Jobs Fri 19 22/22 9 Jobs Sat 20 20/21 9 Jobs Sun 21 2/2 1 Job M…" at bounding box center [774, 492] width 1548 height 724
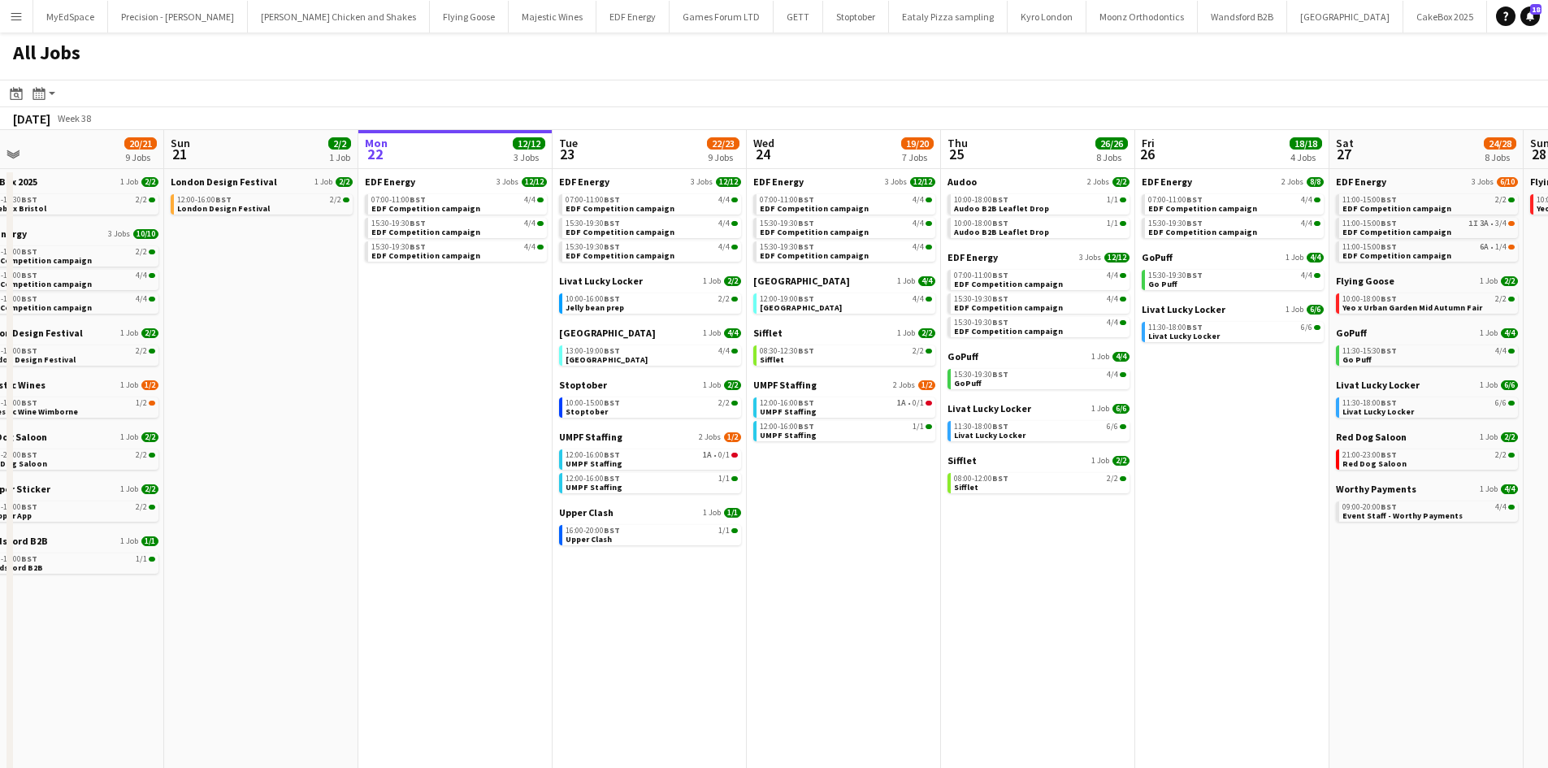
scroll to position [0, 488]
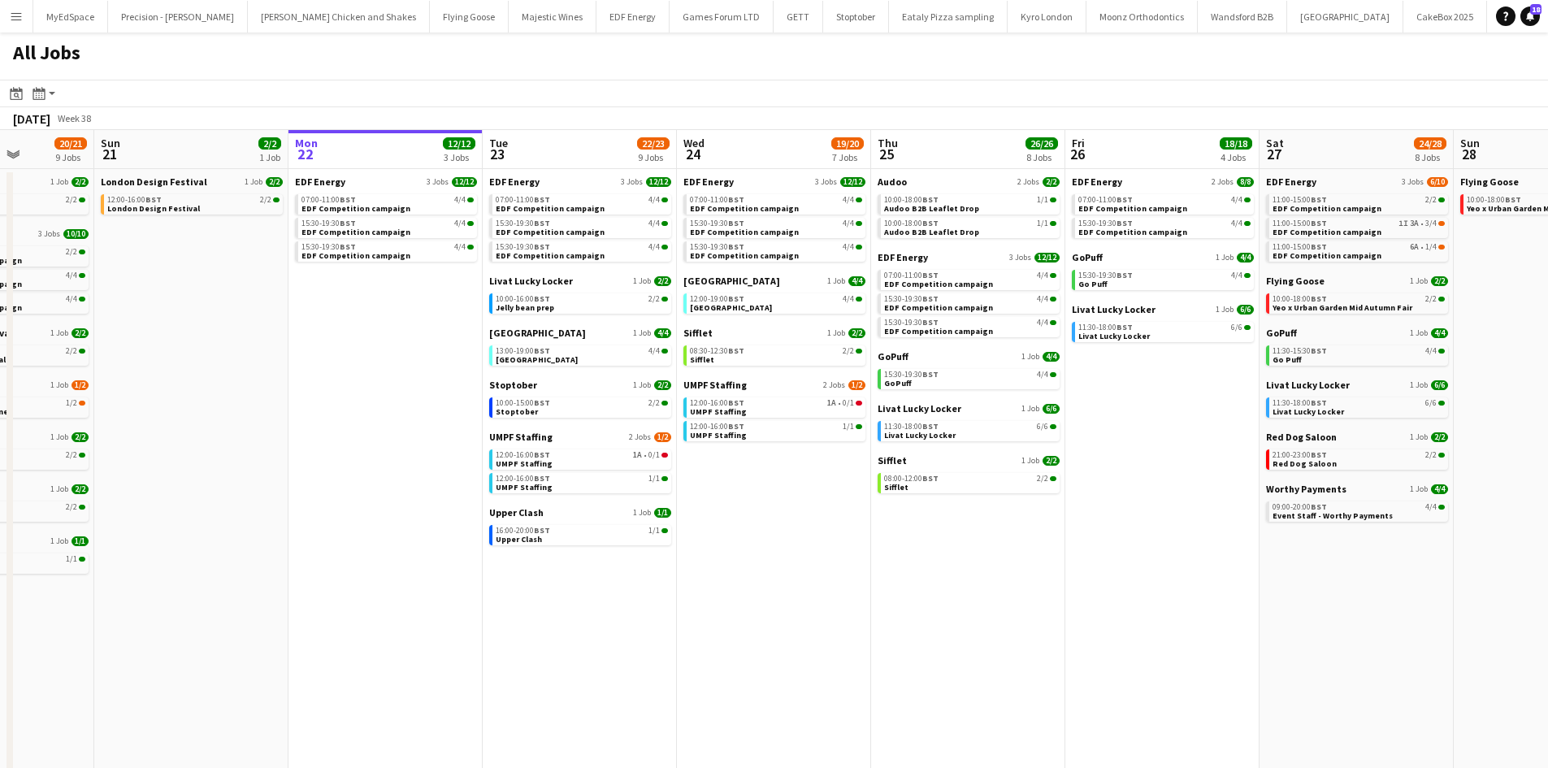
drag, startPoint x: 1219, startPoint y: 551, endPoint x: 1149, endPoint y: 561, distance: 70.7
click at [1149, 561] on app-calendar-viewport "Thu 18 29/29 14 Jobs Fri 19 22/22 9 Jobs Sat 20 20/21 9 Jobs Sun 21 2/2 1 Job M…" at bounding box center [774, 492] width 1548 height 724
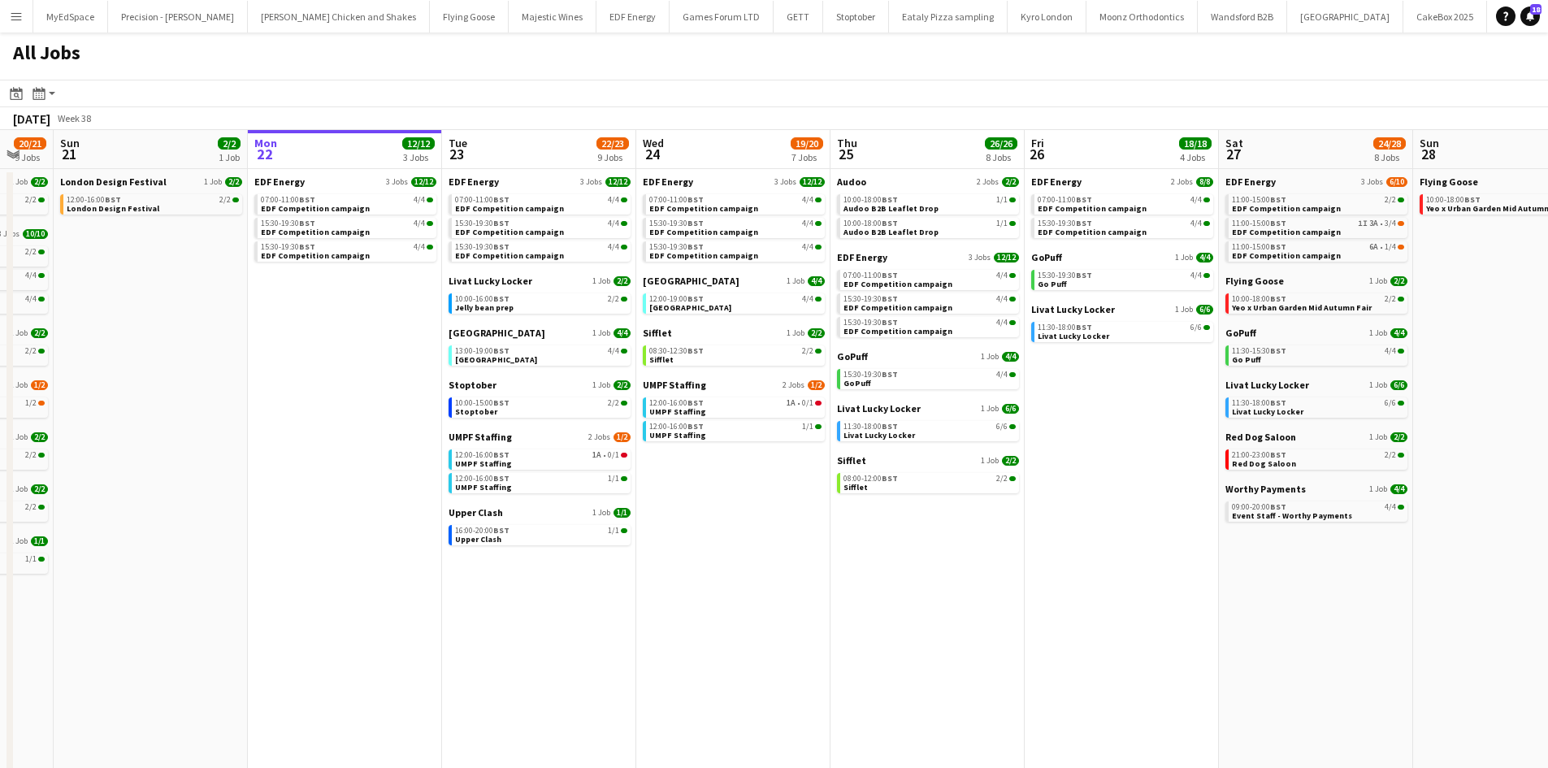
drag, startPoint x: 1157, startPoint y: 552, endPoint x: 1116, endPoint y: 552, distance: 40.6
click at [1116, 552] on app-calendar-viewport "Thu 18 29/29 14 Jobs Fri 19 22/22 9 Jobs Sat 20 20/21 9 Jobs Sun 21 2/2 1 Job M…" at bounding box center [774, 492] width 1548 height 724
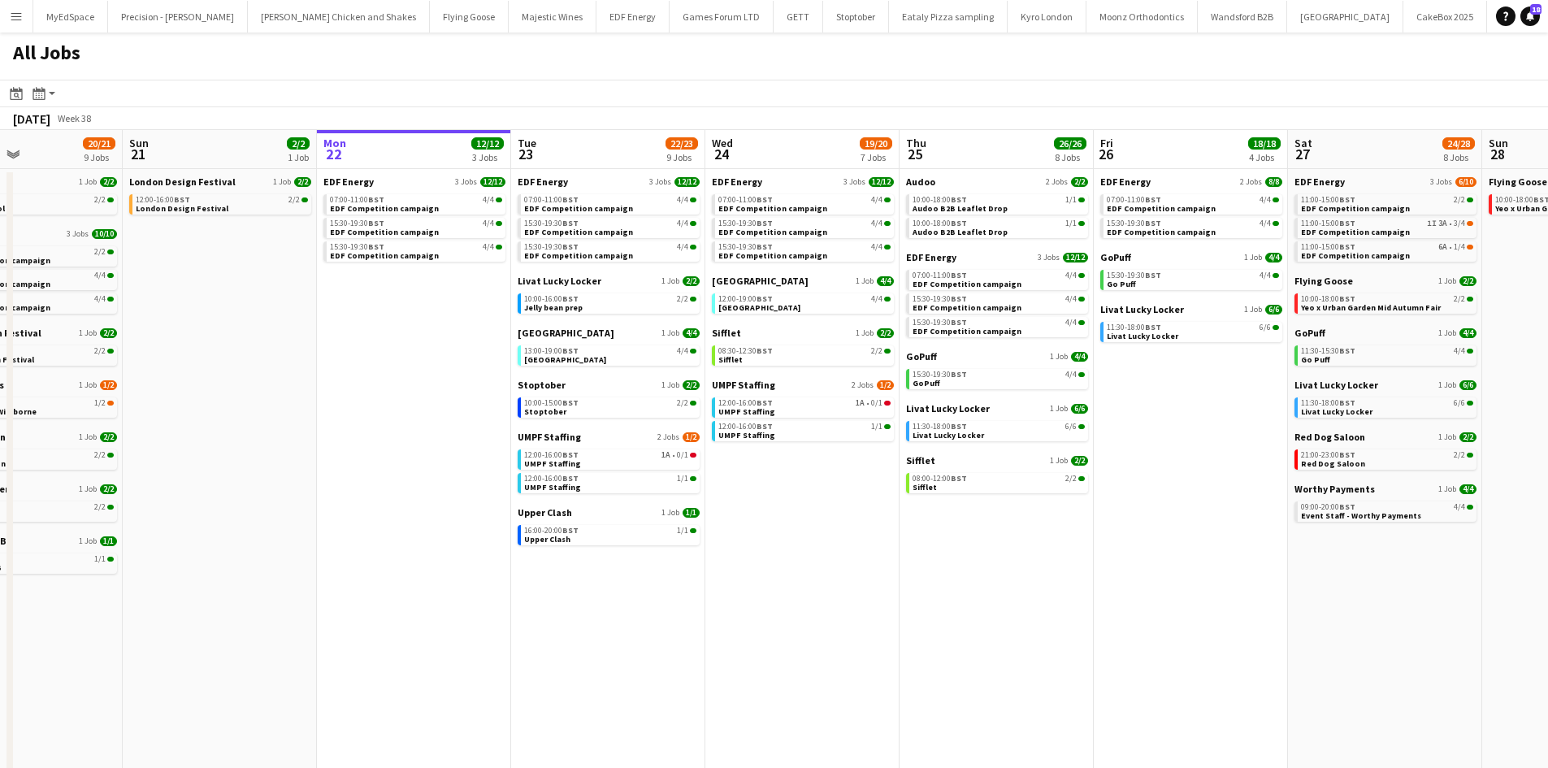
drag, startPoint x: 751, startPoint y: 592, endPoint x: 820, endPoint y: 591, distance: 69.1
click at [820, 591] on app-calendar-viewport "Thu 18 29/29 14 Jobs Fri 19 22/22 9 Jobs Sat 20 20/21 9 Jobs Sun 21 2/2 1 Job M…" at bounding box center [774, 492] width 1548 height 724
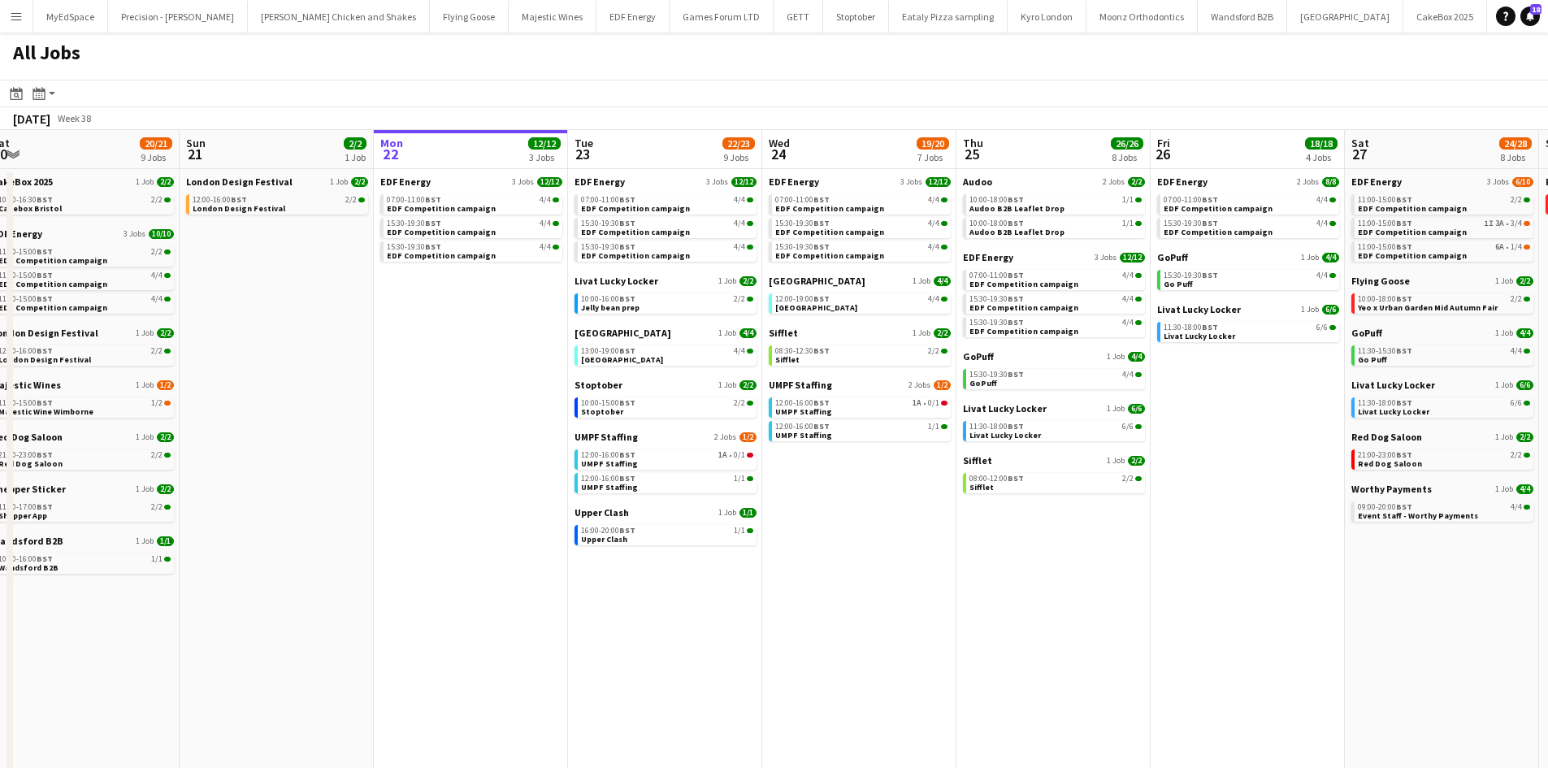
drag, startPoint x: 652, startPoint y: 618, endPoint x: 715, endPoint y: 618, distance: 63.4
click at [715, 618] on app-calendar-viewport "Thu 18 29/29 14 Jobs Fri 19 22/22 9 Jobs Sat 20 20/21 9 Jobs Sun 21 2/2 1 Job M…" at bounding box center [774, 492] width 1548 height 724
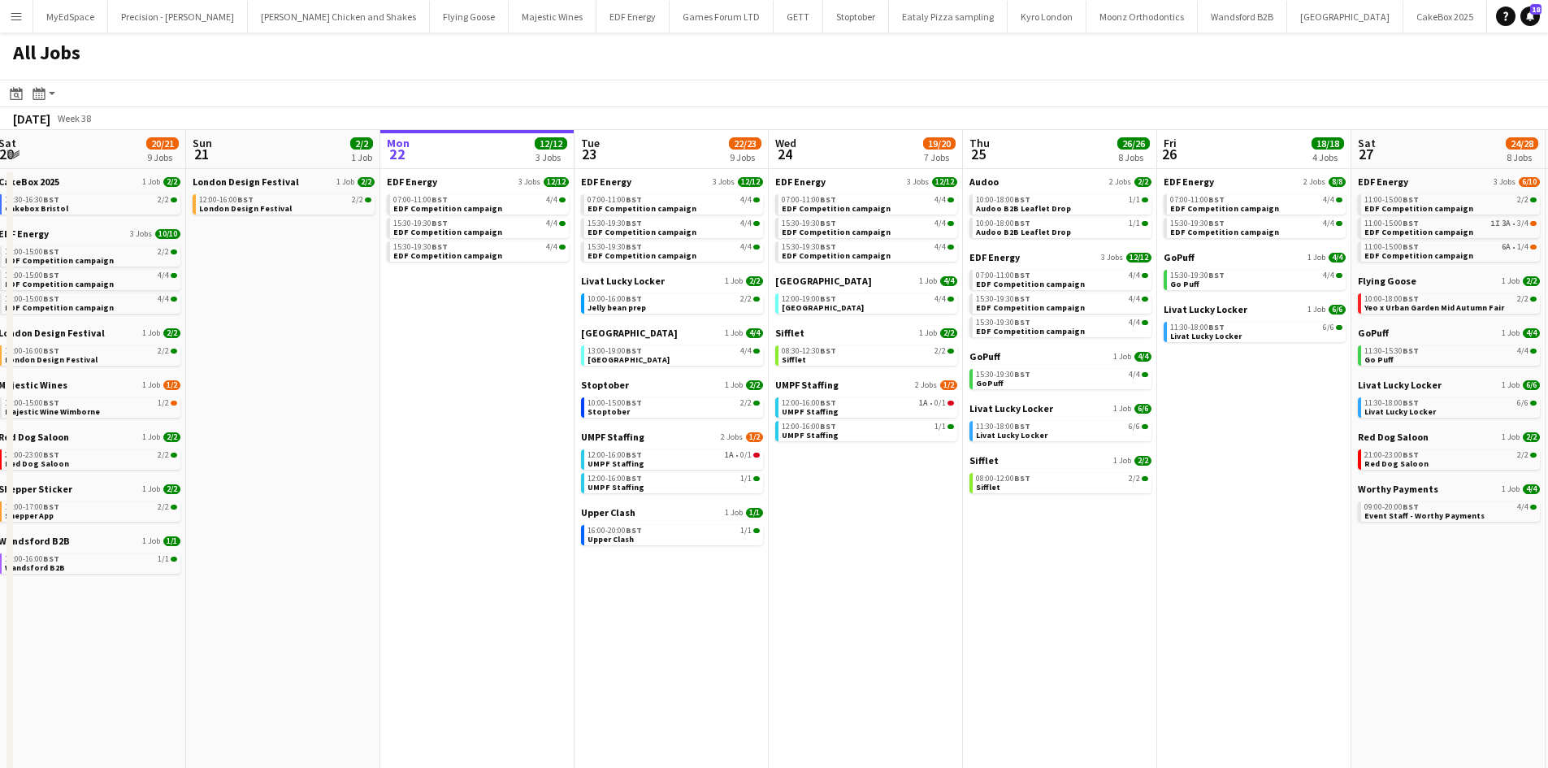
scroll to position [0, 343]
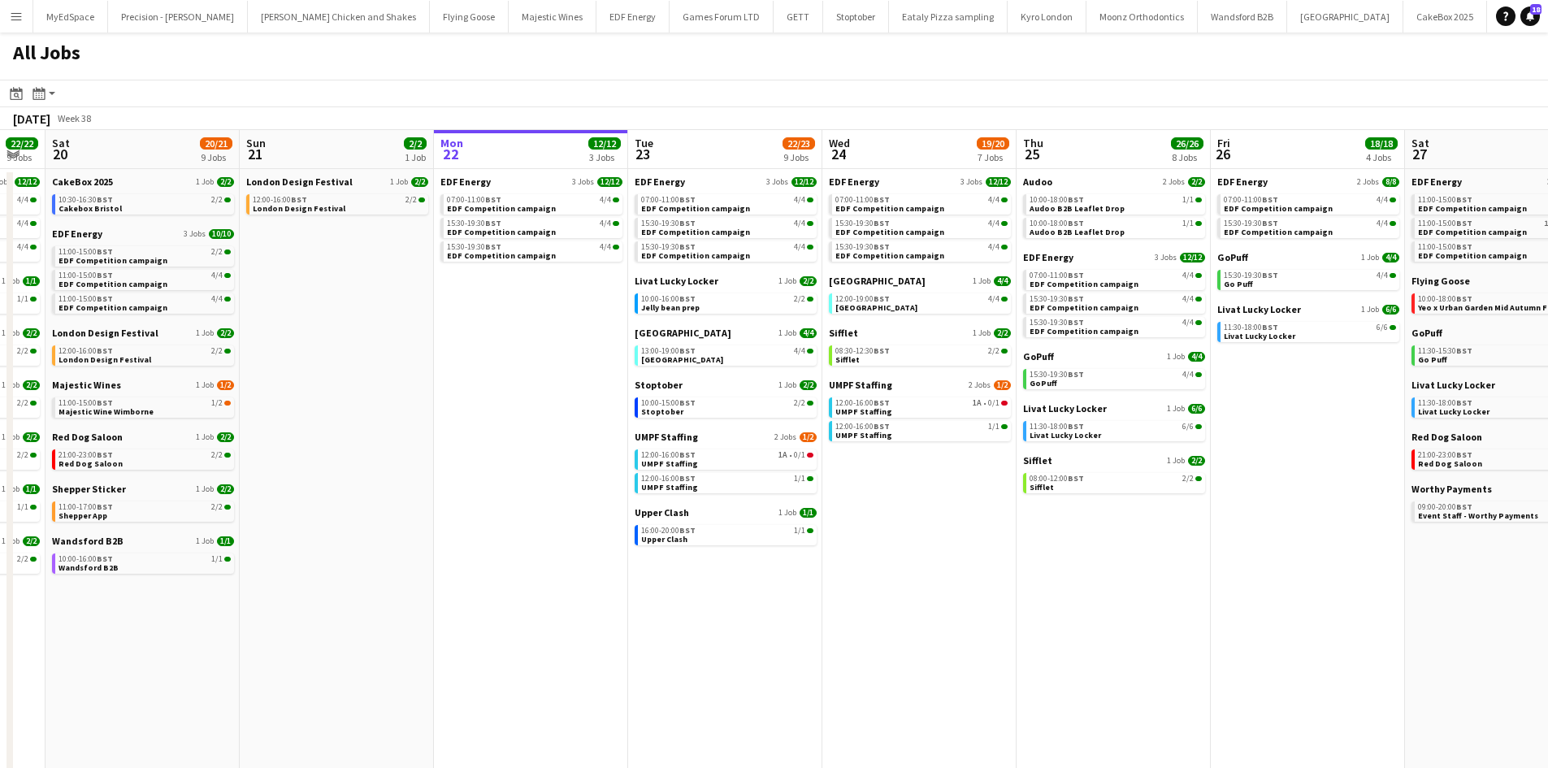
drag, startPoint x: 695, startPoint y: 593, endPoint x: 748, endPoint y: 601, distance: 54.2
click at [748, 601] on app-calendar-viewport "Thu 18 29/29 14 Jobs Fri 19 22/22 9 Jobs Sat 20 20/21 9 Jobs Sun 21 2/2 1 Job M…" at bounding box center [774, 492] width 1548 height 724
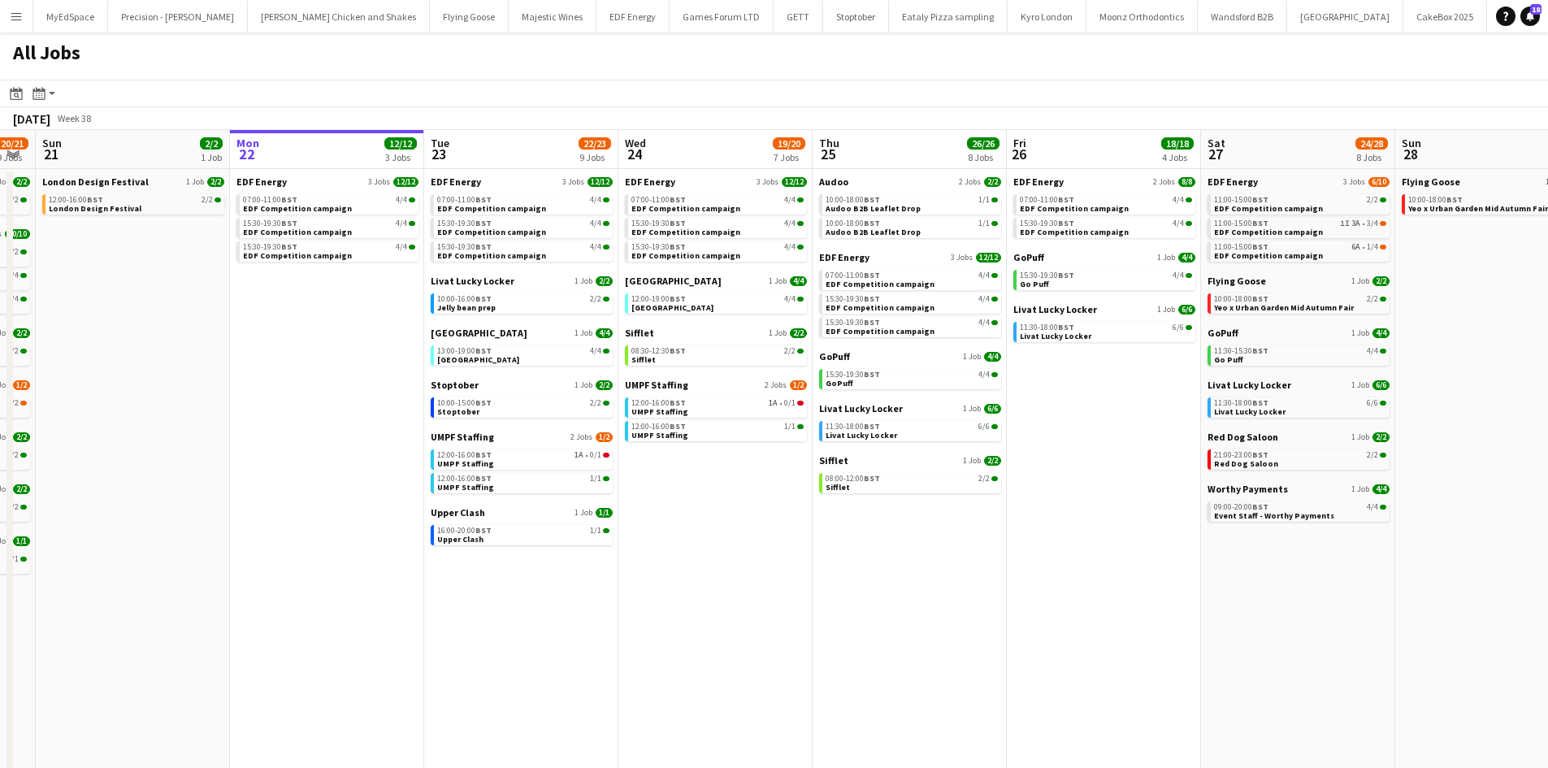
drag, startPoint x: 1238, startPoint y: 574, endPoint x: 1033, endPoint y: 578, distance: 204.8
click at [1033, 578] on app-calendar-viewport "Thu 18 29/29 14 Jobs Fri 19 22/22 9 Jobs Sat 20 20/21 9 Jobs Sun 21 2/2 1 Job M…" at bounding box center [774, 492] width 1548 height 724
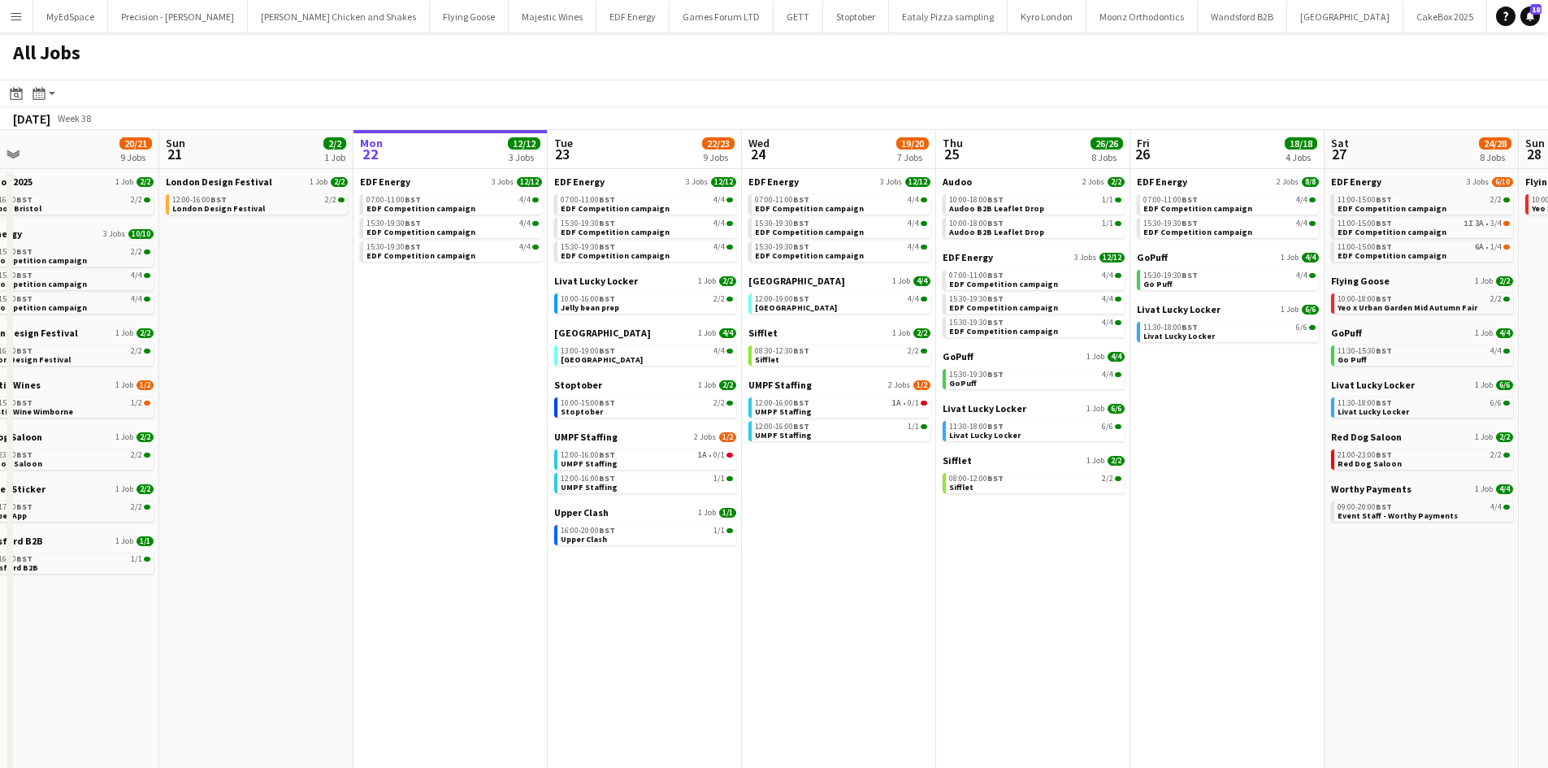
drag, startPoint x: 1165, startPoint y: 604, endPoint x: 1145, endPoint y: 610, distance: 21.3
click at [1164, 606] on app-calendar-viewport "Thu 18 29/29 14 Jobs Fri 19 22/22 9 Jobs Sat 20 20/21 9 Jobs Sun 21 2/2 1 Job M…" at bounding box center [774, 492] width 1548 height 724
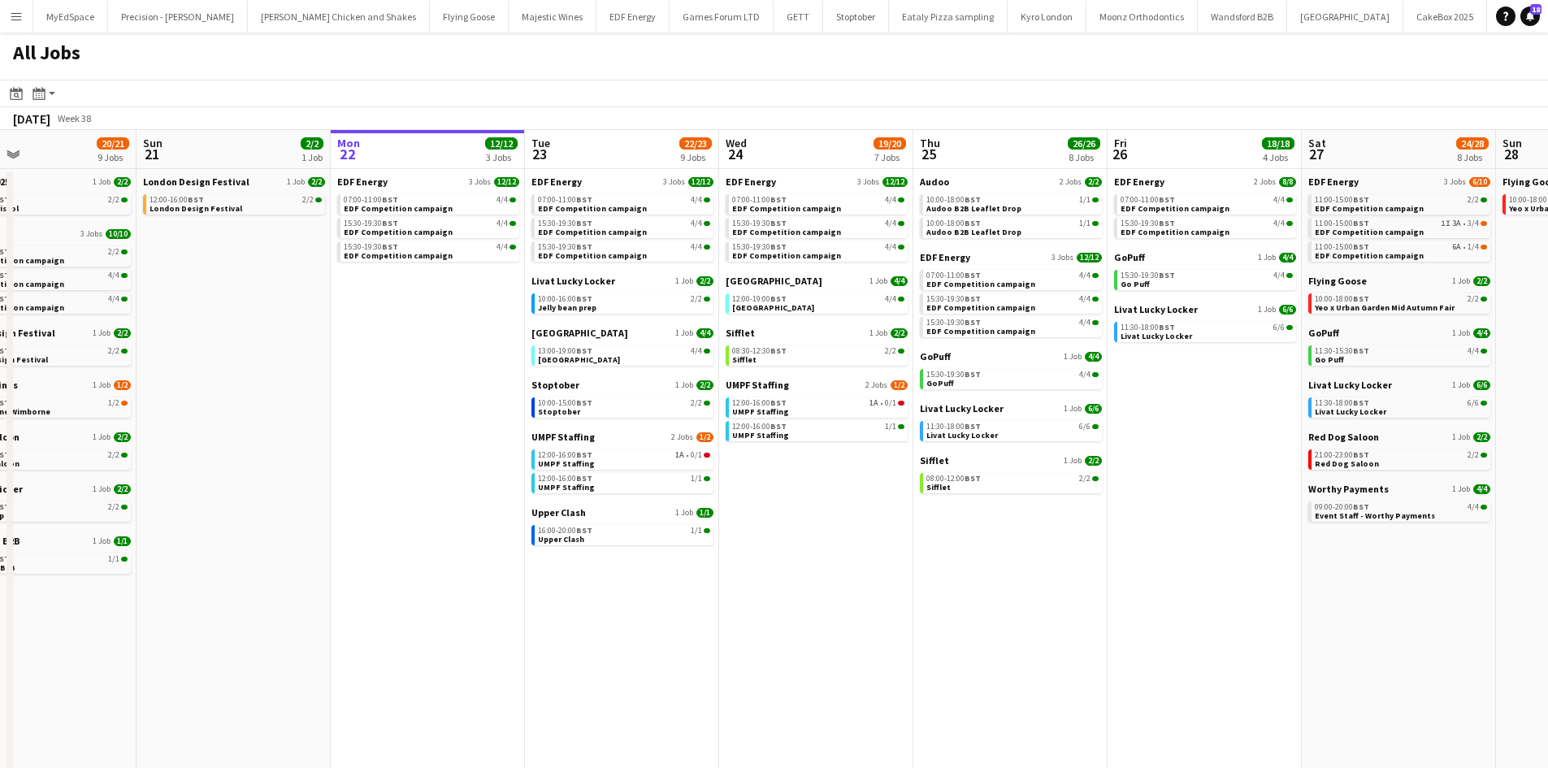
scroll to position [0, 604]
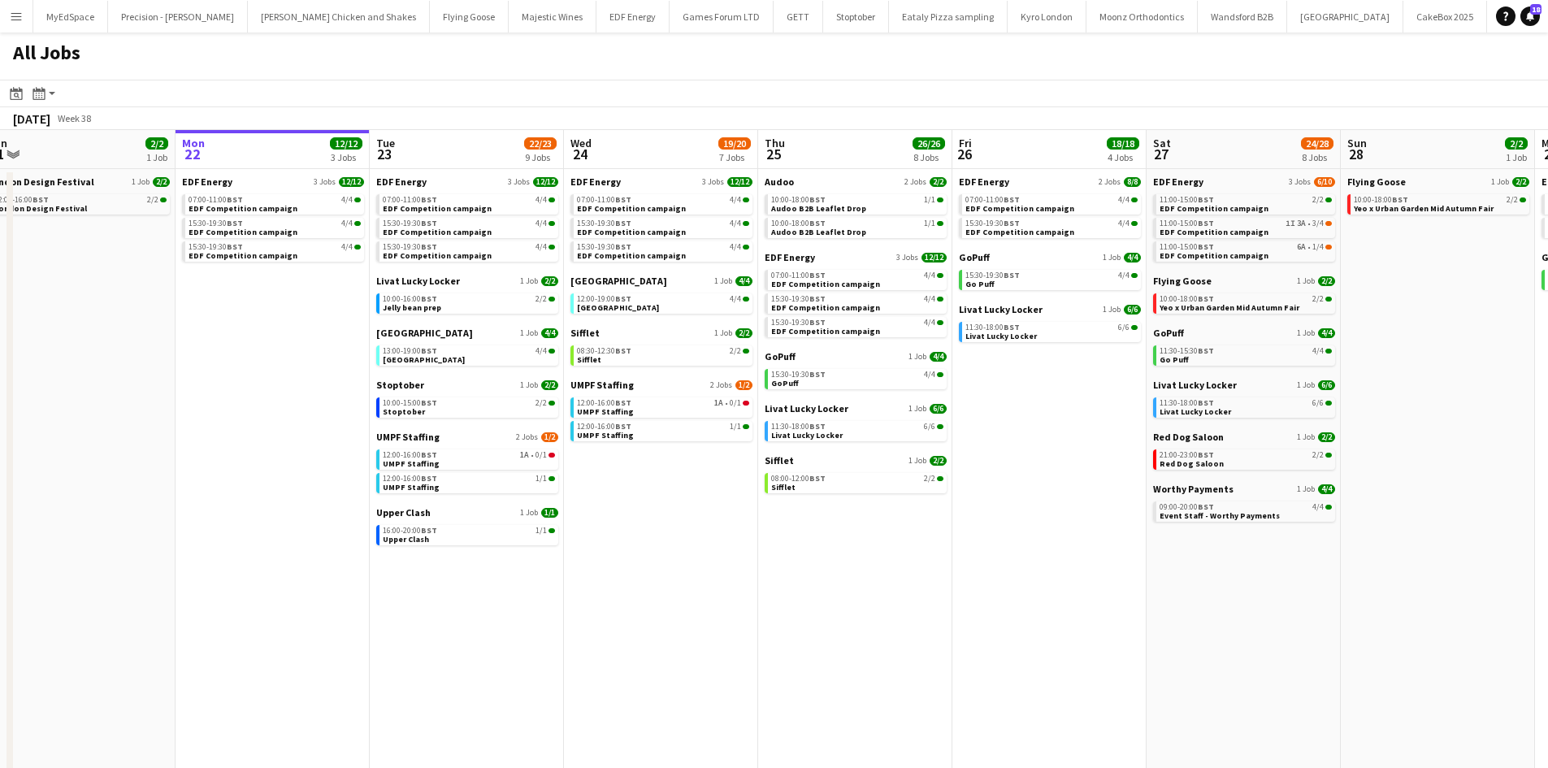
drag, startPoint x: 1073, startPoint y: 620, endPoint x: 1085, endPoint y: 631, distance: 16.1
click at [1054, 619] on app-calendar-viewport "Thu 18 29/29 14 Jobs Fri 19 22/22 9 Jobs Sat 20 20/21 9 Jobs Sun 21 2/2 1 Job M…" at bounding box center [774, 492] width 1548 height 724
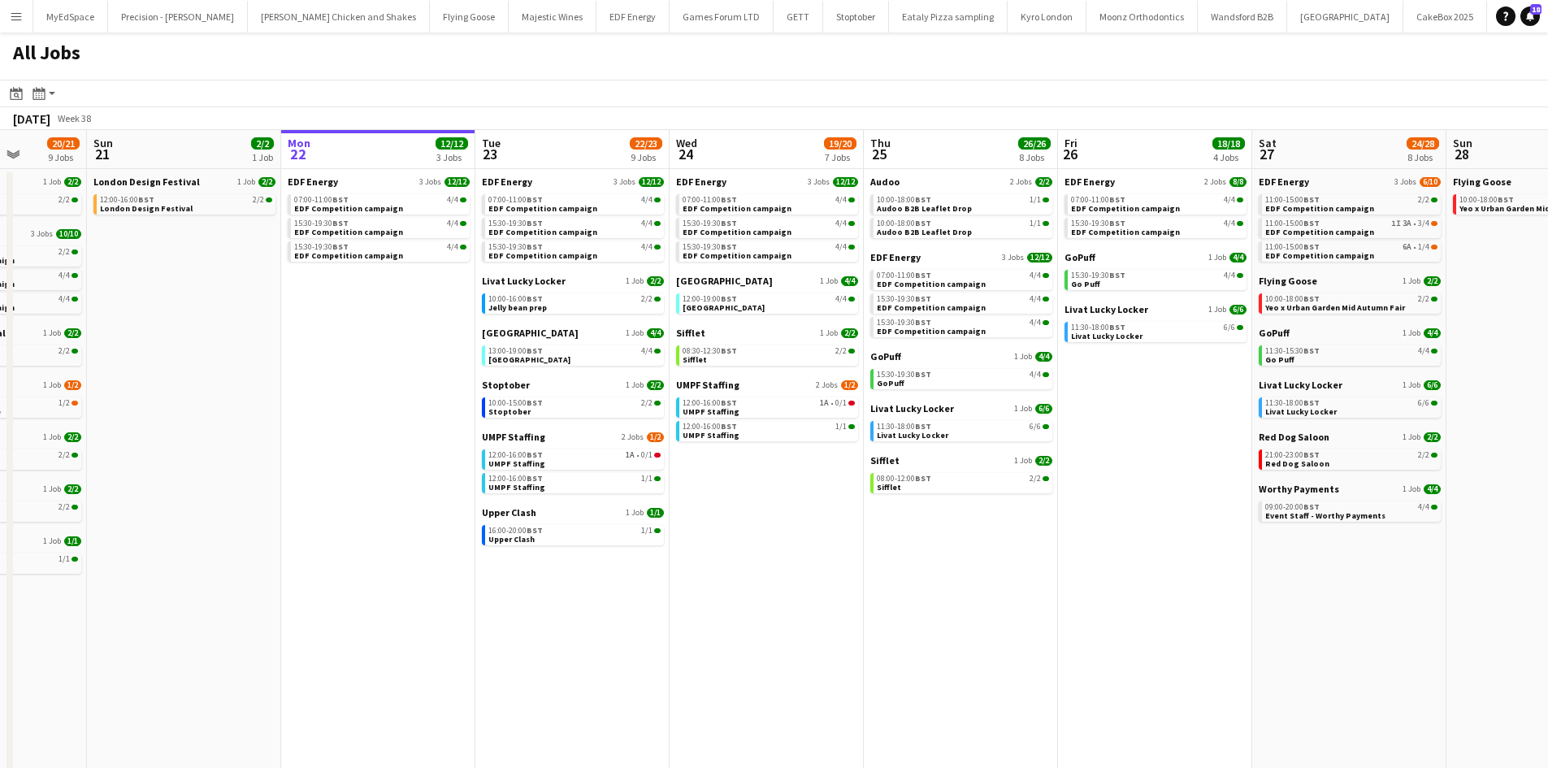
drag, startPoint x: 660, startPoint y: 565, endPoint x: 704, endPoint y: 562, distance: 43.9
click at [707, 563] on app-calendar-viewport "Thu 18 29/29 14 Jobs Fri 19 22/22 9 Jobs Sat 20 20/21 9 Jobs Sun 21 2/2 1 Job M…" at bounding box center [774, 492] width 1548 height 724
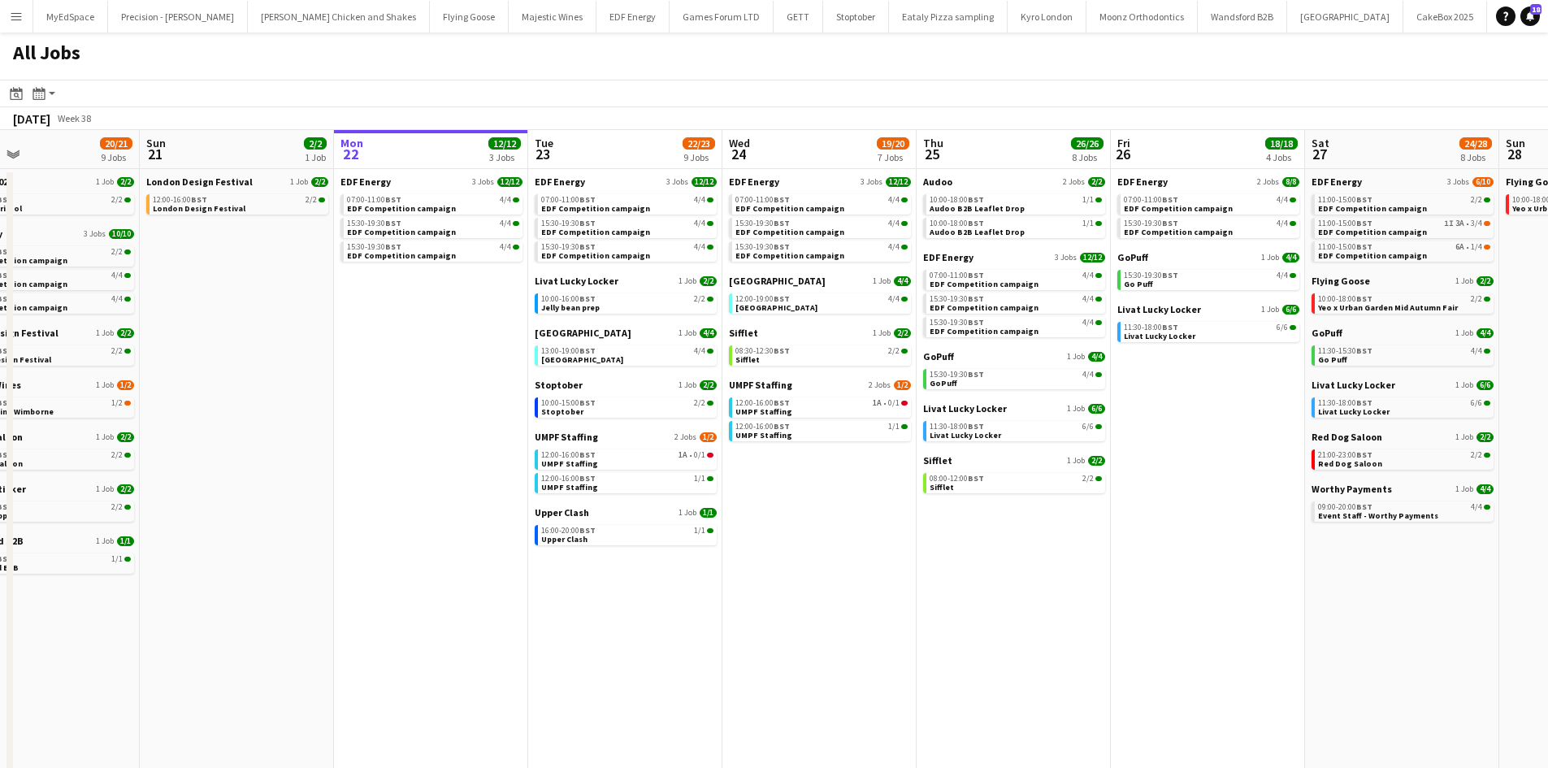
drag, startPoint x: 633, startPoint y: 580, endPoint x: 868, endPoint y: 580, distance: 234.8
click at [874, 580] on app-calendar-viewport "Thu 18 29/29 14 Jobs Fri 19 22/22 9 Jobs Sat 20 20/21 9 Jobs Sun 21 2/2 1 Job M…" at bounding box center [774, 492] width 1548 height 724
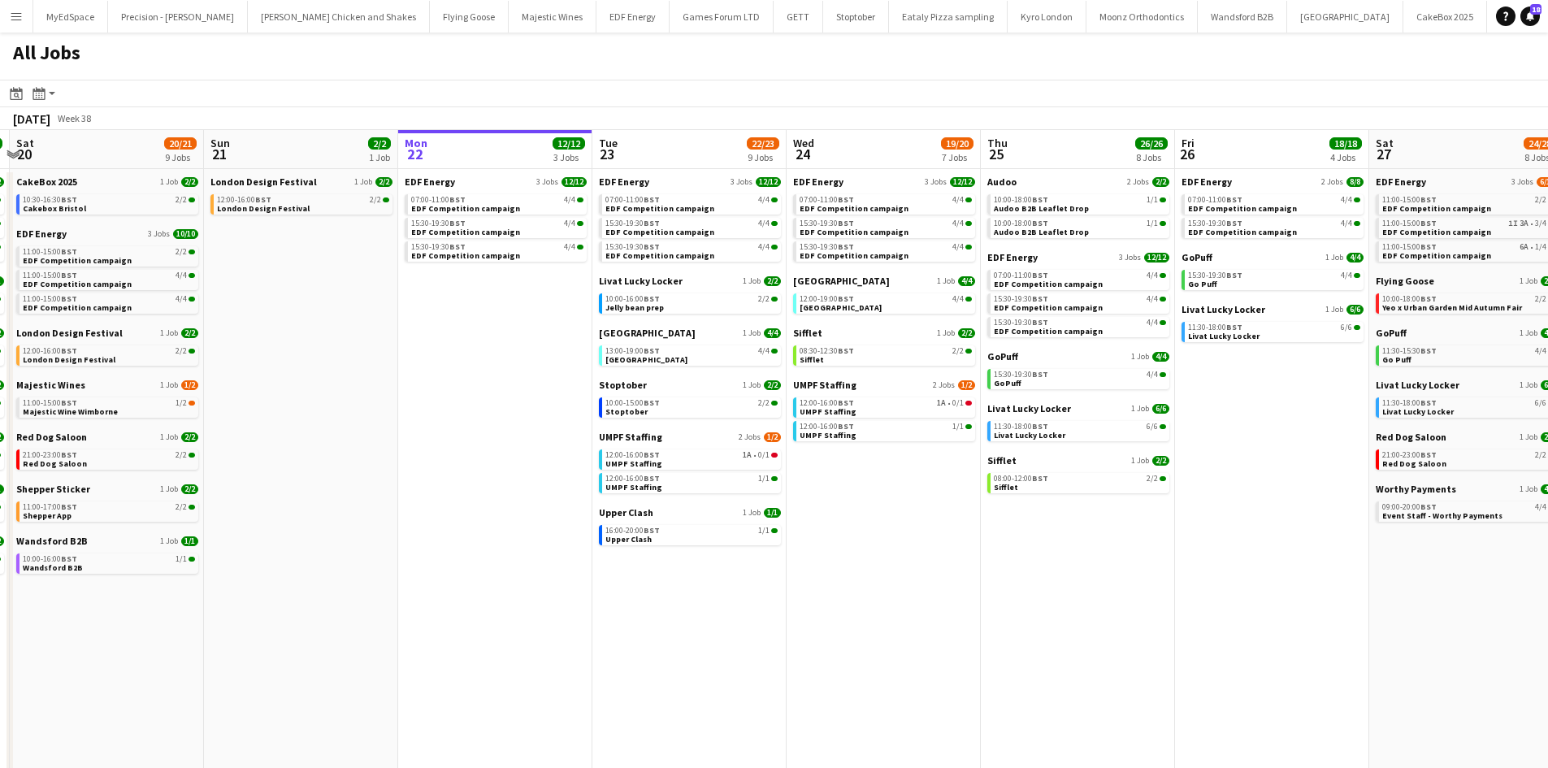
drag, startPoint x: 834, startPoint y: 577, endPoint x: 795, endPoint y: 575, distance: 38.2
click at [769, 563] on app-calendar-viewport "Wed 17 26/26 12 Jobs Thu 18 29/29 14 Jobs Fri 19 22/22 9 Jobs Sat 20 20/21 9 Jo…" at bounding box center [774, 492] width 1548 height 724
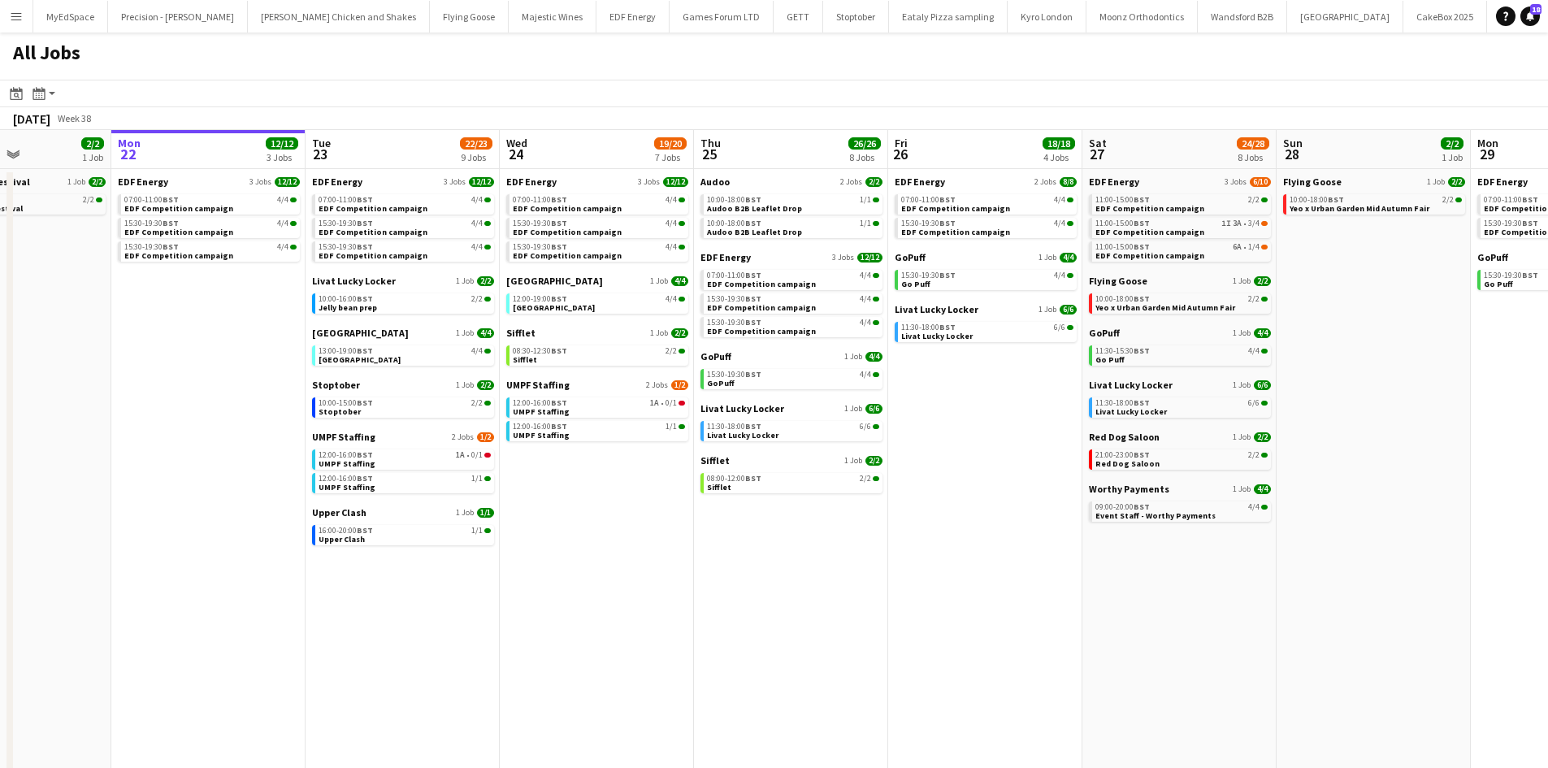
click at [885, 514] on app-calendar-viewport "Wed 17 26/26 12 Jobs Thu 18 29/29 14 Jobs Fri 19 22/22 9 Jobs Sat 20 20/21 9 Jo…" at bounding box center [774, 492] width 1548 height 724
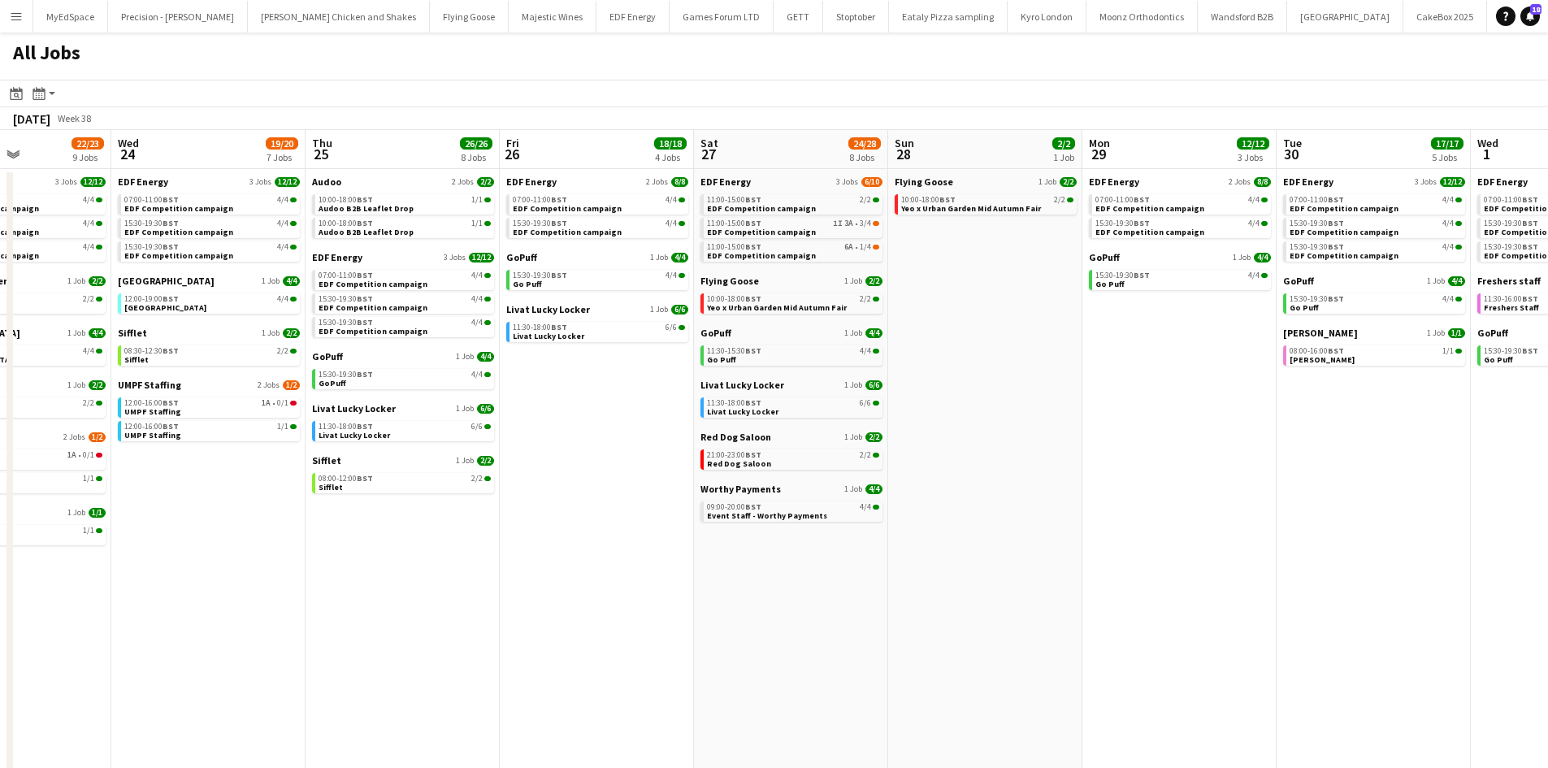
scroll to position [0, 477]
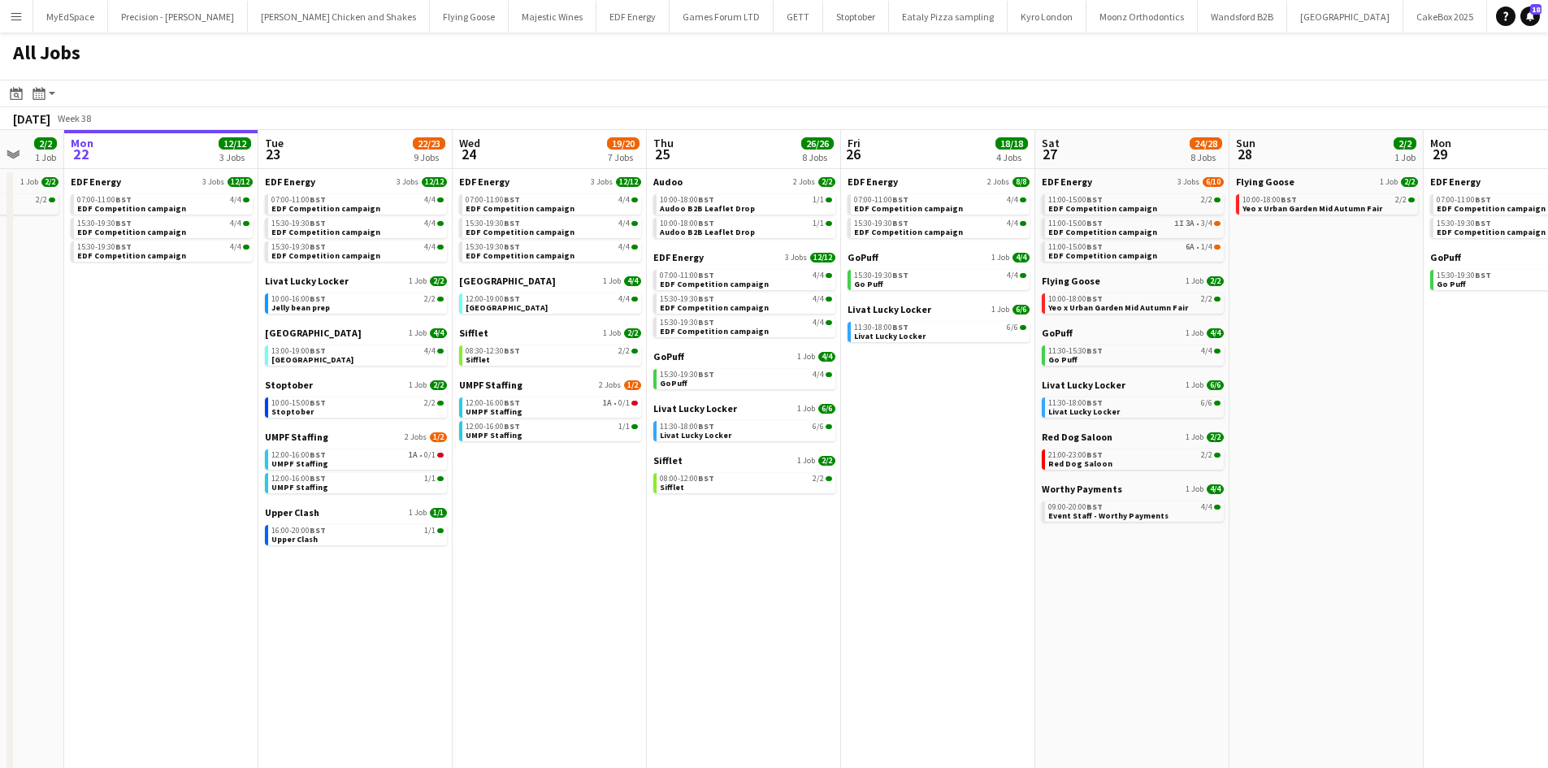
drag, startPoint x: 1458, startPoint y: 615, endPoint x: 1417, endPoint y: 615, distance: 41.4
click at [1417, 615] on app-calendar-viewport "Fri 19 22/22 9 Jobs Sat 20 20/21 9 Jobs Sun 21 2/2 1 Job Mon 22 12/12 3 Jobs Tu…" at bounding box center [774, 492] width 1548 height 724
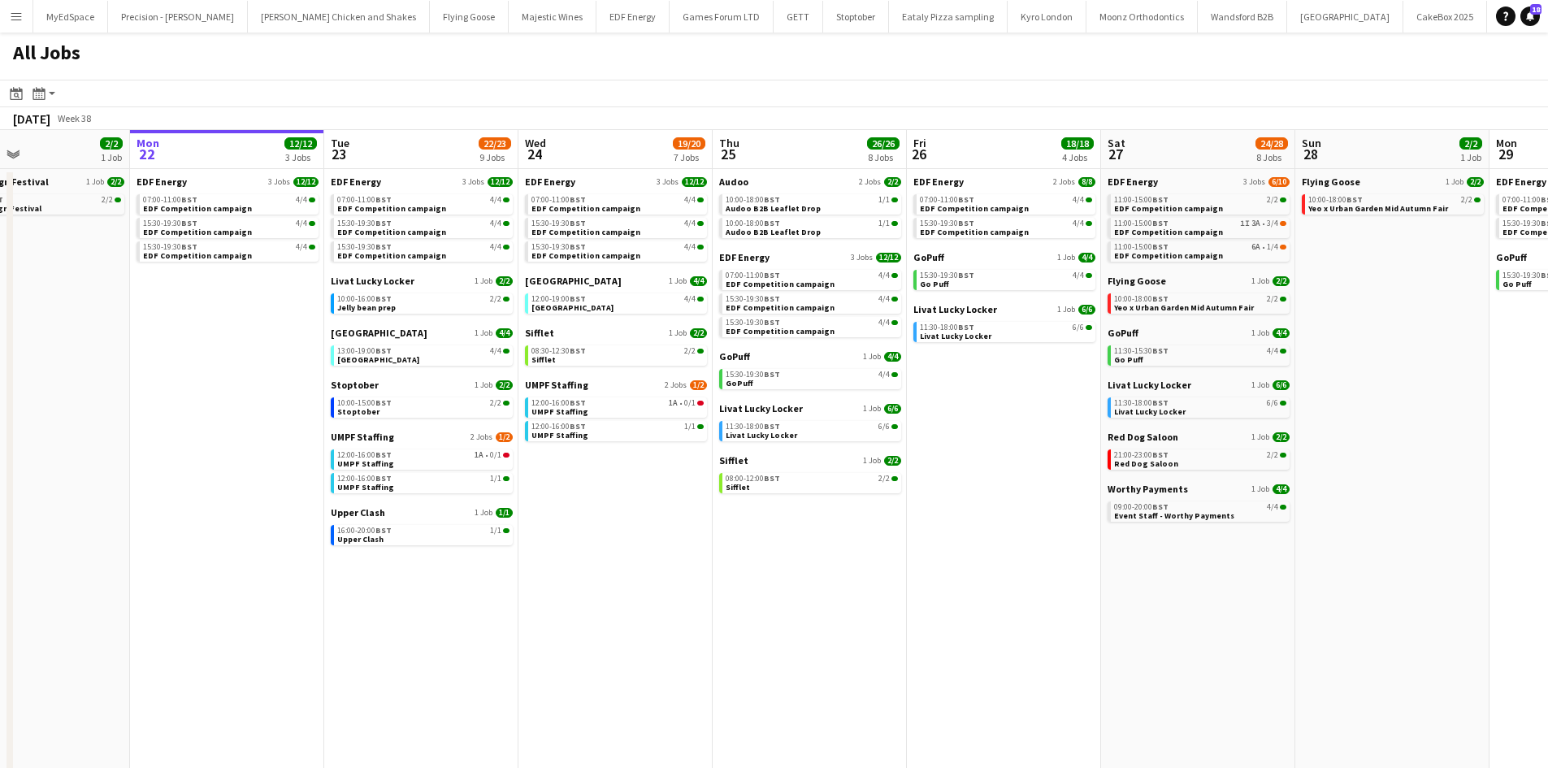
drag, startPoint x: 1046, startPoint y: 608, endPoint x: 1074, endPoint y: 608, distance: 28.4
click at [1074, 608] on app-calendar-viewport "Fri 19 22/22 9 Jobs Sat 20 20/21 9 Jobs Sun 21 2/2 1 Job Mon 22 12/12 3 Jobs Tu…" at bounding box center [774, 492] width 1548 height 724
click at [666, 602] on app-calendar-viewport "Fri 19 22/22 9 Jobs Sat 20 20/21 9 Jobs Sun 21 2/2 1 Job Mon 22 12/12 3 Jobs Tu…" at bounding box center [774, 492] width 1548 height 724
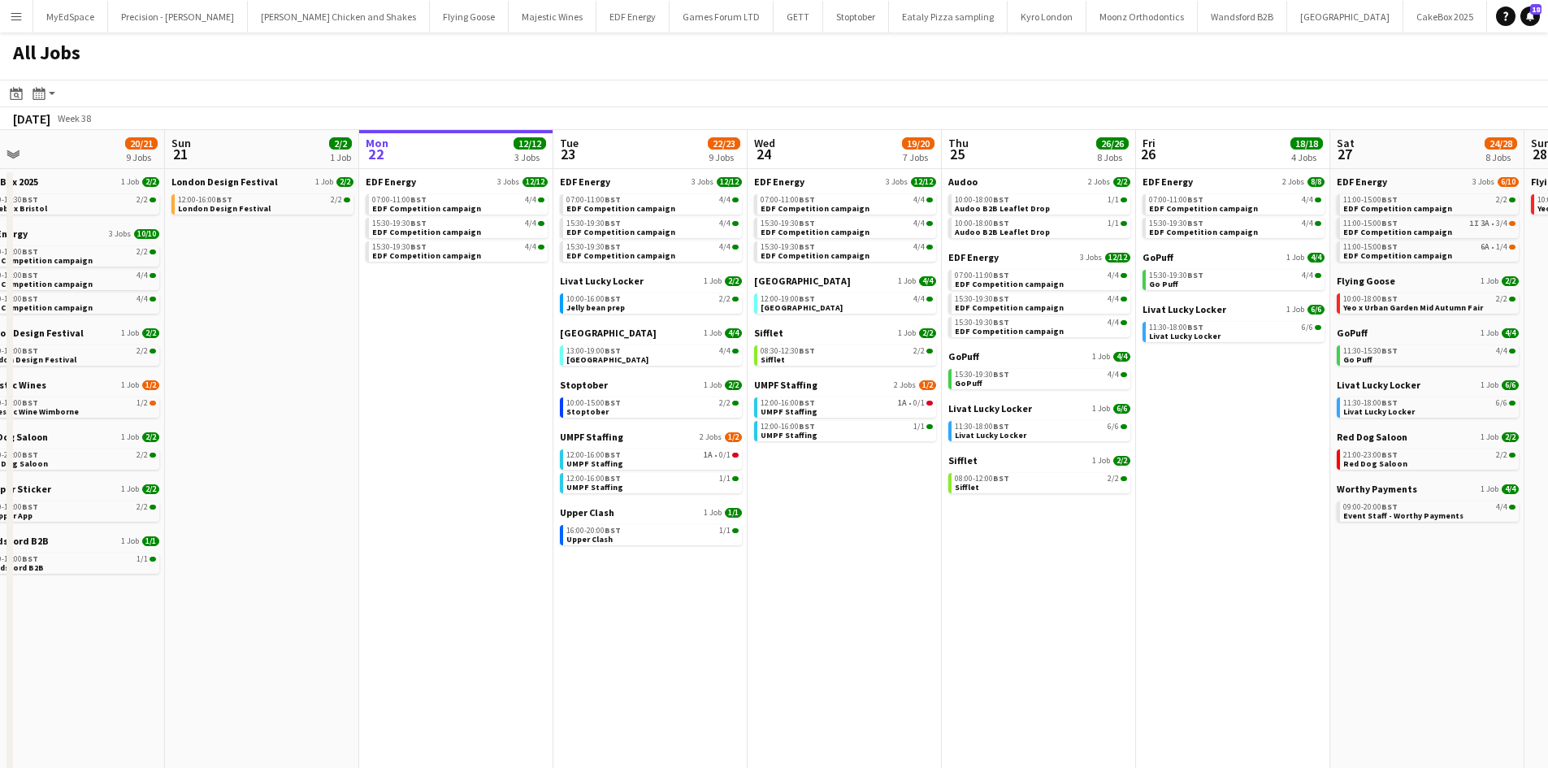
drag, startPoint x: 738, startPoint y: 605, endPoint x: 924, endPoint y: 590, distance: 186.7
click at [924, 590] on app-calendar-viewport "Thu 18 29/29 14 Jobs Fri 19 22/22 9 Jobs Sat 20 20/21 9 Jobs Sun 21 2/2 1 Job M…" at bounding box center [774, 492] width 1548 height 724
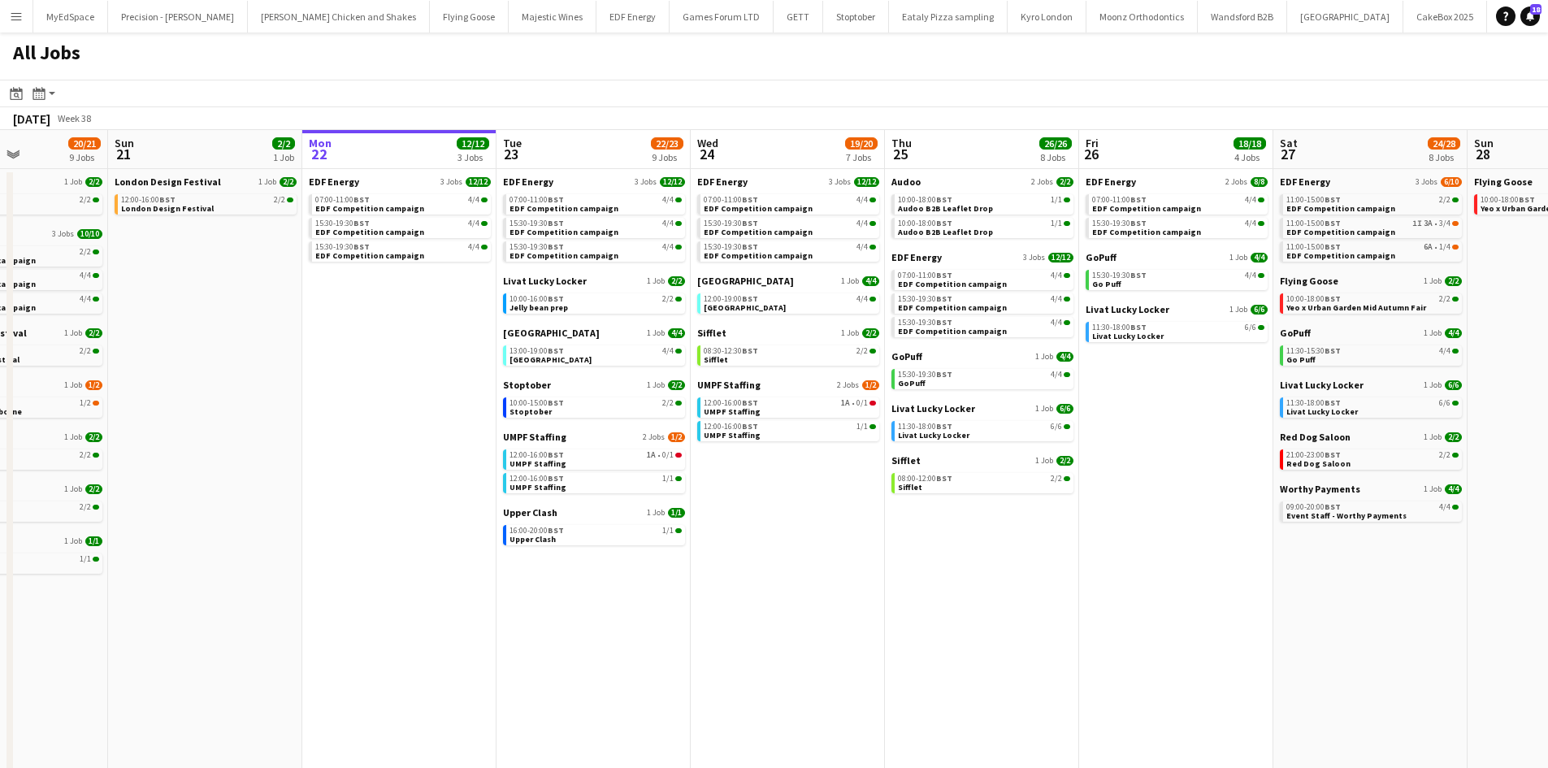
drag, startPoint x: 713, startPoint y: 661, endPoint x: 816, endPoint y: 660, distance: 103.2
click at [816, 660] on app-calendar-viewport "Thu 18 29/29 14 Jobs Fri 19 22/22 9 Jobs Sat 20 20/21 9 Jobs Sun 21 2/2 1 Job M…" at bounding box center [774, 492] width 1548 height 724
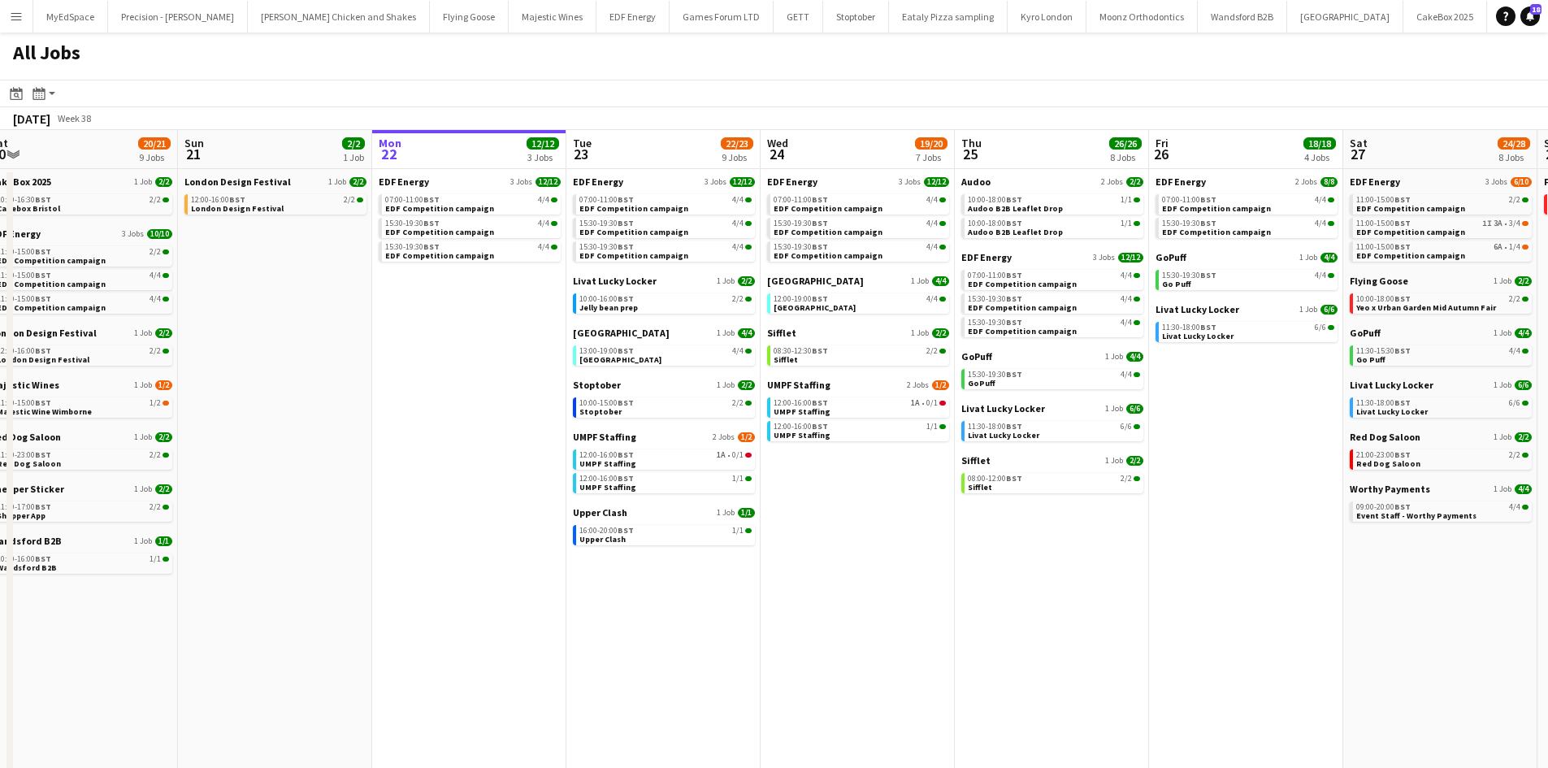
drag, startPoint x: 907, startPoint y: 633, endPoint x: 780, endPoint y: 624, distance: 127.1
click at [780, 624] on app-calendar-viewport "Wed 17 26/26 12 Jobs Thu 18 29/29 14 Jobs Fri 19 22/22 9 Jobs Sat 20 20/21 9 Jo…" at bounding box center [774, 492] width 1548 height 724
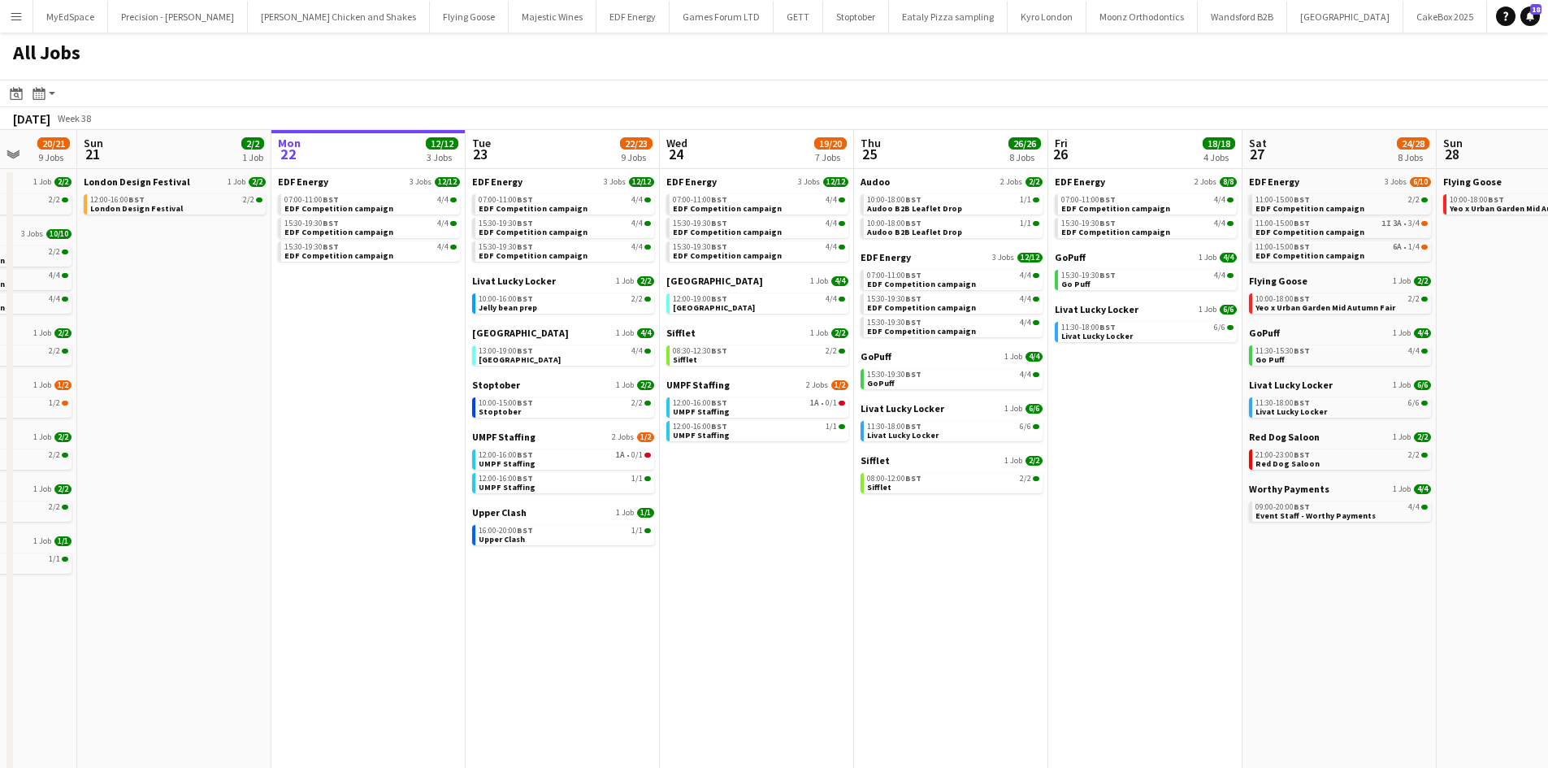
drag, startPoint x: 938, startPoint y: 639, endPoint x: 863, endPoint y: 634, distance: 75.7
click at [863, 634] on app-calendar-viewport "Wed 17 26/26 12 Jobs Thu 18 29/29 14 Jobs Fri 19 22/22 9 Jobs Sat 20 20/21 9 Jo…" at bounding box center [774, 492] width 1548 height 724
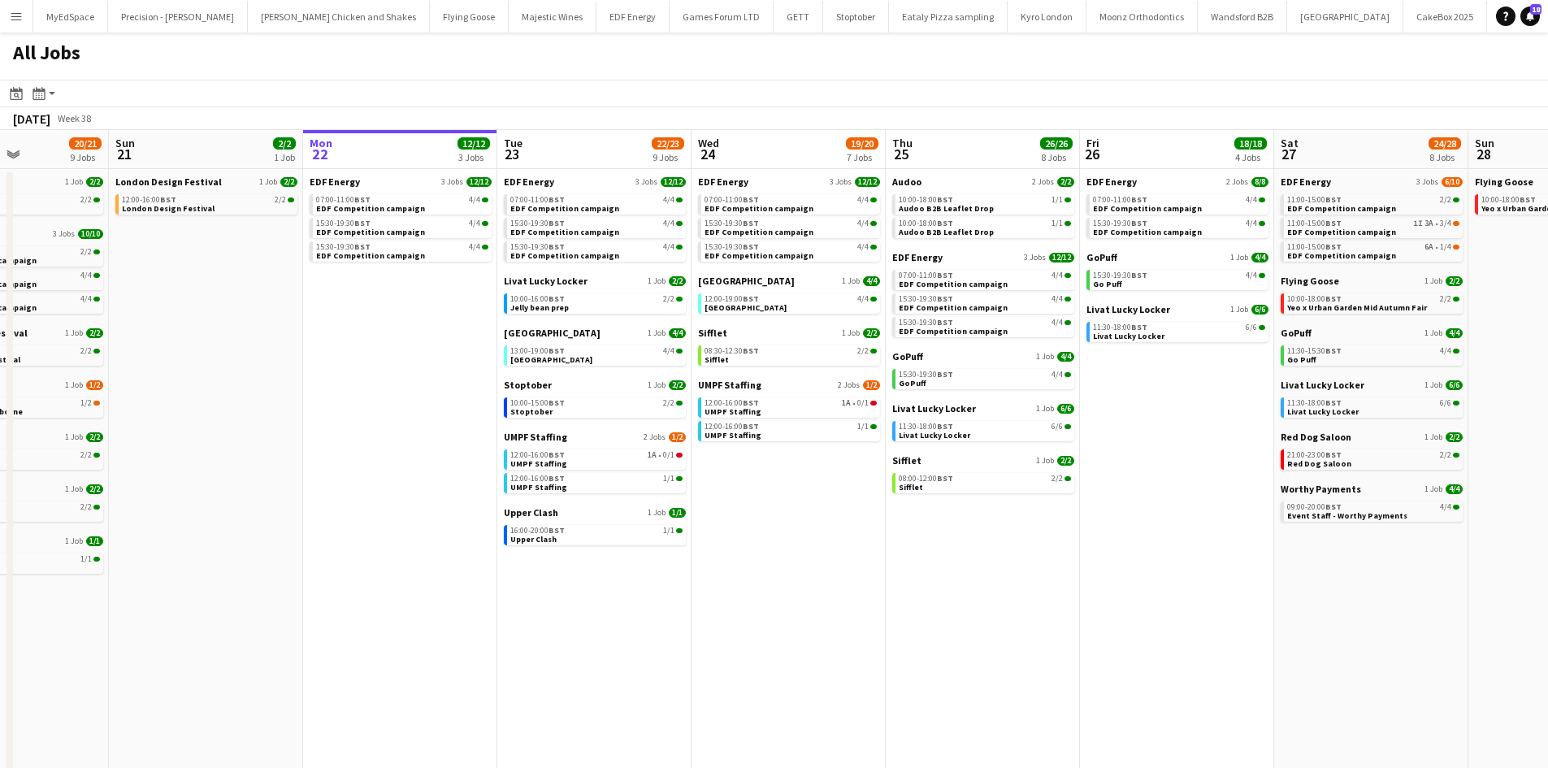
scroll to position [0, 673]
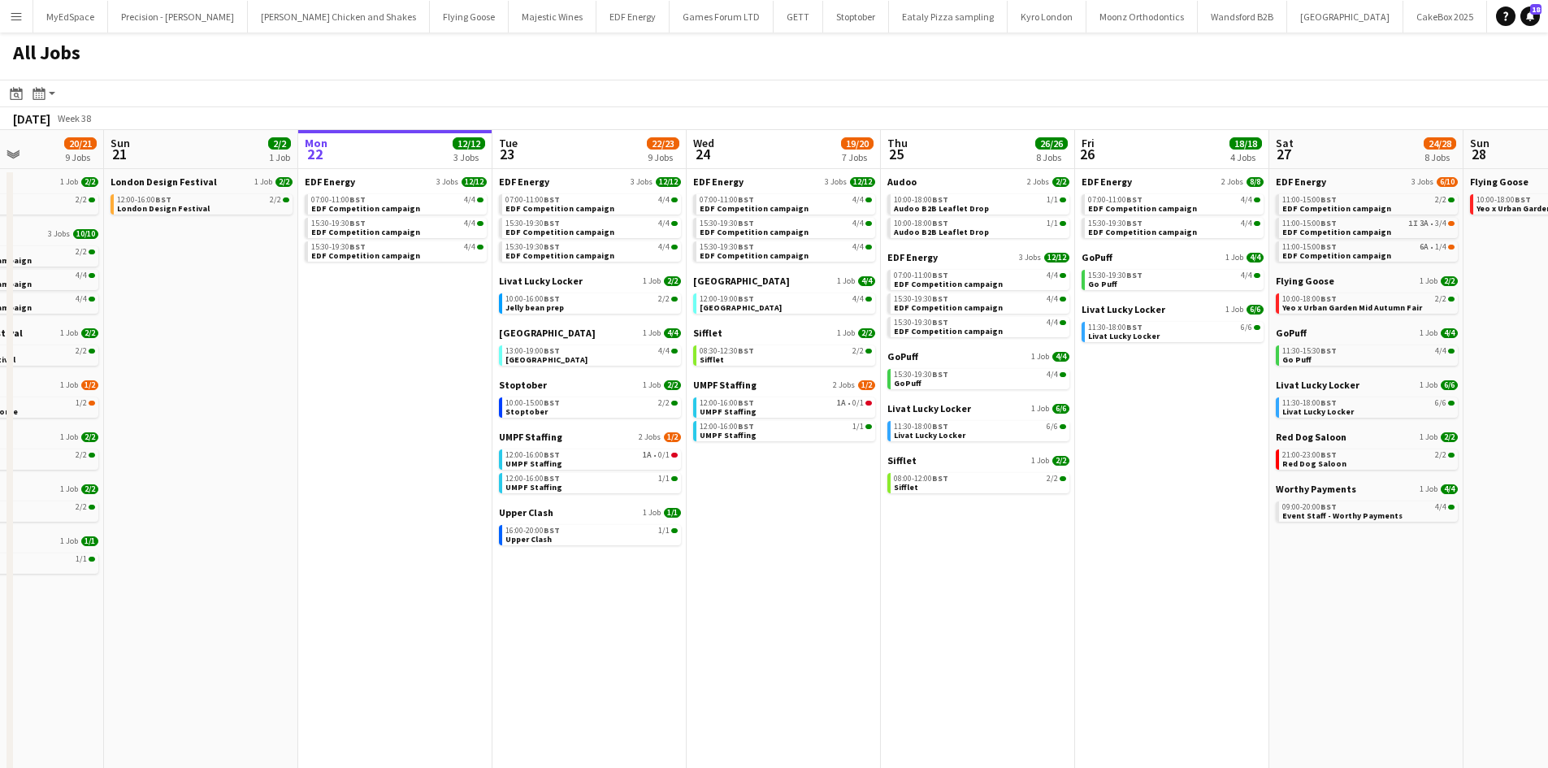
drag, startPoint x: 869, startPoint y: 632, endPoint x: 903, endPoint y: 637, distance: 34.5
click at [903, 637] on app-calendar-viewport "Wed 17 26/26 12 Jobs Thu 18 29/29 14 Jobs Fri 19 22/22 9 Jobs Sat 20 20/21 9 Jo…" at bounding box center [774, 492] width 1548 height 724
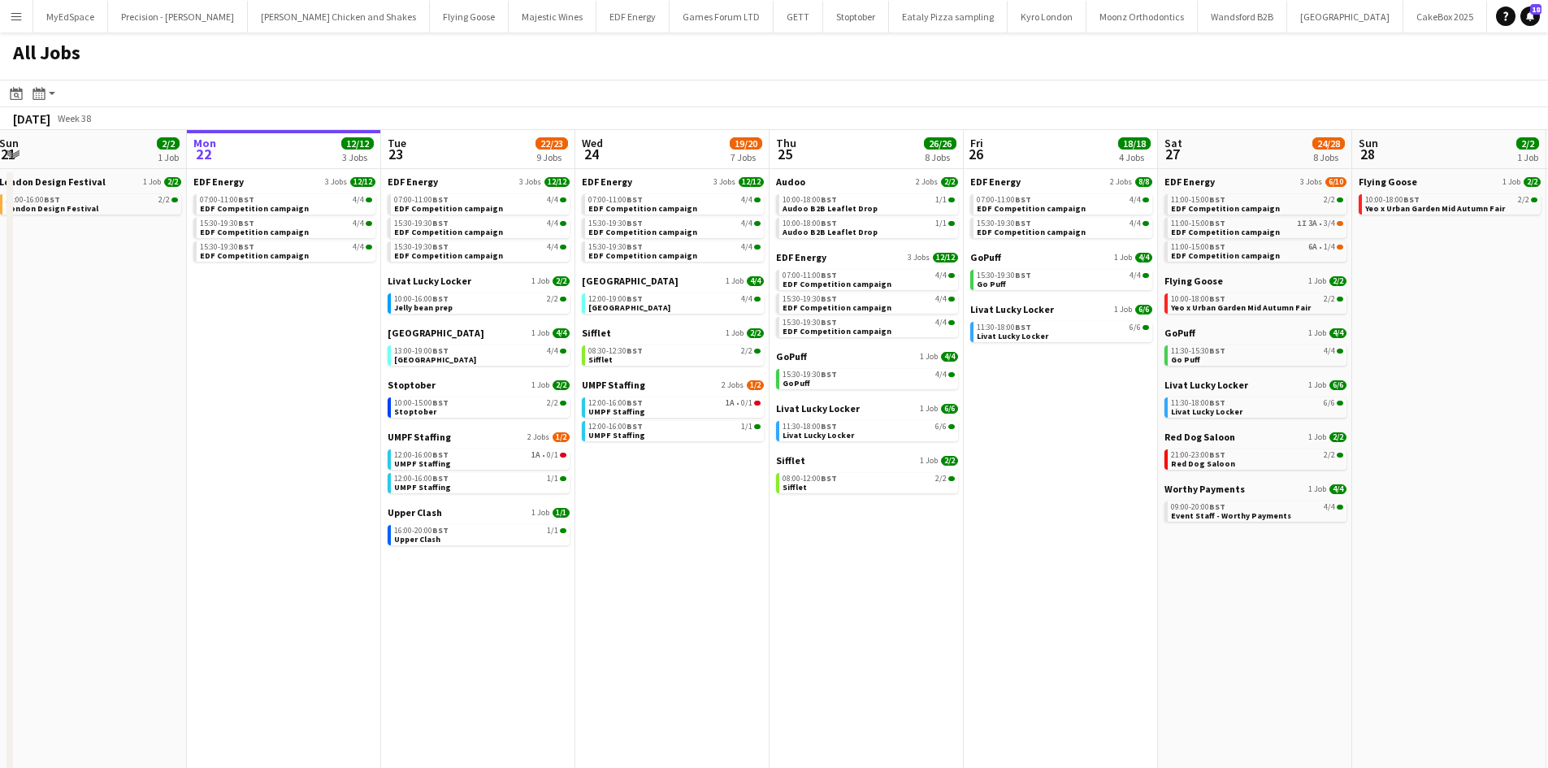
drag, startPoint x: 1191, startPoint y: 555, endPoint x: 1069, endPoint y: 545, distance: 122.3
click at [1069, 545] on app-calendar-viewport "Wed 17 26/26 12 Jobs Thu 18 29/29 14 Jobs Fri 19 22/22 9 Jobs Sat 20 20/21 9 Jo…" at bounding box center [774, 492] width 1548 height 724
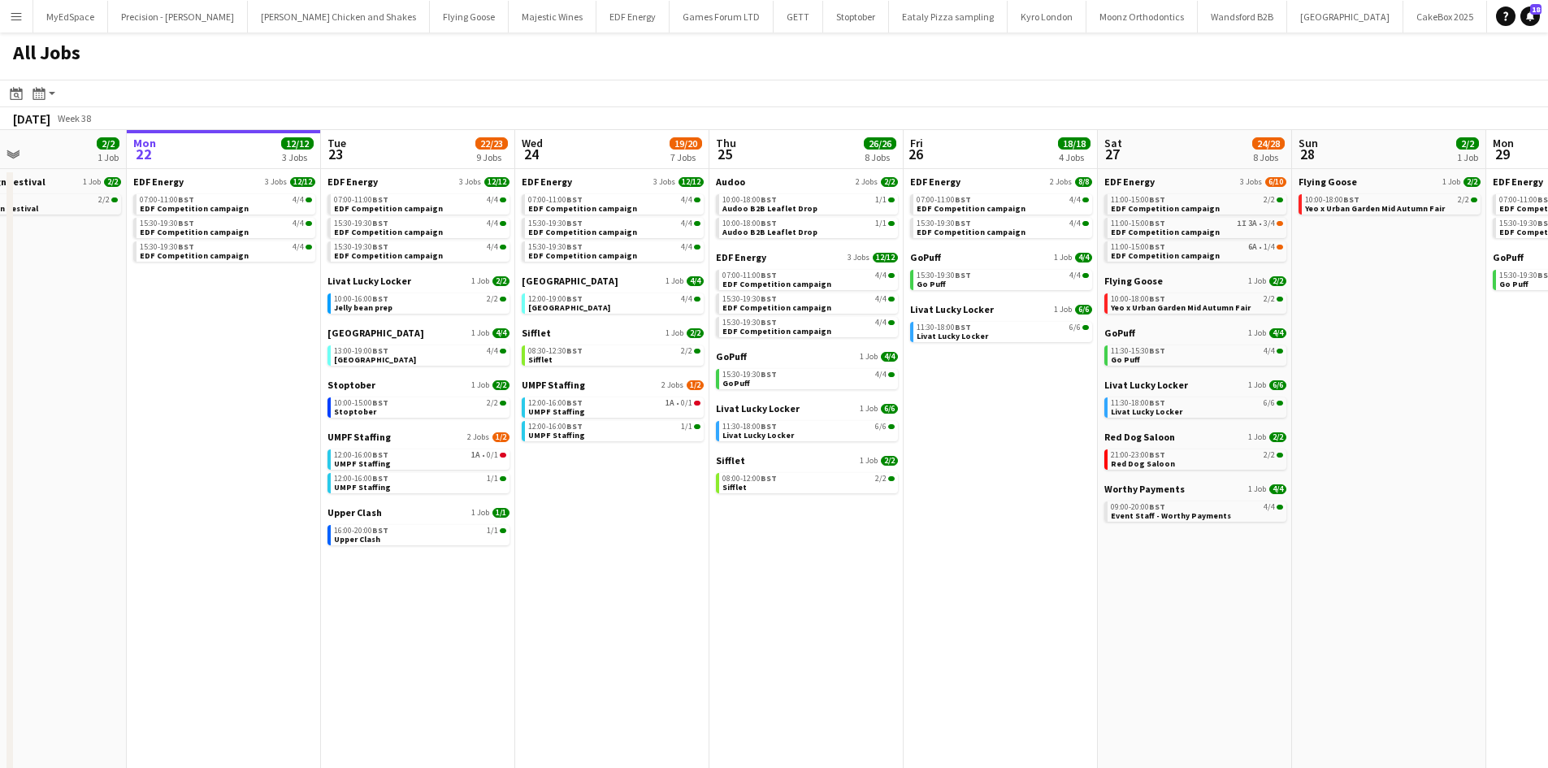
drag, startPoint x: 1179, startPoint y: 633, endPoint x: 1094, endPoint y: 626, distance: 84.7
click at [1096, 628] on app-calendar-viewport "Wed 17 26/26 12 Jobs Thu 18 29/29 14 Jobs Fri 19 22/22 9 Jobs Sat 20 20/21 9 Jo…" at bounding box center [774, 492] width 1548 height 724
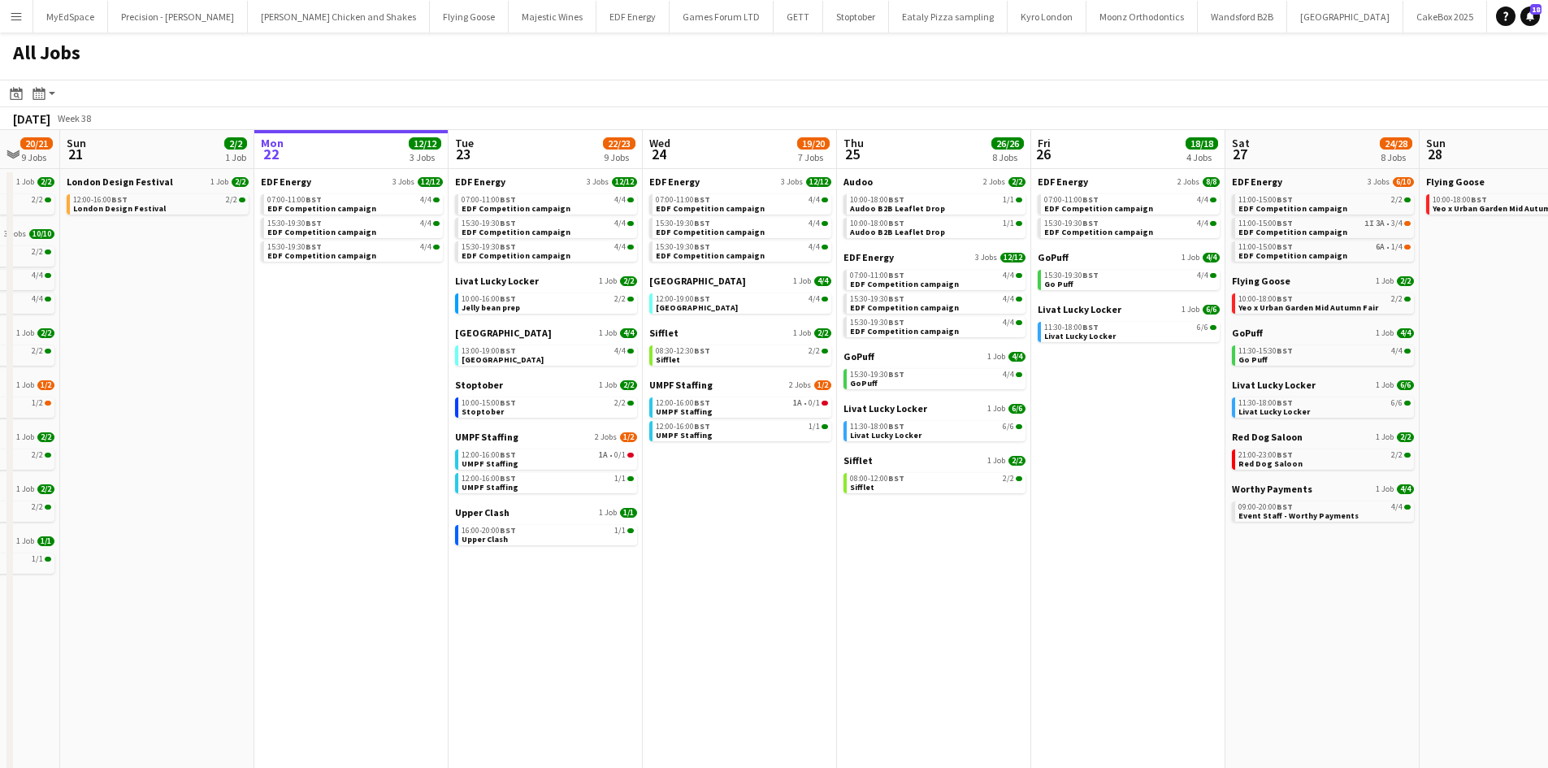
drag, startPoint x: 947, startPoint y: 633, endPoint x: 1124, endPoint y: 629, distance: 177.2
click at [1123, 631] on app-calendar-viewport "Fri 19 22/22 9 Jobs Sat 20 20/21 9 Jobs Sun 21 2/2 1 Job Mon 22 12/12 3 Jobs Tu…" at bounding box center [774, 492] width 1548 height 724
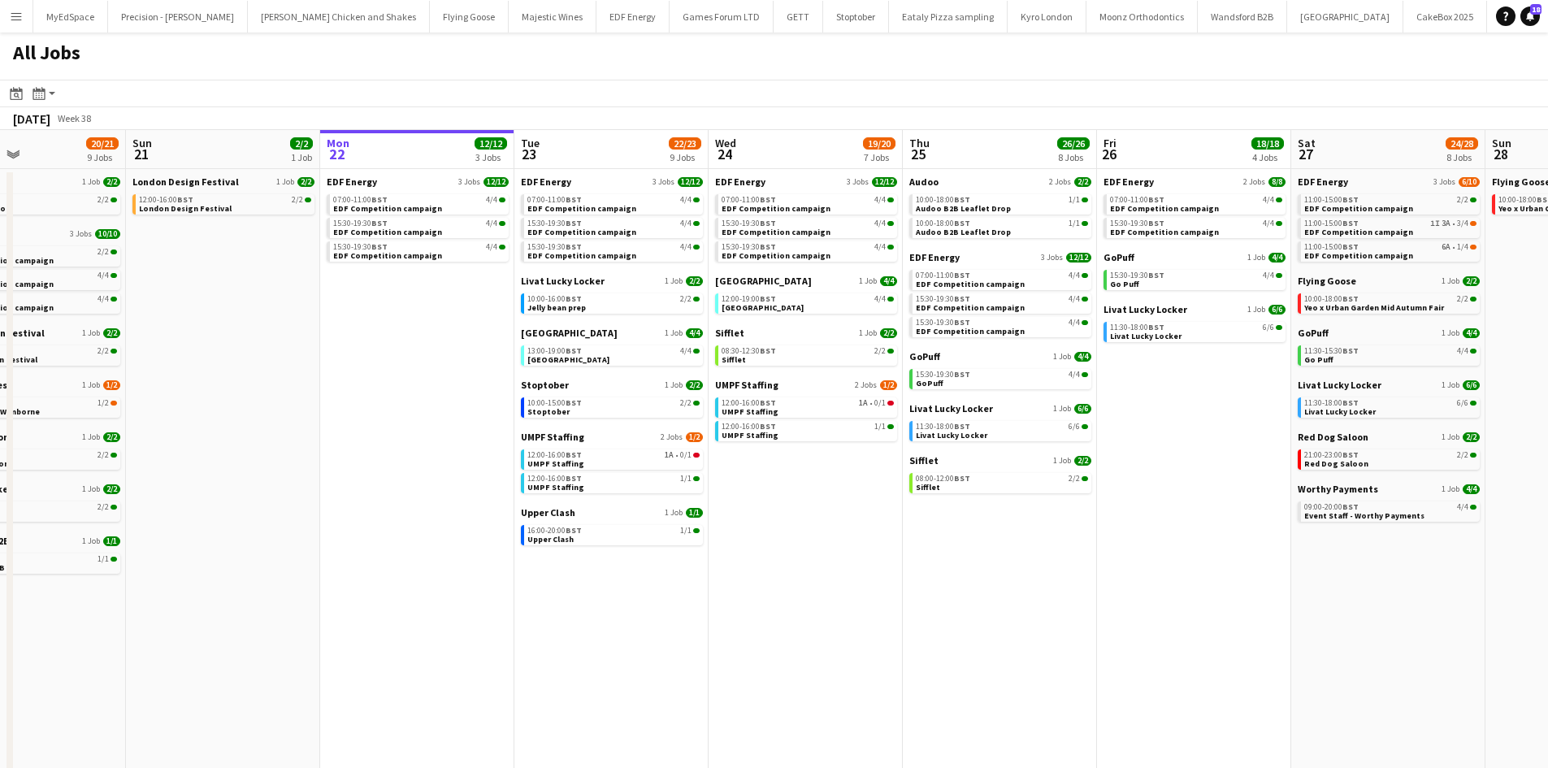
scroll to position [0, 453]
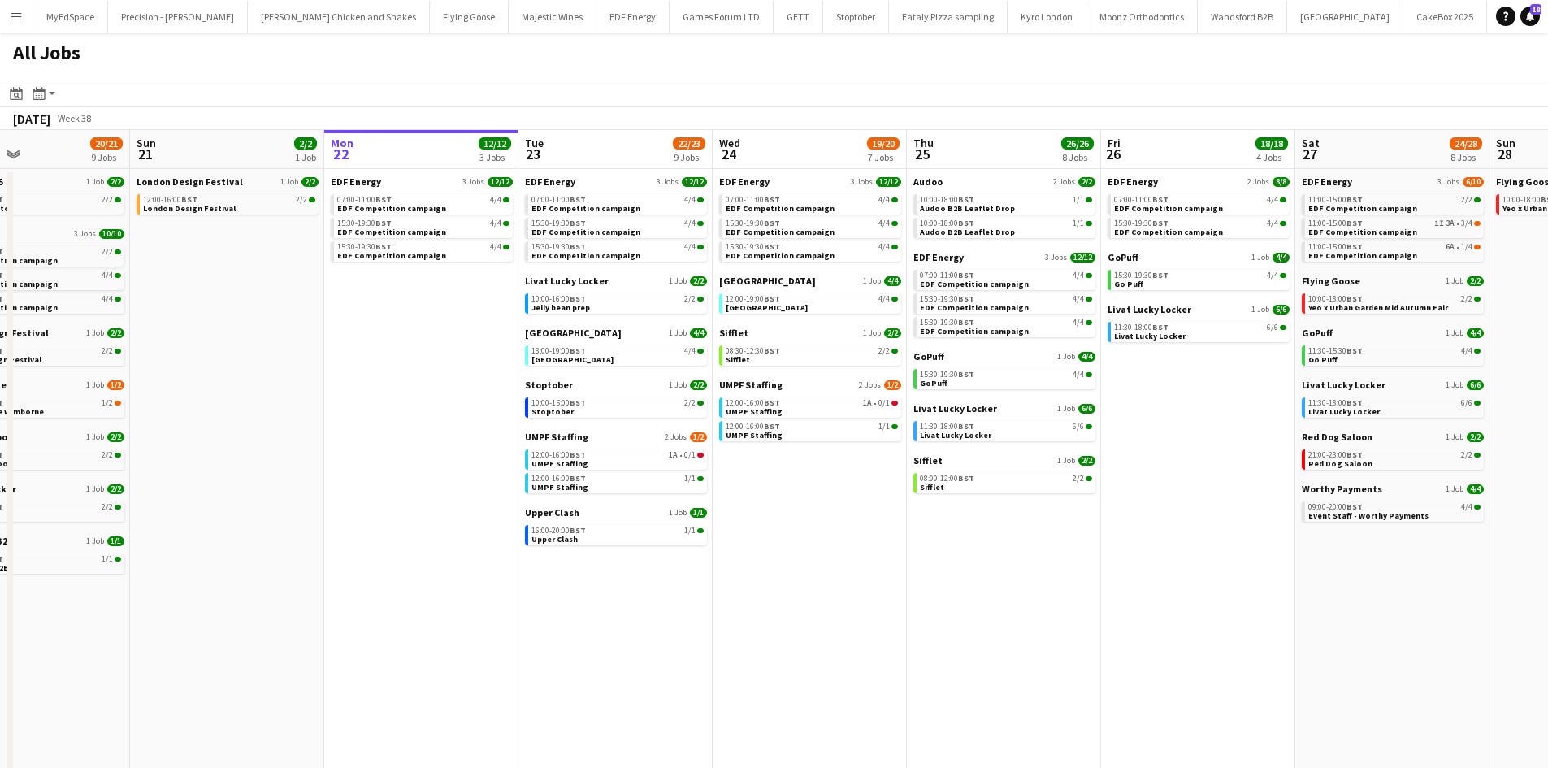
drag, startPoint x: 1190, startPoint y: 626, endPoint x: 1235, endPoint y: 609, distance: 48.1
click at [1235, 609] on app-calendar-viewport "Thu 18 29/29 14 Jobs Fri 19 22/22 9 Jobs Sat 20 20/21 9 Jobs Sun 21 2/2 1 Job M…" at bounding box center [774, 492] width 1548 height 724
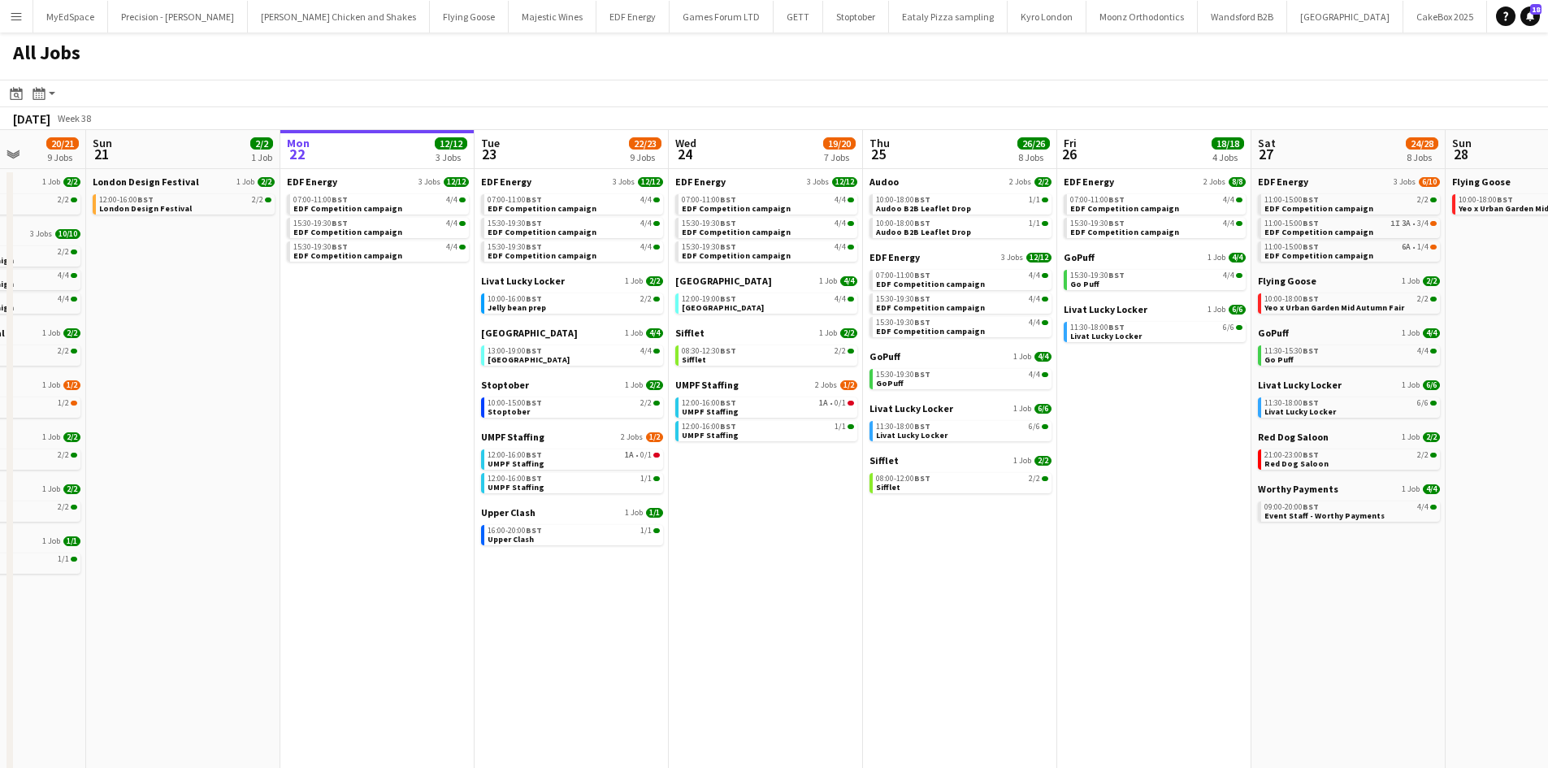
drag, startPoint x: 778, startPoint y: 562, endPoint x: 734, endPoint y: 568, distance: 44.2
click at [734, 568] on app-calendar-viewport "Thu 18 29/29 14 Jobs Fri 19 22/22 9 Jobs Sat 20 20/21 9 Jobs Sun 21 2/2 1 Job M…" at bounding box center [774, 492] width 1548 height 724
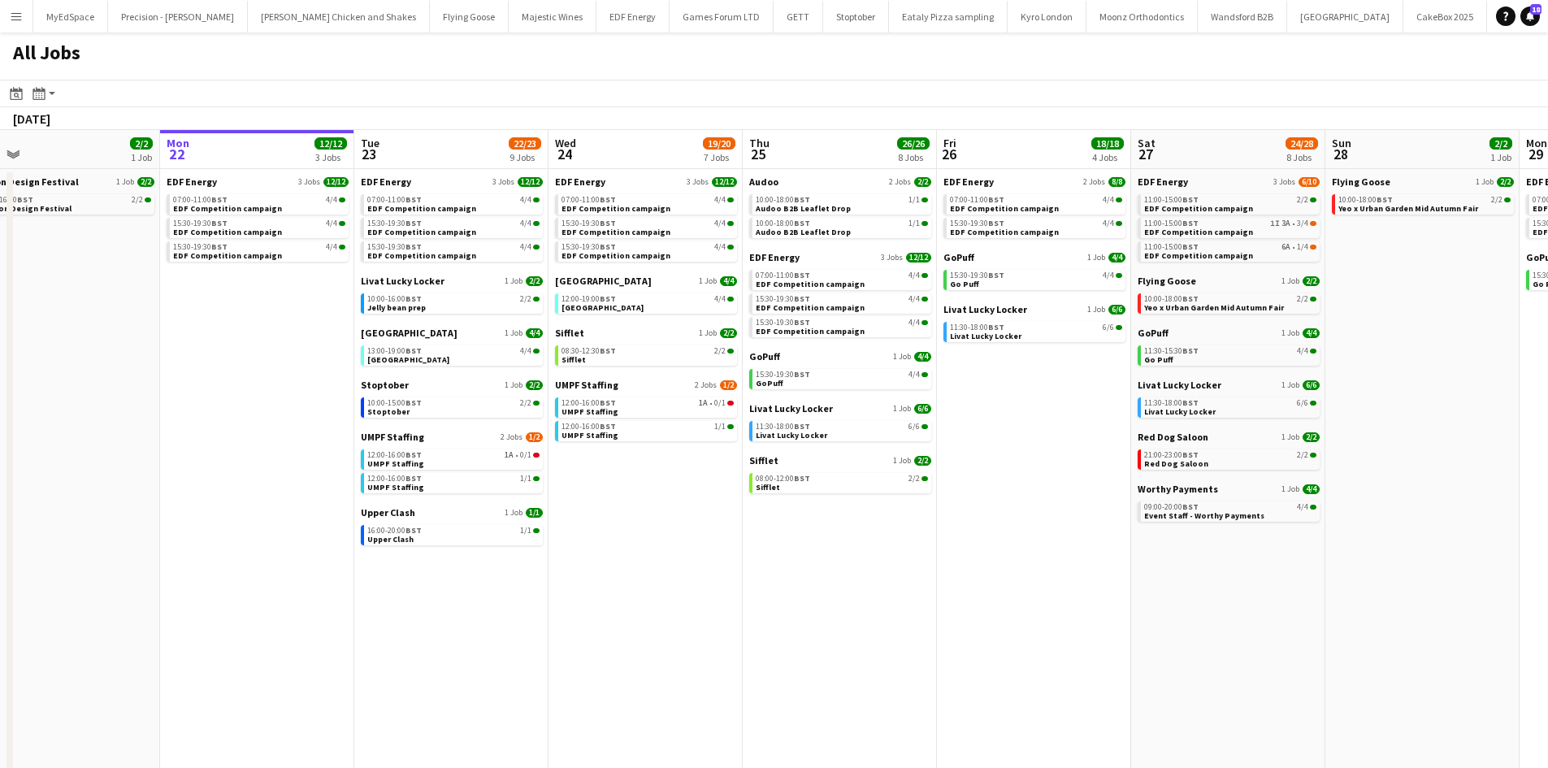
scroll to position [0, 795]
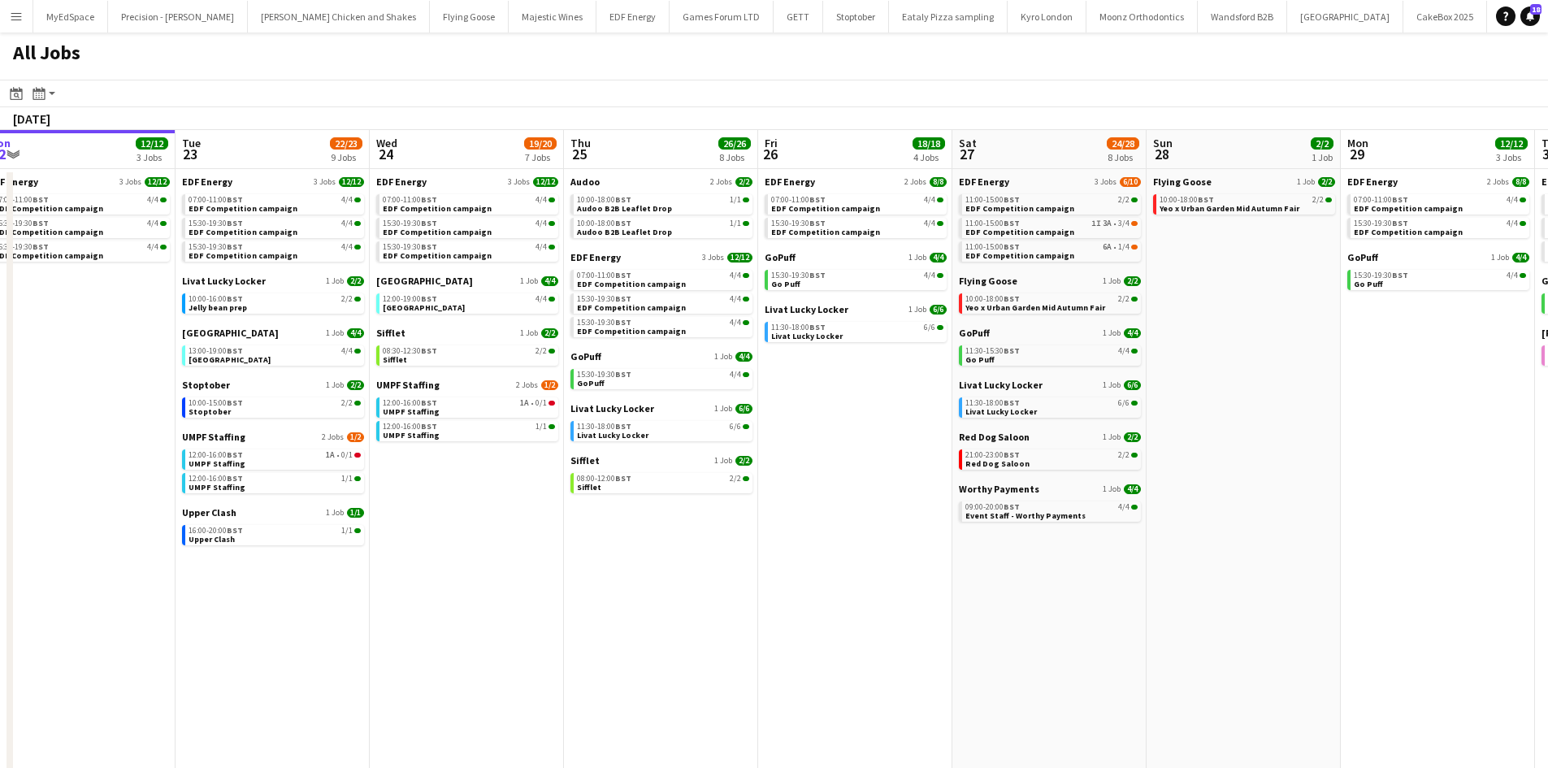
drag, startPoint x: 1168, startPoint y: 608, endPoint x: 869, endPoint y: 562, distance: 302.4
click at [869, 562] on app-calendar-viewport "Thu 18 29/29 14 Jobs Fri 19 22/22 9 Jobs Sat 20 20/21 9 Jobs Sun 21 2/2 1 Job M…" at bounding box center [774, 492] width 1548 height 724
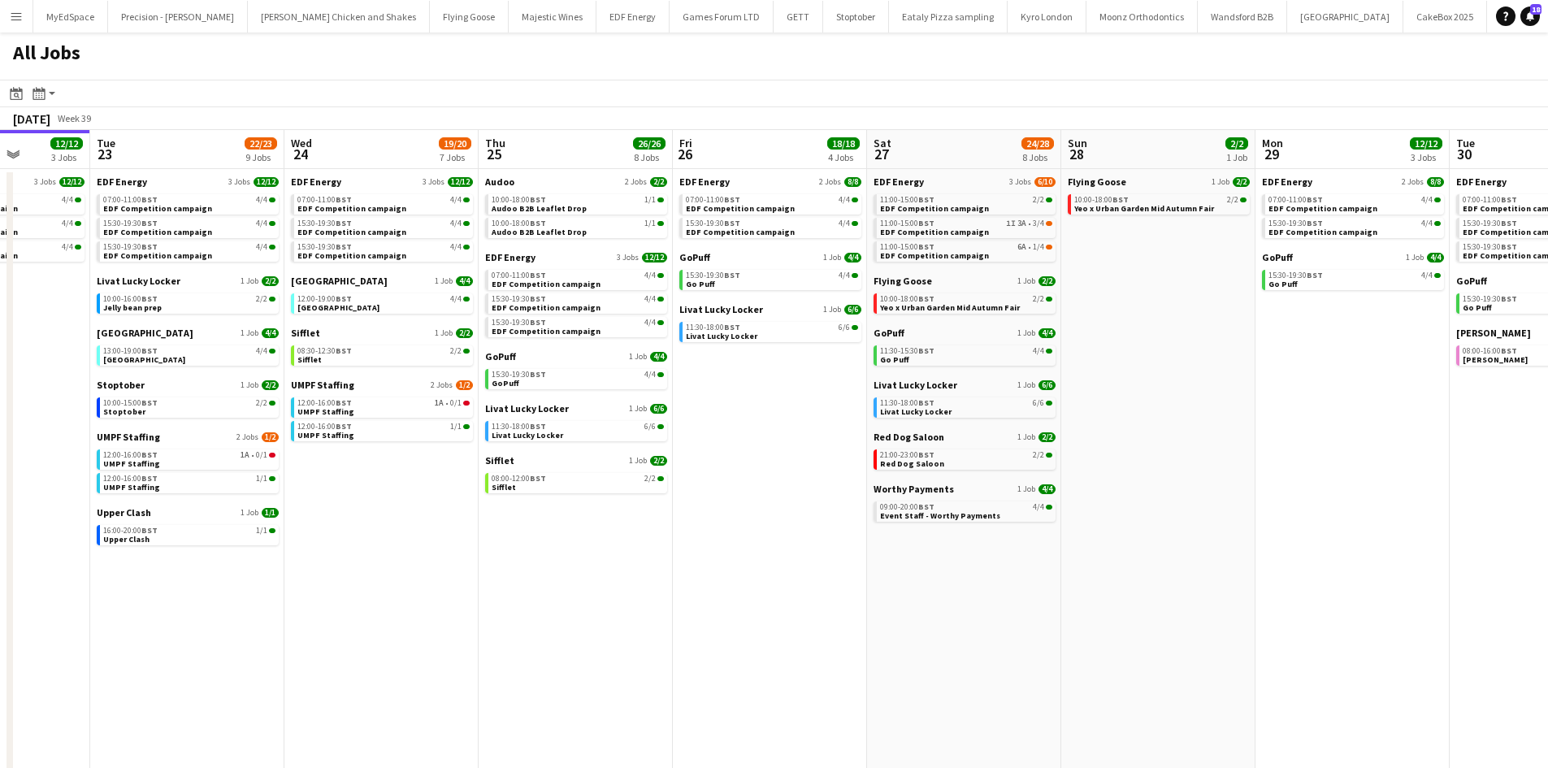
scroll to position [0, 507]
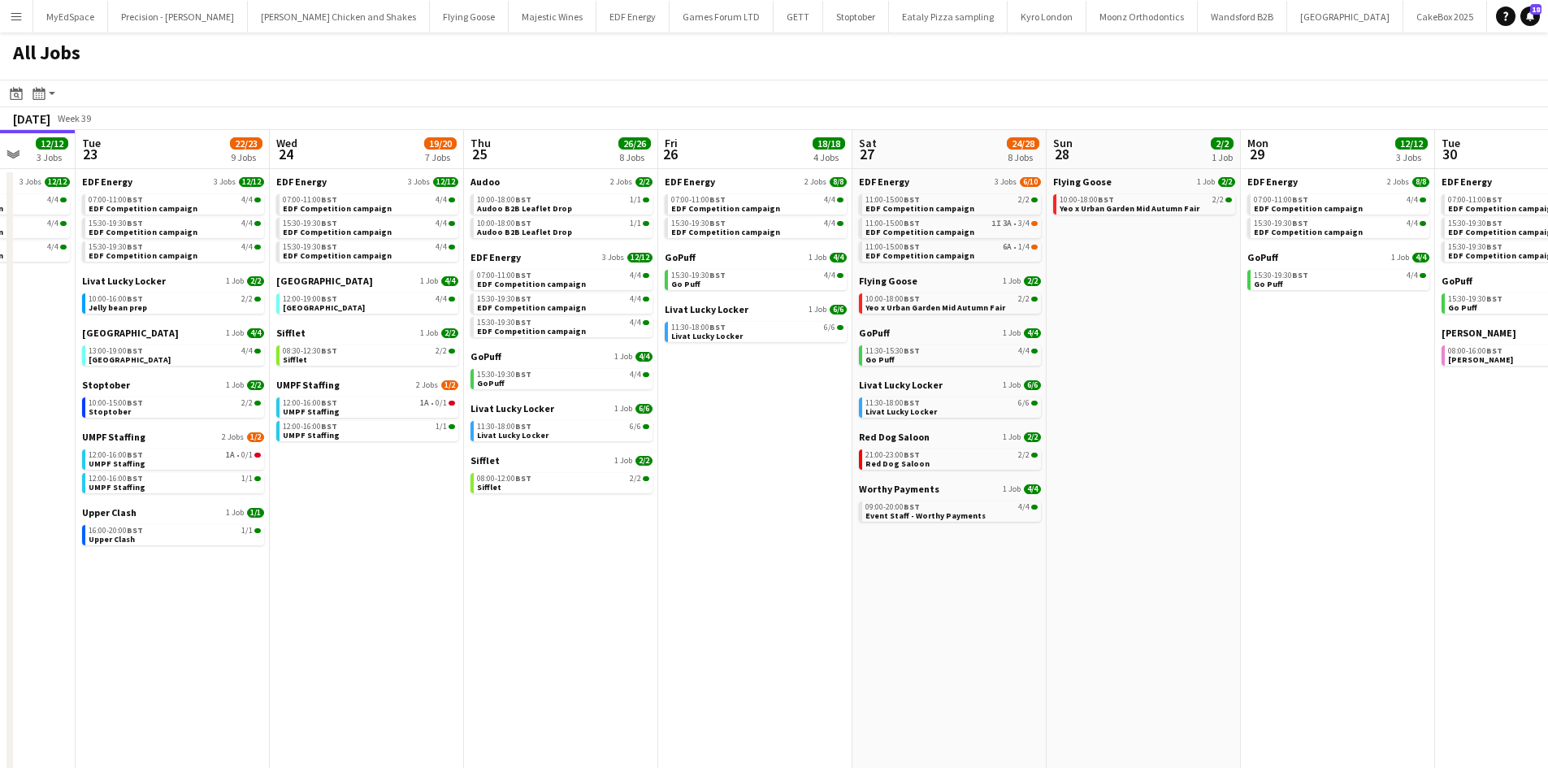
drag, startPoint x: 1170, startPoint y: 479, endPoint x: 1077, endPoint y: 491, distance: 94.1
click at [1077, 491] on app-calendar-viewport "Sat 20 20/21 9 Jobs Sun 21 2/2 1 Job Mon 22 12/12 3 Jobs Tue 23 22/23 9 Jobs We…" at bounding box center [774, 492] width 1548 height 724
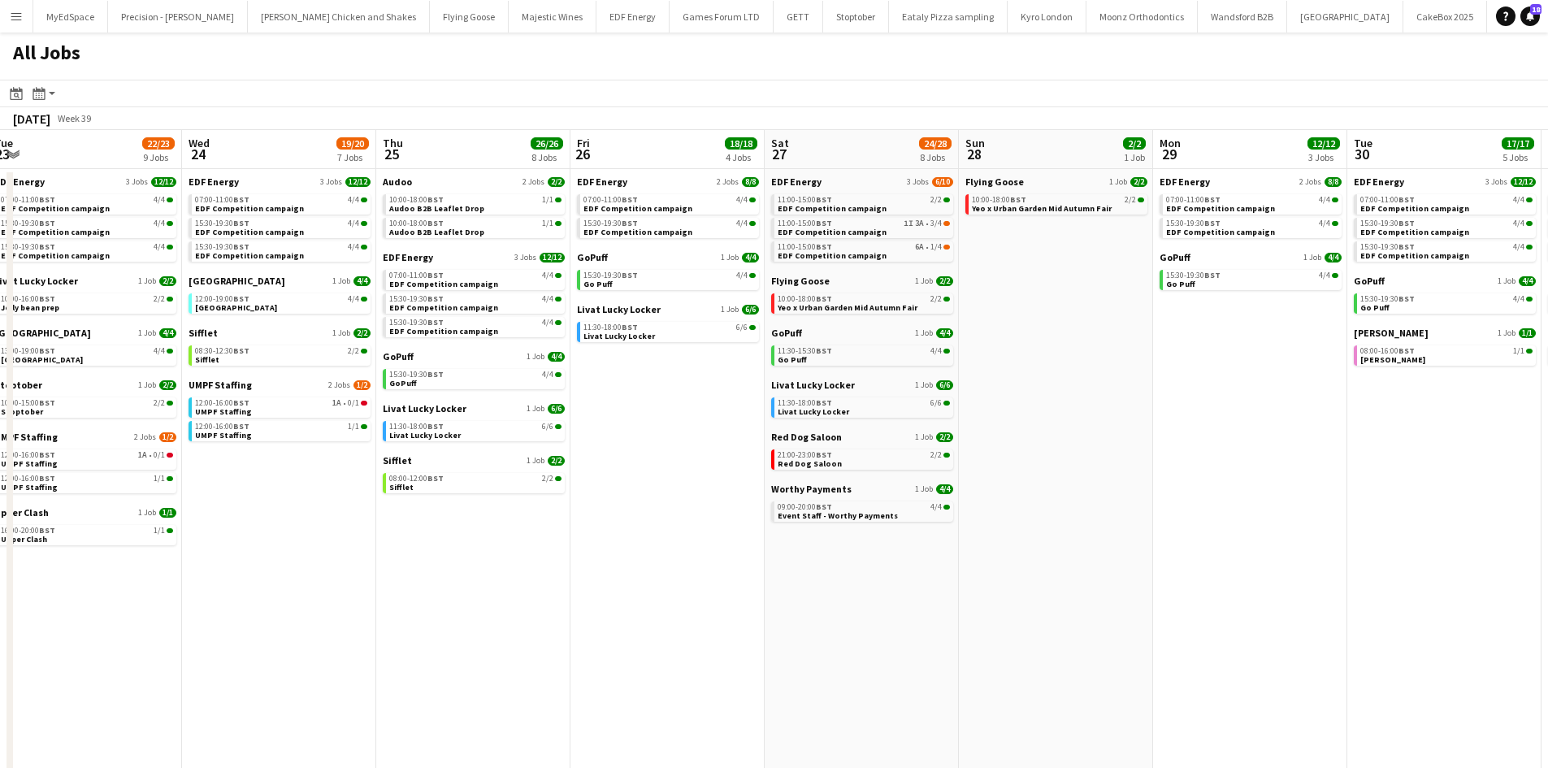
drag, startPoint x: 1157, startPoint y: 474, endPoint x: 1028, endPoint y: 495, distance: 130.8
click at [1028, 495] on app-calendar-viewport "Sat 20 20/21 9 Jobs Sun 21 2/2 1 Job Mon 22 12/12 3 Jobs Tue 23 22/23 9 Jobs We…" at bounding box center [774, 492] width 1548 height 724
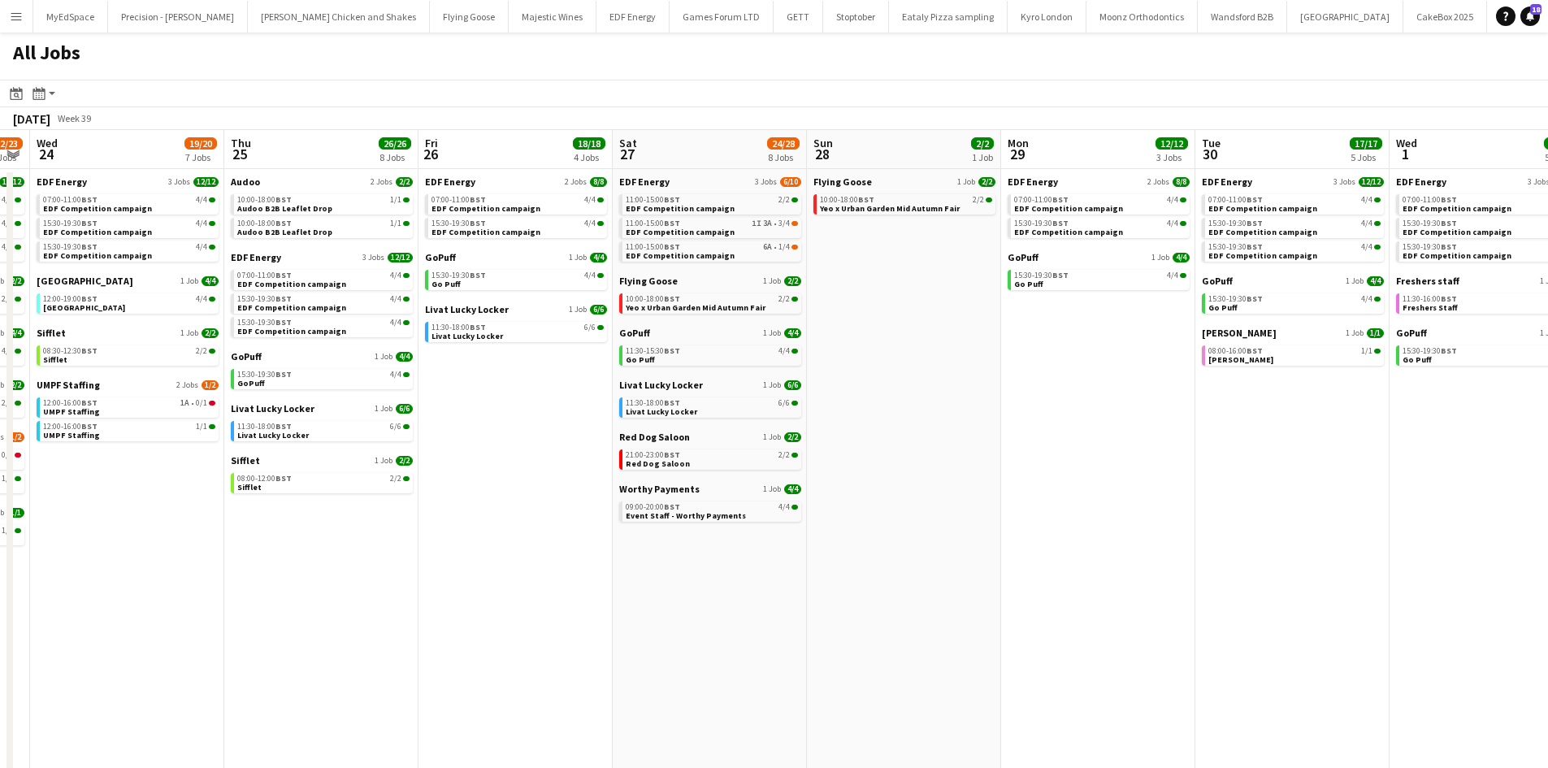
drag, startPoint x: 1064, startPoint y: 501, endPoint x: 1050, endPoint y: 501, distance: 14.6
click at [1050, 501] on app-calendar-viewport "Sat 20 20/21 9 Jobs Sun 21 2/2 1 Job Mon 22 12/12 3 Jobs Tue 23 22/23 9 Jobs We…" at bounding box center [774, 492] width 1548 height 724
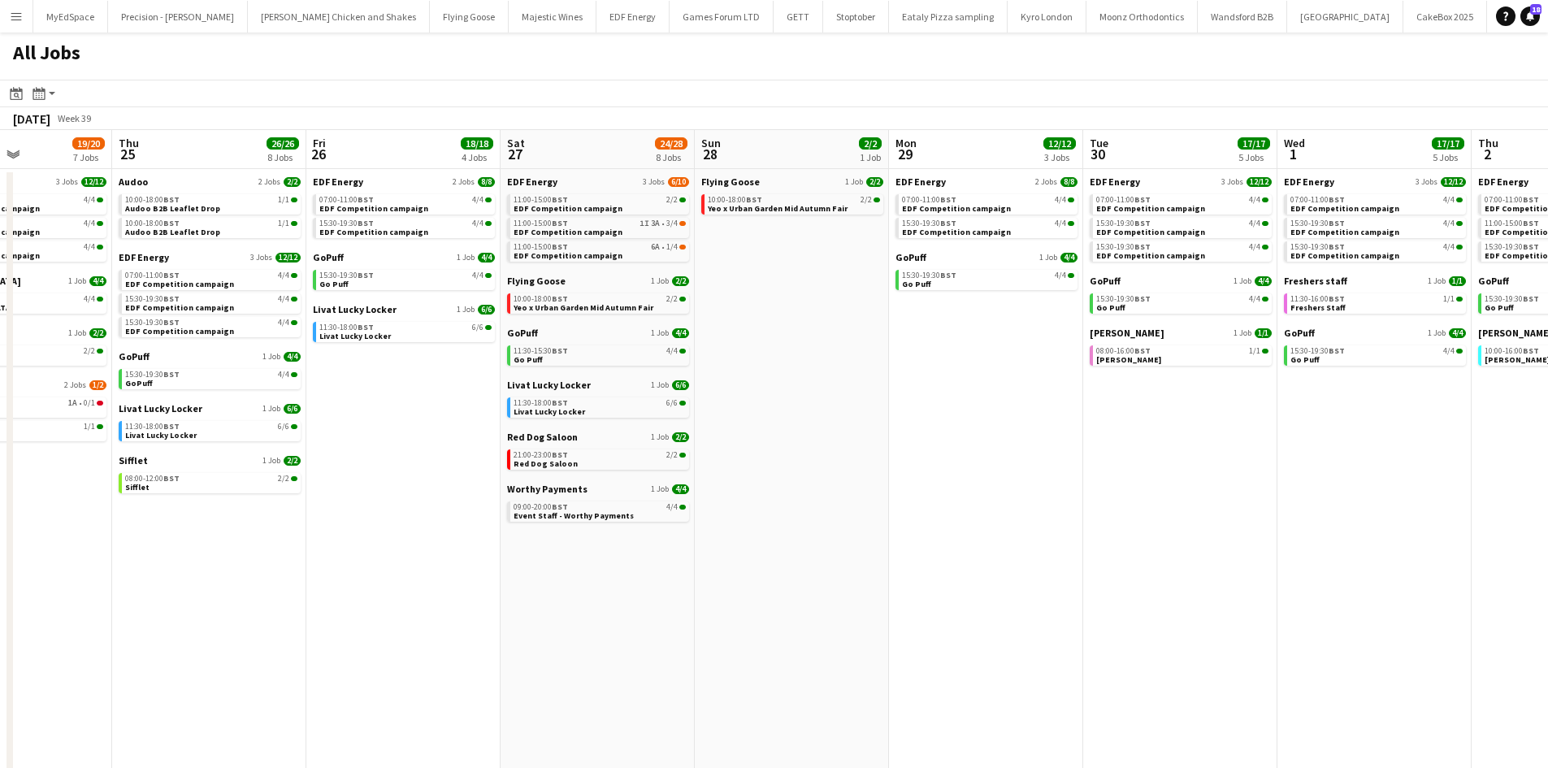
drag, startPoint x: 1102, startPoint y: 505, endPoint x: 937, endPoint y: 495, distance: 165.3
click at [938, 496] on app-calendar-viewport "Mon 22 12/12 3 Jobs Tue 23 22/23 9 Jobs Wed 24 19/20 7 Jobs Thu 25 26/26 8 Jobs…" at bounding box center [774, 492] width 1548 height 724
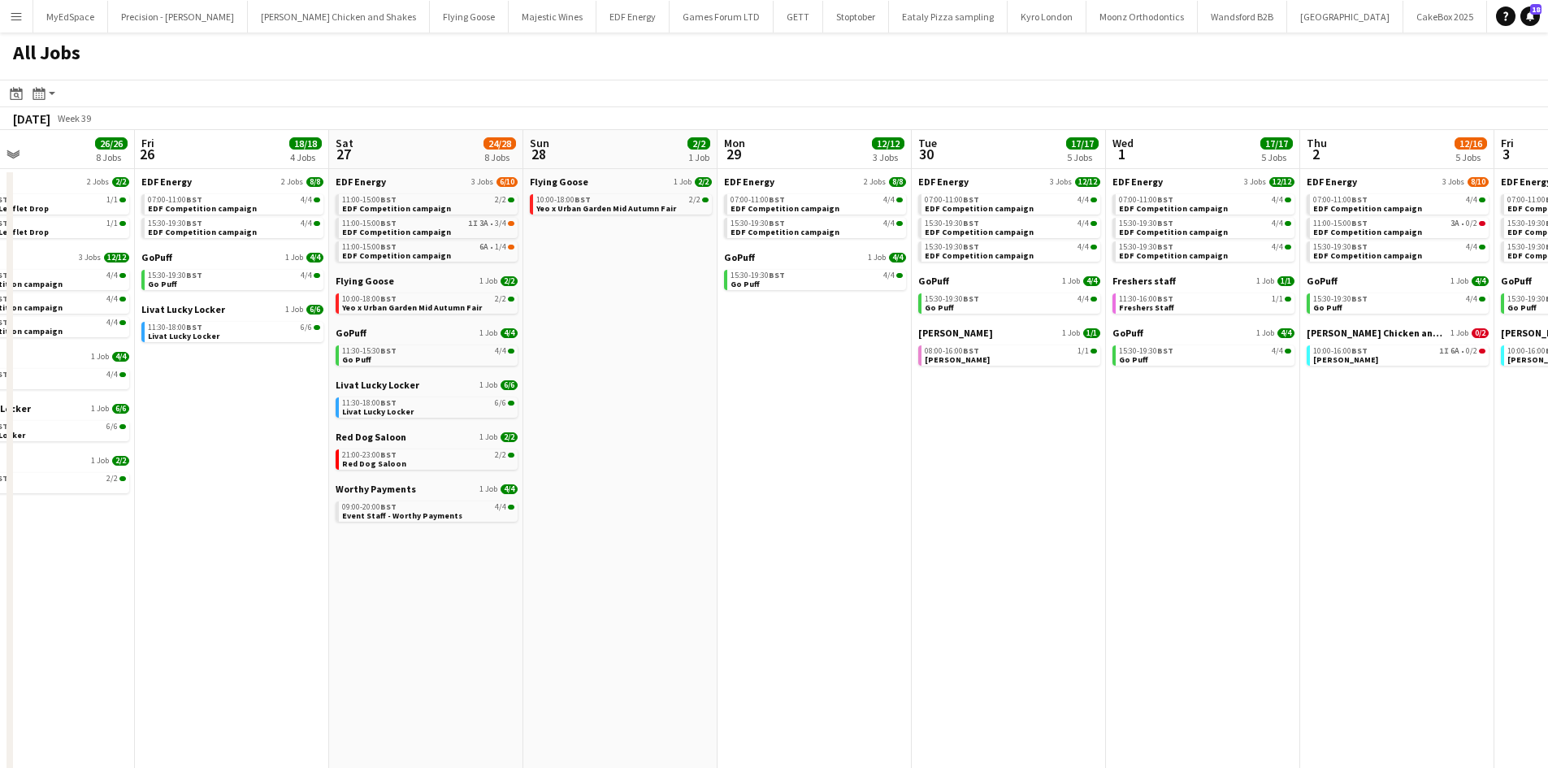
drag, startPoint x: 1211, startPoint y: 612, endPoint x: 1093, endPoint y: 597, distance: 119.5
click at [1093, 597] on app-calendar-viewport "Mon 22 12/12 3 Jobs Tue 23 22/23 9 Jobs Wed 24 19/20 7 Jobs Thu 25 26/26 8 Jobs…" at bounding box center [774, 492] width 1548 height 724
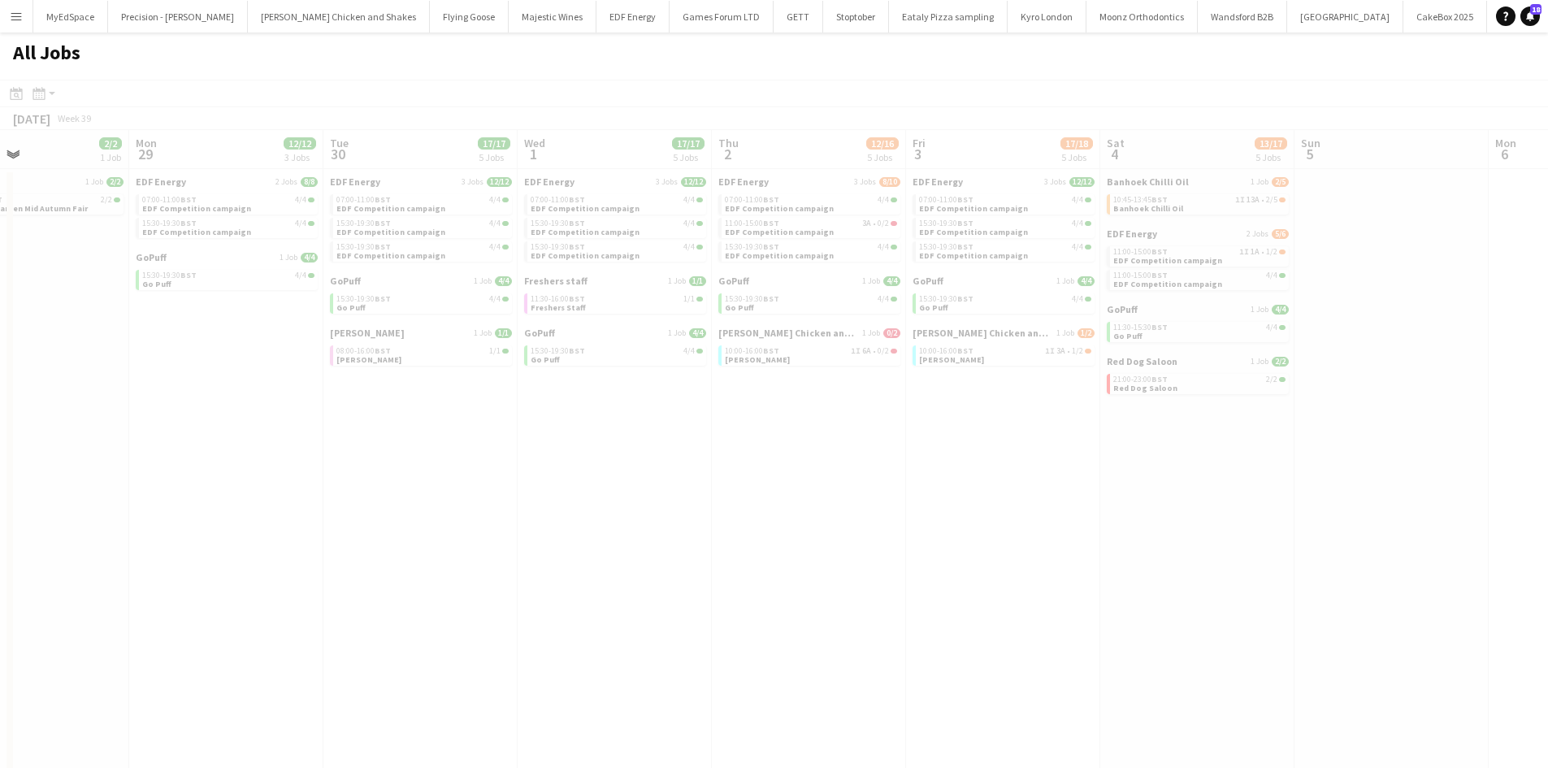
drag, startPoint x: 1133, startPoint y: 590, endPoint x: 1122, endPoint y: 591, distance: 11.5
click at [1117, 594] on app-all-jobs "All Jobs Date picker SEP 2025 SEP 2025 Monday M Tuesday T Wednesday W Thursday …" at bounding box center [774, 442] width 1548 height 821
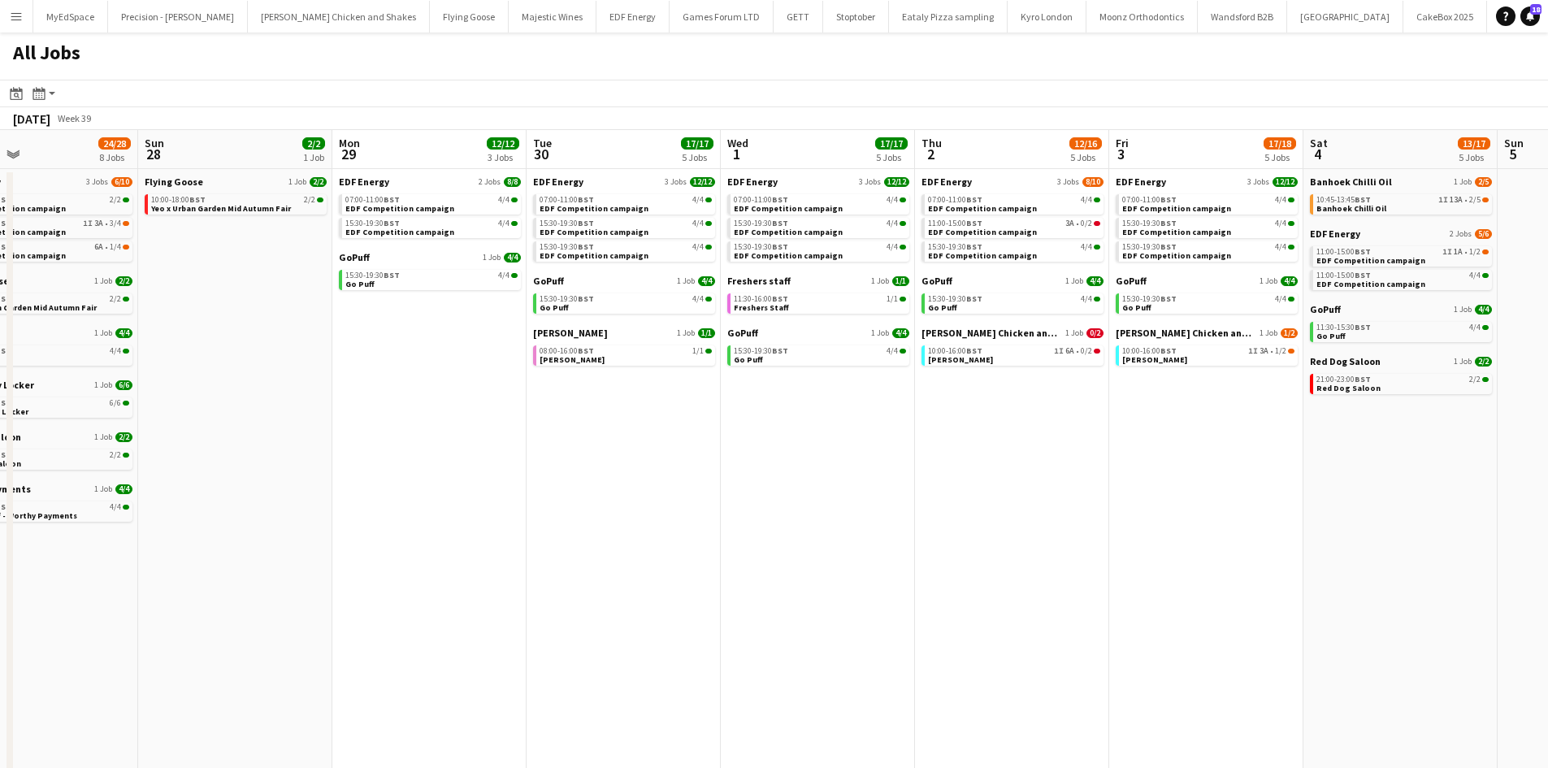
drag, startPoint x: 1304, startPoint y: 538, endPoint x: 1129, endPoint y: 519, distance: 176.5
click at [1137, 526] on app-calendar-viewport "Wed 24 19/20 7 Jobs Thu 25 26/26 8 Jobs Fri 26 18/18 4 Jobs Sat 27 24/28 8 Jobs…" at bounding box center [774, 492] width 1548 height 724
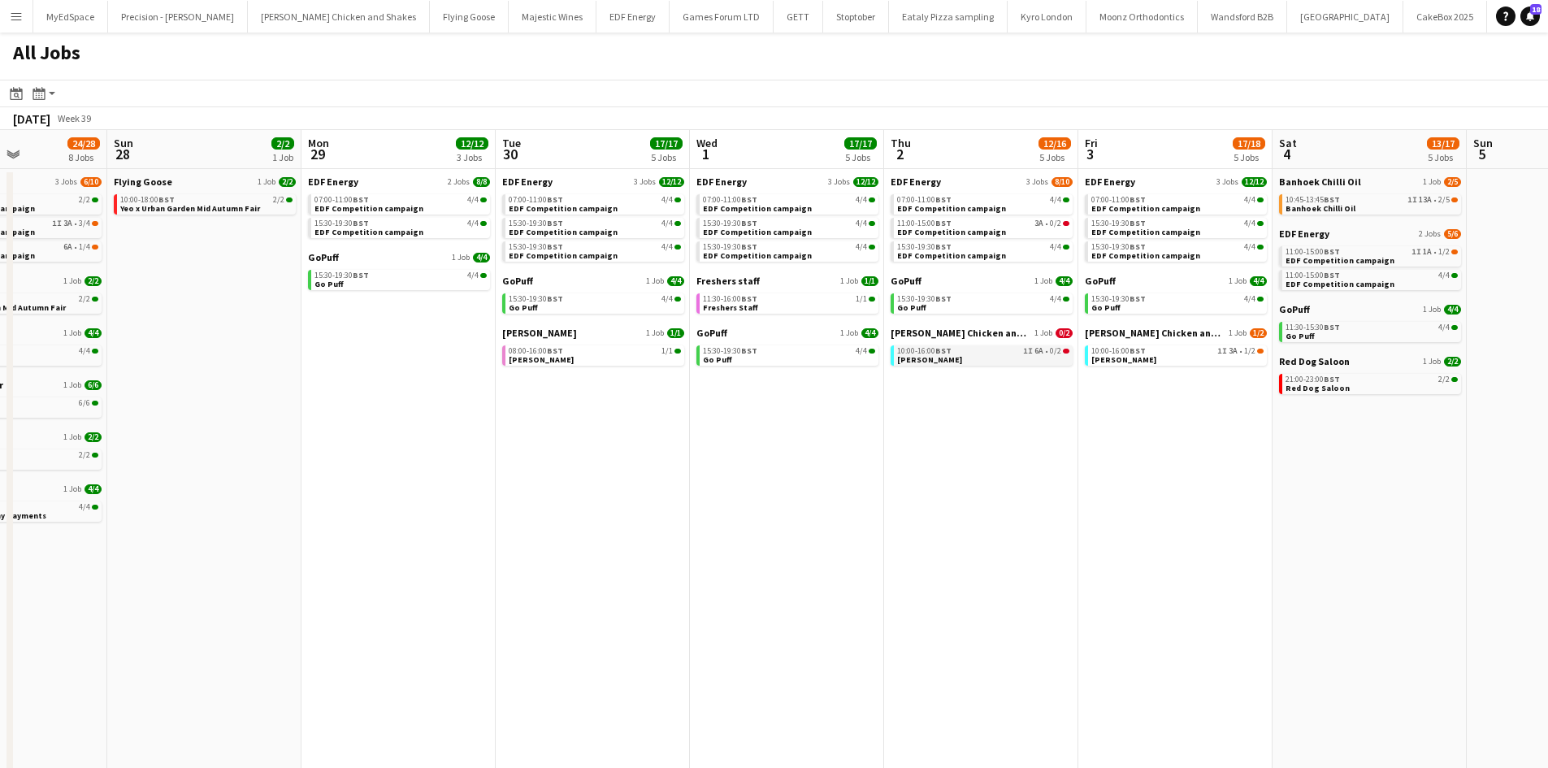
click at [988, 354] on div "10:00-16:00 BST 1I 6A • 0/2" at bounding box center [983, 351] width 172 height 8
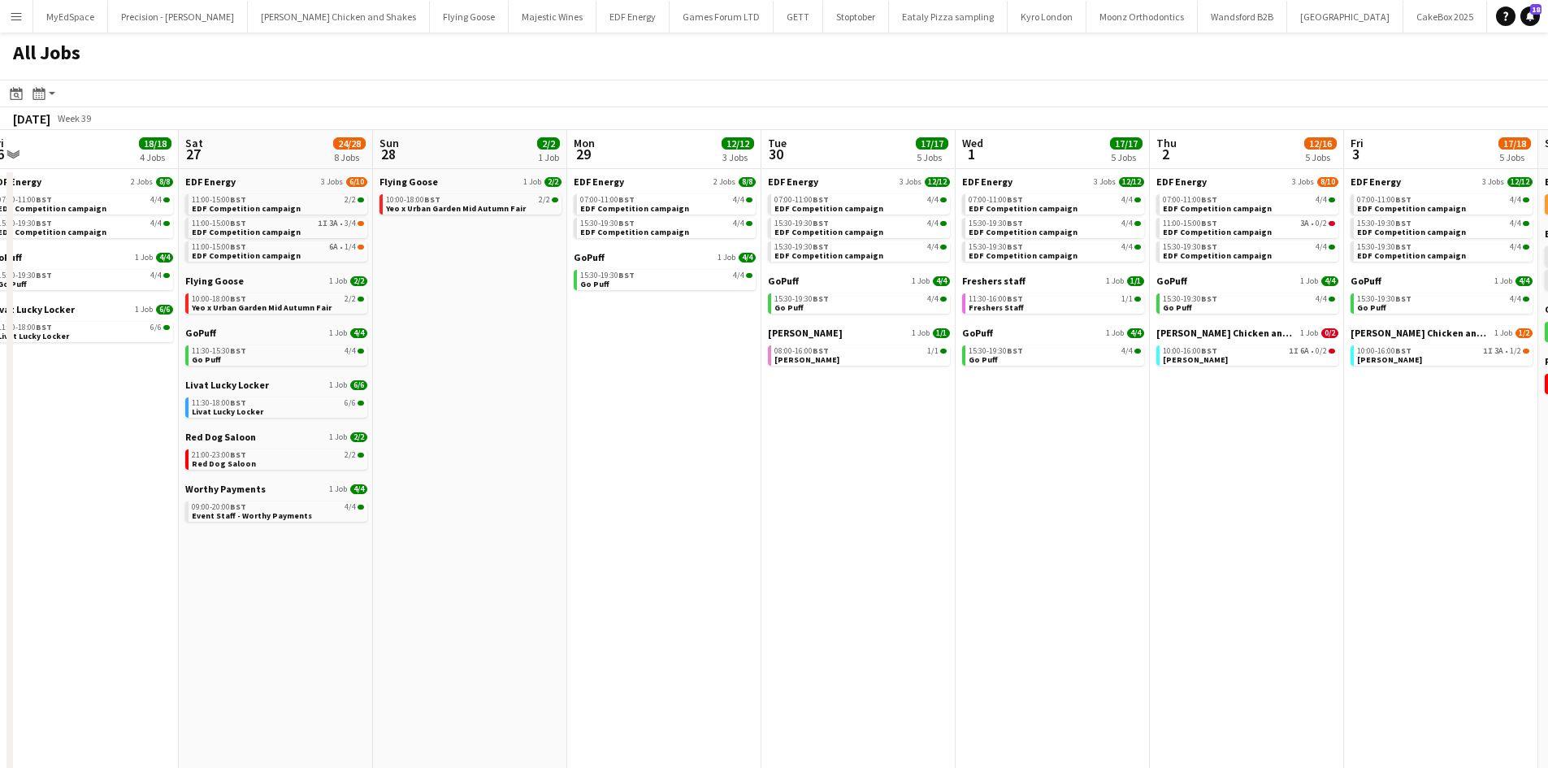
drag, startPoint x: 622, startPoint y: 492, endPoint x: 877, endPoint y: 520, distance: 257.4
click at [882, 522] on app-calendar-viewport "Wed 24 19/20 7 Jobs Thu 25 26/26 8 Jobs Fri 26 18/18 4 Jobs Sat 27 24/28 8 Jobs…" at bounding box center [774, 492] width 1548 height 724
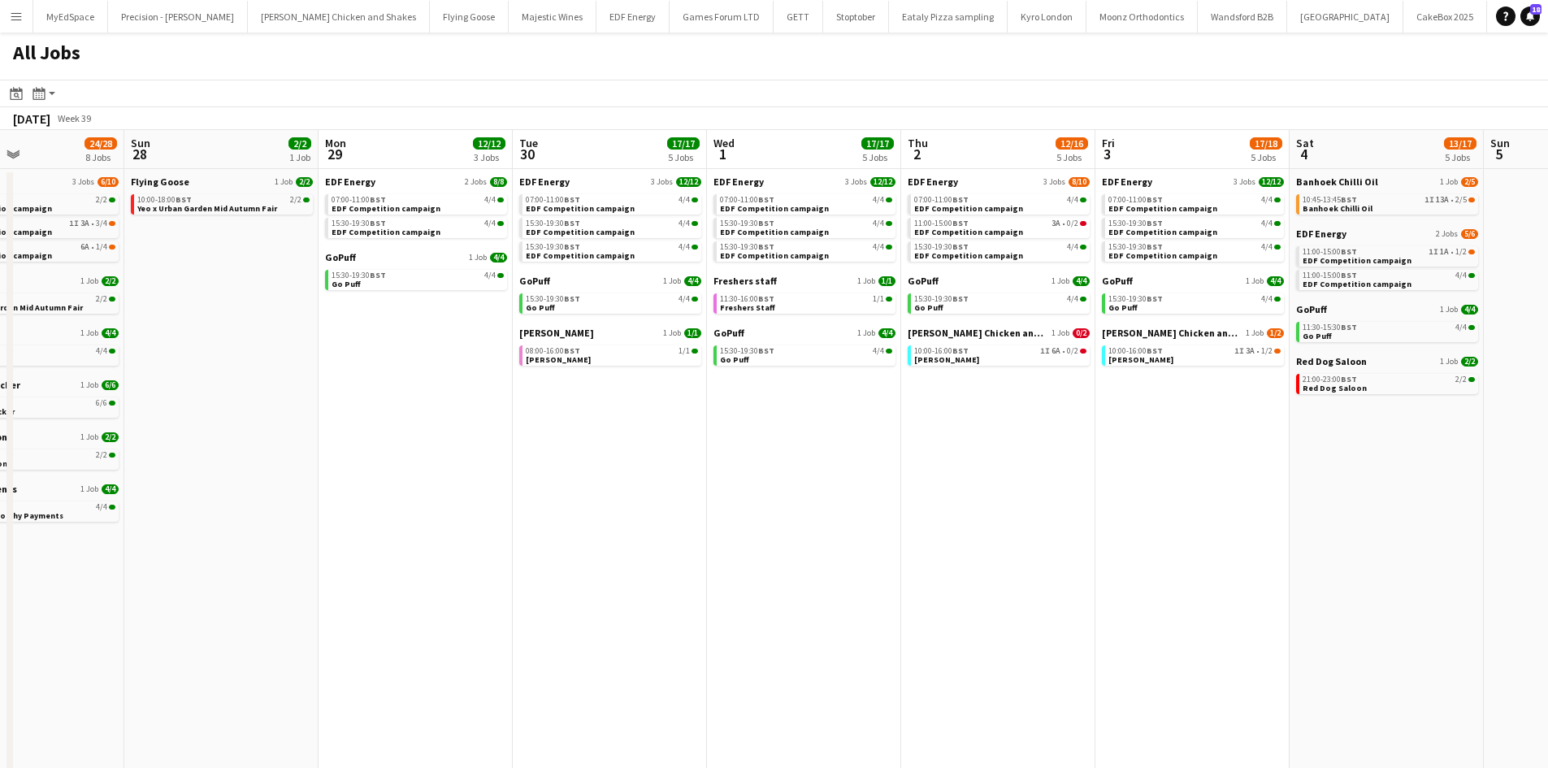
drag, startPoint x: 906, startPoint y: 508, endPoint x: 739, endPoint y: 483, distance: 168.3
click at [739, 483] on app-calendar-viewport "Wed 24 19/20 7 Jobs Thu 25 26/26 8 Jobs Fri 26 18/18 4 Jobs Sat 27 24/28 8 Jobs…" at bounding box center [774, 492] width 1548 height 724
drag, startPoint x: 527, startPoint y: 485, endPoint x: 1159, endPoint y: 486, distance: 632.1
click at [1159, 487] on app-calendar-viewport "Wed 24 19/20 7 Jobs Thu 25 26/26 8 Jobs Fri 26 18/18 4 Jobs Sat 27 24/28 8 Jobs…" at bounding box center [774, 492] width 1548 height 724
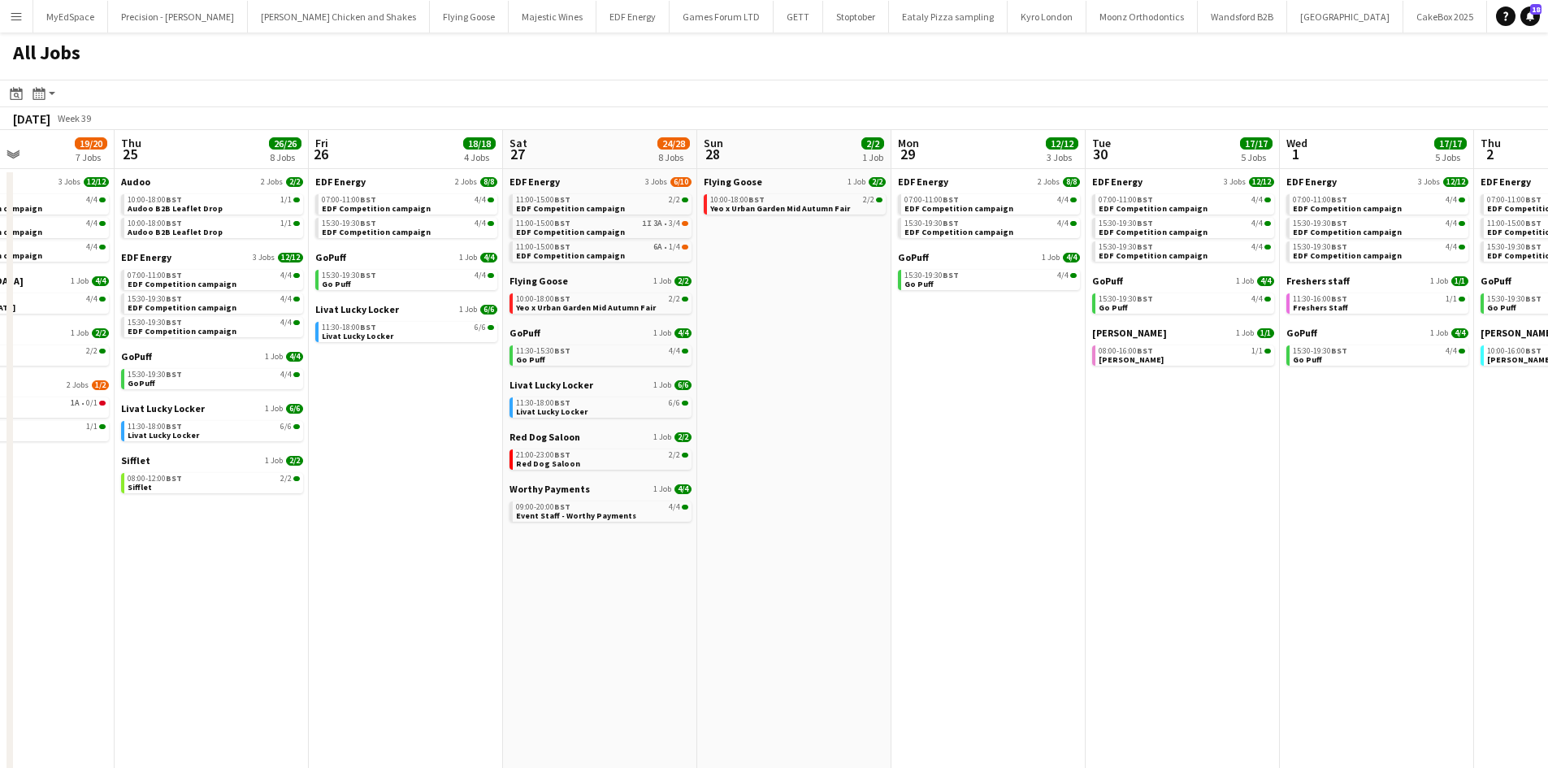
drag, startPoint x: 858, startPoint y: 479, endPoint x: 1192, endPoint y: 460, distance: 334.5
click at [1196, 462] on app-calendar-viewport "Mon 22 12/12 3 Jobs Tue 23 22/23 9 Jobs Wed 24 19/20 7 Jobs Thu 25 26/26 8 Jobs…" at bounding box center [774, 492] width 1548 height 724
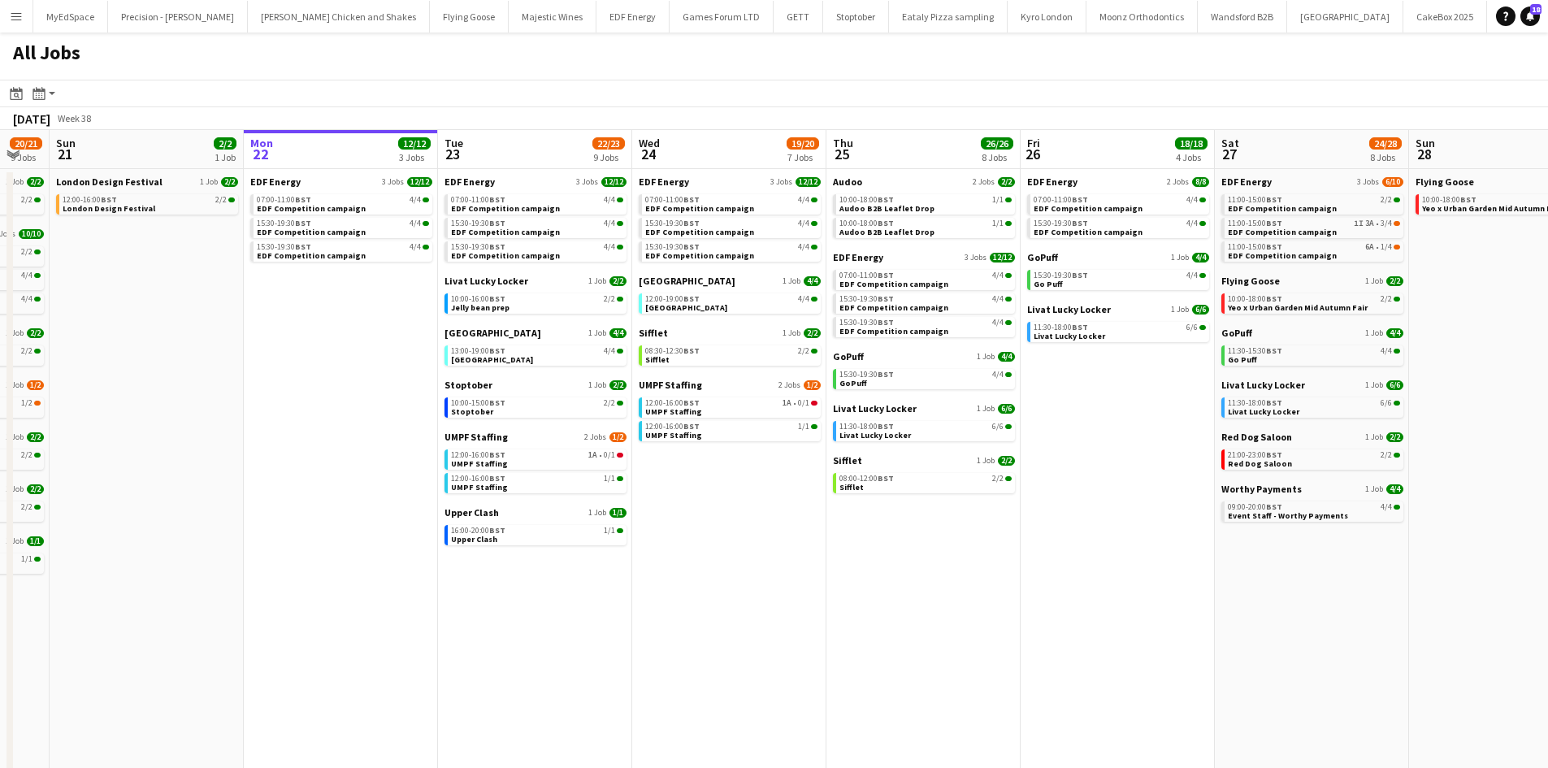
drag, startPoint x: 882, startPoint y: 506, endPoint x: 1065, endPoint y: 495, distance: 184.0
click at [1064, 496] on app-calendar-viewport "Fri 19 22/22 9 Jobs Sat 20 20/21 9 Jobs Sun 21 2/2 1 Job Mon 22 12/12 3 Jobs Tu…" at bounding box center [774, 492] width 1548 height 724
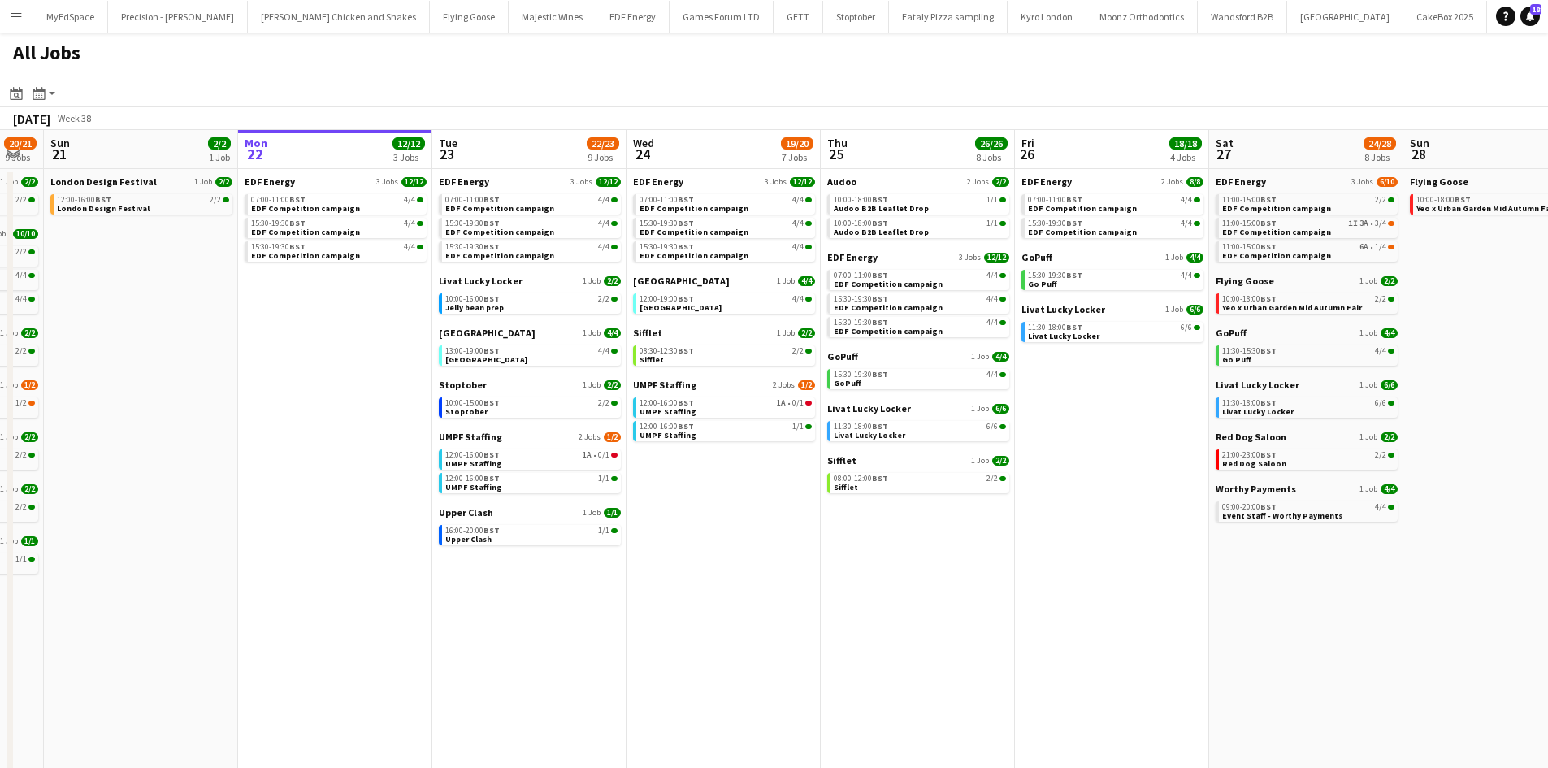
drag, startPoint x: 1029, startPoint y: 512, endPoint x: 1108, endPoint y: 487, distance: 82.5
click at [1107, 488] on app-calendar-viewport "Fri 19 22/22 9 Jobs Sat 20 20/21 9 Jobs Sun 21 2/2 1 Job Mon 22 12/12 3 Jobs Tu…" at bounding box center [774, 492] width 1548 height 724
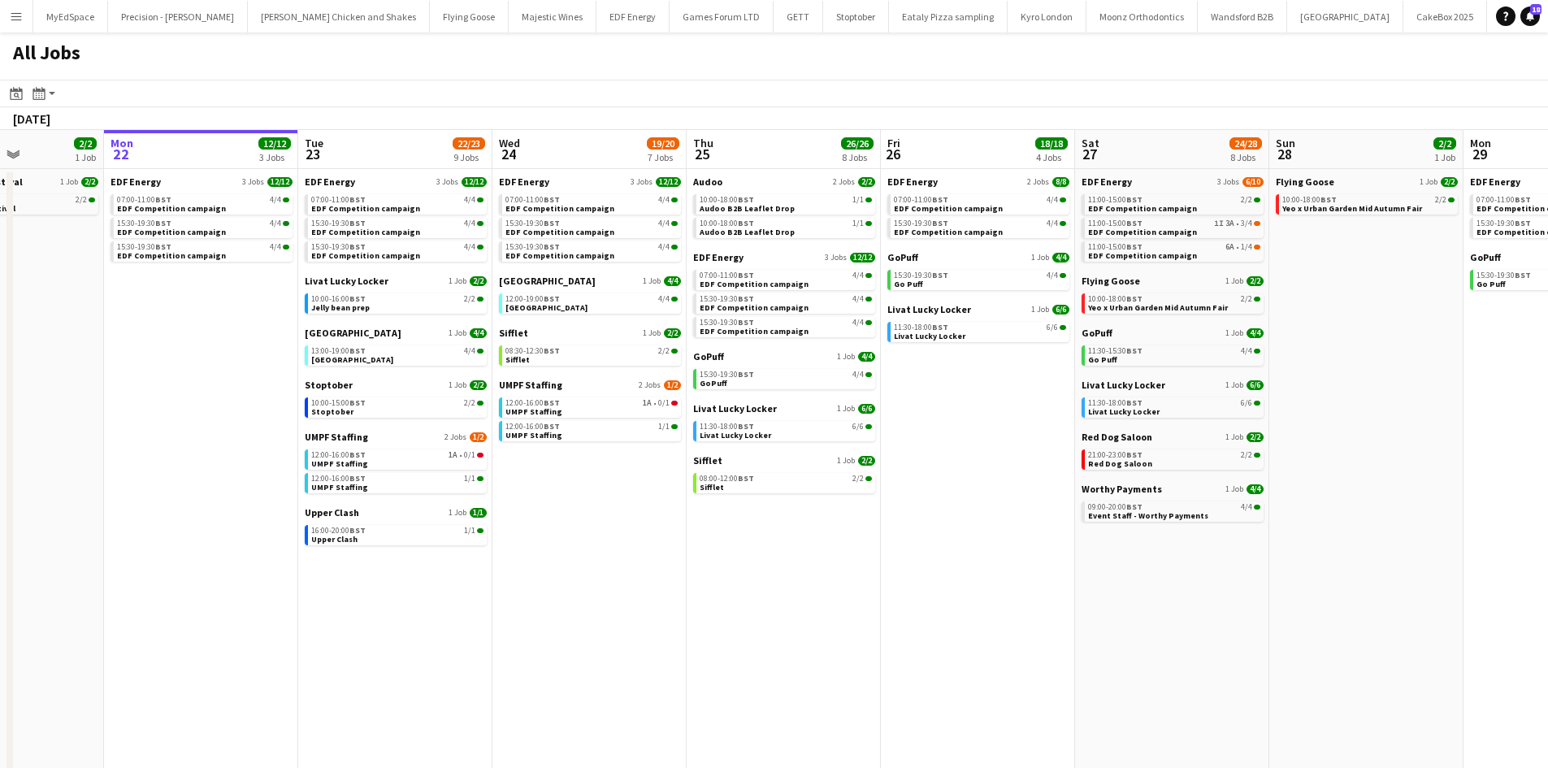
drag, startPoint x: 1156, startPoint y: 444, endPoint x: 823, endPoint y: 423, distance: 333.8
click at [828, 423] on app-calendar-viewport "Fri 19 22/22 9 Jobs Sat 20 20/21 9 Jobs Sun 21 2/2 1 Job Mon 22 12/12 3 Jobs Tu…" at bounding box center [774, 492] width 1548 height 724
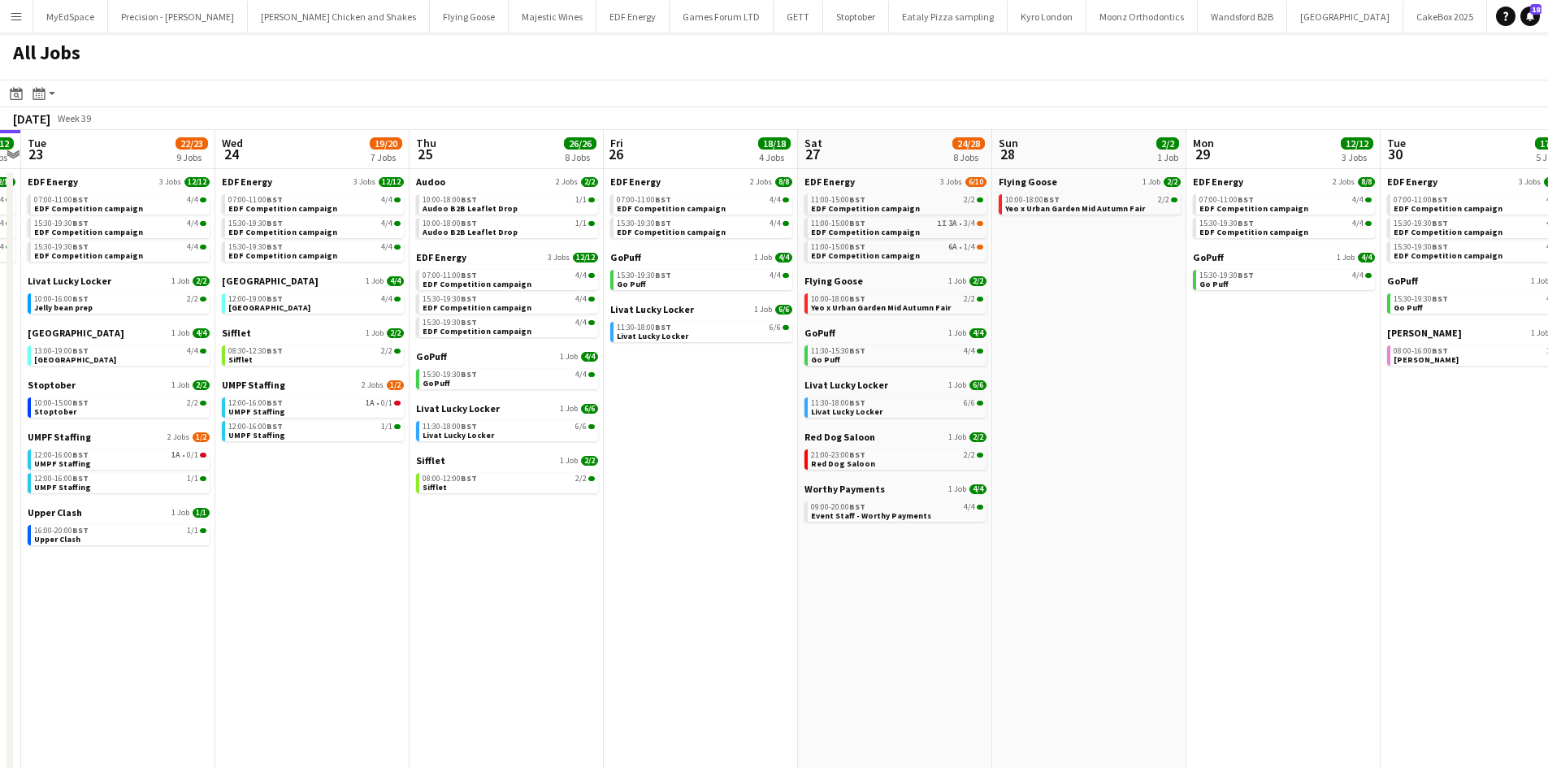
drag, startPoint x: 1180, startPoint y: 457, endPoint x: 1068, endPoint y: 451, distance: 111.5
click at [1068, 451] on app-calendar-viewport "Fri 19 22/22 9 Jobs Sat 20 20/21 9 Jobs Sun 21 2/2 1 Job Mon 22 12/12 3 Jobs Tu…" at bounding box center [774, 492] width 1548 height 724
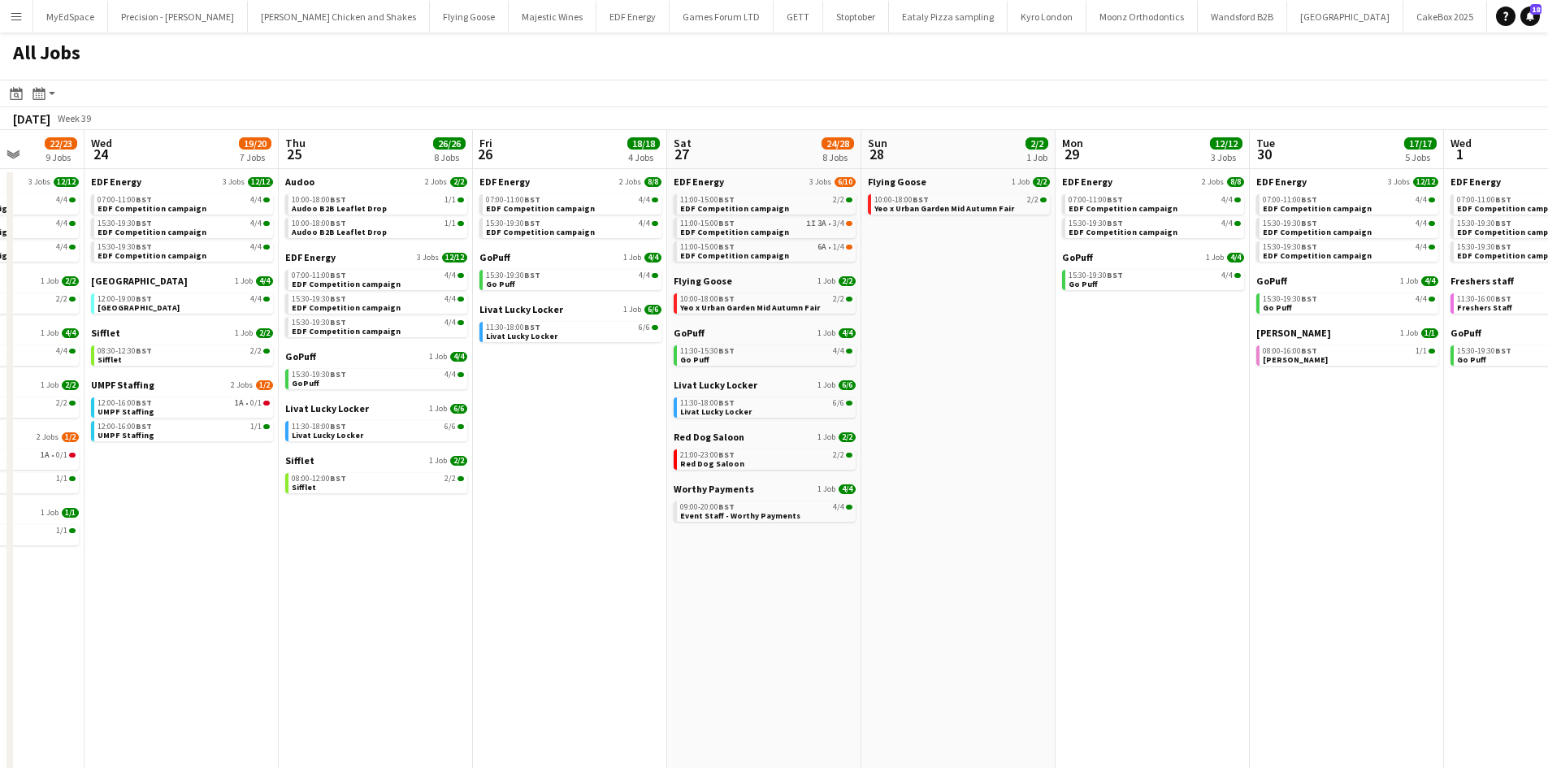
scroll to position [0, 660]
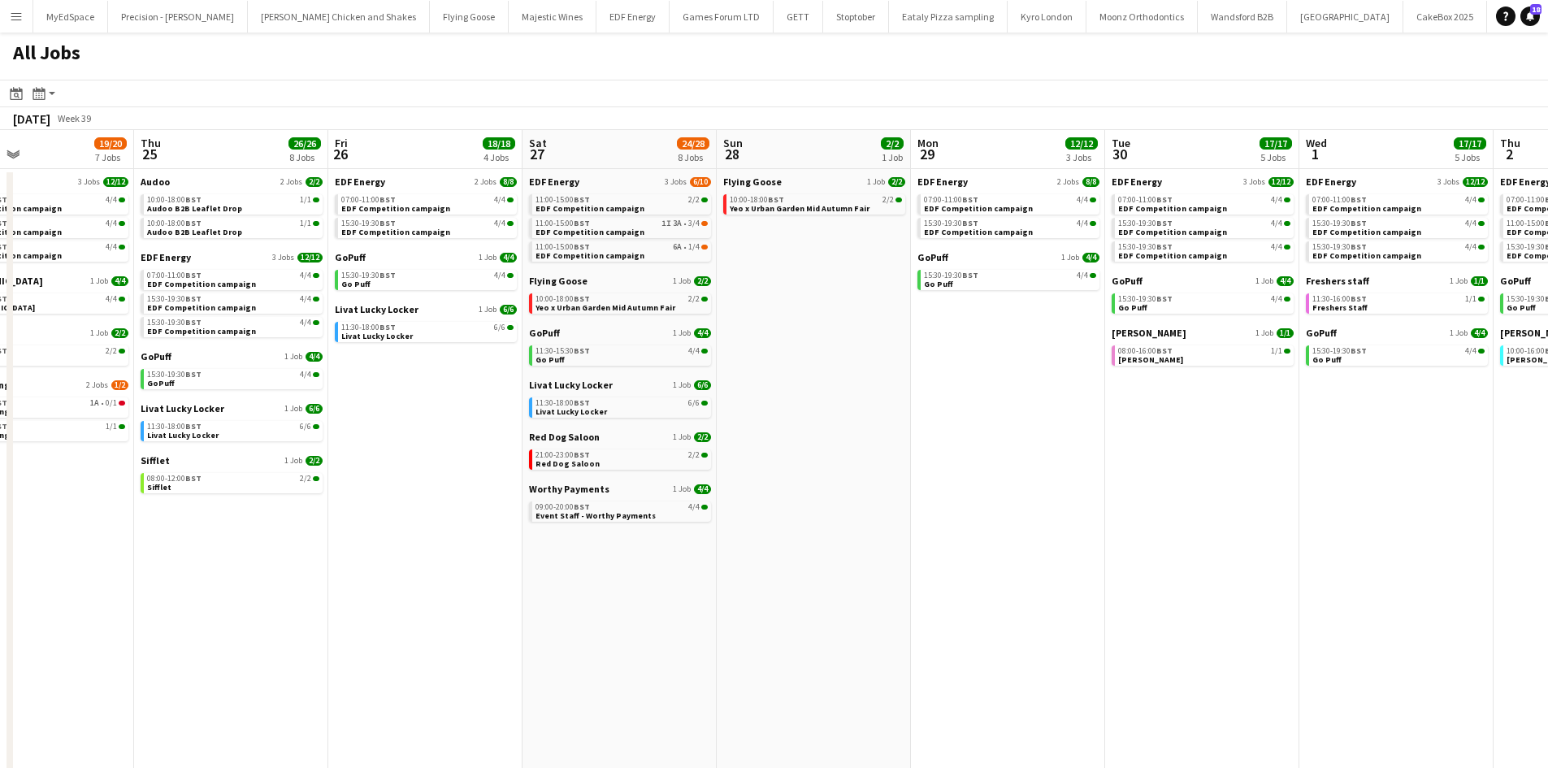
drag, startPoint x: 1170, startPoint y: 462, endPoint x: 913, endPoint y: 441, distance: 257.6
click at [901, 434] on app-calendar-viewport "Sun 21 2/2 1 Job Mon 22 12/12 3 Jobs Tue 23 22/23 9 Jobs Wed 24 19/20 7 Jobs Th…" at bounding box center [774, 492] width 1548 height 724
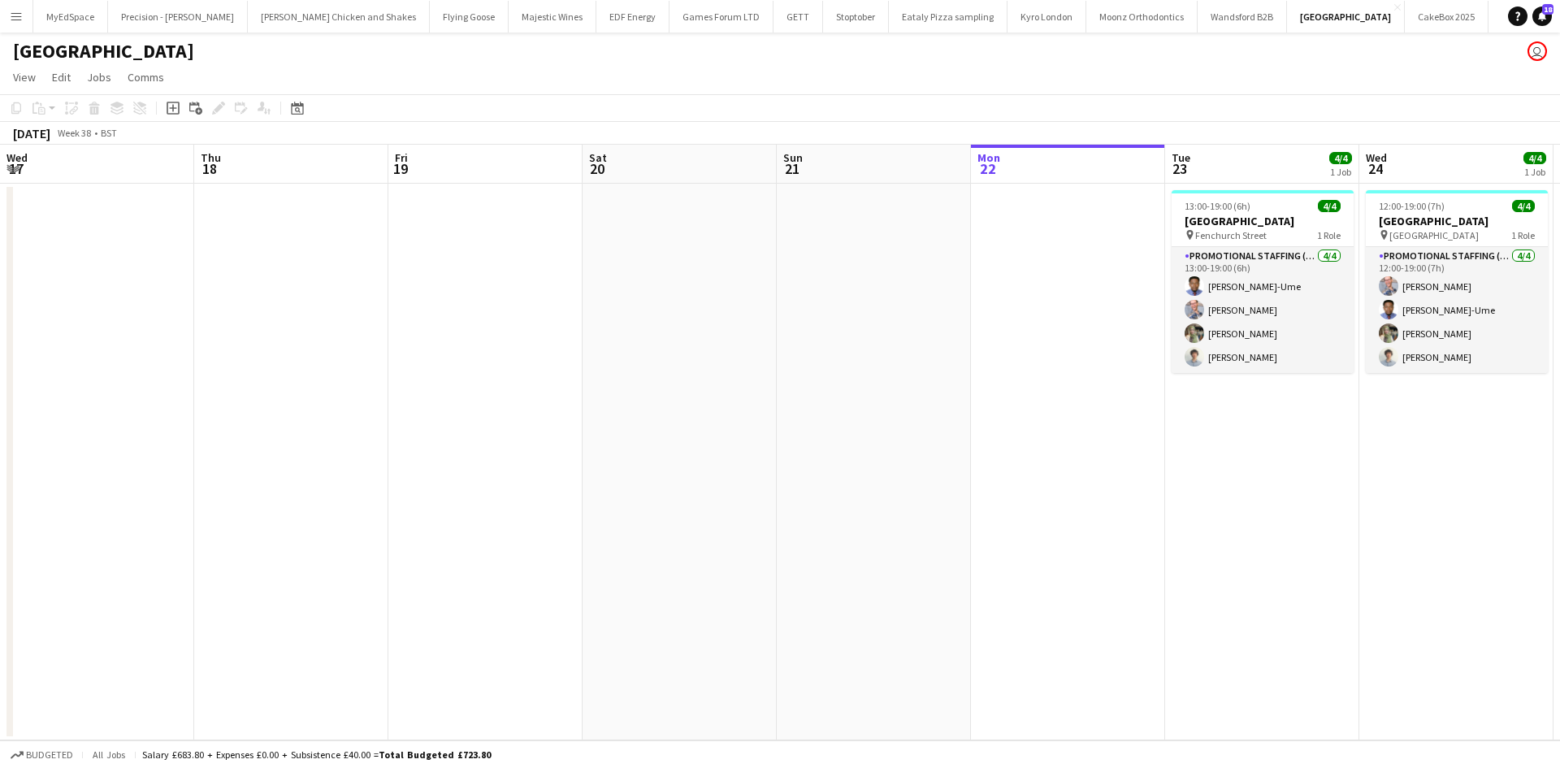
scroll to position [0, 561]
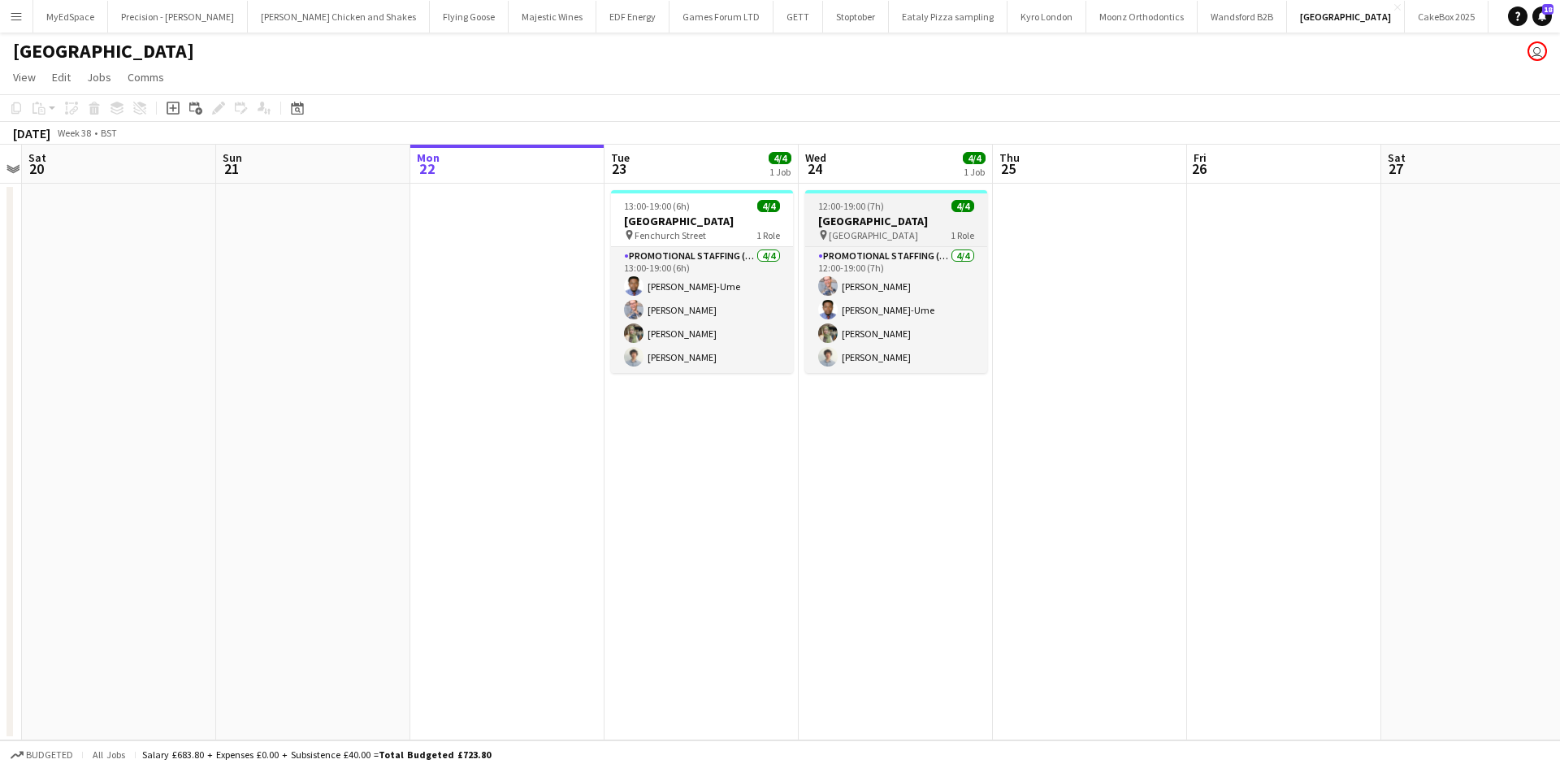
click at [860, 227] on h3 "[GEOGRAPHIC_DATA]" at bounding box center [896, 221] width 182 height 15
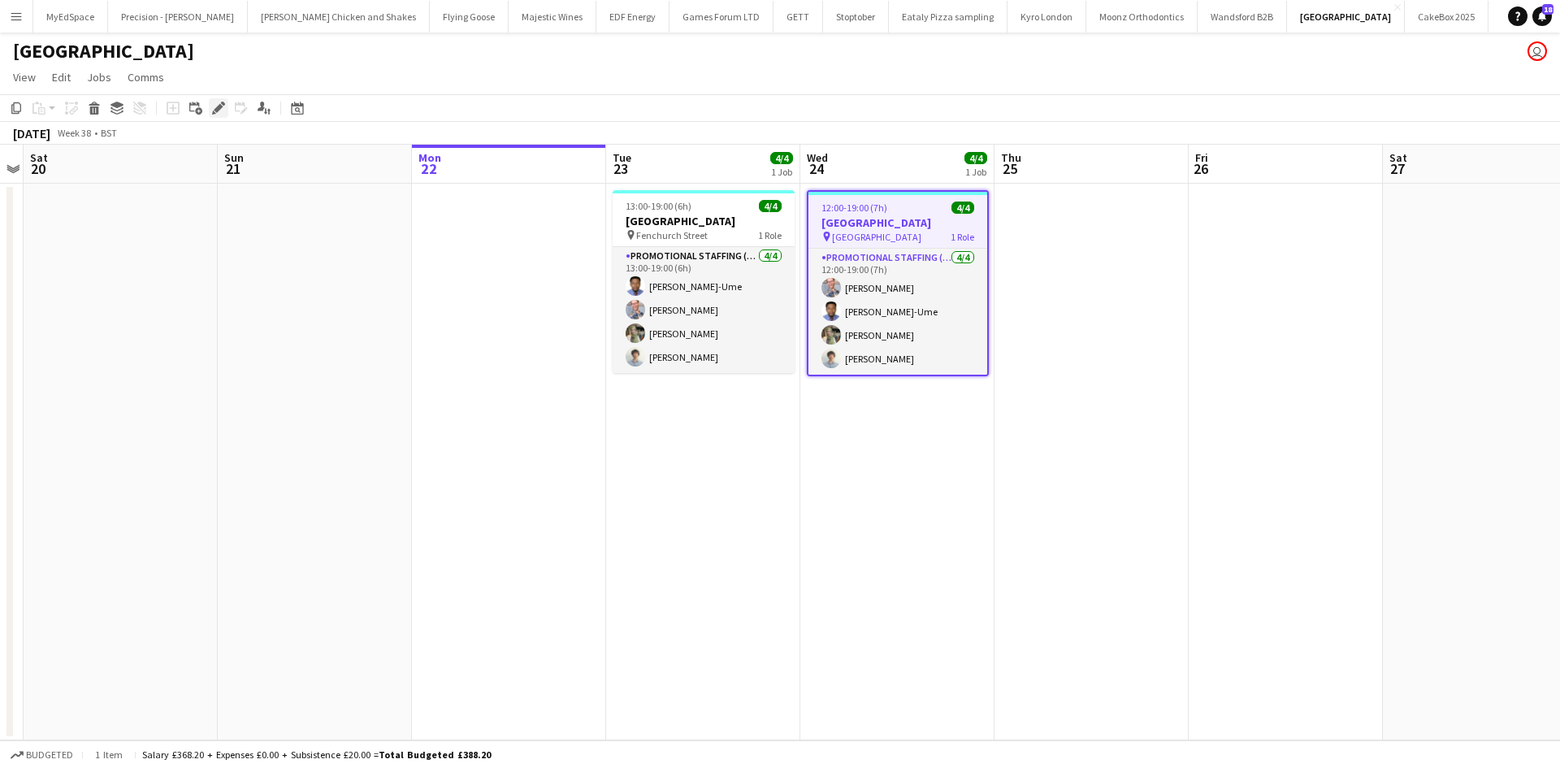
click at [222, 105] on icon "Edit" at bounding box center [218, 108] width 13 height 13
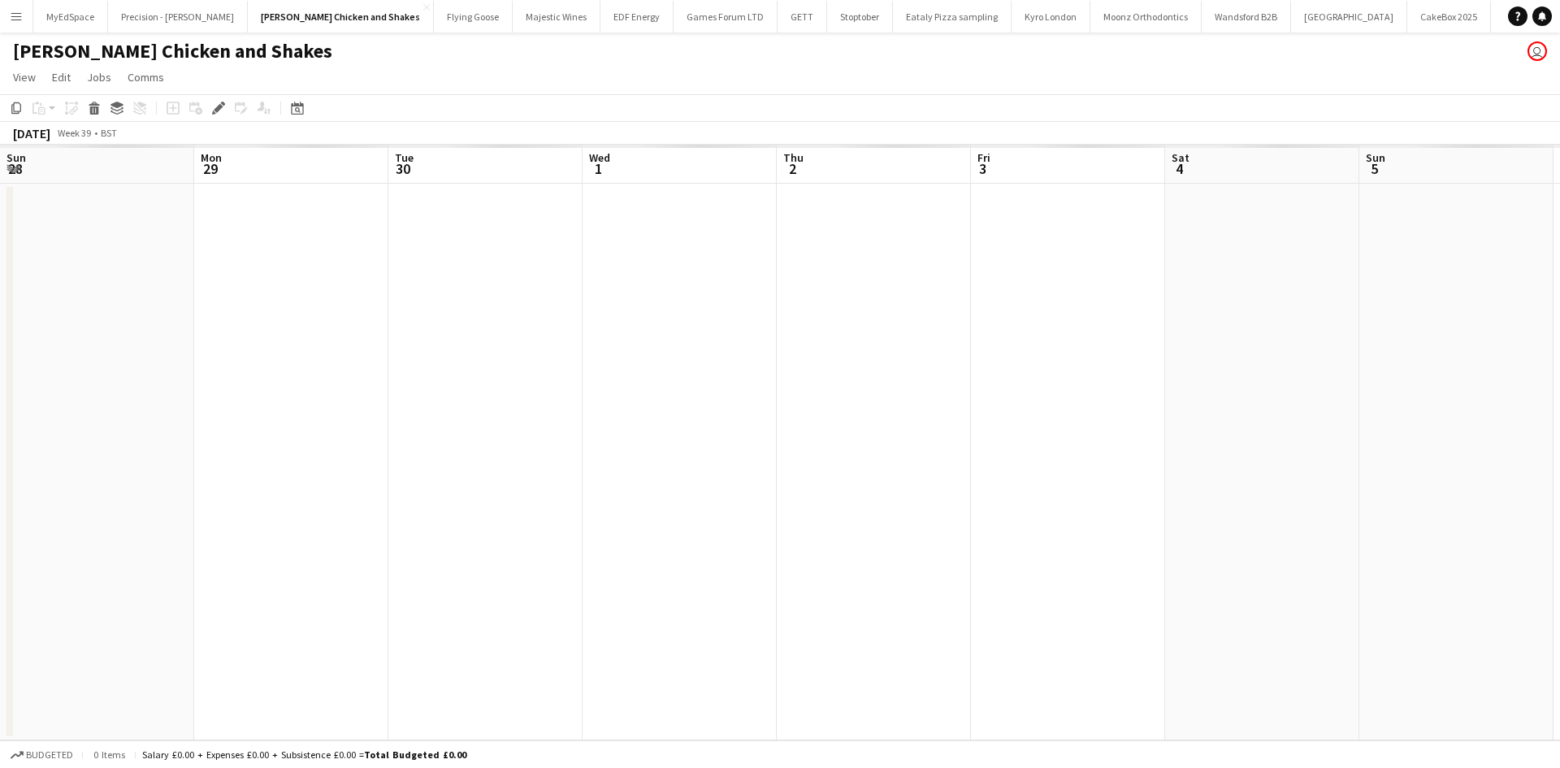
scroll to position [0, 559]
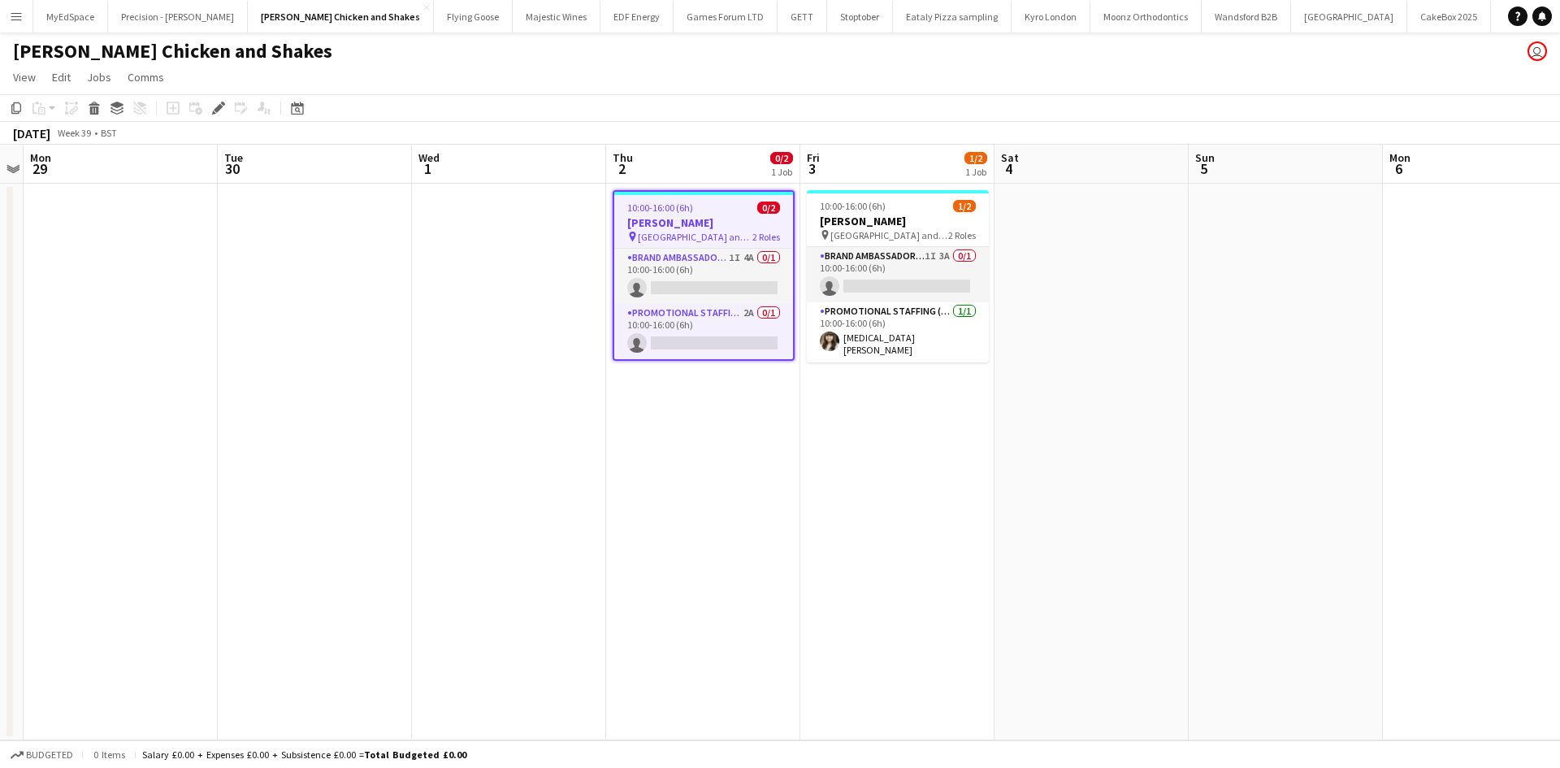
drag, startPoint x: 738, startPoint y: 254, endPoint x: 1237, endPoint y: 248, distance: 498.9
click at [739, 255] on app-card-role "Brand Ambassador (Pick up) 1I 4A 0/1 10:00-16:00 (6h) single-neutral-actions" at bounding box center [703, 276] width 179 height 55
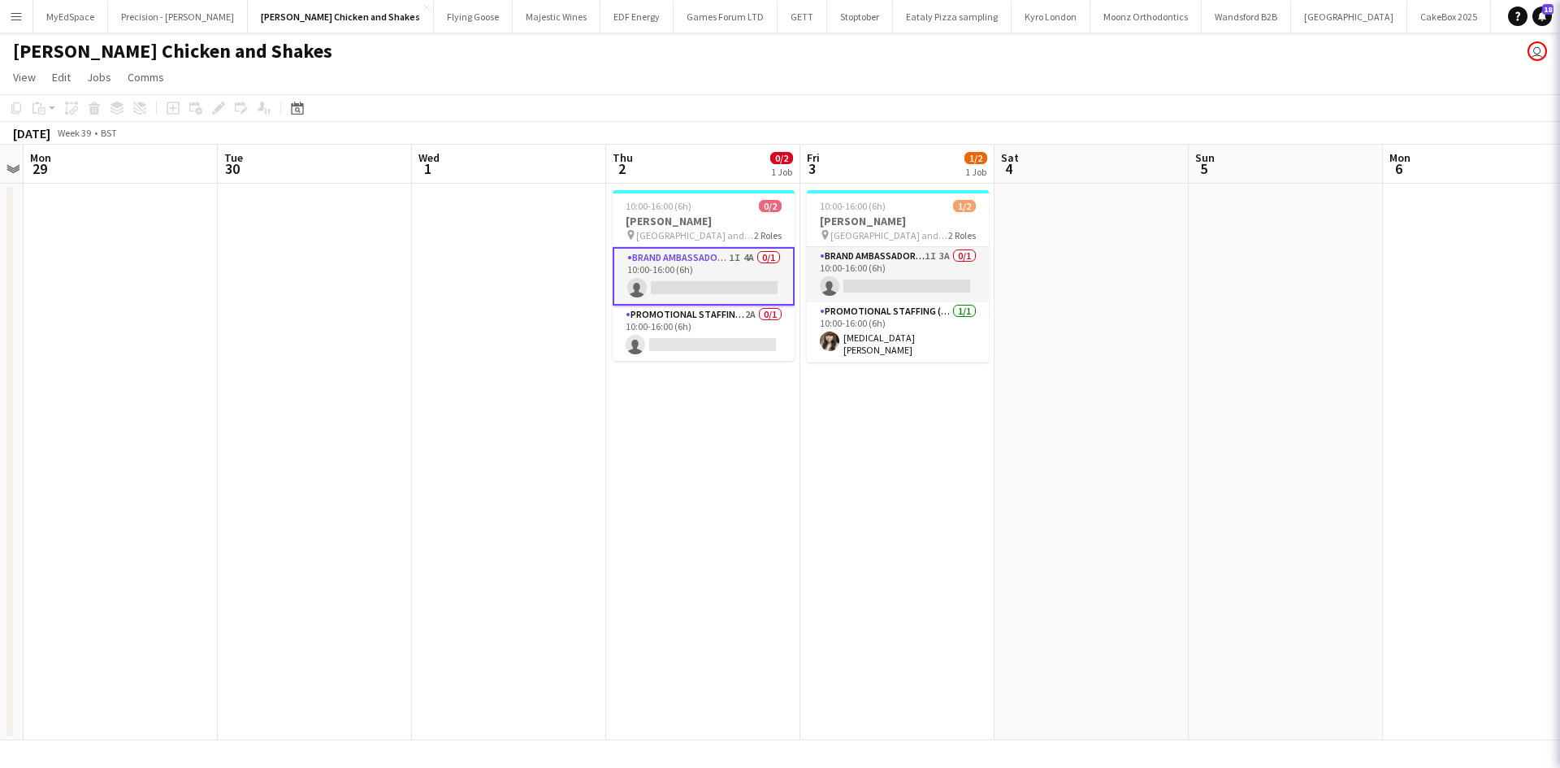
scroll to position [0, 558]
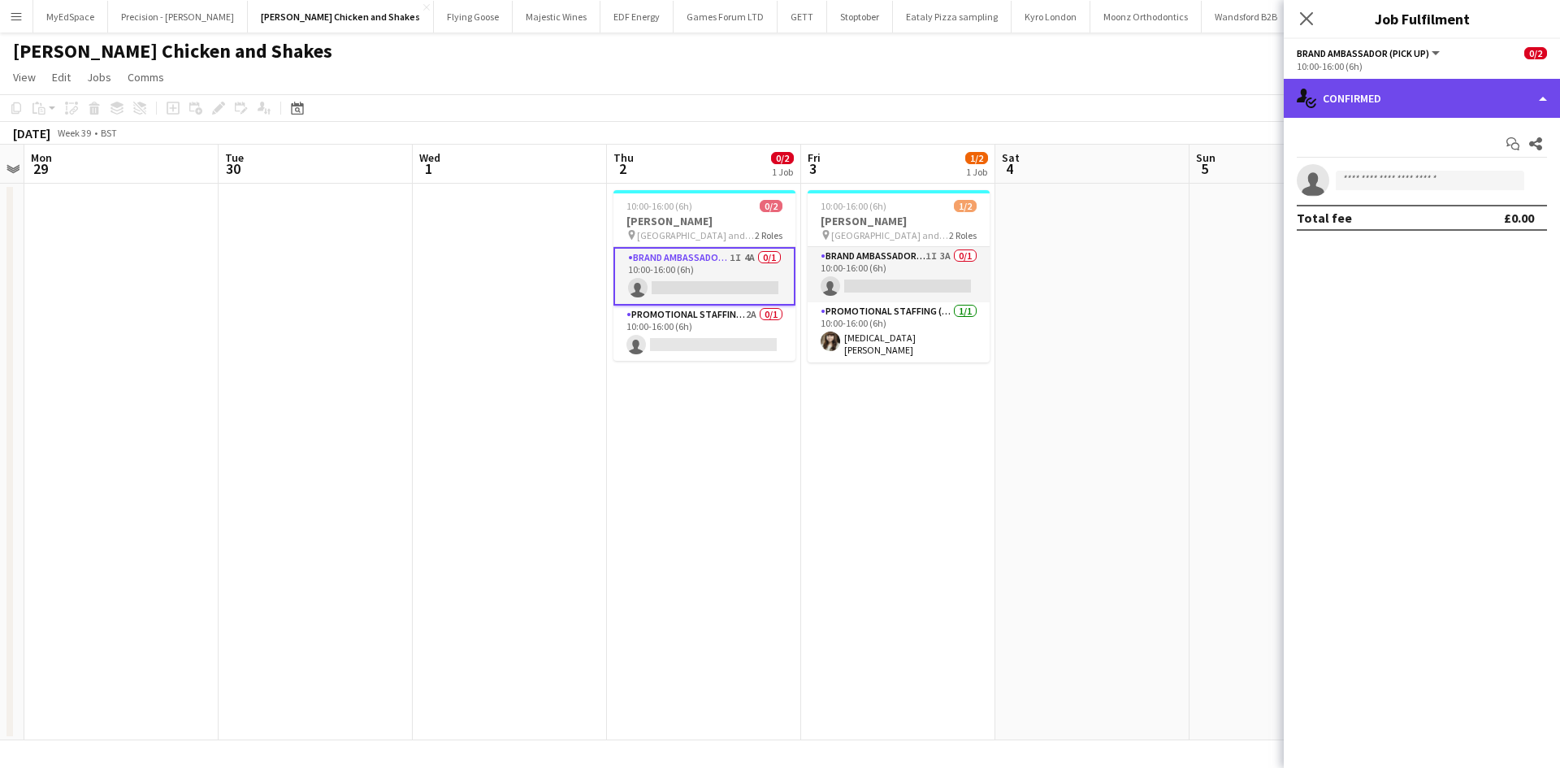
click at [1421, 101] on div "single-neutral-actions-check-2 Confirmed" at bounding box center [1422, 98] width 276 height 39
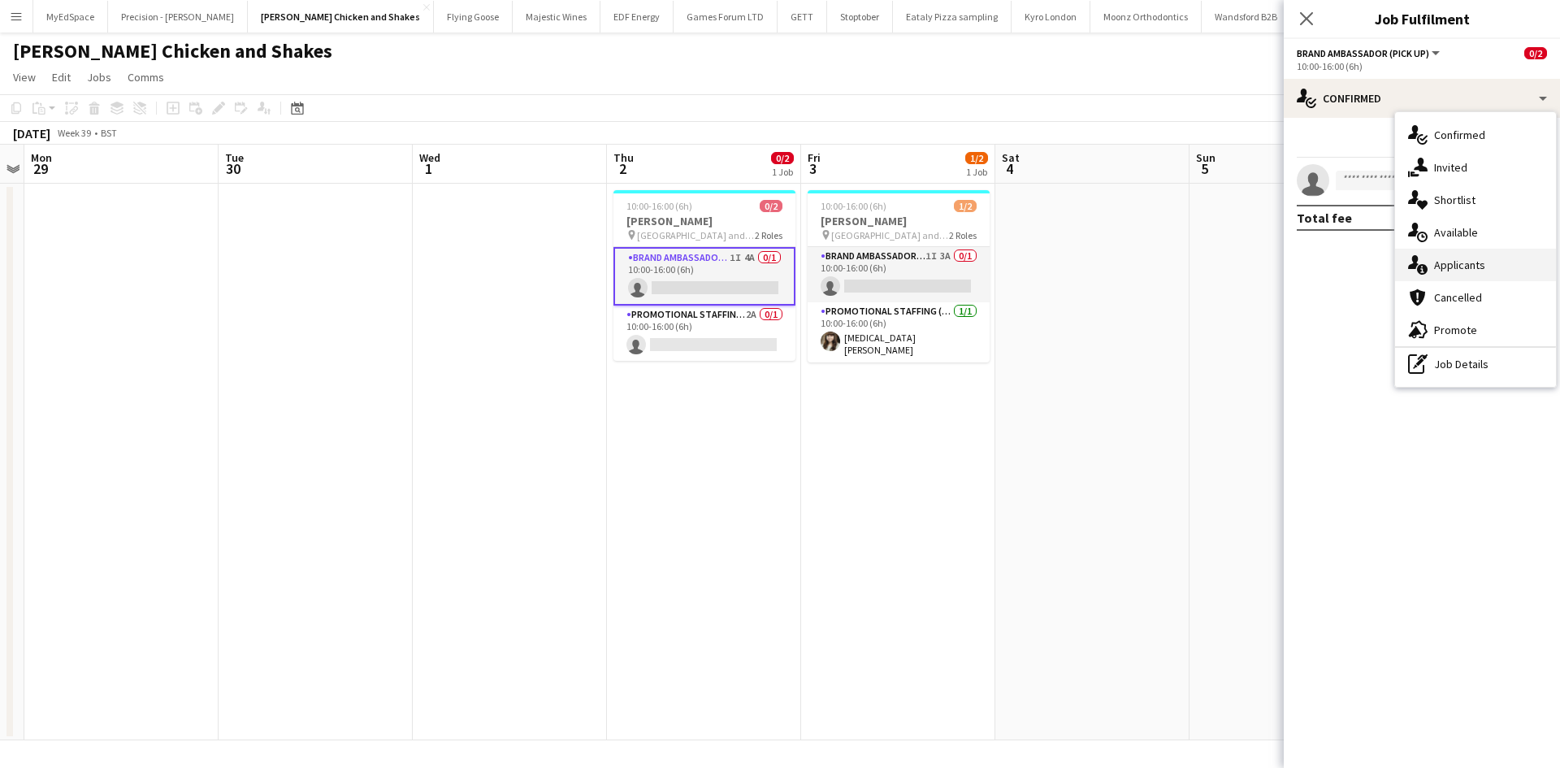
click at [1480, 270] on span "Applicants" at bounding box center [1459, 265] width 51 height 15
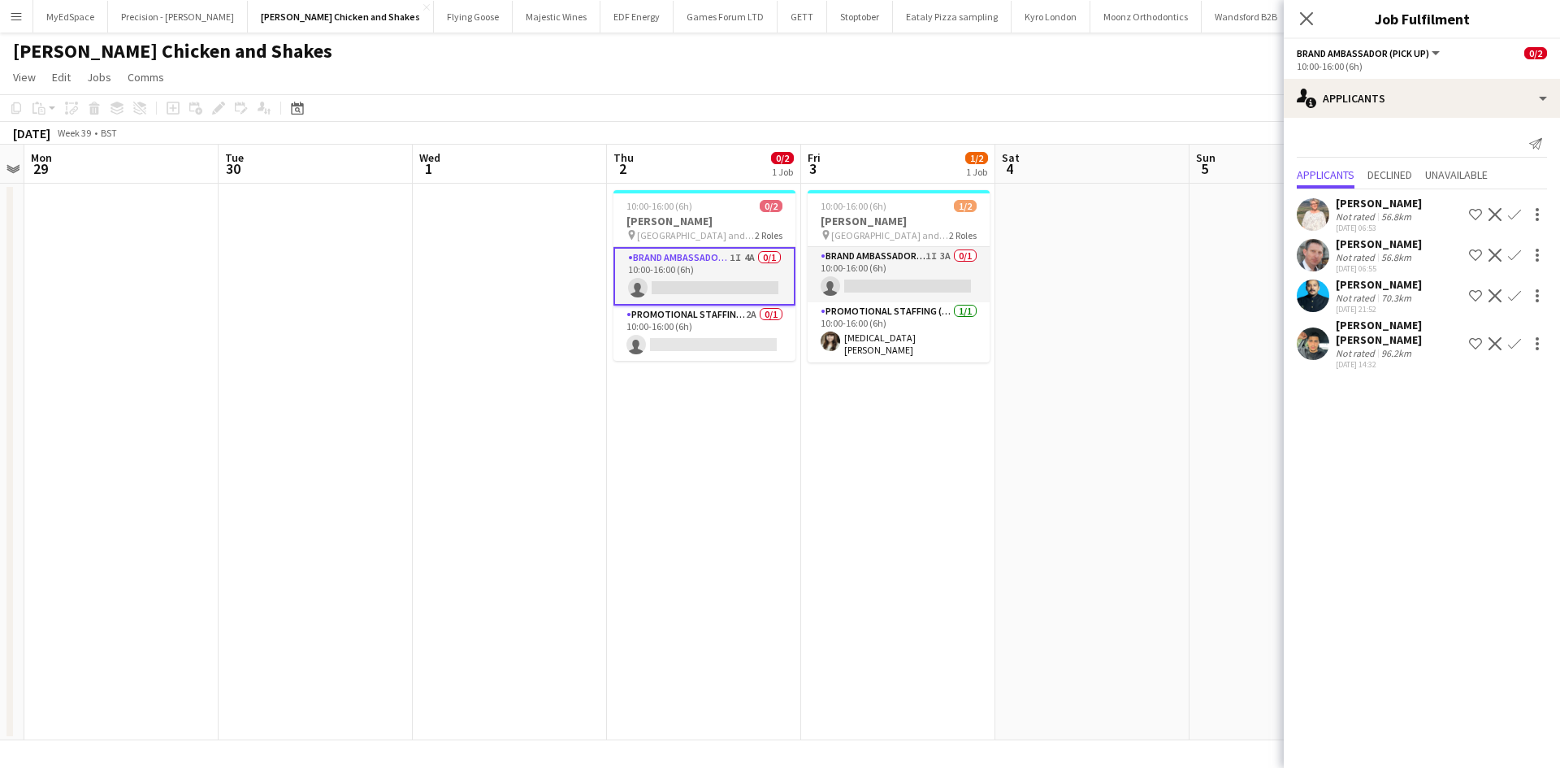
click at [1362, 350] on div "Not rated" at bounding box center [1357, 353] width 42 height 12
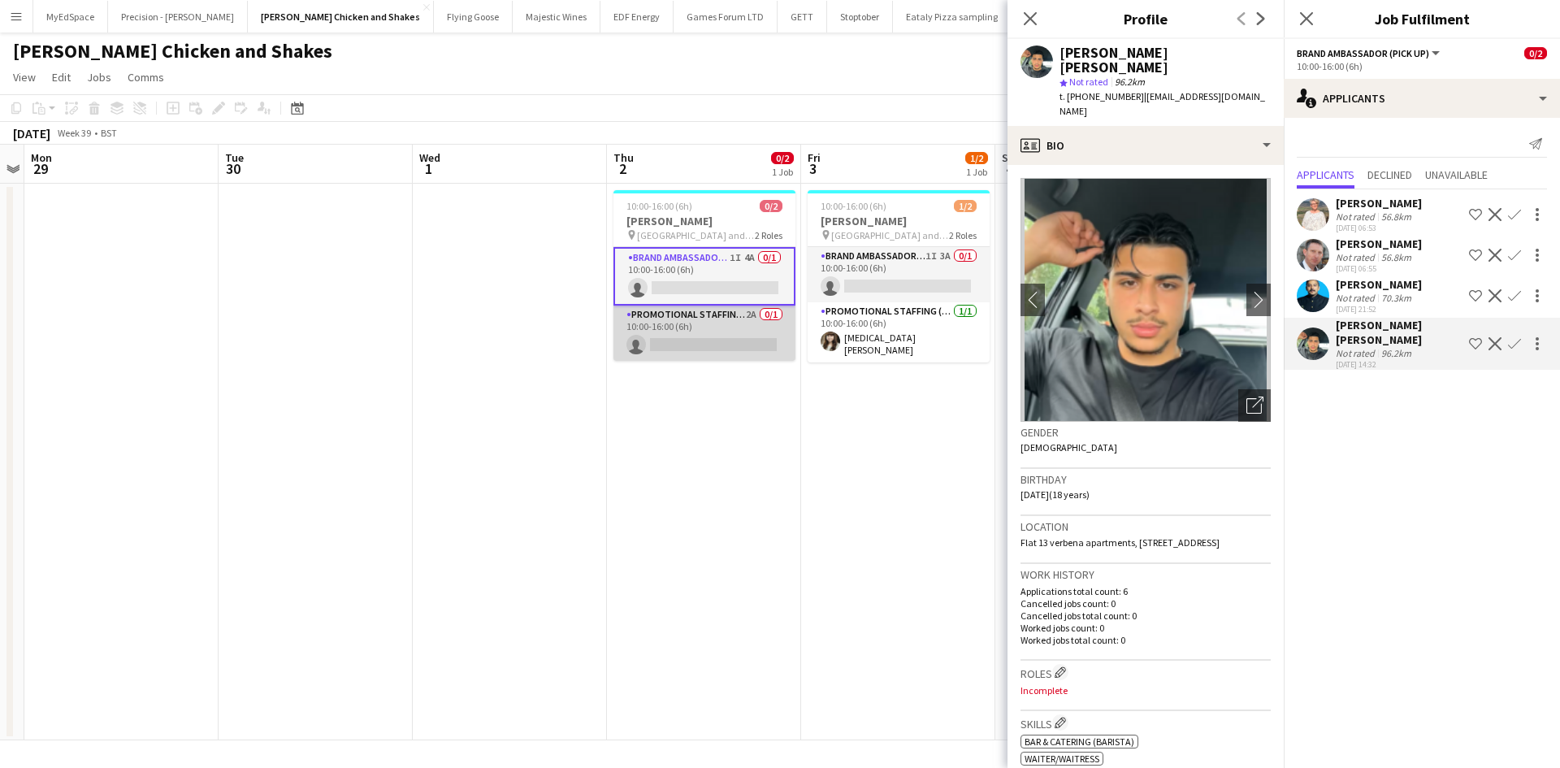
click at [745, 313] on app-card-role "Promotional Staffing (Brand Ambassadors) 2A 0/1 10:00-16:00 (6h) single-neutral…" at bounding box center [704, 332] width 182 height 55
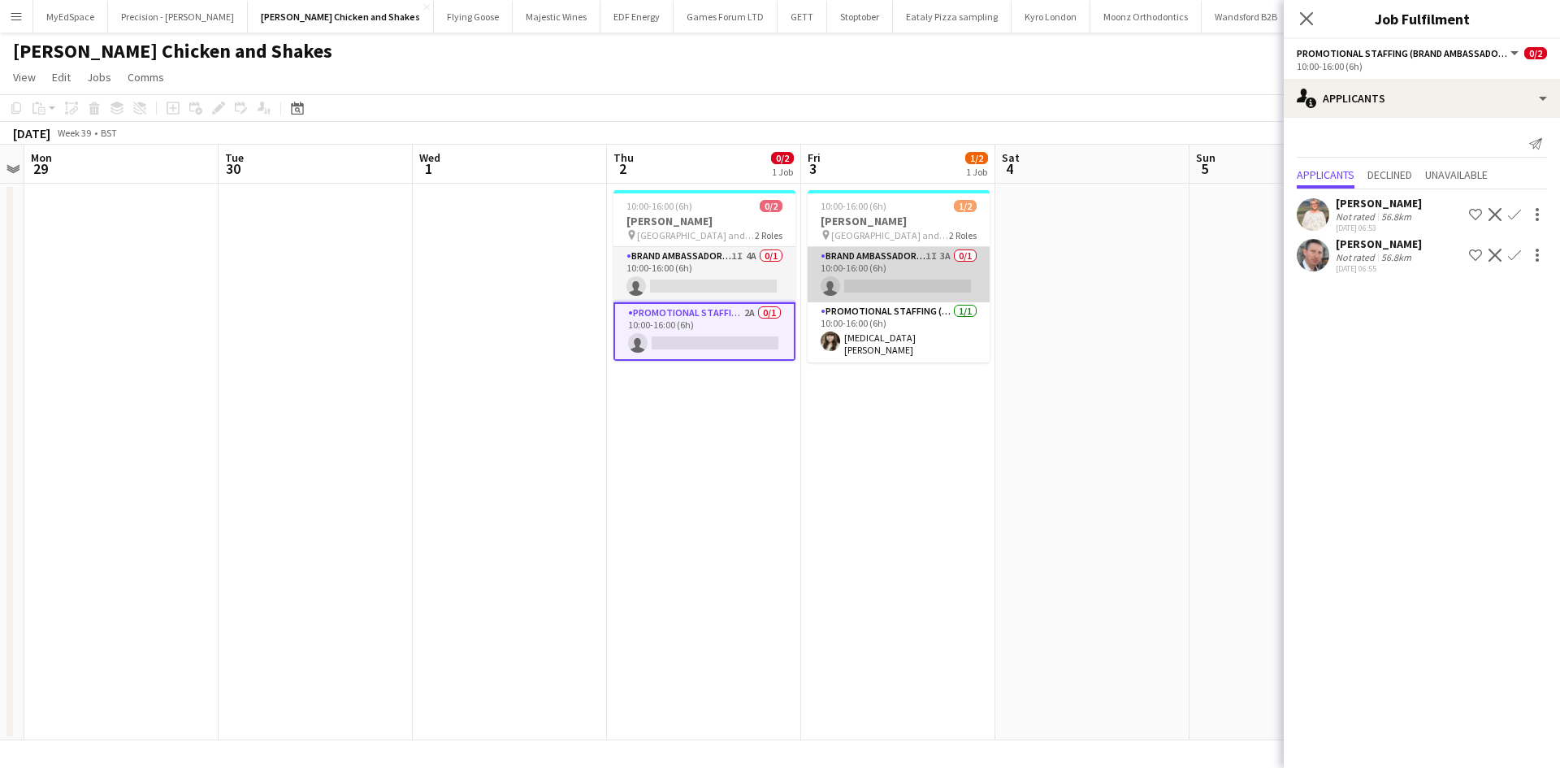
click at [938, 253] on app-card-role "Brand Ambassador (Pick up) 1I 3A 0/1 10:00-16:00 (6h) single-neutral-actions" at bounding box center [899, 274] width 182 height 55
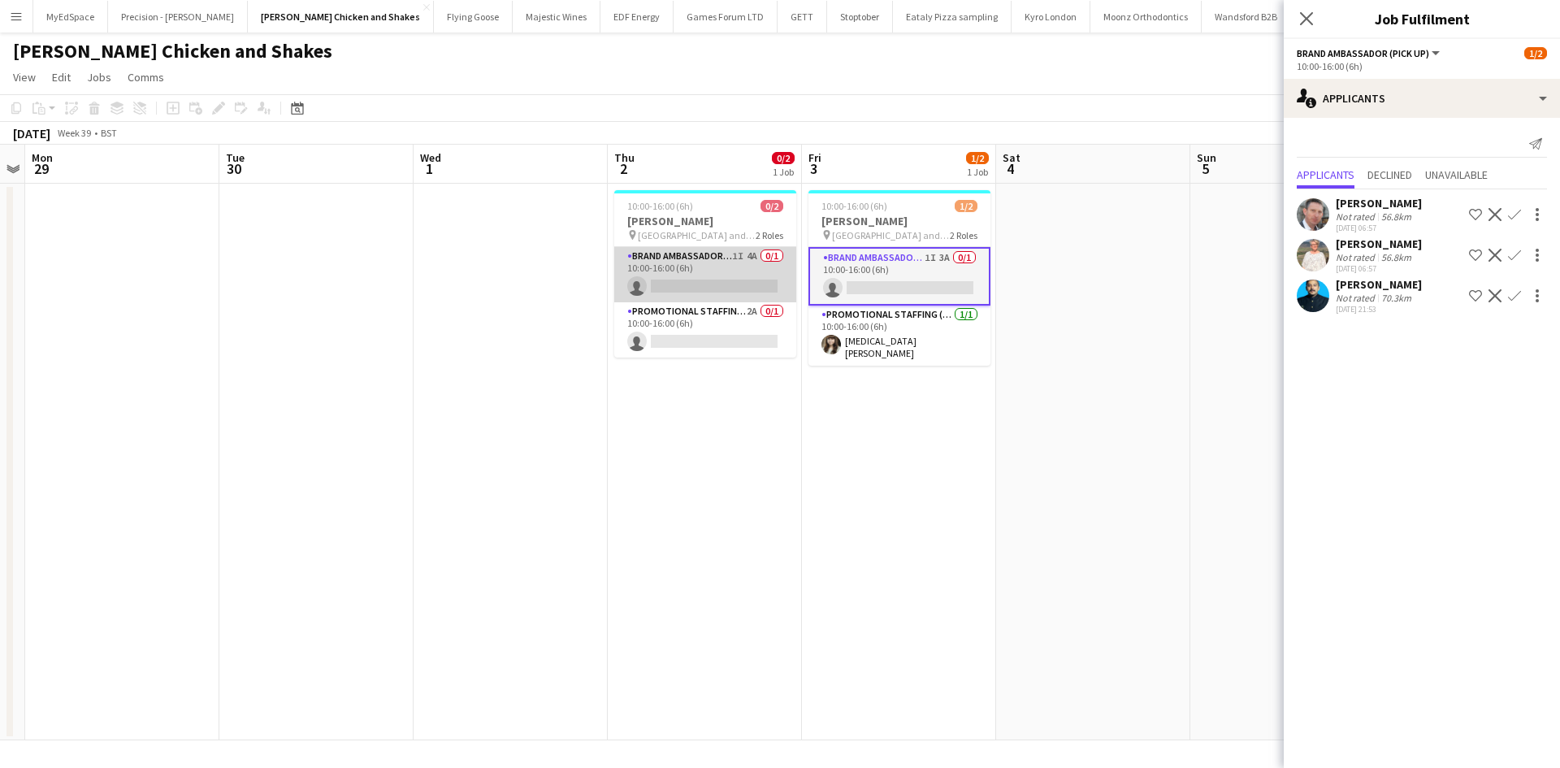
click at [743, 259] on app-card-role "Brand Ambassador (Pick up) 1I 4A 0/1 10:00-16:00 (6h) single-neutral-actions" at bounding box center [705, 274] width 182 height 55
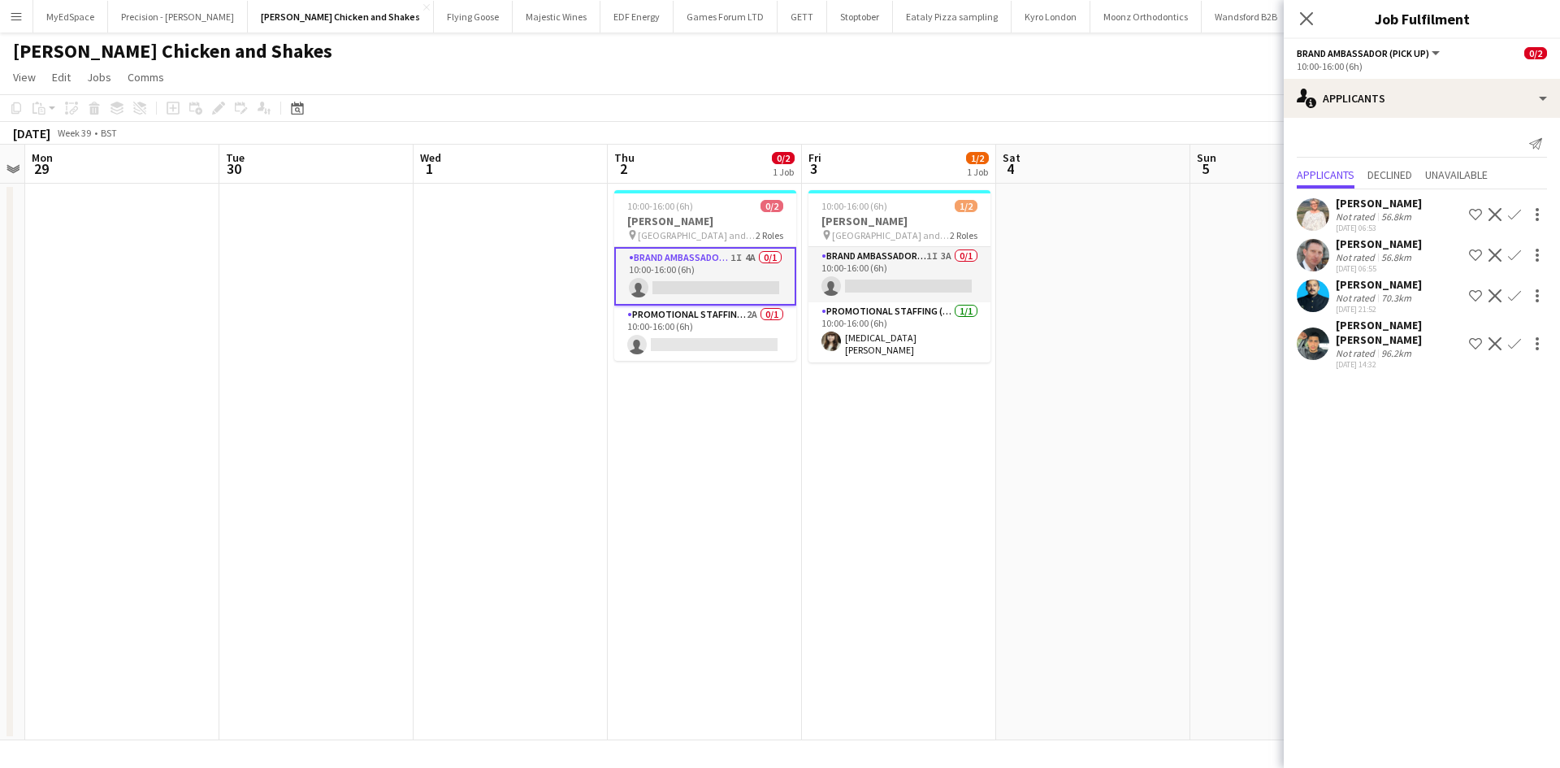
click at [854, 479] on app-date-cell "10:00-16:00 (6h) 1/2 Miss Millies pin University of Kent - The Plaza and Eliot …" at bounding box center [899, 462] width 194 height 557
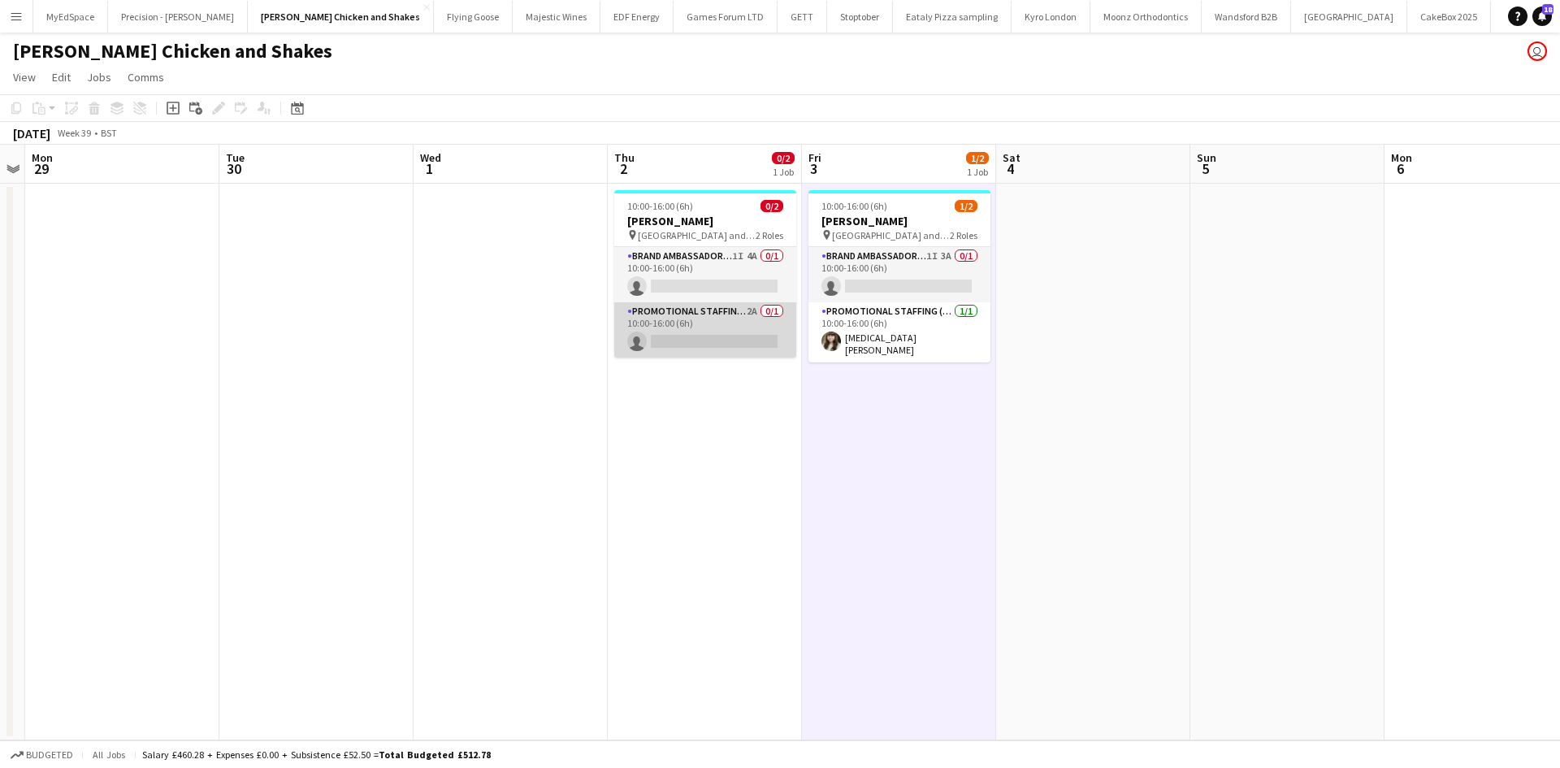
drag, startPoint x: 752, startPoint y: 310, endPoint x: 730, endPoint y: 318, distance: 22.9
click at [752, 310] on app-card-role "Promotional Staffing (Brand Ambassadors) 2A 0/1 10:00-16:00 (6h) single-neutral…" at bounding box center [705, 329] width 182 height 55
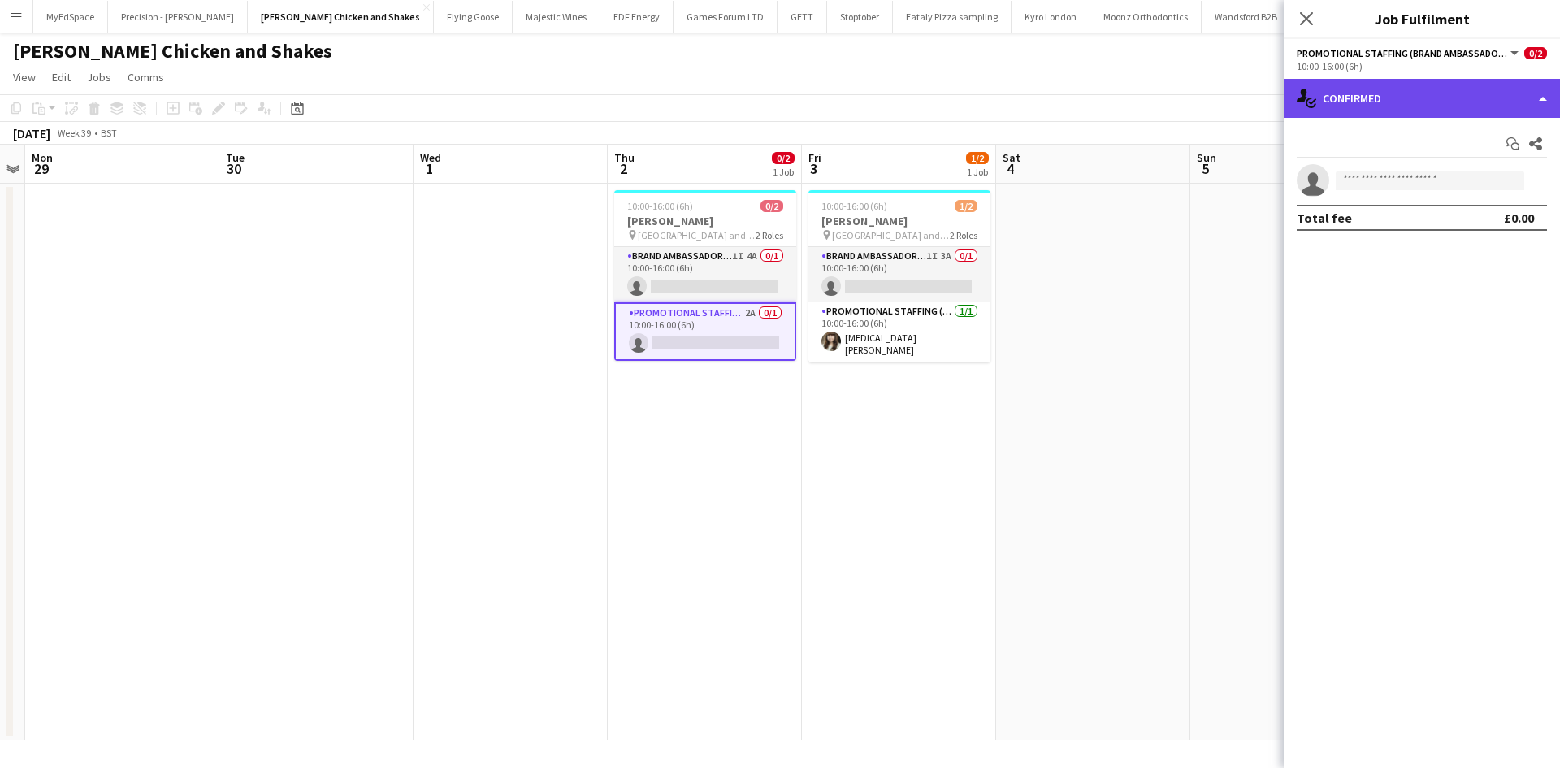
click at [1445, 97] on div "single-neutral-actions-check-2 Confirmed" at bounding box center [1422, 98] width 276 height 39
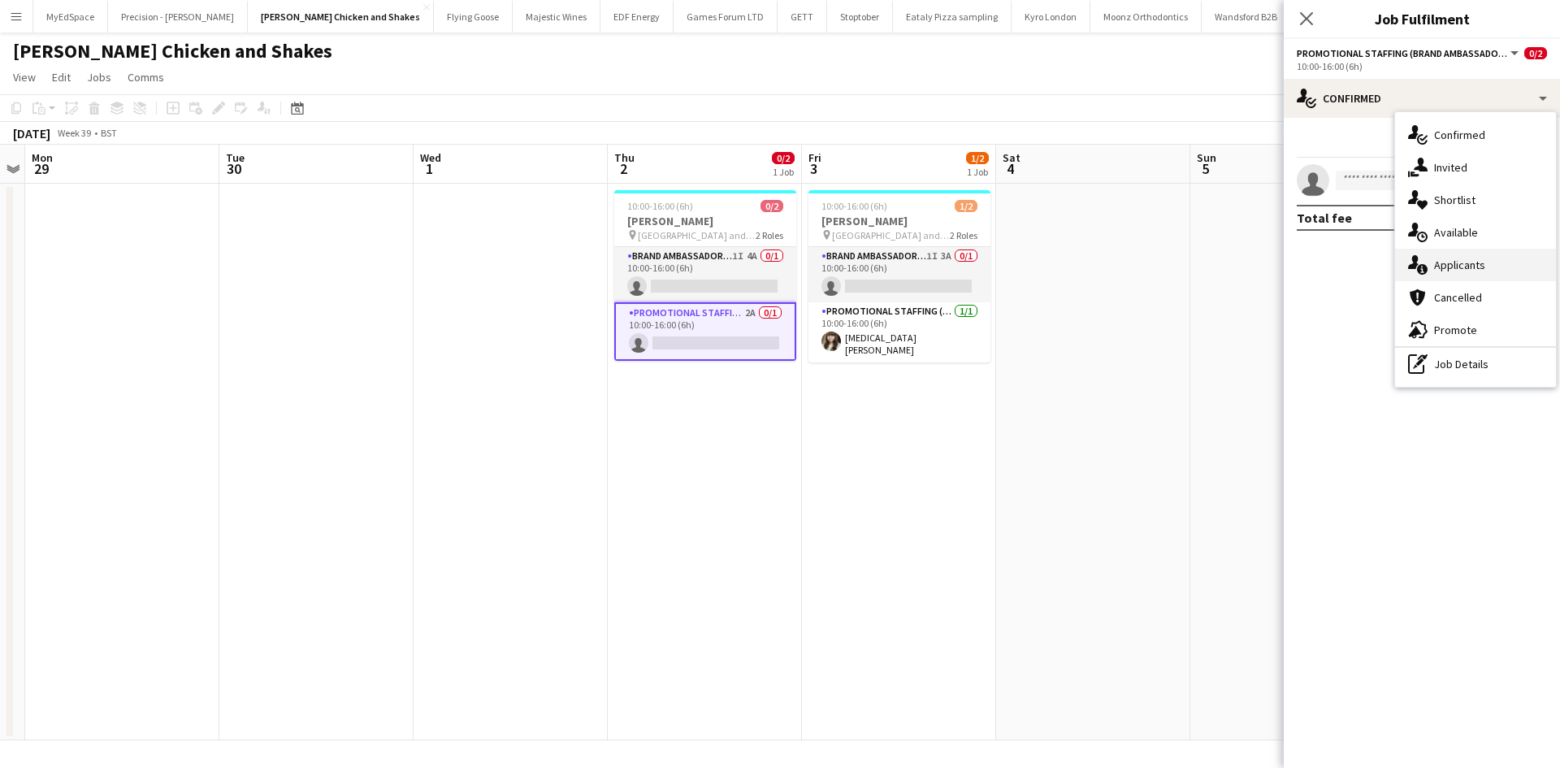
click at [1462, 270] on span "Applicants" at bounding box center [1459, 265] width 51 height 15
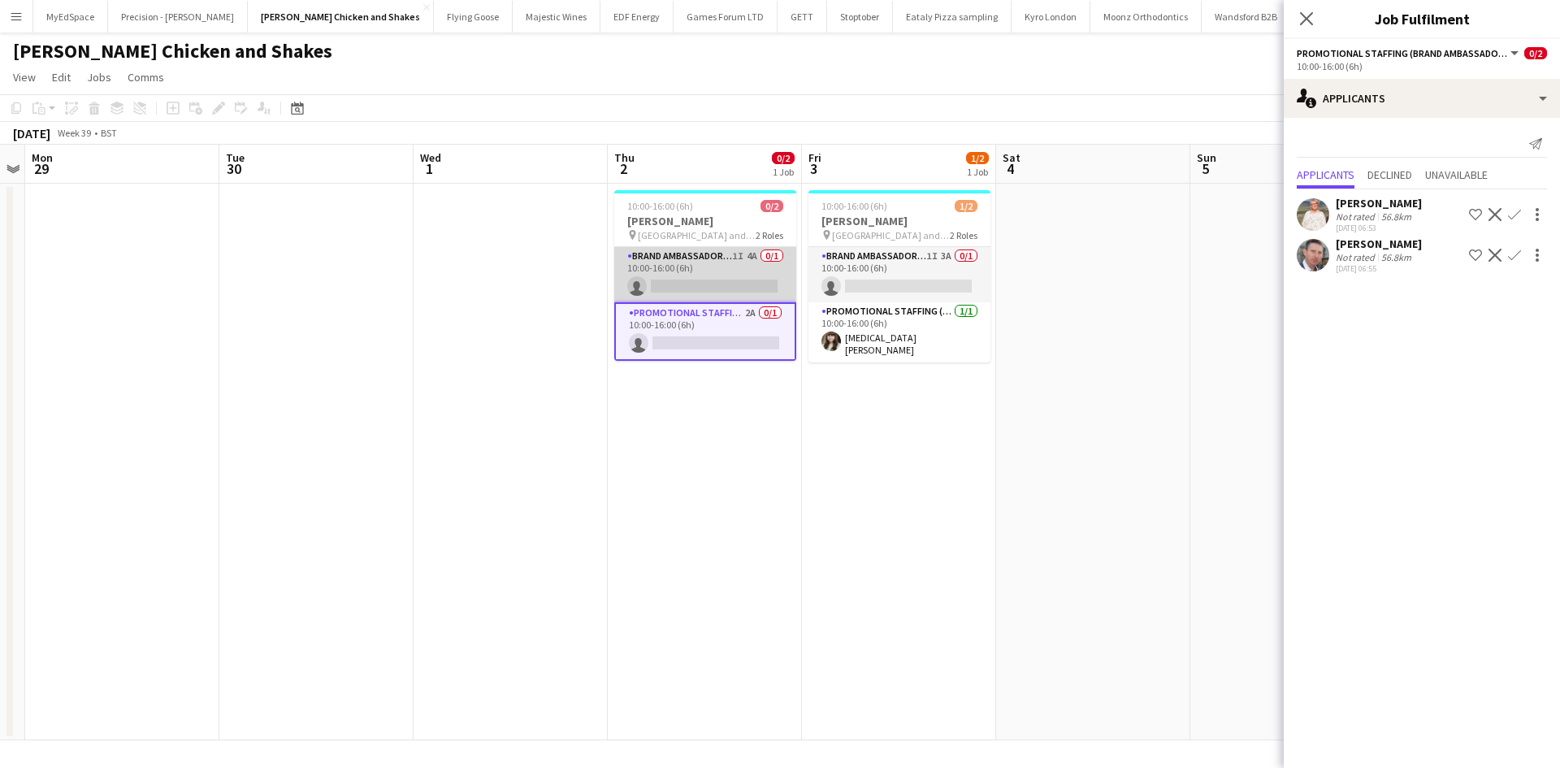
click at [749, 259] on app-card-role "Brand Ambassador (Pick up) 1I 4A 0/1 10:00-16:00 (6h) single-neutral-actions" at bounding box center [705, 274] width 182 height 55
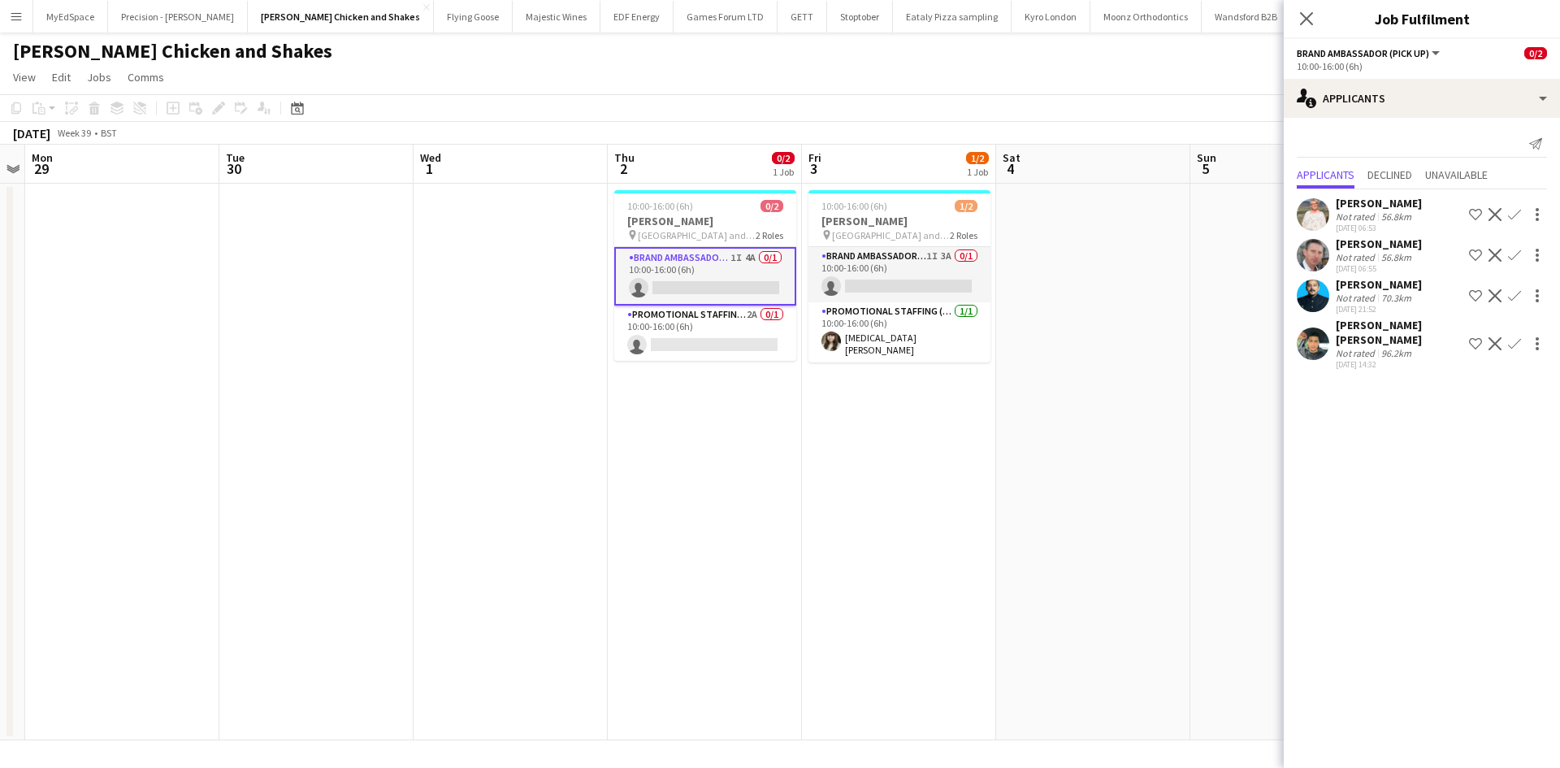
click at [1519, 296] on app-icon "Confirm" at bounding box center [1514, 295] width 13 height 13
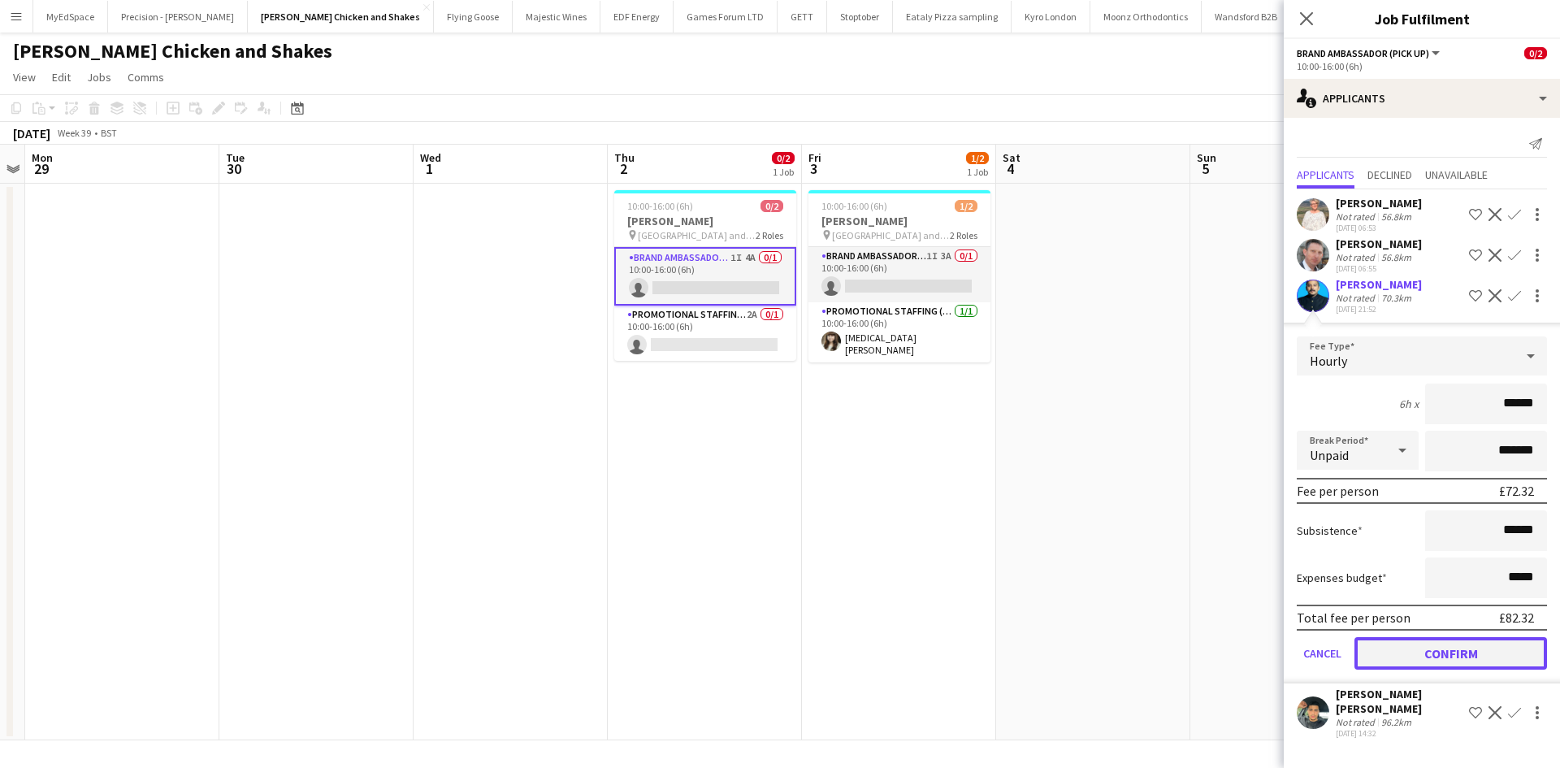
click at [1498, 661] on button "Confirm" at bounding box center [1450, 653] width 193 height 32
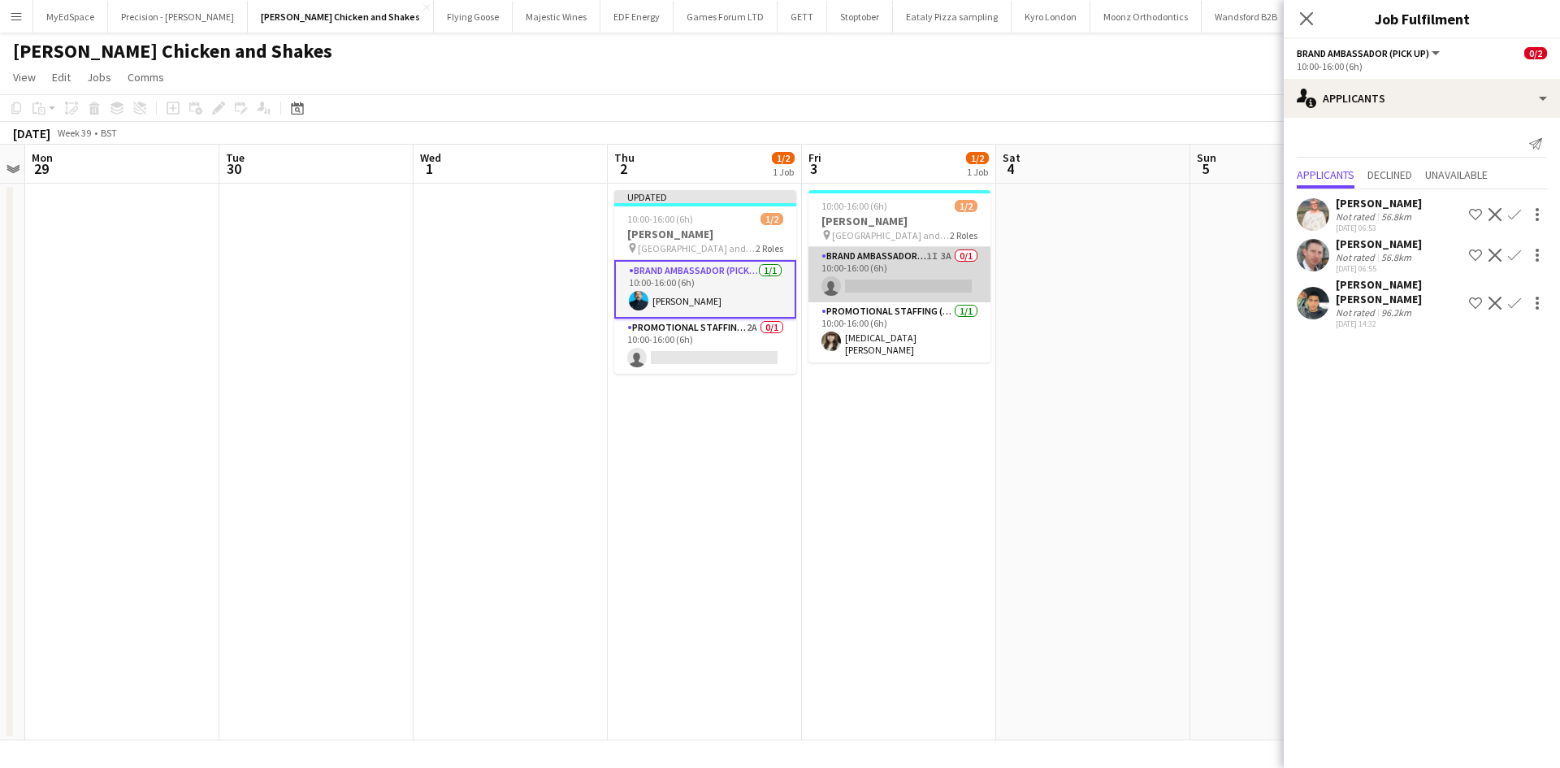
click at [949, 252] on app-card-role "Brand Ambassador (Pick up) 1I 3A 0/1 10:00-16:00 (6h) single-neutral-actions" at bounding box center [899, 274] width 182 height 55
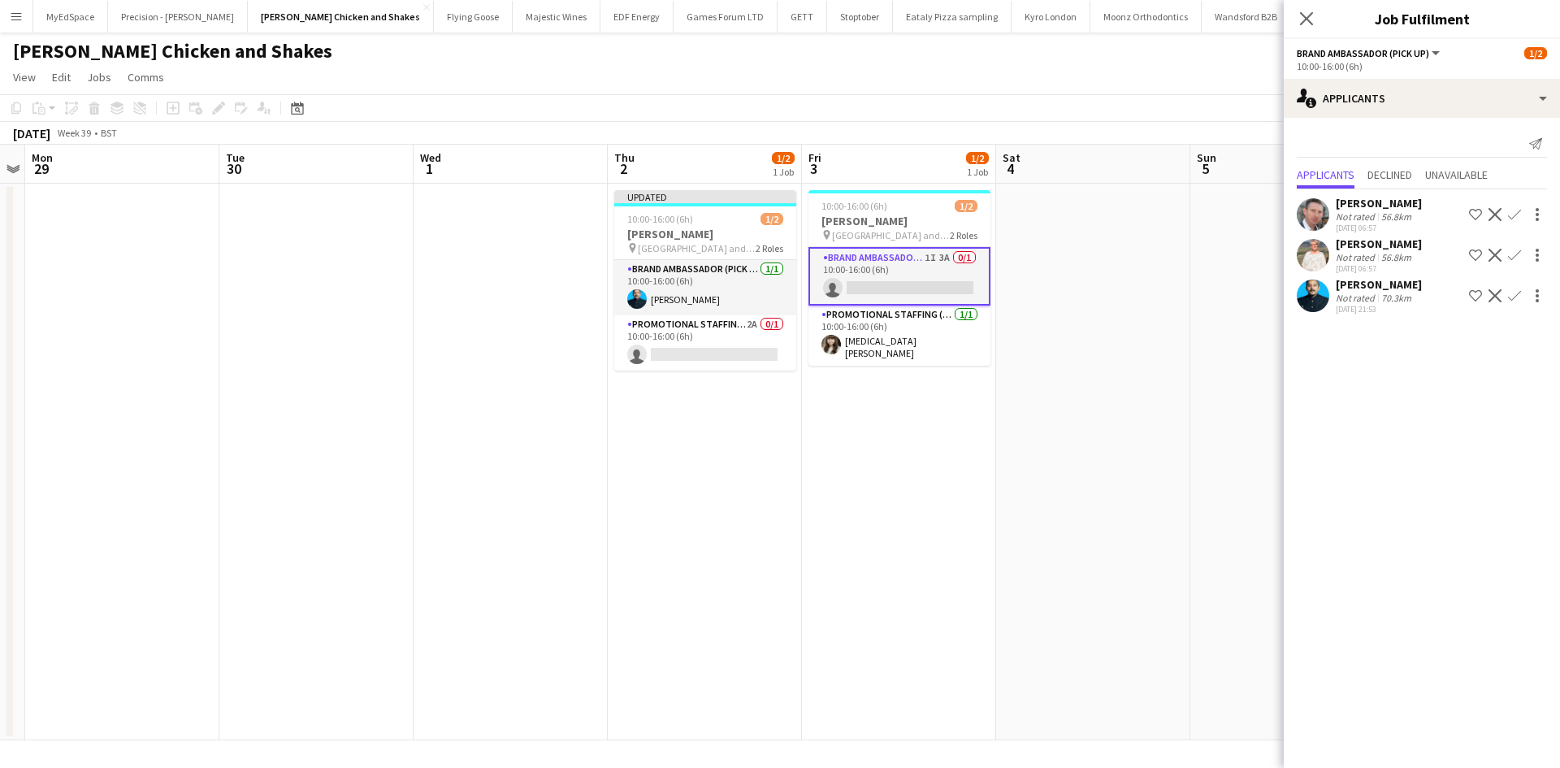
click at [1515, 292] on app-icon "Confirm" at bounding box center [1514, 295] width 13 height 13
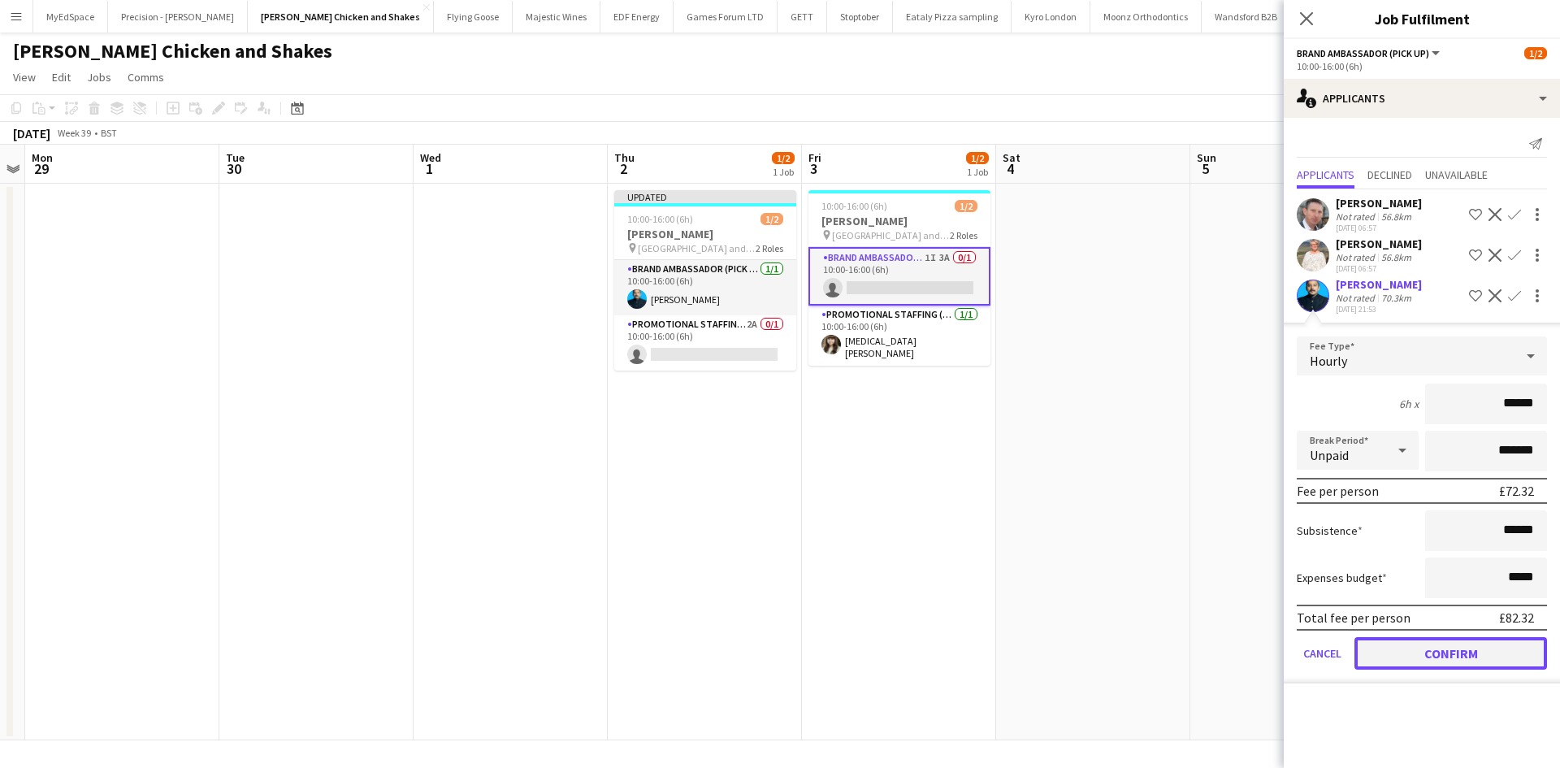
click at [1450, 662] on button "Confirm" at bounding box center [1450, 653] width 193 height 32
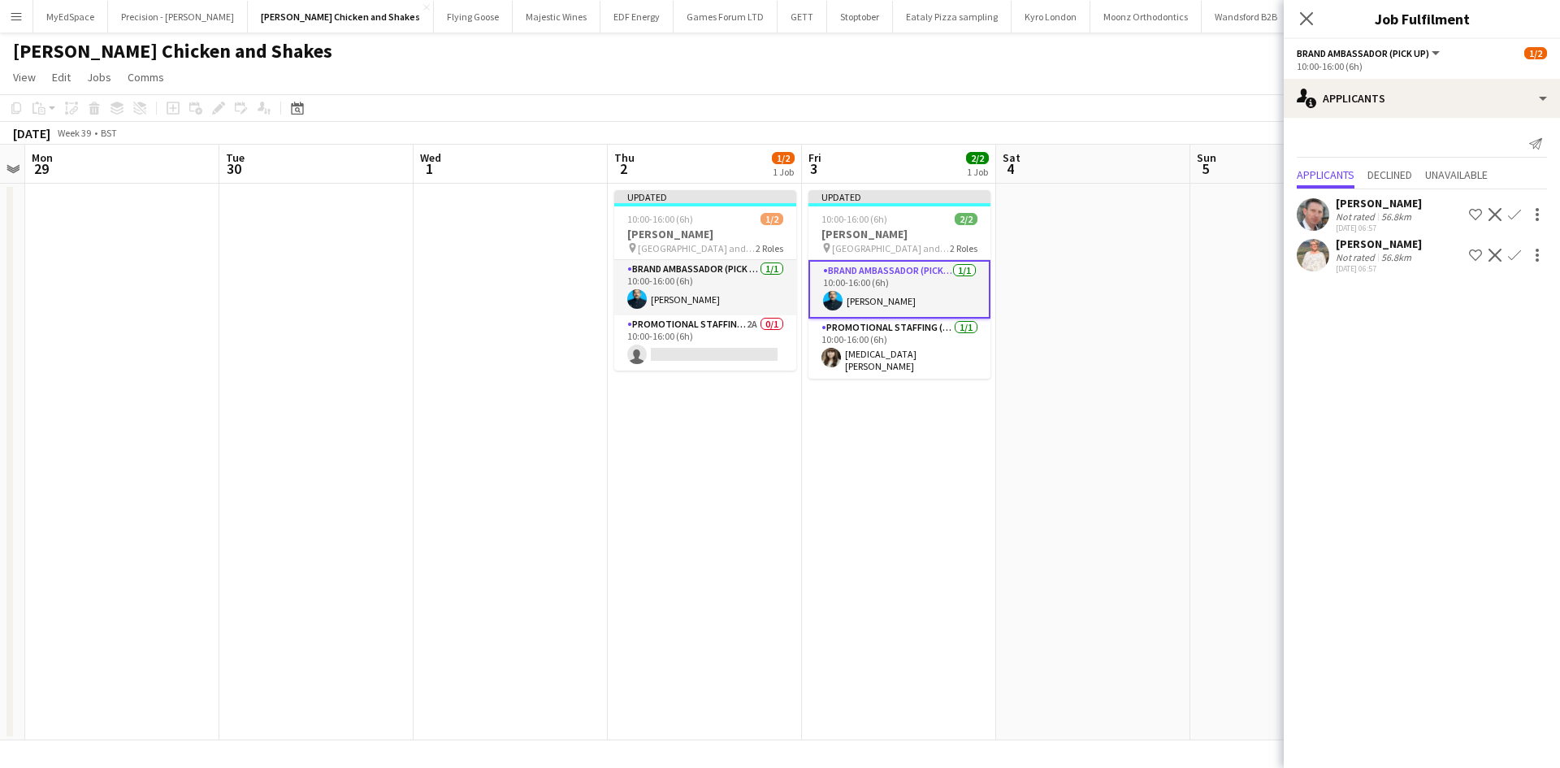
drag, startPoint x: 1123, startPoint y: 483, endPoint x: 1131, endPoint y: 479, distance: 9.5
click at [1129, 480] on app-calendar-viewport "Fri 26 Sat 27 Sun 28 Mon 29 Tue 30 Wed 1 Thu 2 1/2 1 Job Fri 3 2/2 1 Job Sat 4 …" at bounding box center [780, 443] width 1560 height 596
click at [1187, 191] on app-date-cell at bounding box center [1099, 462] width 194 height 557
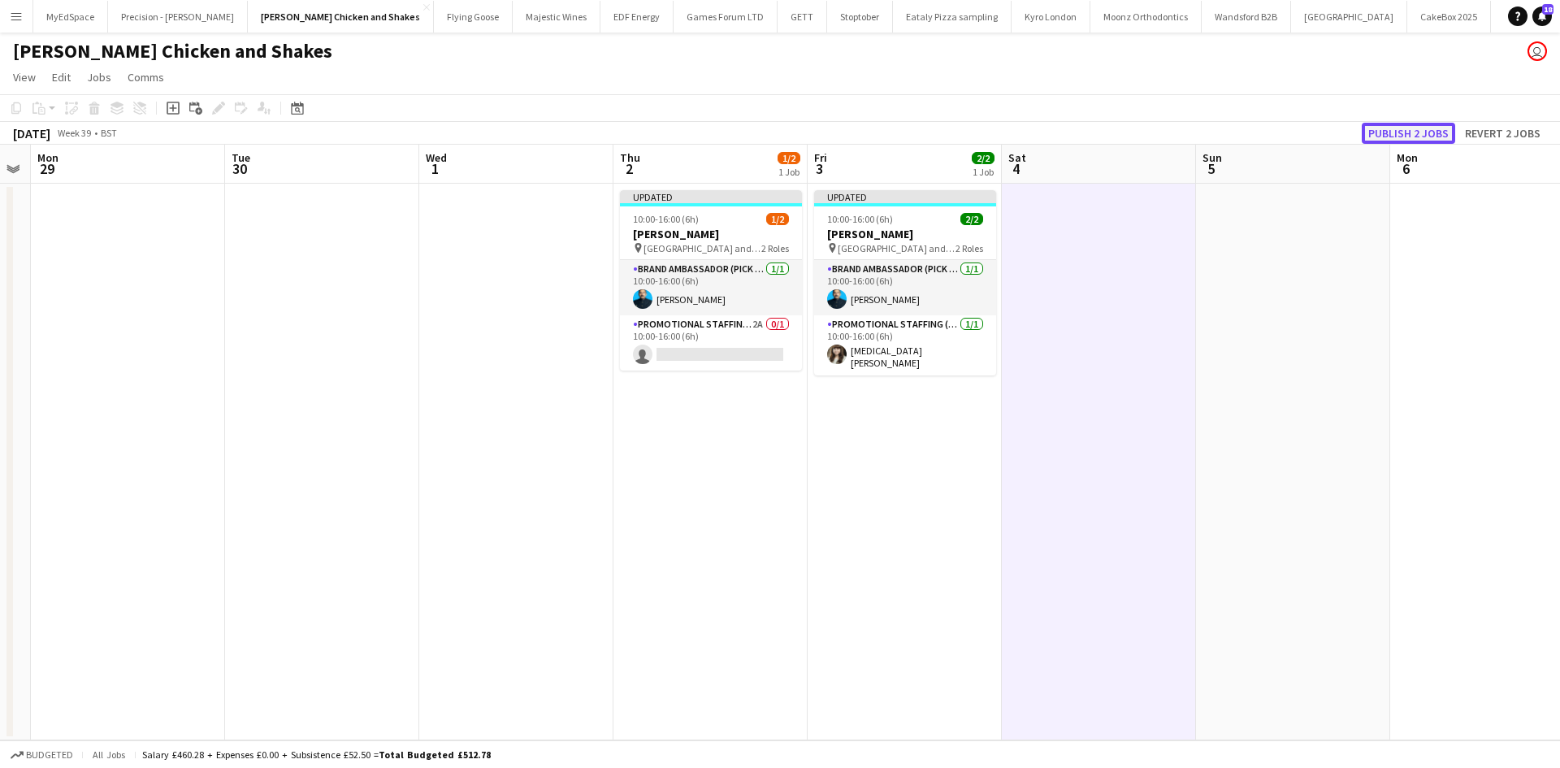
click at [1398, 123] on button "Publish 2 jobs" at bounding box center [1408, 133] width 93 height 21
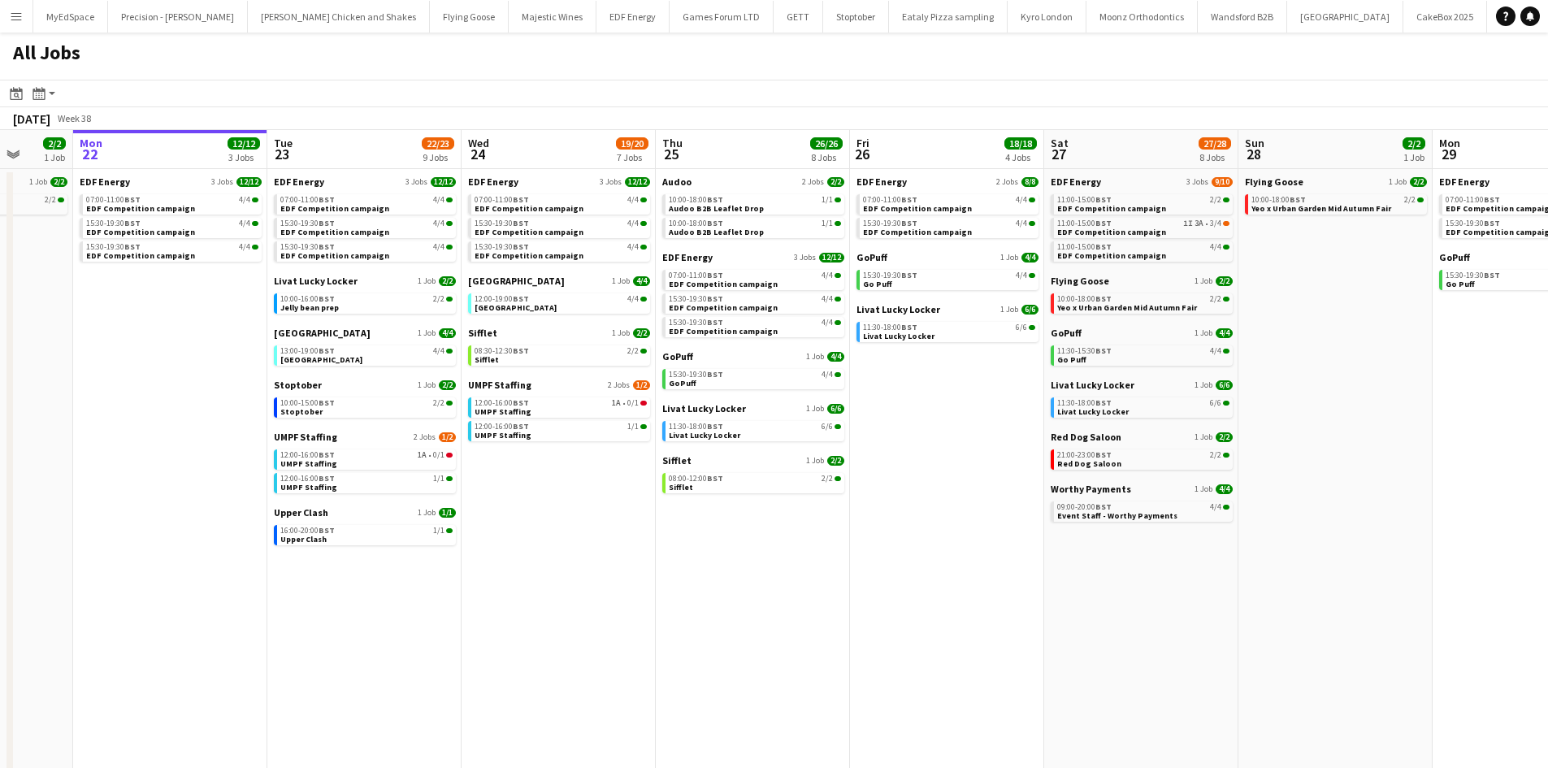
drag, startPoint x: 1096, startPoint y: 481, endPoint x: 1073, endPoint y: 478, distance: 23.0
click at [1073, 478] on app-calendar-viewport "Fri 19 22/22 9 Jobs Sat 20 20/21 9 Jobs Sun 21 2/2 1 Job Mon 22 12/12 3 Jobs Tu…" at bounding box center [774, 492] width 1548 height 724
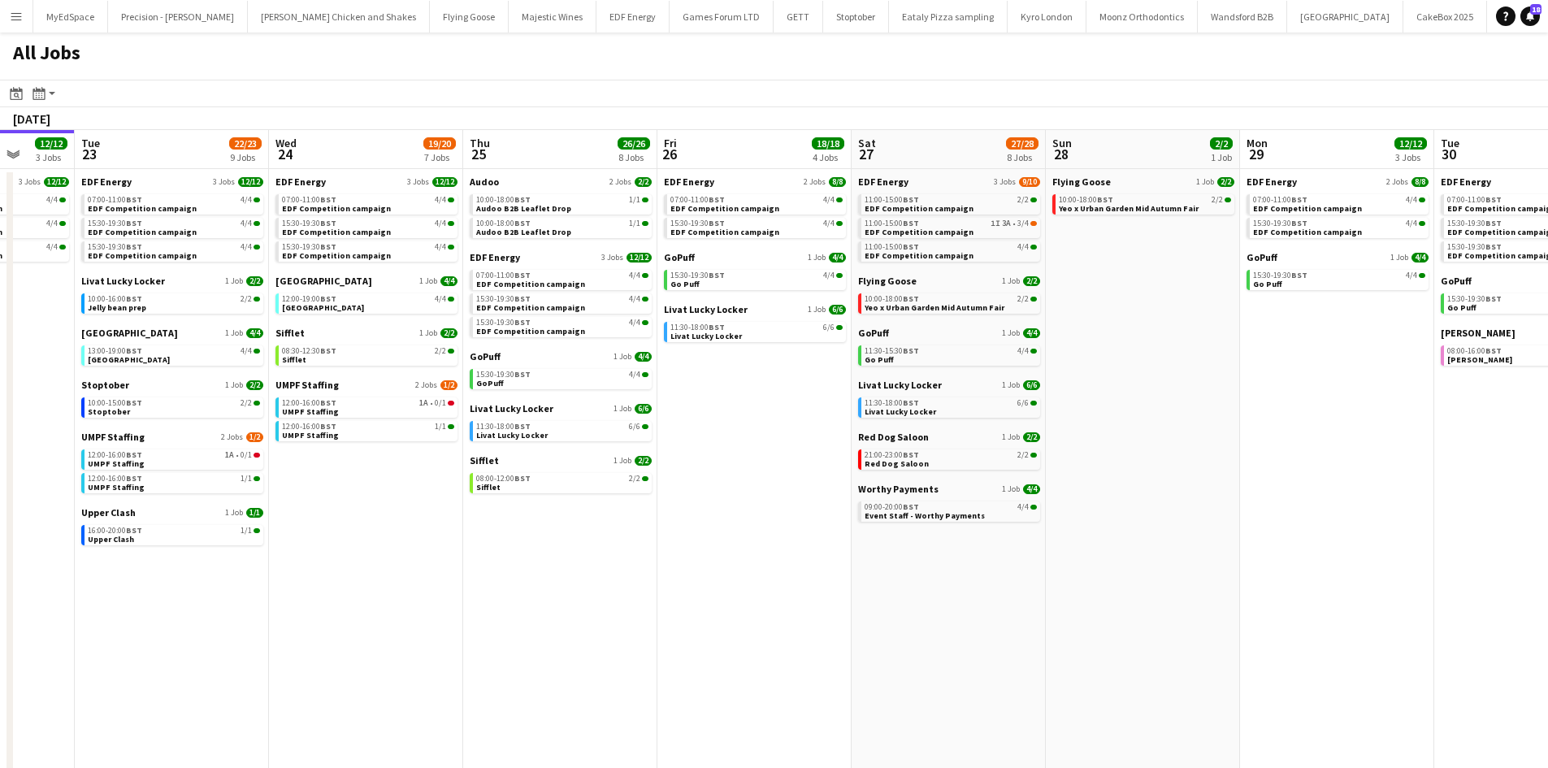
drag, startPoint x: 1301, startPoint y: 477, endPoint x: 697, endPoint y: 393, distance: 609.4
click at [698, 393] on app-calendar-viewport "Fri 19 22/22 9 Jobs Sat 20 20/21 9 Jobs Sun 21 2/2 1 Job Mon 22 12/12 3 Jobs Tu…" at bounding box center [774, 492] width 1548 height 724
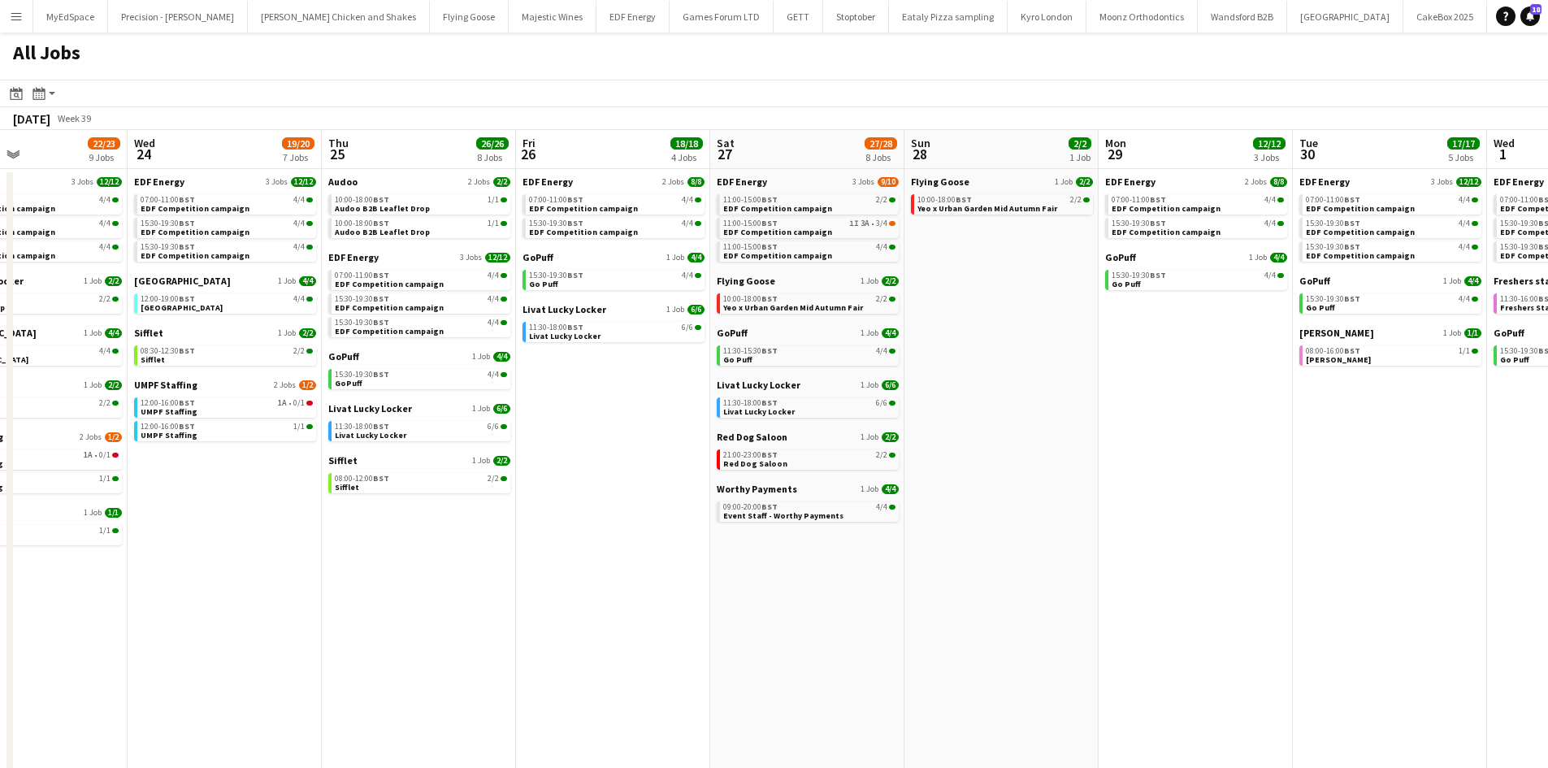
click at [870, 431] on app-all-jobs "All Jobs Date picker SEP 2025 SEP 2025 Monday M Tuesday T Wednesday W Thursday …" at bounding box center [774, 442] width 1548 height 821
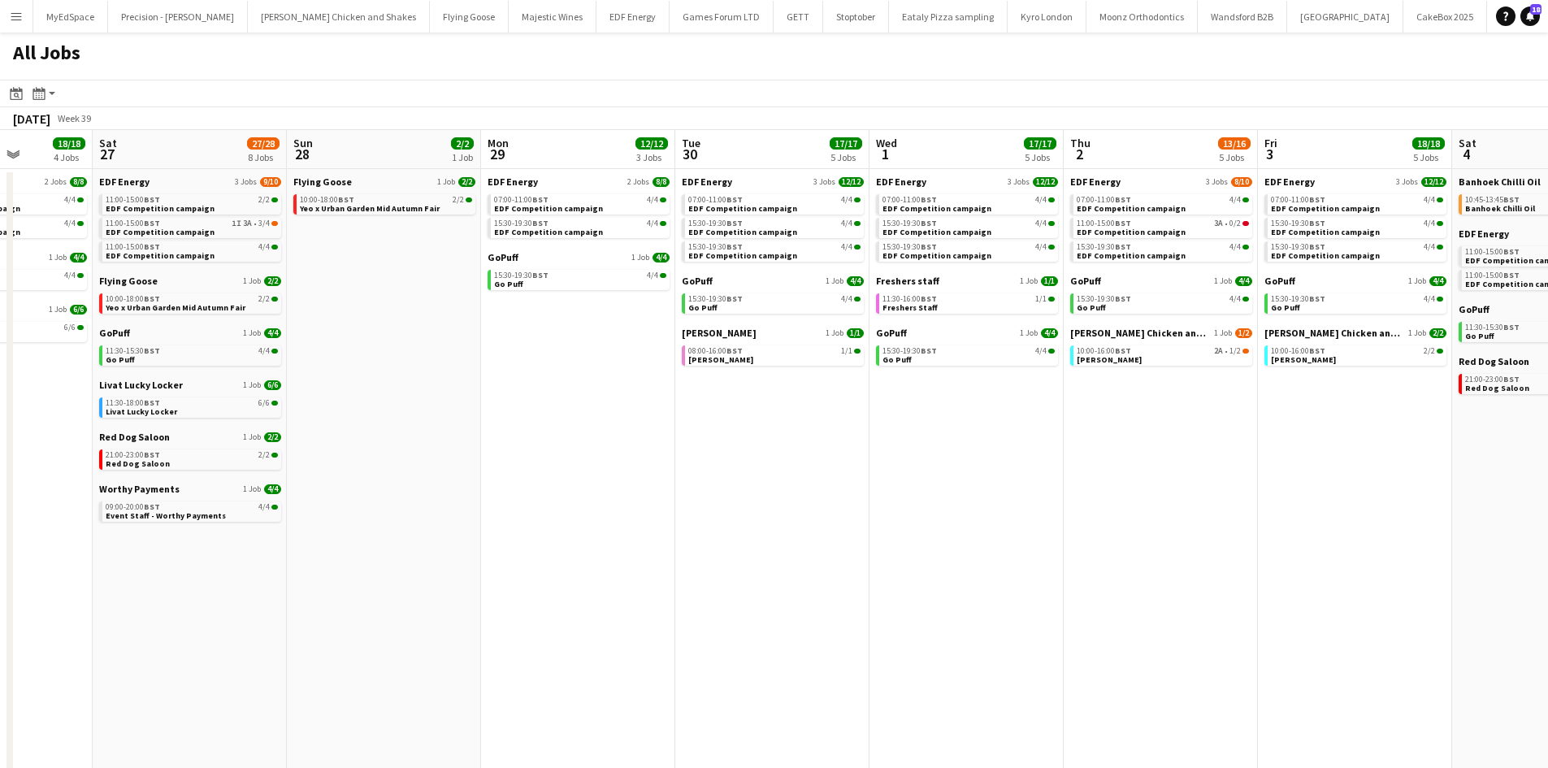
drag, startPoint x: 1246, startPoint y: 444, endPoint x: 988, endPoint y: 418, distance: 259.6
click at [988, 418] on app-calendar-viewport "Tue 23 22/23 9 Jobs Wed 24 19/20 7 Jobs Thu 25 26/26 8 Jobs Fri 26 18/18 4 Jobs…" at bounding box center [774, 492] width 1548 height 724
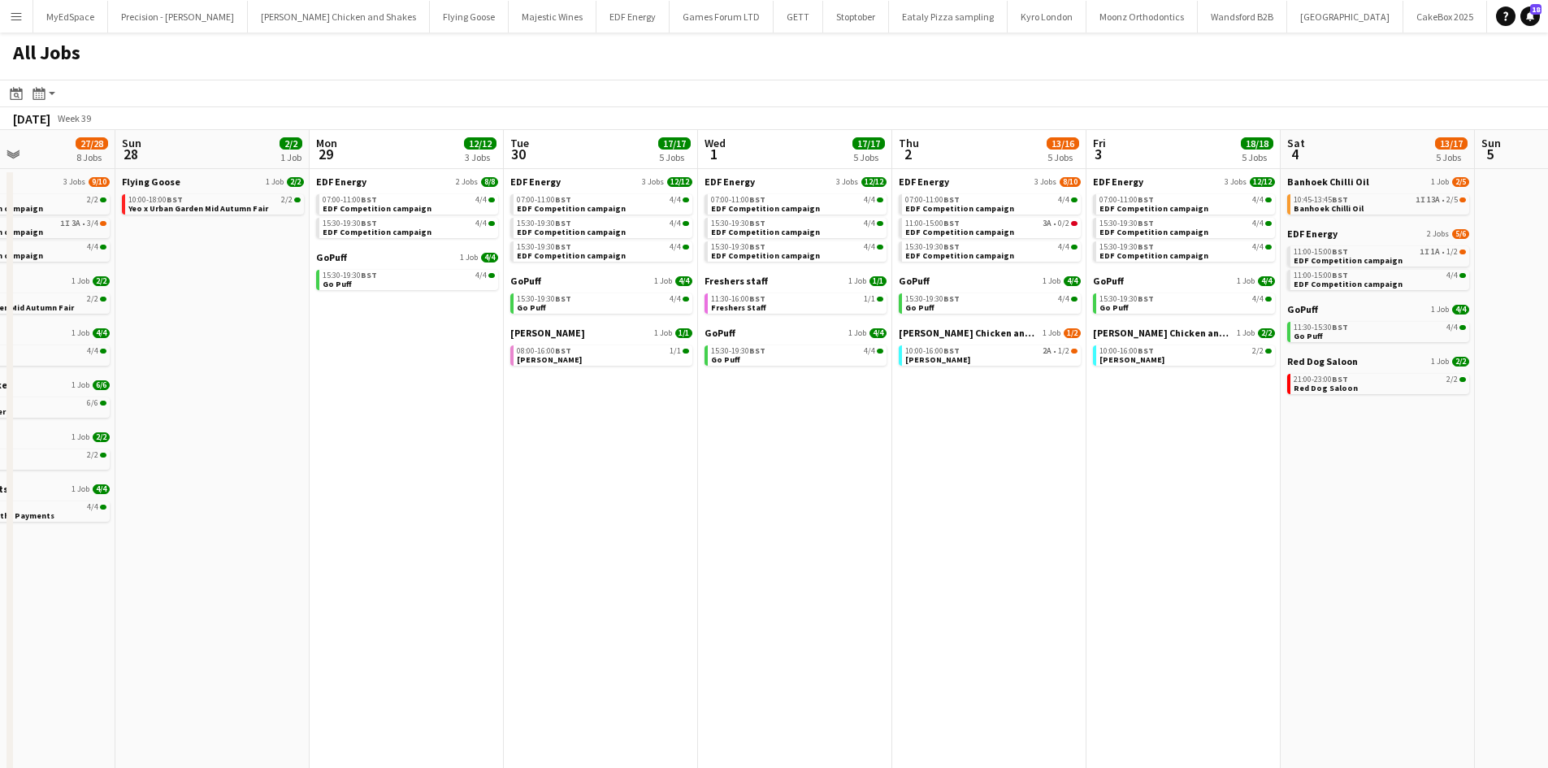
drag, startPoint x: 1215, startPoint y: 414, endPoint x: 1077, endPoint y: 415, distance: 137.3
click at [1048, 398] on app-calendar-viewport "Thu 25 26/26 8 Jobs Fri 26 18/18 4 Jobs Sat 27 27/28 8 Jobs Sun 28 2/2 1 Job Mo…" at bounding box center [774, 492] width 1548 height 724
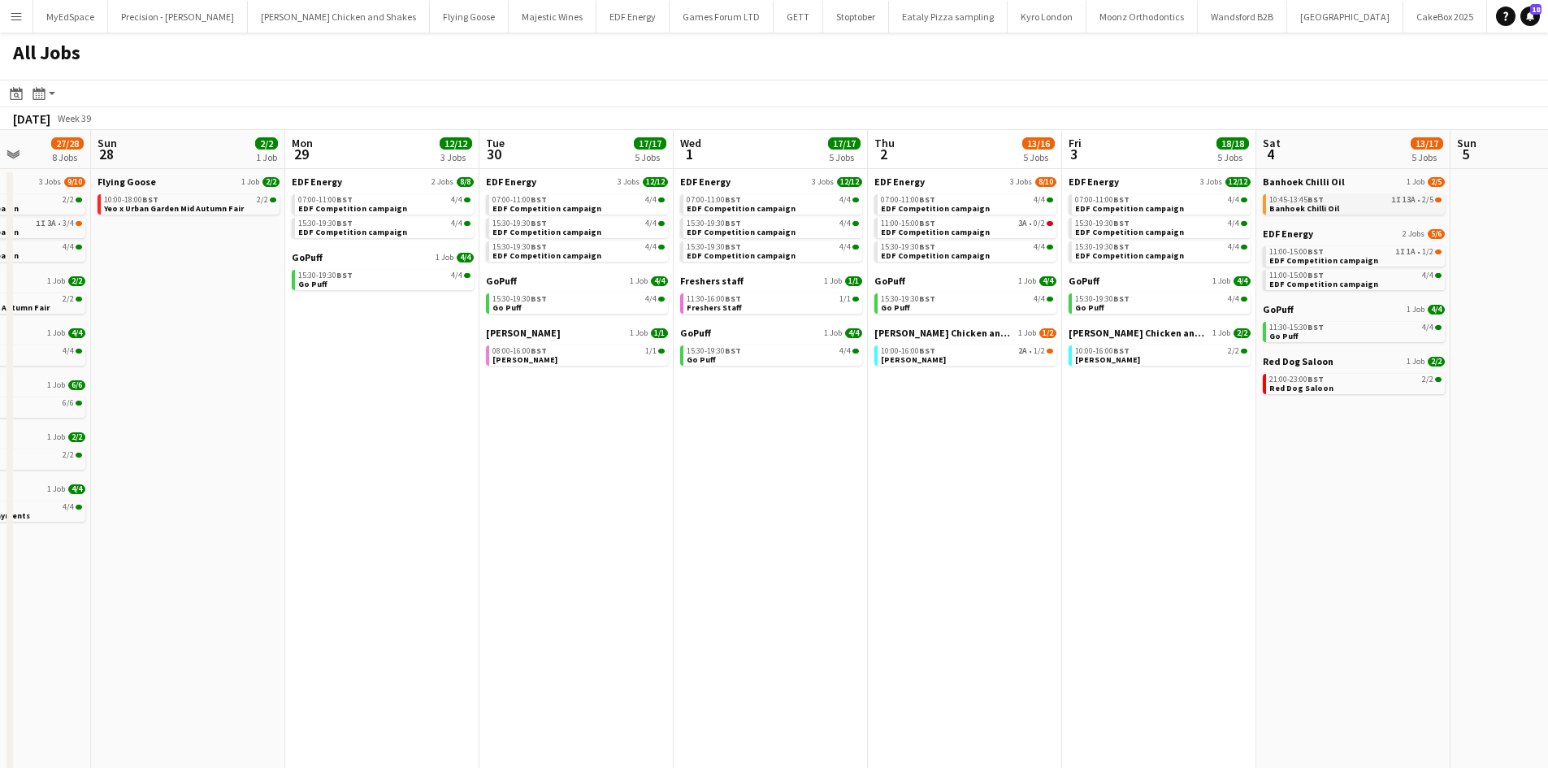
click at [1422, 197] on span "2/5" at bounding box center [1427, 200] width 11 height 8
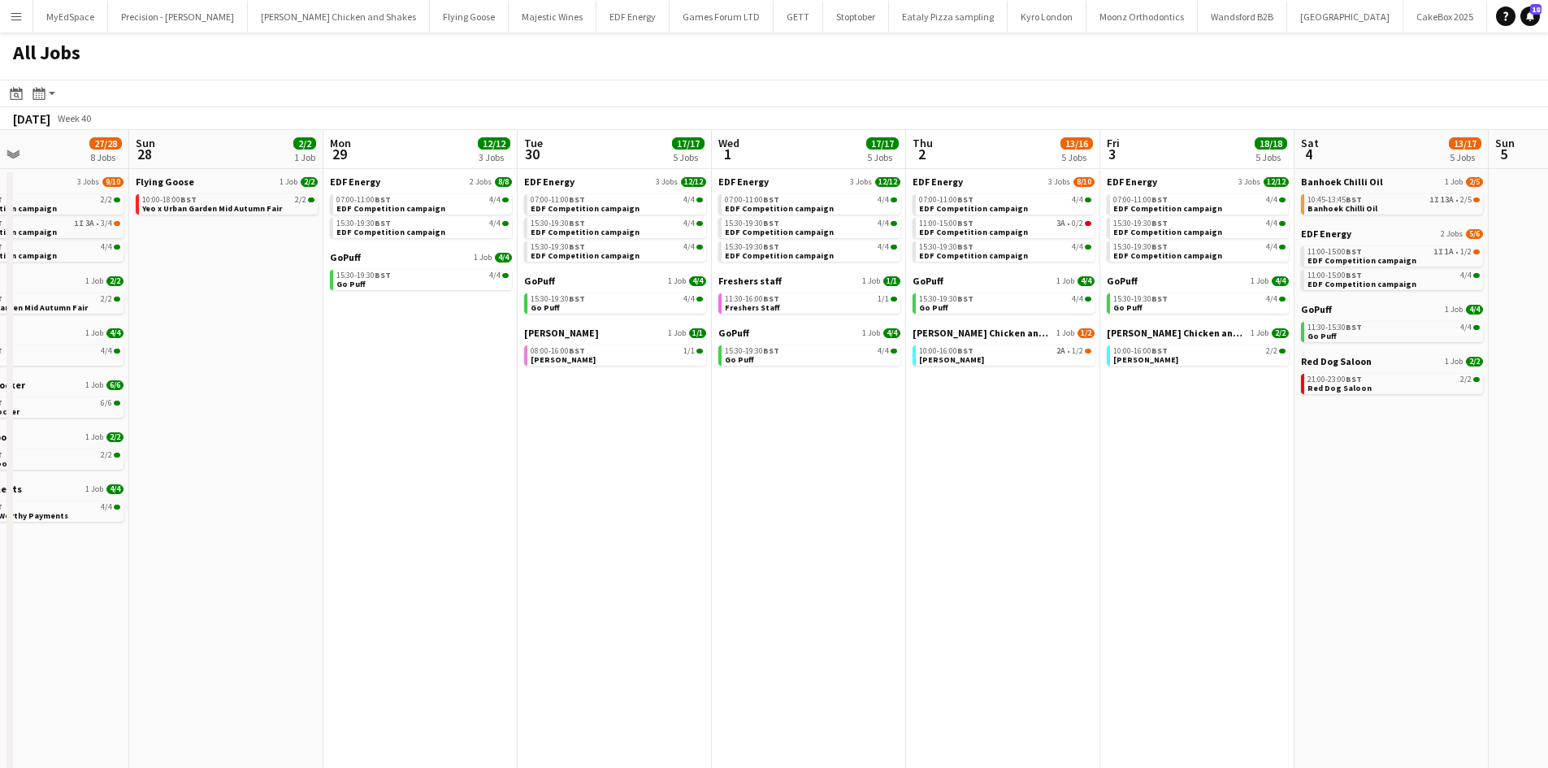
click at [832, 445] on app-all-jobs "All Jobs Date picker SEP 2025 SEP 2025 Monday M Tuesday T Wednesday W Thursday …" at bounding box center [774, 442] width 1548 height 821
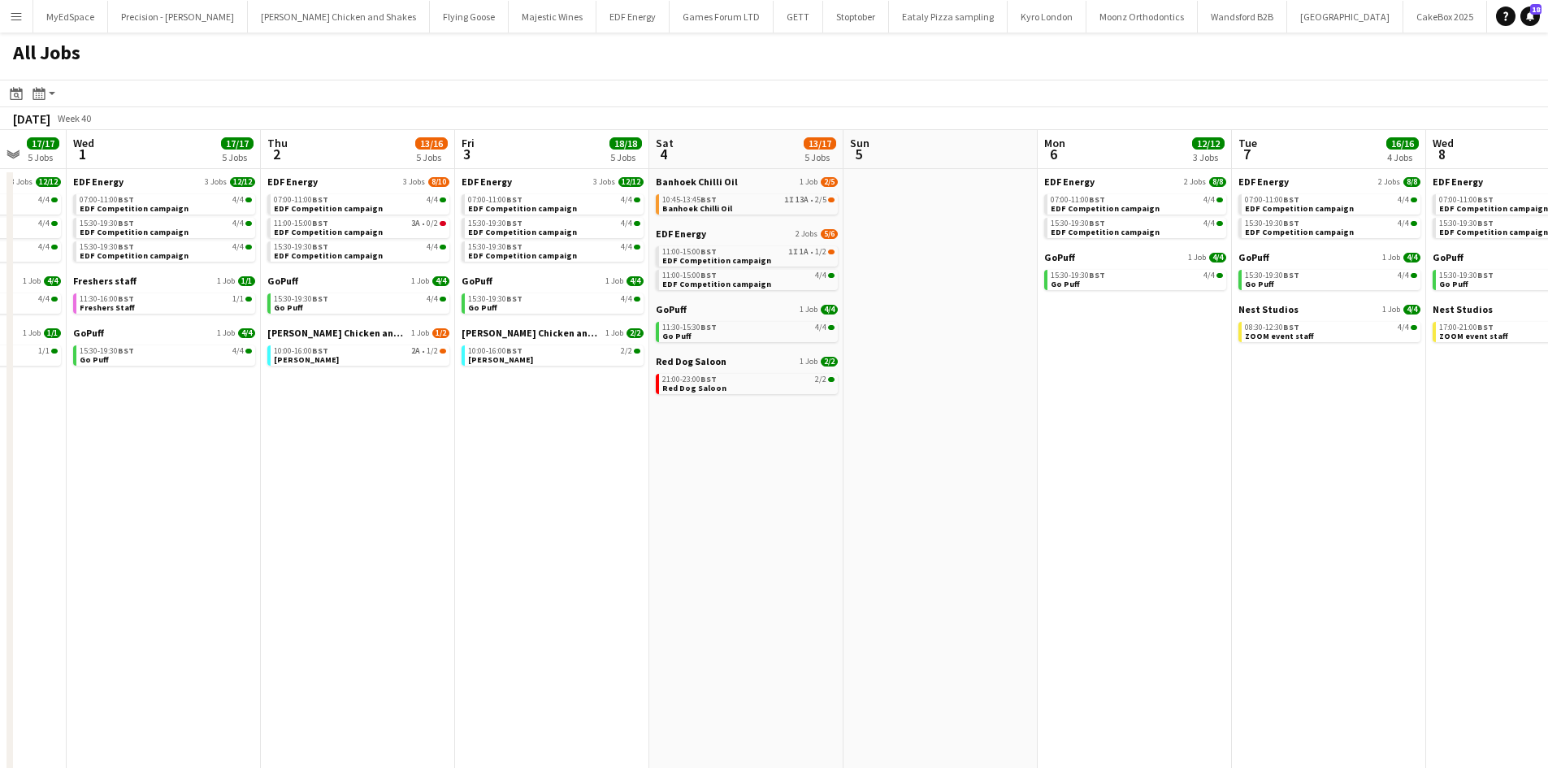
drag, startPoint x: 1164, startPoint y: 386, endPoint x: 1165, endPoint y: 461, distance: 74.8
click at [880, 363] on app-calendar-viewport "Sat 27 27/28 8 Jobs Sun 28 2/2 1 Job Mon 29 12/12 3 Jobs Tue 30 17/17 5 Jobs We…" at bounding box center [774, 492] width 1548 height 724
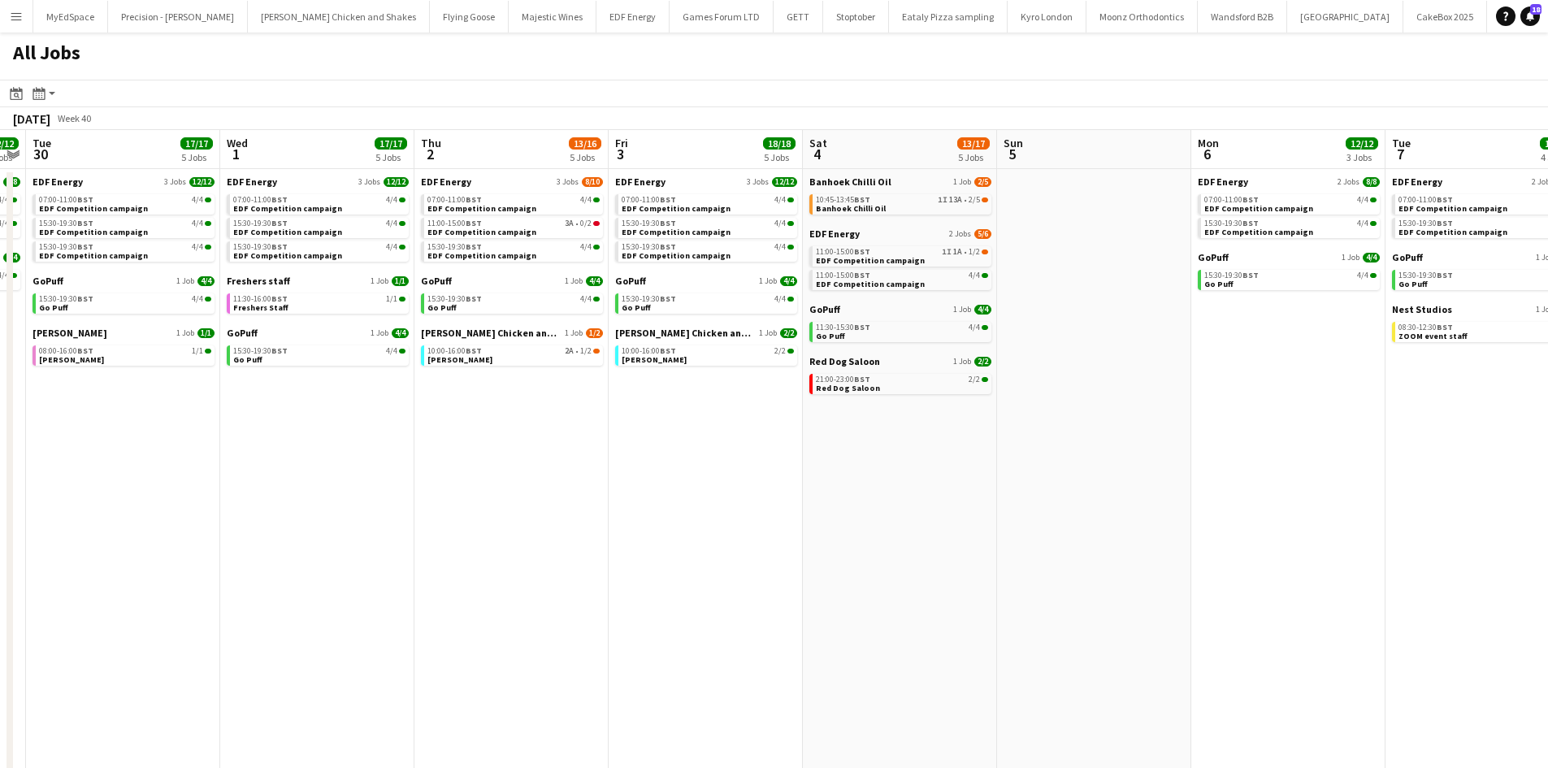
drag, startPoint x: 1140, startPoint y: 466, endPoint x: 877, endPoint y: 416, distance: 267.1
click at [886, 417] on app-calendar-viewport "Sat 27 27/28 8 Jobs Sun 28 2/2 1 Job Mon 29 12/12 3 Jobs Tue 30 17/17 5 Jobs We…" at bounding box center [774, 492] width 1548 height 724
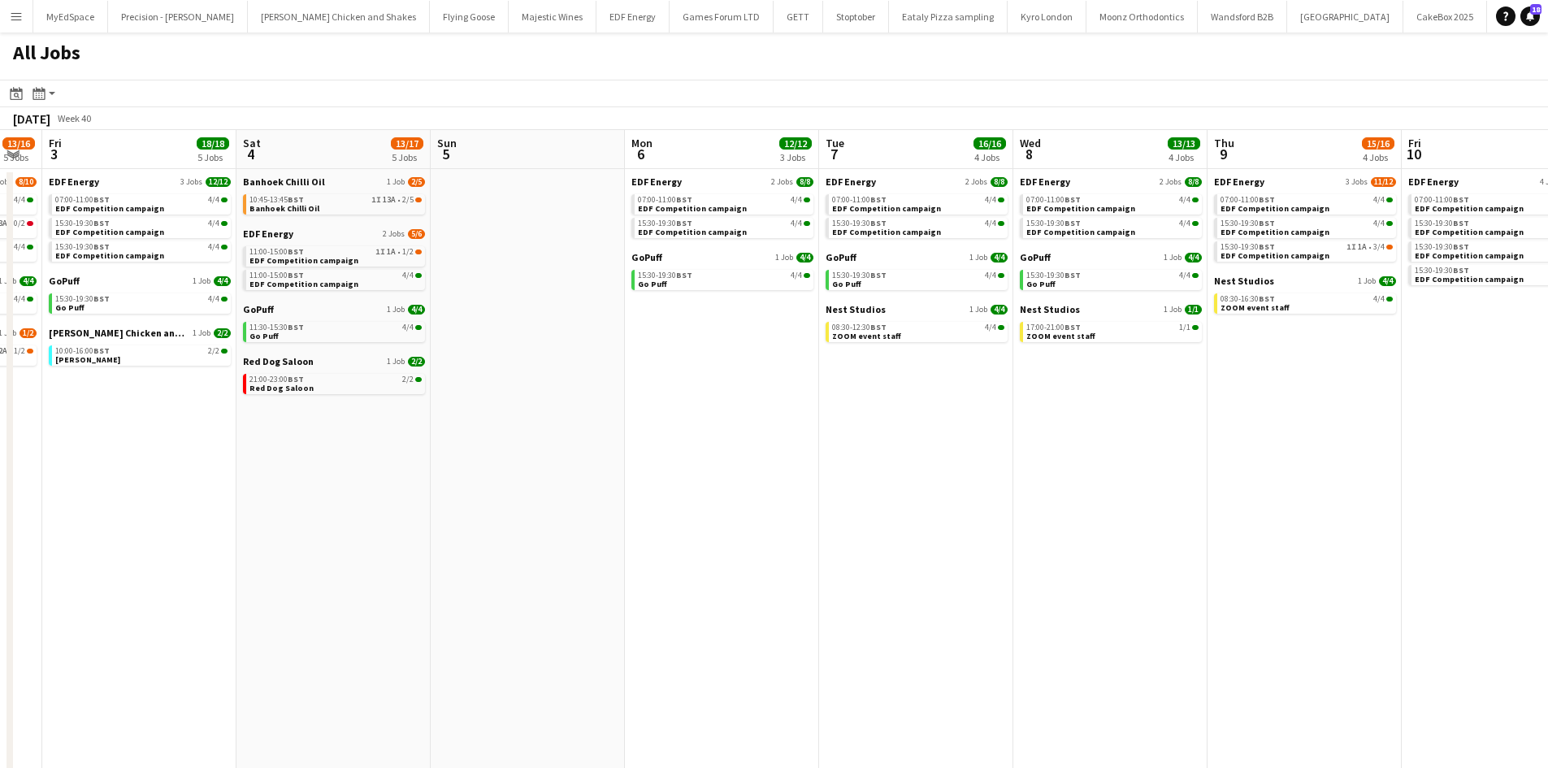
drag, startPoint x: 1271, startPoint y: 431, endPoint x: 1112, endPoint y: 431, distance: 158.4
click at [1112, 431] on app-calendar-viewport "Mon 29 12/12 3 Jobs Tue 30 17/17 5 Jobs Wed 1 17/17 5 Jobs Thu 2 13/16 5 Jobs F…" at bounding box center [774, 492] width 1548 height 724
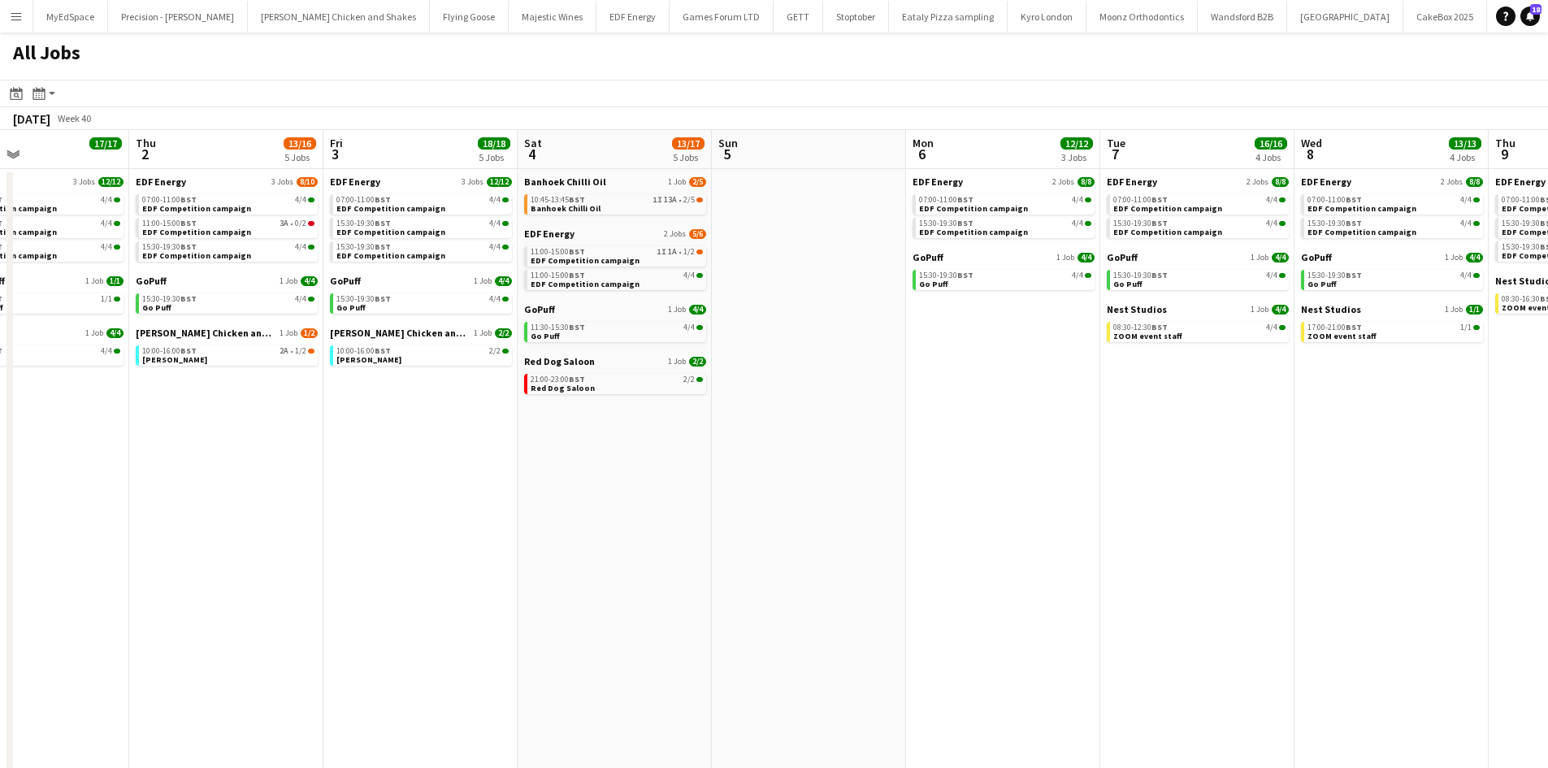
click at [1111, 433] on app-all-jobs "All Jobs Date picker SEP 2025 SEP 2025 Monday M Tuesday T Wednesday W Thursday …" at bounding box center [774, 442] width 1548 height 821
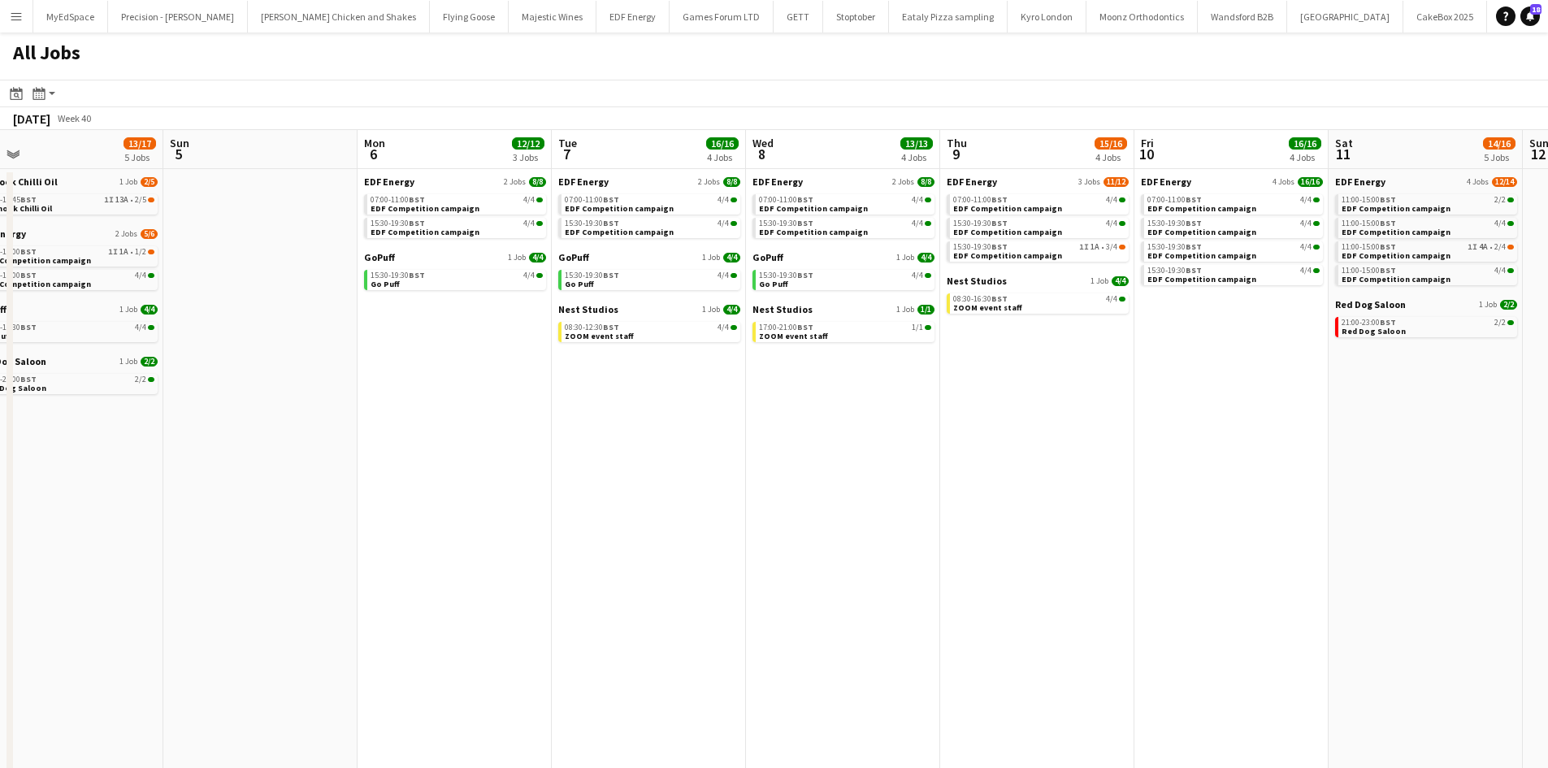
drag, startPoint x: 1237, startPoint y: 432, endPoint x: 967, endPoint y: 409, distance: 270.7
click at [977, 414] on app-calendar-viewport "Wed 1 17/17 5 Jobs Thu 2 13/16 5 Jobs Fri 3 18/18 5 Jobs Sat 4 13/17 5 Jobs Sun…" at bounding box center [774, 492] width 1548 height 724
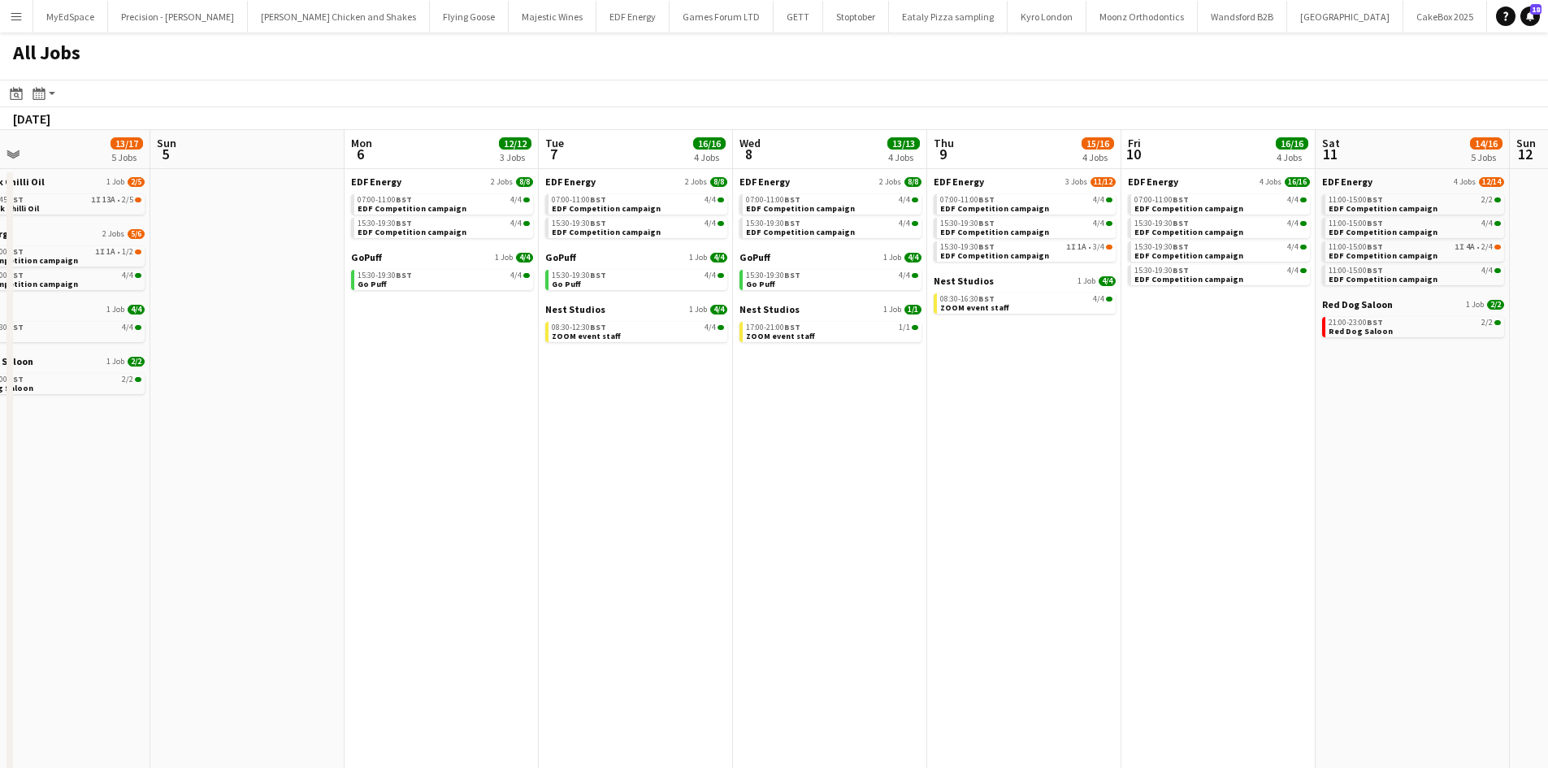
click at [747, 419] on app-all-jobs "All Jobs Date picker SEP 2025 SEP 2025 Monday M Tuesday T Wednesday W Thursday …" at bounding box center [774, 442] width 1548 height 821
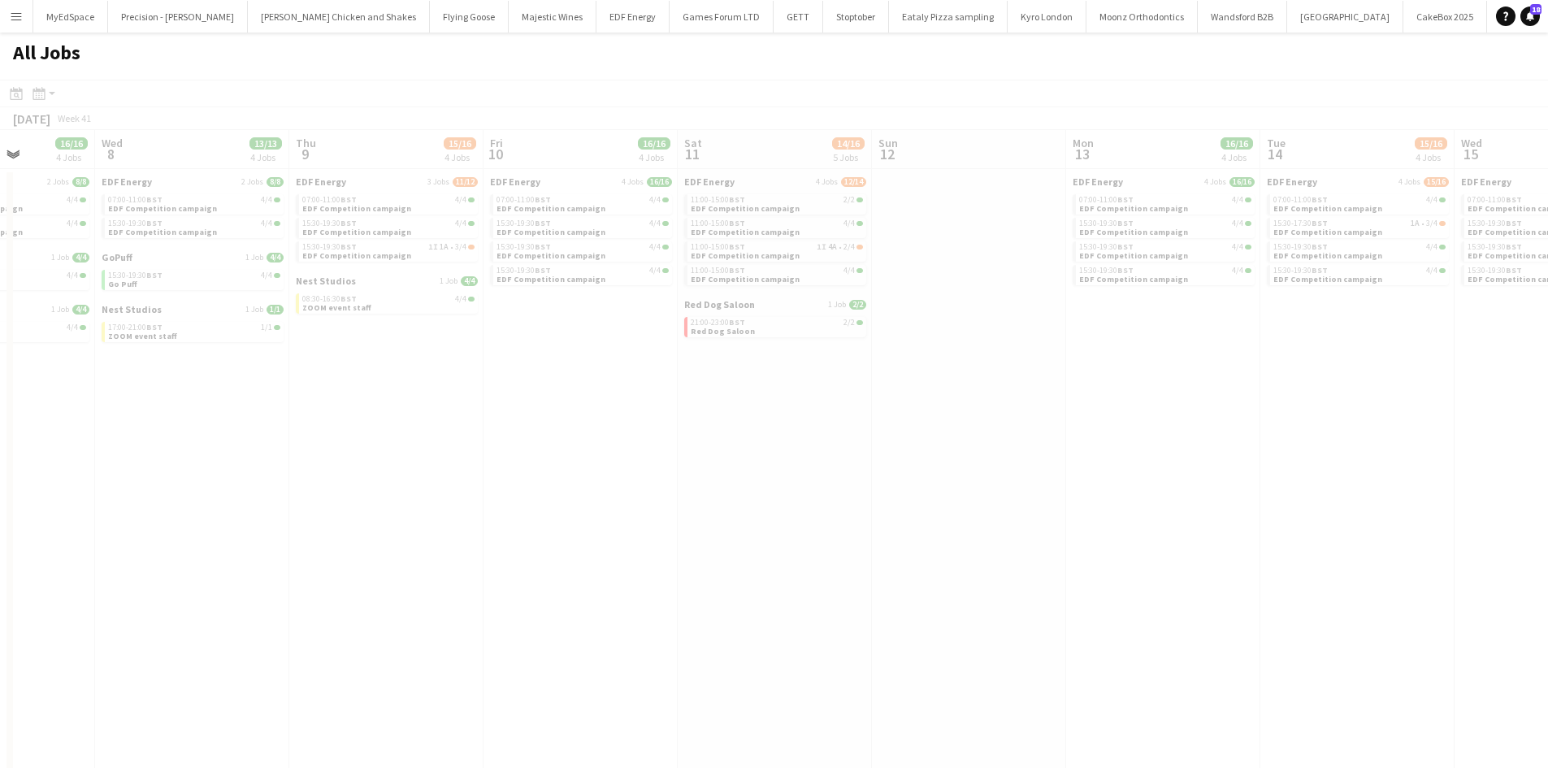
drag, startPoint x: 1242, startPoint y: 442, endPoint x: 904, endPoint y: 383, distance: 343.2
click at [939, 402] on div at bounding box center [774, 490] width 1548 height 821
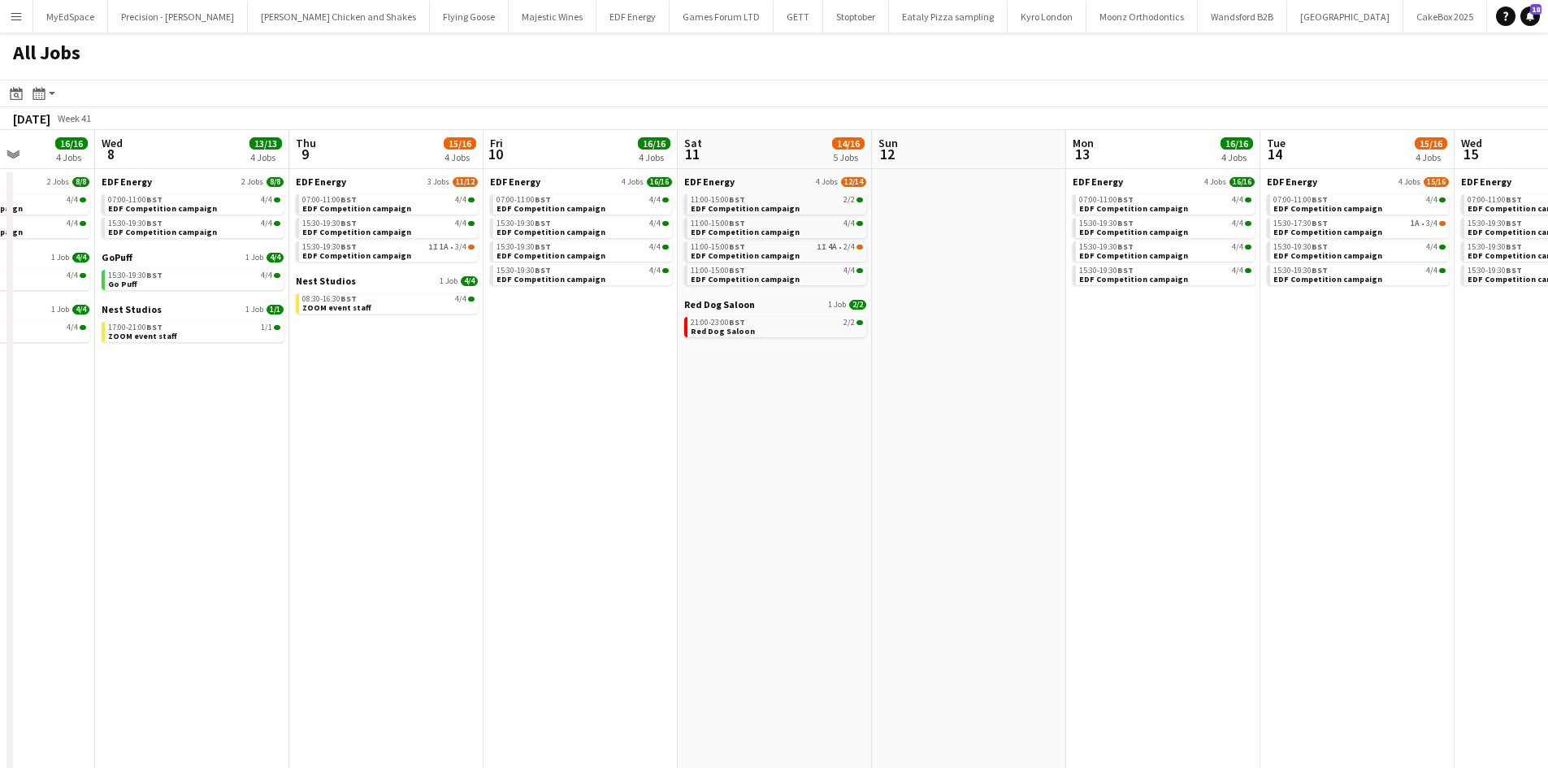
drag, startPoint x: 1236, startPoint y: 427, endPoint x: 808, endPoint y: 395, distance: 428.6
click at [808, 394] on app-calendar-viewport "Sun 5 Mon 6 12/12 3 Jobs Tue 7 16/16 4 Jobs Wed 8 13/13 4 Jobs Thu 9 15/16 4 Jo…" at bounding box center [774, 492] width 1548 height 724
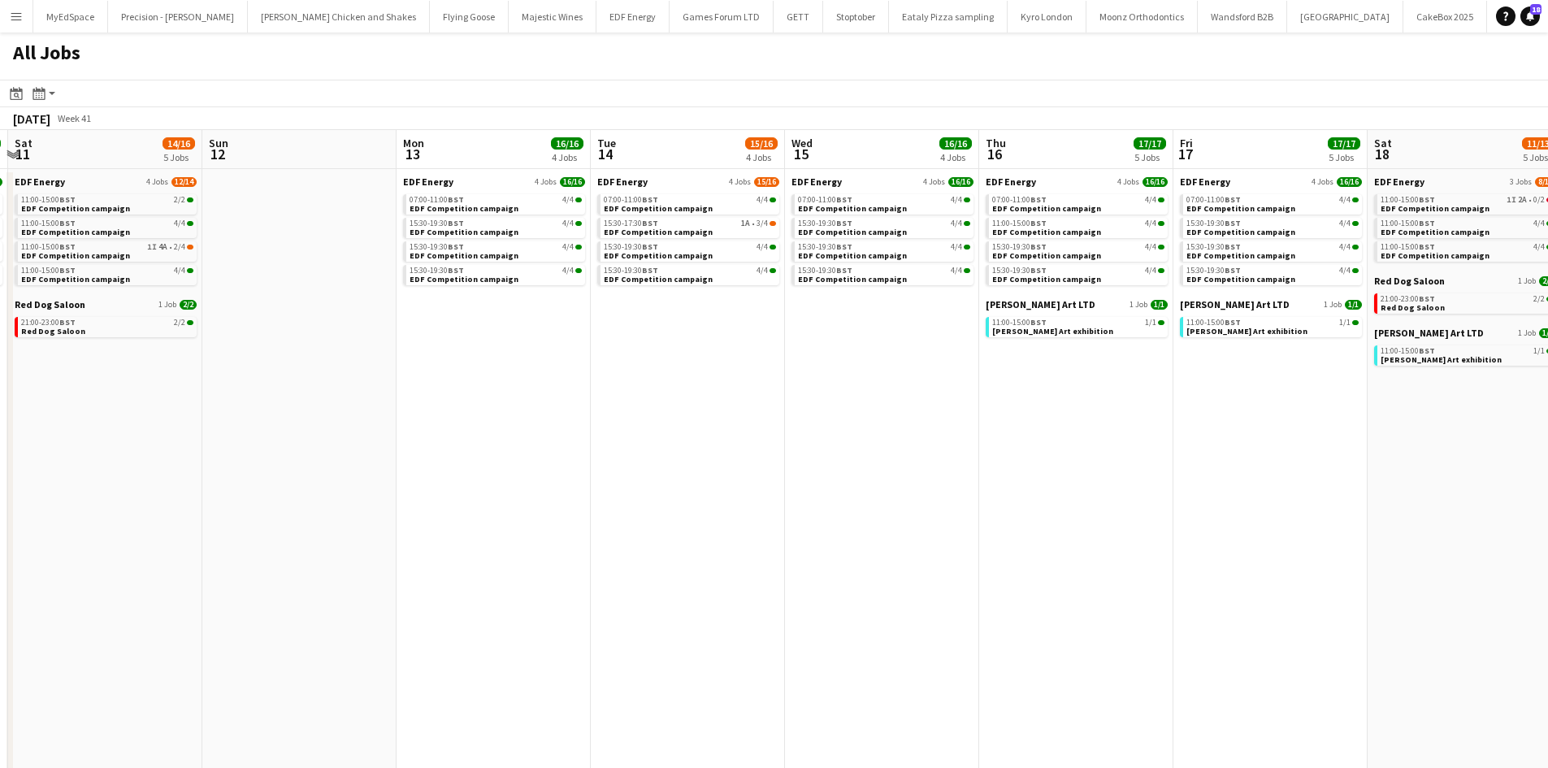
drag, startPoint x: 1239, startPoint y: 445, endPoint x: 936, endPoint y: 406, distance: 305.6
click at [936, 406] on app-calendar-viewport "Tue 7 16/16 4 Jobs Wed 8 13/13 4 Jobs Thu 9 15/16 4 Jobs Fri 10 16/16 4 Jobs Sa…" at bounding box center [774, 492] width 1548 height 724
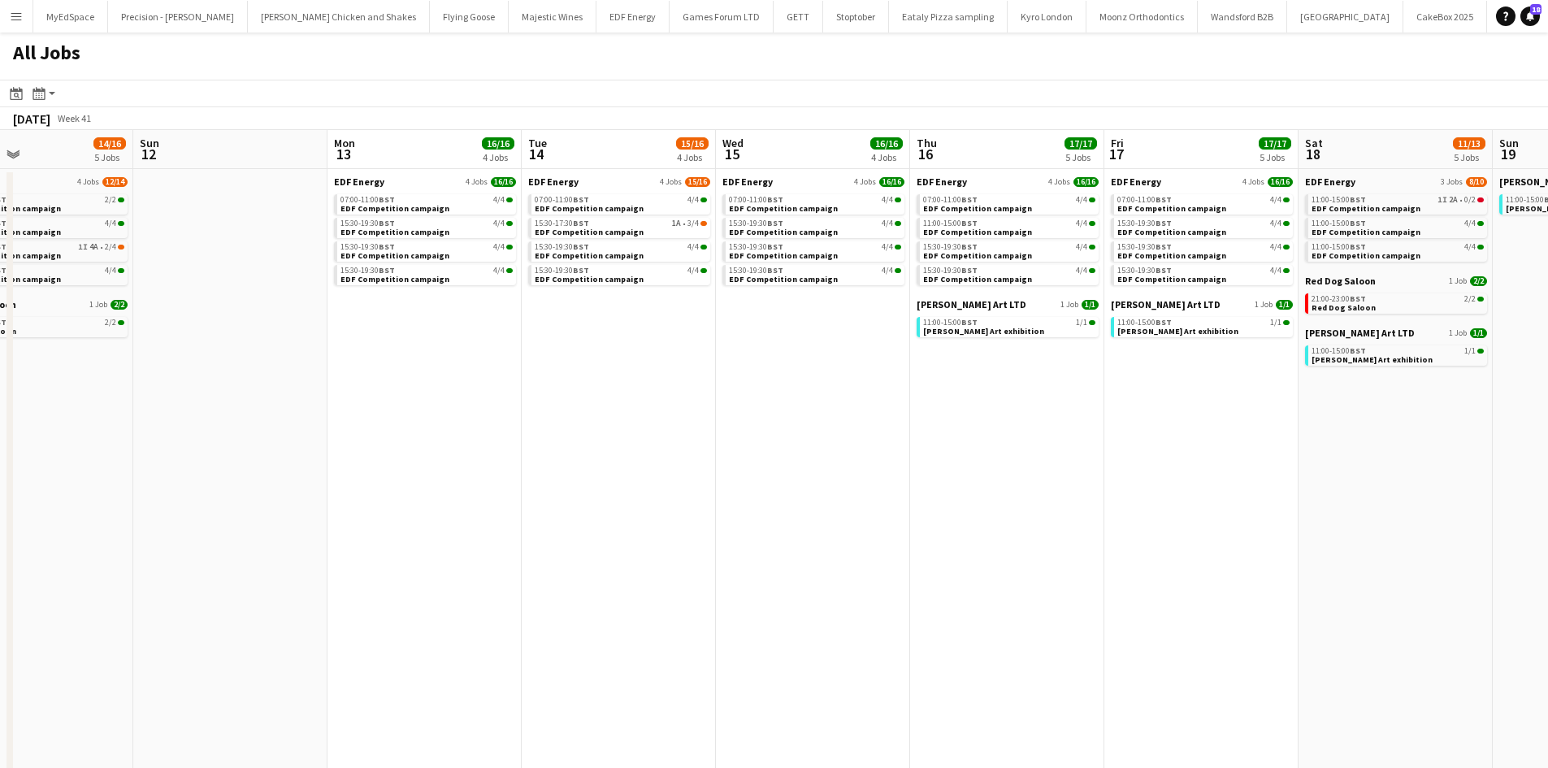
drag, startPoint x: 1172, startPoint y: 421, endPoint x: 1069, endPoint y: 418, distance: 102.4
click at [1069, 418] on app-calendar-viewport "Thu 9 15/16 4 Jobs Fri 10 16/16 4 Jobs Sat 11 14/16 5 Jobs Sun 12 Mon 13 16/16 …" at bounding box center [774, 492] width 1548 height 724
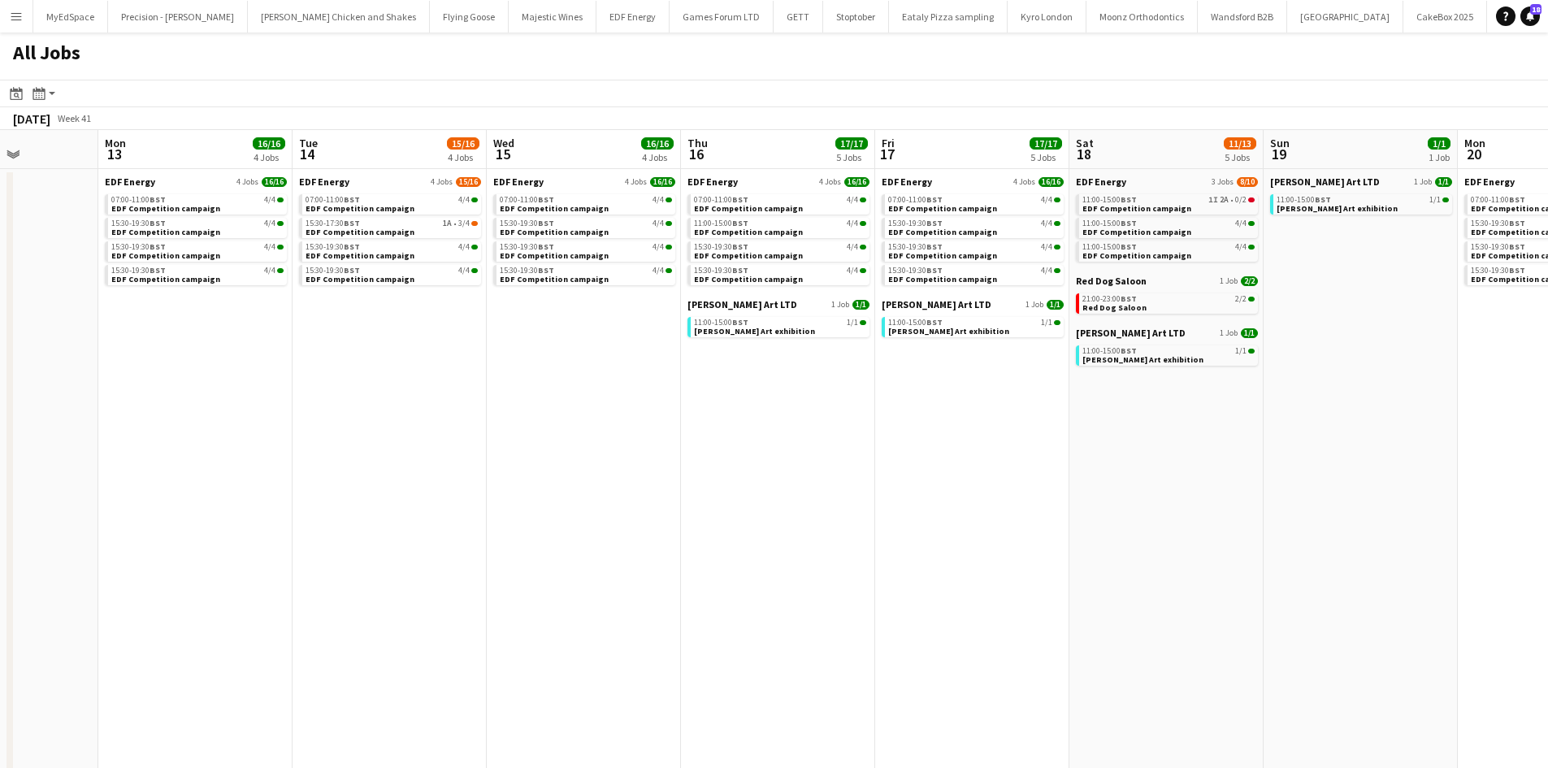
scroll to position [0, 714]
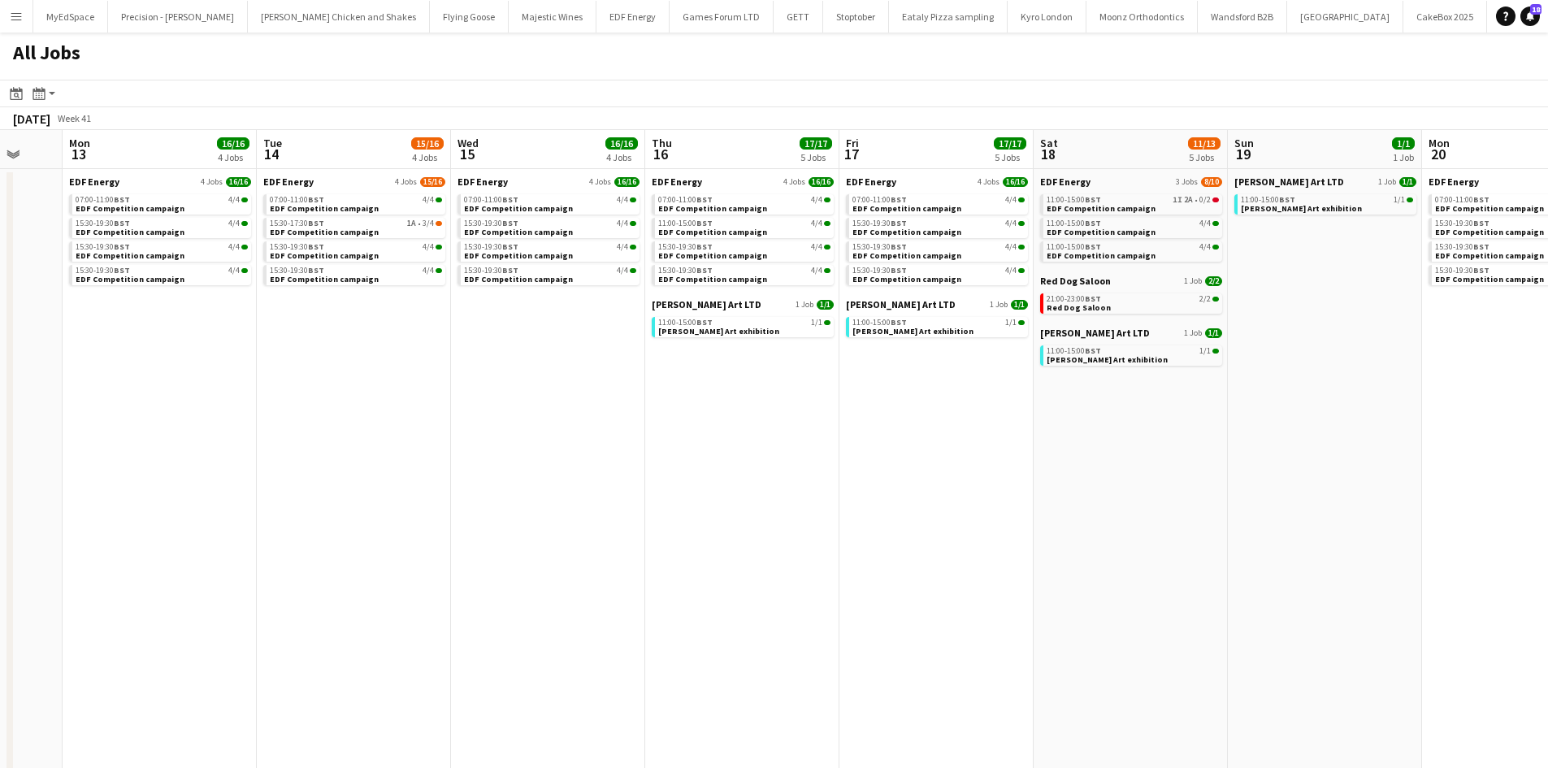
drag, startPoint x: 993, startPoint y: 401, endPoint x: 957, endPoint y: 396, distance: 36.1
click at [957, 396] on app-calendar-viewport "Thu 9 15/16 4 Jobs Fri 10 16/16 4 Jobs Sat 11 14/16 5 Jobs Sun 12 Mon 13 16/16 …" at bounding box center [774, 492] width 1548 height 724
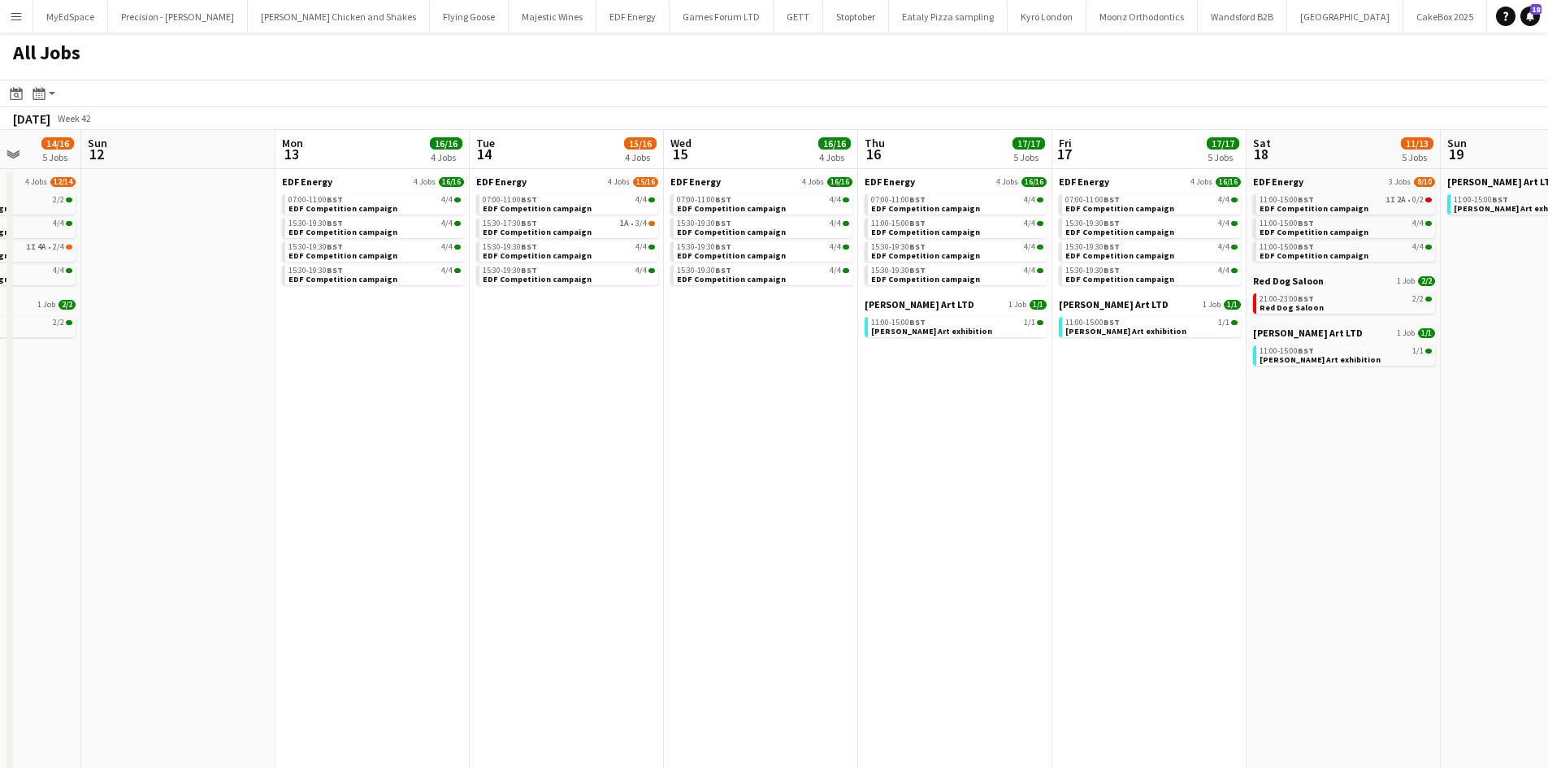
drag, startPoint x: 1215, startPoint y: 419, endPoint x: 1048, endPoint y: 409, distance: 167.7
click at [1001, 407] on app-calendar-viewport "Thu 9 15/16 4 Jobs Fri 10 16/16 4 Jobs Sat 11 14/16 5 Jobs Sun 12 Mon 13 16/16 …" at bounding box center [774, 492] width 1548 height 724
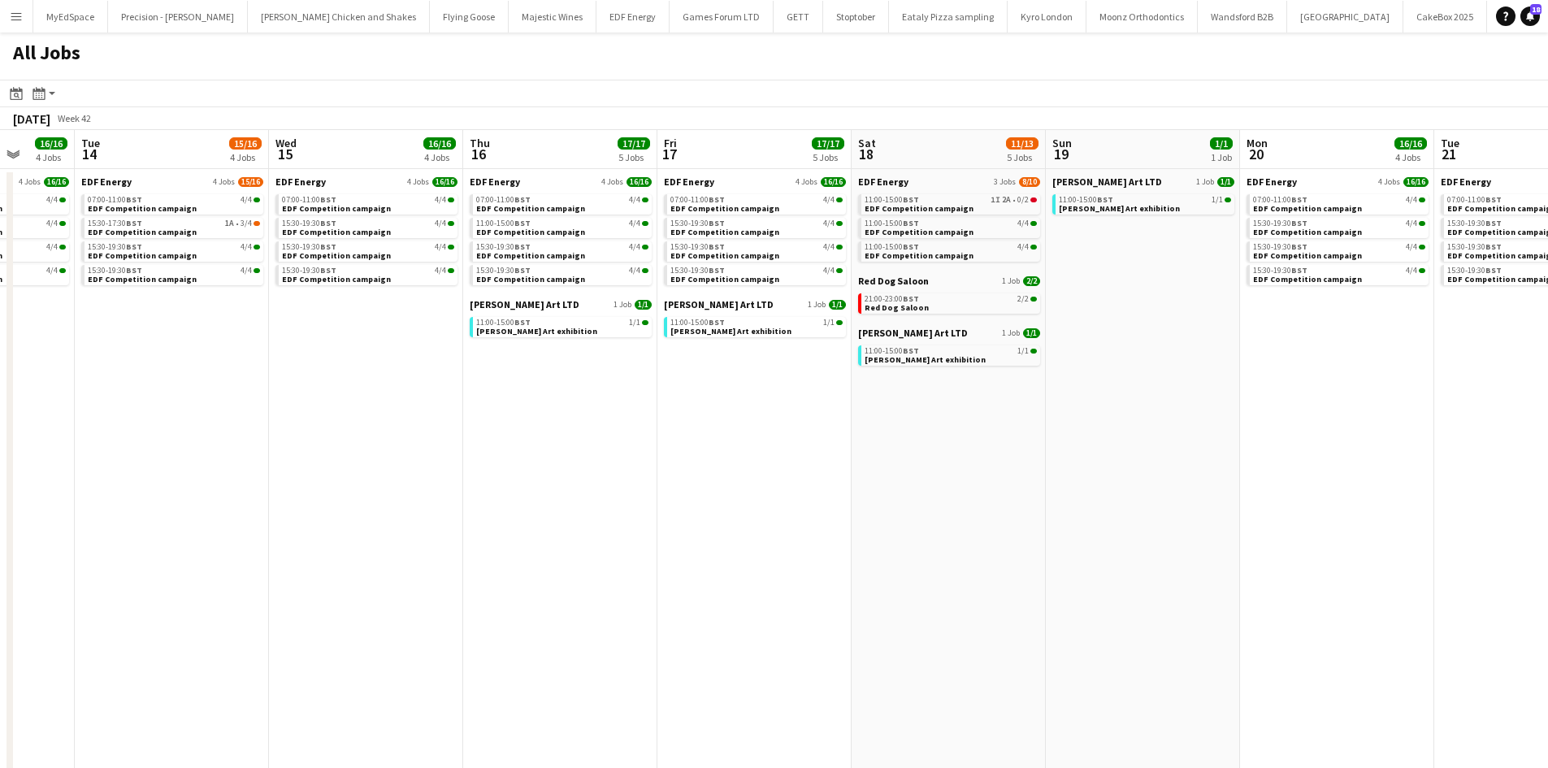
click at [768, 376] on app-all-jobs "All Jobs Date picker SEP 2025 SEP 2025 Monday M Tuesday T Wednesday W Thursday …" at bounding box center [774, 442] width 1548 height 821
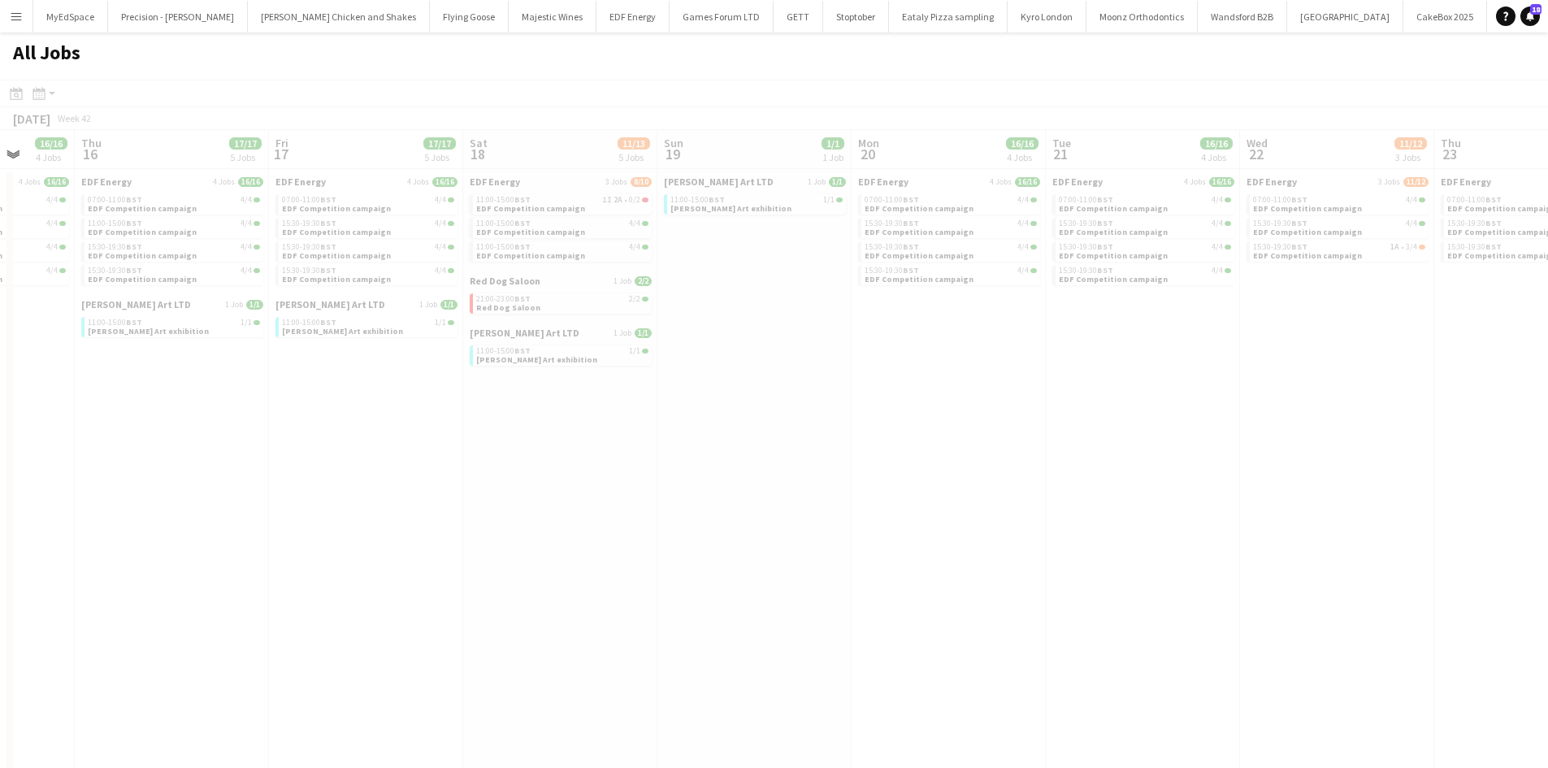
drag, startPoint x: 1120, startPoint y: 422, endPoint x: 1012, endPoint y: 407, distance: 109.0
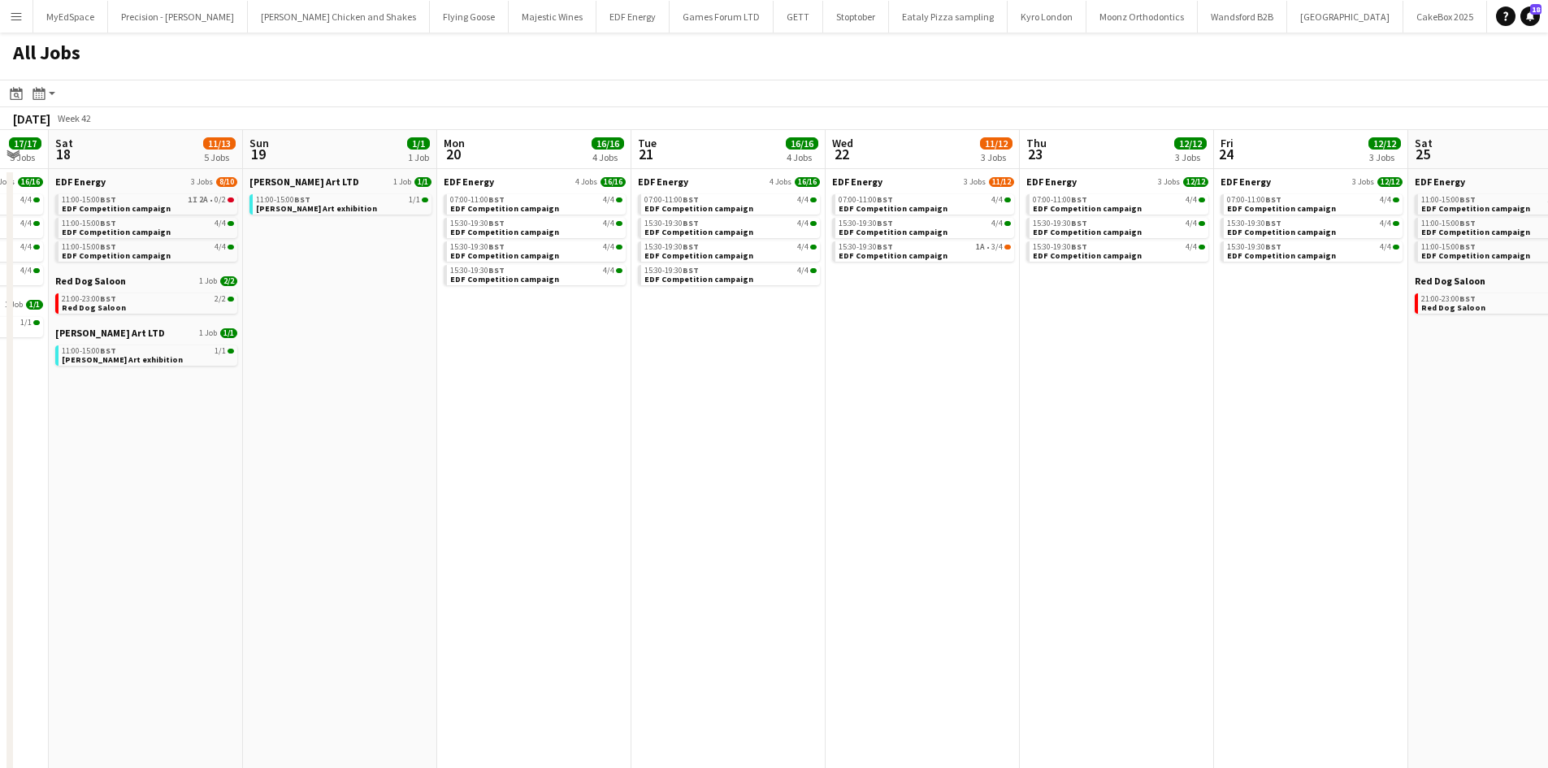
drag, startPoint x: 1258, startPoint y: 407, endPoint x: 835, endPoint y: 409, distance: 422.5
click at [835, 409] on app-calendar-viewport "Wed 15 16/16 4 Jobs Thu 16 17/17 5 Jobs Fri 17 17/17 5 Jobs Sat 18 11/13 5 Jobs…" at bounding box center [774, 492] width 1548 height 724
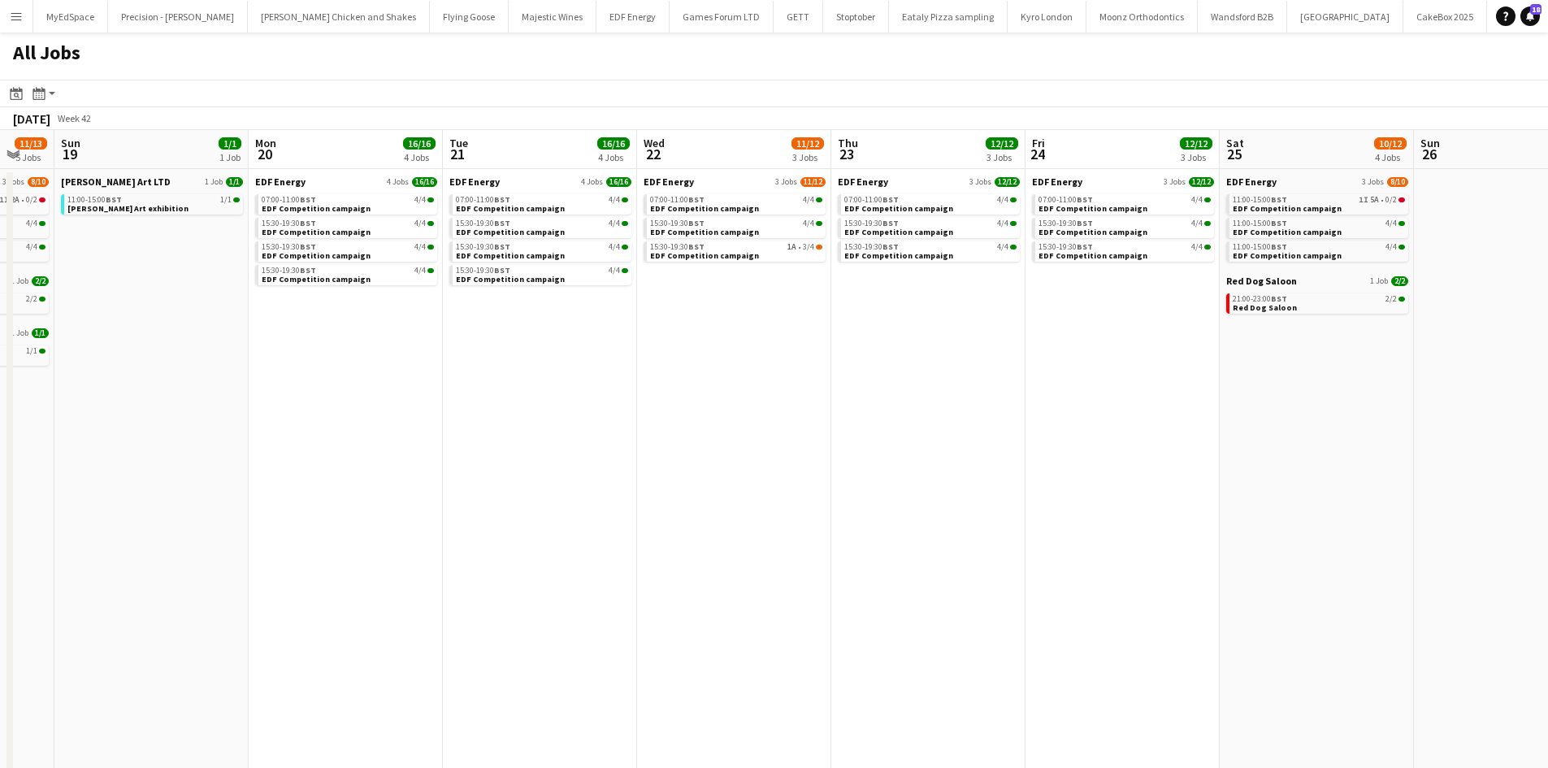
drag, startPoint x: 1185, startPoint y: 433, endPoint x: 929, endPoint y: 410, distance: 256.1
click at [932, 410] on app-calendar-viewport "Wed 15 16/16 4 Jobs Thu 16 17/17 5 Jobs Fri 17 17/17 5 Jobs Sat 18 11/13 5 Jobs…" at bounding box center [774, 492] width 1548 height 724
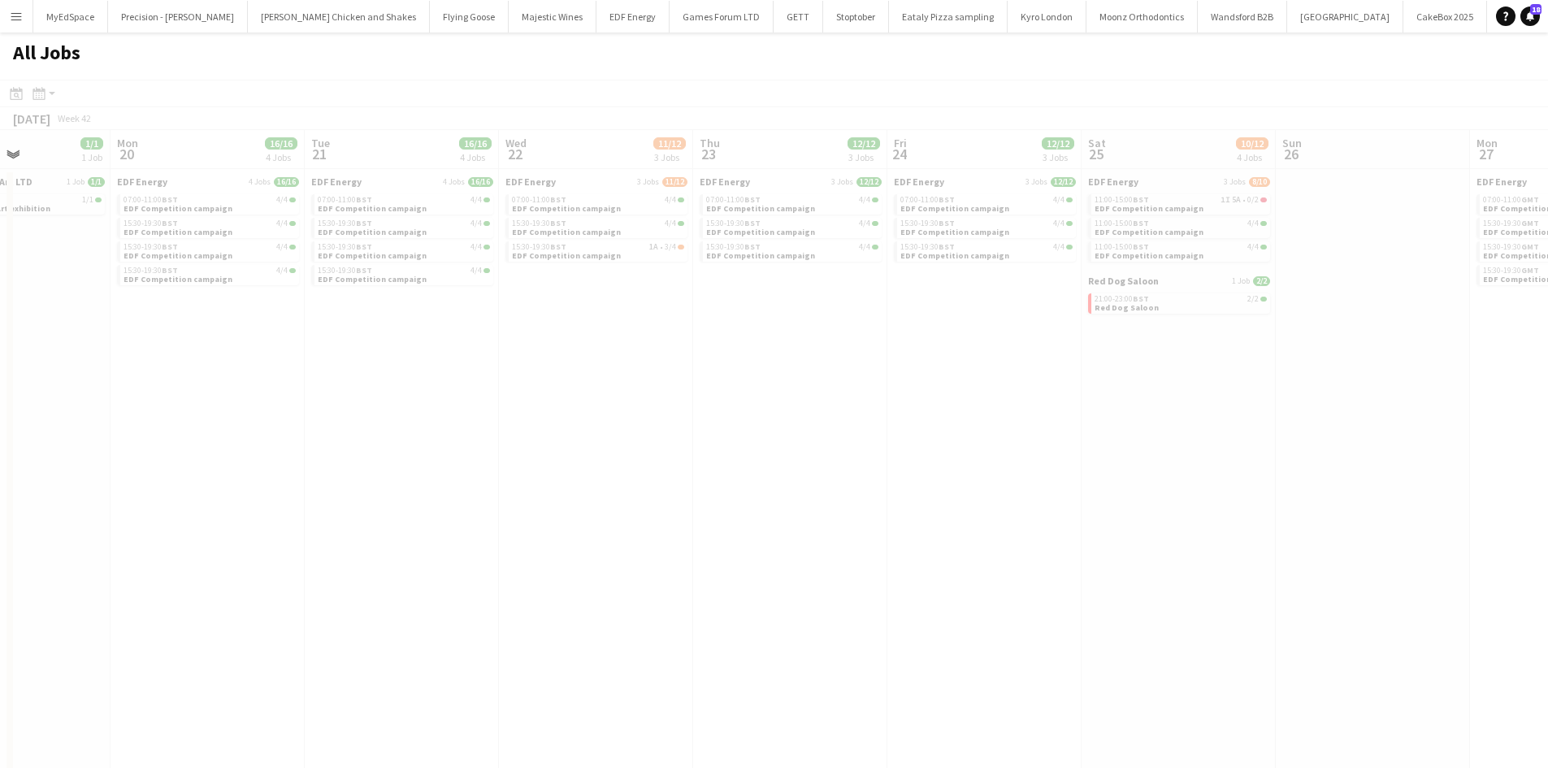
drag, startPoint x: 1179, startPoint y: 434, endPoint x: 808, endPoint y: 401, distance: 372.7
click at [761, 401] on app-all-jobs "All Jobs Date picker SEP 2025 SEP 2025 Monday M Tuesday T Wednesday W Thursday …" at bounding box center [774, 442] width 1548 height 821
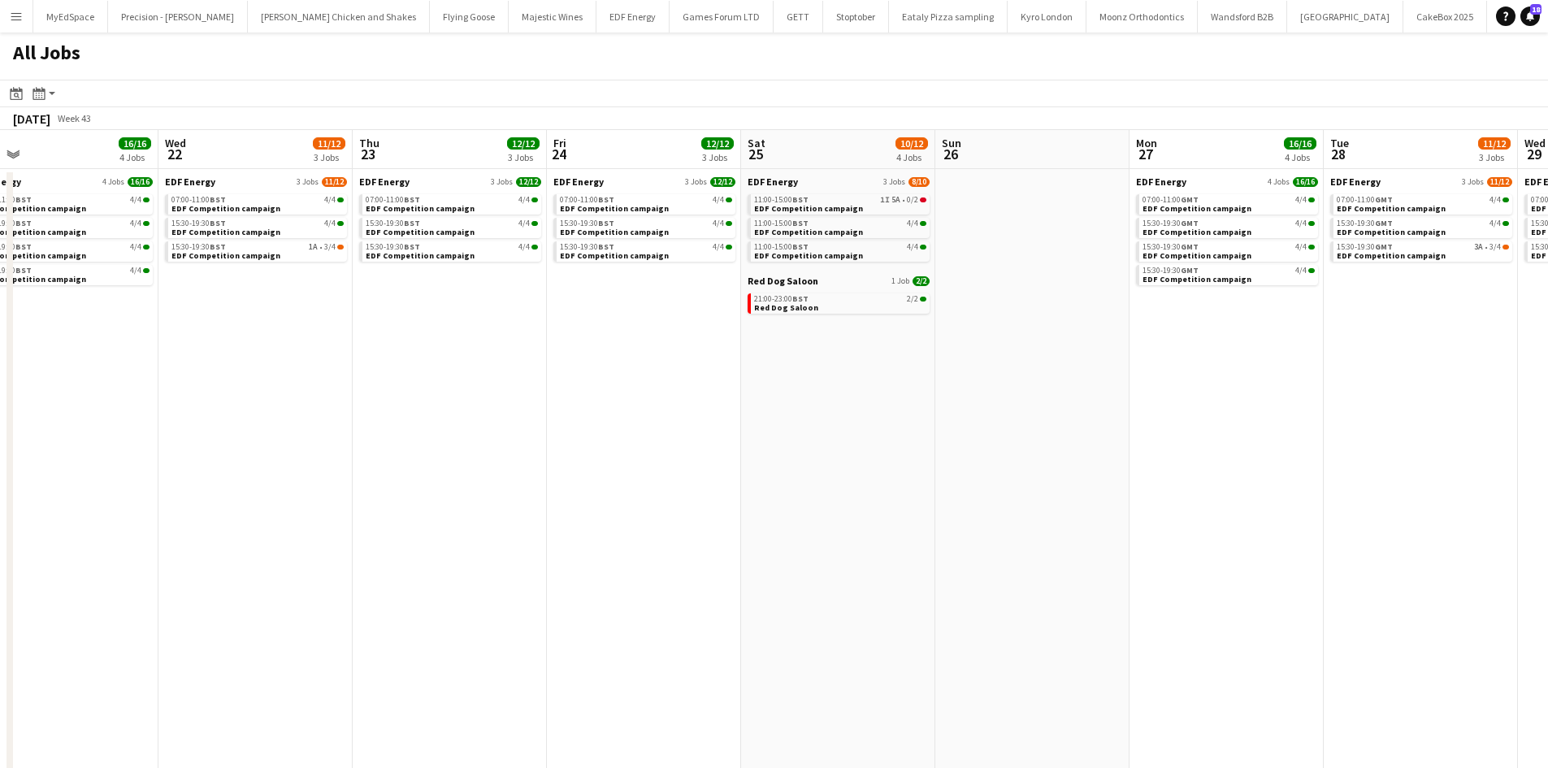
drag, startPoint x: 848, startPoint y: 412, endPoint x: 1063, endPoint y: 428, distance: 215.1
click at [725, 427] on app-calendar-viewport "Fri 17 17/17 5 Jobs Sat 18 11/13 5 Jobs Sun 19 1/1 1 Job Mon 20 16/16 4 Jobs Tu…" at bounding box center [774, 492] width 1548 height 724
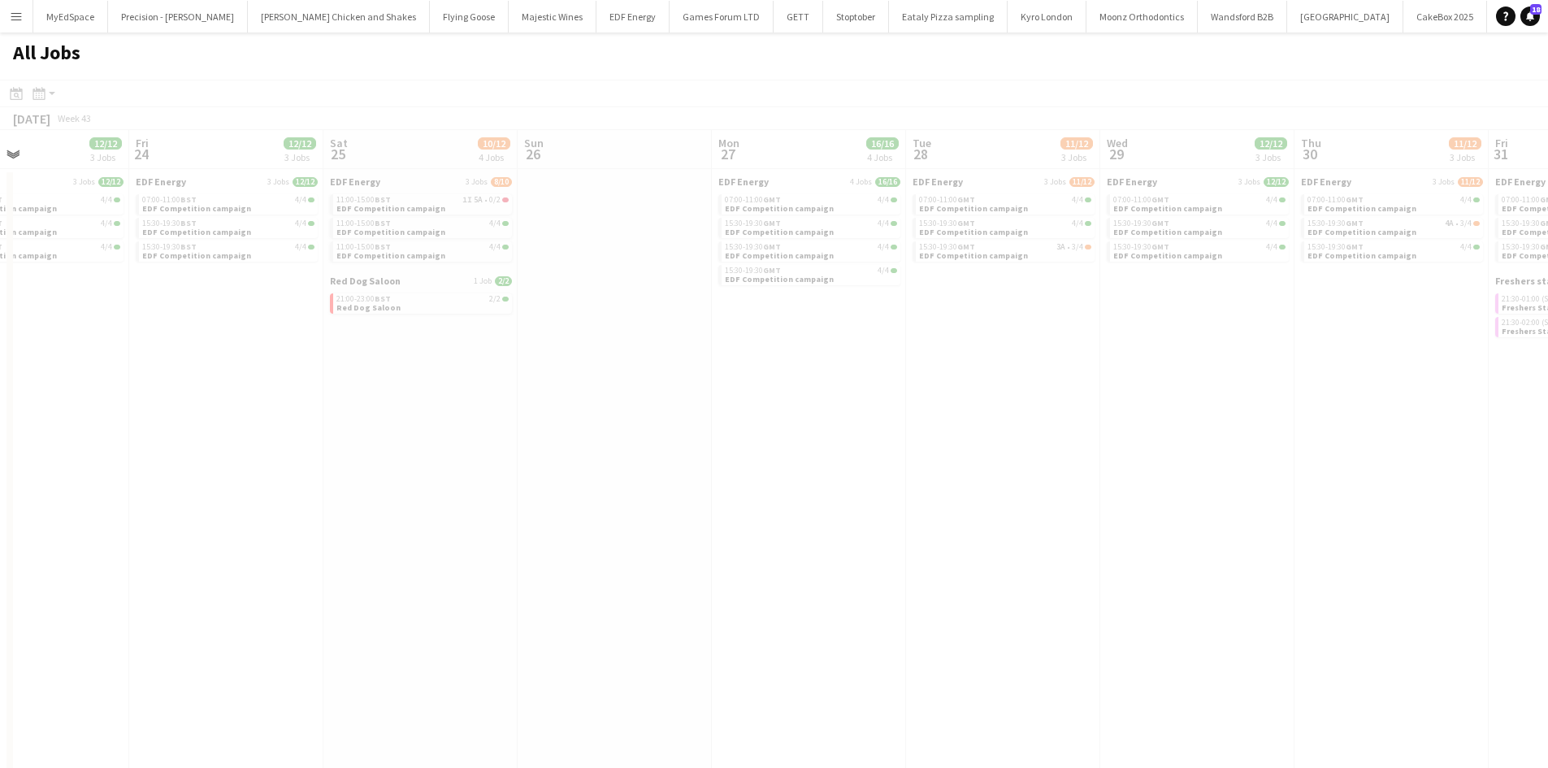
drag, startPoint x: 1117, startPoint y: 446, endPoint x: 1105, endPoint y: 459, distance: 17.8
click at [693, 413] on app-all-jobs "All Jobs Date picker SEP 2025 SEP 2025 Monday M Tuesday T Wednesday W Thursday …" at bounding box center [774, 442] width 1548 height 821
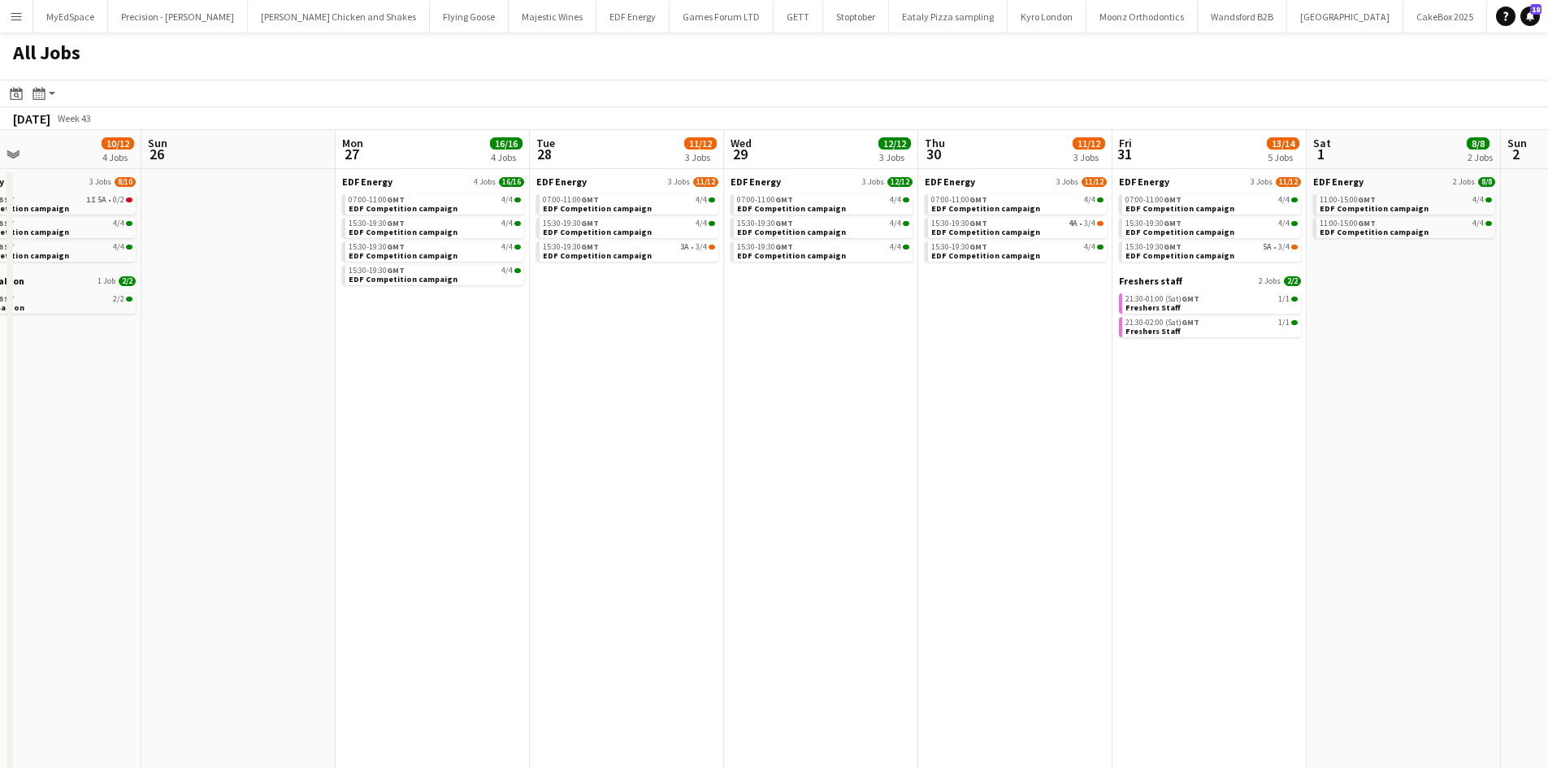
scroll to position [0, 513]
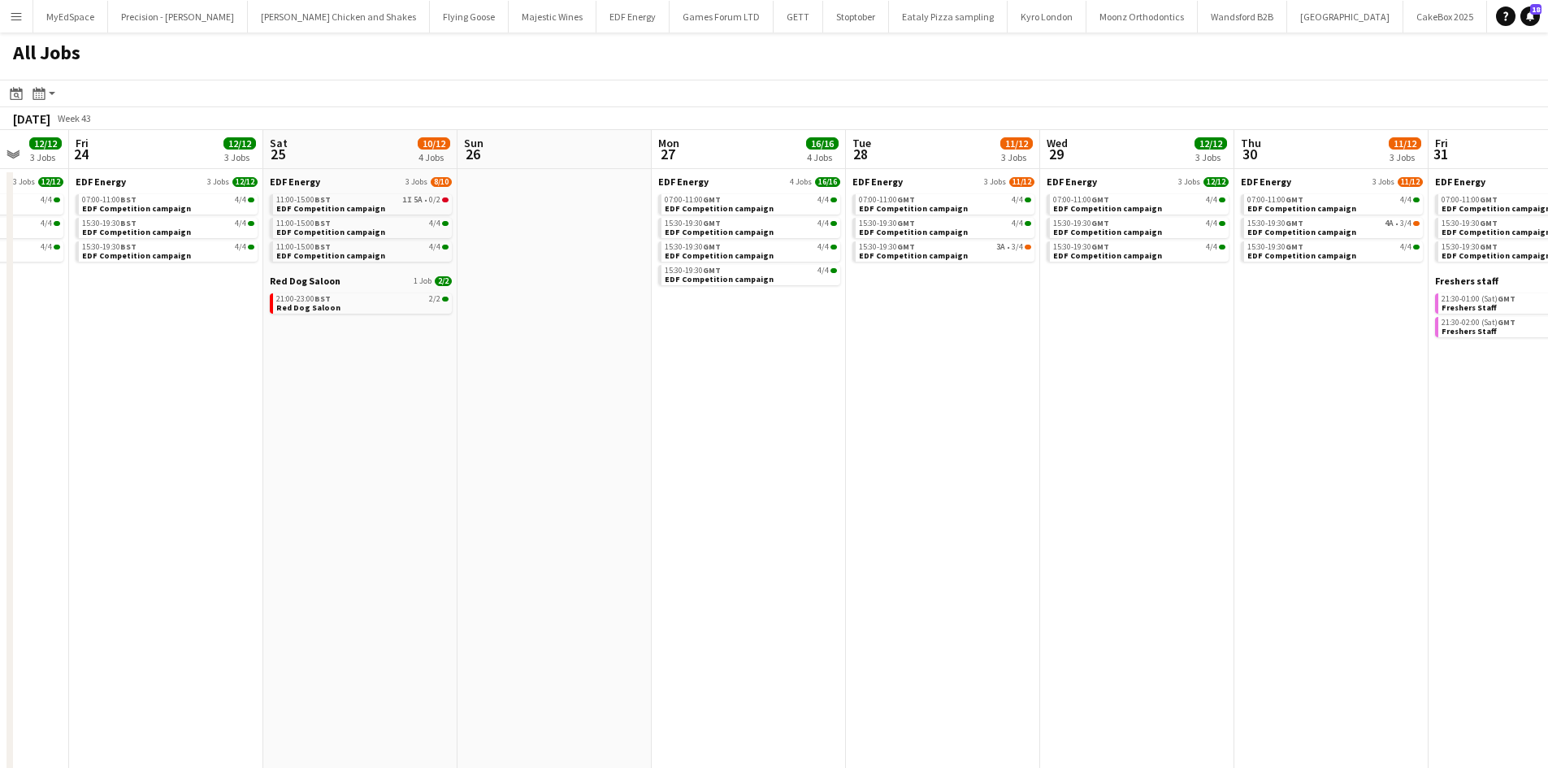
drag, startPoint x: 747, startPoint y: 456, endPoint x: 717, endPoint y: 456, distance: 30.1
click at [717, 456] on app-calendar-viewport "Tue 21 16/16 4 Jobs Wed 22 11/12 3 Jobs Thu 23 12/12 3 Jobs Fri 24 12/12 3 Jobs…" at bounding box center [774, 492] width 1548 height 724
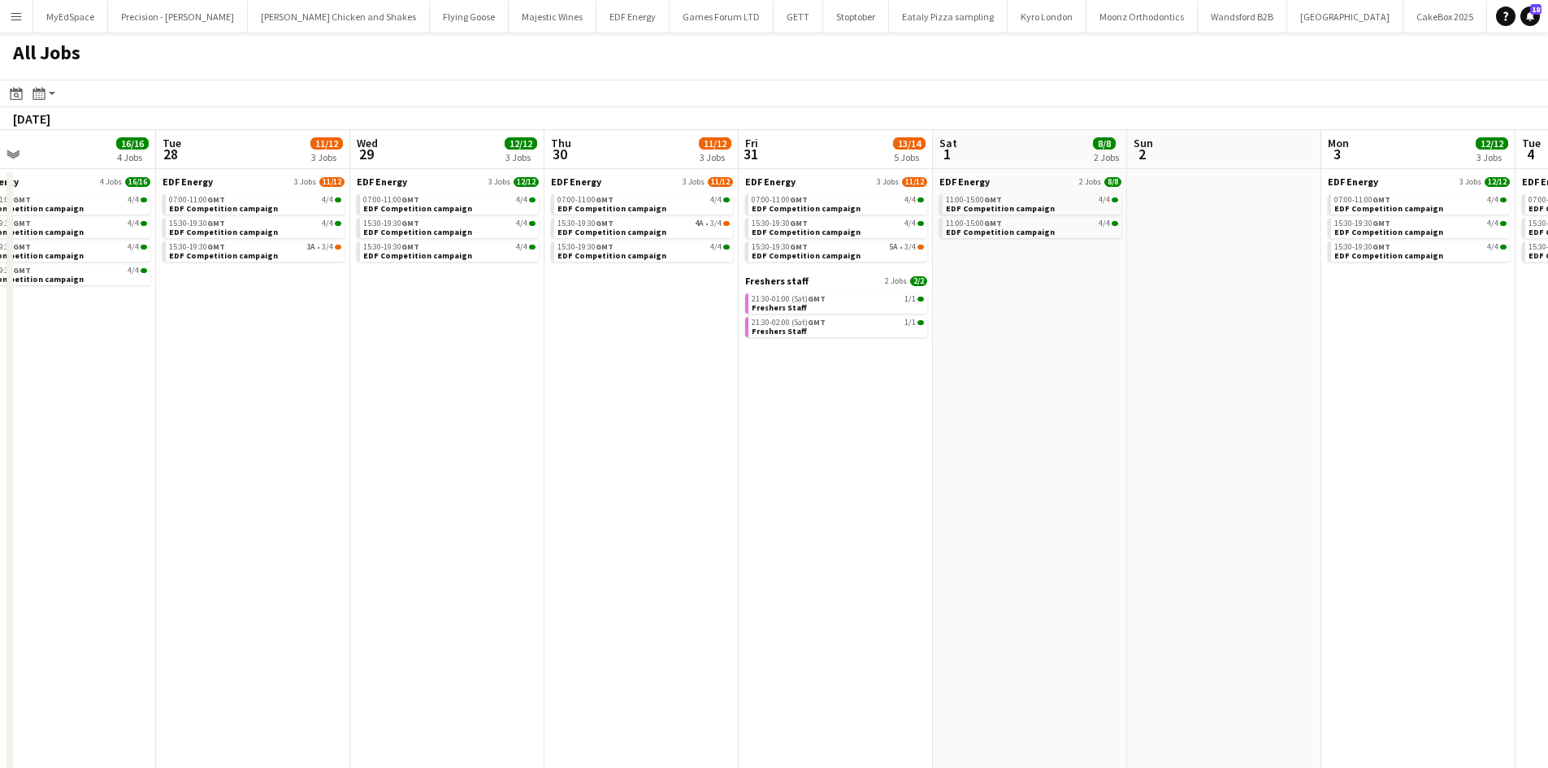
click at [788, 414] on app-all-jobs "All Jobs Date picker SEP 2025 SEP 2025 Monday M Tuesday T Wednesday W Thursday …" at bounding box center [774, 442] width 1548 height 821
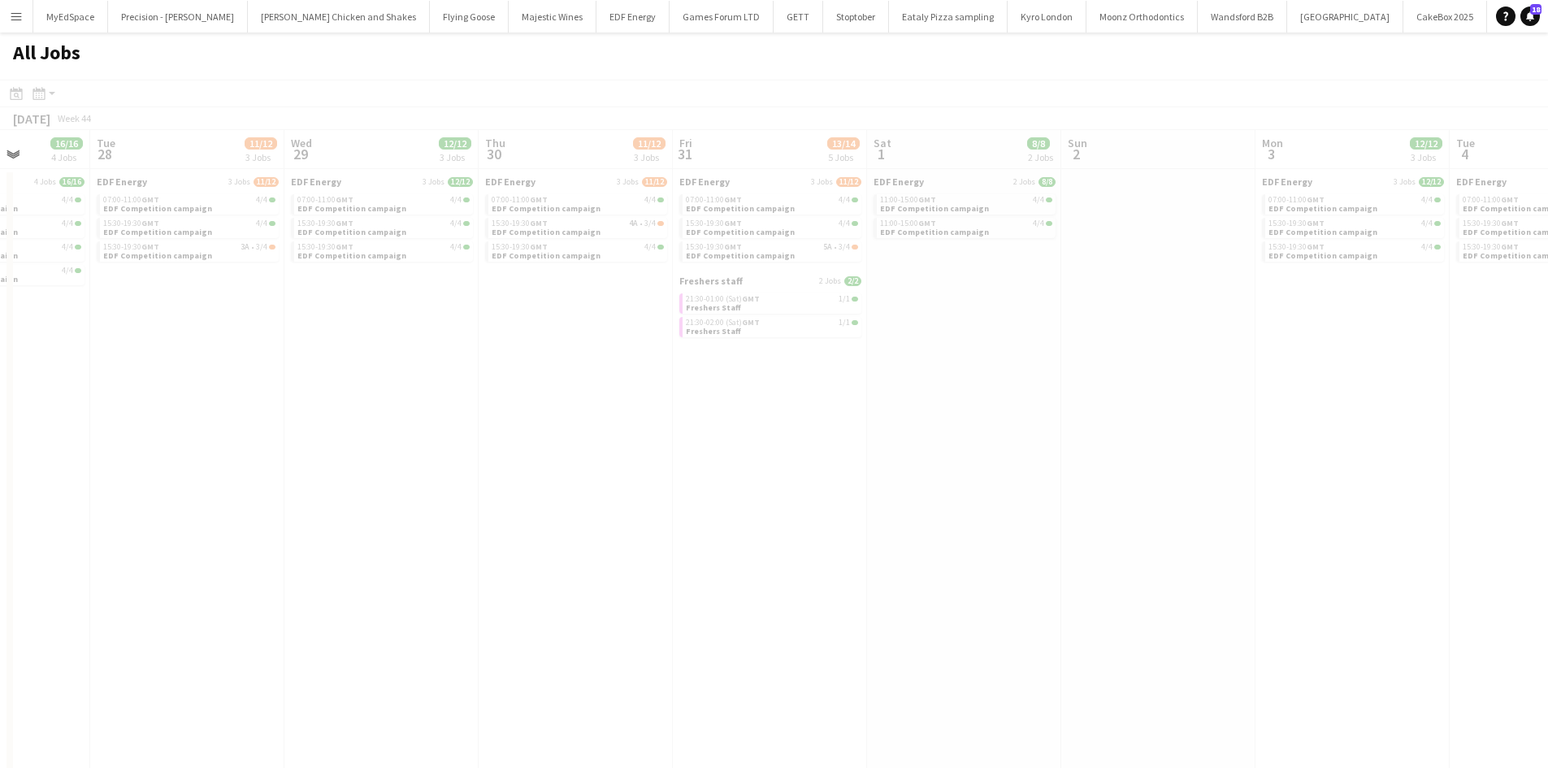
drag, startPoint x: 1181, startPoint y: 462, endPoint x: 708, endPoint y: 401, distance: 477.7
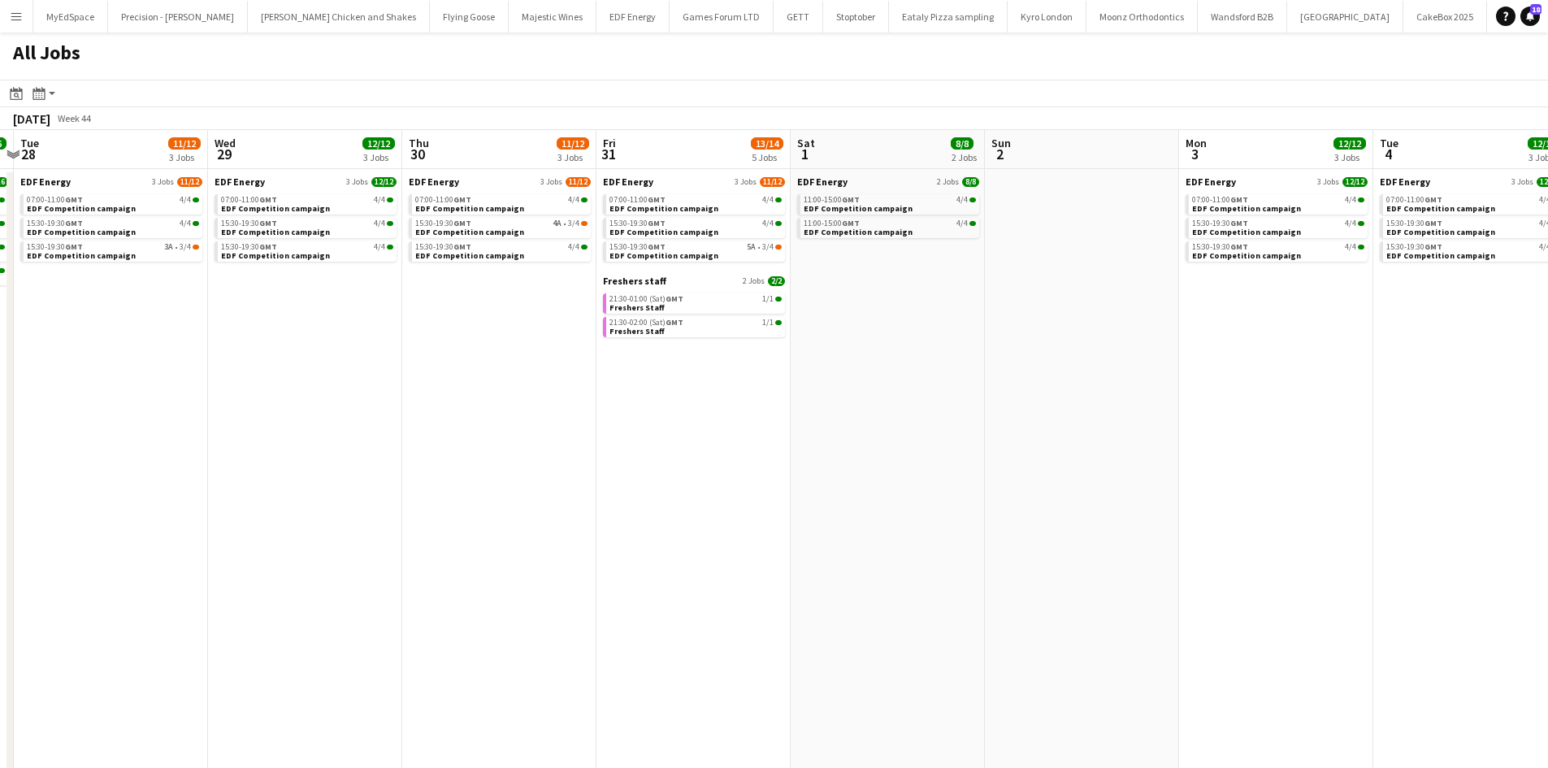
drag, startPoint x: 1080, startPoint y: 443, endPoint x: 794, endPoint y: 403, distance: 288.8
click at [794, 403] on app-calendar-viewport "Sat 25 10/12 4 Jobs Sun 26 Mon 27 16/16 4 Jobs Tue 28 11/12 3 Jobs Wed 29 12/12…" at bounding box center [774, 492] width 1548 height 724
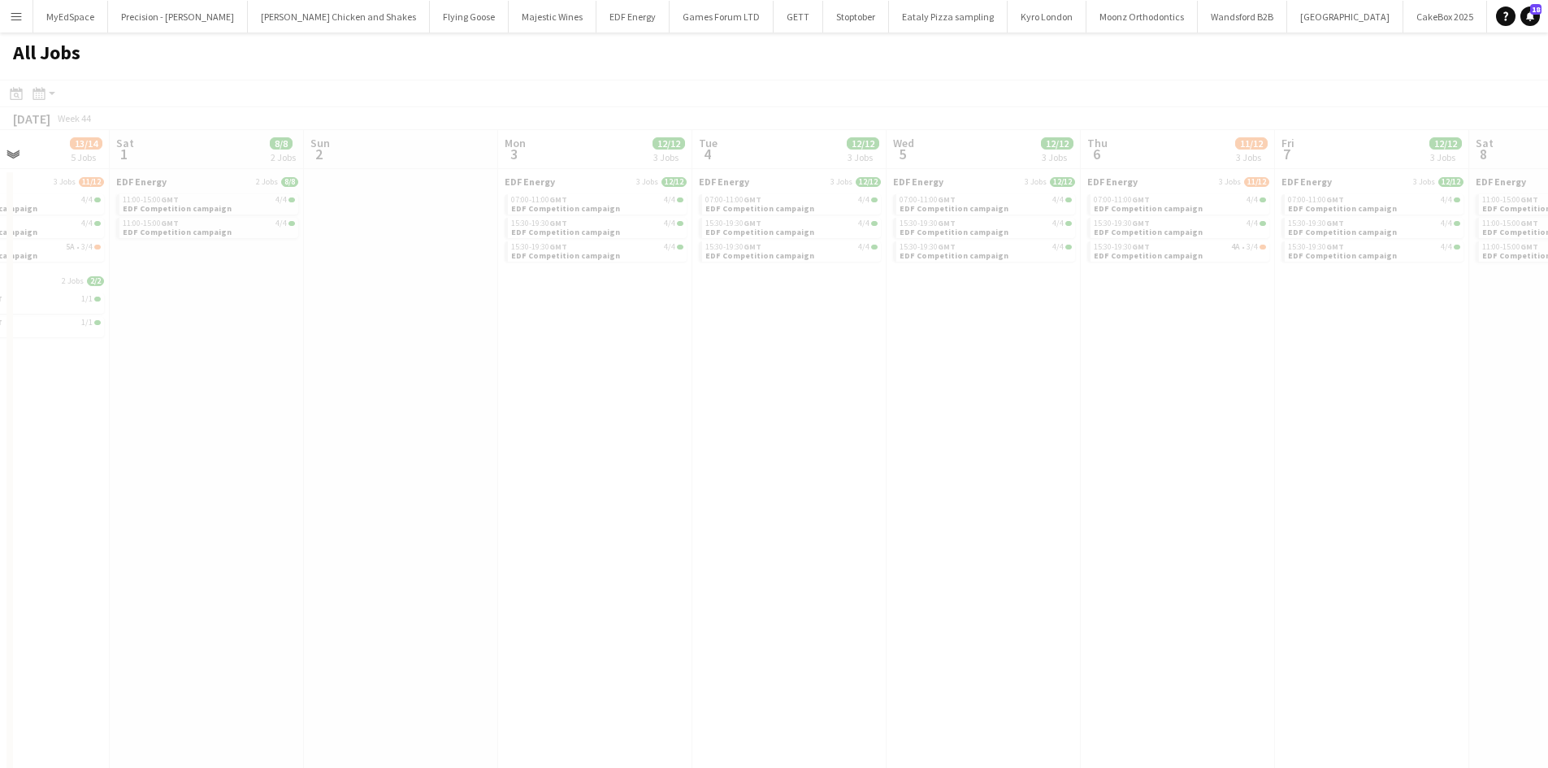
drag, startPoint x: 1182, startPoint y: 432, endPoint x: 873, endPoint y: 410, distance: 309.5
click at [737, 390] on app-all-jobs "All Jobs Date picker SEP 2025 SEP 2025 Monday M Tuesday T Wednesday W Thursday …" at bounding box center [774, 442] width 1548 height 821
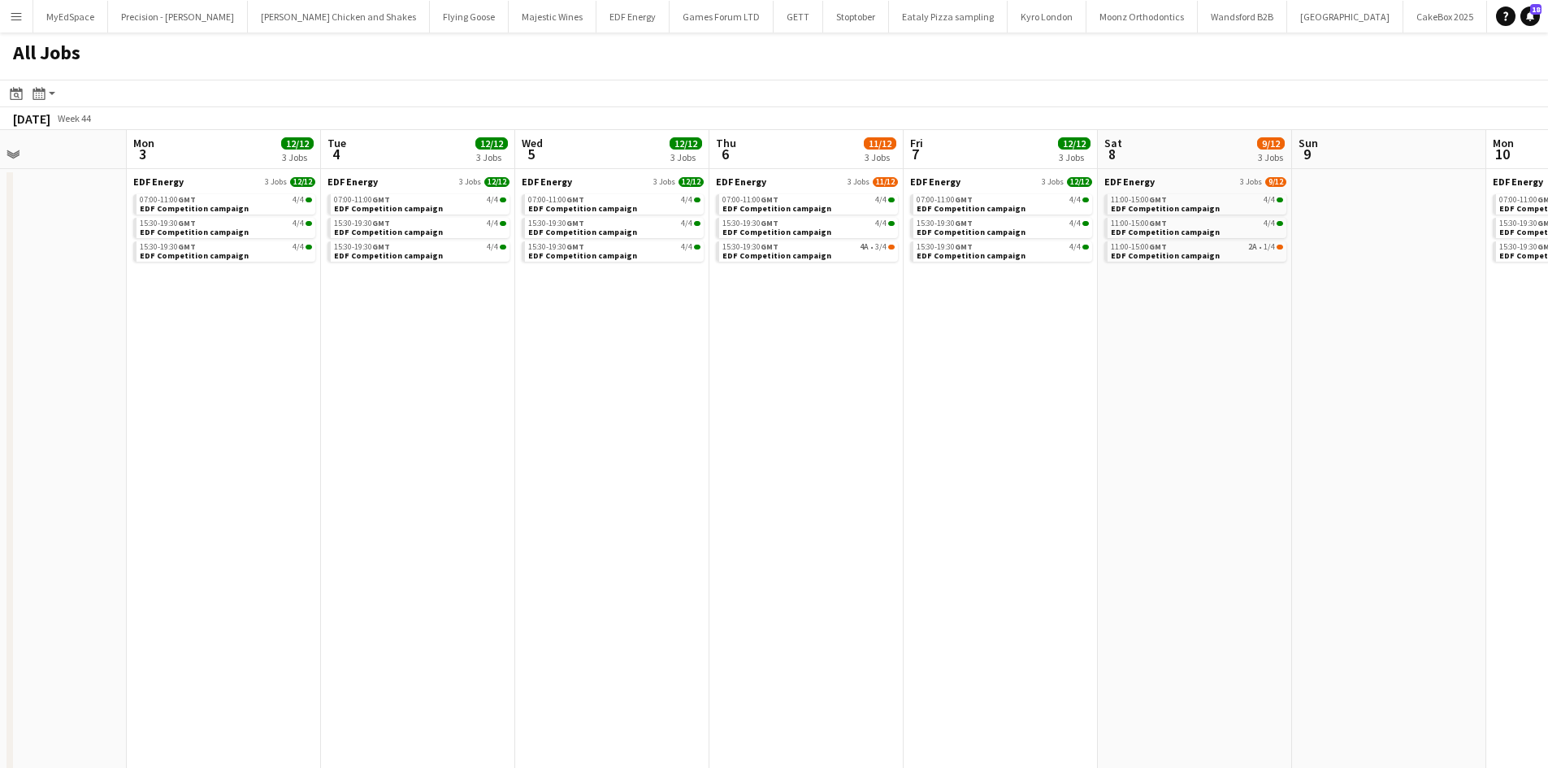
drag, startPoint x: 961, startPoint y: 418, endPoint x: 837, endPoint y: 405, distance: 125.1
click at [687, 382] on app-calendar-viewport "Wed 29 12/12 3 Jobs Thu 30 11/12 3 Jobs Fri 31 13/14 5 Jobs Sat 1 8/8 2 Jobs Su…" at bounding box center [774, 492] width 1548 height 724
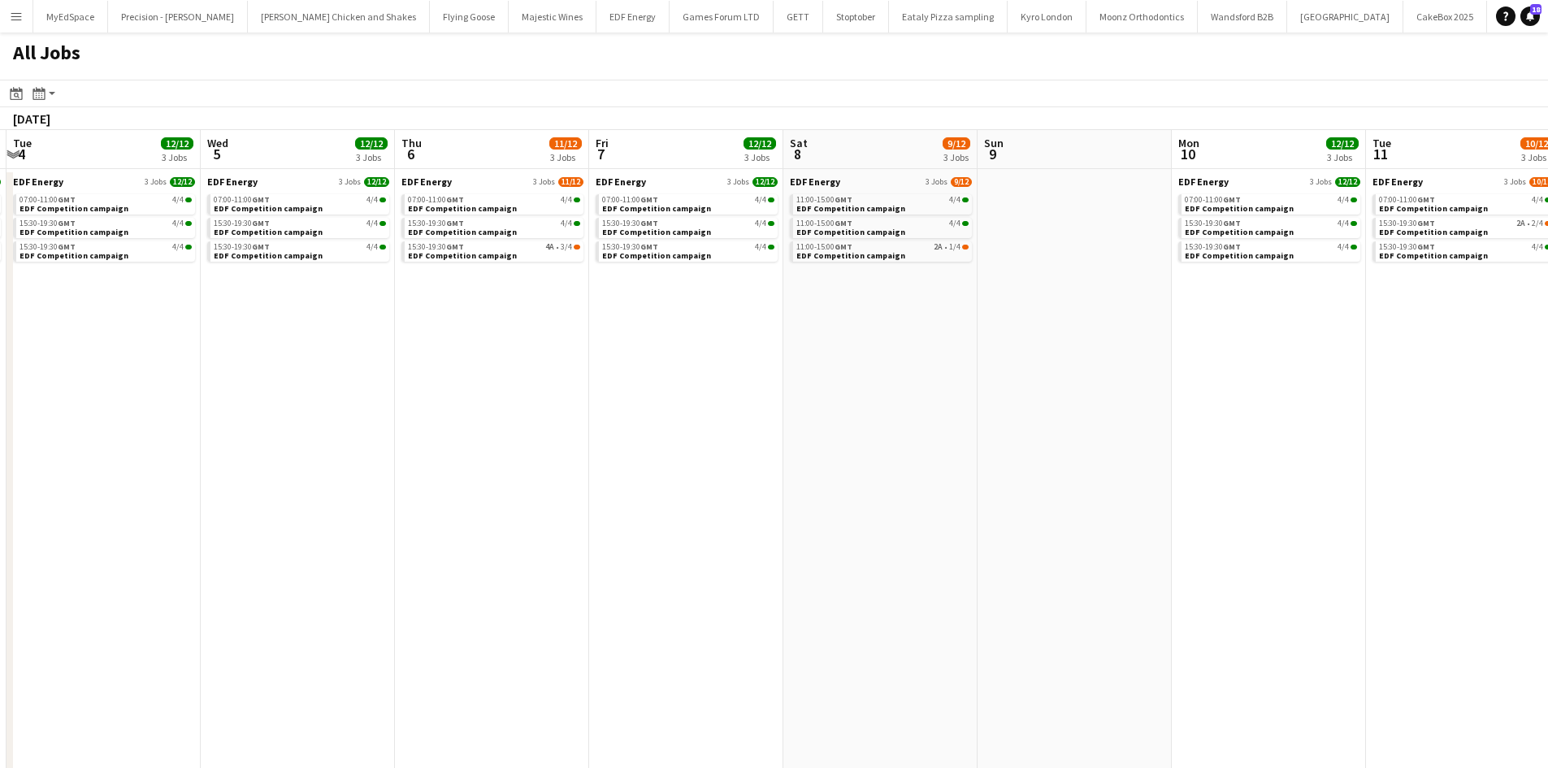
click at [700, 371] on app-all-jobs "All Jobs Date picker SEP 2025 SEP 2025 Monday M Tuesday T Wednesday W Thursday …" at bounding box center [774, 442] width 1548 height 821
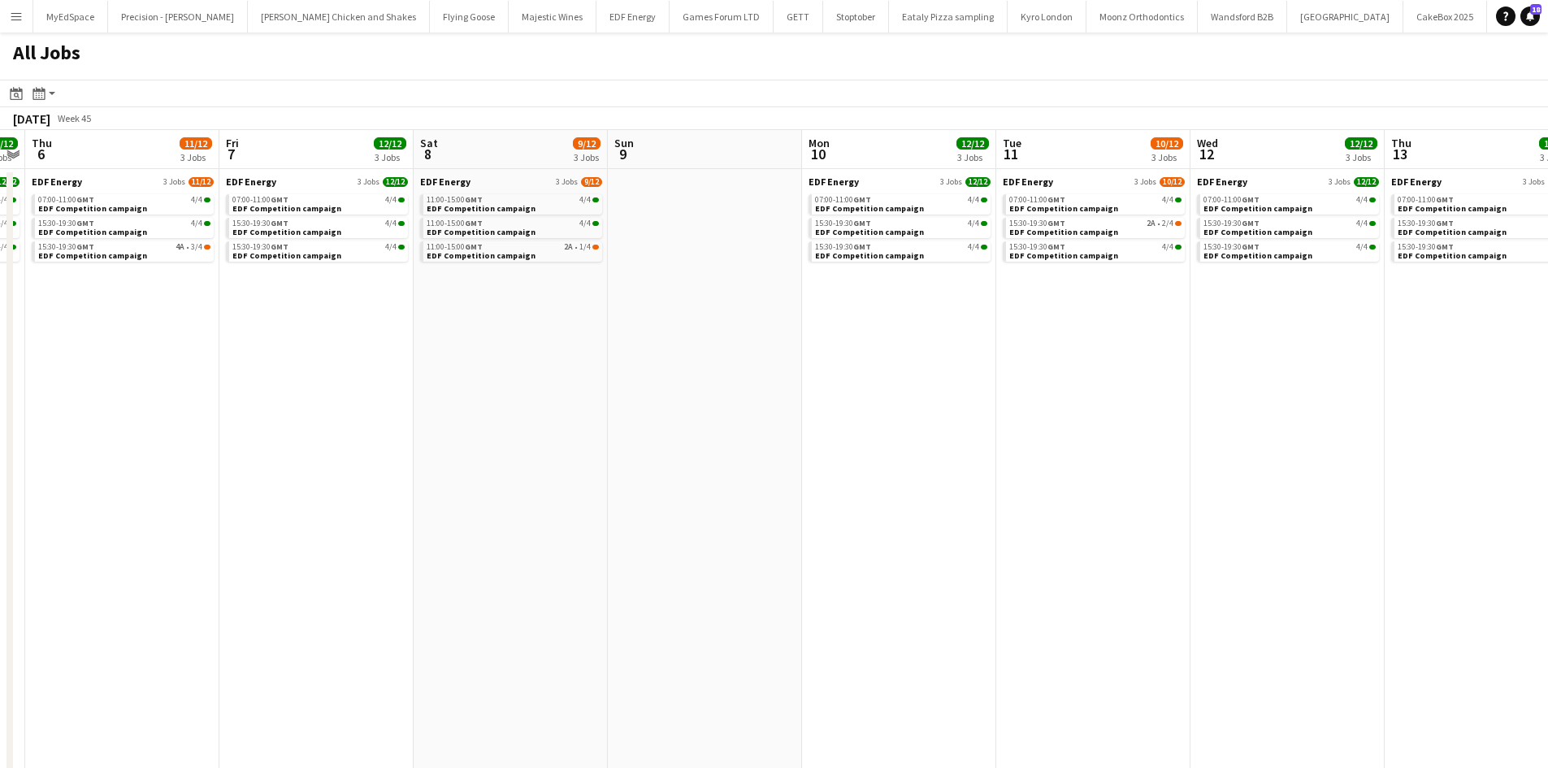
drag, startPoint x: 1191, startPoint y: 441, endPoint x: 886, endPoint y: 401, distance: 308.2
click at [866, 396] on app-calendar-viewport "Sun 2 Mon 3 12/12 3 Jobs Tue 4 12/12 3 Jobs Wed 5 12/12 3 Jobs Thu 6 11/12 3 Jo…" at bounding box center [774, 492] width 1548 height 724
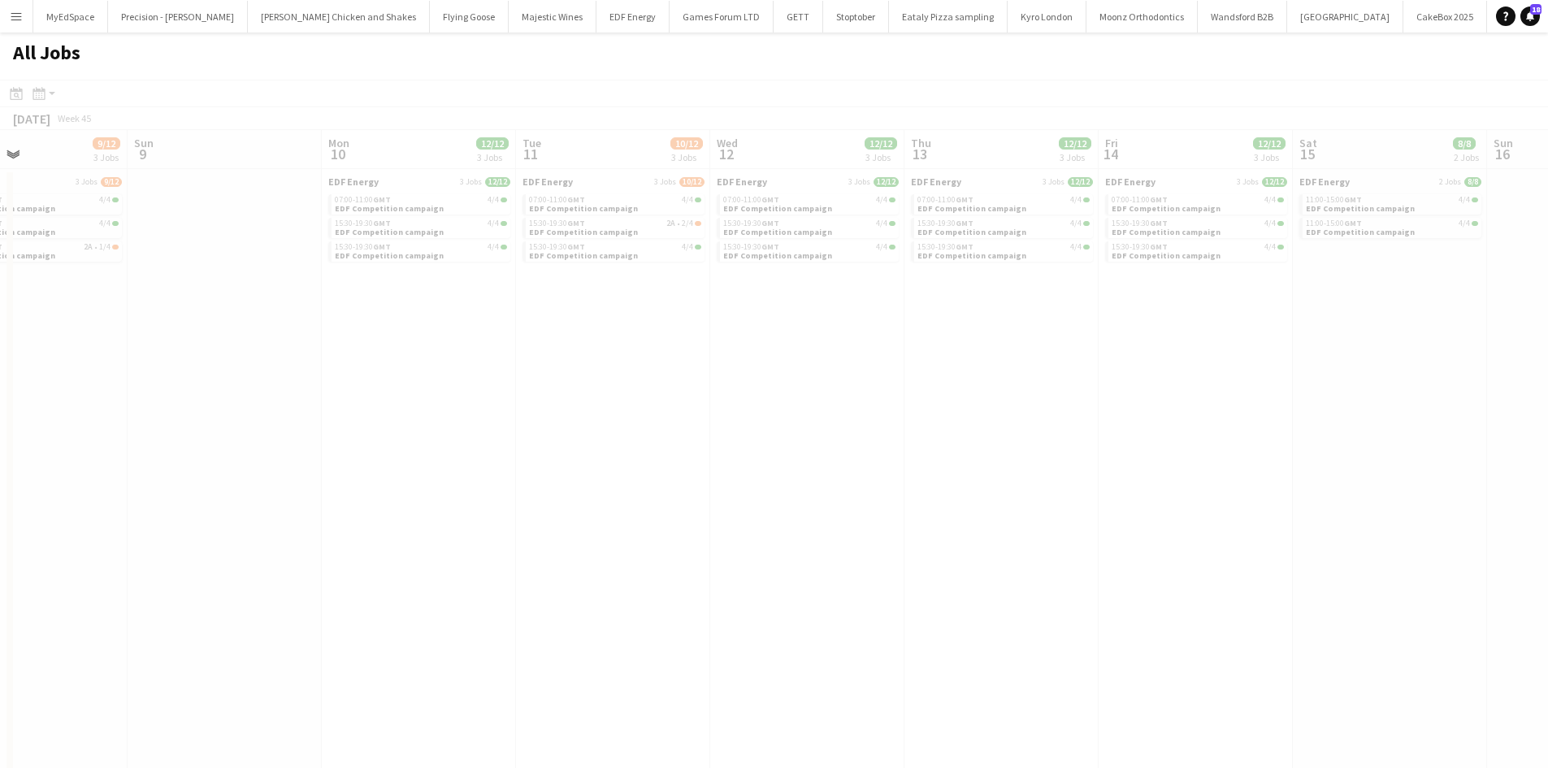
drag, startPoint x: 1272, startPoint y: 409, endPoint x: 945, endPoint y: 370, distance: 328.9
click at [798, 349] on app-all-jobs "All Jobs Date picker SEP 2025 SEP 2025 Monday M Tuesday T Wednesday W Thursday …" at bounding box center [774, 442] width 1548 height 821
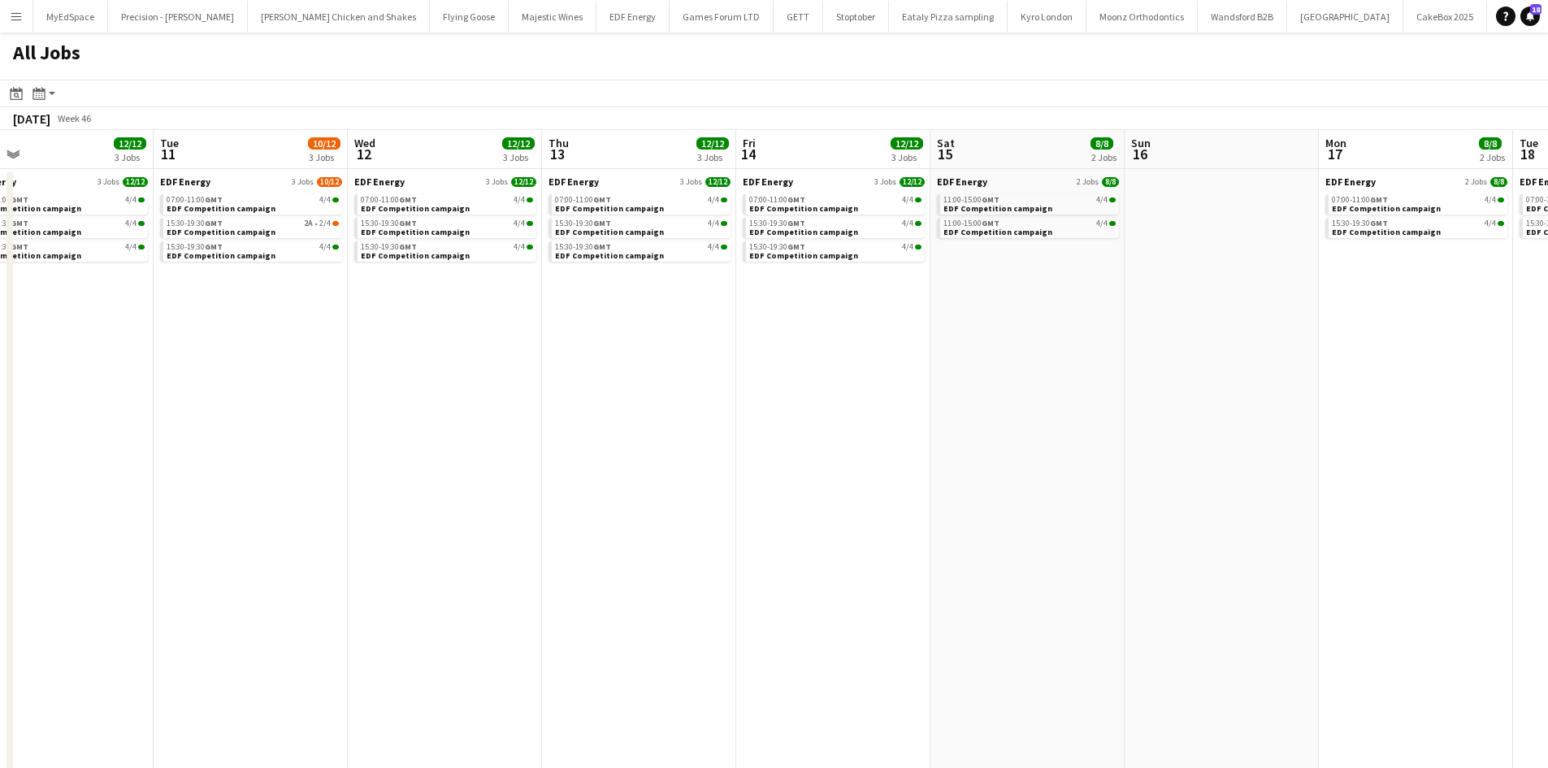
drag, startPoint x: 895, startPoint y: 332, endPoint x: 1141, endPoint y: 337, distance: 246.2
click at [871, 331] on app-calendar-viewport "Thu 6 11/12 3 Jobs Fri 7 12/12 3 Jobs Sat 8 9/12 3 Jobs Sun 9 Mon 10 12/12 3 Jo…" at bounding box center [774, 492] width 1548 height 724
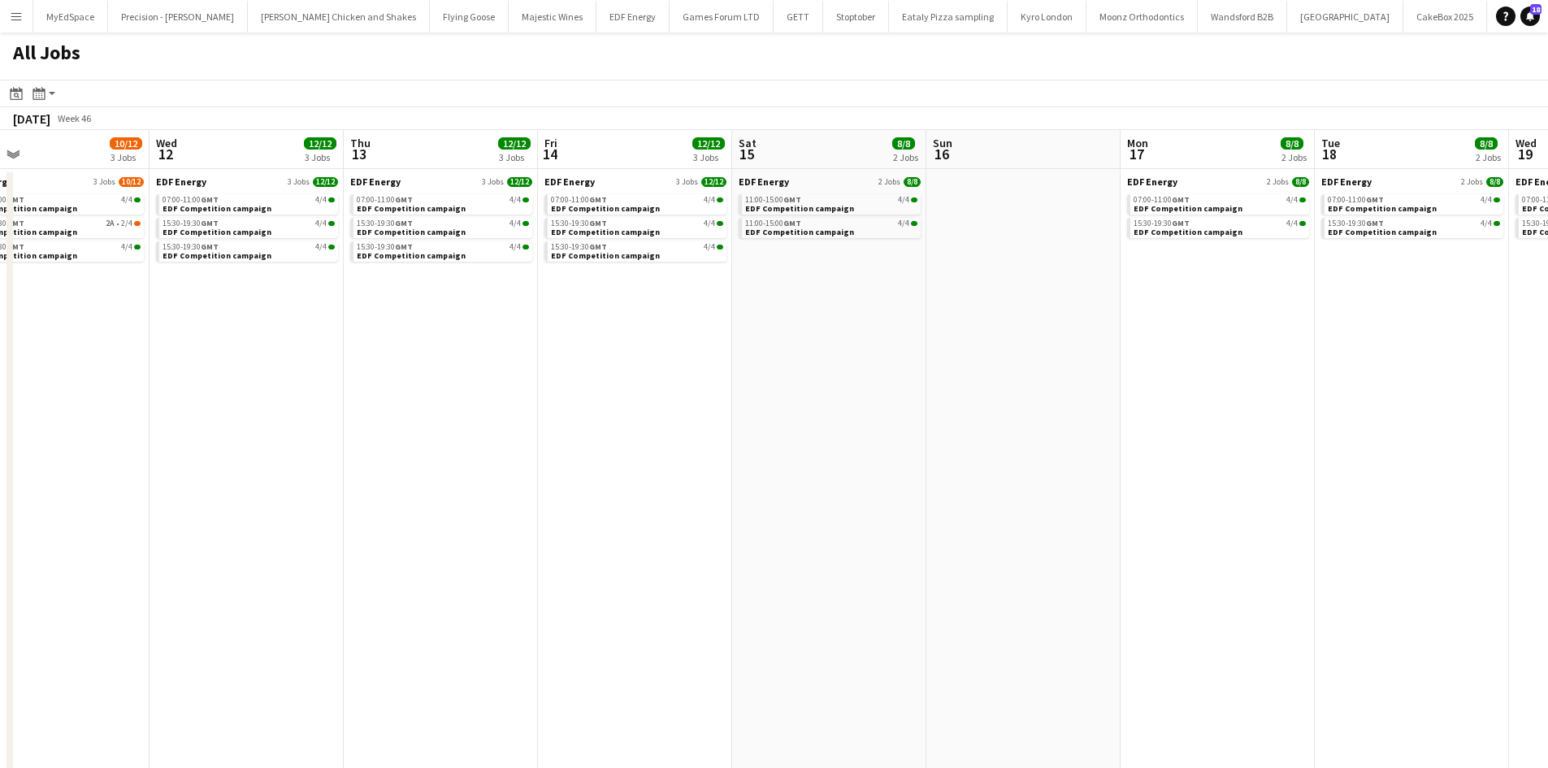
click at [951, 361] on app-calendar-viewport "Sat 8 9/12 3 Jobs Sun 9 Mon 10 12/12 3 Jobs Tue 11 10/12 3 Jobs Wed 12 12/12 3 …" at bounding box center [774, 492] width 1548 height 724
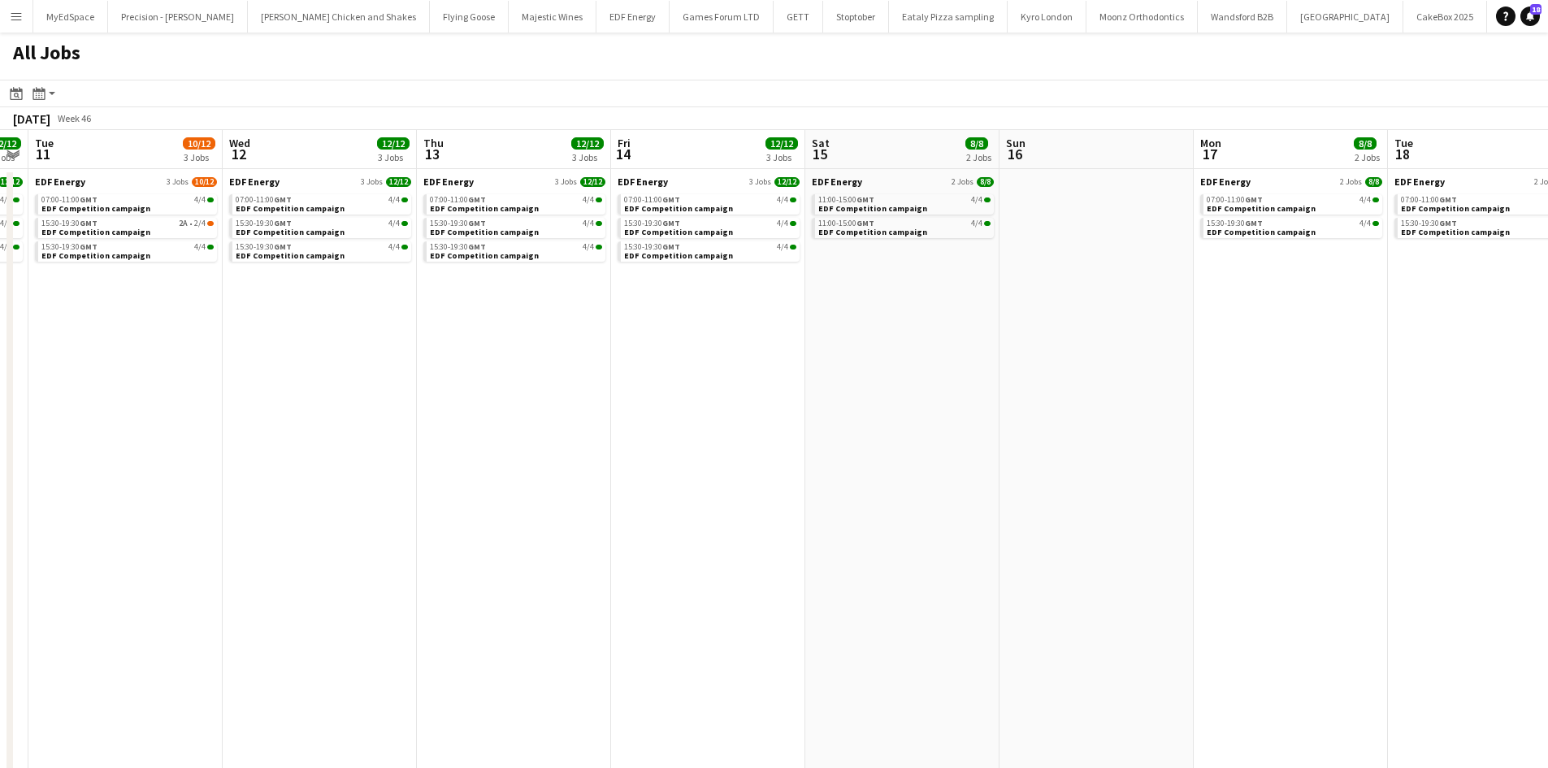
click at [1103, 368] on app-all-jobs "All Jobs Date picker SEP 2025 SEP 2025 Monday M Tuesday T Wednesday W Thursday …" at bounding box center [774, 442] width 1548 height 821
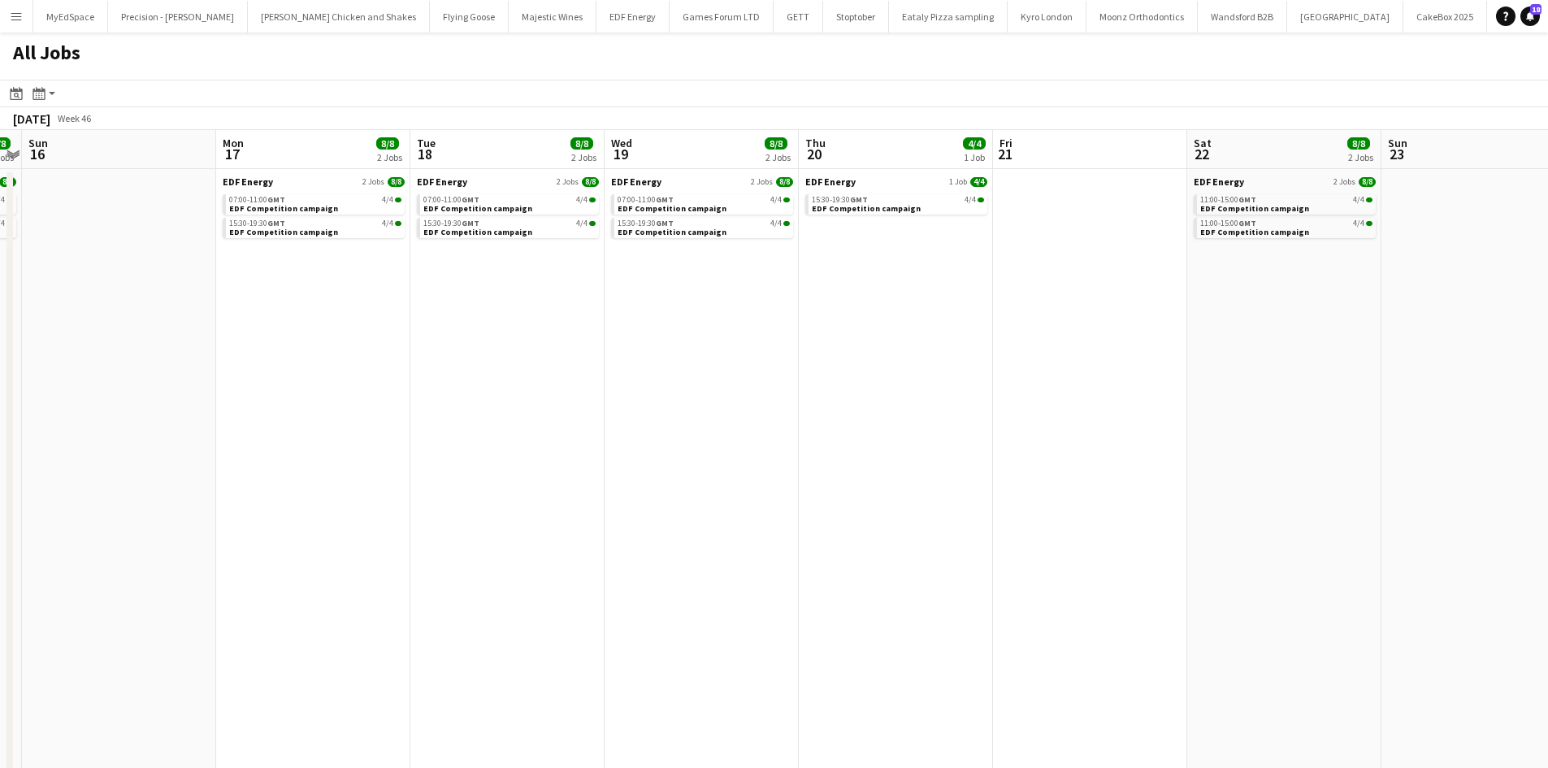
drag, startPoint x: 1258, startPoint y: 361, endPoint x: 688, endPoint y: 321, distance: 570.9
click at [669, 321] on app-calendar-viewport "Thu 13 12/12 3 Jobs Fri 14 12/12 3 Jobs Sat 15 8/8 2 Jobs Sun 16 Mon 17 8/8 2 J…" at bounding box center [774, 492] width 1548 height 724
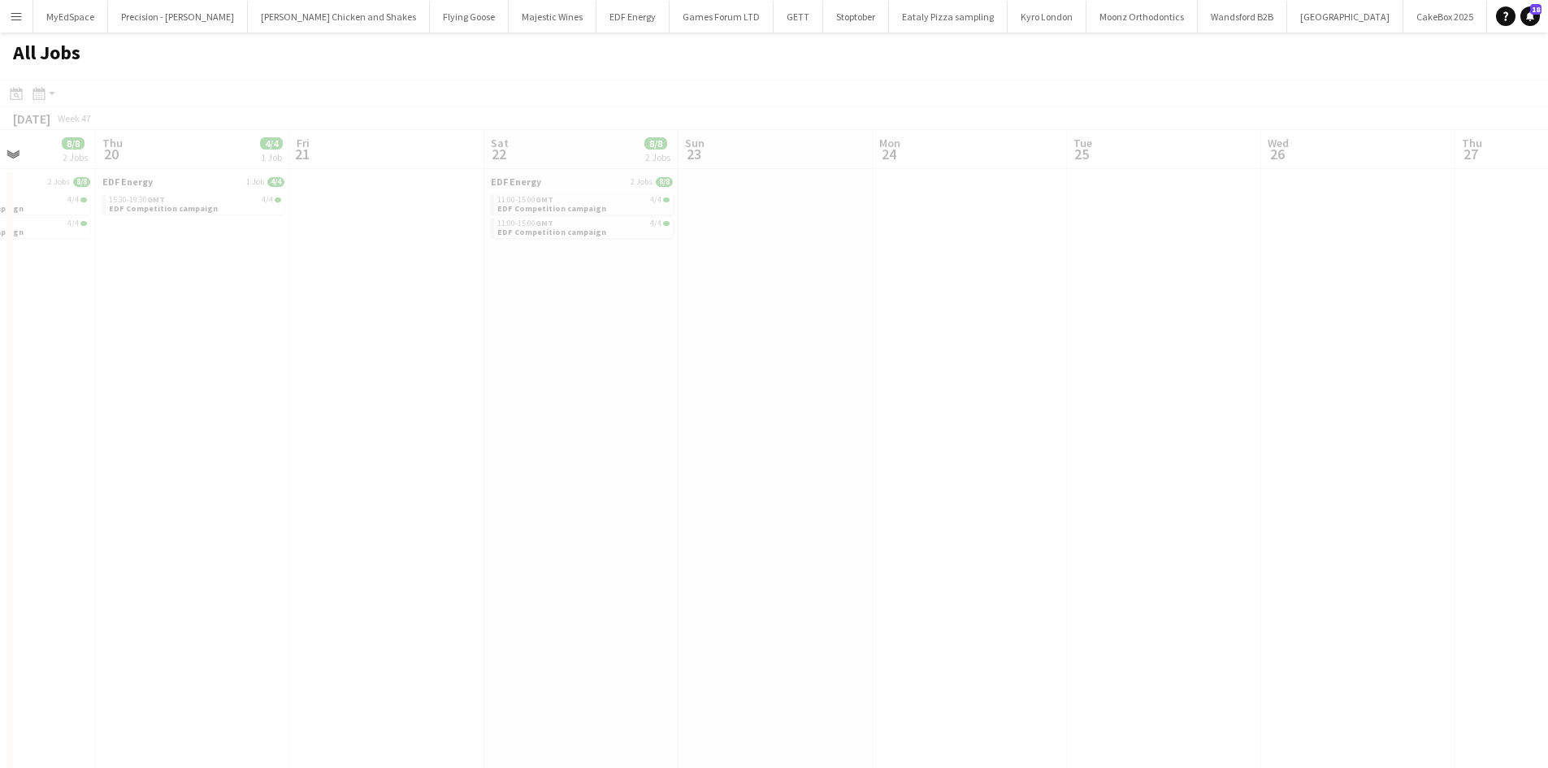
drag, startPoint x: 968, startPoint y: 357, endPoint x: 744, endPoint y: 326, distance: 226.4
click at [742, 326] on app-all-jobs "All Jobs Date picker SEP 2025 SEP 2025 Monday M Tuesday T Wednesday W Thursday …" at bounding box center [774, 442] width 1548 height 821
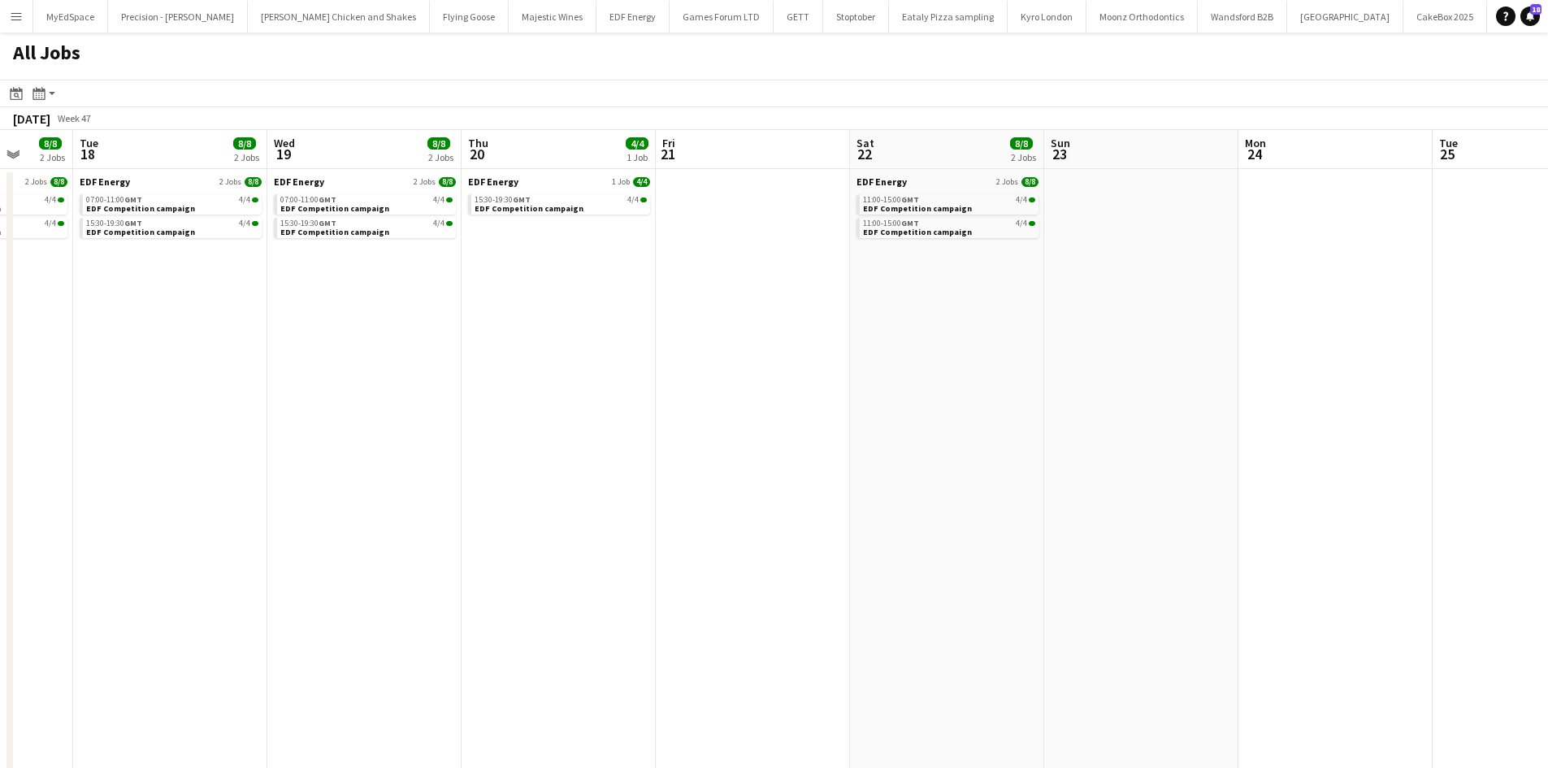
drag, startPoint x: 1207, startPoint y: 379, endPoint x: 919, endPoint y: 377, distance: 287.6
click at [886, 363] on app-calendar-viewport "Sat 15 8/8 2 Jobs Sun 16 Mon 17 8/8 2 Jobs Tue 18 8/8 2 Jobs Wed 19 8/8 2 Jobs …" at bounding box center [774, 492] width 1548 height 724
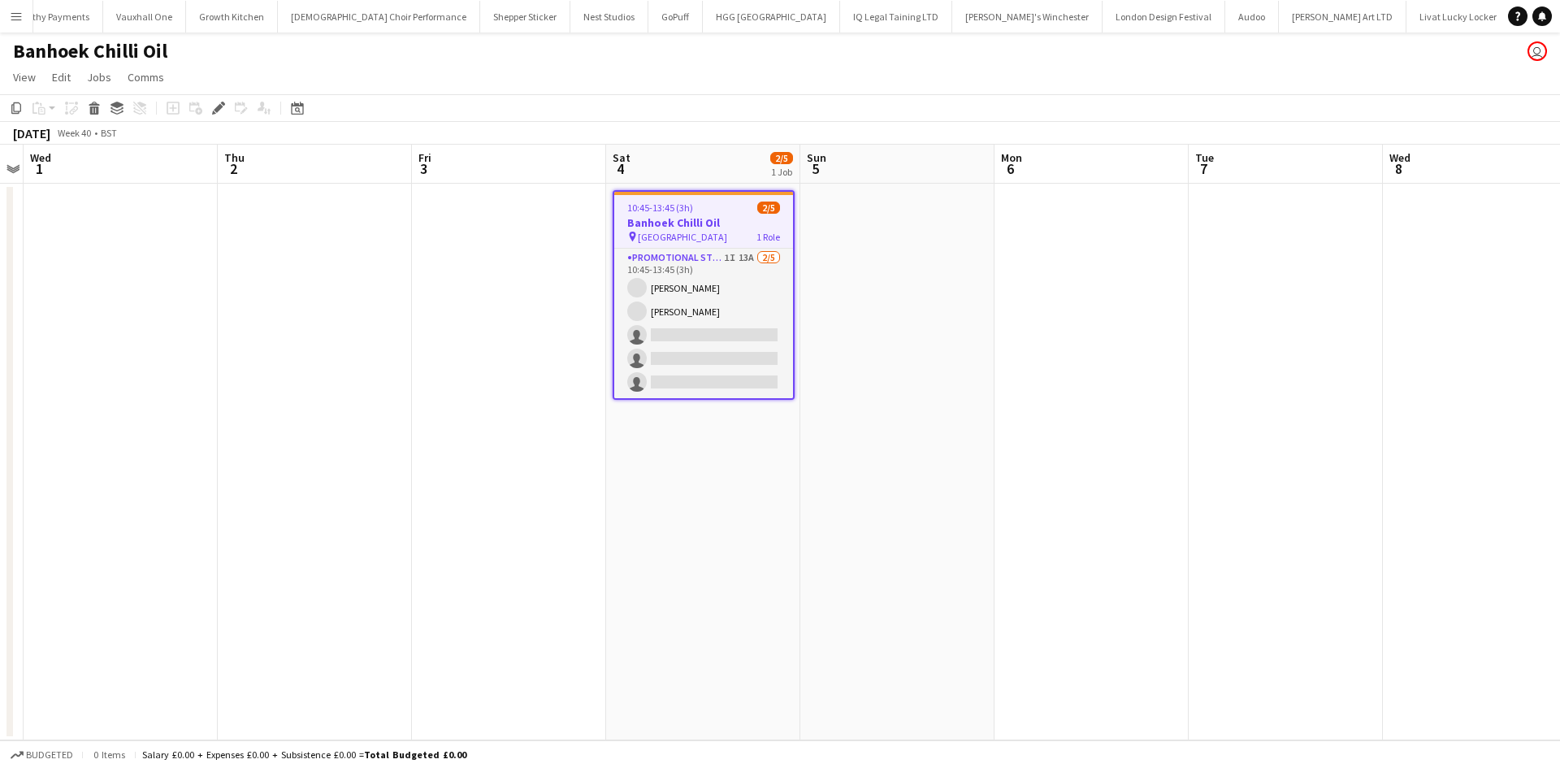
scroll to position [0, 3245]
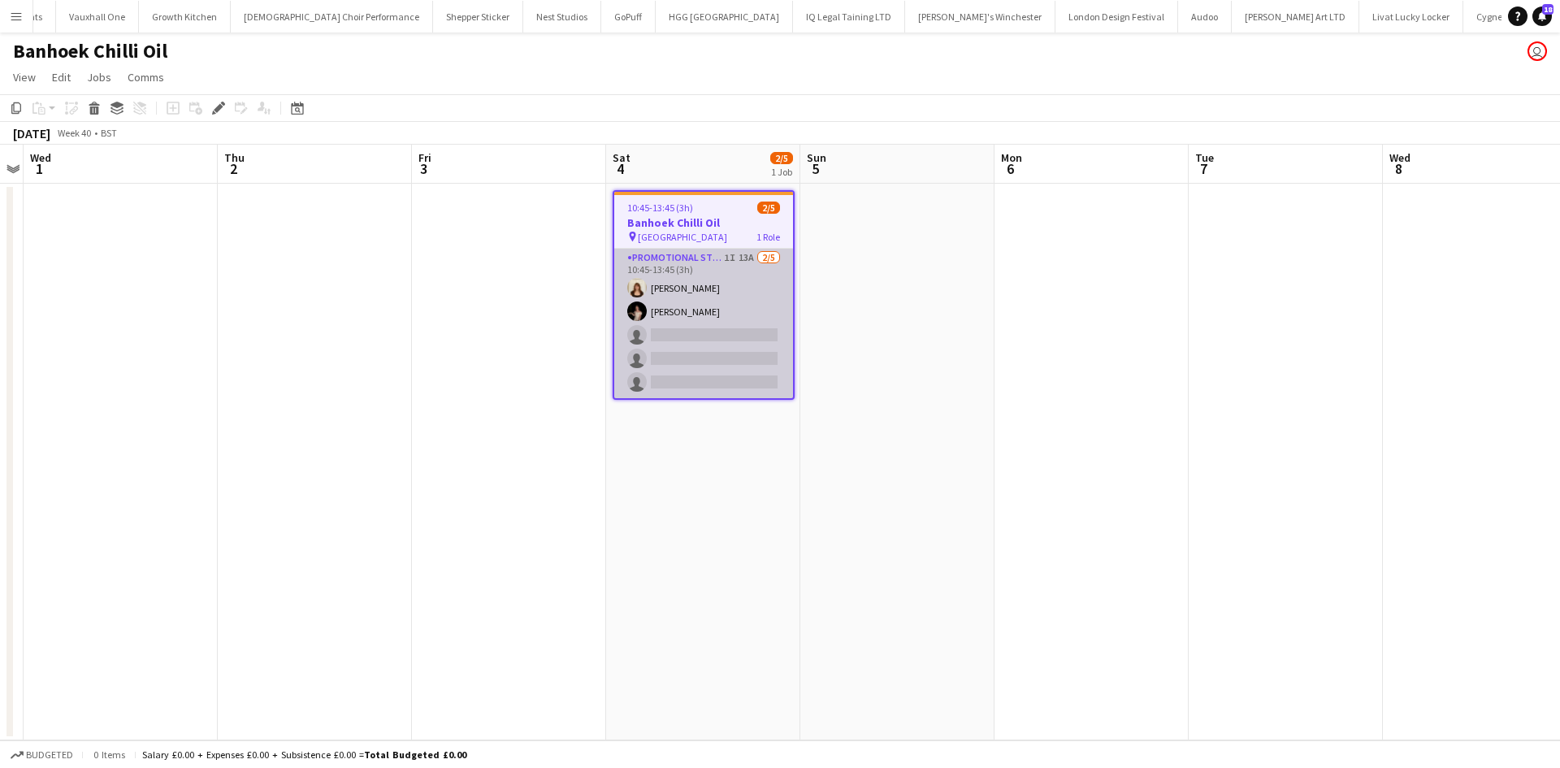
click at [731, 253] on app-card-role "Promotional Staffing (Sampling Staff) 1I 13A [DATE] 10:45-13:45 (3h) [PERSON_NA…" at bounding box center [703, 323] width 179 height 149
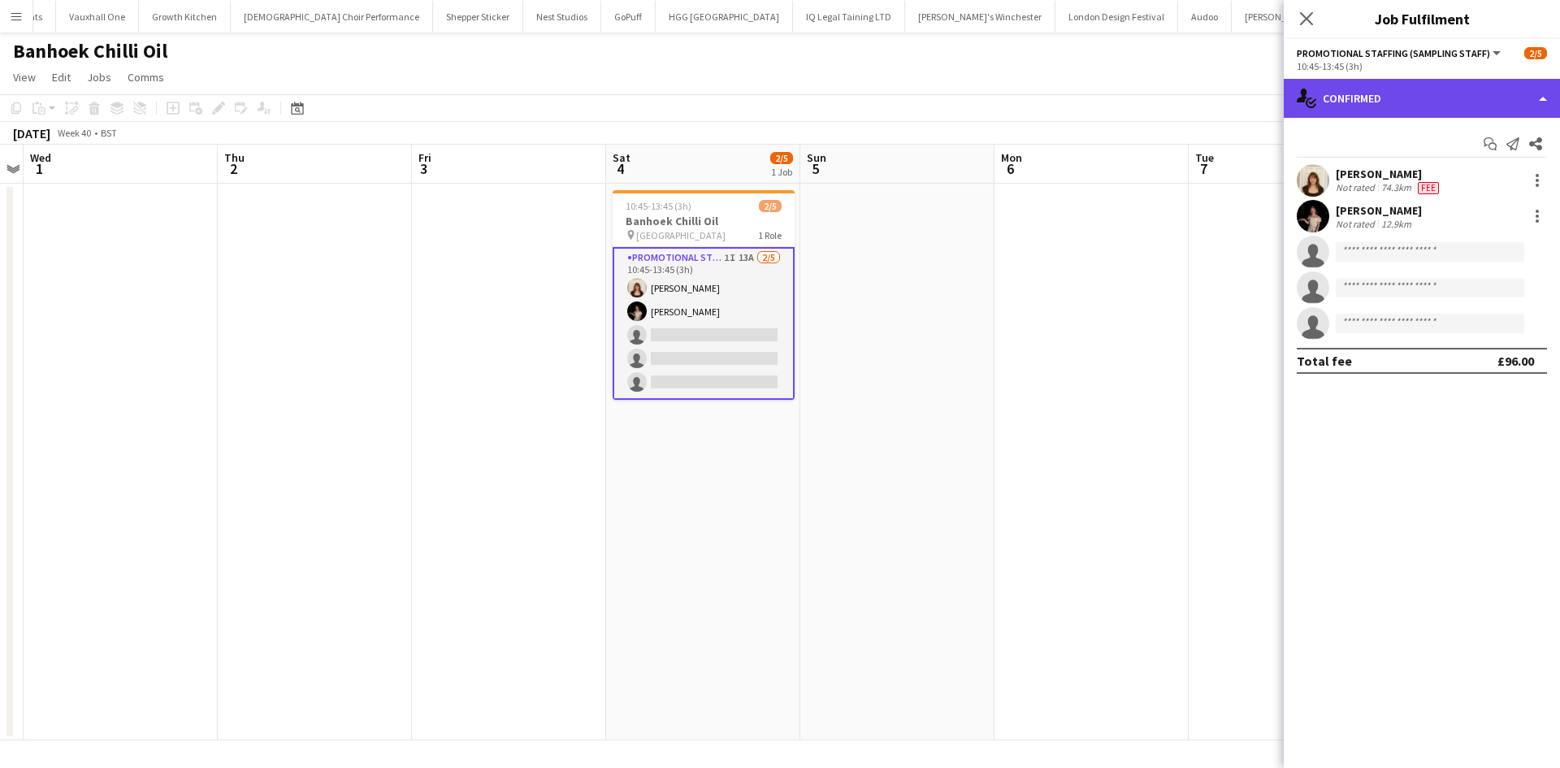
click at [1408, 99] on div "single-neutral-actions-check-2 Confirmed" at bounding box center [1422, 98] width 276 height 39
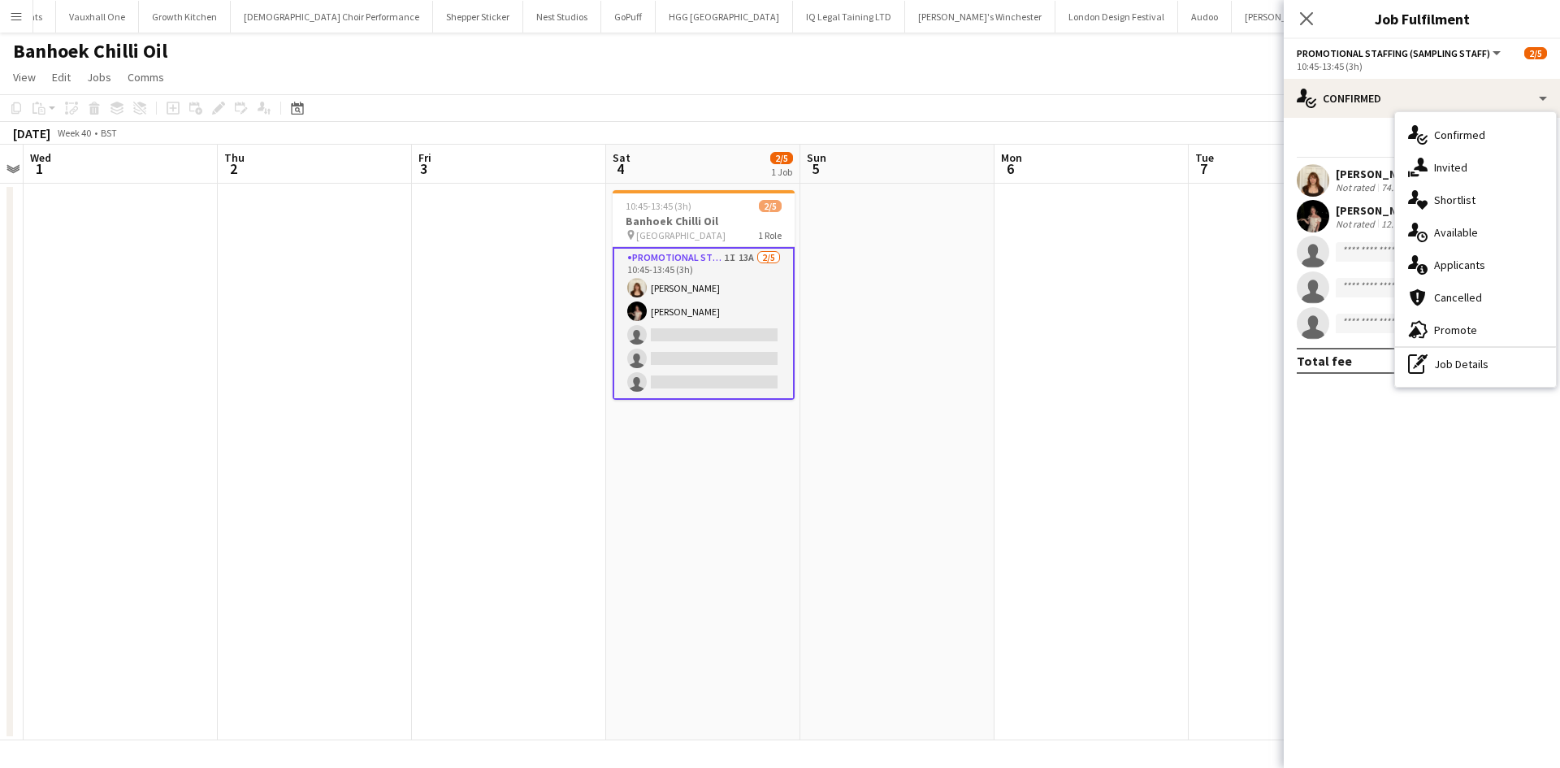
click at [1496, 331] on div "advertising-megaphone Promote" at bounding box center [1475, 330] width 161 height 32
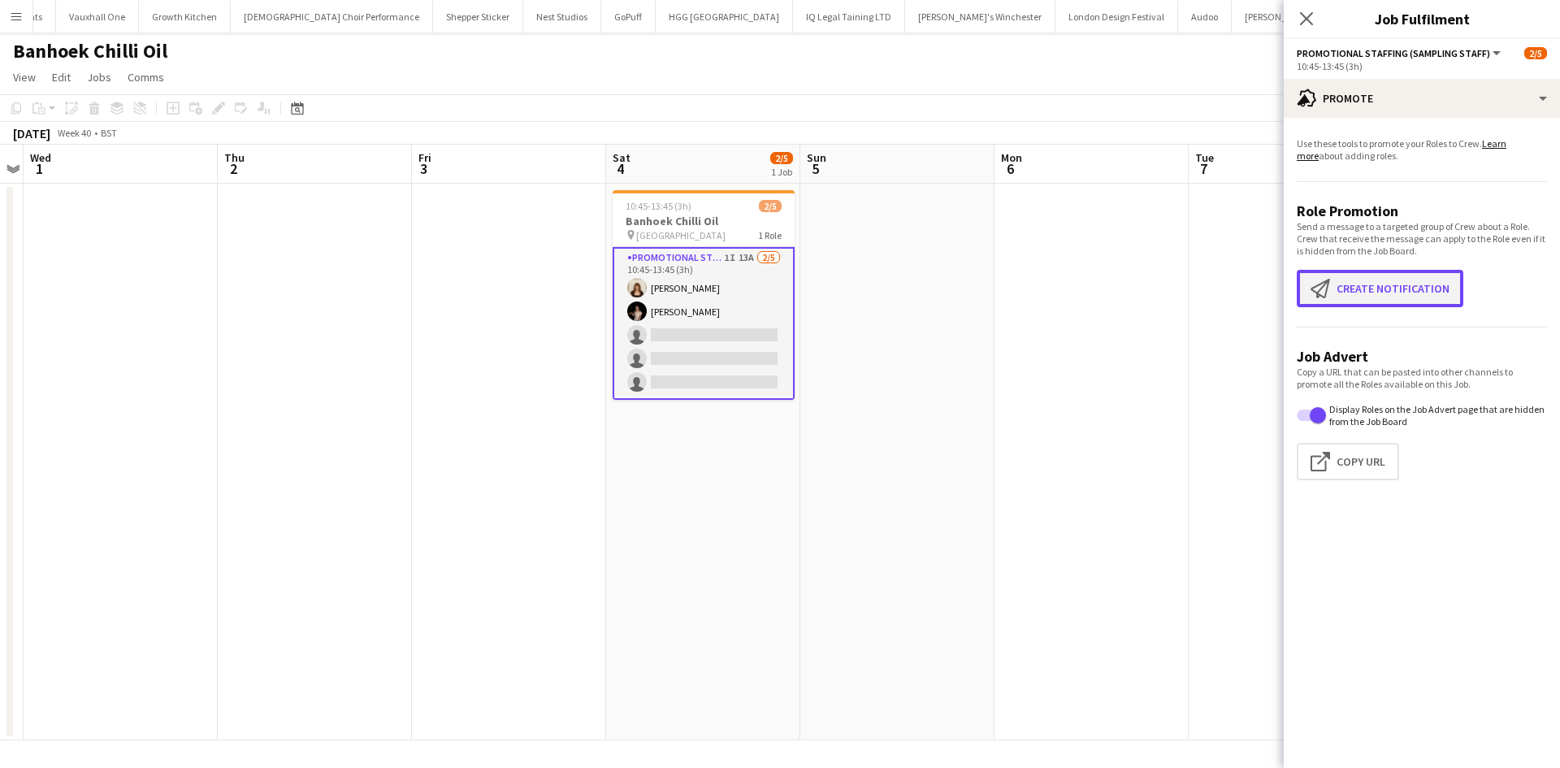
click at [1352, 275] on button "Create notification Create notification" at bounding box center [1380, 288] width 167 height 37
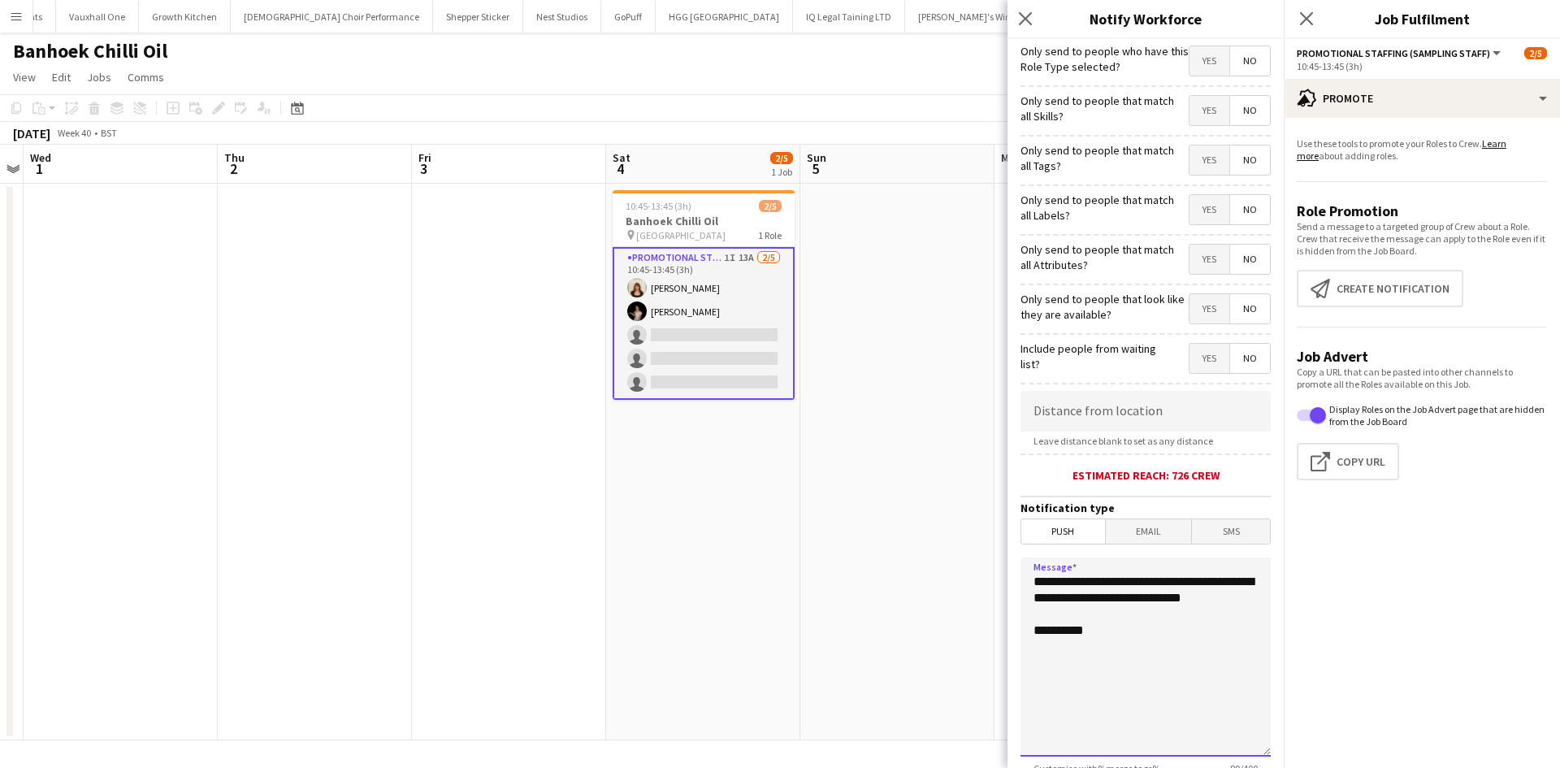
drag, startPoint x: 1098, startPoint y: 653, endPoint x: 942, endPoint y: 536, distance: 194.3
click at [934, 537] on body "Menu Boards Boards Boards All jobs Status Workforce Workforce My Workforce Recr…" at bounding box center [780, 384] width 1560 height 768
type textarea "*"
click at [1132, 634] on textarea "**********" at bounding box center [1145, 656] width 250 height 199
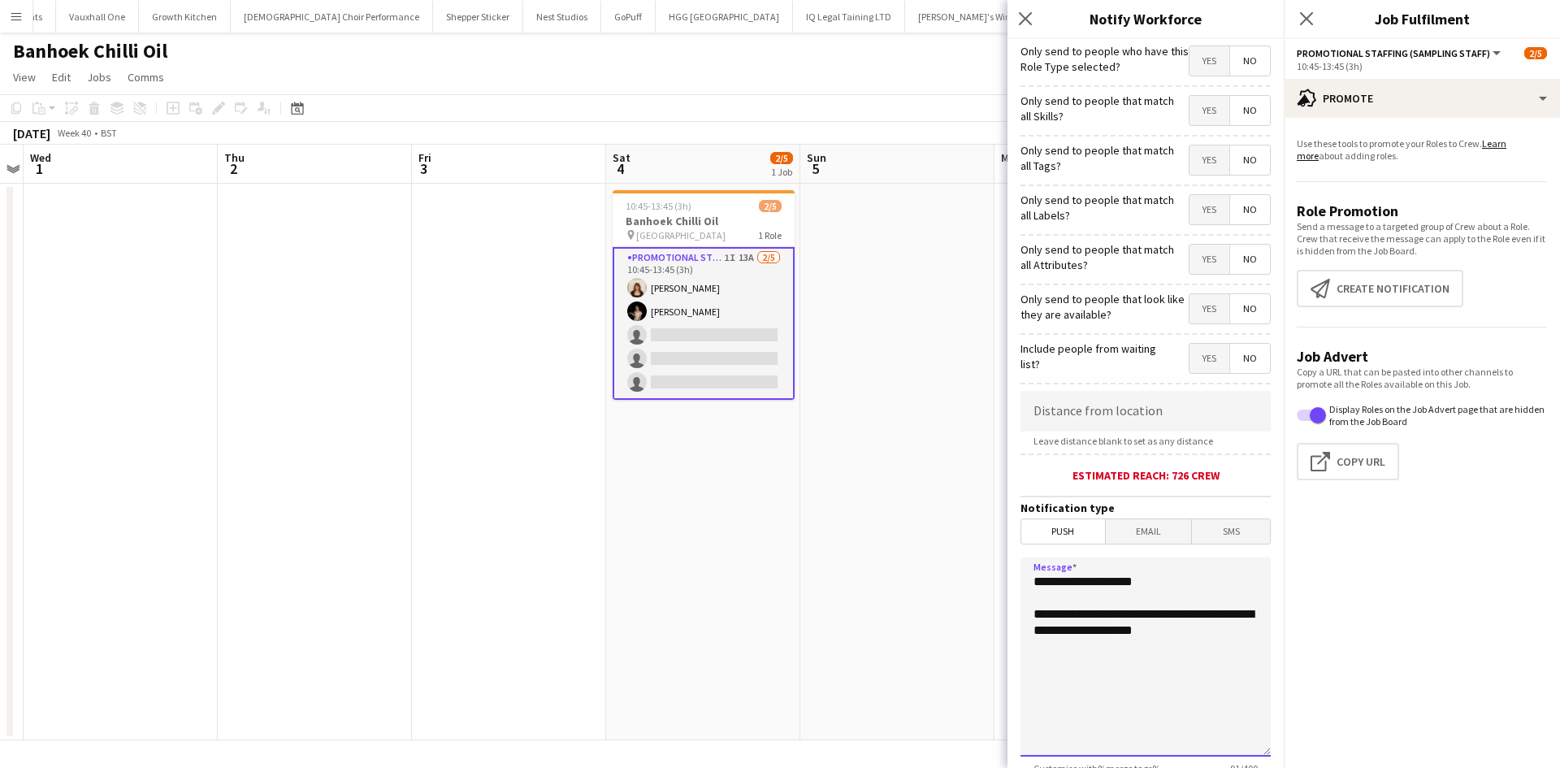
drag, startPoint x: 1121, startPoint y: 641, endPoint x: 1106, endPoint y: 617, distance: 28.9
click at [1117, 578] on textarea "**********" at bounding box center [1145, 656] width 250 height 199
drag, startPoint x: 1104, startPoint y: 634, endPoint x: 1118, endPoint y: 630, distance: 14.4
click at [1105, 633] on textarea "**********" at bounding box center [1145, 656] width 250 height 199
click at [1119, 629] on textarea "**********" at bounding box center [1145, 656] width 250 height 199
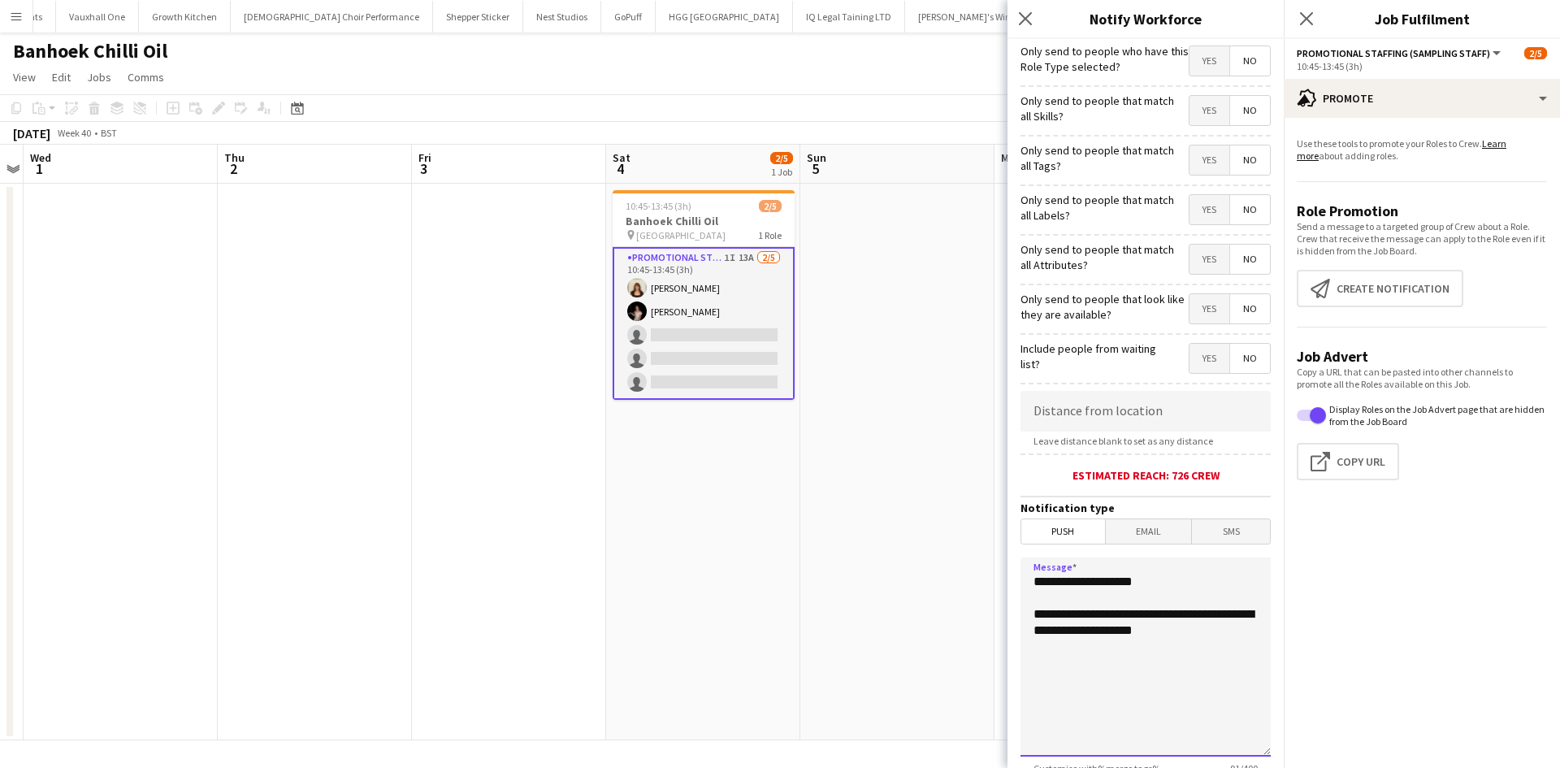
click at [1080, 633] on textarea "**********" at bounding box center [1145, 656] width 250 height 199
click at [1220, 637] on textarea "**********" at bounding box center [1145, 656] width 250 height 199
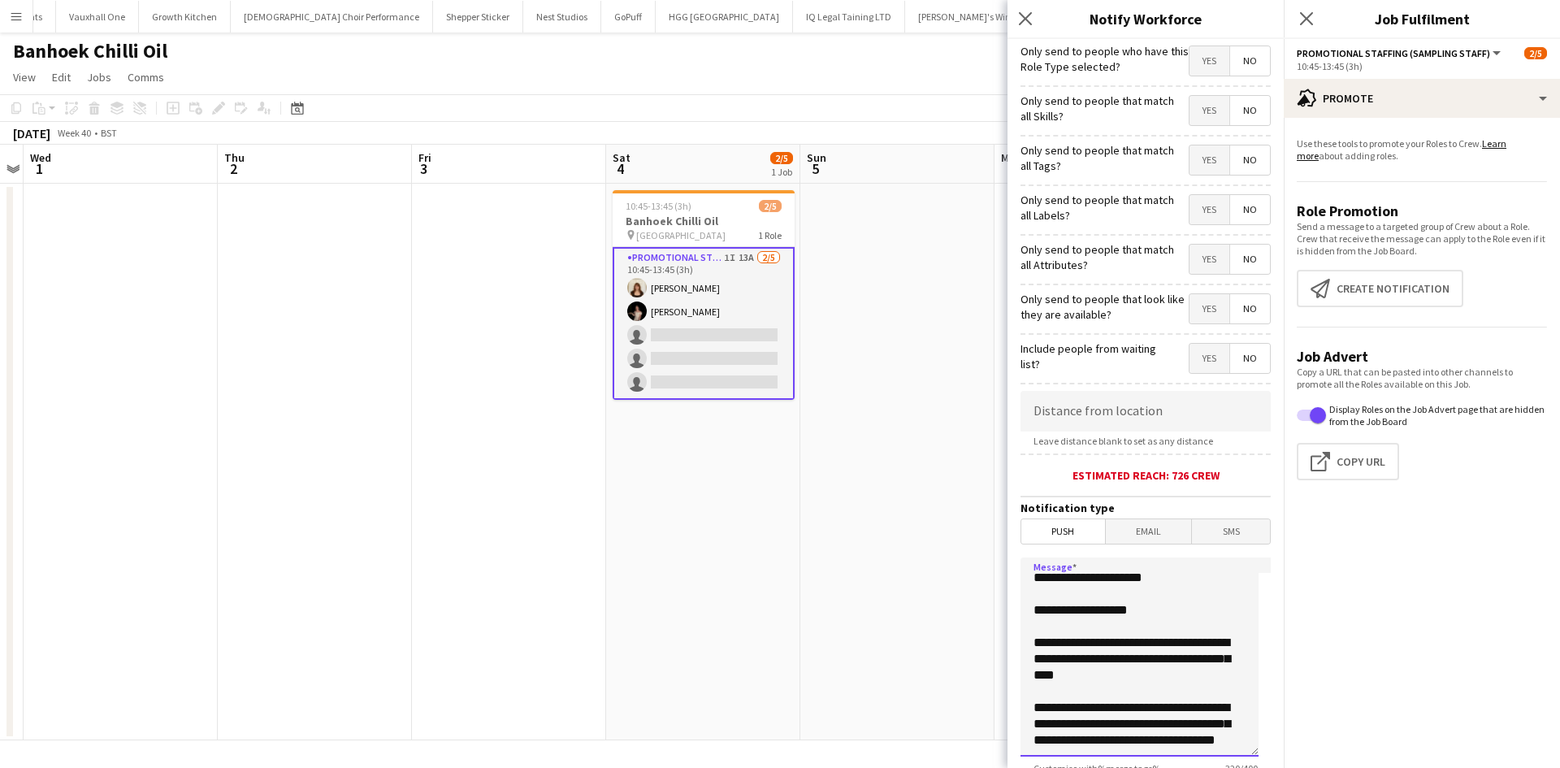
scroll to position [0, 0]
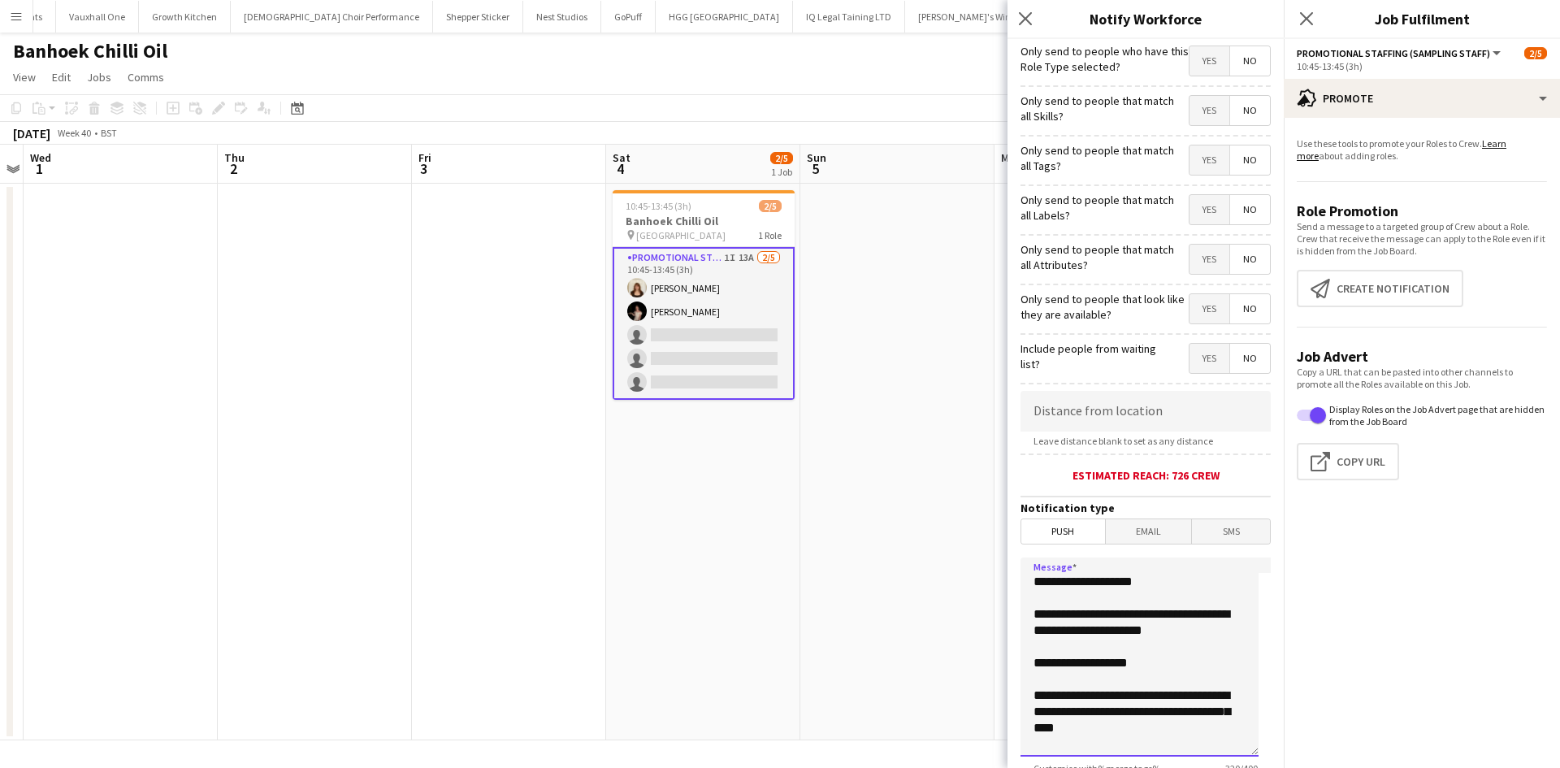
drag, startPoint x: 1158, startPoint y: 713, endPoint x: 1032, endPoint y: 479, distance: 265.0
click at [1032, 479] on form "**********" at bounding box center [1145, 467] width 276 height 856
type textarea "**********"
click at [1104, 419] on input at bounding box center [1145, 411] width 250 height 41
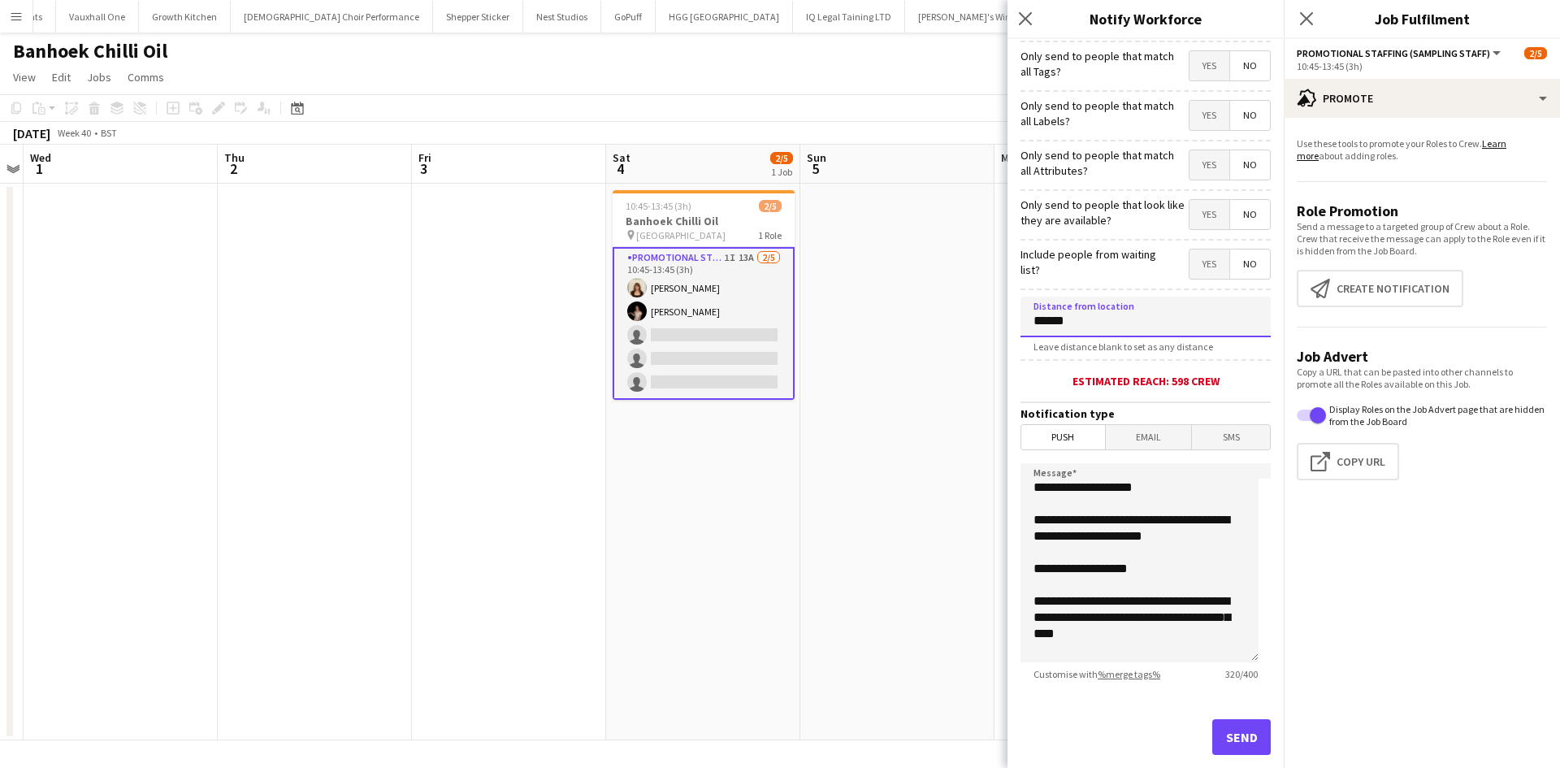
scroll to position [127, 0]
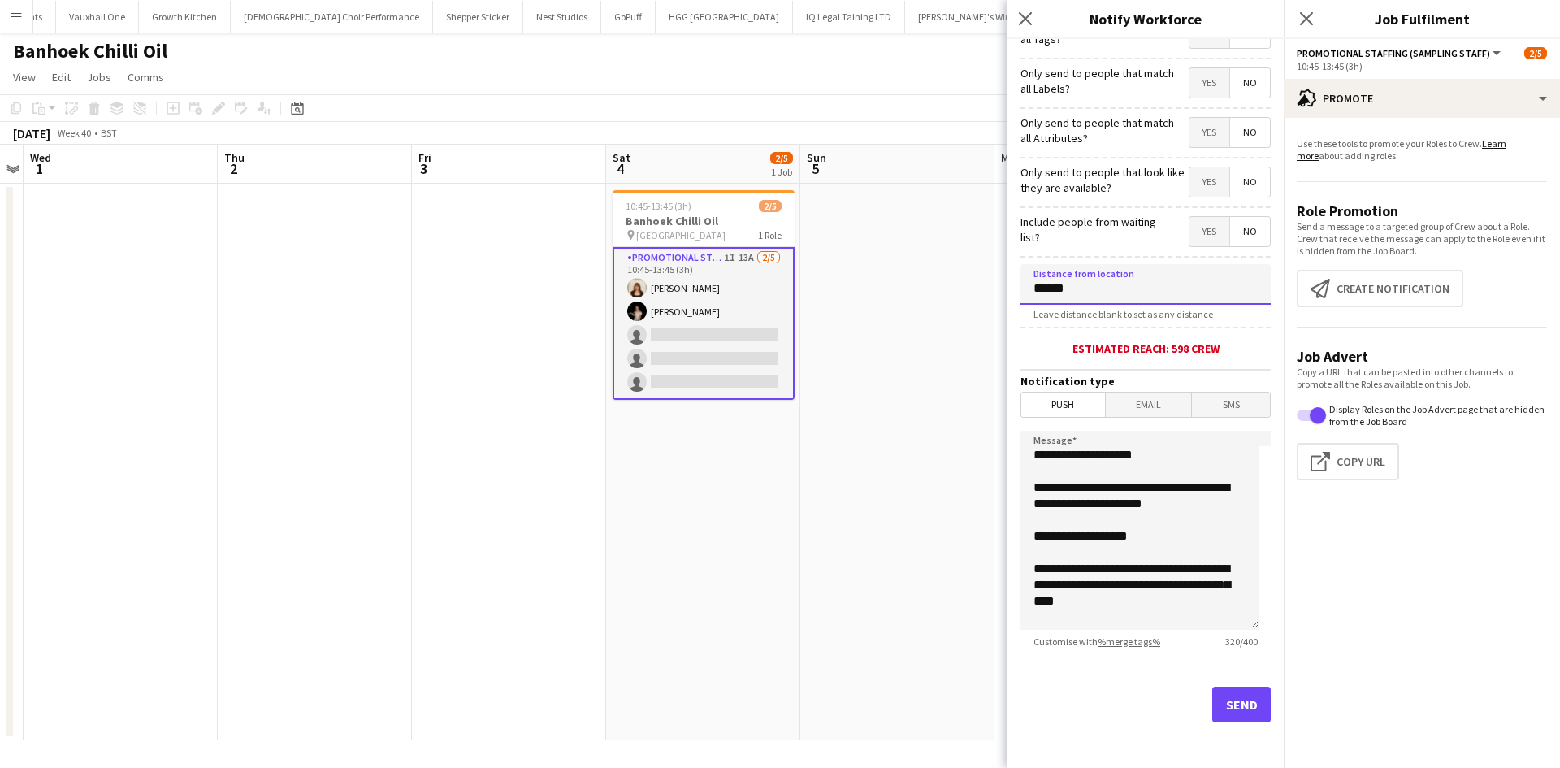
type input "******"
click at [1240, 707] on button "Send" at bounding box center [1241, 705] width 58 height 36
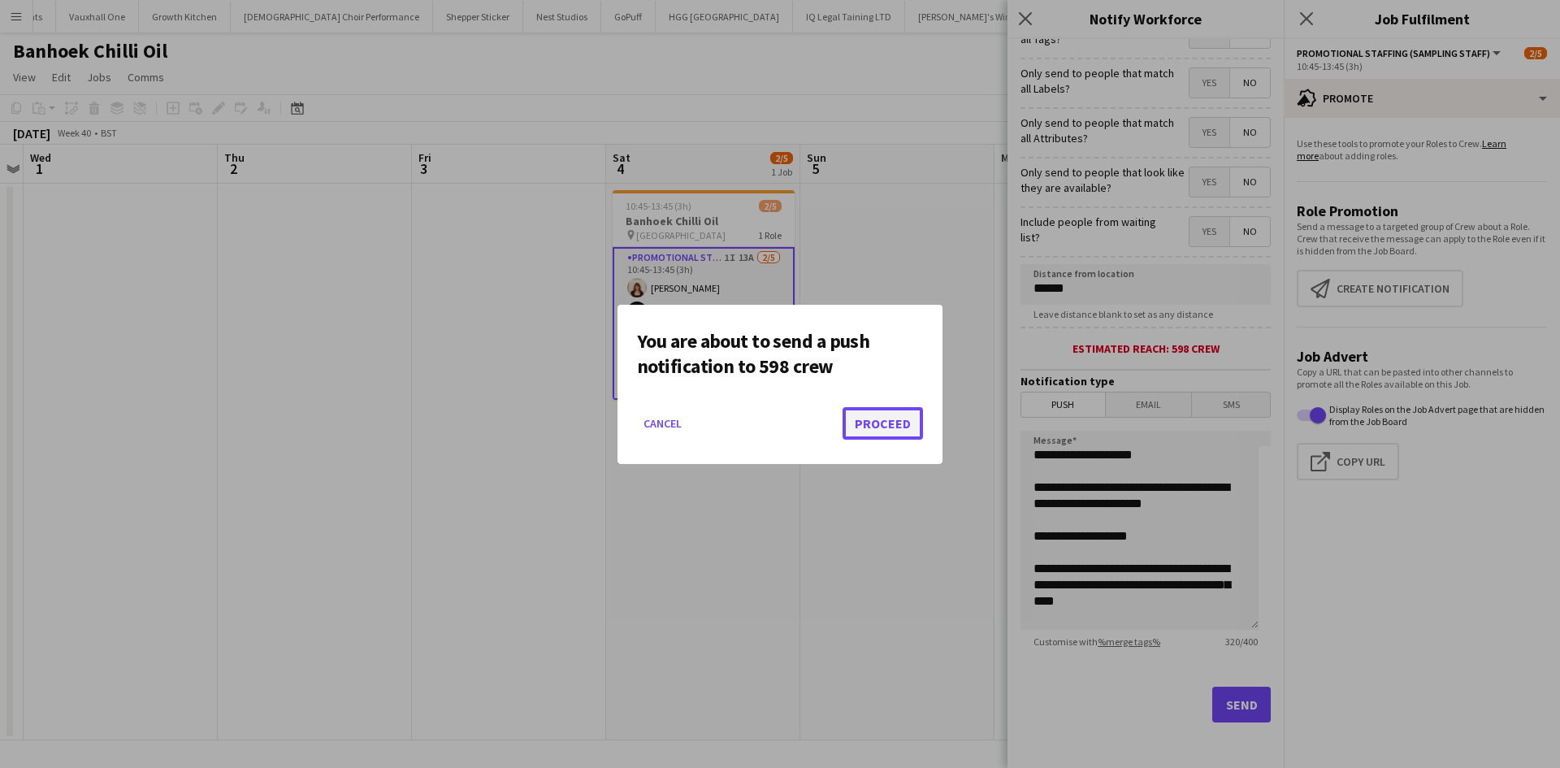
click at [888, 429] on button "Proceed" at bounding box center [883, 423] width 80 height 32
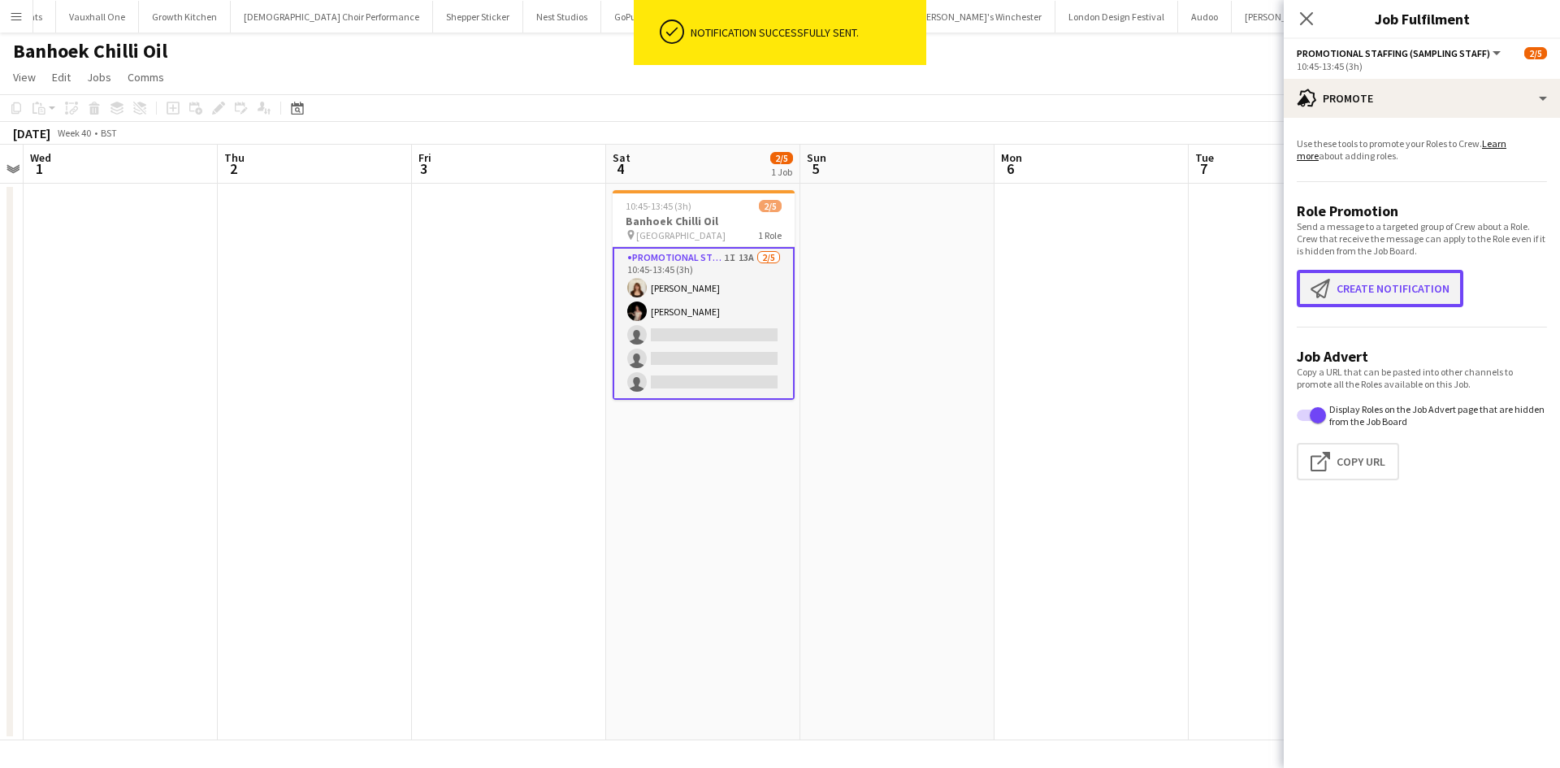
click at [1380, 296] on button "Create notification Create notification" at bounding box center [1380, 288] width 167 height 37
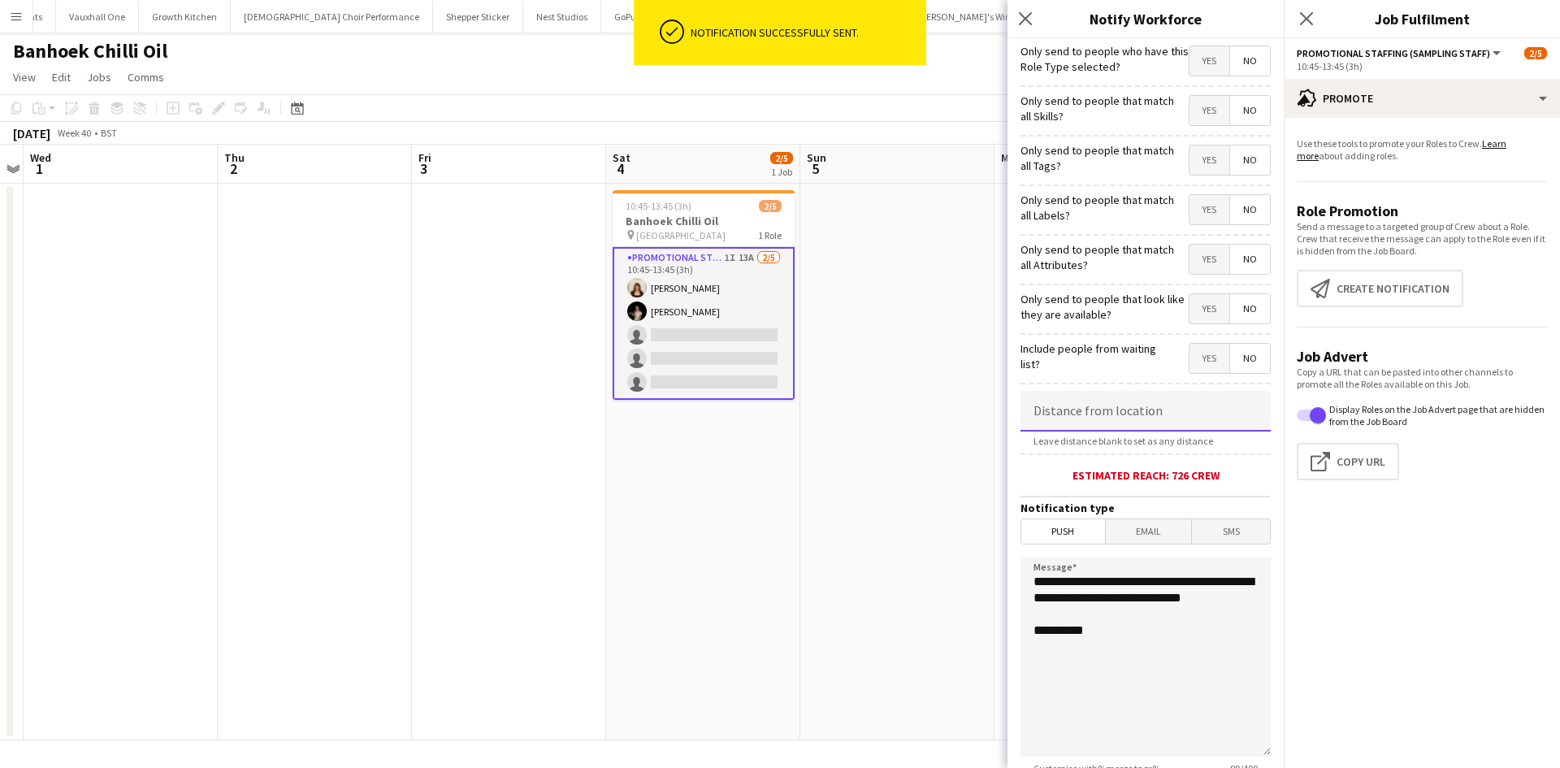
click at [1114, 409] on input at bounding box center [1145, 411] width 250 height 41
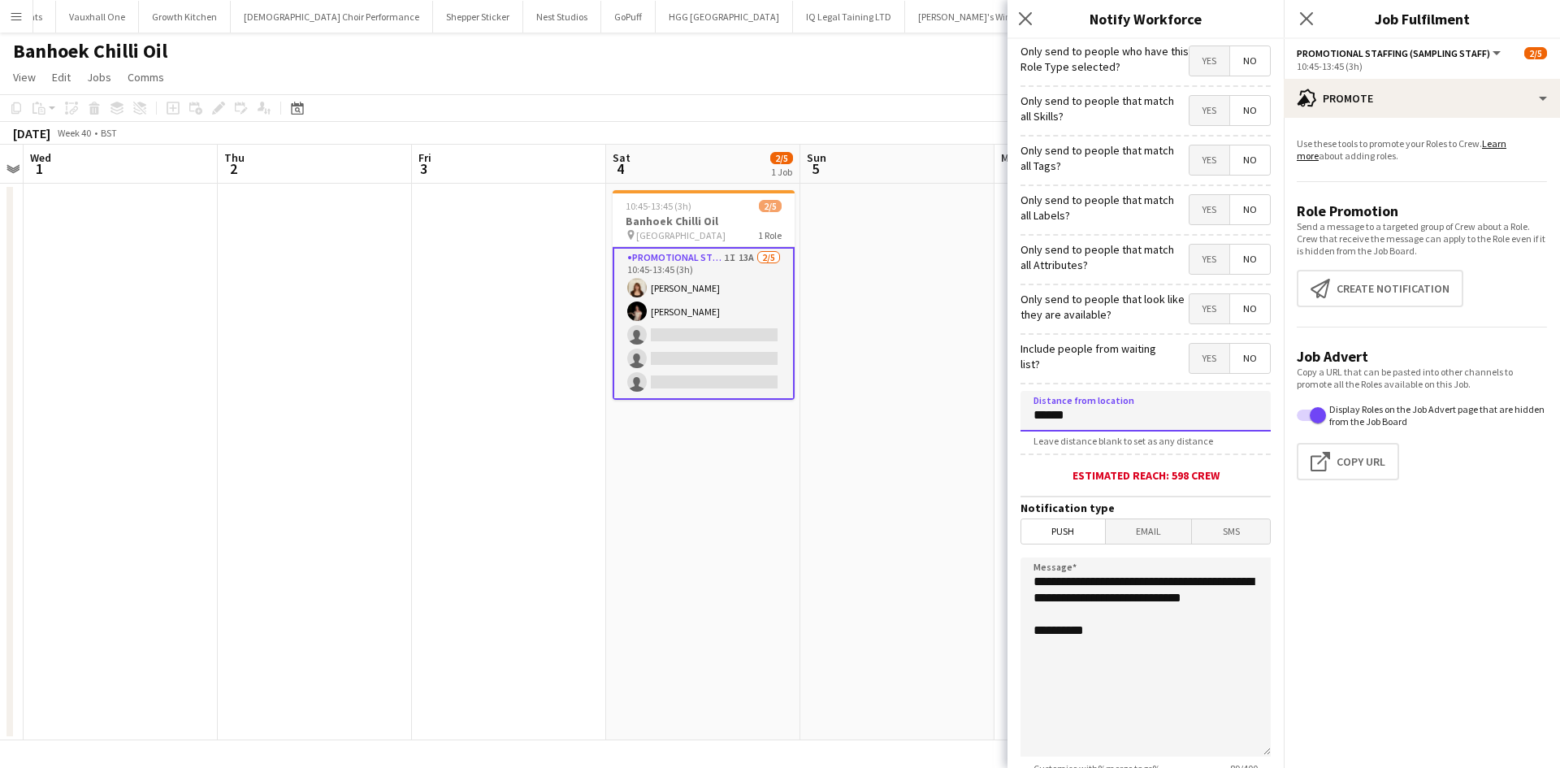
type input "******"
click at [1155, 539] on span "Email" at bounding box center [1149, 531] width 86 height 24
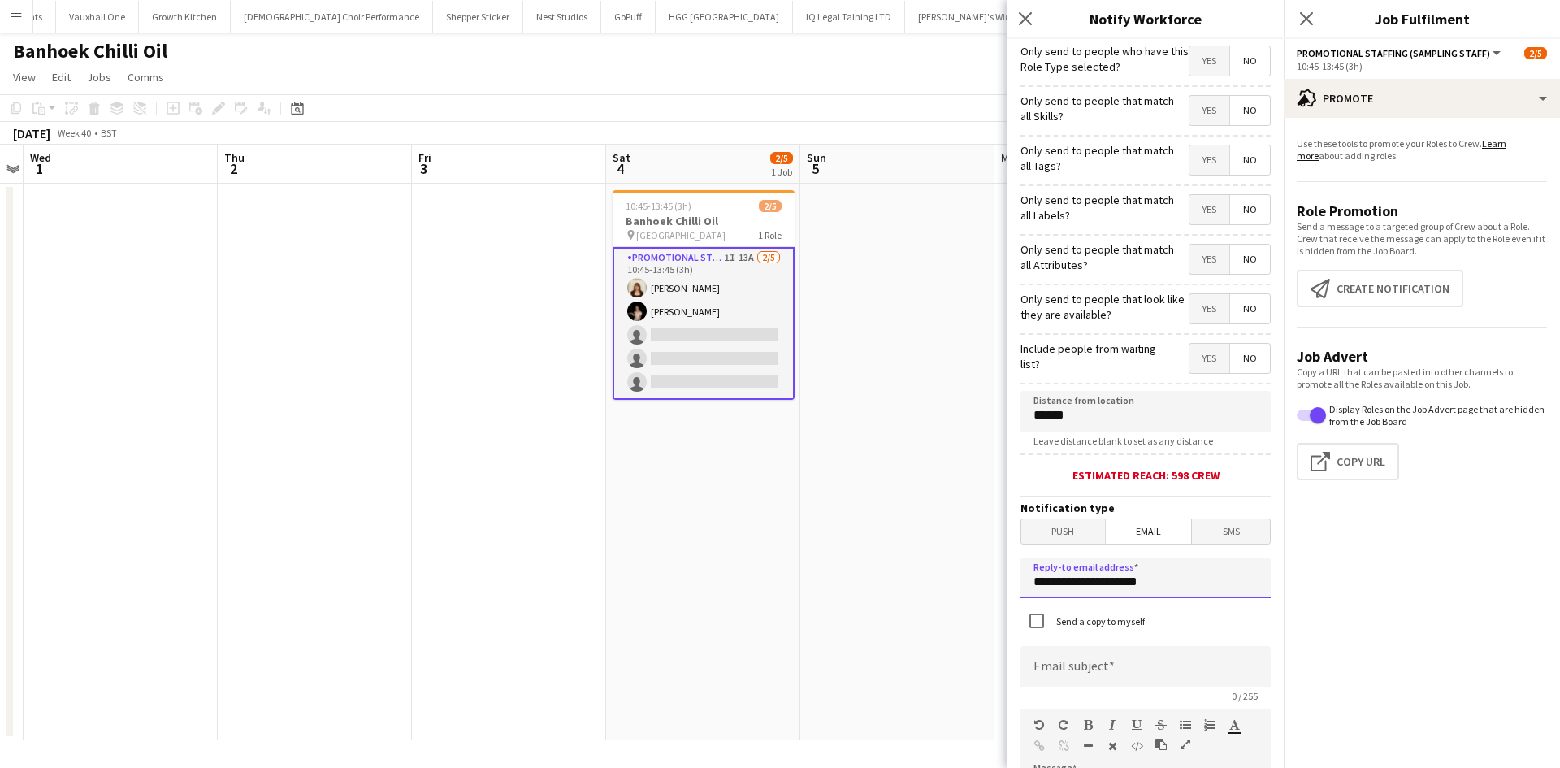
drag, startPoint x: 1156, startPoint y: 588, endPoint x: 923, endPoint y: 558, distance: 235.1
click at [923, 558] on body "Menu Boards Boards Boards All jobs Status Workforce Workforce My Workforce Recr…" at bounding box center [780, 384] width 1560 height 768
type input "**********"
click at [1146, 680] on input at bounding box center [1145, 666] width 250 height 41
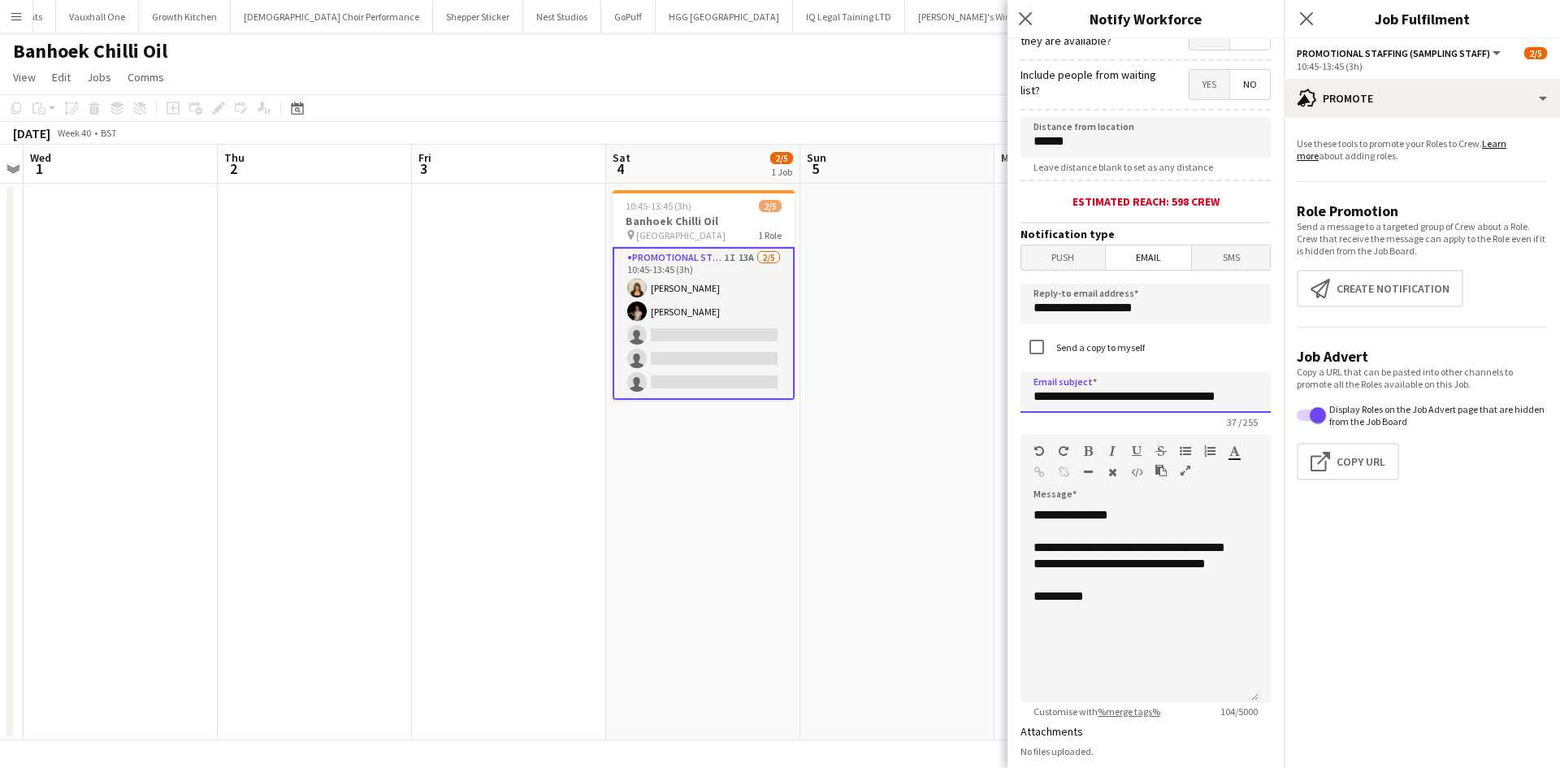
scroll to position [325, 0]
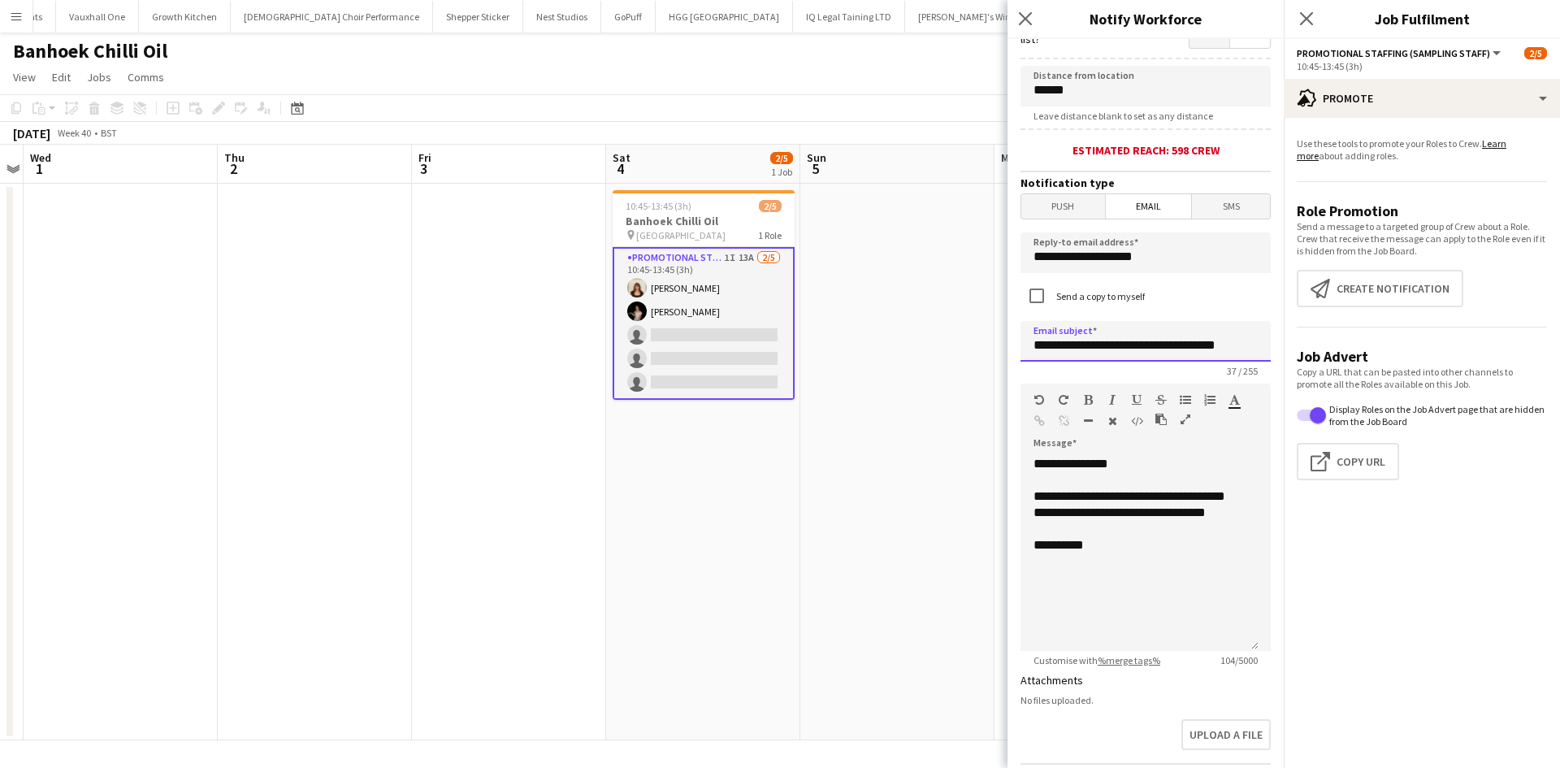
type input "**********"
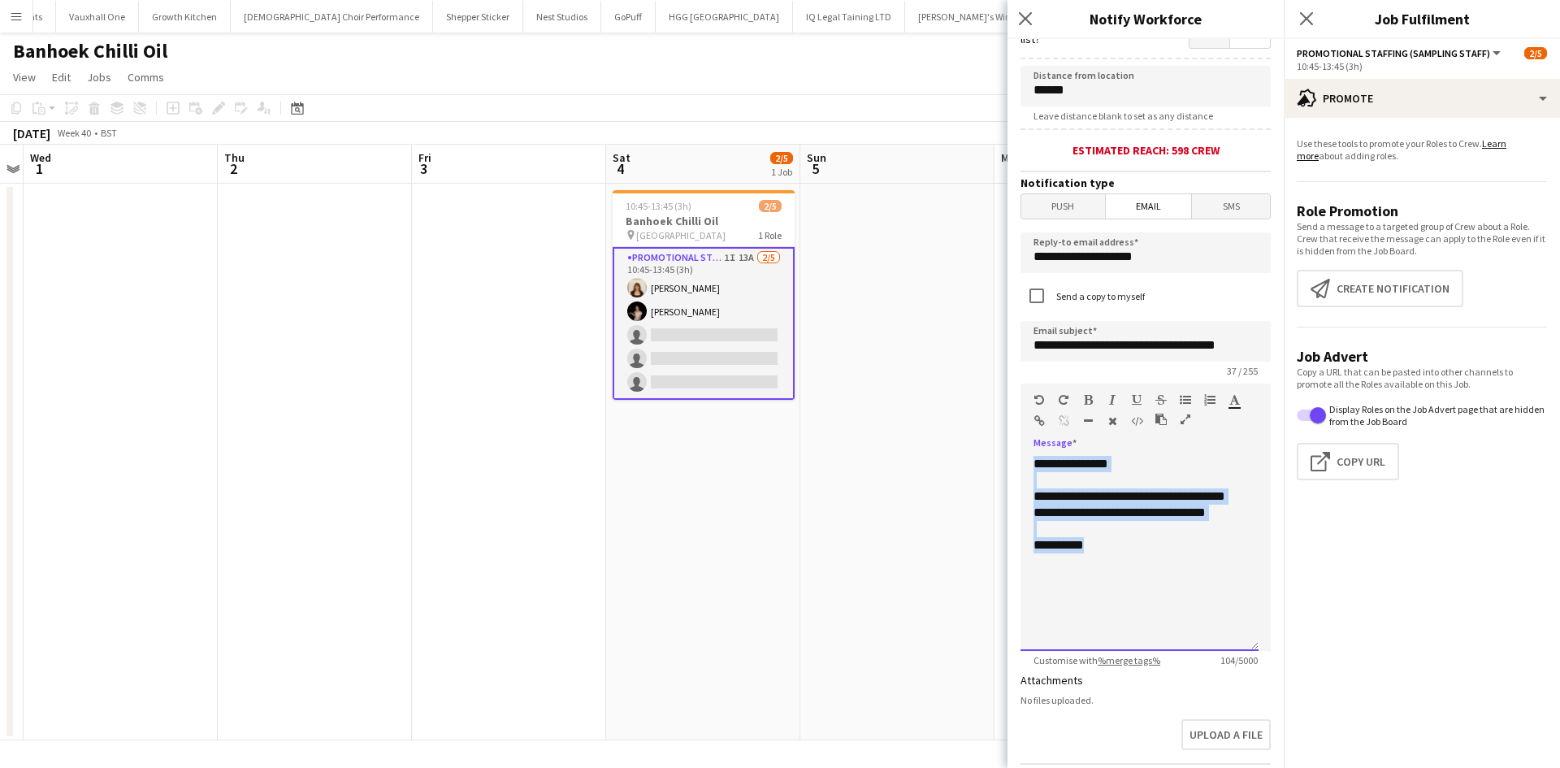
drag, startPoint x: 1163, startPoint y: 565, endPoint x: 979, endPoint y: 383, distance: 258.0
click at [979, 383] on body "Menu Boards Boards Boards All jobs Status Workforce Workforce My Workforce Recr…" at bounding box center [780, 384] width 1560 height 768
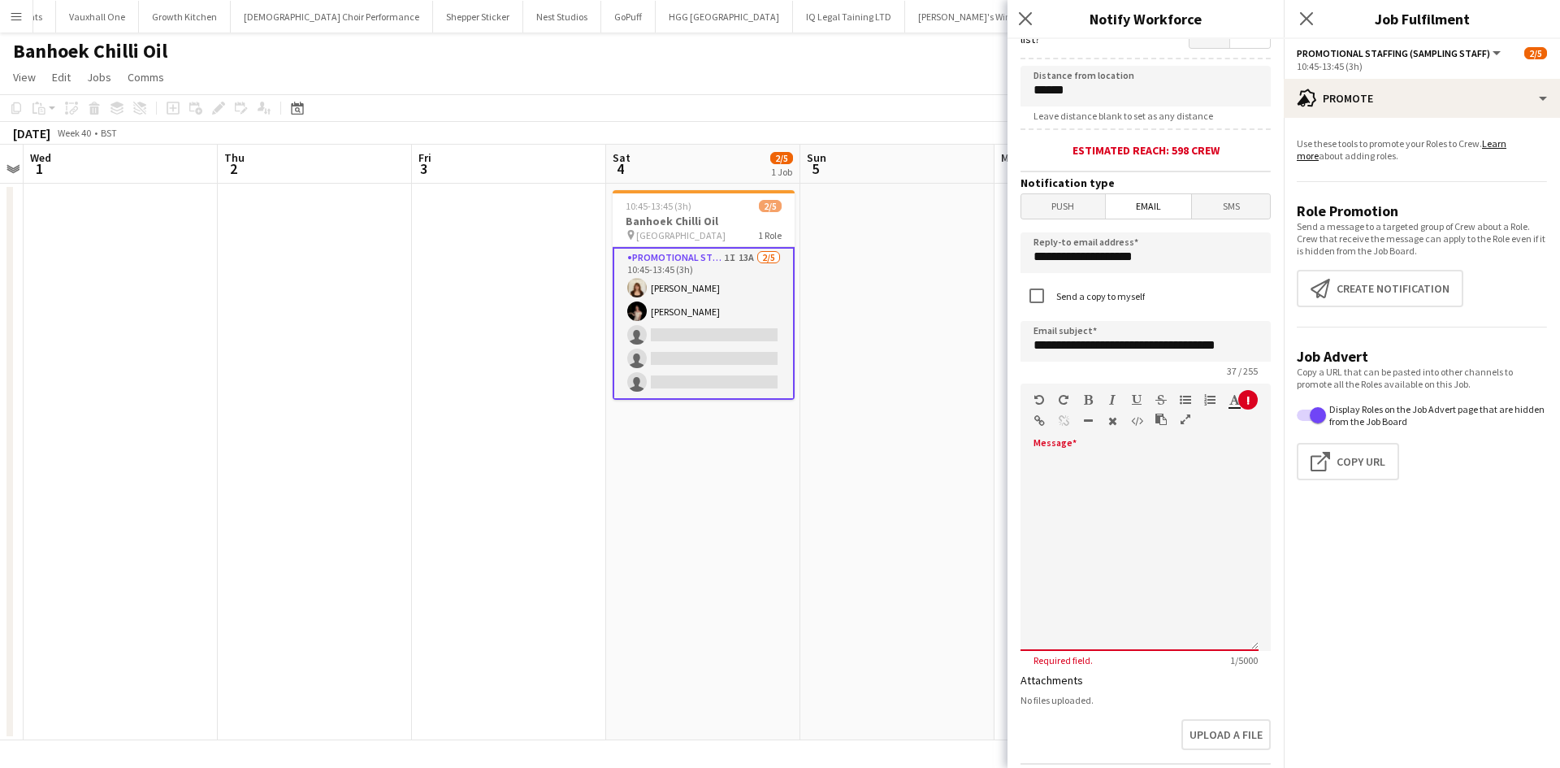
click at [1065, 487] on div at bounding box center [1139, 553] width 238 height 195
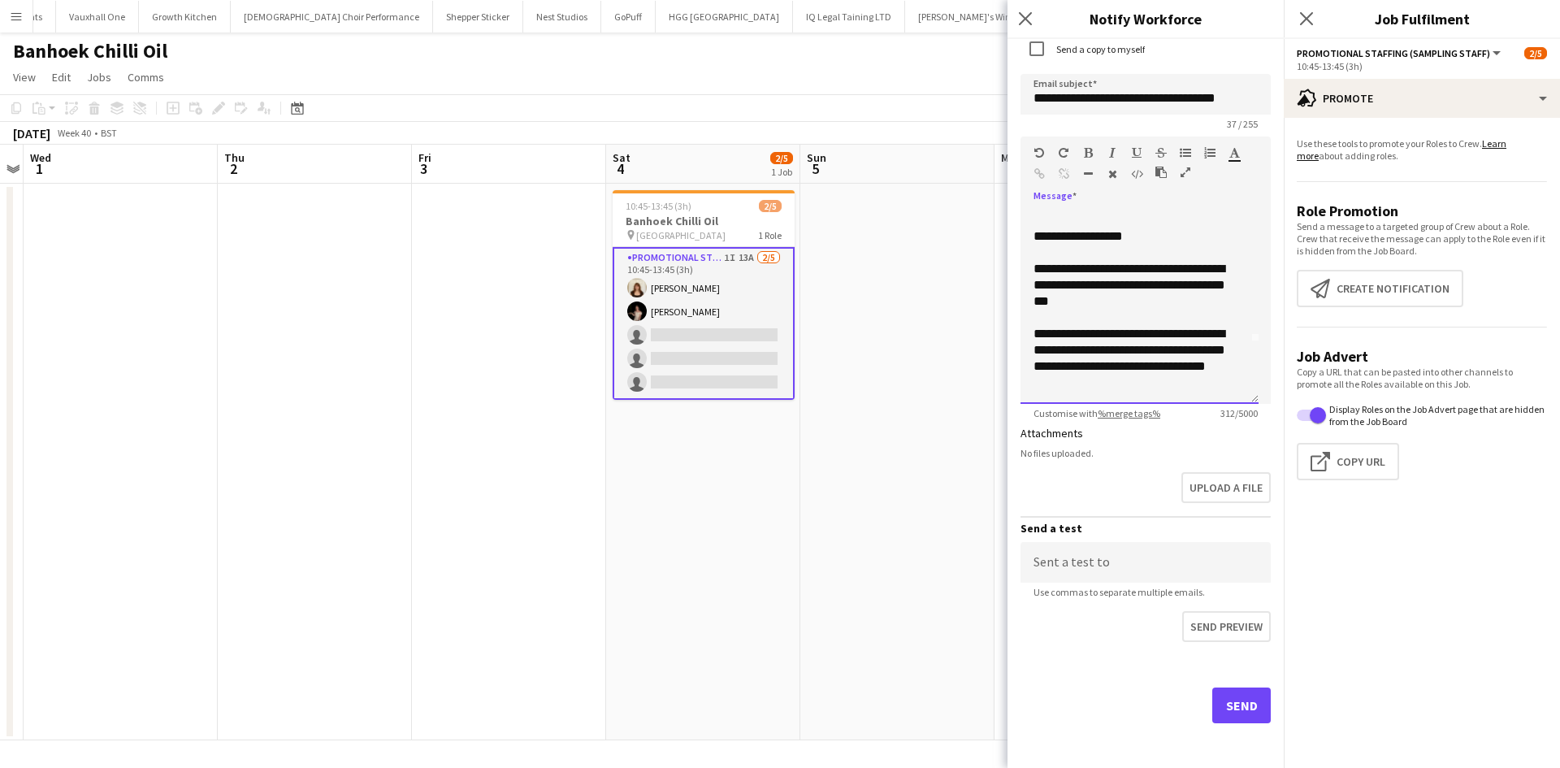
scroll to position [573, 0]
click at [1217, 701] on button "Send" at bounding box center [1241, 705] width 58 height 36
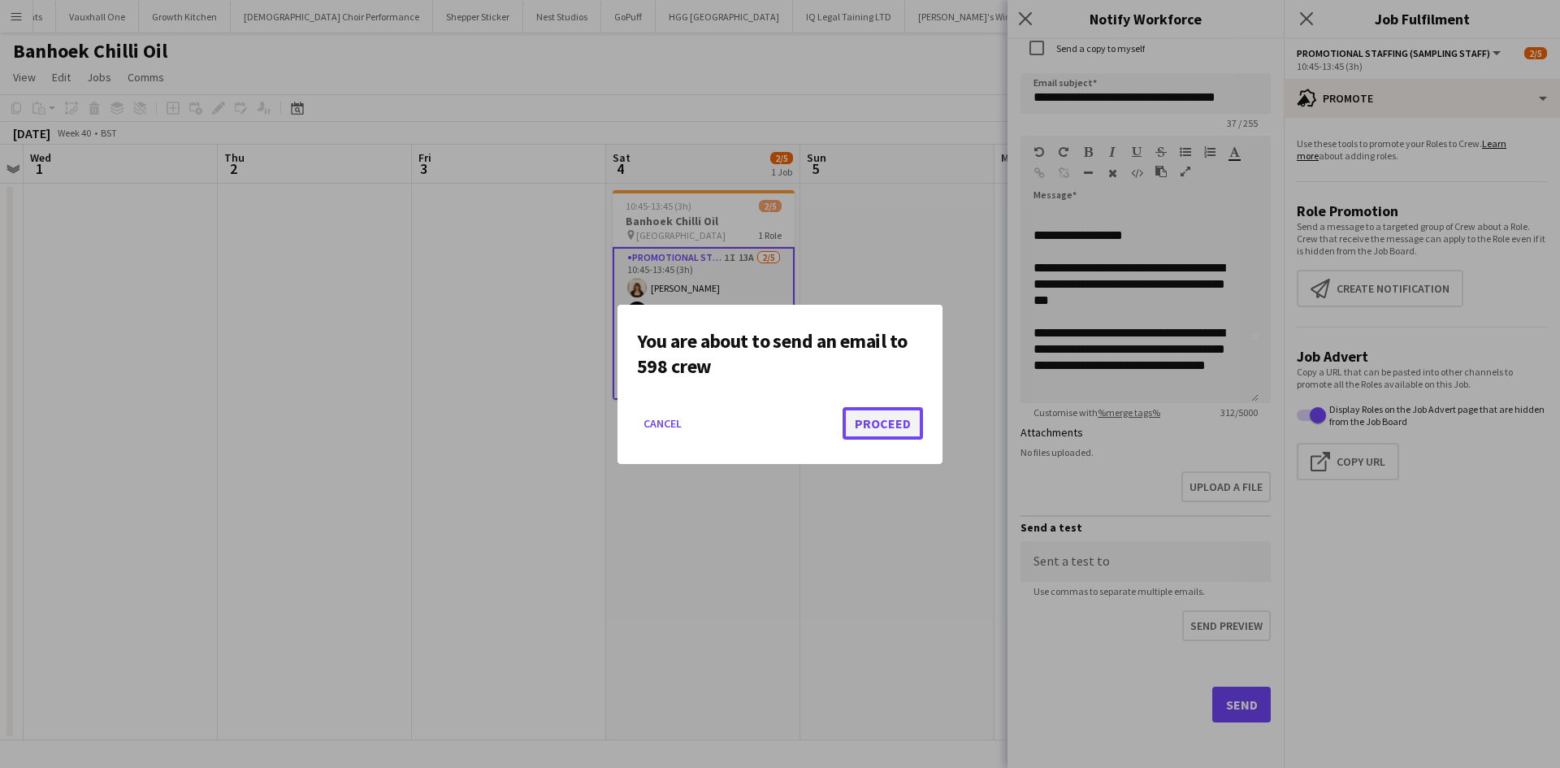
click at [873, 426] on button "Proceed" at bounding box center [883, 423] width 80 height 32
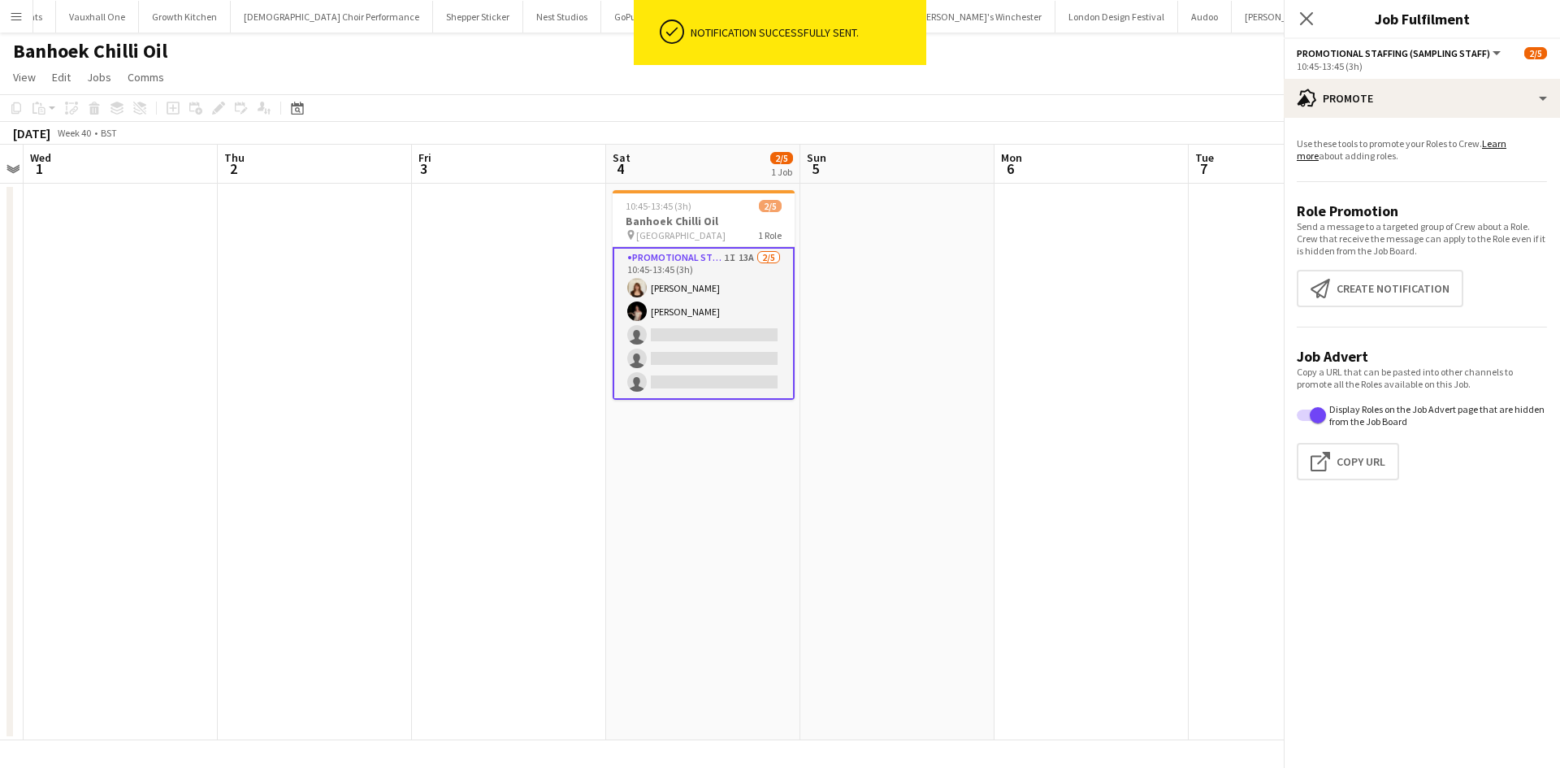
click at [924, 481] on app-date-cell at bounding box center [897, 462] width 194 height 557
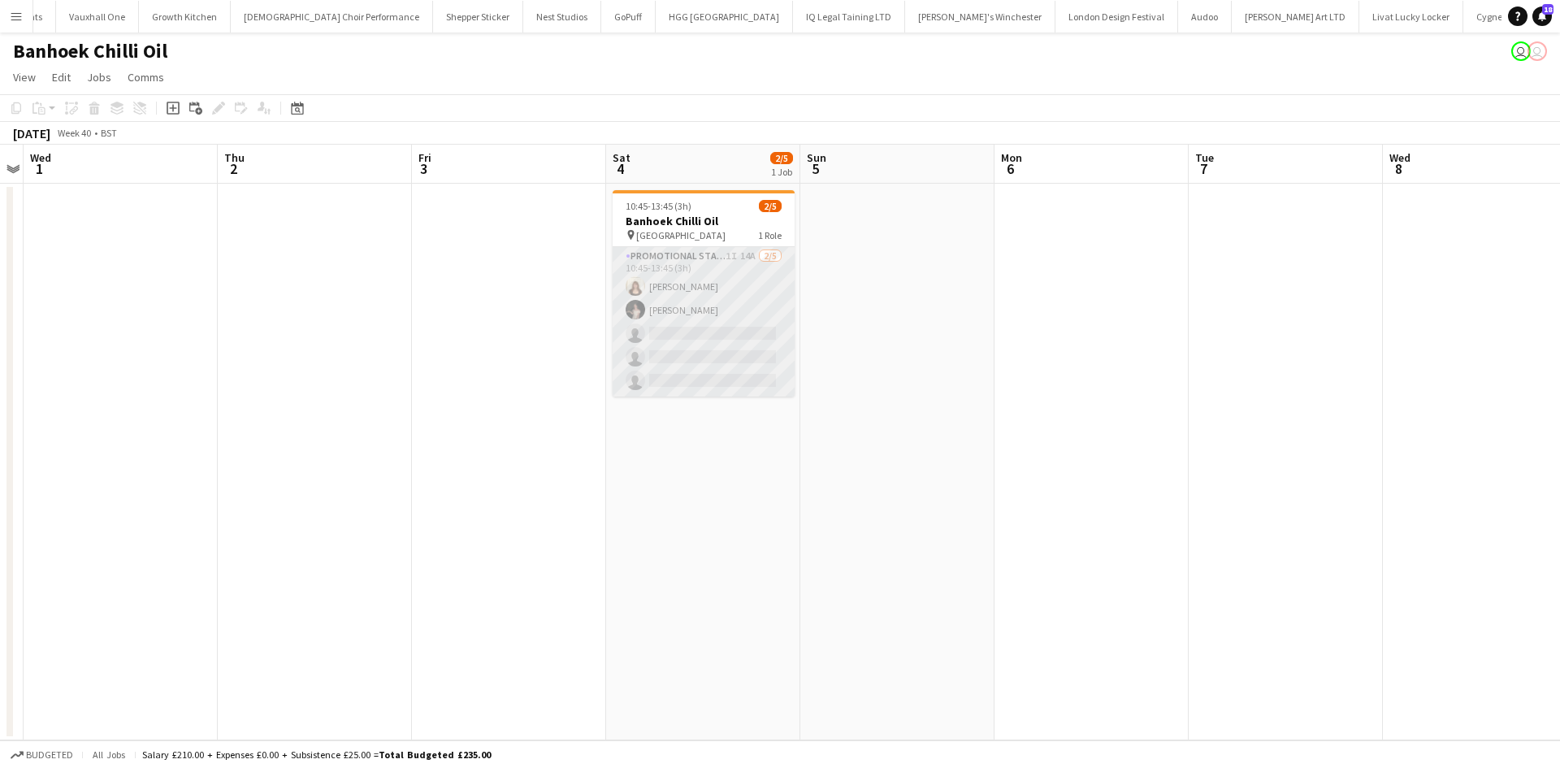
click at [751, 262] on app-card-role "Promotional Staffing (Sampling Staff) 1I 14A [DATE] 10:45-13:45 (3h) [PERSON_NA…" at bounding box center [704, 321] width 182 height 149
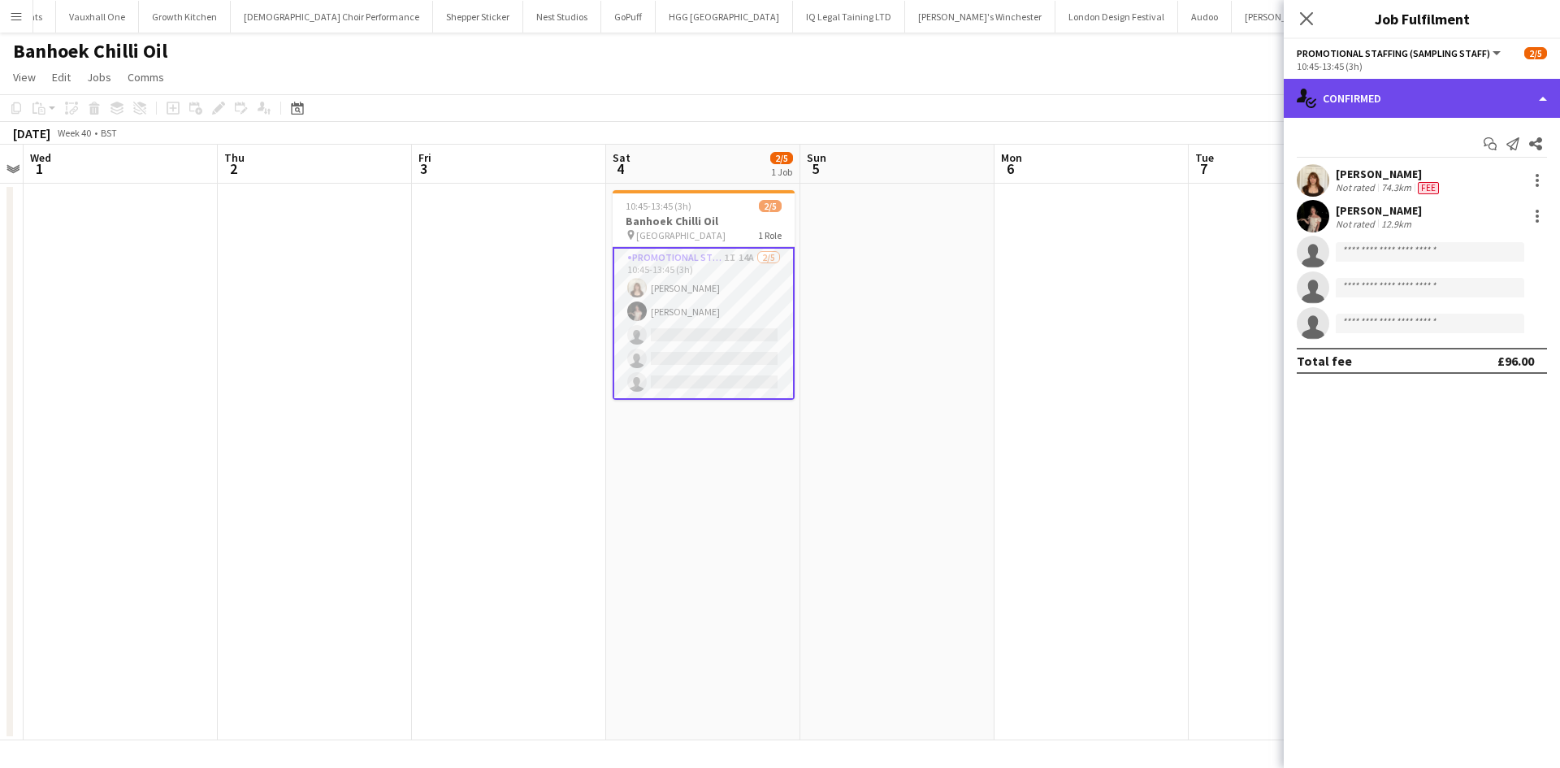
click at [1358, 110] on div "single-neutral-actions-check-2 Confirmed" at bounding box center [1422, 98] width 276 height 39
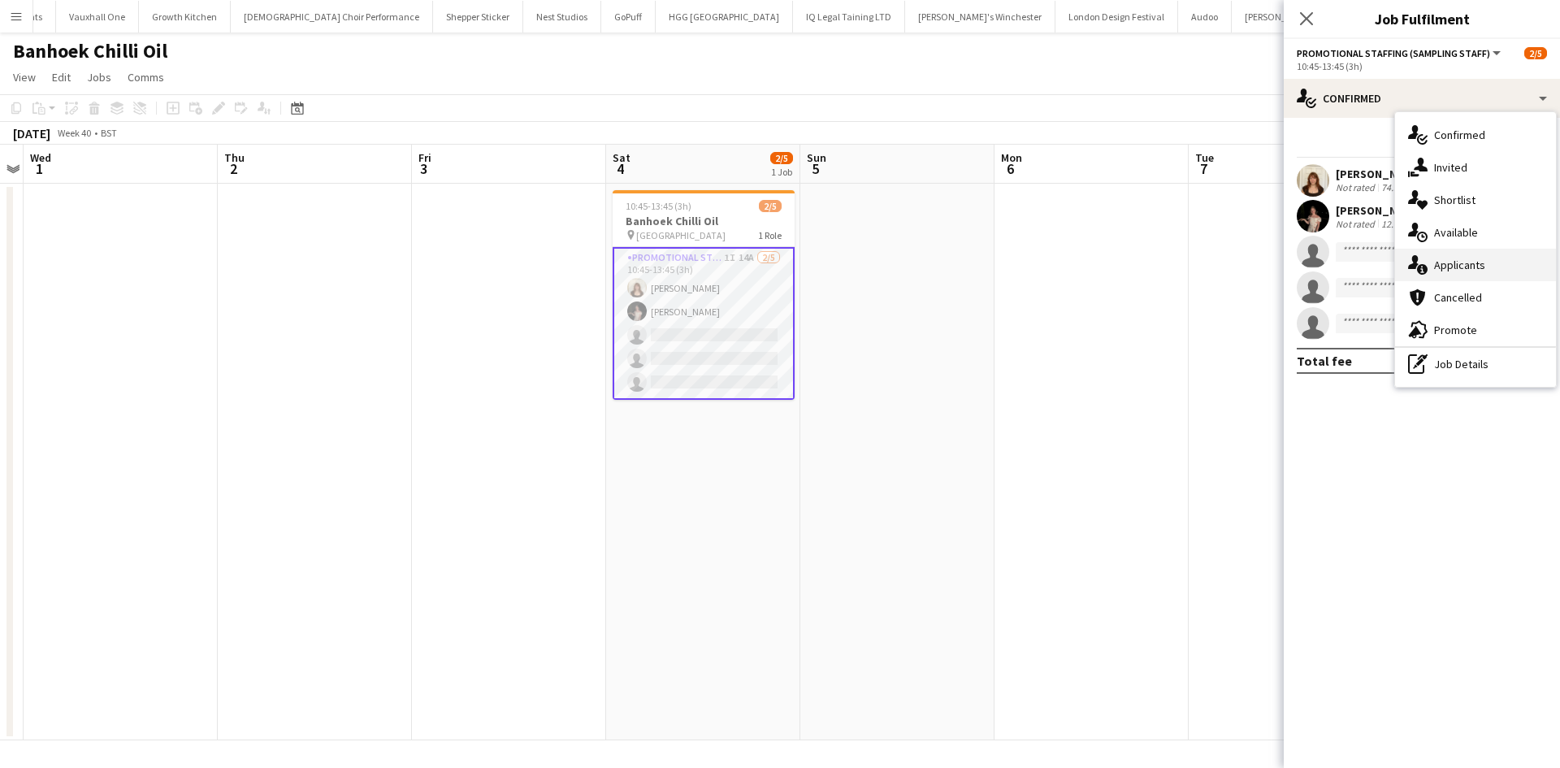
click at [1480, 272] on span "Applicants" at bounding box center [1459, 265] width 51 height 15
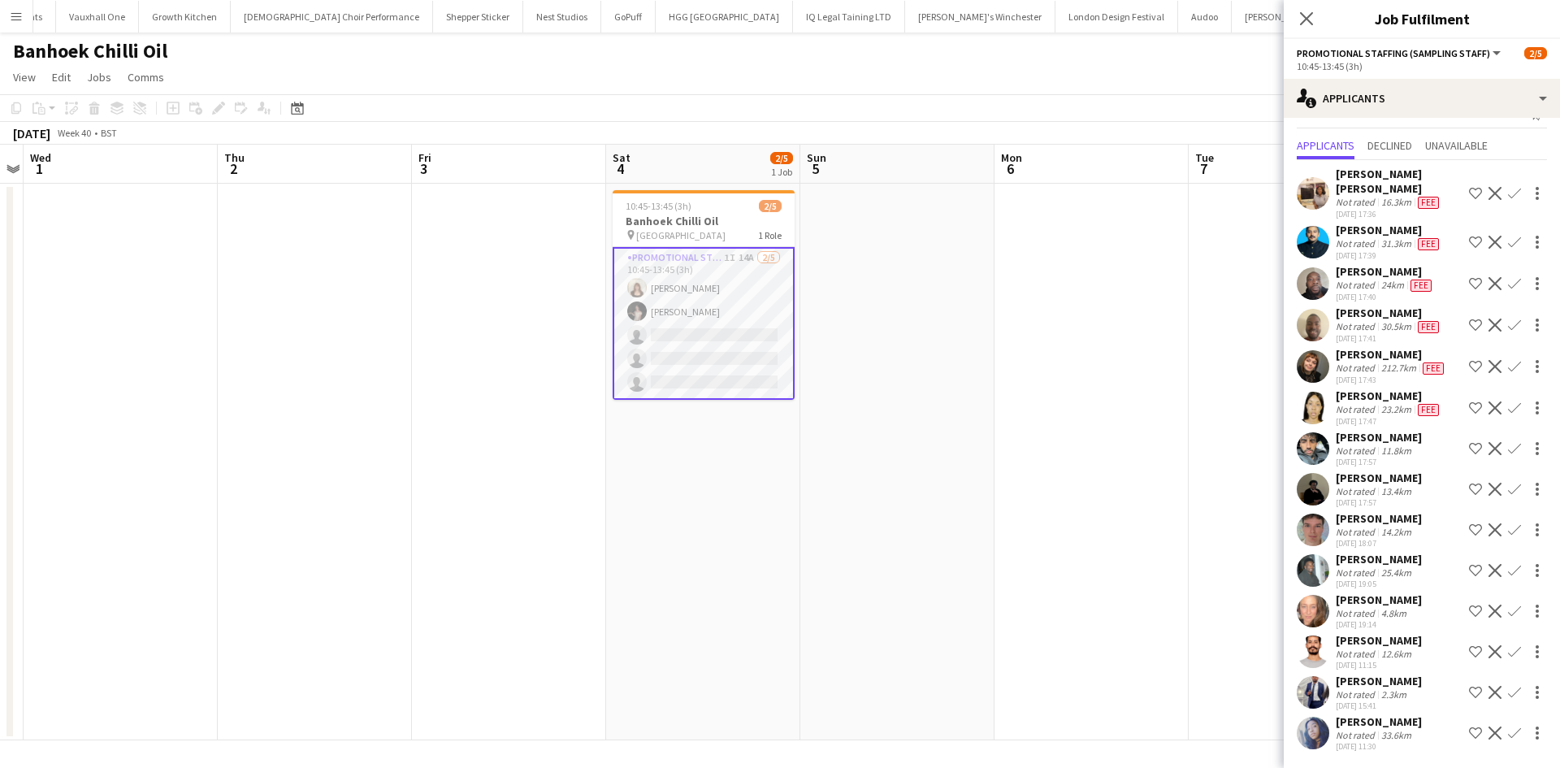
scroll to position [115, 0]
click at [1338, 714] on div "[PERSON_NAME]" at bounding box center [1379, 721] width 86 height 15
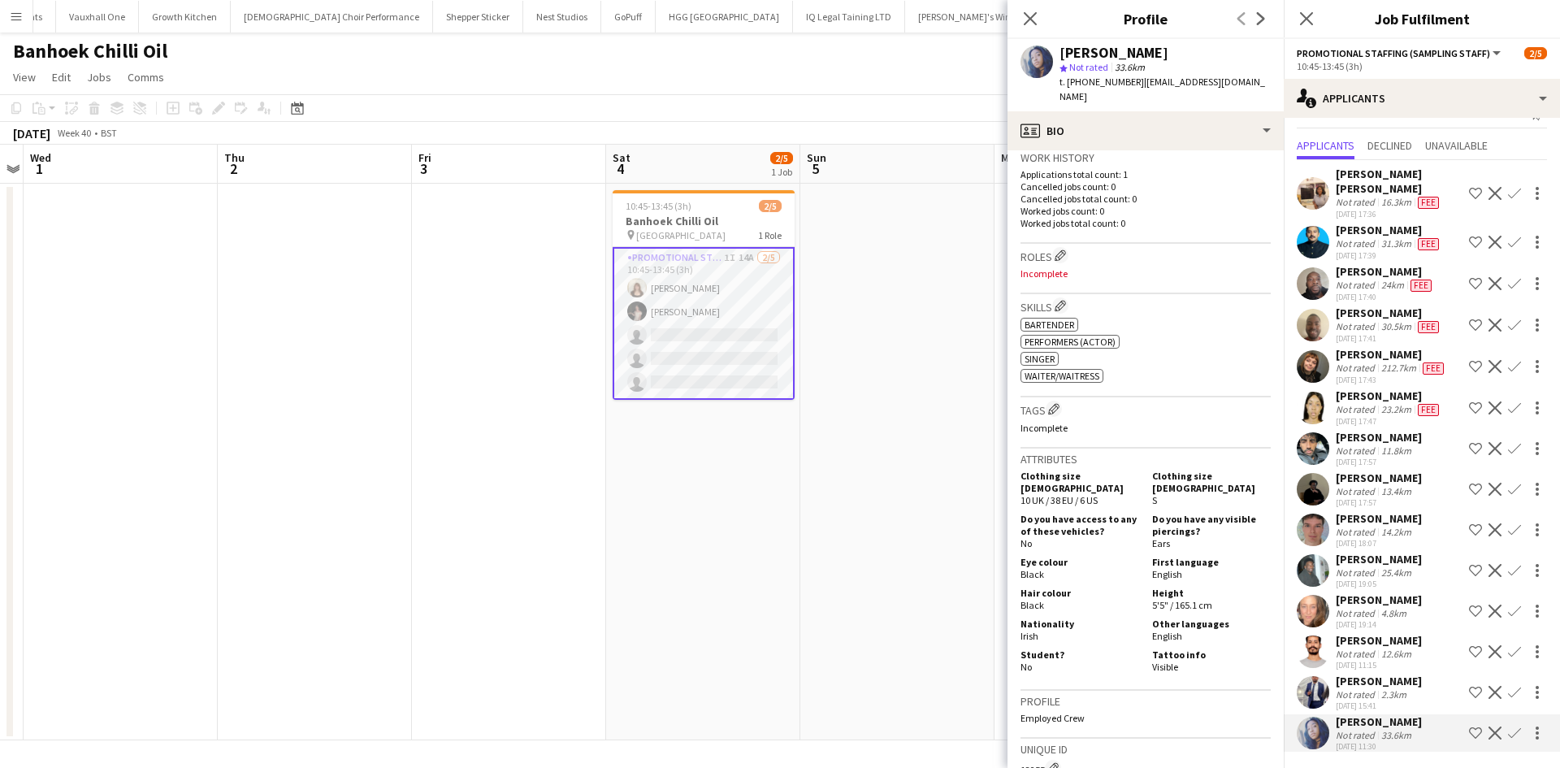
scroll to position [406, 0]
click at [1367, 688] on div "Not rated" at bounding box center [1357, 694] width 42 height 12
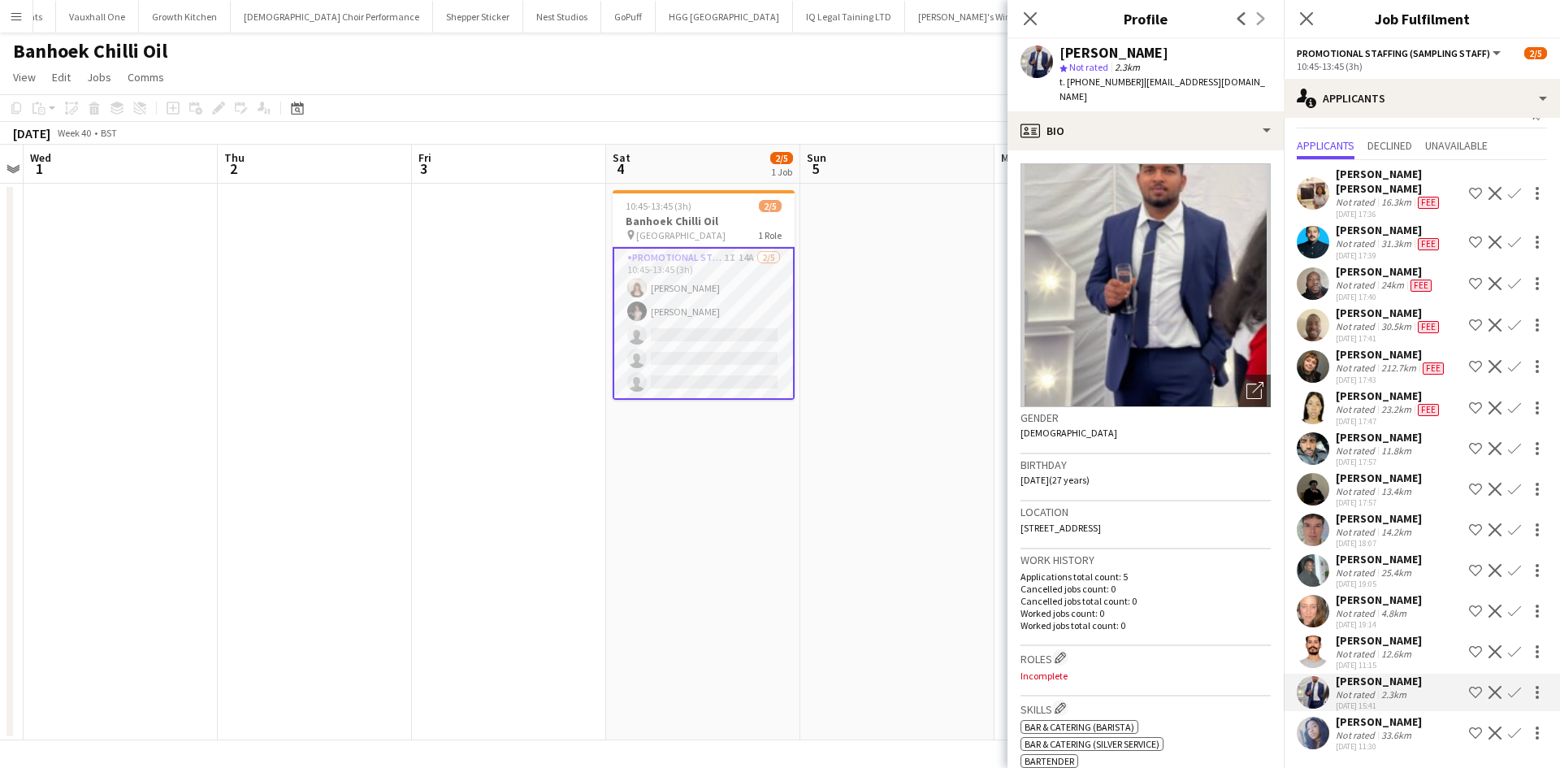
click at [1368, 592] on div "[PERSON_NAME]" at bounding box center [1379, 599] width 86 height 15
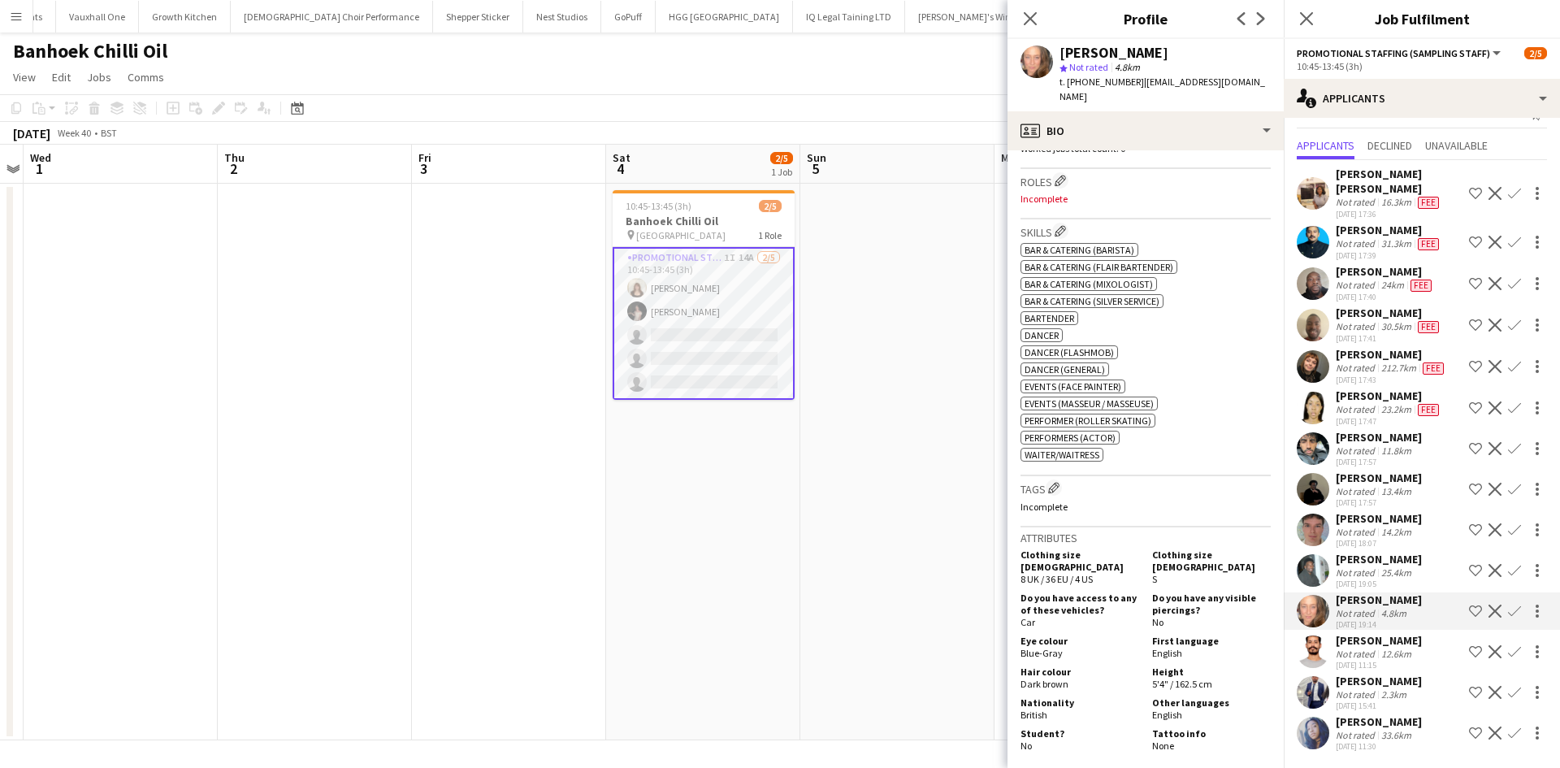
scroll to position [487, 0]
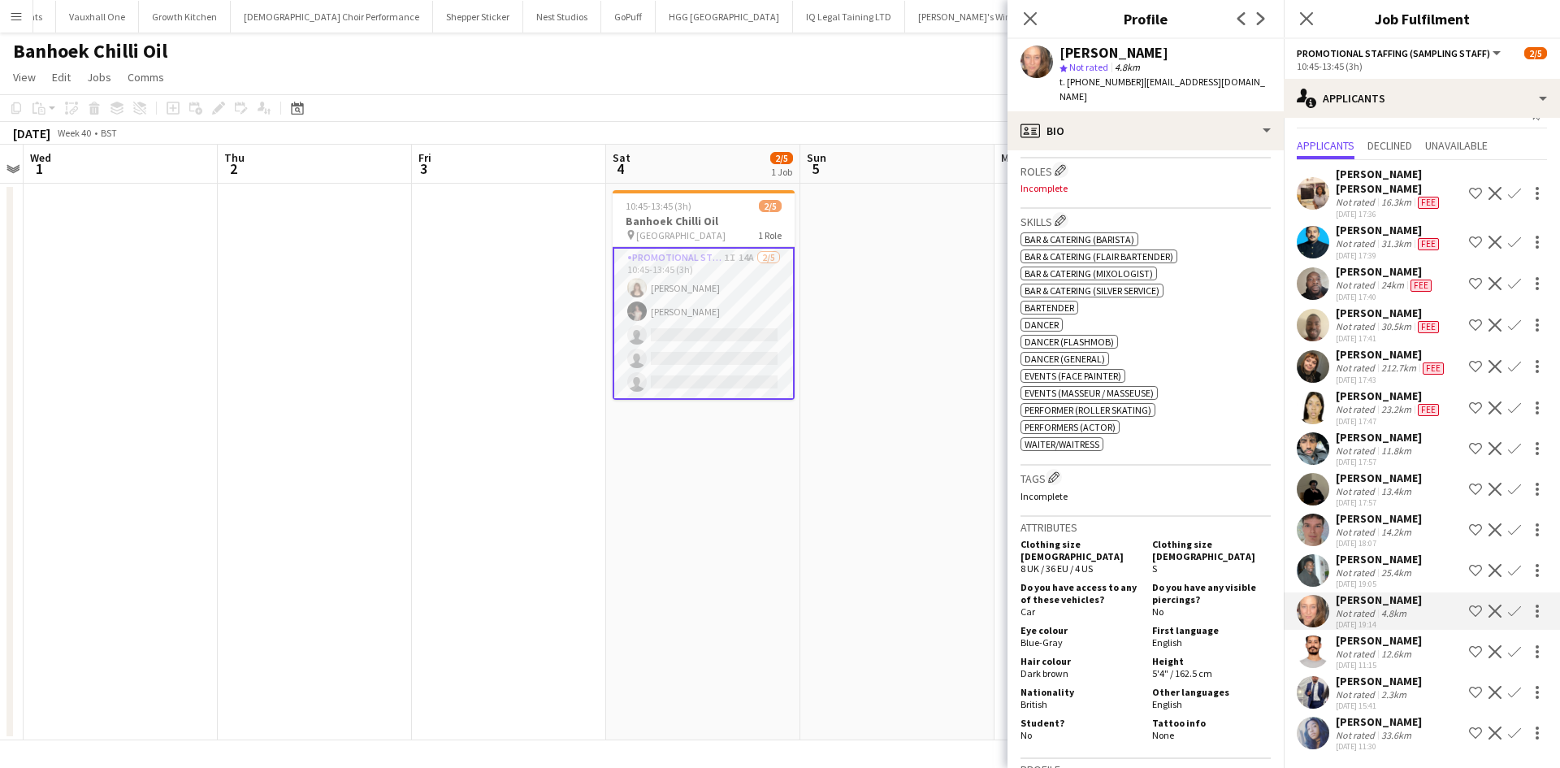
click at [769, 478] on app-date-cell "10:45-13:45 (3h) 2/5 Banhoek Chilli Oil pin Harlequins stadium 1 Role Promotion…" at bounding box center [703, 462] width 194 height 557
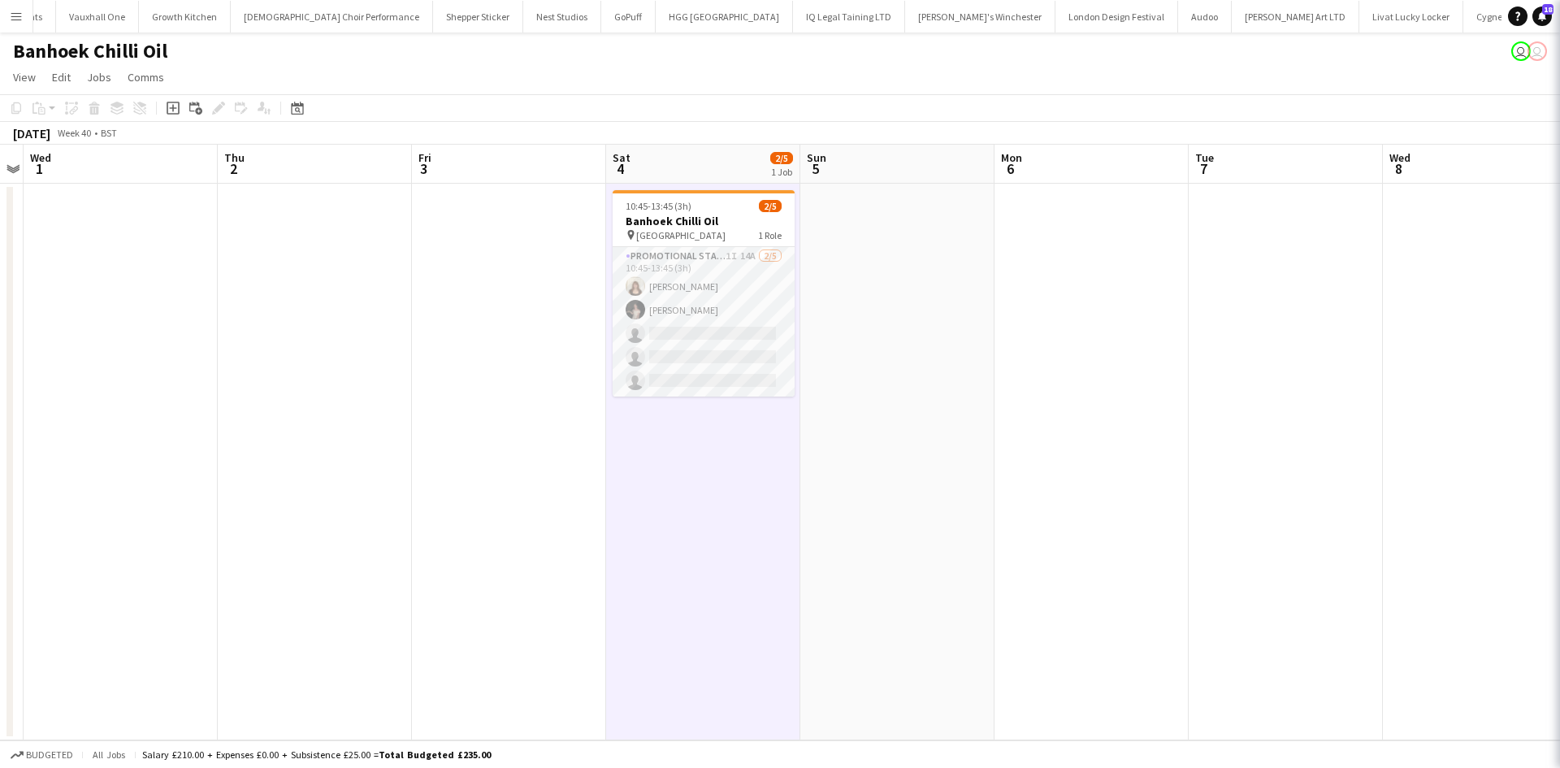
scroll to position [0, 0]
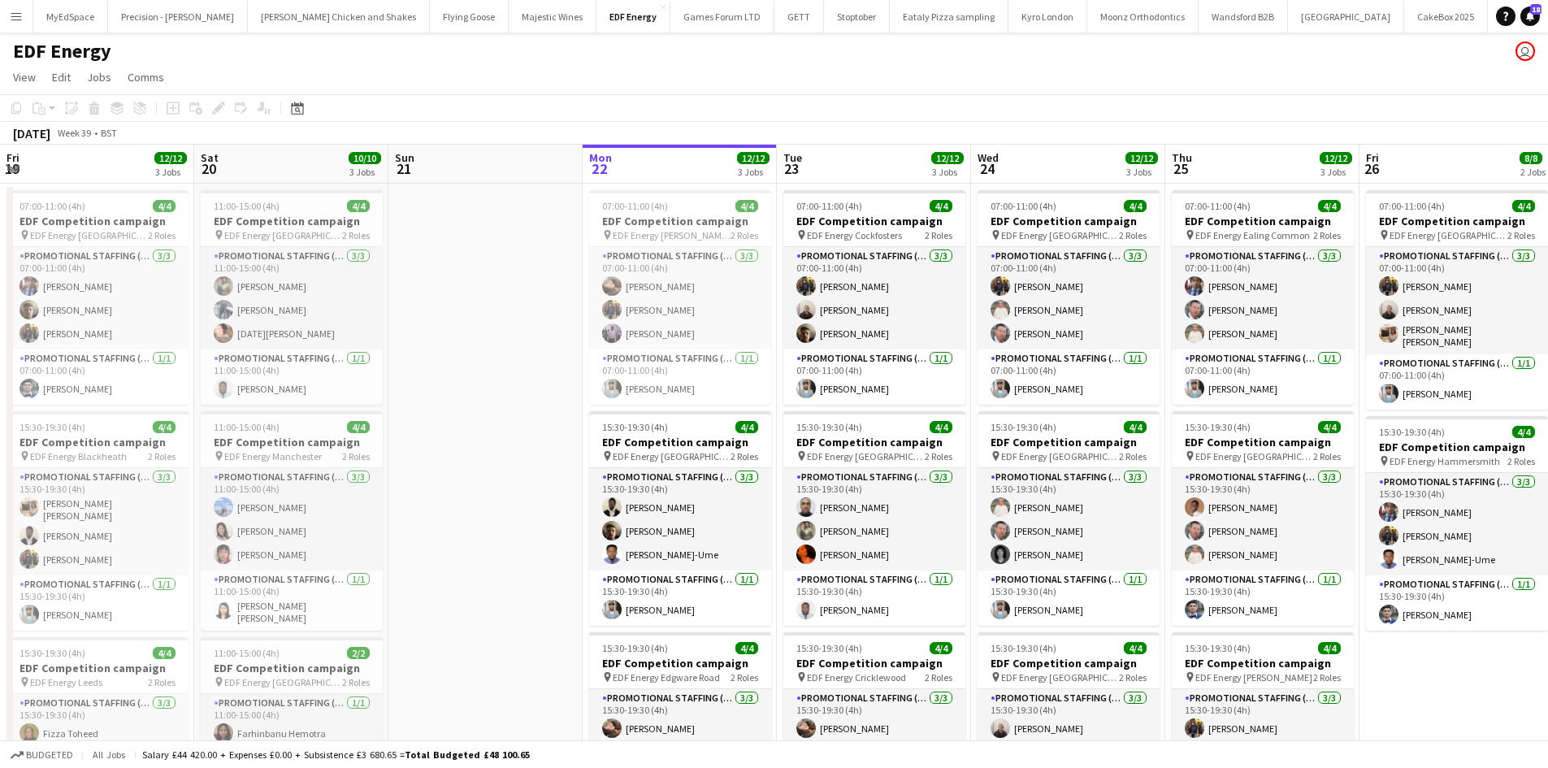
scroll to position [0, 584]
